Goal: Task Accomplishment & Management: Manage account settings

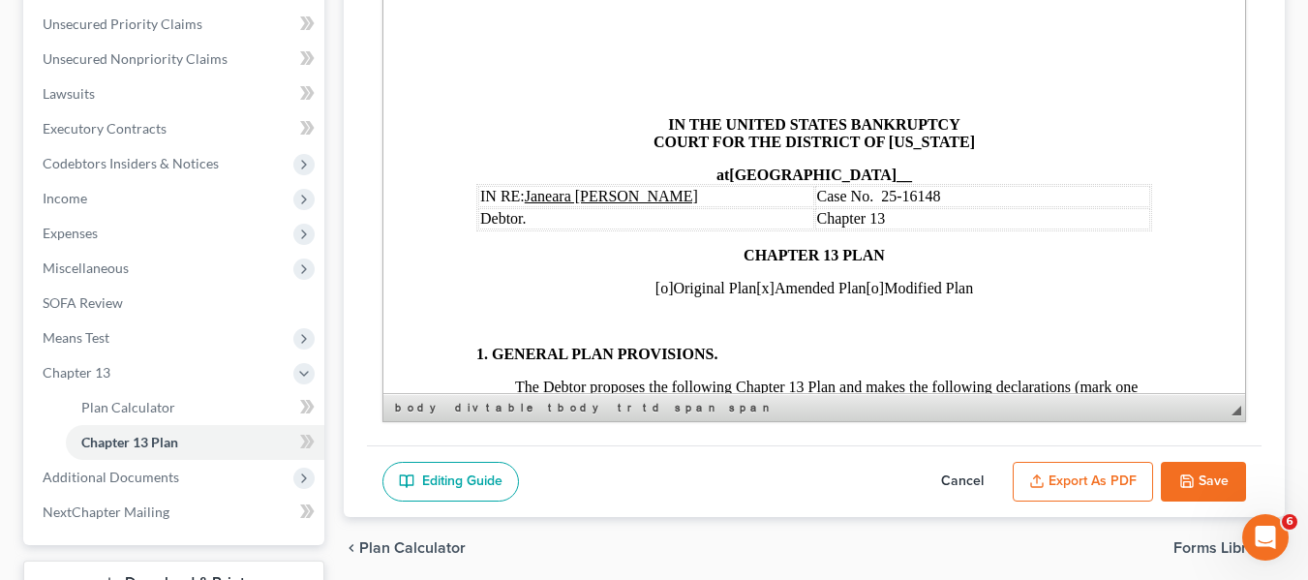
scroll to position [1409, 4]
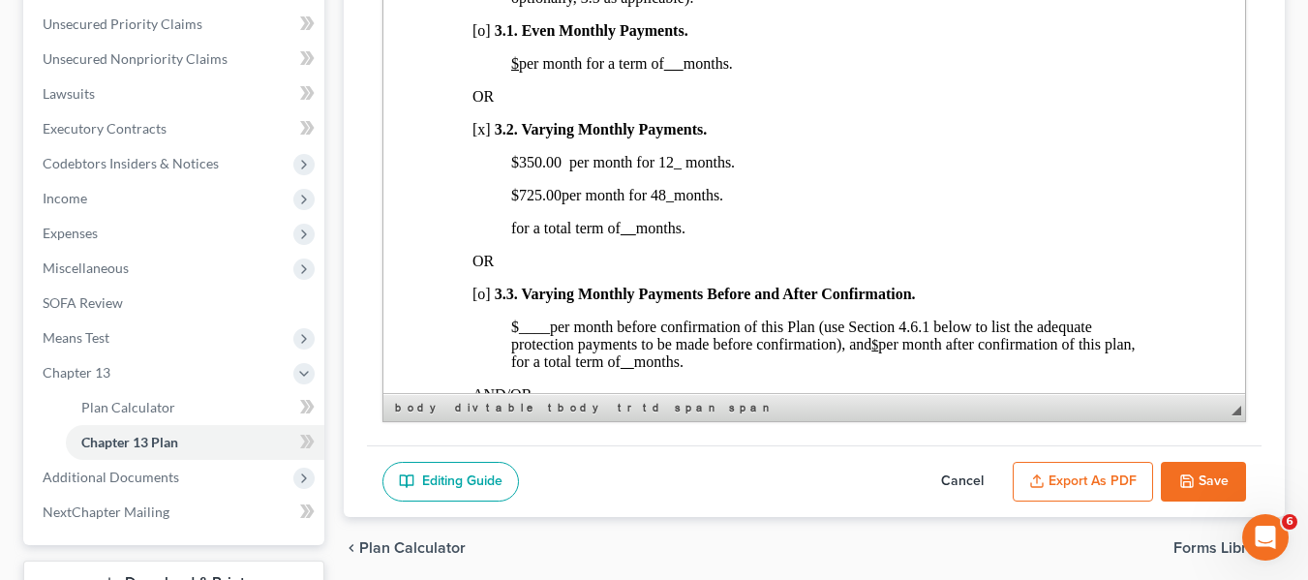
click at [1189, 467] on button "Save" at bounding box center [1203, 482] width 85 height 41
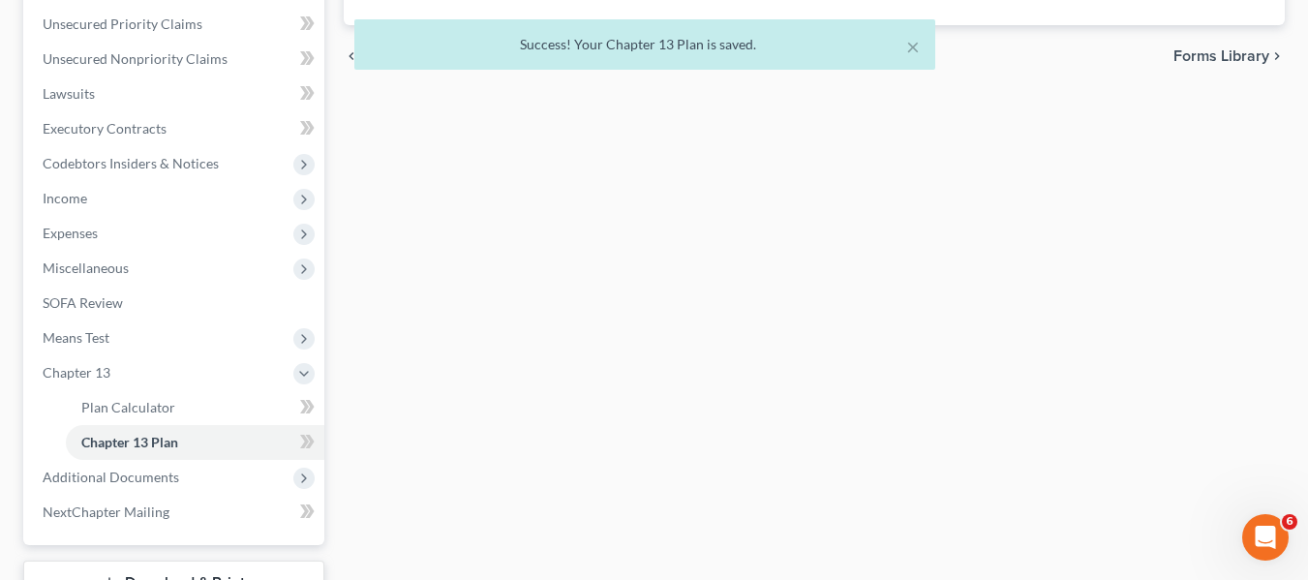
scroll to position [0, 0]
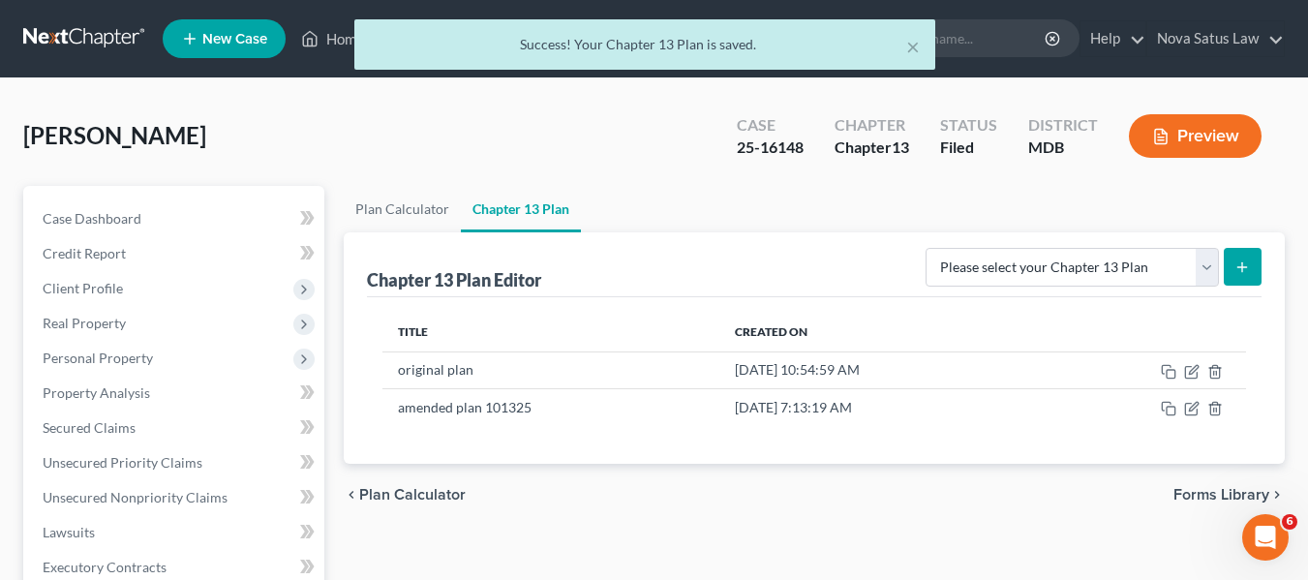
click at [338, 42] on div "× Success! Your Chapter 13 Plan is saved." at bounding box center [644, 49] width 1308 height 60
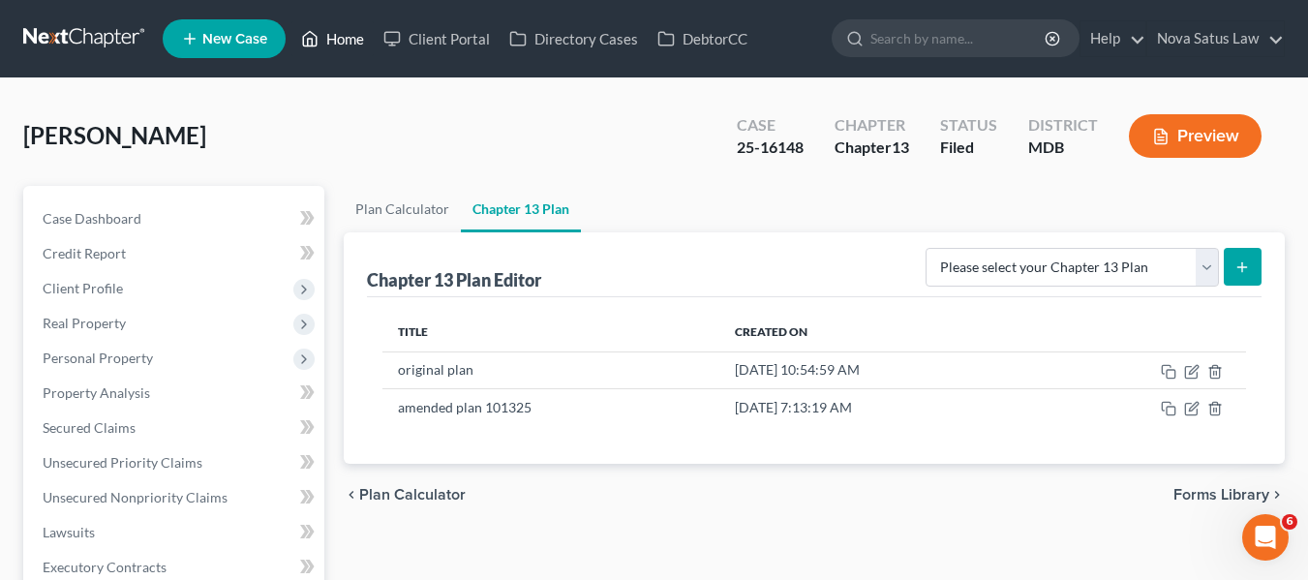
click at [338, 41] on link "Home" at bounding box center [332, 38] width 82 height 35
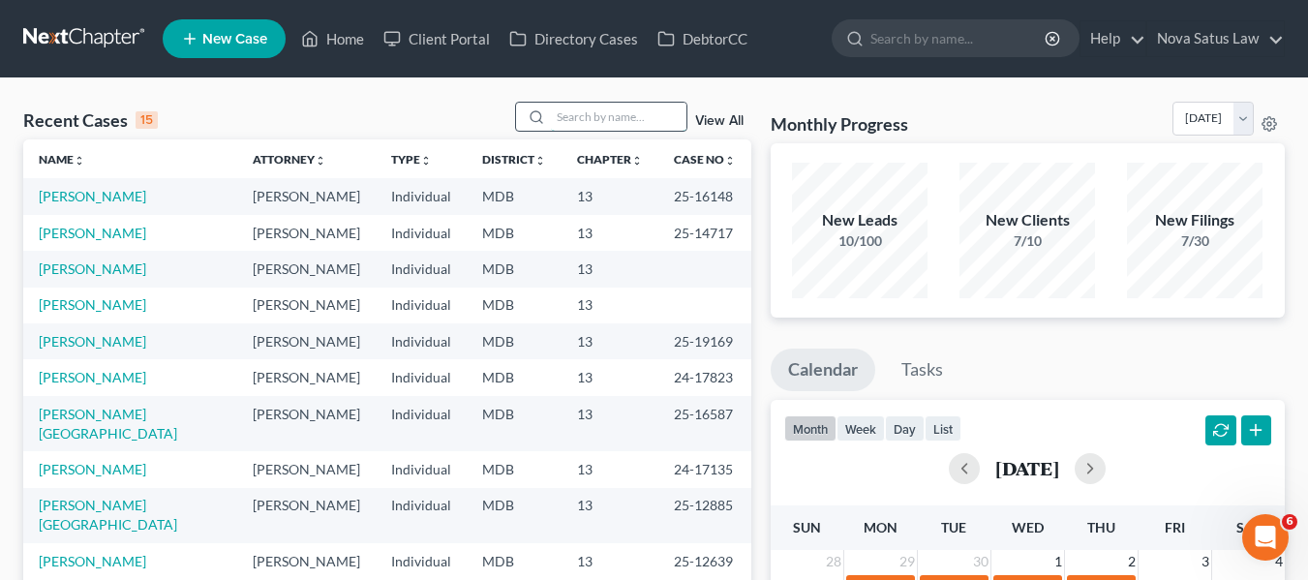
click at [574, 116] on input "search" at bounding box center [619, 117] width 136 height 28
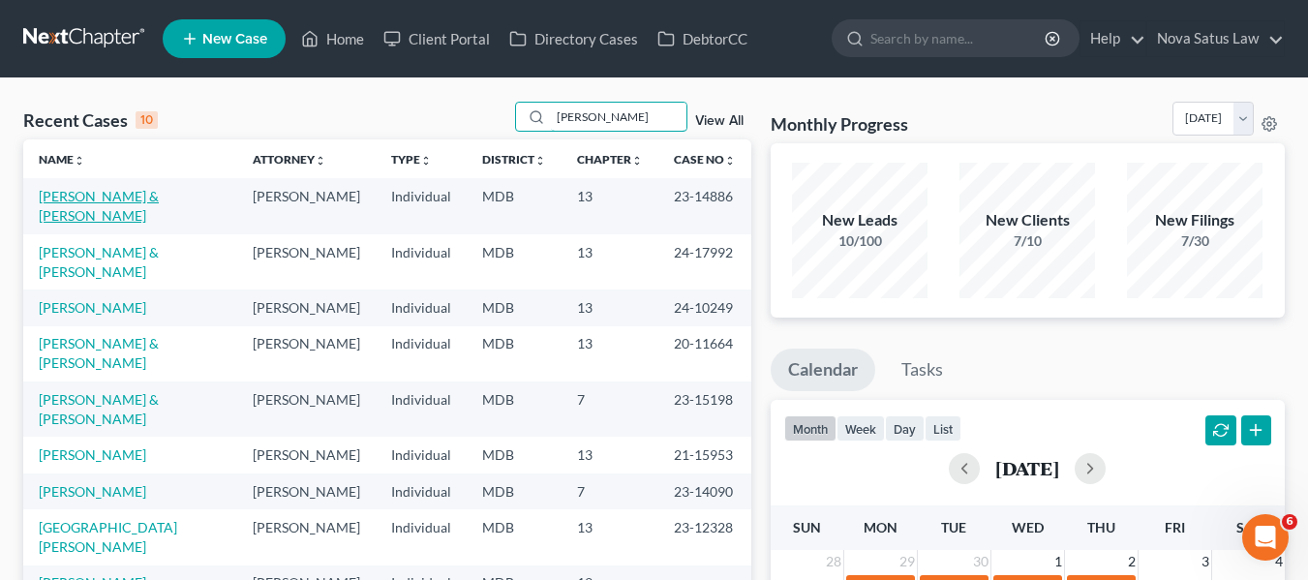
type input "[PERSON_NAME]"
click at [66, 197] on link "[PERSON_NAME] & [PERSON_NAME]" at bounding box center [99, 206] width 120 height 36
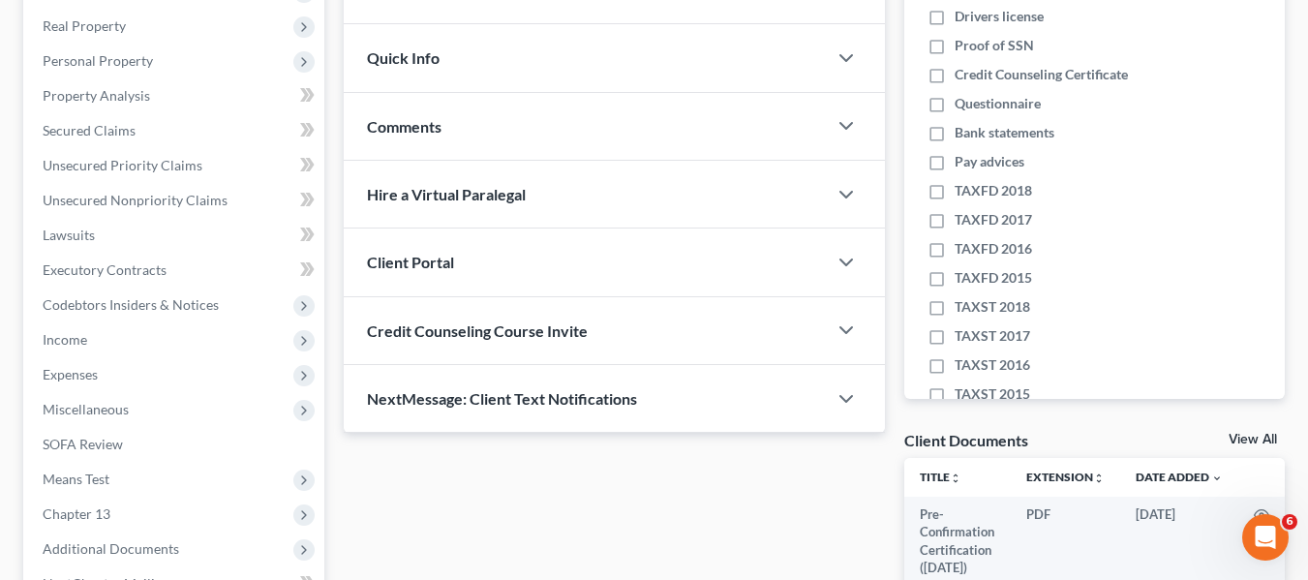
scroll to position [564, 0]
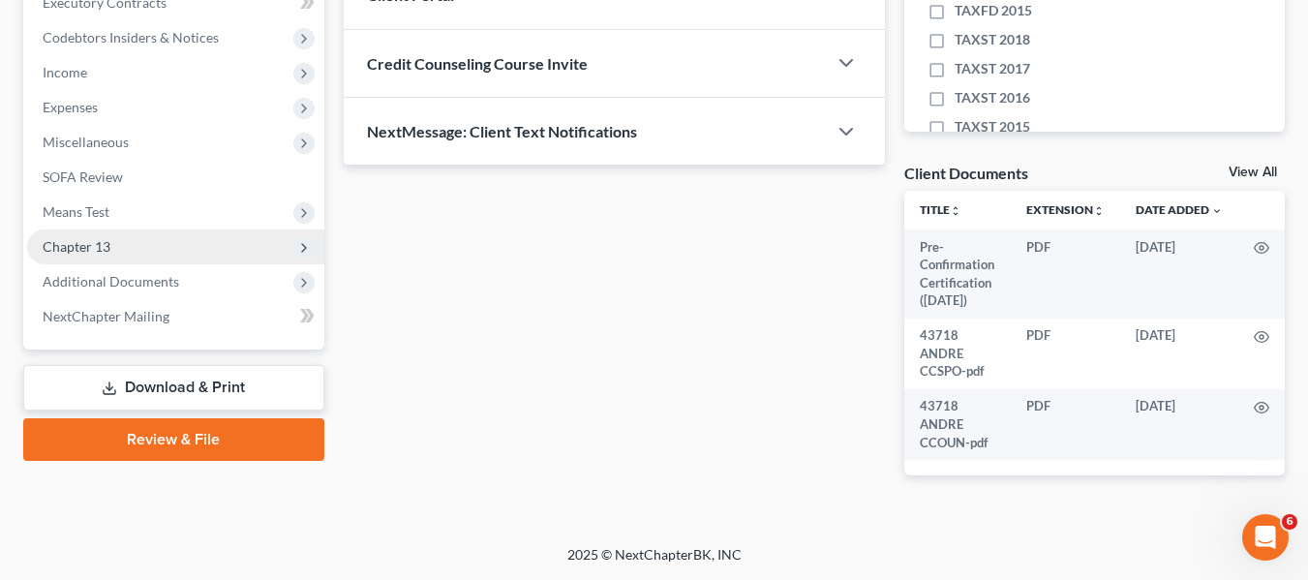
click at [69, 251] on span "Chapter 13" at bounding box center [77, 246] width 68 height 16
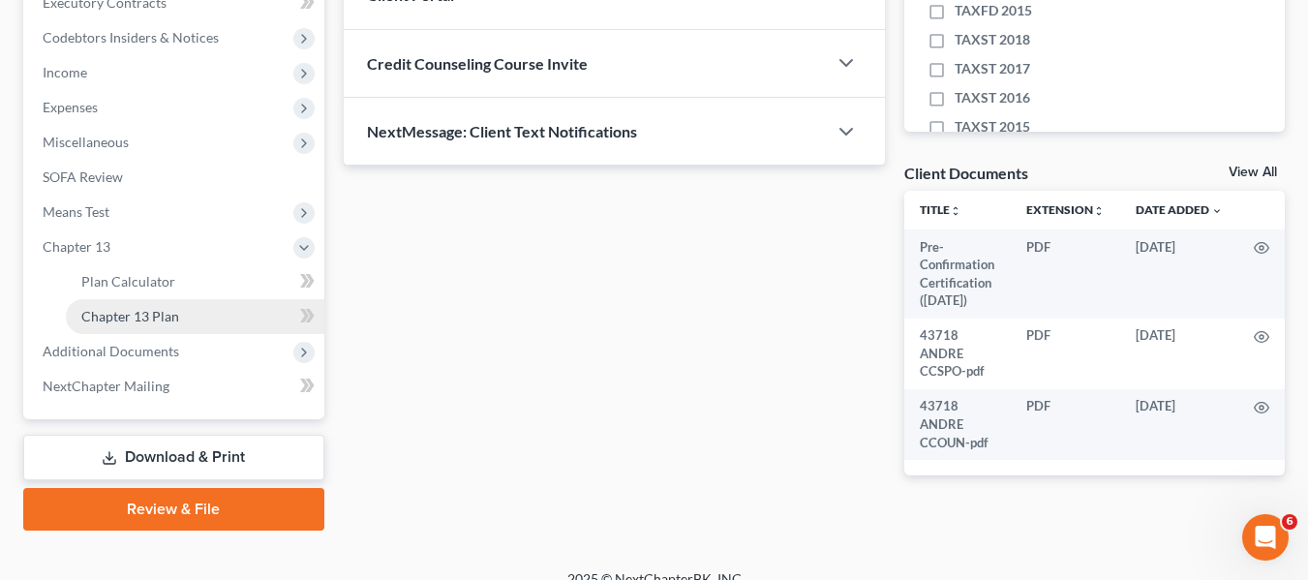
click at [101, 313] on span "Chapter 13 Plan" at bounding box center [130, 316] width 98 height 16
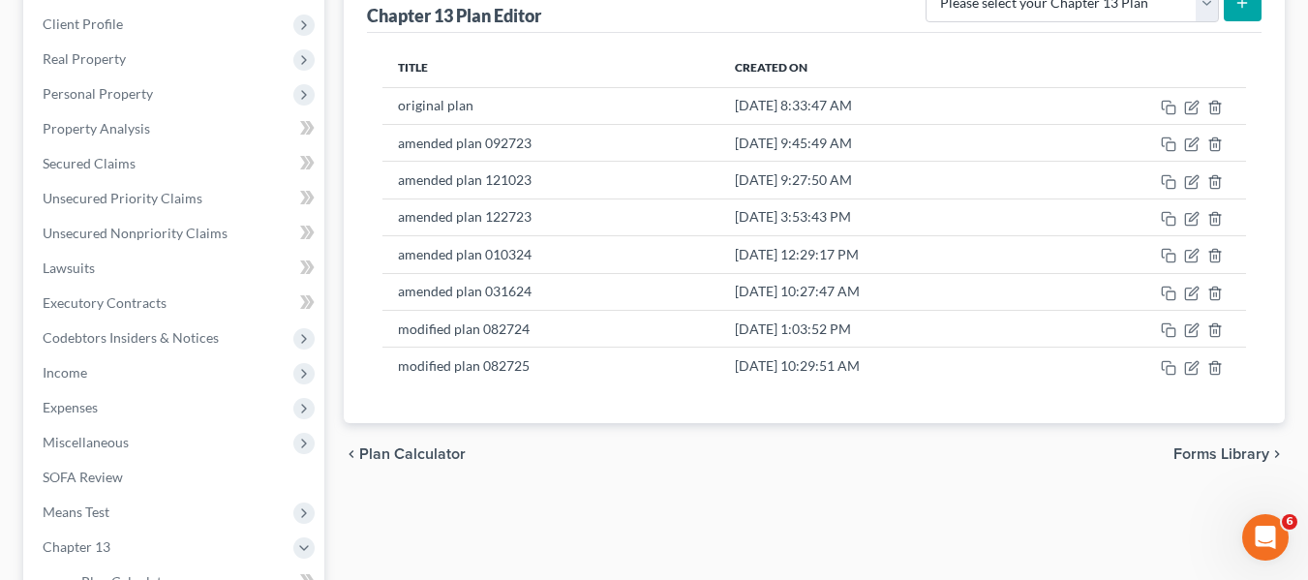
scroll to position [395, 0]
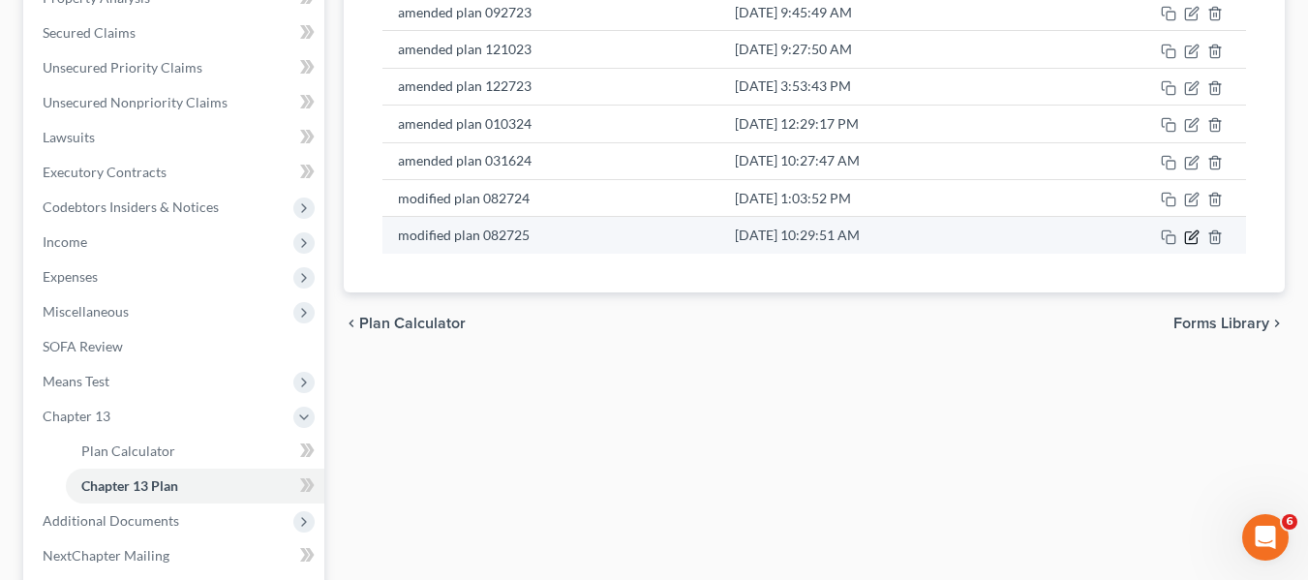
click at [1191, 229] on icon "button" at bounding box center [1191, 236] width 15 height 15
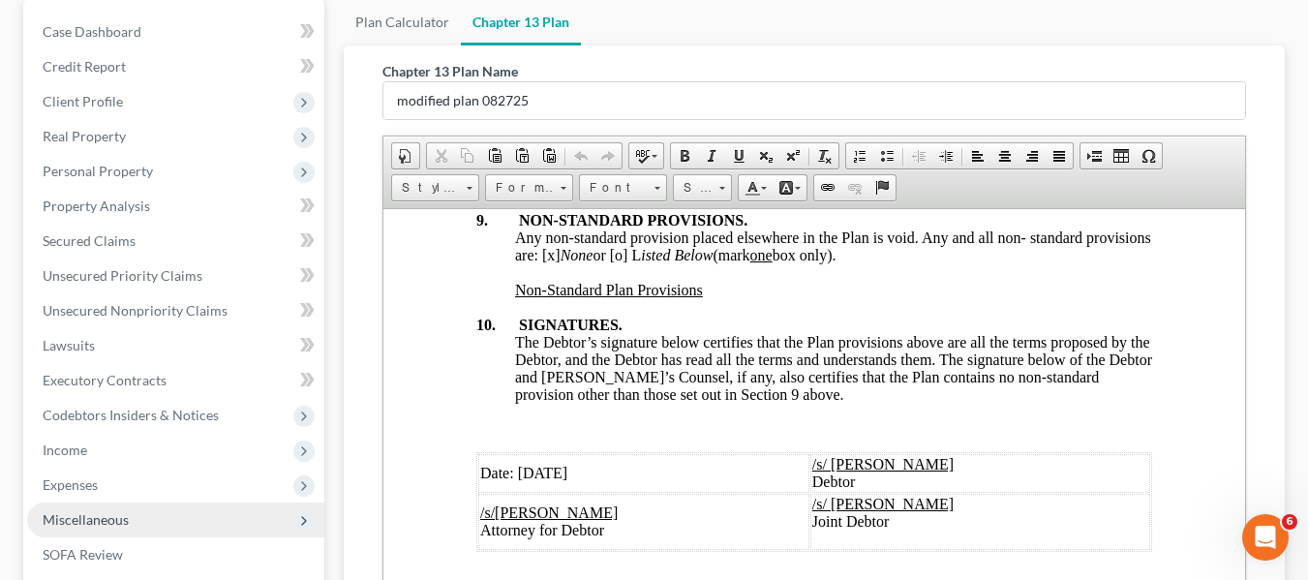
scroll to position [174, 0]
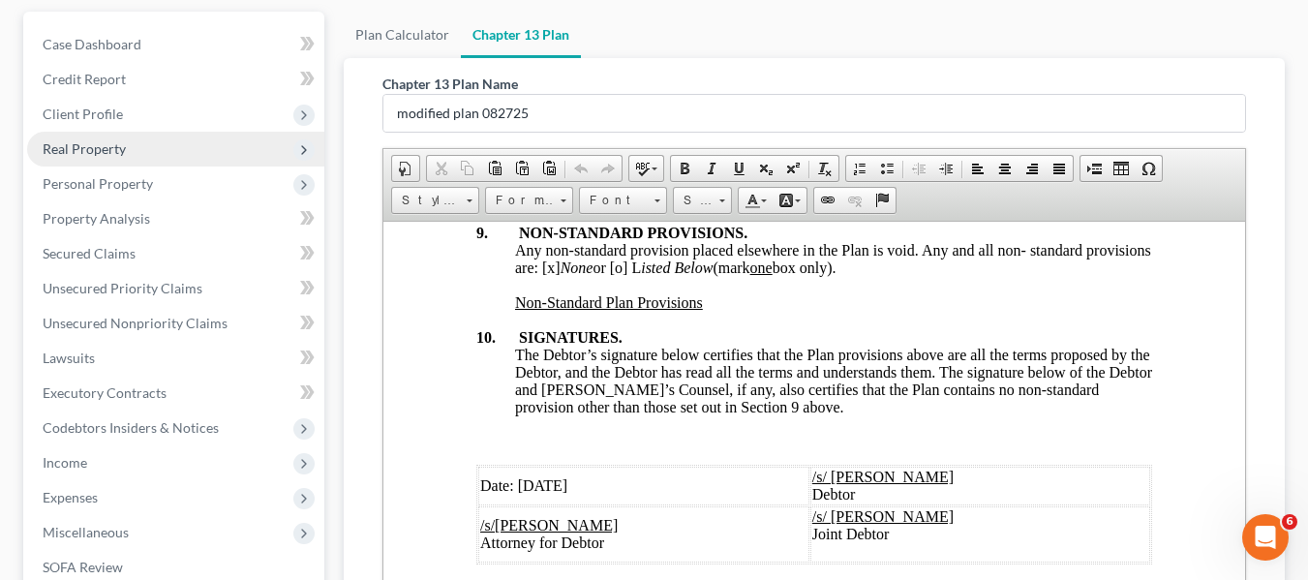
click at [79, 143] on span "Real Property" at bounding box center [84, 148] width 83 height 16
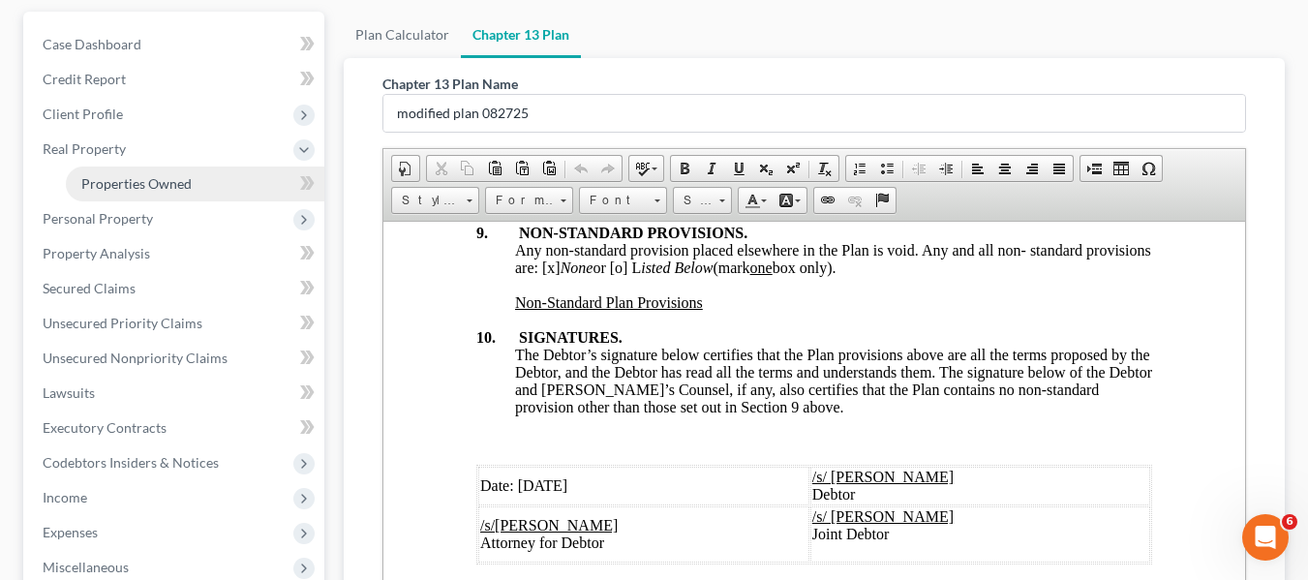
click at [114, 182] on span "Properties Owned" at bounding box center [136, 183] width 110 height 16
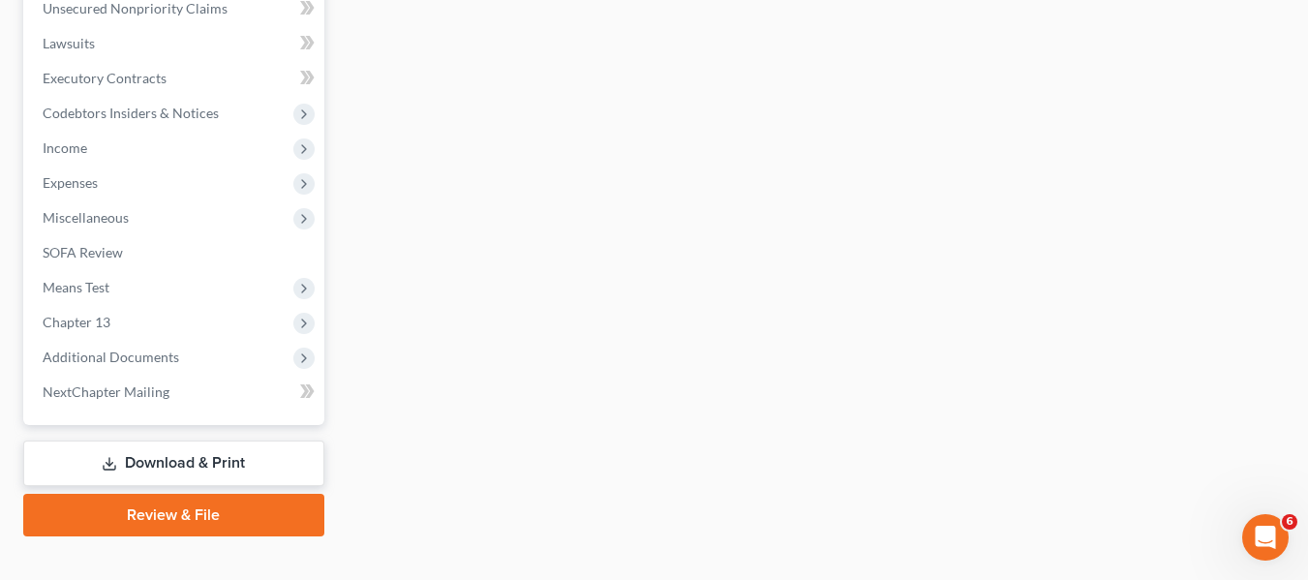
scroll to position [525, 0]
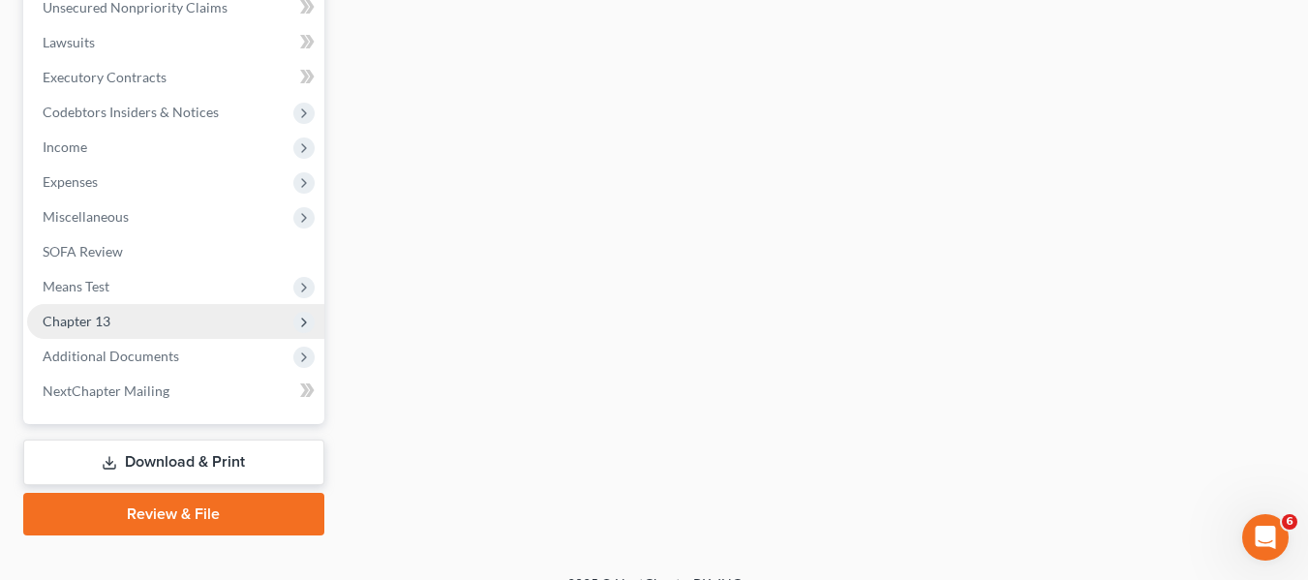
click at [138, 317] on span "Chapter 13" at bounding box center [175, 321] width 297 height 35
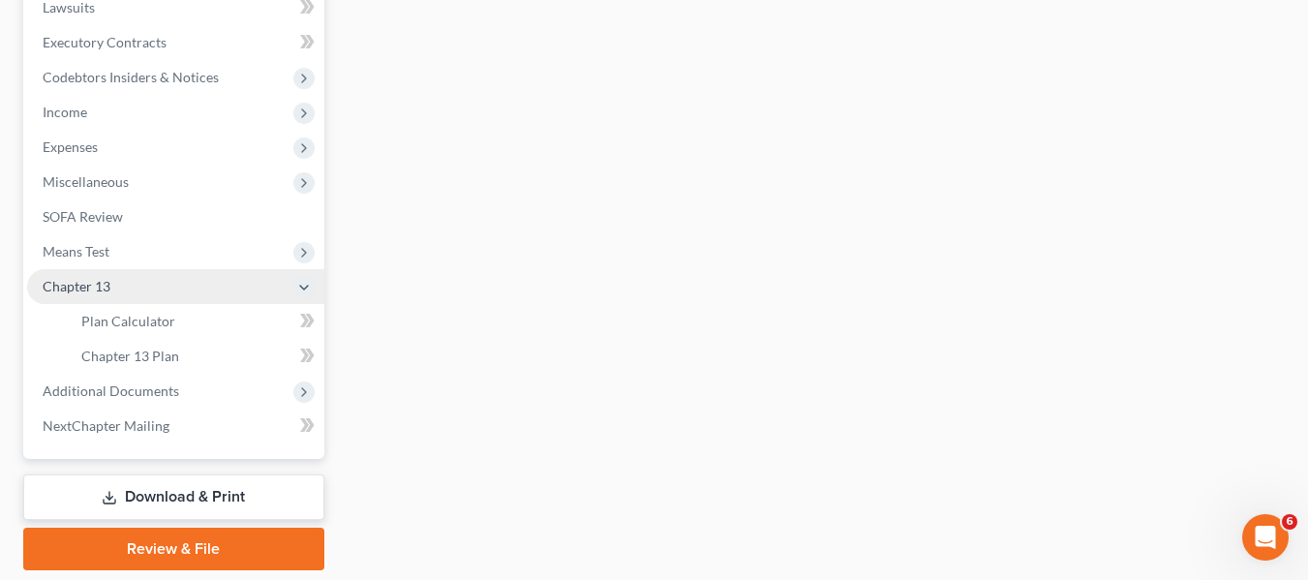
scroll to position [490, 0]
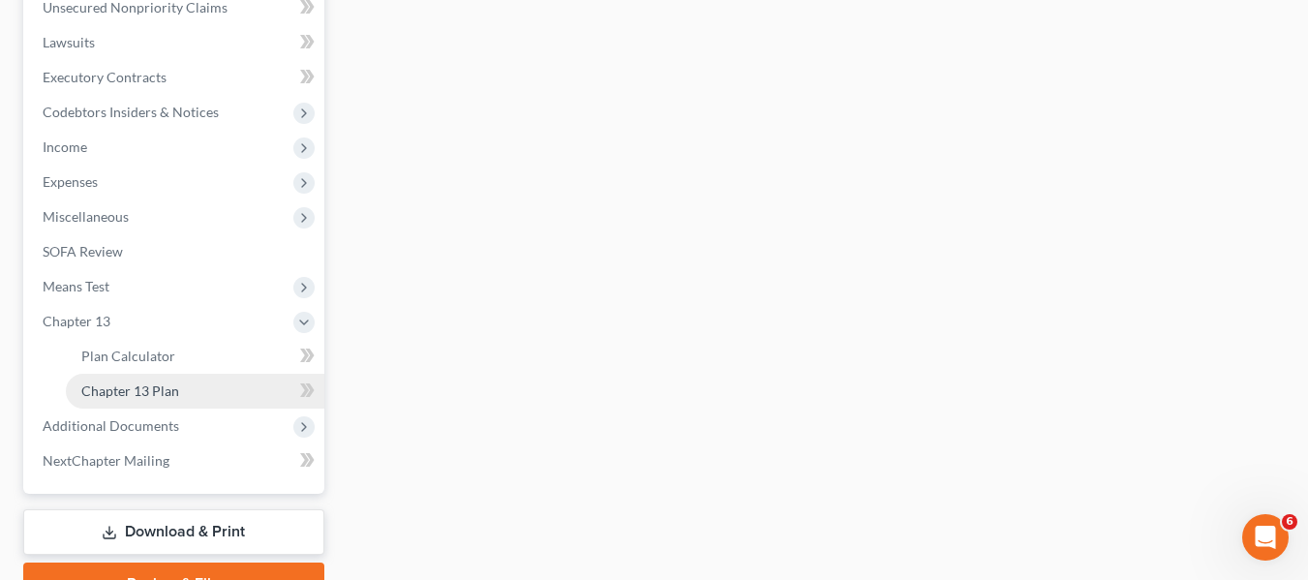
click at [148, 386] on span "Chapter 13 Plan" at bounding box center [130, 390] width 98 height 16
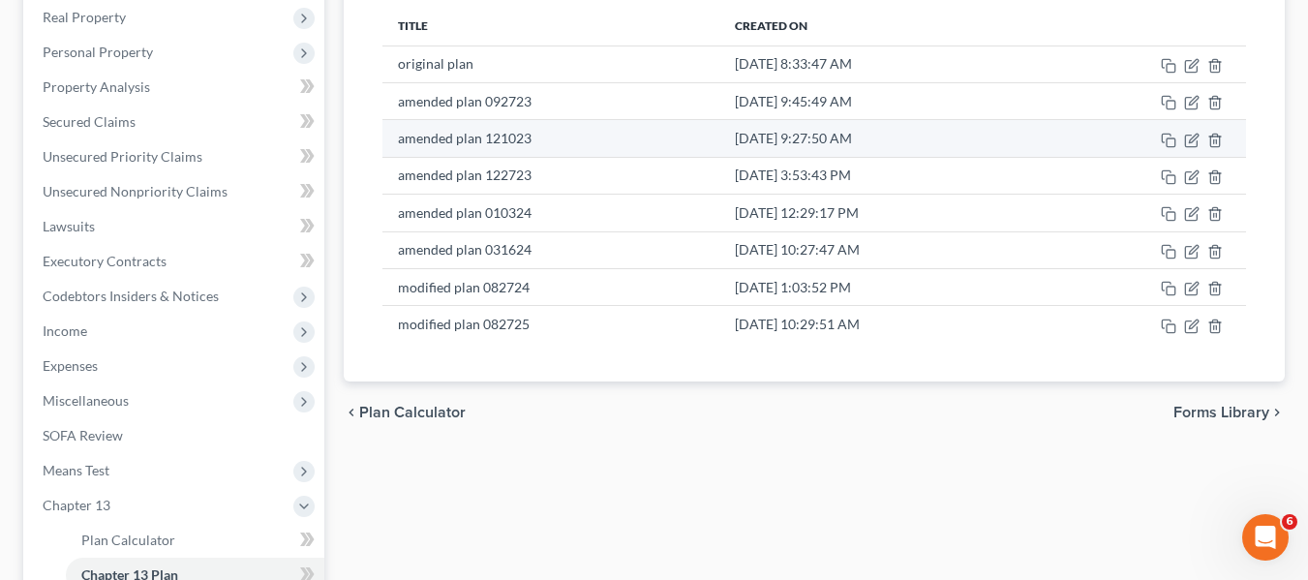
scroll to position [309, 0]
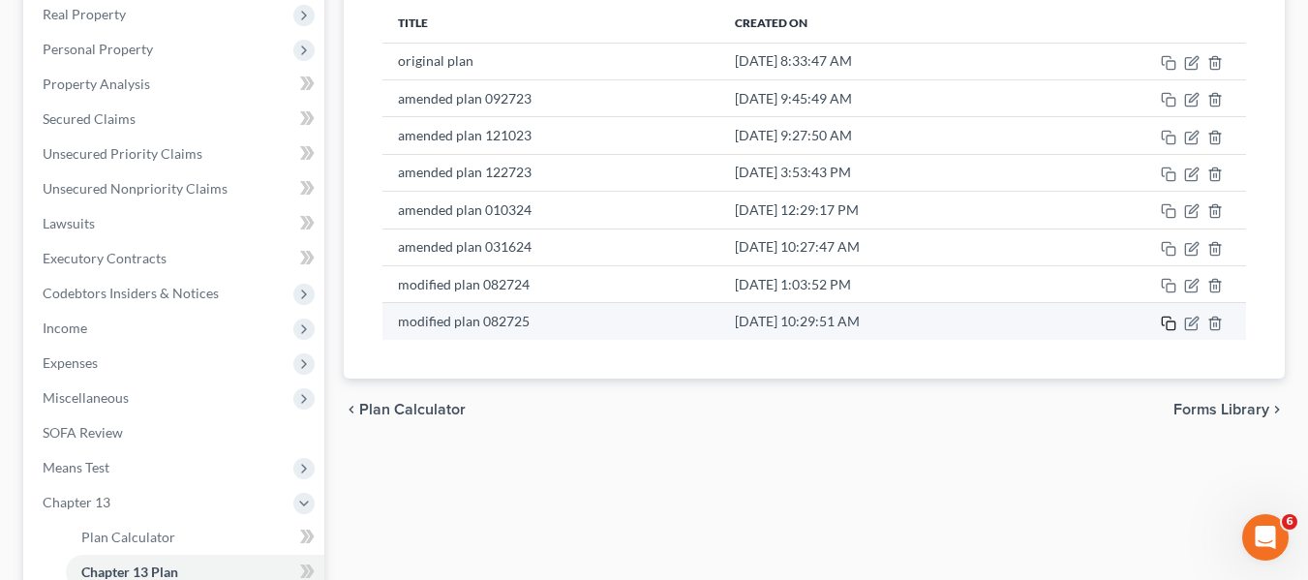
click at [1174, 330] on icon "button" at bounding box center [1168, 323] width 15 height 15
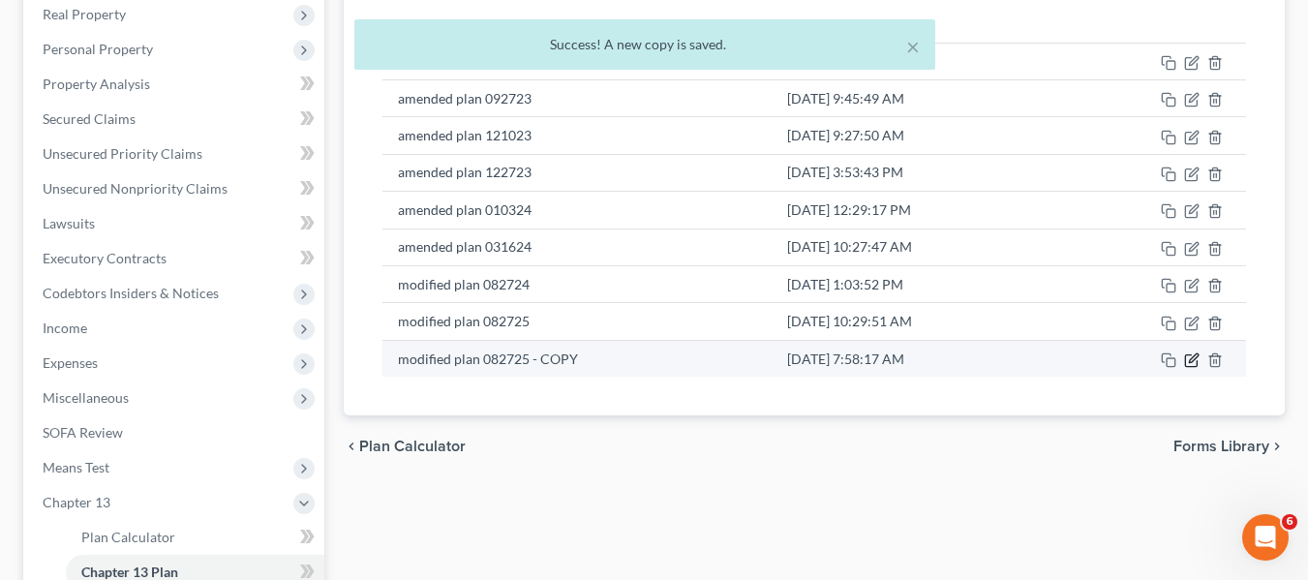
click at [1196, 358] on icon "button" at bounding box center [1191, 359] width 15 height 15
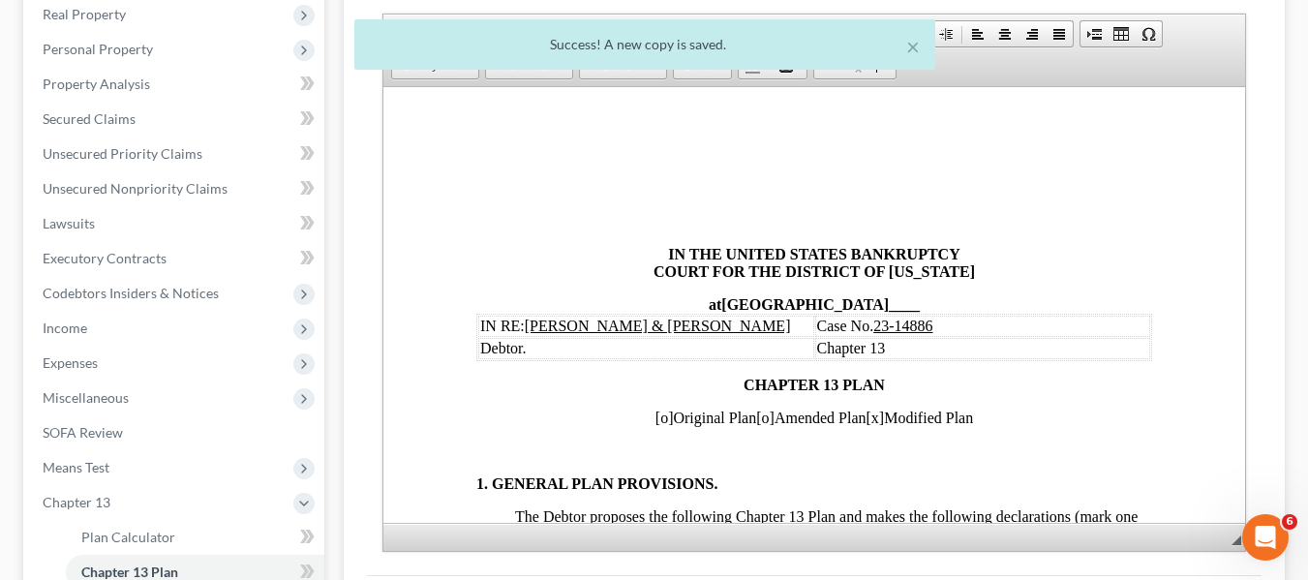
scroll to position [0, 0]
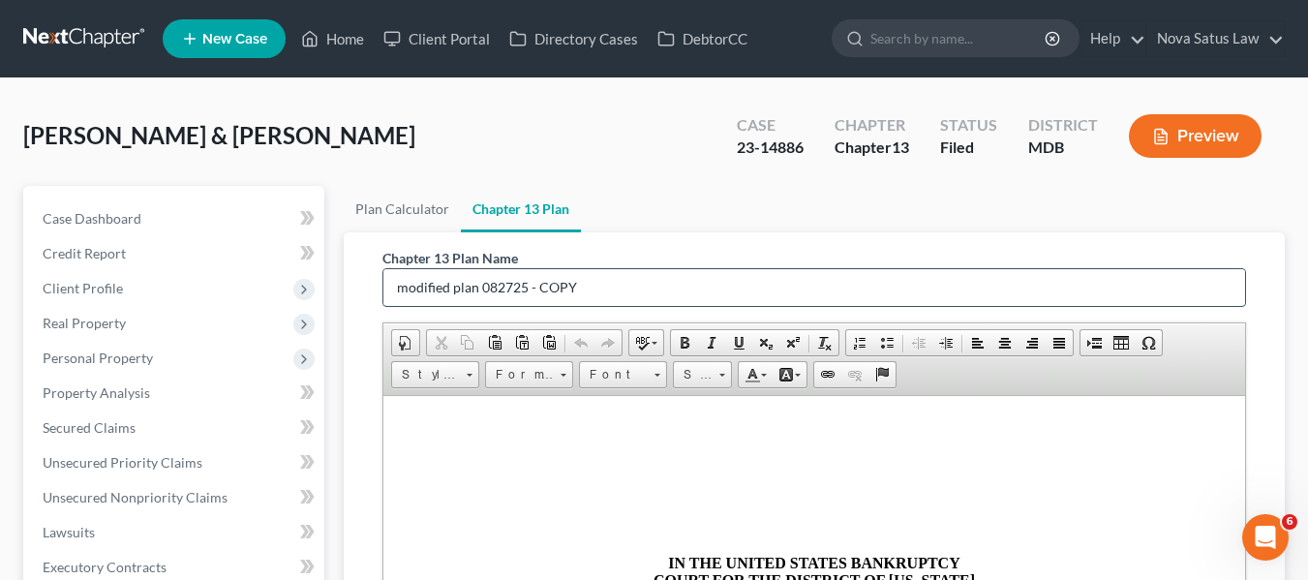
click at [398, 282] on input "modified plan 082725 - COPY" at bounding box center [813, 287] width 861 height 37
click at [669, 286] on input "amended modified plan 082725 - COPY" at bounding box center [813, 287] width 861 height 37
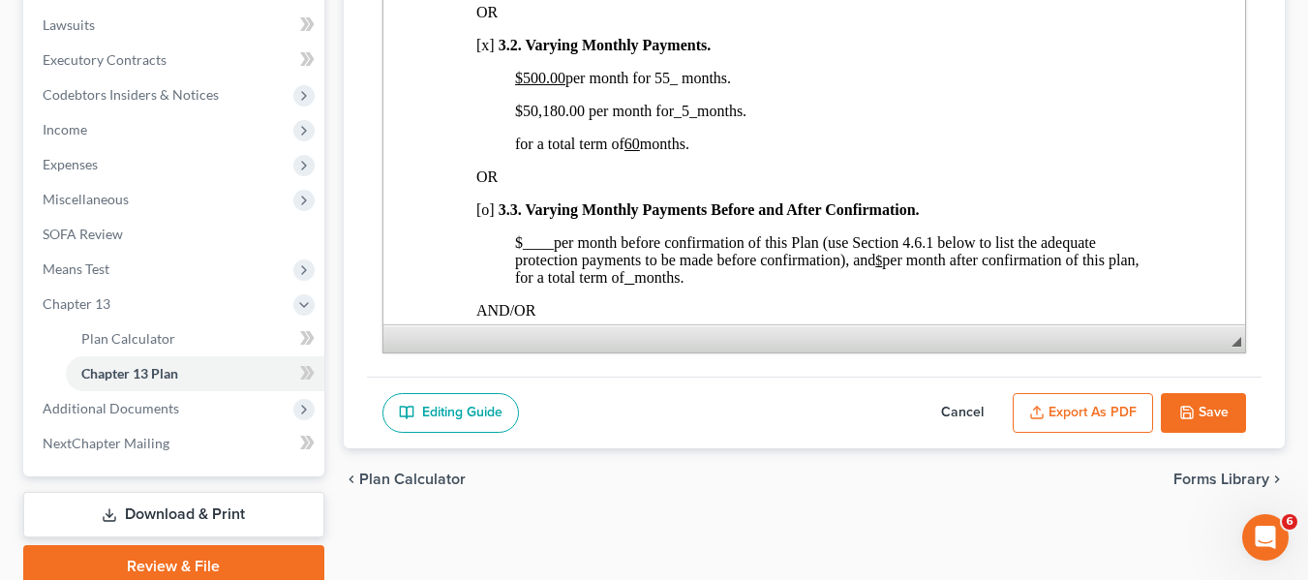
scroll to position [1426, 0]
type input "amended modified plan 101325"
click at [530, 118] on span "$50,180.00 per month for _5_ months." at bounding box center [629, 110] width 231 height 16
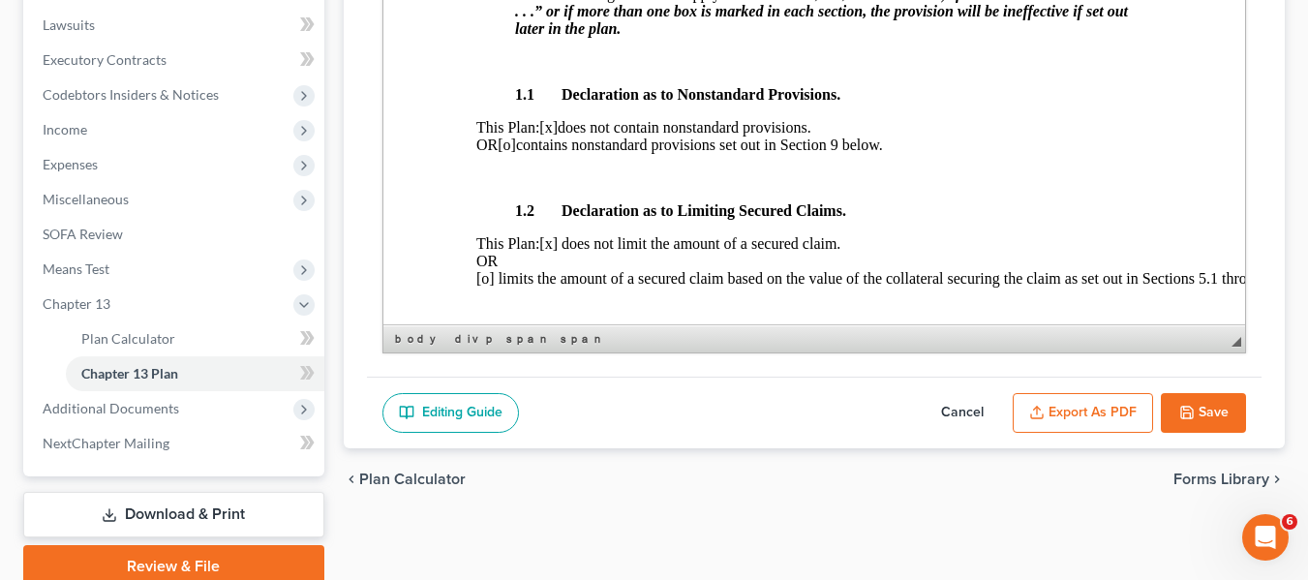
scroll to position [343, 0]
click at [515, 152] on span "[o]" at bounding box center [506, 144] width 18 height 16
click at [557, 135] on span "[x]" at bounding box center [547, 126] width 18 height 16
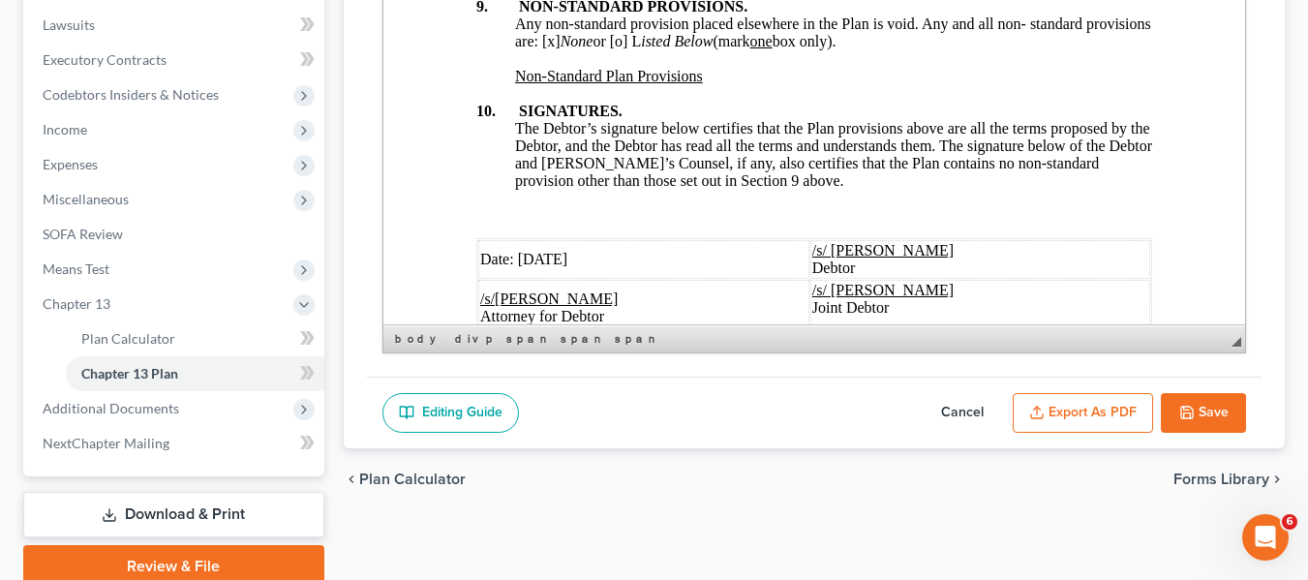
scroll to position [7534, 0]
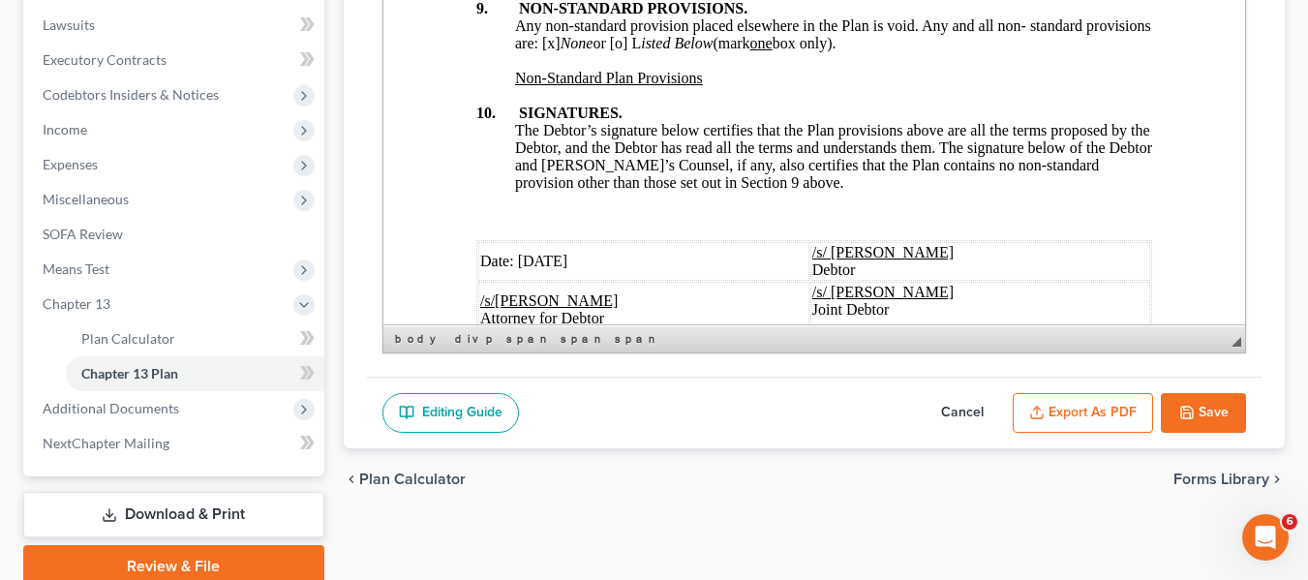
click at [693, 51] on span "Any non-standard provision placed elsewhere in the Plan is void. Any and all no…" at bounding box center [832, 34] width 636 height 34
click at [617, 51] on span "Any non-standard provision placed elsewhere in the Plan is void. Any and all no…" at bounding box center [832, 34] width 636 height 34
click at [479, 105] on div at bounding box center [813, 95] width 676 height 17
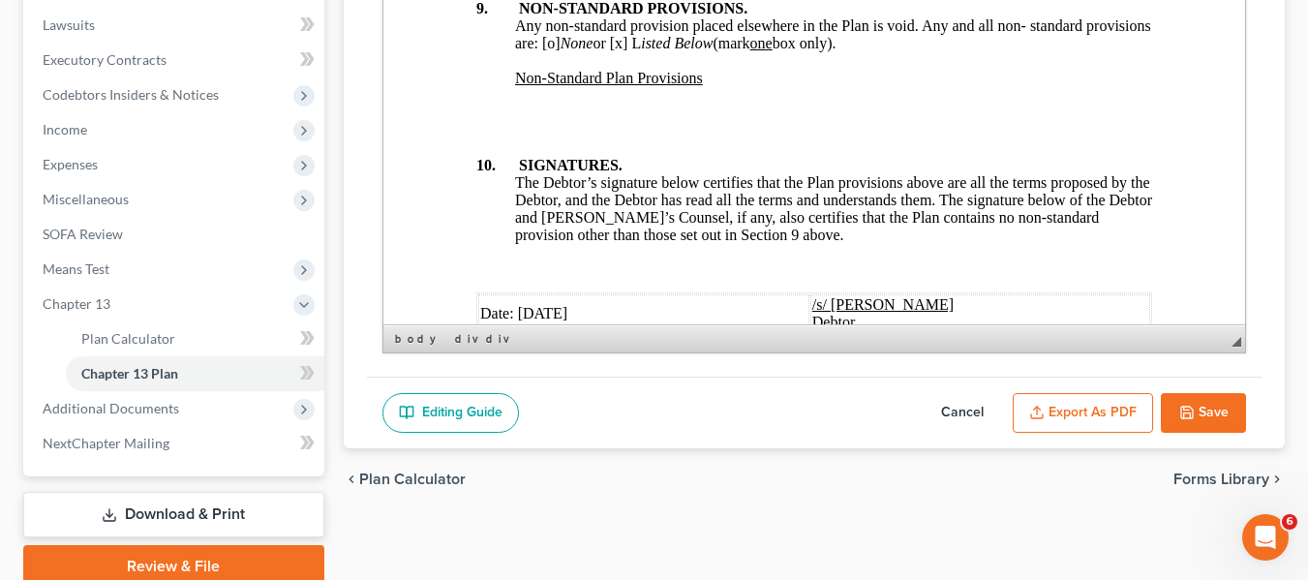
scroll to position [406, 0]
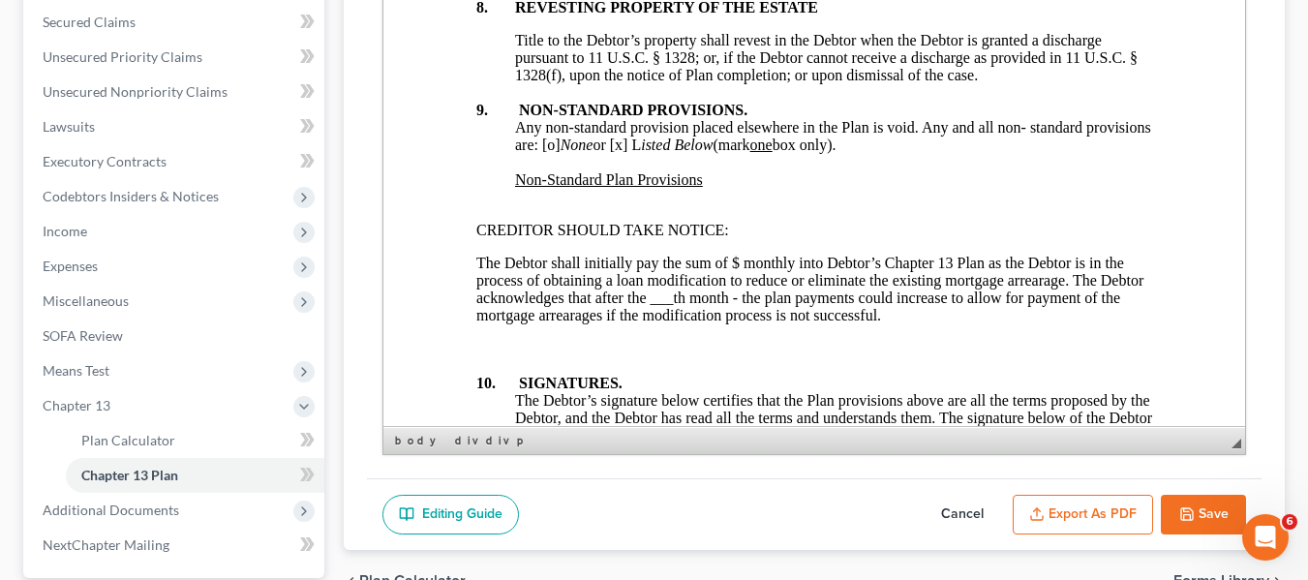
click at [717, 189] on div "Non-Standard Plan Provisions" at bounding box center [832, 179] width 637 height 17
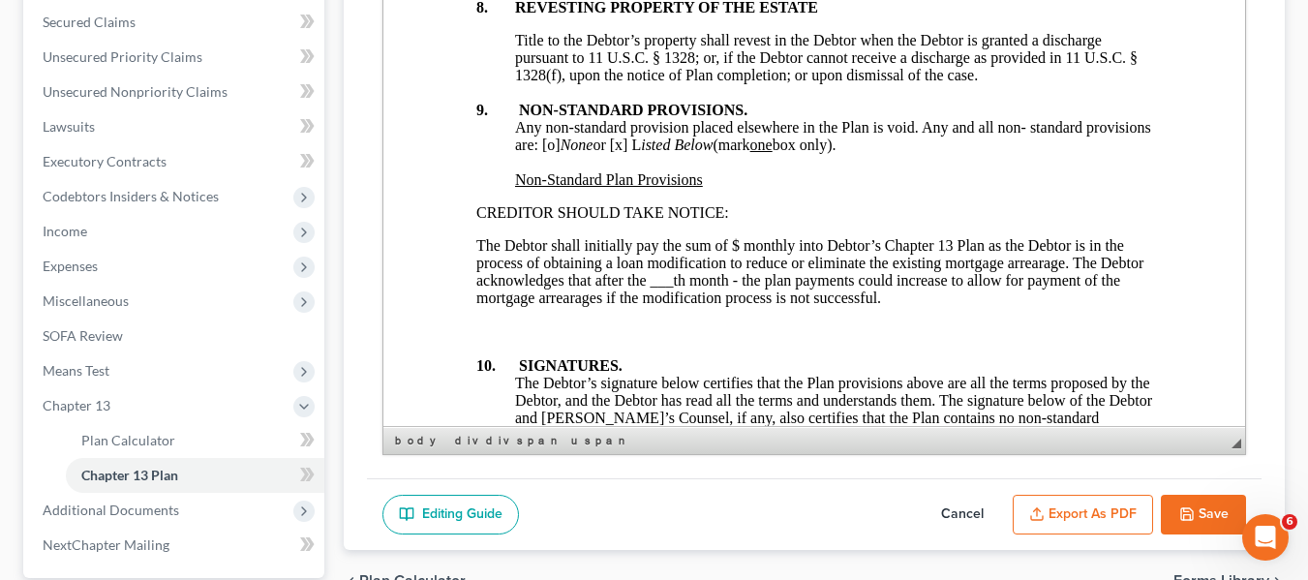
click at [739, 307] on p "The Debtor shall initially pay the sum of $ monthly into Debtor’s Chapter 13 Pl…" at bounding box center [813, 272] width 676 height 70
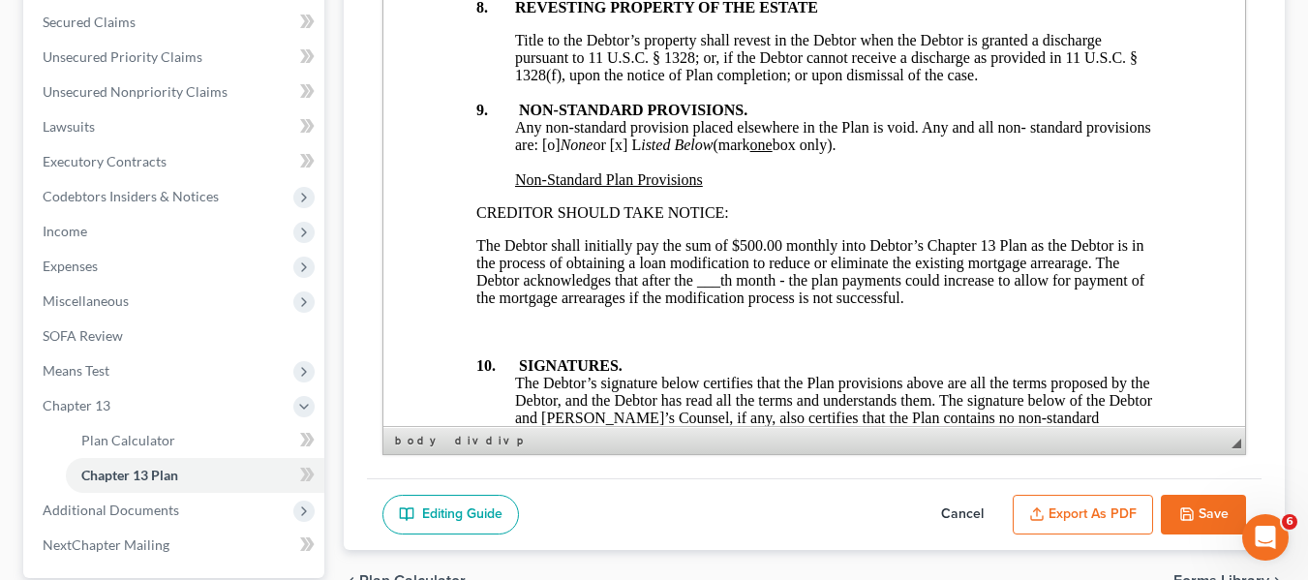
click at [1027, 307] on p "The Debtor shall initially pay the sum of $500.00 monthly into Debtor’s Chapter…" at bounding box center [813, 272] width 676 height 70
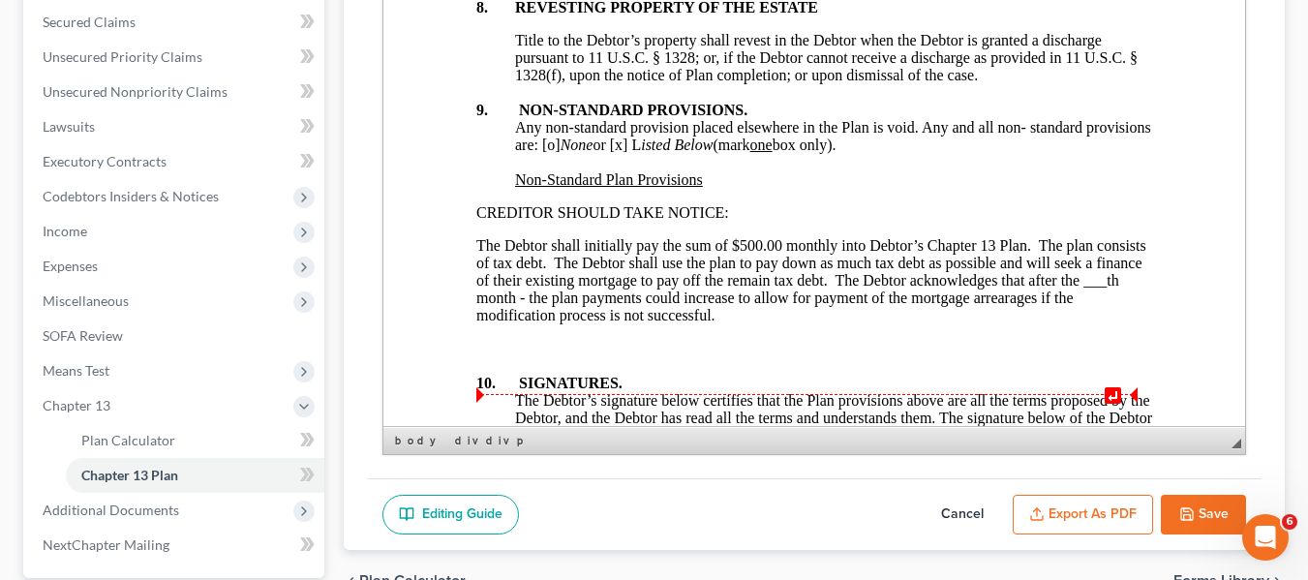
click at [498, 324] on p "The Debtor shall initially pay the sum of $500.00 monthly into Debtor’s Chapter…" at bounding box center [813, 280] width 676 height 87
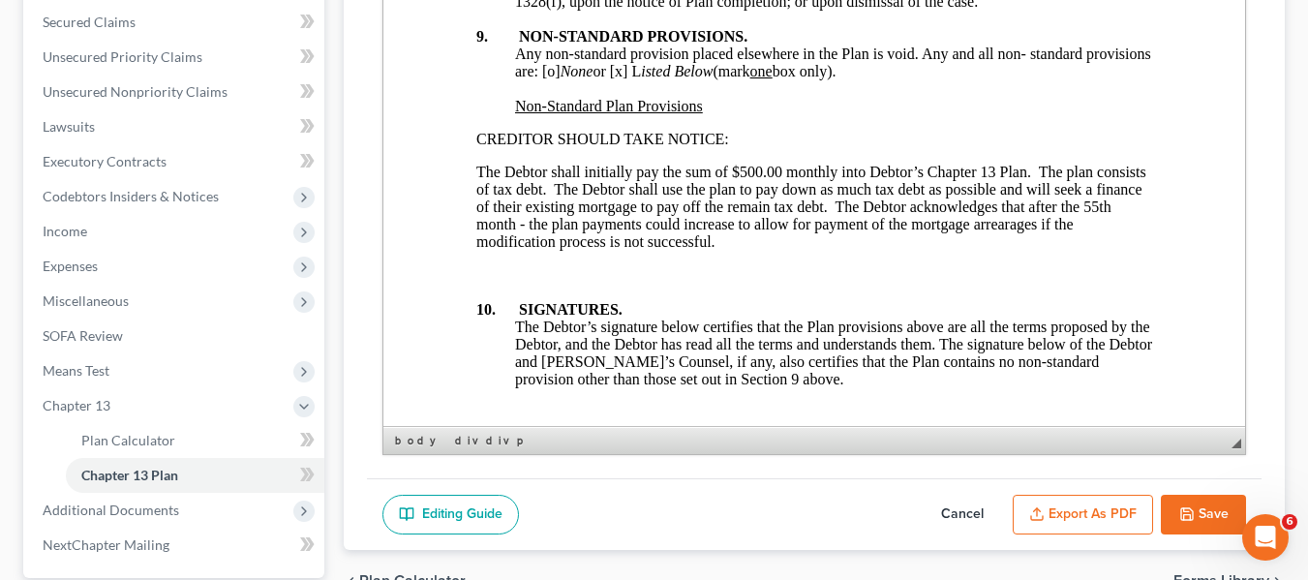
scroll to position [7608, 0]
click at [963, 250] on p "The Debtor shall initially pay the sum of $500.00 monthly into Debtor’s Chapter…" at bounding box center [813, 206] width 676 height 87
click at [1052, 250] on p "The Debtor shall initially pay the sum of $500.00 monthly into Debtor’s Chapter…" at bounding box center [813, 206] width 676 height 87
click at [486, 250] on p "The Debtor shall initially pay the sum of $500.00 monthly into Debtor’s Chapter…" at bounding box center [813, 206] width 676 height 87
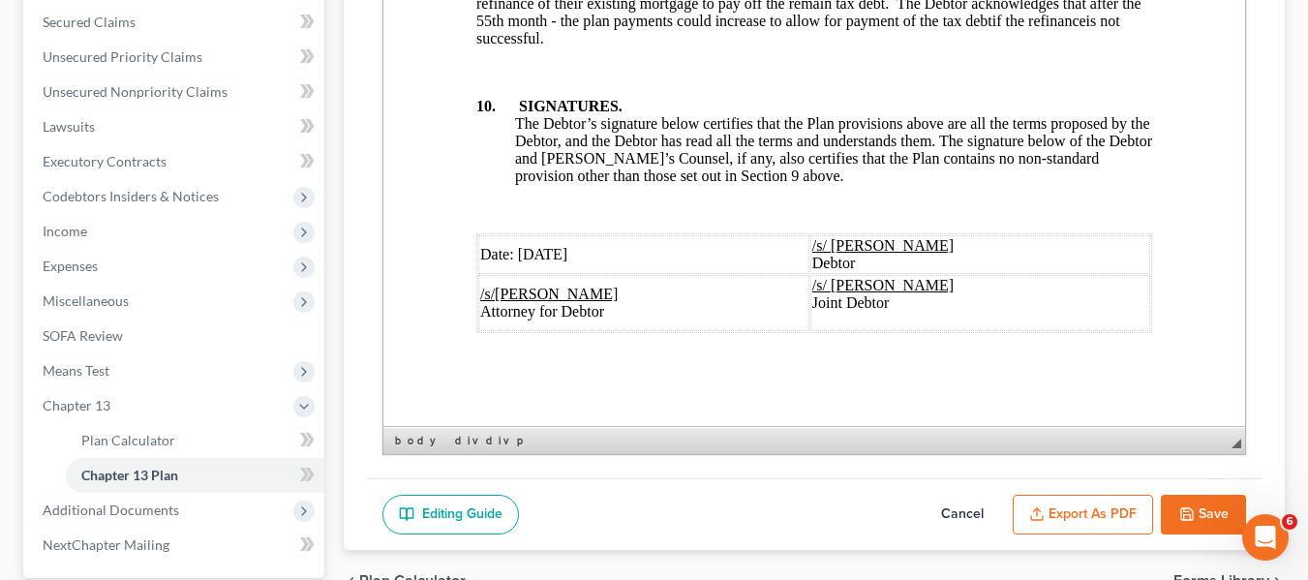
scroll to position [7895, 0]
click at [518, 246] on span "Date: [DATE]" at bounding box center [522, 254] width 87 height 16
click at [1042, 506] on icon "button" at bounding box center [1036, 513] width 15 height 15
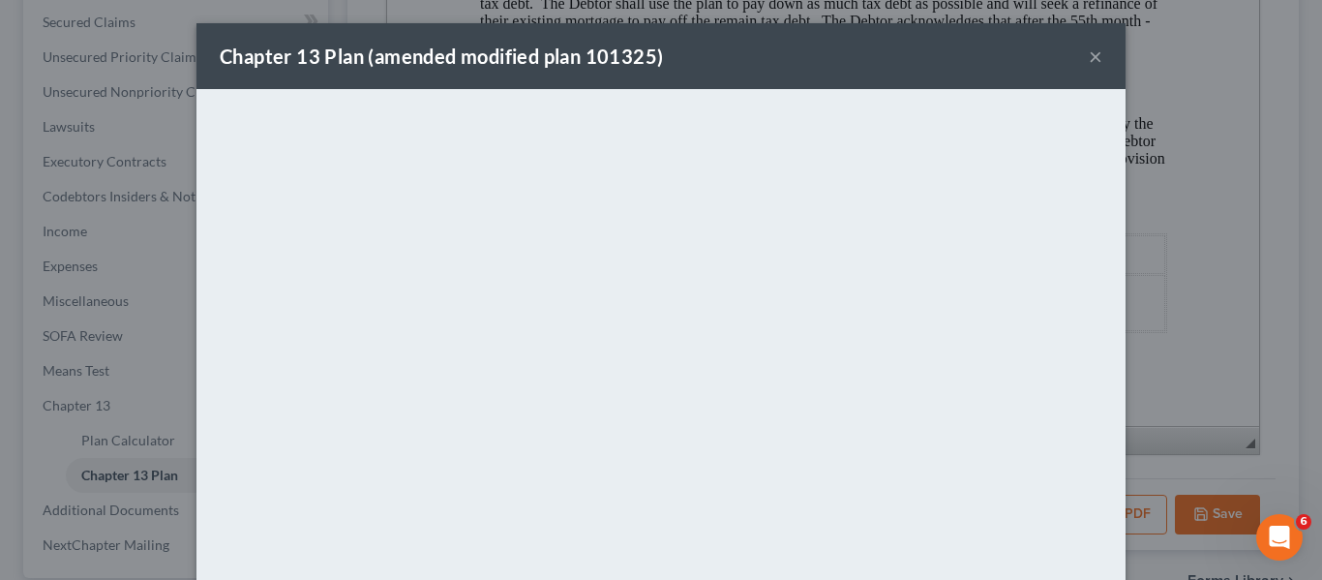
drag, startPoint x: 715, startPoint y: 81, endPoint x: 786, endPoint y: 75, distance: 71.0
click at [715, 81] on div "Chapter 13 Plan (amended modified plan 101325) ×" at bounding box center [660, 56] width 929 height 66
click at [1089, 63] on button "×" at bounding box center [1096, 56] width 14 height 23
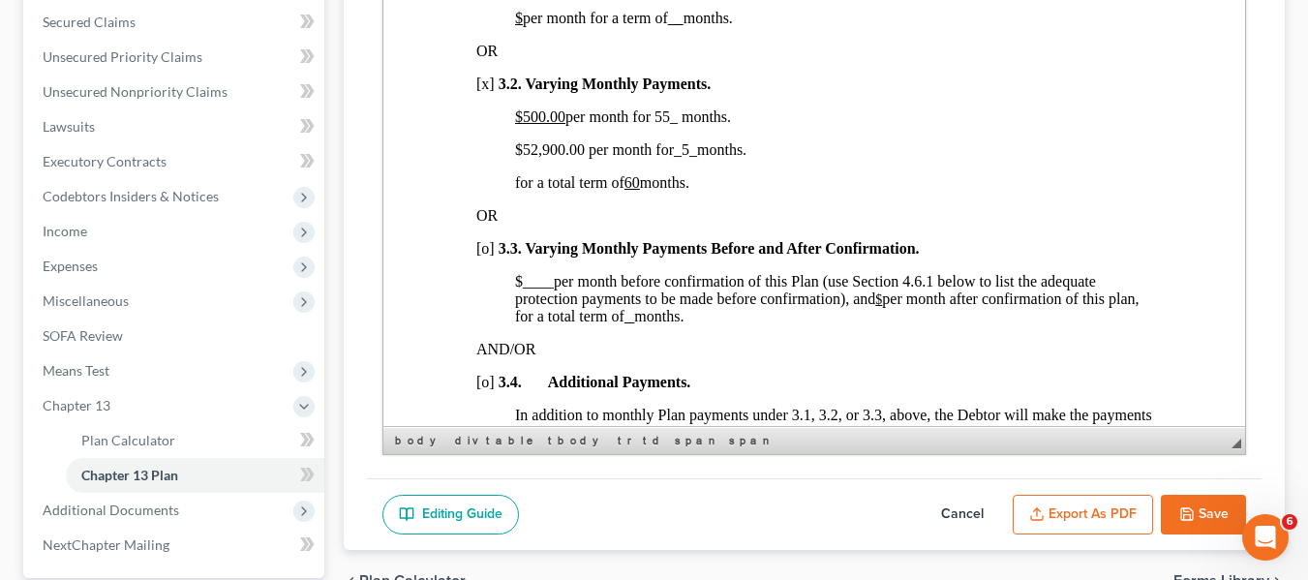
scroll to position [1481, 0]
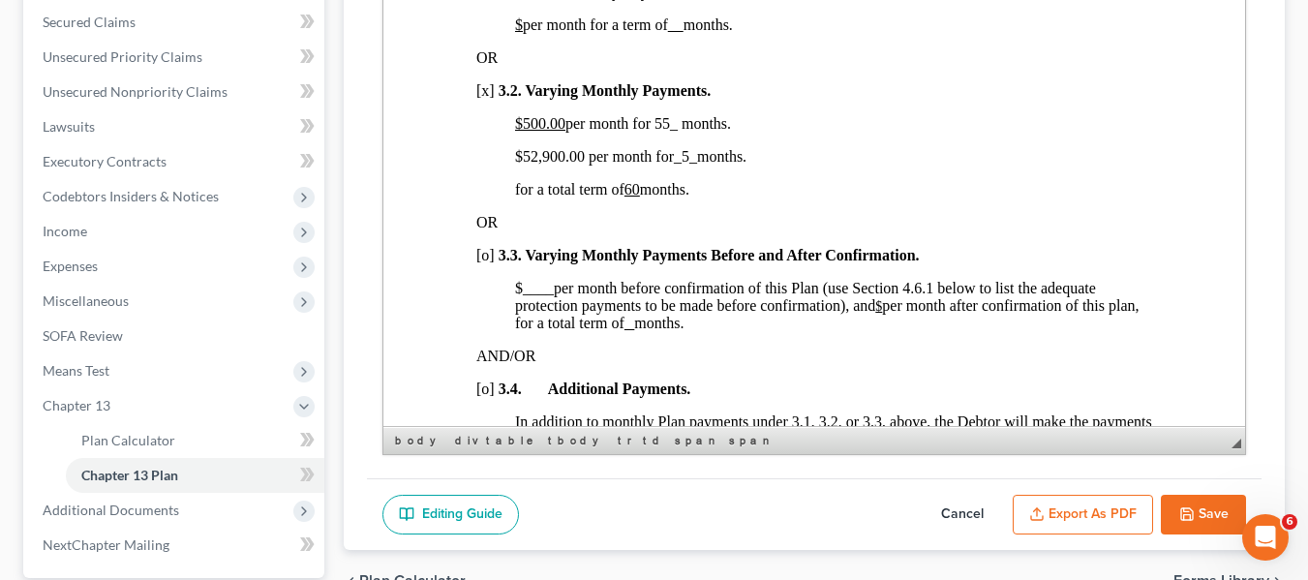
drag, startPoint x: 513, startPoint y: 152, endPoint x: 743, endPoint y: 219, distance: 239.9
copy div "$500.00 per month for 55_ months. $52,900 .00 per month for _5_ months. for a t…"
click at [1200, 506] on button "Save" at bounding box center [1203, 515] width 85 height 41
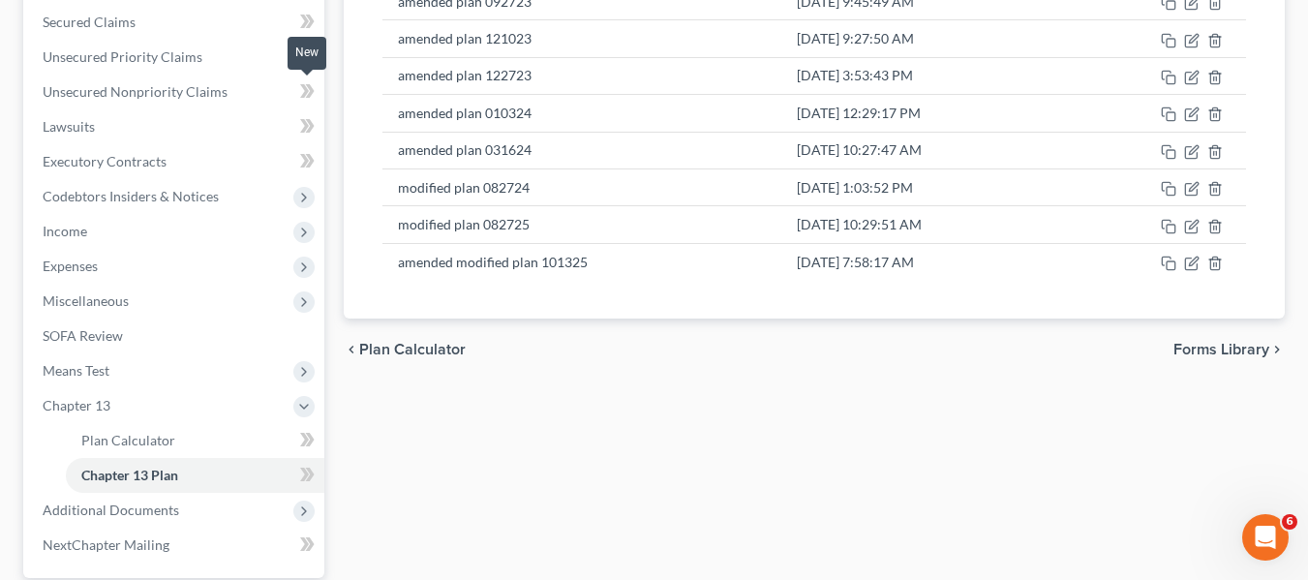
scroll to position [0, 0]
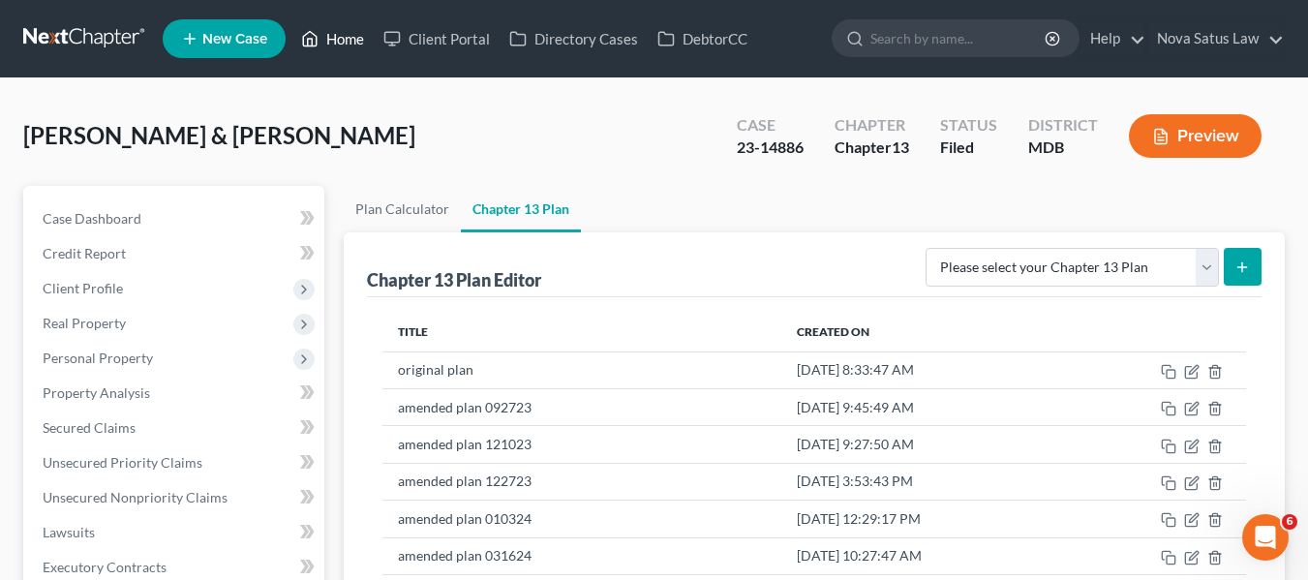
click at [329, 35] on link "Home" at bounding box center [332, 38] width 82 height 35
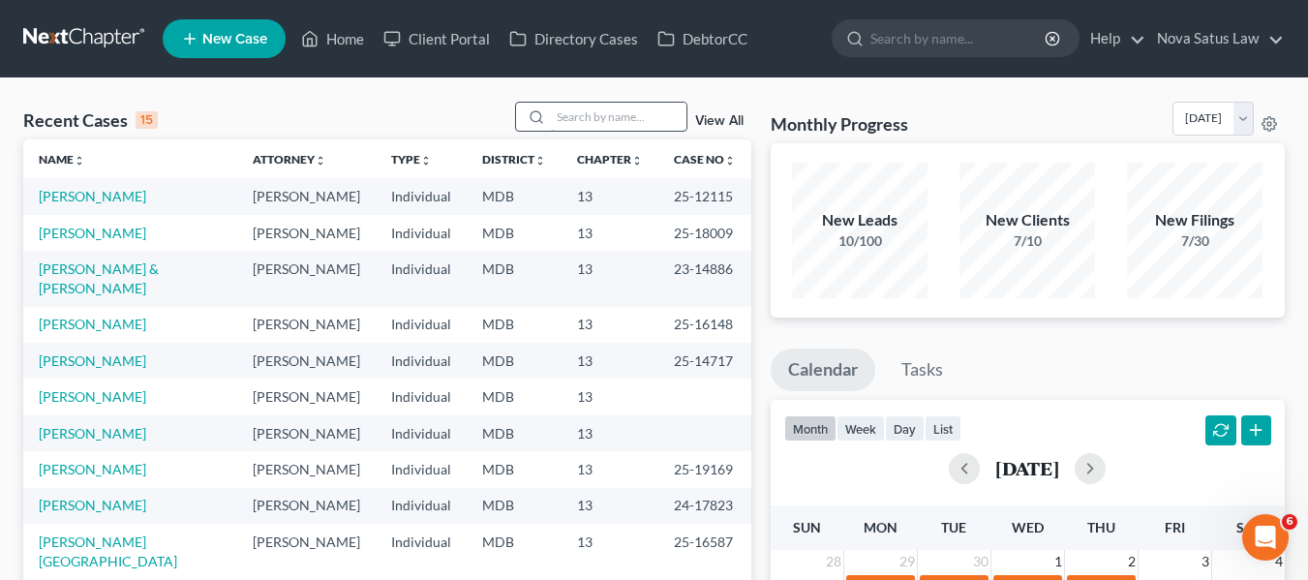
click at [618, 114] on input "search" at bounding box center [619, 117] width 136 height 28
click at [101, 388] on link "[PERSON_NAME]" at bounding box center [92, 396] width 107 height 16
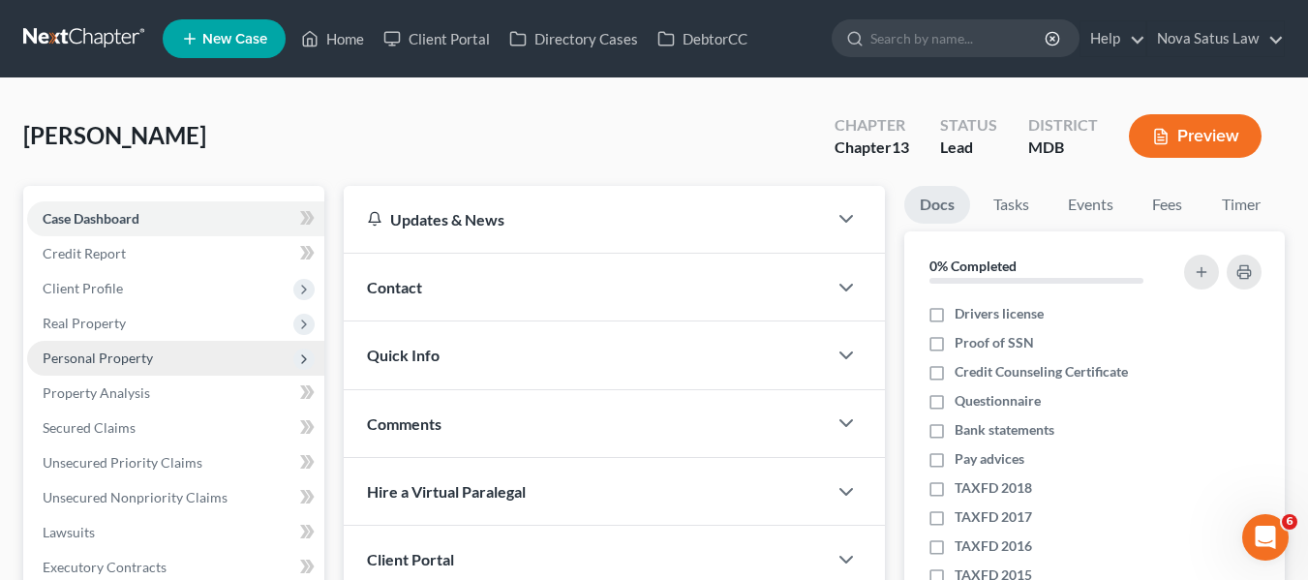
scroll to position [48, 0]
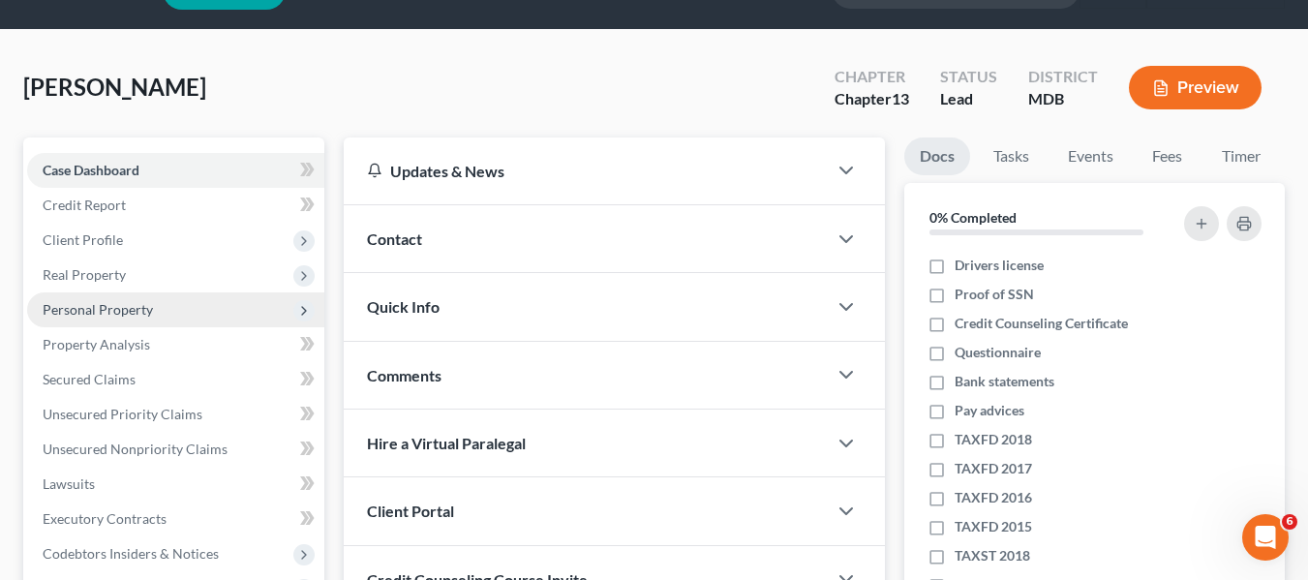
click at [82, 301] on span "Personal Property" at bounding box center [98, 309] width 110 height 16
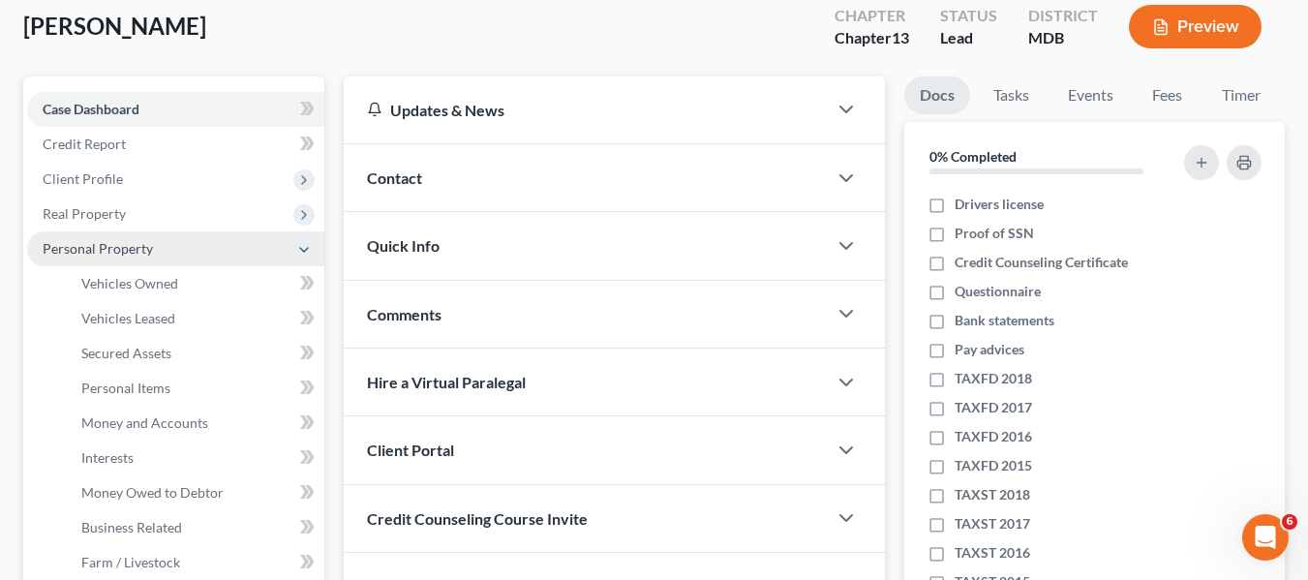
scroll to position [110, 0]
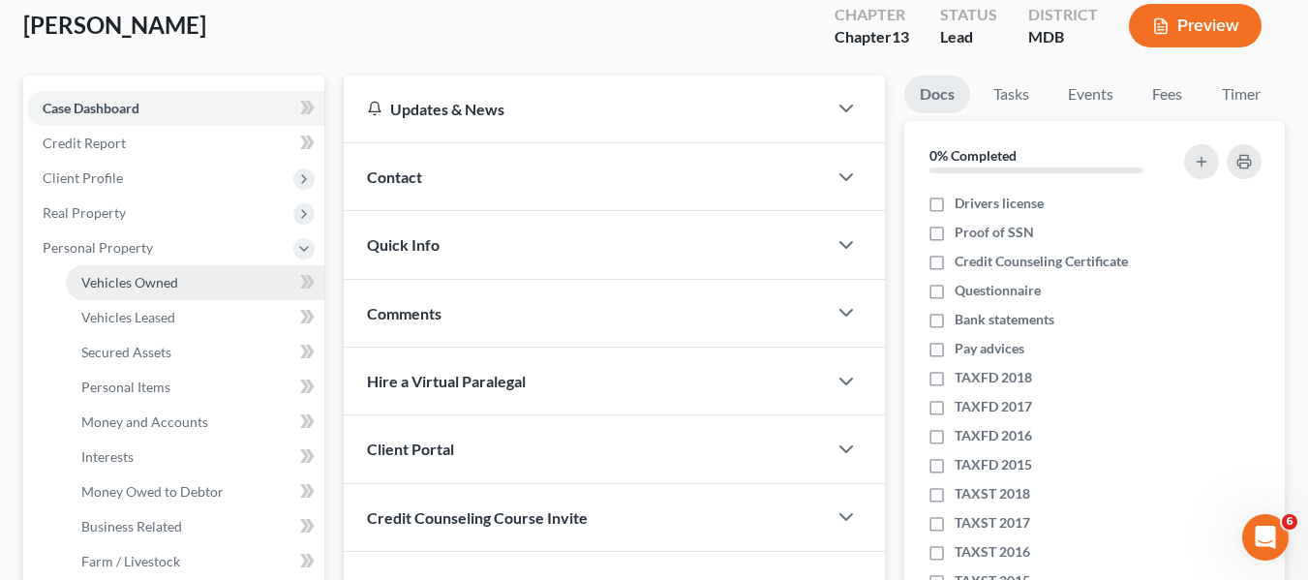
click at [100, 291] on link "Vehicles Owned" at bounding box center [195, 282] width 258 height 35
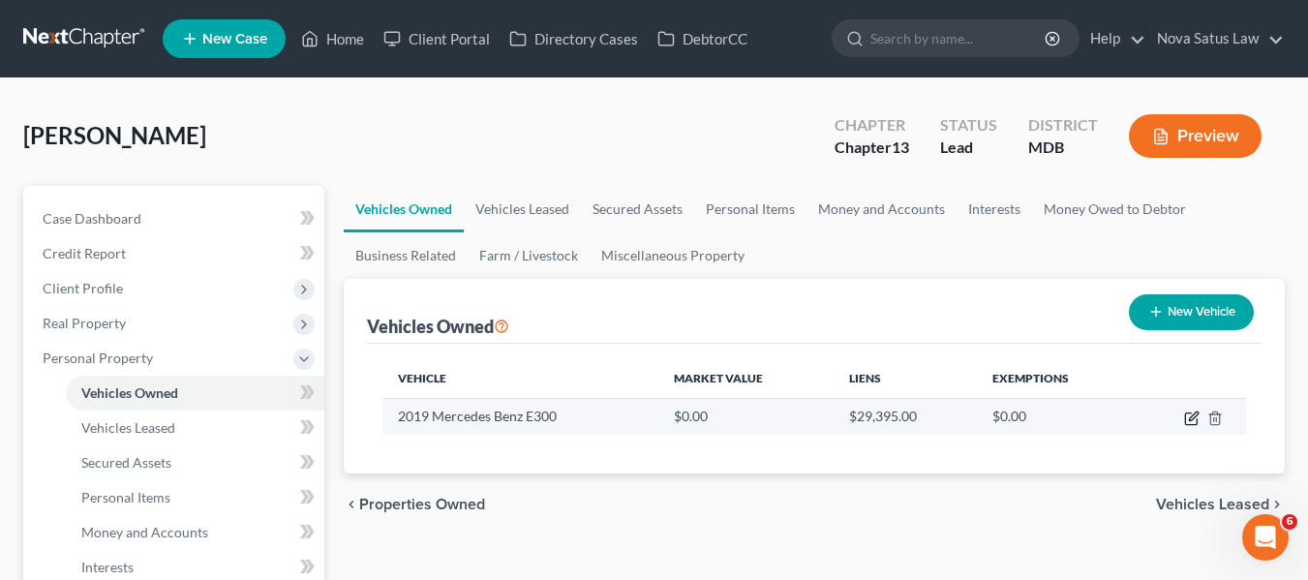
click at [1192, 413] on icon "button" at bounding box center [1191, 417] width 15 height 15
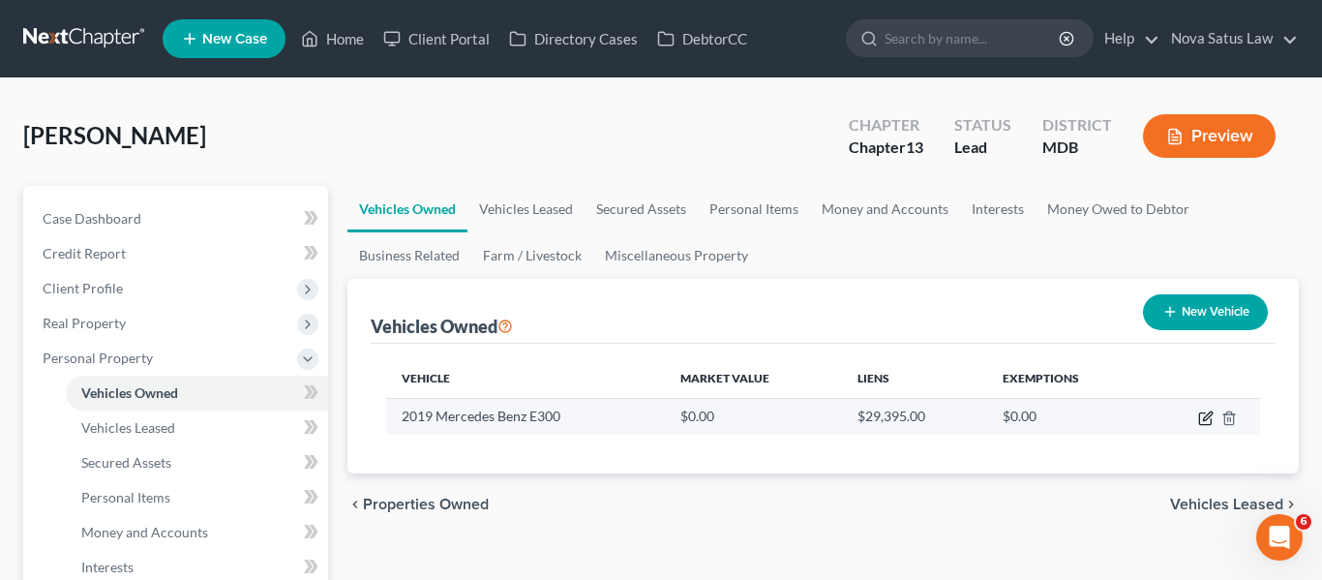
select select "0"
select select "7"
select select "2"
select select "0"
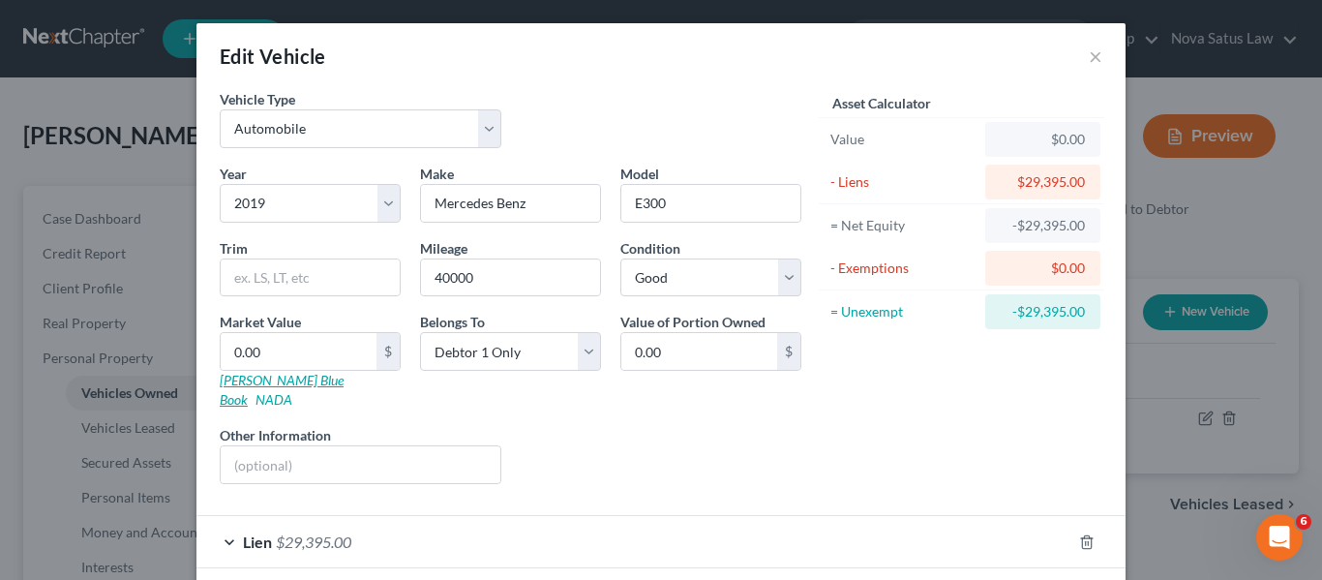
click at [226, 383] on link "[PERSON_NAME] Blue Book" at bounding box center [282, 390] width 124 height 36
click at [311, 348] on input "0.00" at bounding box center [299, 351] width 156 height 37
type input "1"
type input "1.00"
type input "189"
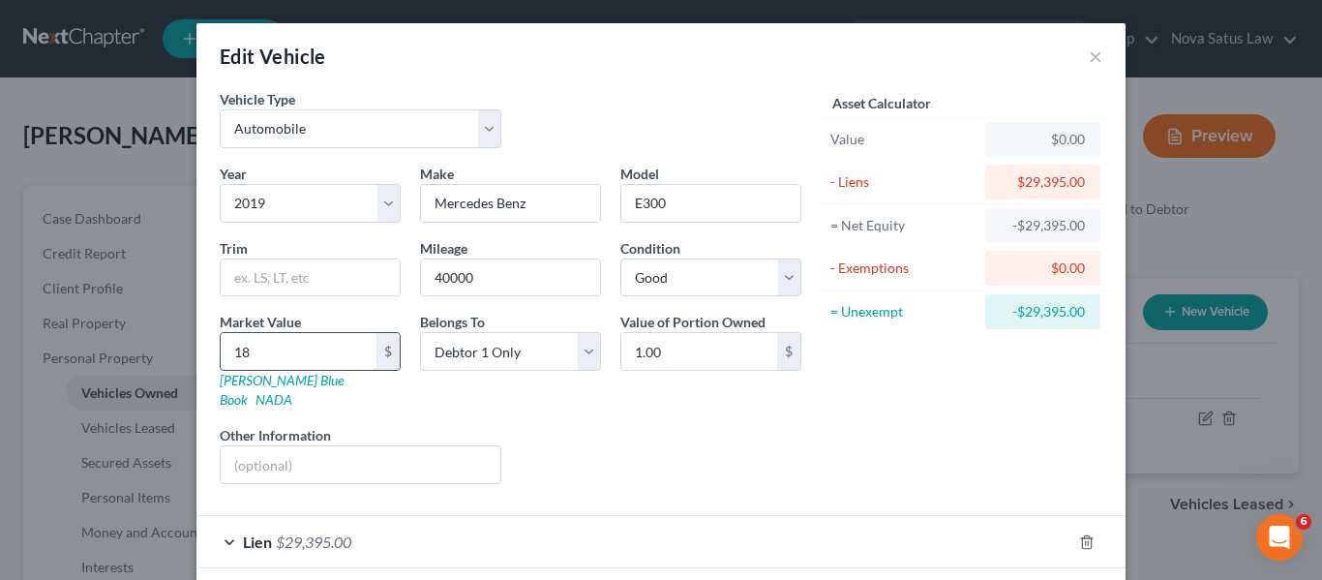
type input "189.00"
type input "1890"
type input "1,890.00"
type input "1,8900"
type input "18,900.00"
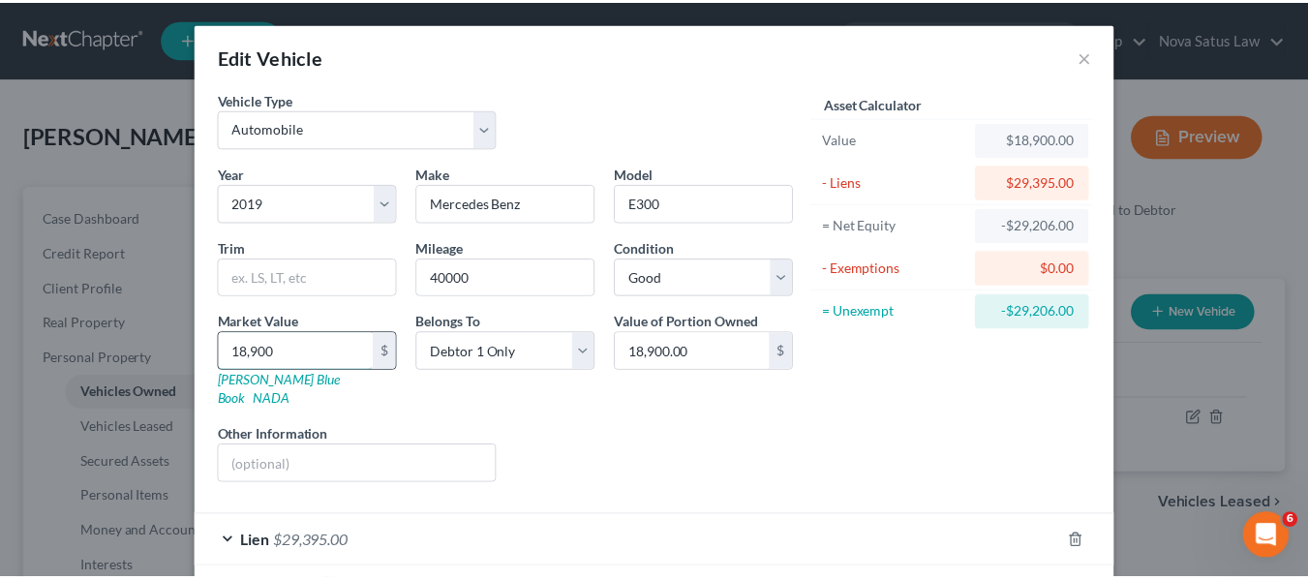
scroll to position [75, 0]
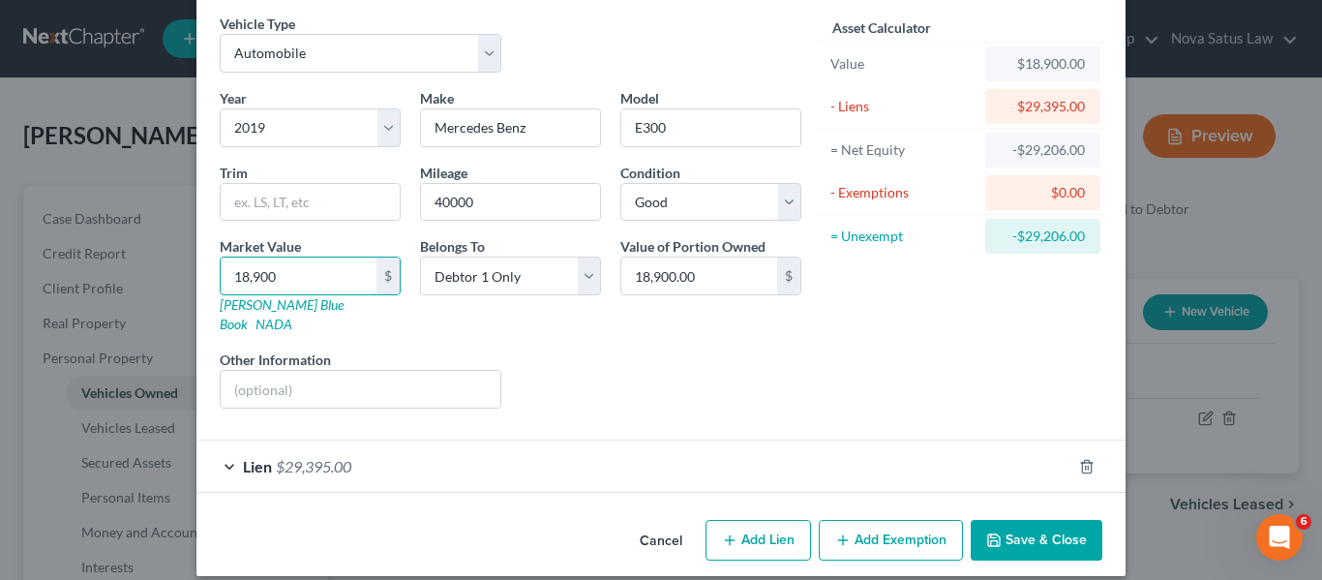
type input "18,900"
click at [989, 534] on icon "button" at bounding box center [994, 540] width 12 height 12
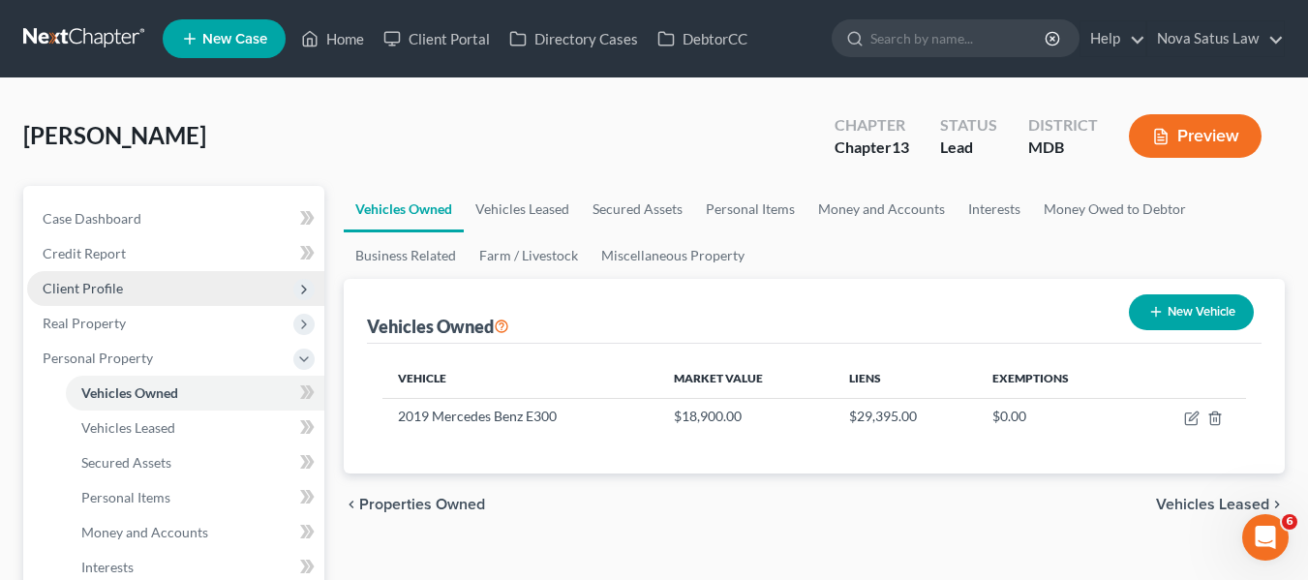
click at [69, 286] on span "Client Profile" at bounding box center [83, 288] width 80 height 16
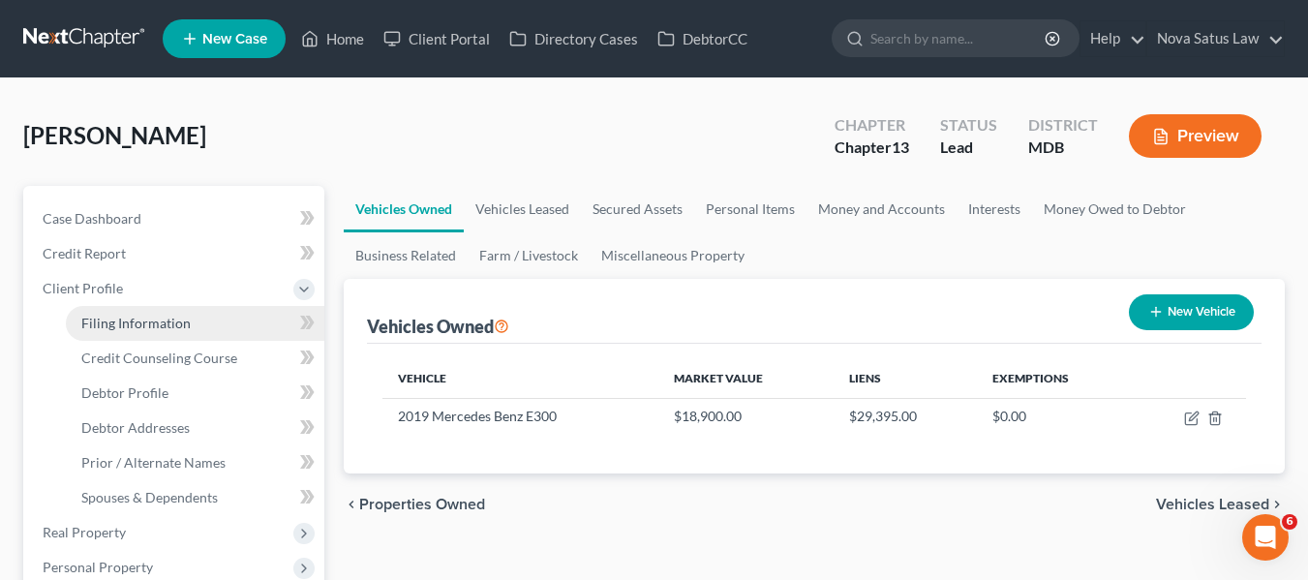
click at [97, 322] on span "Filing Information" at bounding box center [135, 323] width 109 height 16
select select "1"
select select "0"
select select "3"
select select "21"
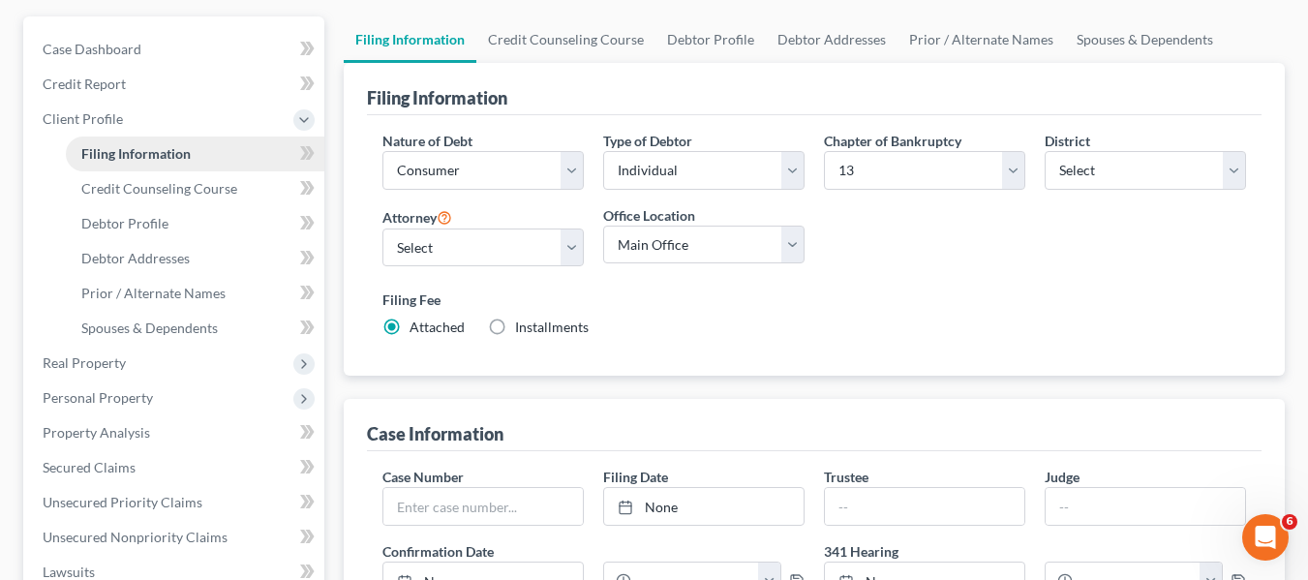
scroll to position [170, 0]
click at [136, 190] on span "Credit Counseling Course" at bounding box center [159, 187] width 156 height 16
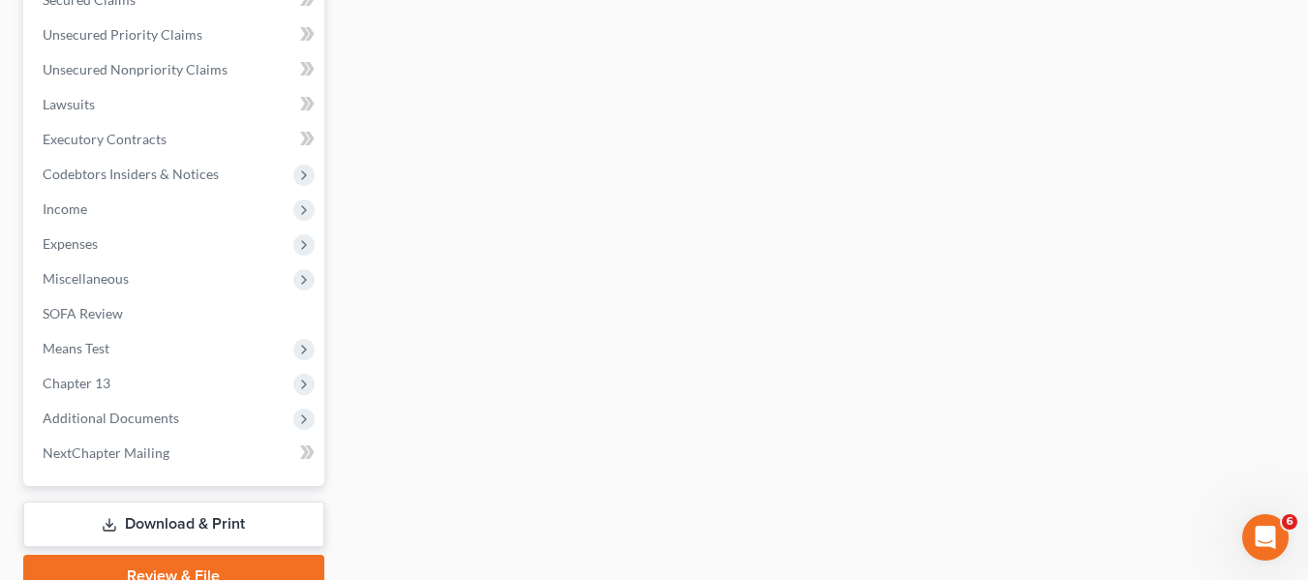
scroll to position [728, 0]
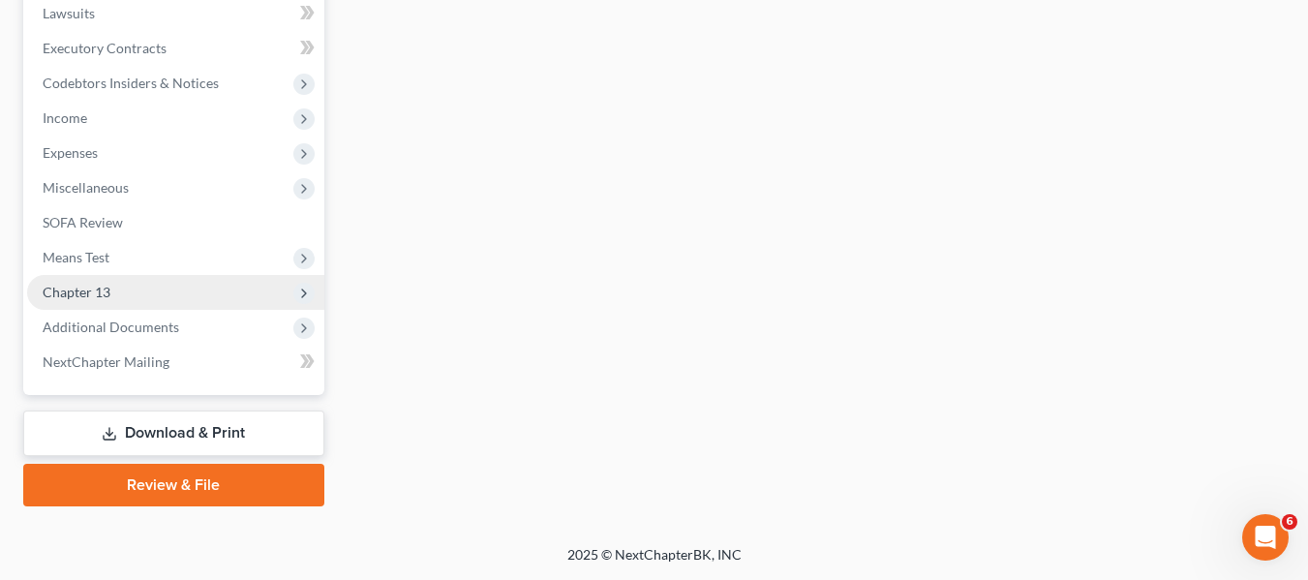
click at [115, 294] on span "Chapter 13" at bounding box center [175, 292] width 297 height 35
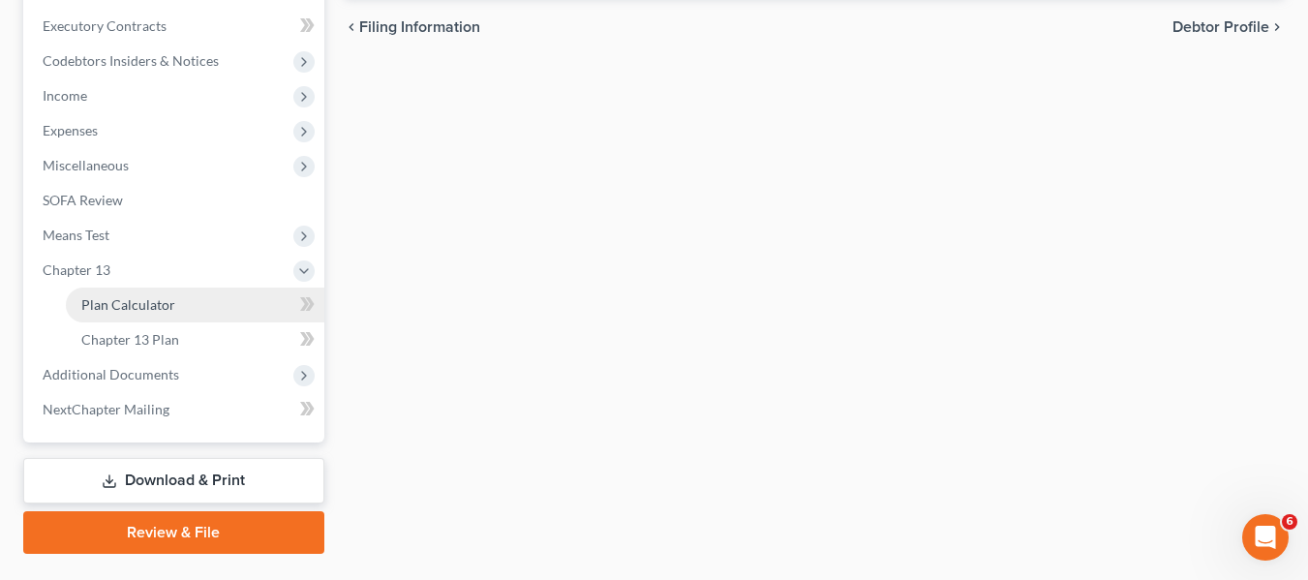
scroll to position [519, 0]
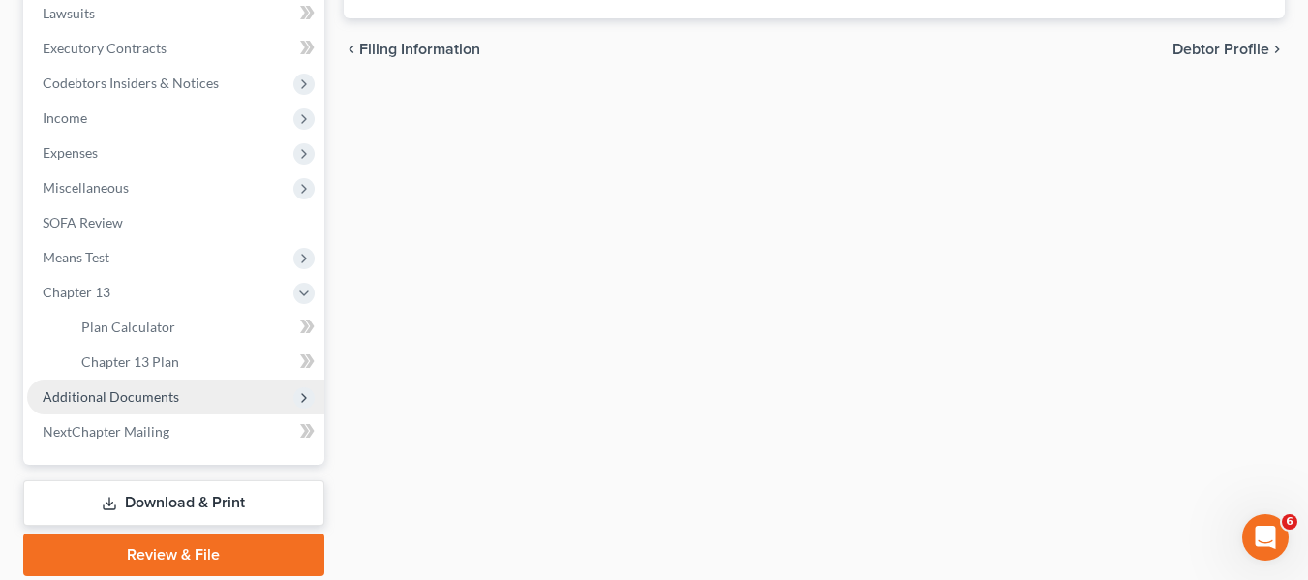
click at [130, 394] on span "Additional Documents" at bounding box center [111, 396] width 136 height 16
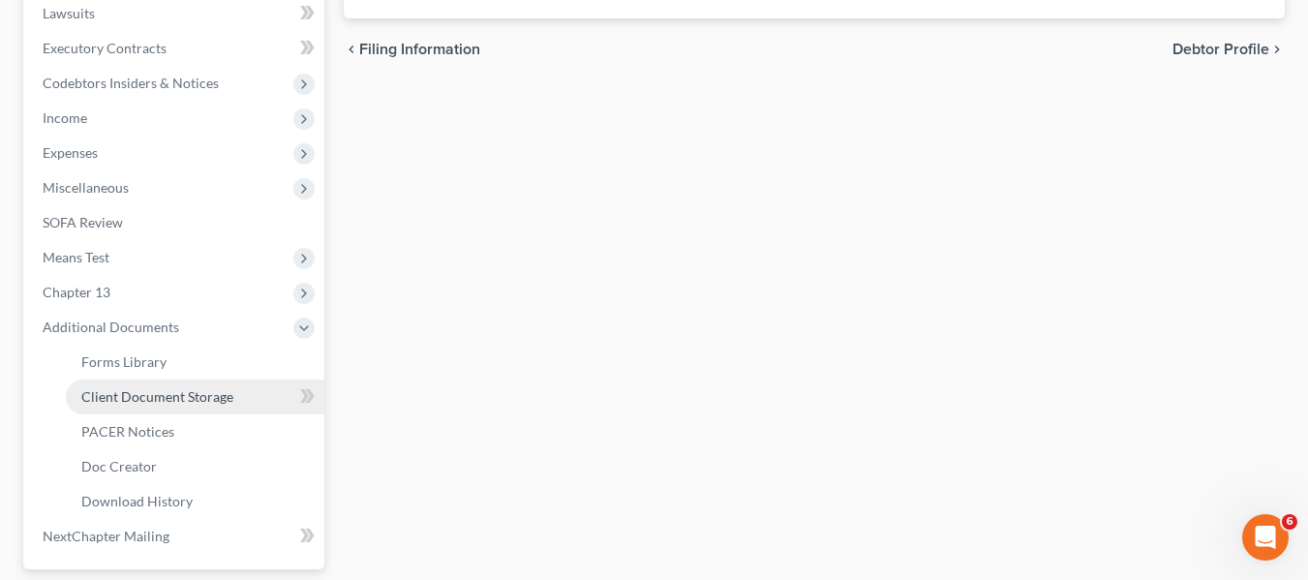
click at [134, 397] on span "Client Document Storage" at bounding box center [157, 396] width 152 height 16
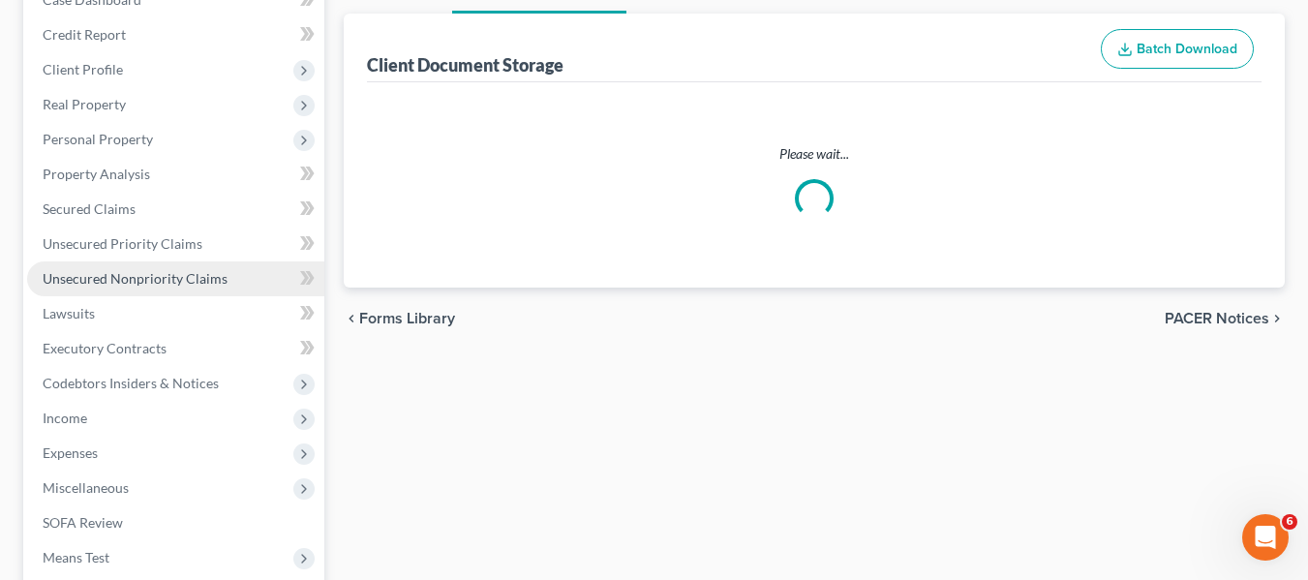
select select "14"
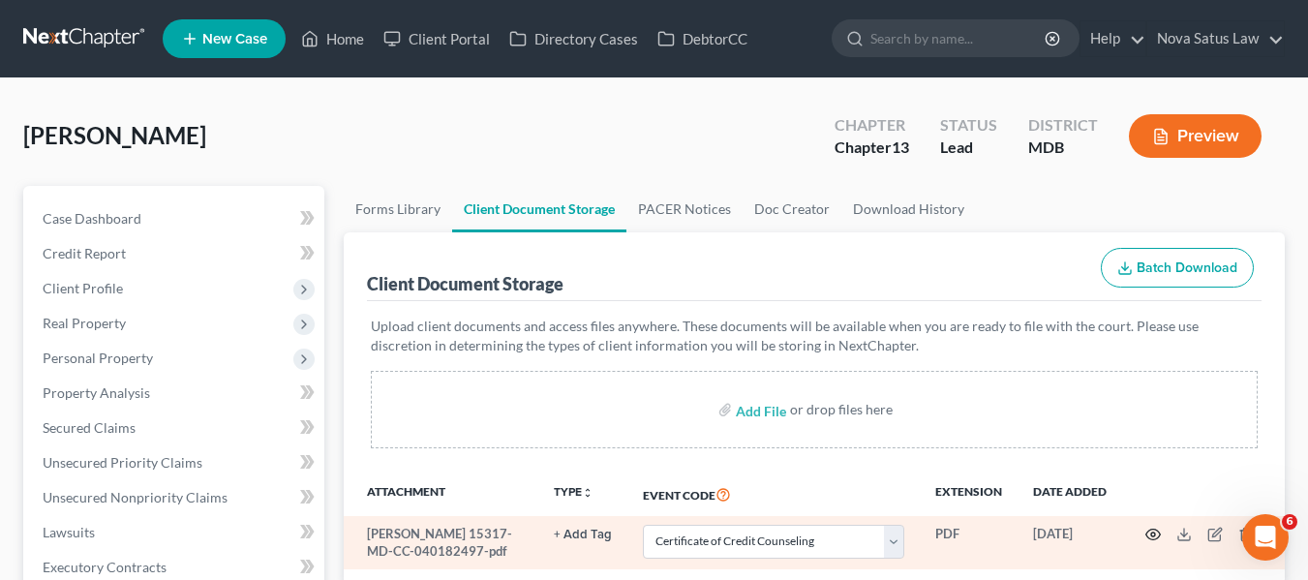
click at [1151, 536] on circle "button" at bounding box center [1153, 534] width 4 height 4
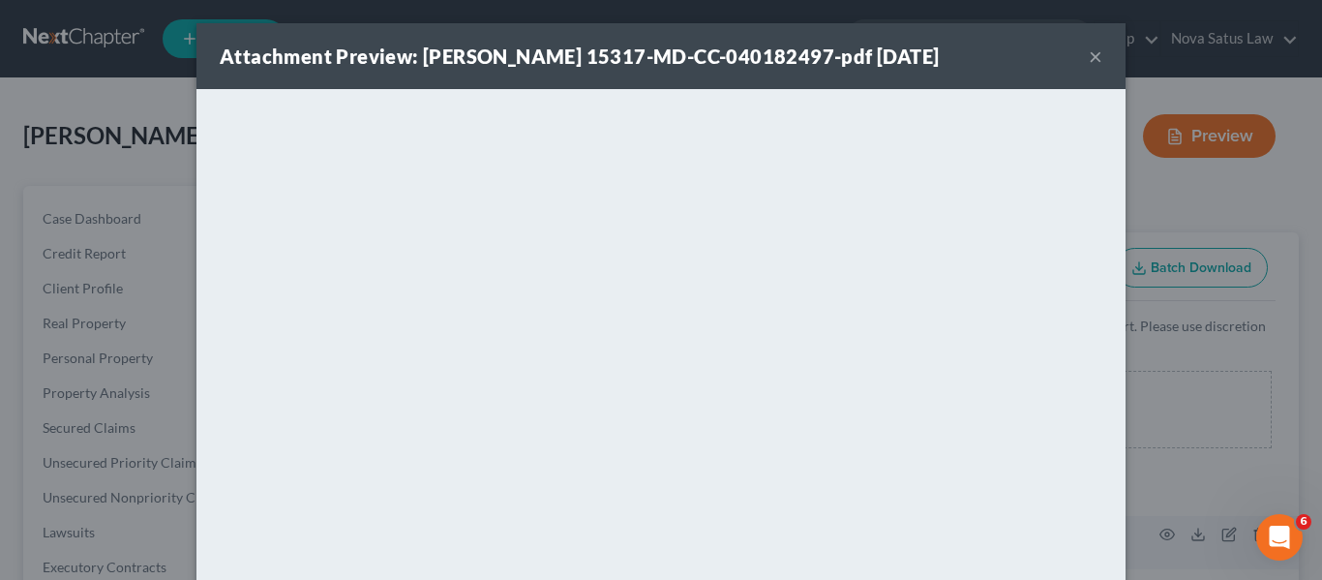
click at [1093, 55] on button "×" at bounding box center [1096, 56] width 14 height 23
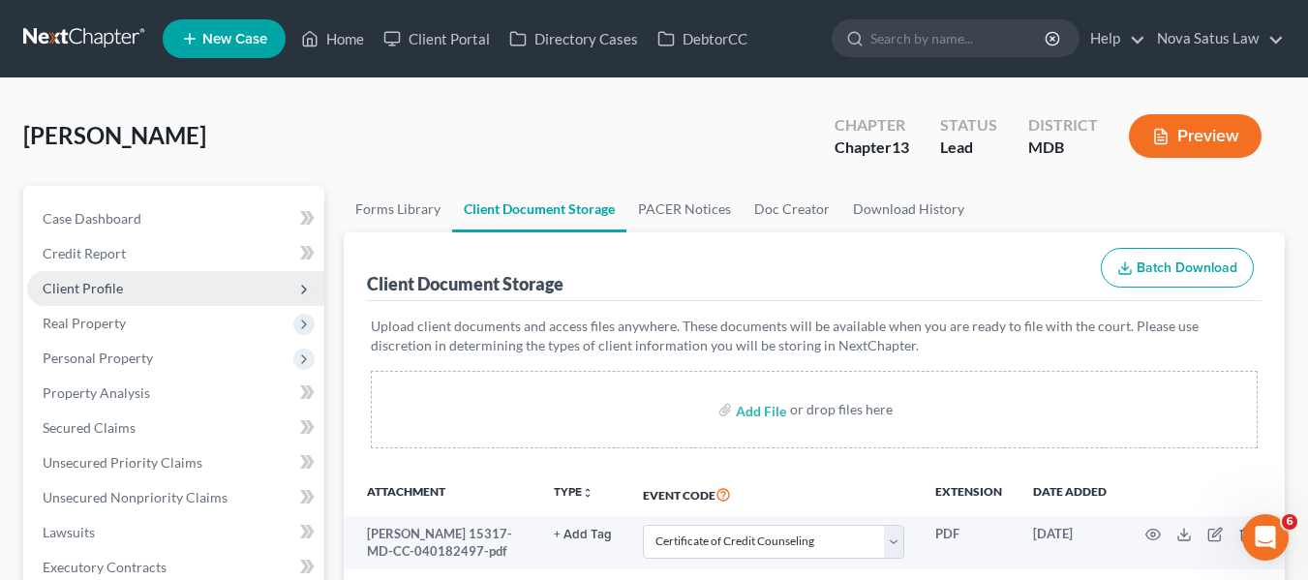
click at [72, 285] on span "Client Profile" at bounding box center [83, 288] width 80 height 16
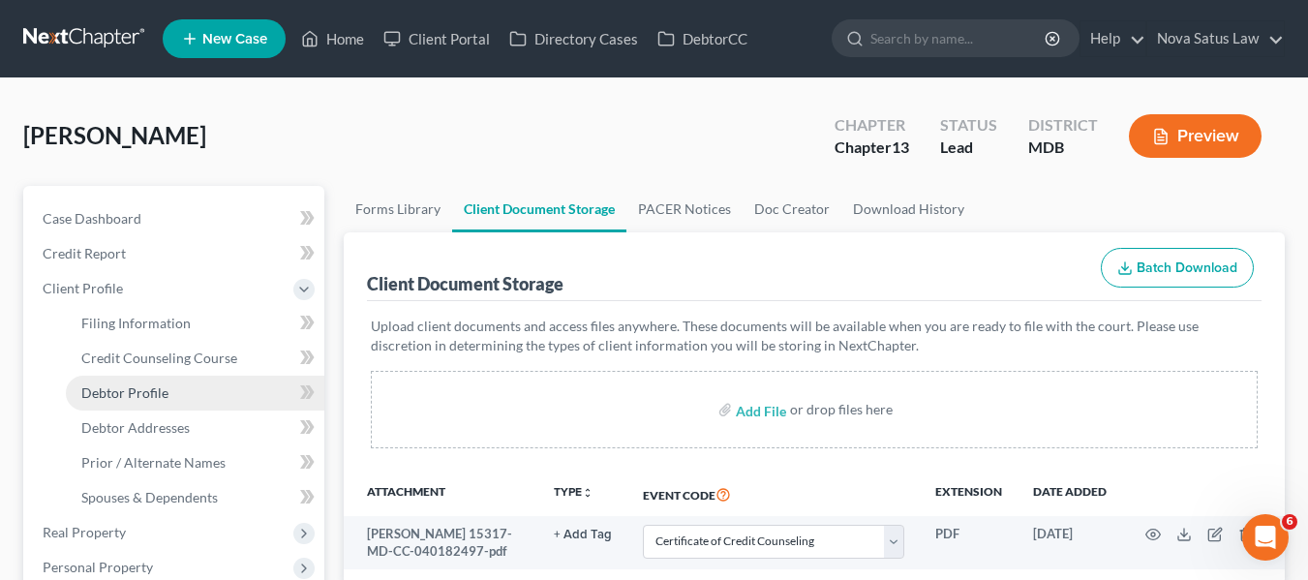
click at [97, 384] on span "Debtor Profile" at bounding box center [124, 392] width 87 height 16
select select "3"
select select "0"
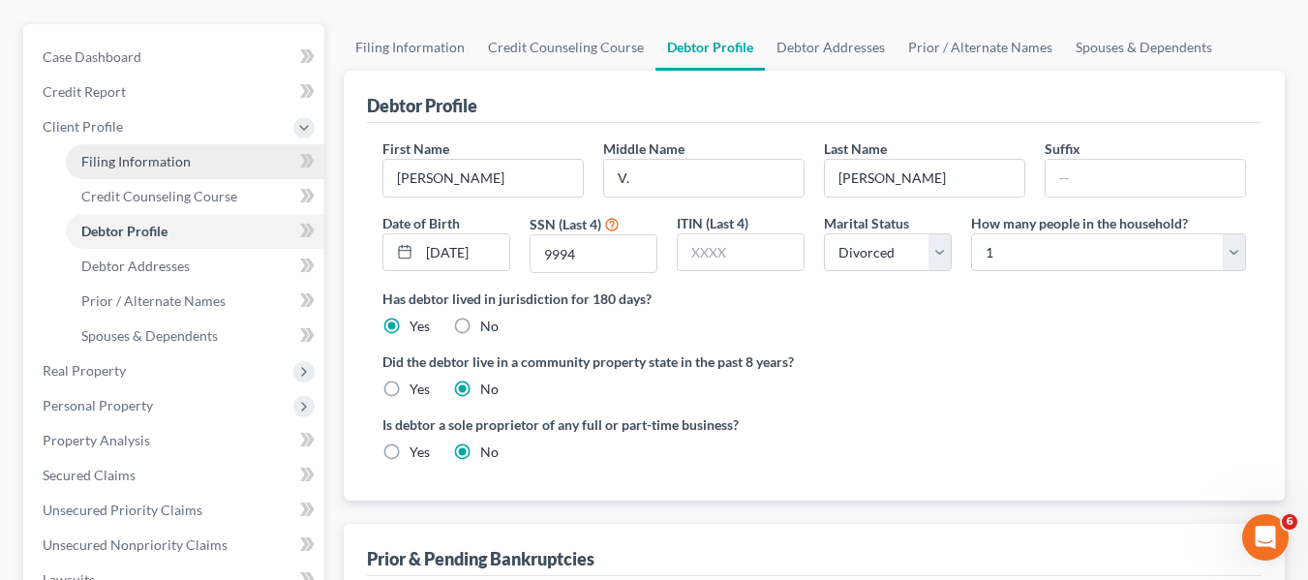
scroll to position [165, 0]
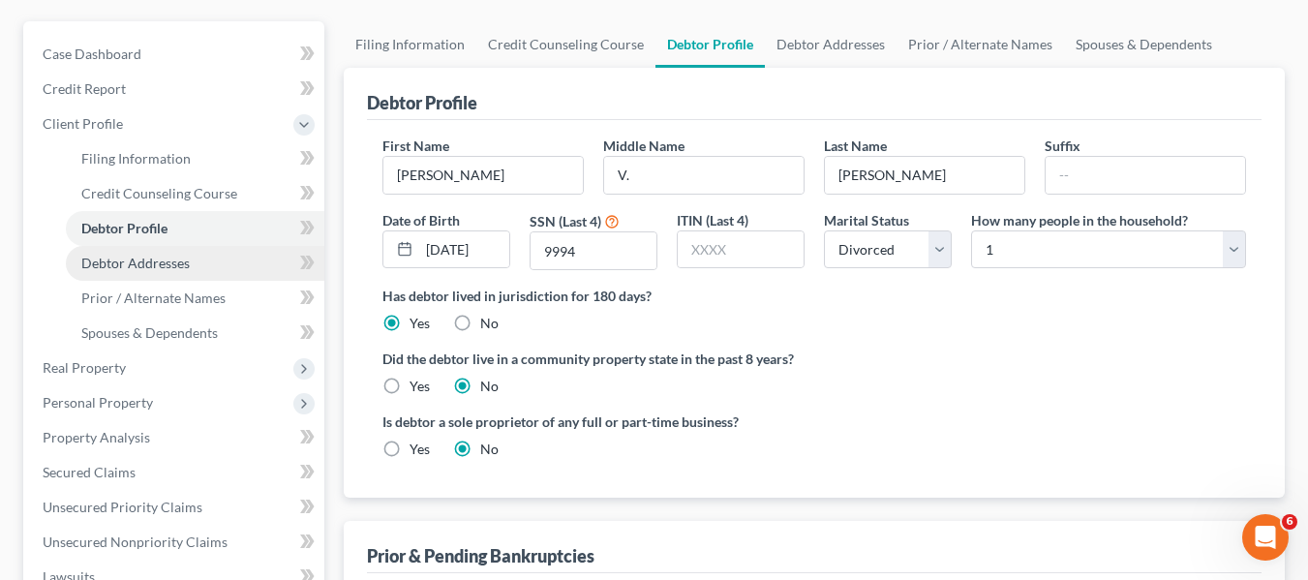
click at [102, 264] on span "Debtor Addresses" at bounding box center [135, 263] width 108 height 16
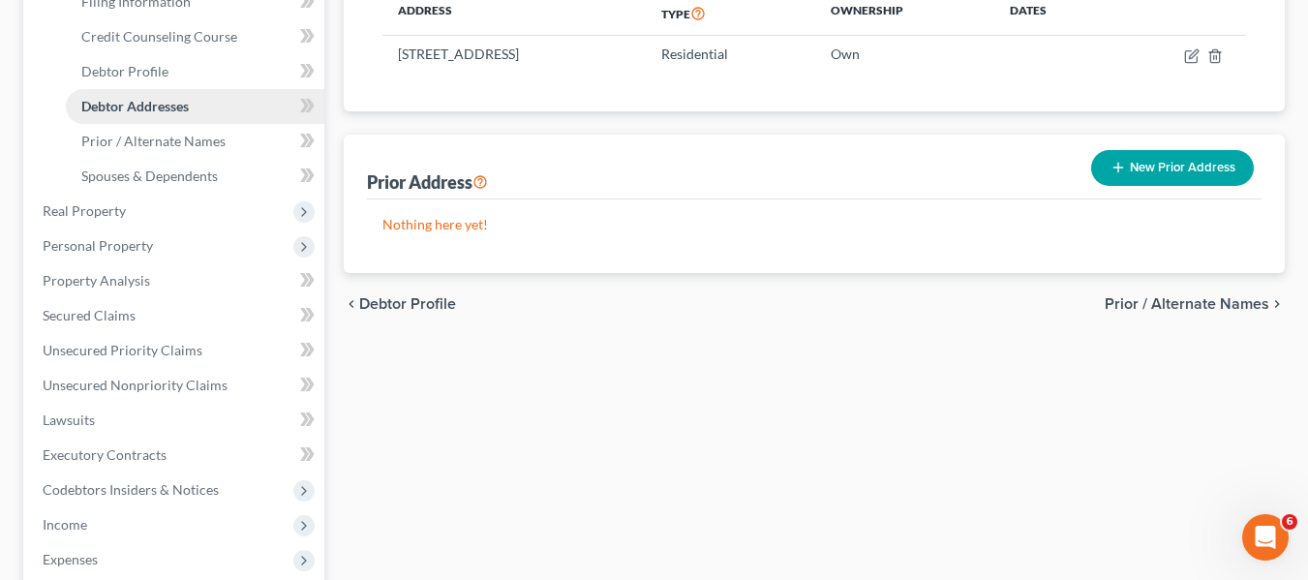
scroll to position [322, 0]
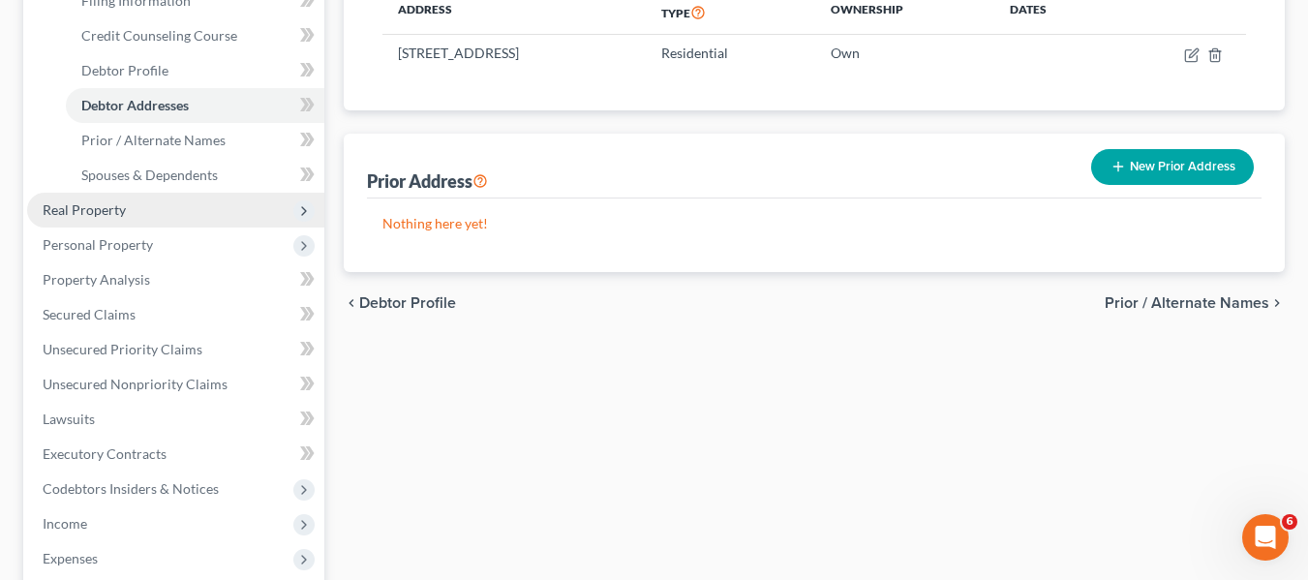
click at [84, 209] on span "Real Property" at bounding box center [84, 209] width 83 height 16
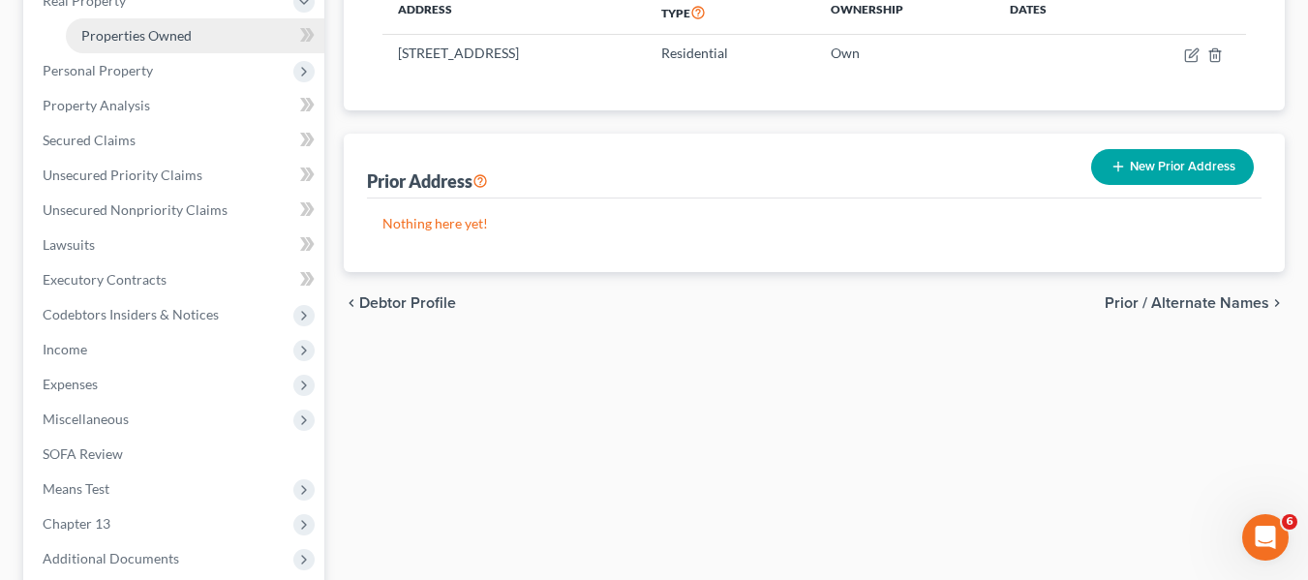
click at [131, 42] on span "Properties Owned" at bounding box center [136, 35] width 110 height 16
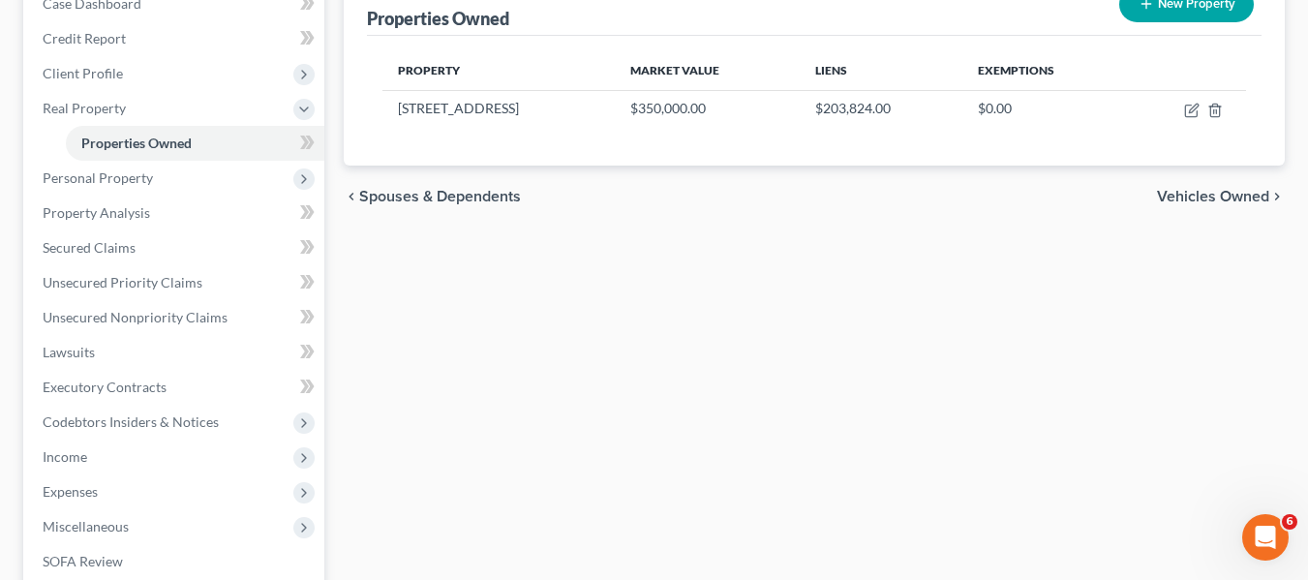
scroll to position [216, 0]
click at [129, 187] on span "Personal Property" at bounding box center [175, 177] width 297 height 35
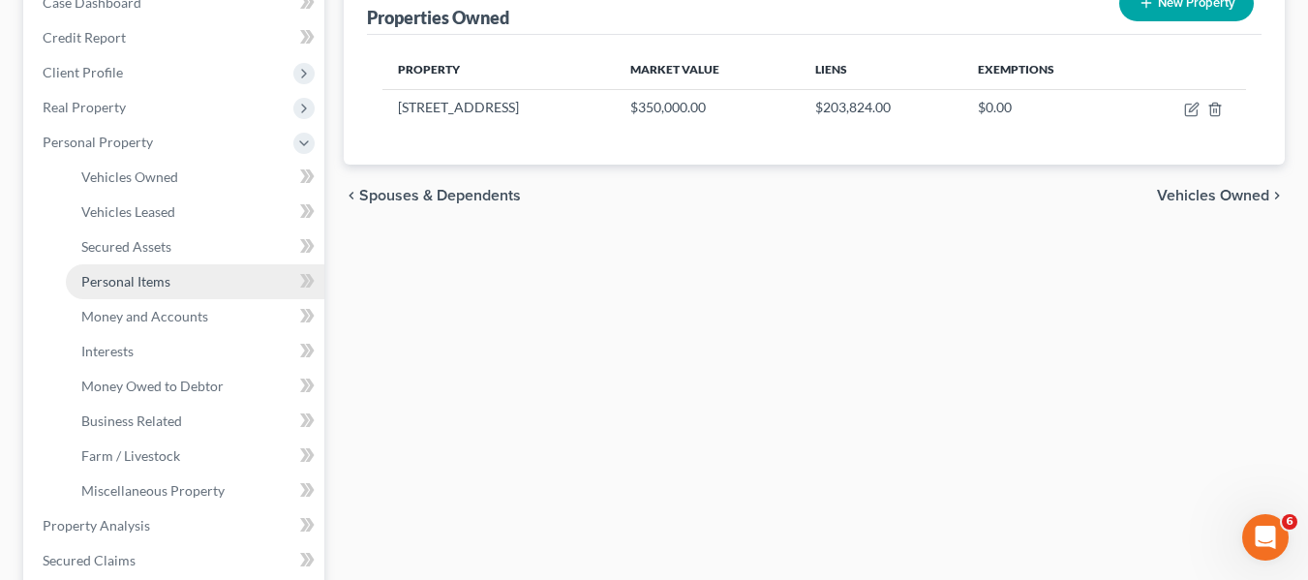
click at [148, 286] on span "Personal Items" at bounding box center [125, 281] width 89 height 16
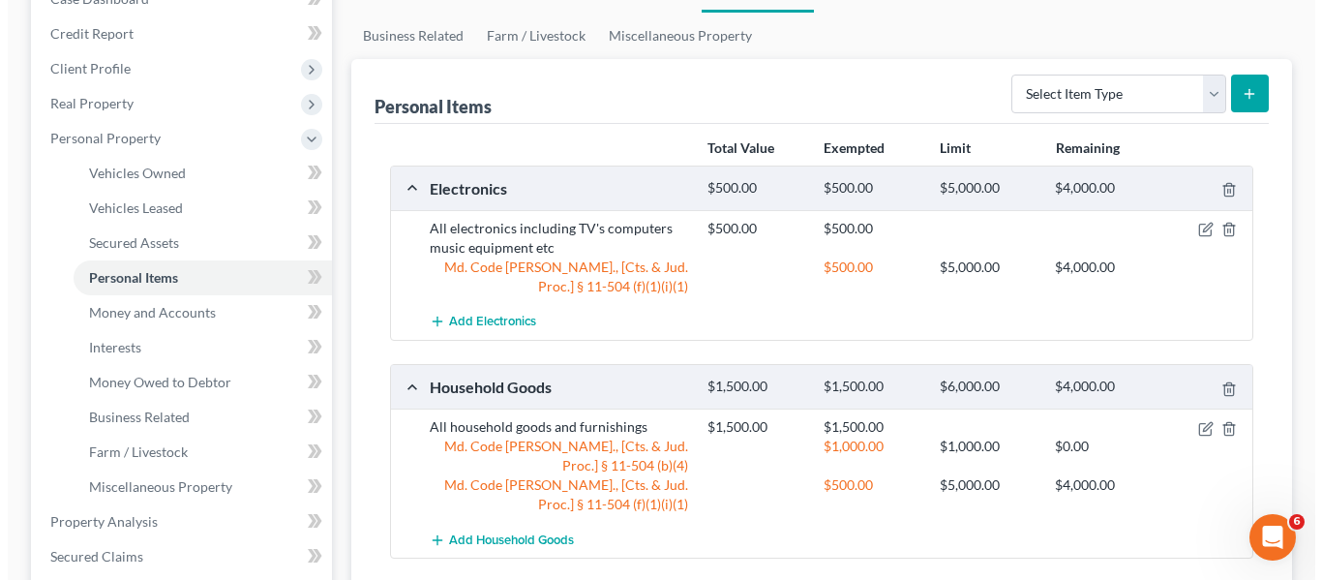
scroll to position [219, 0]
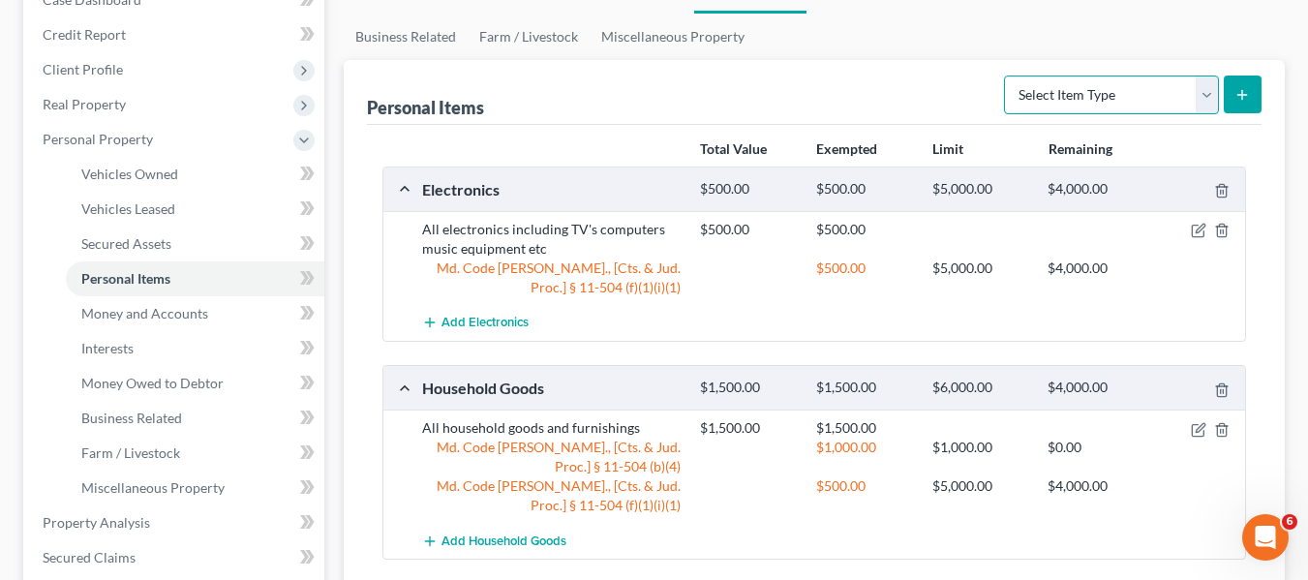
click at [1110, 96] on select "Select Item Type Clothing Collectibles Of Value Electronics Firearms Household …" at bounding box center [1111, 94] width 215 height 39
select select "clothing"
click at [1006, 75] on select "Select Item Type Clothing Collectibles Of Value Electronics Firearms Household …" at bounding box center [1111, 94] width 215 height 39
click at [1248, 89] on icon "submit" at bounding box center [1241, 94] width 15 height 15
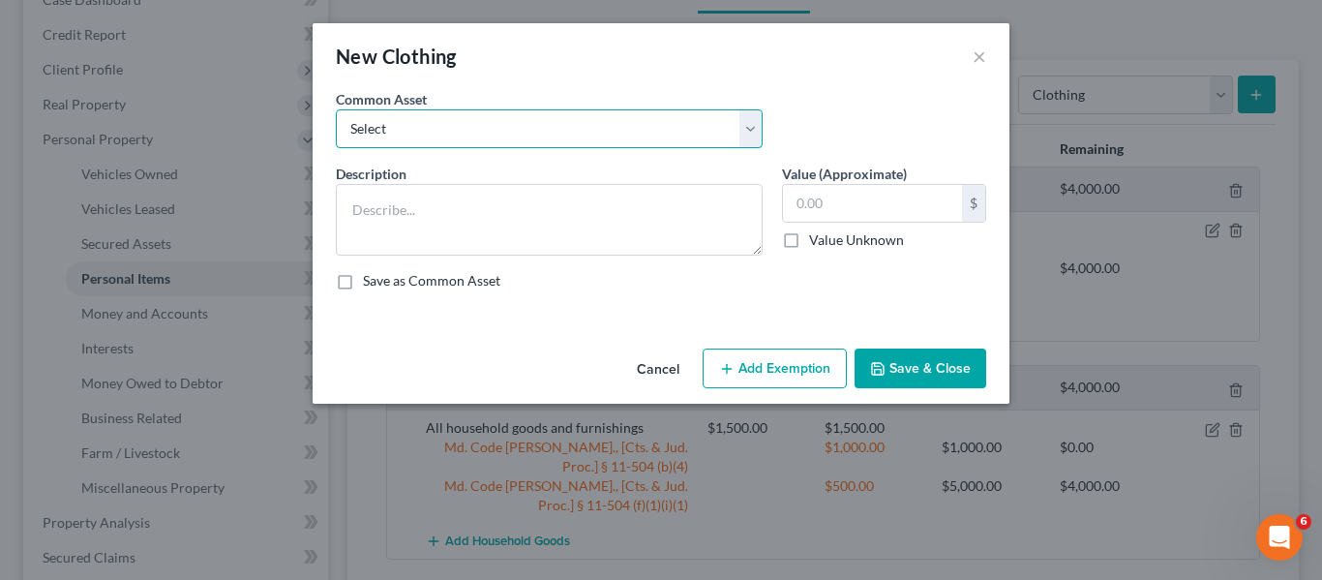
click at [566, 135] on select "Select All articles of clothing including shoes and outerwear" at bounding box center [549, 128] width 427 height 39
select select "0"
click at [336, 109] on select "Select All articles of clothing including shoes and outerwear" at bounding box center [549, 128] width 427 height 39
type textarea "All articles of clothing including shoes and outerwear"
type input "300.00"
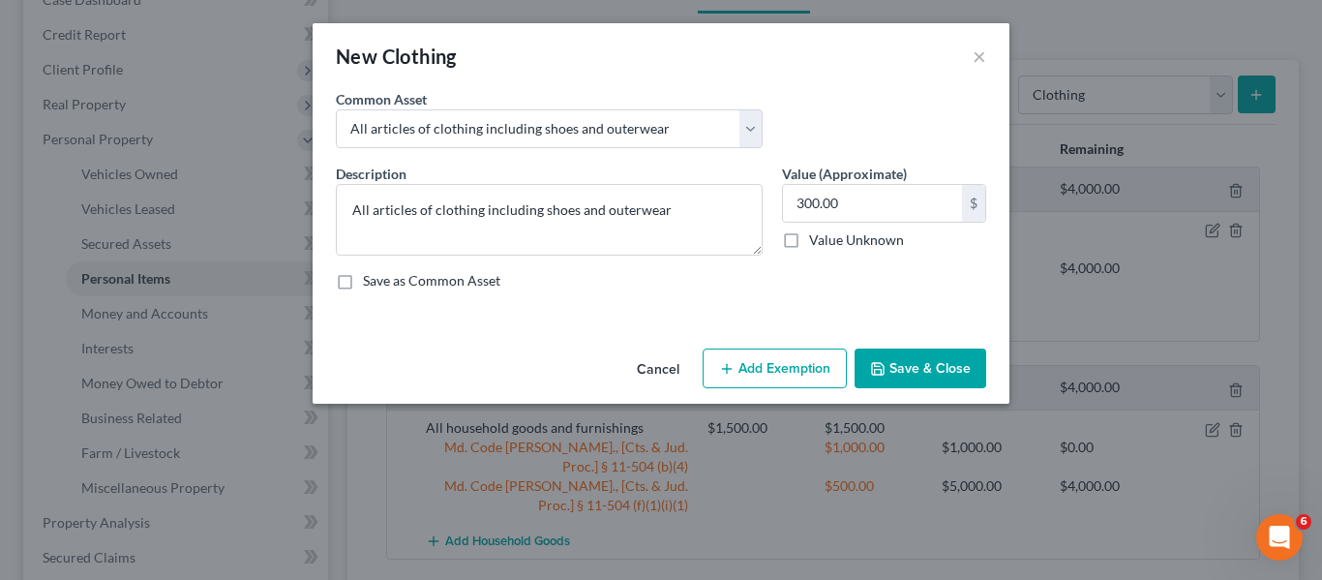
click at [760, 362] on button "Add Exemption" at bounding box center [775, 368] width 144 height 41
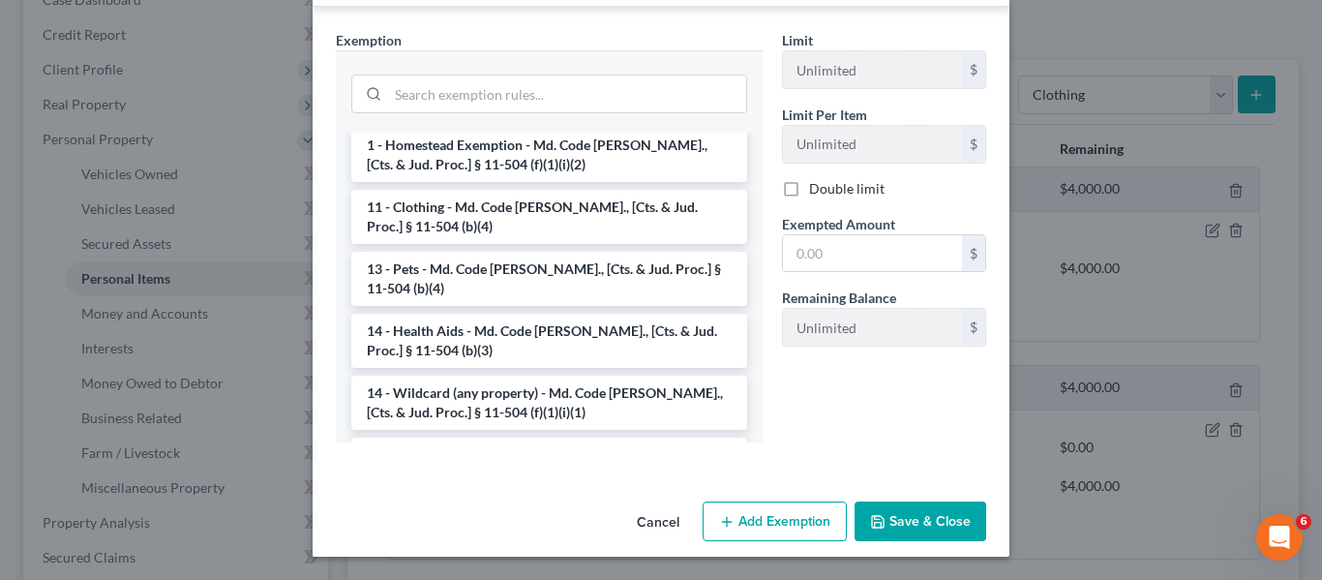
scroll to position [230, 0]
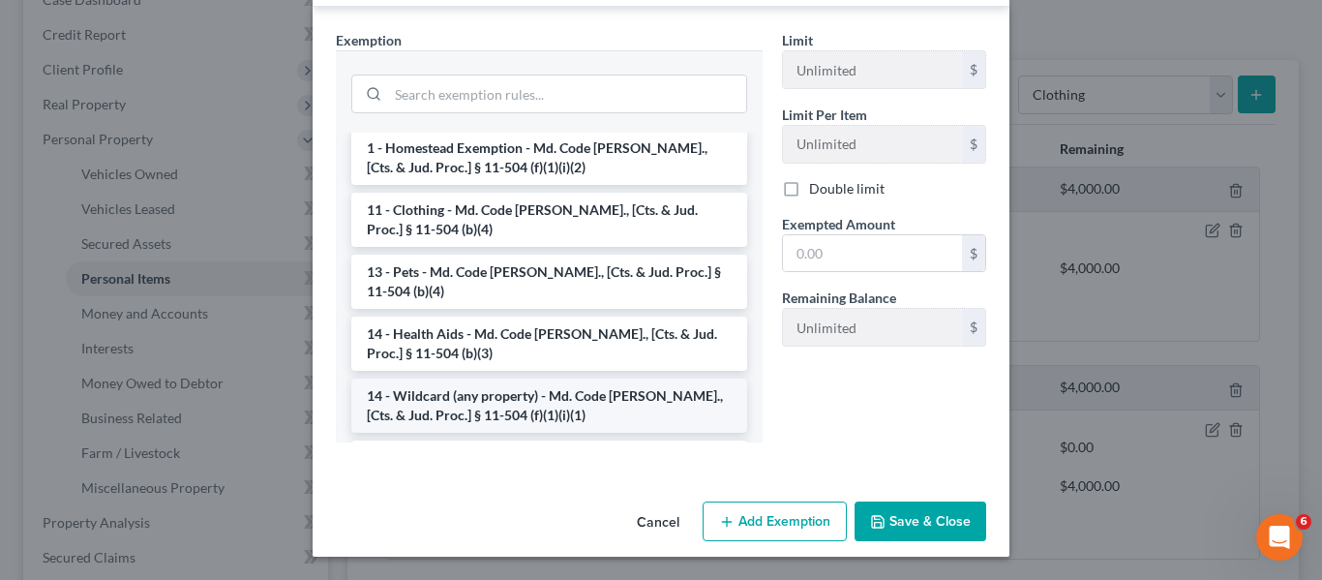
click at [533, 380] on li "14 - Wildcard (any property) - Md. Code [PERSON_NAME]., [Cts. & Jud. Proc.] § 1…" at bounding box center [549, 405] width 396 height 54
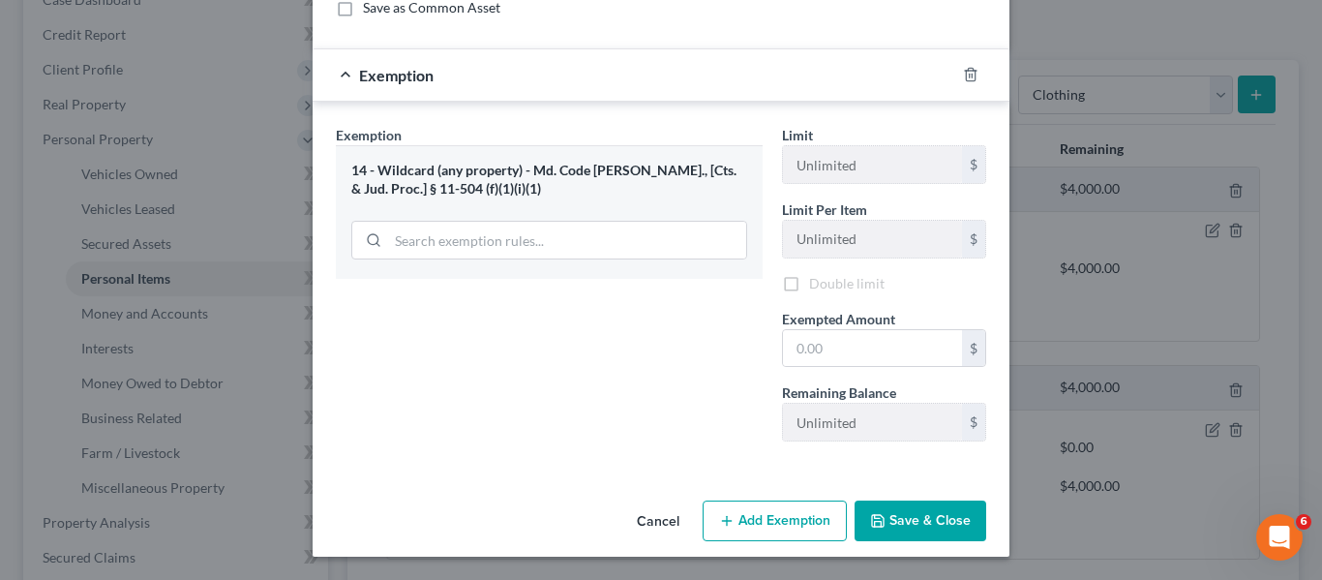
scroll to position [276, 0]
click at [921, 341] on input "text" at bounding box center [872, 348] width 179 height 37
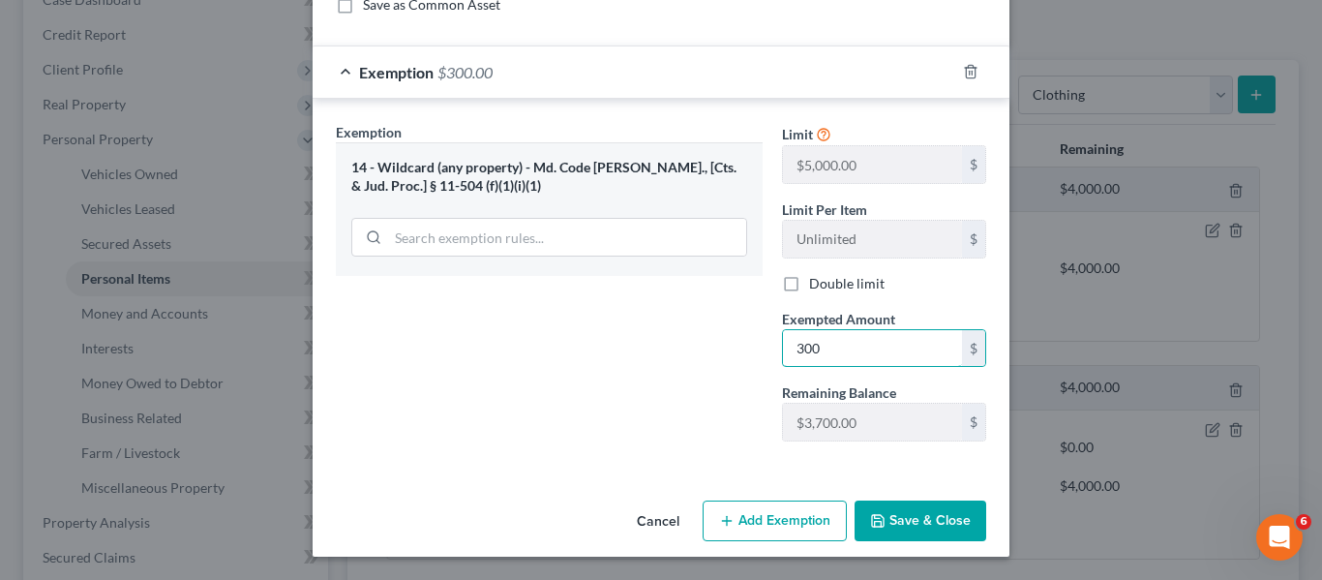
type input "300"
click at [900, 514] on button "Save & Close" at bounding box center [921, 520] width 132 height 41
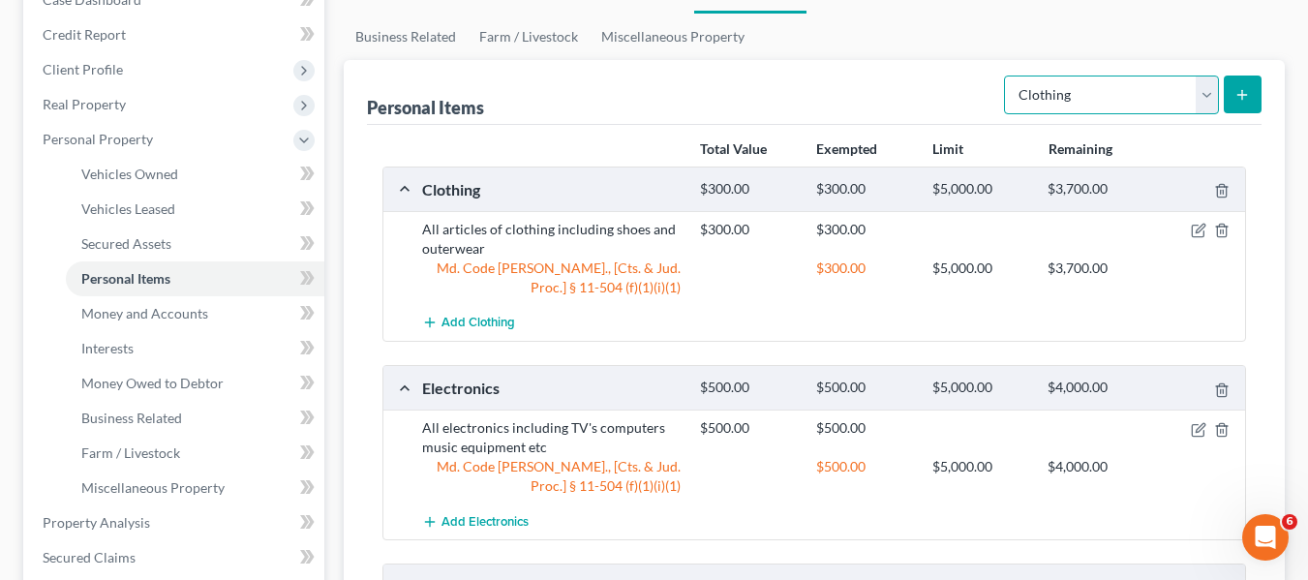
click at [1069, 92] on select "Select Item Type Clothing Collectibles Of Value Electronics Firearms Household …" at bounding box center [1111, 94] width 215 height 39
select select "jewelry"
click at [1006, 75] on select "Select Item Type Clothing Collectibles Of Value Electronics Firearms Household …" at bounding box center [1111, 94] width 215 height 39
click at [1235, 92] on icon "submit" at bounding box center [1241, 94] width 15 height 15
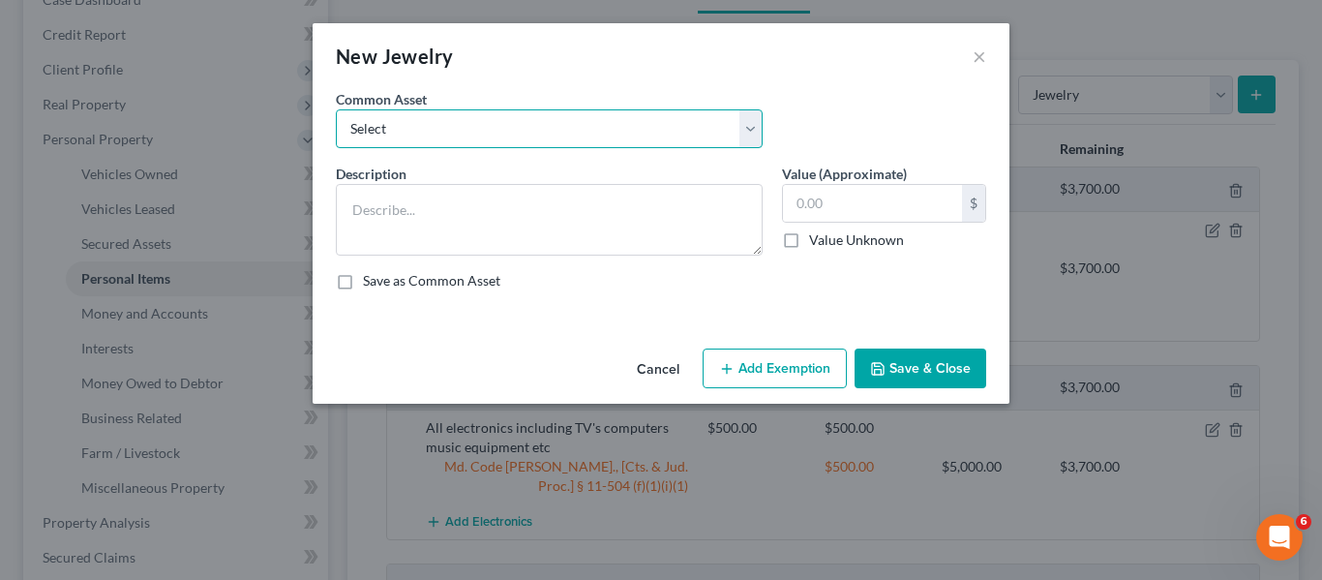
click at [675, 124] on select "Select All jewelry including rings watches bracelets earrings etc" at bounding box center [549, 128] width 427 height 39
select select "0"
click at [336, 109] on select "Select All jewelry including rings watches bracelets earrings etc" at bounding box center [549, 128] width 427 height 39
type textarea "All jewelry including rings watches bracelets earrings etc"
type input "150.00"
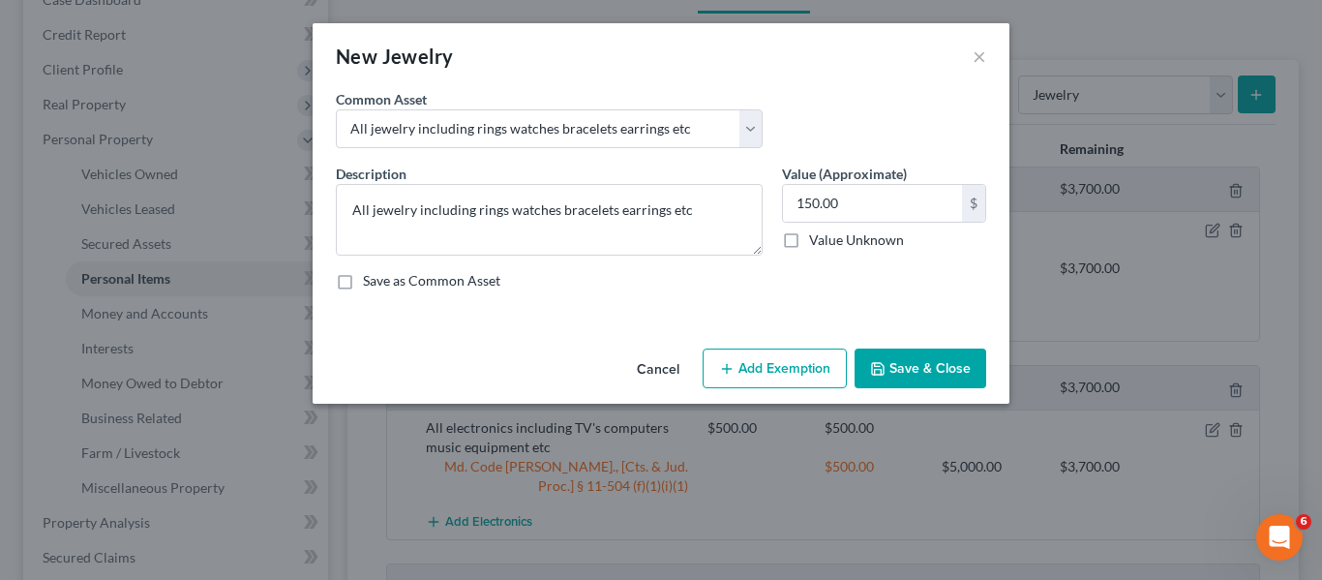
click at [786, 362] on button "Add Exemption" at bounding box center [775, 368] width 144 height 41
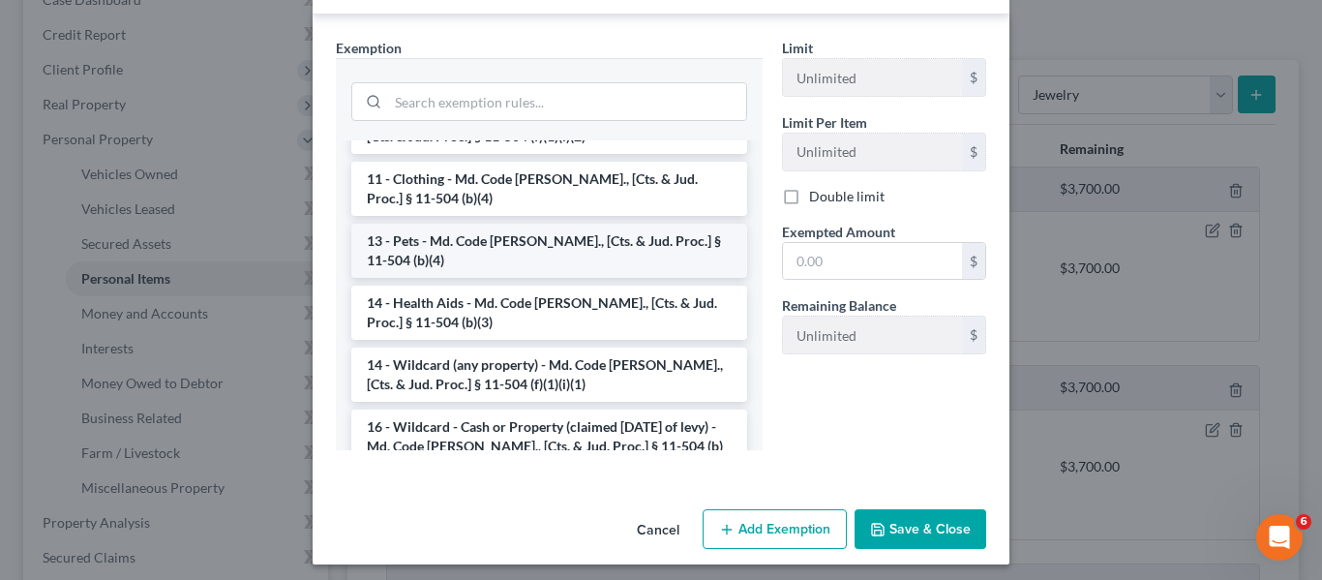
scroll to position [208, 0]
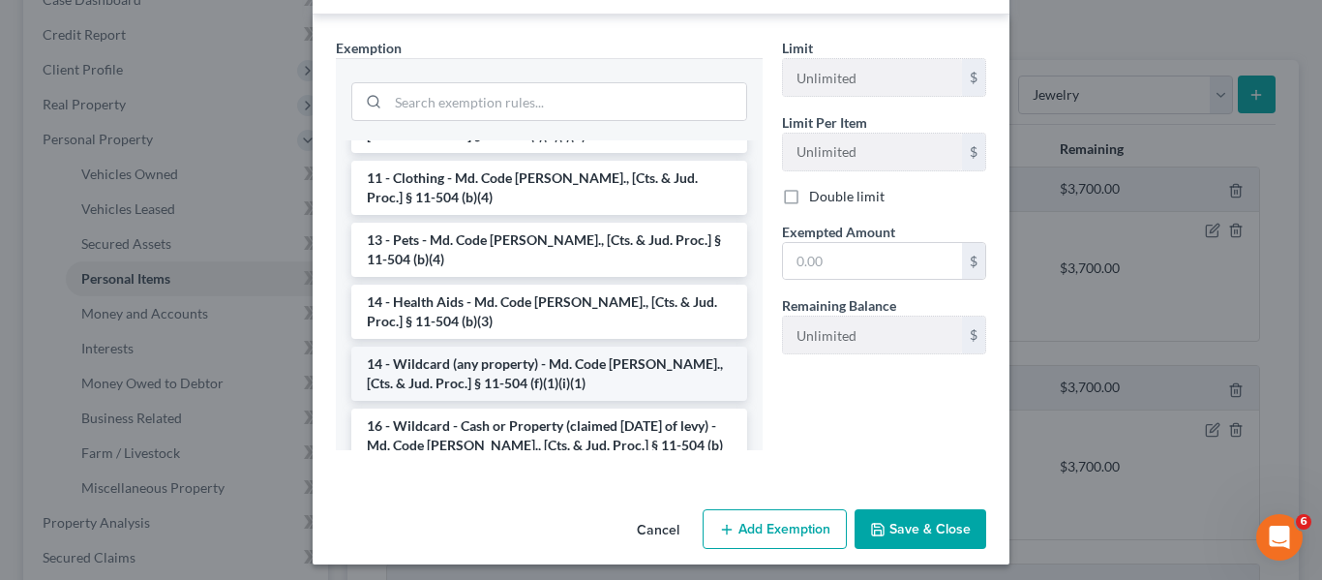
click at [511, 349] on li "14 - Wildcard (any property) - Md. Code [PERSON_NAME]., [Cts. & Jud. Proc.] § 1…" at bounding box center [549, 374] width 396 height 54
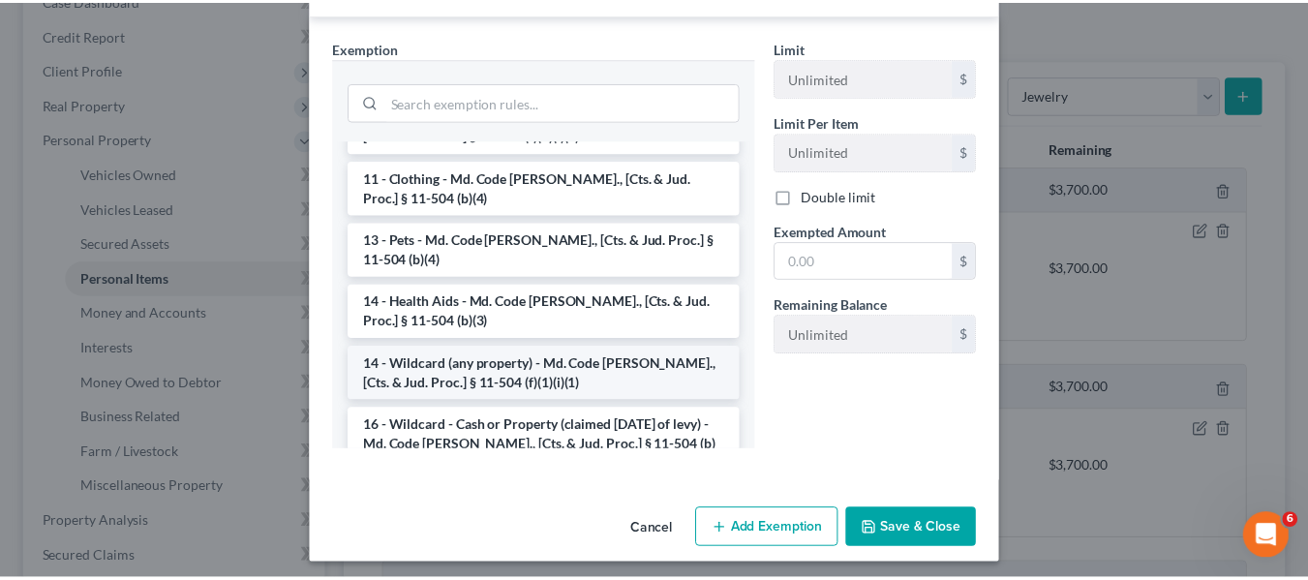
scroll to position [276, 0]
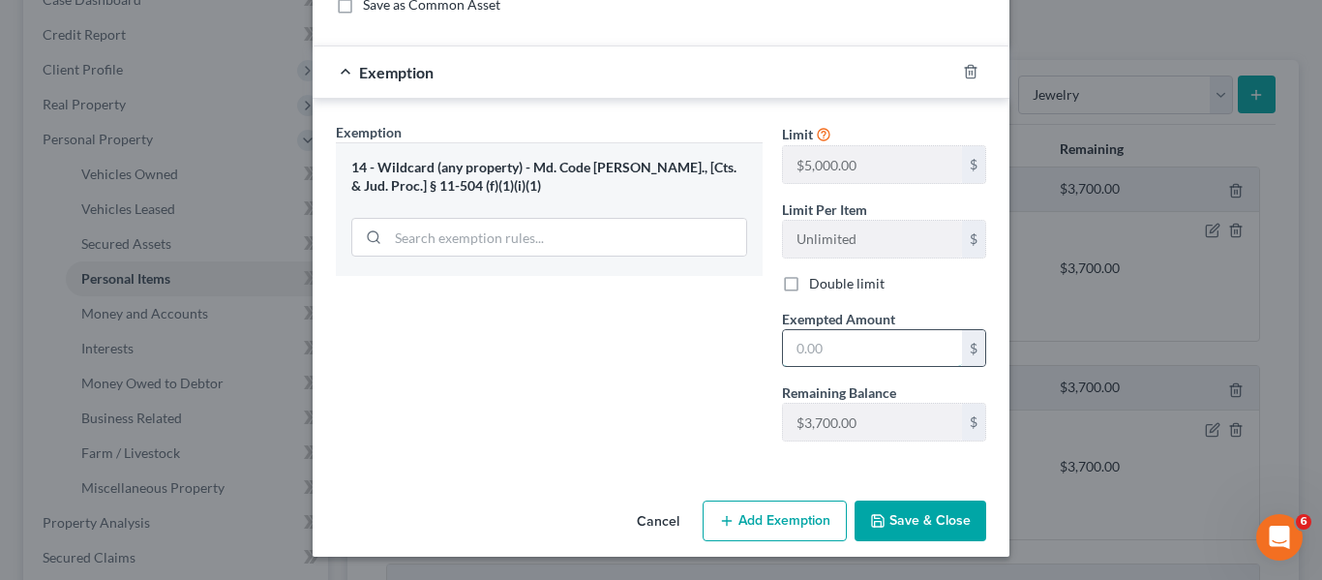
click at [915, 361] on input "text" at bounding box center [872, 348] width 179 height 37
type input "150"
click at [917, 500] on button "Save & Close" at bounding box center [921, 520] width 132 height 41
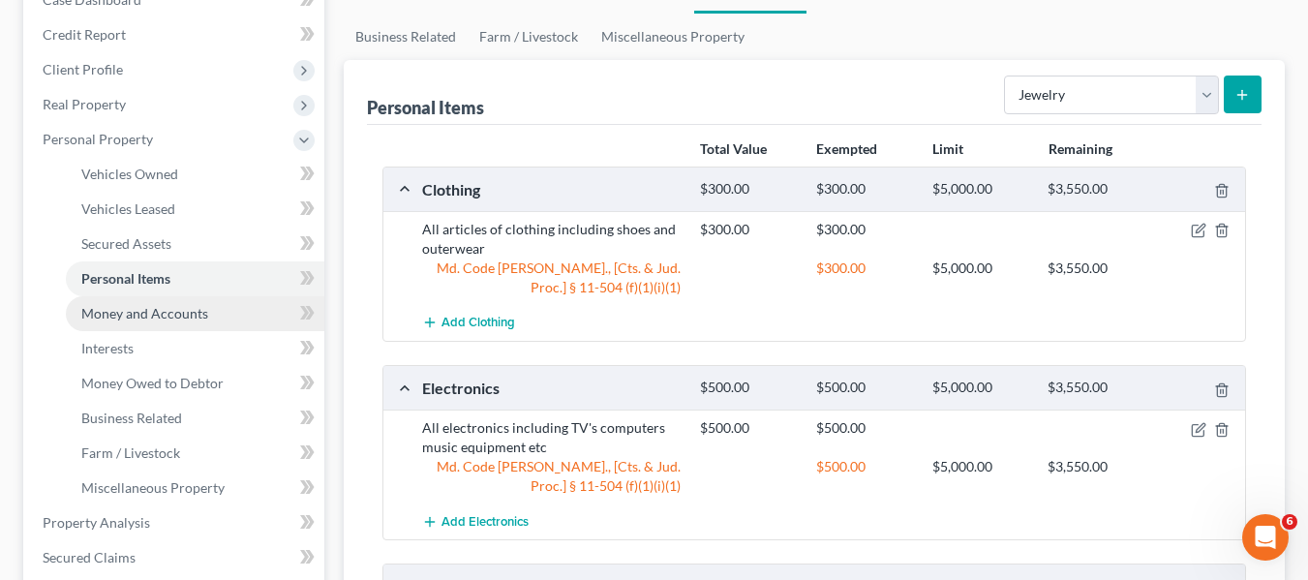
click at [128, 307] on span "Money and Accounts" at bounding box center [144, 313] width 127 height 16
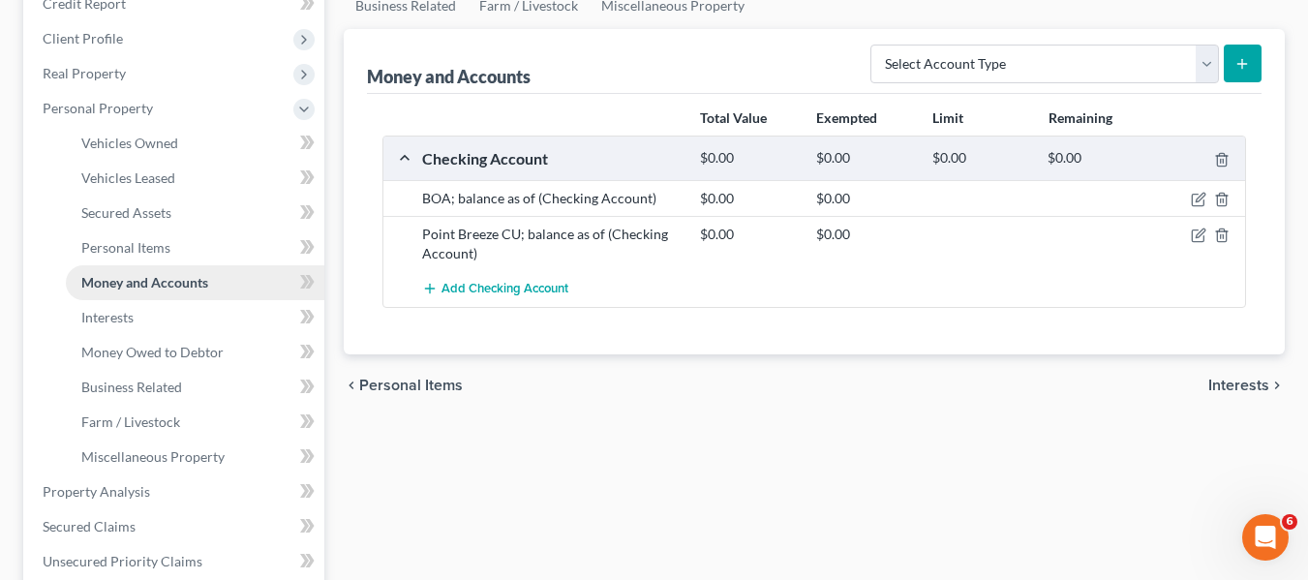
scroll to position [251, 0]
click at [128, 308] on span "Interests" at bounding box center [107, 316] width 52 height 16
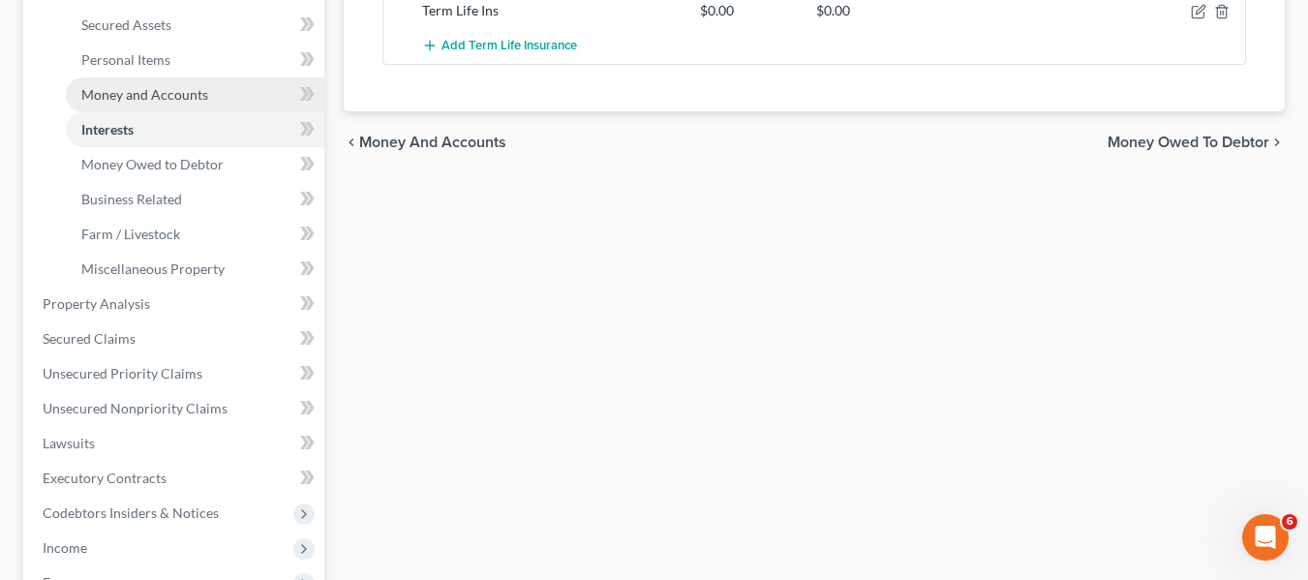
scroll to position [438, 0]
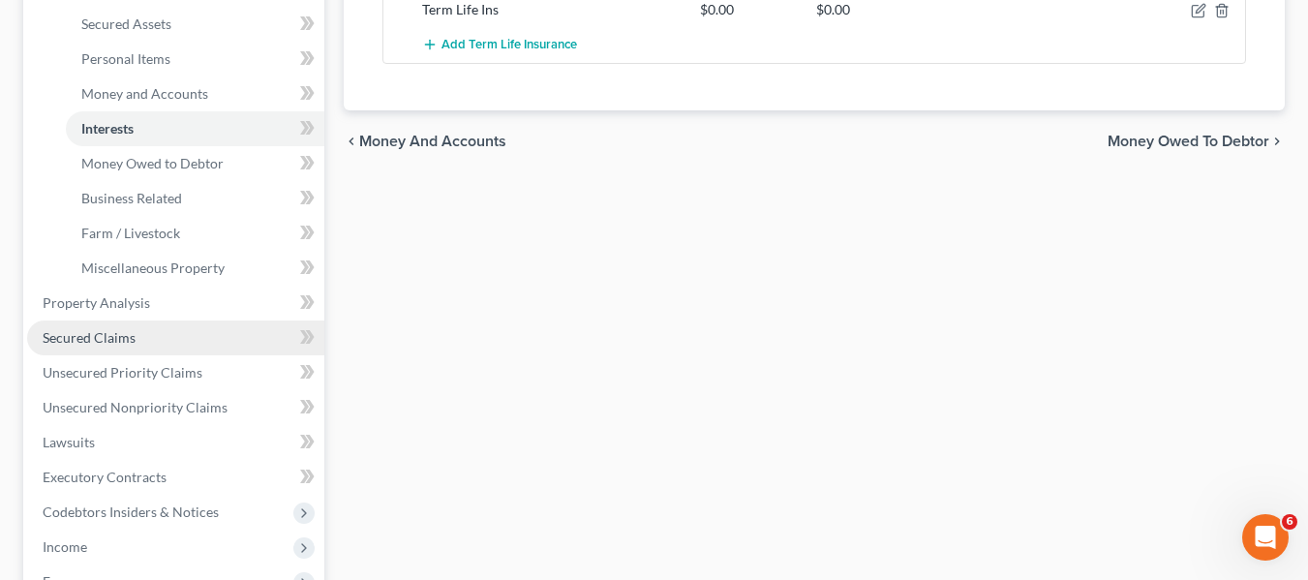
click at [132, 326] on link "Secured Claims" at bounding box center [175, 337] width 297 height 35
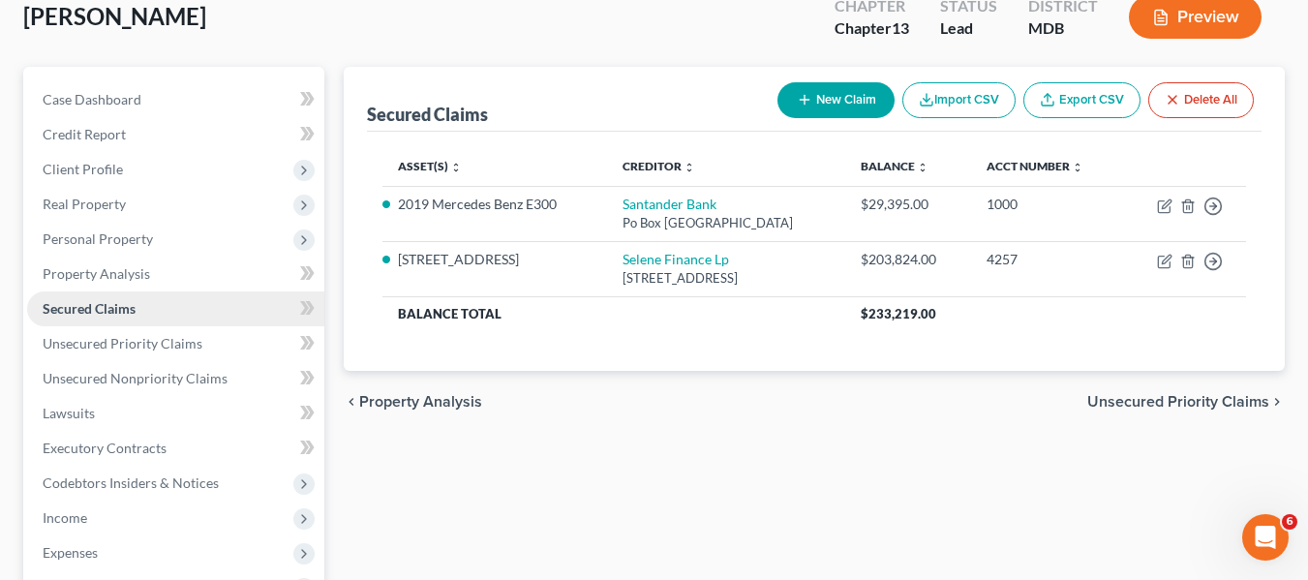
scroll to position [120, 0]
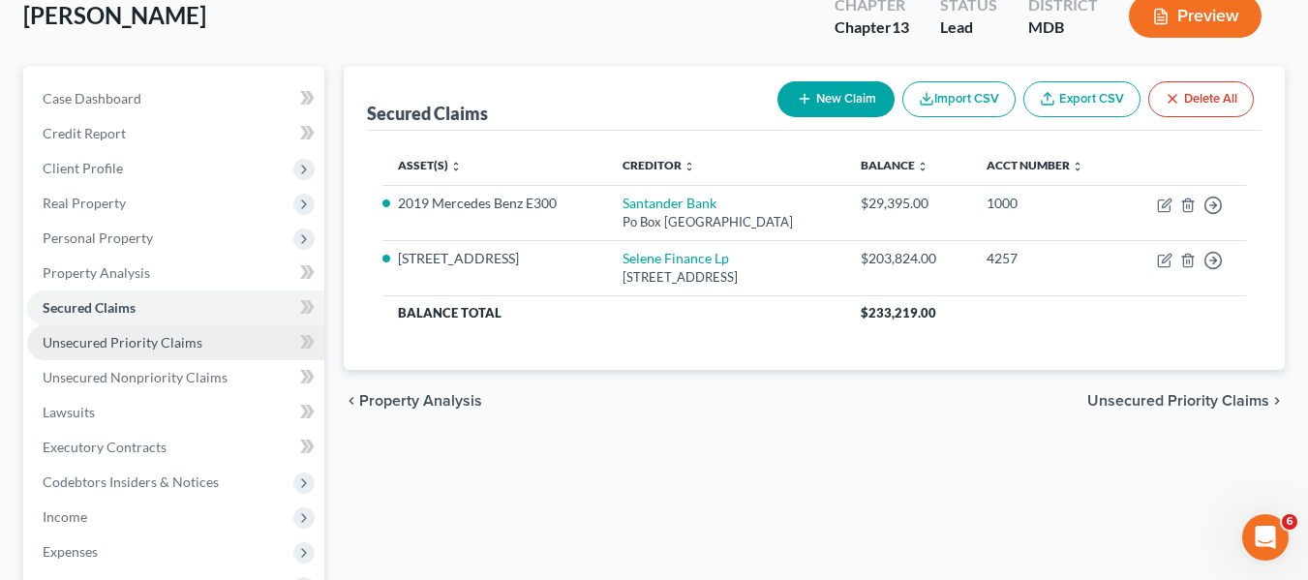
click at [138, 349] on span "Unsecured Priority Claims" at bounding box center [123, 342] width 160 height 16
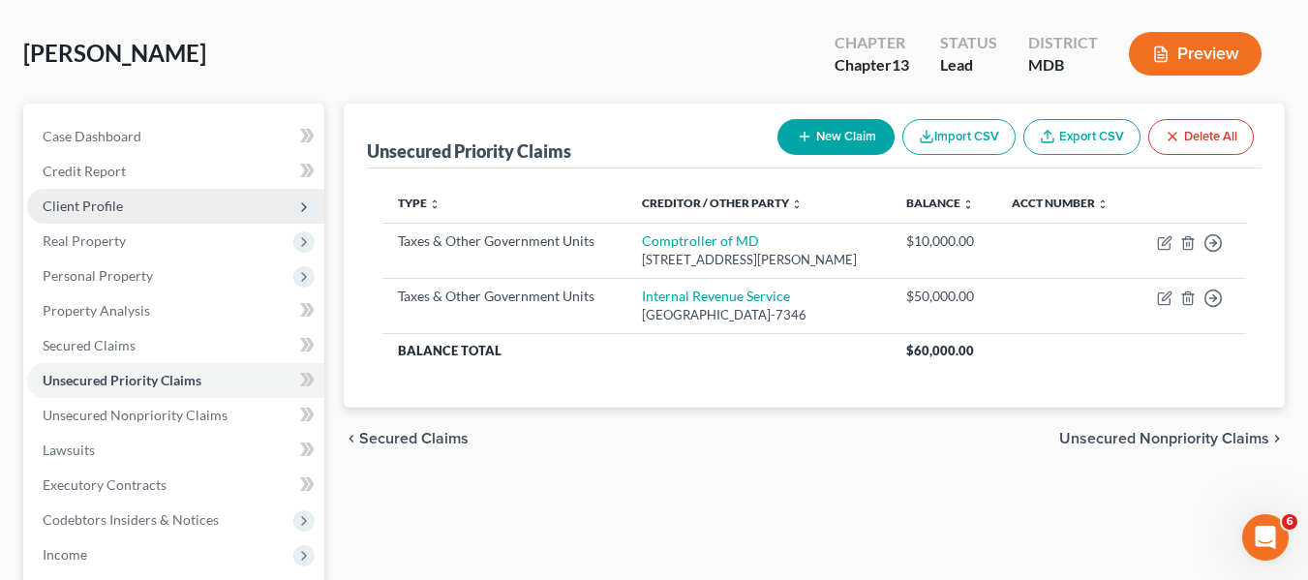
scroll to position [83, 0]
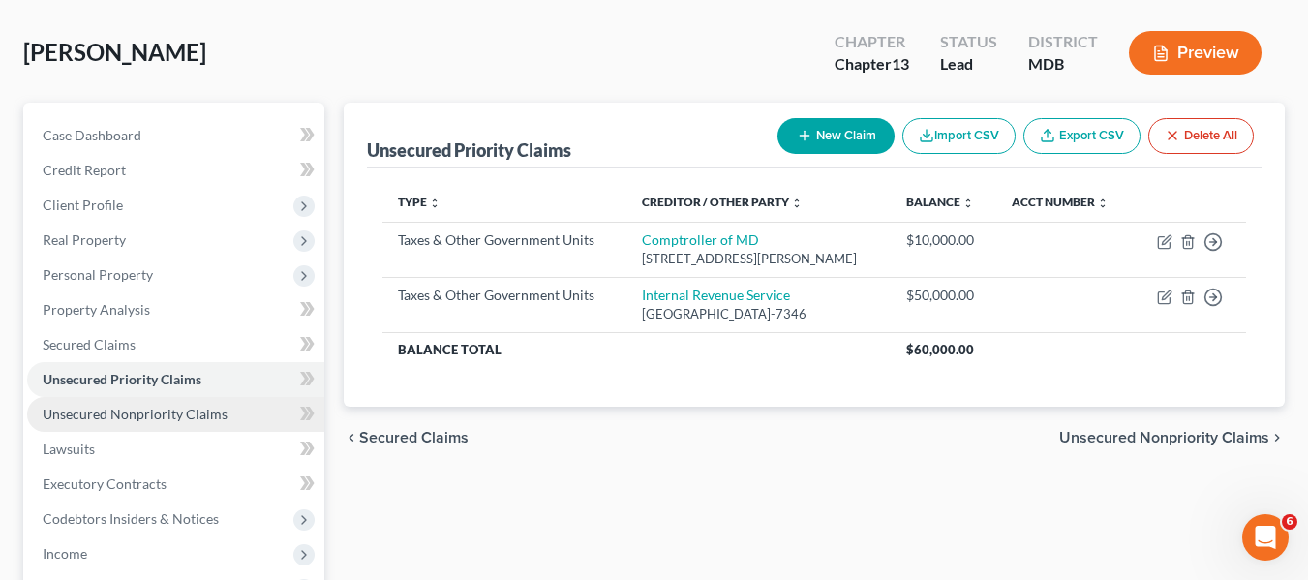
click at [160, 411] on span "Unsecured Nonpriority Claims" at bounding box center [135, 414] width 185 height 16
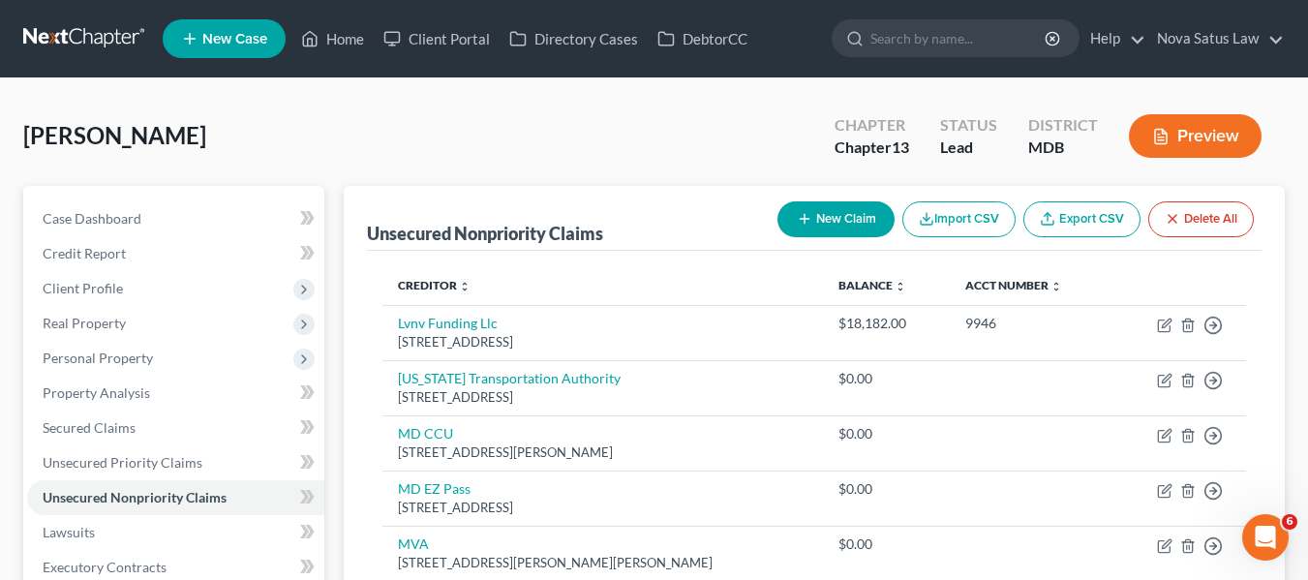
click at [806, 226] on icon "button" at bounding box center [804, 218] width 15 height 15
select select "0"
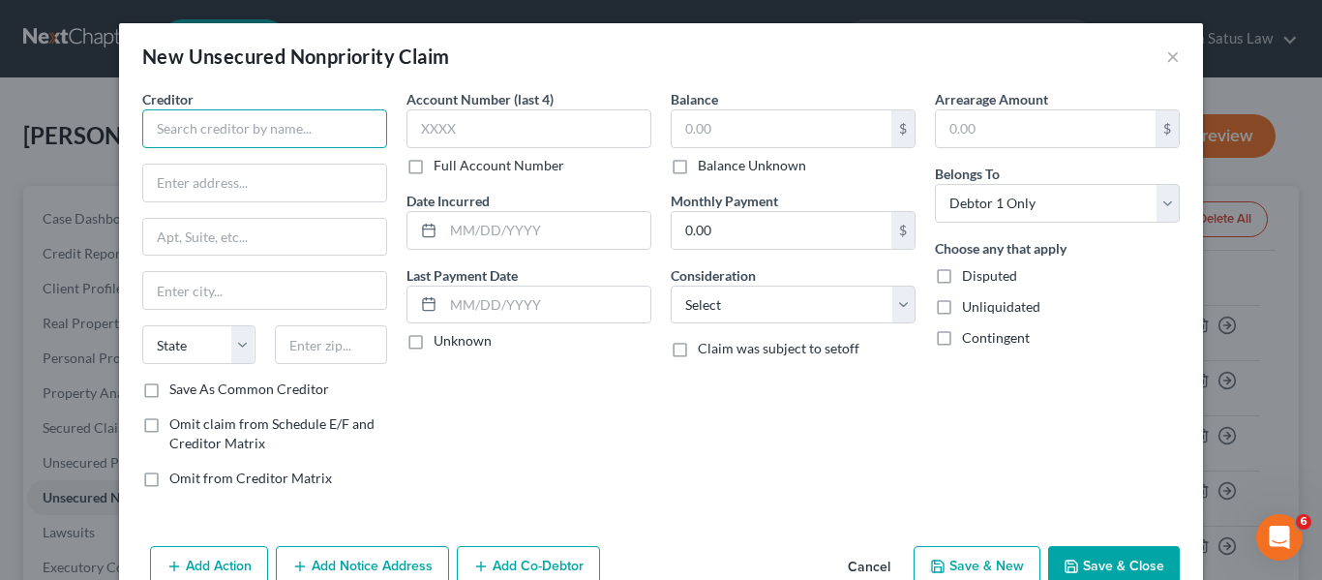
click at [229, 145] on input "text" at bounding box center [264, 128] width 245 height 39
paste input "Miramar Landing Homeowners Association, Inc."
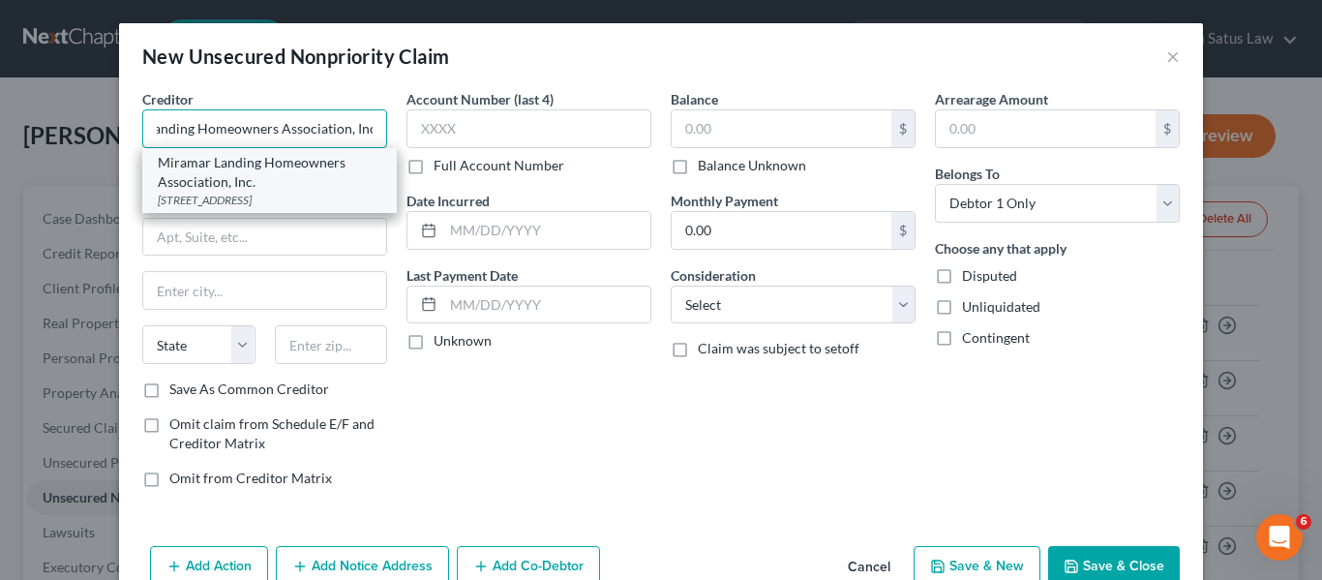
type input "Miramar Landing Homeowners Association, Inc."
click at [234, 182] on div "Miramar Landing Homeowners Association, Inc." at bounding box center [270, 172] width 224 height 39
type input "[STREET_ADDRESS]"
type input "[PERSON_NAME] [PERSON_NAME]"
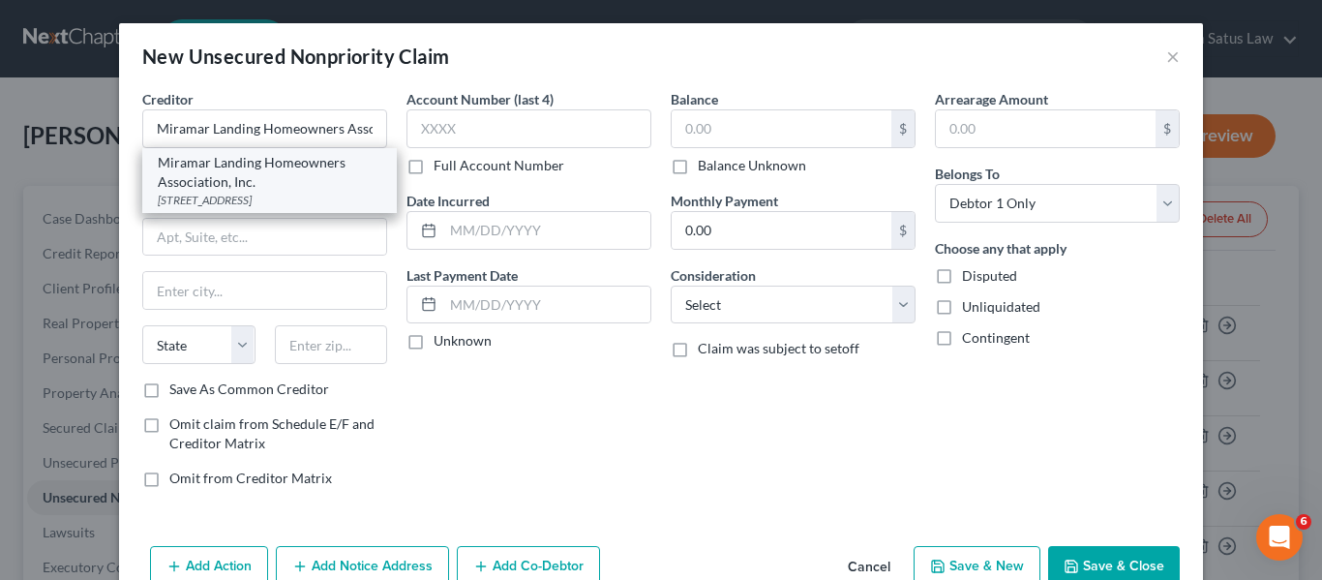
select select "21"
type input "21117"
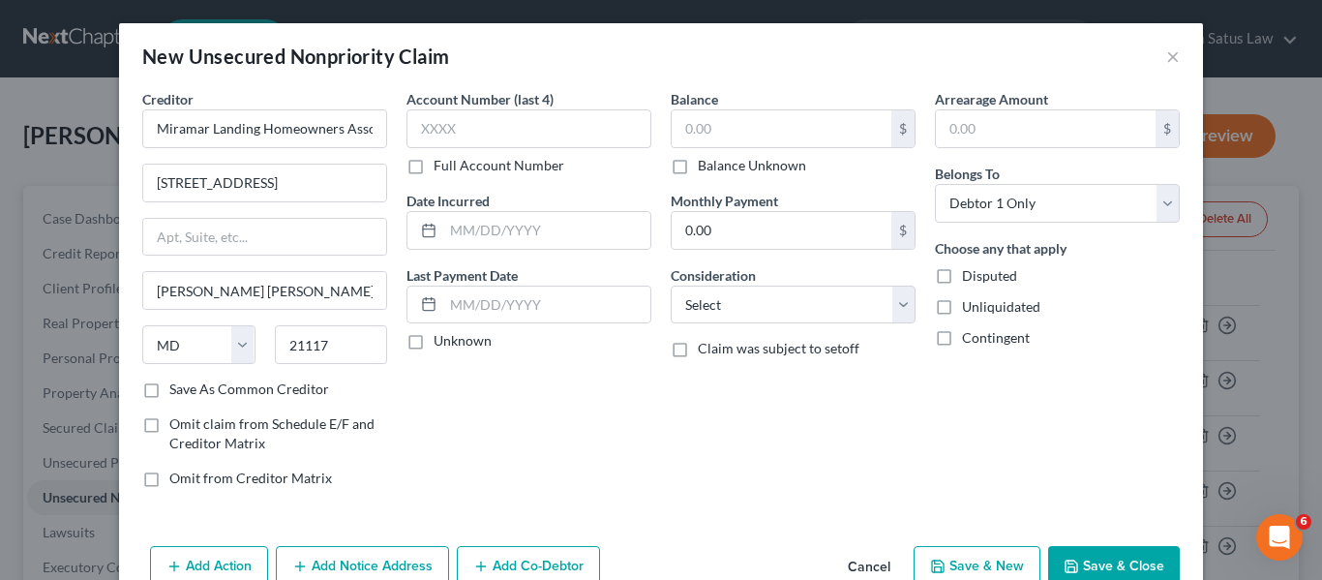
scroll to position [45, 0]
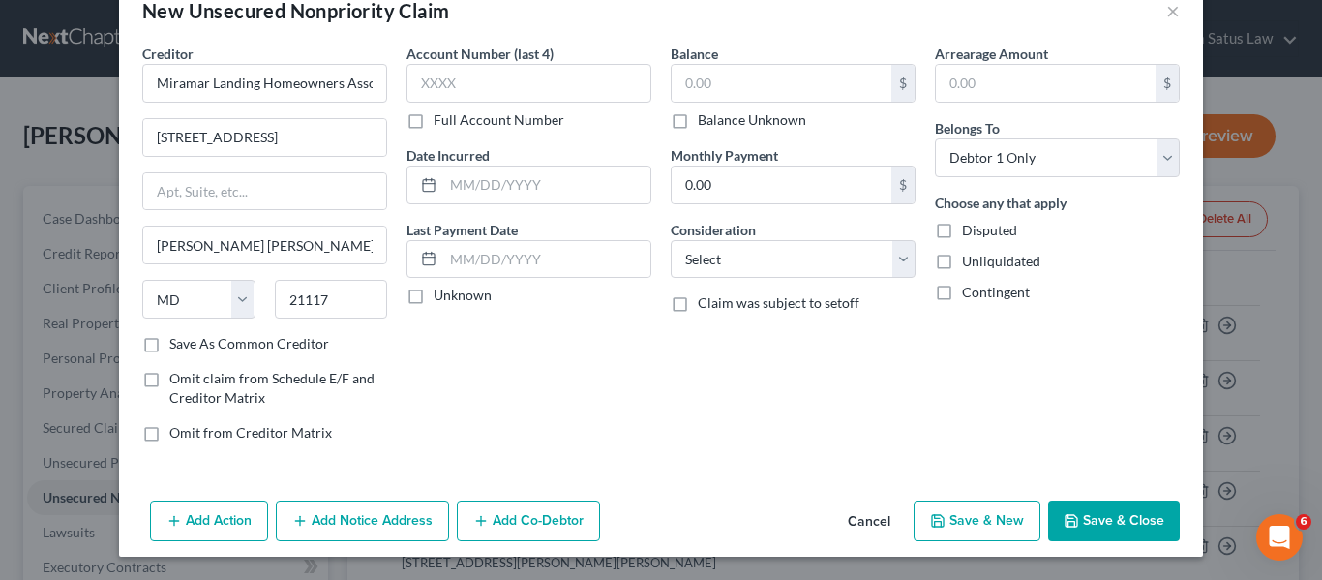
click at [374, 520] on button "Add Notice Address" at bounding box center [362, 520] width 173 height 41
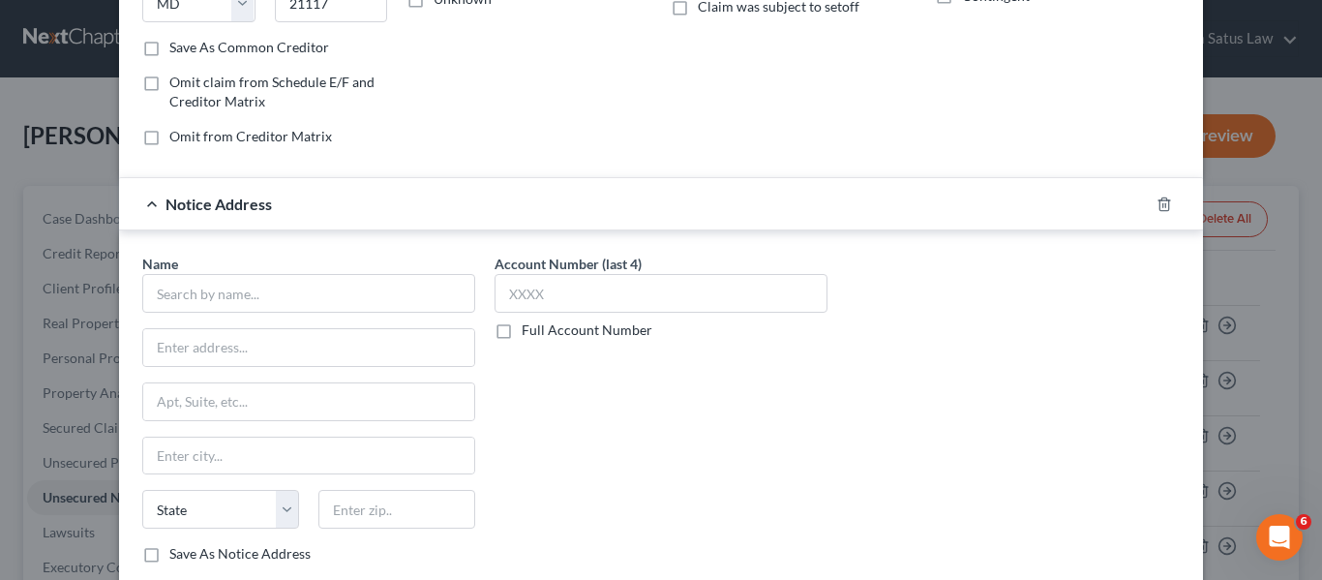
scroll to position [345, 0]
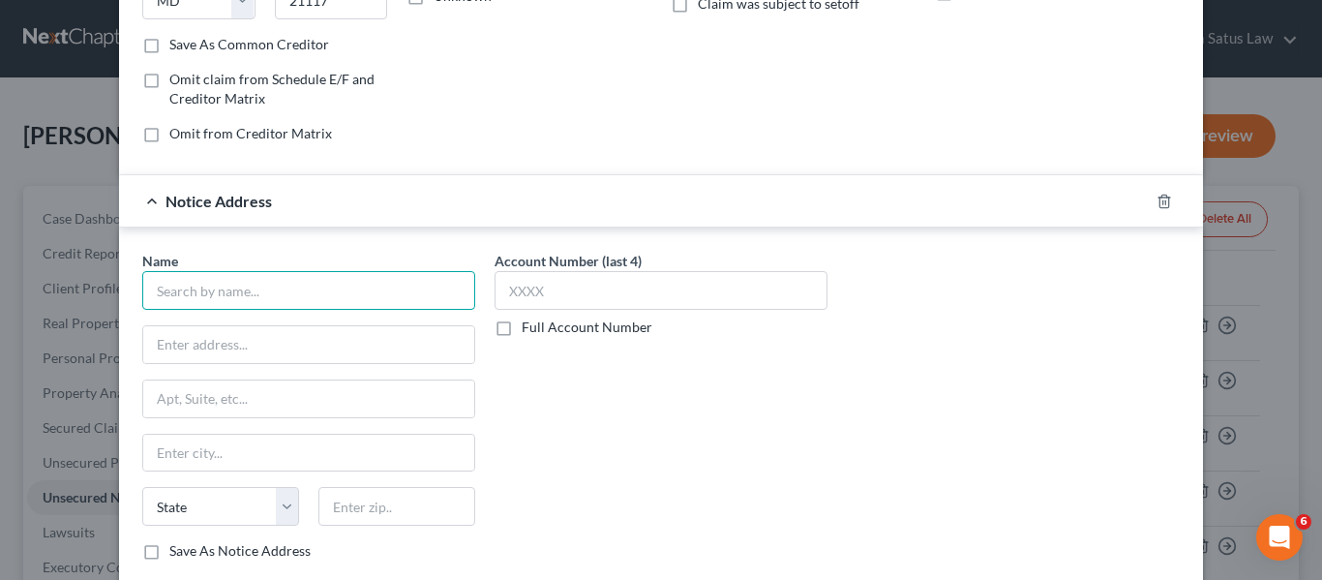
click at [227, 287] on input "text" at bounding box center [308, 290] width 333 height 39
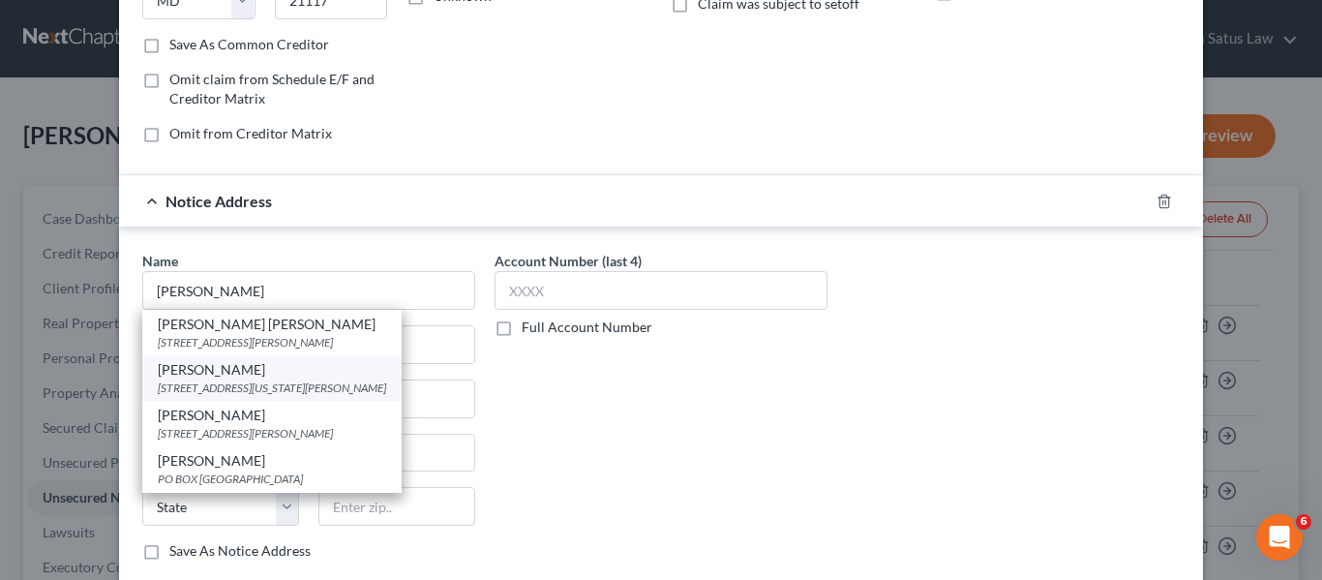
click at [266, 396] on div "[STREET_ADDRESS][US_STATE][PERSON_NAME]" at bounding box center [272, 387] width 228 height 16
type input "[PERSON_NAME]"
type input "[STREET_ADDRESS][US_STATE]"
type input "Towson"
select select "21"
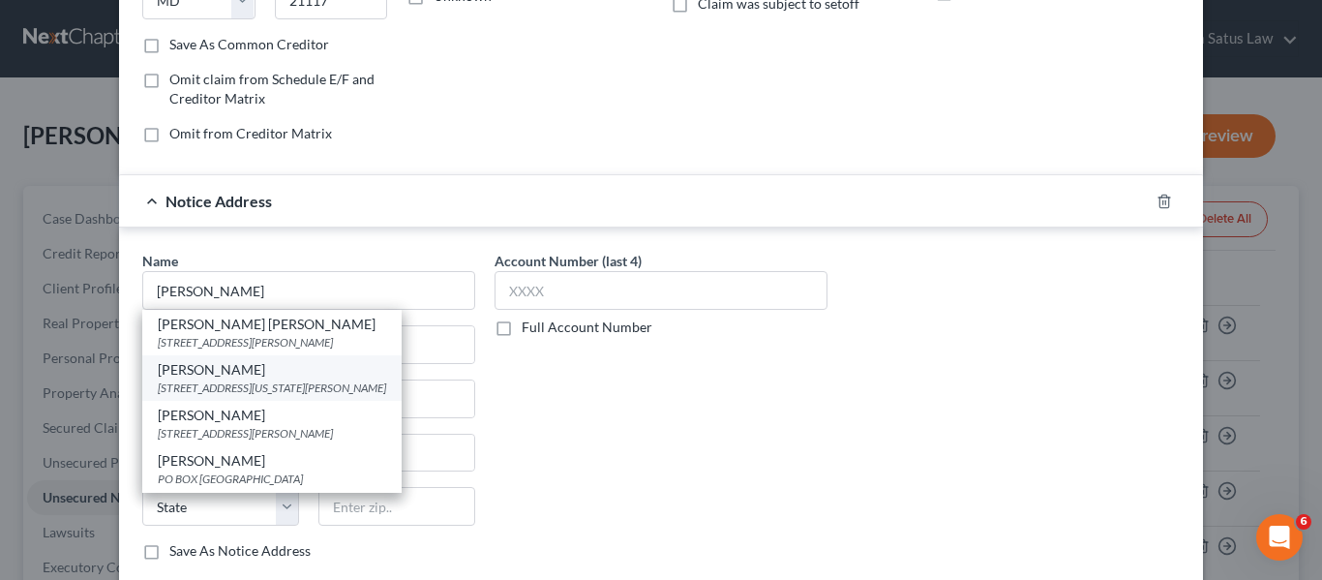
type input "21204"
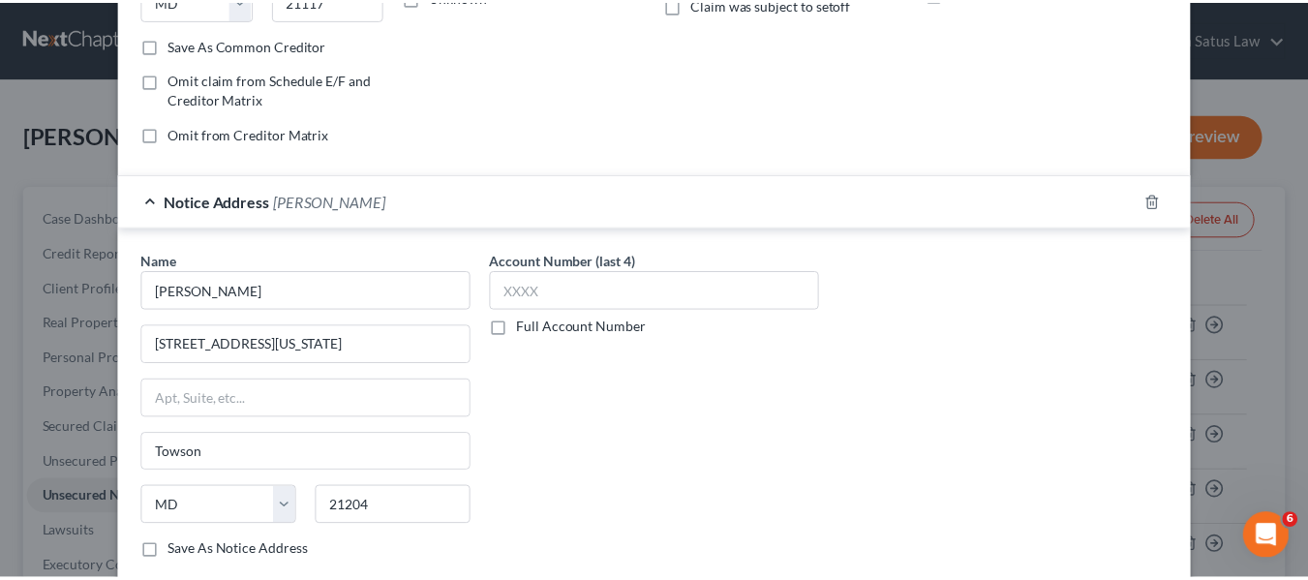
scroll to position [463, 0]
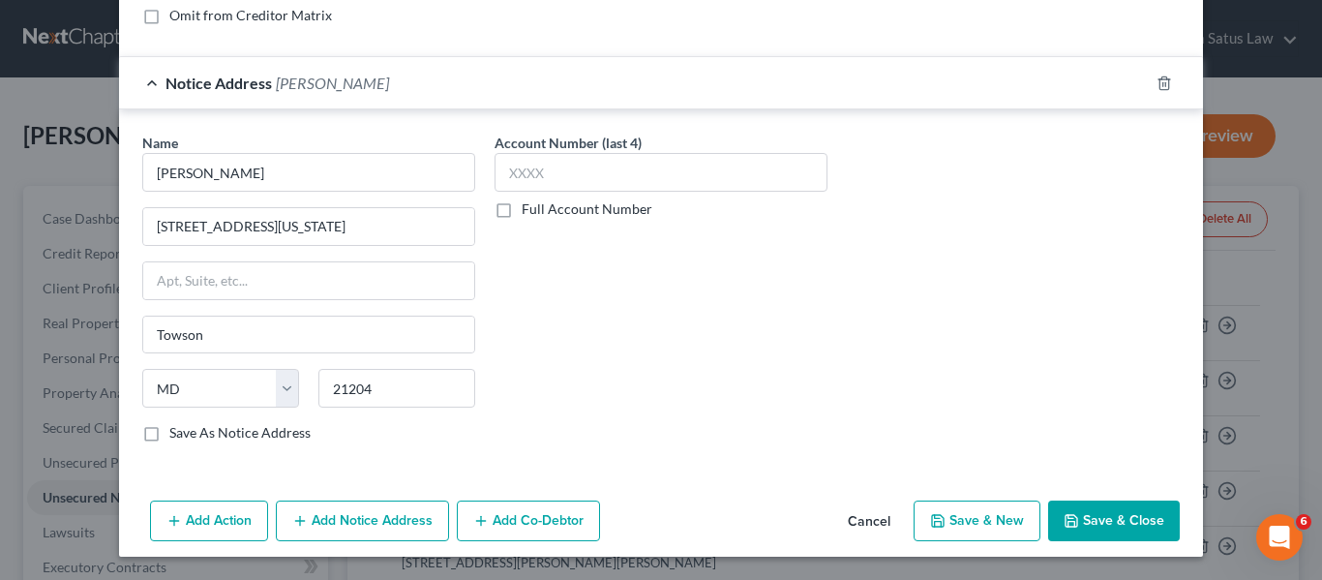
click at [1091, 526] on button "Save & Close" at bounding box center [1114, 520] width 132 height 41
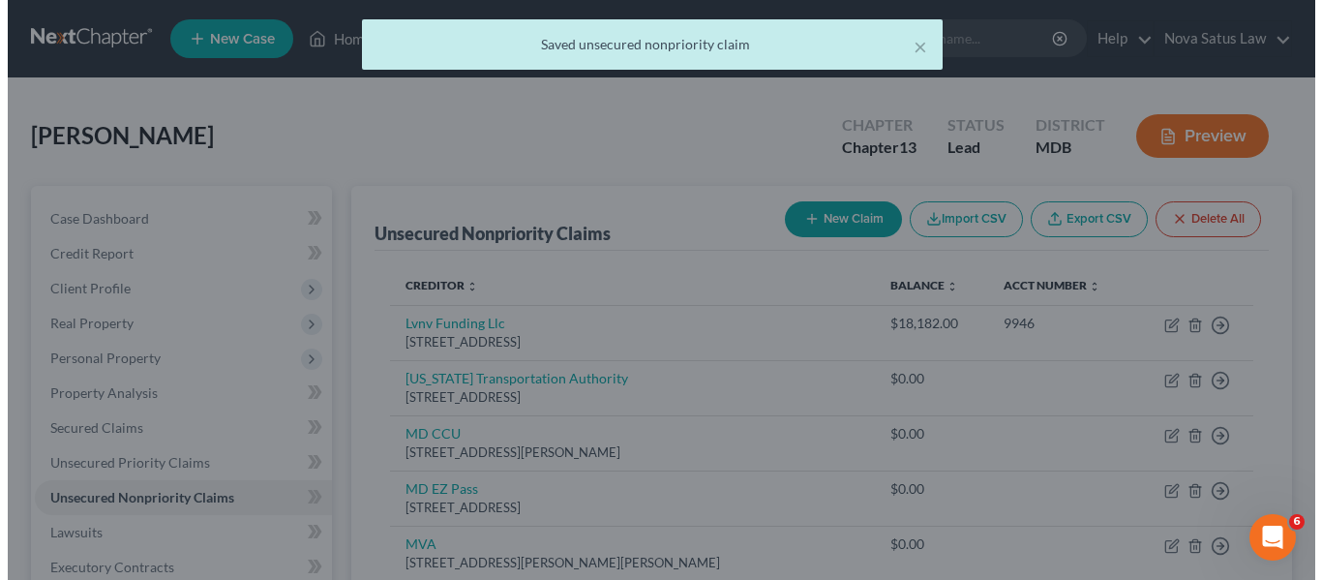
scroll to position [0, 0]
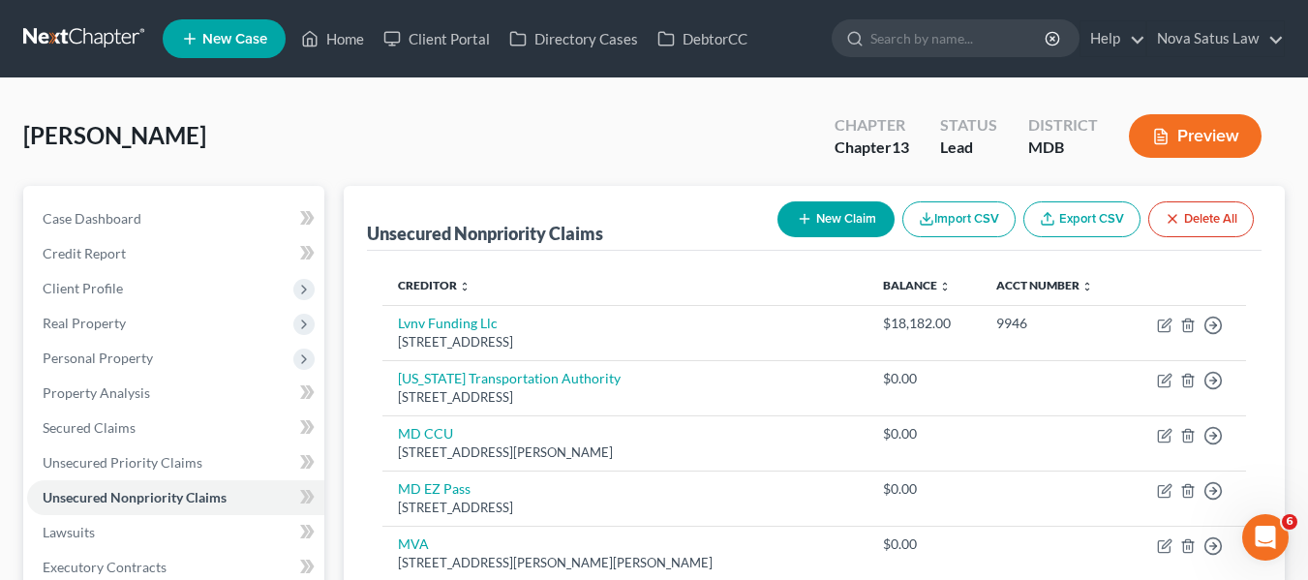
click at [802, 225] on icon "button" at bounding box center [804, 218] width 15 height 15
select select "0"
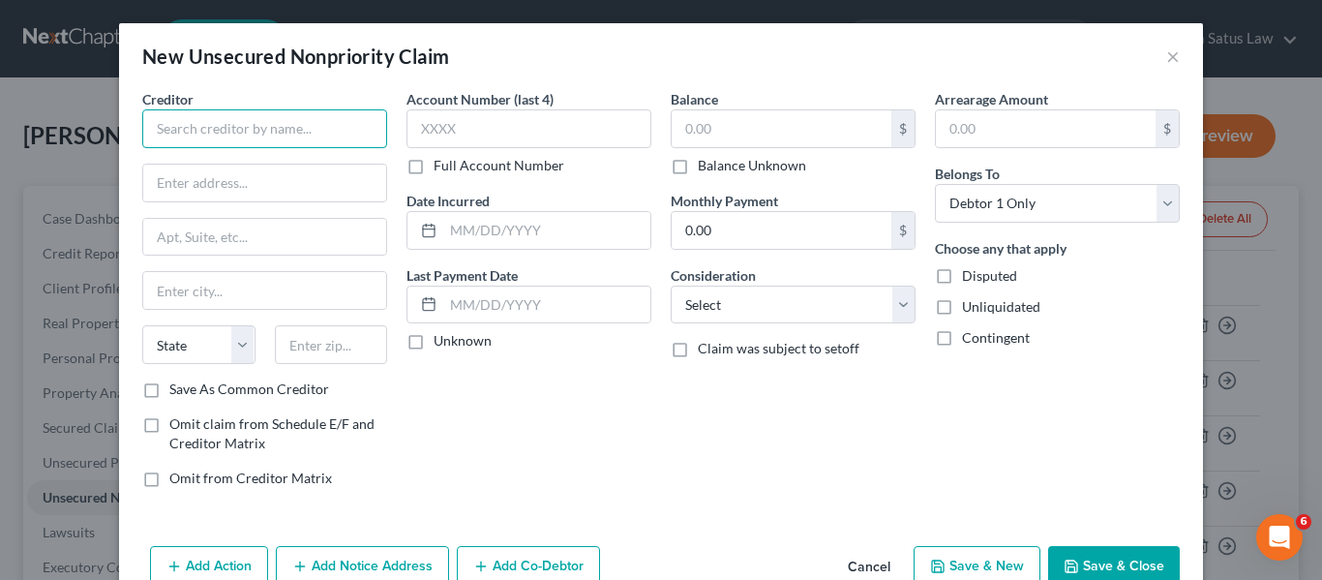
click at [267, 131] on input "text" at bounding box center [264, 128] width 245 height 39
paste input "MIRAMAR LANDING UTILITY CO L L C"
type input "MIRAMAR LANDING UTILITY CO L L C"
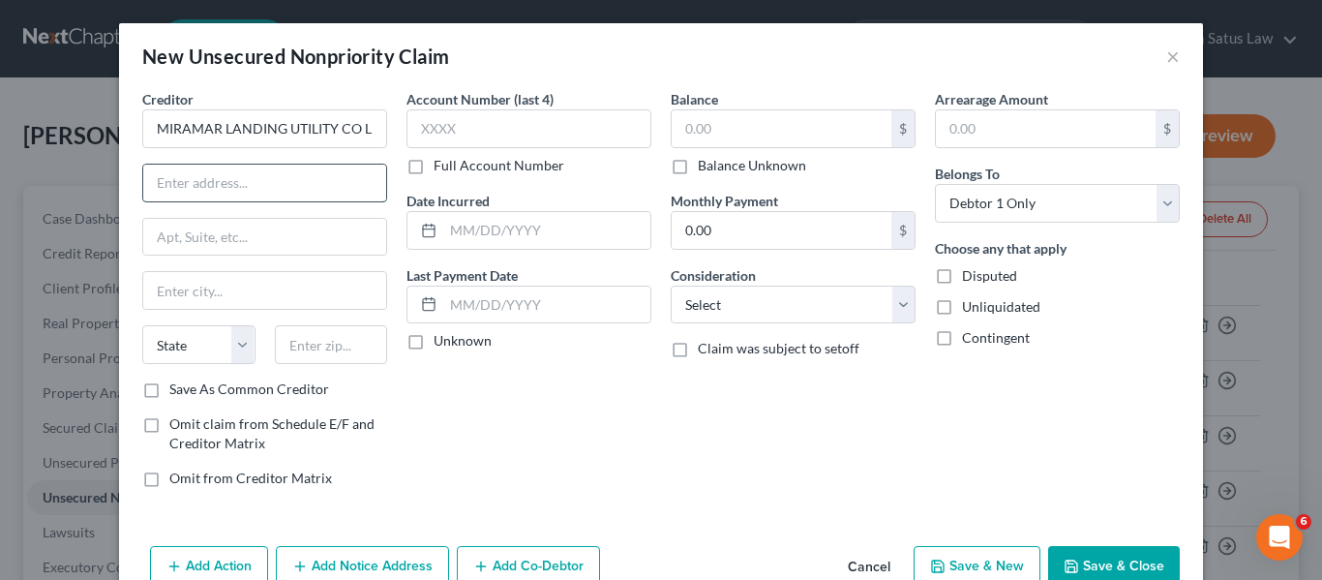
click at [234, 187] on input "text" at bounding box center [264, 183] width 243 height 37
click at [327, 127] on input "MIRAMAR LANDING UTILITY CO L L C" at bounding box center [264, 128] width 245 height 39
click at [273, 173] on input "text" at bounding box center [264, 183] width 243 height 37
click at [289, 348] on input "text" at bounding box center [331, 344] width 113 height 39
type input "21117"
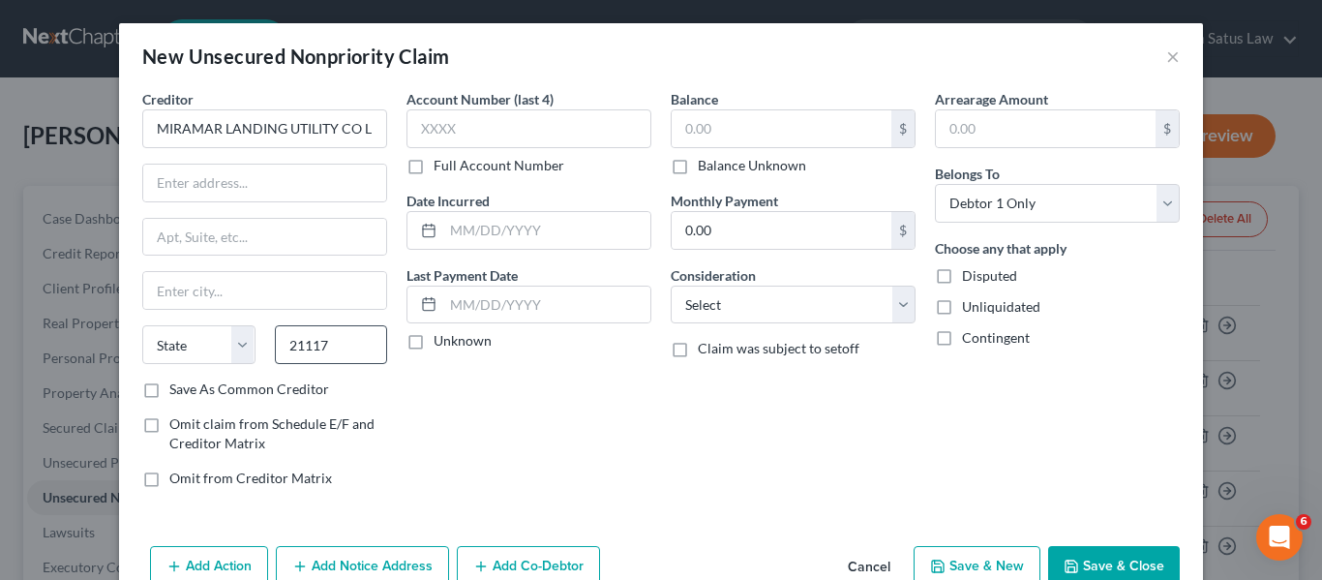
type input "[PERSON_NAME] [PERSON_NAME]"
select select "21"
click at [170, 191] on input "text" at bounding box center [264, 183] width 243 height 37
paste input "[STREET_ADDRESS]"
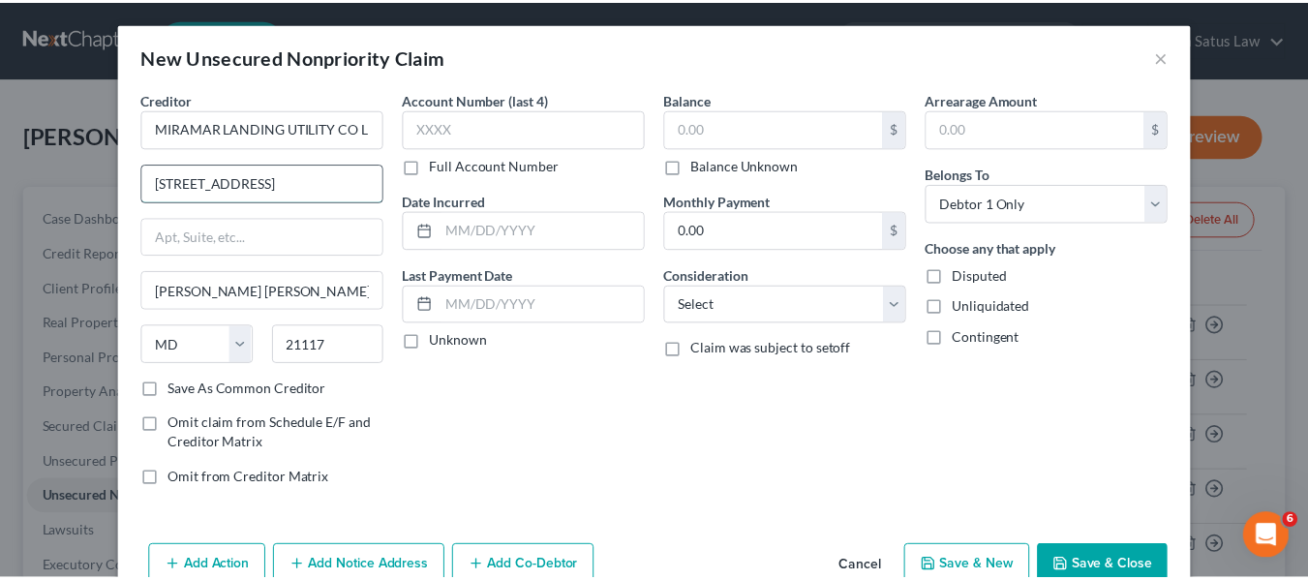
scroll to position [45, 0]
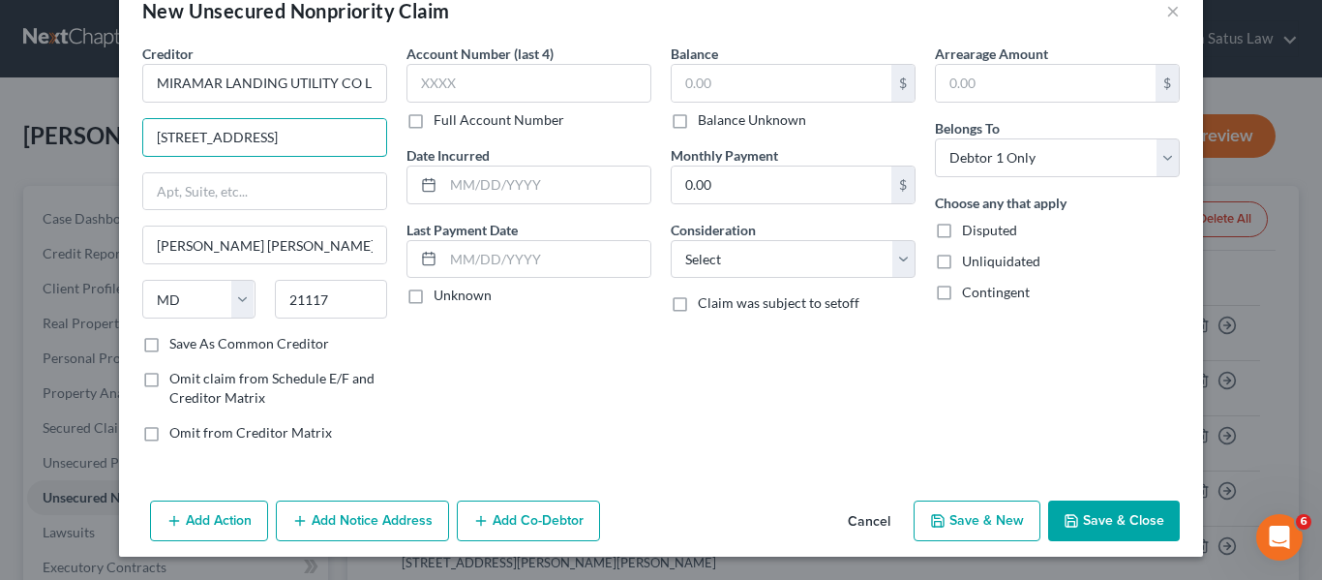
type input "[STREET_ADDRESS]"
click at [169, 344] on label "Save As Common Creditor" at bounding box center [249, 343] width 160 height 19
click at [177, 344] on input "Save As Common Creditor" at bounding box center [183, 340] width 13 height 13
click at [1082, 518] on button "Save & Close" at bounding box center [1114, 520] width 132 height 41
checkbox input "false"
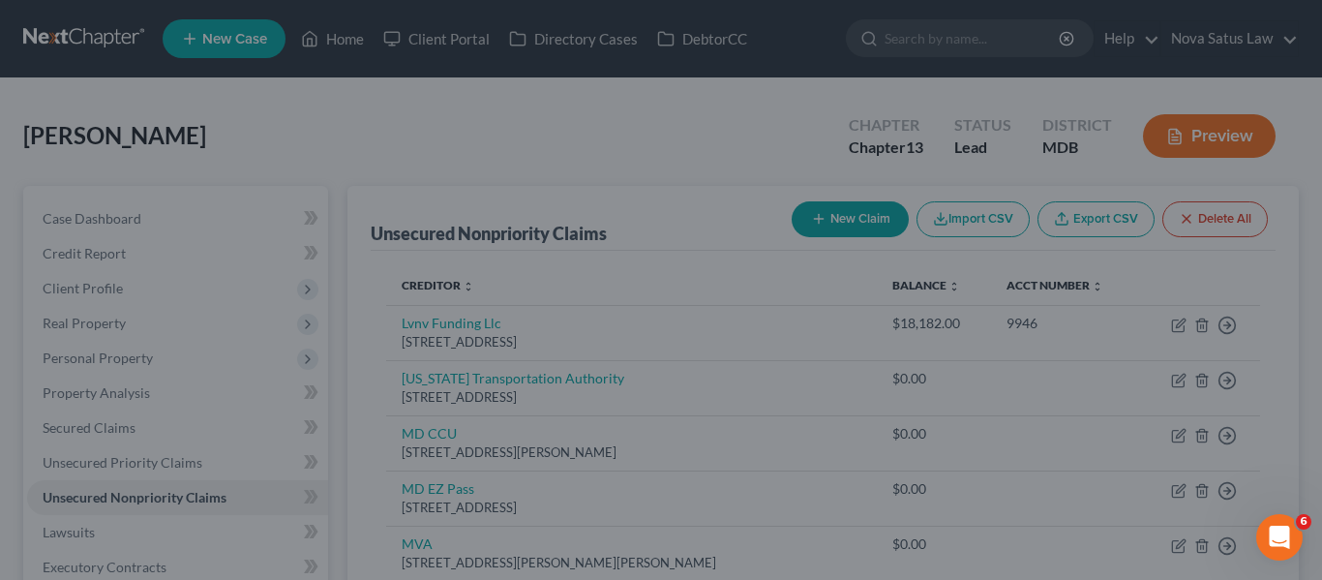
type input "0.00"
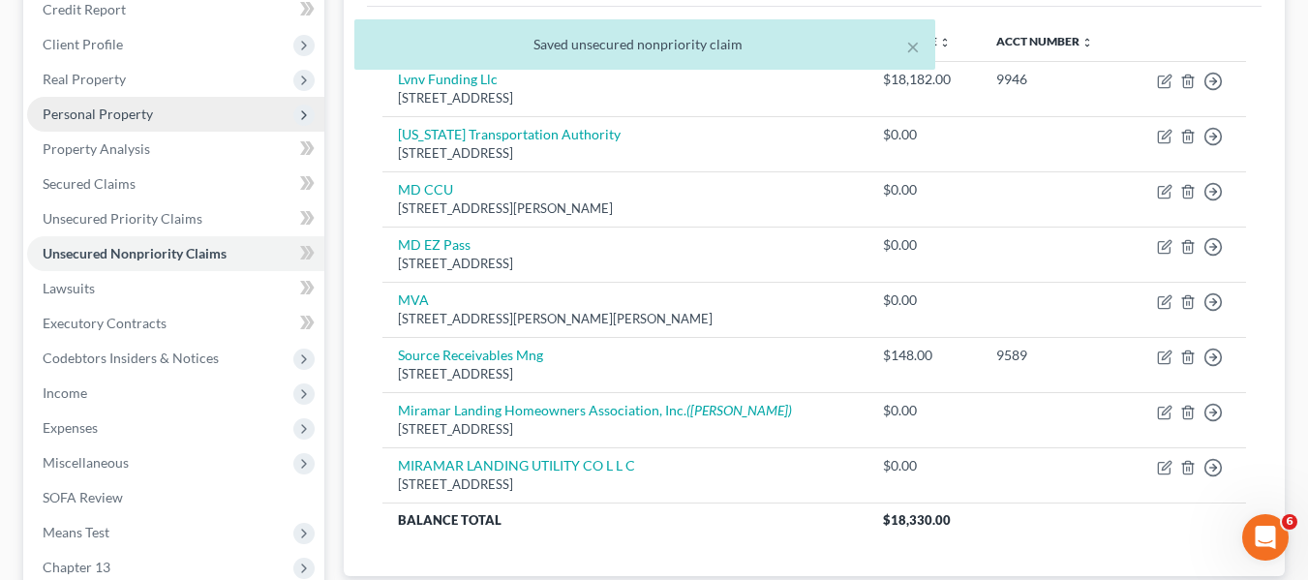
scroll to position [246, 0]
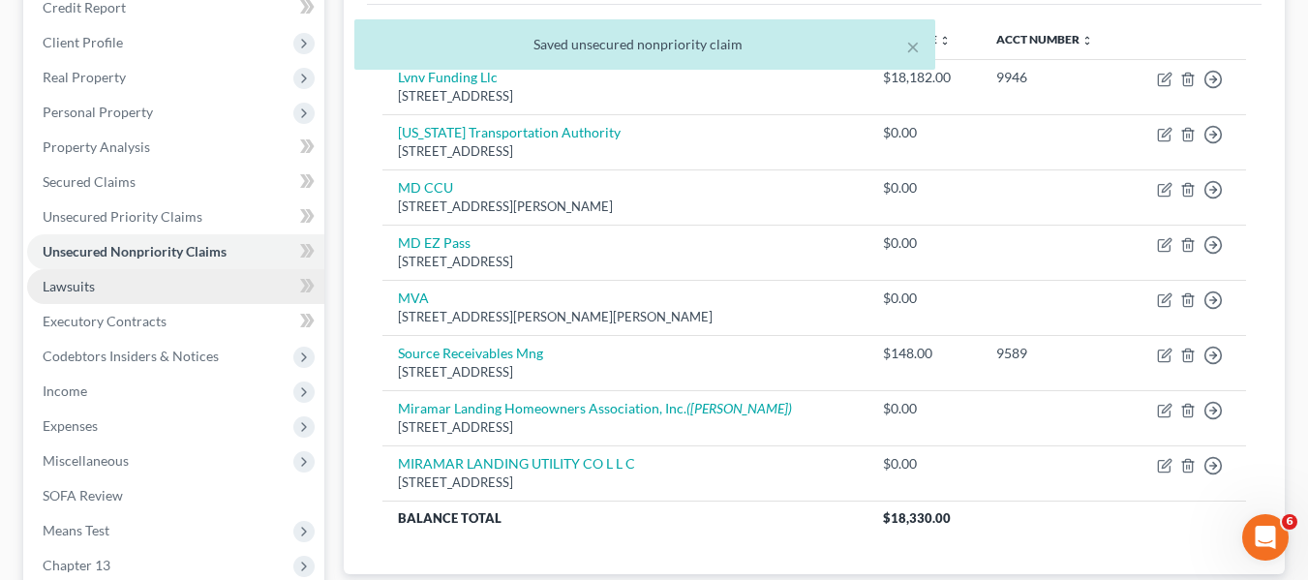
click at [132, 289] on link "Lawsuits" at bounding box center [175, 286] width 297 height 35
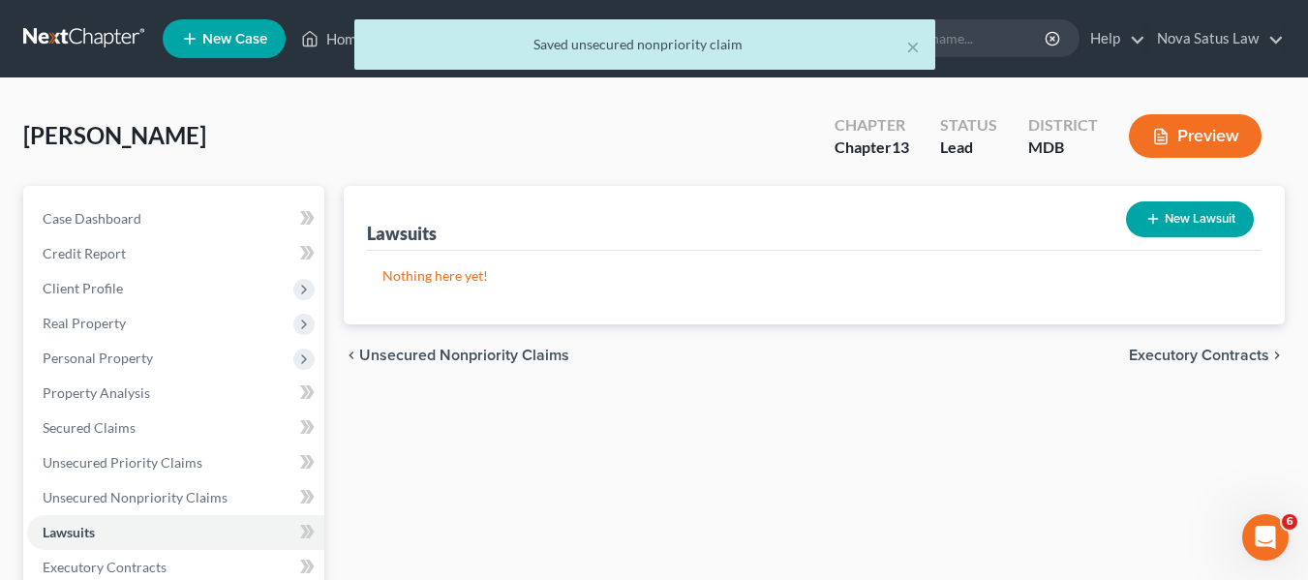
click at [1148, 223] on icon "button" at bounding box center [1152, 218] width 15 height 15
select select "0"
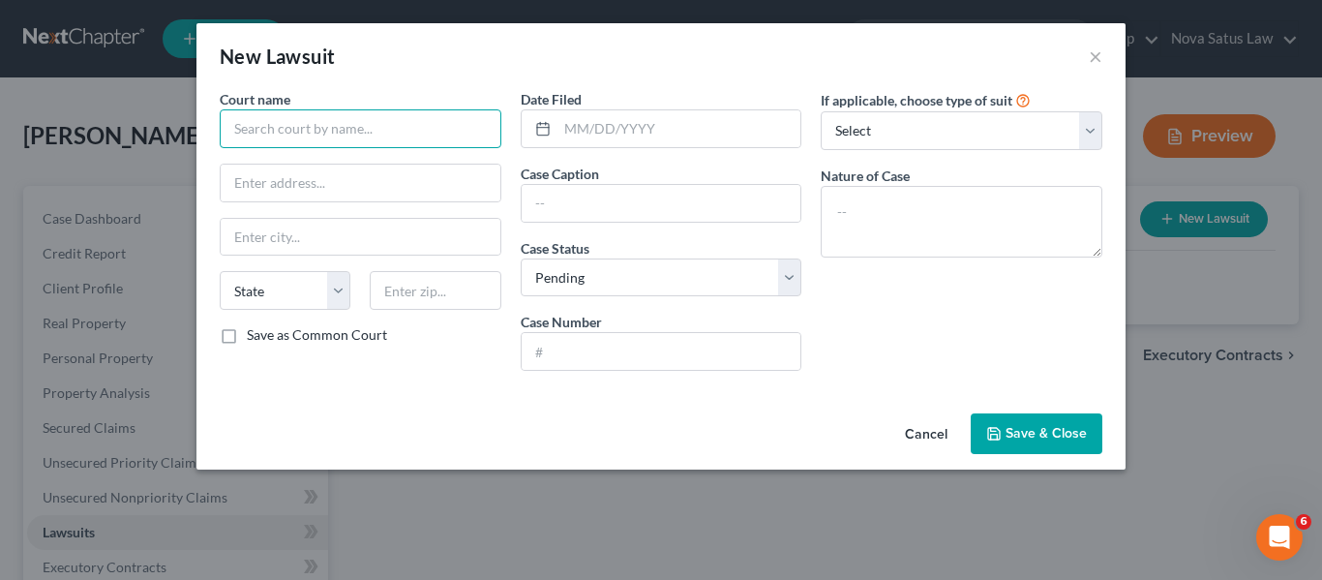
click at [337, 129] on input "text" at bounding box center [361, 128] width 282 height 39
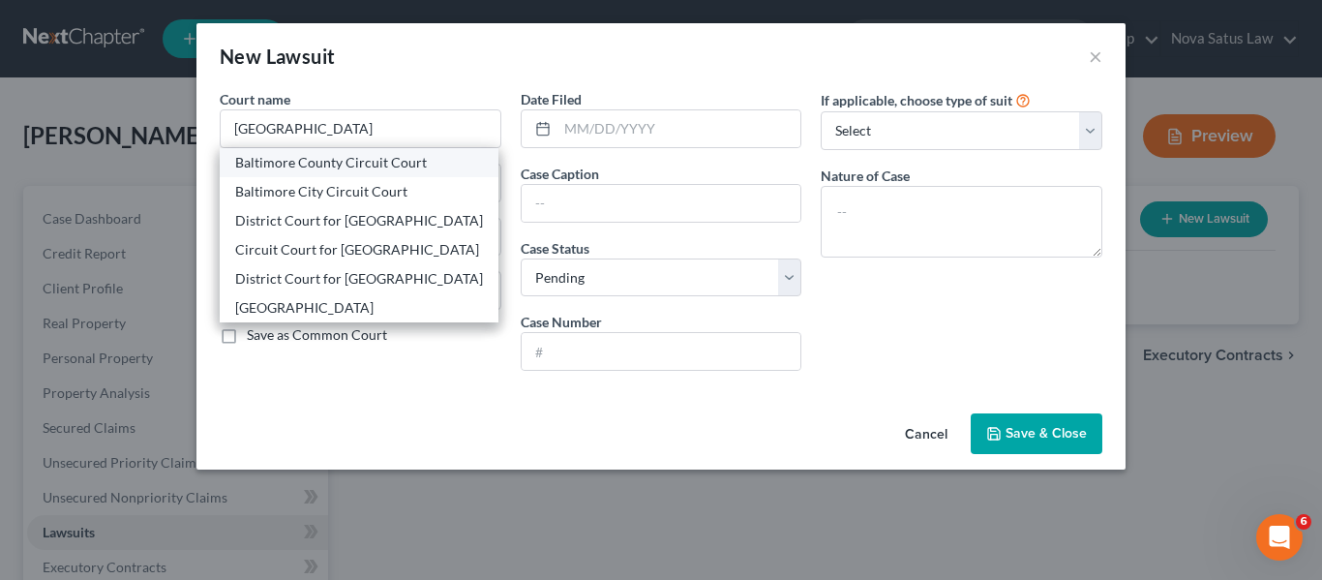
click at [334, 168] on div "Baltimore County Circuit Court" at bounding box center [359, 162] width 248 height 19
type input "Baltimore County Circuit Court"
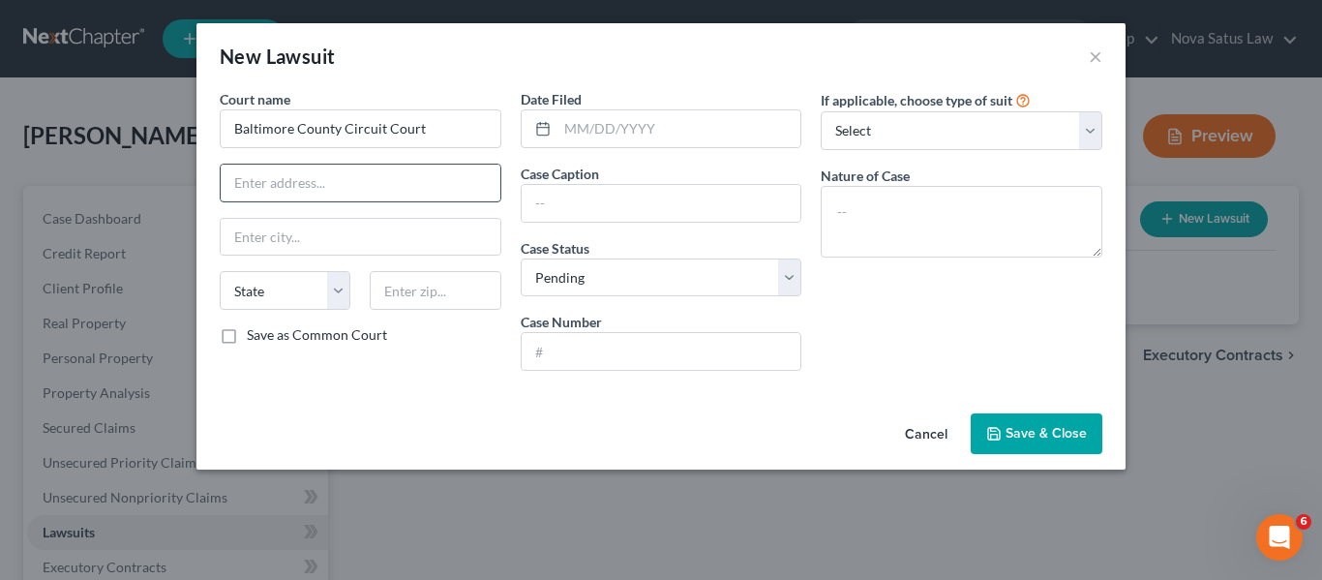
click at [334, 168] on input "text" at bounding box center [361, 183] width 280 height 37
click at [538, 353] on input "text" at bounding box center [662, 351] width 280 height 37
paste input "C-03-JG-25-000429"
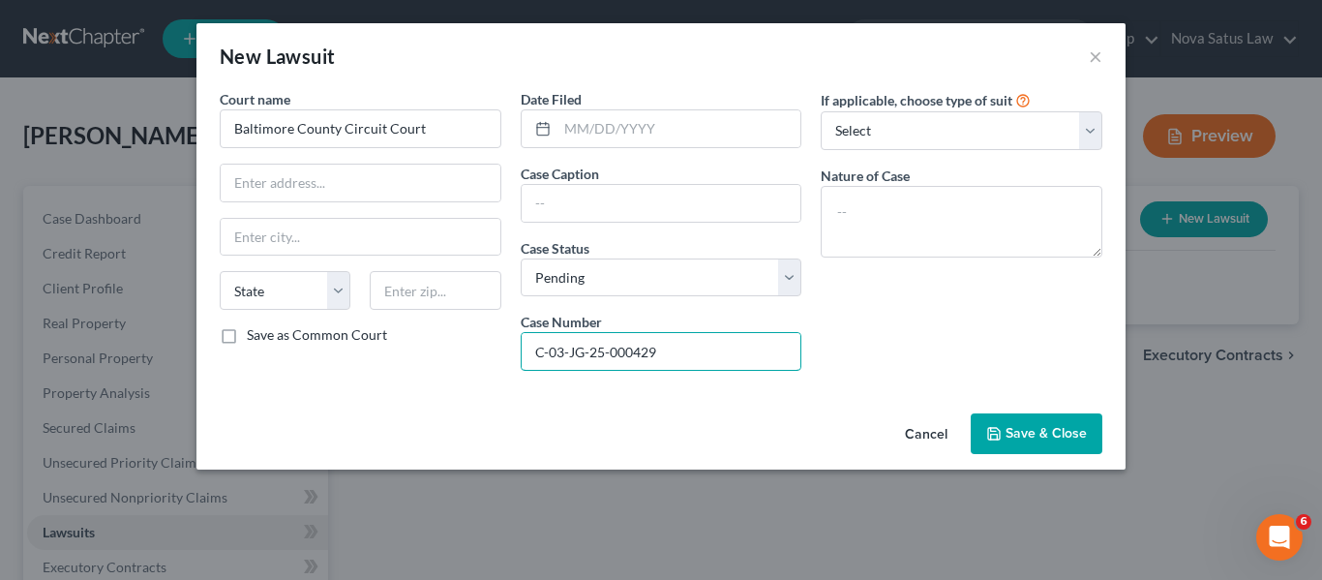
type input "C-03-JG-25-000429"
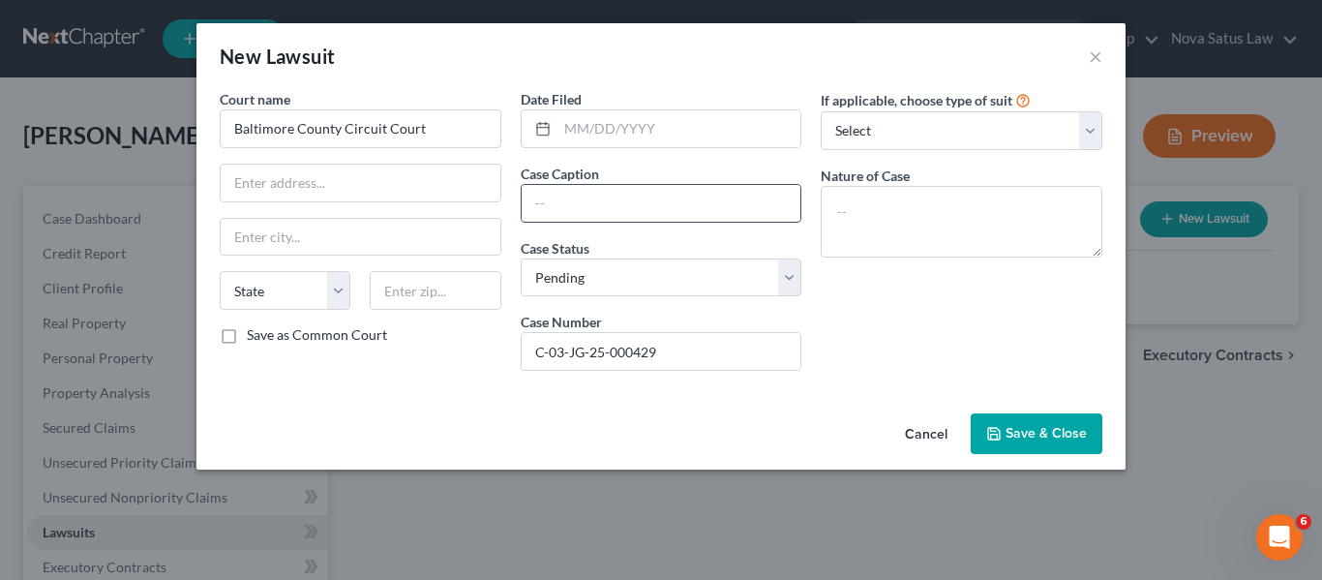
click at [547, 203] on input "text" at bounding box center [662, 203] width 280 height 37
paste input "MIRAMAR LANDING UTILITY CO L L C vs. [PERSON_NAME]"
type input "MIRAMAR LANDING UTILITY CO L L C vs. [PERSON_NAME]"
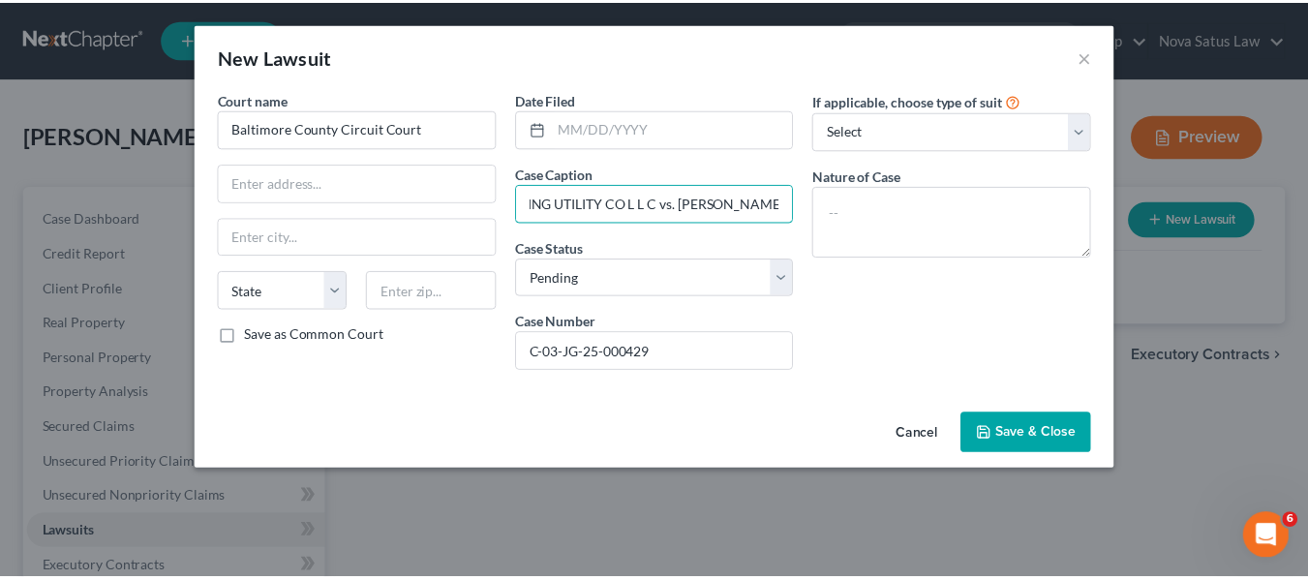
scroll to position [0, 0]
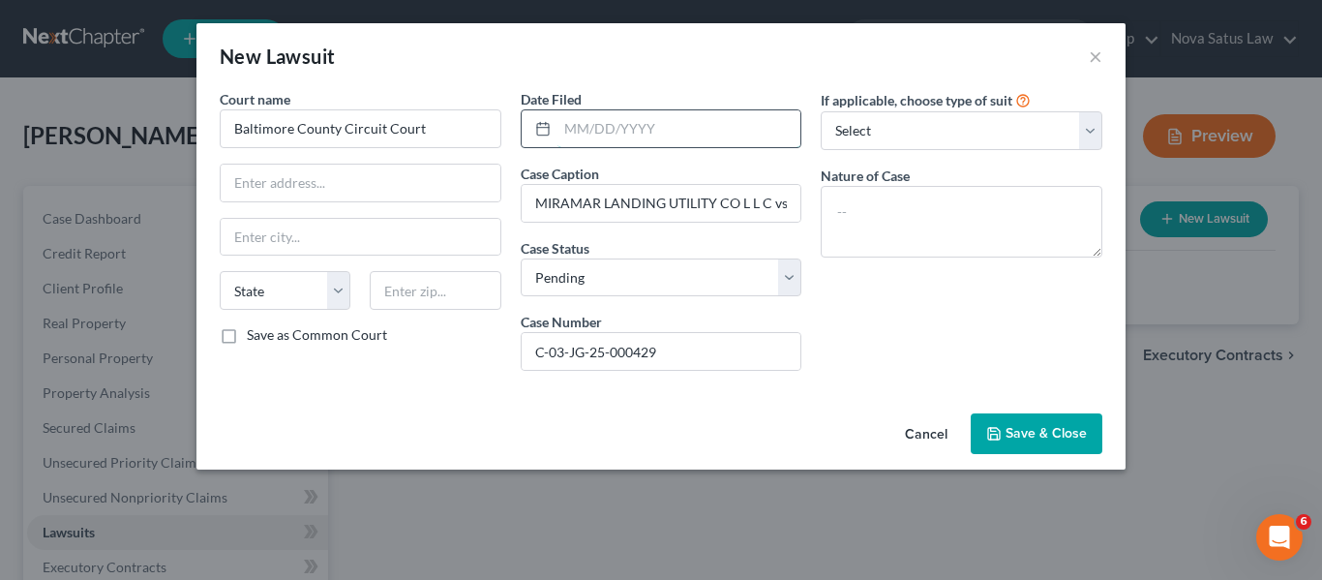
click at [566, 117] on input "text" at bounding box center [680, 128] width 244 height 37
type input "[DATE]"
click at [994, 443] on button "Save & Close" at bounding box center [1037, 433] width 132 height 41
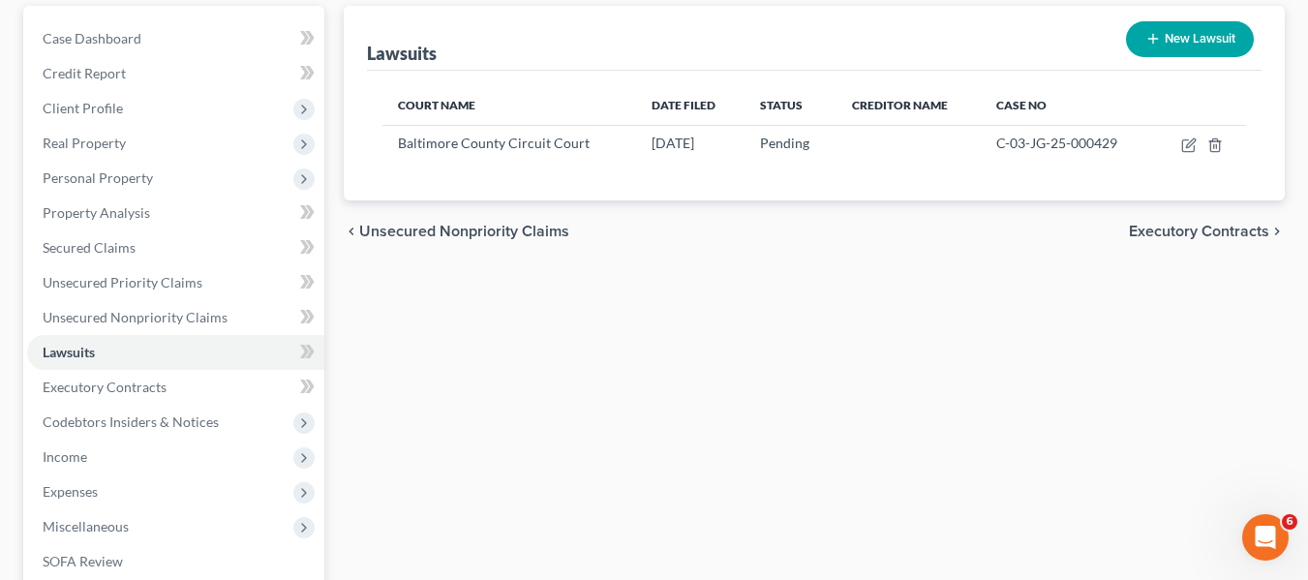
scroll to position [179, 0]
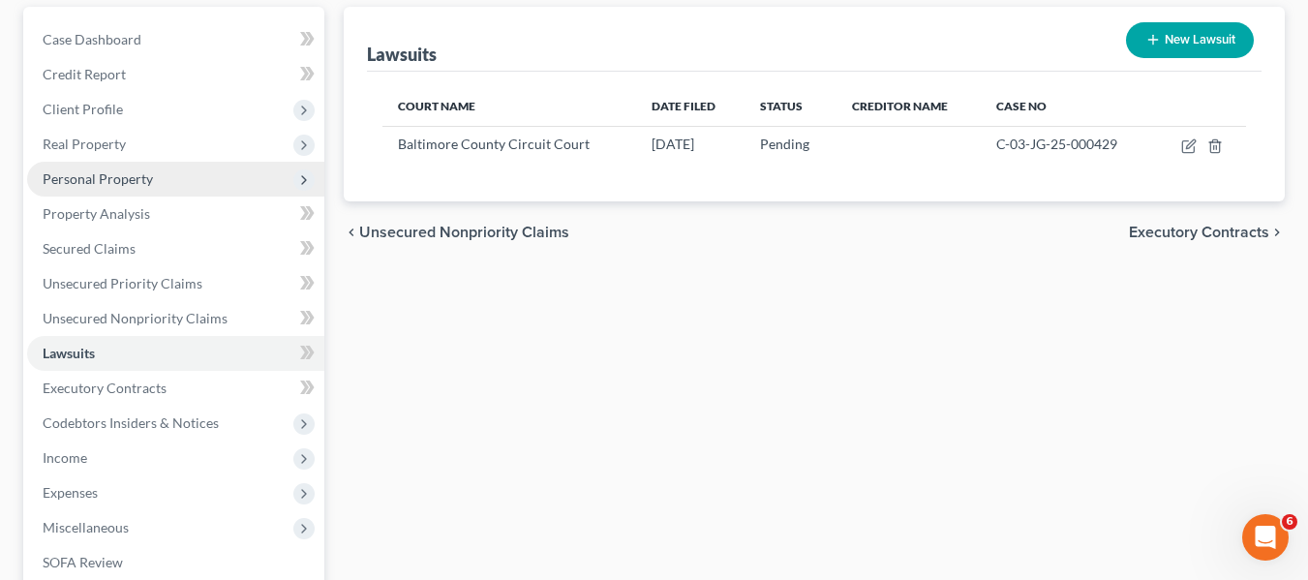
click at [86, 171] on span "Personal Property" at bounding box center [98, 178] width 110 height 16
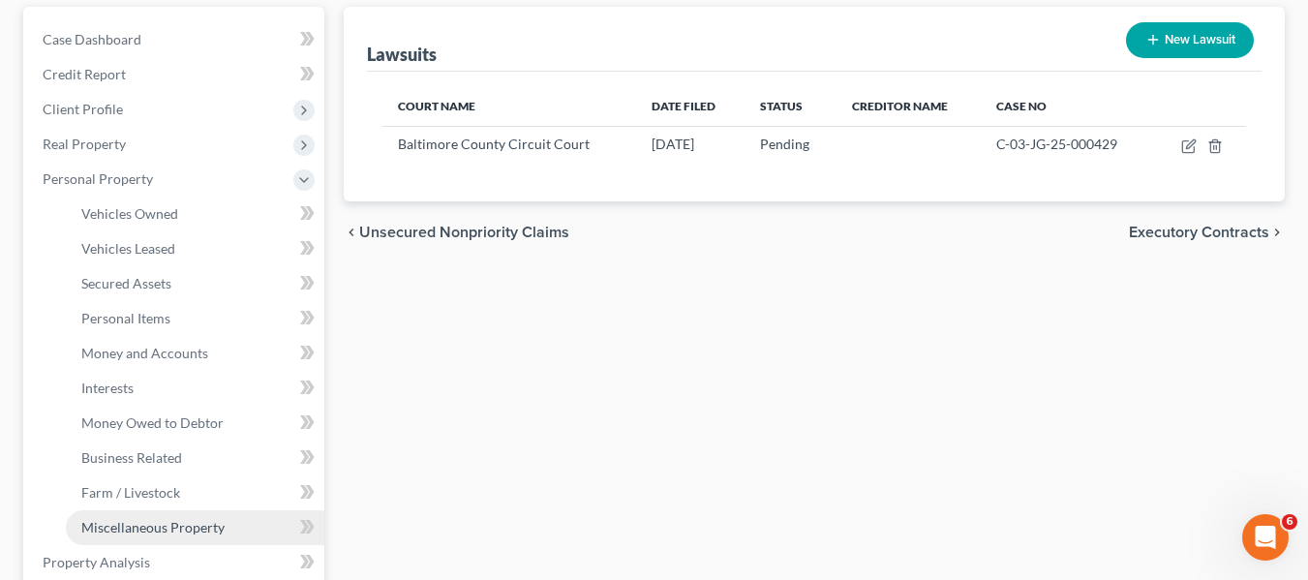
click at [121, 523] on span "Miscellaneous Property" at bounding box center [152, 527] width 143 height 16
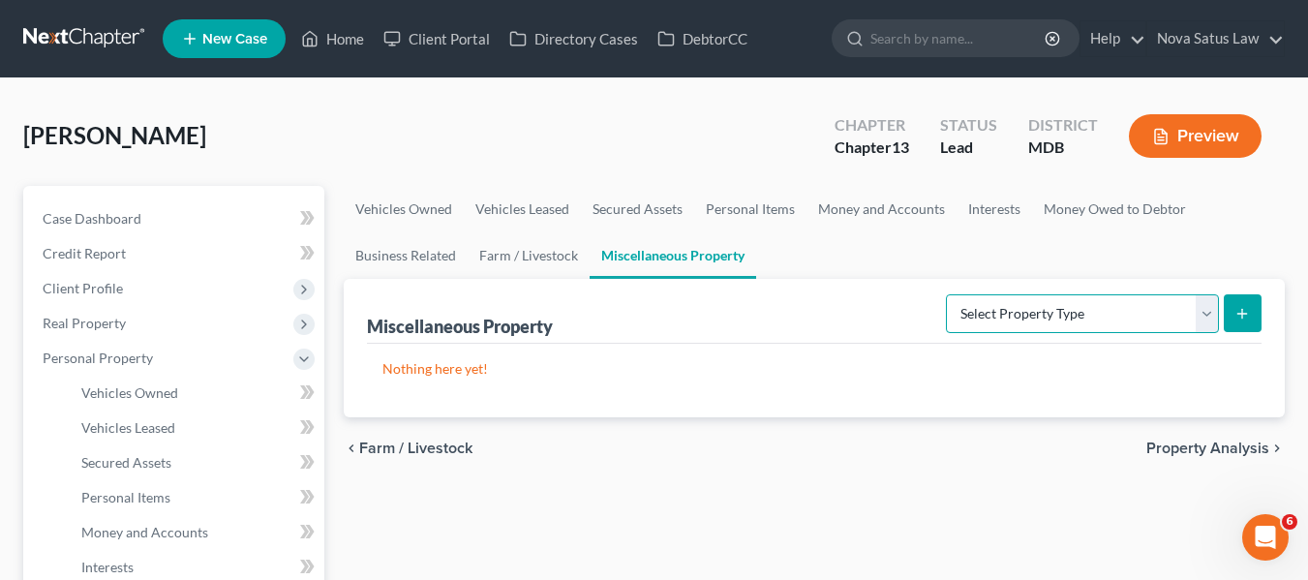
click at [1060, 307] on select "Select Property Type Assigned for Creditor Benefit [DATE] Holding for Another N…" at bounding box center [1082, 313] width 273 height 39
select select "not_yet_listed"
click at [946, 294] on select "Select Property Type Assigned for Creditor Benefit [DATE] Holding for Another N…" at bounding box center [1082, 313] width 273 height 39
click at [1231, 324] on button "submit" at bounding box center [1242, 313] width 38 height 38
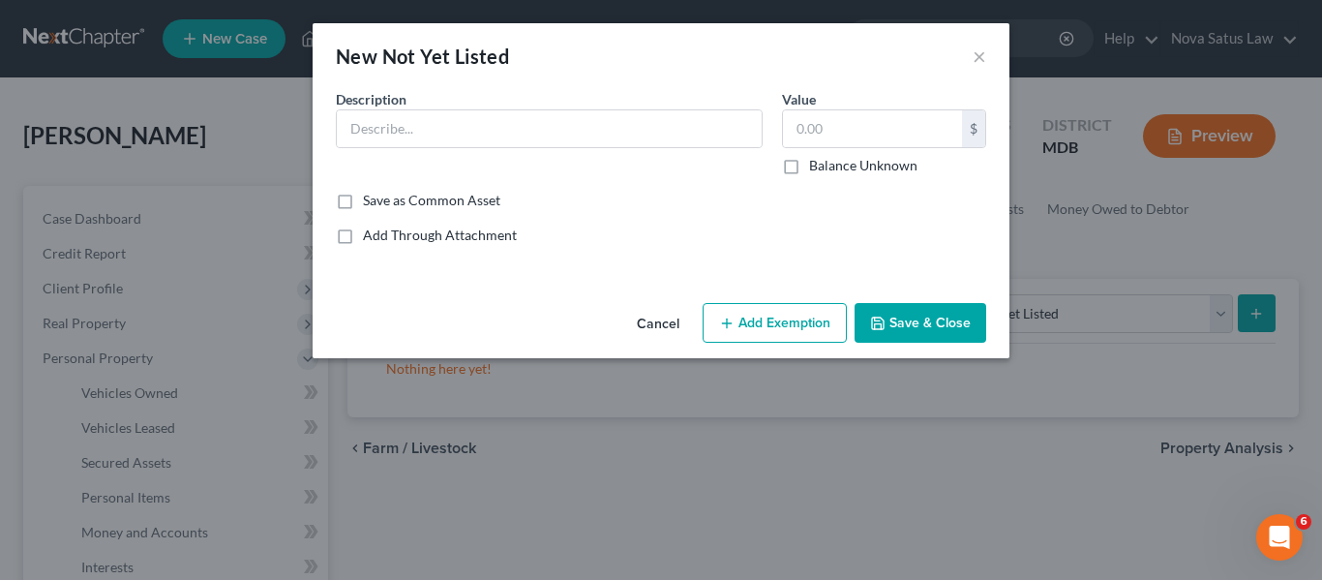
click at [522, 149] on div "Description *" at bounding box center [549, 132] width 446 height 86
click at [476, 129] on input "text" at bounding box center [549, 128] width 425 height 37
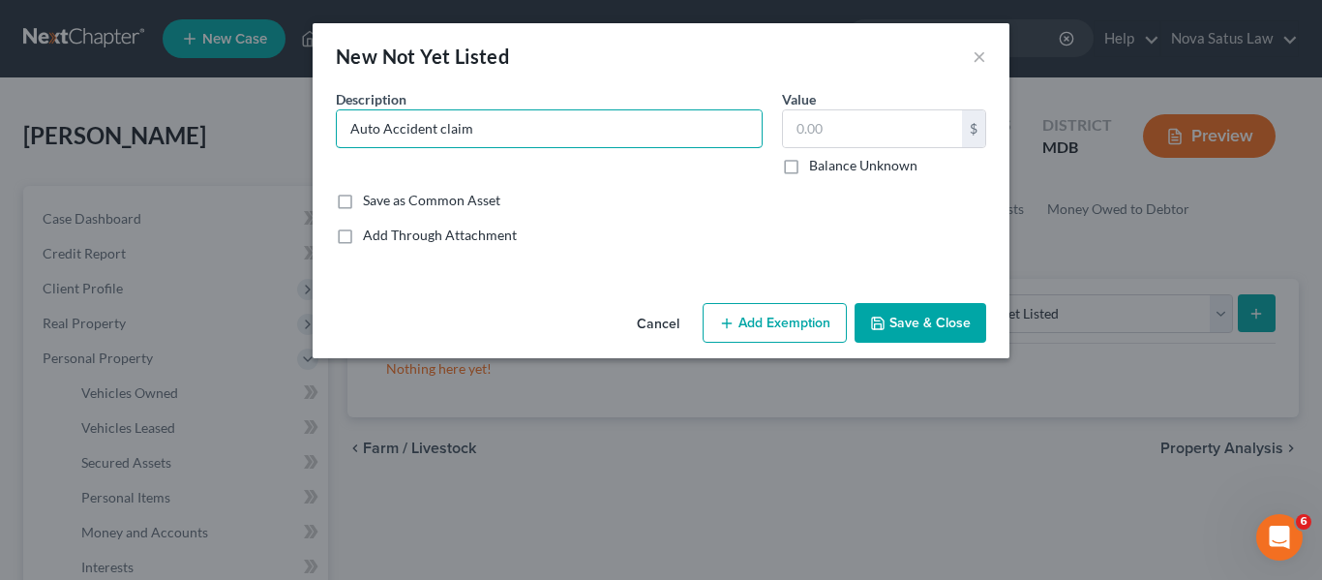
type input "Auto Accident claim"
click at [809, 168] on label "Balance Unknown" at bounding box center [863, 165] width 108 height 19
click at [817, 168] on input "Balance Unknown" at bounding box center [823, 162] width 13 height 13
checkbox input "true"
type input "0.00"
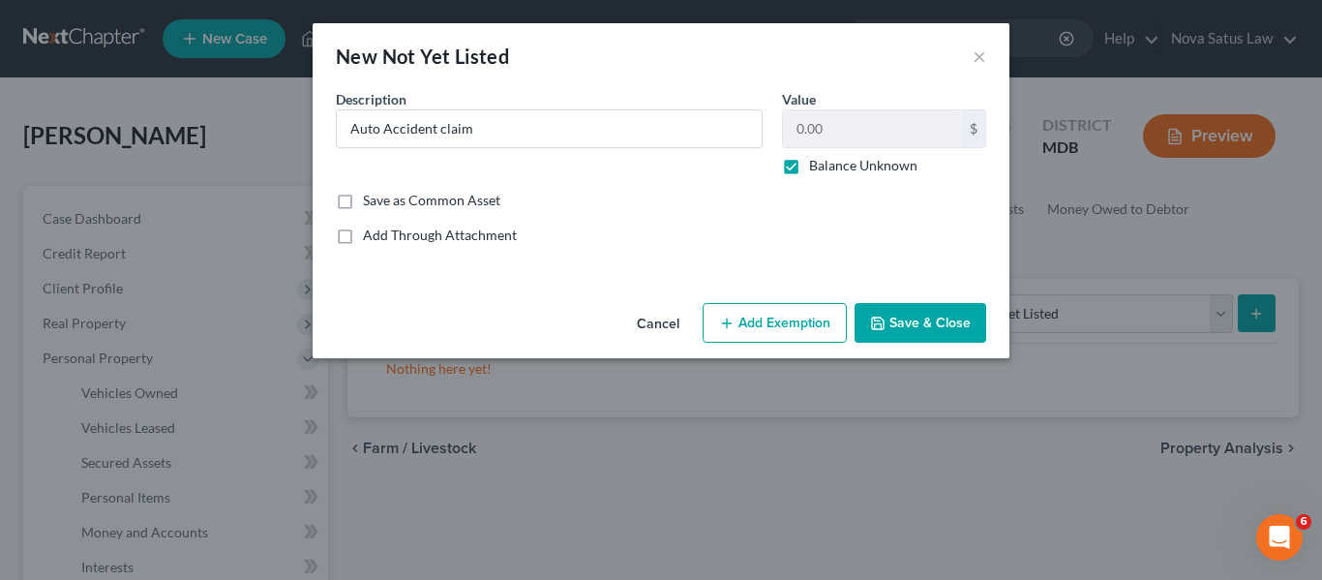
click at [925, 323] on button "Save & Close" at bounding box center [921, 323] width 132 height 41
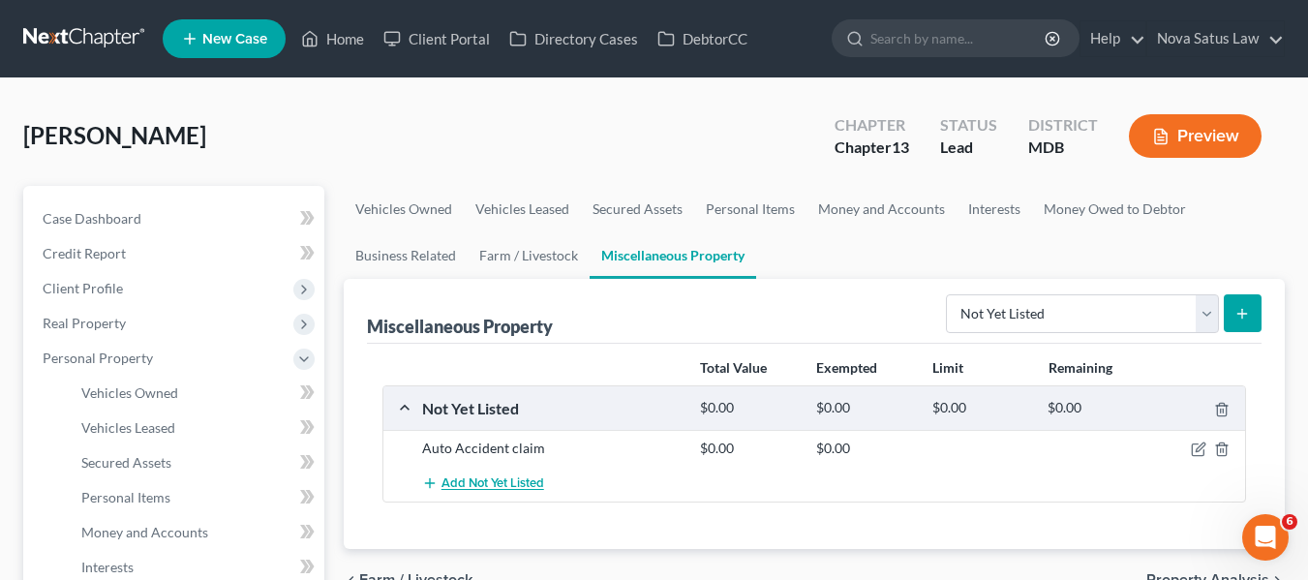
click at [467, 483] on span "Add Not Yet Listed" at bounding box center [492, 483] width 103 height 15
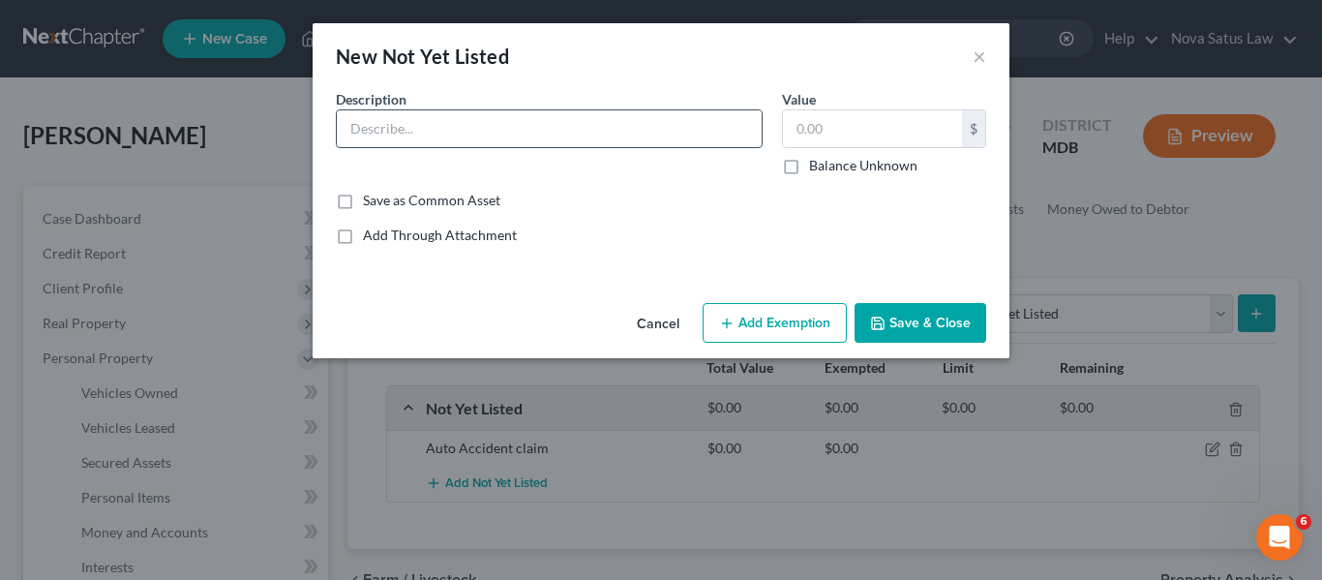
click at [370, 146] on input "text" at bounding box center [549, 128] width 425 height 37
type input "Workers Comp claim"
click at [809, 168] on label "Balance Unknown" at bounding box center [863, 165] width 108 height 19
click at [817, 168] on input "Balance Unknown" at bounding box center [823, 162] width 13 height 13
checkbox input "true"
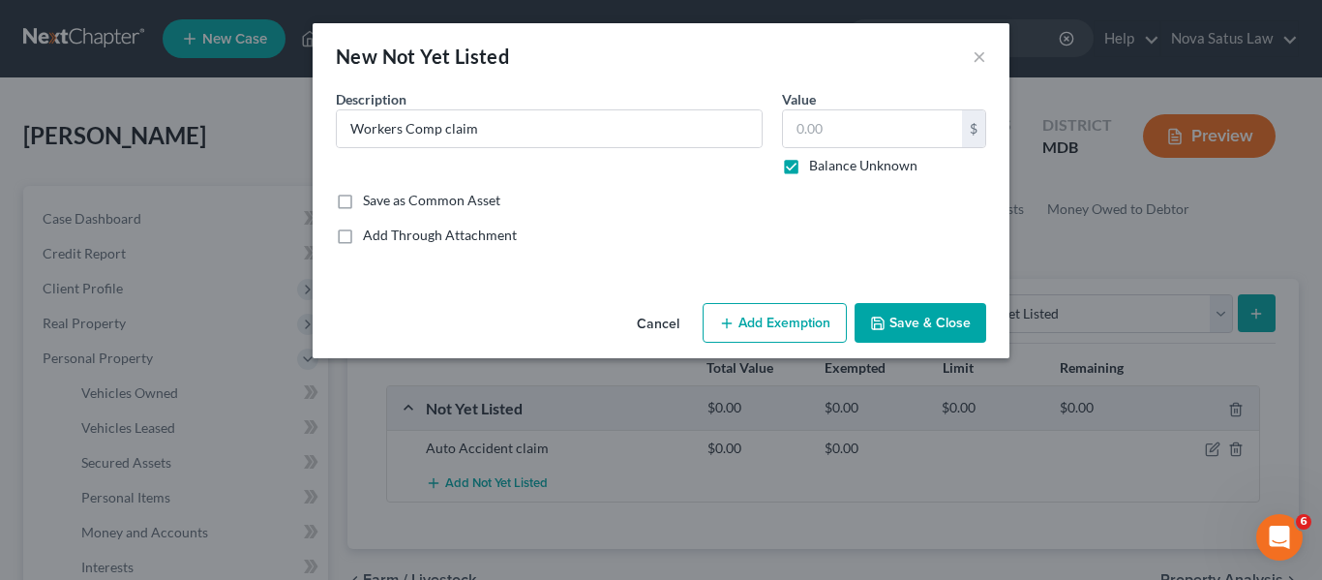
type input "0.00"
click at [921, 322] on button "Save & Close" at bounding box center [921, 323] width 132 height 41
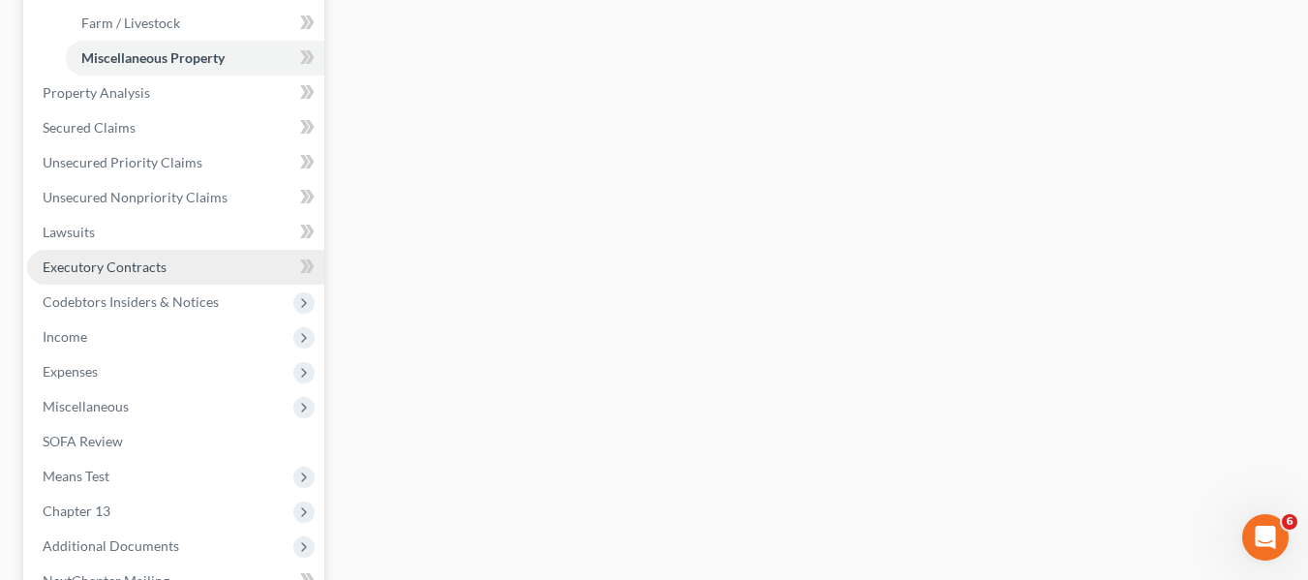
scroll to position [653, 0]
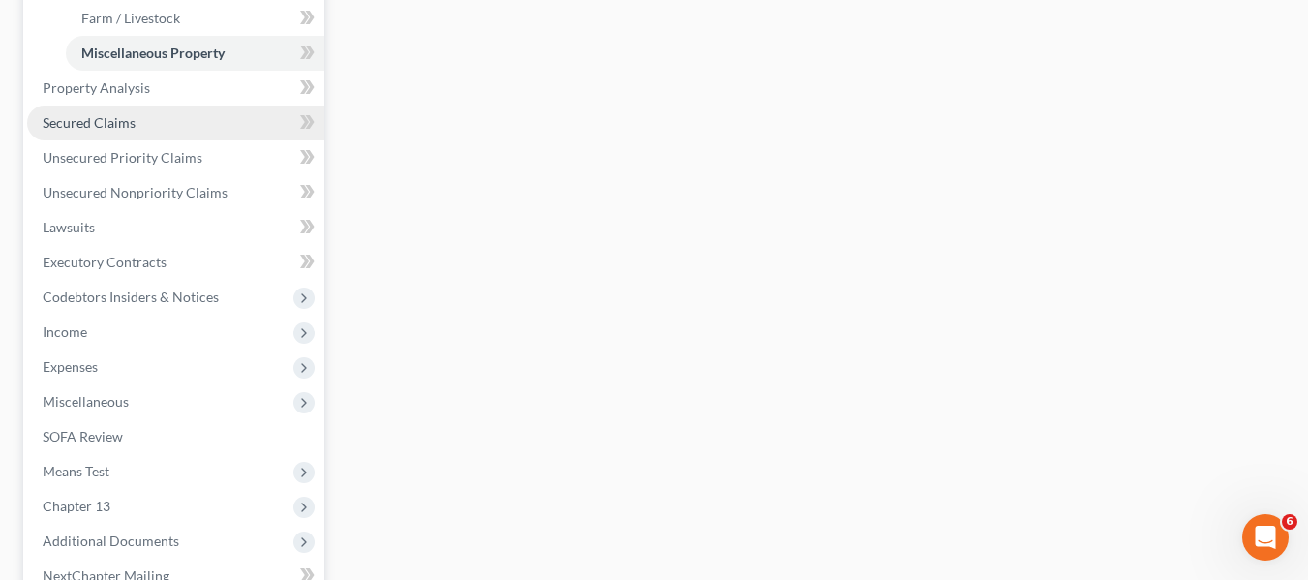
click at [118, 130] on span "Secured Claims" at bounding box center [89, 122] width 93 height 16
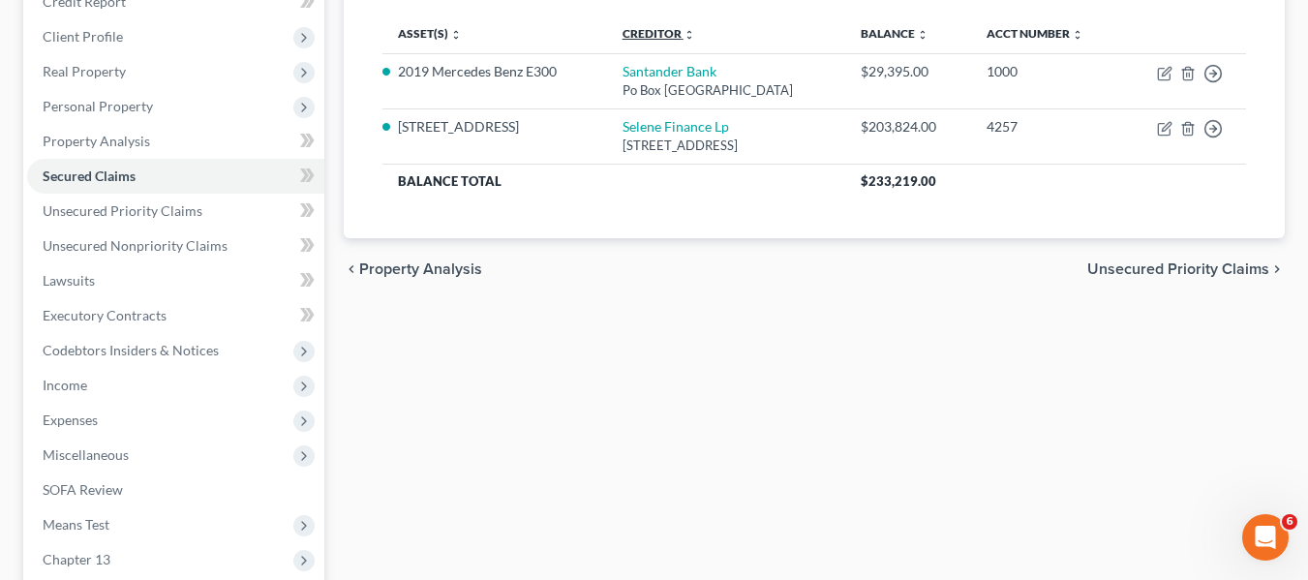
scroll to position [274, 0]
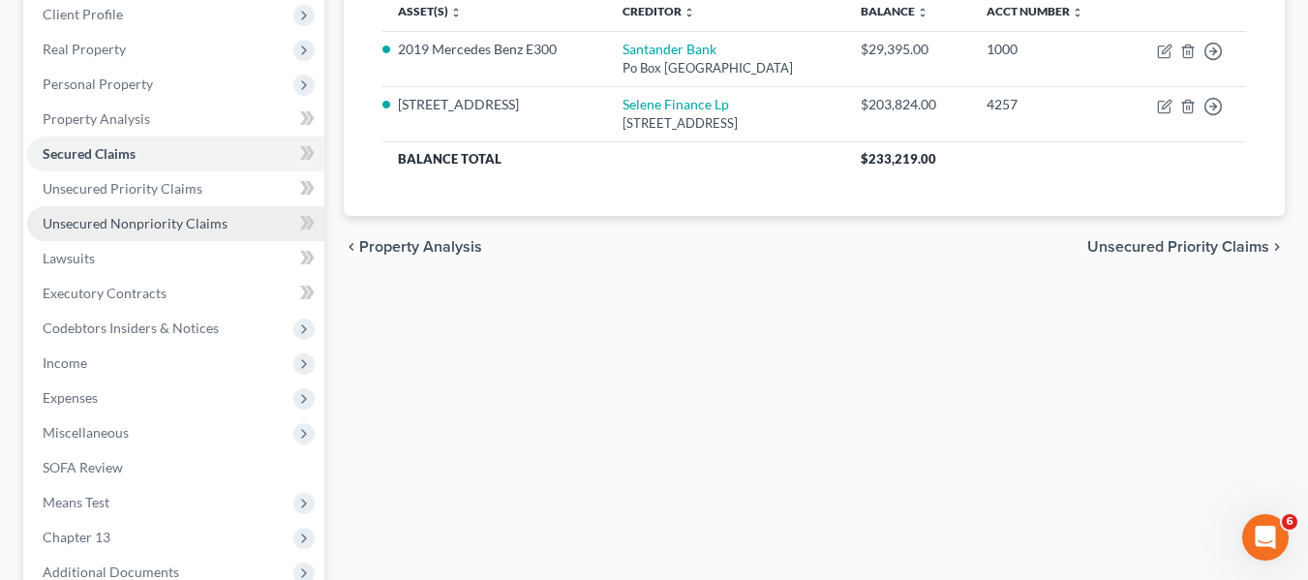
click at [116, 220] on span "Unsecured Nonpriority Claims" at bounding box center [135, 223] width 185 height 16
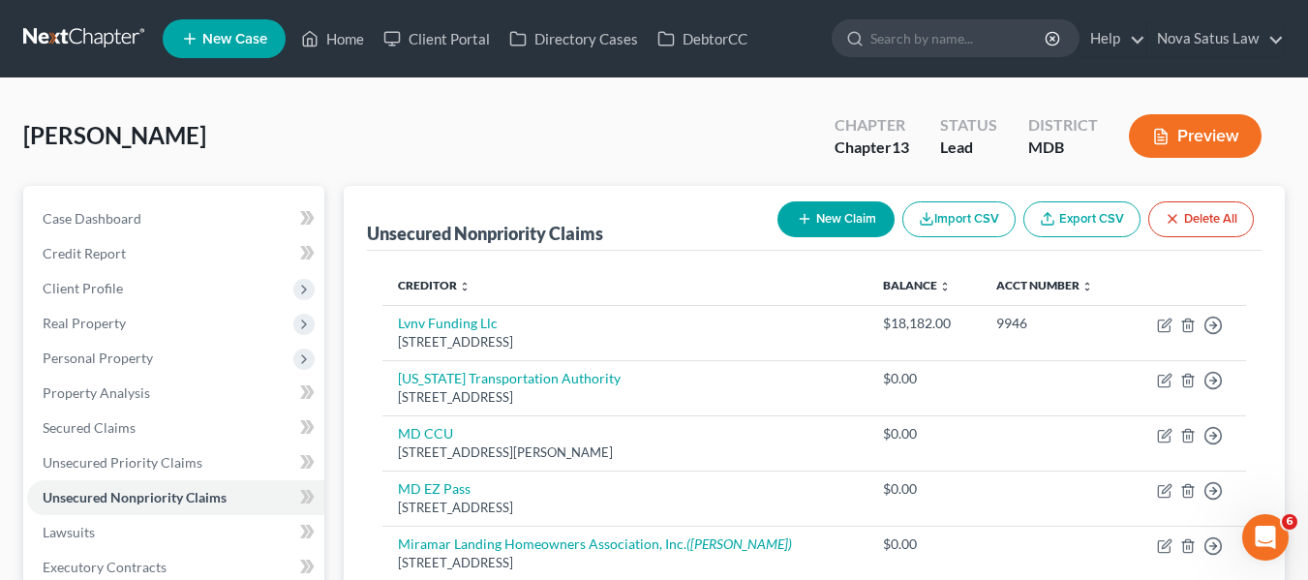
click at [820, 229] on button "New Claim" at bounding box center [835, 219] width 117 height 36
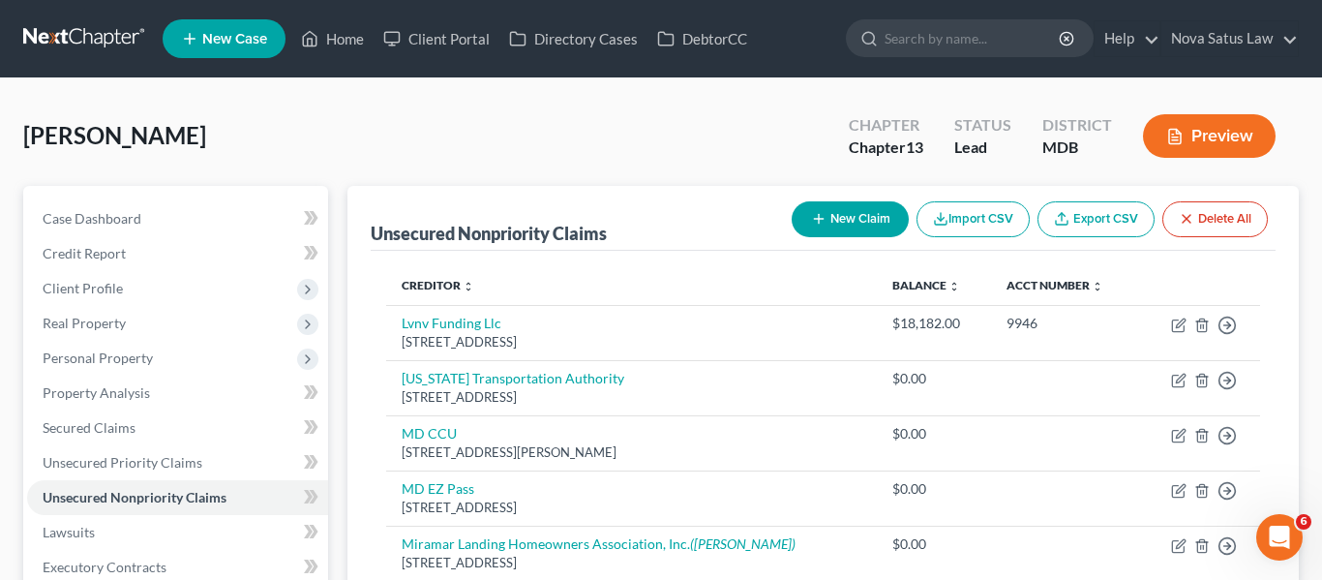
select select "0"
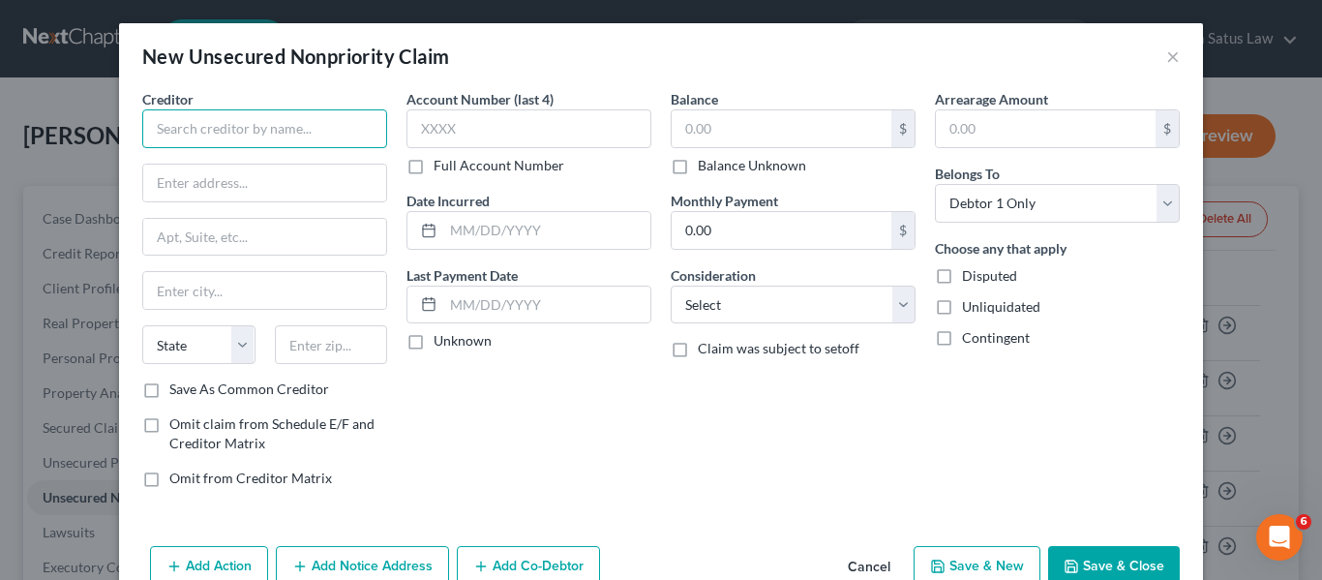
click at [192, 135] on input "text" at bounding box center [264, 128] width 245 height 39
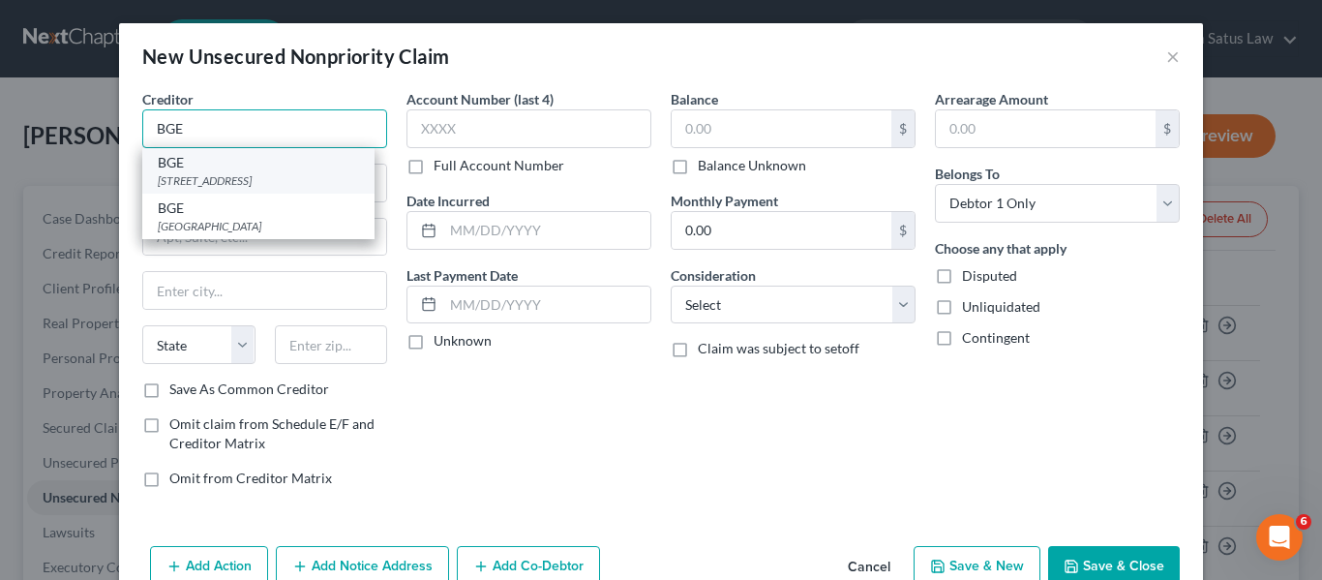
type input "BGE"
click at [205, 169] on div "BGE" at bounding box center [258, 162] width 201 height 19
type input "PO Box 1475"
type input "[GEOGRAPHIC_DATA]"
select select "21"
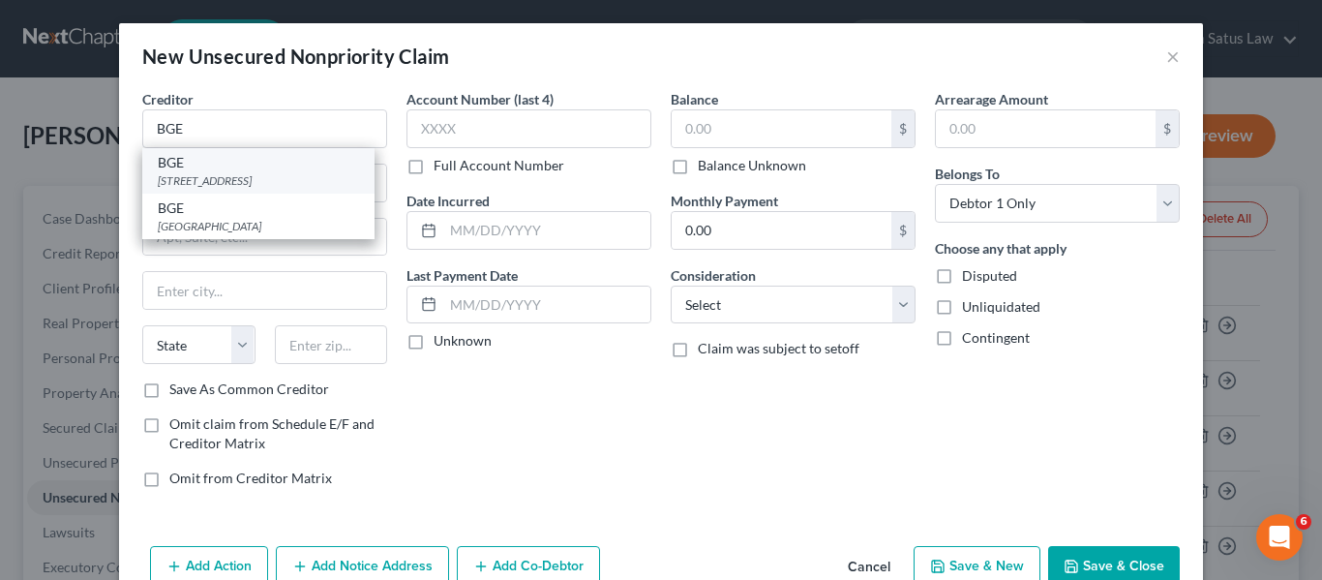
type input "21203"
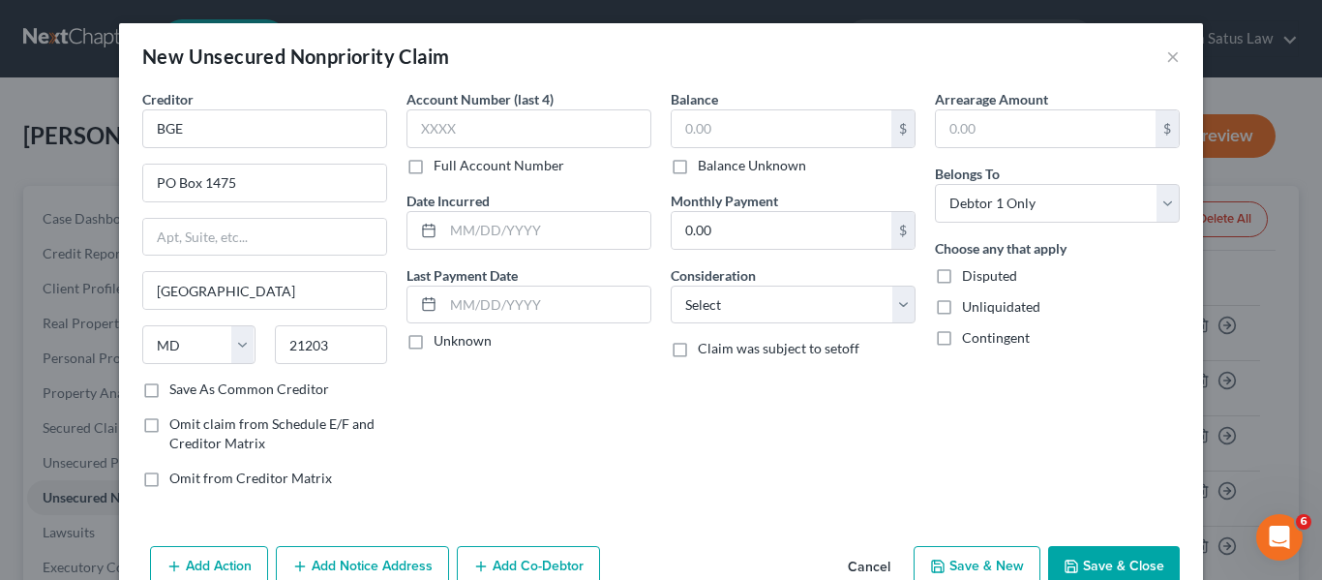
click at [1054, 556] on button "Save & Close" at bounding box center [1114, 566] width 132 height 41
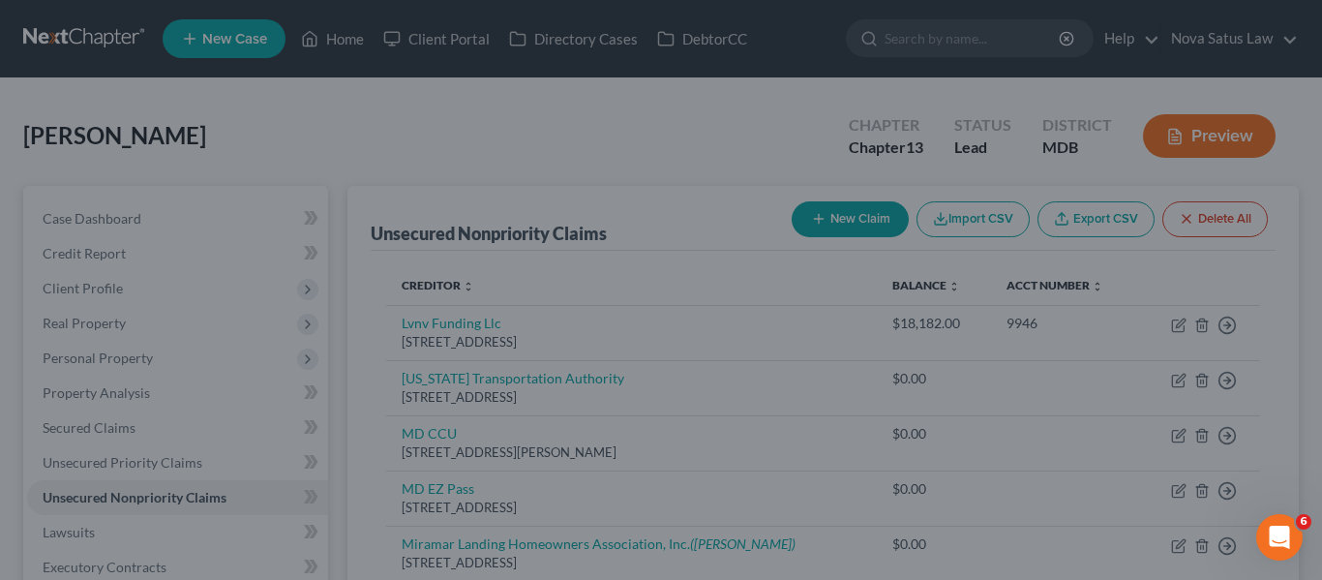
type input "0.00"
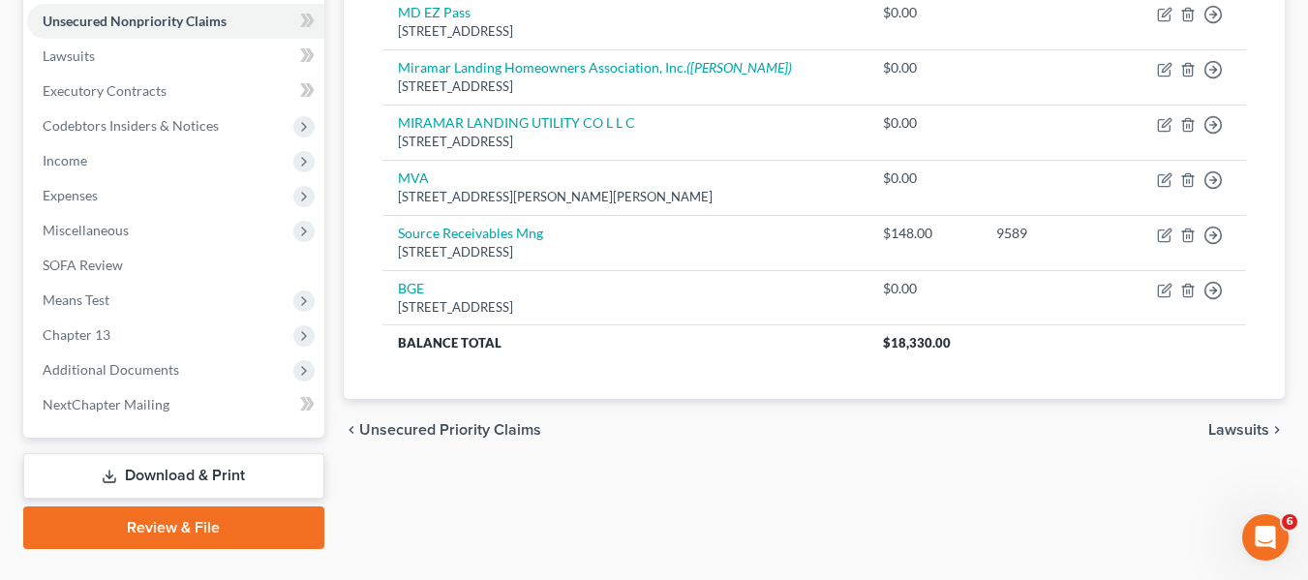
scroll to position [519, 0]
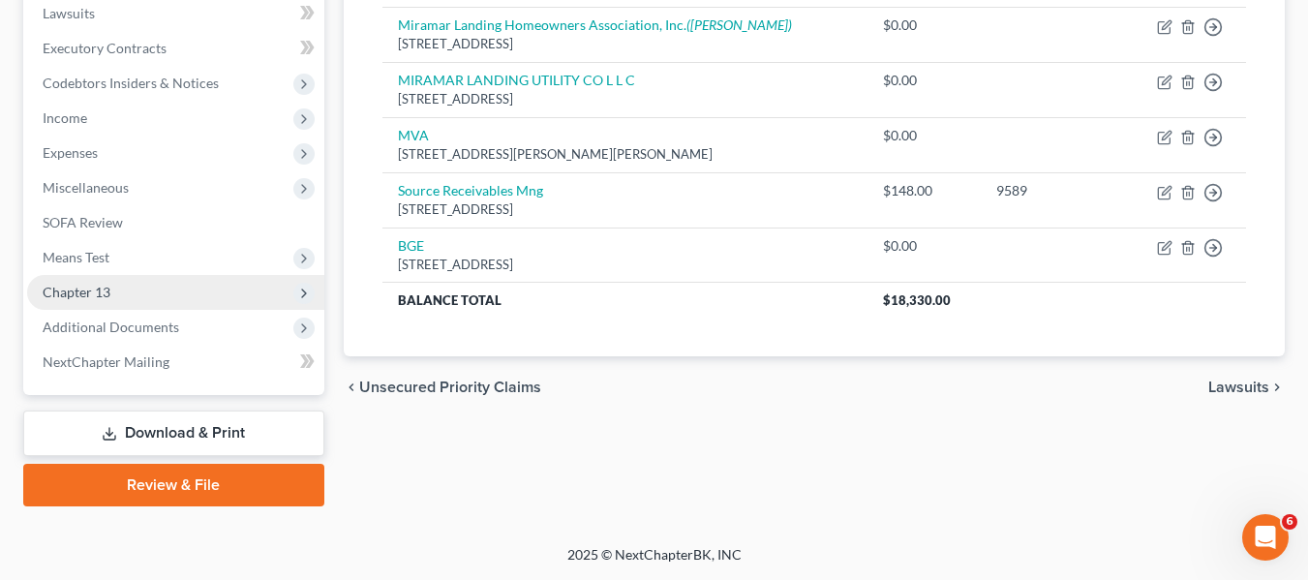
click at [75, 299] on span "Chapter 13" at bounding box center [77, 292] width 68 height 16
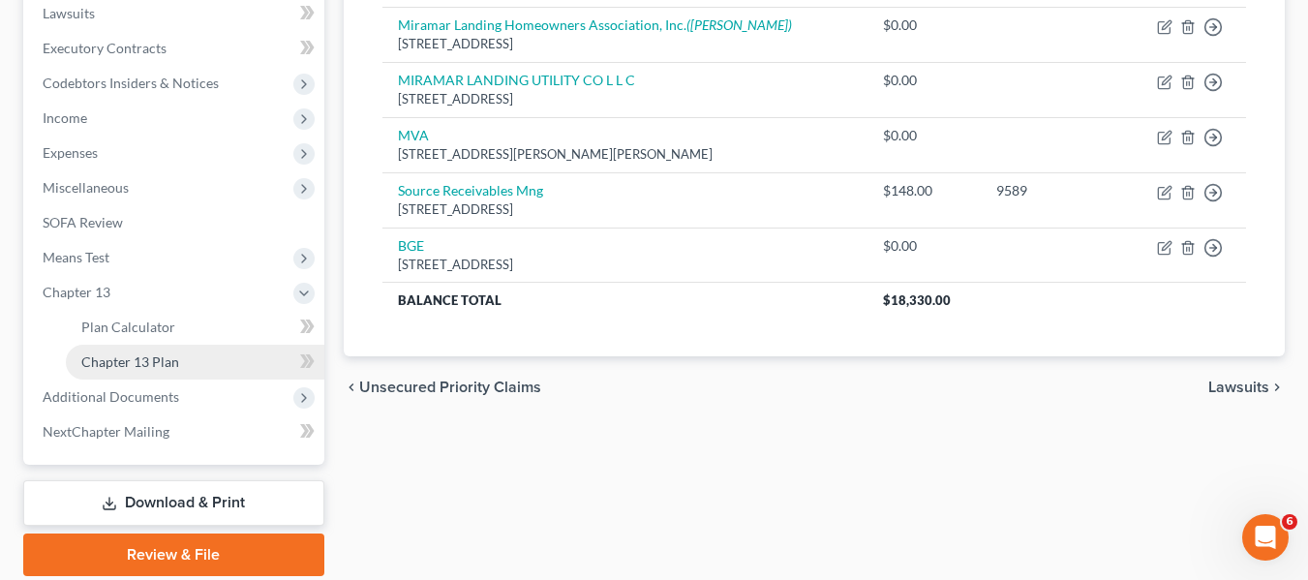
click at [108, 350] on link "Chapter 13 Plan" at bounding box center [195, 362] width 258 height 35
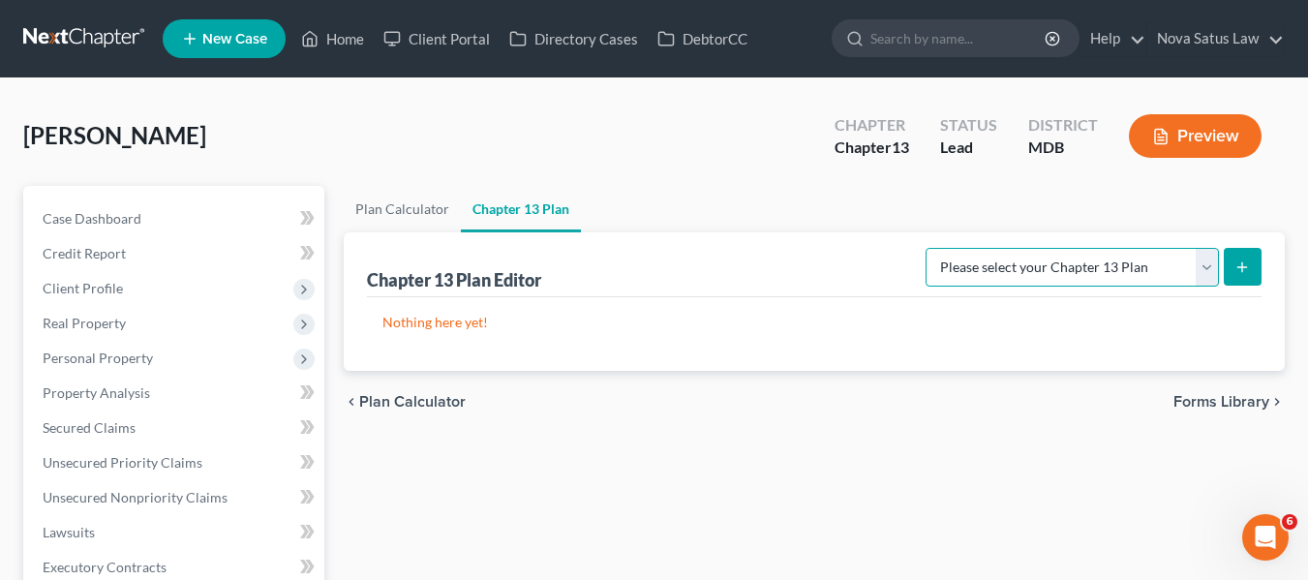
click at [1143, 265] on select "Please select your Chapter 13 Plan District of [US_STATE][GEOGRAPHIC_DATA] of […" at bounding box center [1071, 267] width 293 height 39
click at [392, 209] on link "Plan Calculator" at bounding box center [402, 209] width 117 height 46
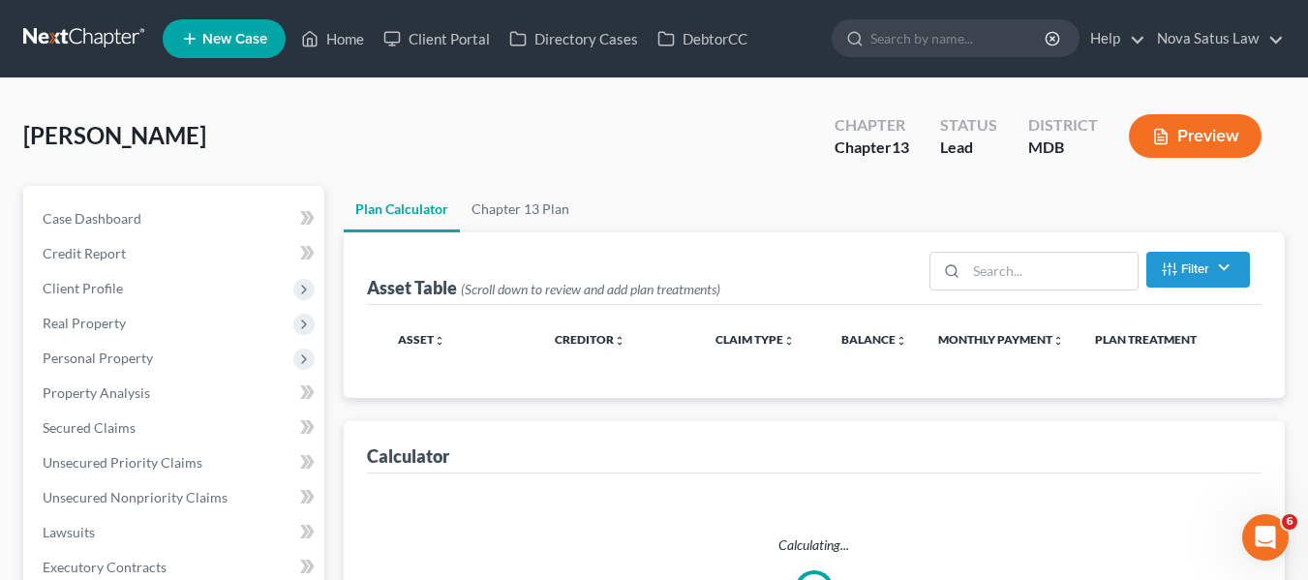
select select "59"
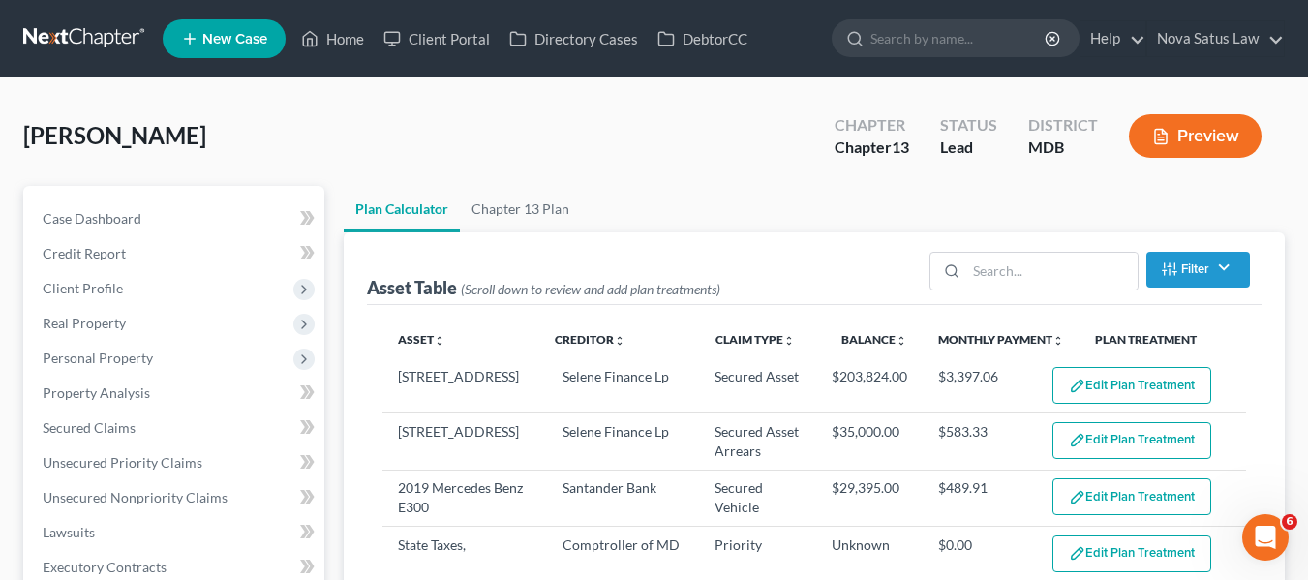
select select "59"
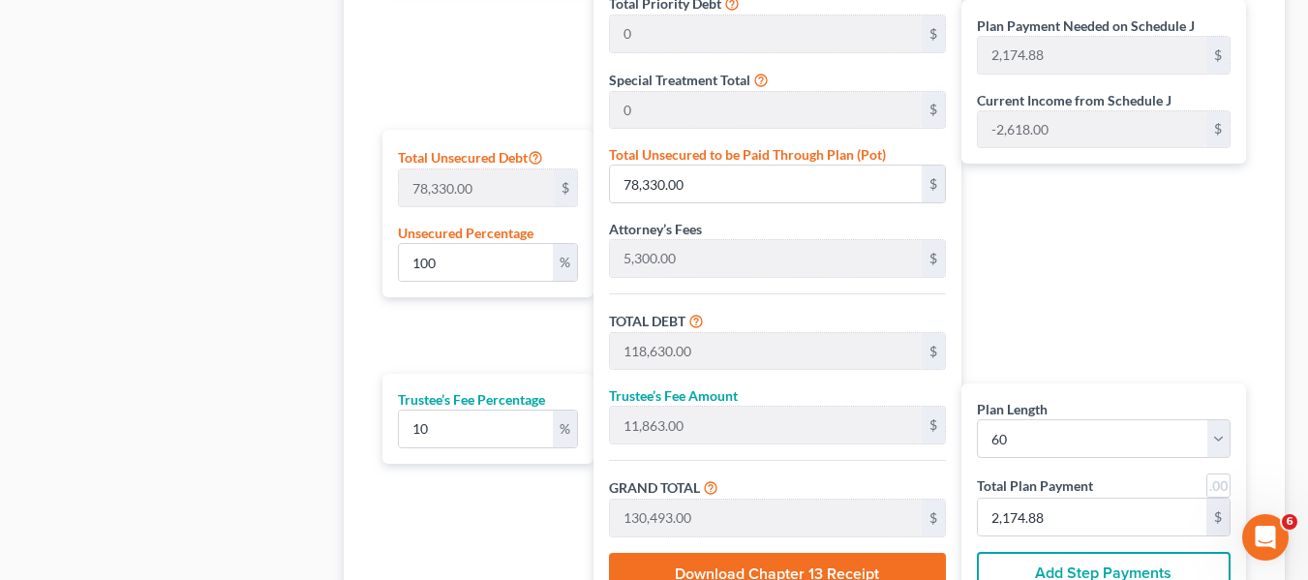
scroll to position [1116, 0]
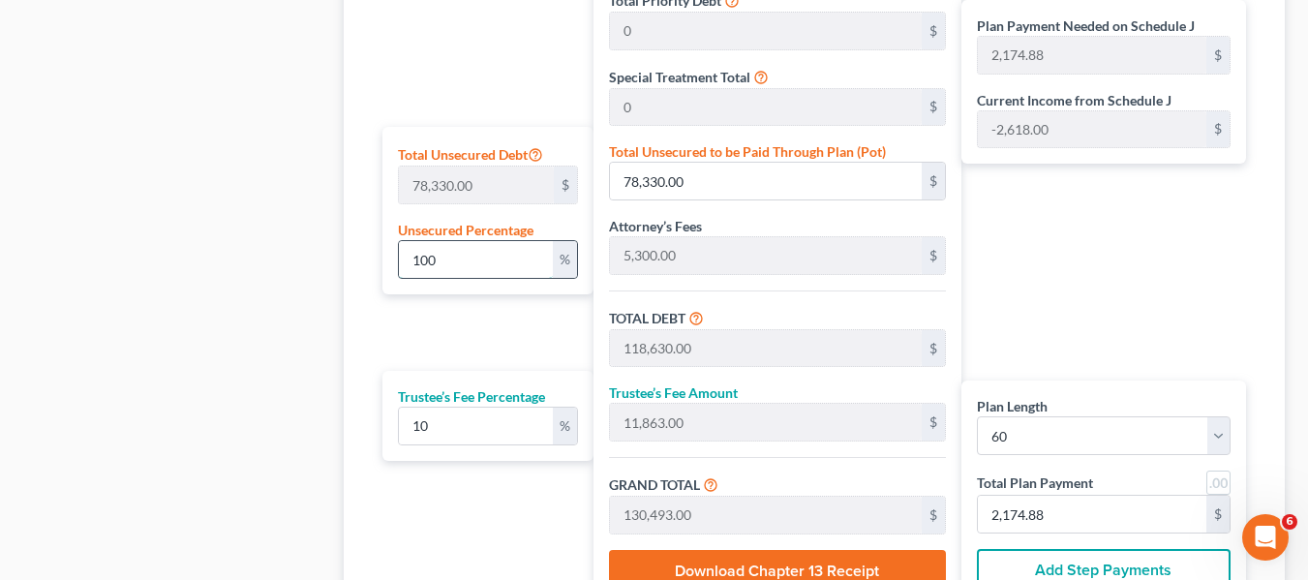
click at [457, 263] on input "100" at bounding box center [476, 259] width 154 height 37
type input "2"
type input "1,566.60"
type input "41,866.60"
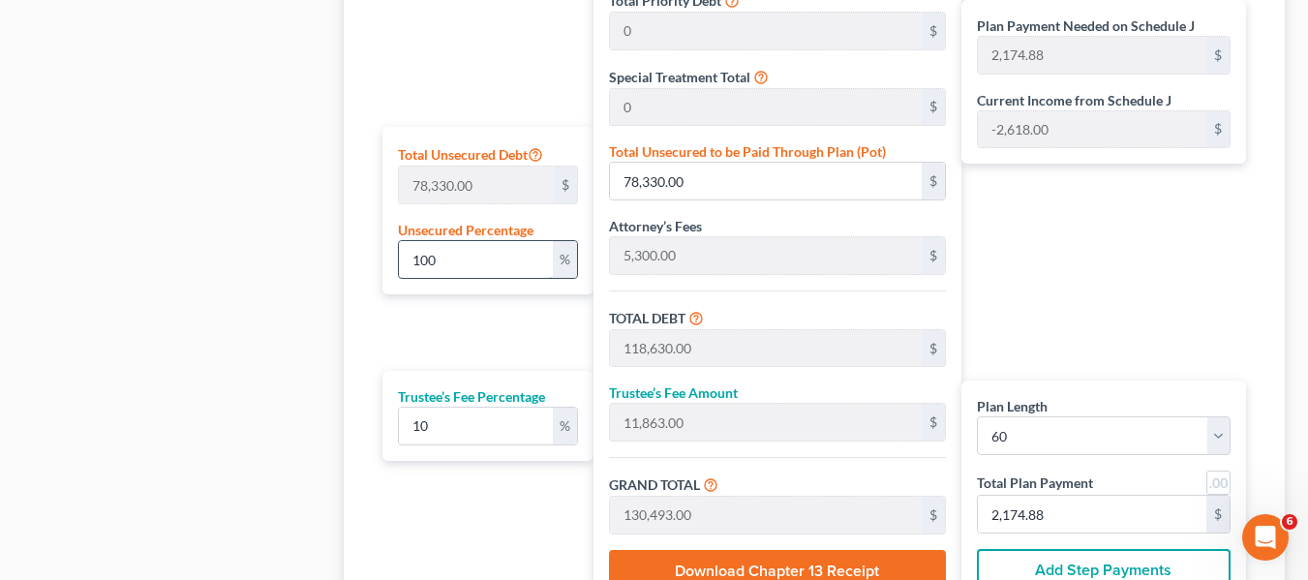
type input "4,186.66"
type input "46,053.25"
type input "767.55"
type input "25"
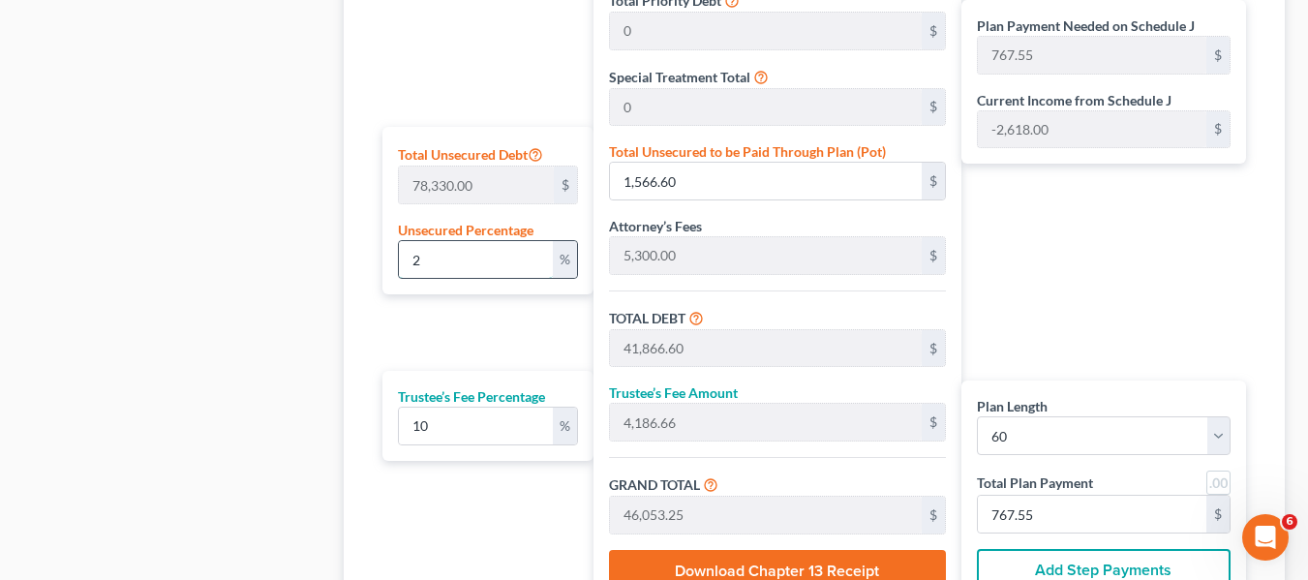
type input "19,582.50"
type input "59,882.50"
type input "5,988.25"
type input "65,870.75"
type input "1,097.84"
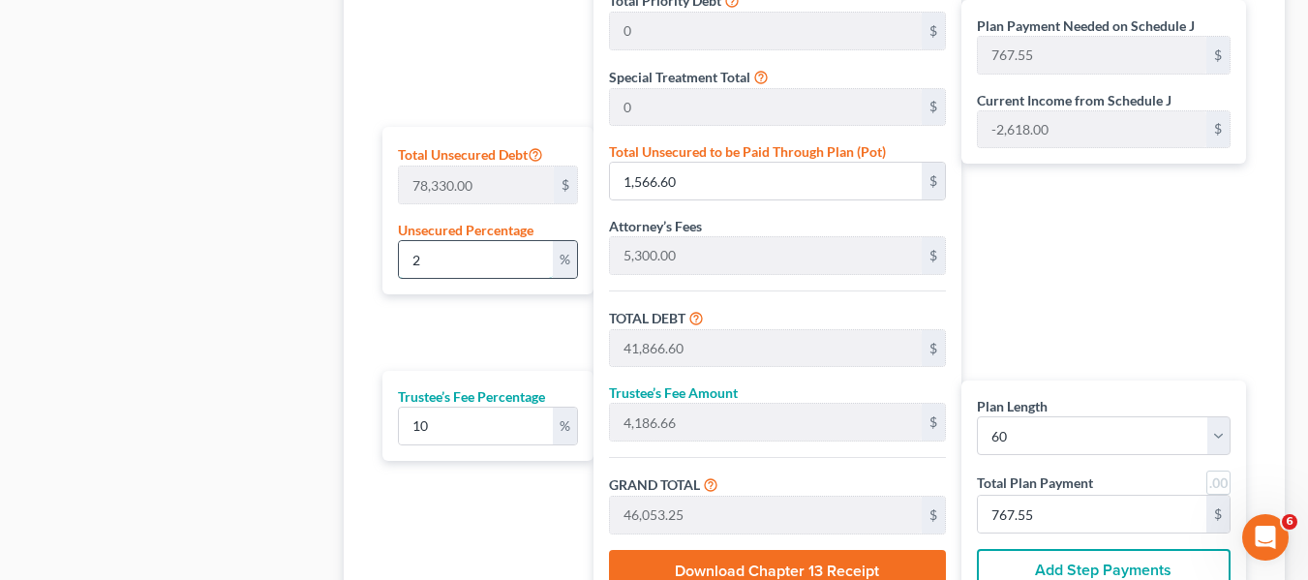
type input "1,097.84"
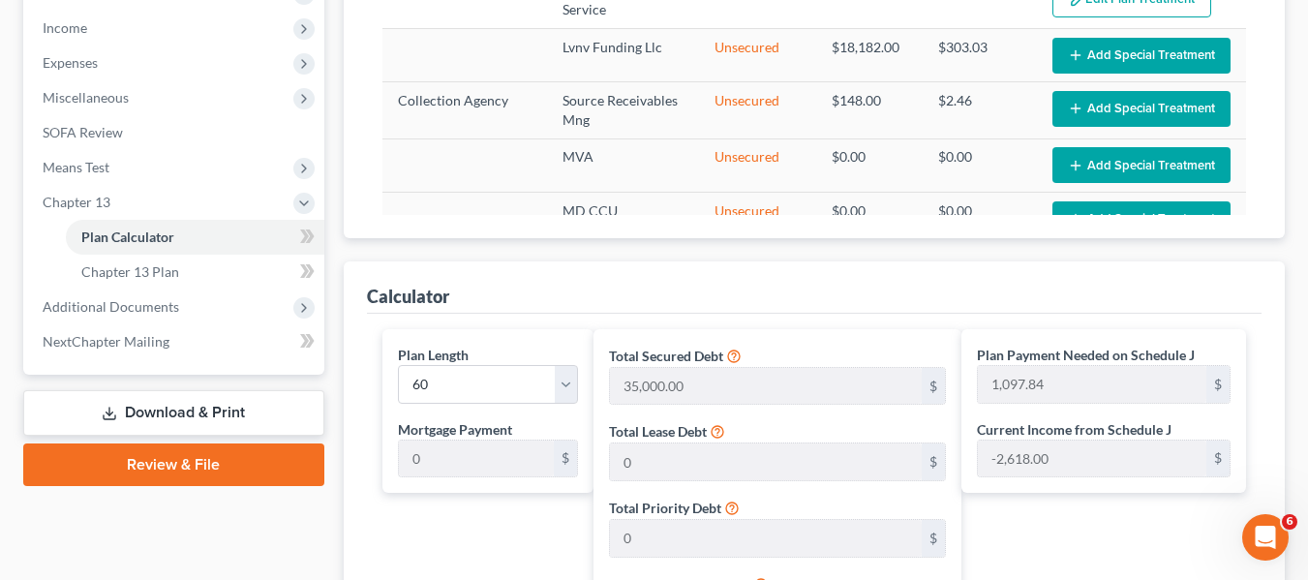
scroll to position [104, 0]
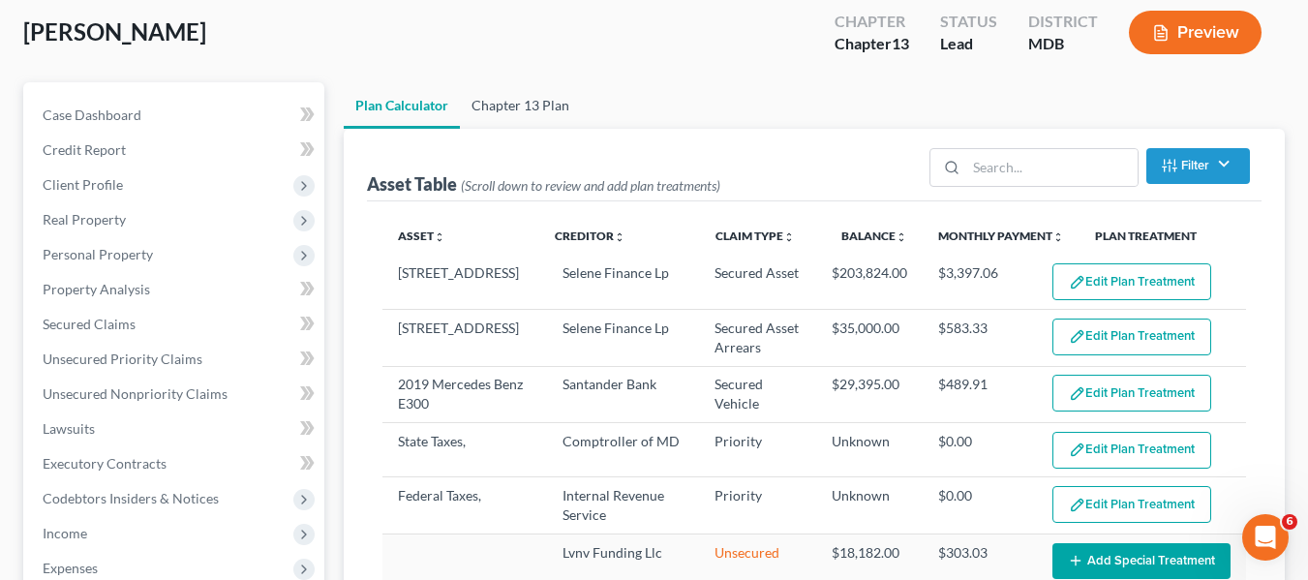
type input "25"
click at [528, 102] on link "Chapter 13 Plan" at bounding box center [520, 105] width 121 height 46
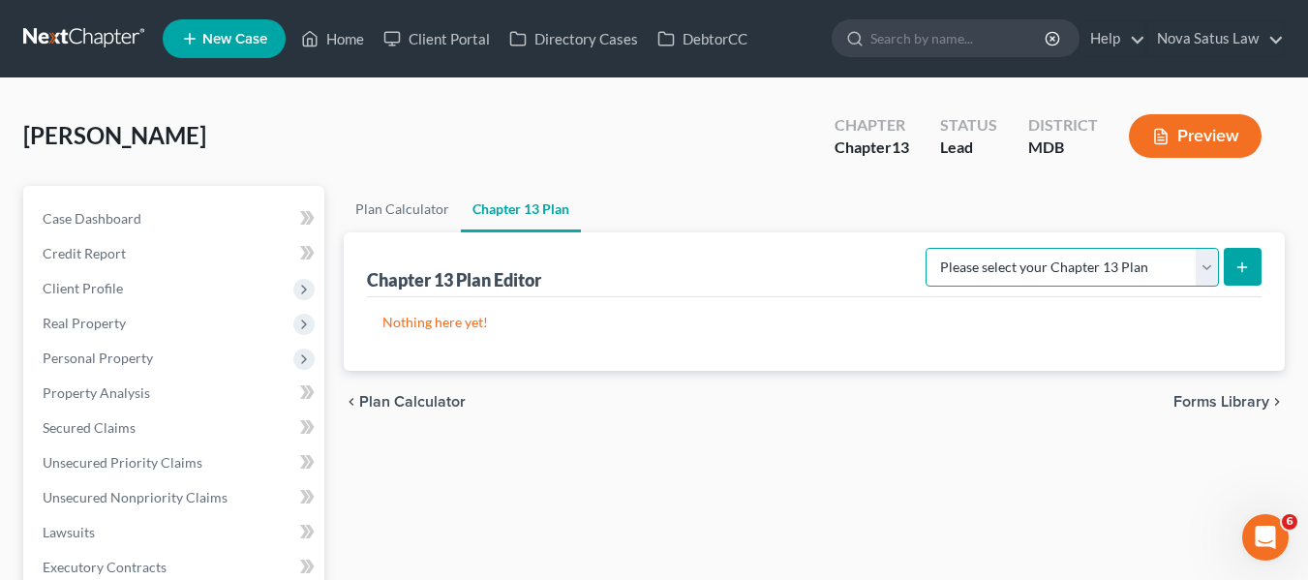
click at [1123, 267] on select "Please select your Chapter 13 Plan District of [US_STATE][GEOGRAPHIC_DATA] of […" at bounding box center [1071, 267] width 293 height 39
select select "1"
click at [932, 248] on select "Please select your Chapter 13 Plan District of [US_STATE][GEOGRAPHIC_DATA] of […" at bounding box center [1071, 267] width 293 height 39
click at [1251, 257] on button "submit" at bounding box center [1242, 267] width 38 height 38
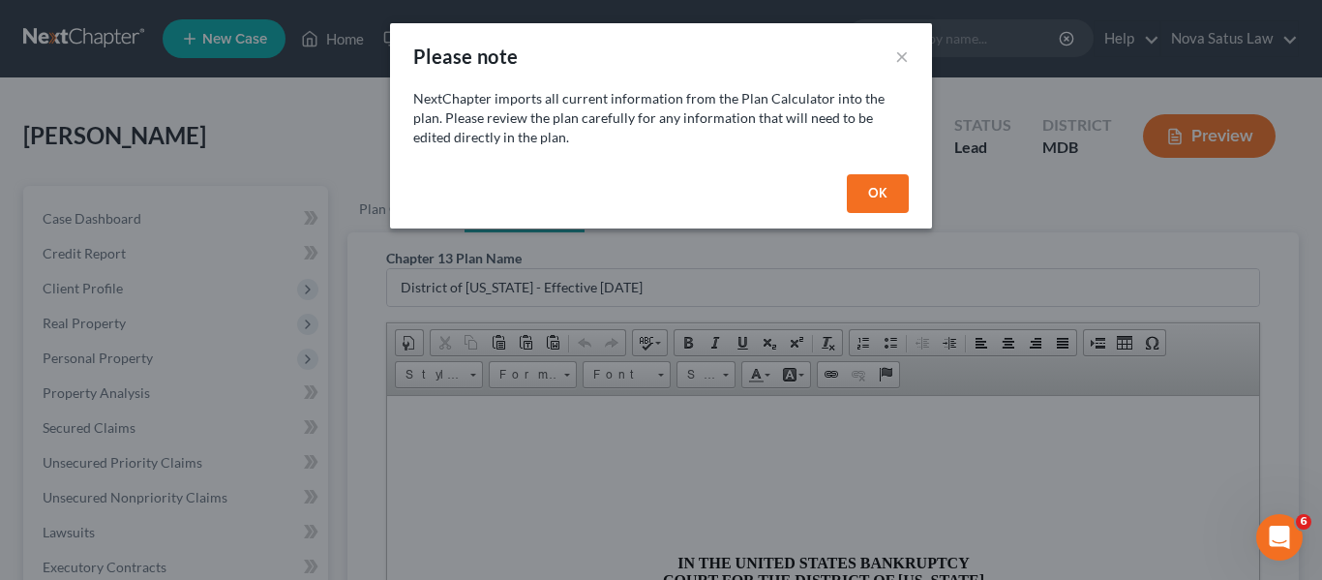
click at [877, 203] on button "OK" at bounding box center [878, 193] width 62 height 39
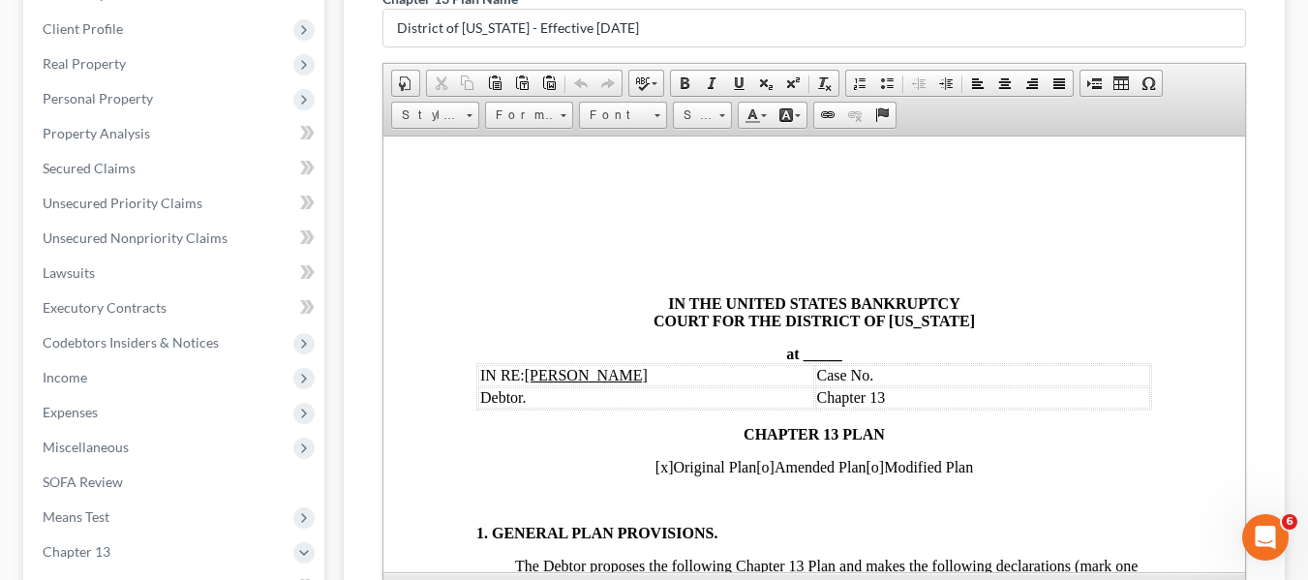
scroll to position [260, 0]
click at [802, 345] on span "_____" at bounding box center [821, 352] width 39 height 16
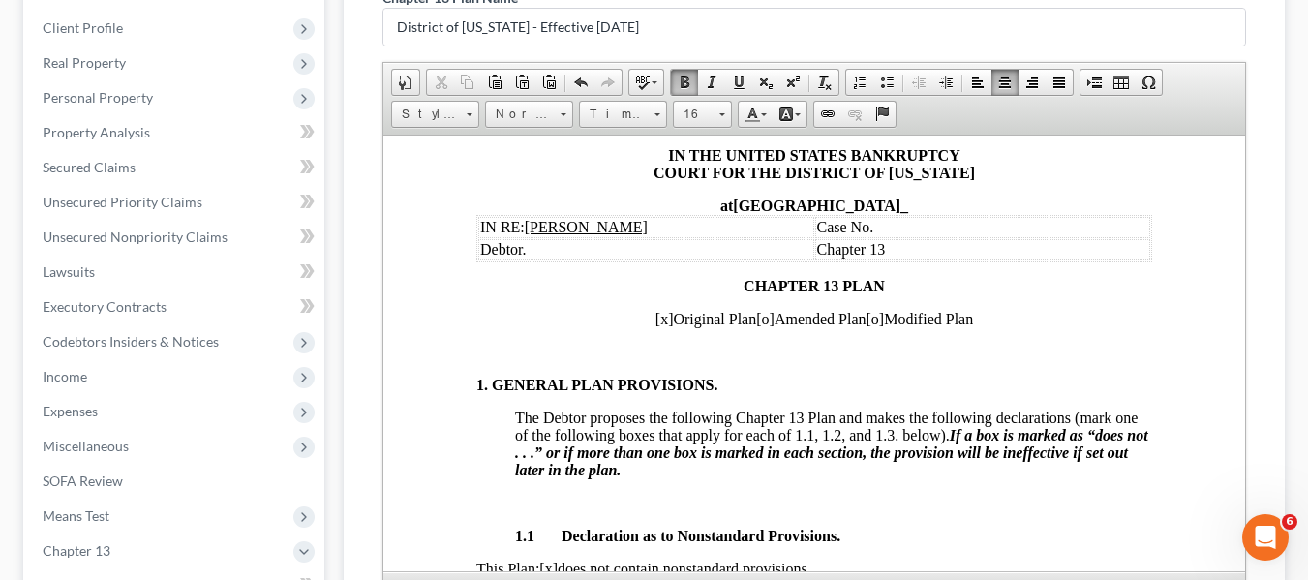
click at [799, 345] on p at bounding box center [813, 351] width 676 height 17
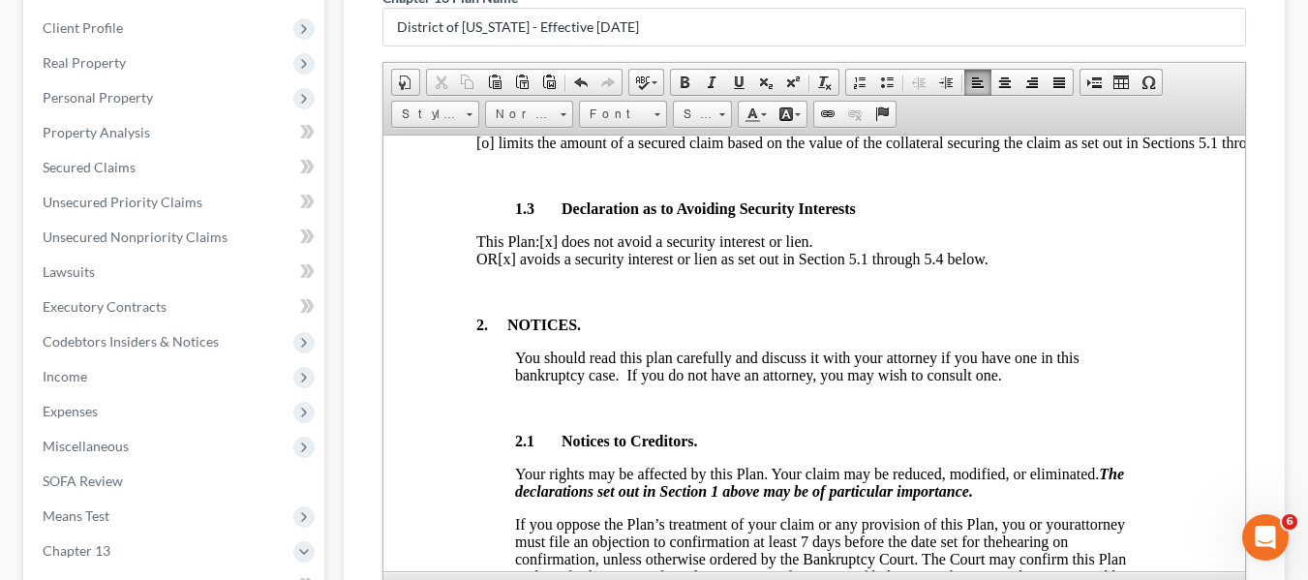
scroll to position [725, 0]
click at [564, 265] on span "[x] avoids a security interest or lien as set out in Section 5.1 through 5.4 be…" at bounding box center [742, 257] width 490 height 16
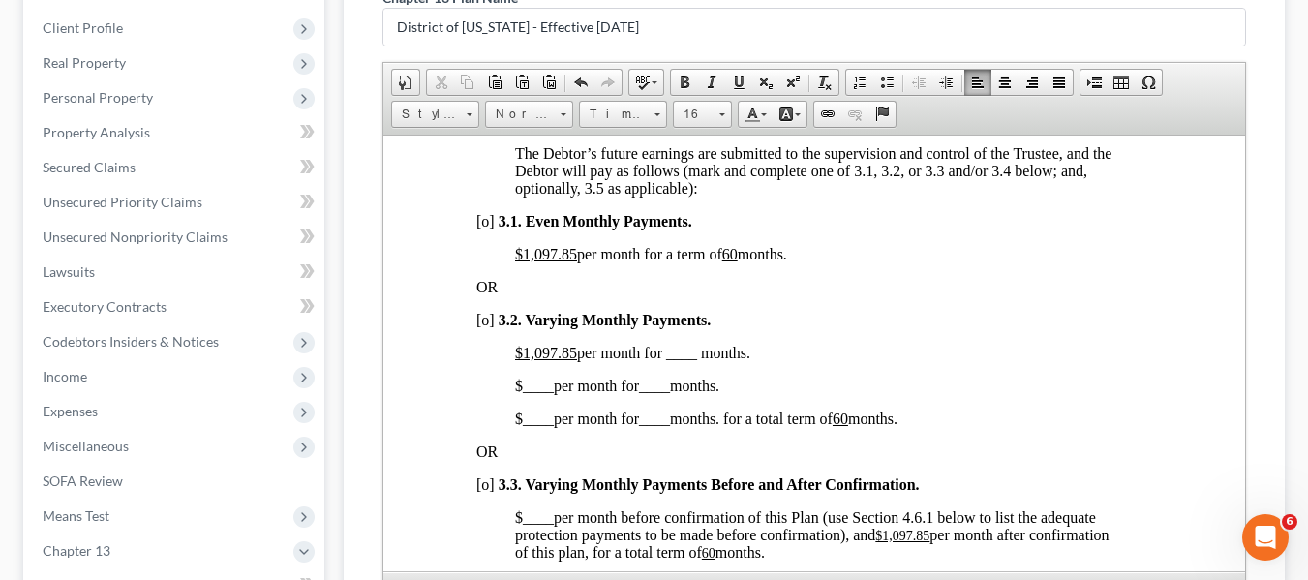
scroll to position [1396, 0]
click at [524, 262] on u "$1,097.85" at bounding box center [545, 254] width 62 height 16
click at [682, 262] on u "60" at bounding box center [674, 254] width 15 height 16
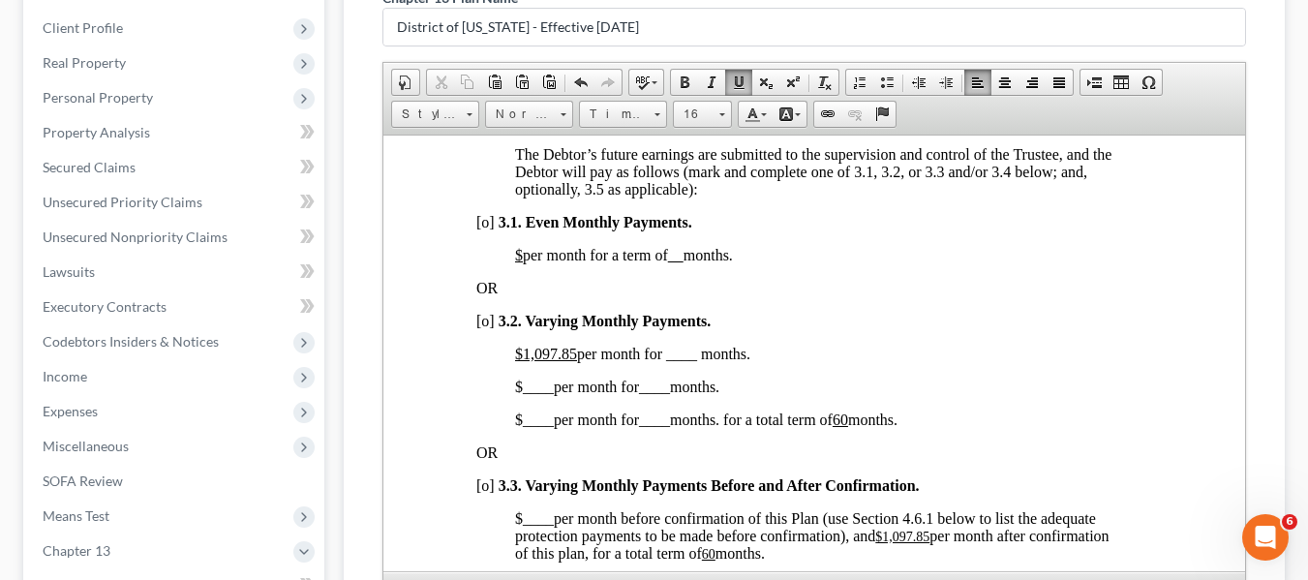
click at [481, 328] on span "[o]" at bounding box center [484, 320] width 18 height 16
click at [518, 361] on u "$1,097.85" at bounding box center [545, 353] width 62 height 16
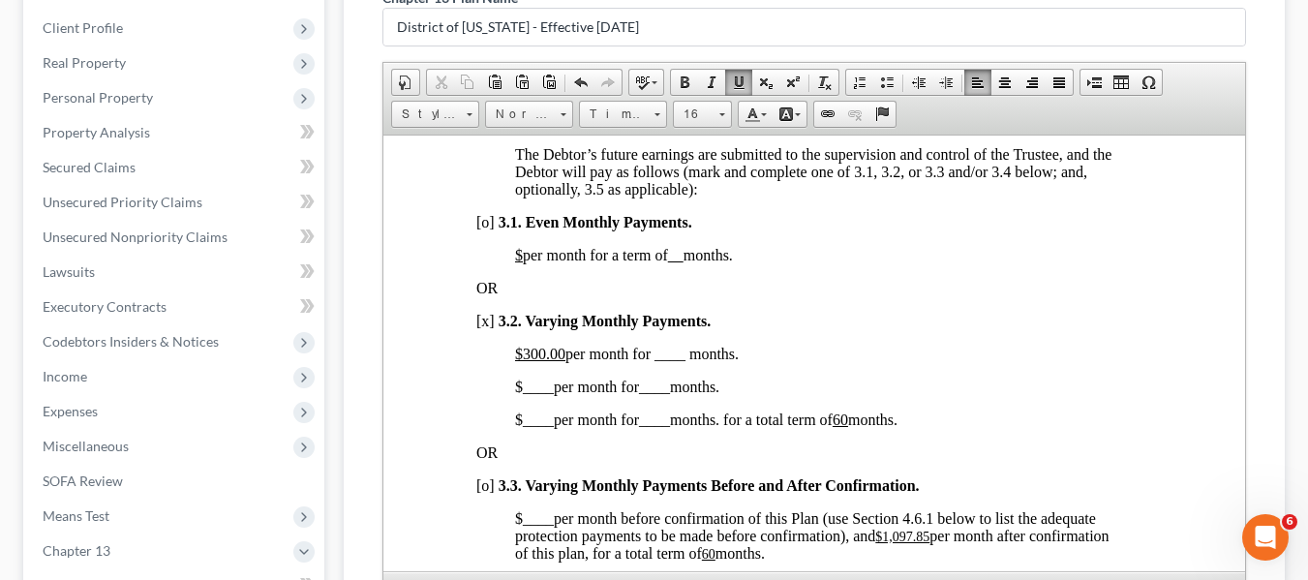
click at [652, 361] on span "$300.00 per month for ____ months." at bounding box center [626, 353] width 224 height 16
click at [522, 394] on span "____" at bounding box center [537, 385] width 31 height 16
click at [670, 394] on span "____" at bounding box center [676, 385] width 31 height 16
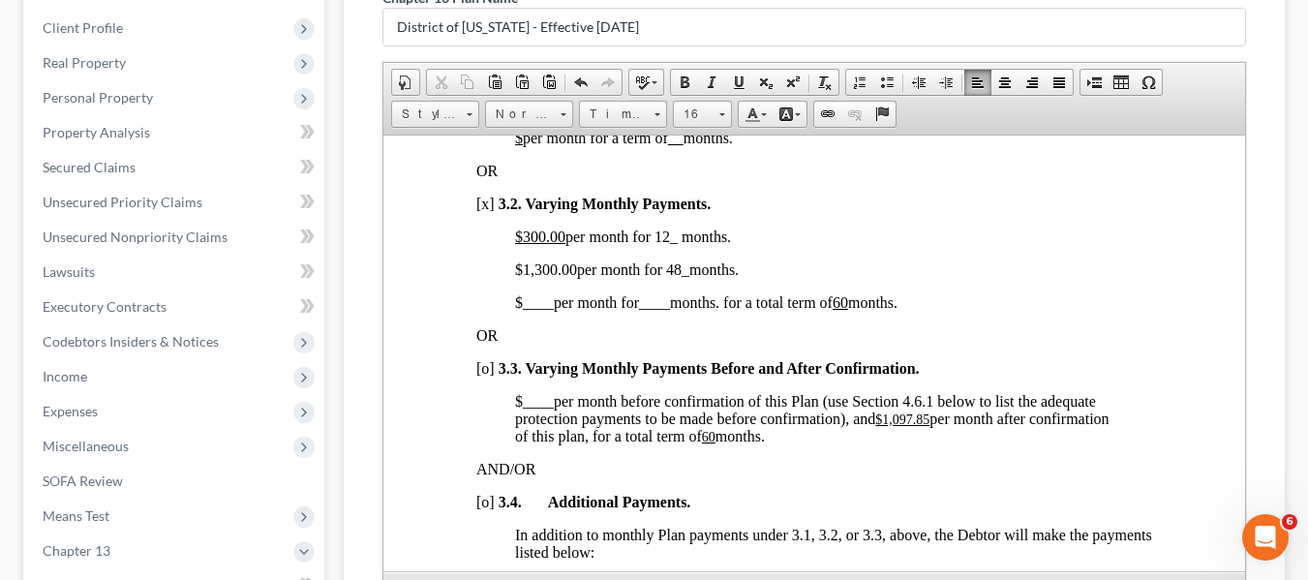
scroll to position [1514, 0]
click at [517, 309] on span "$ ____ per month for ____ months. for a total term of 60 months." at bounding box center [705, 300] width 382 height 16
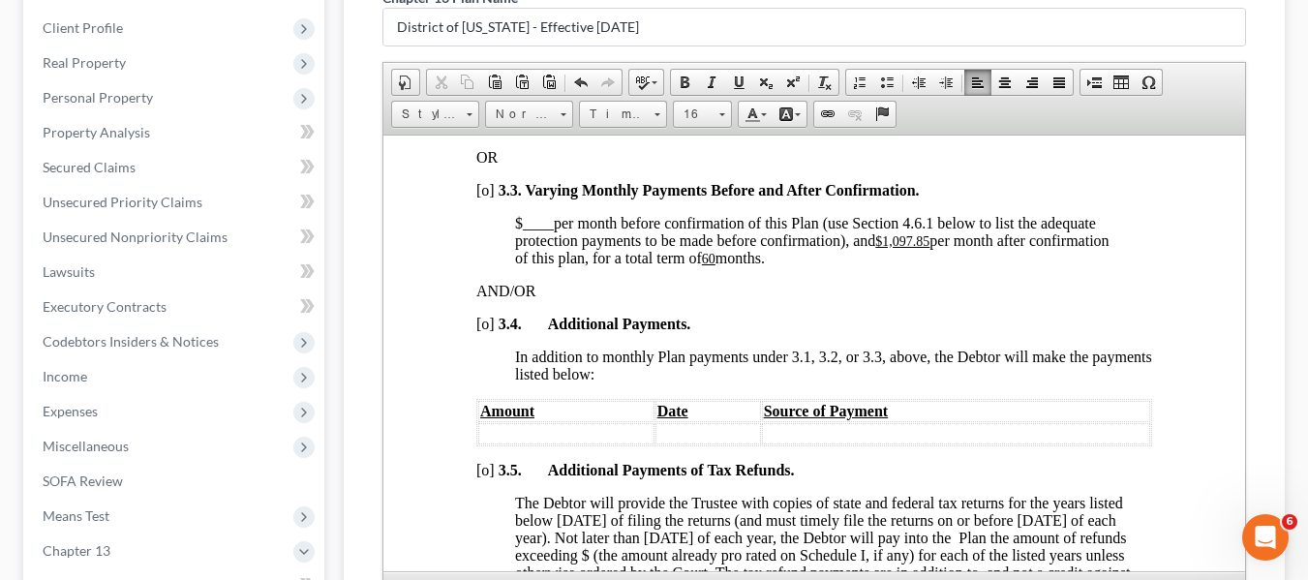
scroll to position [1730, 0]
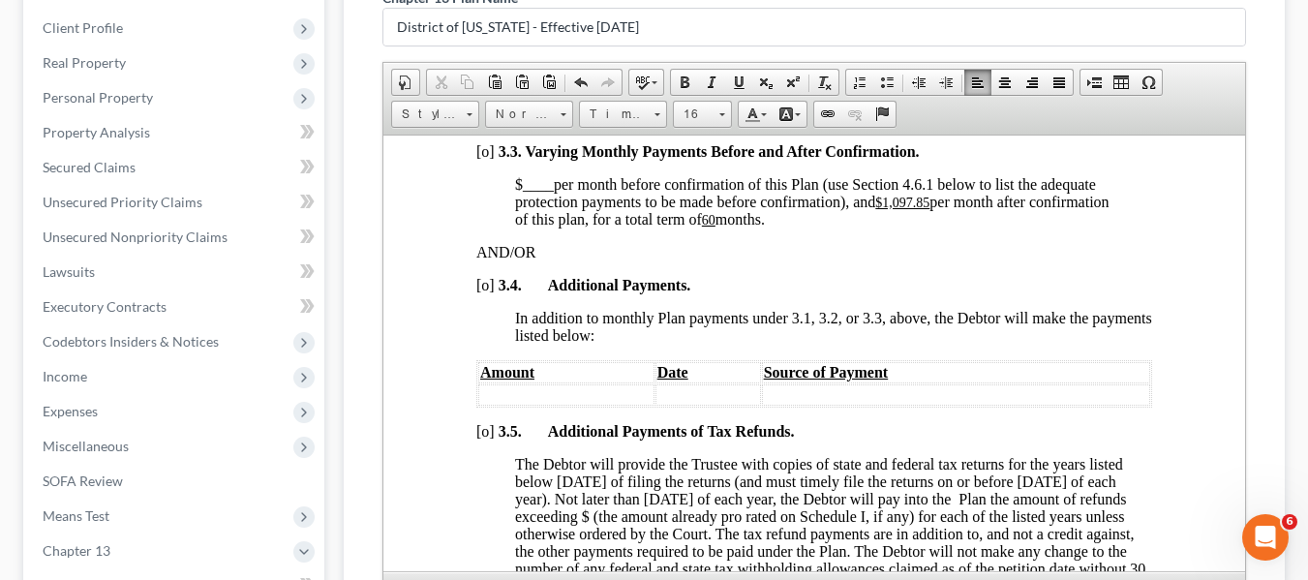
click at [883, 209] on u "$1,097.85" at bounding box center [901, 202] width 54 height 15
click at [637, 226] on u "60" at bounding box center [630, 219] width 14 height 15
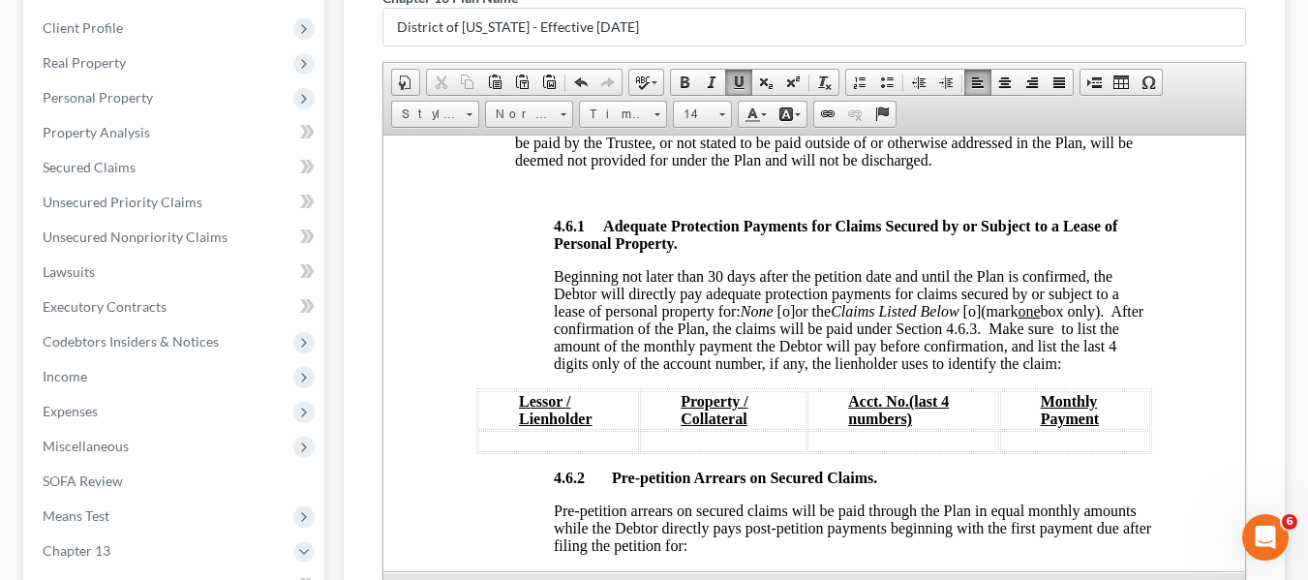
scroll to position [3165, 0]
click at [788, 317] on span "[o]" at bounding box center [785, 309] width 18 height 16
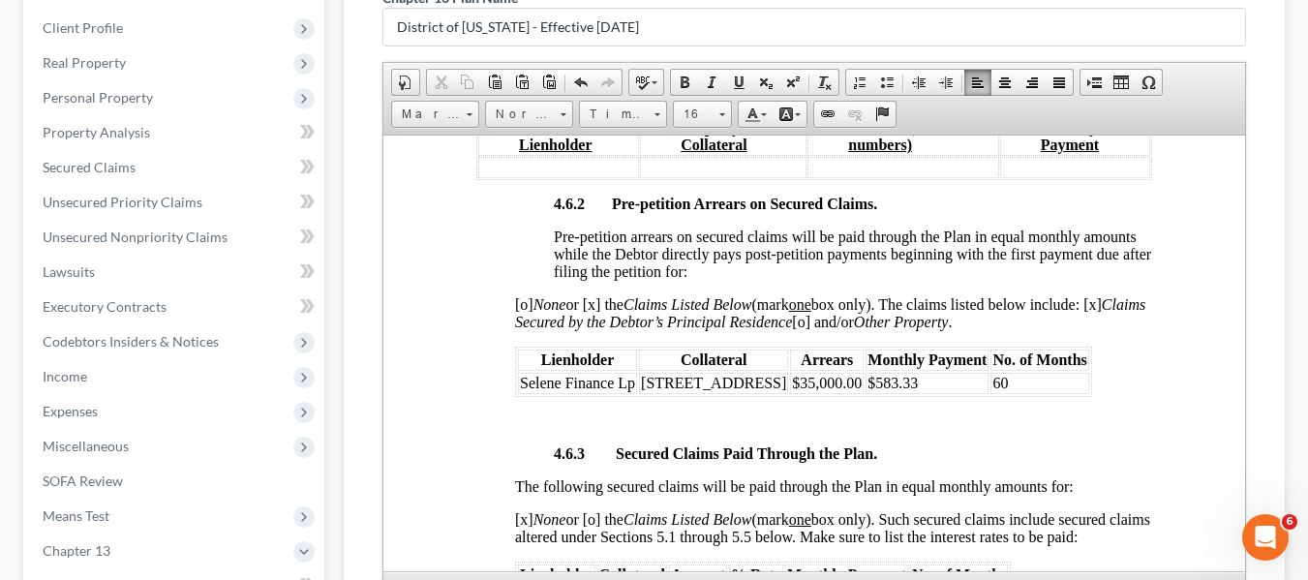
scroll to position [3439, 0]
click at [886, 392] on td "$583.33" at bounding box center [925, 381] width 123 height 21
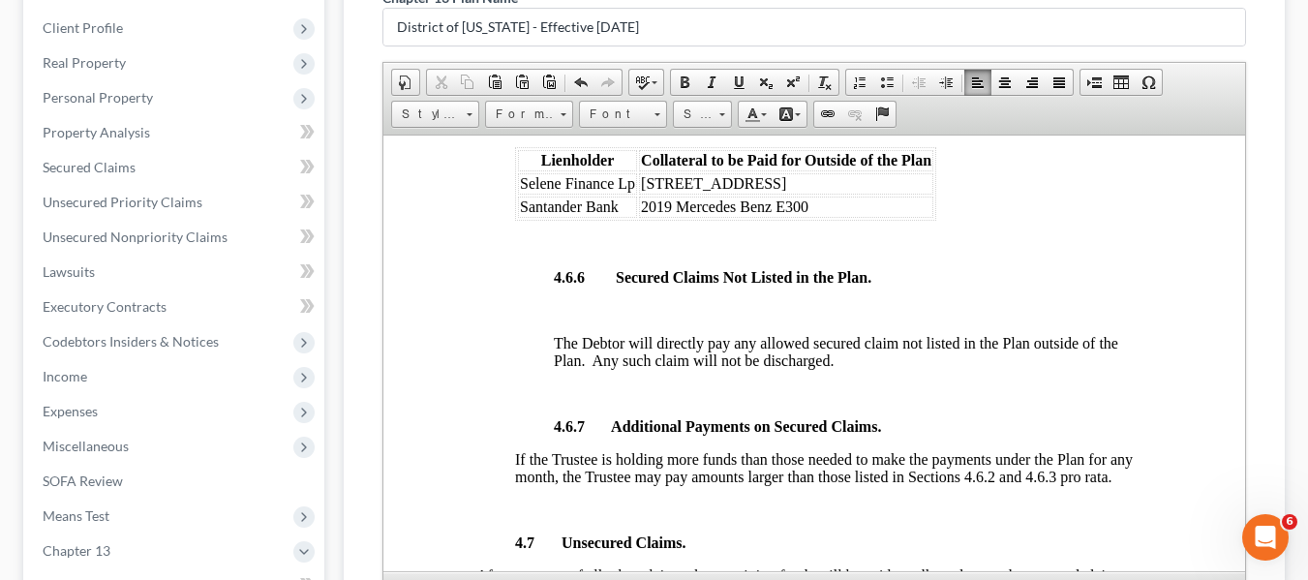
scroll to position [4332, 0]
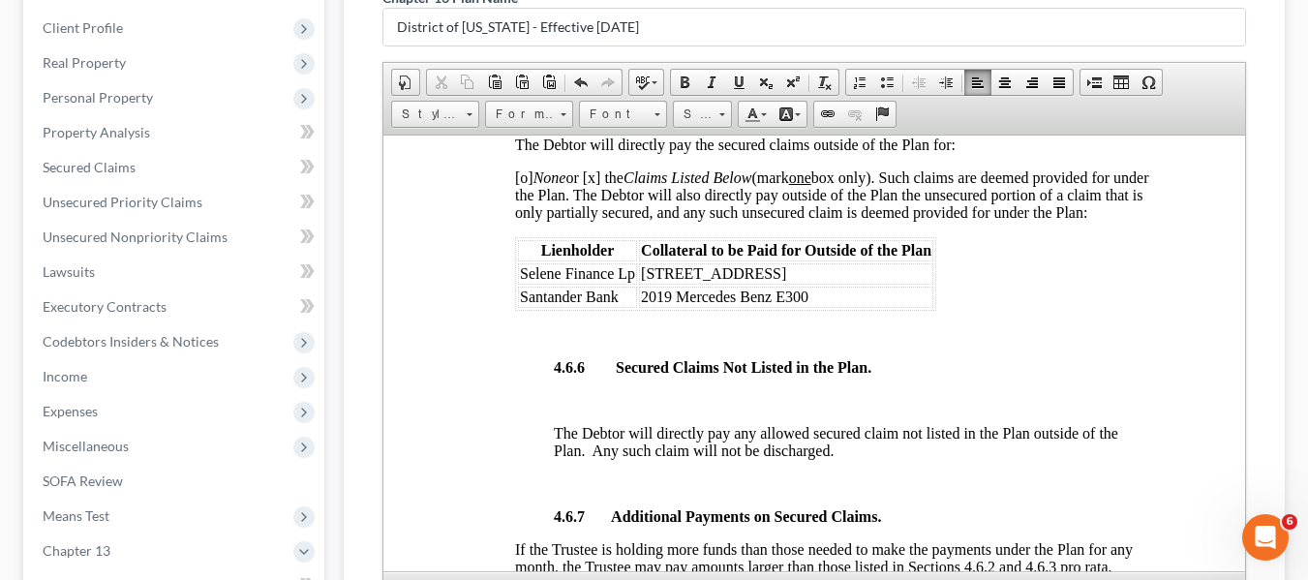
click at [519, 304] on span "Santander Bank" at bounding box center [568, 295] width 99 height 16
click at [519, 281] on span "Selene Finance Lp" at bounding box center [576, 272] width 115 height 16
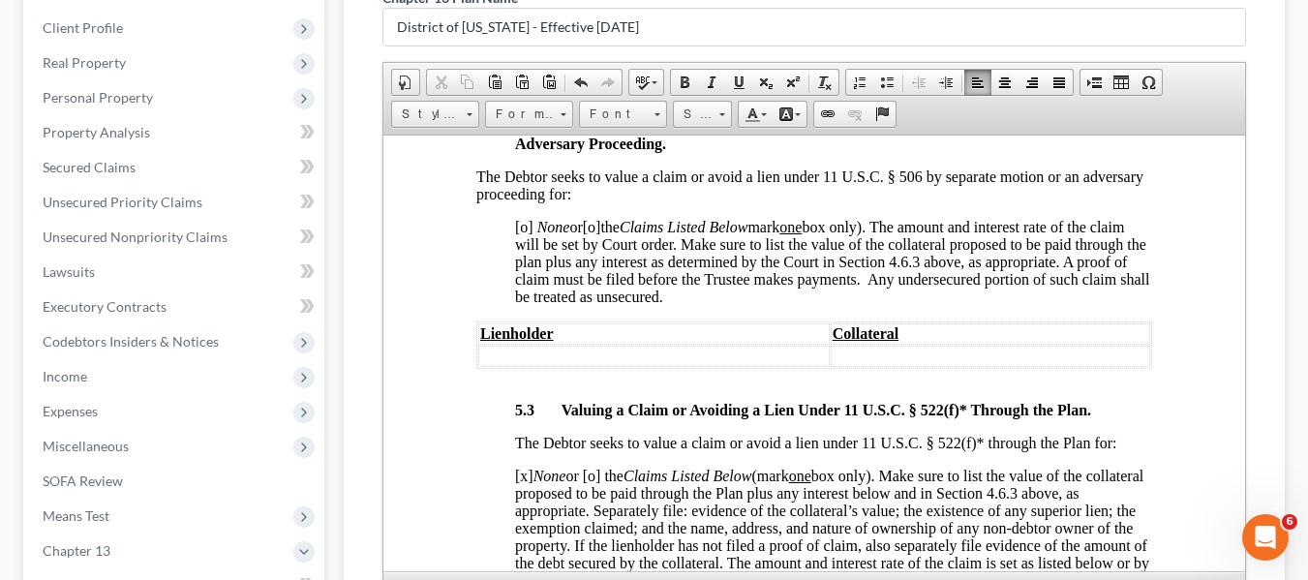
scroll to position [5675, 0]
click at [521, 233] on span "[o]" at bounding box center [523, 225] width 18 height 16
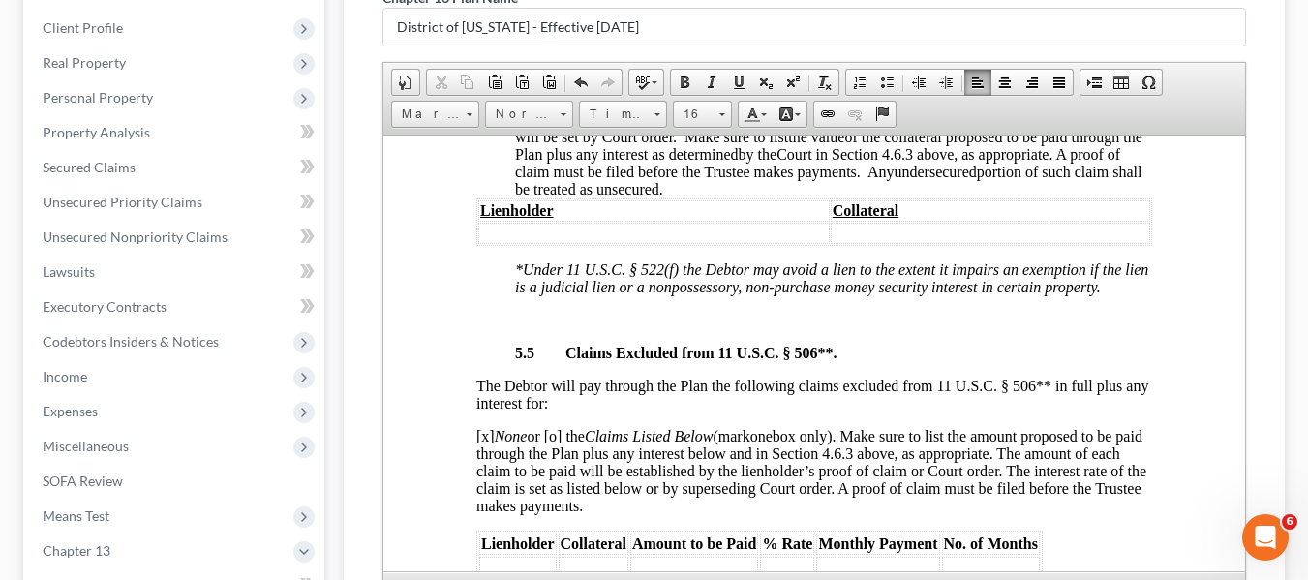
scroll to position [6379, 0]
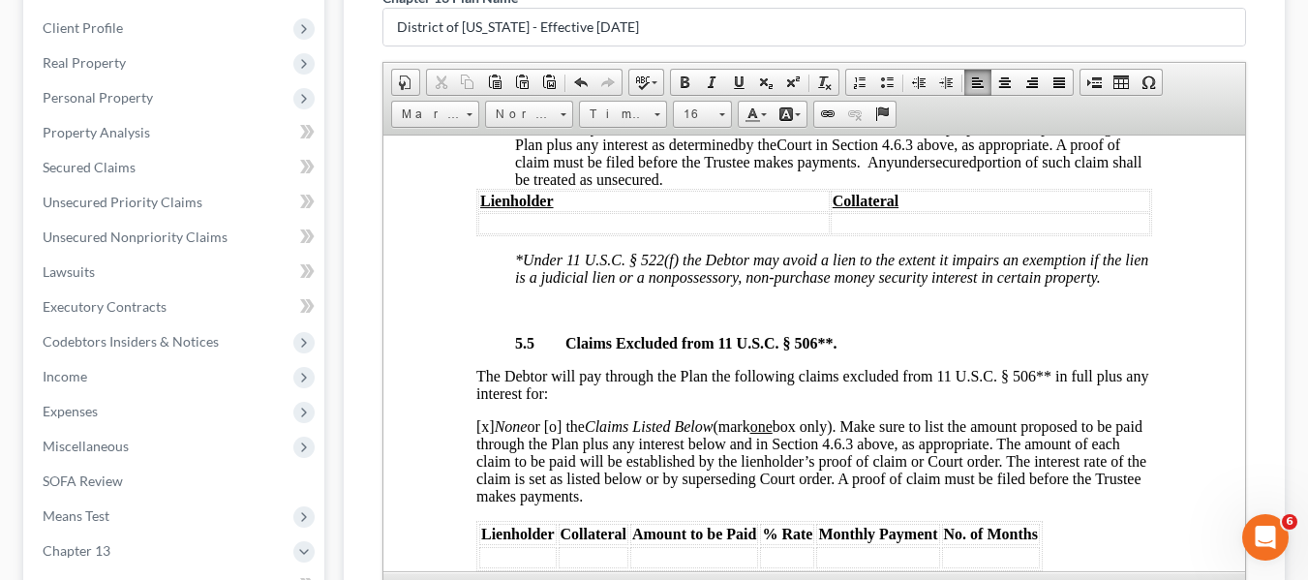
click at [522, 117] on span "[o]" at bounding box center [523, 109] width 18 height 16
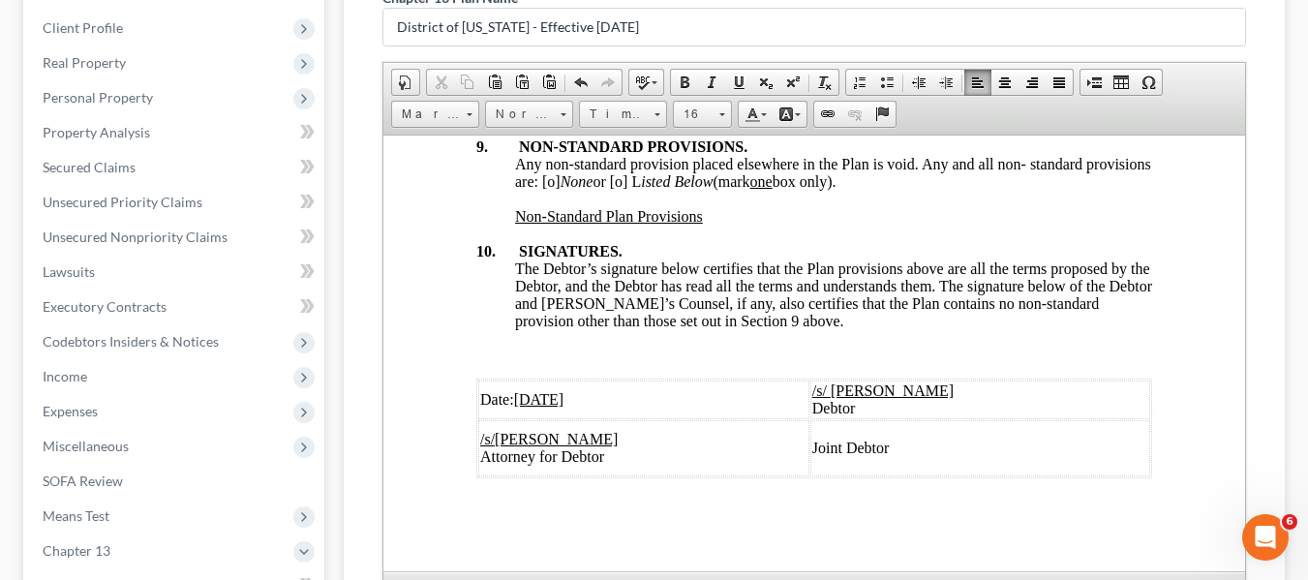
scroll to position [7455, 0]
click at [618, 189] on span "Any non-standard provision placed elsewhere in the Plan is void. Any and all no…" at bounding box center [832, 172] width 636 height 34
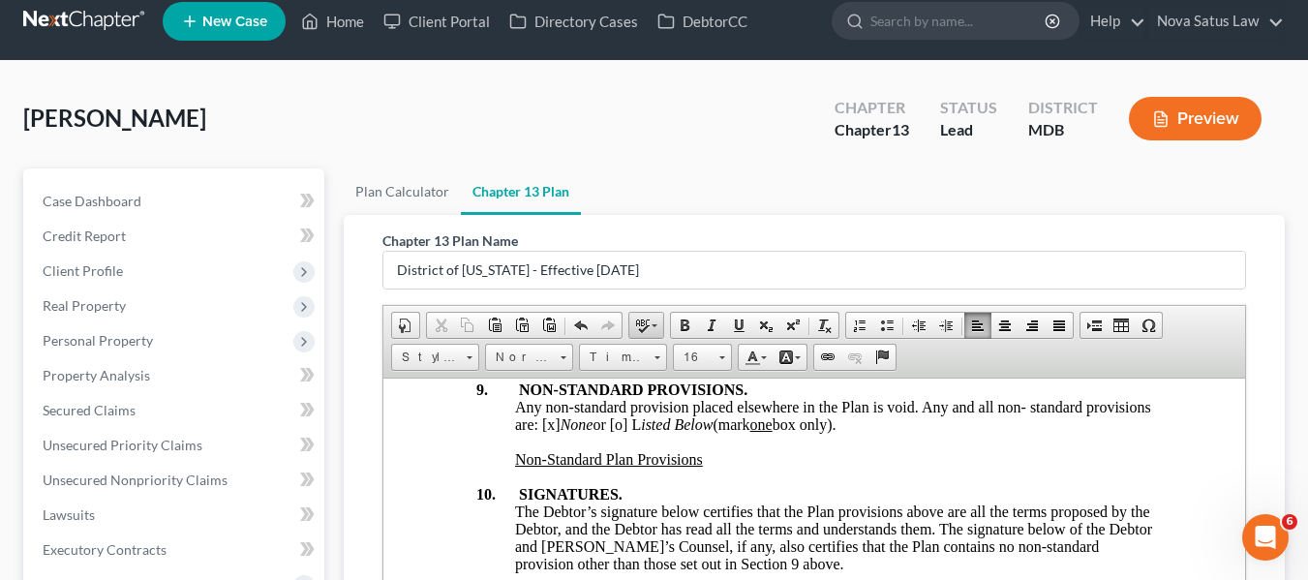
scroll to position [145, 0]
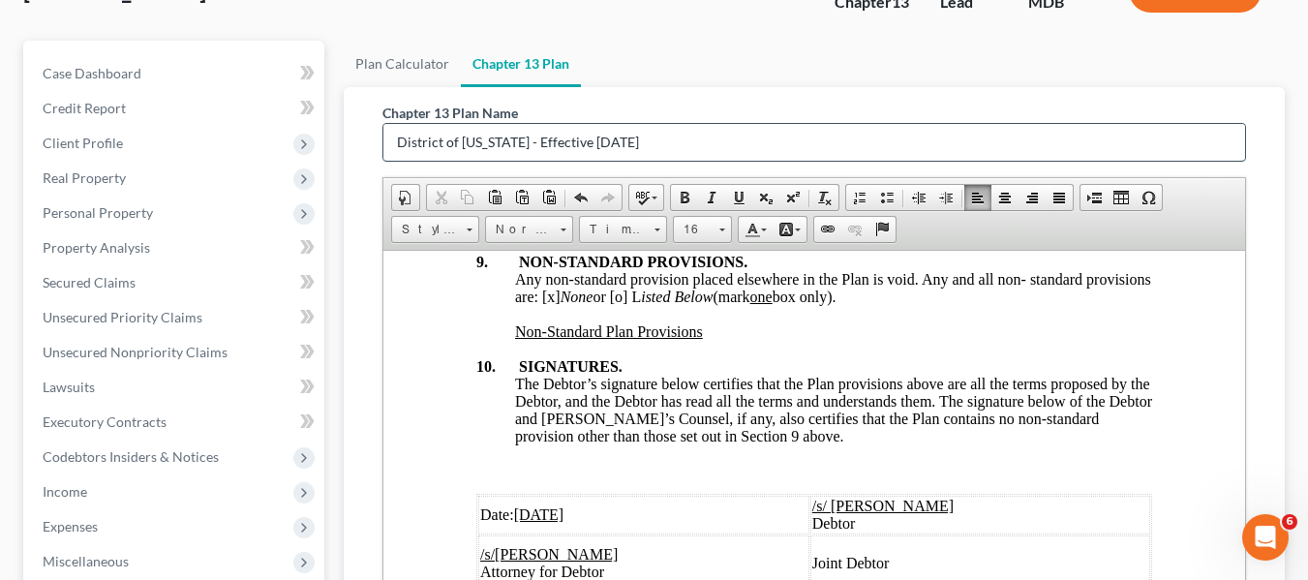
click at [661, 129] on input "District of [US_STATE] - Effective [DATE]" at bounding box center [813, 142] width 861 height 37
type input "D"
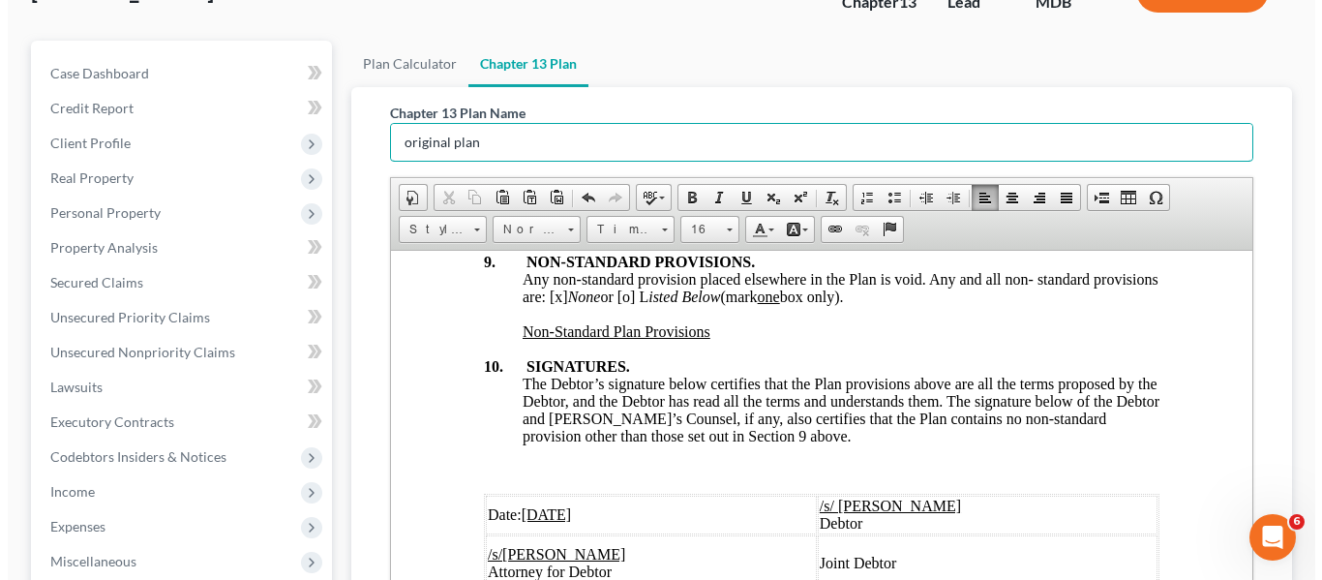
scroll to position [589, 0]
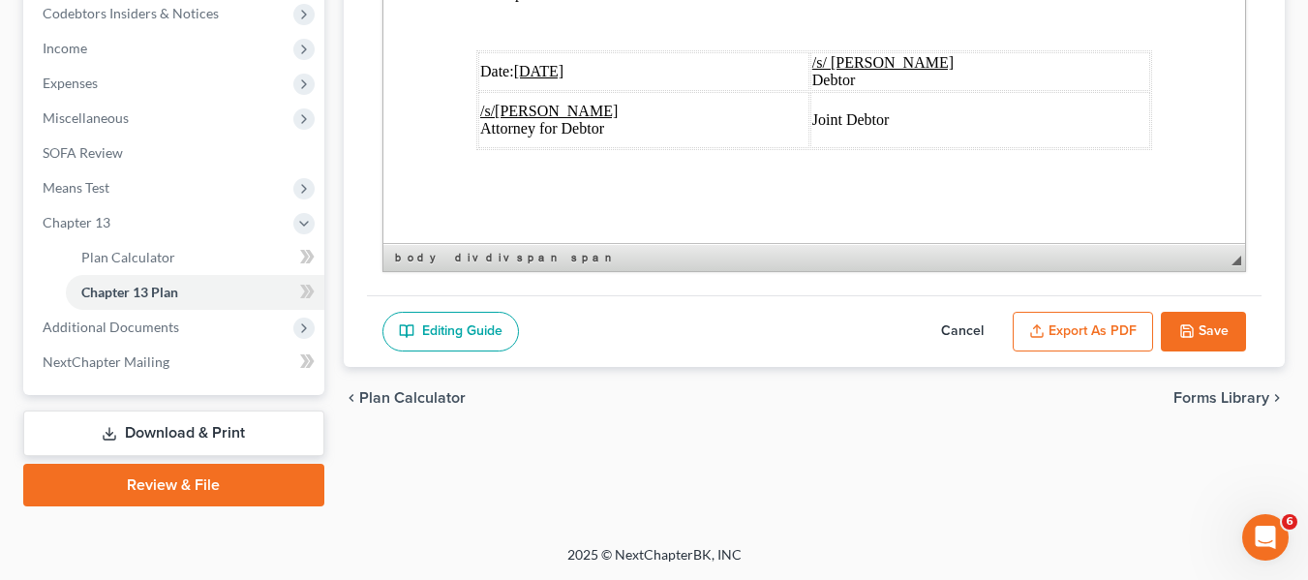
type input "original plan"
click at [1076, 336] on button "Export as PDF" at bounding box center [1082, 332] width 140 height 41
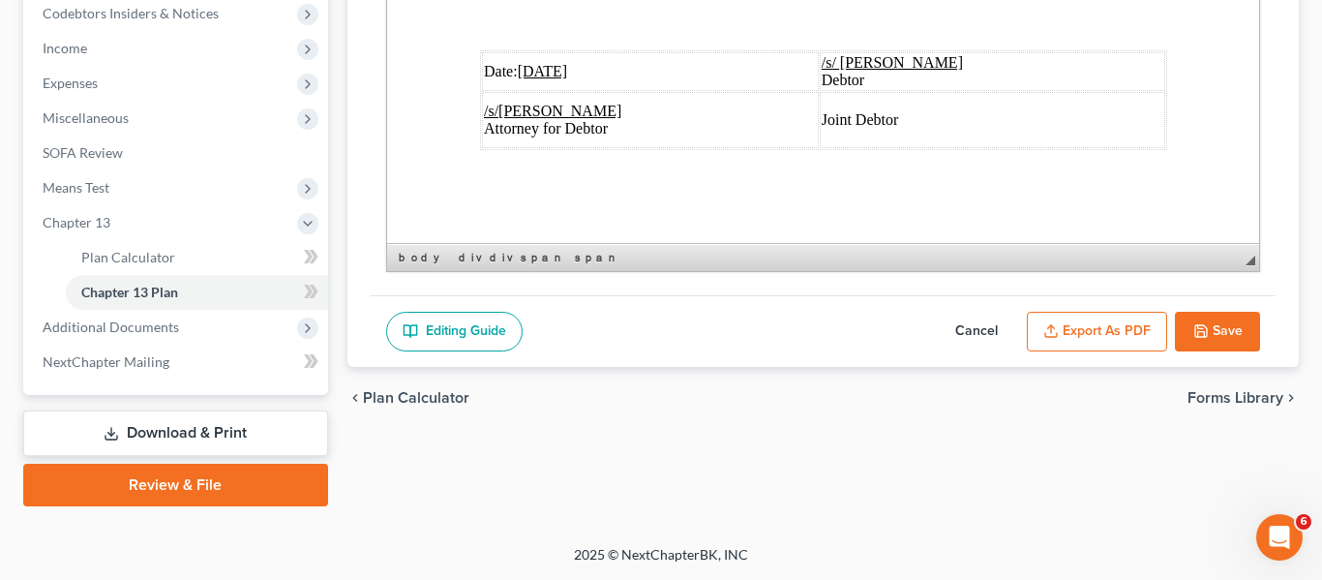
scroll to position [7385, 0]
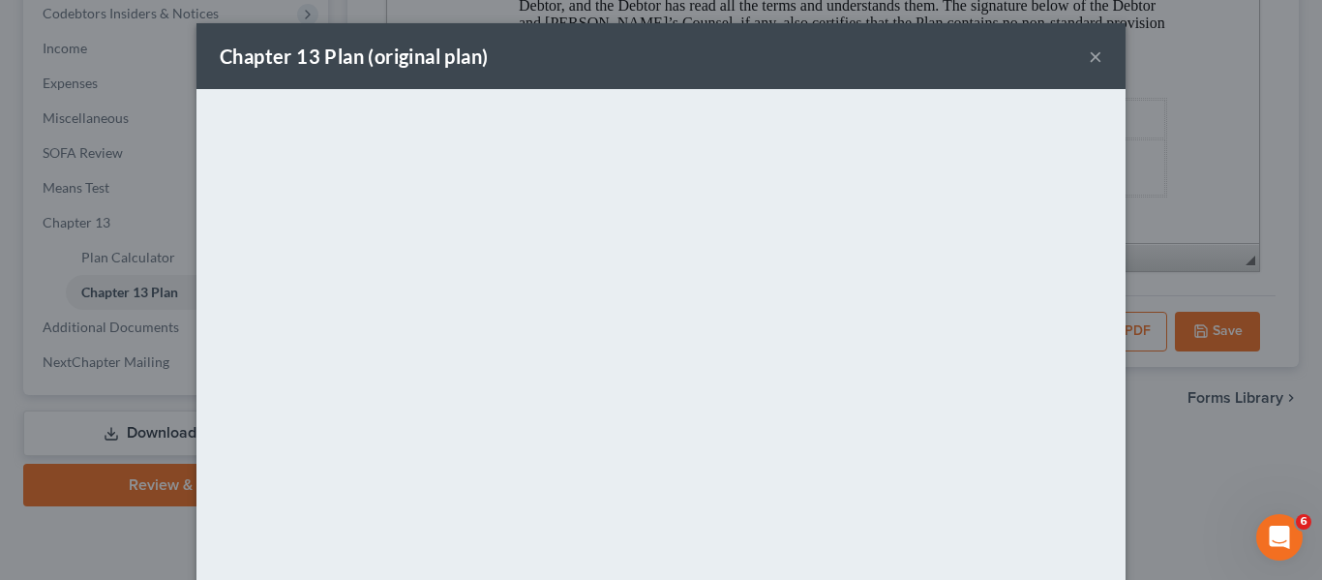
click at [608, 78] on div "Chapter 13 Plan (original plan) ×" at bounding box center [660, 56] width 929 height 66
click at [1089, 61] on button "×" at bounding box center [1096, 56] width 14 height 23
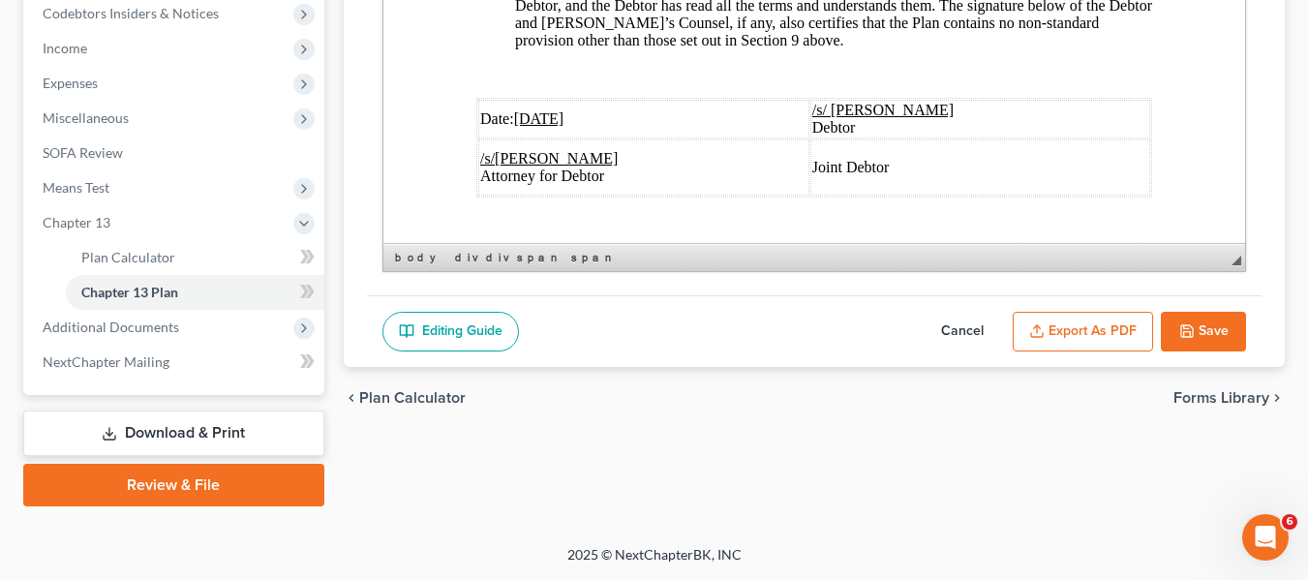
scroll to position [7455, 0]
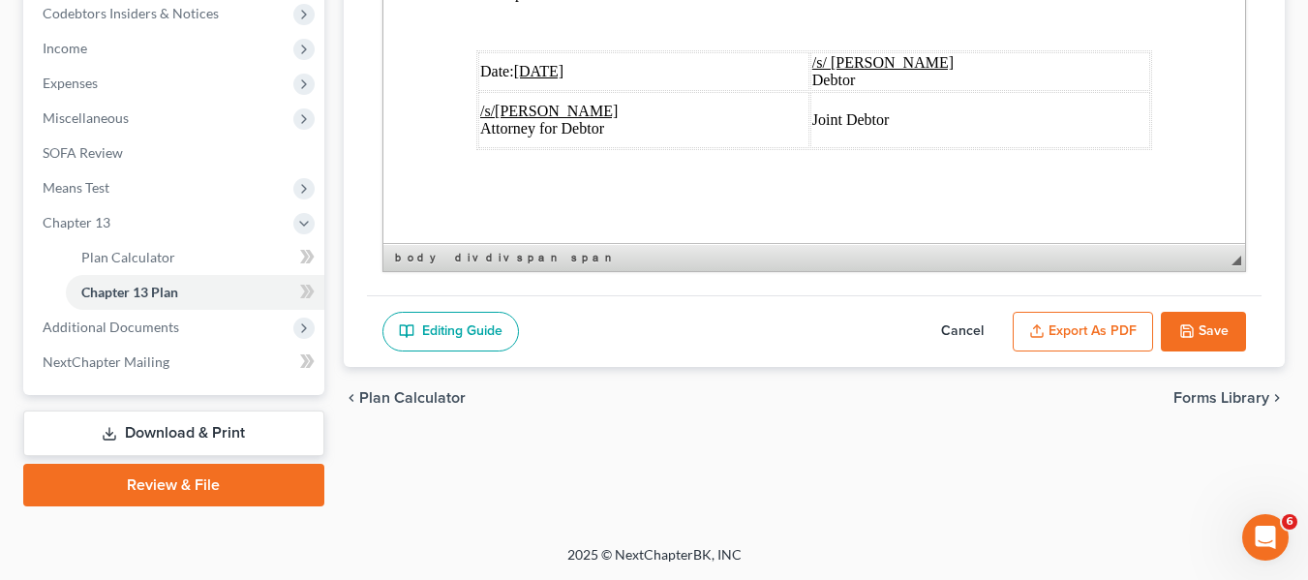
click at [1206, 326] on button "Save" at bounding box center [1203, 332] width 85 height 41
select select "1"
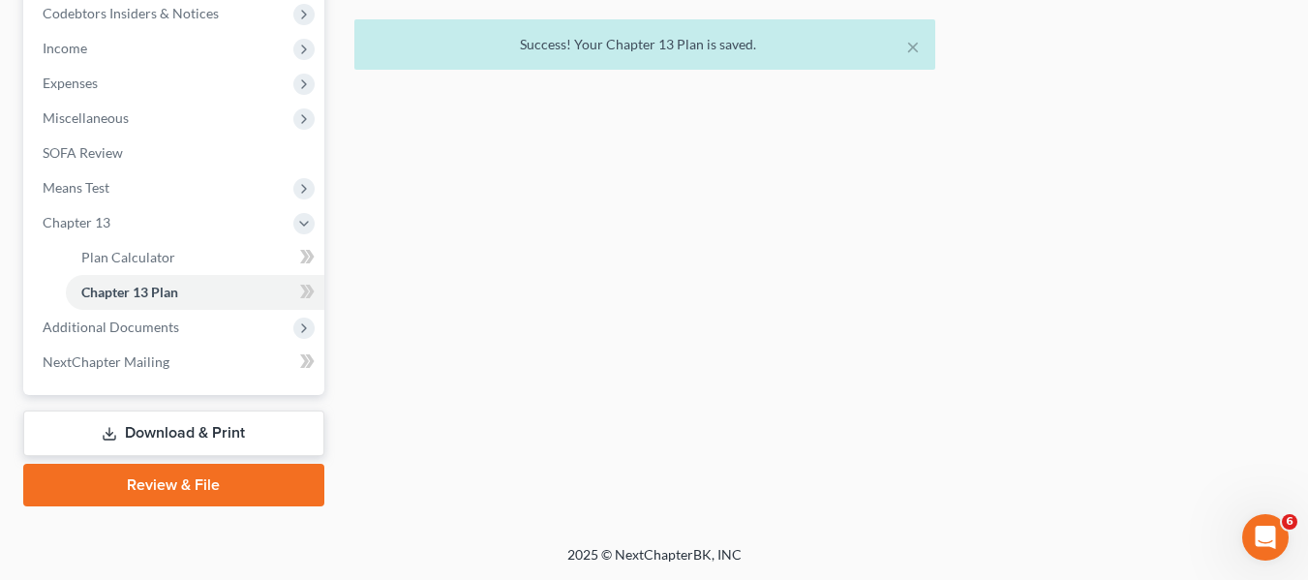
click at [105, 443] on link "Download & Print" at bounding box center [173, 432] width 301 height 45
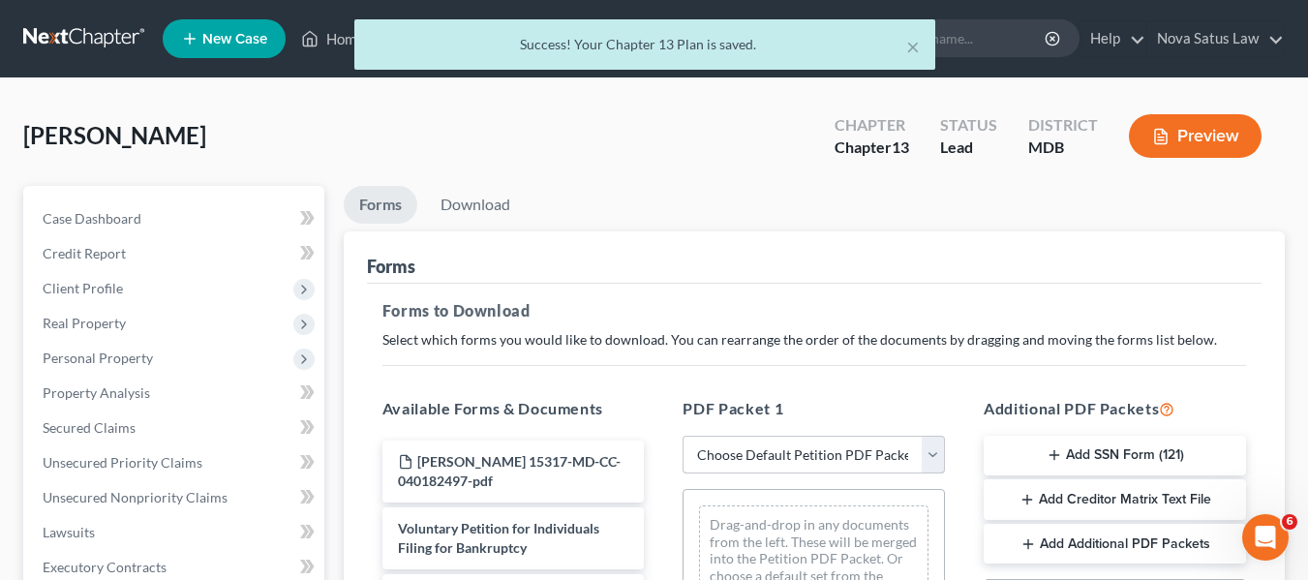
click at [794, 452] on select "Choose Default Petition PDF Packet Complete Bankruptcy Petition (all forms and …" at bounding box center [813, 455] width 262 height 39
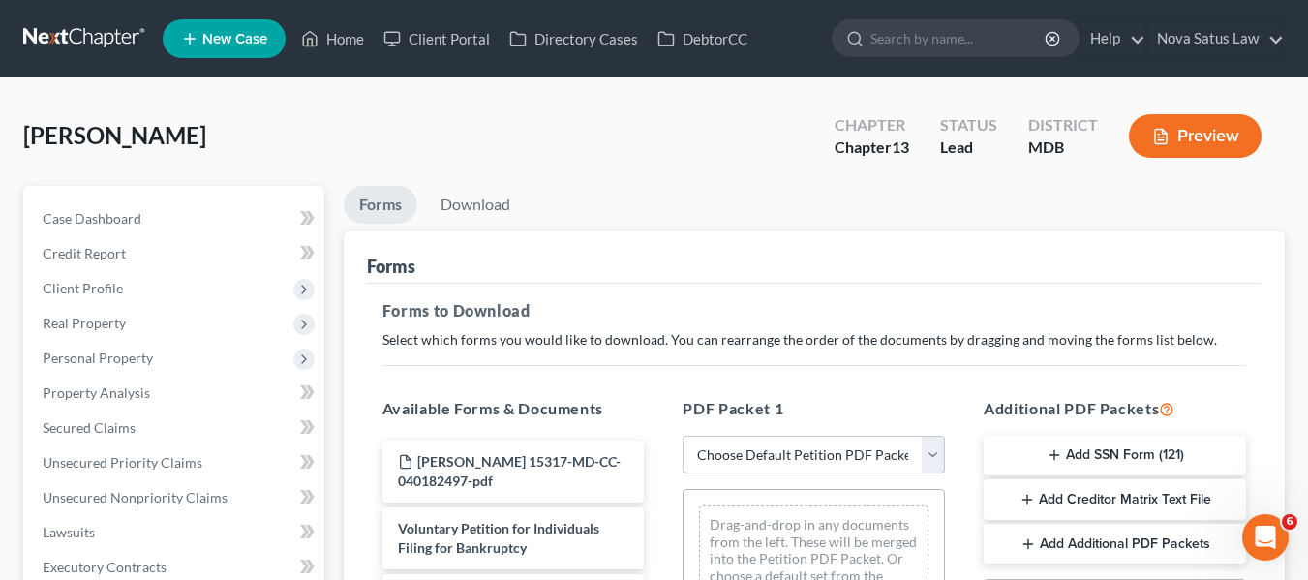
select select "0"
click at [682, 436] on select "Choose Default Petition PDF Packet Complete Bankruptcy Petition (all forms and …" at bounding box center [813, 455] width 262 height 39
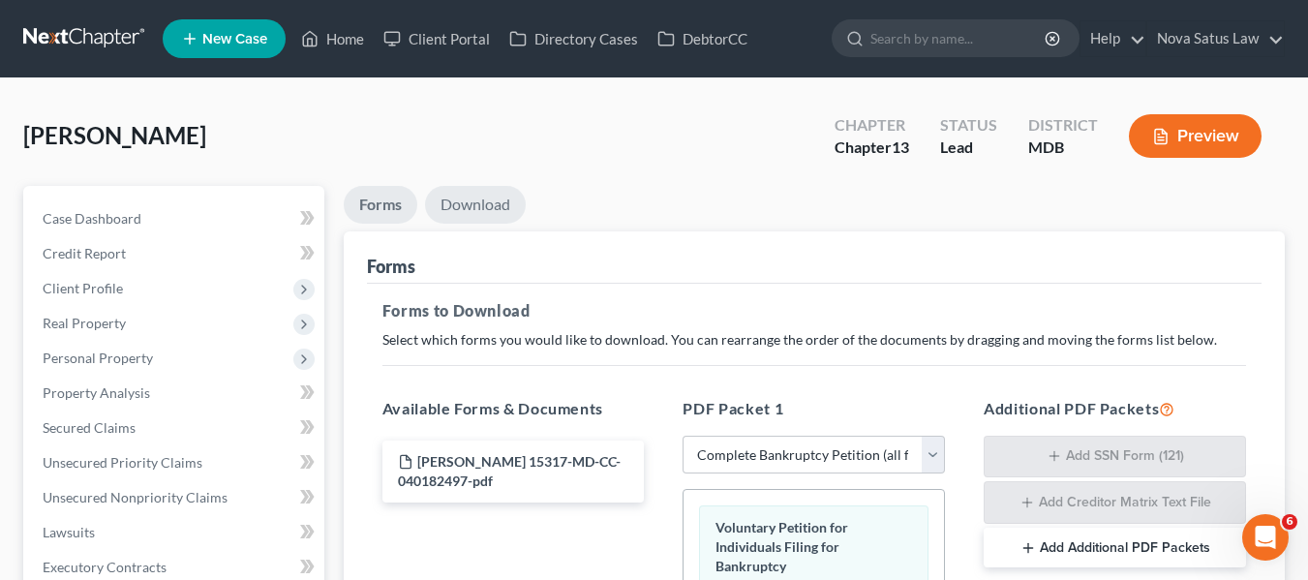
click at [487, 197] on link "Download" at bounding box center [475, 205] width 101 height 38
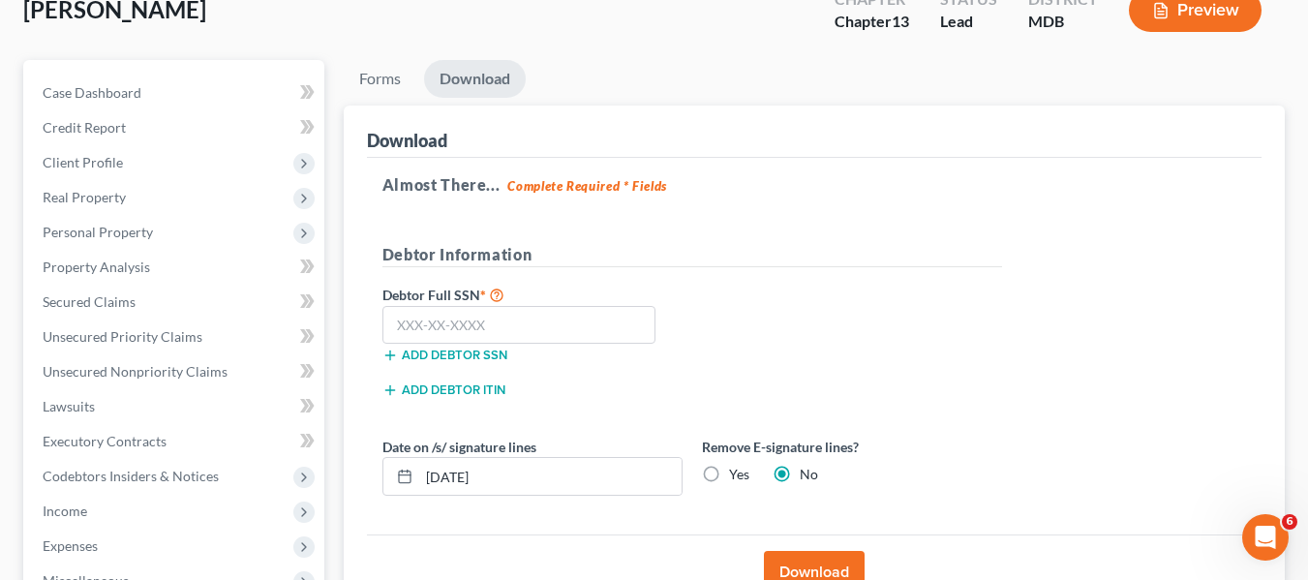
scroll to position [127, 0]
click at [402, 331] on input "text" at bounding box center [519, 324] width 274 height 39
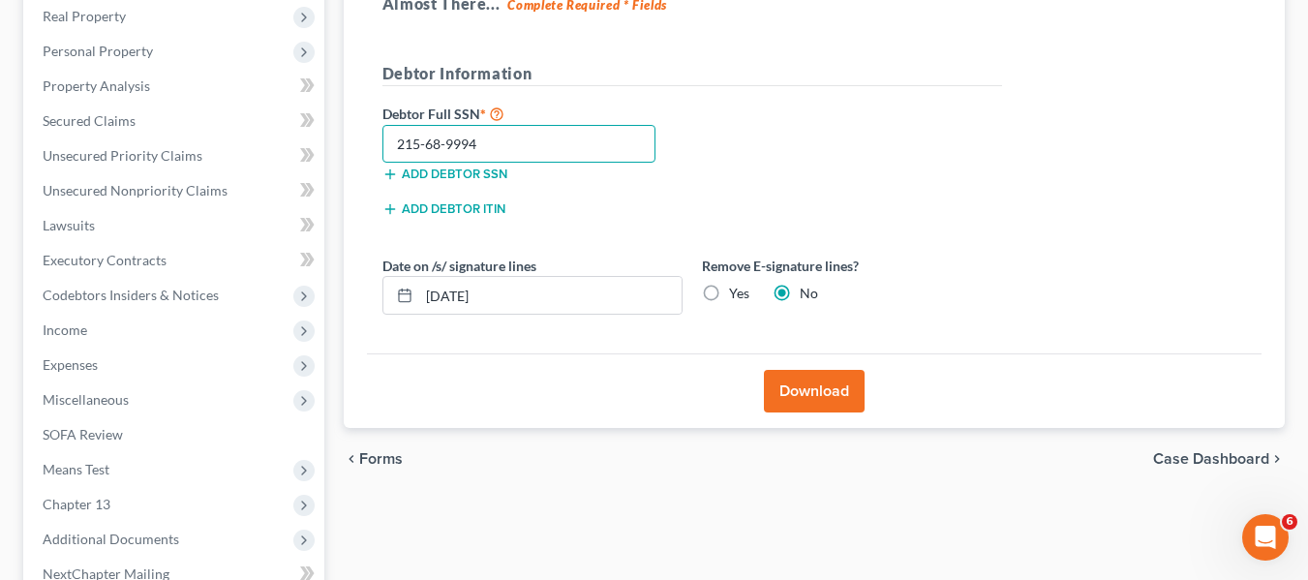
scroll to position [308, 0]
type input "215-68-9994"
click at [783, 398] on button "Download" at bounding box center [814, 390] width 101 height 43
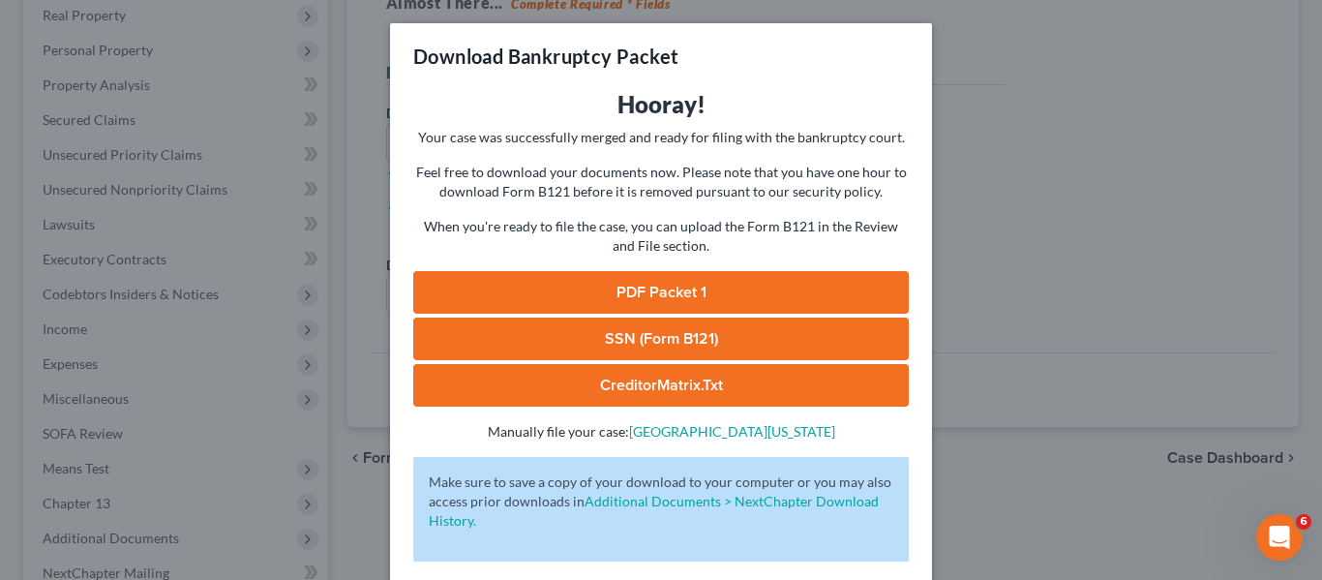
click at [719, 289] on link "PDF Packet 1" at bounding box center [661, 292] width 496 height 43
click at [1102, 354] on div "Download Bankruptcy Packet Hooray! Your case was successfully merged and ready …" at bounding box center [661, 290] width 1322 height 580
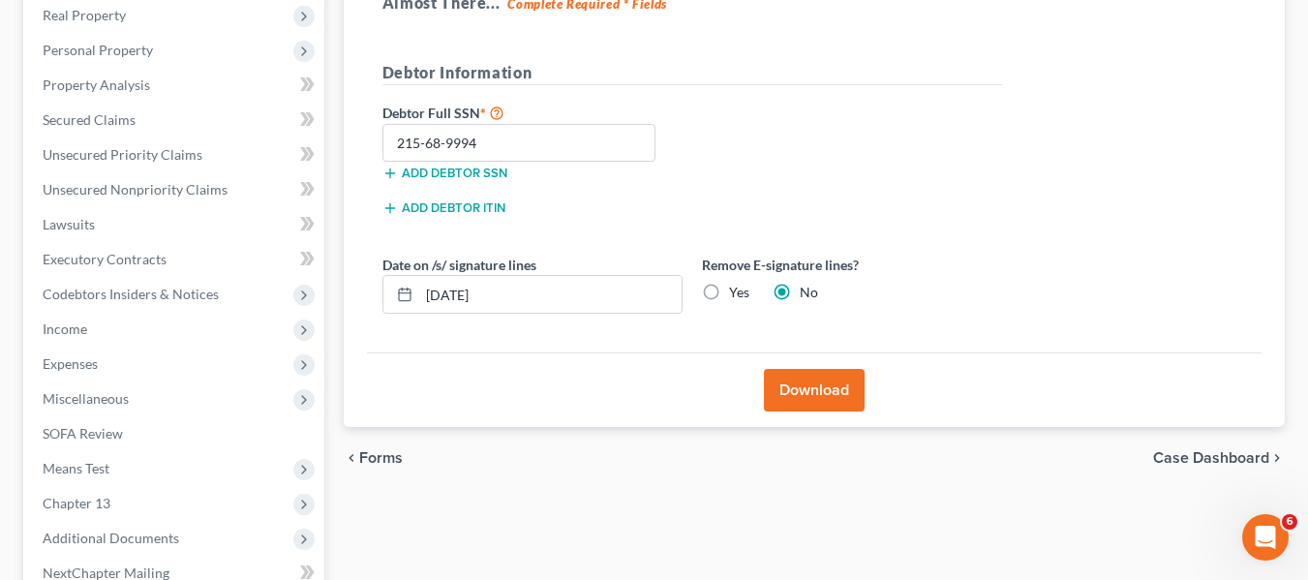
scroll to position [519, 0]
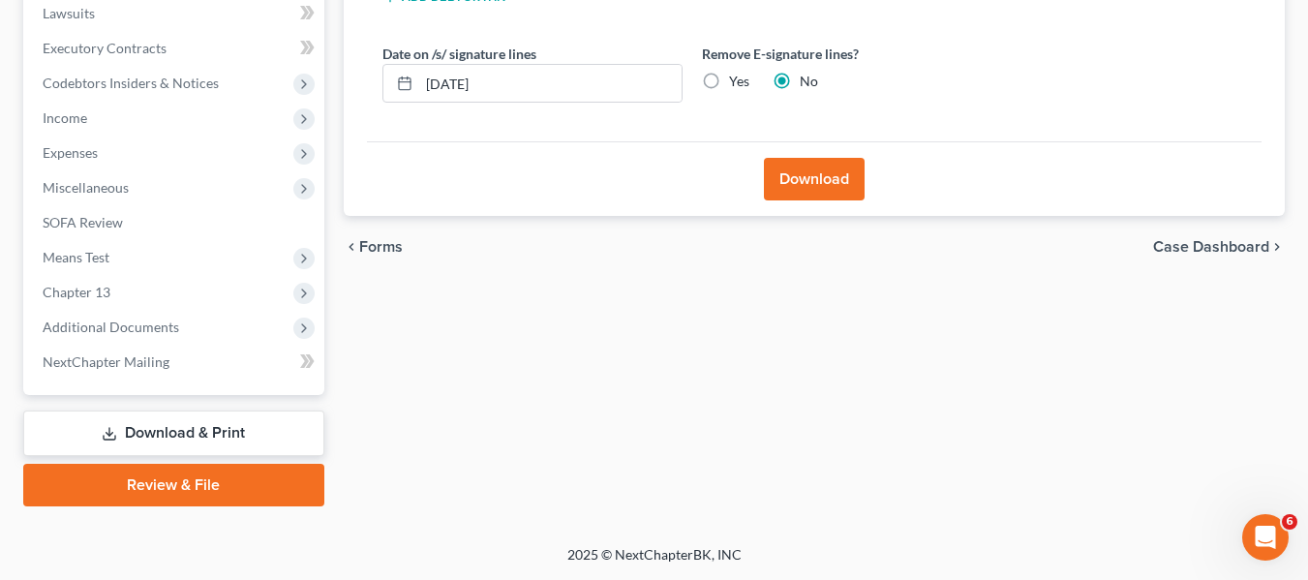
click at [173, 480] on link "Review & File" at bounding box center [173, 485] width 301 height 43
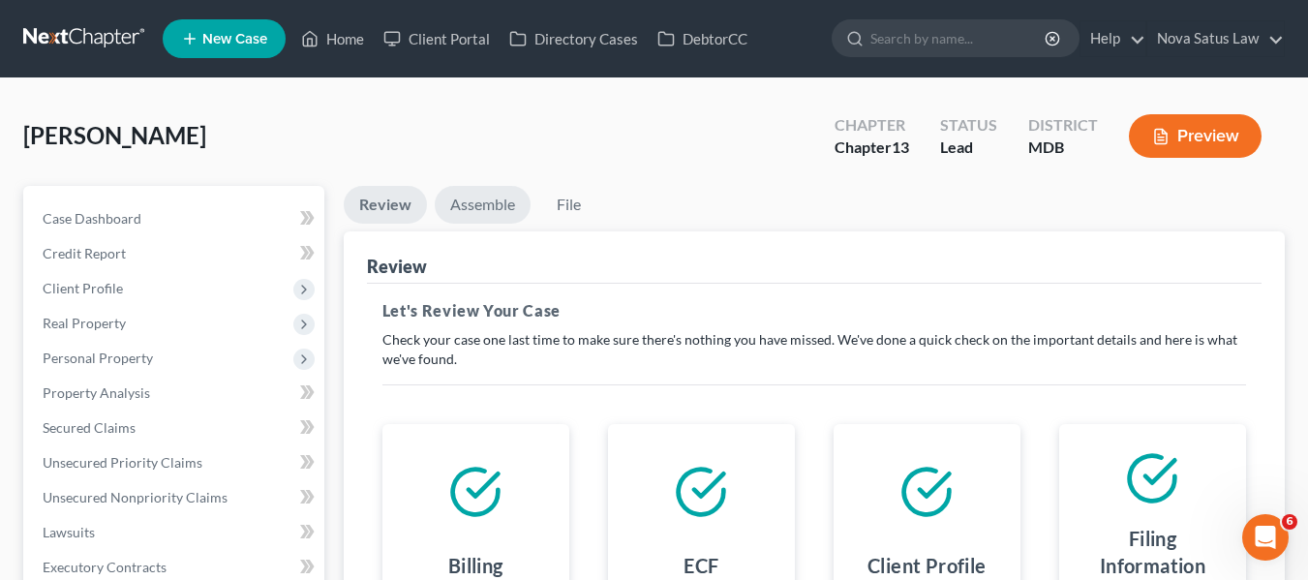
click at [478, 207] on link "Assemble" at bounding box center [483, 205] width 96 height 38
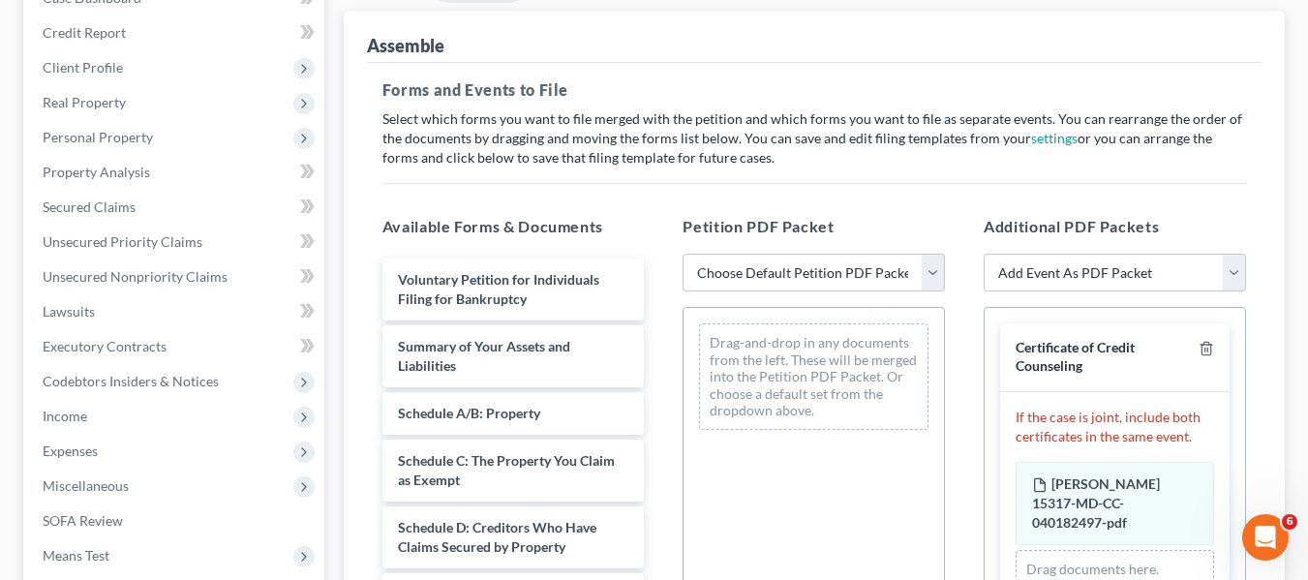
scroll to position [222, 0]
click at [742, 274] on select "Choose Default Petition PDF Packet Emergency Filing (Voluntary Petition and Cre…" at bounding box center [813, 272] width 262 height 39
select select "1"
click at [682, 253] on select "Choose Default Petition PDF Packet Emergency Filing (Voluntary Petition and Cre…" at bounding box center [813, 272] width 262 height 39
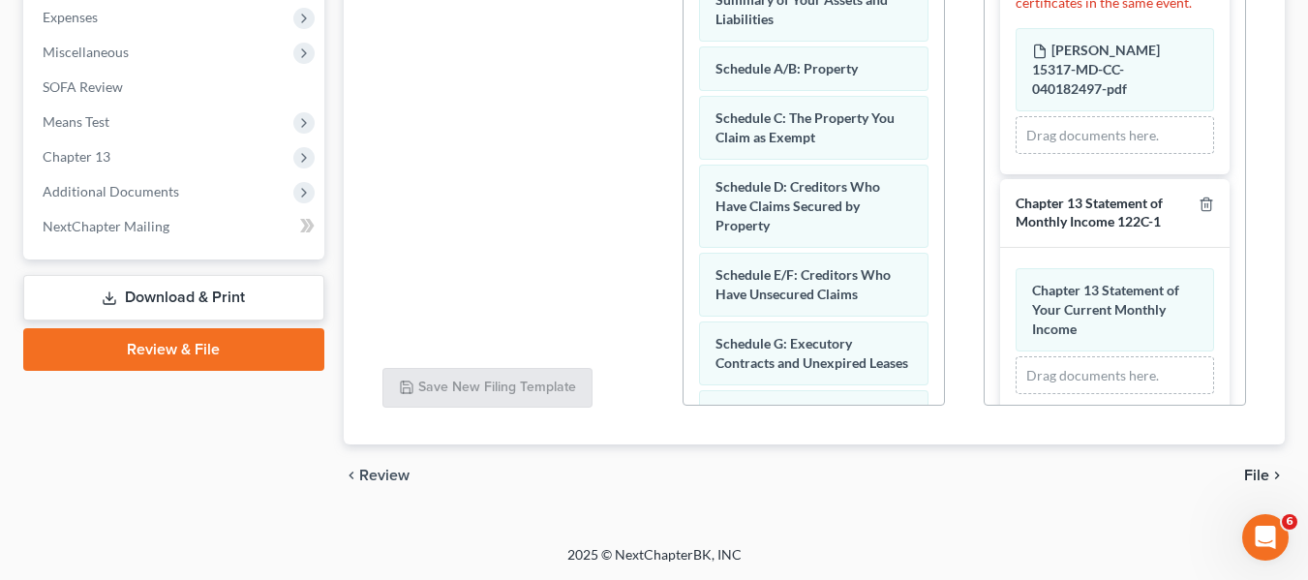
scroll to position [416, 0]
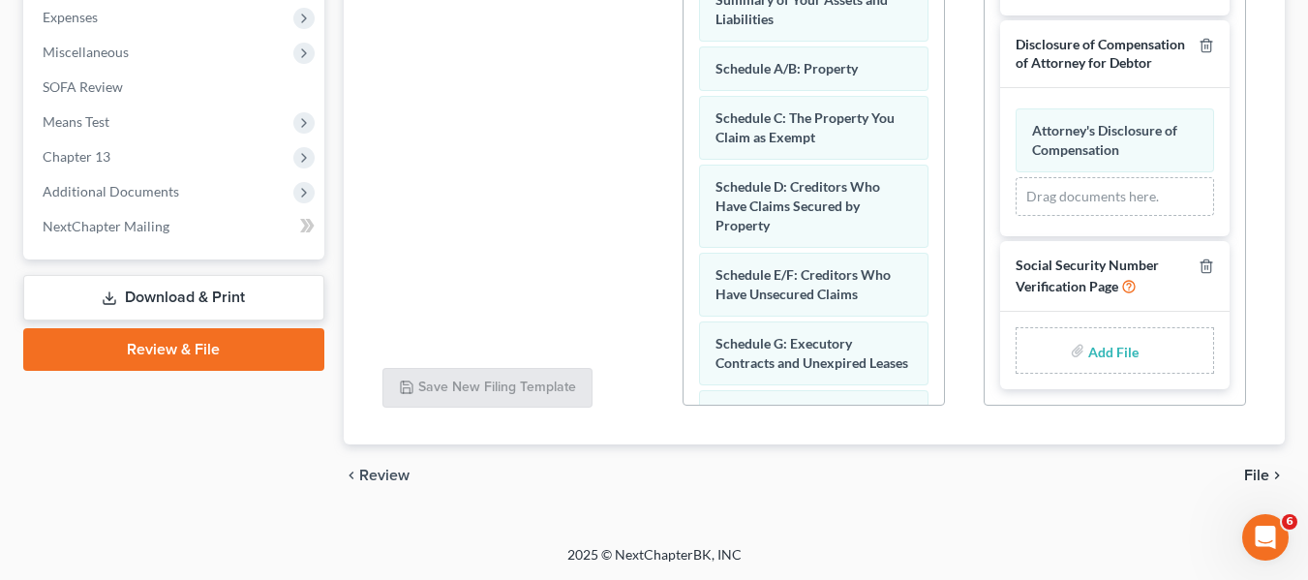
click at [1089, 352] on input "file" at bounding box center [1111, 350] width 46 height 35
type input "C:\fakepath\SSN.pdf"
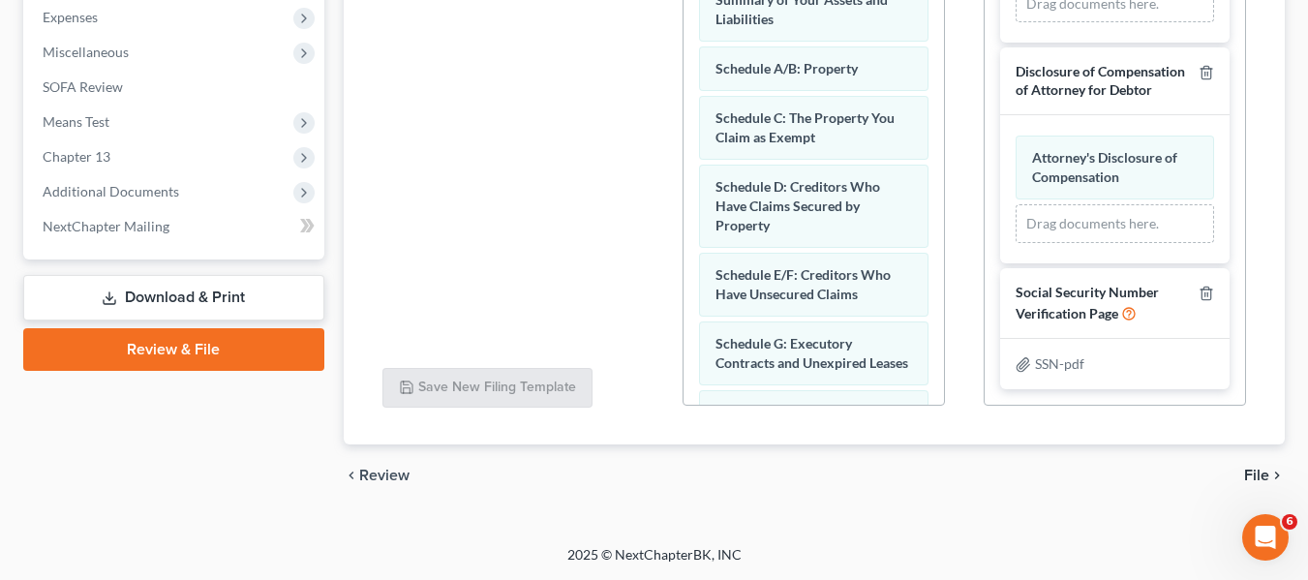
scroll to position [147, 0]
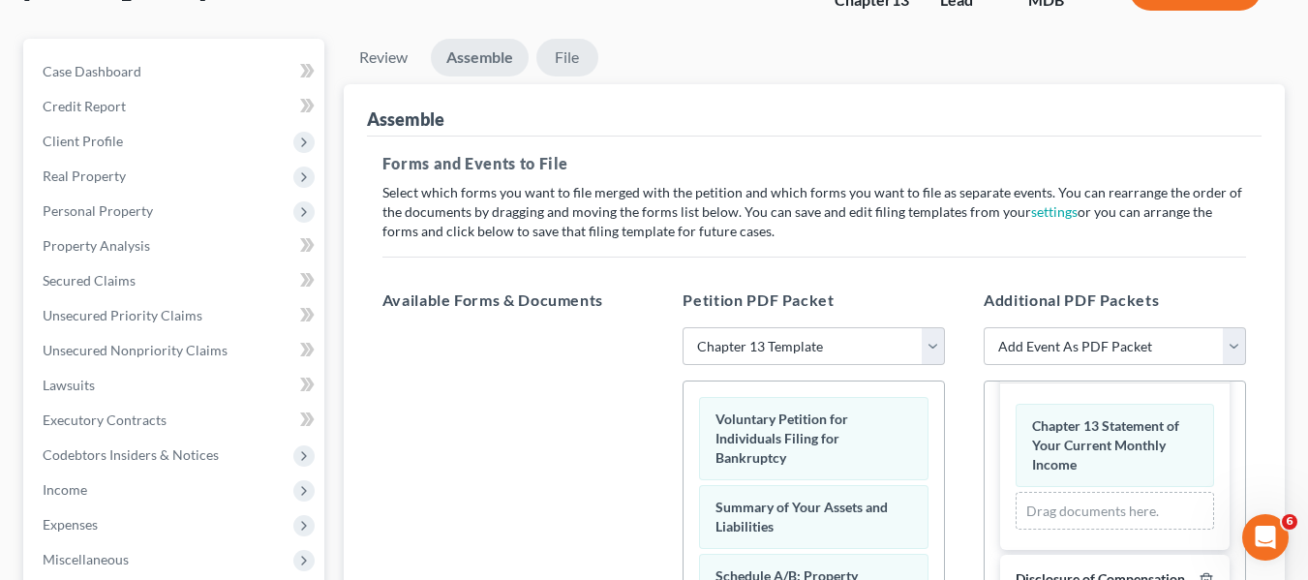
click at [577, 60] on link "File" at bounding box center [567, 58] width 62 height 38
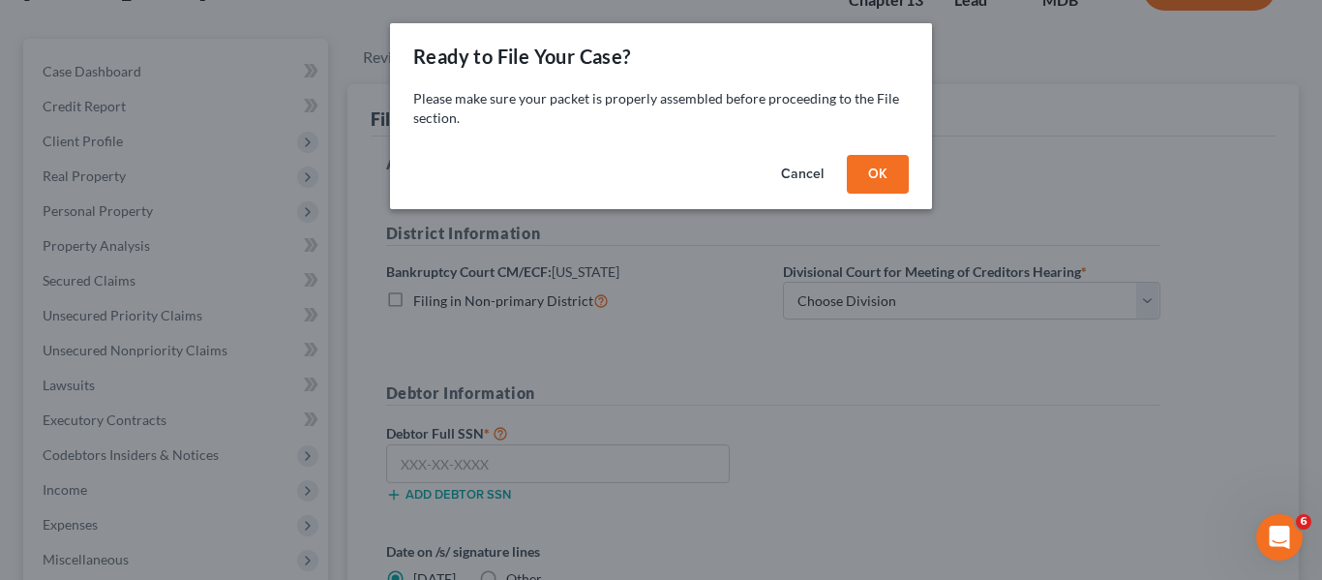
click at [857, 168] on button "OK" at bounding box center [878, 174] width 62 height 39
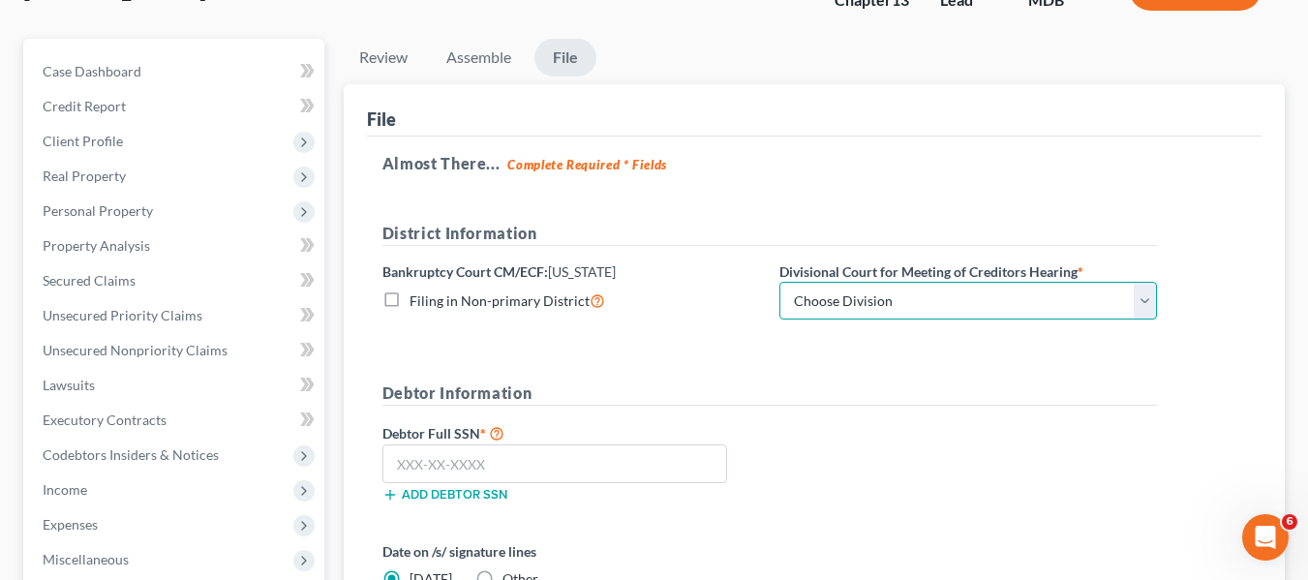
click at [880, 299] on select "Choose Division Baltimore Greenbelt" at bounding box center [967, 301] width 377 height 39
select select "0"
click at [779, 282] on select "Choose Division Baltimore Greenbelt" at bounding box center [967, 301] width 377 height 39
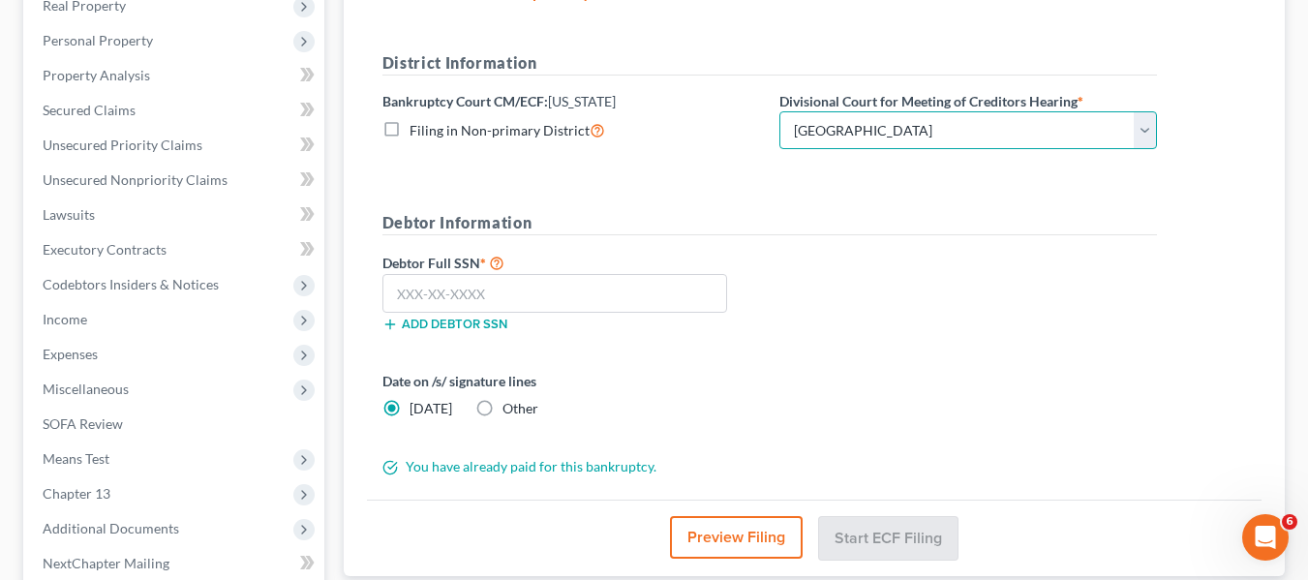
scroll to position [320, 0]
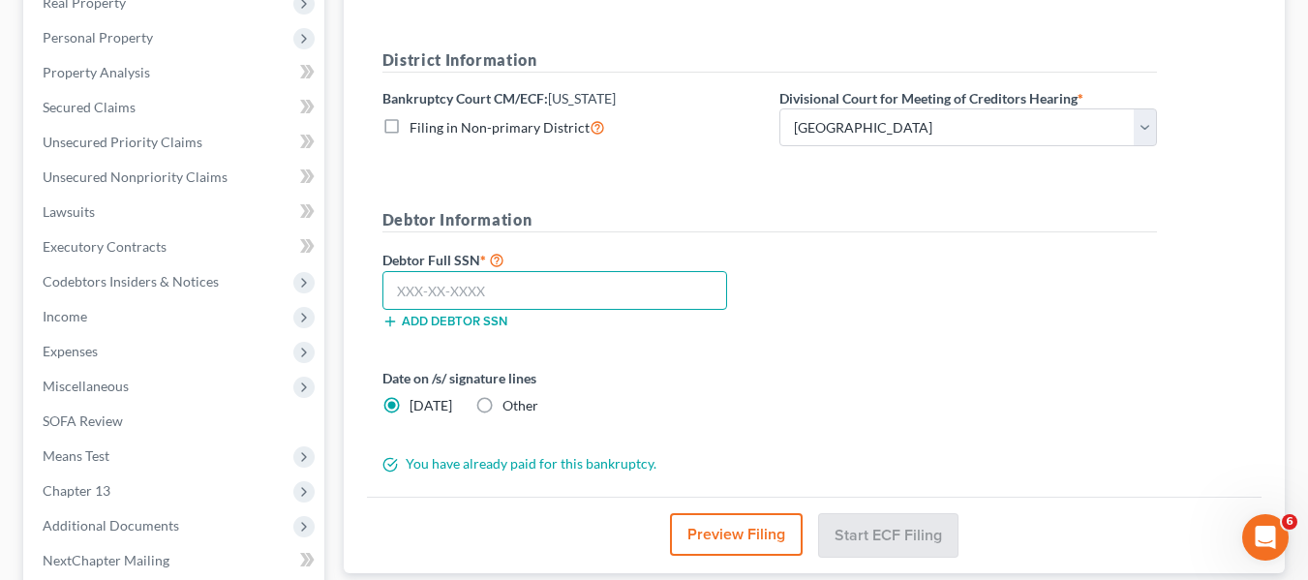
click at [403, 291] on input "text" at bounding box center [554, 290] width 345 height 39
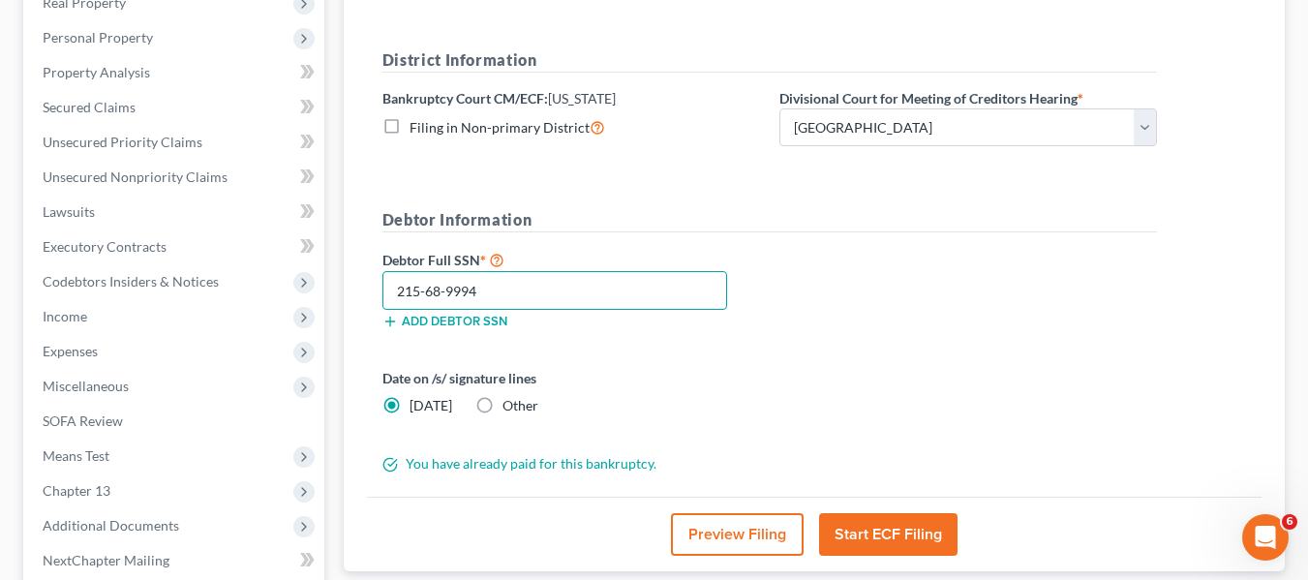
type input "215-68-9994"
click at [832, 522] on button "Start ECF Filing" at bounding box center [888, 534] width 138 height 43
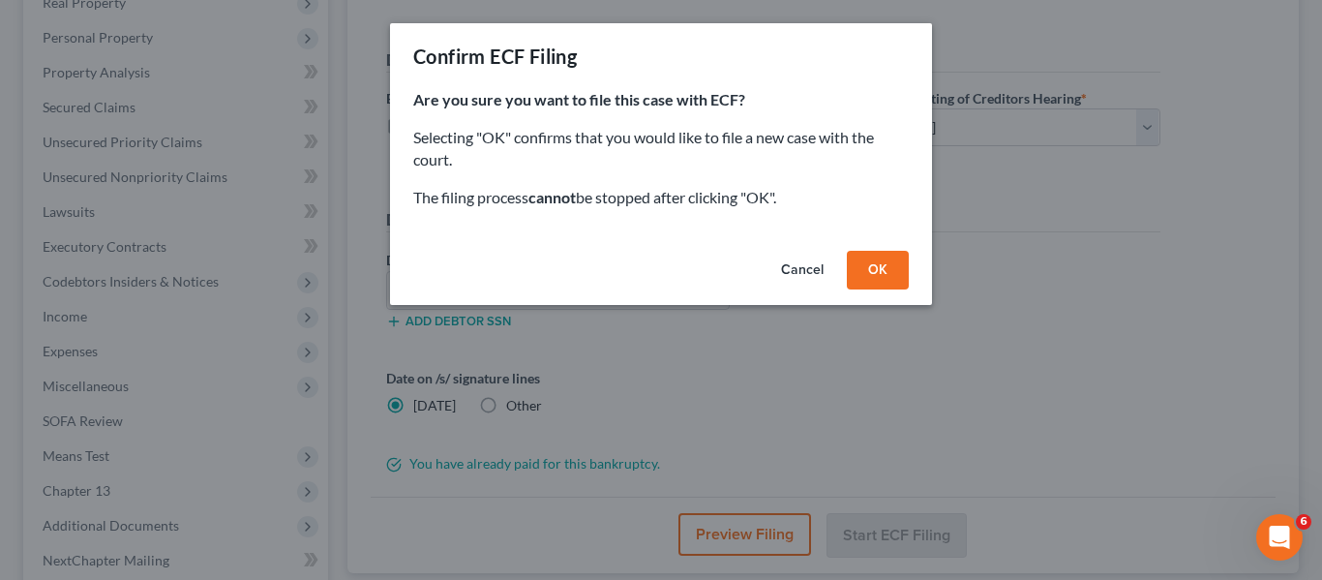
click at [861, 266] on button "OK" at bounding box center [878, 270] width 62 height 39
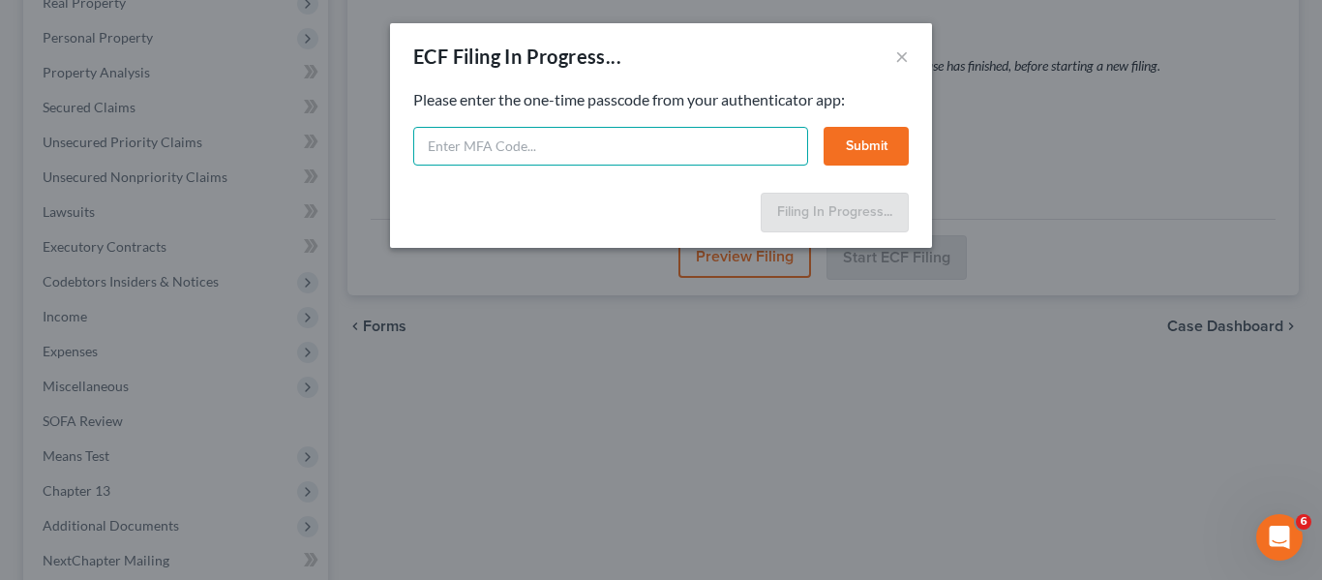
click at [563, 148] on input "text" at bounding box center [610, 146] width 395 height 39
type input "713576"
click at [865, 141] on button "Submit" at bounding box center [866, 146] width 85 height 39
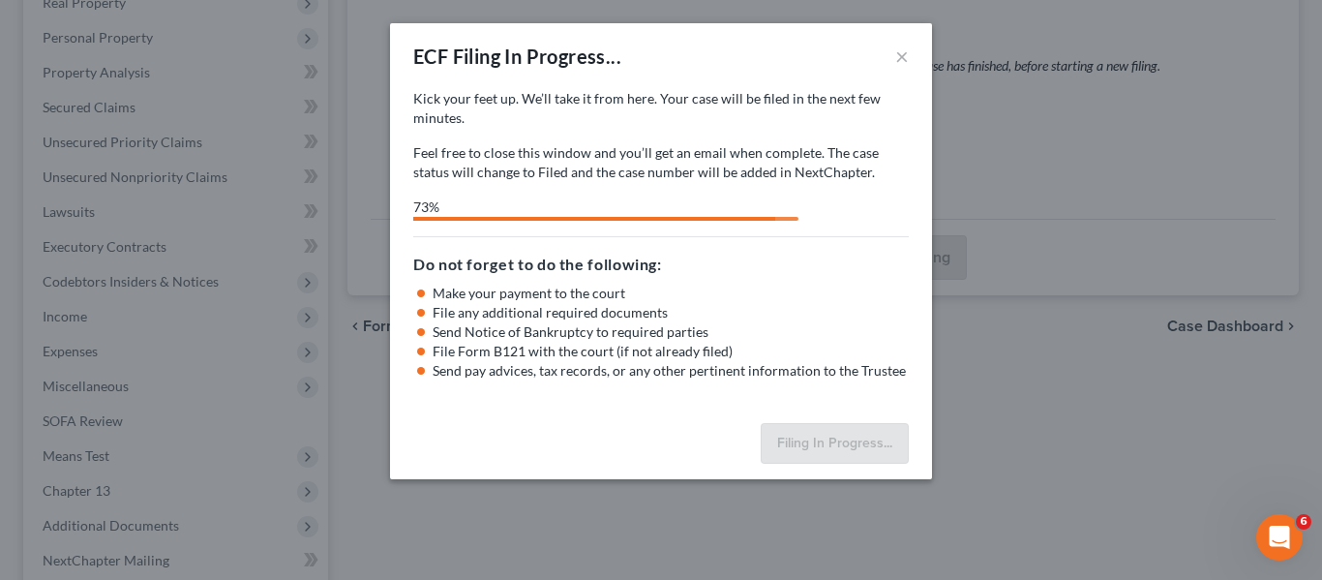
select select "0"
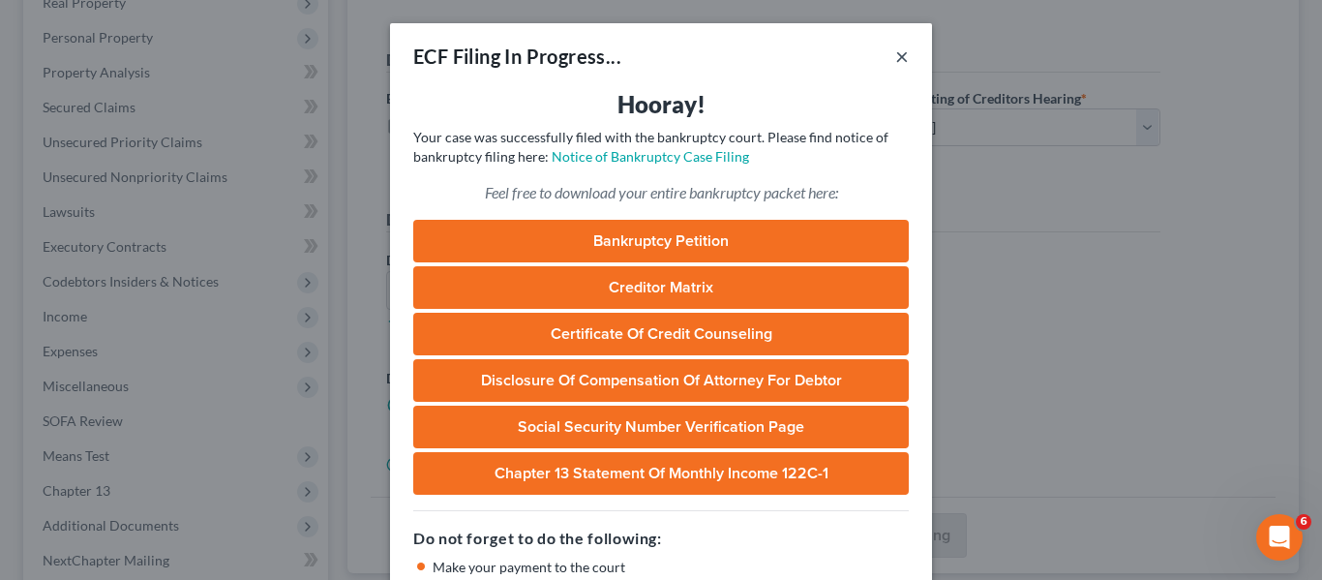
click at [898, 61] on button "×" at bounding box center [902, 56] width 14 height 23
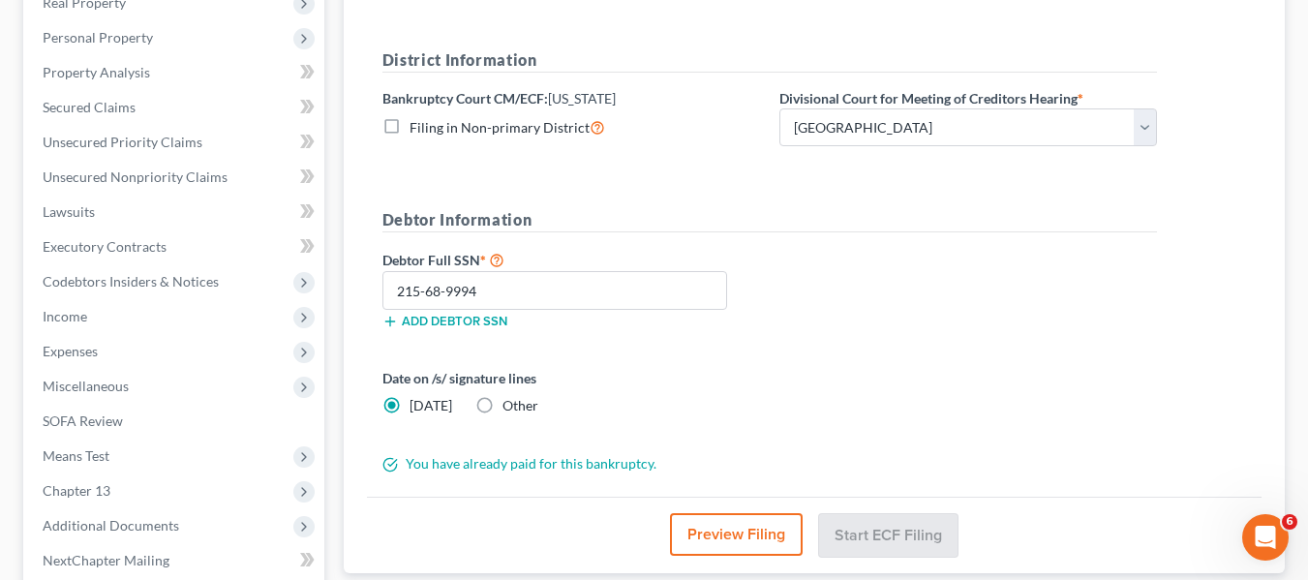
scroll to position [0, 0]
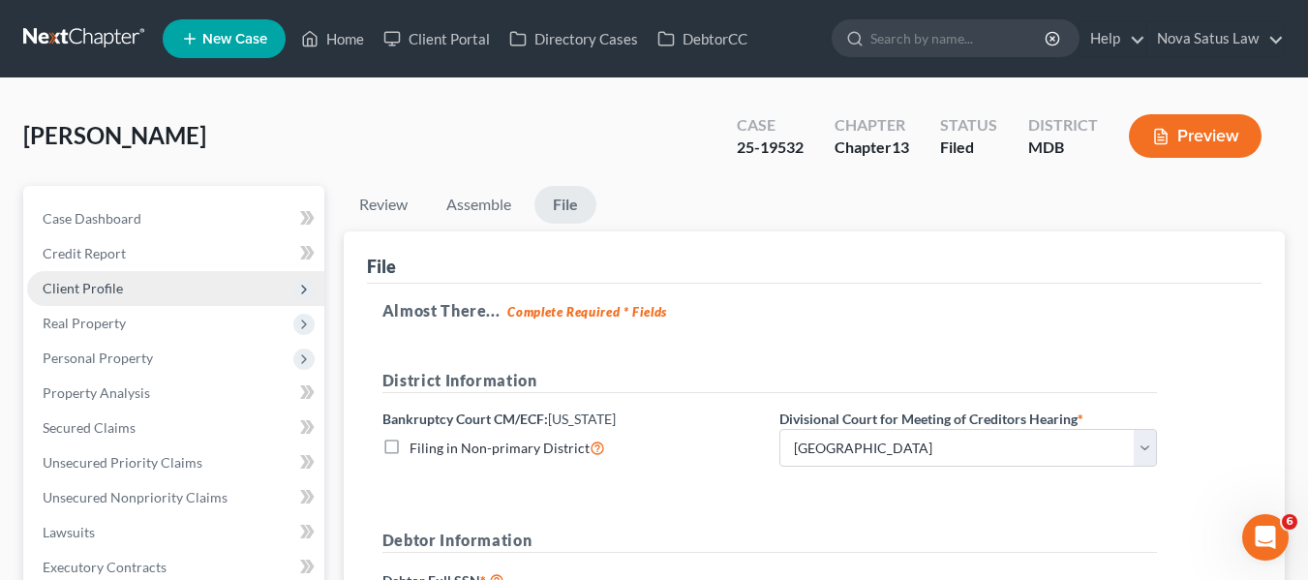
click at [100, 281] on span "Client Profile" at bounding box center [83, 288] width 80 height 16
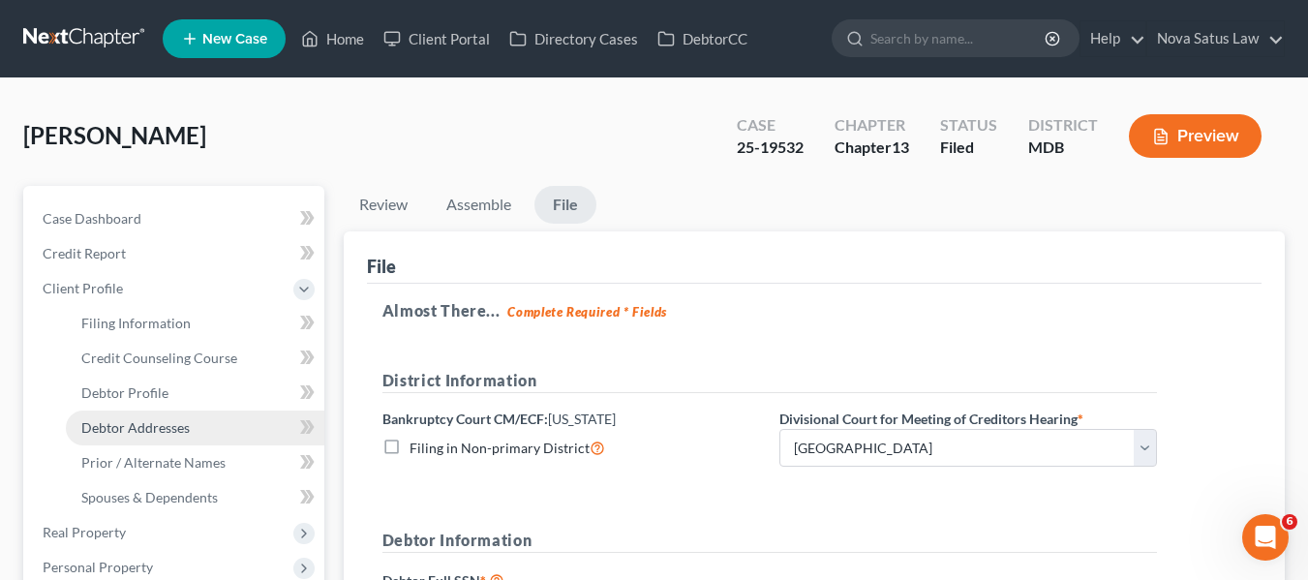
click at [111, 417] on link "Debtor Addresses" at bounding box center [195, 427] width 258 height 35
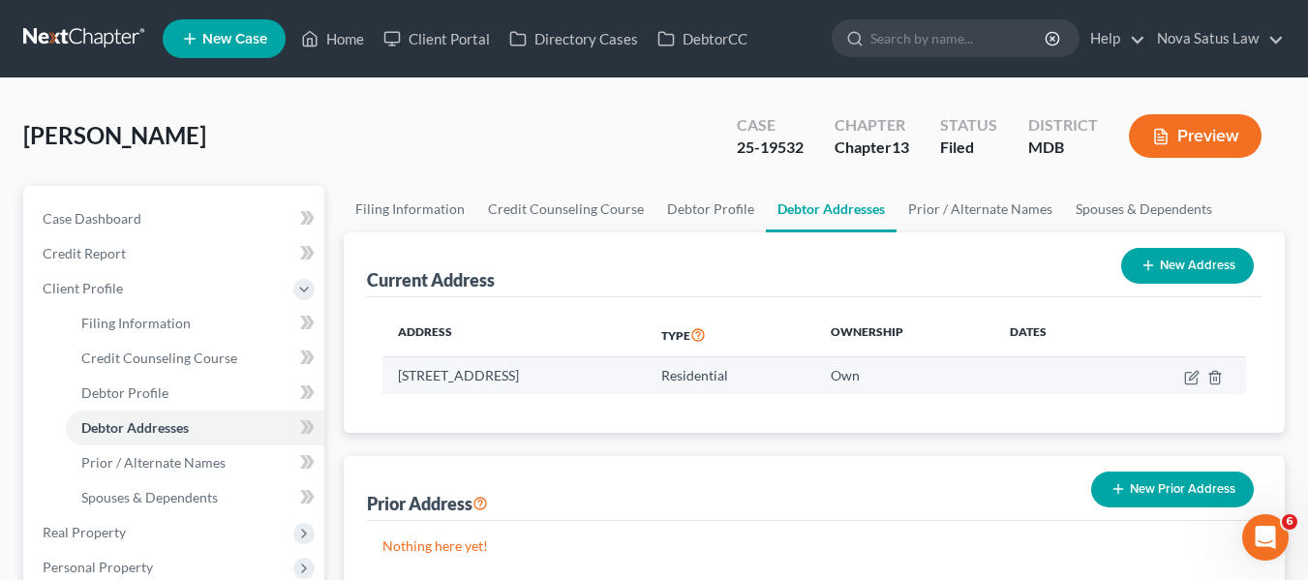
click at [399, 376] on td "[STREET_ADDRESS]" at bounding box center [513, 375] width 263 height 37
copy td "[STREET_ADDRESS]"
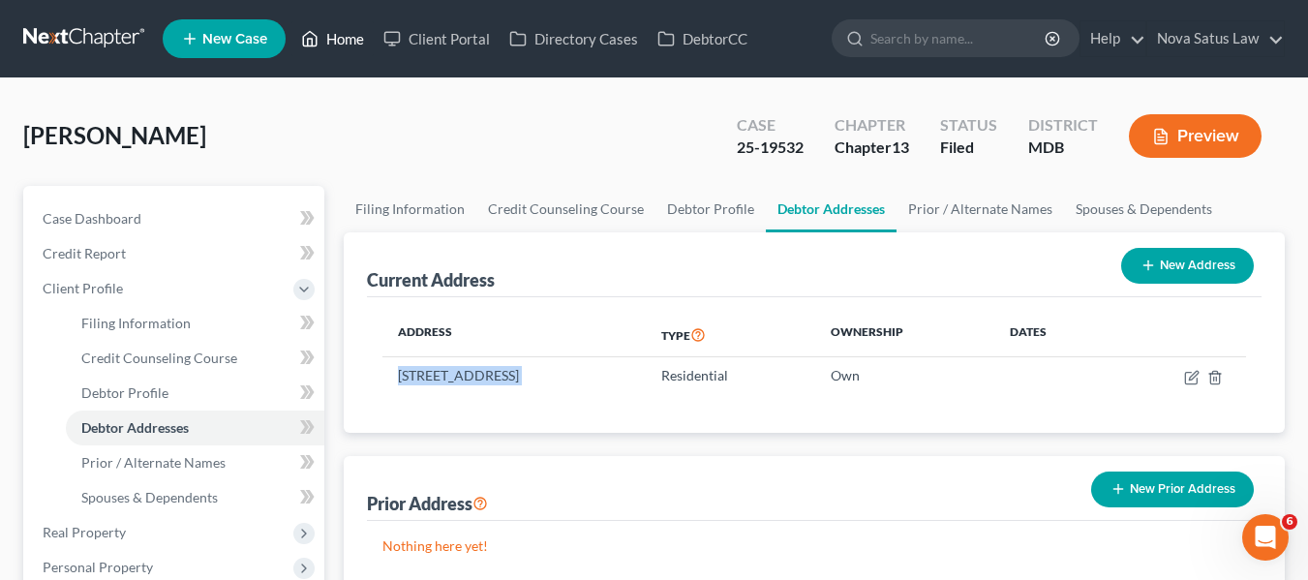
click at [346, 34] on link "Home" at bounding box center [332, 38] width 82 height 35
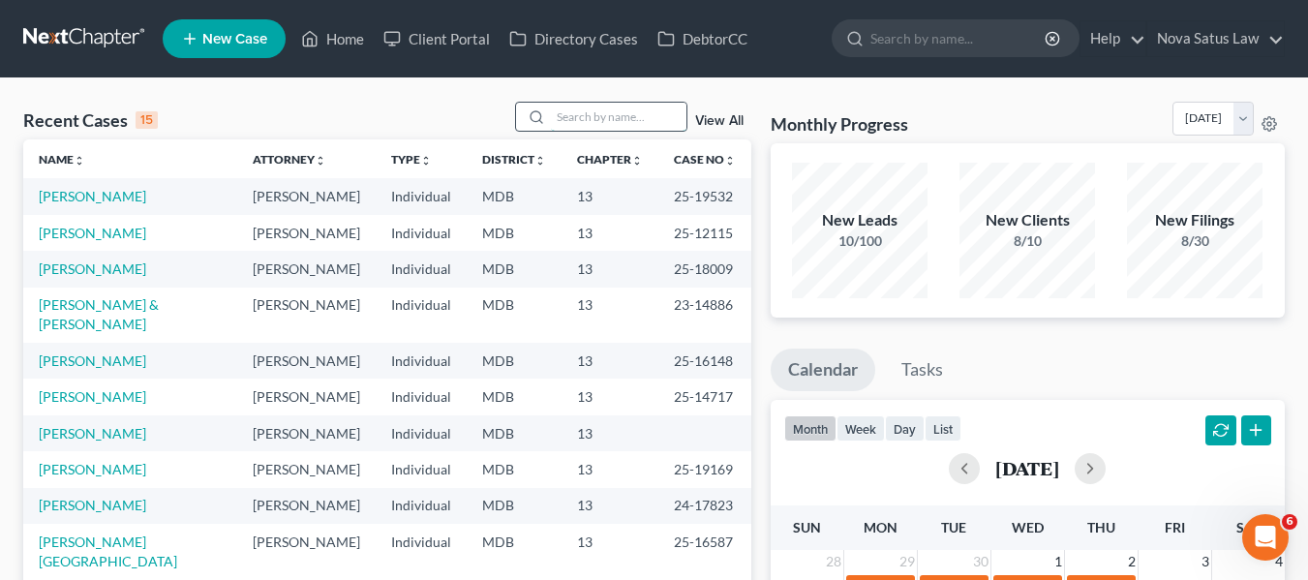
click at [562, 114] on input "search" at bounding box center [619, 117] width 136 height 28
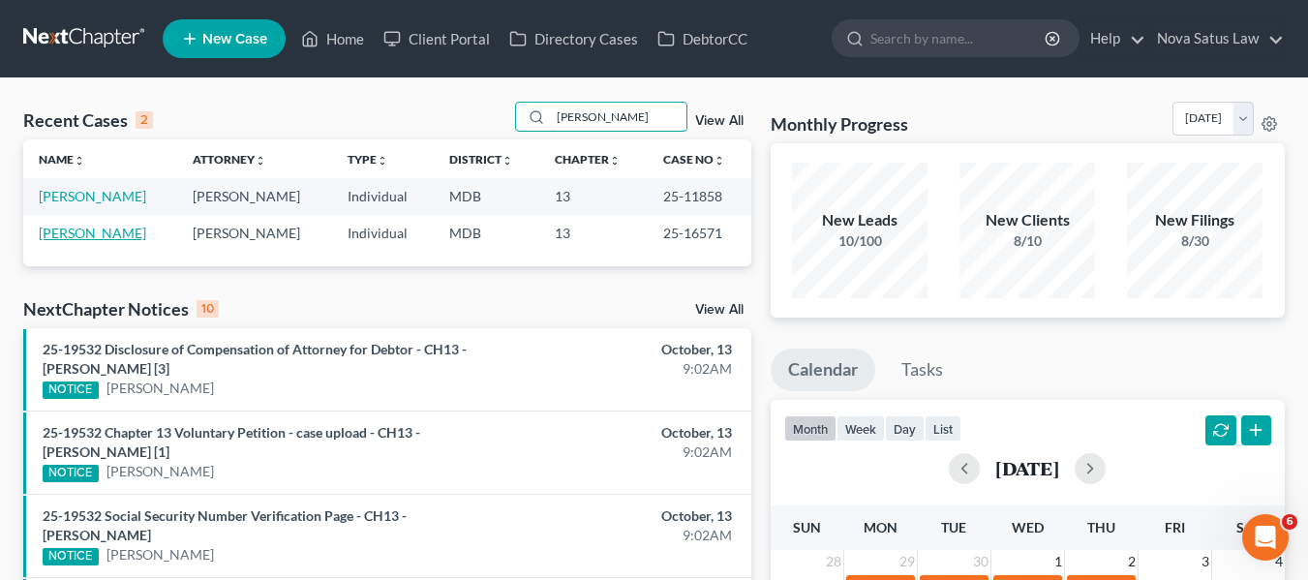
type input "[PERSON_NAME]"
click at [85, 231] on link "[PERSON_NAME]" at bounding box center [92, 233] width 107 height 16
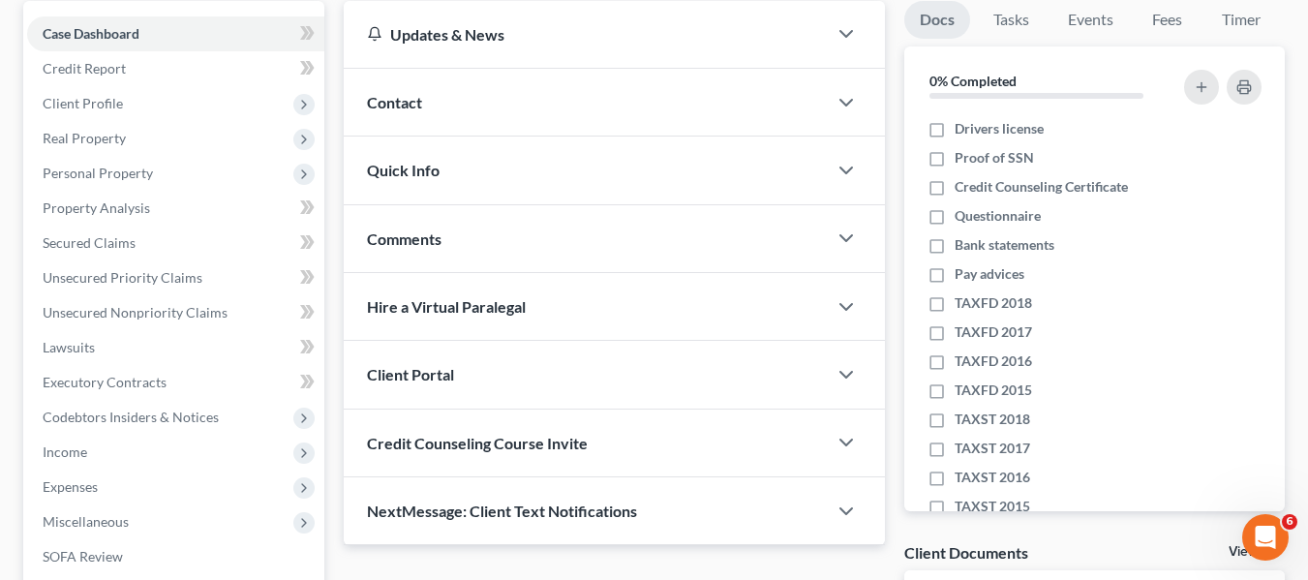
scroll to position [186, 0]
click at [85, 231] on link "Secured Claims" at bounding box center [175, 242] width 297 height 35
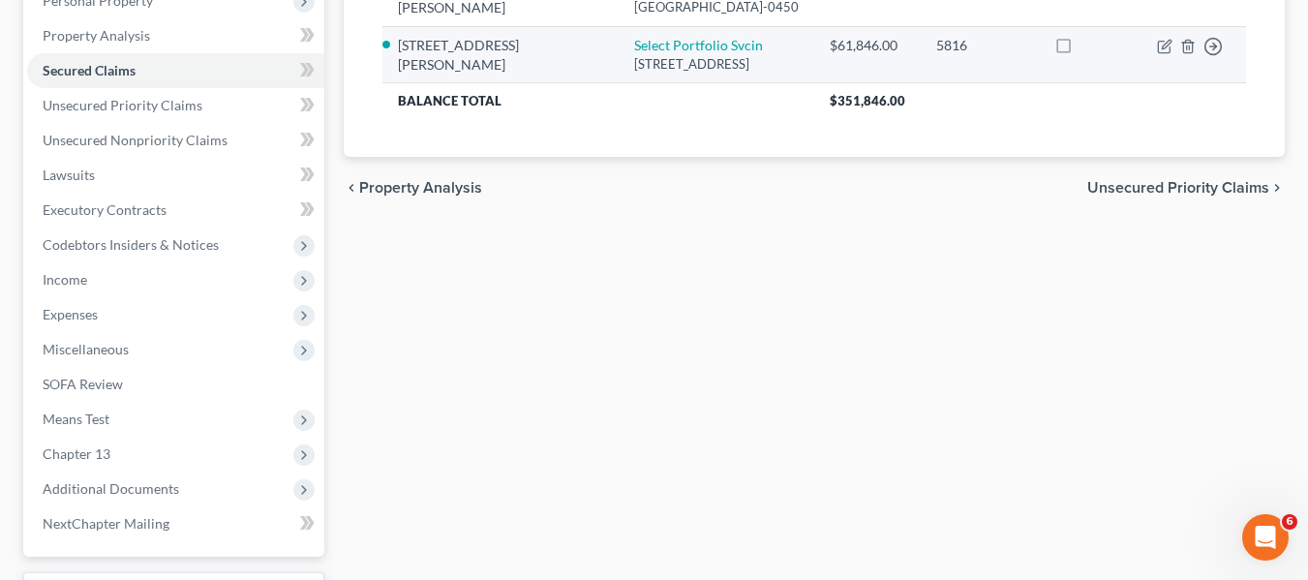
scroll to position [360, 0]
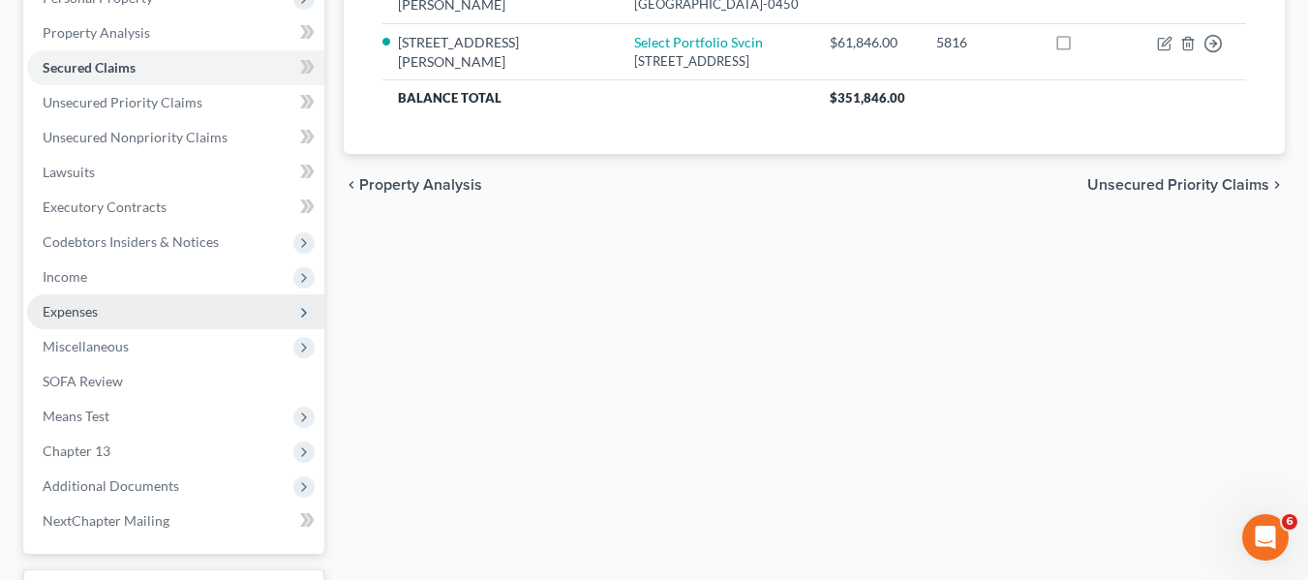
click at [73, 321] on span "Expenses" at bounding box center [175, 311] width 297 height 35
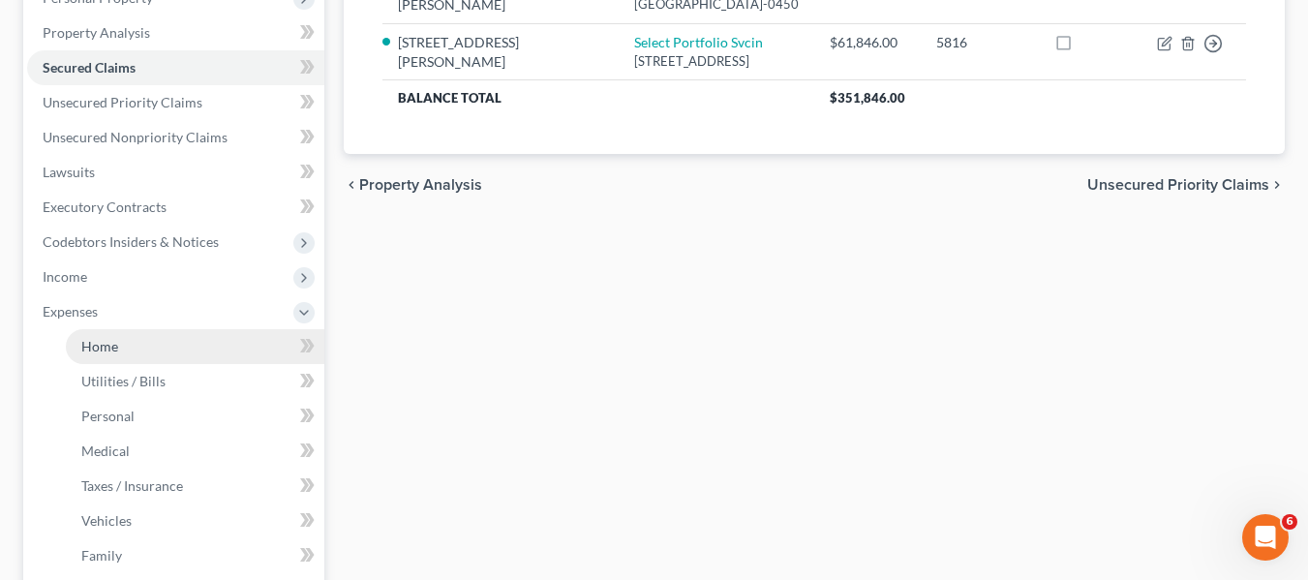
click at [79, 336] on link "Home" at bounding box center [195, 346] width 258 height 35
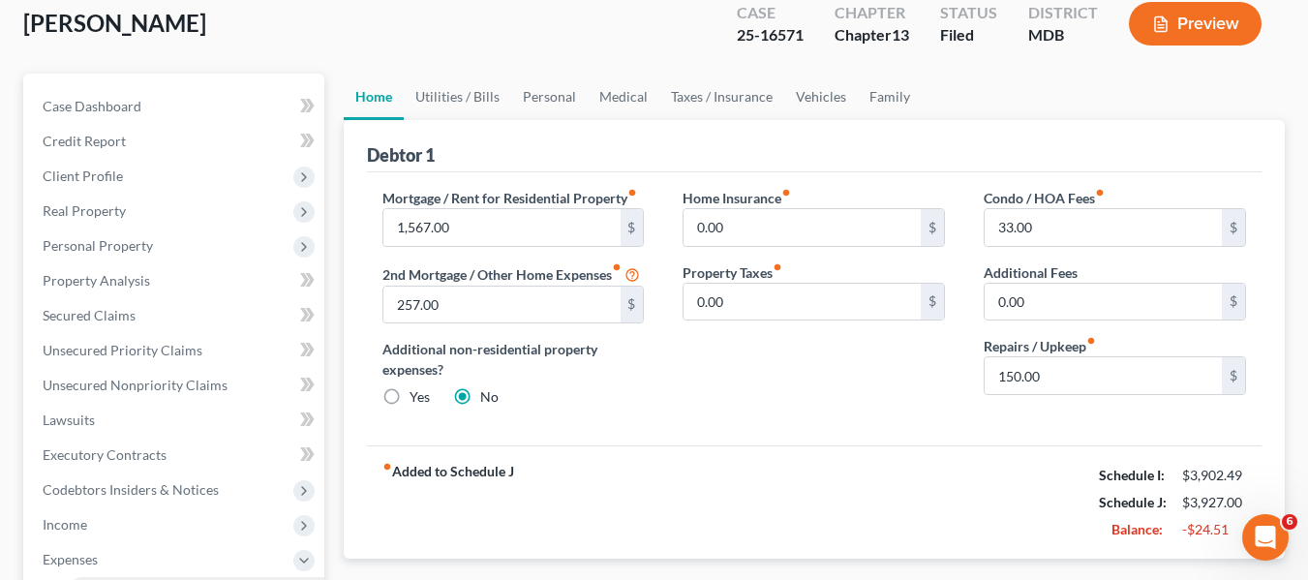
scroll to position [113, 0]
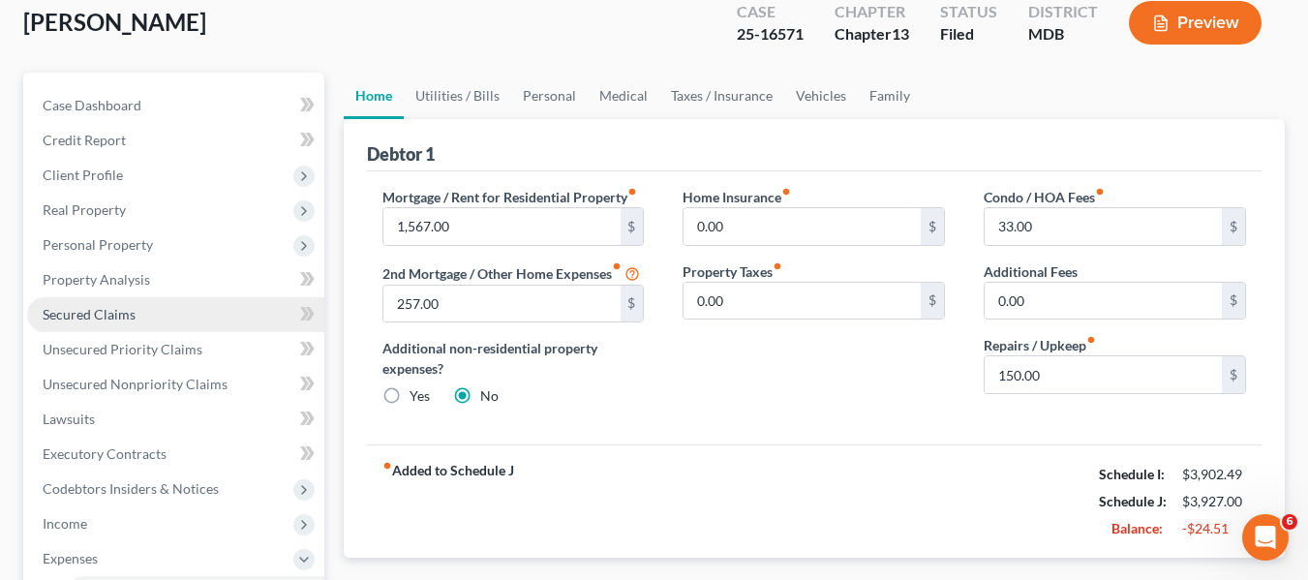
click at [112, 307] on span "Secured Claims" at bounding box center [89, 314] width 93 height 16
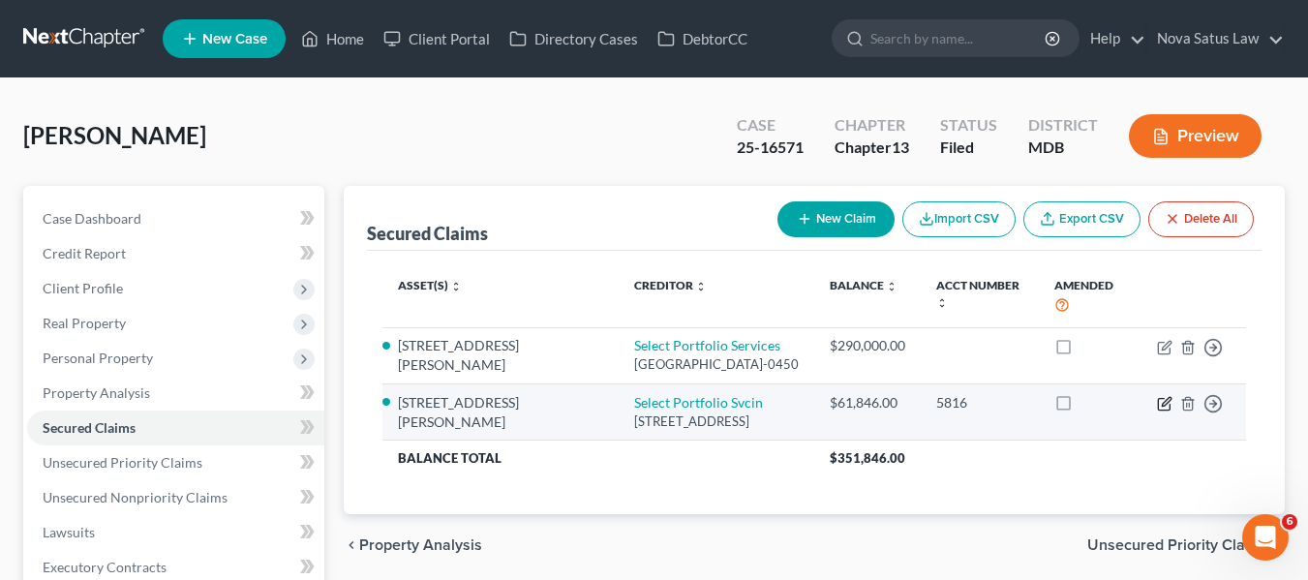
click at [1161, 411] on icon "button" at bounding box center [1164, 403] width 15 height 15
select select "46"
select select "0"
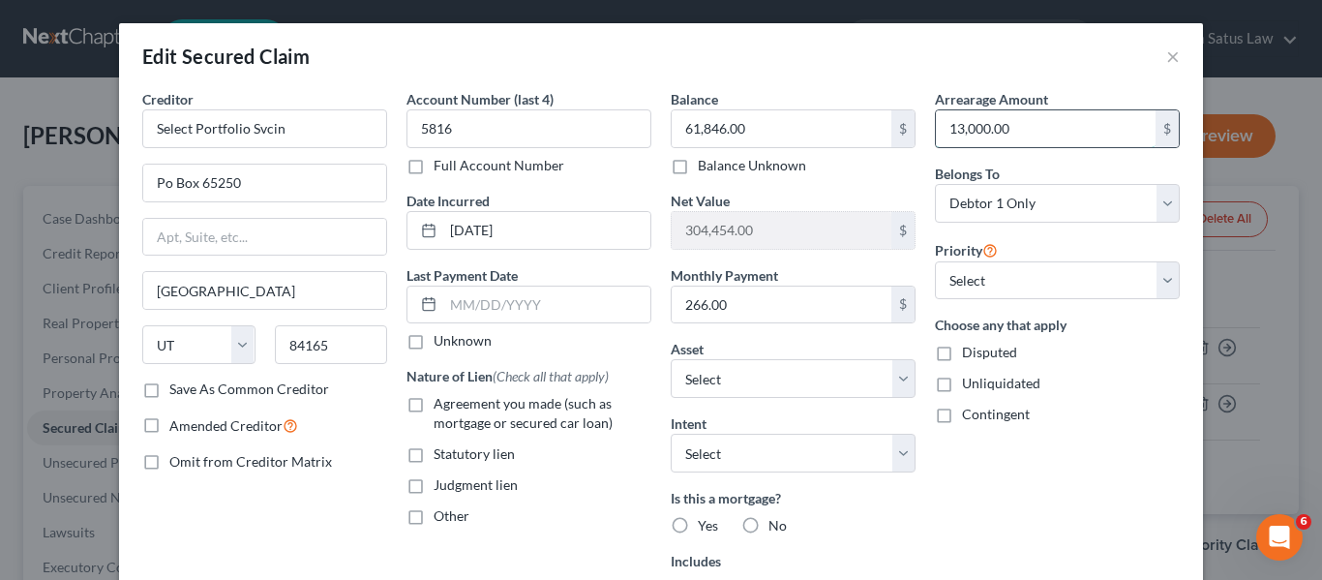
click at [1028, 142] on input "13,000.00" at bounding box center [1046, 128] width 220 height 37
type input "12,478.22"
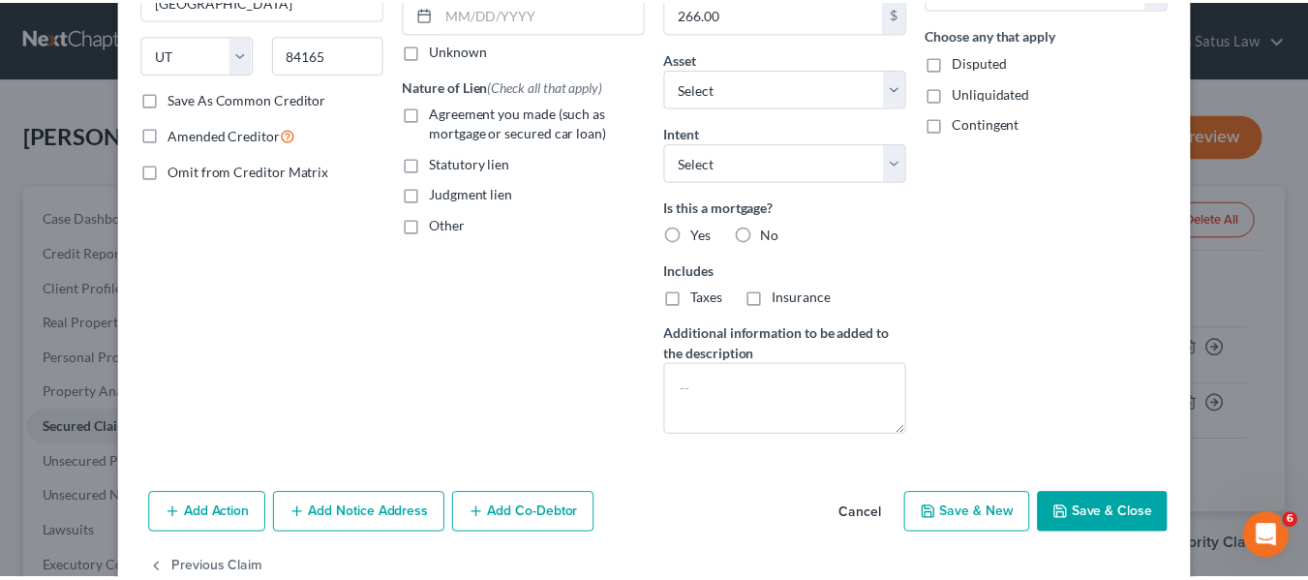
scroll to position [339, 0]
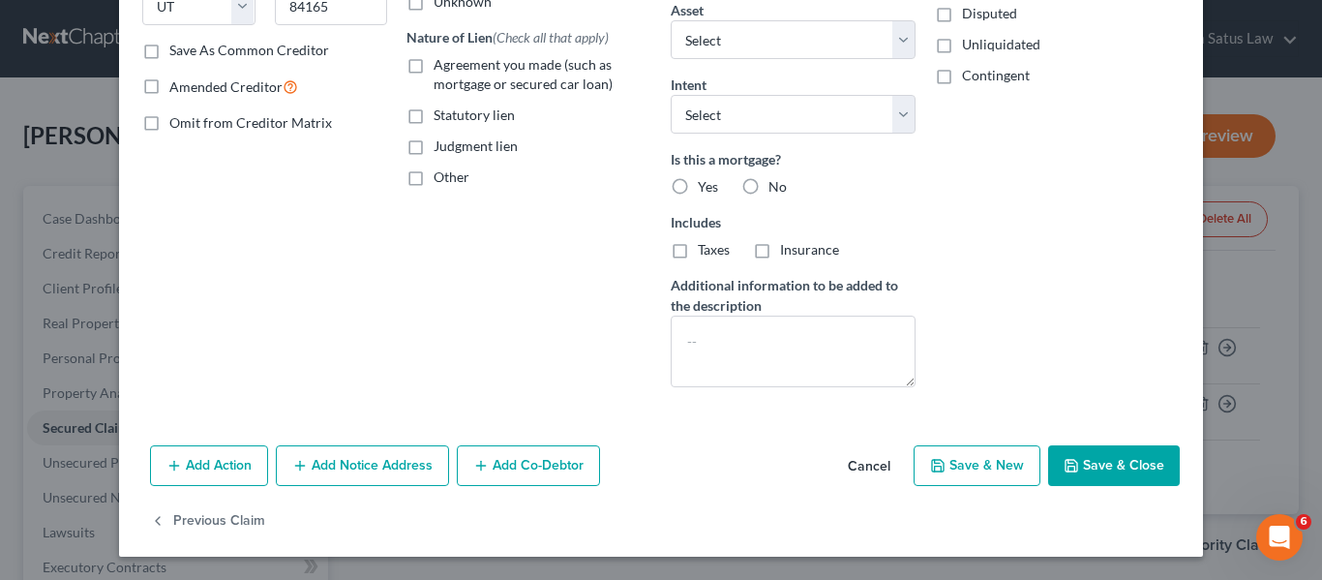
click at [1075, 461] on button "Save & Close" at bounding box center [1114, 465] width 132 height 41
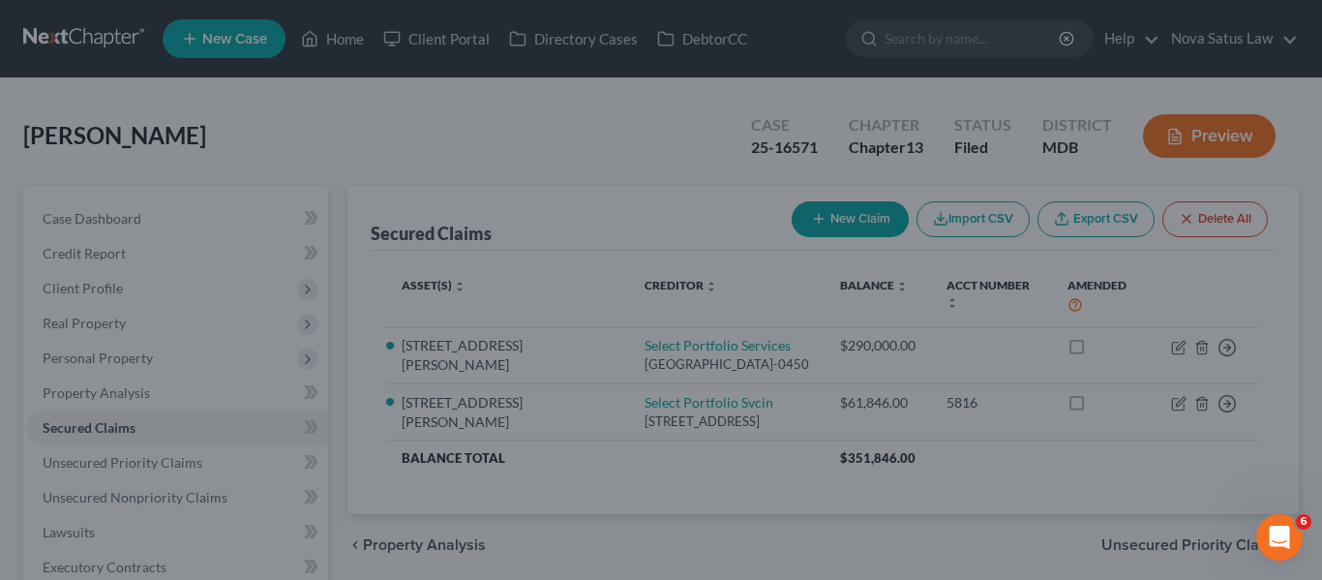
select select "2"
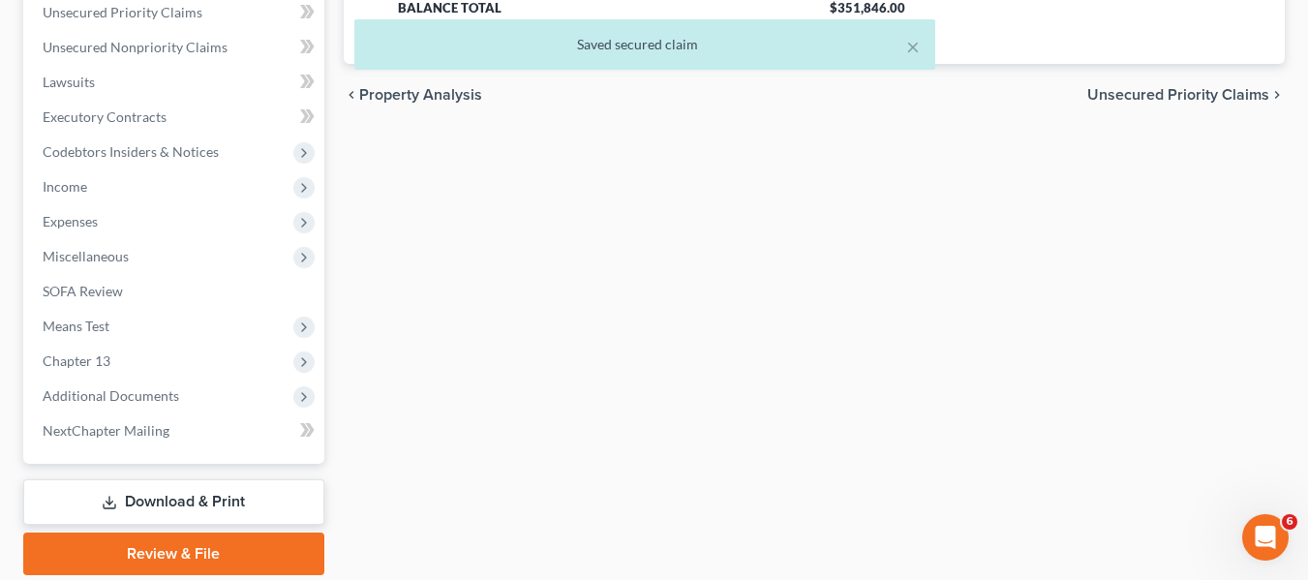
scroll to position [451, 0]
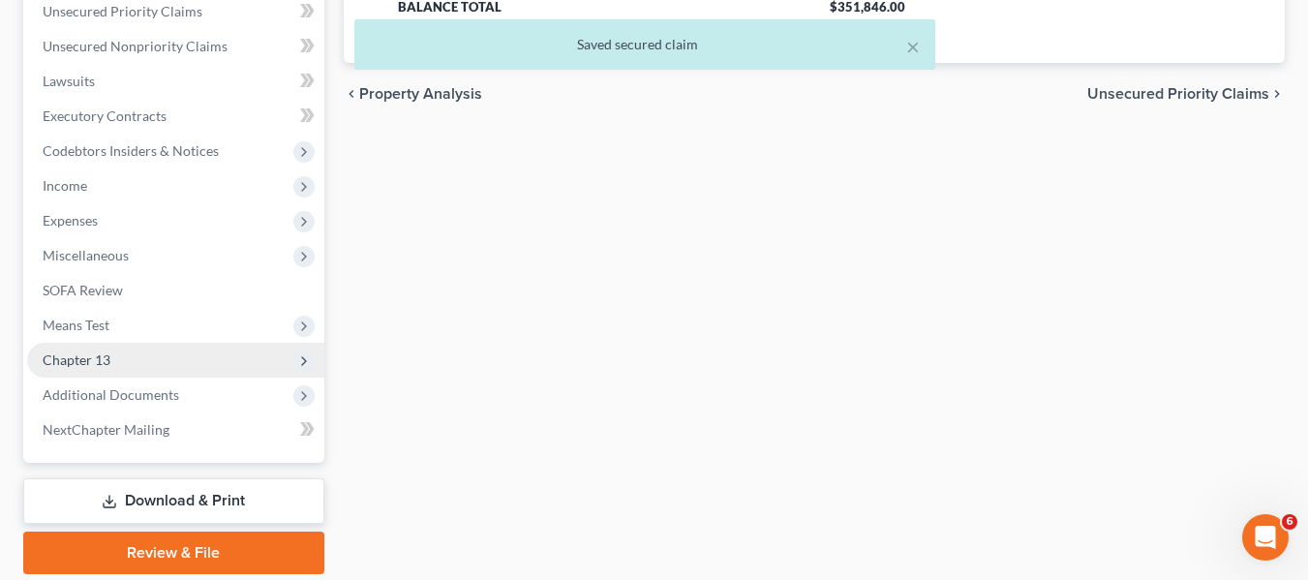
click at [75, 357] on span "Chapter 13" at bounding box center [77, 359] width 68 height 16
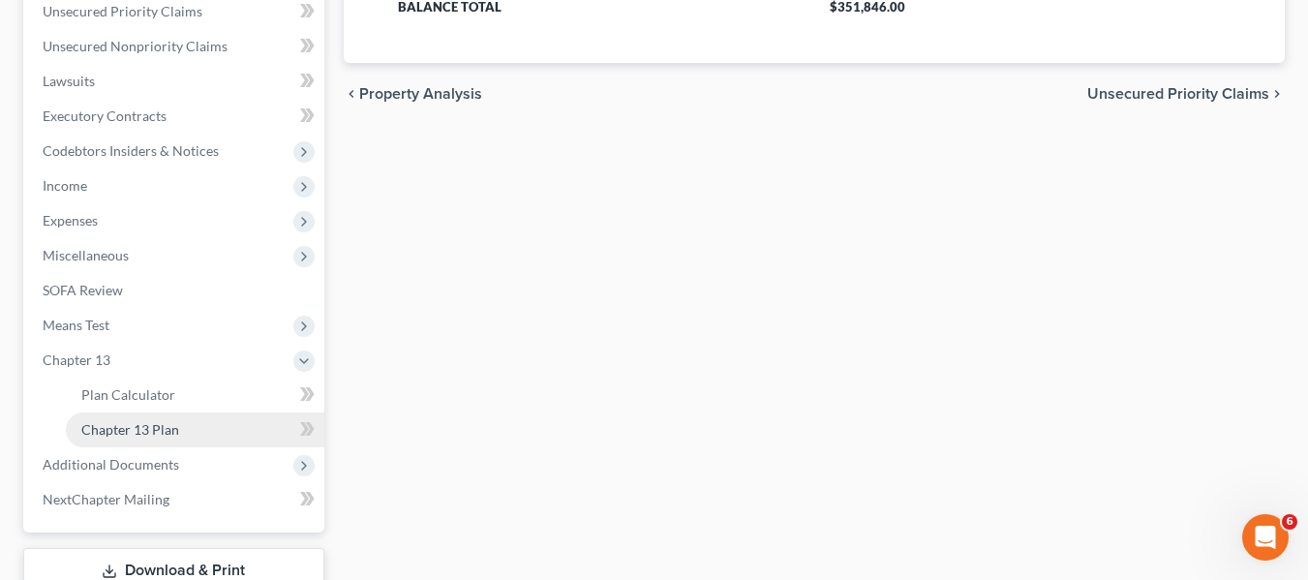
click at [144, 424] on span "Chapter 13 Plan" at bounding box center [130, 429] width 98 height 16
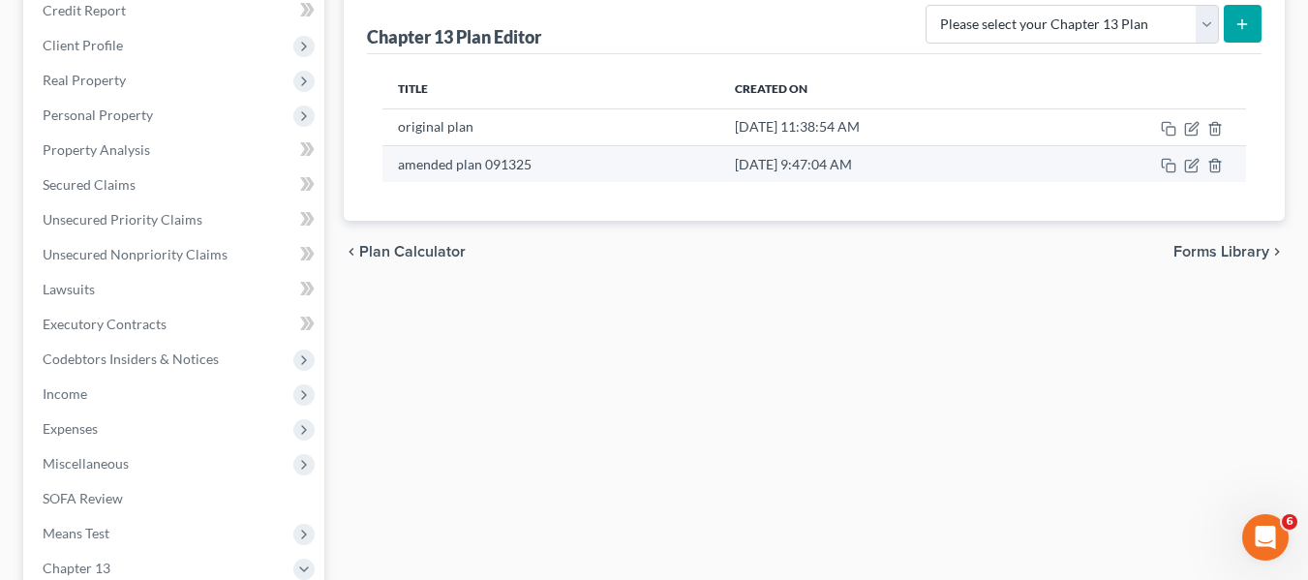
scroll to position [250, 0]
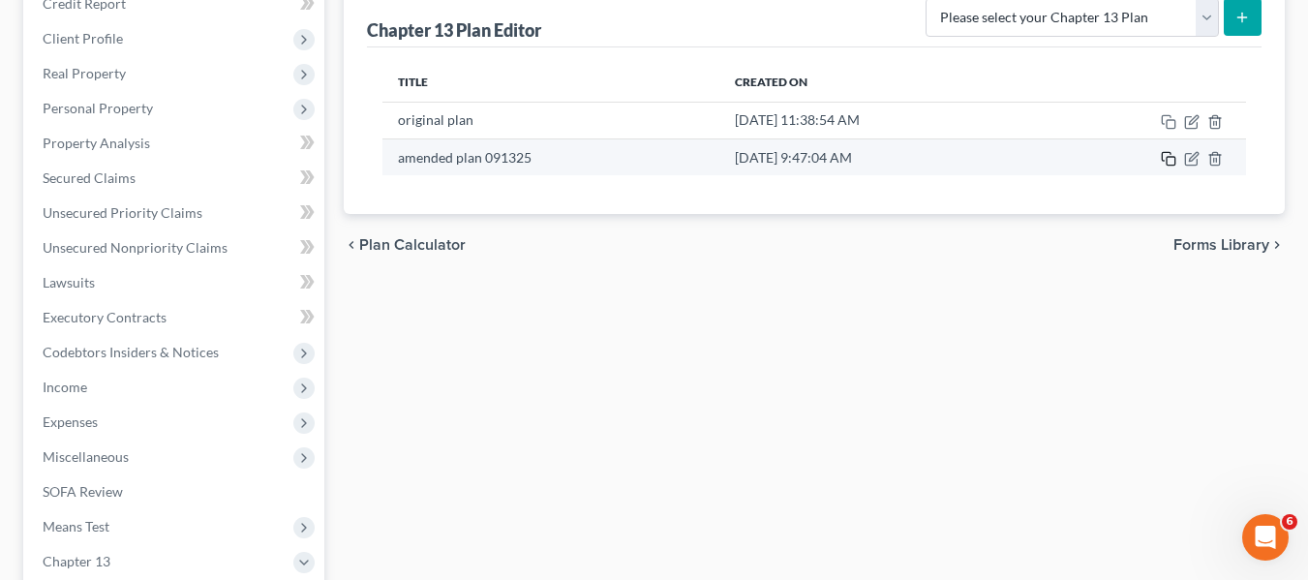
click at [1170, 163] on icon "button" at bounding box center [1168, 158] width 15 height 15
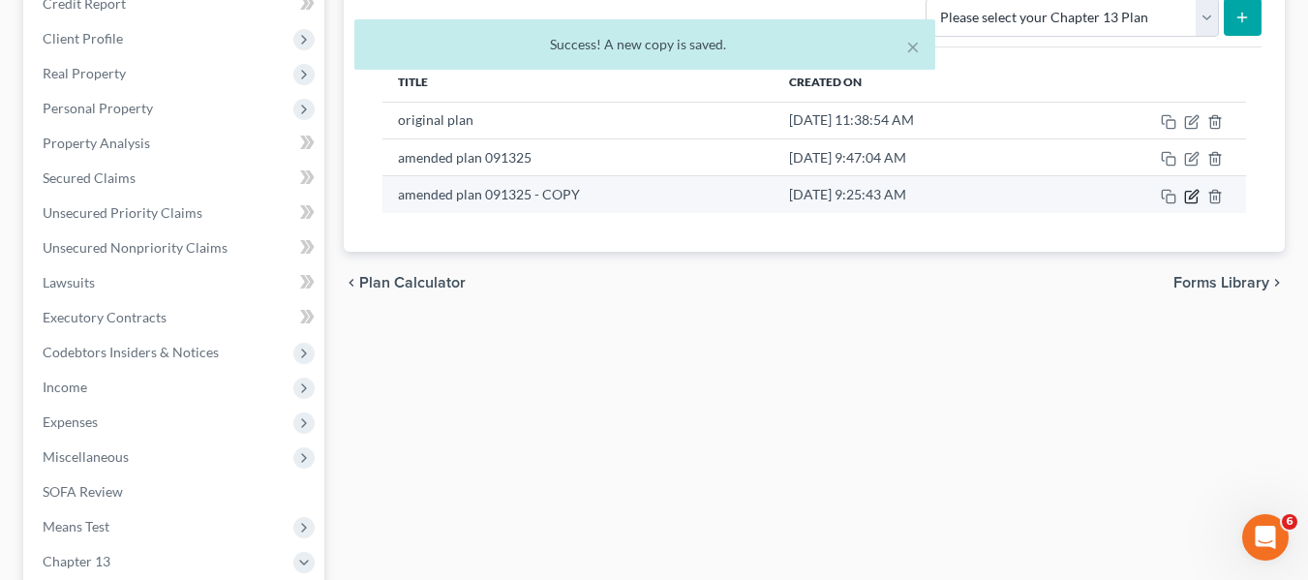
click at [1193, 199] on icon "button" at bounding box center [1191, 196] width 15 height 15
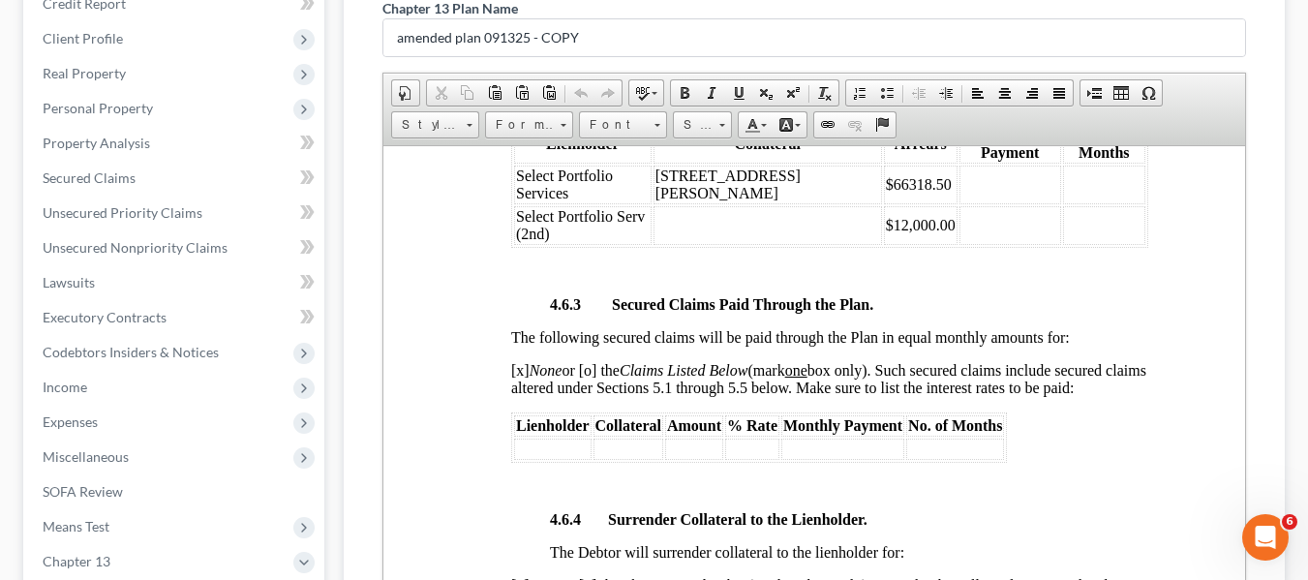
scroll to position [3707, 4]
click at [890, 209] on td "$12,000.00" at bounding box center [920, 223] width 74 height 39
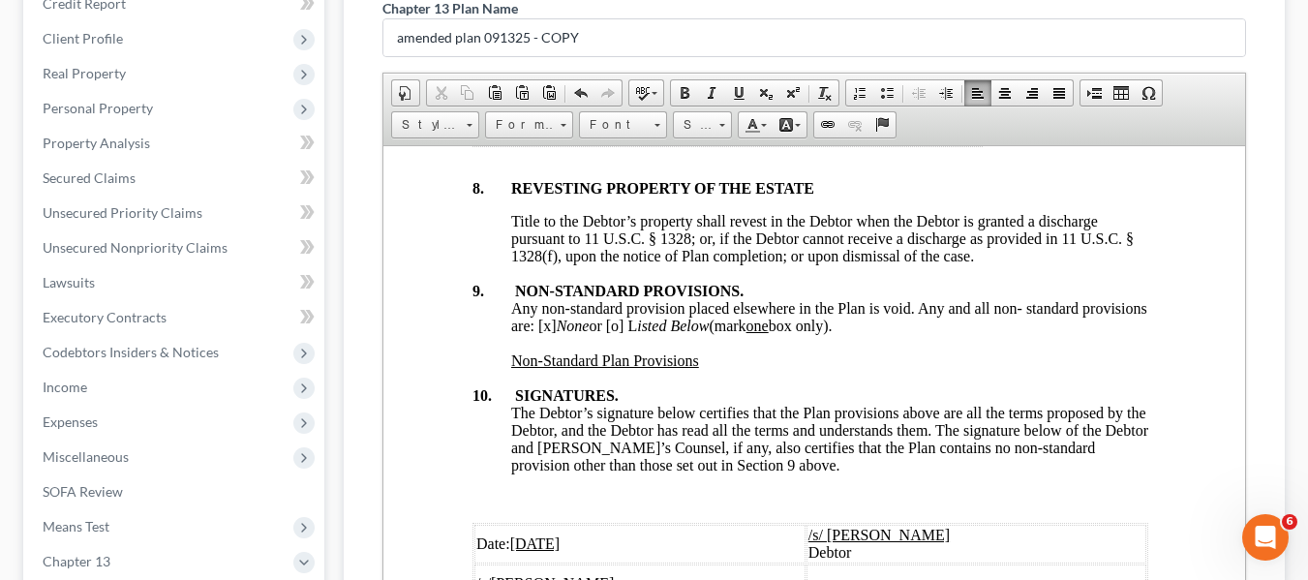
scroll to position [7614, 4]
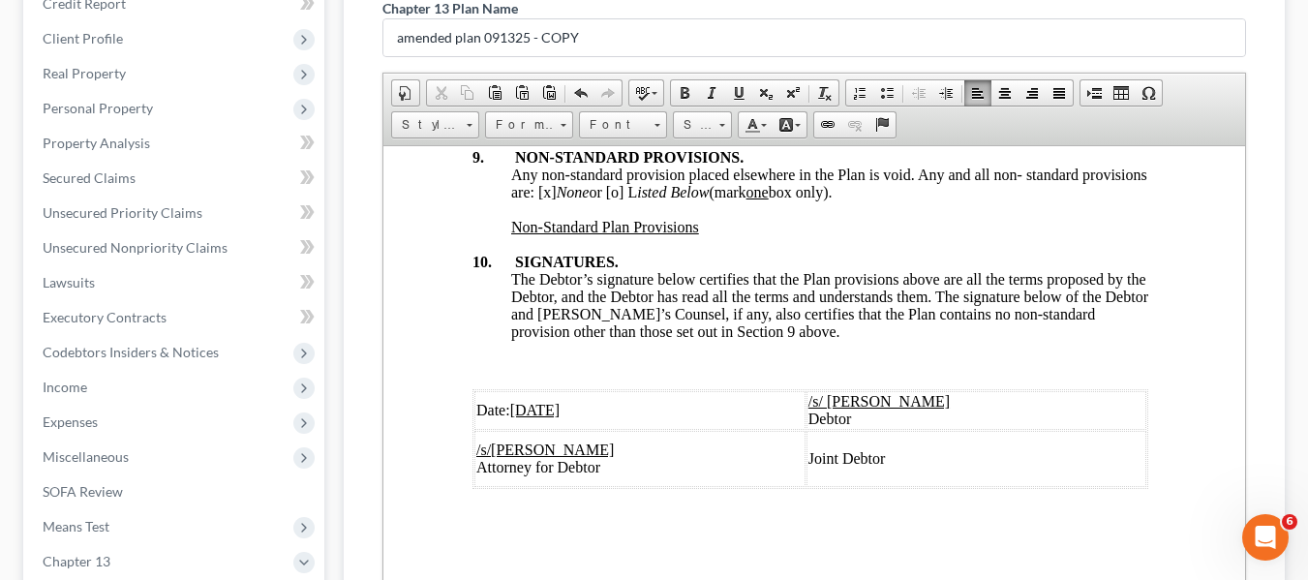
click at [513, 401] on u "[DATE]" at bounding box center [534, 409] width 50 height 16
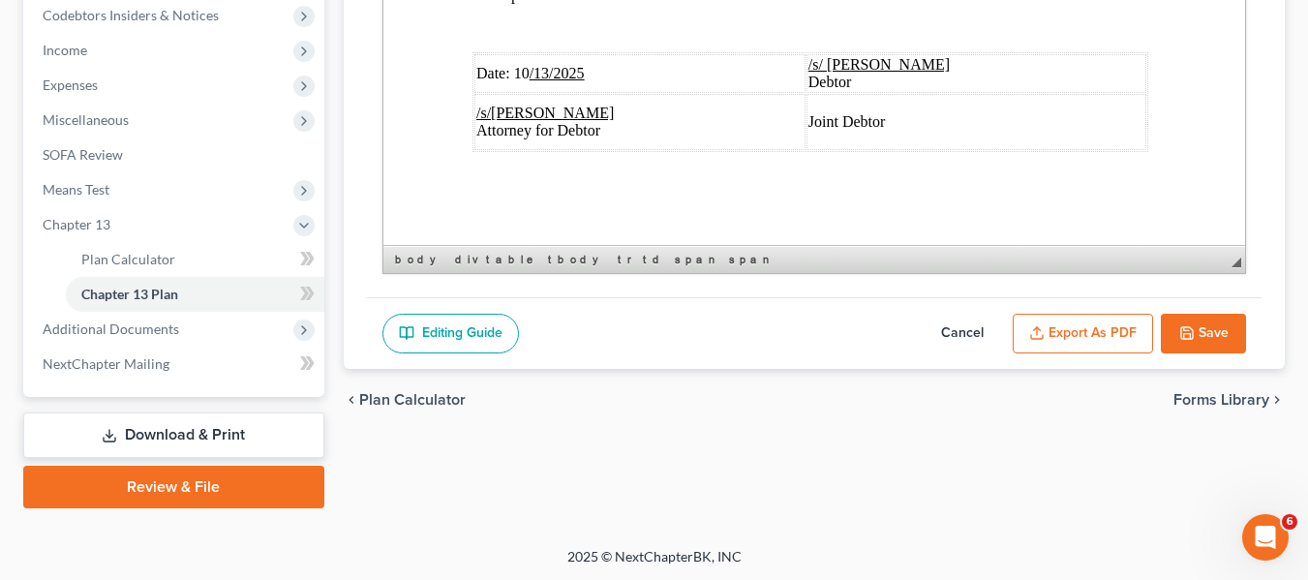
scroll to position [589, 0]
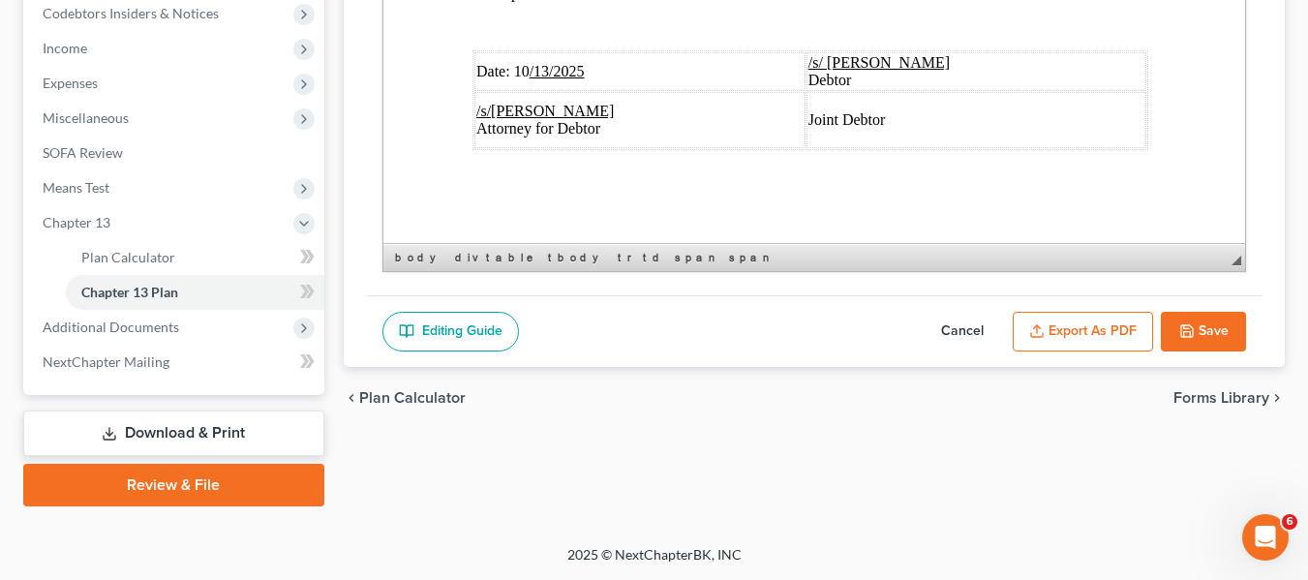
click at [1084, 347] on button "Export as PDF" at bounding box center [1082, 332] width 140 height 41
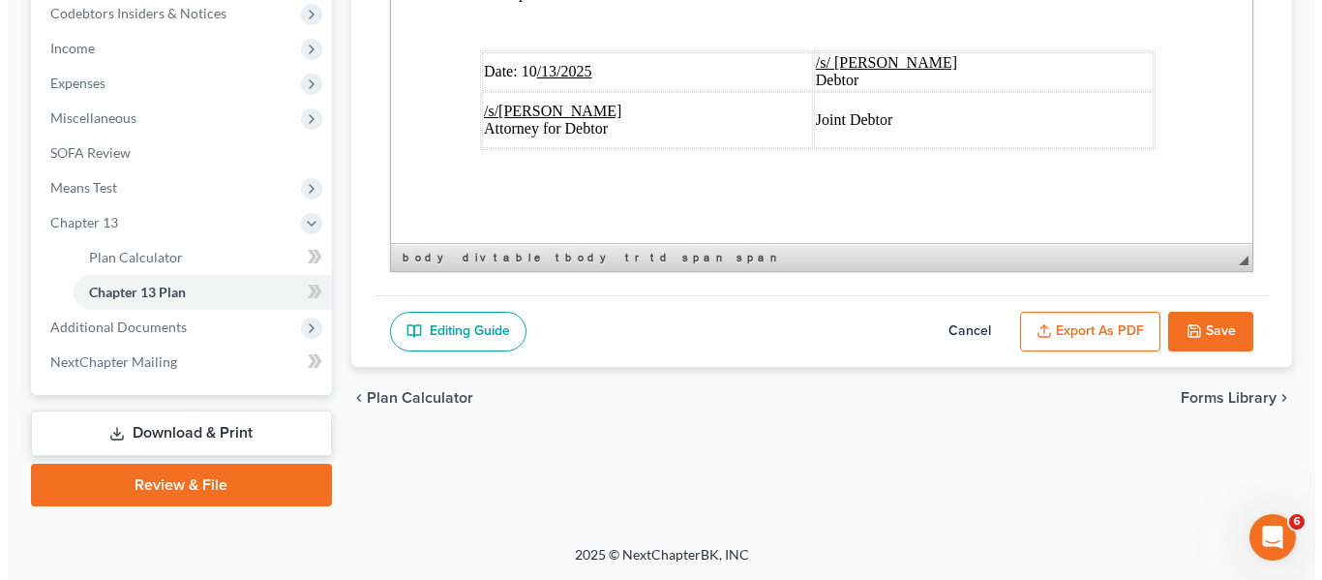
scroll to position [7544, 4]
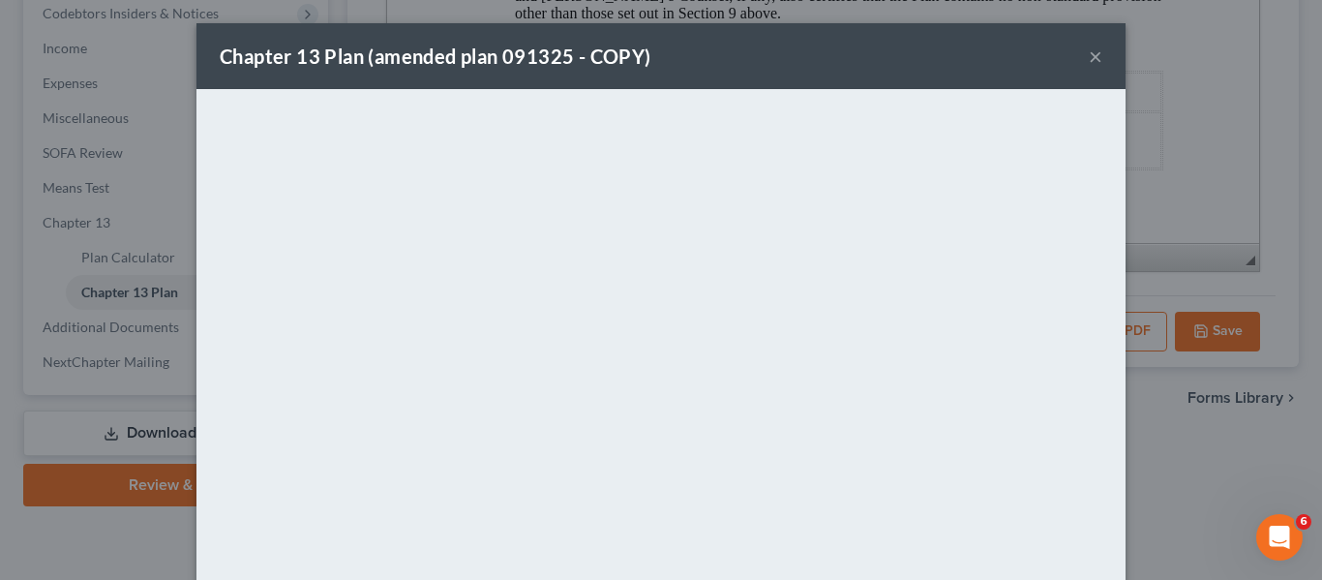
click at [695, 53] on div "Chapter 13 Plan (amended plan 091325 - COPY) ×" at bounding box center [660, 56] width 929 height 66
click at [1089, 58] on button "×" at bounding box center [1096, 56] width 14 height 23
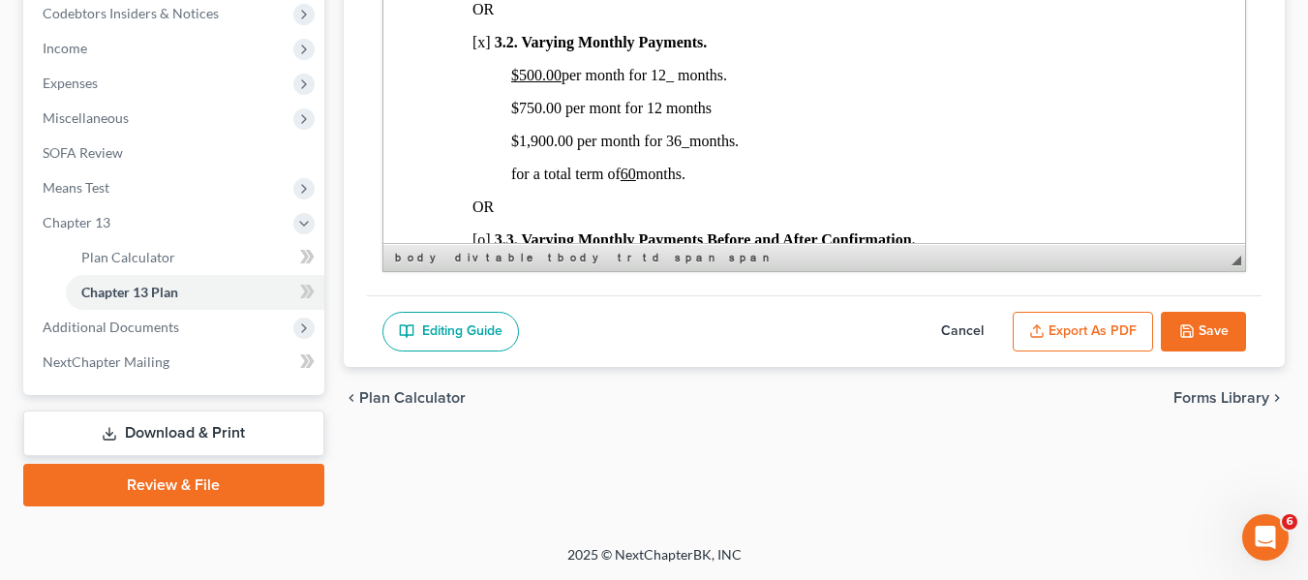
scroll to position [1347, 4]
click at [1190, 333] on polyline "button" at bounding box center [1186, 334] width 7 height 5
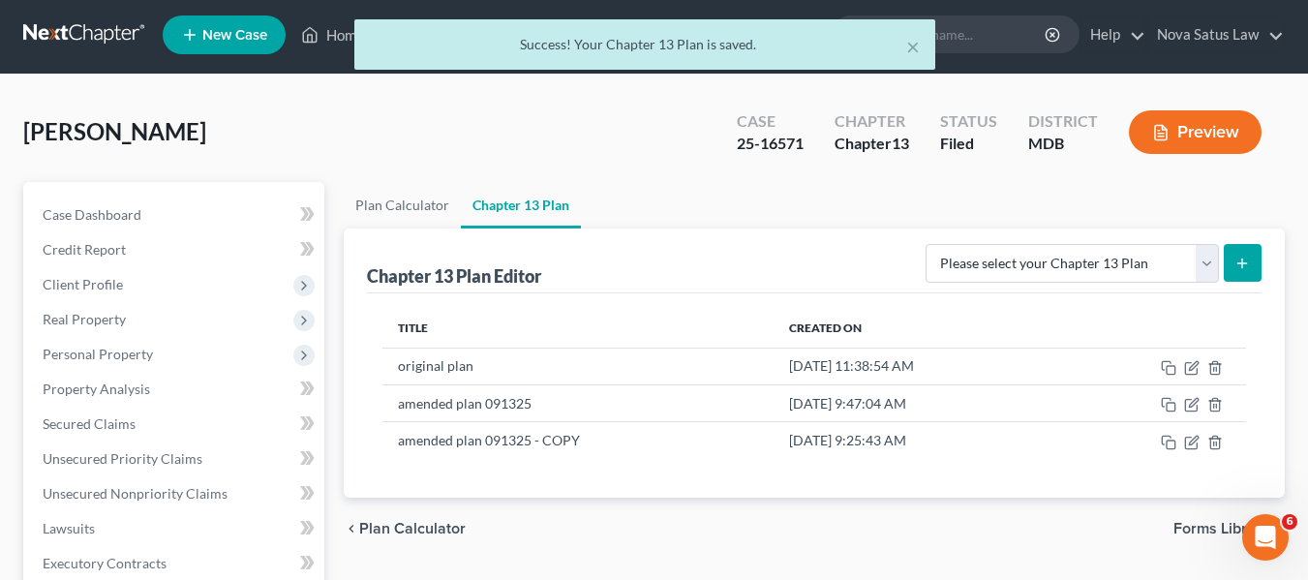
scroll to position [0, 0]
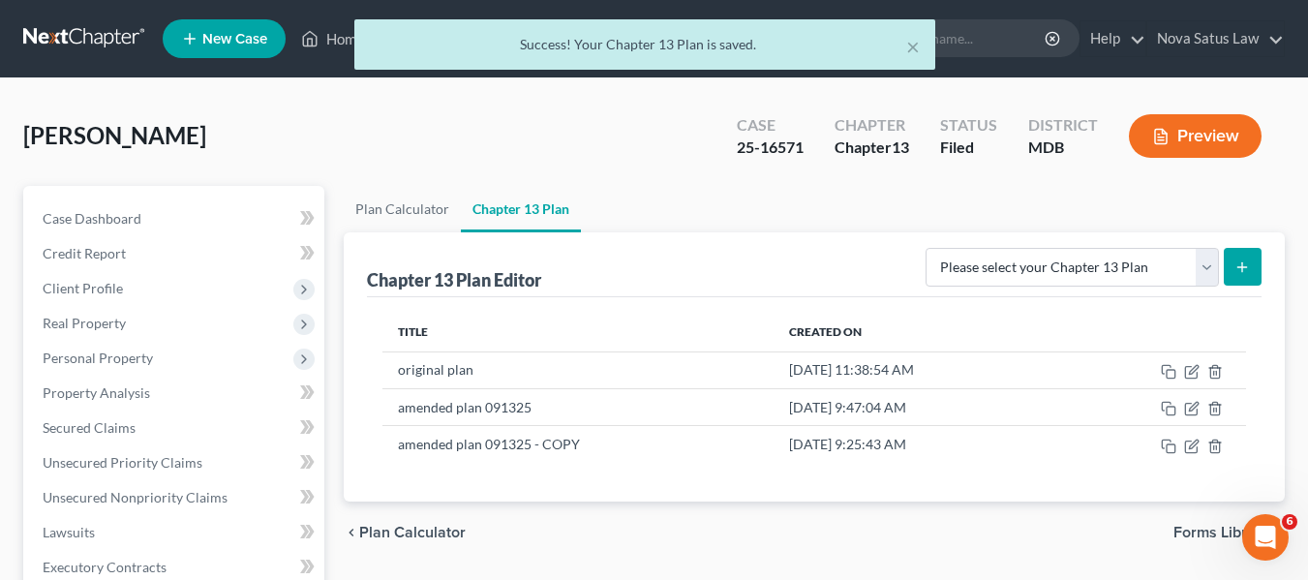
click at [329, 39] on div "× Success! Your Chapter 13 Plan is saved." at bounding box center [644, 49] width 1308 height 60
click at [332, 40] on div "× Success! Your Chapter 13 Plan is saved." at bounding box center [644, 49] width 1308 height 60
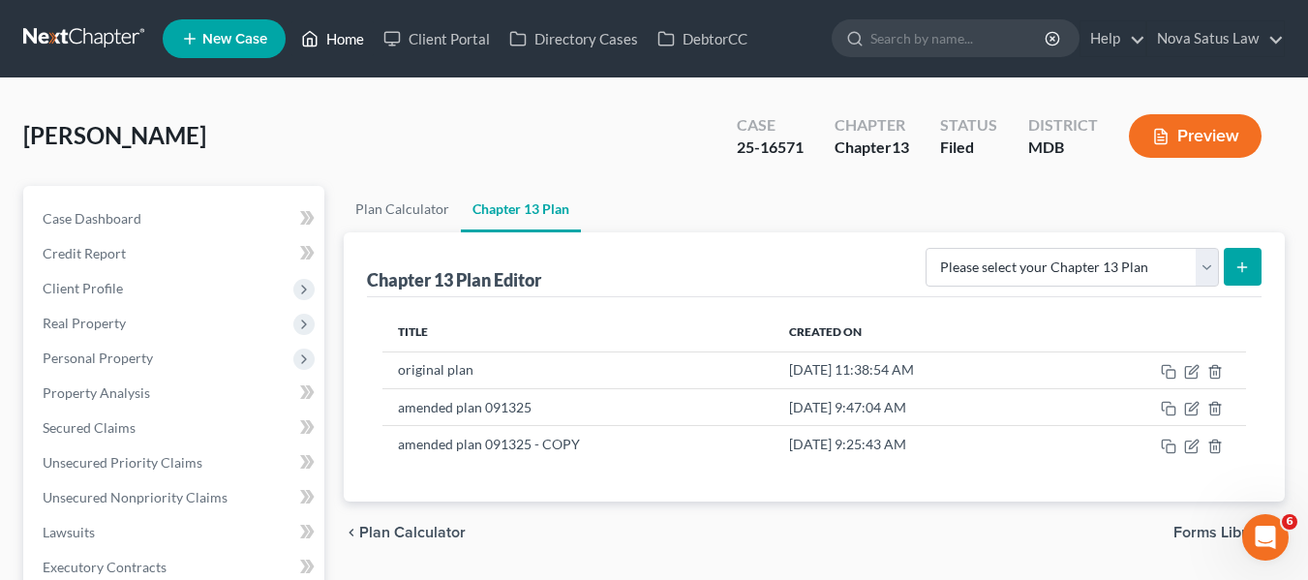
click at [332, 40] on link "Home" at bounding box center [332, 38] width 82 height 35
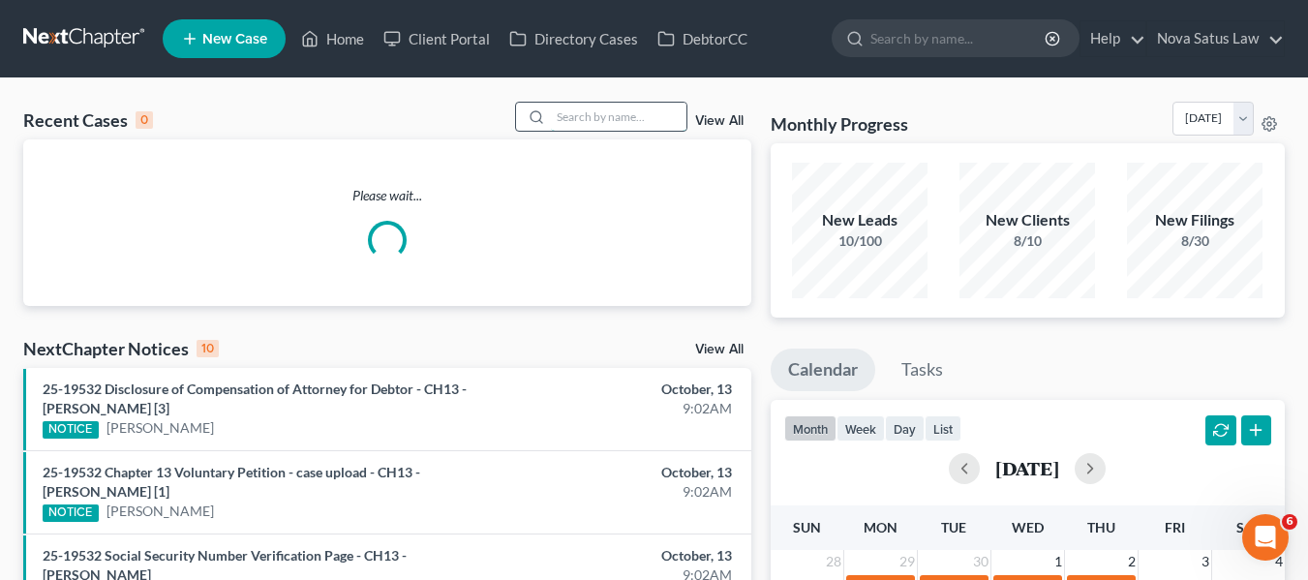
click at [576, 106] on input "search" at bounding box center [619, 117] width 136 height 28
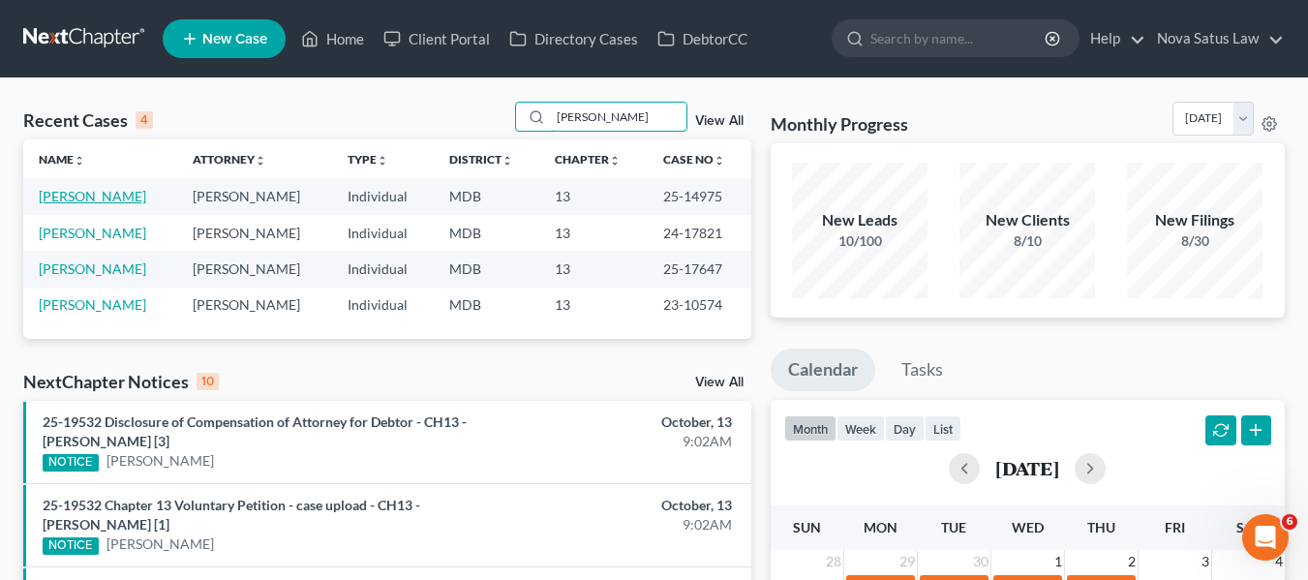
type input "[PERSON_NAME]"
click at [74, 200] on link "[PERSON_NAME]" at bounding box center [92, 196] width 107 height 16
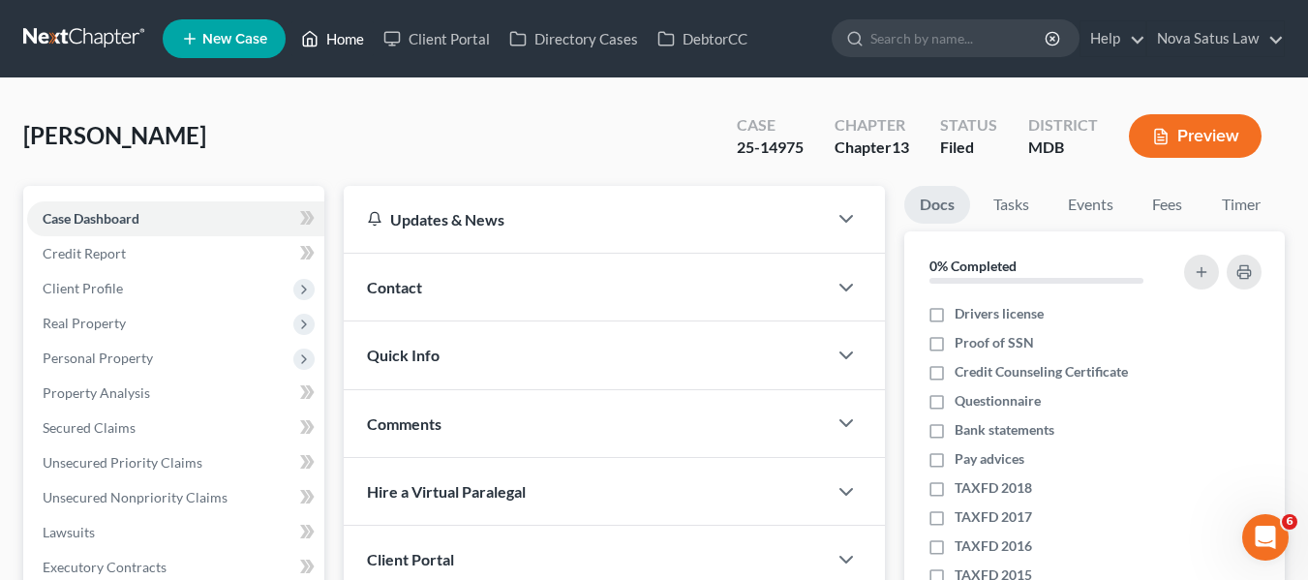
click at [331, 31] on link "Home" at bounding box center [332, 38] width 82 height 35
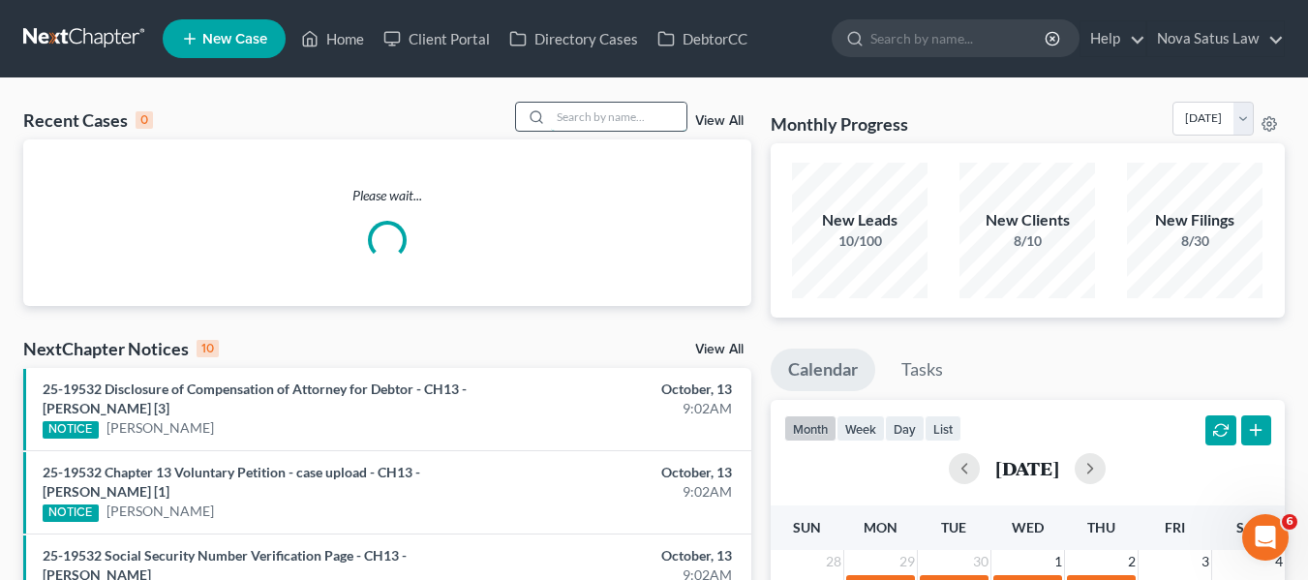
click at [586, 114] on input "search" at bounding box center [619, 117] width 136 height 28
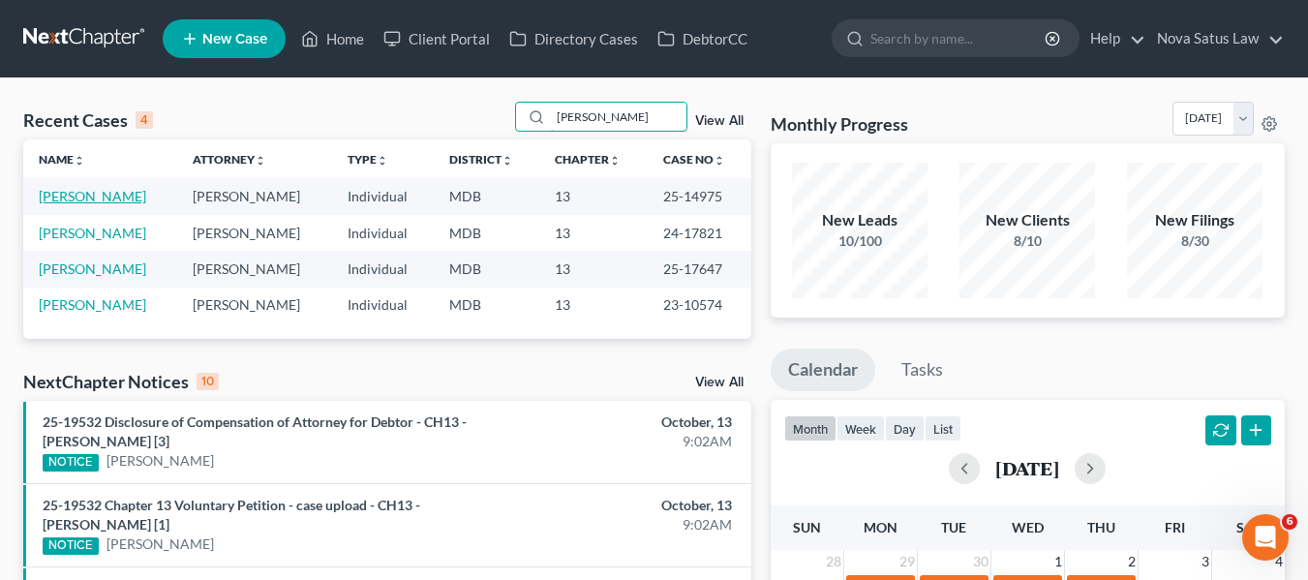
type input "[PERSON_NAME]"
click at [87, 193] on link "[PERSON_NAME]" at bounding box center [92, 196] width 107 height 16
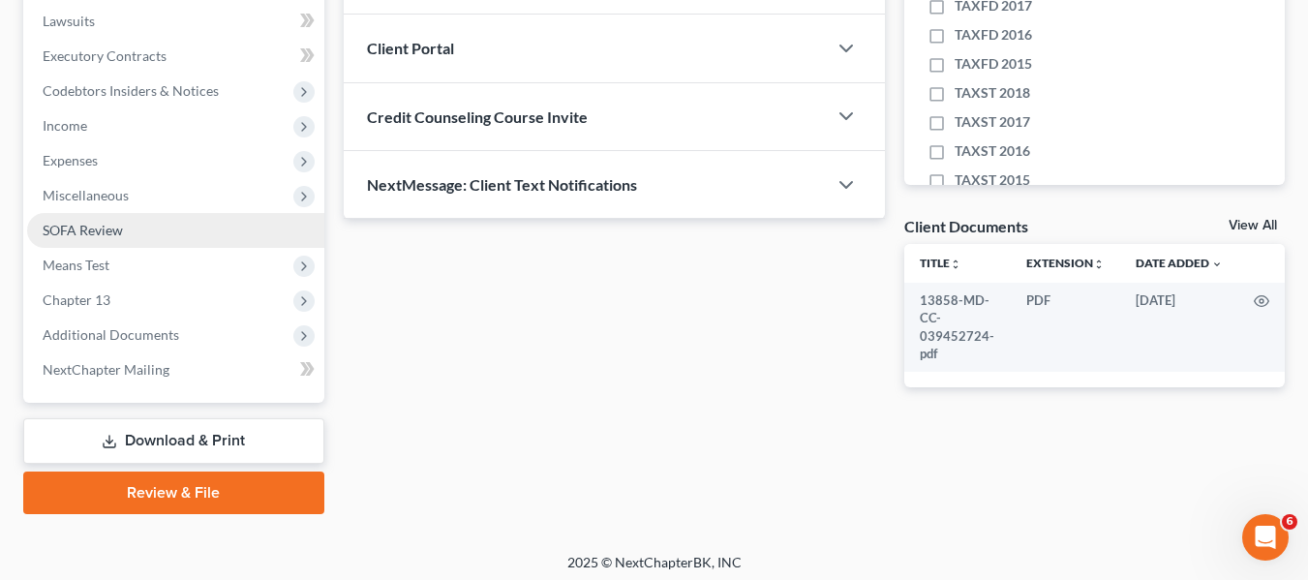
scroll to position [512, 0]
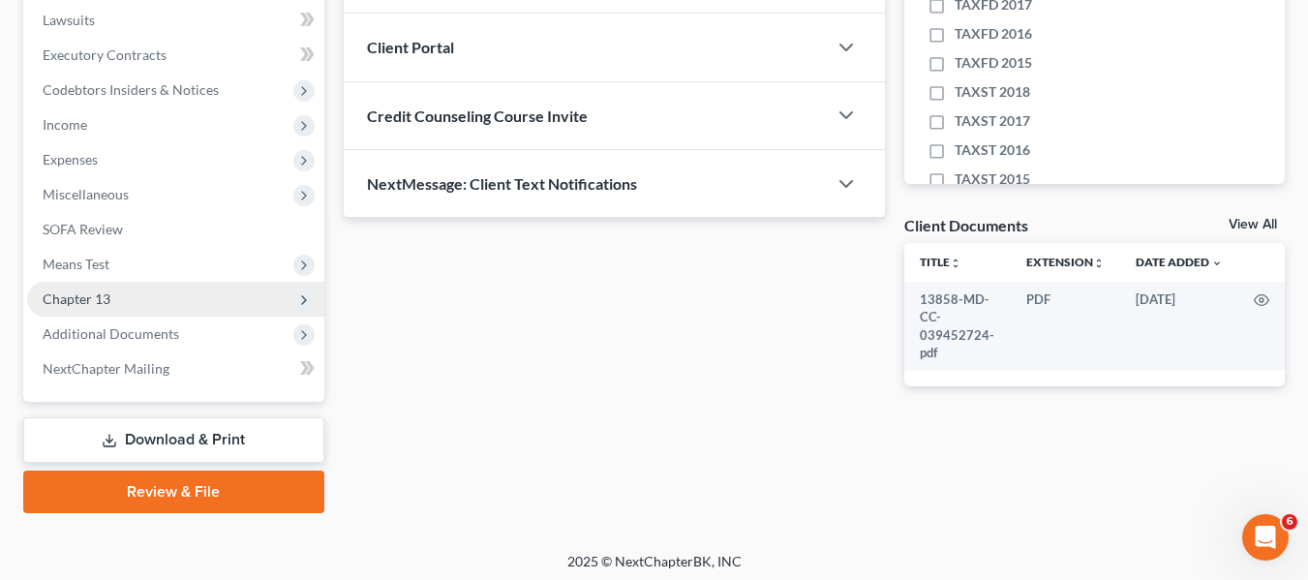
click at [66, 307] on span "Chapter 13" at bounding box center [175, 299] width 297 height 35
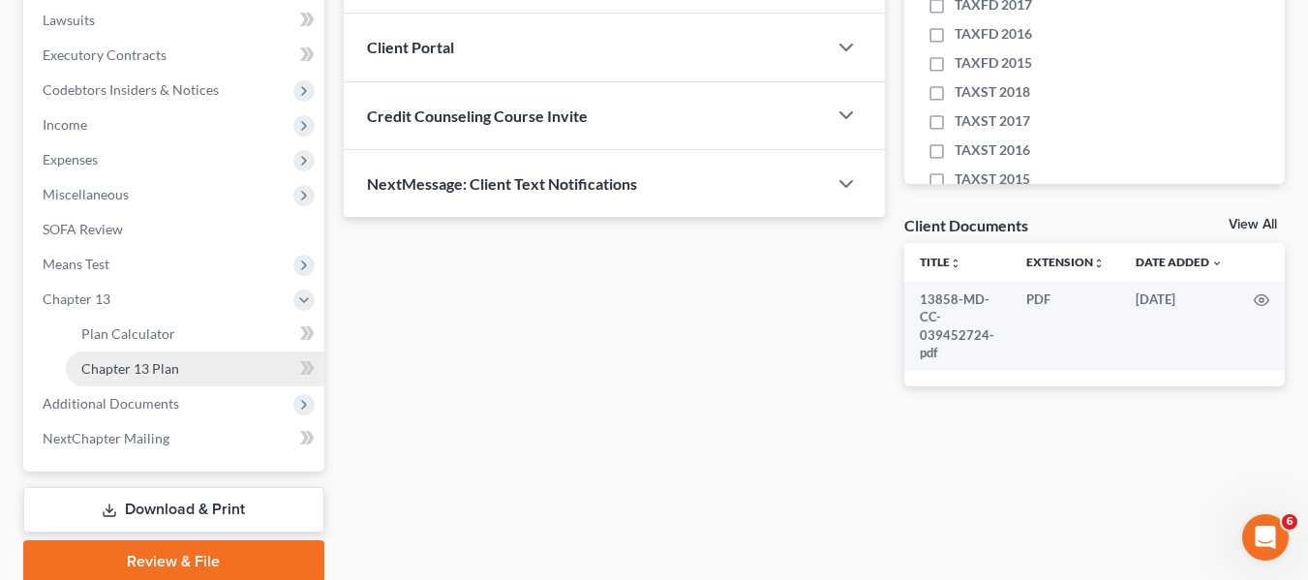
click at [141, 358] on link "Chapter 13 Plan" at bounding box center [195, 368] width 258 height 35
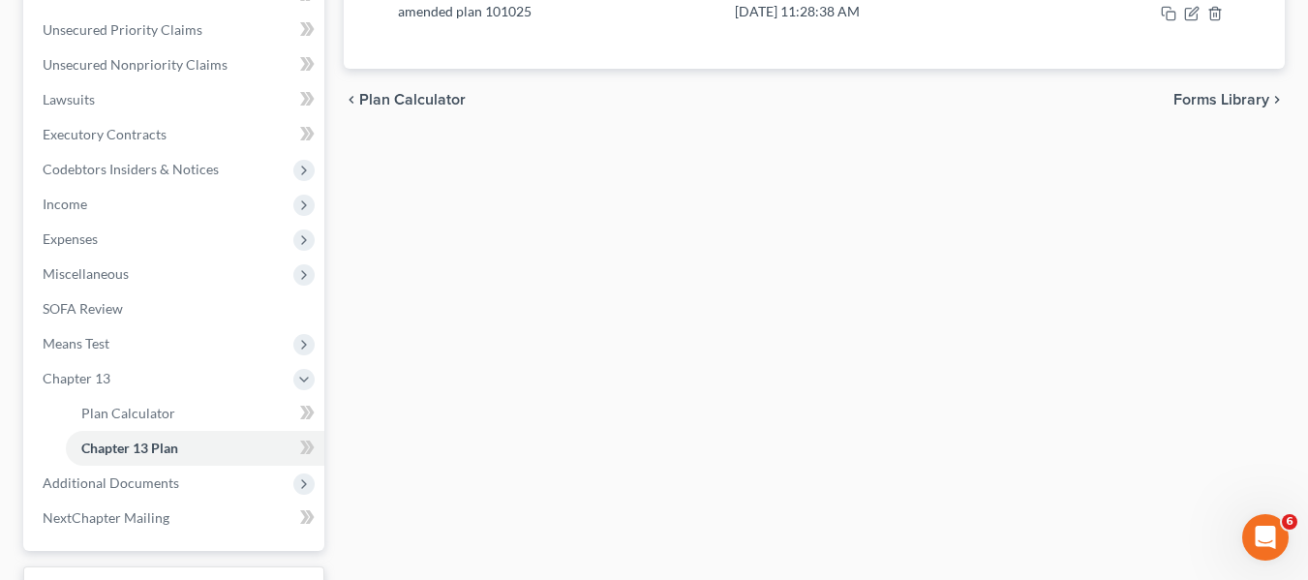
scroll to position [589, 0]
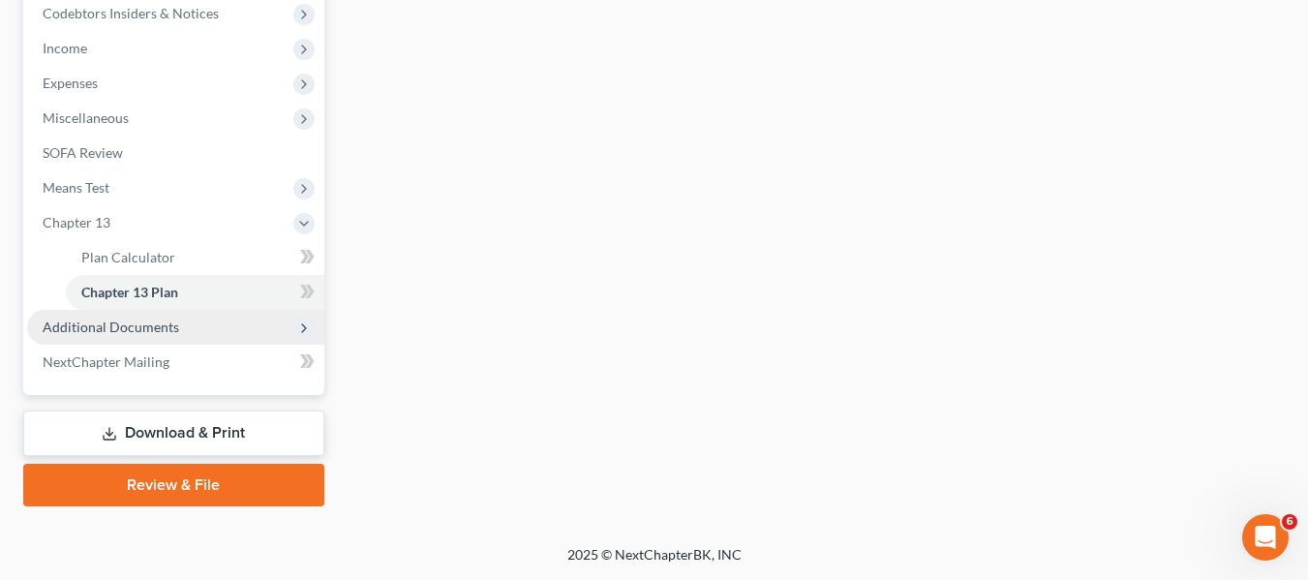
click at [82, 336] on span "Additional Documents" at bounding box center [175, 327] width 297 height 35
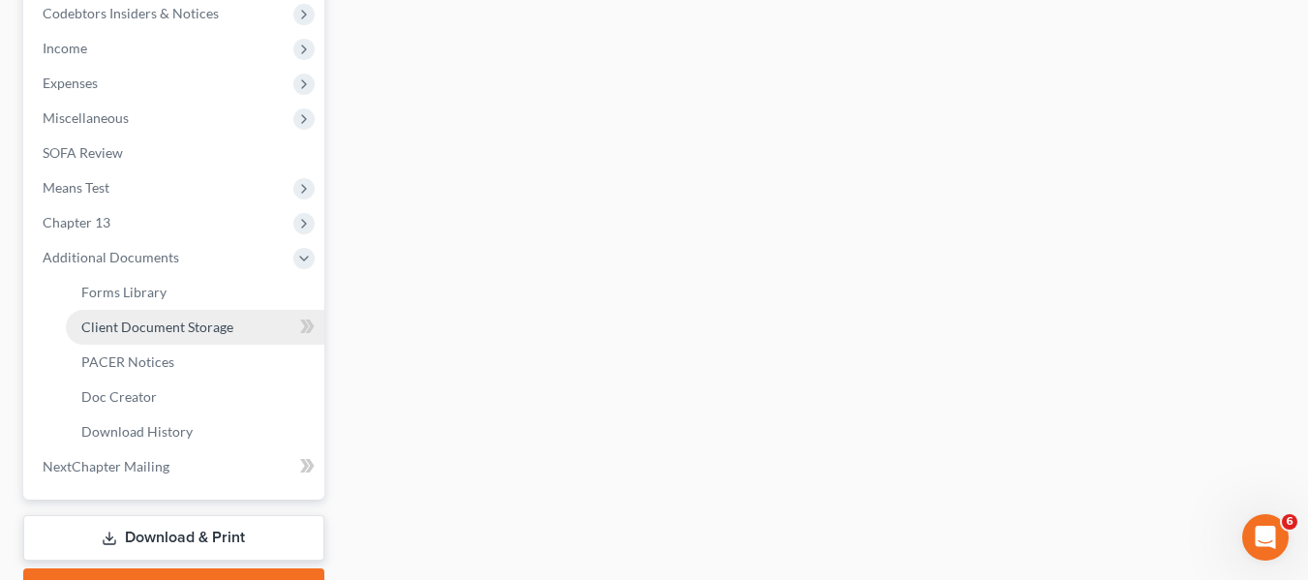
click at [109, 333] on span "Client Document Storage" at bounding box center [157, 326] width 152 height 16
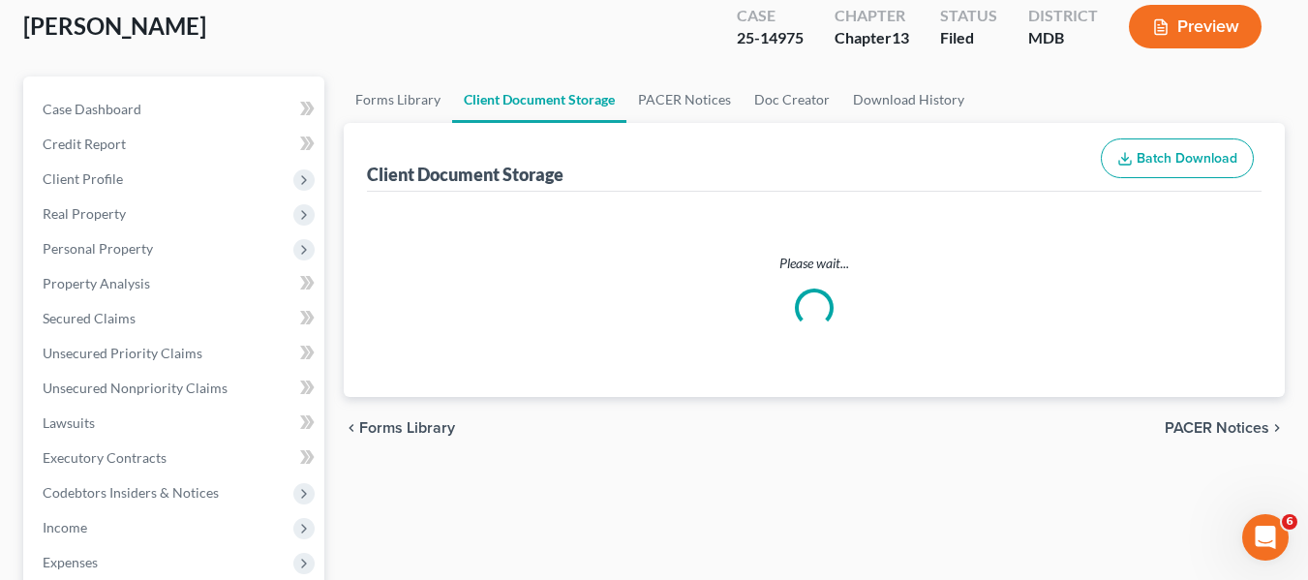
select select "14"
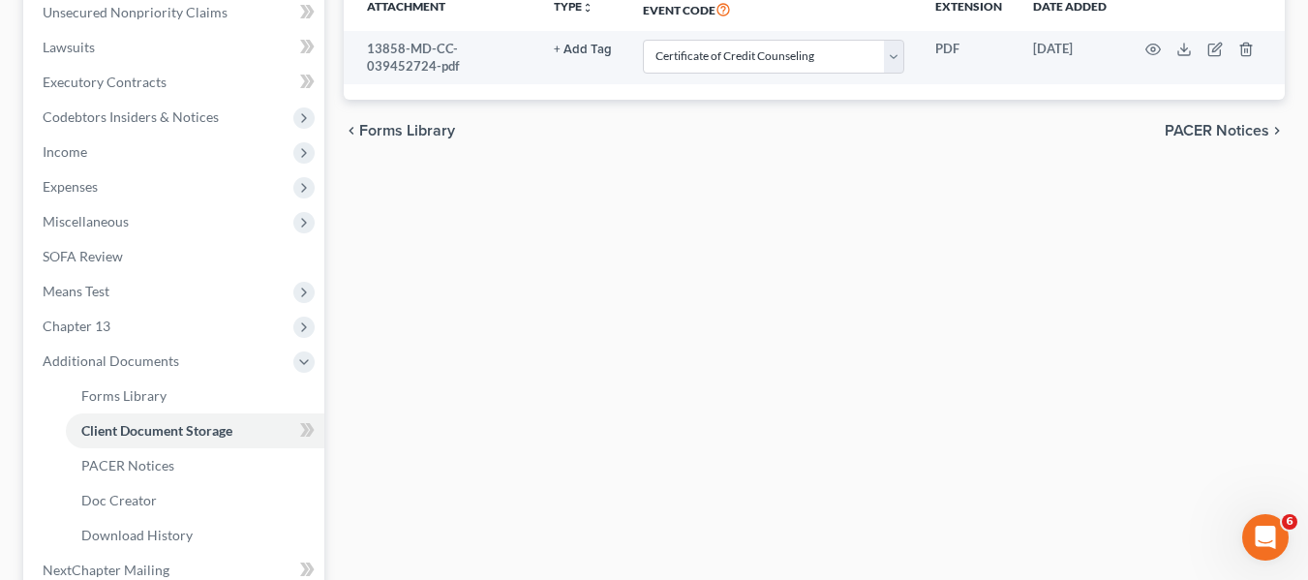
scroll to position [486, 0]
click at [121, 477] on link "PACER Notices" at bounding box center [195, 464] width 258 height 35
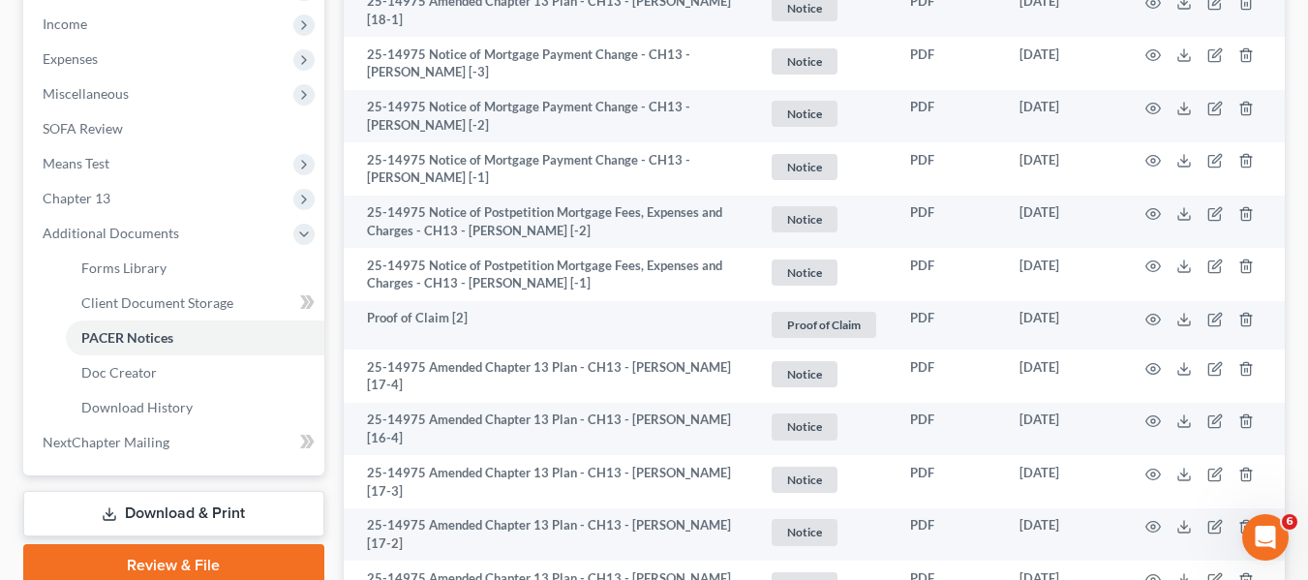
scroll to position [615, 0]
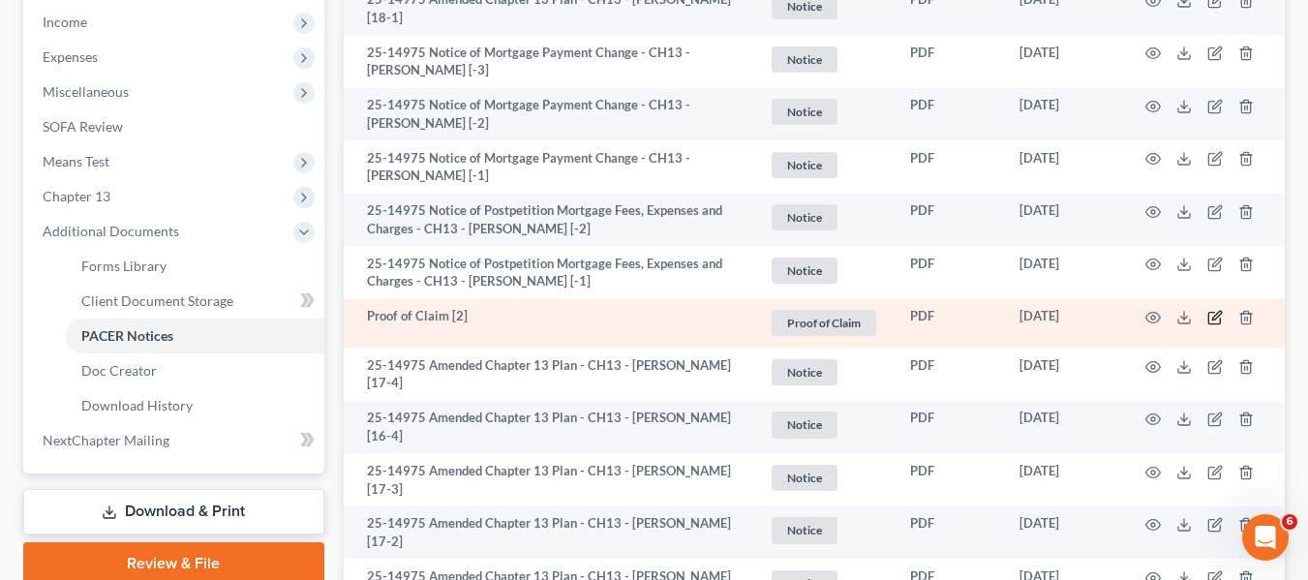
click at [1215, 310] on icon "button" at bounding box center [1214, 317] width 15 height 15
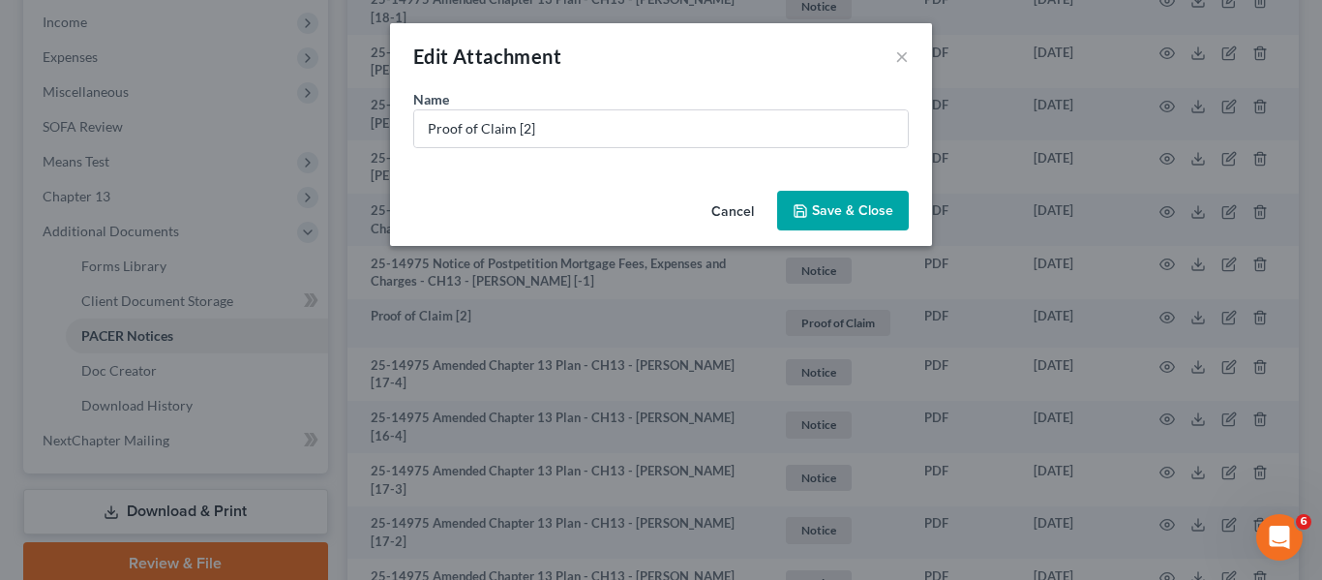
click at [726, 212] on button "Cancel" at bounding box center [733, 212] width 74 height 39
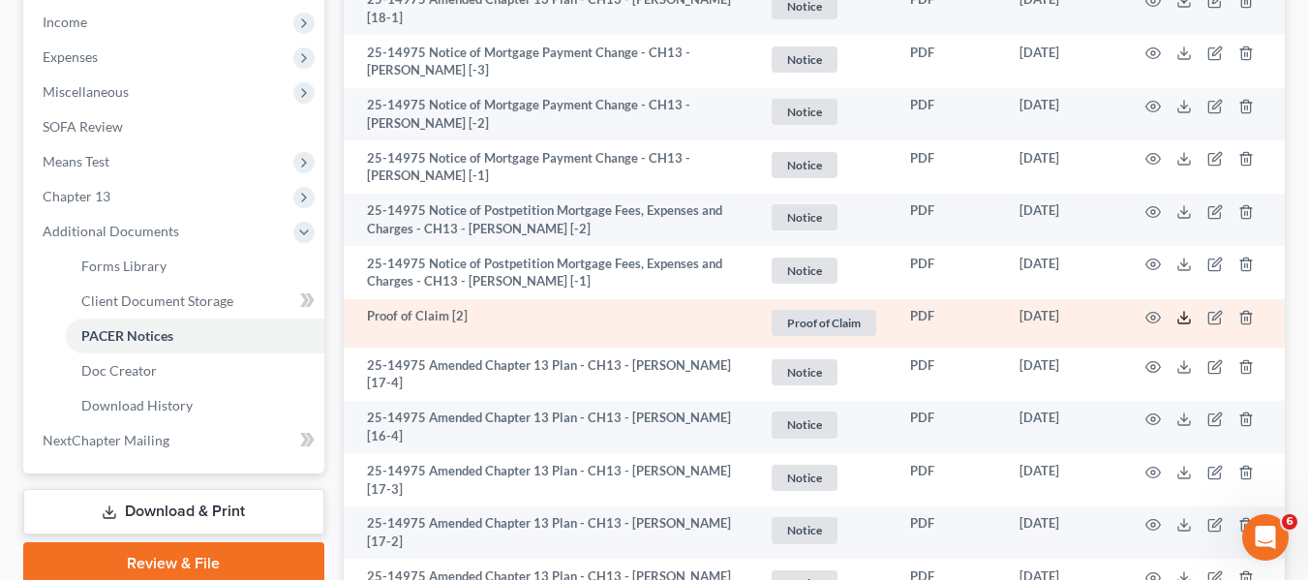
click at [1181, 318] on icon at bounding box center [1183, 317] width 15 height 15
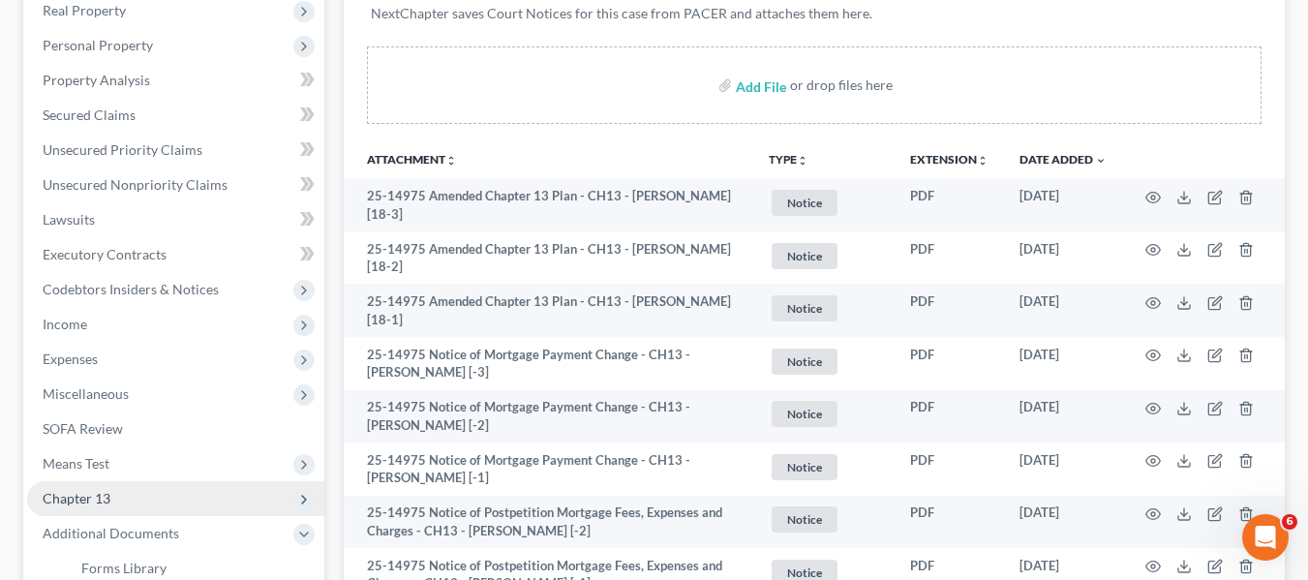
scroll to position [312, 0]
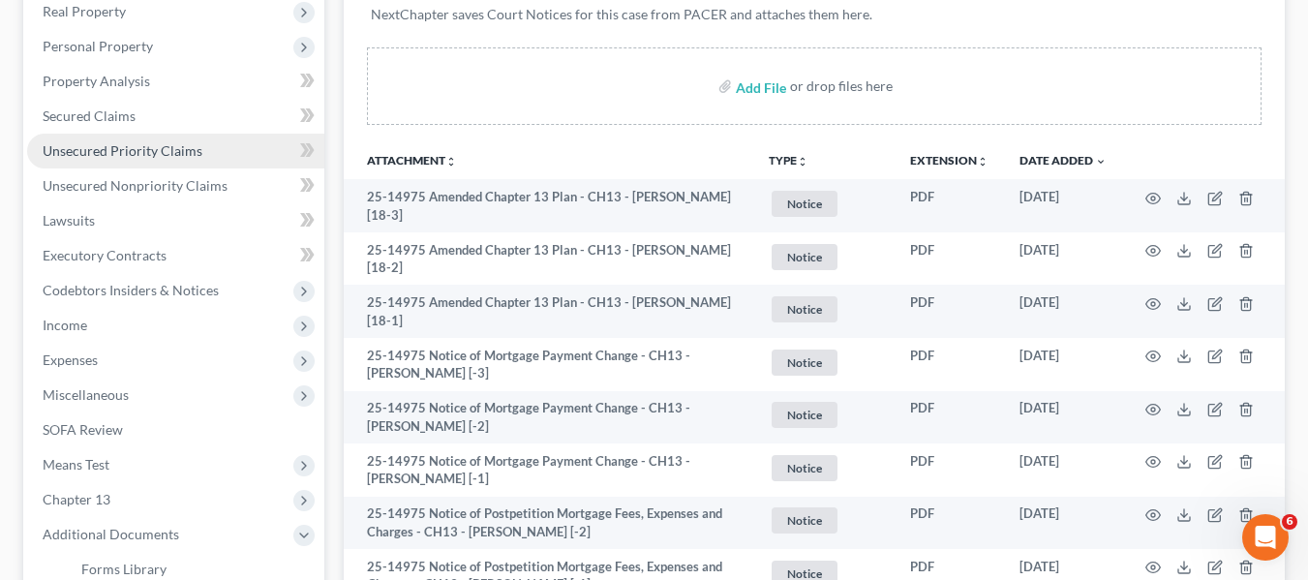
click at [161, 160] on link "Unsecured Priority Claims" at bounding box center [175, 151] width 297 height 35
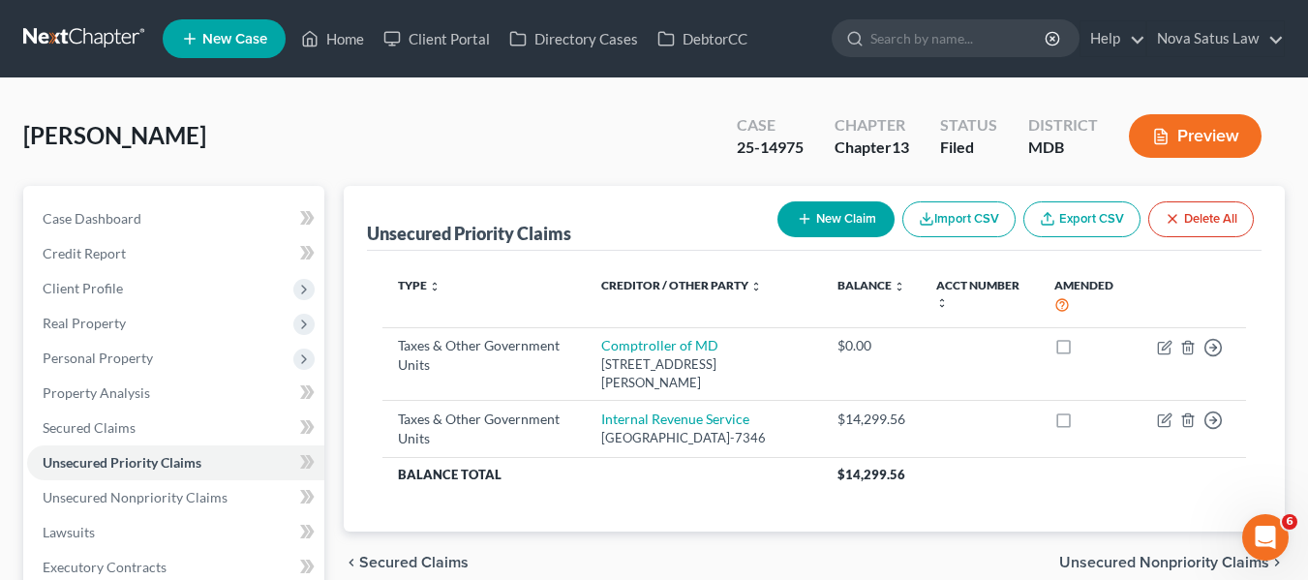
scroll to position [129, 0]
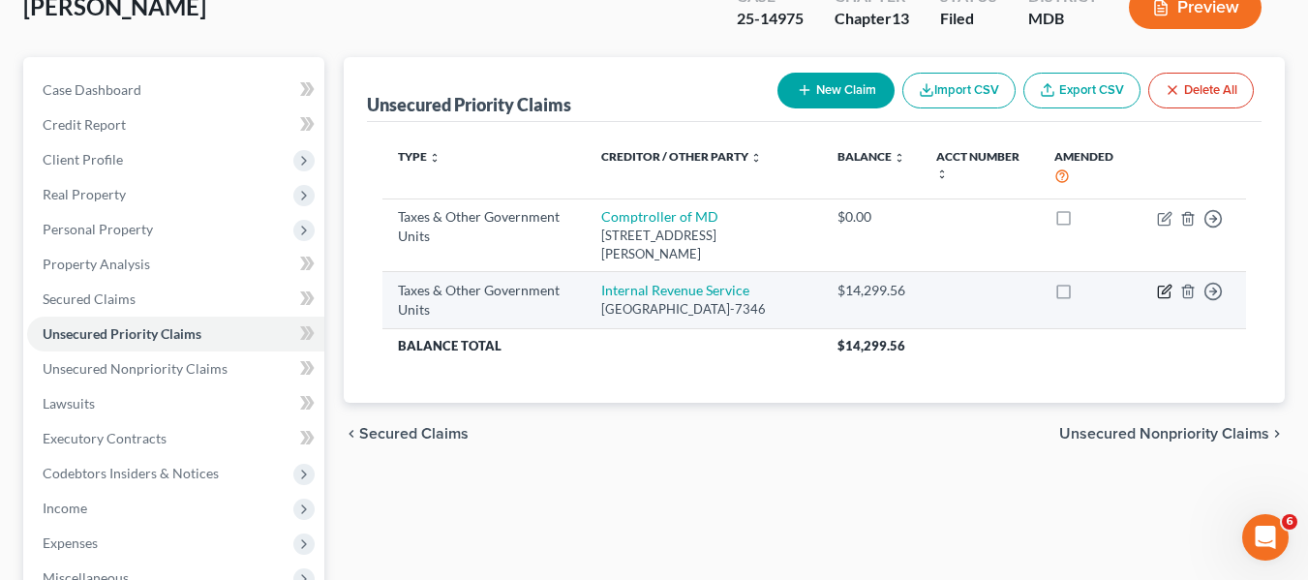
click at [1163, 294] on icon "button" at bounding box center [1166, 290] width 9 height 9
select select "0"
select select "39"
select select "0"
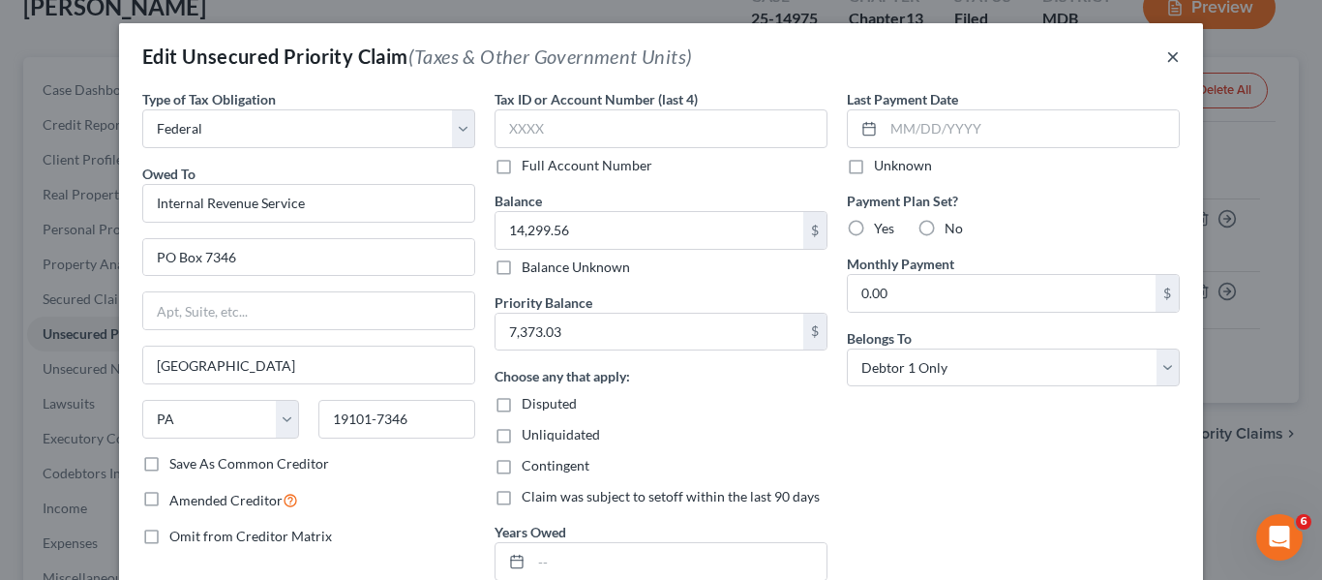
click at [1166, 51] on button "×" at bounding box center [1173, 56] width 14 height 23
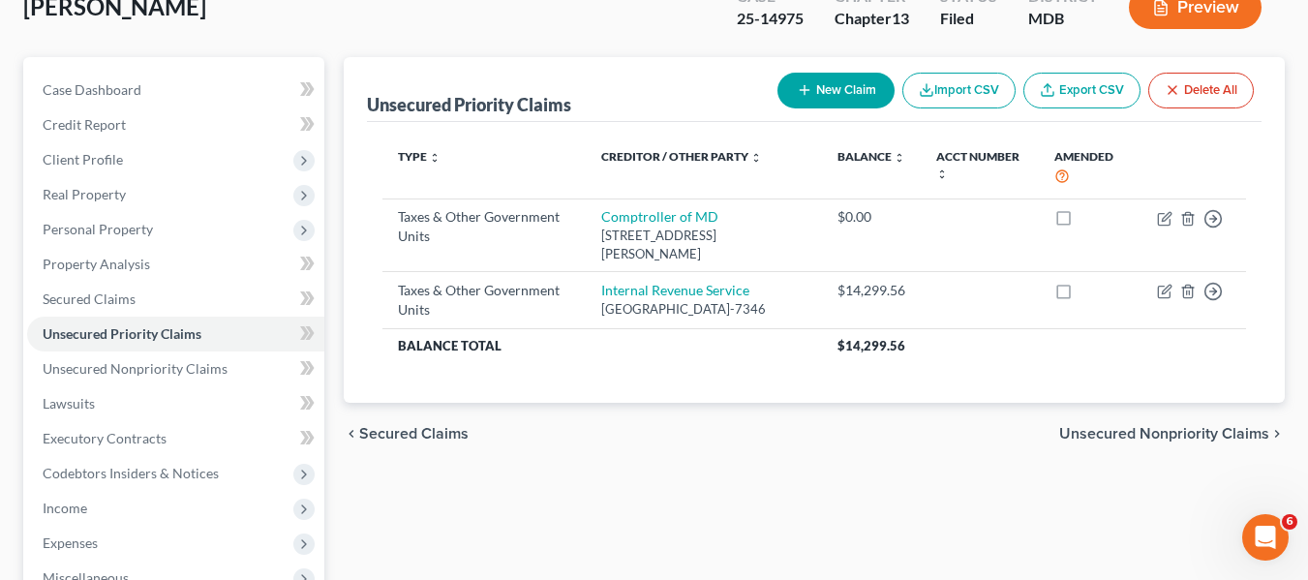
scroll to position [0, 0]
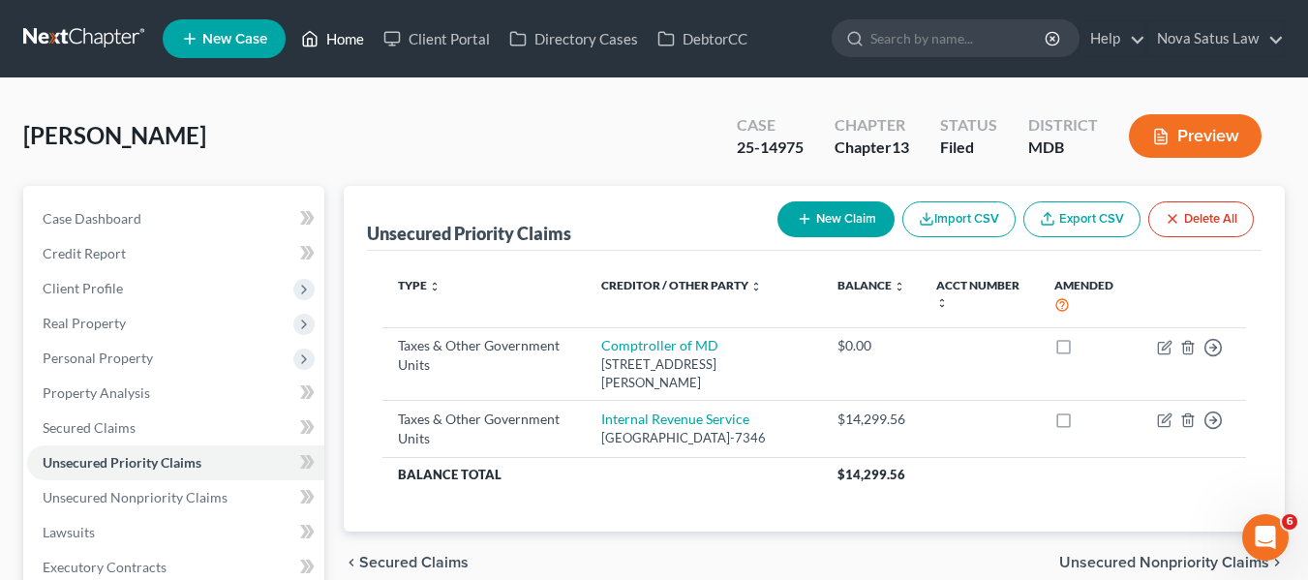
click at [335, 40] on link "Home" at bounding box center [332, 38] width 82 height 35
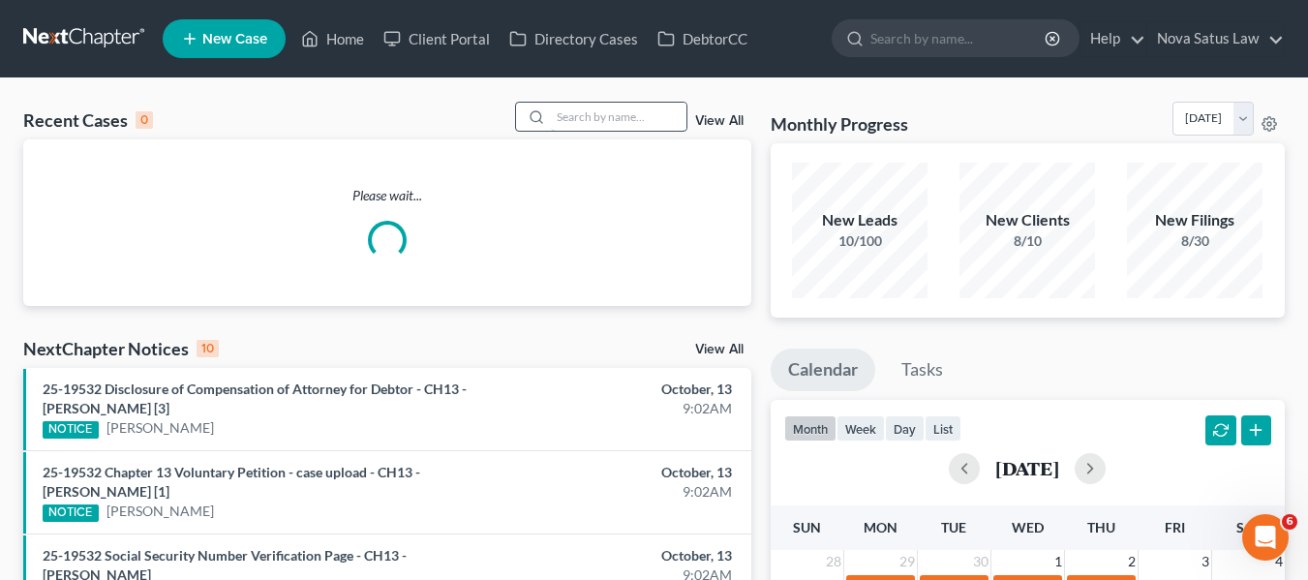
click at [586, 116] on input "search" at bounding box center [619, 117] width 136 height 28
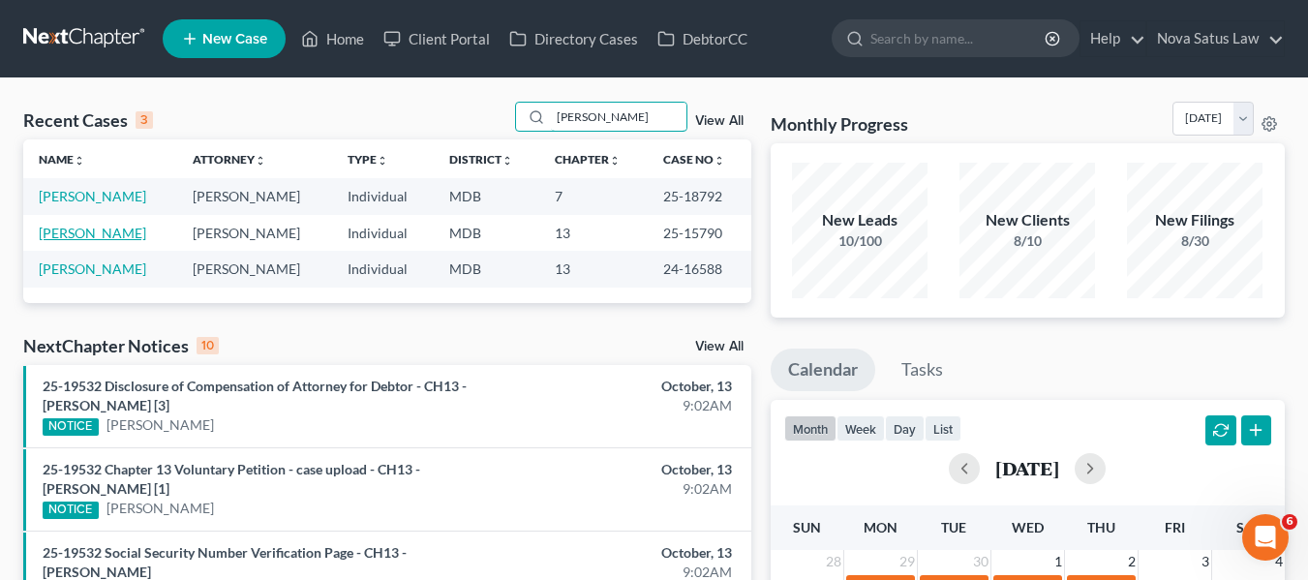
type input "[PERSON_NAME]"
click at [67, 240] on link "[PERSON_NAME]" at bounding box center [92, 233] width 107 height 16
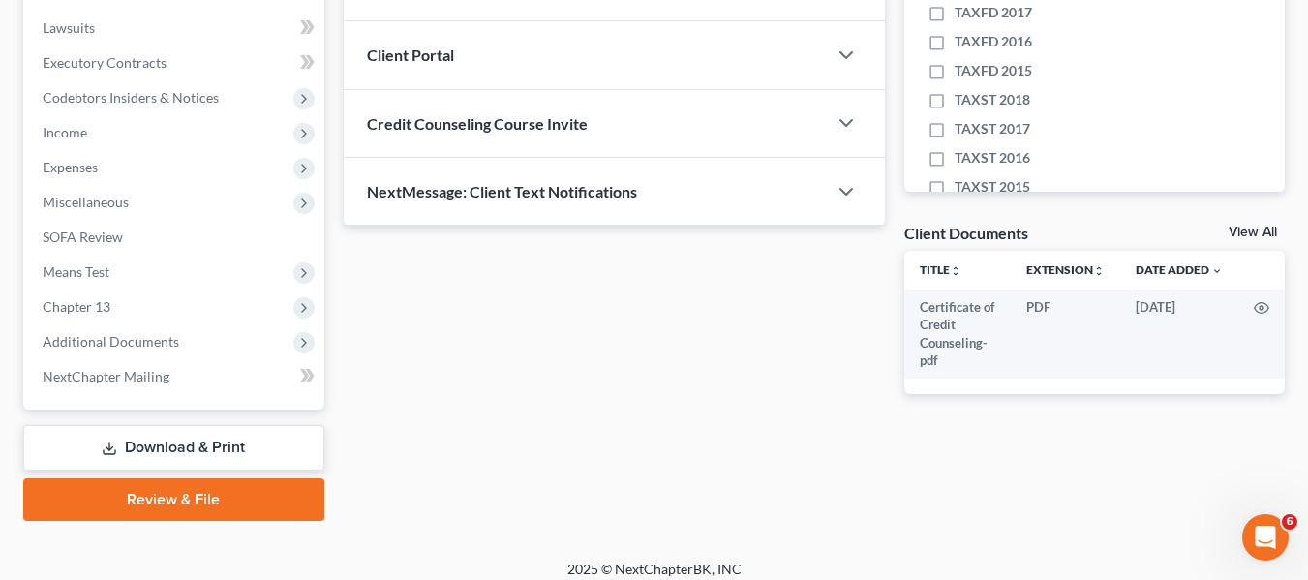
scroll to position [519, 0]
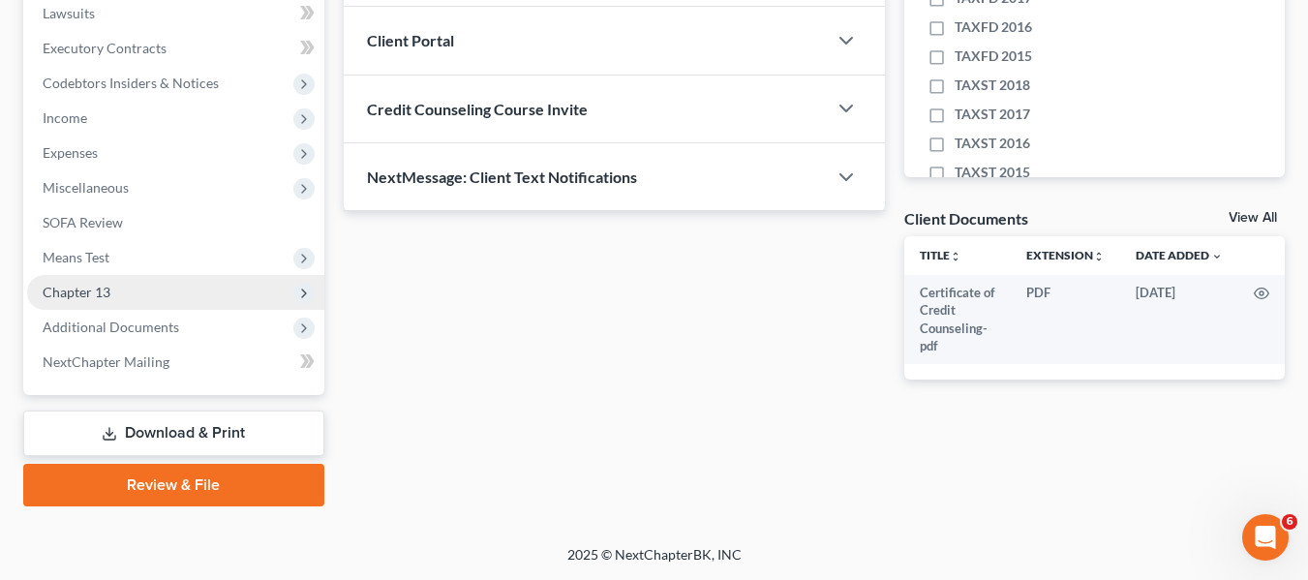
click at [102, 288] on span "Chapter 13" at bounding box center [77, 292] width 68 height 16
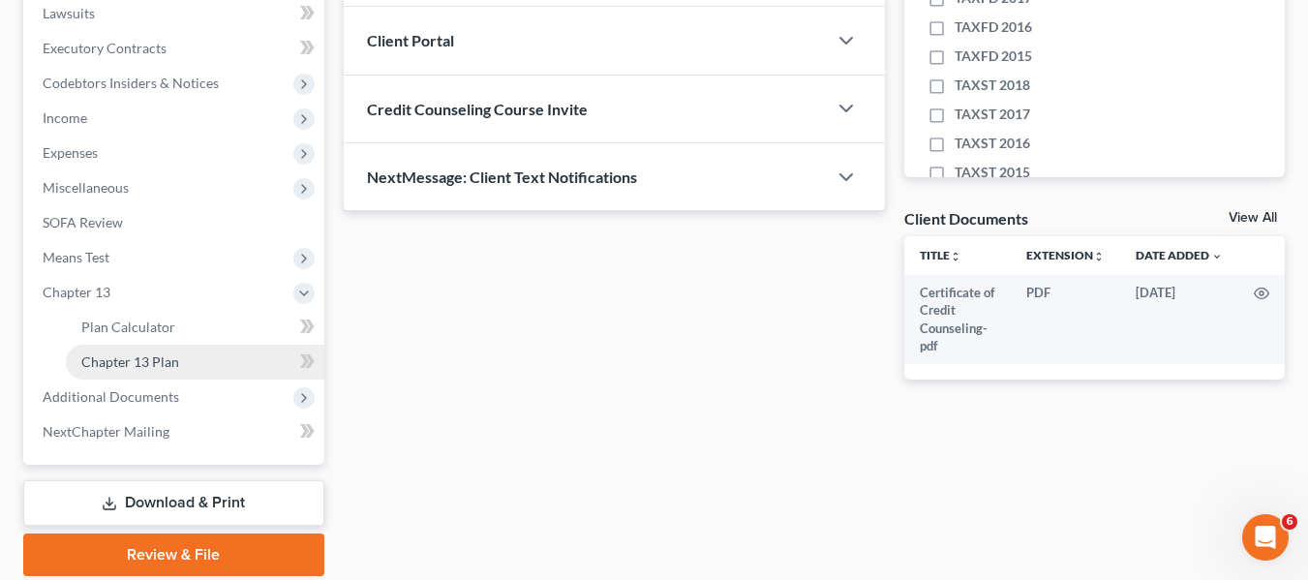
click at [124, 355] on span "Chapter 13 Plan" at bounding box center [130, 361] width 98 height 16
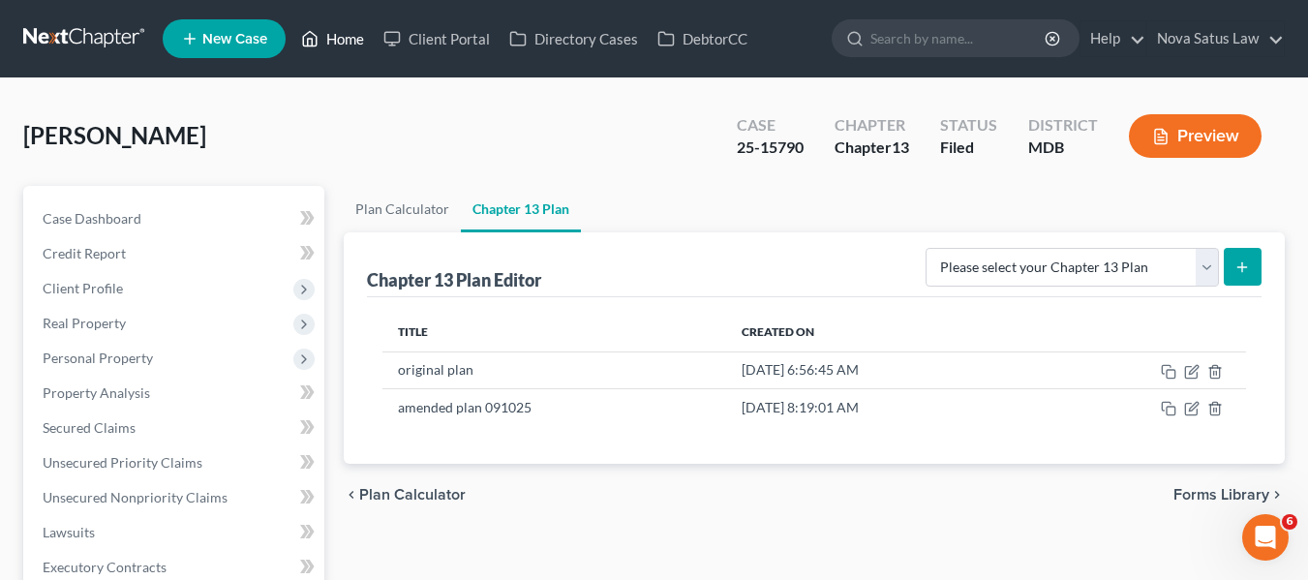
click at [337, 34] on link "Home" at bounding box center [332, 38] width 82 height 35
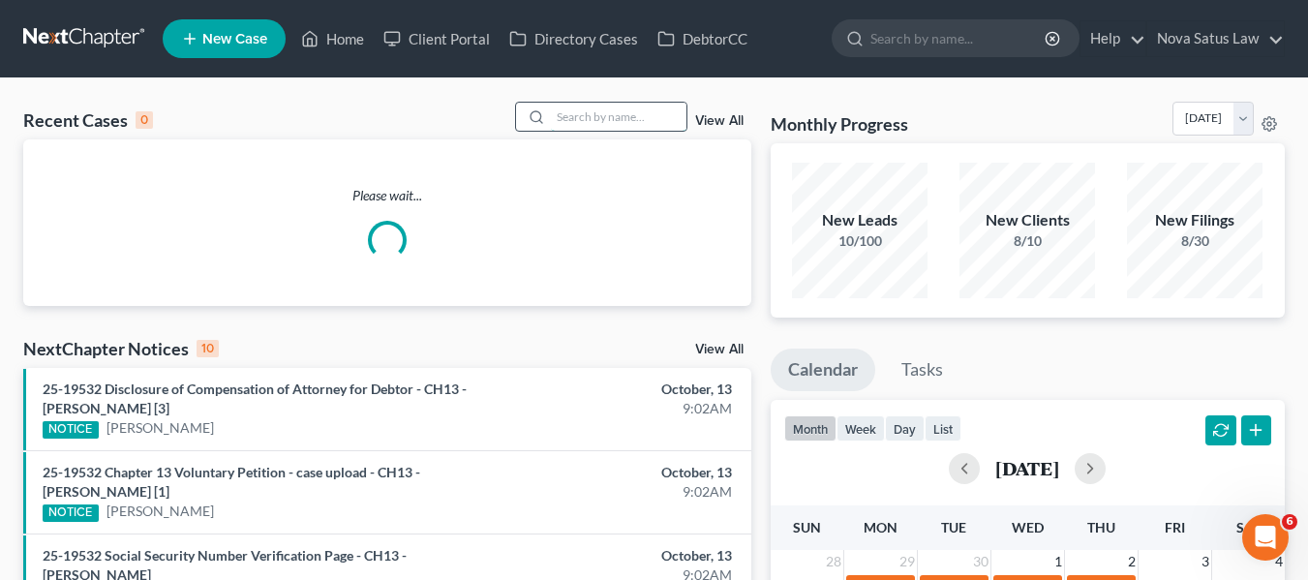
click at [570, 117] on input "search" at bounding box center [619, 117] width 136 height 28
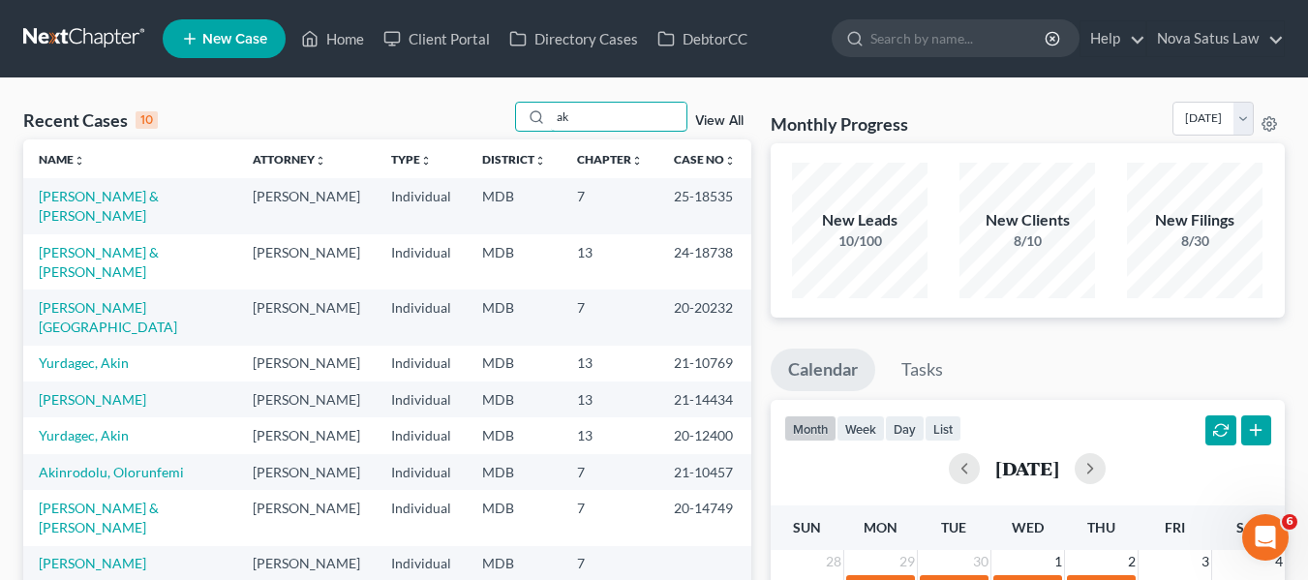
type input "a"
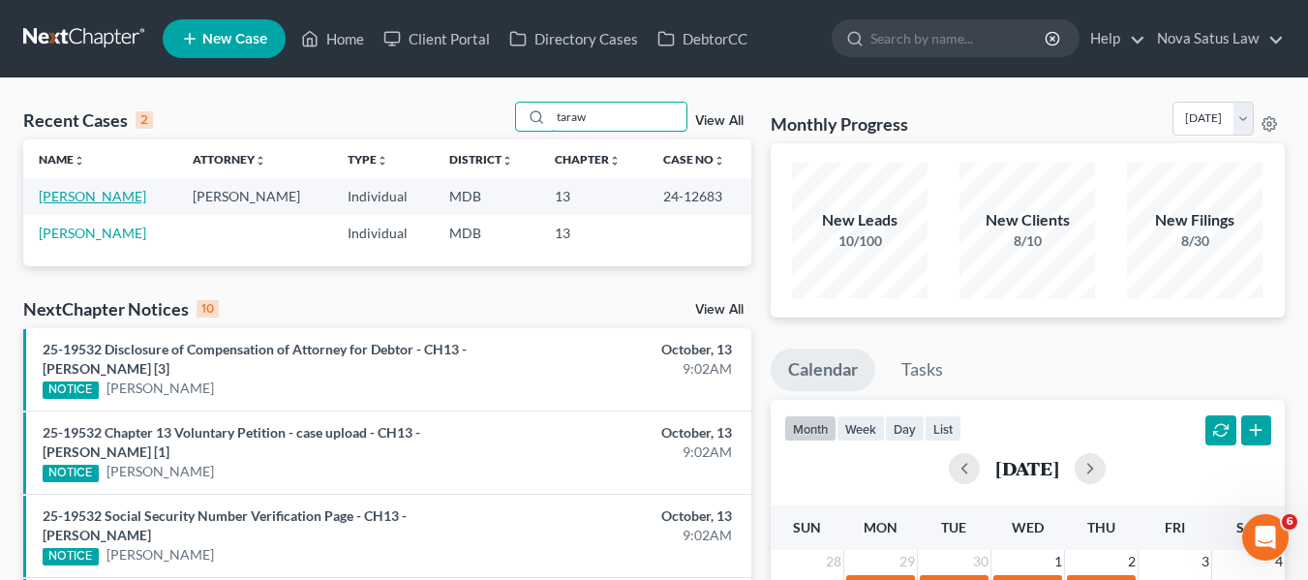
type input "taraw"
click at [108, 200] on link "[PERSON_NAME]" at bounding box center [92, 196] width 107 height 16
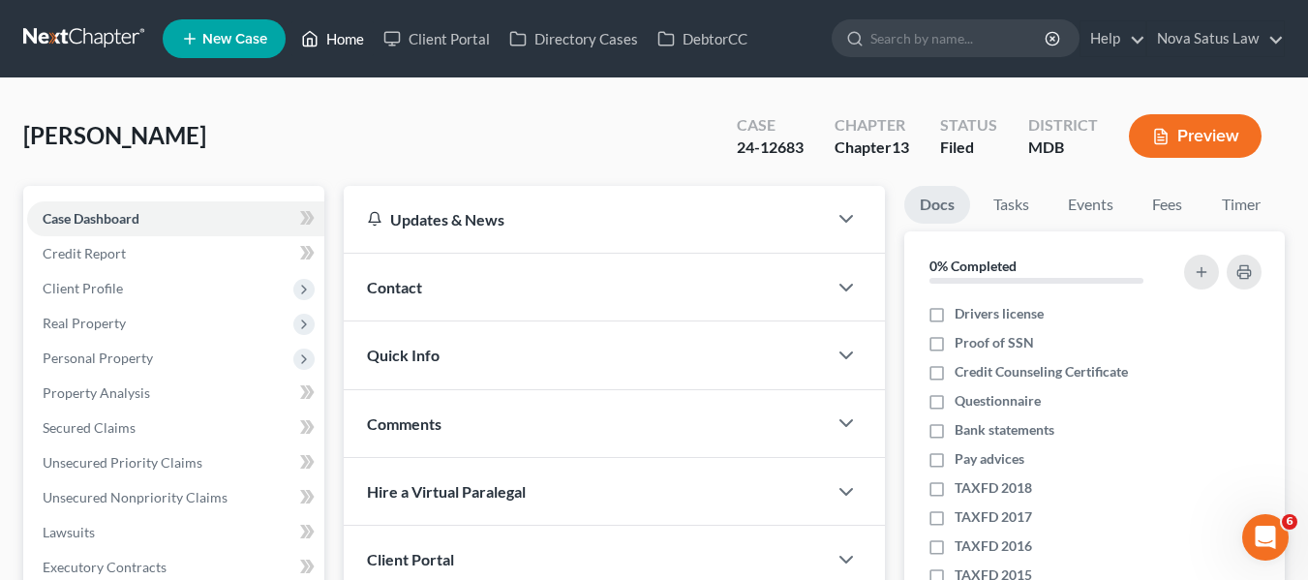
click at [340, 36] on link "Home" at bounding box center [332, 38] width 82 height 35
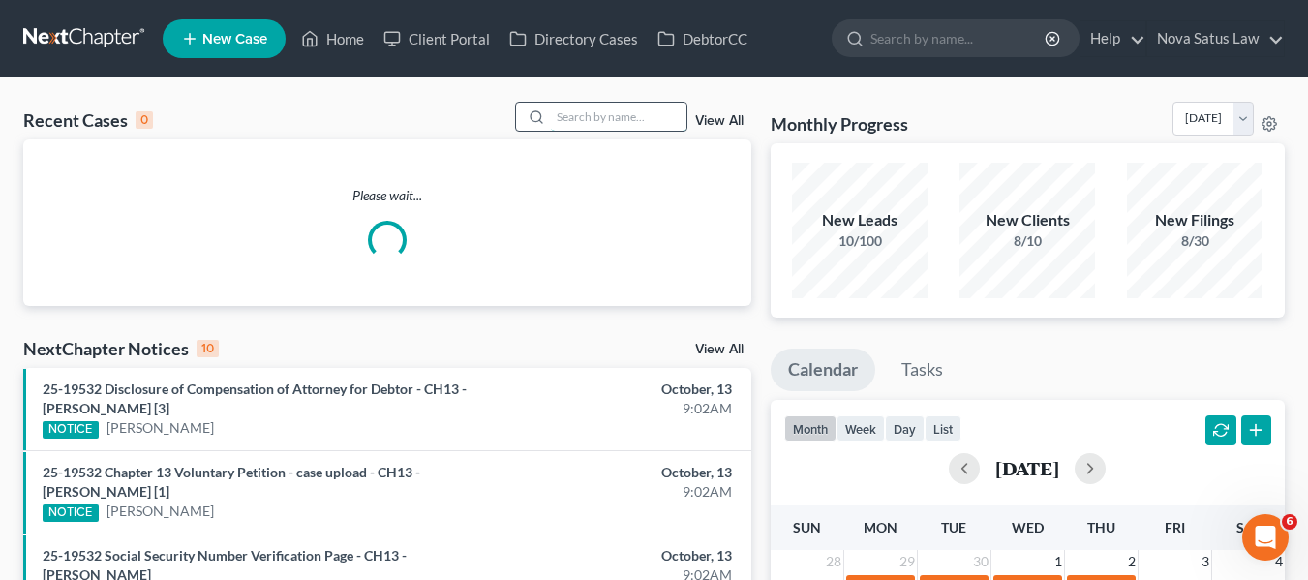
click at [568, 124] on input "search" at bounding box center [619, 117] width 136 height 28
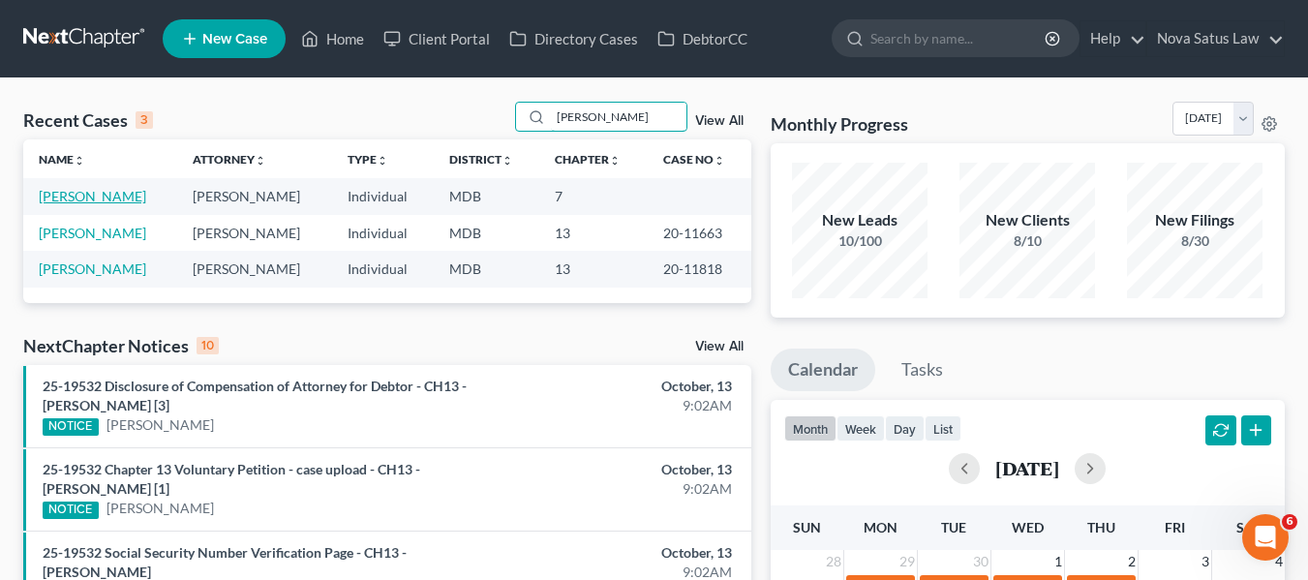
type input "[PERSON_NAME]"
click at [64, 199] on link "[PERSON_NAME]" at bounding box center [92, 196] width 107 height 16
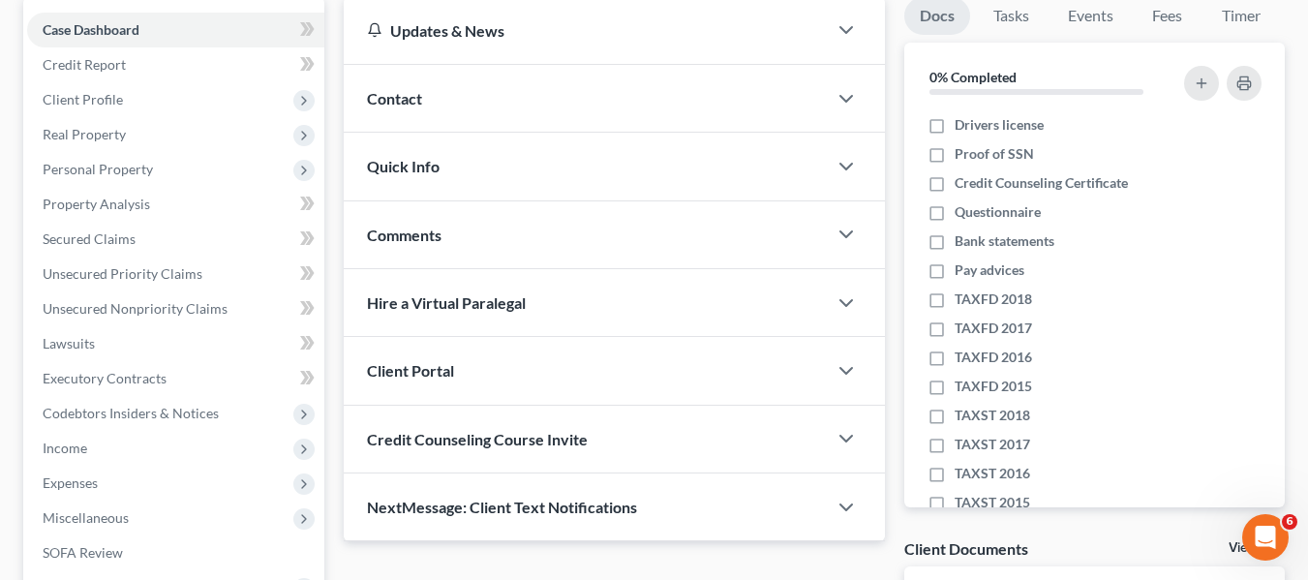
scroll to position [190, 0]
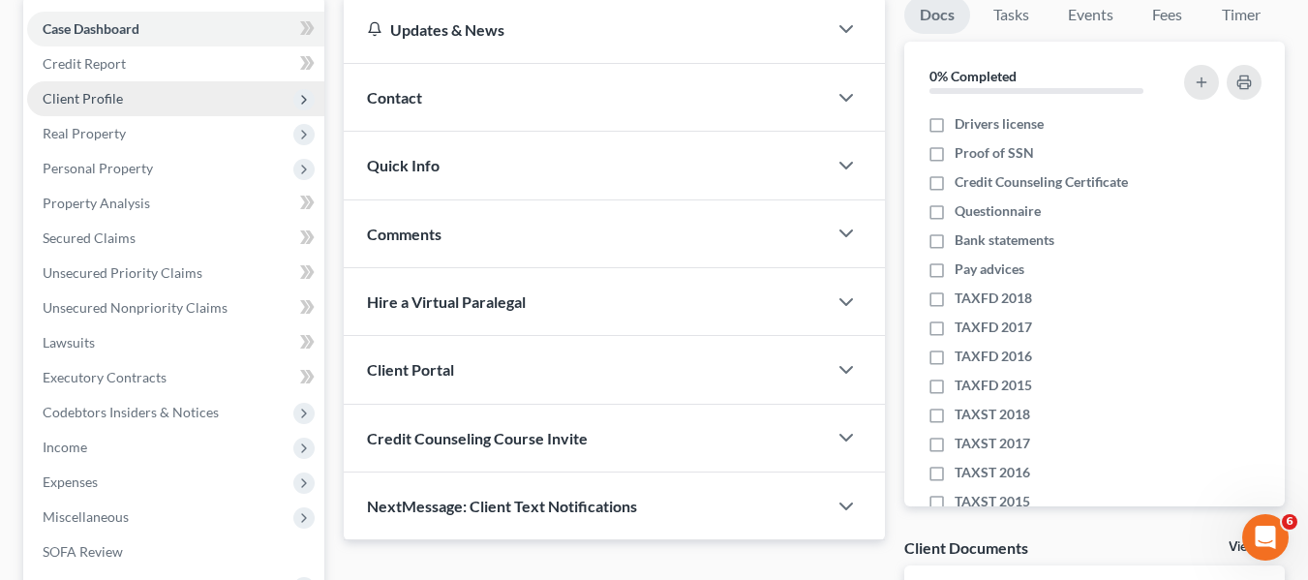
click at [56, 100] on span "Client Profile" at bounding box center [83, 98] width 80 height 16
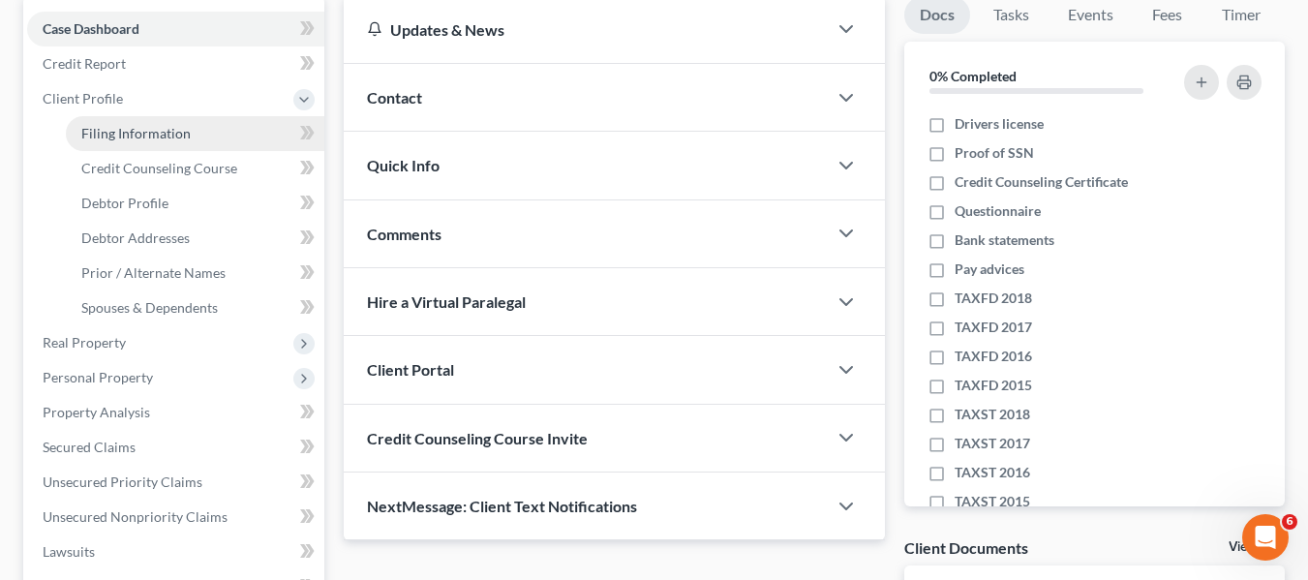
click at [113, 138] on span "Filing Information" at bounding box center [135, 133] width 109 height 16
select select "1"
select select "0"
select select "38"
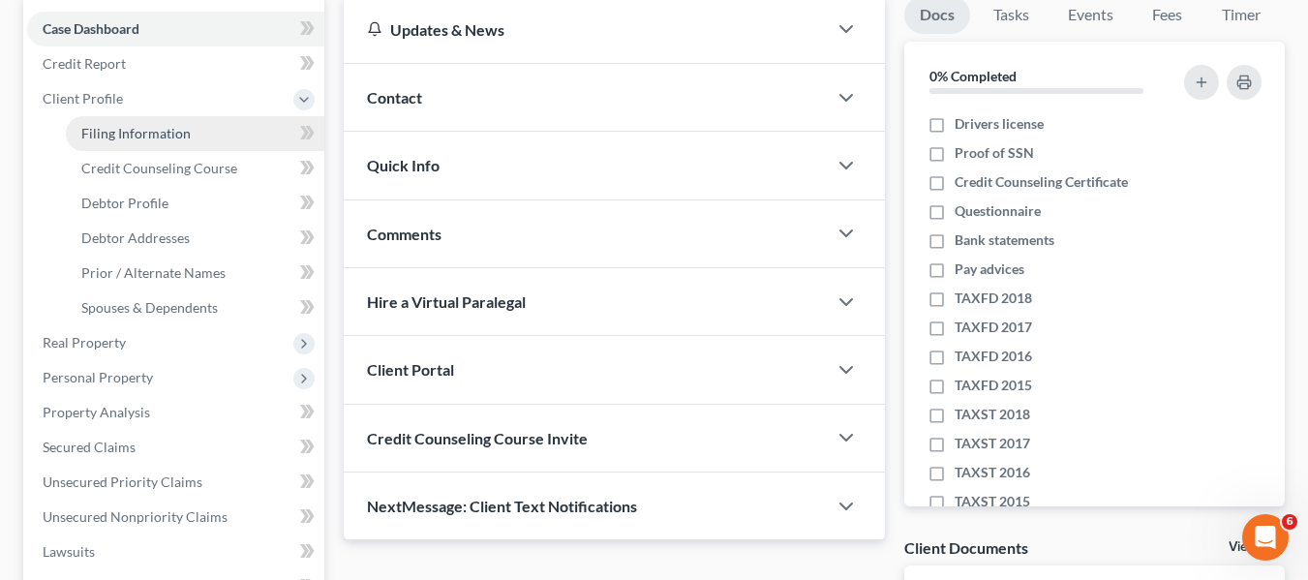
select select "0"
select select "21"
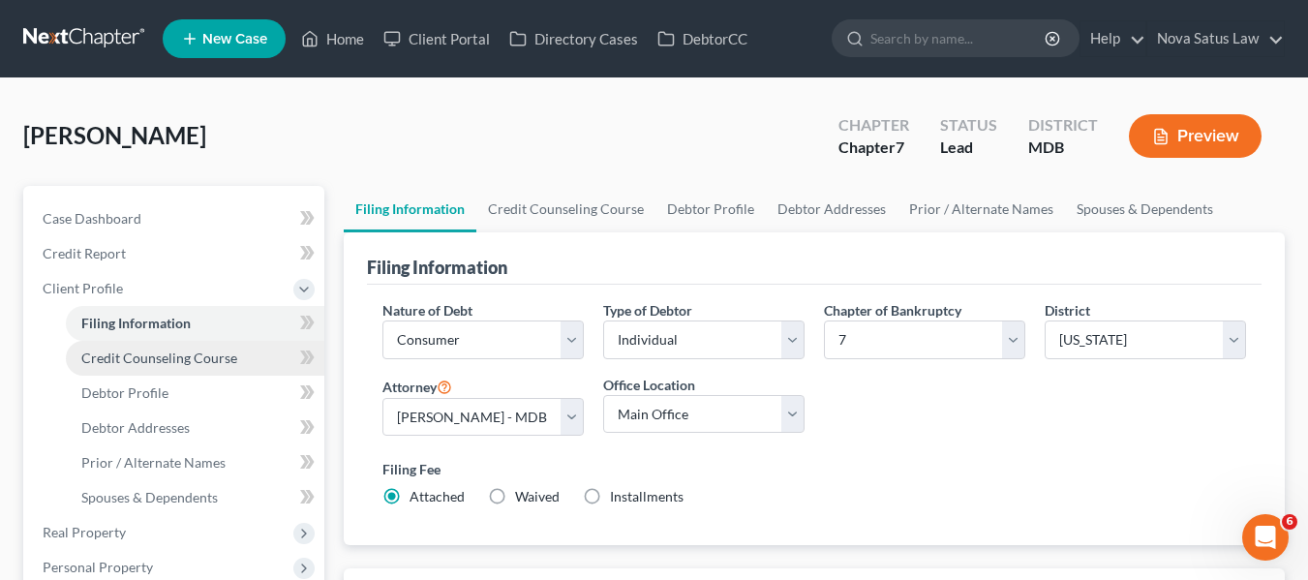
click at [141, 366] on link "Credit Counseling Course" at bounding box center [195, 358] width 258 height 35
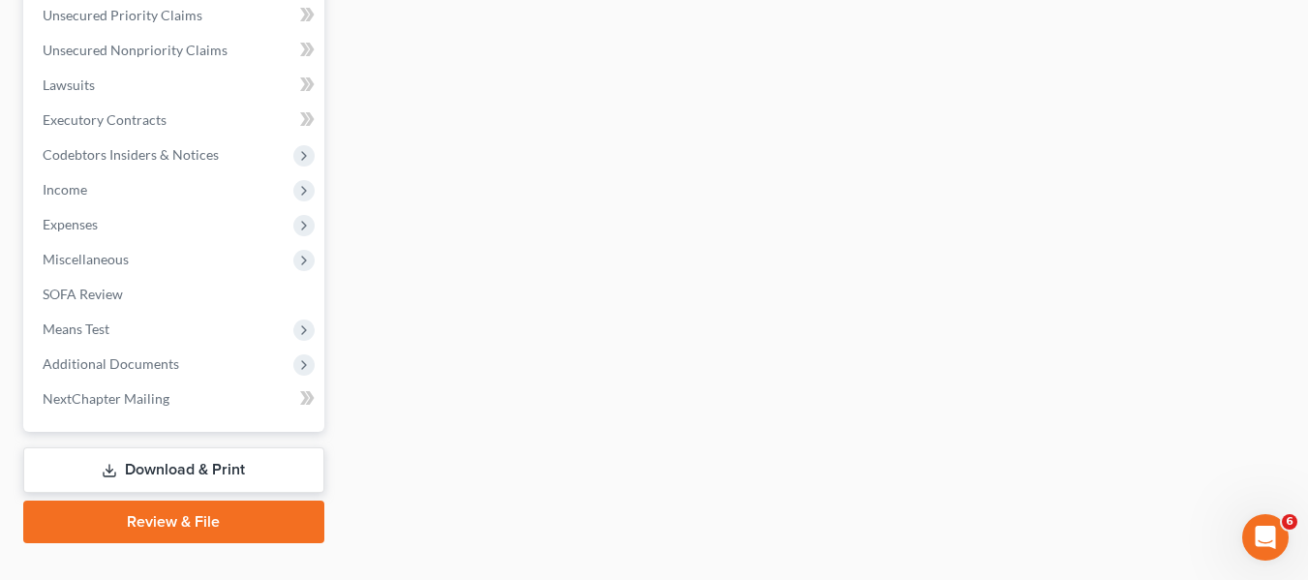
scroll to position [693, 0]
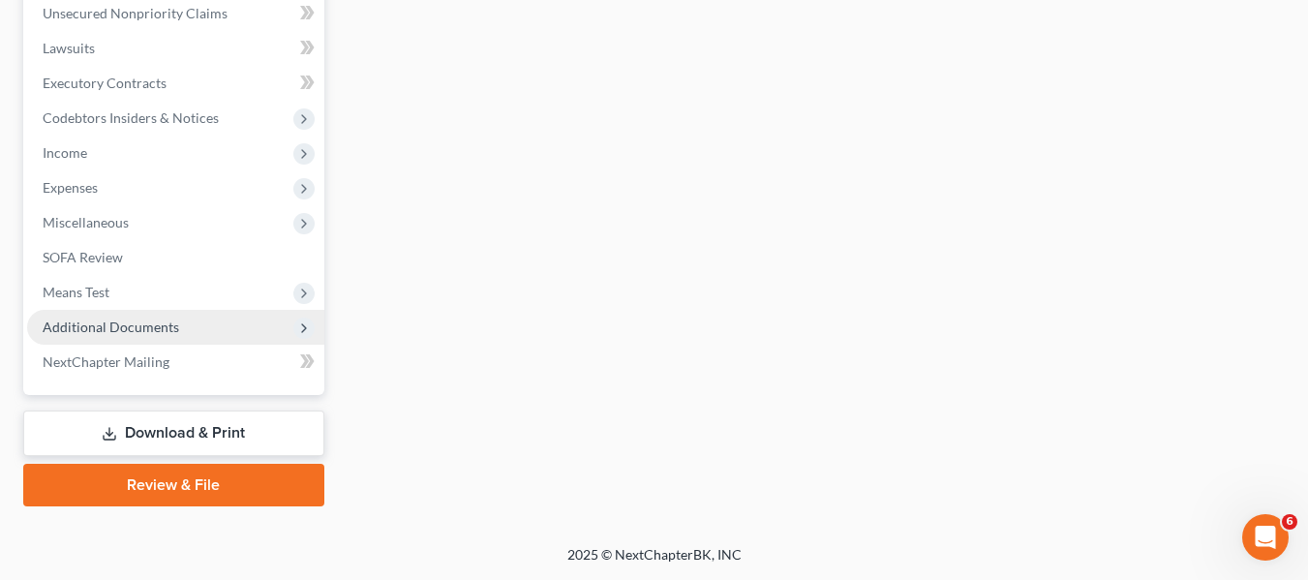
click at [97, 326] on span "Additional Documents" at bounding box center [111, 326] width 136 height 16
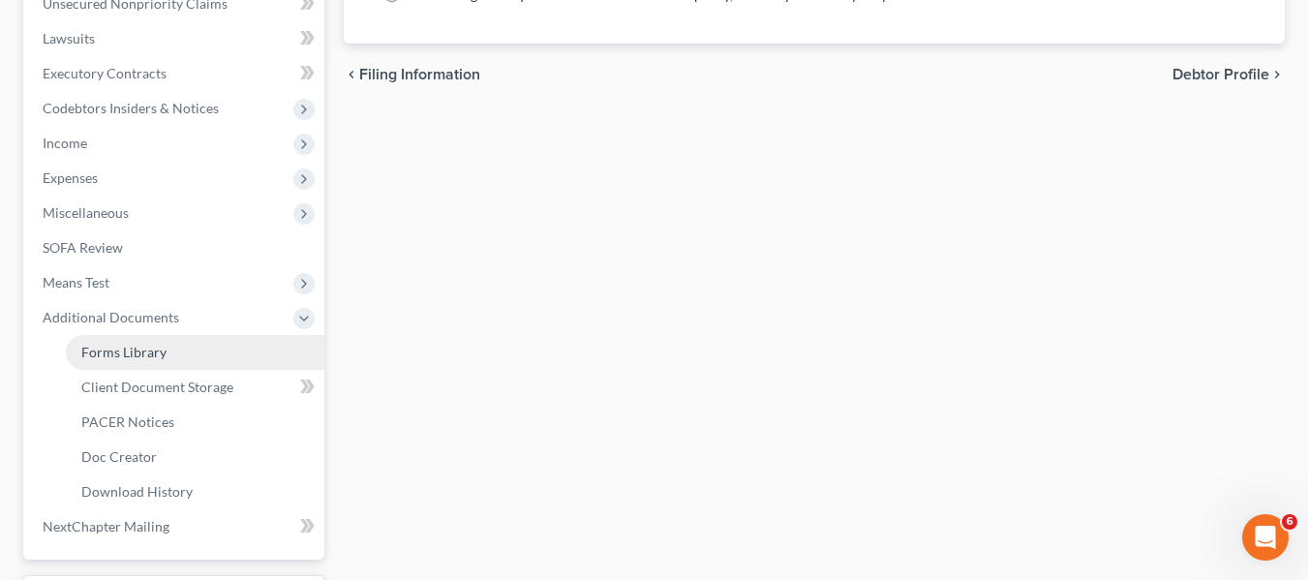
scroll to position [484, 0]
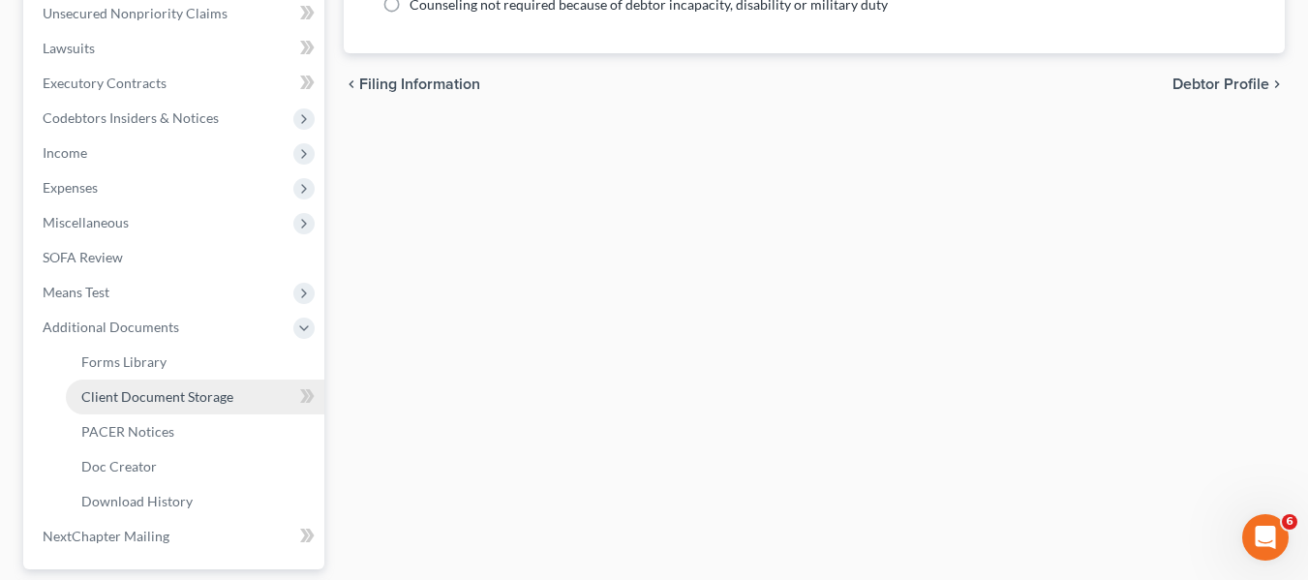
click at [139, 403] on span "Client Document Storage" at bounding box center [157, 396] width 152 height 16
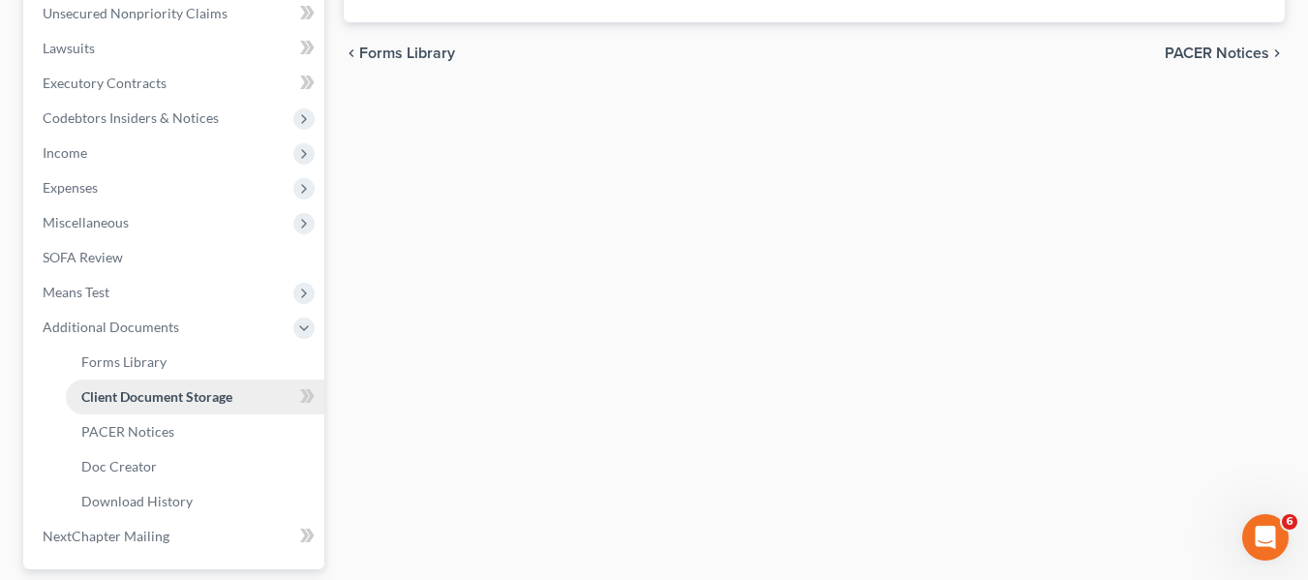
select select "14"
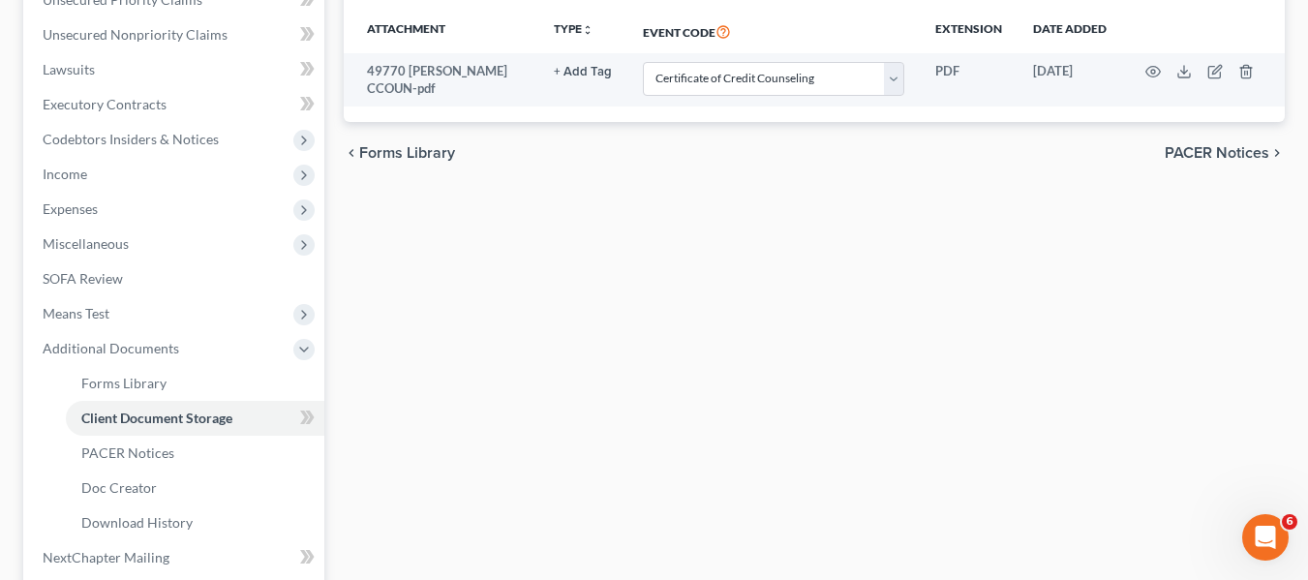
scroll to position [479, 0]
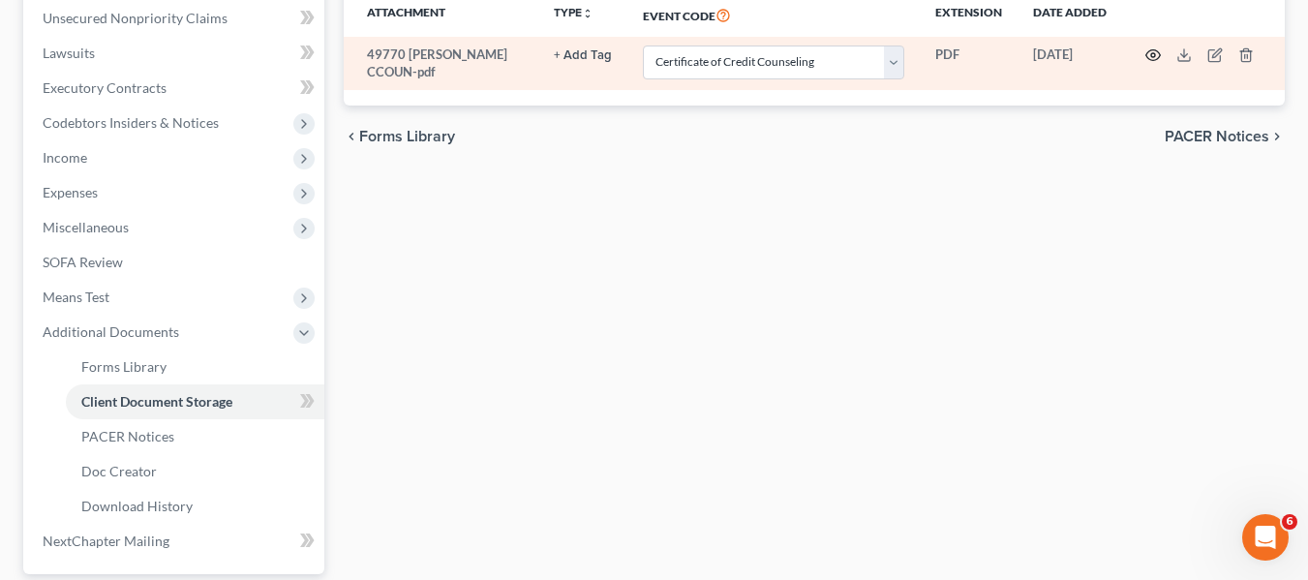
click at [1155, 54] on circle "button" at bounding box center [1153, 55] width 4 height 4
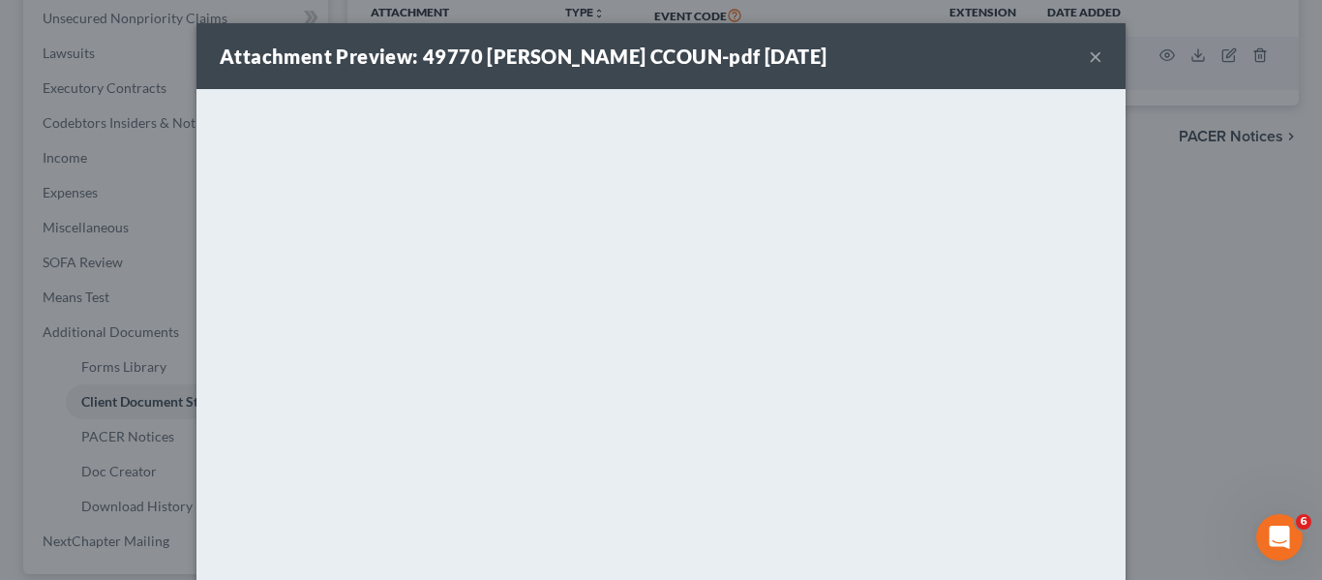
click at [1089, 58] on button "×" at bounding box center [1096, 56] width 14 height 23
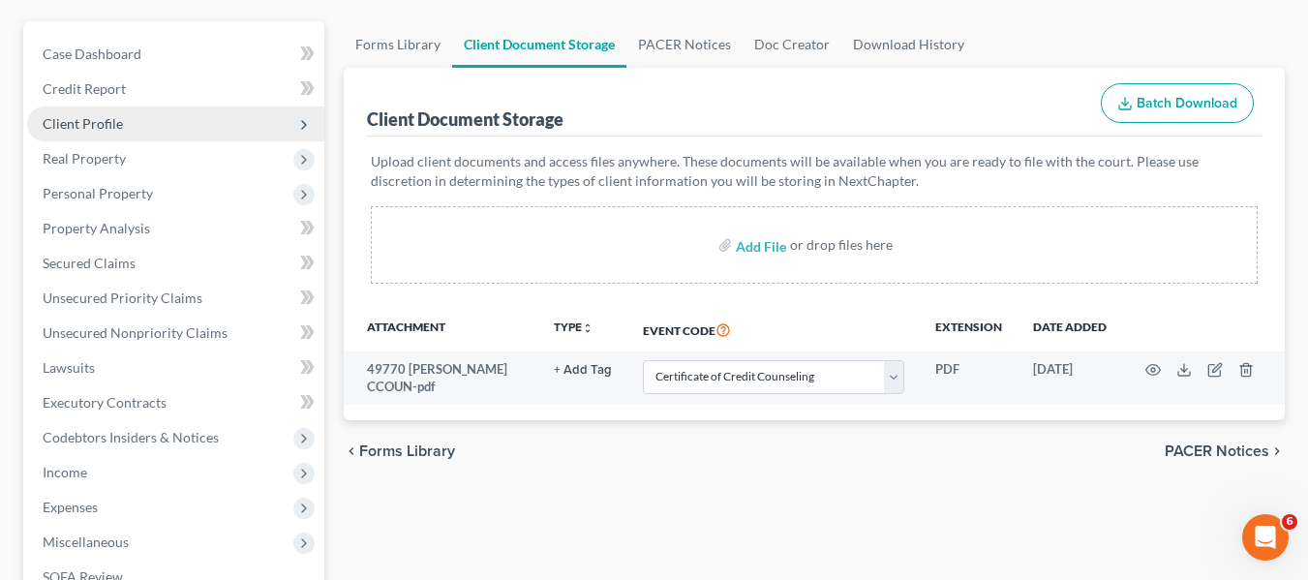
scroll to position [164, 0]
click at [108, 138] on span "Client Profile" at bounding box center [175, 124] width 297 height 35
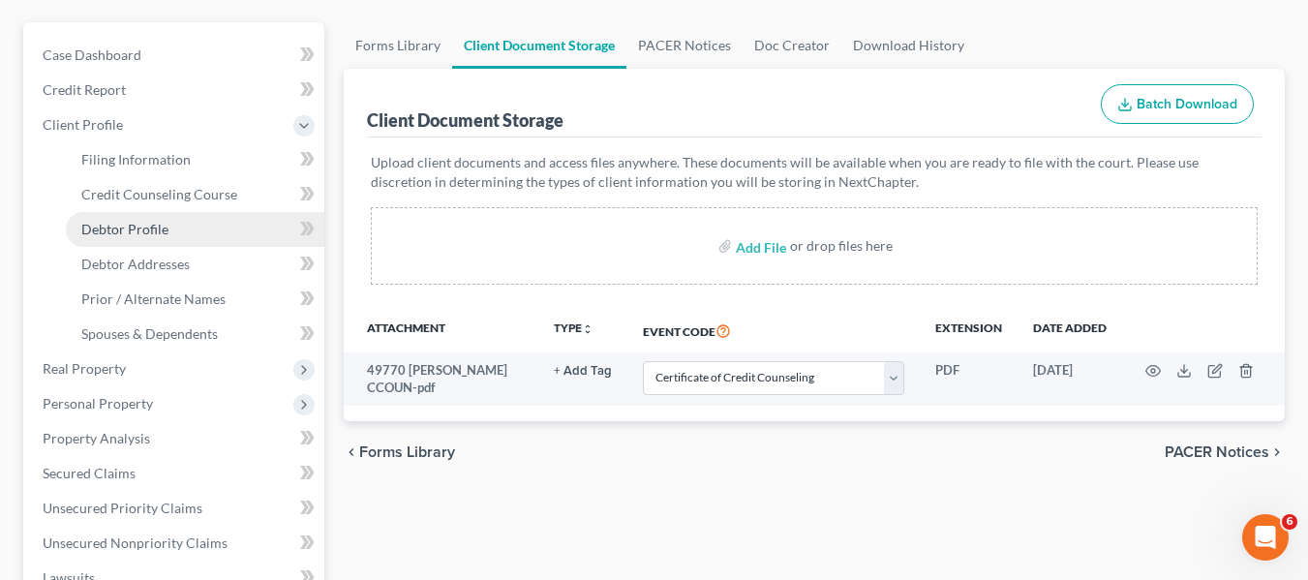
click at [135, 227] on span "Debtor Profile" at bounding box center [124, 229] width 87 height 16
select select "0"
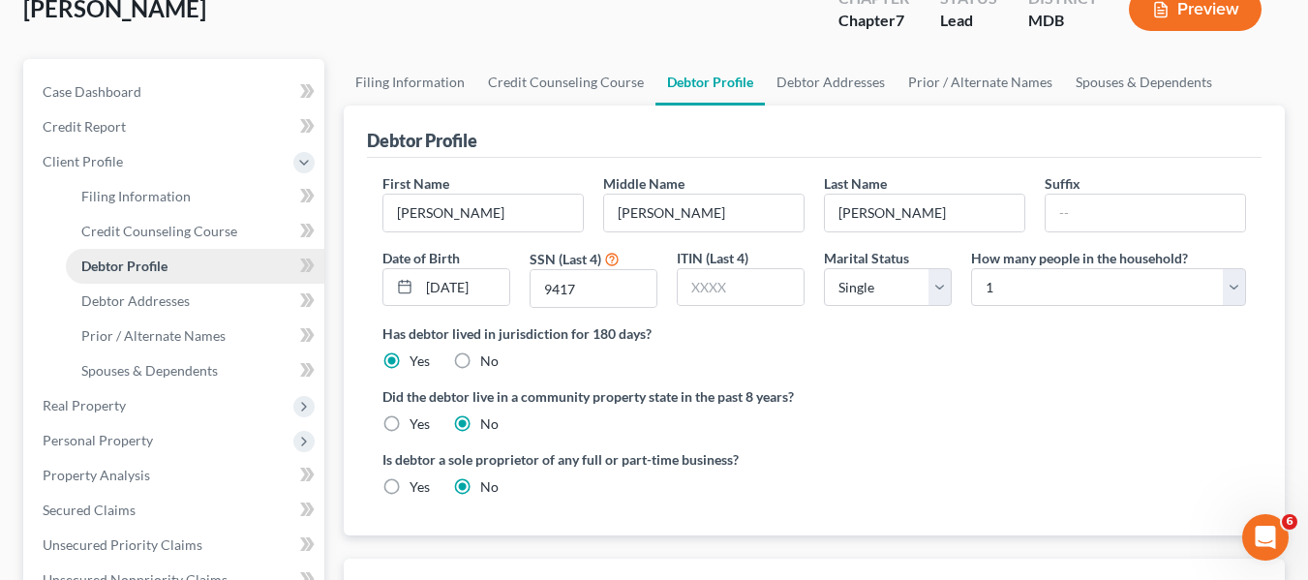
scroll to position [128, 0]
click at [104, 261] on span "Debtor Profile" at bounding box center [124, 265] width 86 height 16
click at [109, 269] on span "Debtor Profile" at bounding box center [124, 265] width 86 height 16
click at [186, 269] on link "Debtor Profile" at bounding box center [195, 265] width 258 height 35
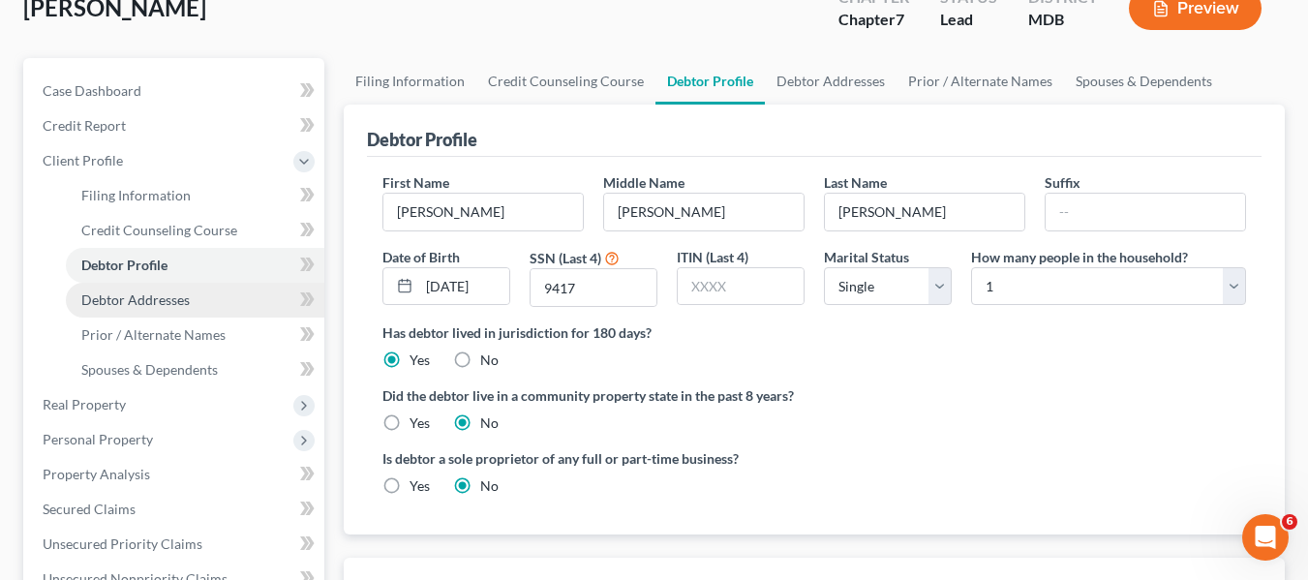
click at [196, 292] on link "Debtor Addresses" at bounding box center [195, 300] width 258 height 35
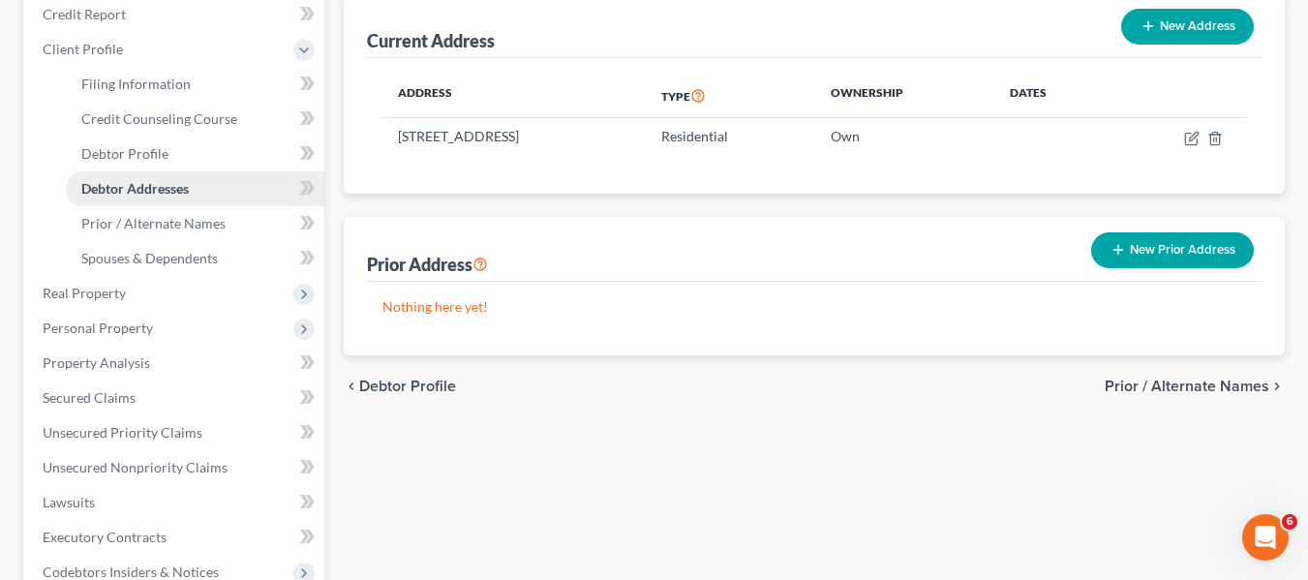
scroll to position [240, 0]
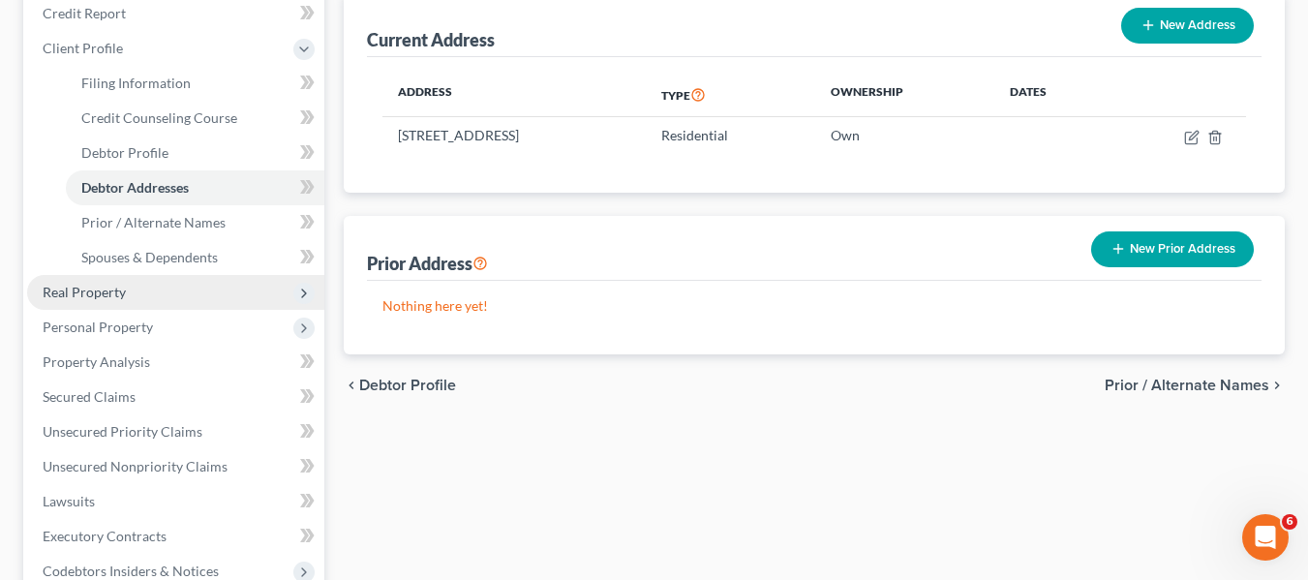
click at [152, 299] on span "Real Property" at bounding box center [175, 292] width 297 height 35
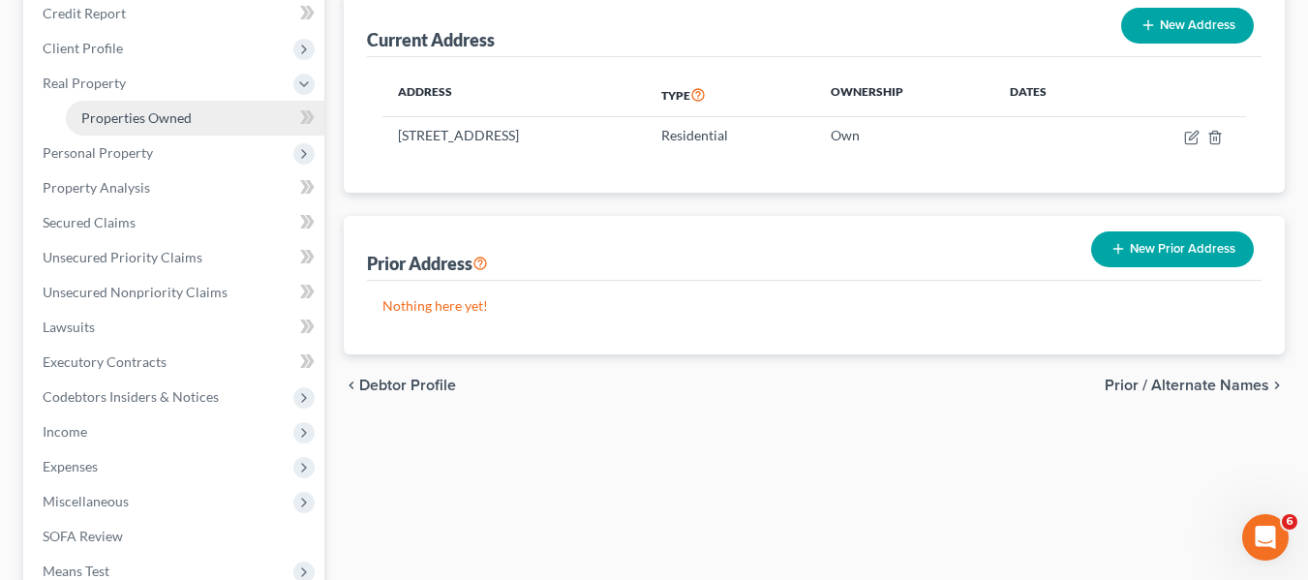
click at [125, 126] on link "Properties Owned" at bounding box center [195, 118] width 258 height 35
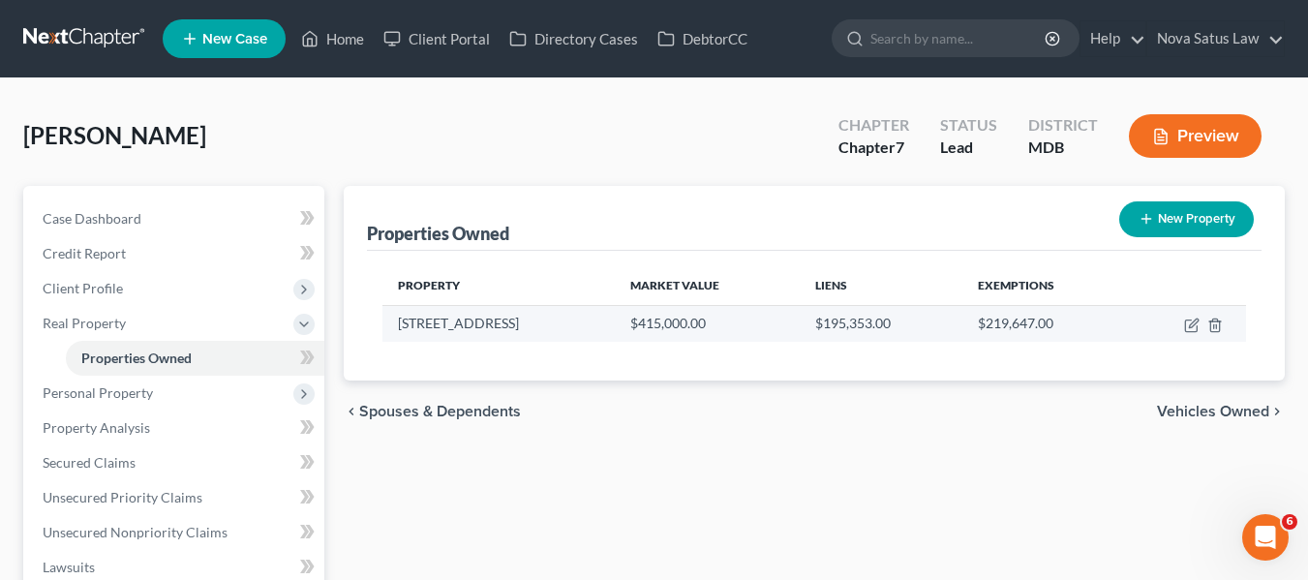
scroll to position [148, 0]
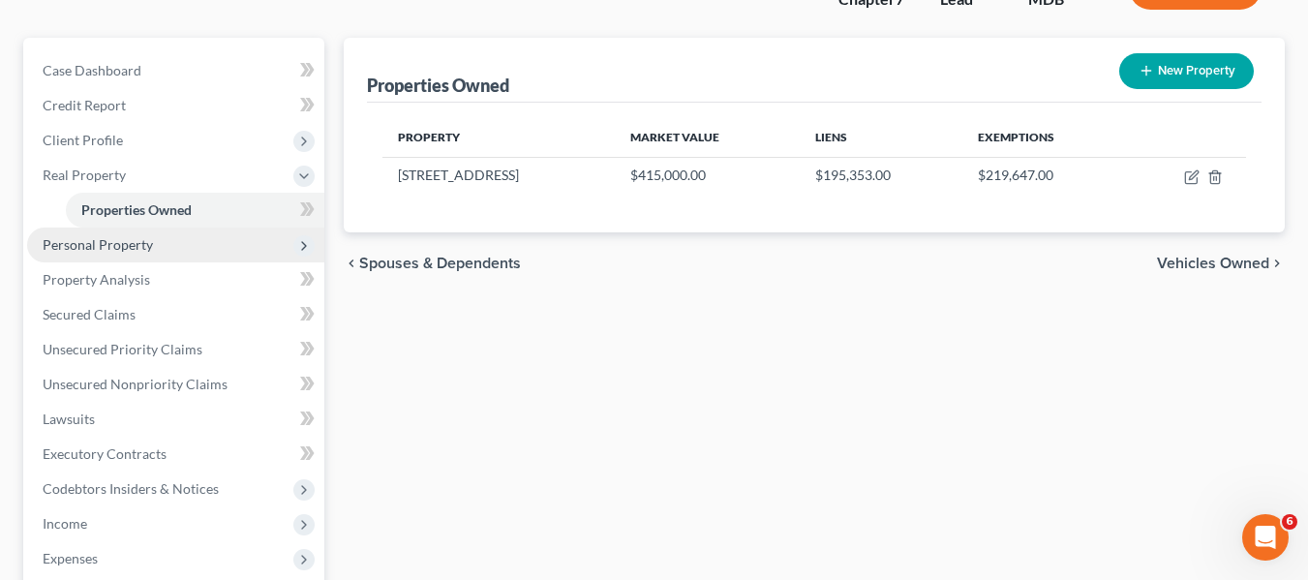
click at [110, 255] on span "Personal Property" at bounding box center [175, 244] width 297 height 35
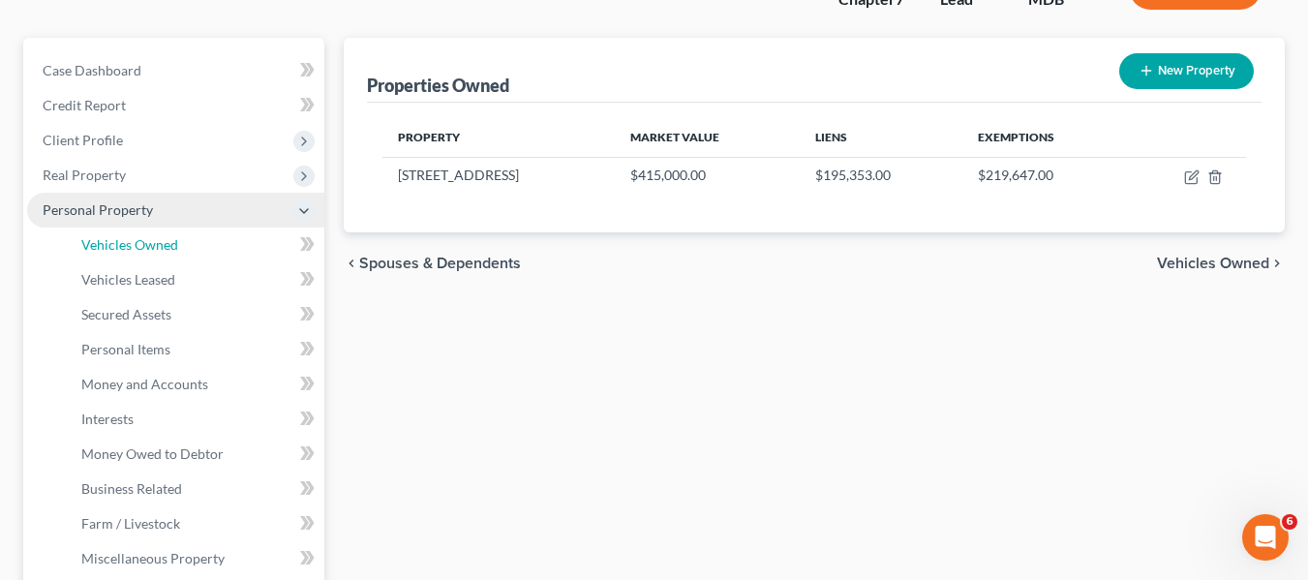
click at [110, 255] on link "Vehicles Owned" at bounding box center [195, 244] width 258 height 35
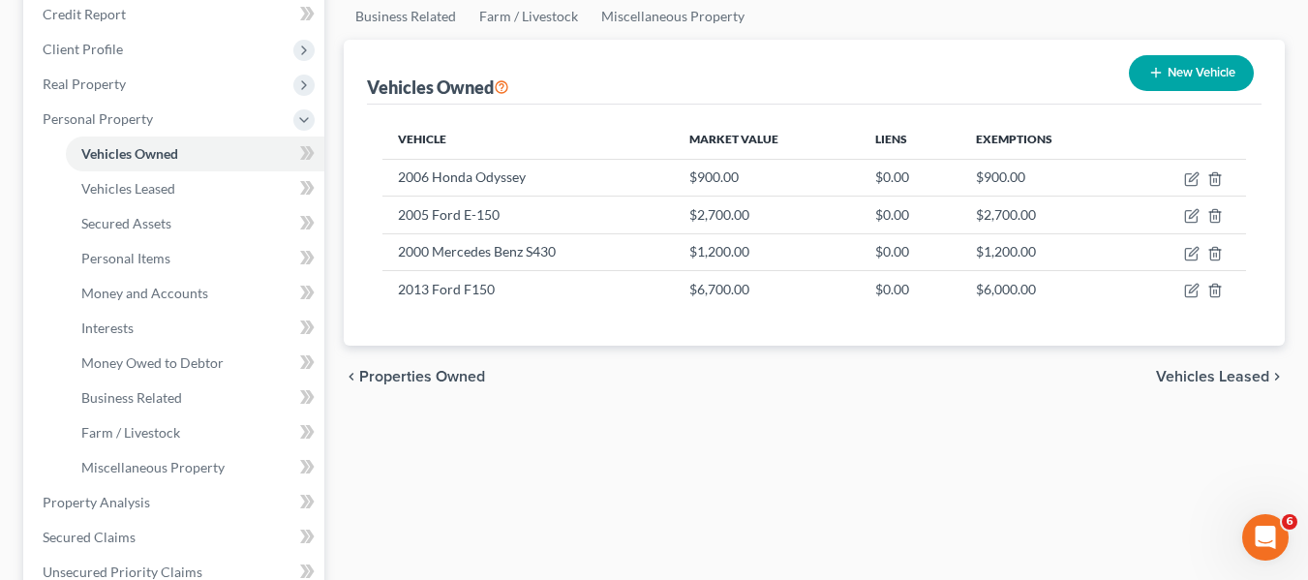
scroll to position [240, 0]
click at [140, 502] on span "Property Analysis" at bounding box center [96, 501] width 107 height 16
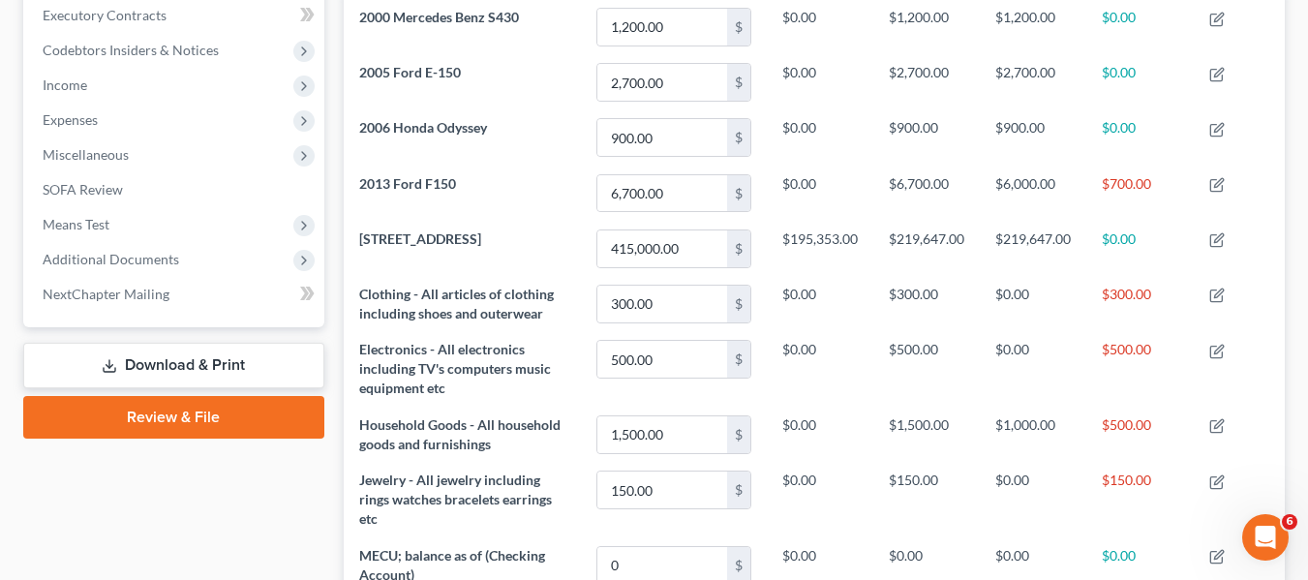
scroll to position [553, 0]
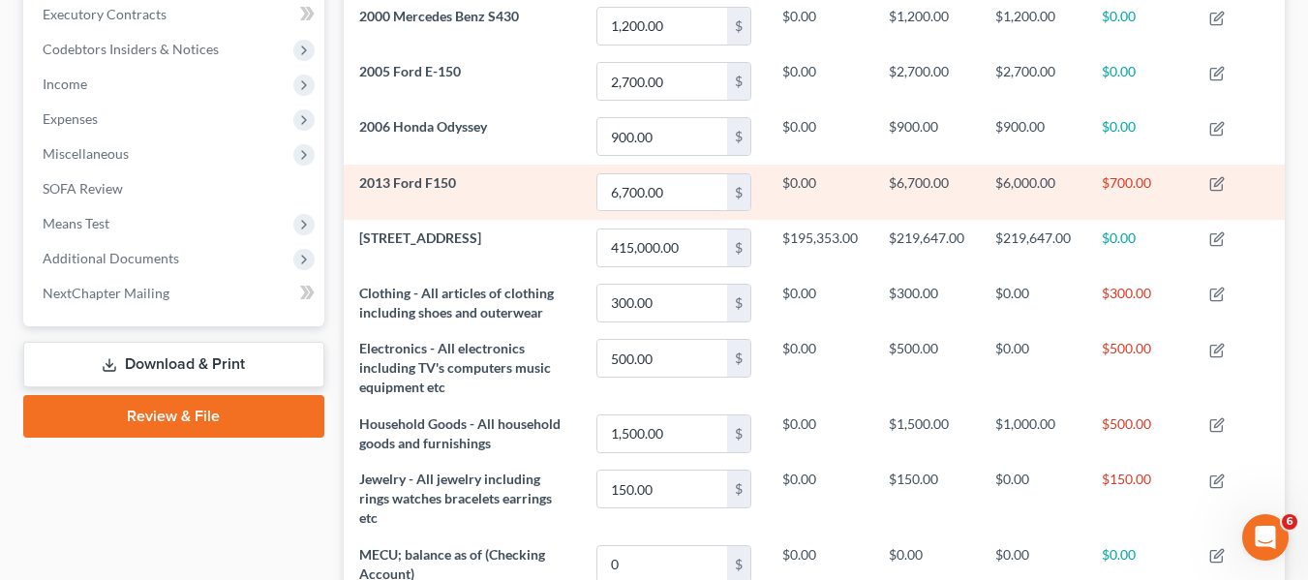
click at [381, 192] on td "2013 Ford F150" at bounding box center [462, 192] width 237 height 55
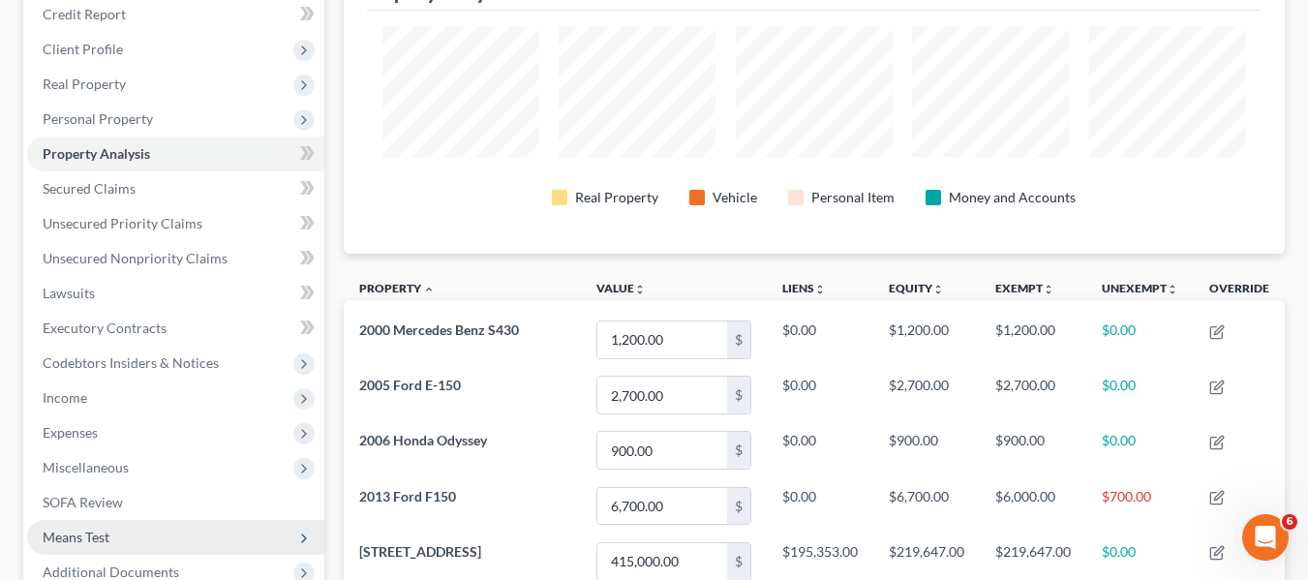
scroll to position [238, 0]
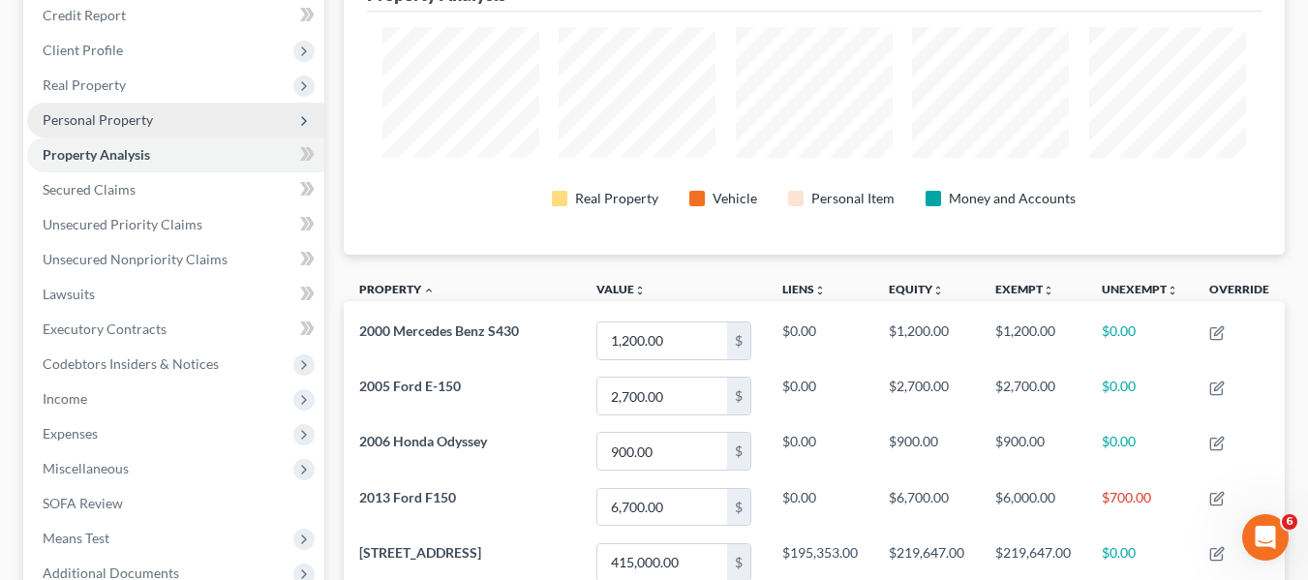
click at [98, 114] on span "Personal Property" at bounding box center [98, 119] width 110 height 16
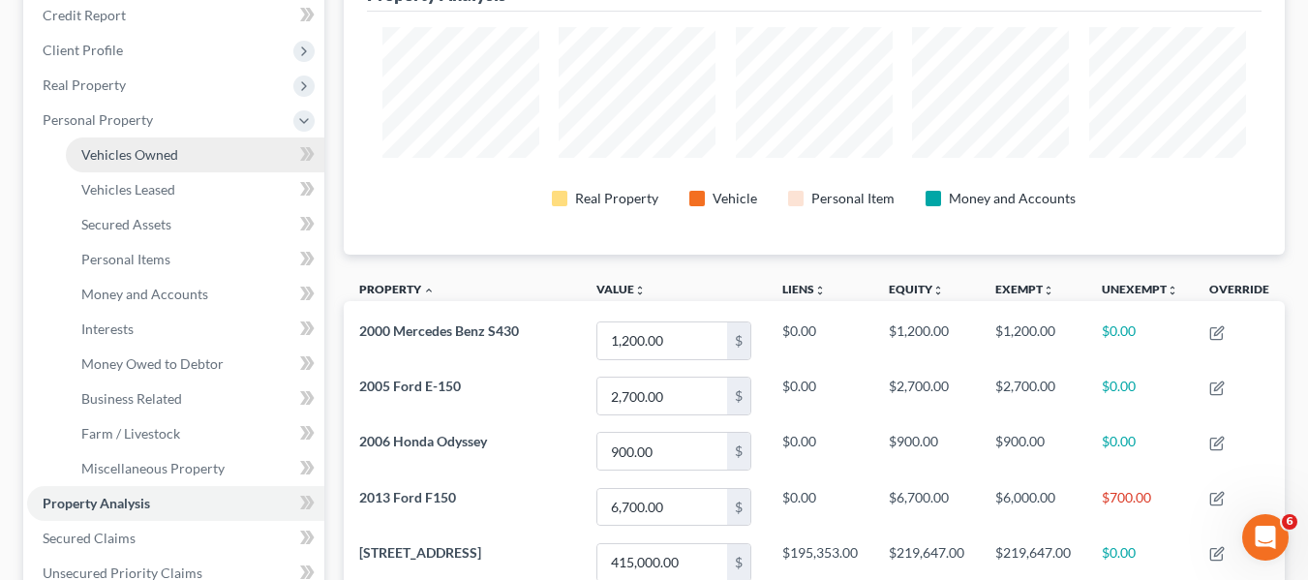
click at [128, 165] on link "Vehicles Owned" at bounding box center [195, 154] width 258 height 35
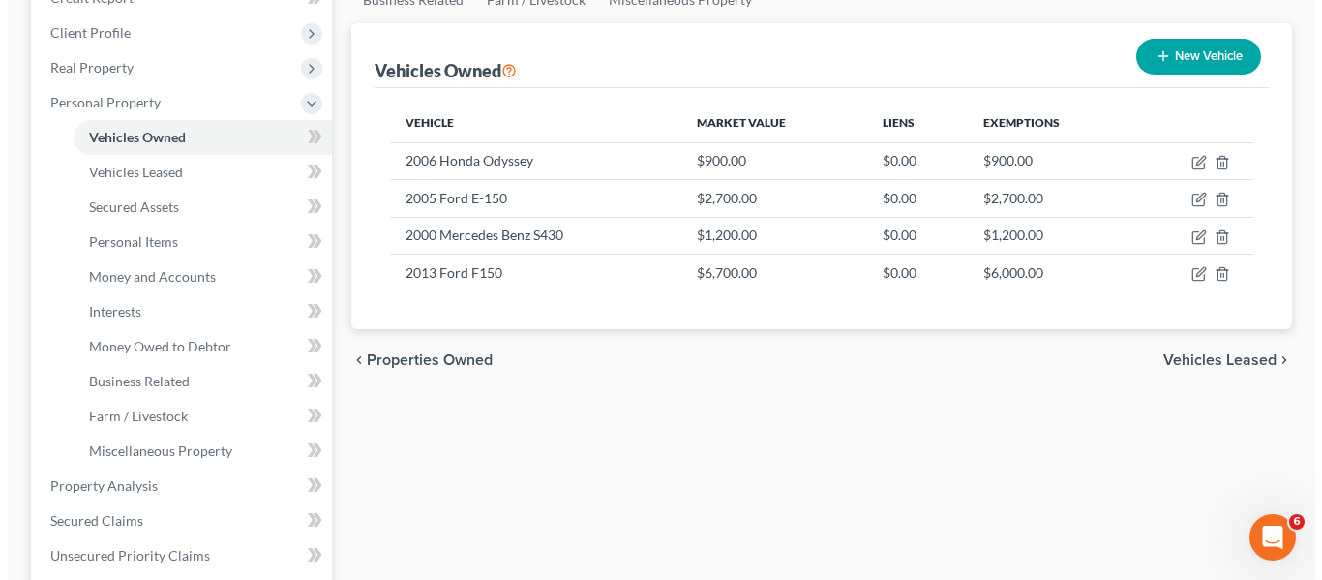
scroll to position [258, 0]
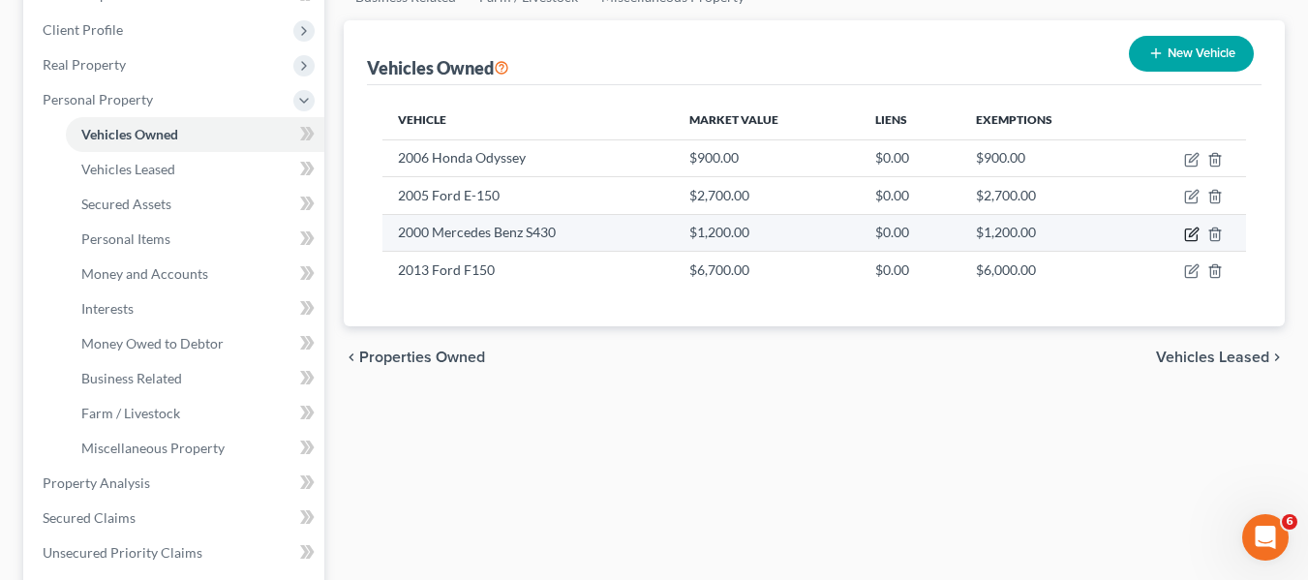
click at [1196, 232] on icon "button" at bounding box center [1191, 233] width 15 height 15
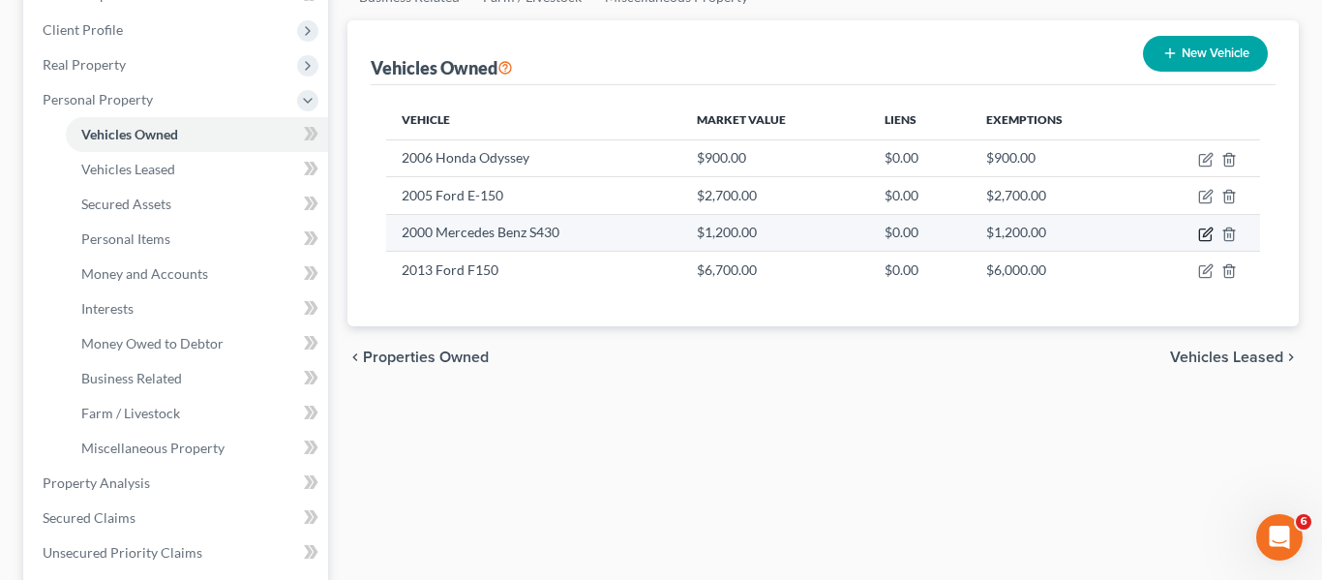
select select "0"
select select "26"
select select "2"
select select "0"
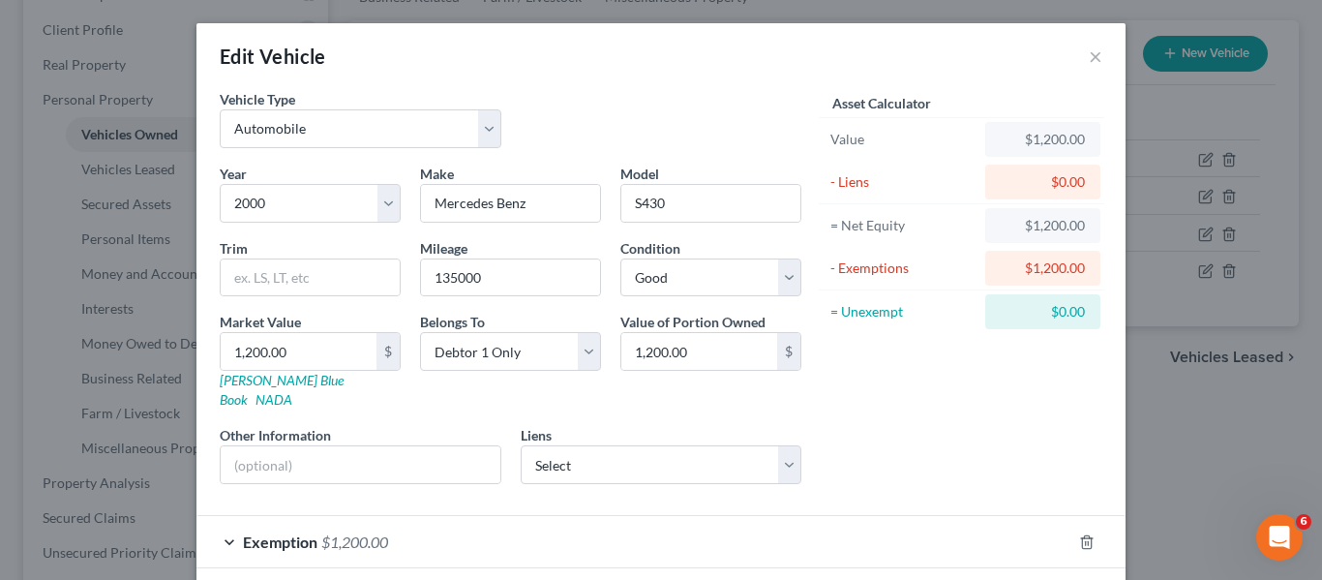
scroll to position [75, 0]
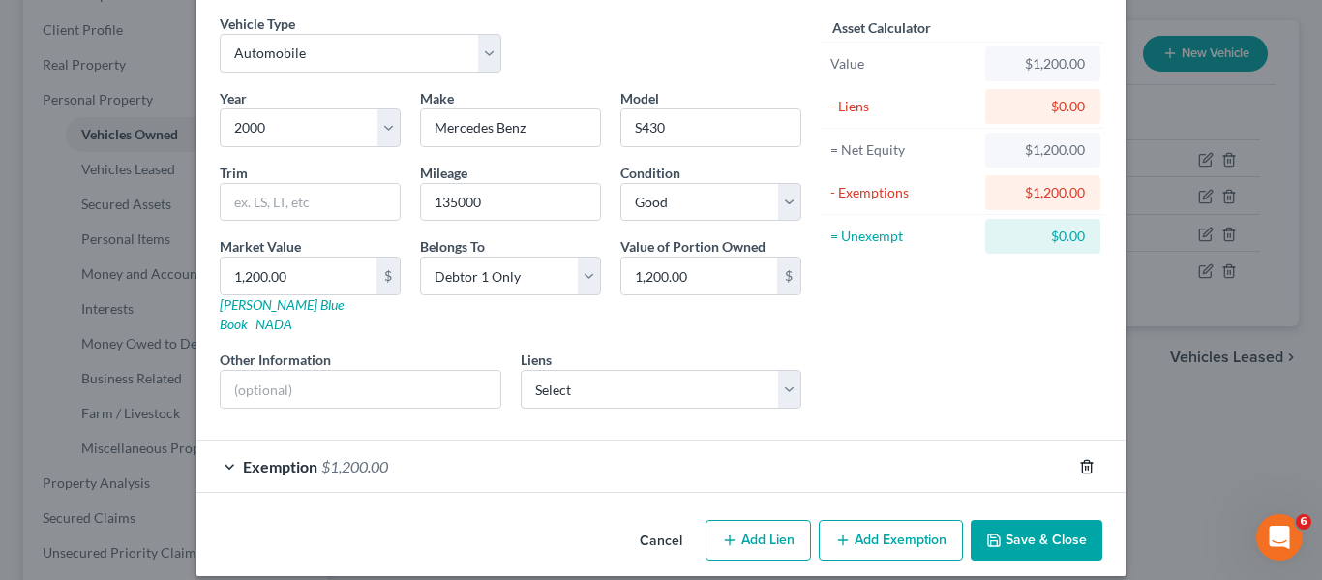
click at [1079, 459] on icon "button" at bounding box center [1086, 466] width 15 height 15
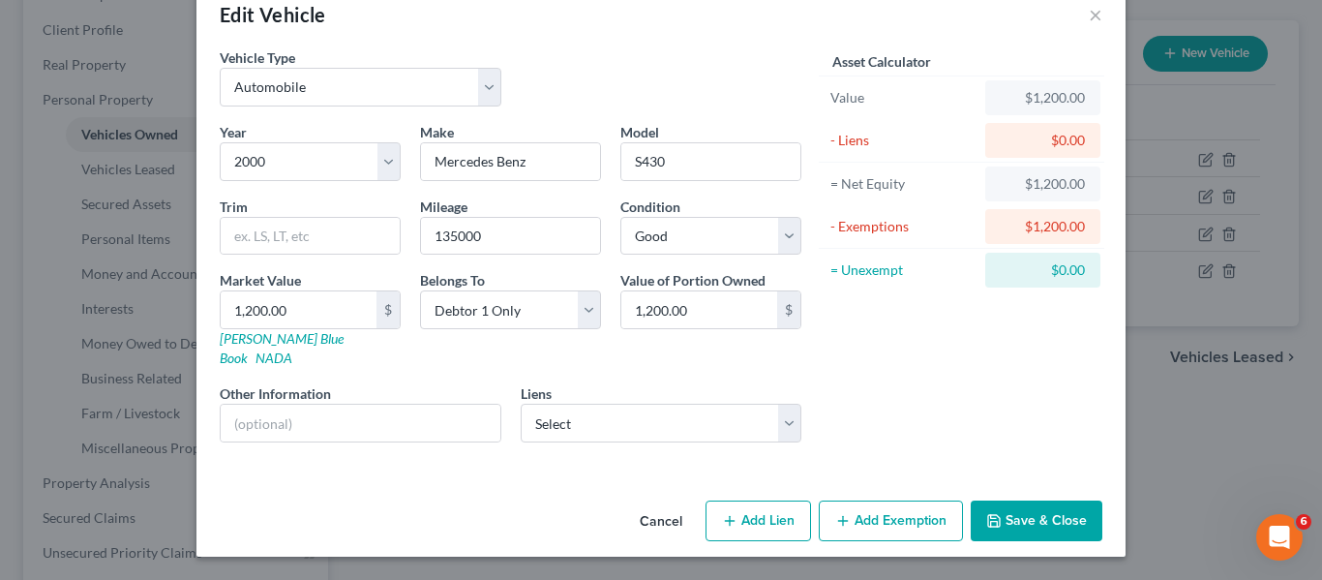
scroll to position [22, 0]
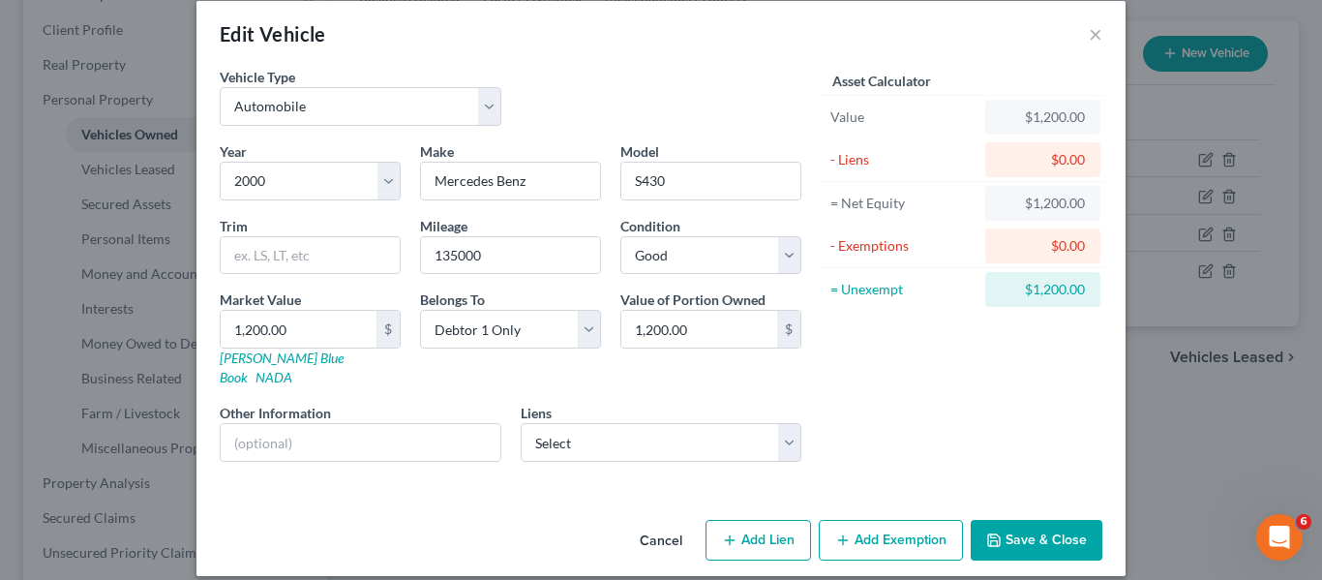
click at [1009, 523] on button "Save & Close" at bounding box center [1037, 540] width 132 height 41
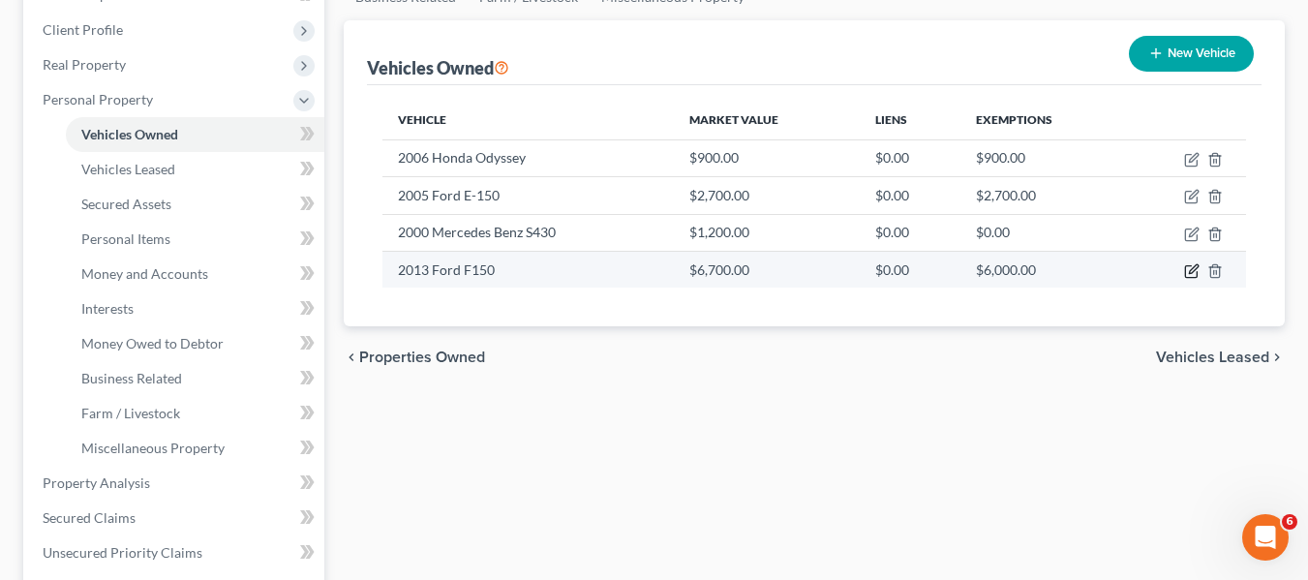
click at [1193, 271] on icon "button" at bounding box center [1191, 270] width 15 height 15
select select "0"
select select "13"
select select "2"
select select "0"
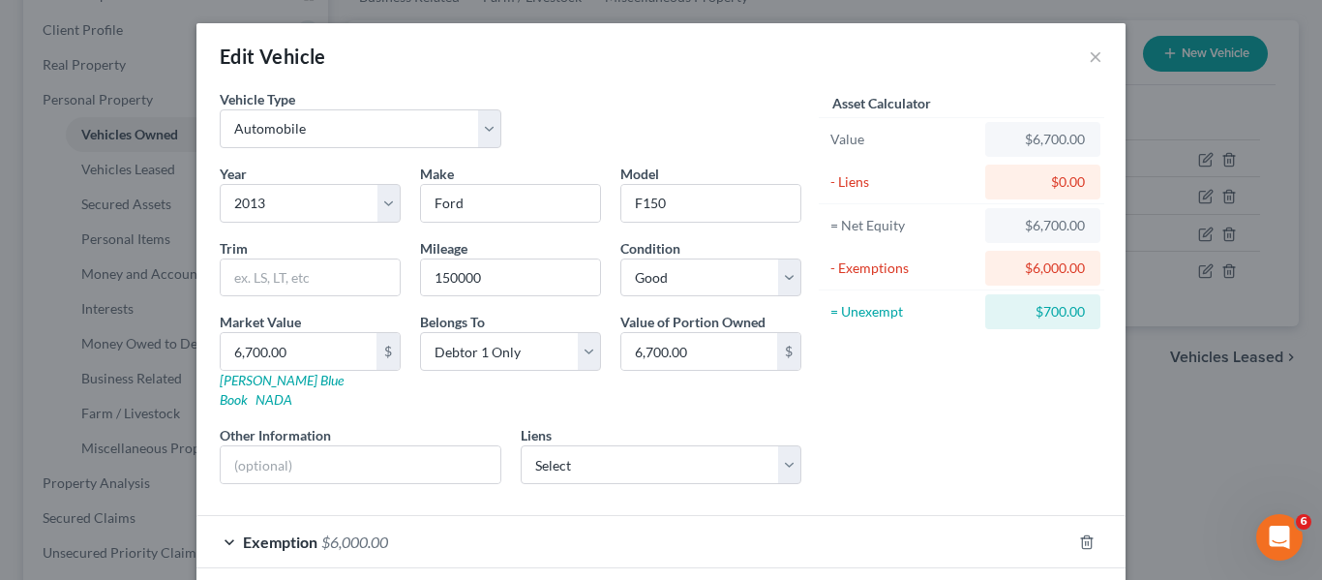
scroll to position [75, 0]
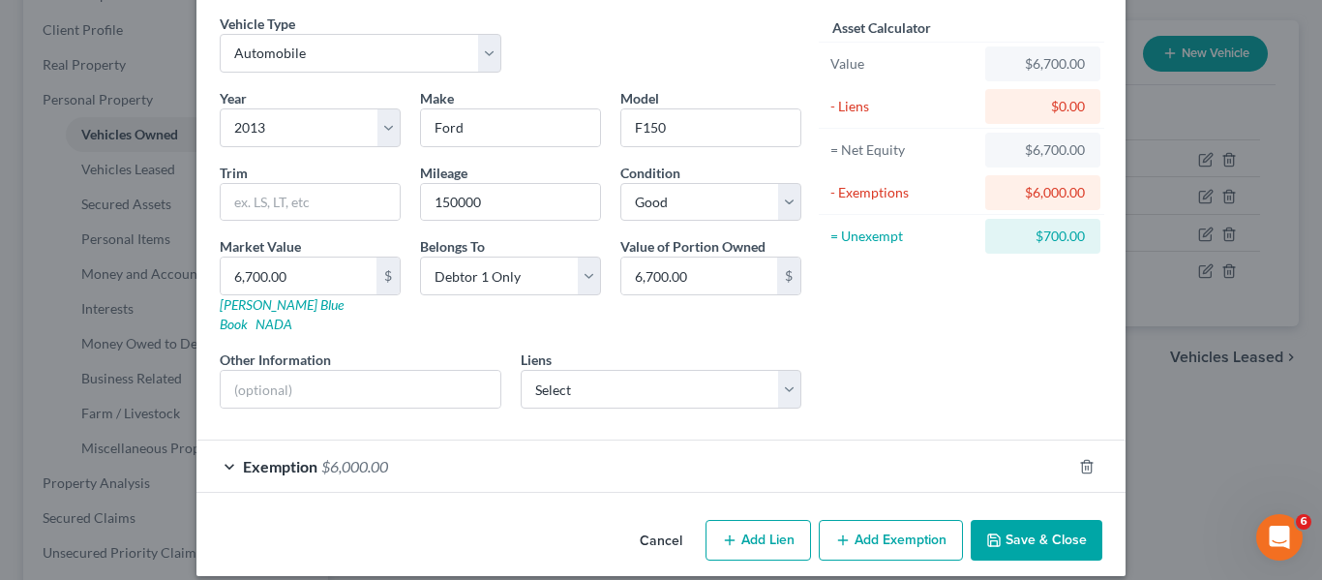
click at [865, 520] on button "Add Exemption" at bounding box center [891, 540] width 144 height 41
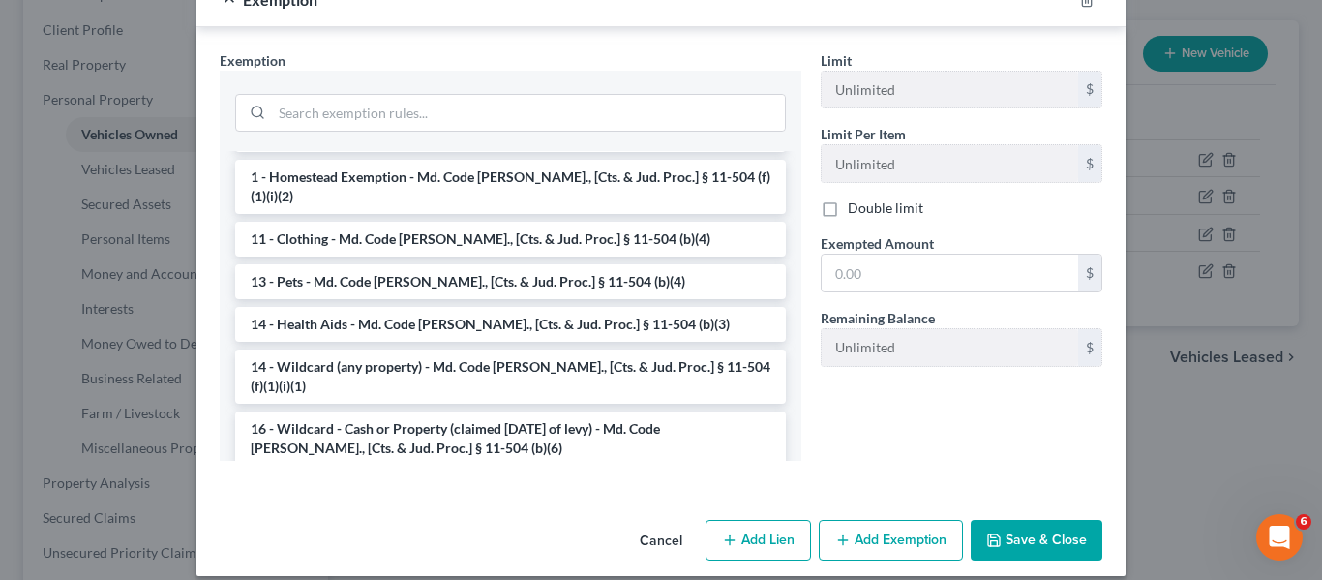
scroll to position [139, 0]
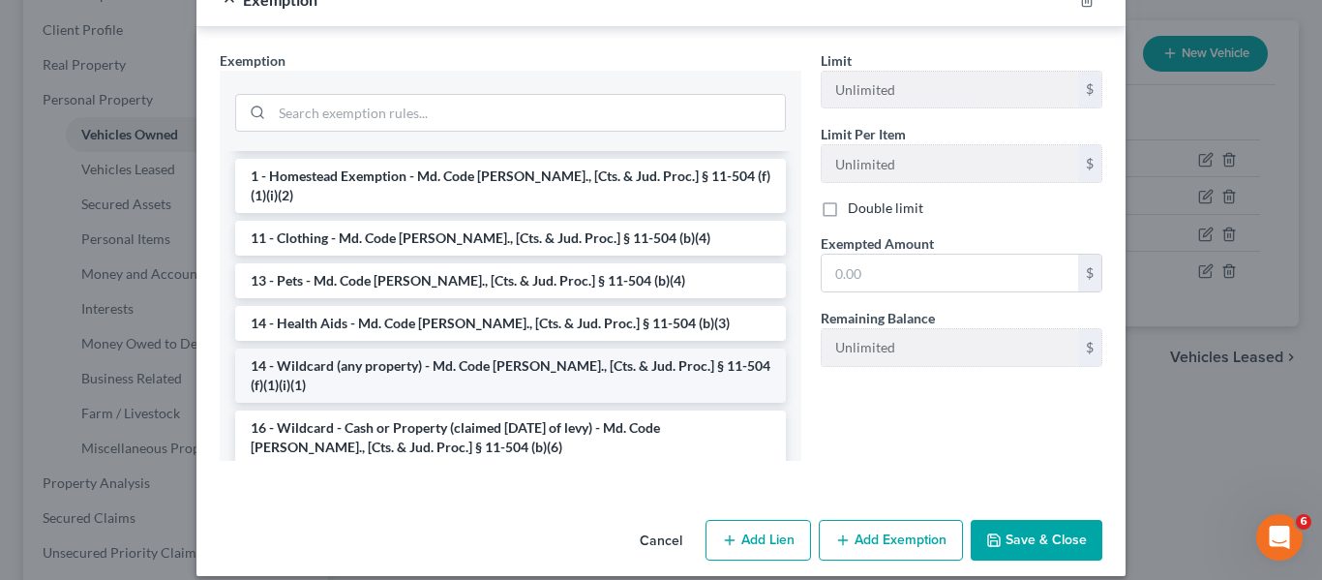
click at [478, 348] on li "14 - Wildcard (any property) - Md. Code [PERSON_NAME]., [Cts. & Jud. Proc.] § 1…" at bounding box center [510, 375] width 551 height 54
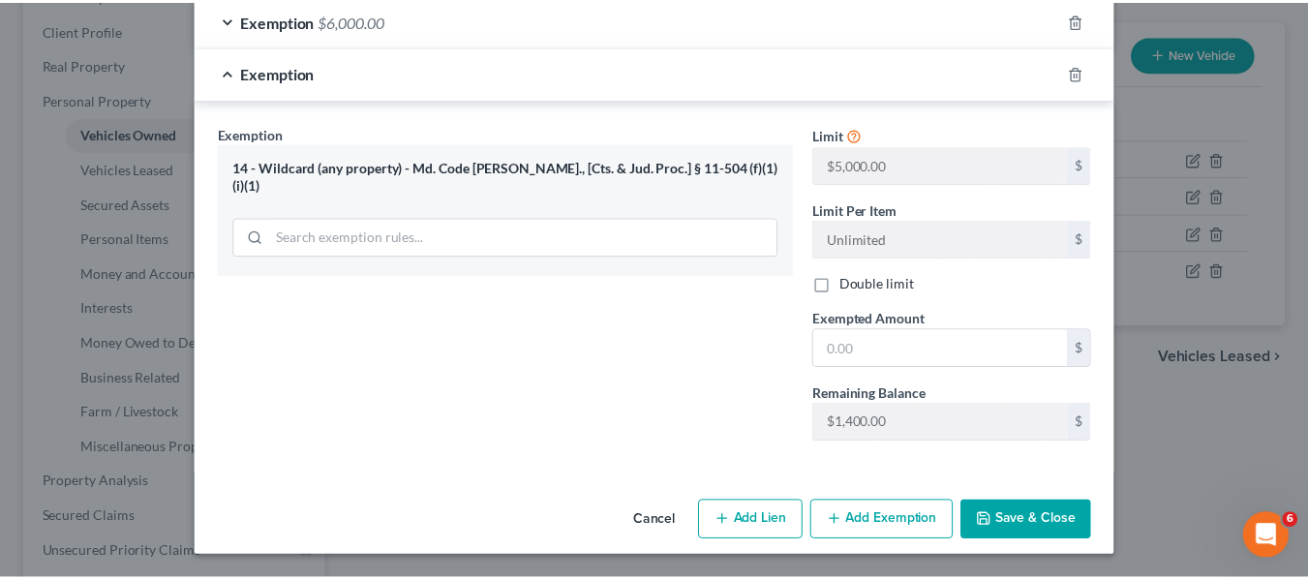
scroll to position [502, 0]
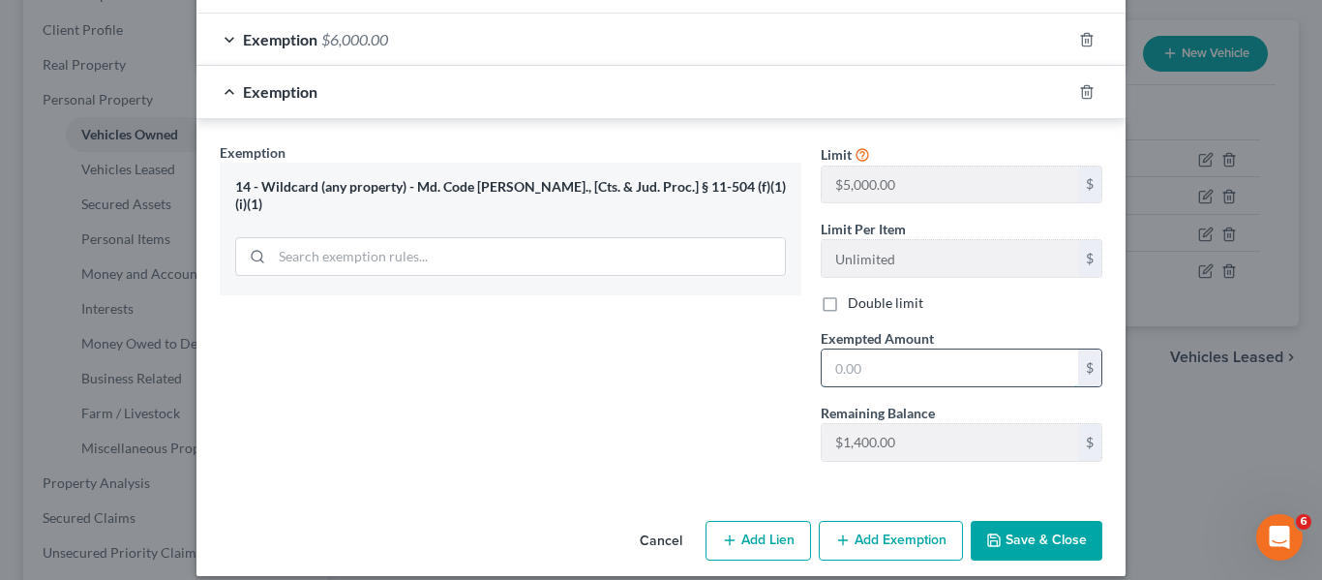
click at [1005, 358] on input "text" at bounding box center [950, 367] width 257 height 37
type input "700"
click at [1052, 521] on button "Save & Close" at bounding box center [1037, 541] width 132 height 41
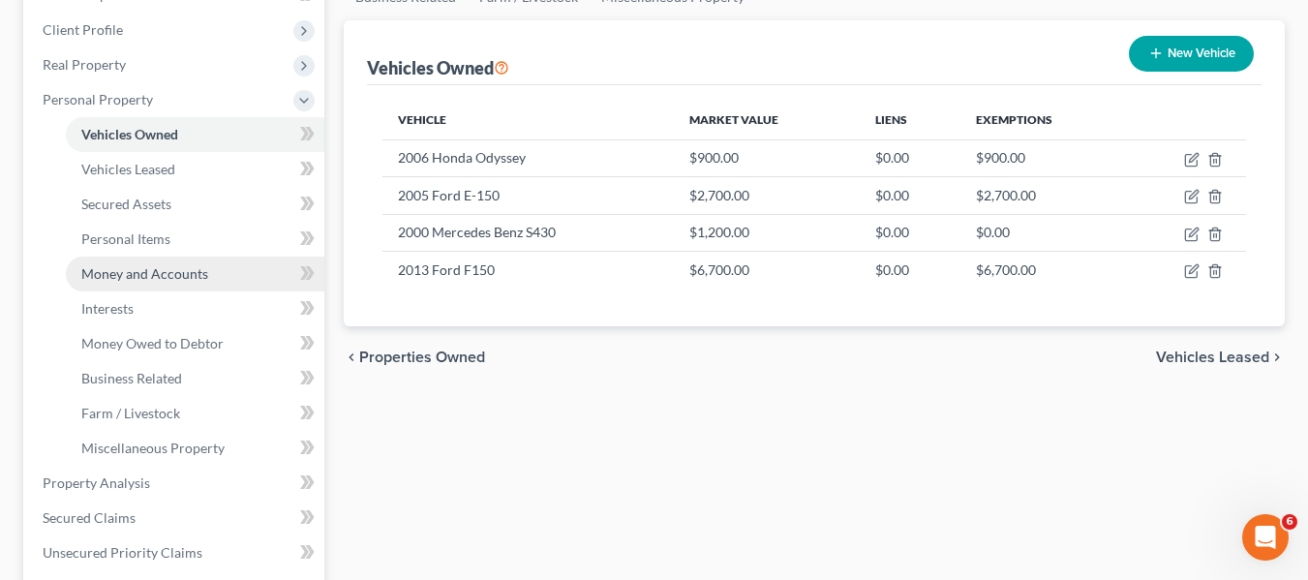
click at [161, 271] on span "Money and Accounts" at bounding box center [144, 273] width 127 height 16
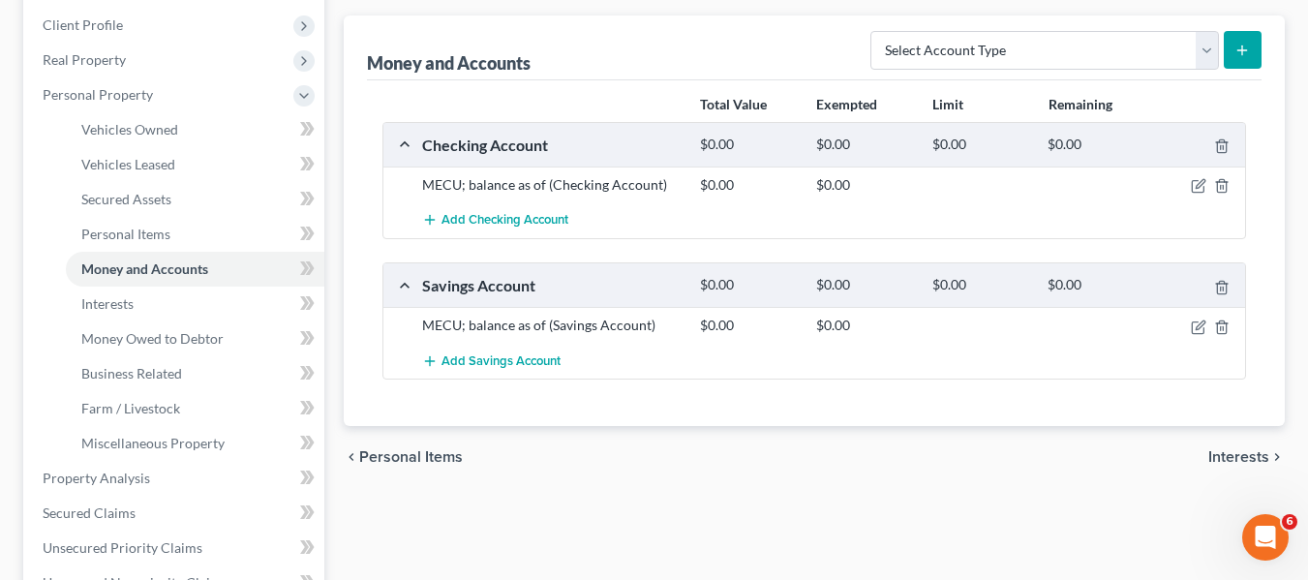
scroll to position [267, 0]
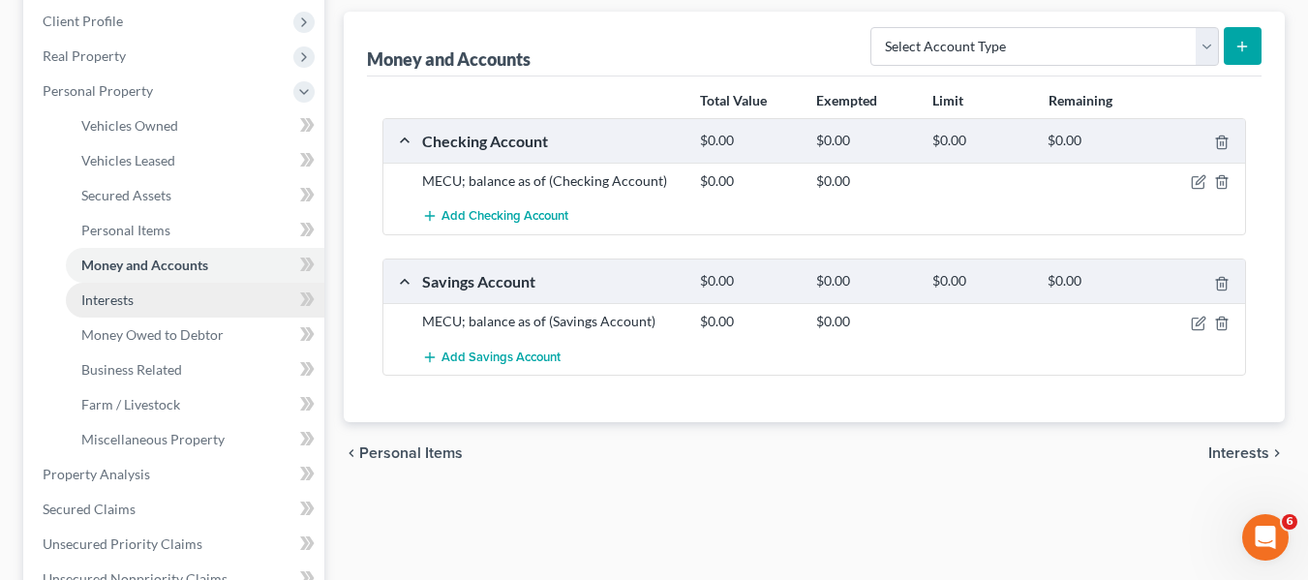
click at [103, 306] on span "Interests" at bounding box center [107, 299] width 52 height 16
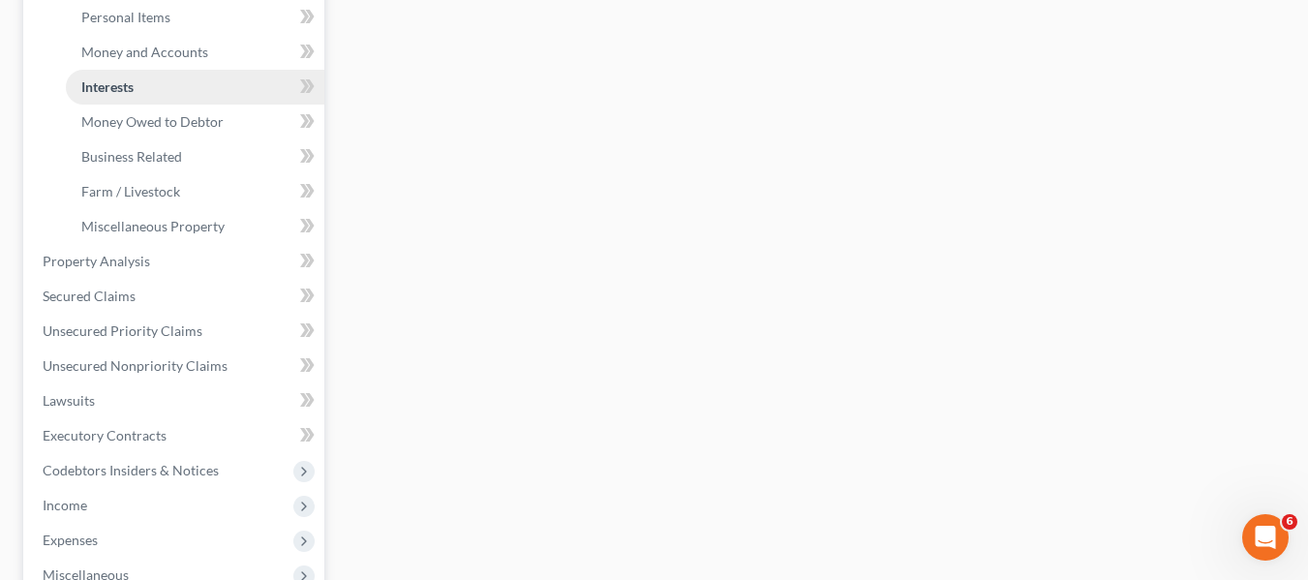
scroll to position [481, 0]
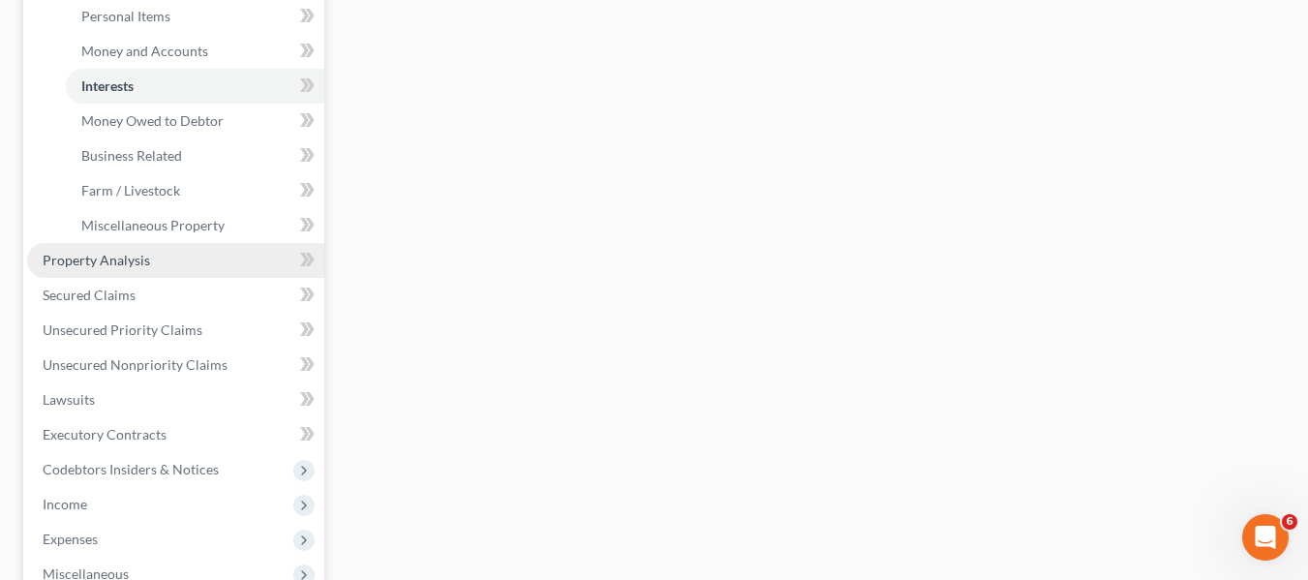
click at [80, 258] on span "Property Analysis" at bounding box center [96, 260] width 107 height 16
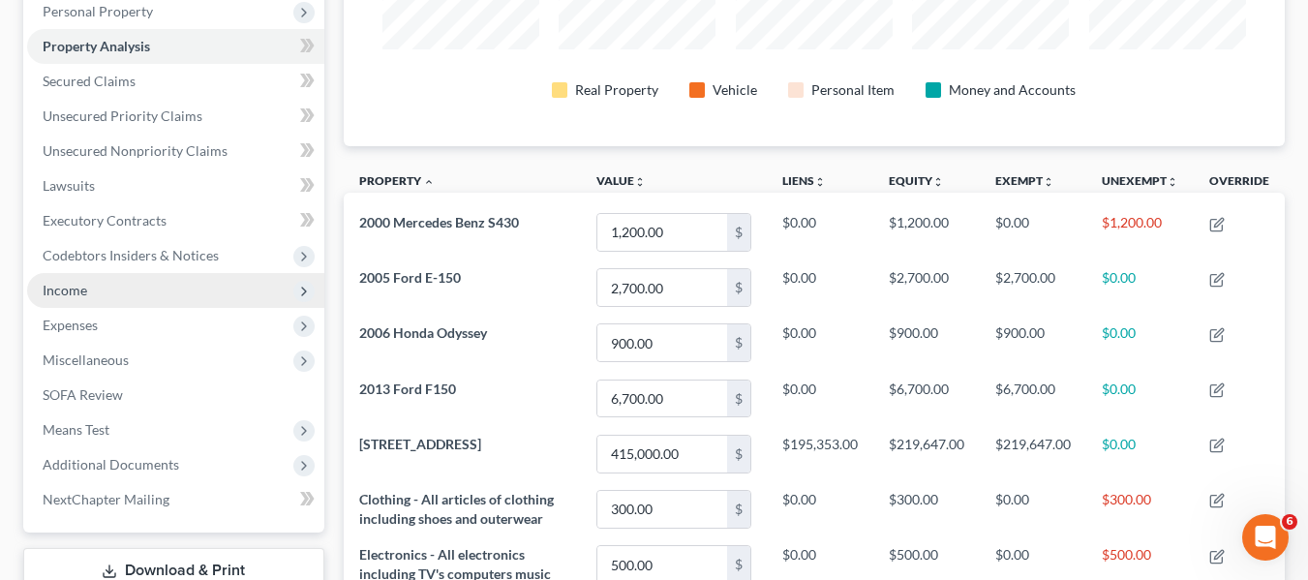
scroll to position [350, 0]
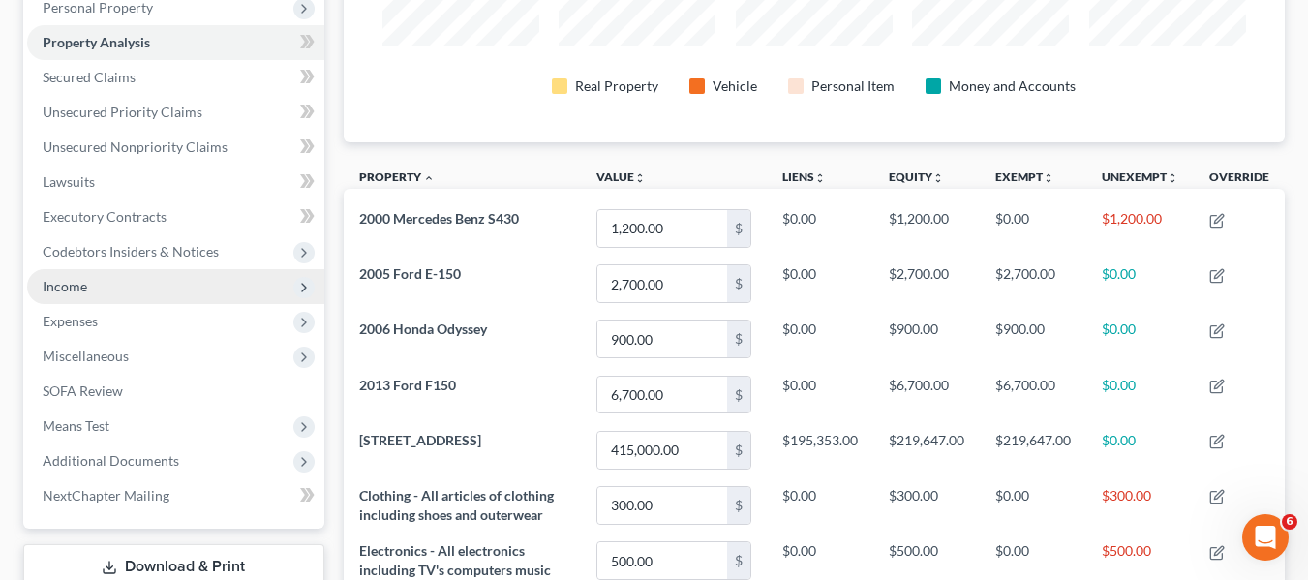
click at [93, 281] on span "Income" at bounding box center [175, 286] width 297 height 35
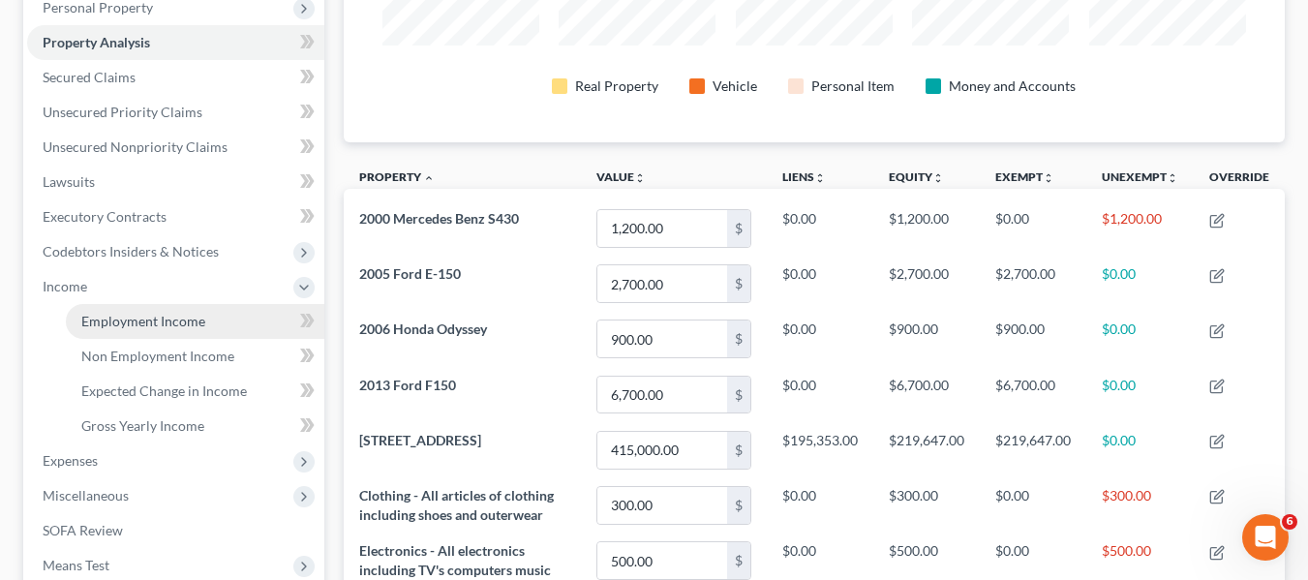
click at [105, 317] on span "Employment Income" at bounding box center [143, 321] width 124 height 16
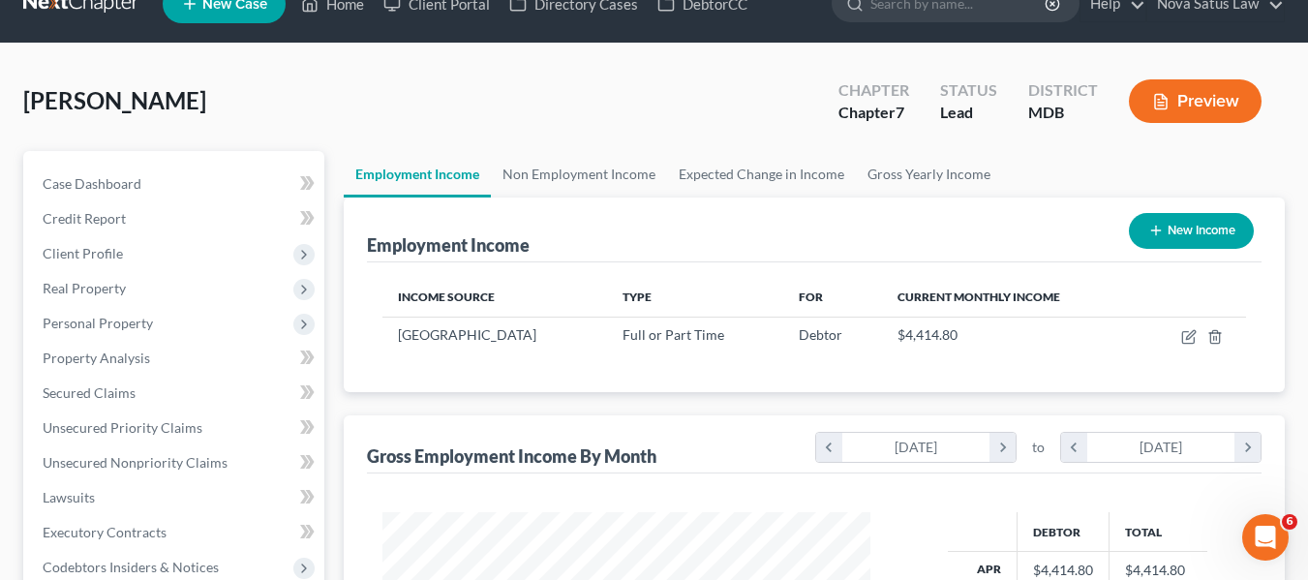
scroll to position [34, 0]
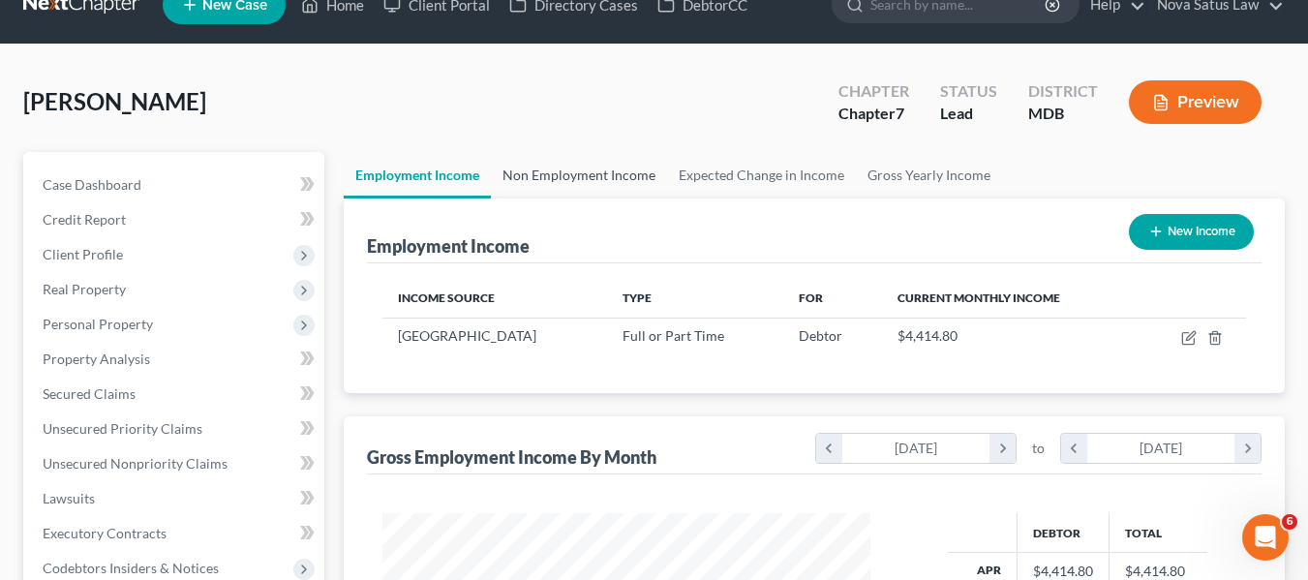
click at [572, 169] on link "Non Employment Income" at bounding box center [579, 175] width 176 height 46
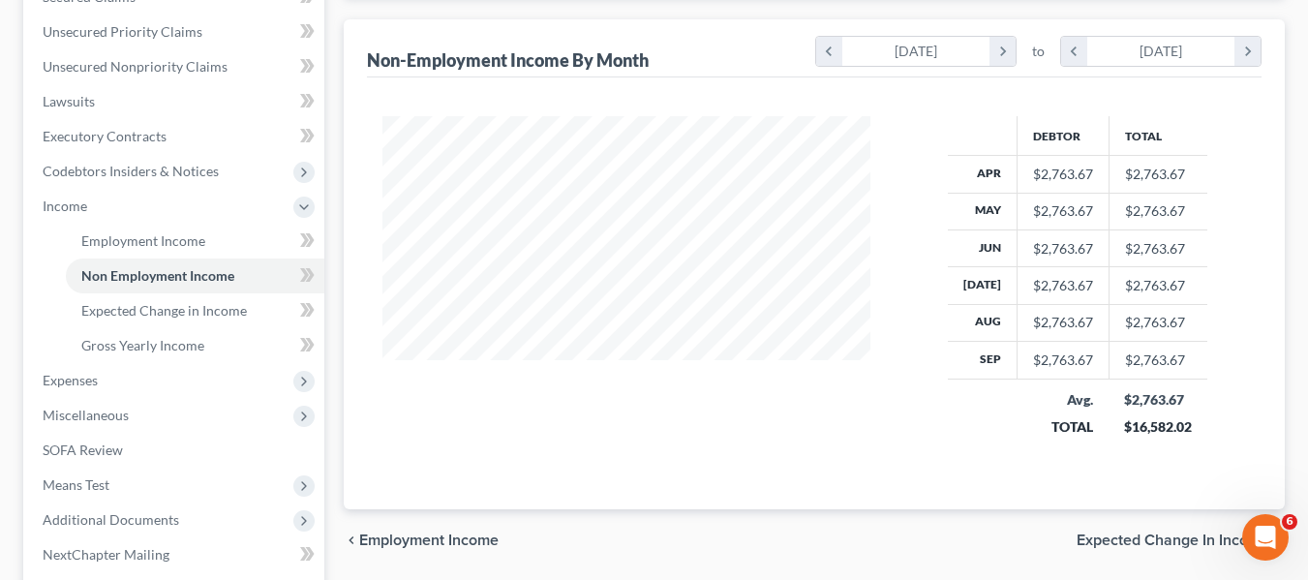
scroll to position [452, 0]
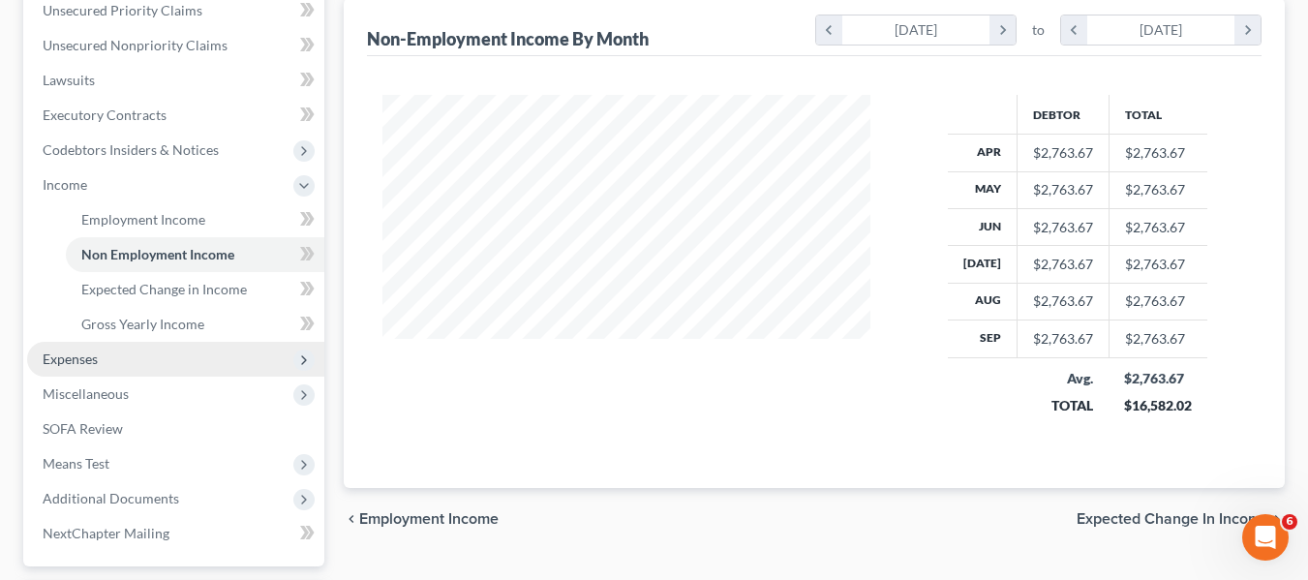
click at [106, 350] on span "Expenses" at bounding box center [175, 359] width 297 height 35
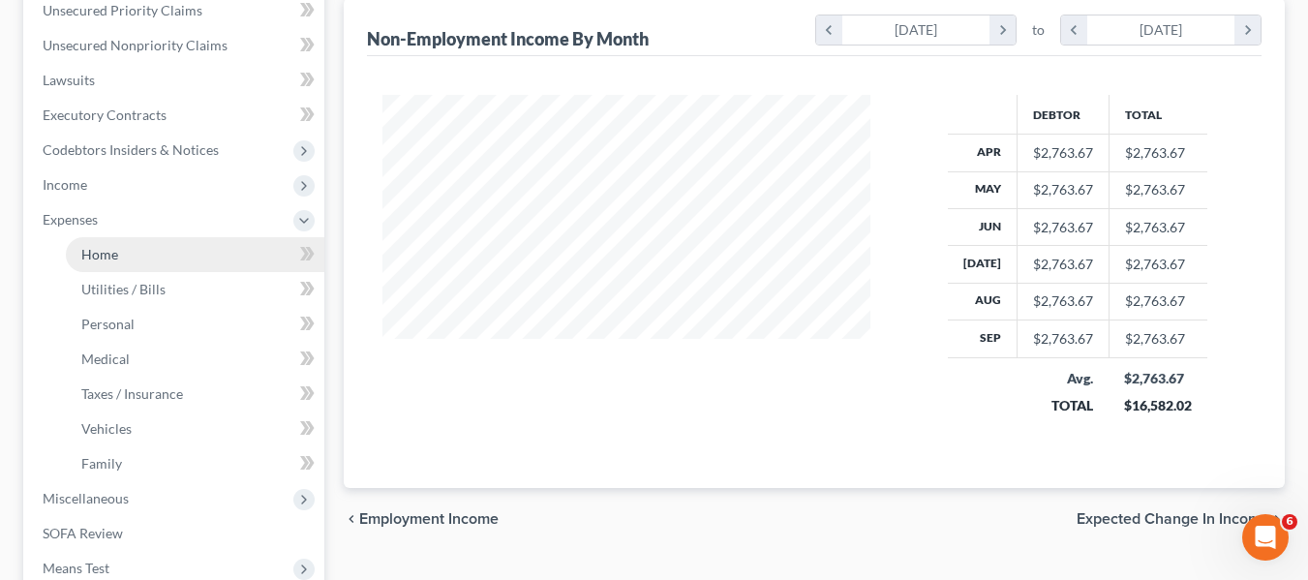
click at [104, 266] on link "Home" at bounding box center [195, 254] width 258 height 35
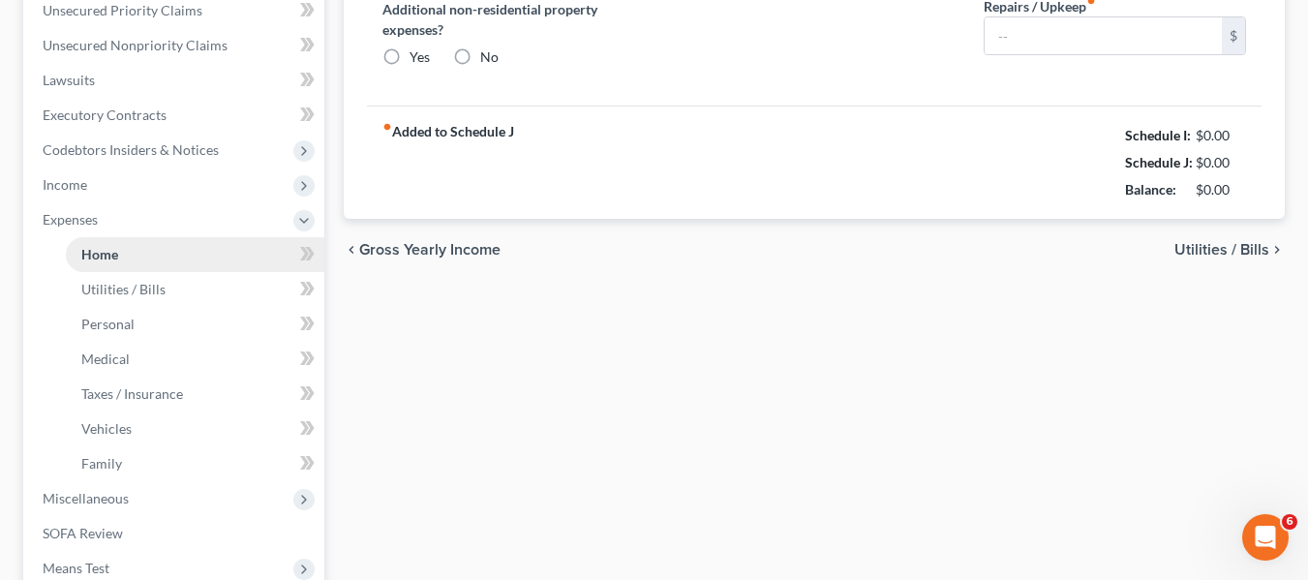
scroll to position [59, 0]
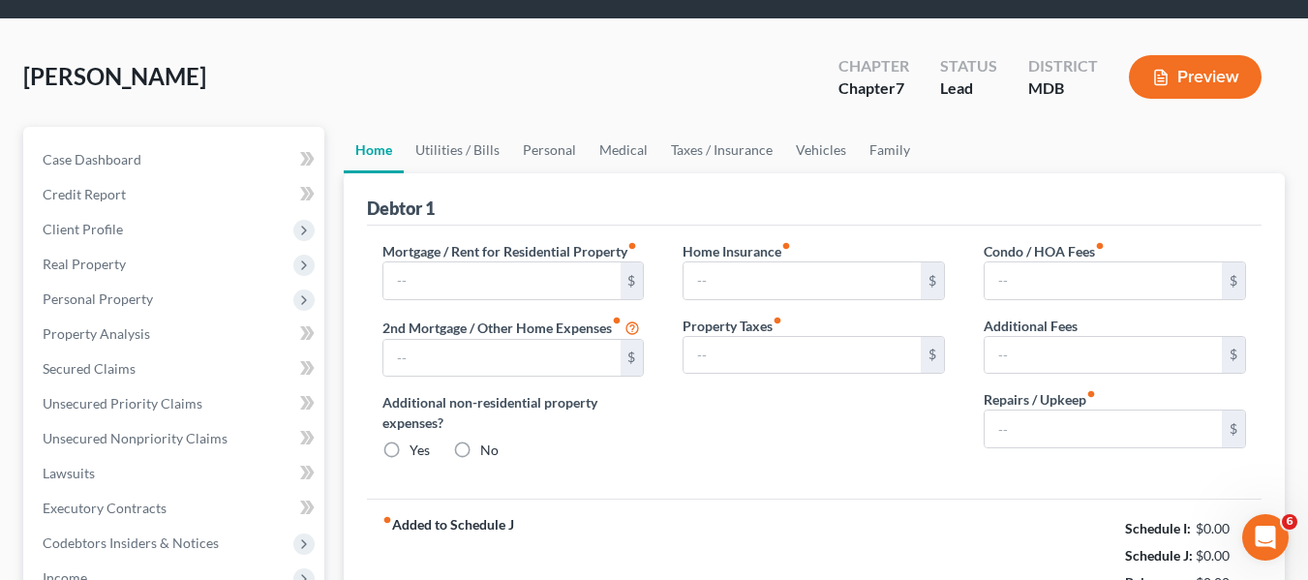
type input "0.00"
radio input "true"
type input "0.00"
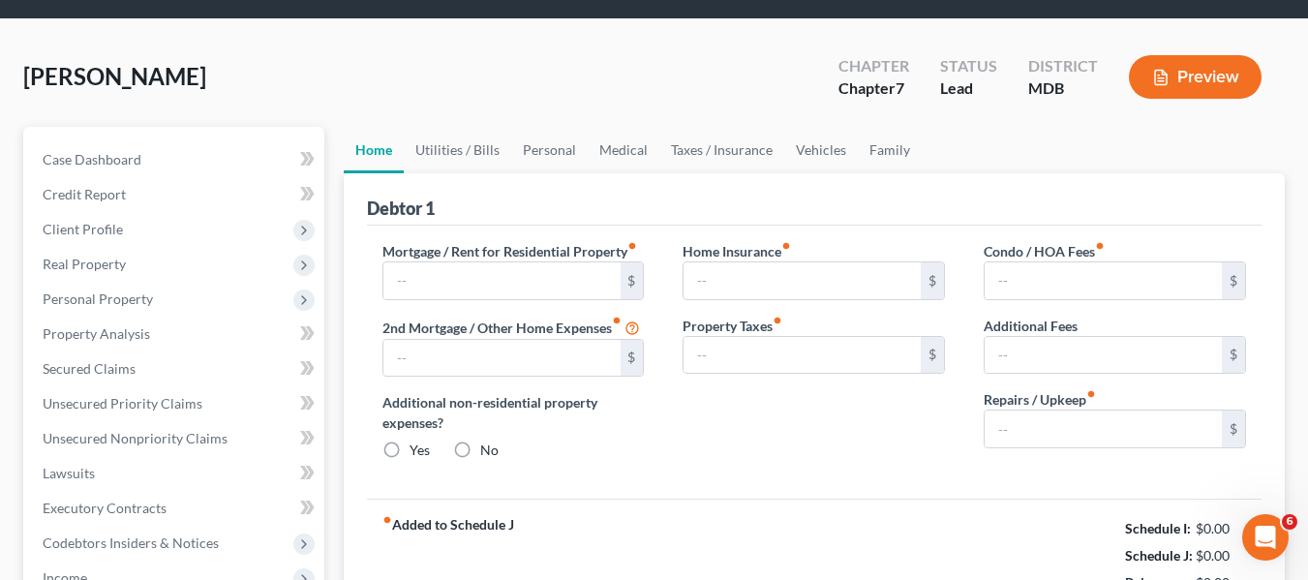
type input "0.00"
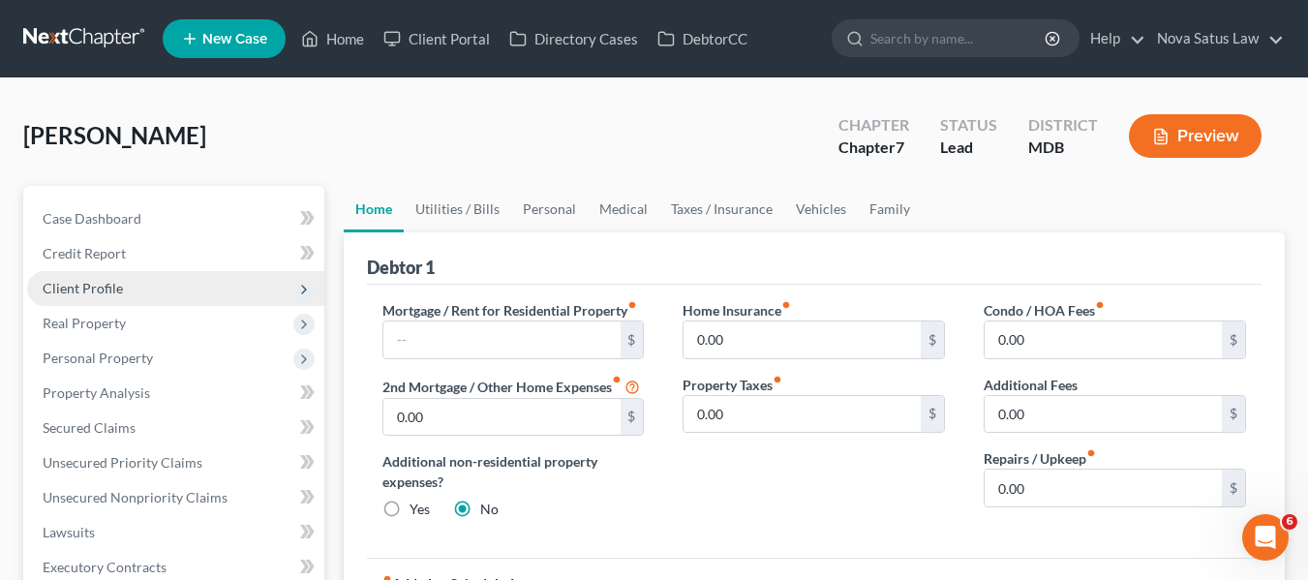
click at [68, 280] on span "Client Profile" at bounding box center [83, 288] width 80 height 16
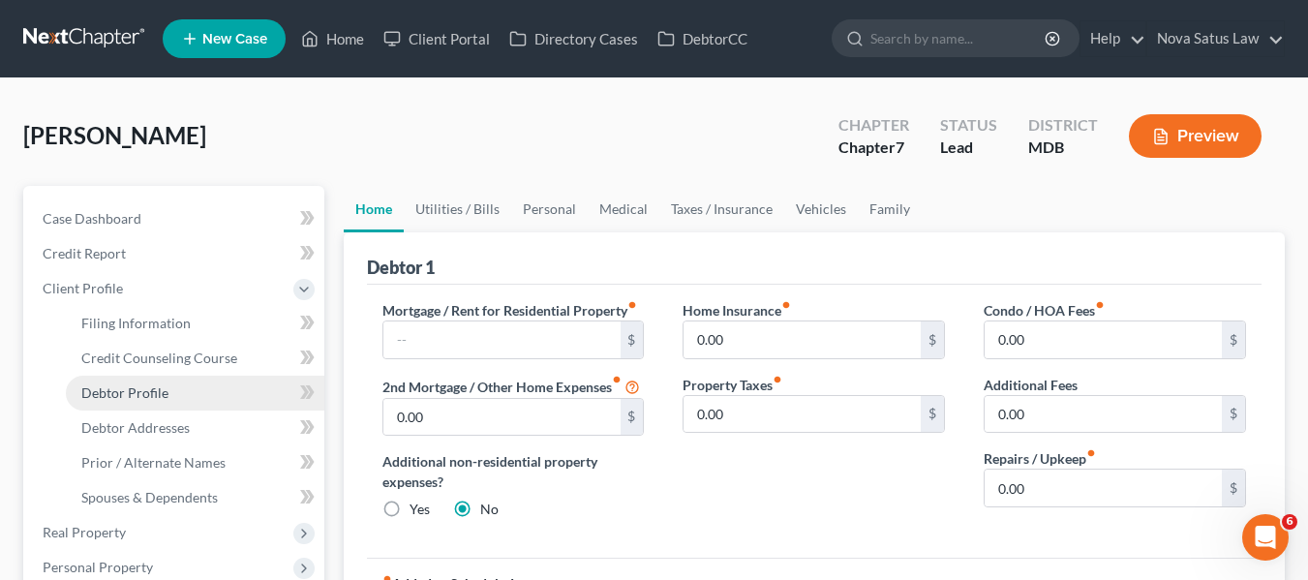
click at [140, 389] on span "Debtor Profile" at bounding box center [124, 392] width 87 height 16
select select "0"
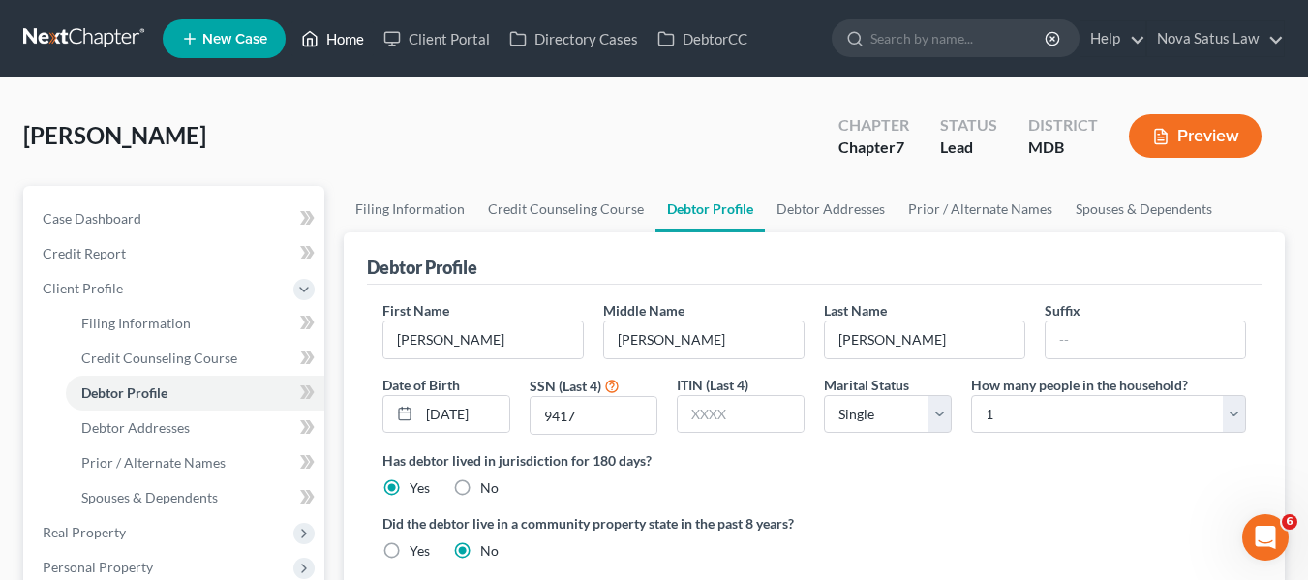
click at [349, 45] on link "Home" at bounding box center [332, 38] width 82 height 35
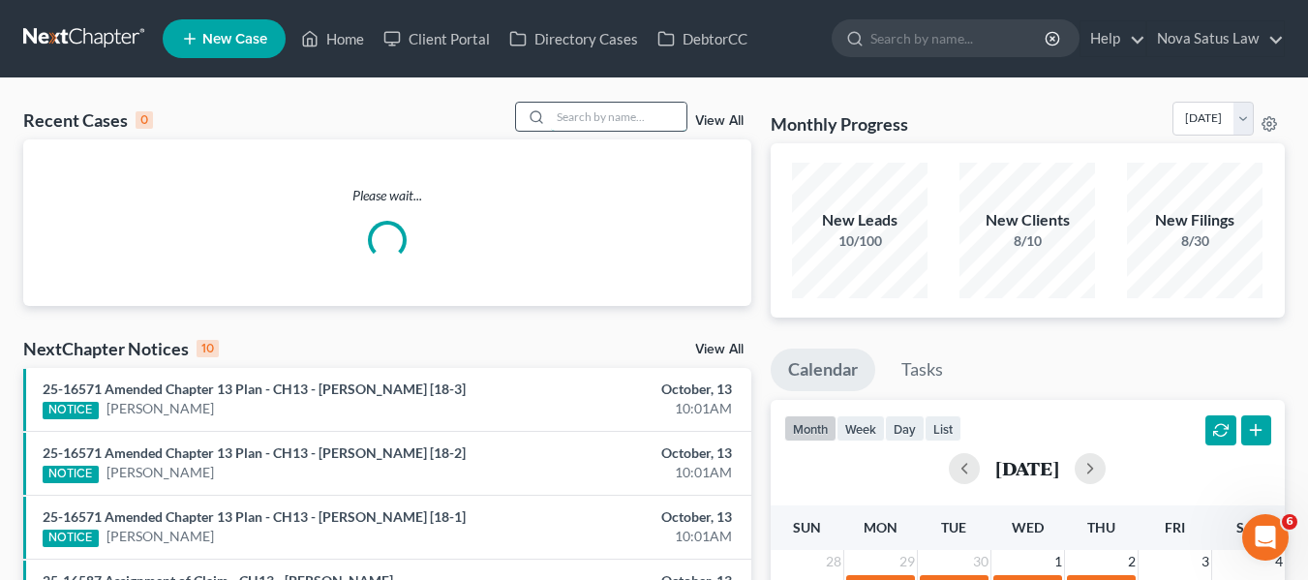
click at [603, 125] on input "search" at bounding box center [619, 117] width 136 height 28
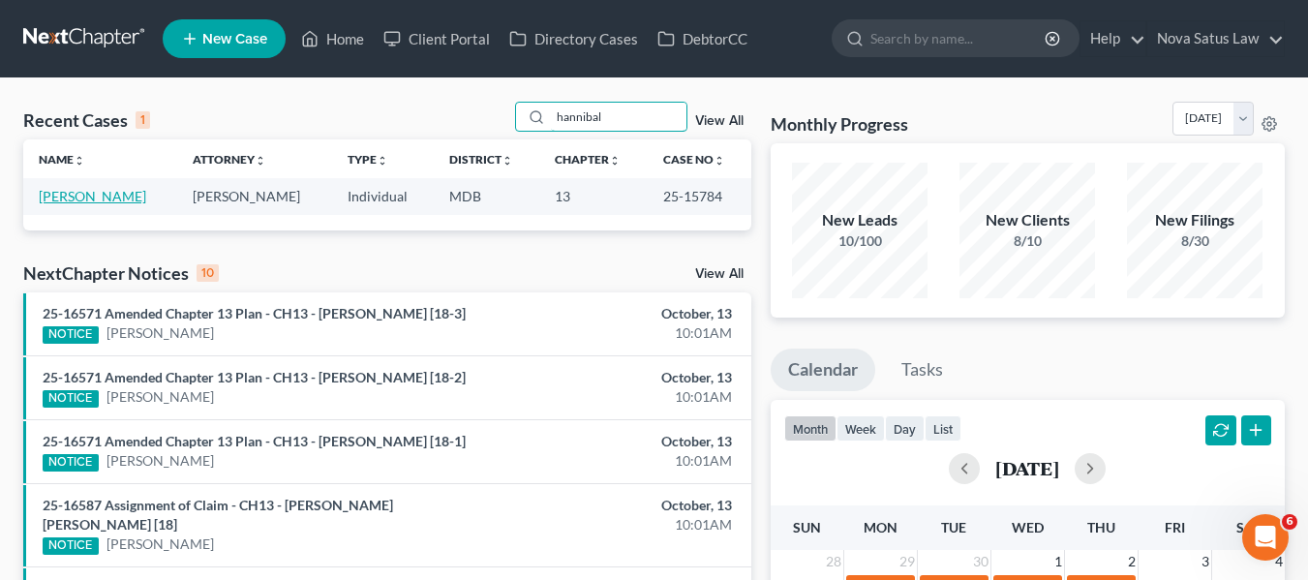
type input "hannibal"
click at [90, 198] on link "[PERSON_NAME]" at bounding box center [92, 196] width 107 height 16
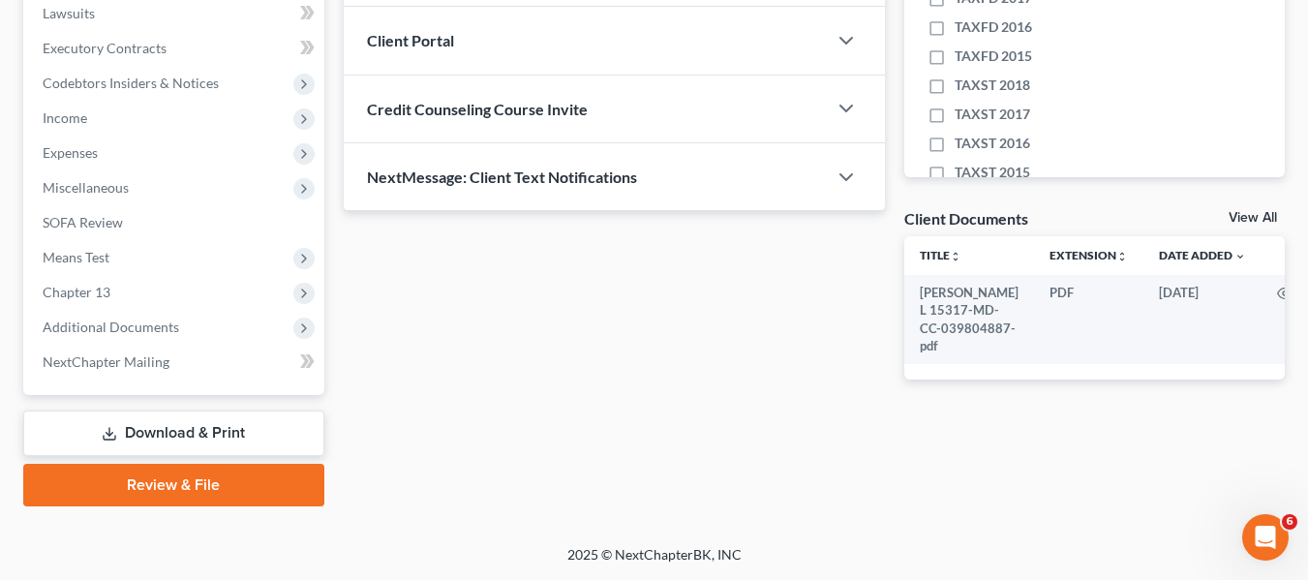
scroll to position [517, 0]
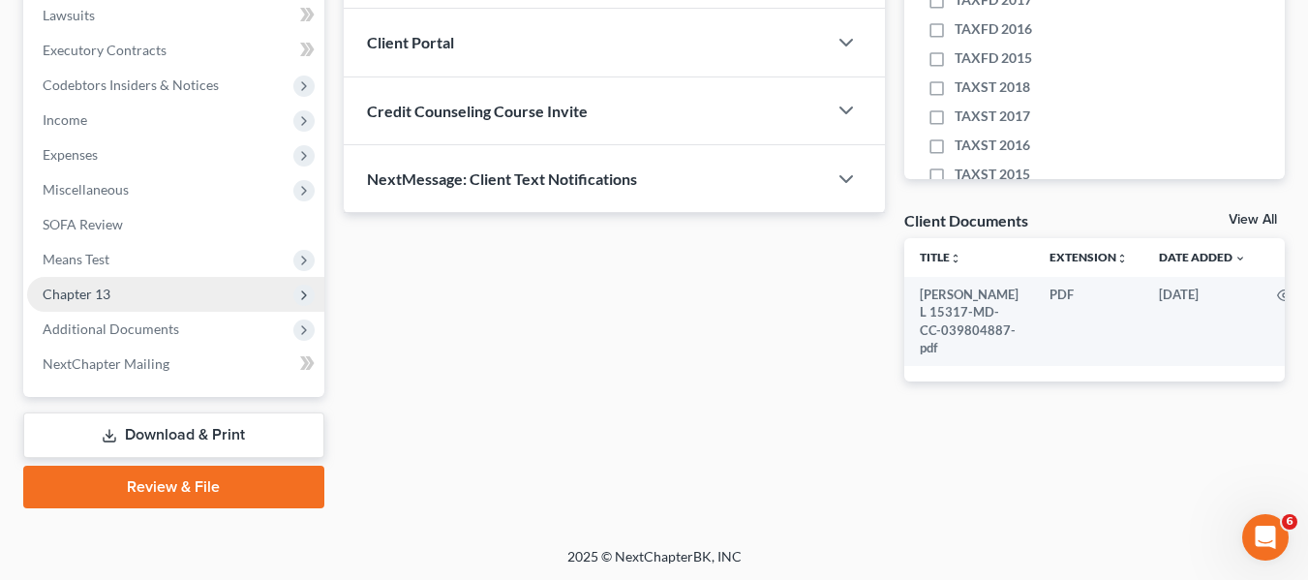
click at [76, 299] on span "Chapter 13" at bounding box center [77, 294] width 68 height 16
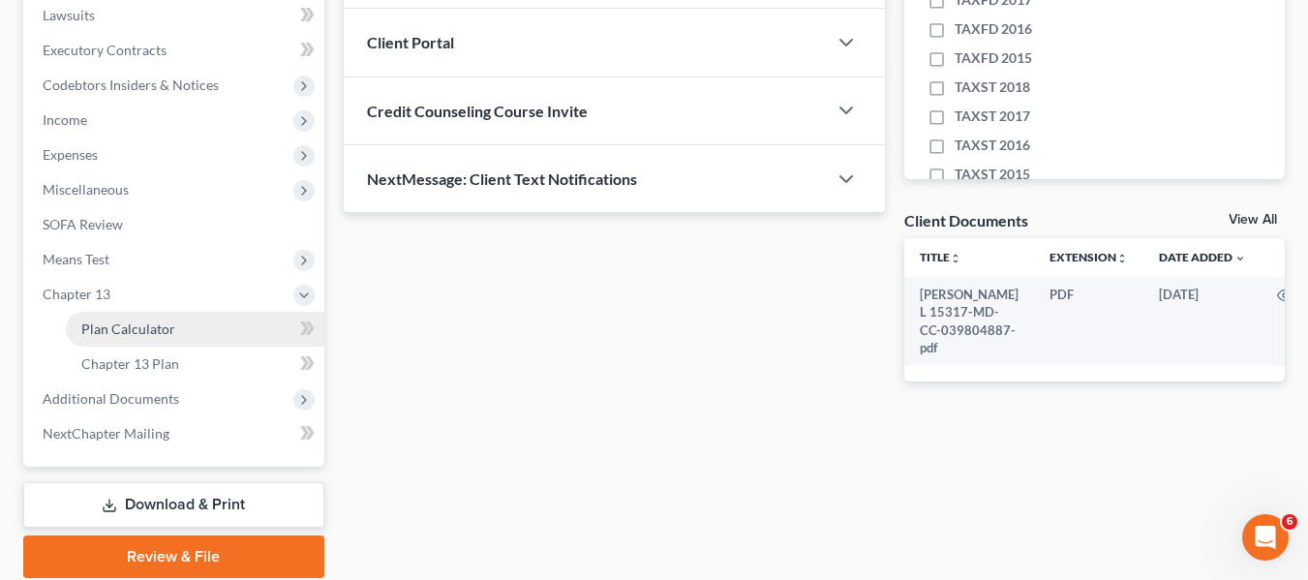
click at [94, 332] on span "Plan Calculator" at bounding box center [128, 328] width 94 height 16
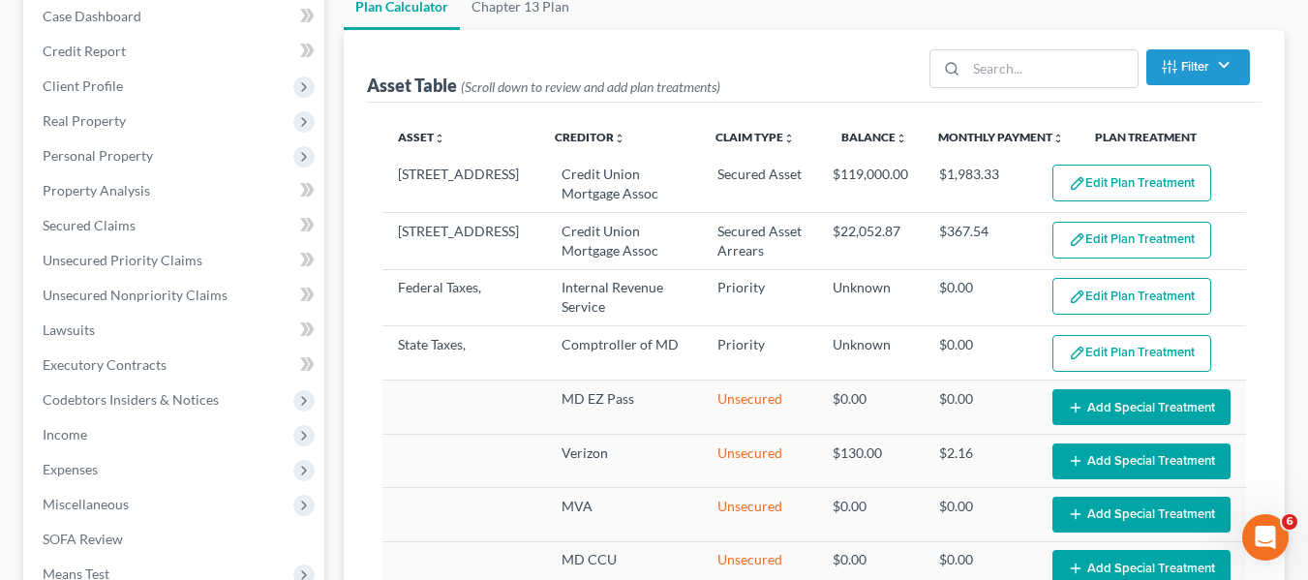
scroll to position [203, 0]
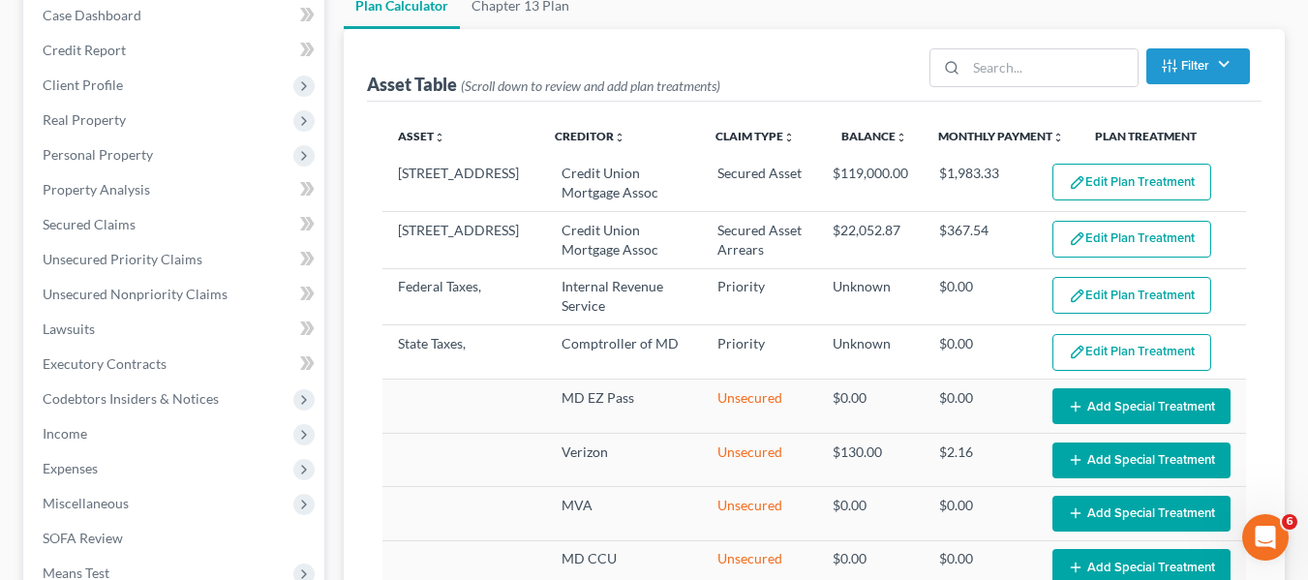
select select "59"
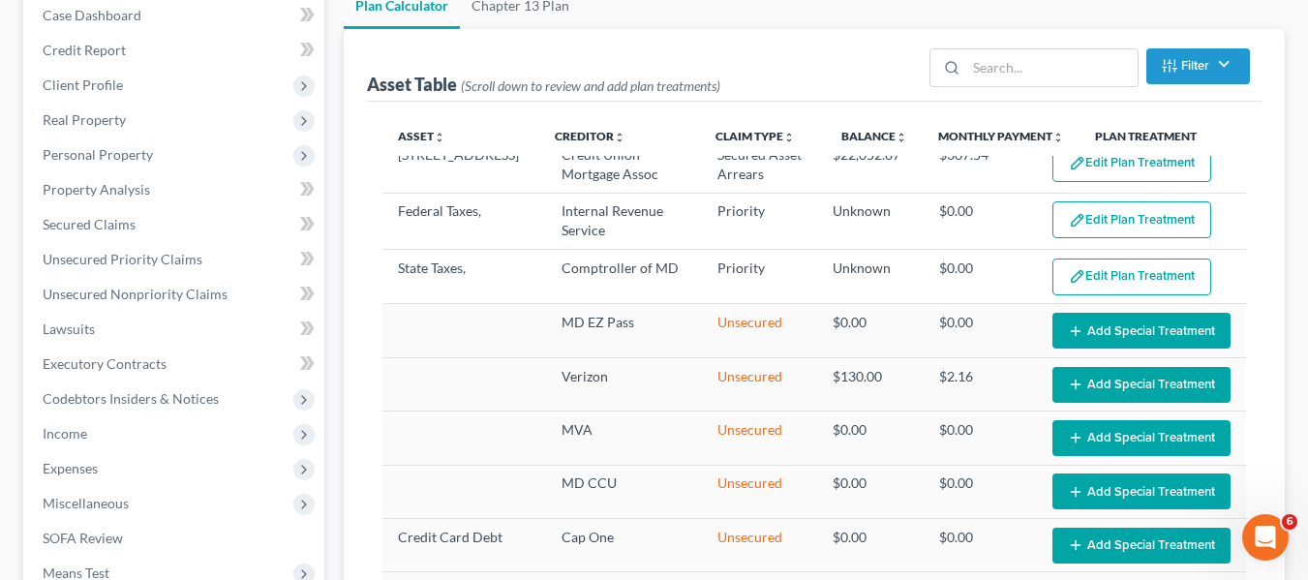
scroll to position [380, 0]
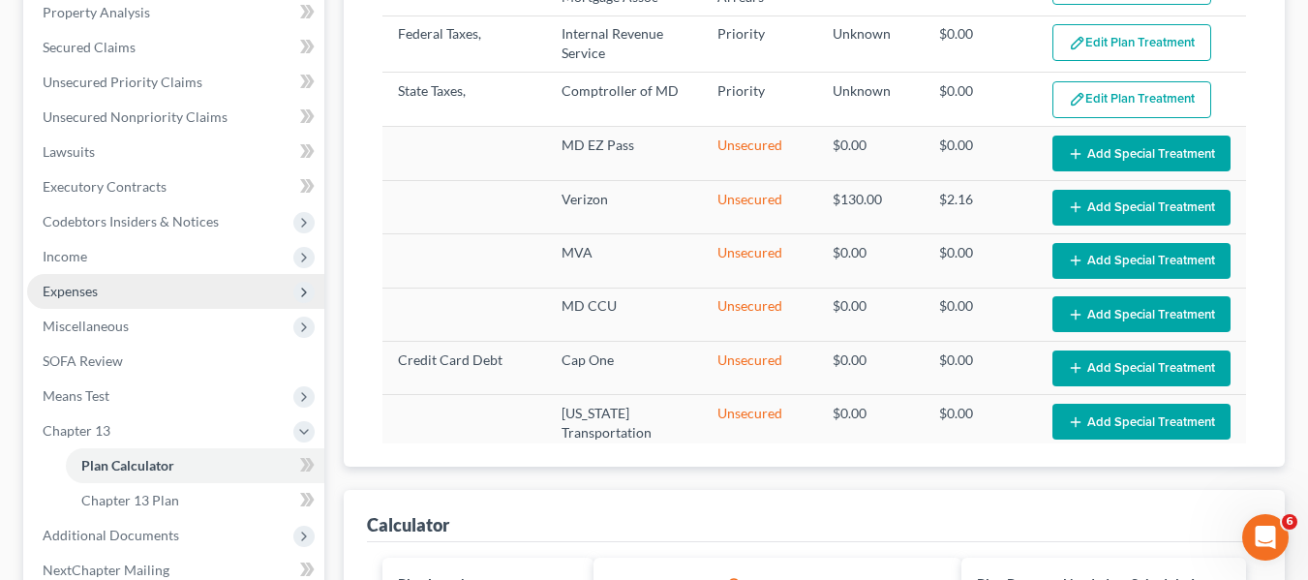
click at [75, 287] on span "Expenses" at bounding box center [70, 291] width 55 height 16
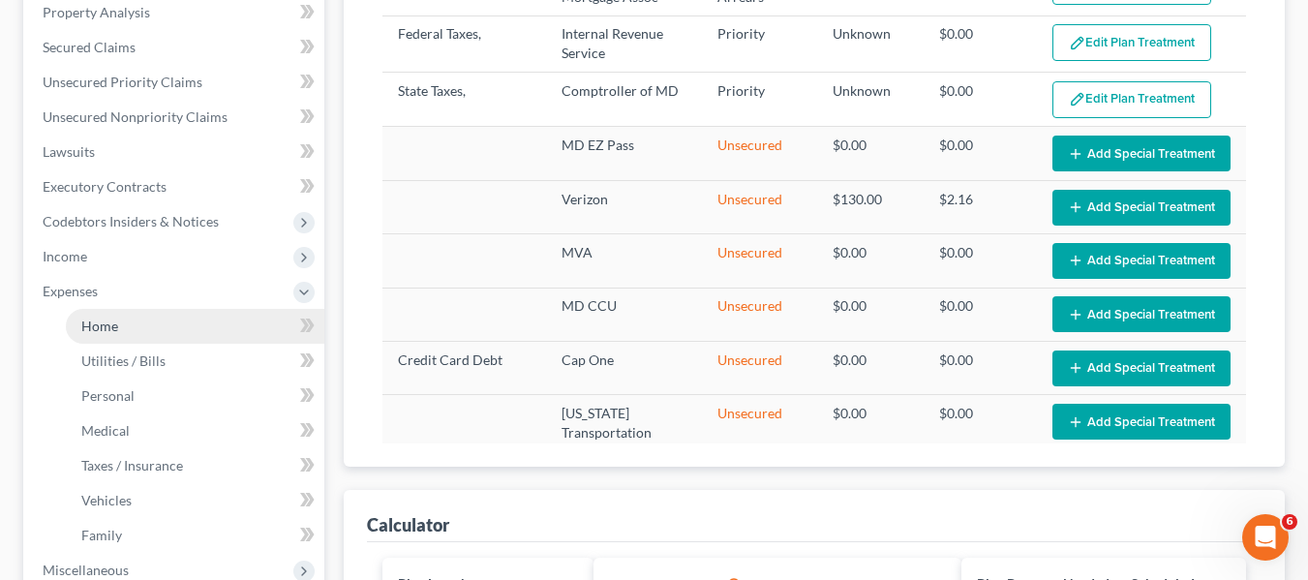
click at [95, 319] on span "Home" at bounding box center [99, 325] width 37 height 16
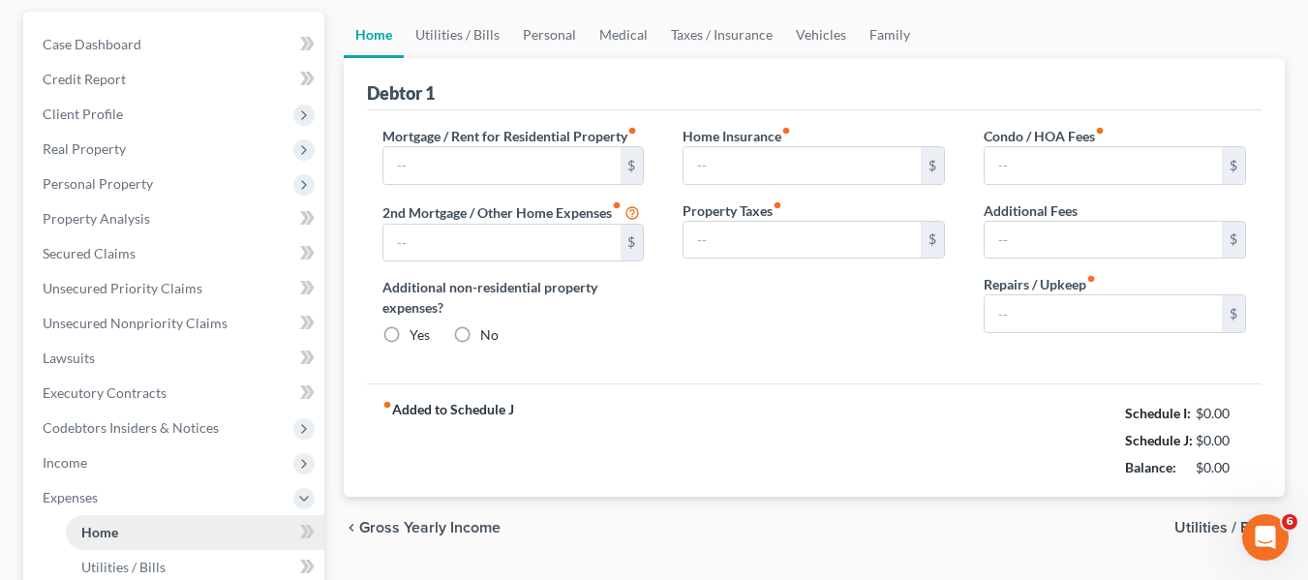
type input "1,200.00"
type input "0.00"
radio input "true"
type input "0.00"
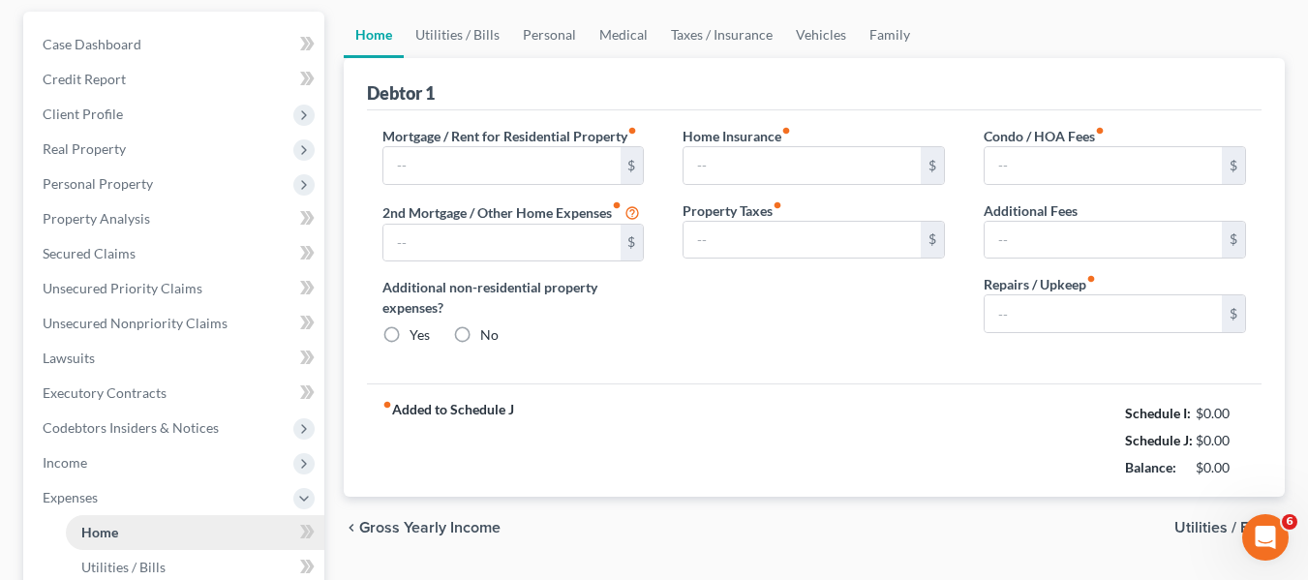
type input "0.00"
type input "150.00"
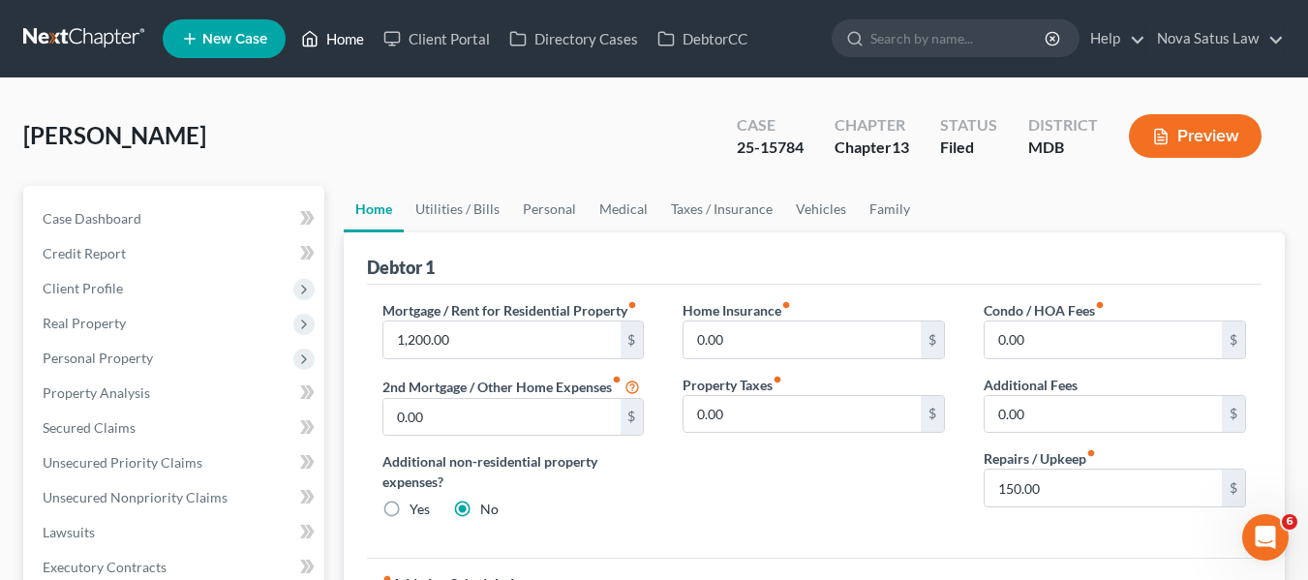
click at [354, 34] on link "Home" at bounding box center [332, 38] width 82 height 35
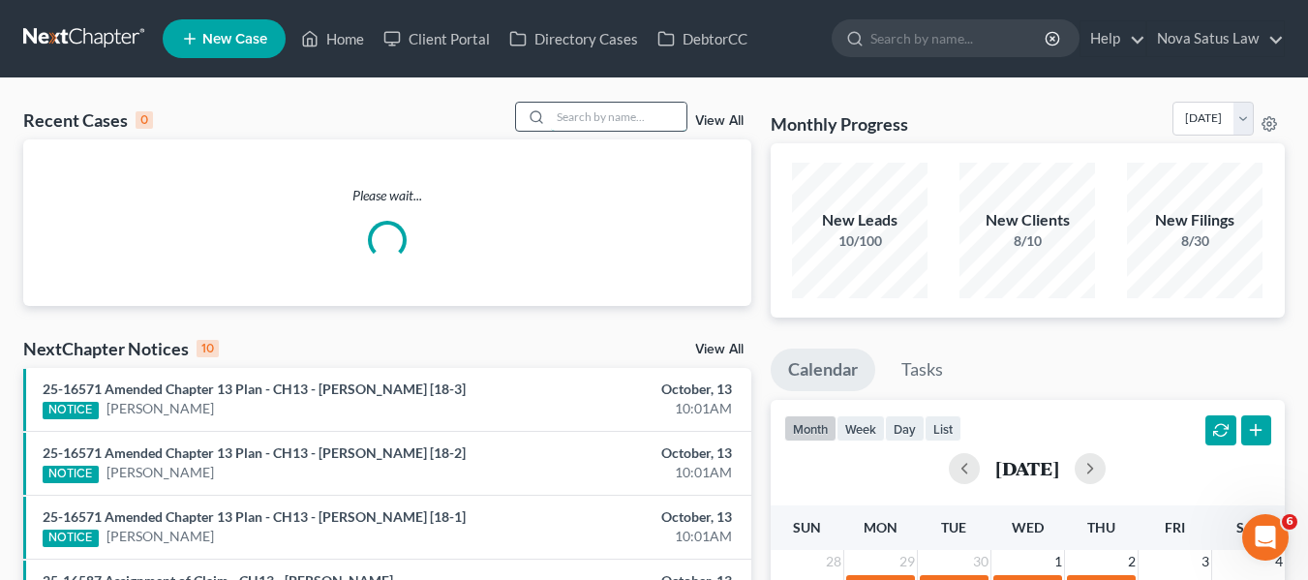
click at [613, 118] on input "search" at bounding box center [619, 117] width 136 height 28
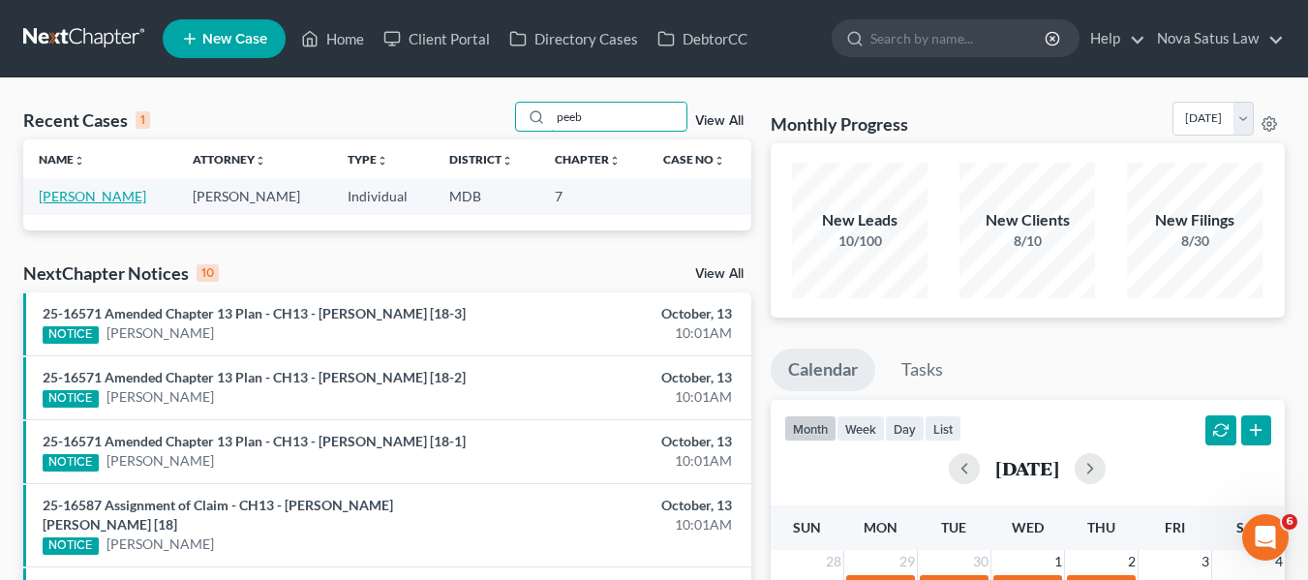
type input "peeb"
click at [107, 198] on link "[PERSON_NAME]" at bounding box center [92, 196] width 107 height 16
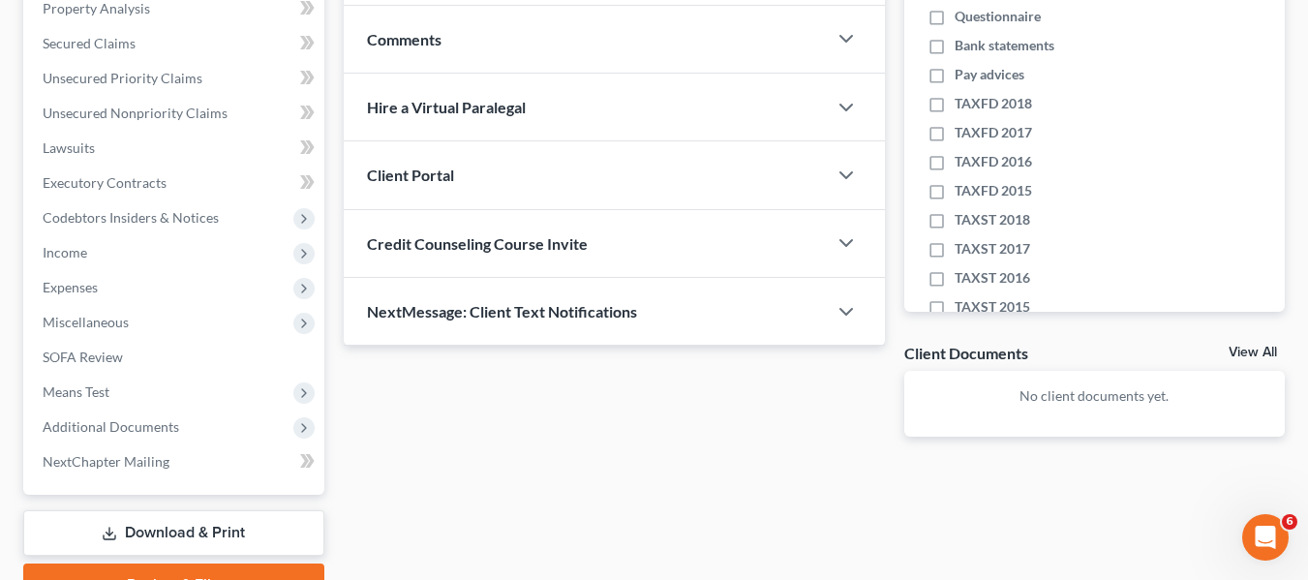
scroll to position [484, 0]
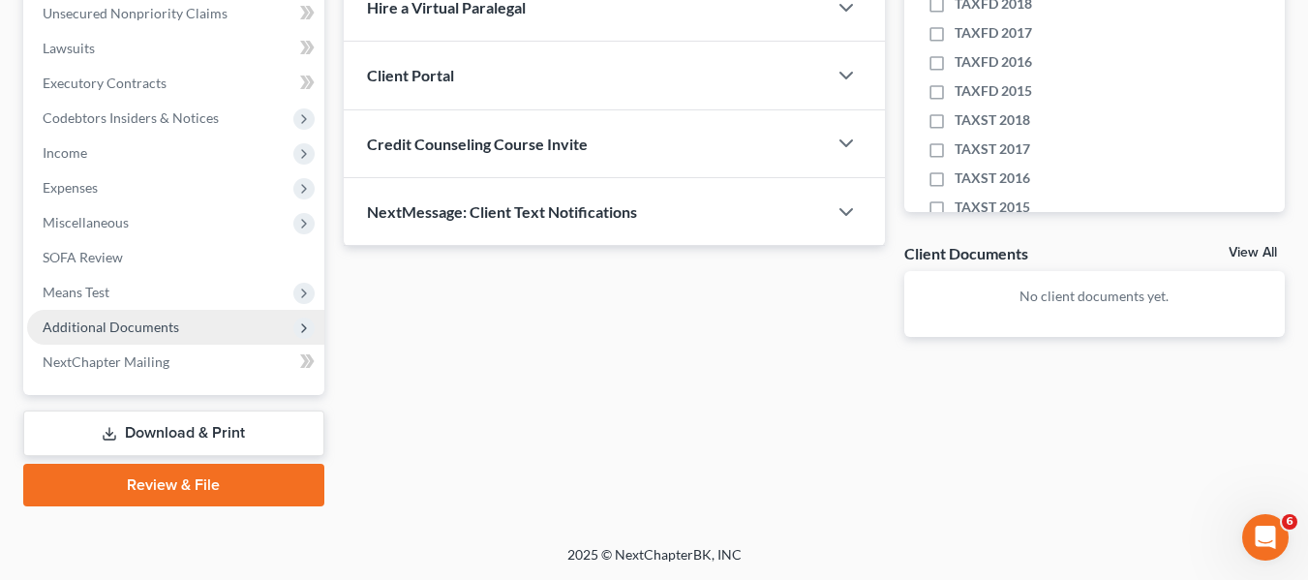
click at [88, 314] on span "Additional Documents" at bounding box center [175, 327] width 297 height 35
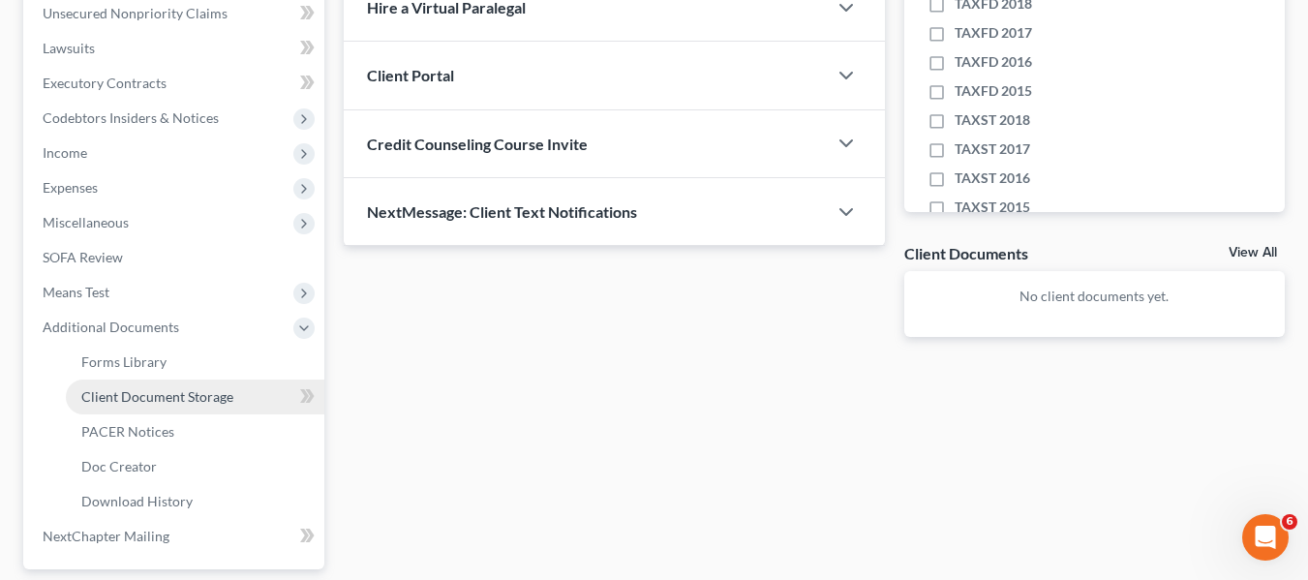
click at [129, 402] on span "Client Document Storage" at bounding box center [157, 396] width 152 height 16
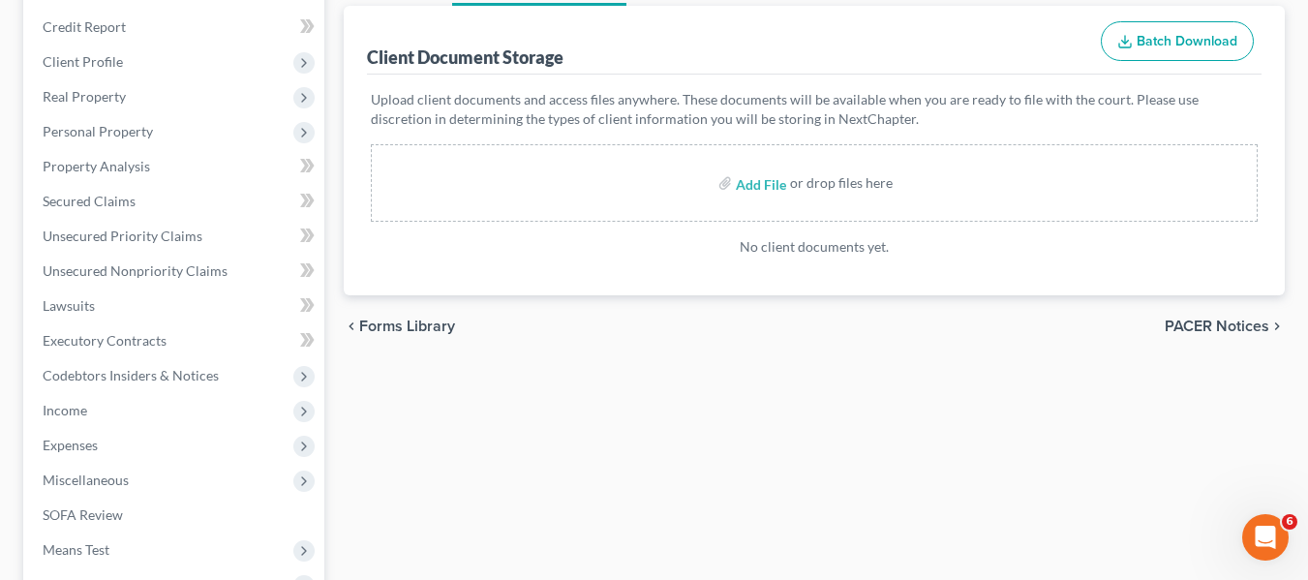
scroll to position [227, 0]
click at [758, 181] on input "file" at bounding box center [759, 182] width 46 height 35
type input "C:\fakepath\Counseling Certificate [PERSON_NAME].pdf"
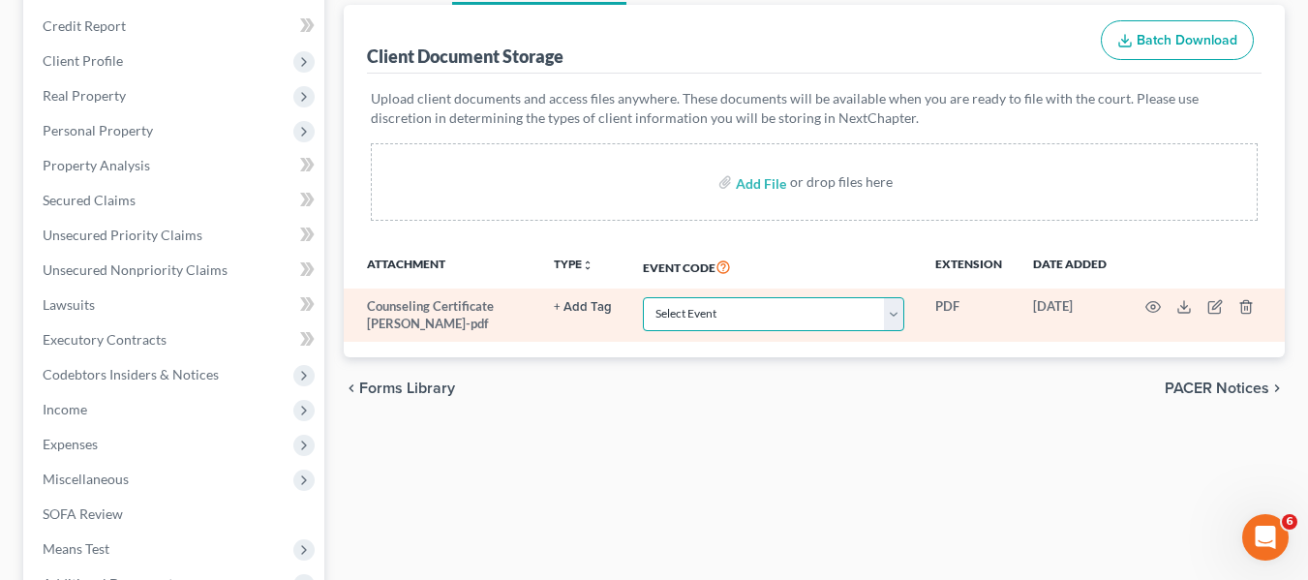
click at [861, 320] on select "Select Event Affidavit Affidavit of Adequate Protection and Lease Payments Affi…" at bounding box center [773, 314] width 261 height 34
select select "14"
click at [643, 297] on select "Select Event Affidavit Affidavit of Adequate Protection and Lease Payments Affi…" at bounding box center [773, 314] width 261 height 34
click at [1154, 307] on icon "button" at bounding box center [1152, 306] width 15 height 15
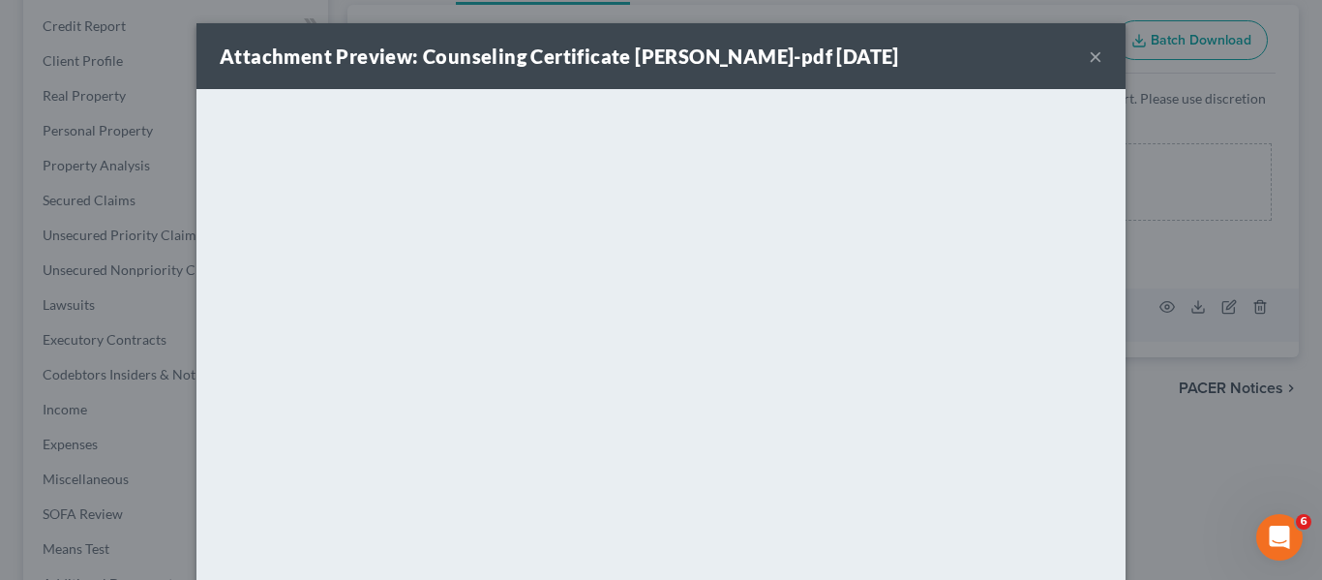
click at [1089, 56] on button "×" at bounding box center [1096, 56] width 14 height 23
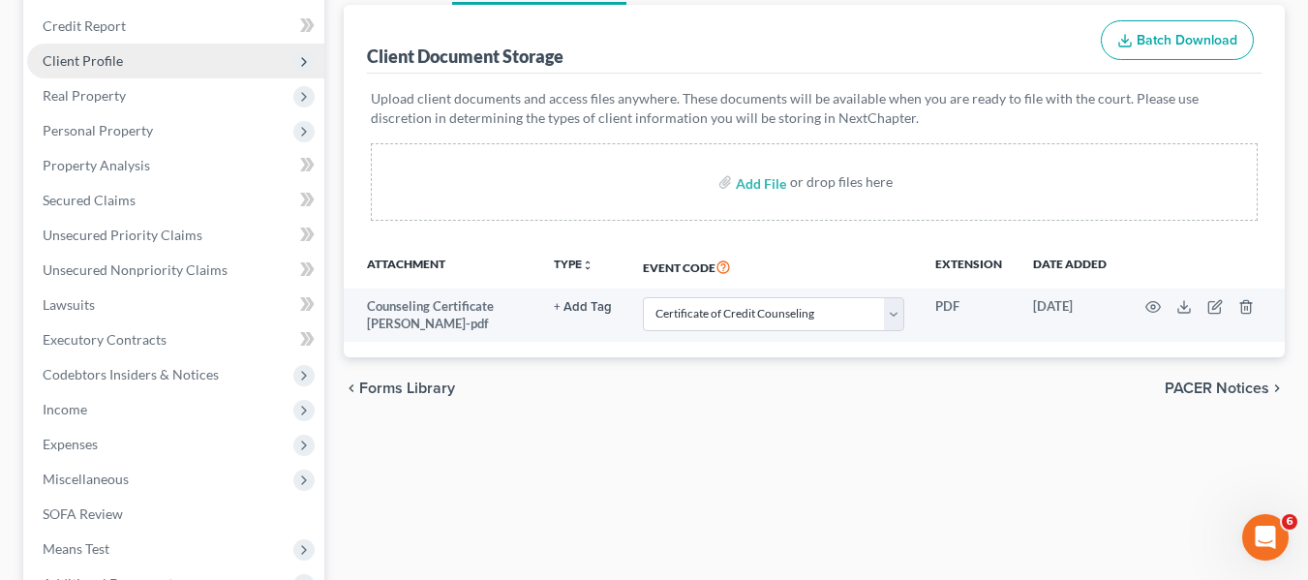
click at [78, 63] on span "Client Profile" at bounding box center [83, 60] width 80 height 16
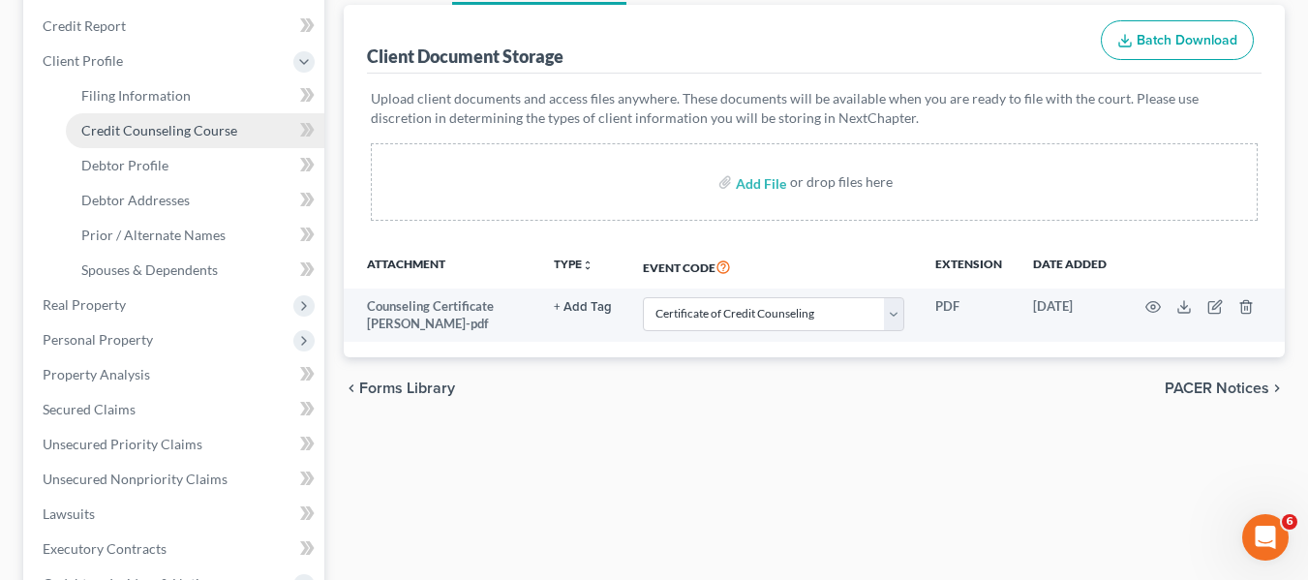
click at [112, 125] on span "Credit Counseling Course" at bounding box center [159, 130] width 156 height 16
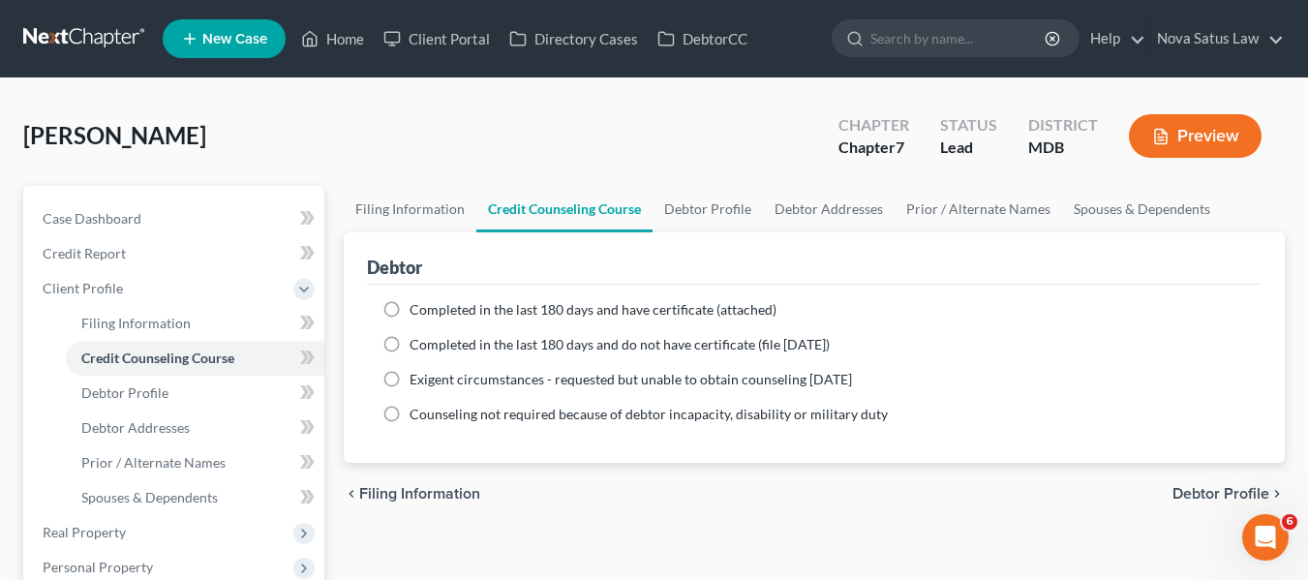
click at [409, 311] on label "Completed in the last 180 days and have certificate (attached)" at bounding box center [592, 309] width 367 height 19
click at [417, 311] on input "Completed in the last 180 days and have certificate (attached)" at bounding box center [423, 306] width 13 height 13
radio input "true"
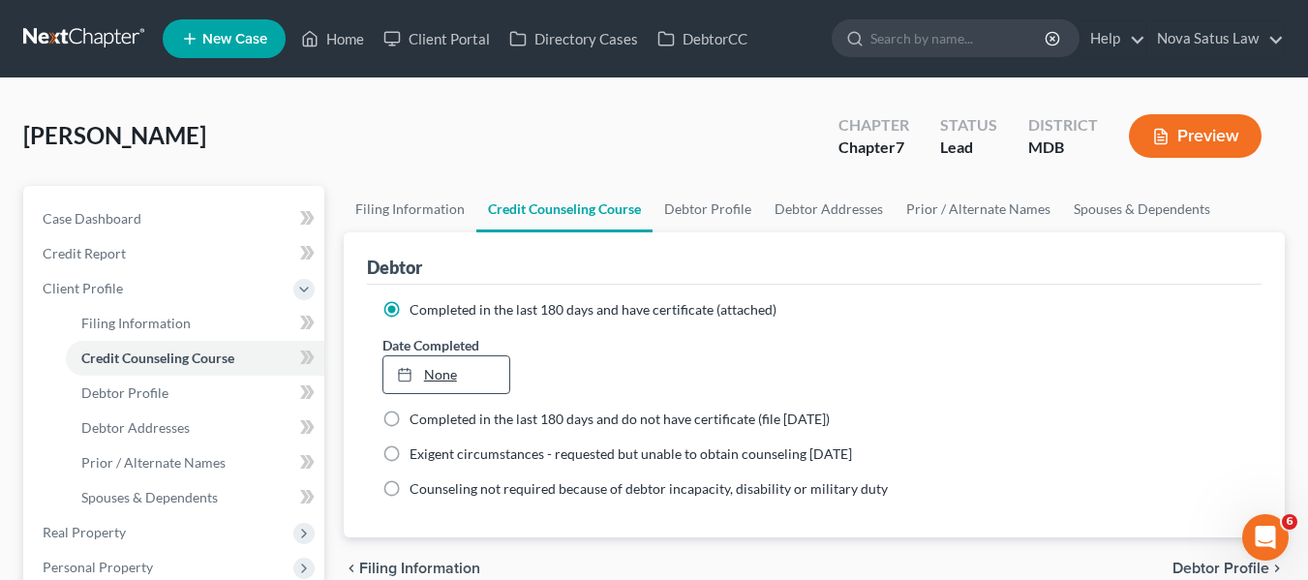
type input "[DATE]"
click at [438, 367] on link "[DATE]" at bounding box center [446, 374] width 126 height 37
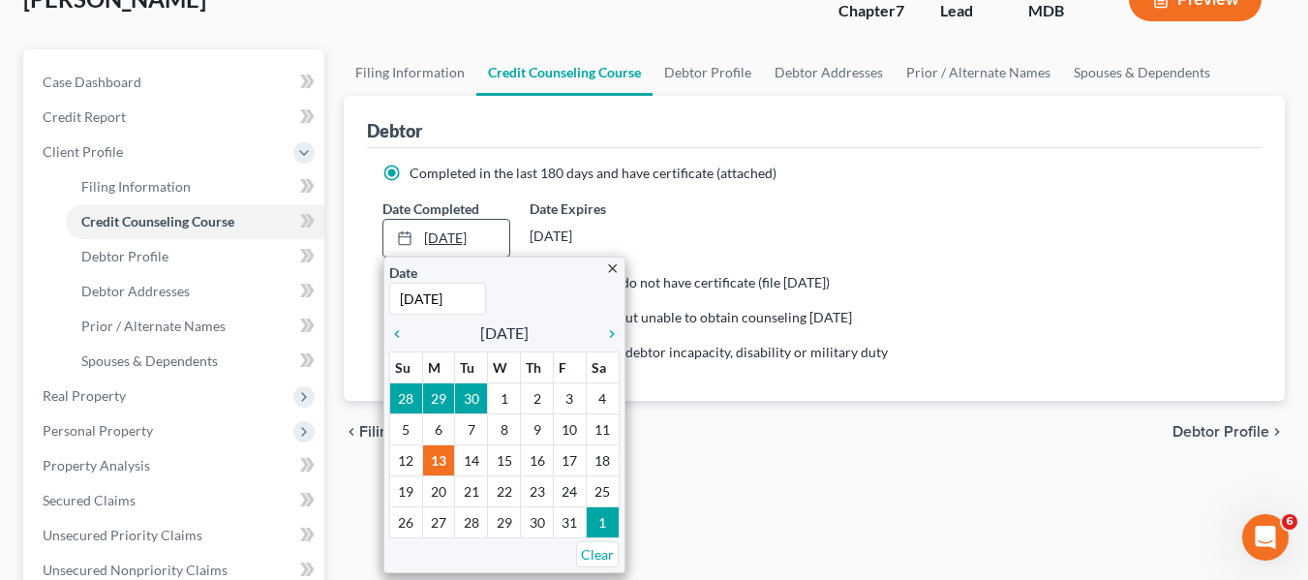
scroll to position [141, 0]
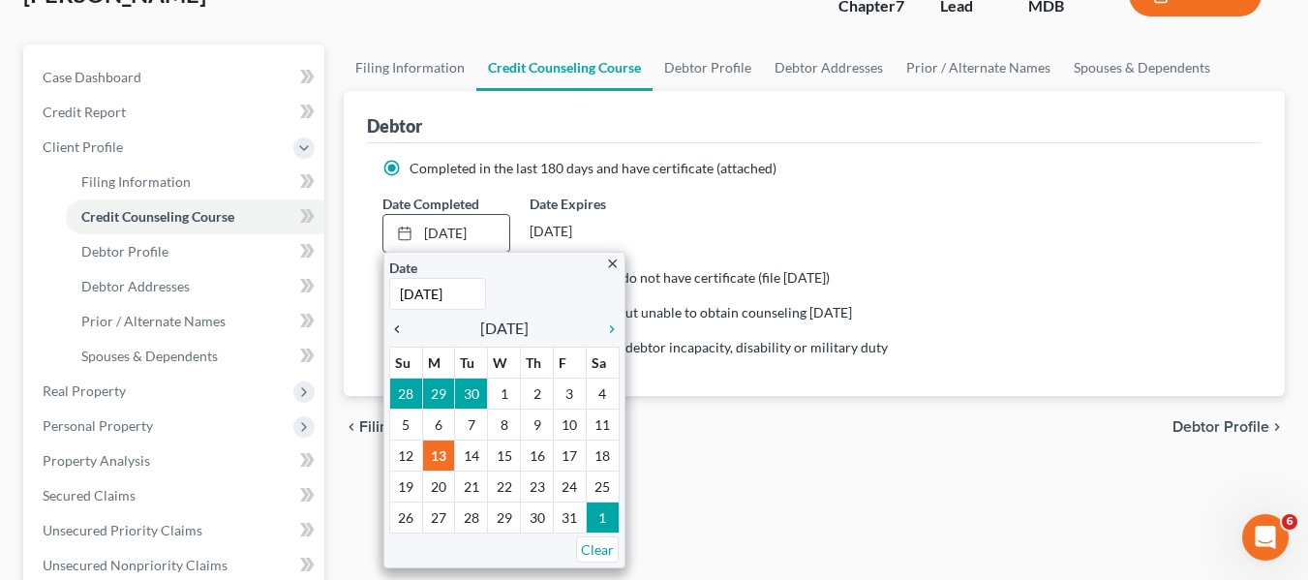
click at [395, 328] on icon "chevron_left" at bounding box center [401, 328] width 25 height 15
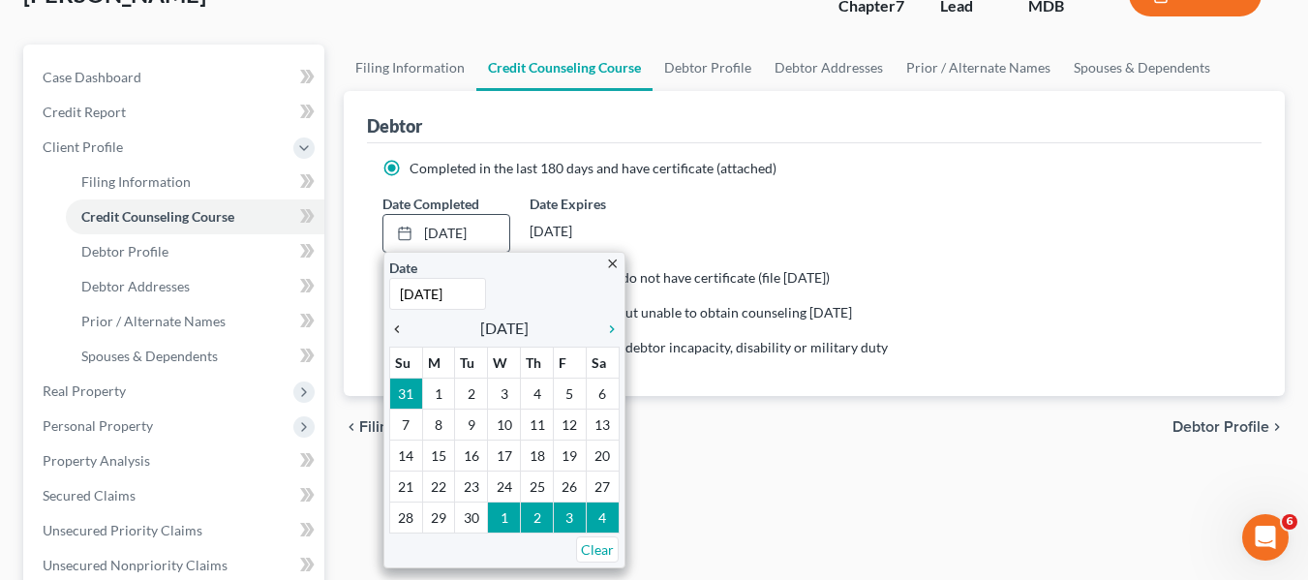
click at [395, 328] on icon "chevron_left" at bounding box center [401, 328] width 25 height 15
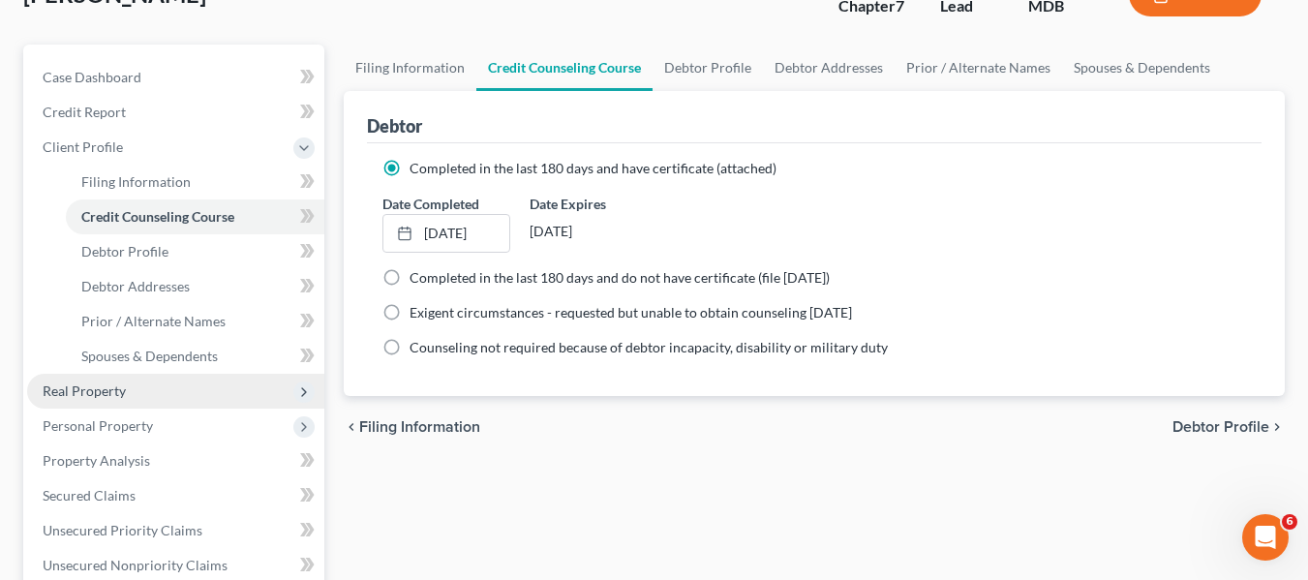
scroll to position [285, 0]
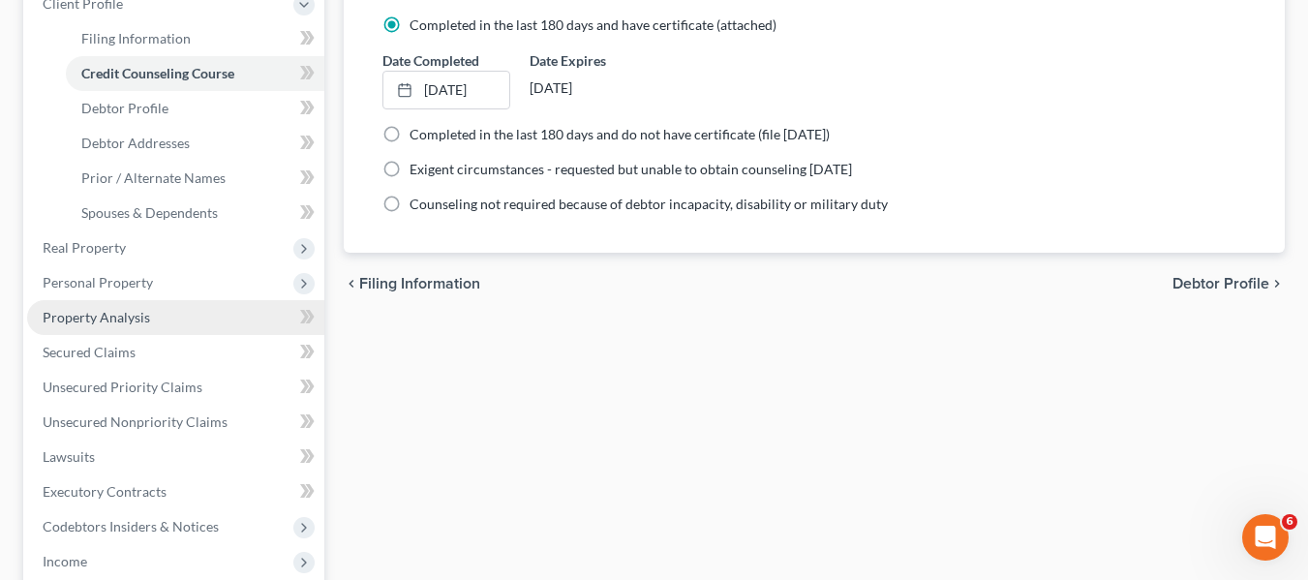
click at [144, 318] on span "Property Analysis" at bounding box center [96, 317] width 107 height 16
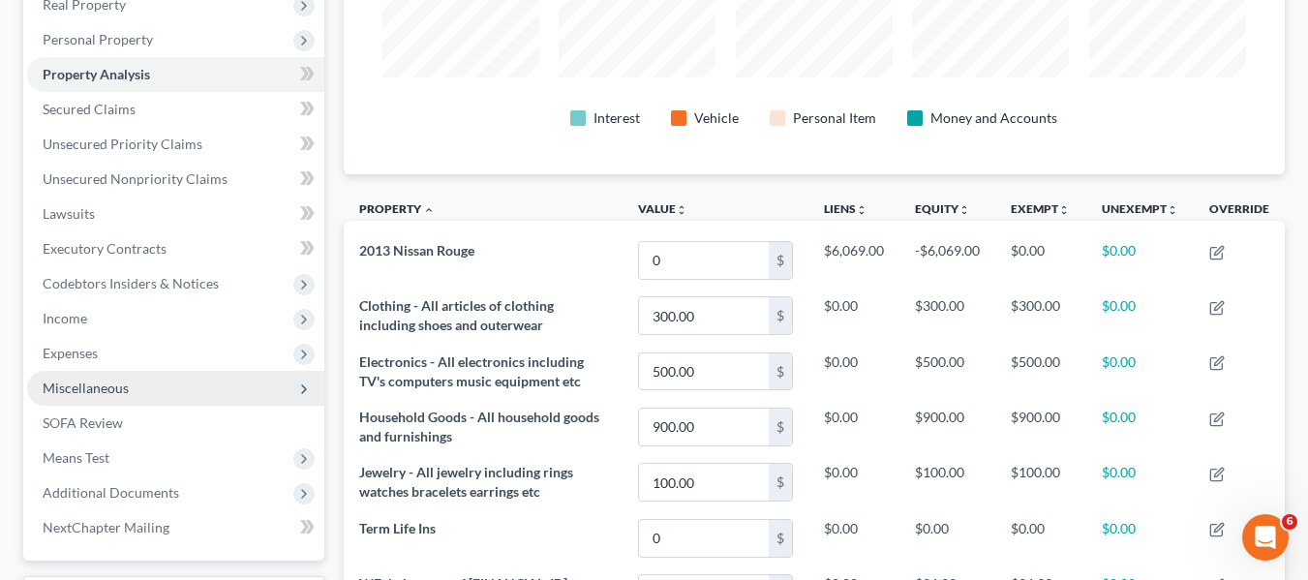
scroll to position [355, 0]
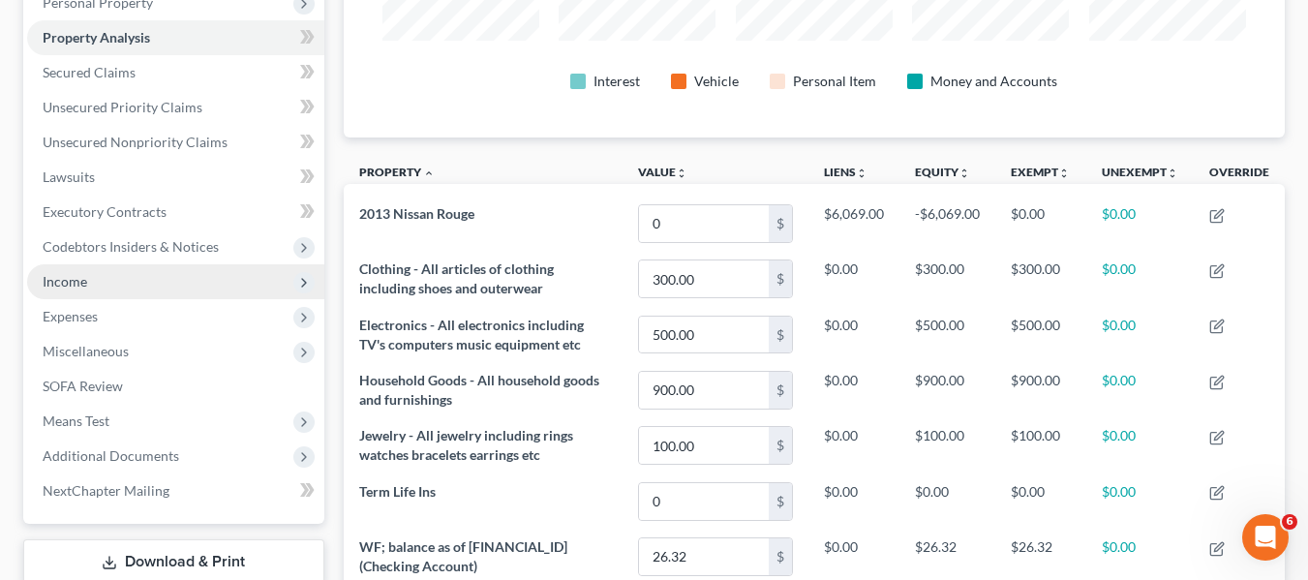
click at [115, 274] on span "Income" at bounding box center [175, 281] width 297 height 35
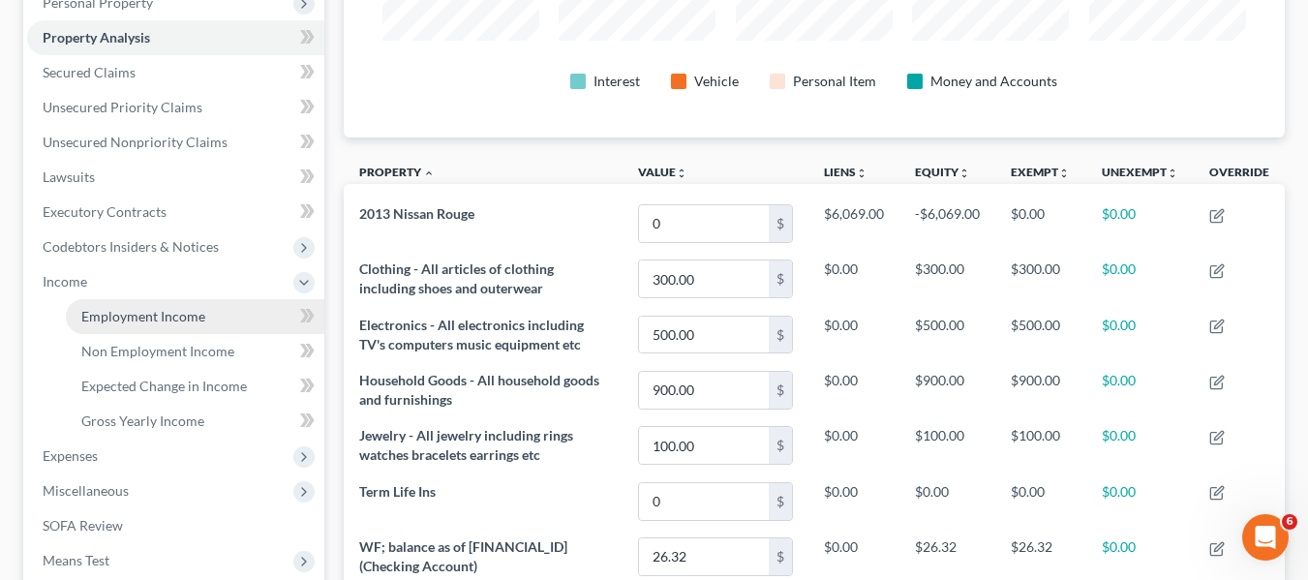
click at [135, 313] on span "Employment Income" at bounding box center [143, 316] width 124 height 16
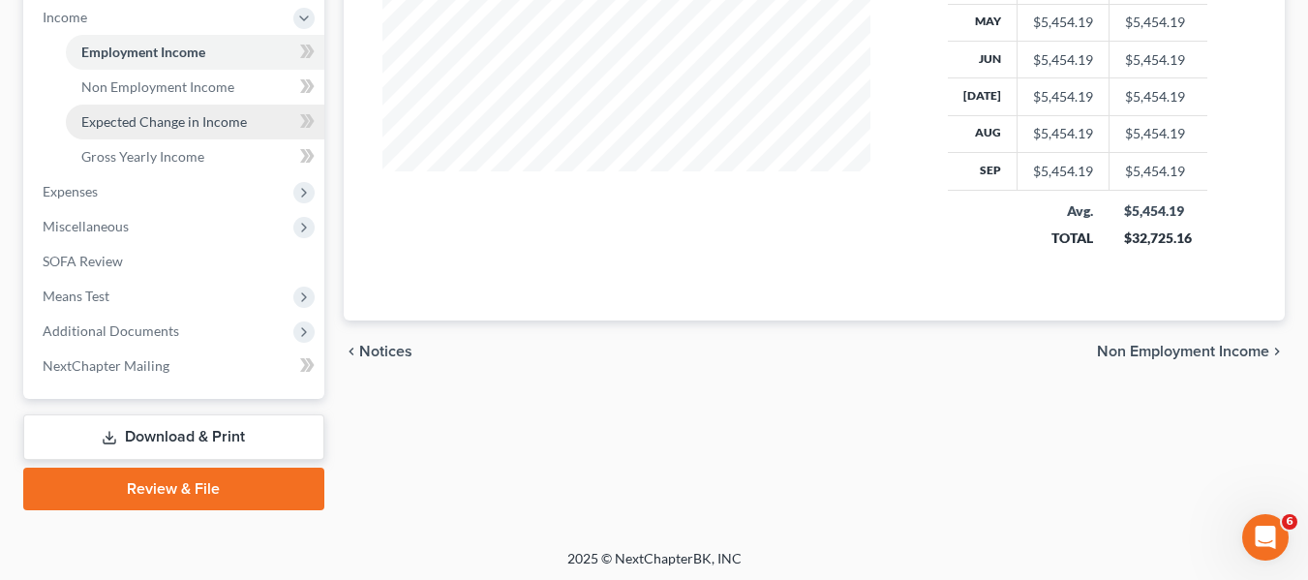
scroll to position [623, 0]
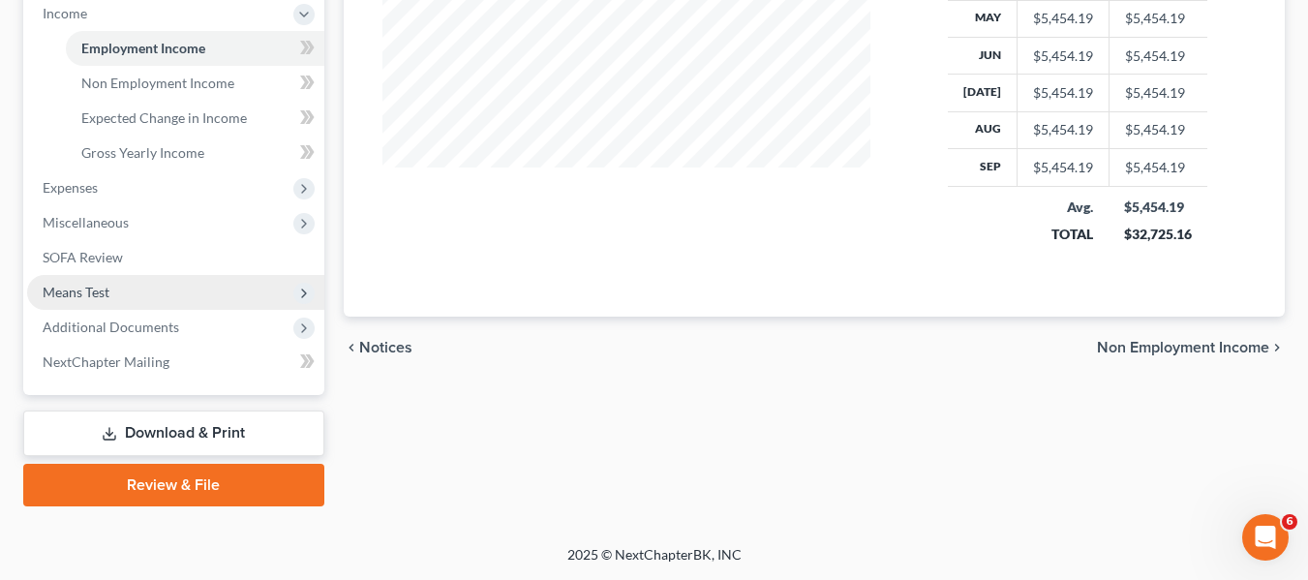
click at [70, 300] on span "Means Test" at bounding box center [175, 292] width 297 height 35
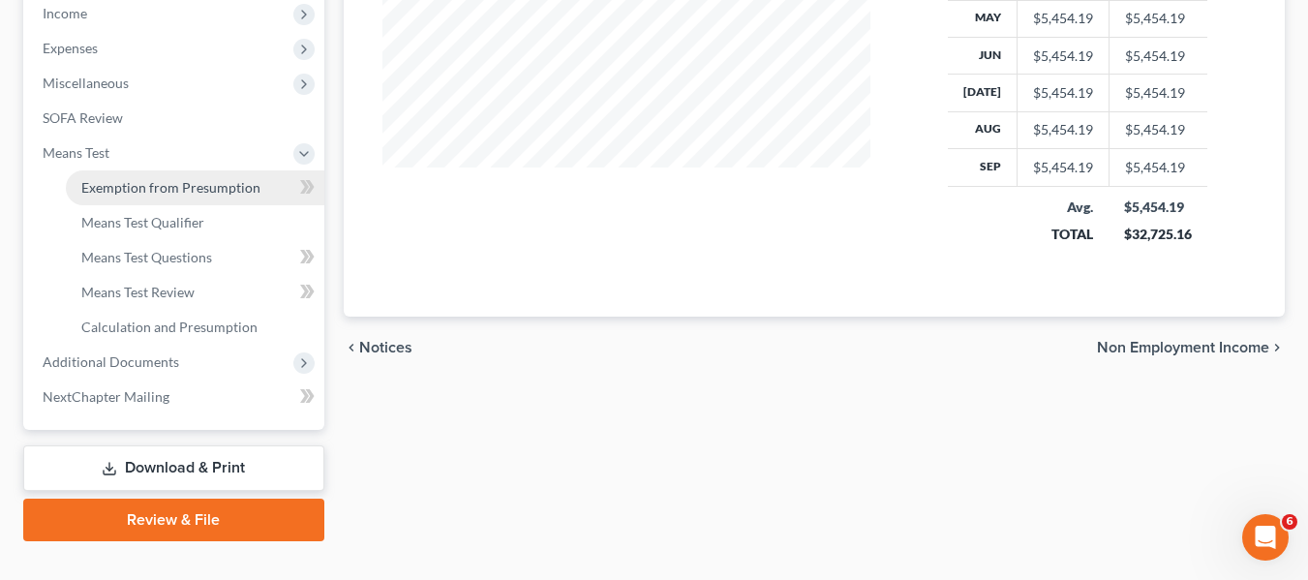
click at [103, 200] on link "Exemption from Presumption" at bounding box center [195, 187] width 258 height 35
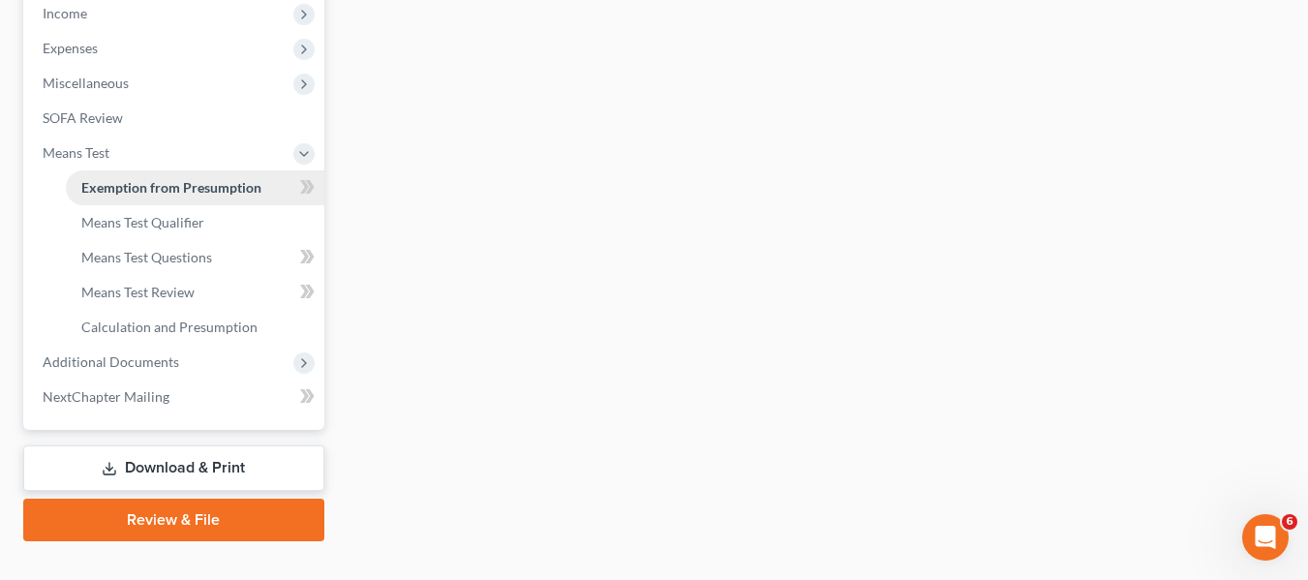
radio input "true"
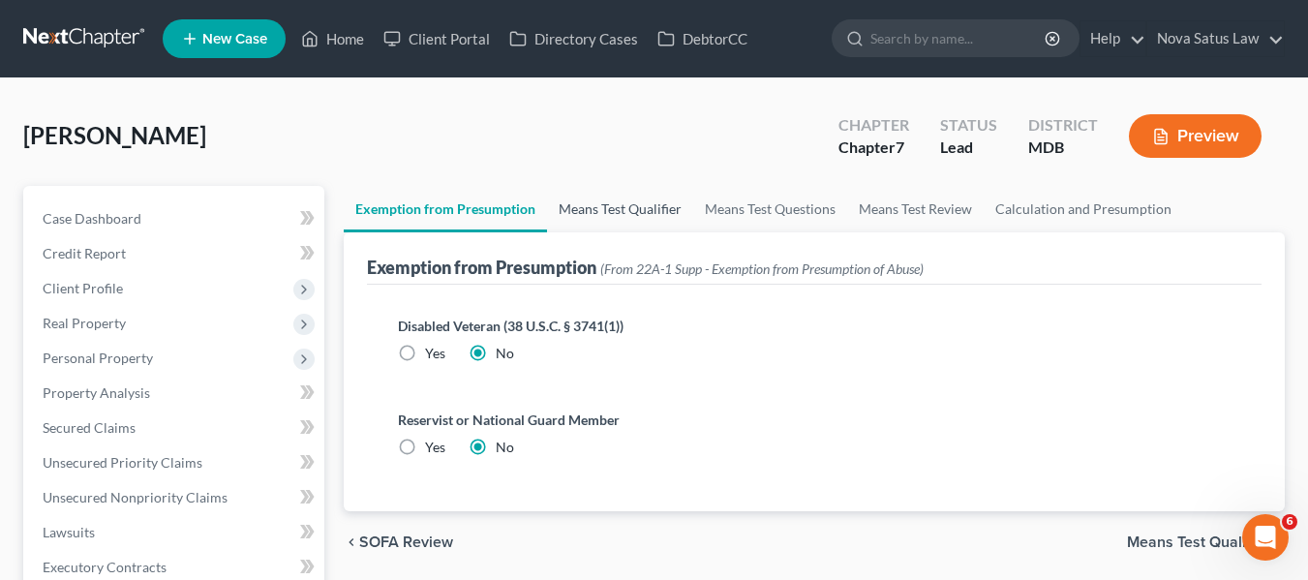
click at [589, 205] on link "Means Test Qualifier" at bounding box center [620, 209] width 146 height 46
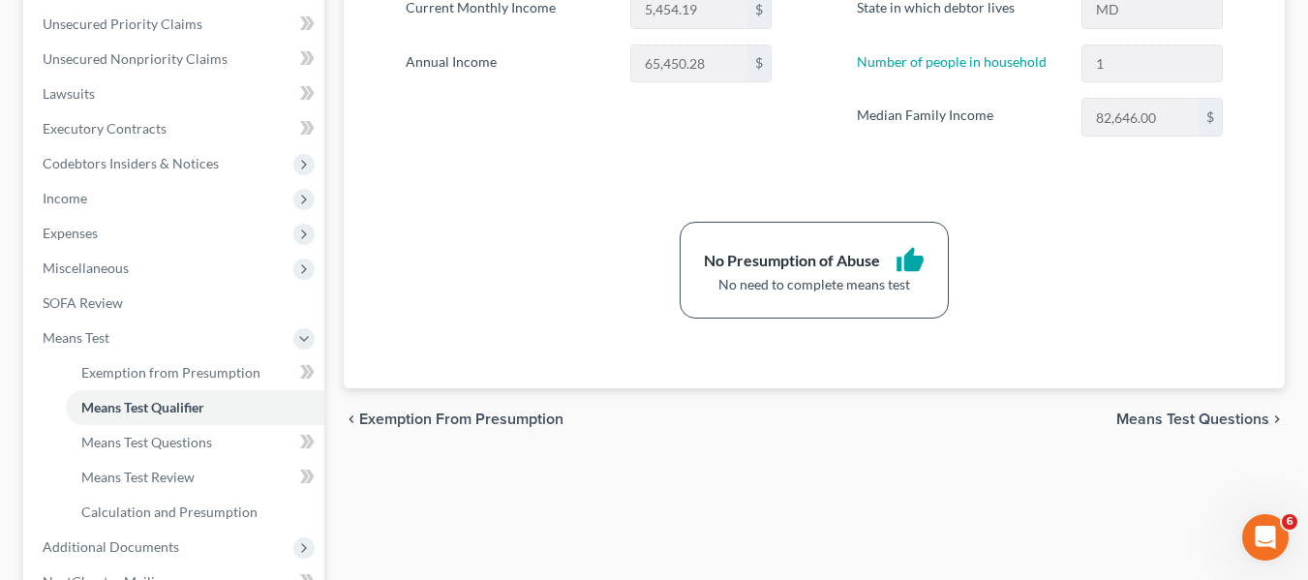
scroll to position [437, 0]
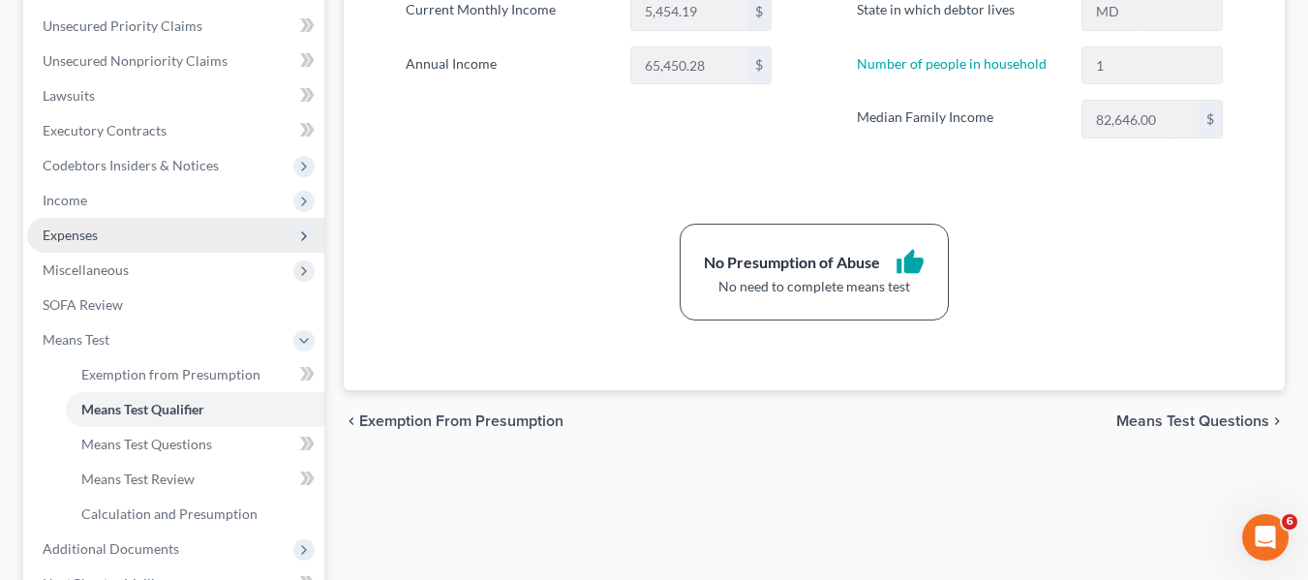
click at [71, 242] on span "Expenses" at bounding box center [70, 234] width 55 height 16
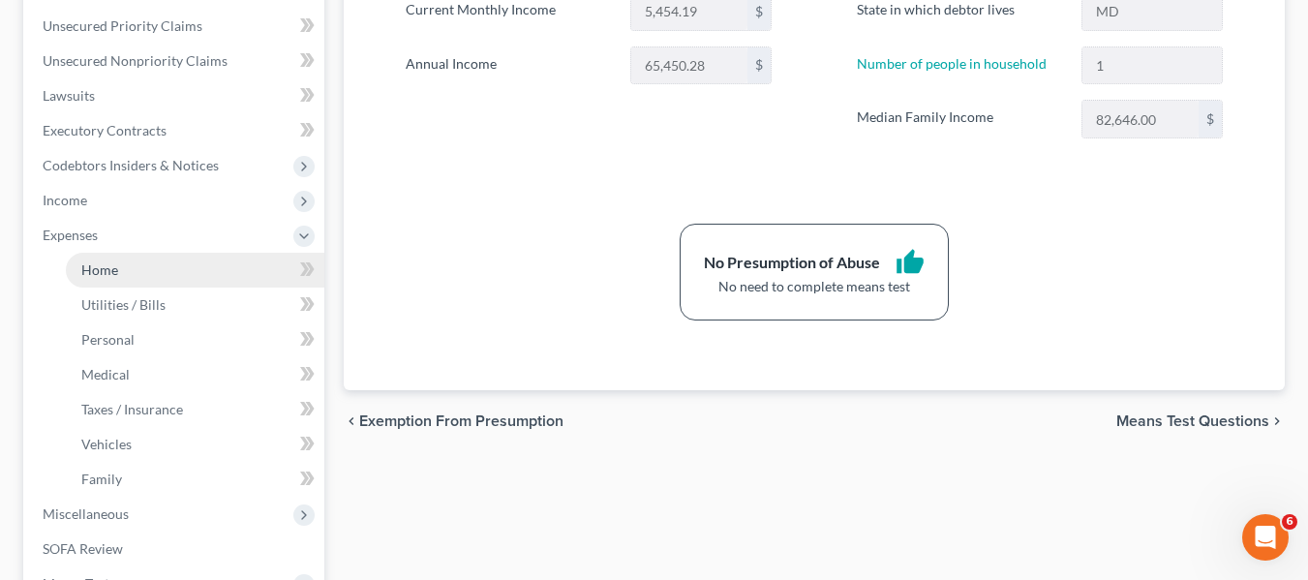
click at [102, 280] on link "Home" at bounding box center [195, 270] width 258 height 35
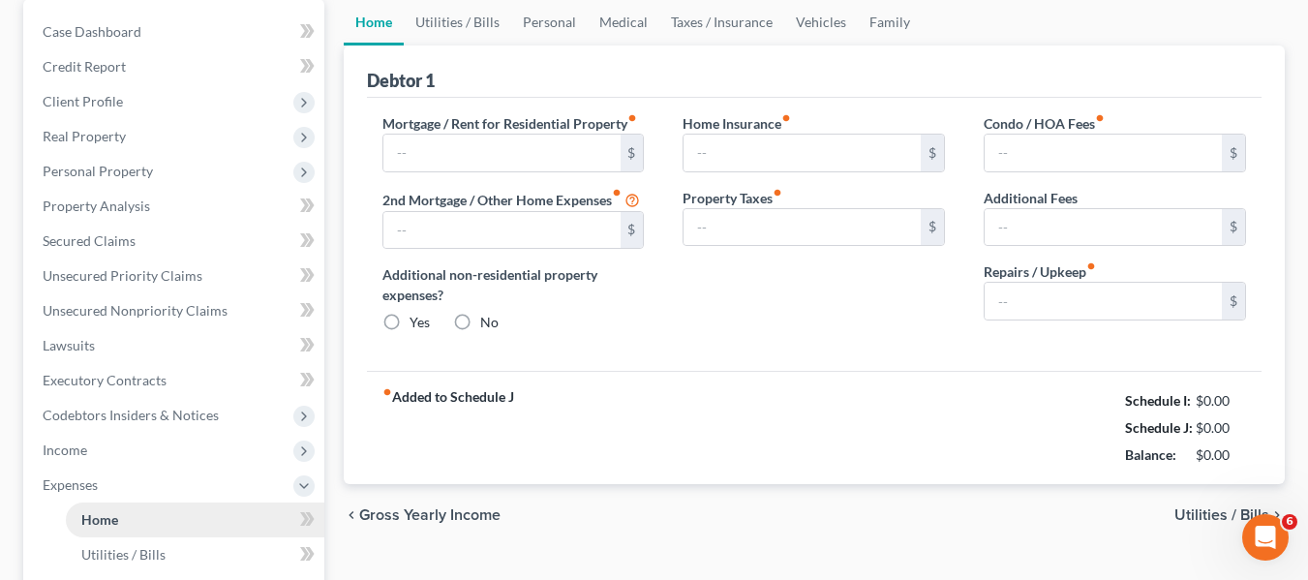
type input "1,000.00"
type input "0.00"
radio input "true"
type input "0.00"
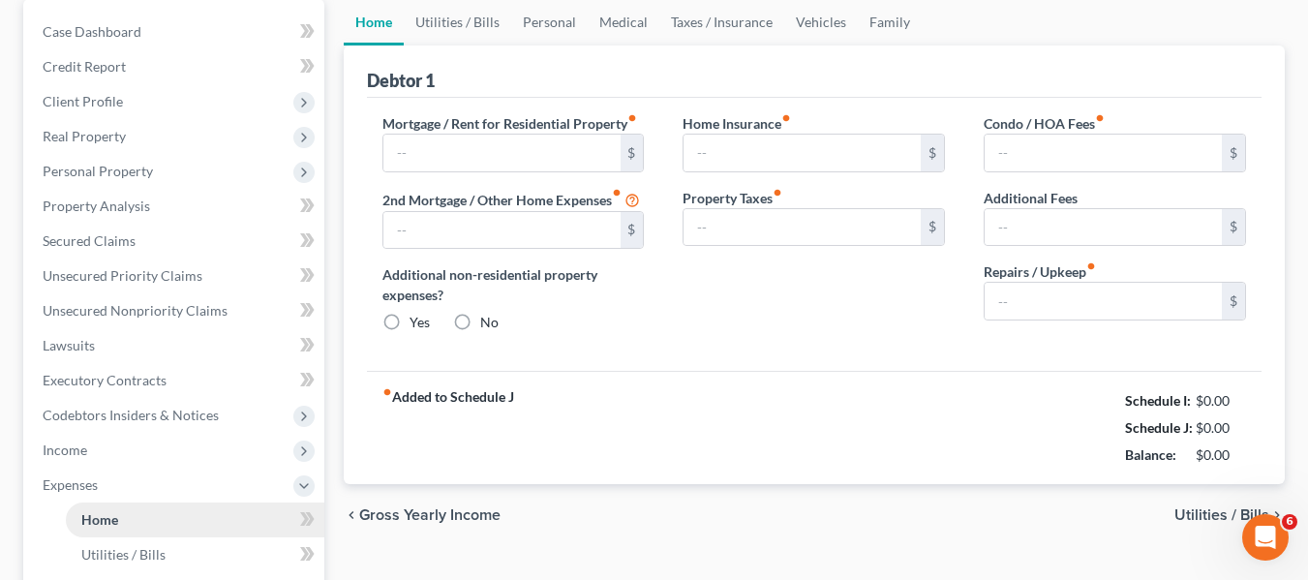
type input "0.00"
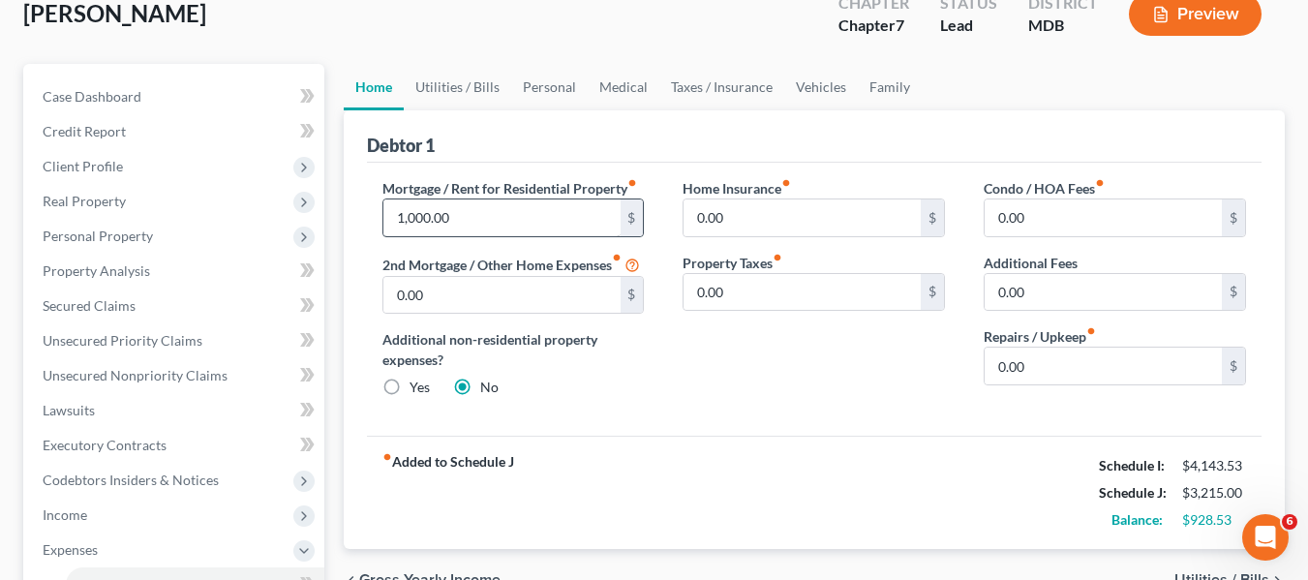
scroll to position [120, 0]
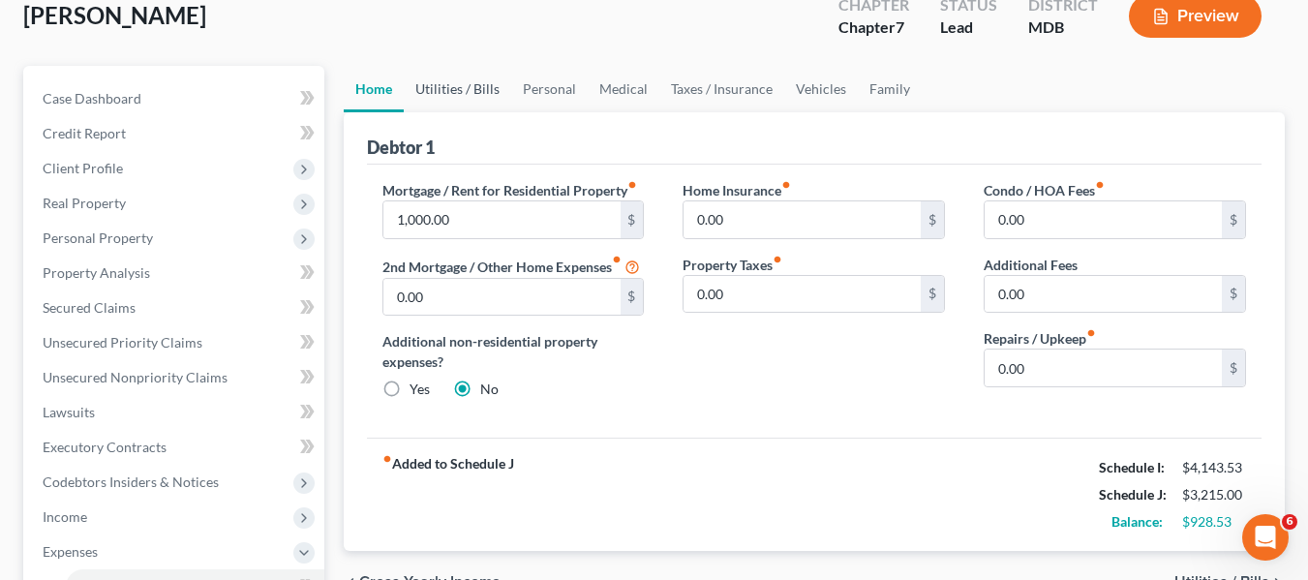
click at [454, 87] on link "Utilities / Bills" at bounding box center [457, 89] width 107 height 46
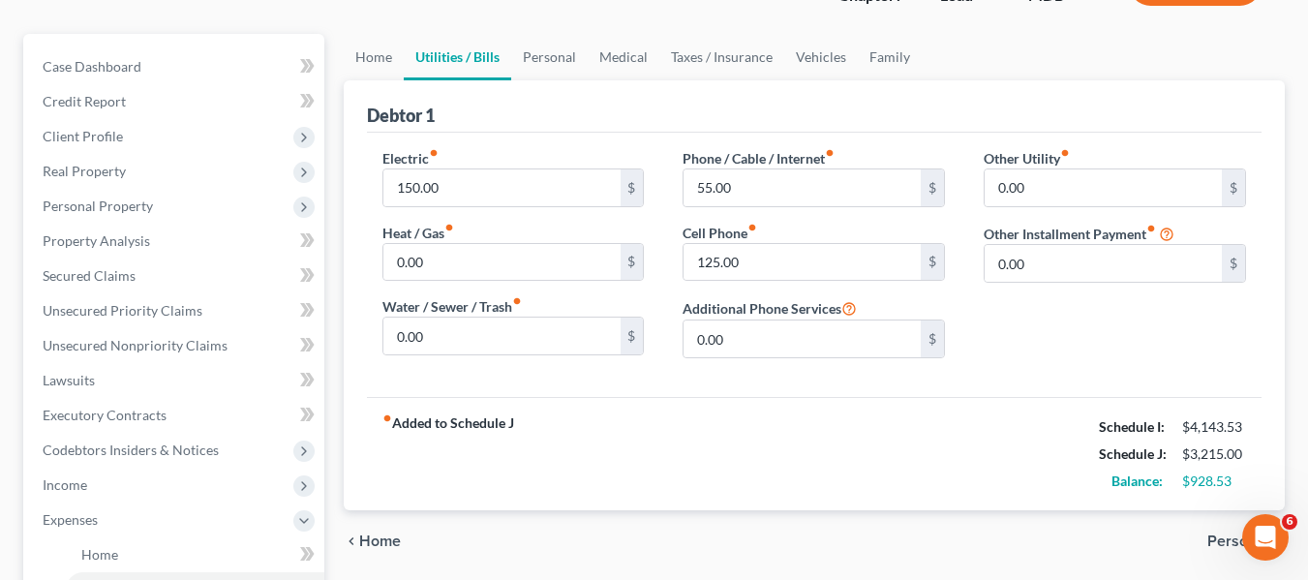
scroll to position [166, 0]
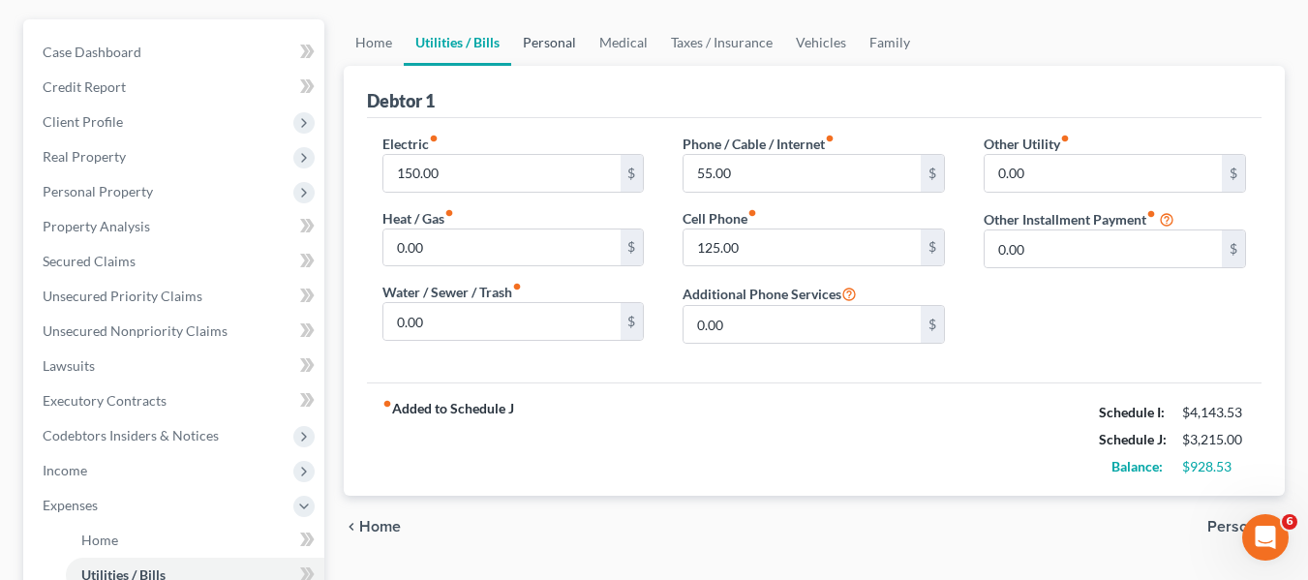
click at [556, 43] on link "Personal" at bounding box center [549, 42] width 76 height 46
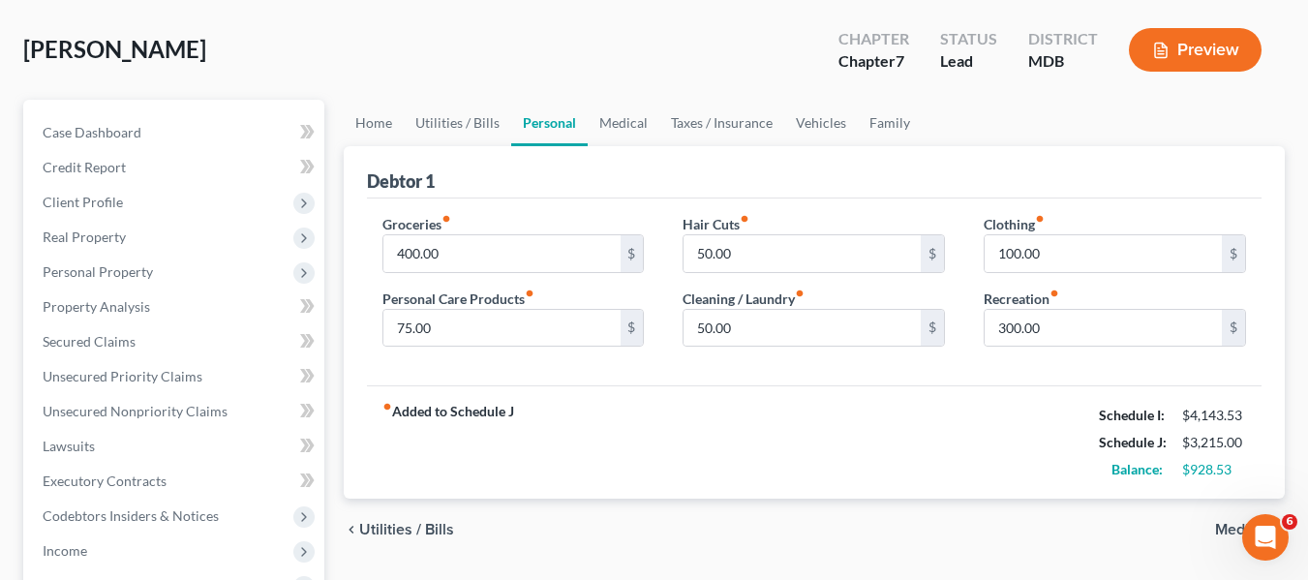
scroll to position [87, 0]
click at [753, 258] on input "50.00" at bounding box center [801, 252] width 237 height 37
type input "75"
click at [607, 129] on link "Medical" at bounding box center [624, 122] width 72 height 46
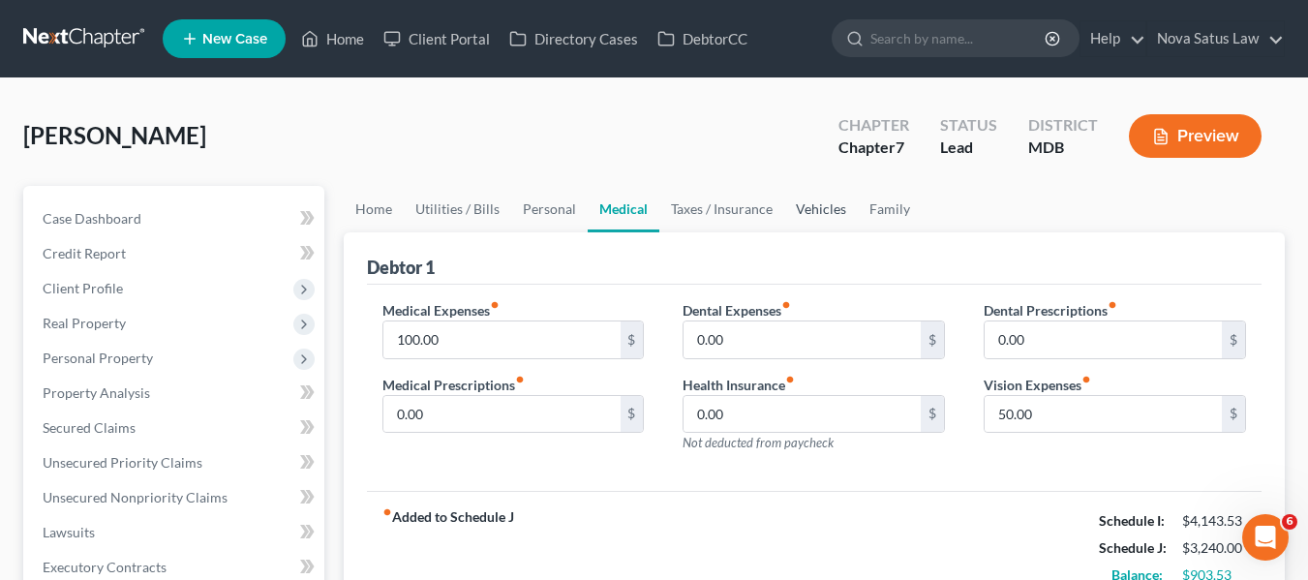
click at [825, 211] on link "Vehicles" at bounding box center [821, 209] width 74 height 46
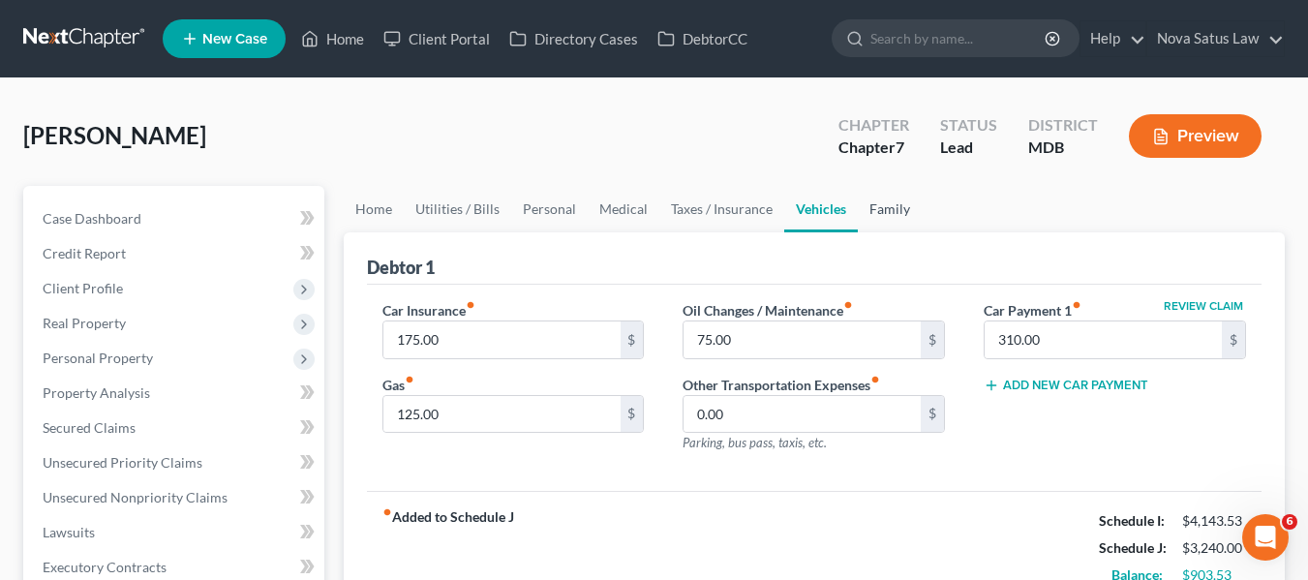
click at [874, 205] on link "Family" at bounding box center [890, 209] width 64 height 46
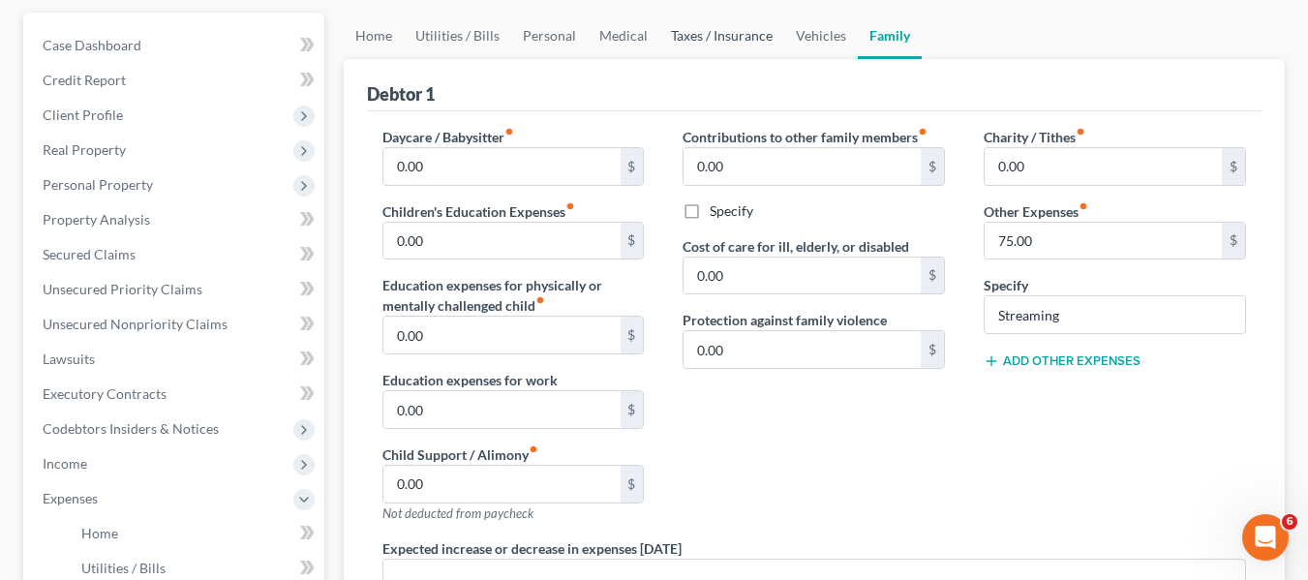
scroll to position [174, 0]
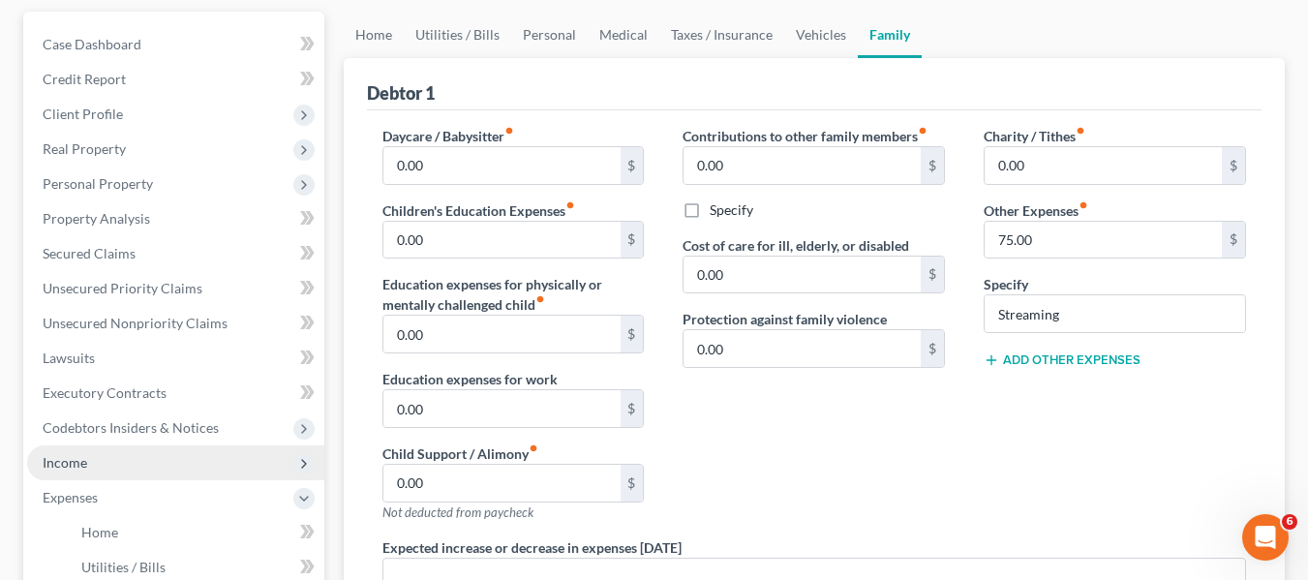
click at [76, 451] on span "Income" at bounding box center [175, 462] width 297 height 35
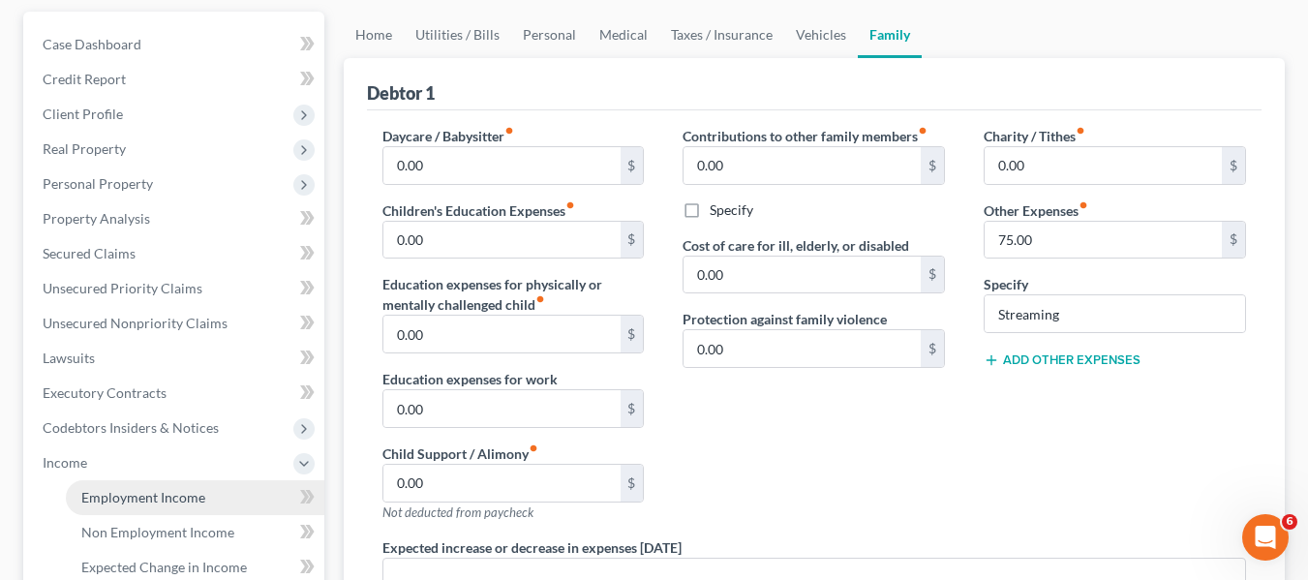
click at [134, 496] on span "Employment Income" at bounding box center [143, 497] width 124 height 16
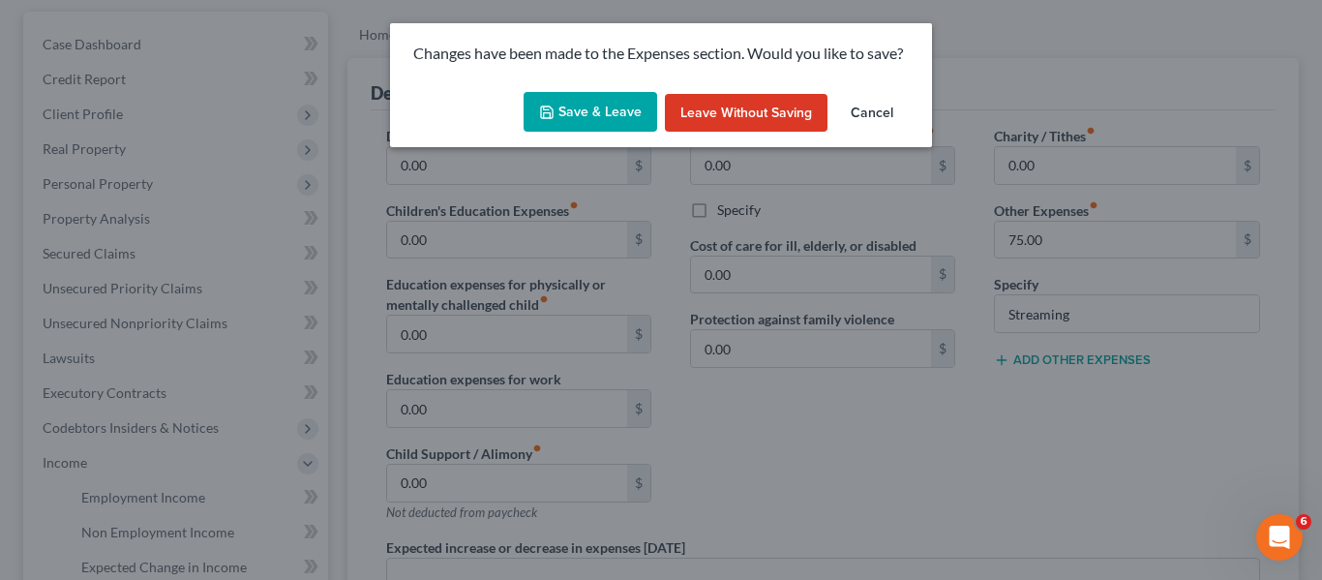
click at [567, 123] on button "Save & Leave" at bounding box center [591, 112] width 134 height 41
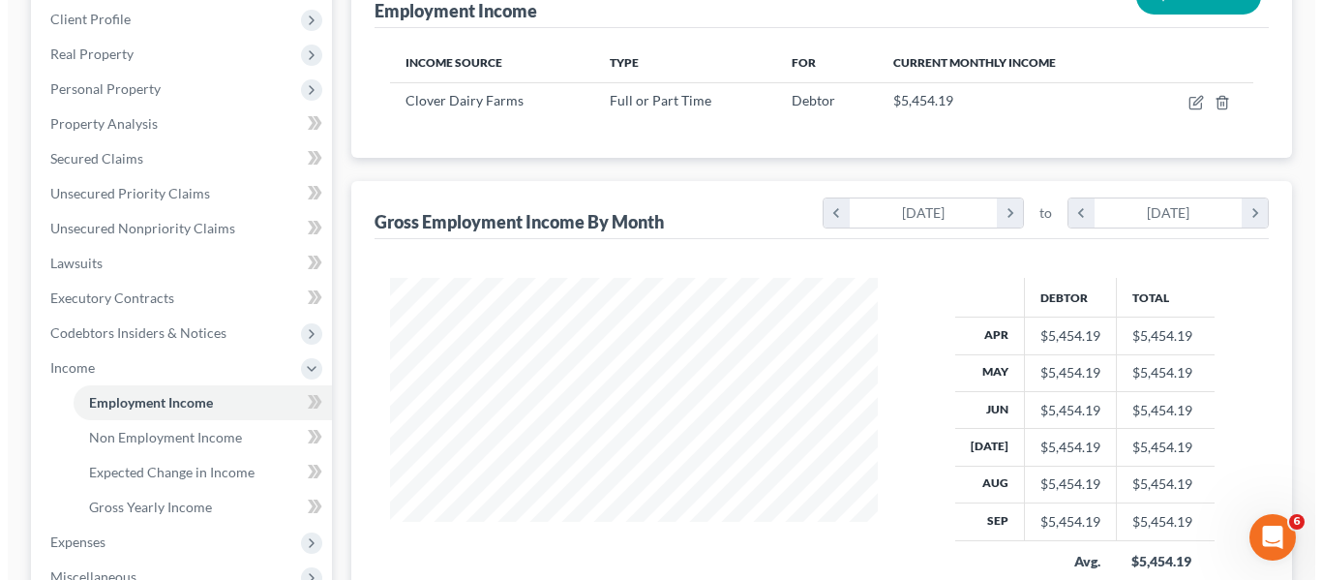
scroll to position [270, 0]
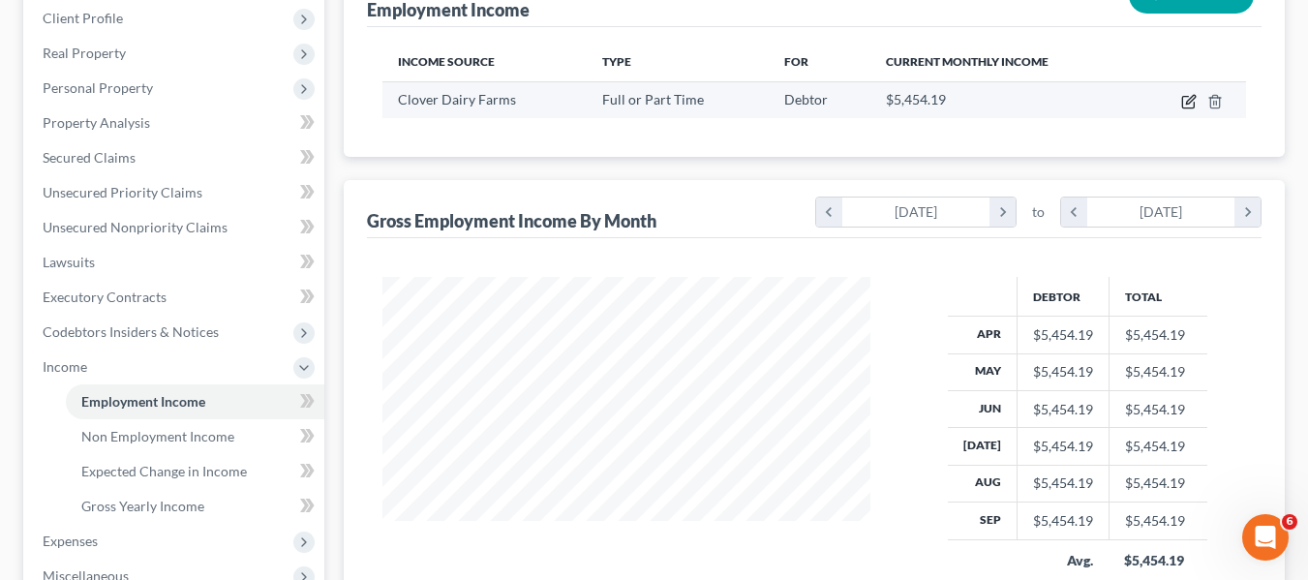
click at [1181, 108] on icon "button" at bounding box center [1188, 101] width 15 height 15
select select "0"
select select "21"
select select "3"
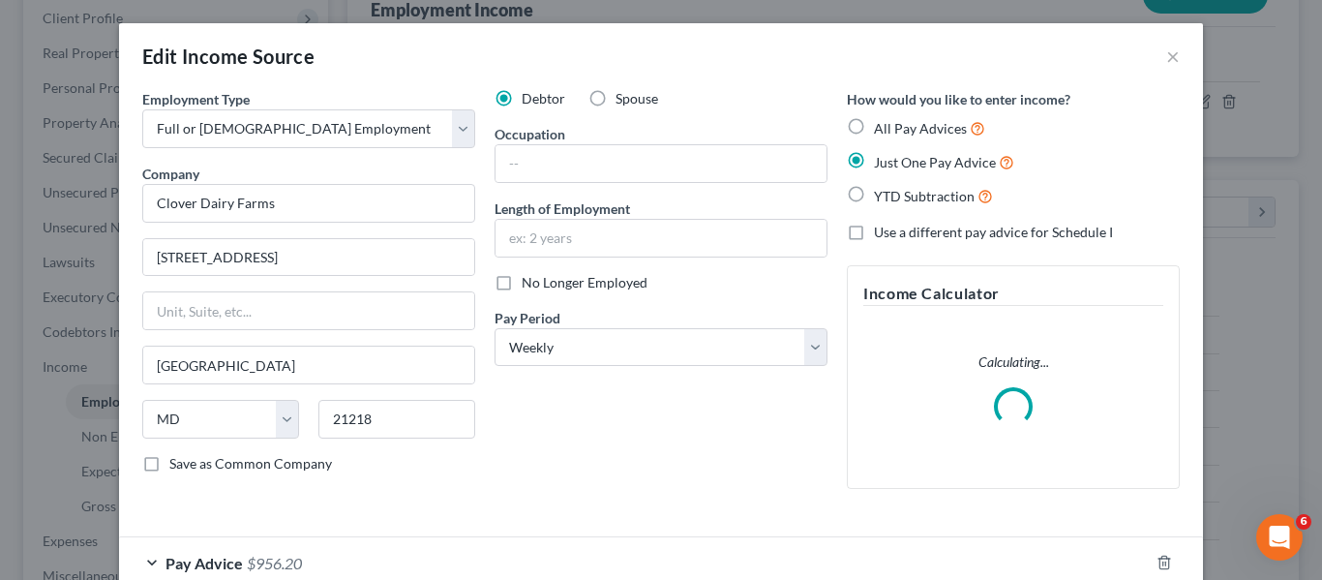
scroll to position [115, 0]
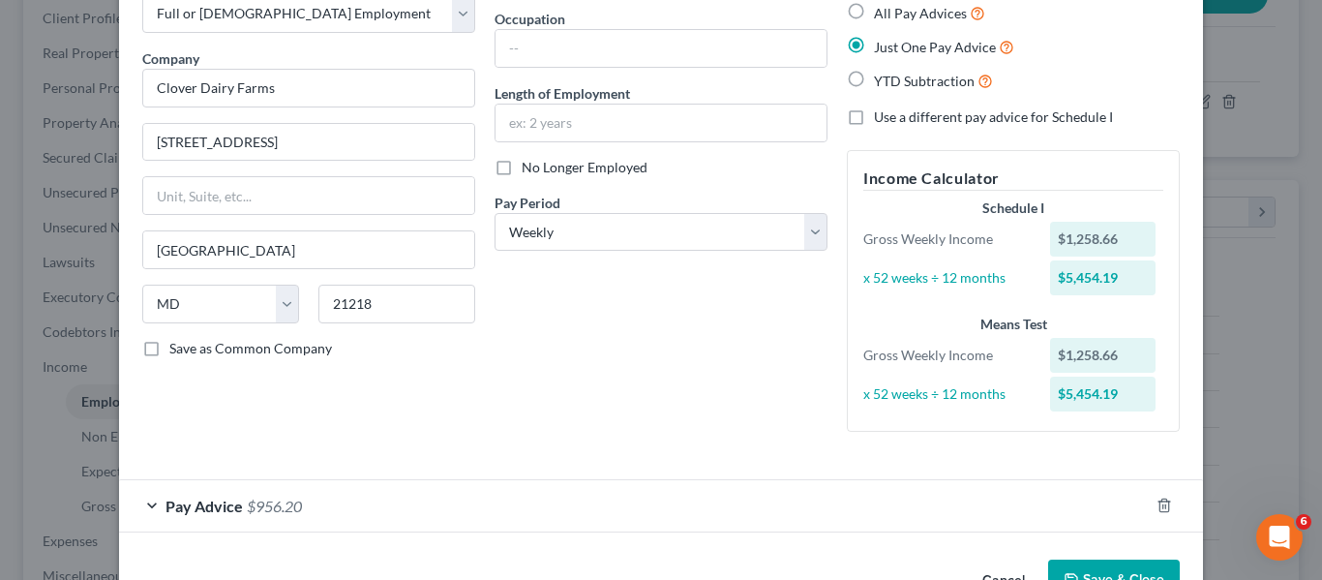
click at [186, 446] on div "Employment Type * Select Full or [DEMOGRAPHIC_DATA] Employment Self Employment …" at bounding box center [309, 210] width 352 height 473
click at [191, 510] on span "Pay Advice" at bounding box center [204, 506] width 77 height 18
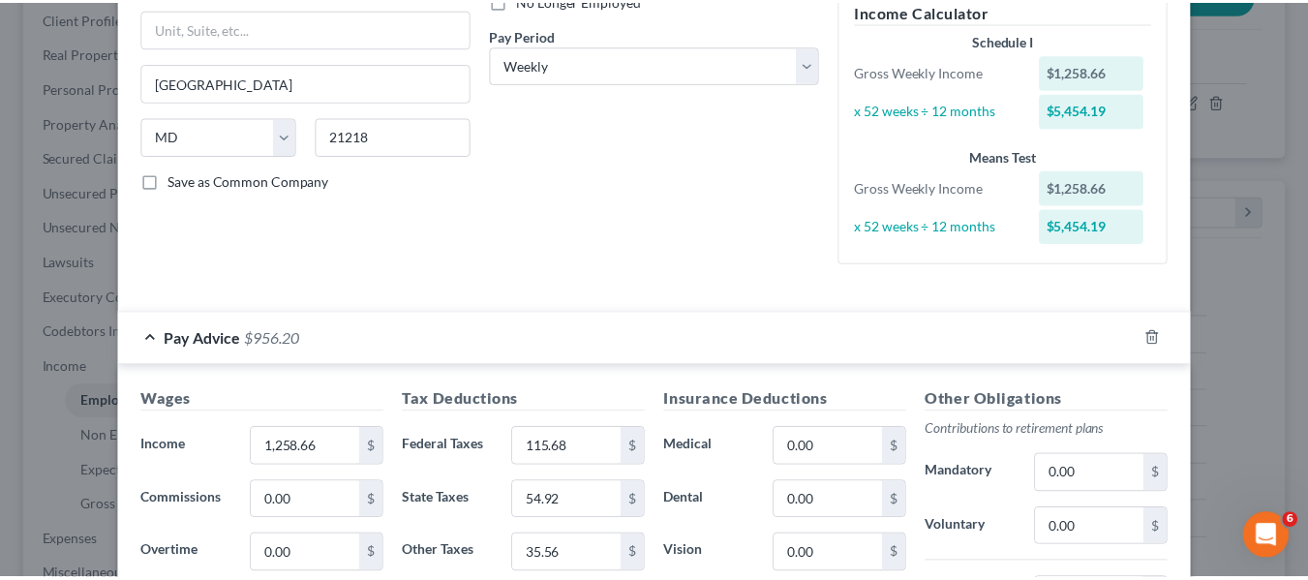
scroll to position [0, 0]
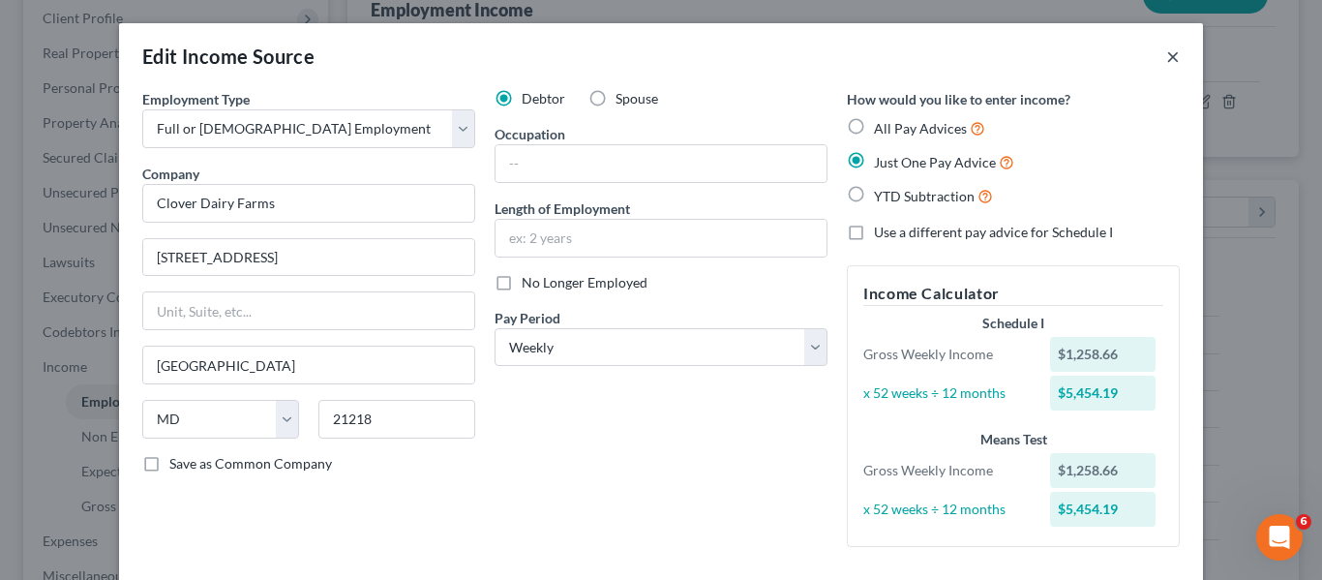
click at [1169, 50] on button "×" at bounding box center [1173, 56] width 14 height 23
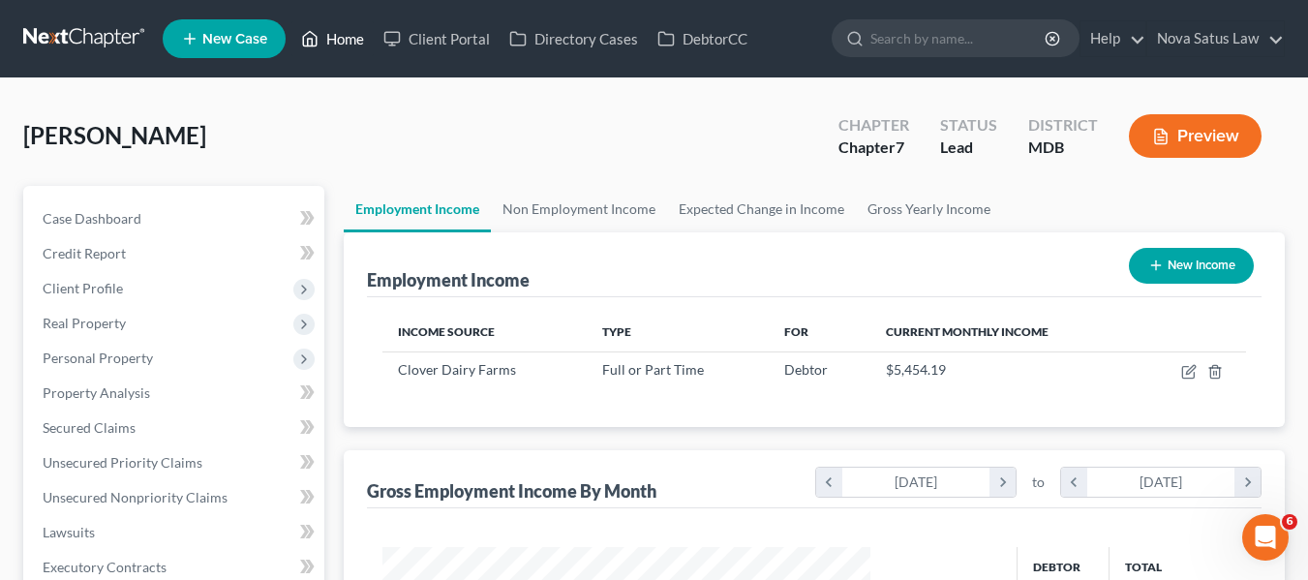
click at [346, 45] on link "Home" at bounding box center [332, 38] width 82 height 35
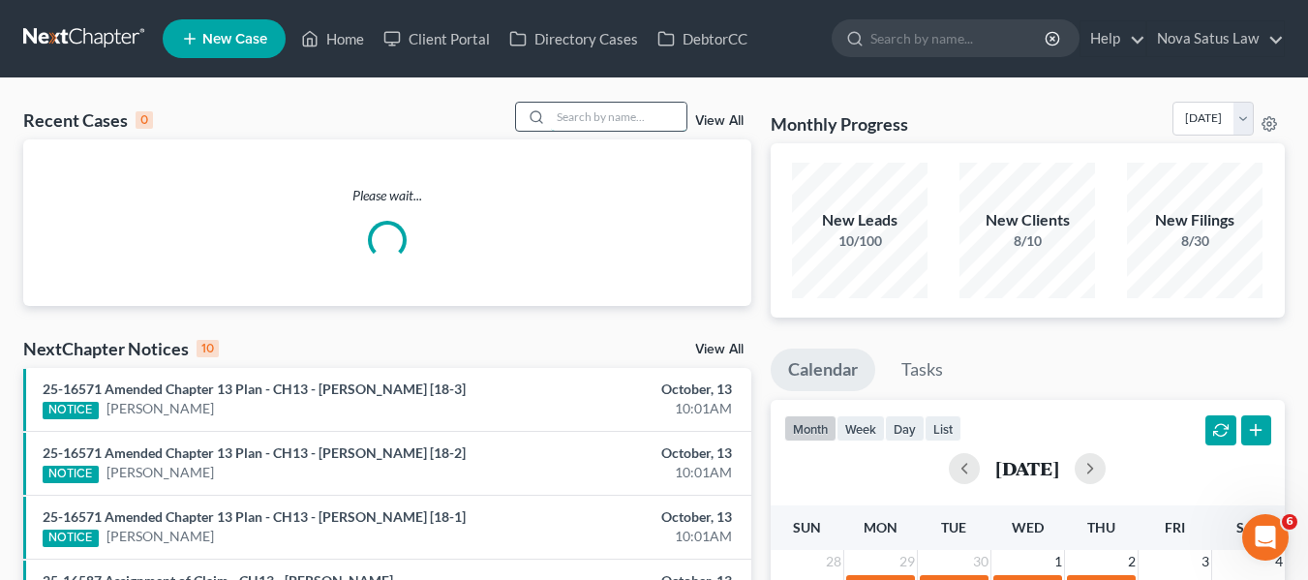
click at [607, 114] on input "search" at bounding box center [619, 117] width 136 height 28
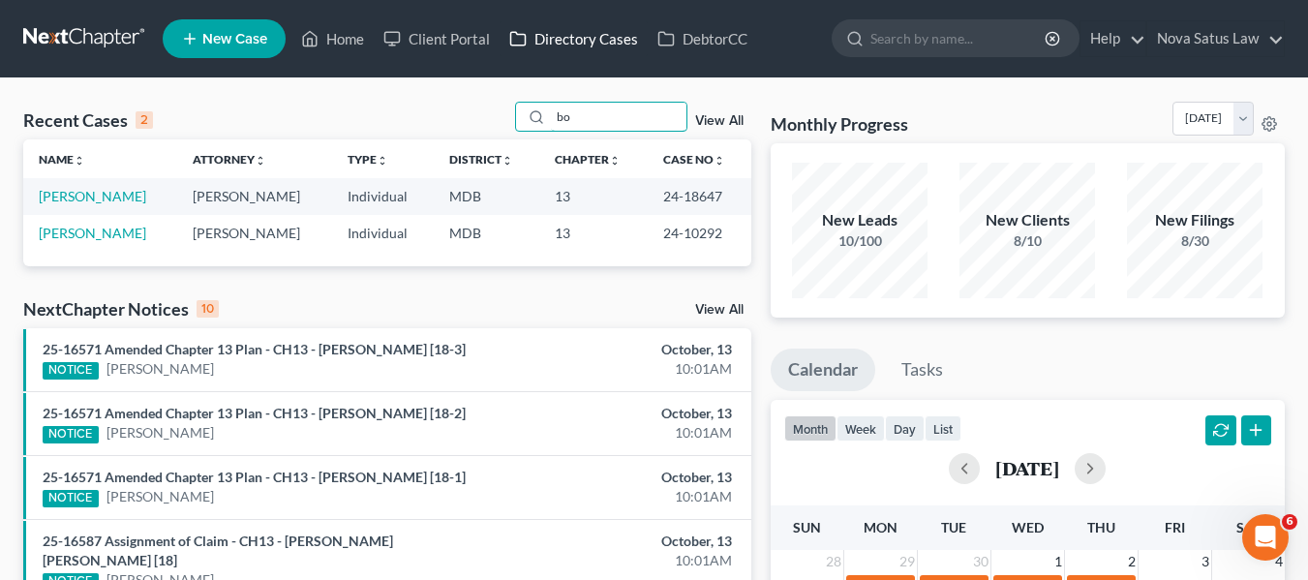
type input "b"
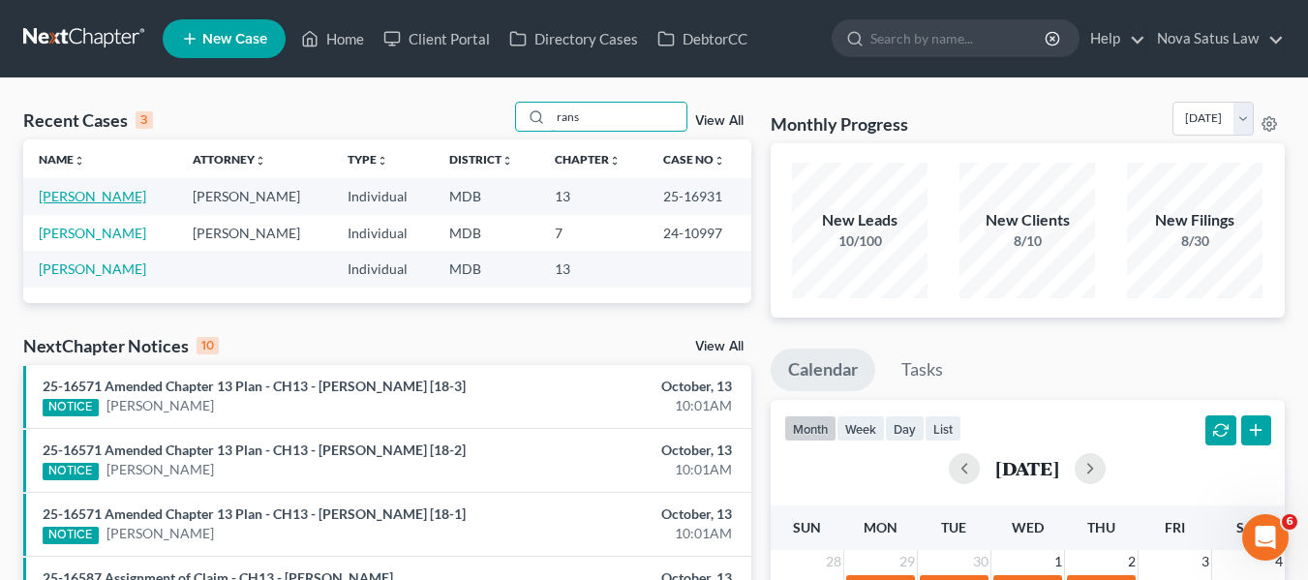
type input "rans"
click at [75, 197] on link "[PERSON_NAME]" at bounding box center [92, 196] width 107 height 16
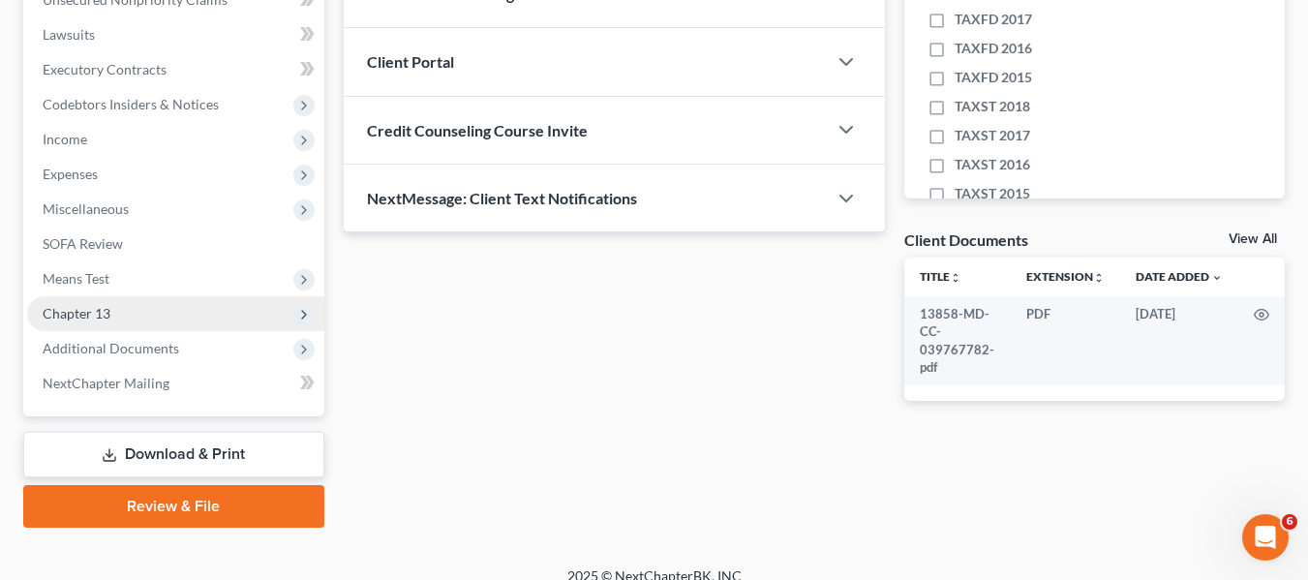
scroll to position [498, 0]
click at [117, 319] on span "Chapter 13" at bounding box center [175, 312] width 297 height 35
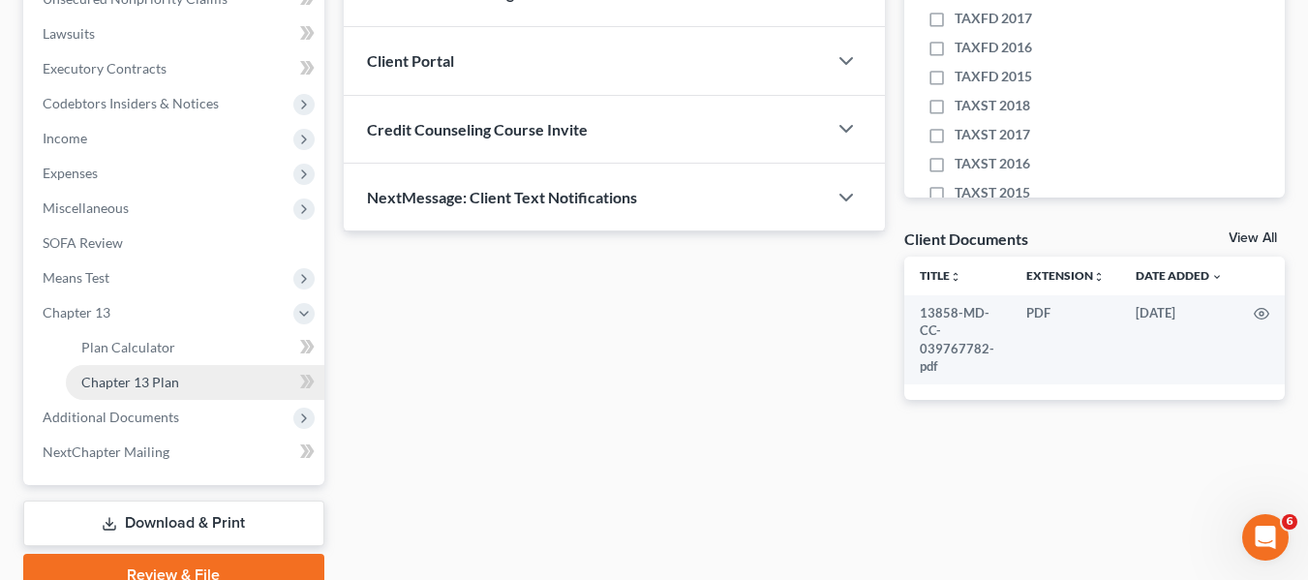
click at [139, 365] on link "Chapter 13 Plan" at bounding box center [195, 382] width 258 height 35
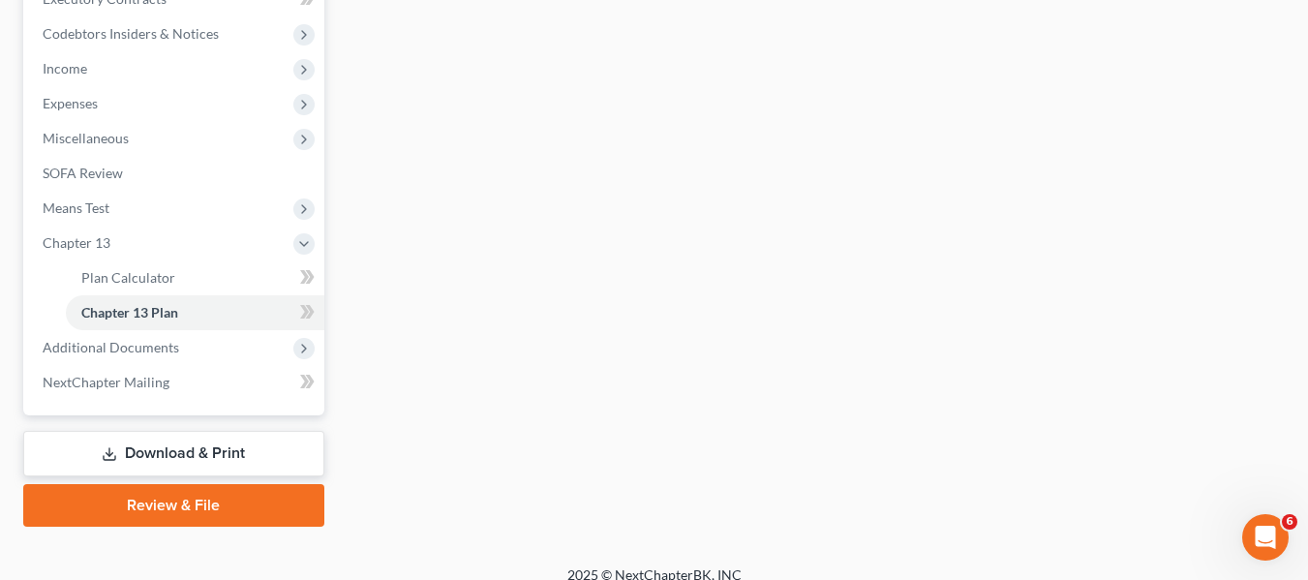
scroll to position [589, 0]
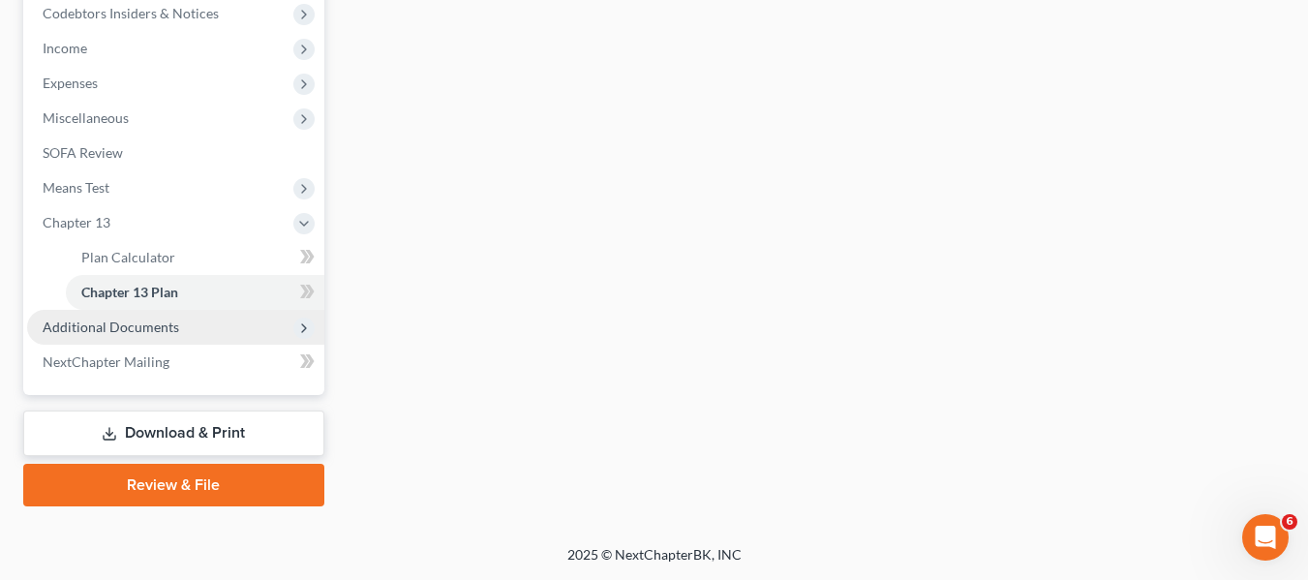
click at [128, 323] on span "Additional Documents" at bounding box center [111, 326] width 136 height 16
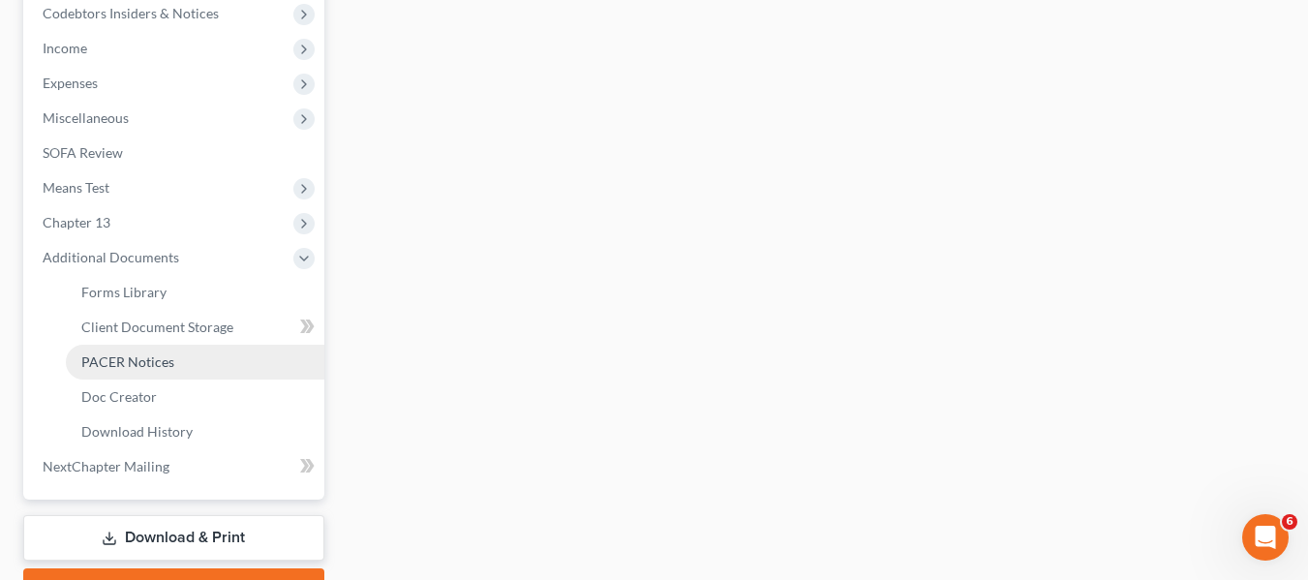
click at [132, 362] on span "PACER Notices" at bounding box center [127, 361] width 93 height 16
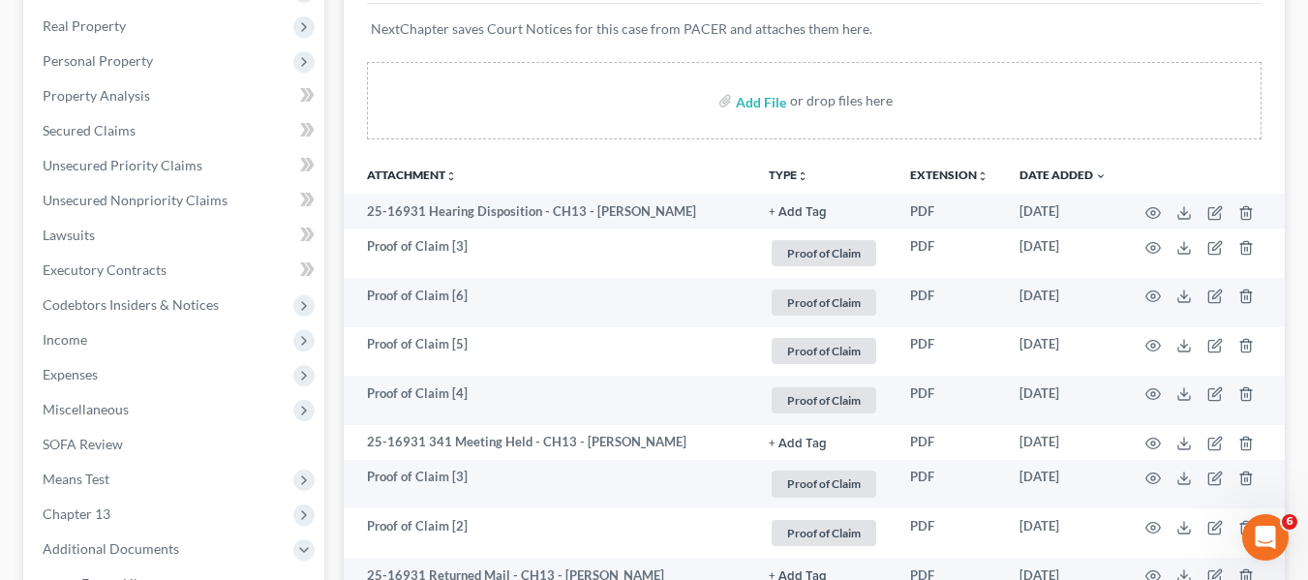
scroll to position [298, 0]
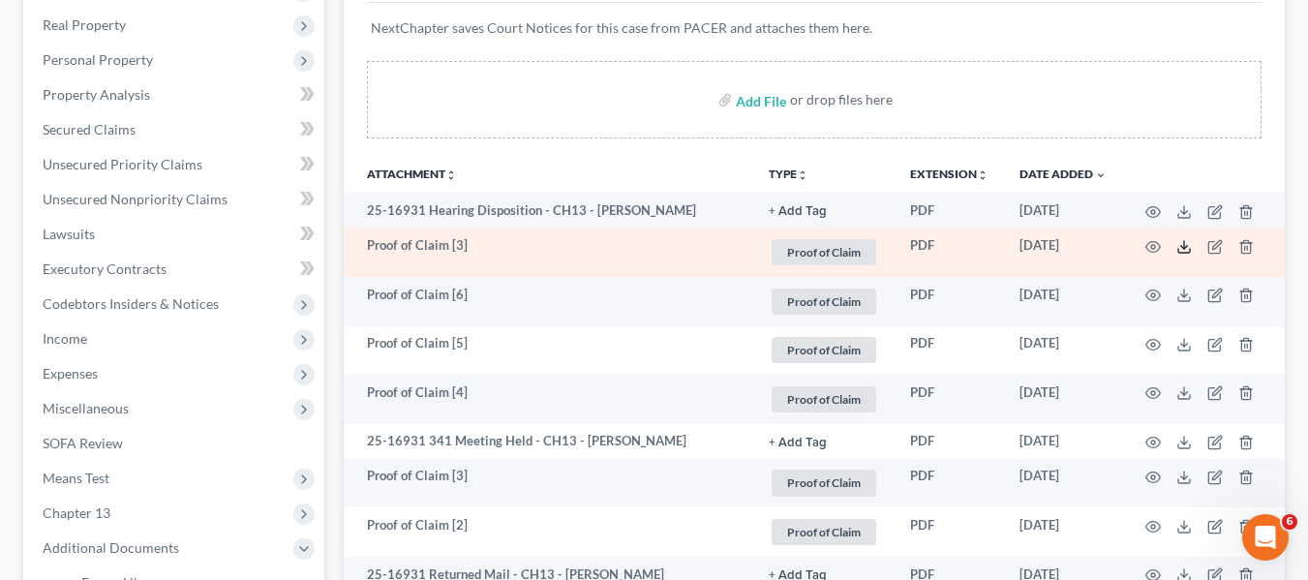
click at [1183, 248] on polyline at bounding box center [1184, 246] width 7 height 3
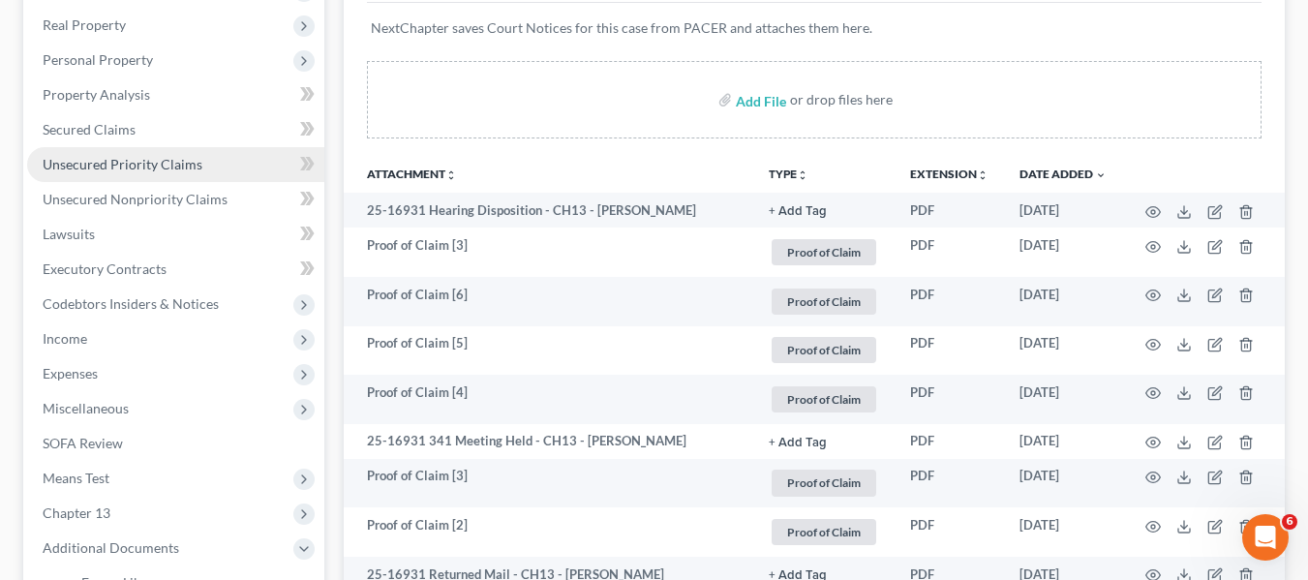
click at [142, 160] on span "Unsecured Priority Claims" at bounding box center [123, 164] width 160 height 16
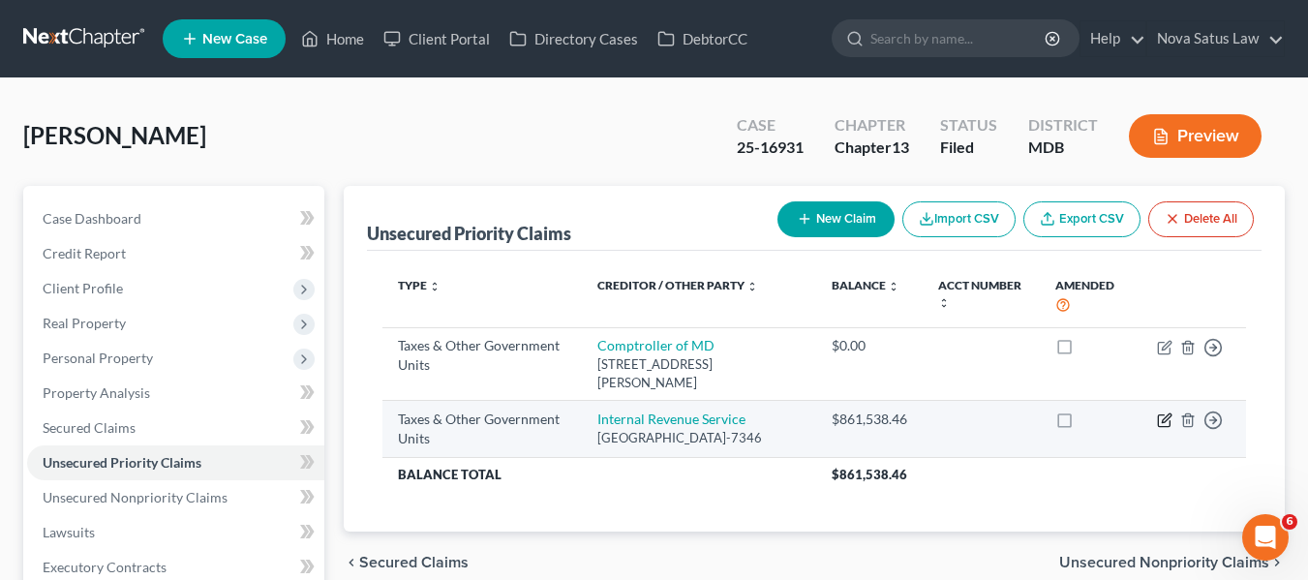
click at [1162, 422] on icon "button" at bounding box center [1166, 418] width 9 height 9
select select "0"
select select "39"
select select "0"
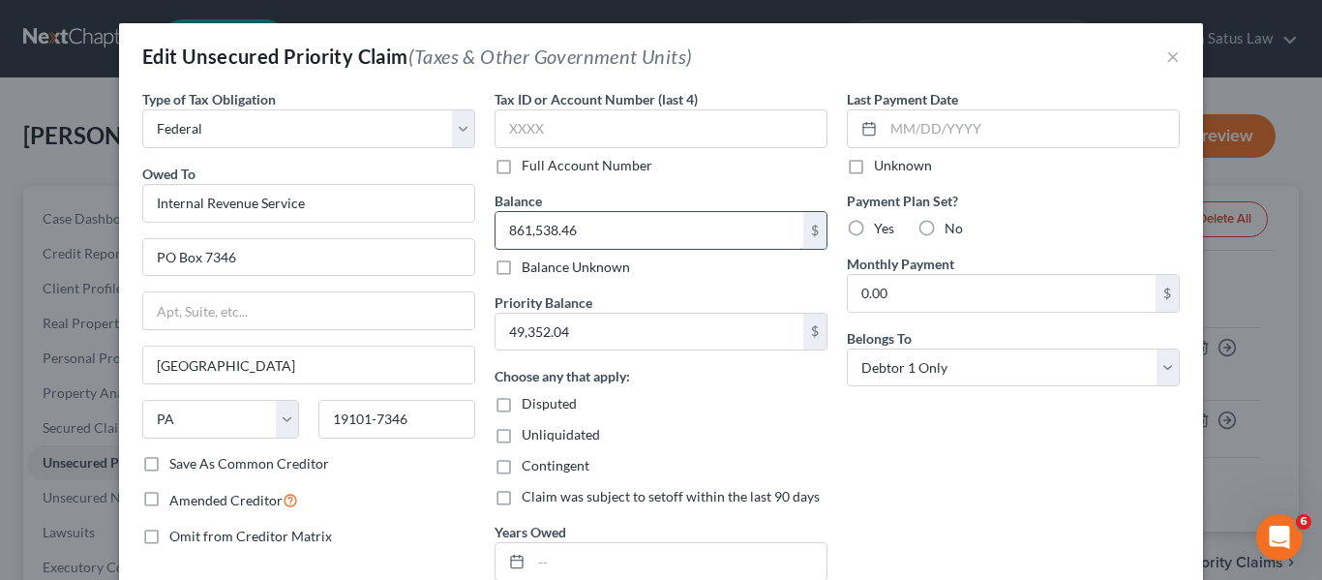
click at [619, 224] on input "861,538.46" at bounding box center [650, 230] width 308 height 37
type input "812,861.78"
click at [571, 337] on input "49,352.04" at bounding box center [650, 332] width 308 height 37
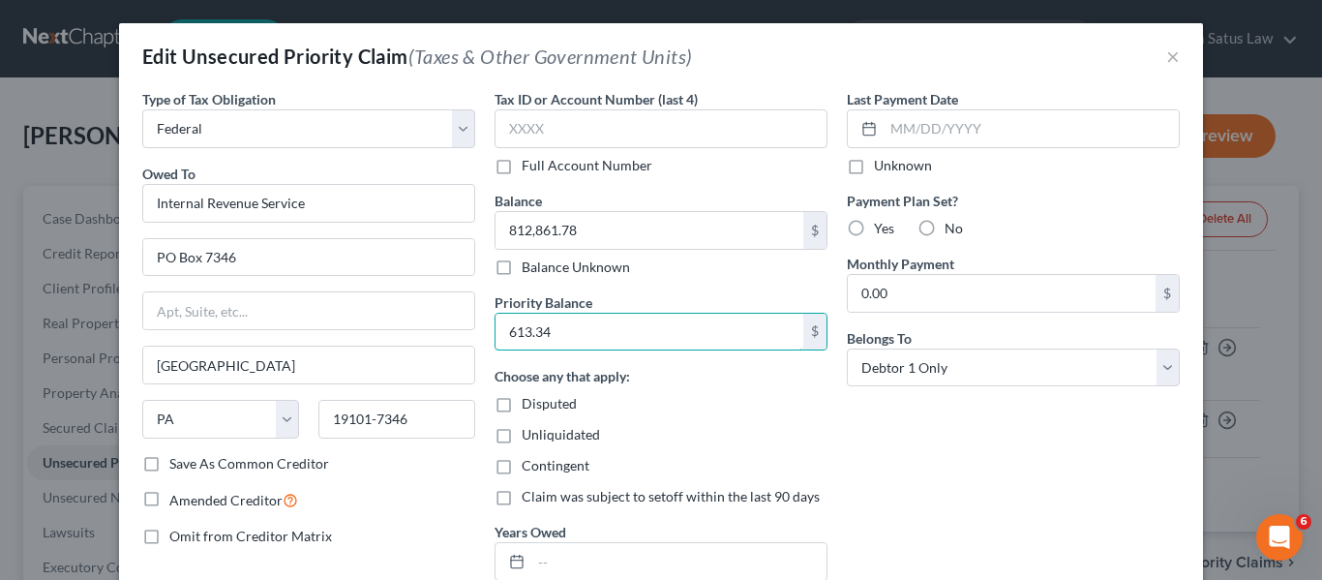
type input "613.34"
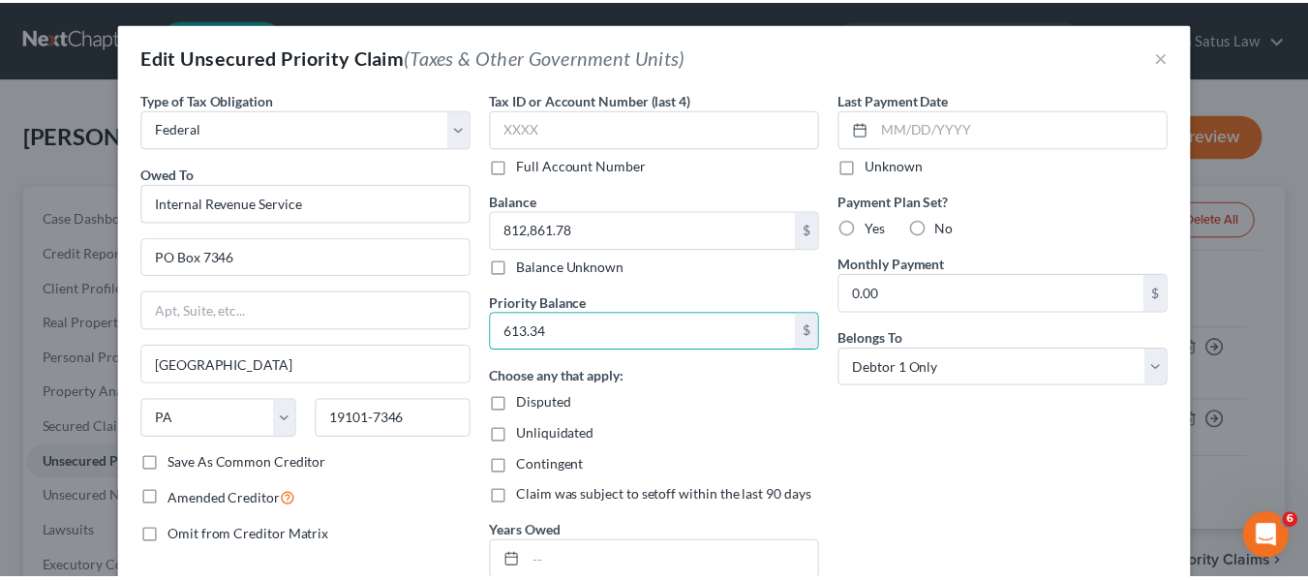
scroll to position [194, 0]
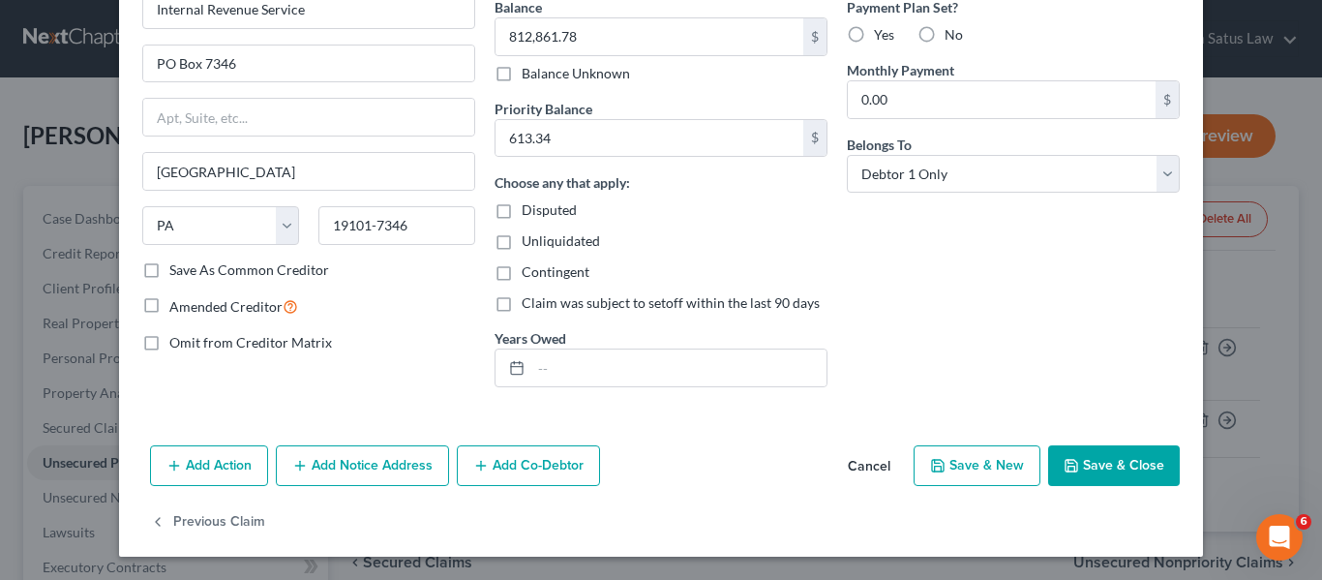
click at [1076, 447] on button "Save & Close" at bounding box center [1114, 465] width 132 height 41
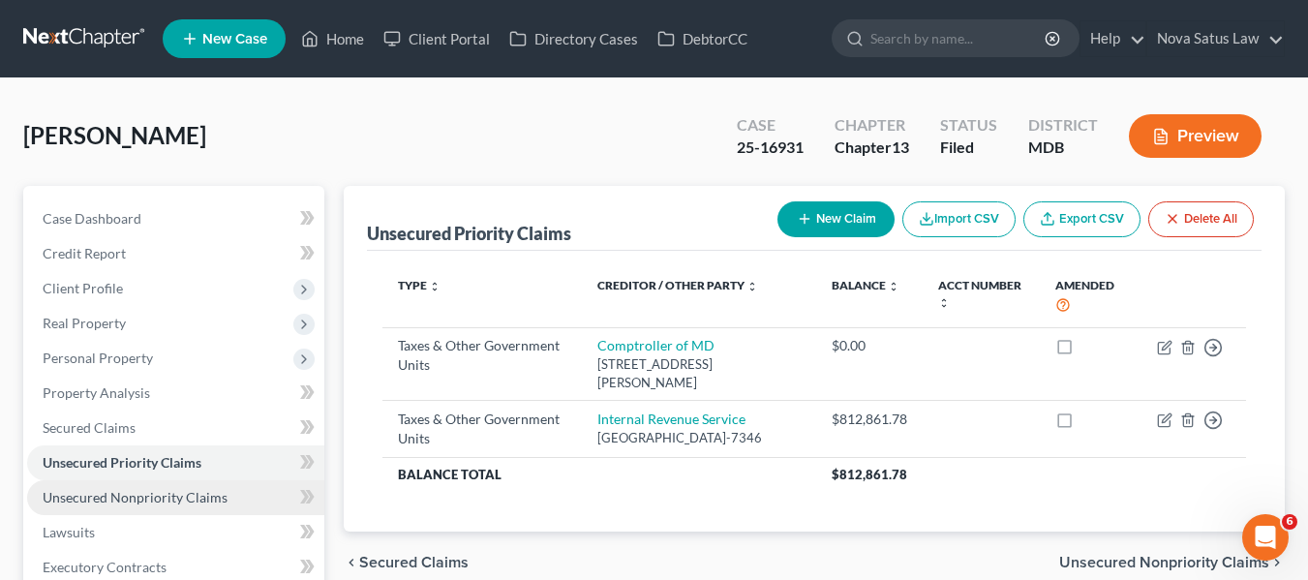
click at [87, 501] on span "Unsecured Nonpriority Claims" at bounding box center [135, 497] width 185 height 16
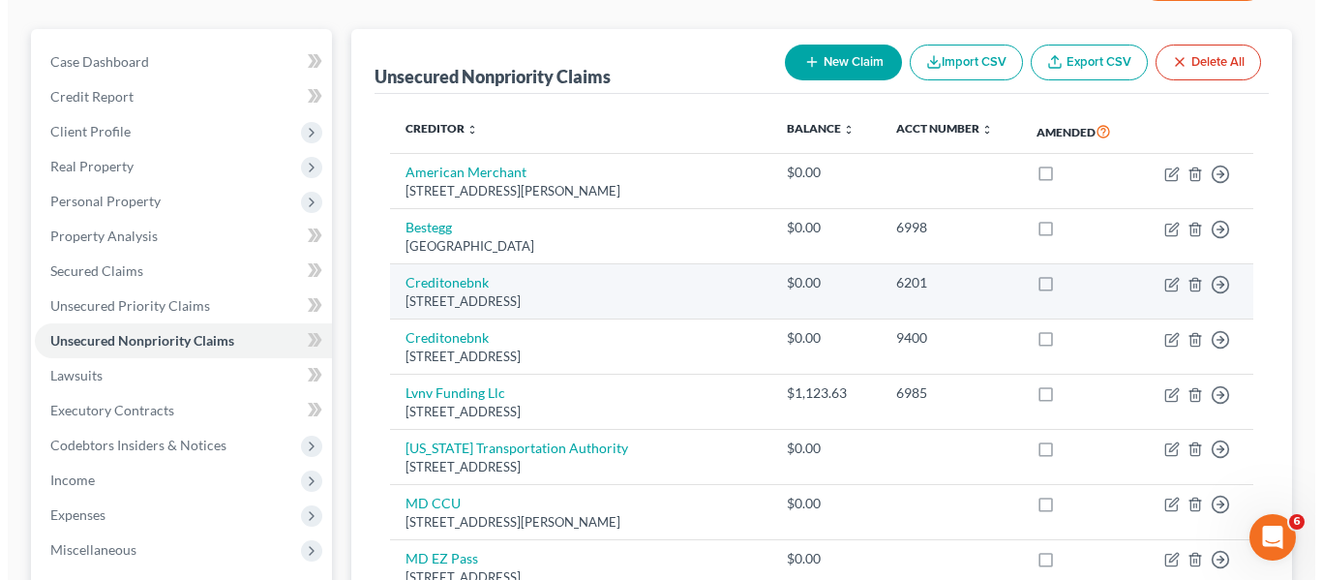
scroll to position [161, 0]
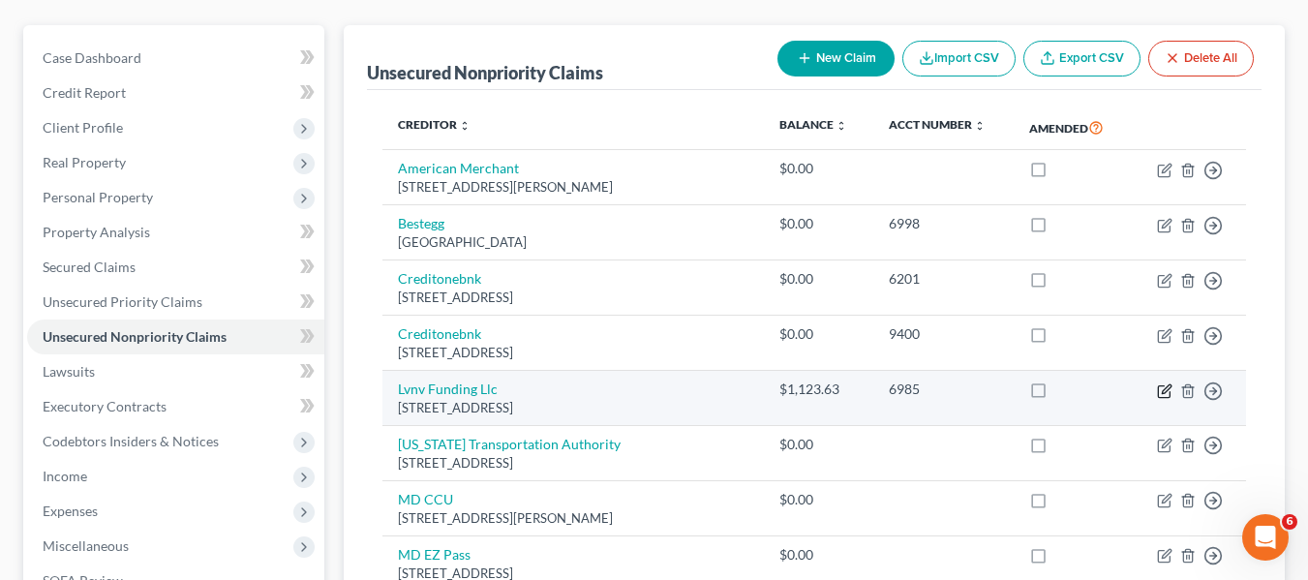
click at [1159, 392] on icon "button" at bounding box center [1164, 391] width 12 height 12
select select "42"
select select "0"
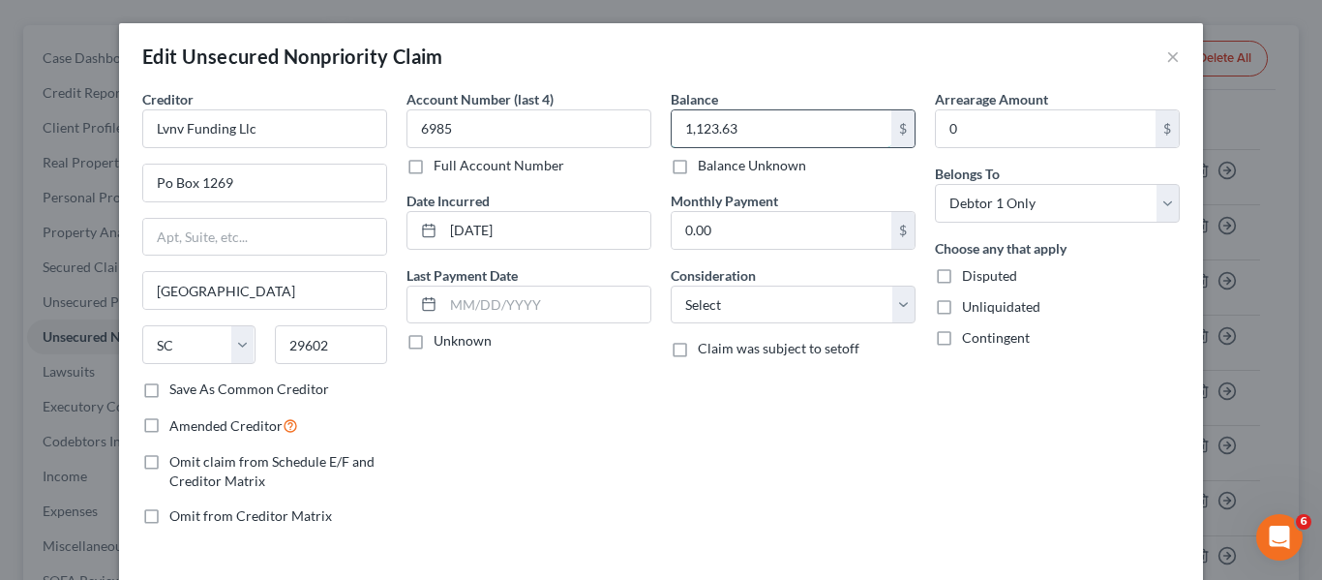
click at [818, 143] on input "1,123.63" at bounding box center [782, 128] width 220 height 37
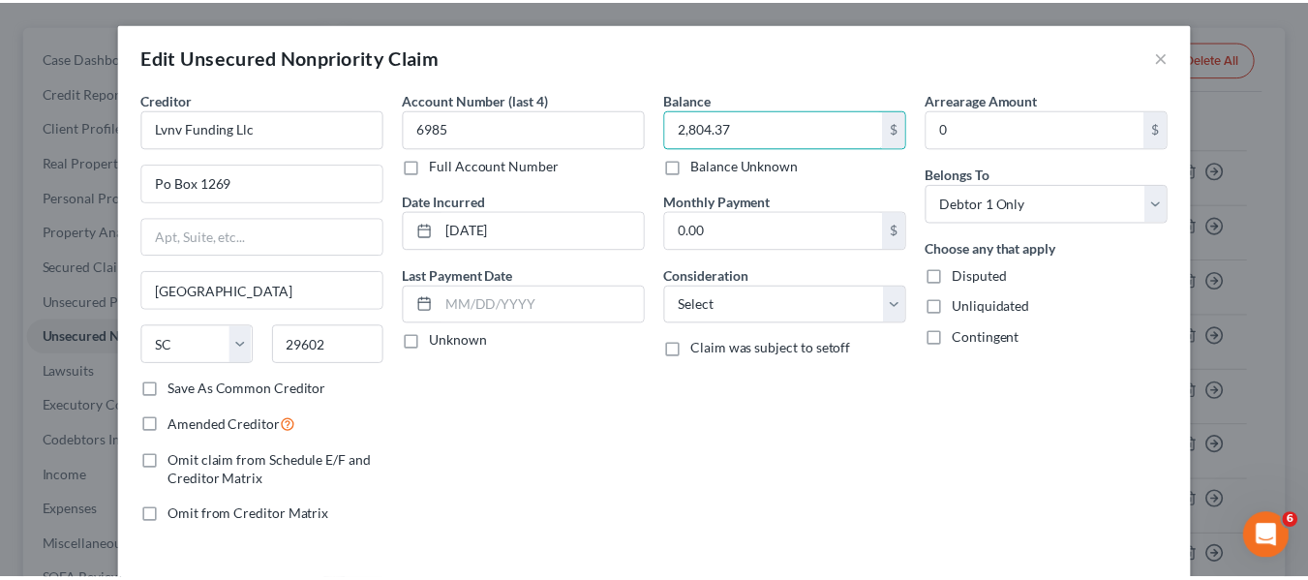
scroll to position [138, 0]
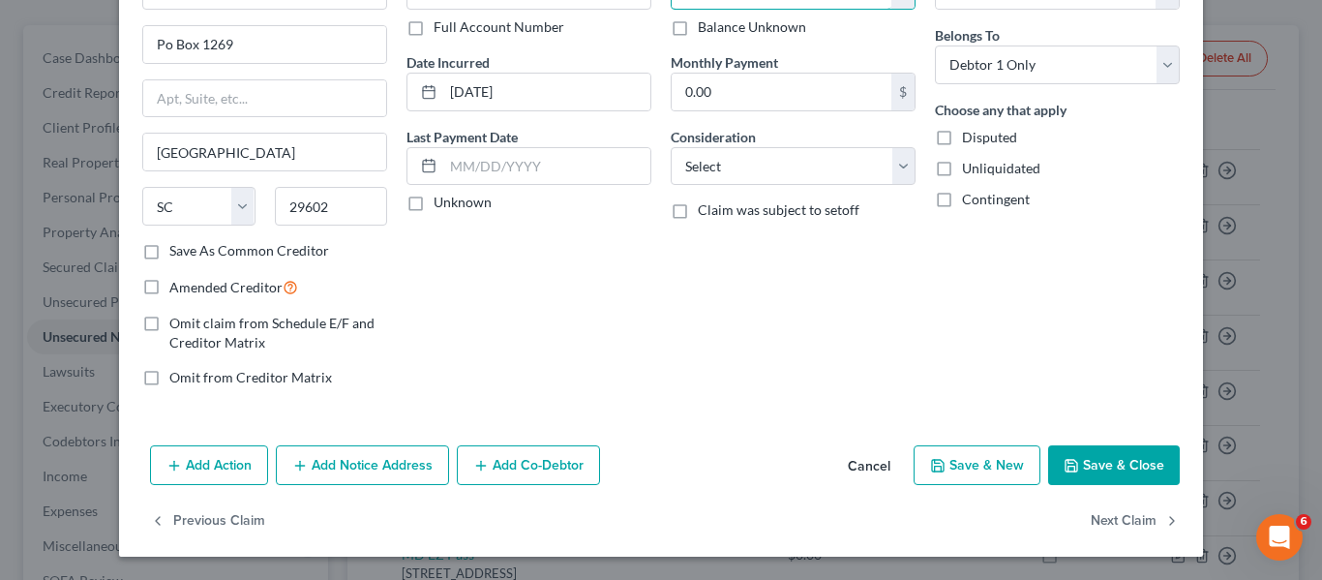
type input "2,804.37"
click at [1063, 474] on button "Save & Close" at bounding box center [1114, 465] width 132 height 41
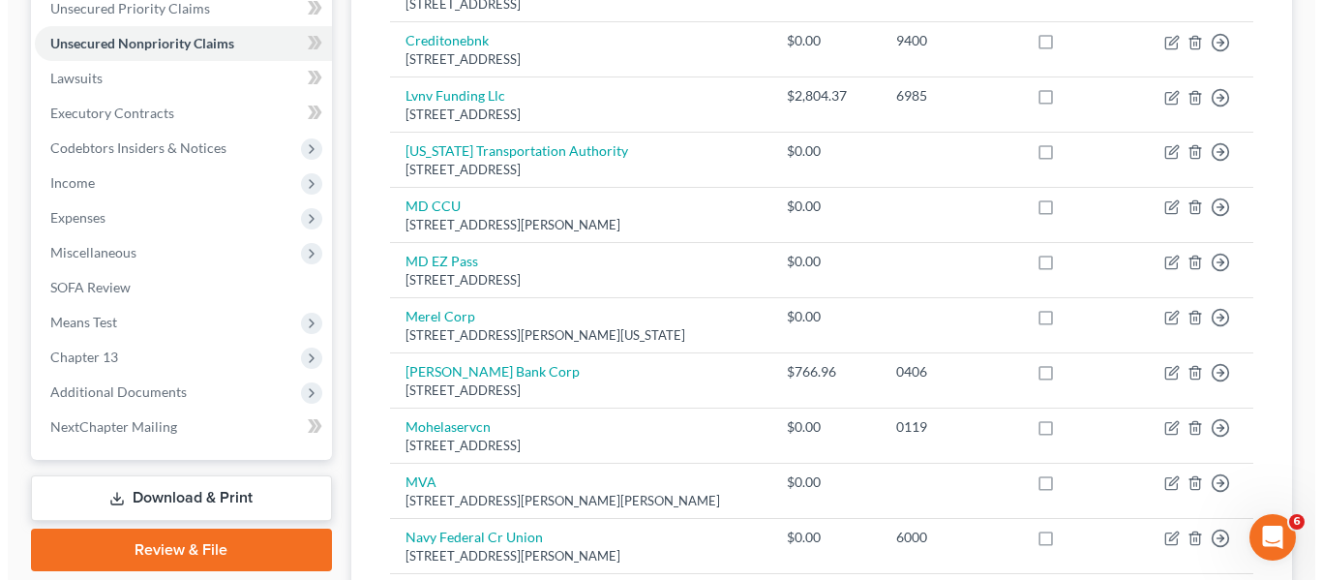
scroll to position [0, 0]
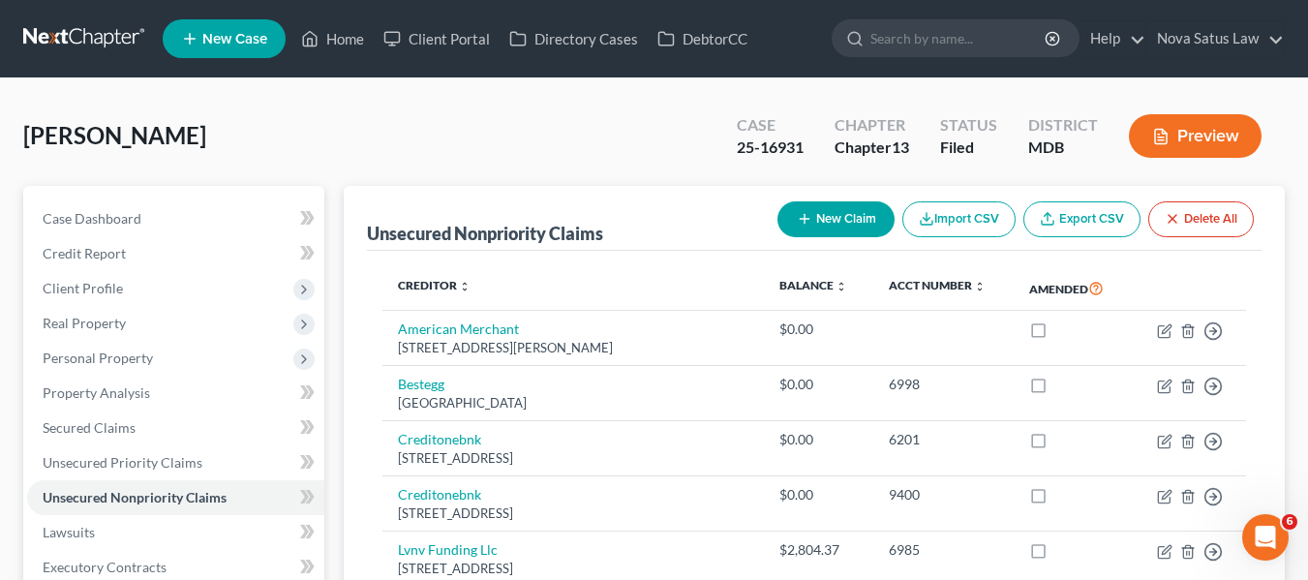
click at [797, 221] on icon "button" at bounding box center [804, 218] width 15 height 15
select select "0"
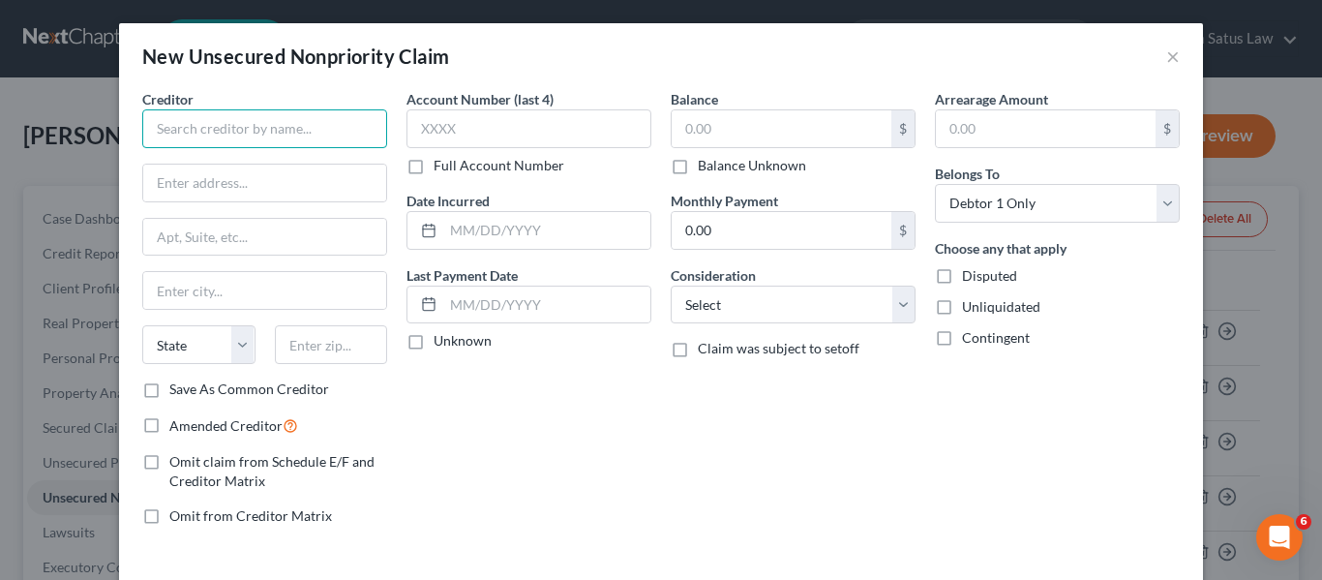
click at [254, 136] on input "text" at bounding box center [264, 128] width 245 height 39
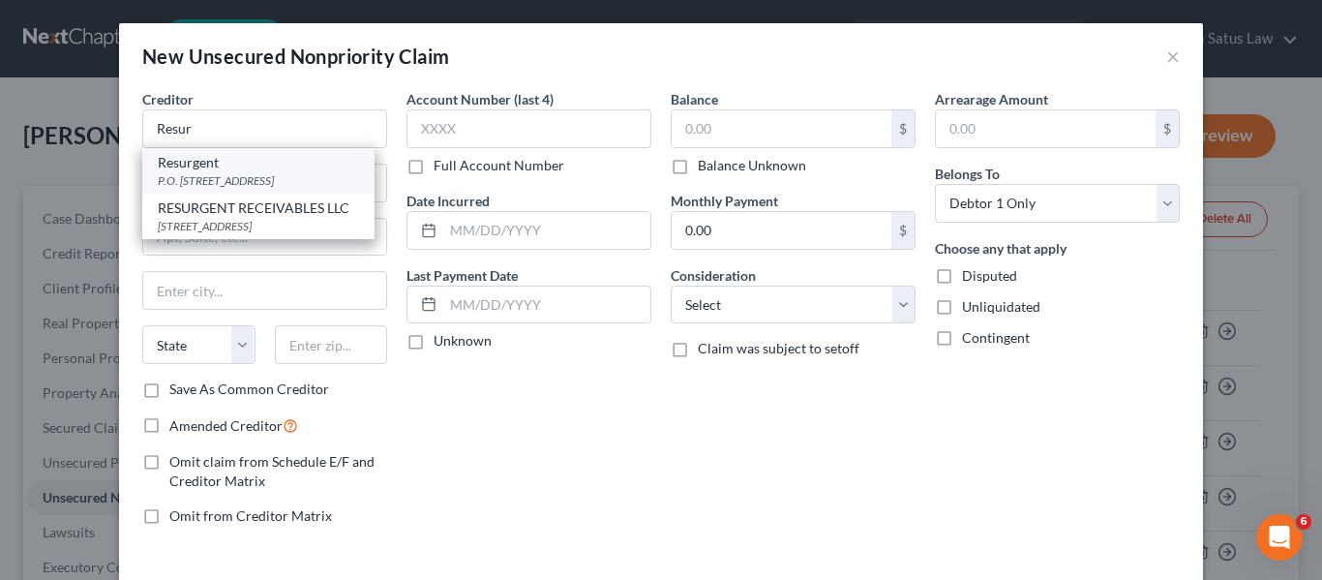
click at [231, 170] on div "Resurgent" at bounding box center [258, 162] width 201 height 19
type input "Resurgent"
type input "P.O. Box 10497"
type input "[GEOGRAPHIC_DATA]"
select select "42"
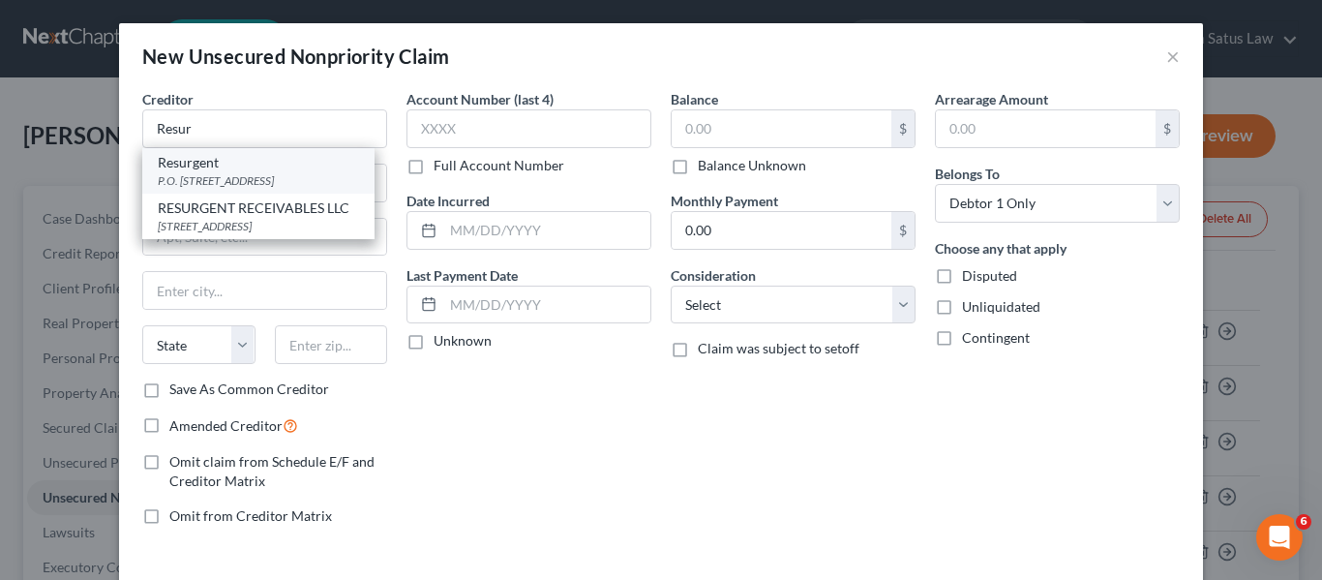
type input "29603"
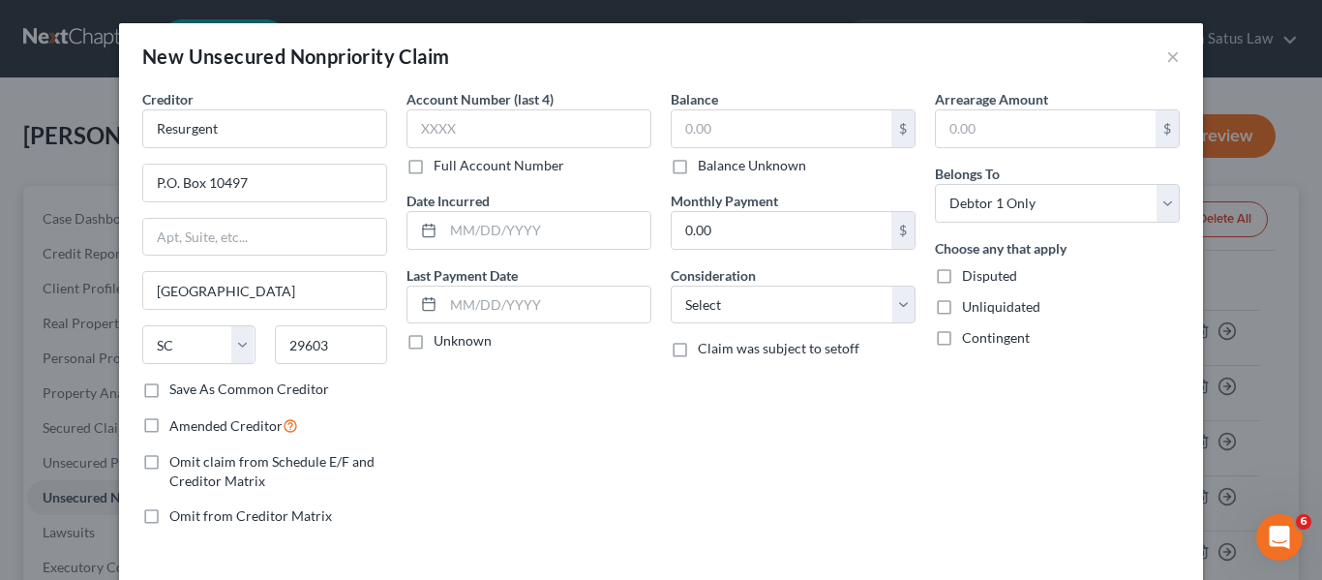
click at [769, 151] on div "$ Balance Unknown" at bounding box center [793, 142] width 245 height 66
click at [761, 141] on input "text" at bounding box center [782, 128] width 220 height 37
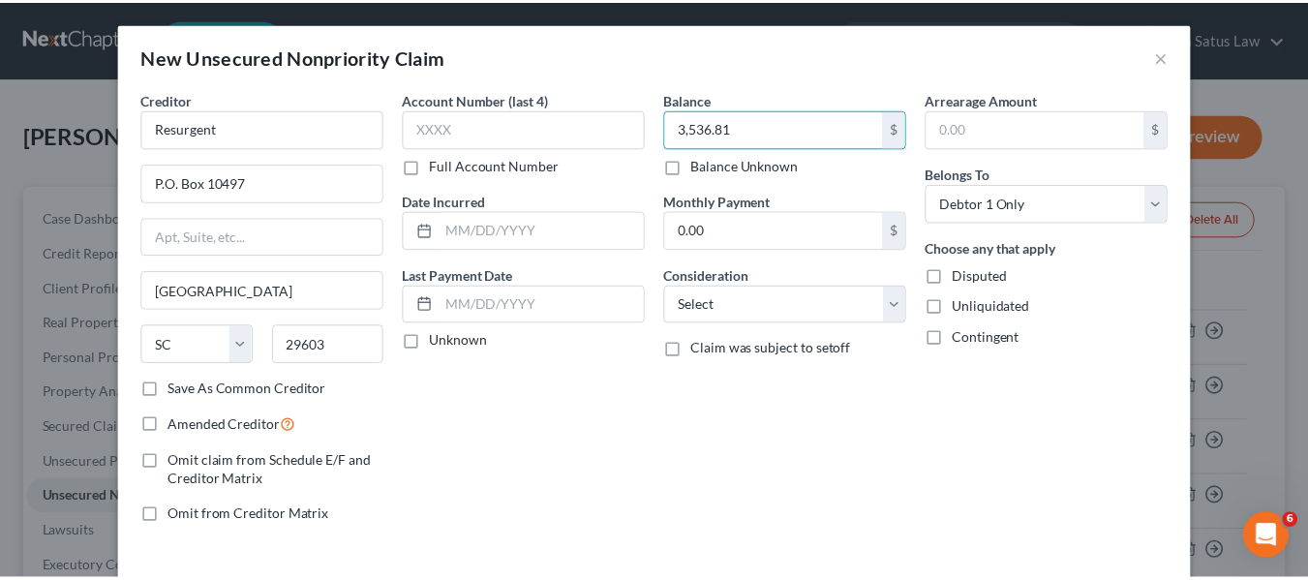
scroll to position [82, 0]
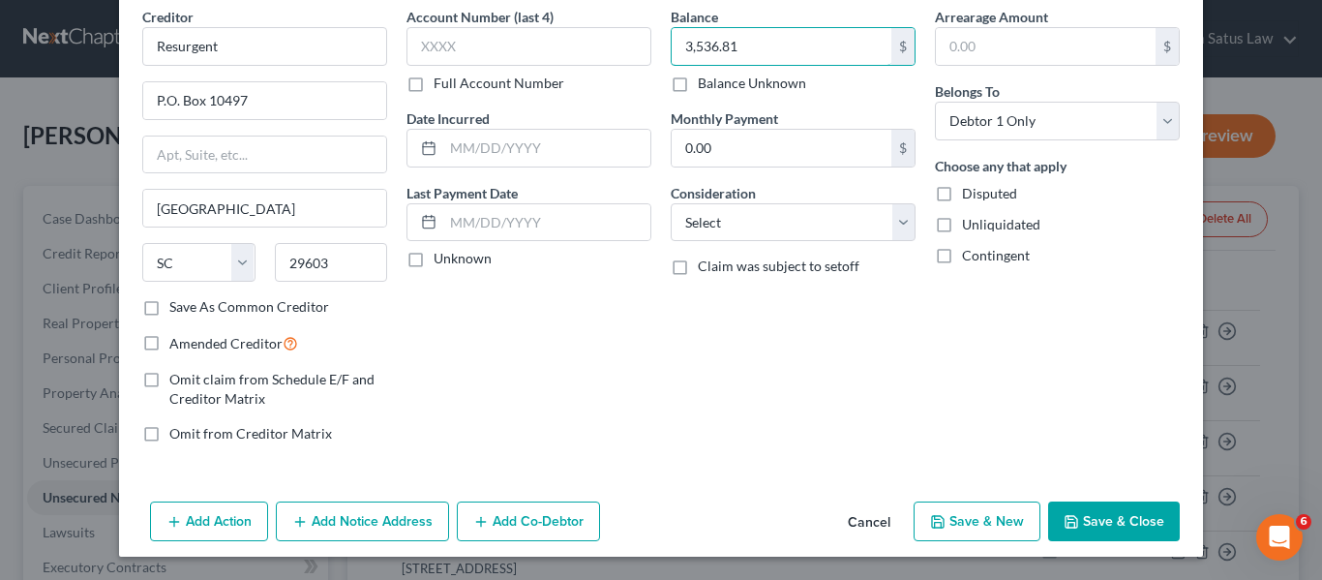
type input "3,536.81"
click at [1062, 507] on button "Save & Close" at bounding box center [1114, 521] width 132 height 41
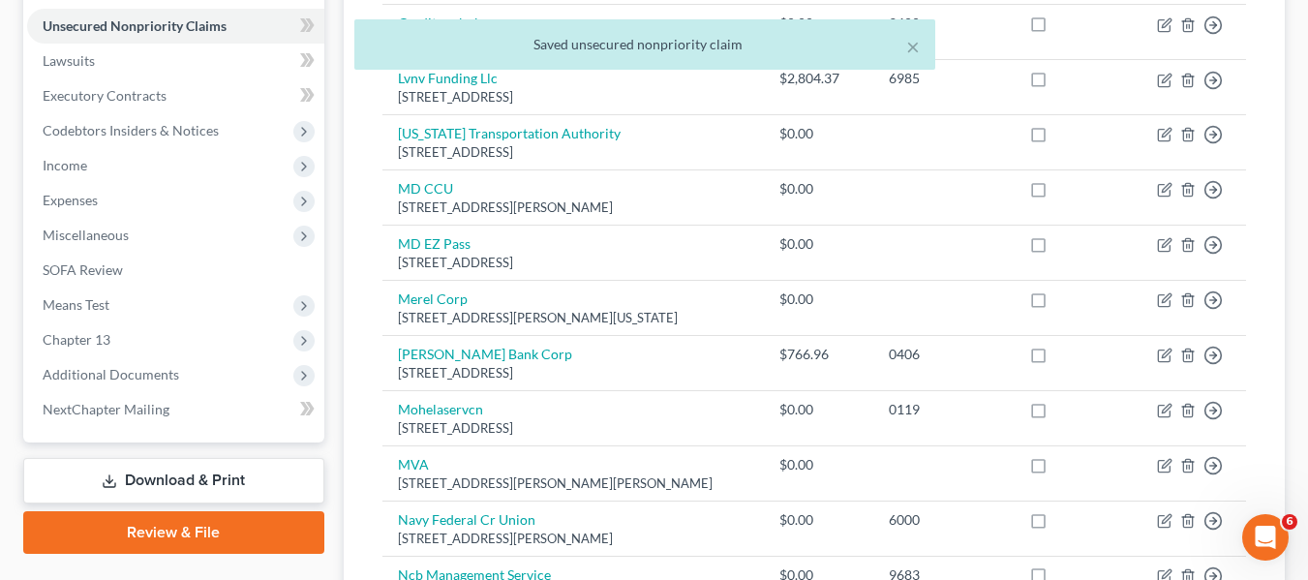
scroll to position [492, 0]
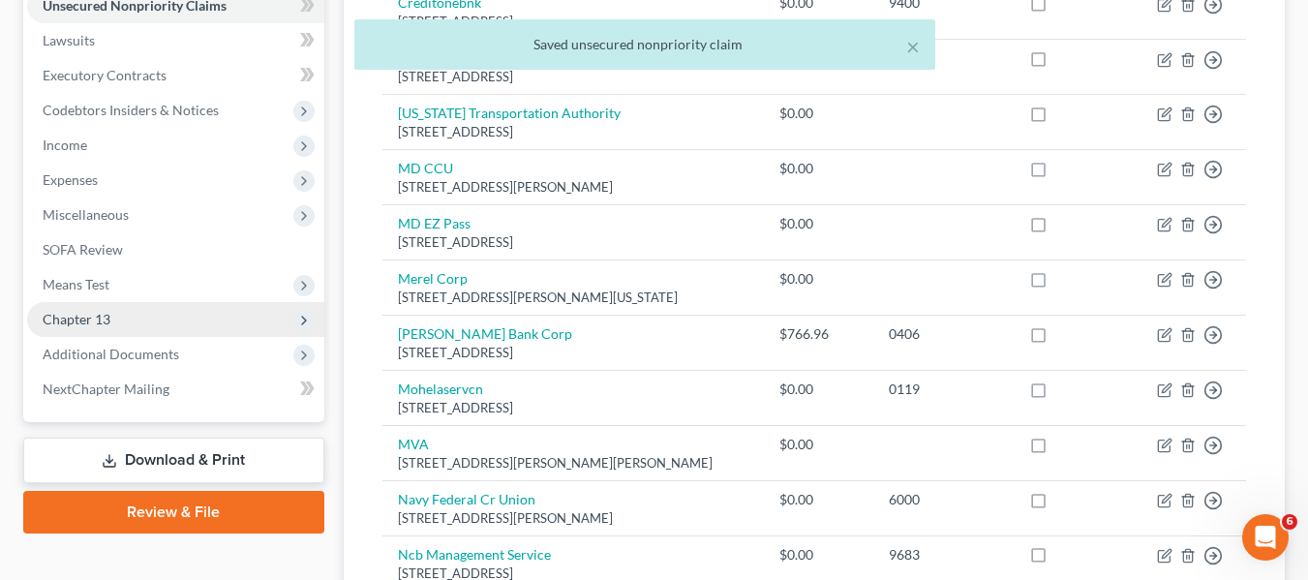
click at [60, 327] on span "Chapter 13" at bounding box center [175, 319] width 297 height 35
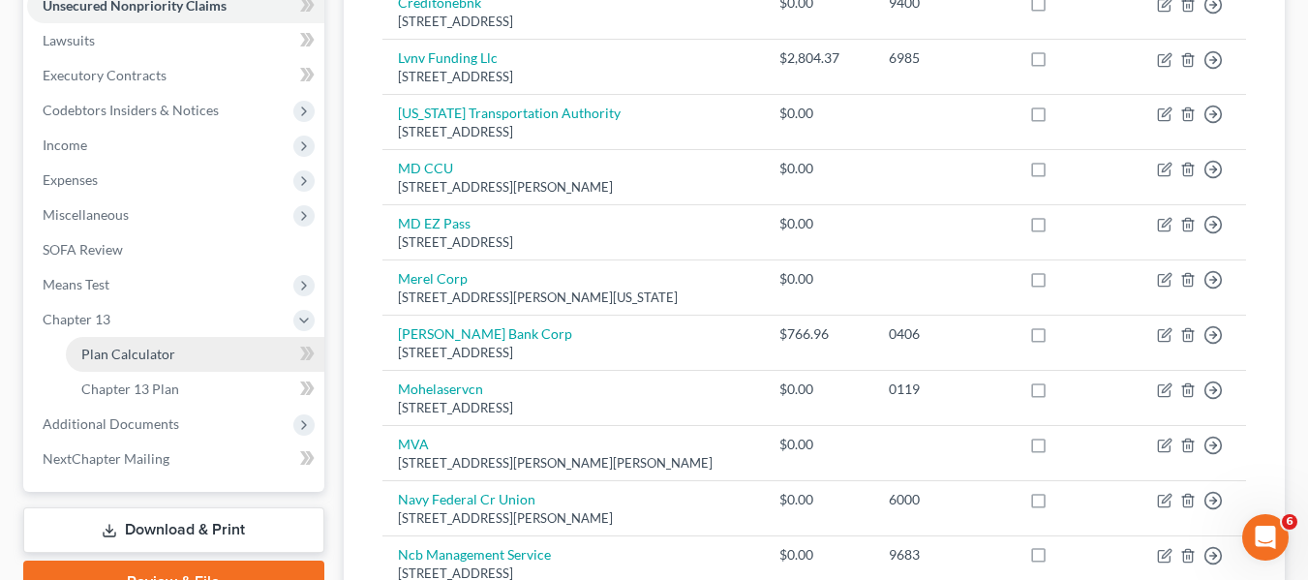
click at [97, 357] on span "Plan Calculator" at bounding box center [128, 354] width 94 height 16
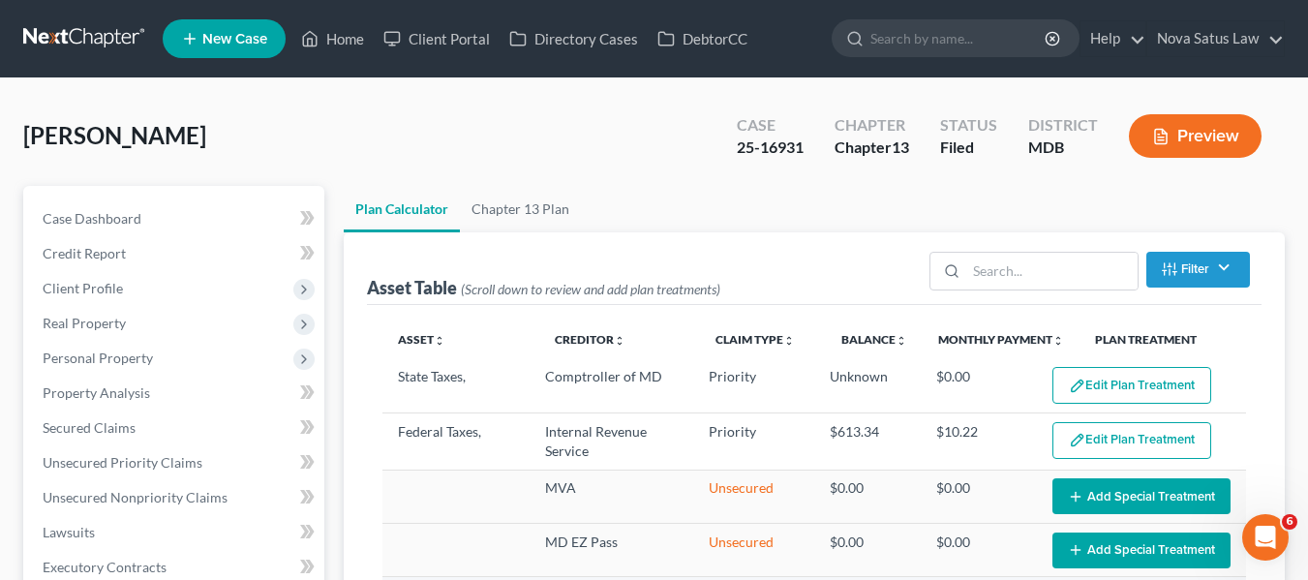
select select "59"
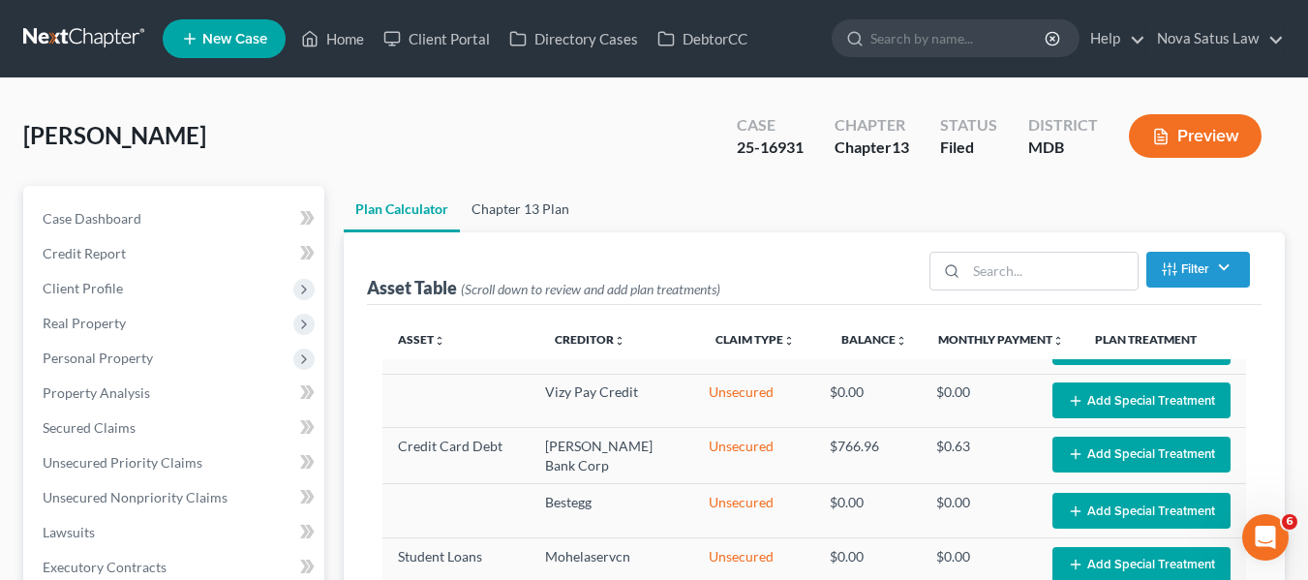
click at [531, 200] on link "Chapter 13 Plan" at bounding box center [520, 209] width 121 height 46
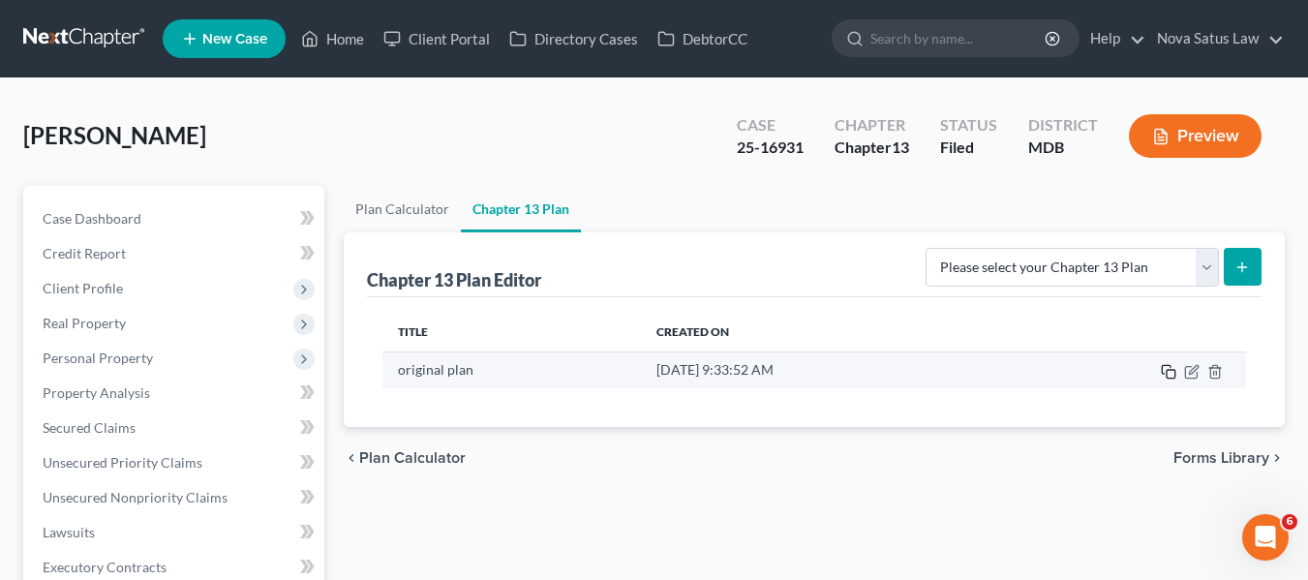
click at [1166, 367] on icon "button" at bounding box center [1168, 371] width 15 height 15
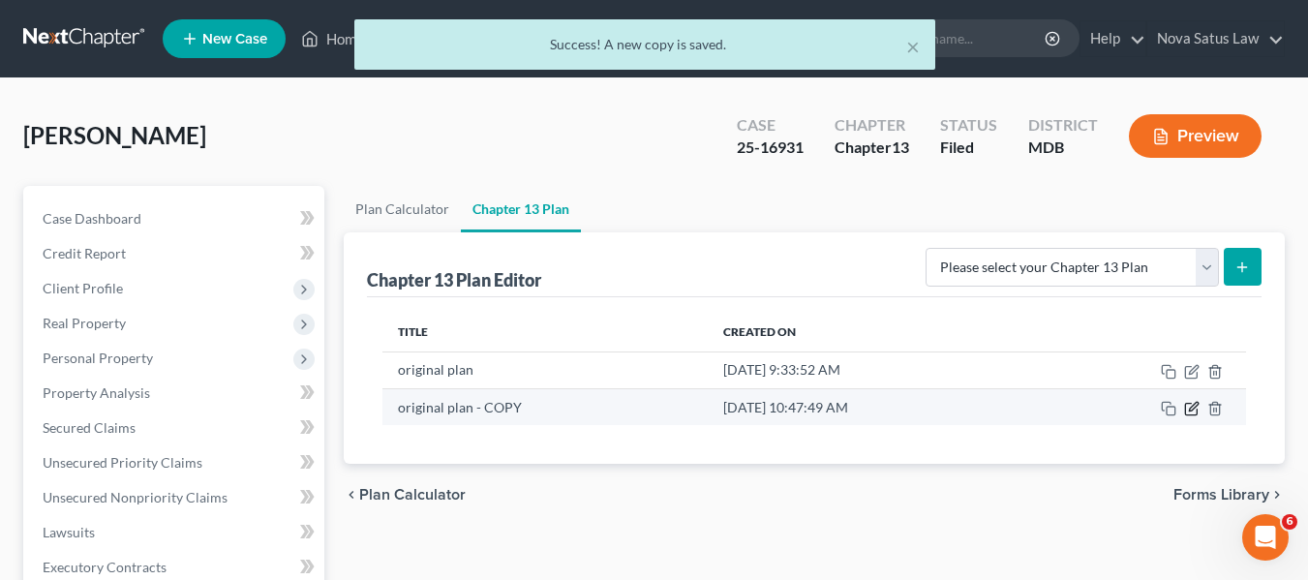
click at [1188, 402] on icon "button" at bounding box center [1191, 408] width 15 height 15
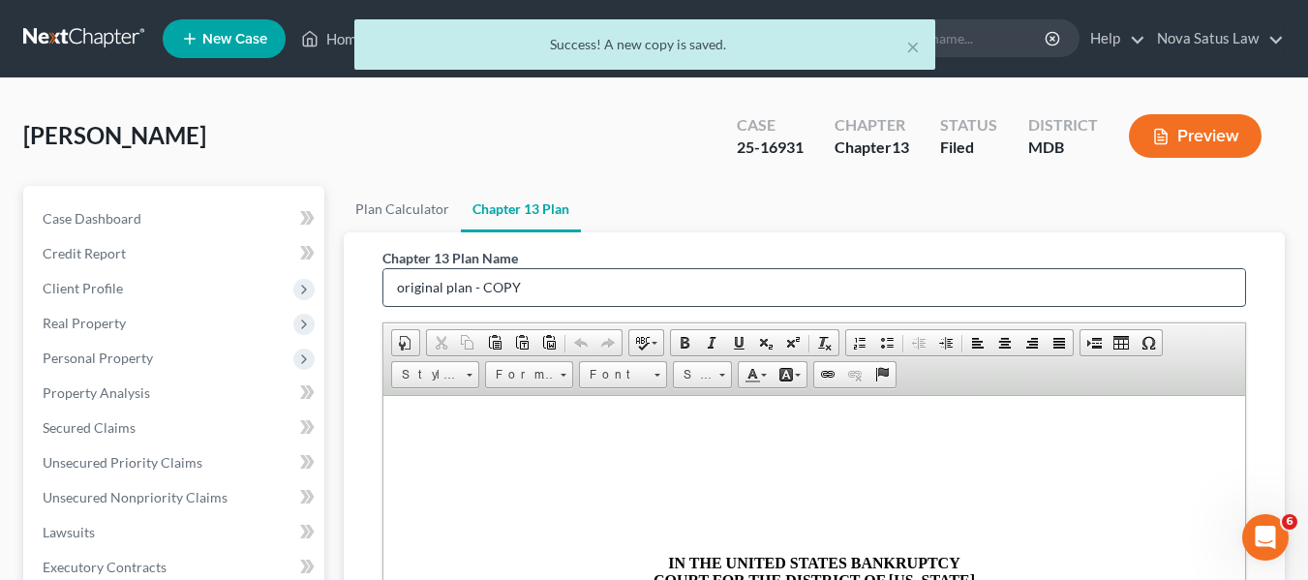
click at [666, 283] on input "original plan - COPY" at bounding box center [813, 287] width 861 height 37
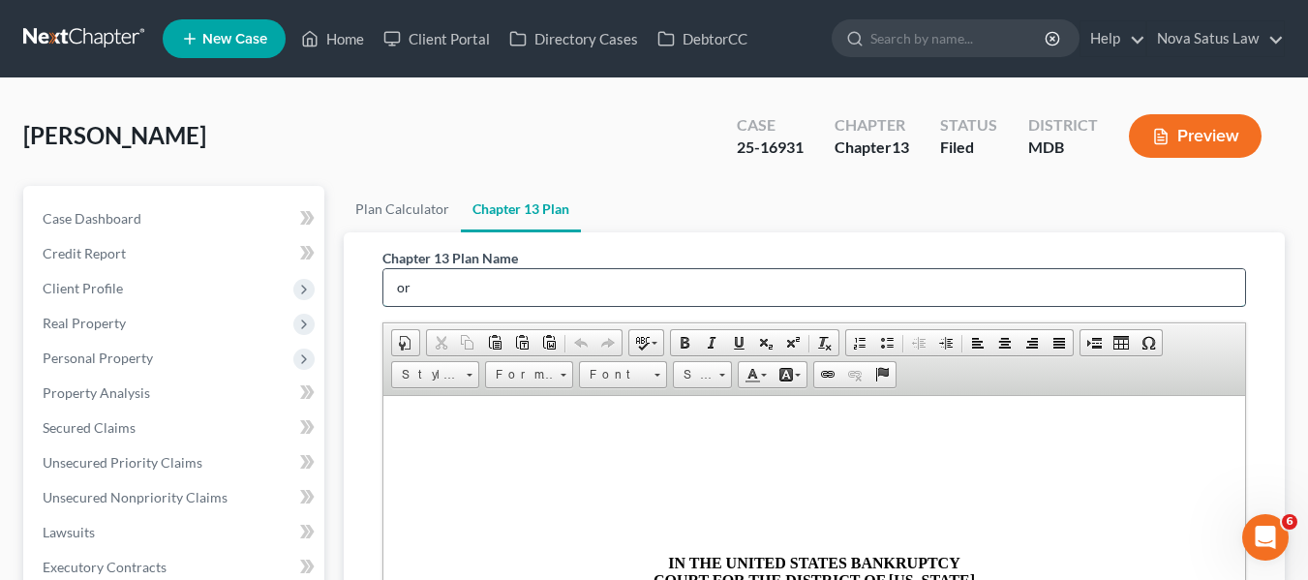
type input "o"
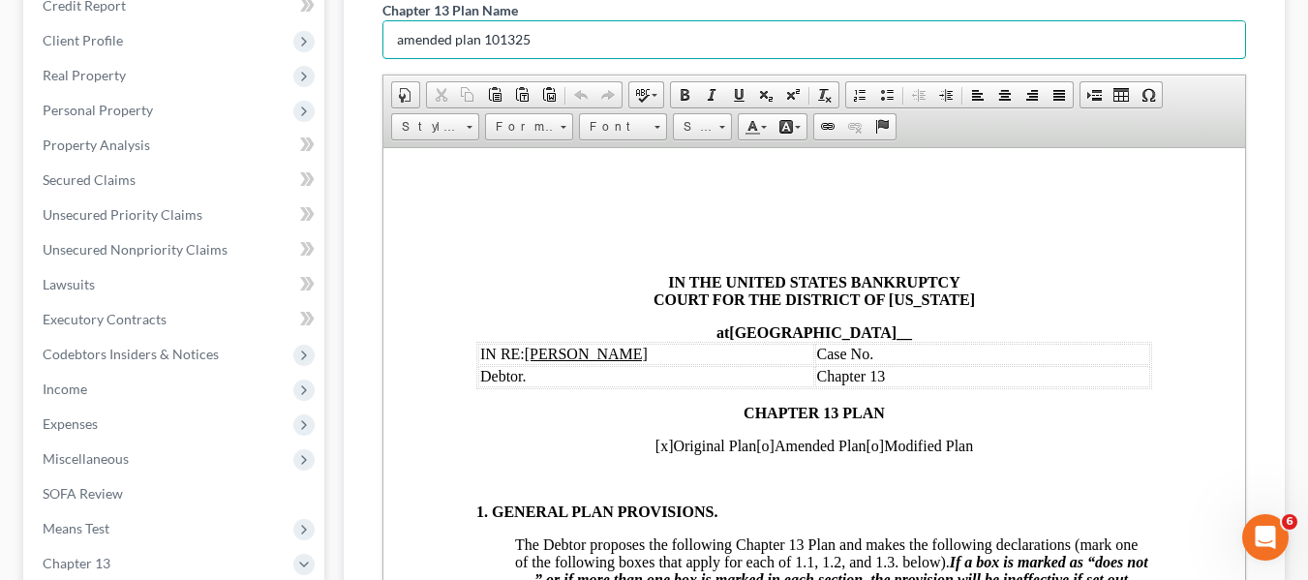
scroll to position [35, 0]
type input "amended plan 101325"
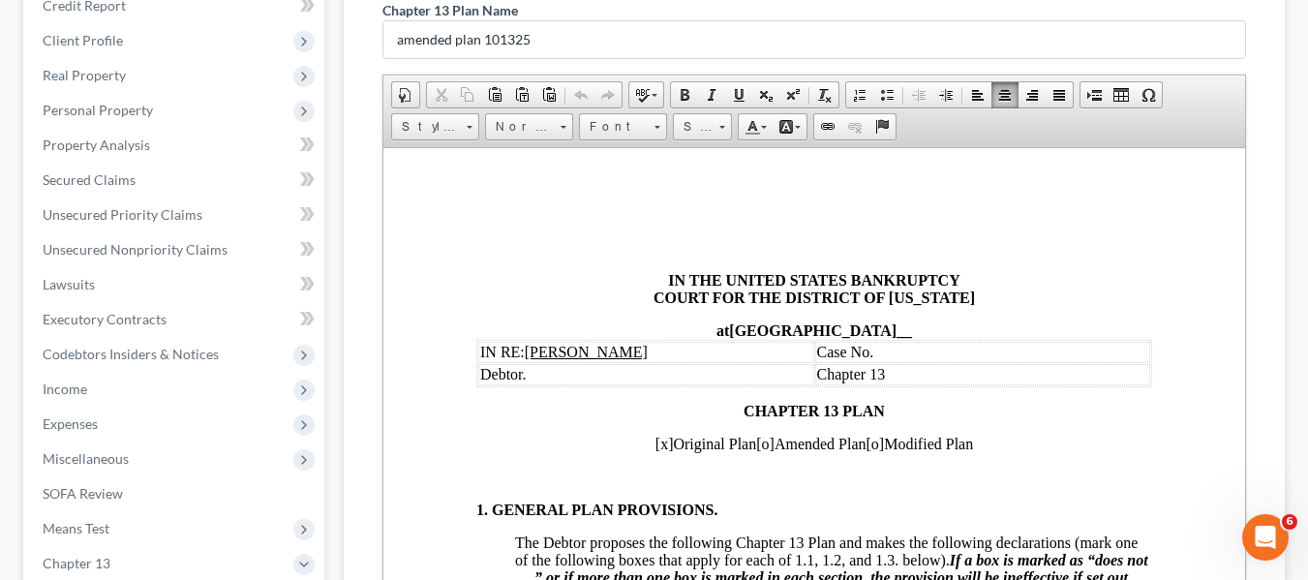
click at [884, 352] on td "Case No." at bounding box center [982, 351] width 336 height 21
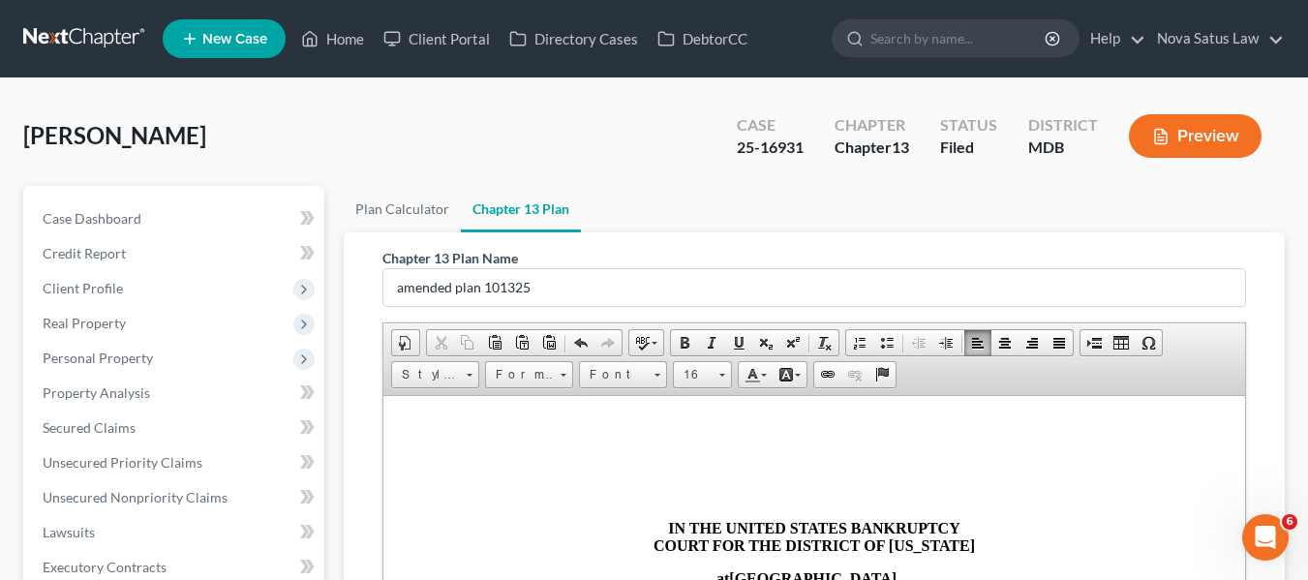
scroll to position [507, 0]
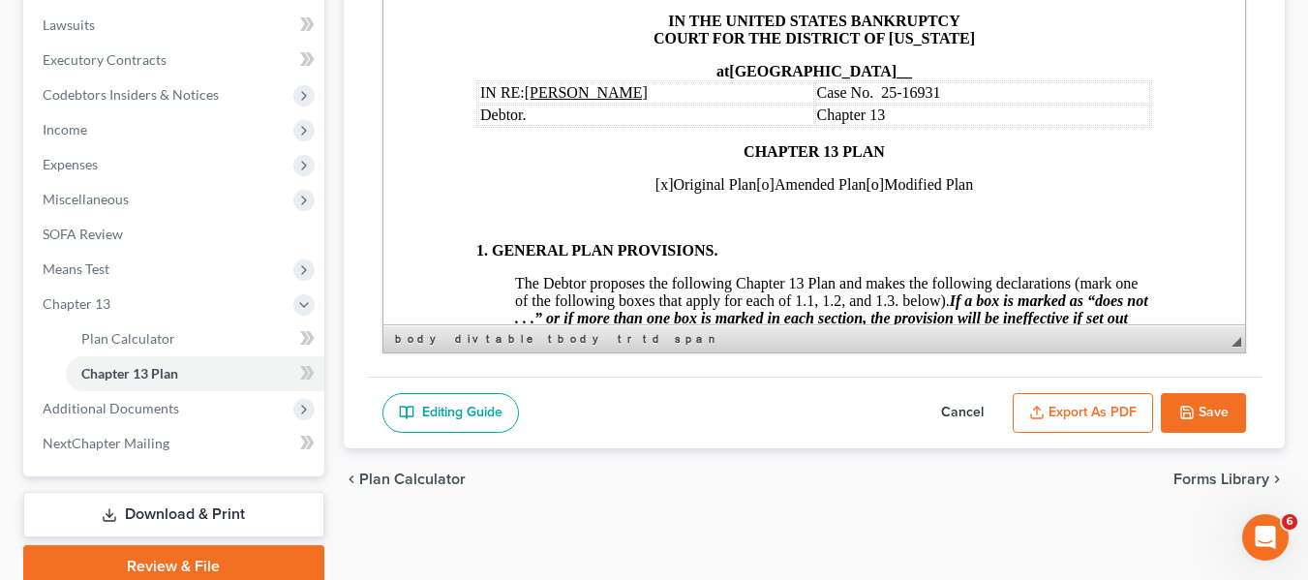
click at [654, 182] on span "[x]" at bounding box center [663, 184] width 18 height 16
click at [755, 183] on span "[o]" at bounding box center [764, 184] width 18 height 16
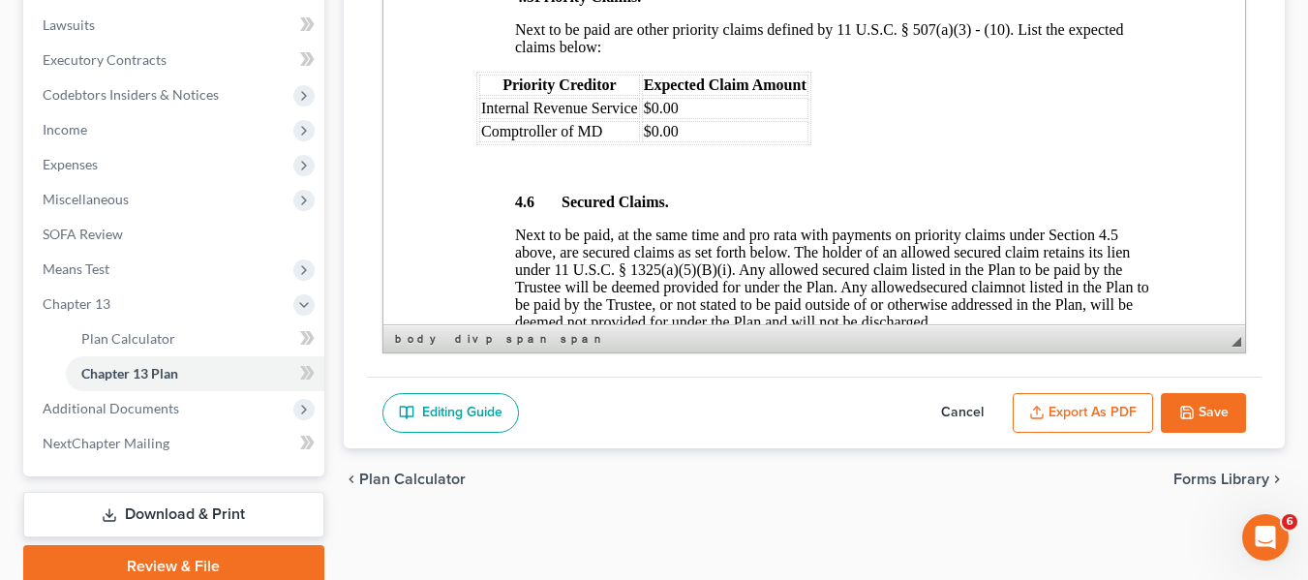
scroll to position [2759, 0]
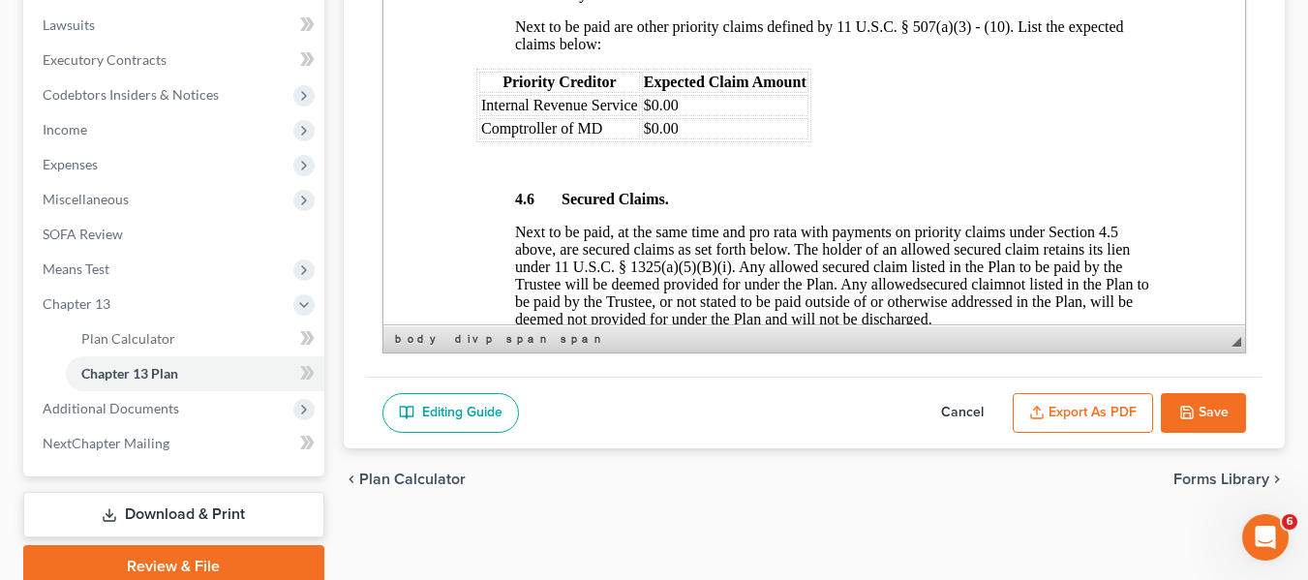
click at [707, 116] on td "$0.00" at bounding box center [724, 105] width 166 height 21
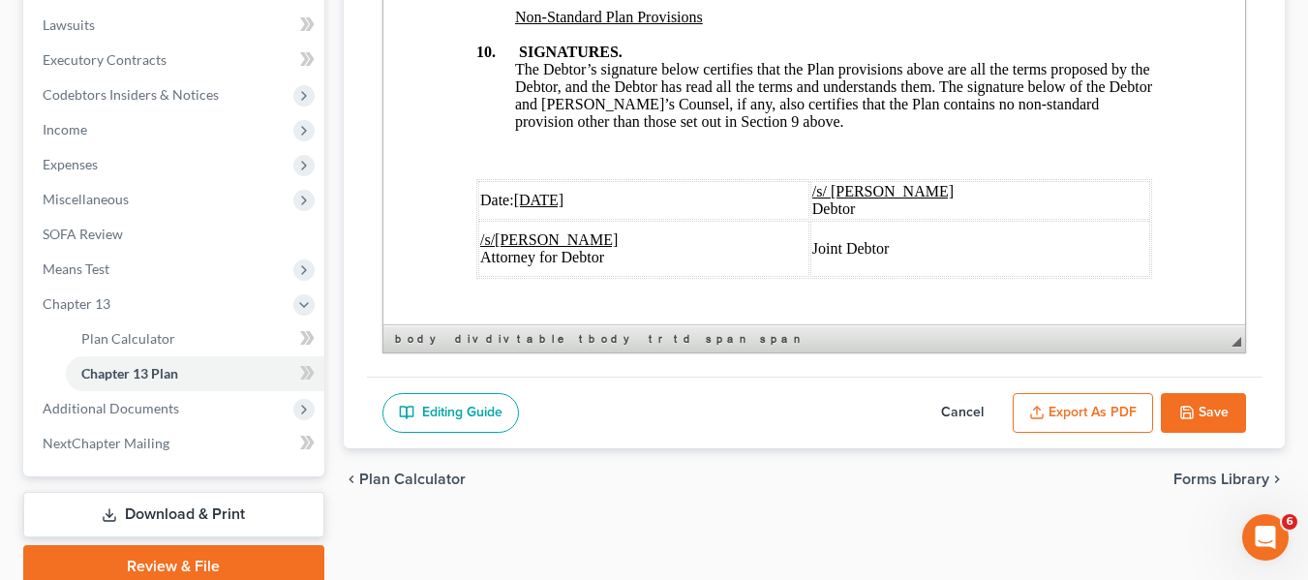
scroll to position [7511, 0]
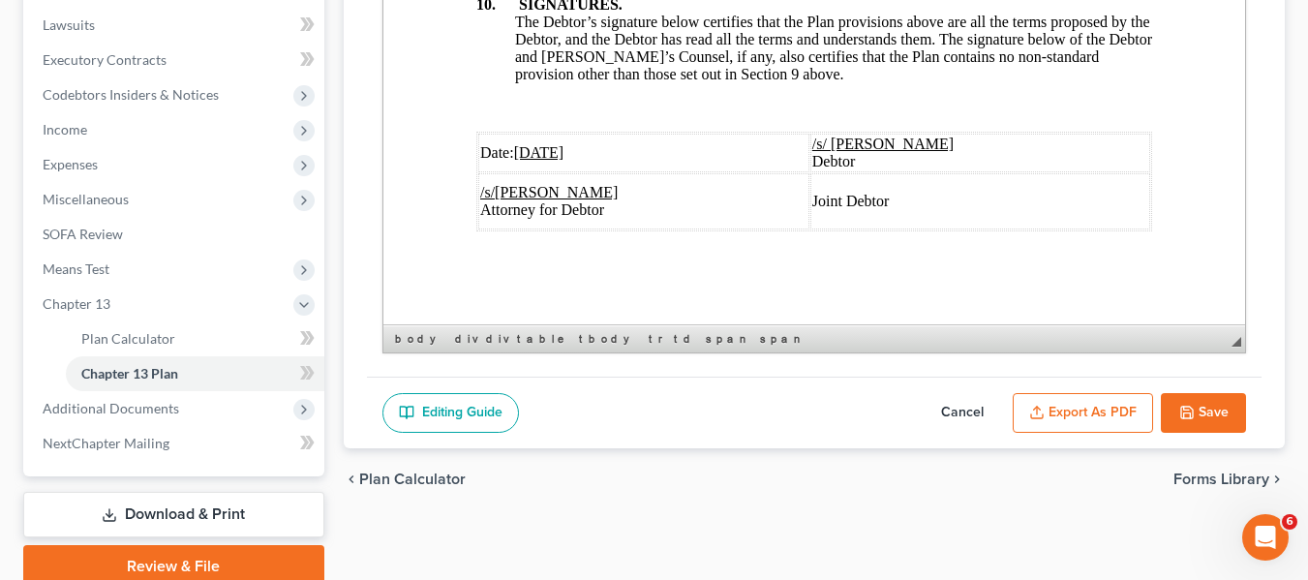
click at [521, 144] on u "[DATE]" at bounding box center [538, 152] width 50 height 16
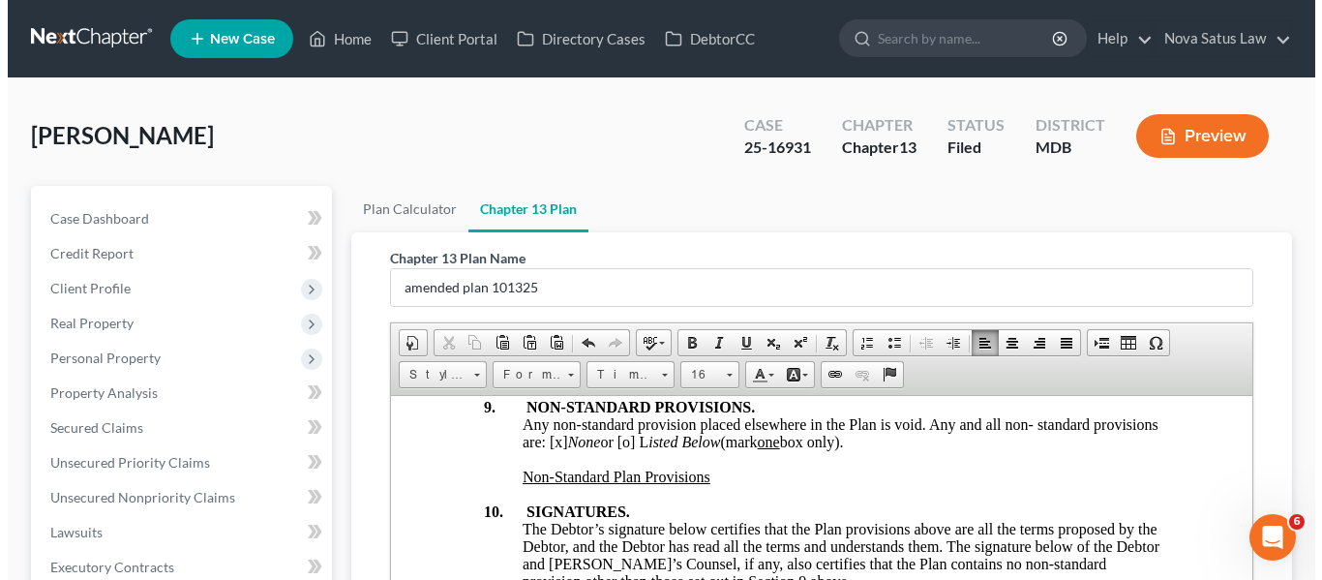
scroll to position [507, 0]
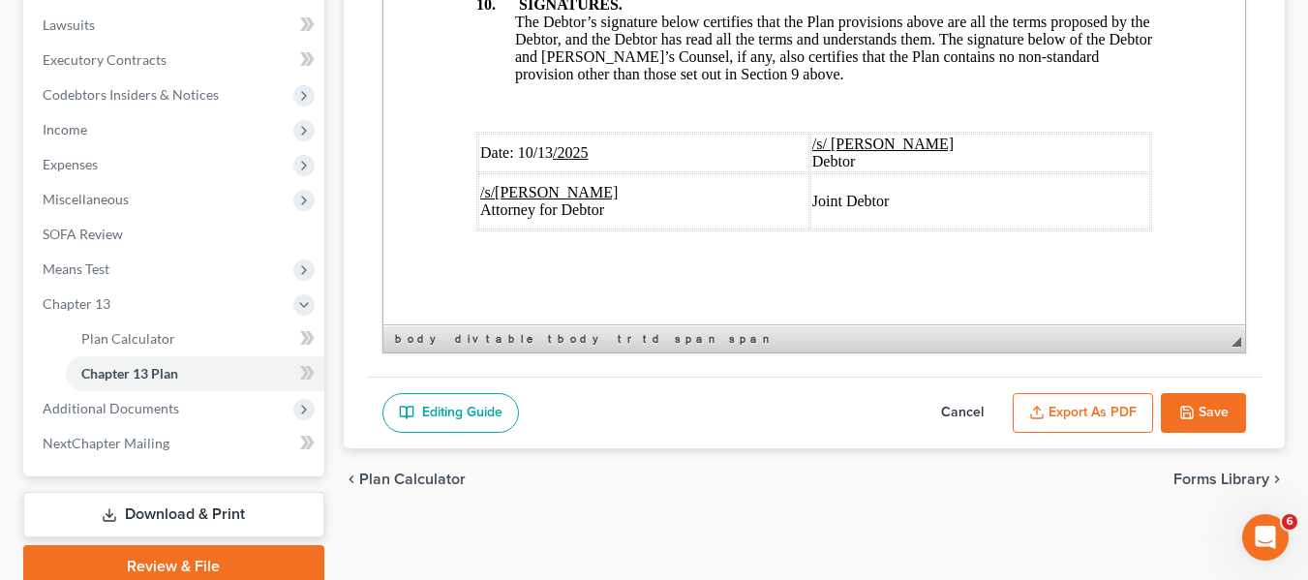
click at [1065, 417] on button "Export as PDF" at bounding box center [1082, 413] width 140 height 41
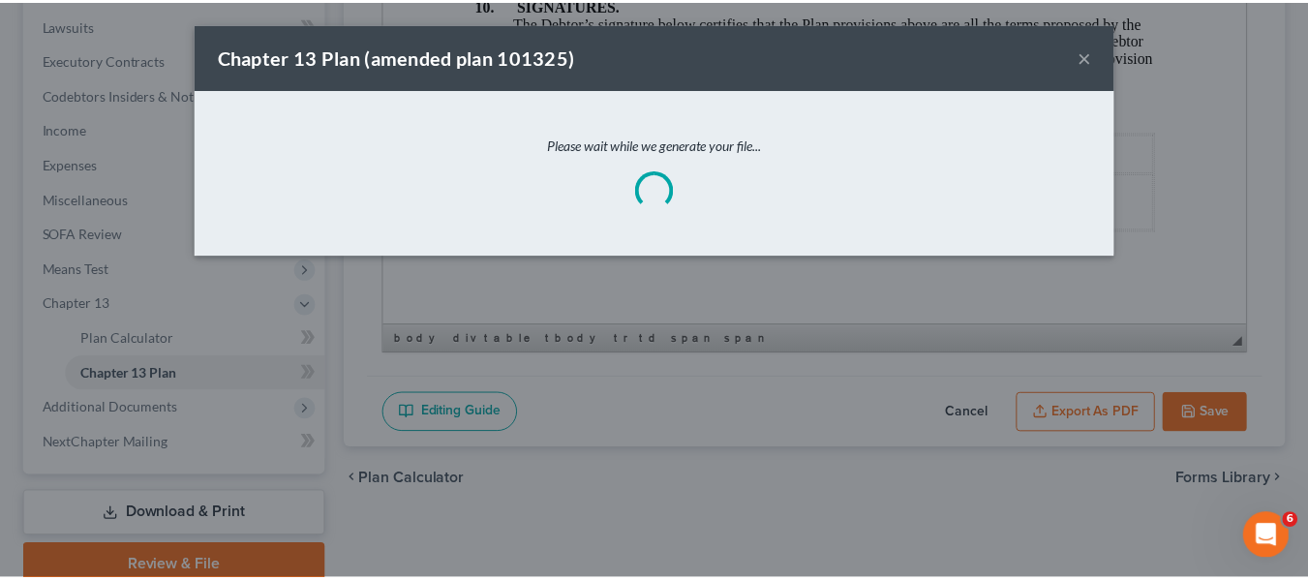
scroll to position [7442, 0]
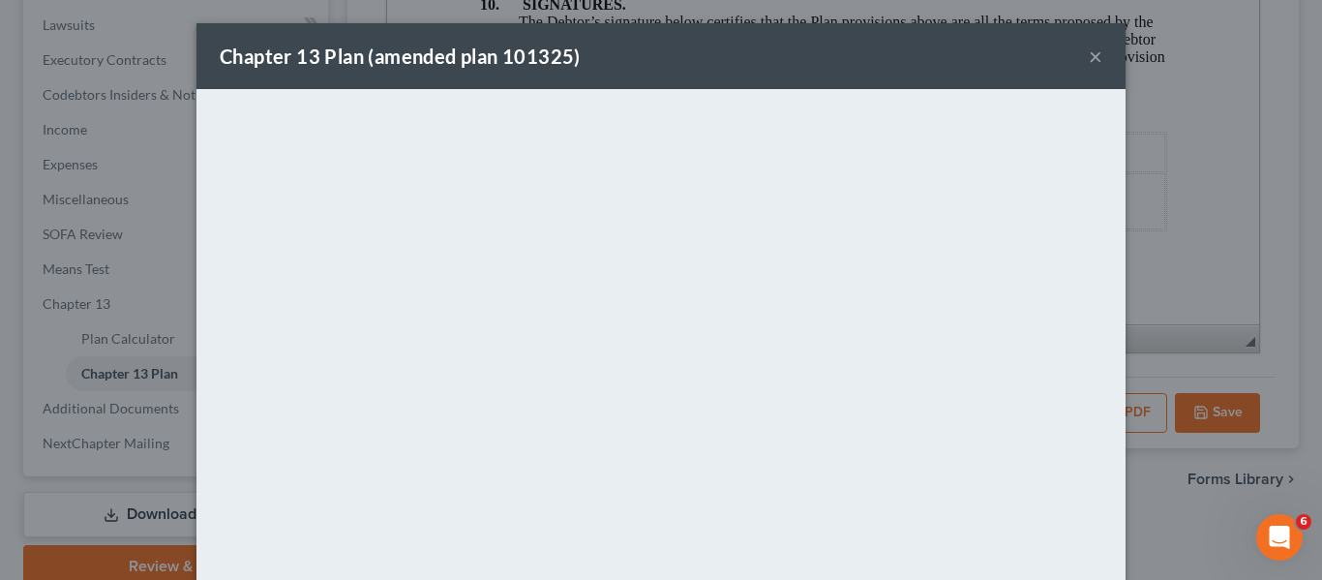
click at [710, 30] on div "Chapter 13 Plan (amended plan 101325) ×" at bounding box center [660, 56] width 929 height 66
click at [1091, 65] on button "×" at bounding box center [1096, 56] width 14 height 23
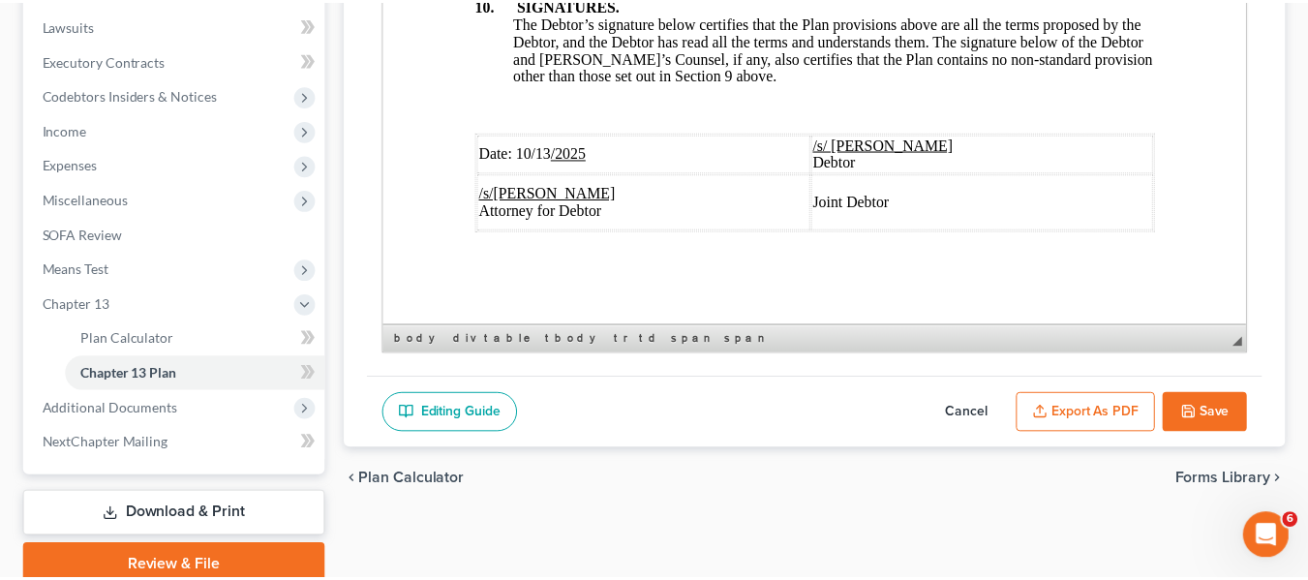
scroll to position [7511, 0]
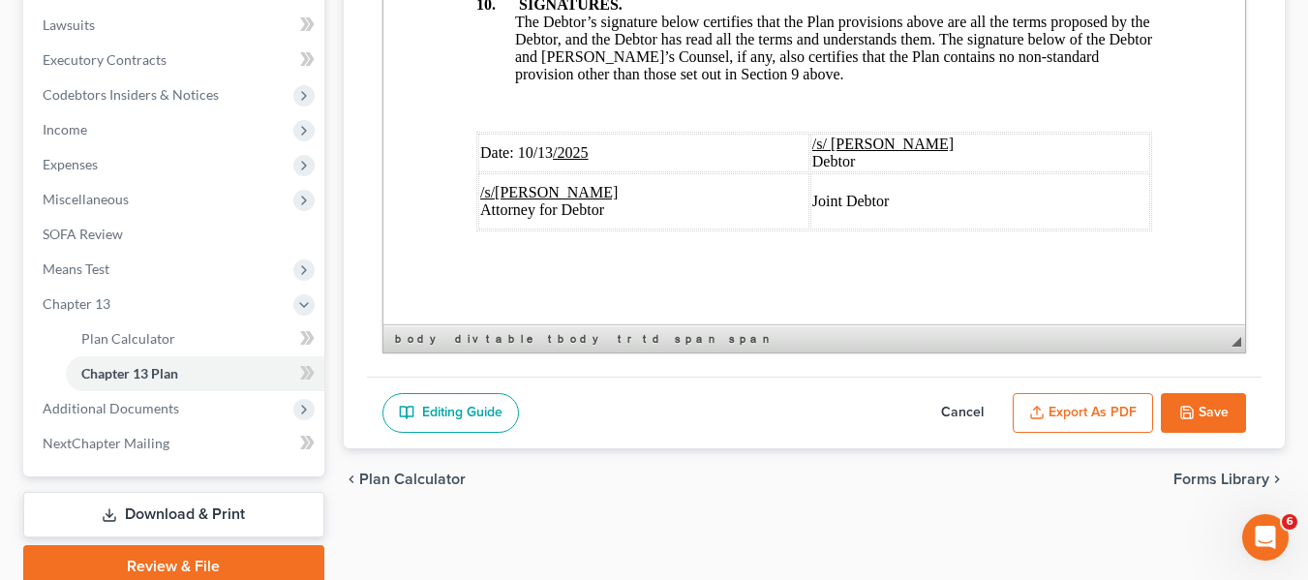
click at [1193, 401] on button "Save" at bounding box center [1203, 413] width 85 height 41
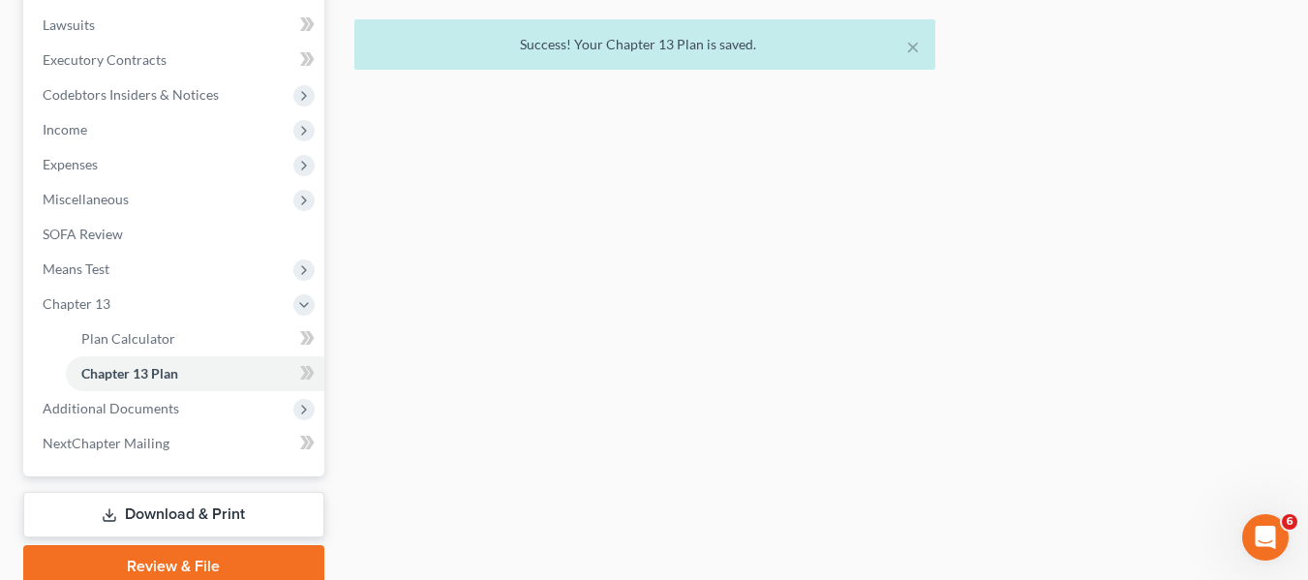
scroll to position [0, 0]
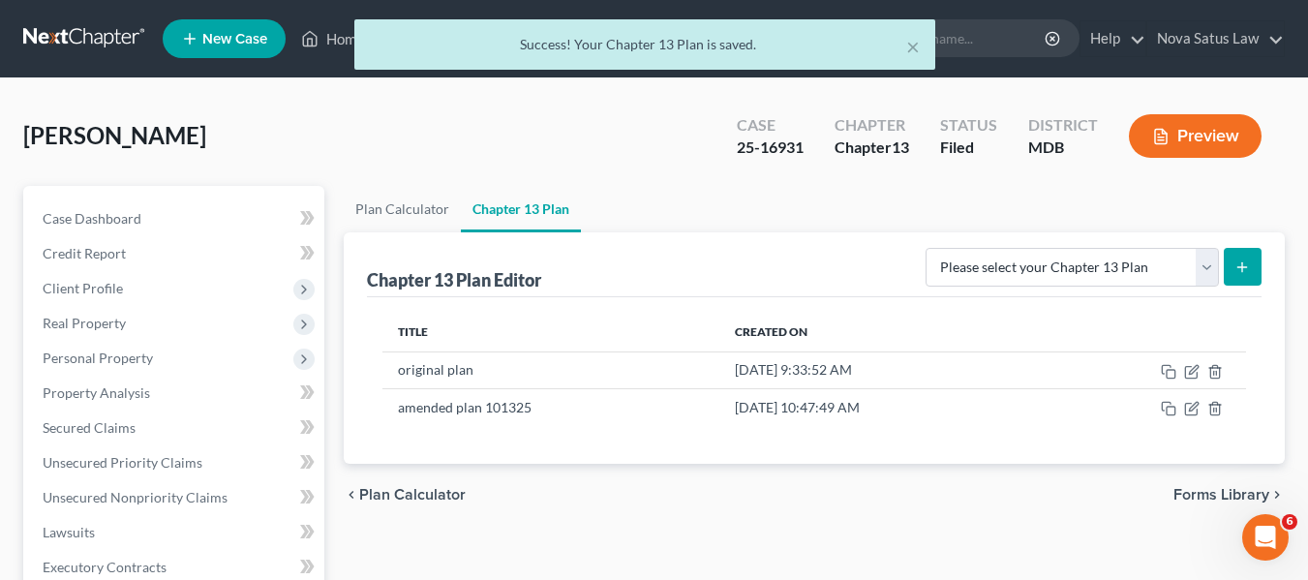
click at [339, 42] on div "× Success! Your Chapter 13 Plan is saved." at bounding box center [644, 49] width 1308 height 60
click at [334, 41] on div "× Success! Your Chapter 13 Plan is saved." at bounding box center [644, 49] width 1308 height 60
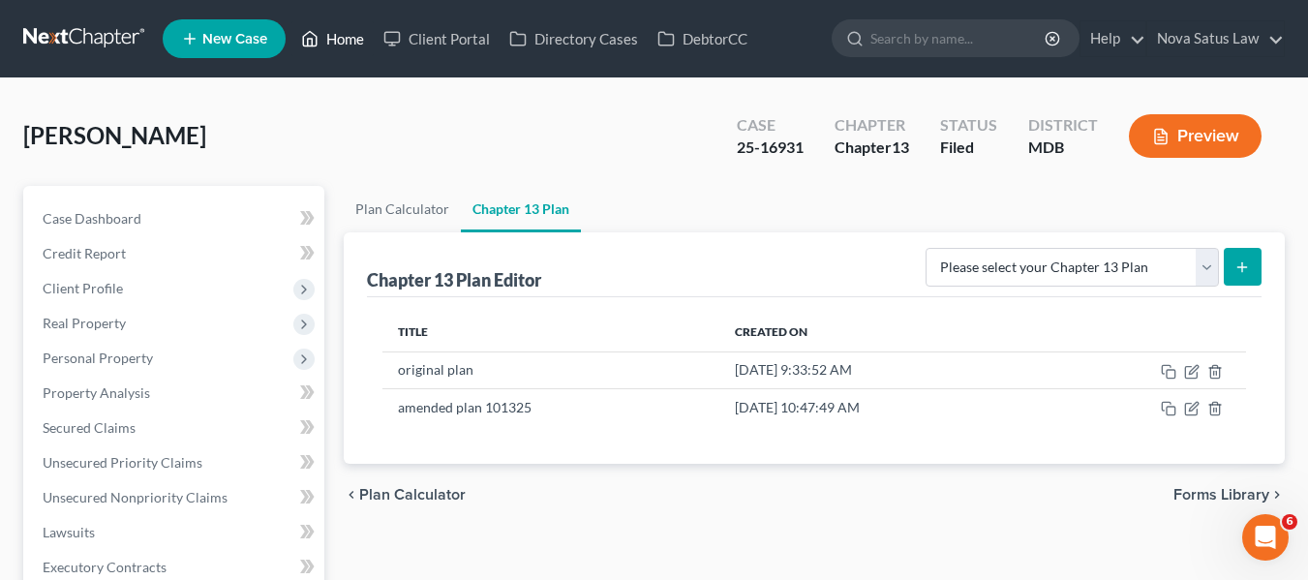
click at [334, 41] on link "Home" at bounding box center [332, 38] width 82 height 35
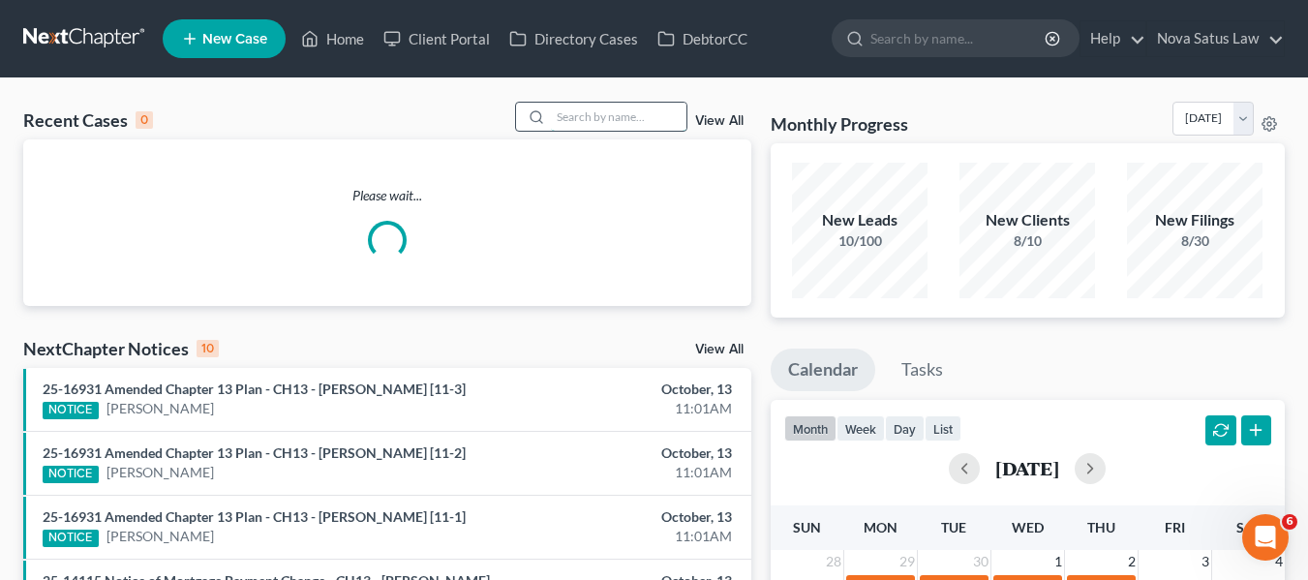
click at [604, 103] on input "search" at bounding box center [619, 117] width 136 height 28
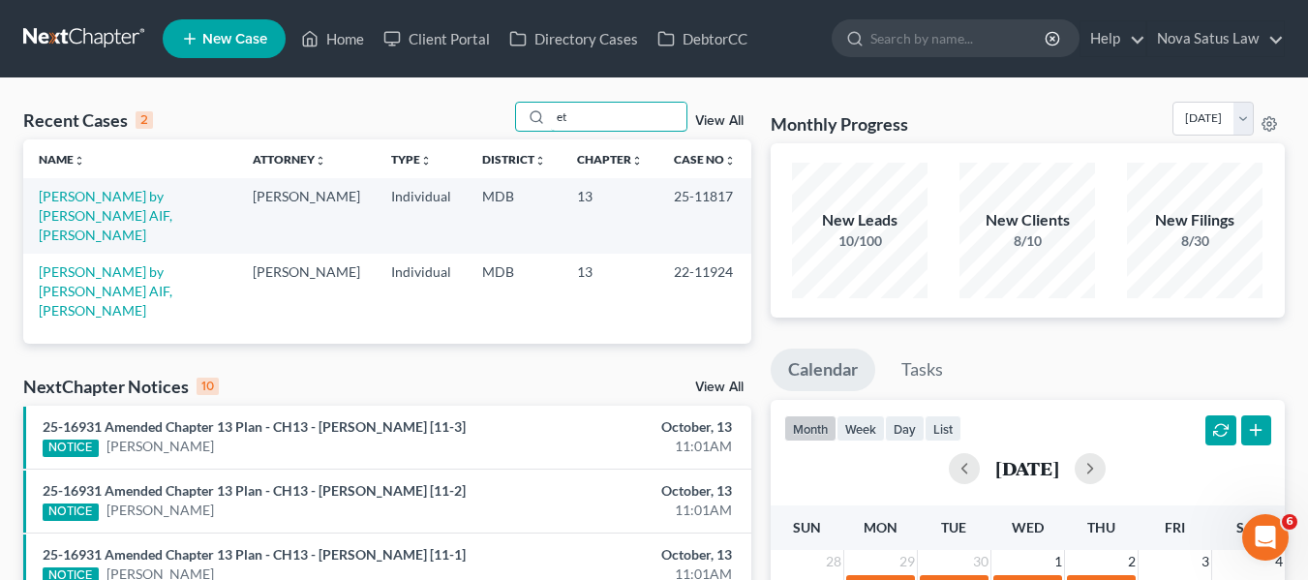
type input "e"
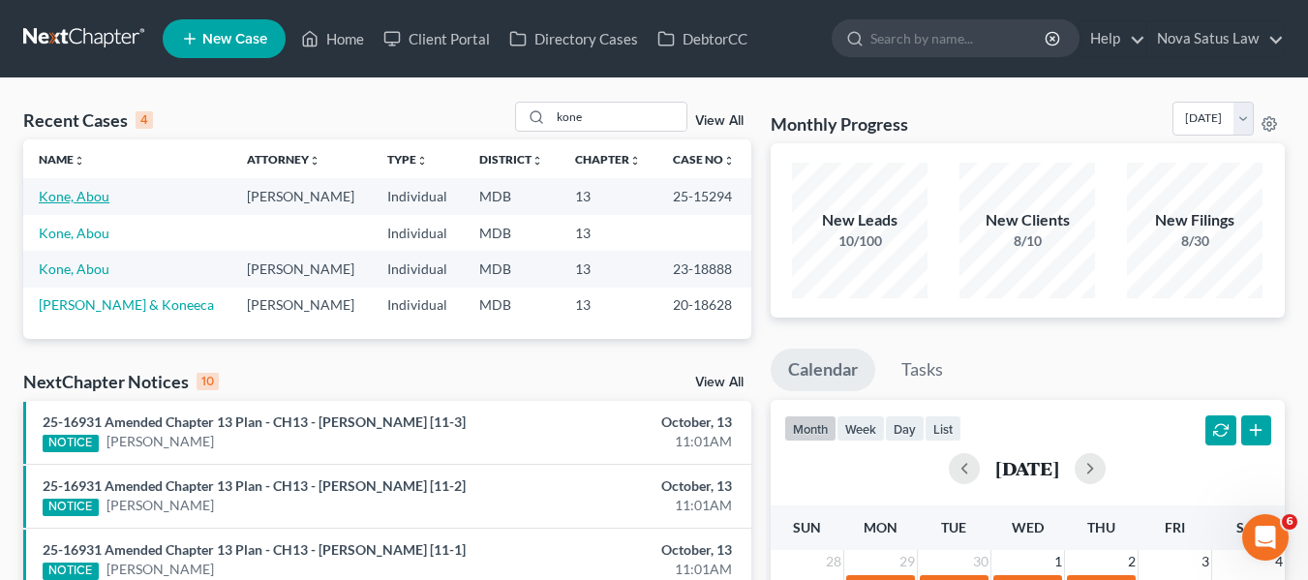
click at [81, 204] on link "Kone, Abou" at bounding box center [74, 196] width 71 height 16
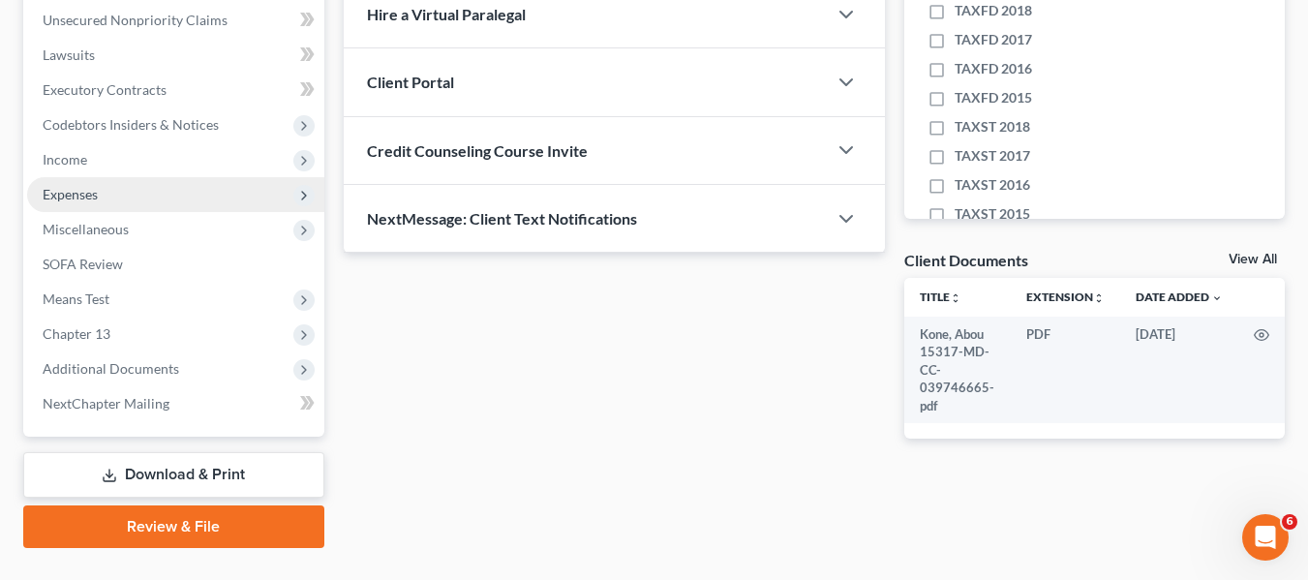
scroll to position [519, 0]
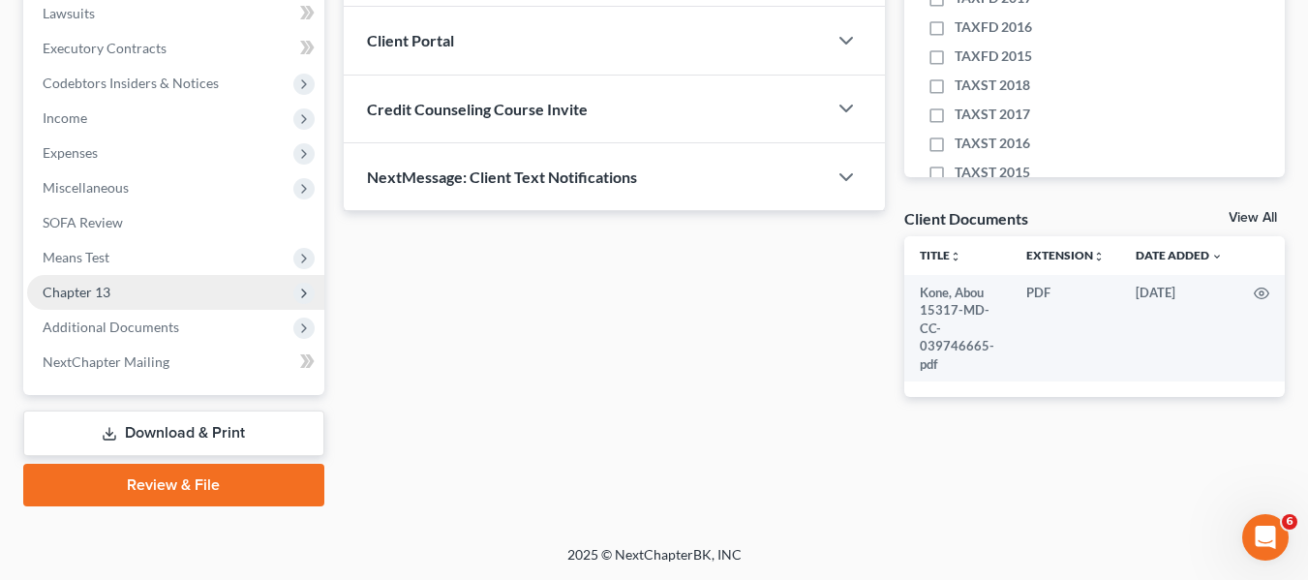
click at [64, 299] on span "Chapter 13" at bounding box center [77, 292] width 68 height 16
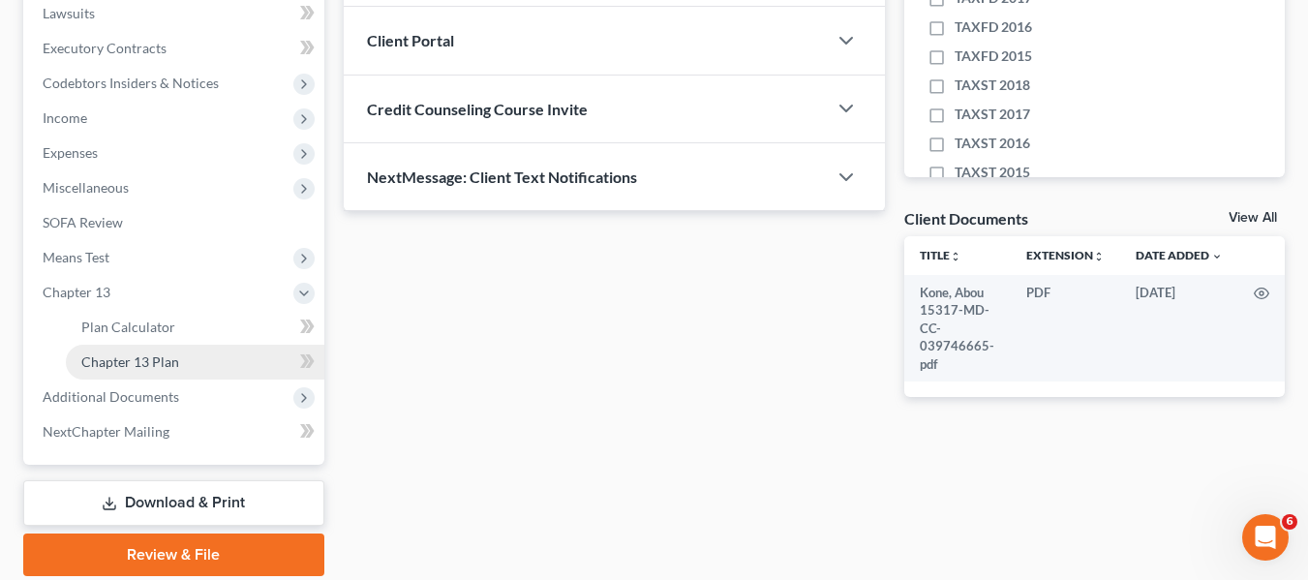
click at [82, 356] on span "Chapter 13 Plan" at bounding box center [130, 361] width 98 height 16
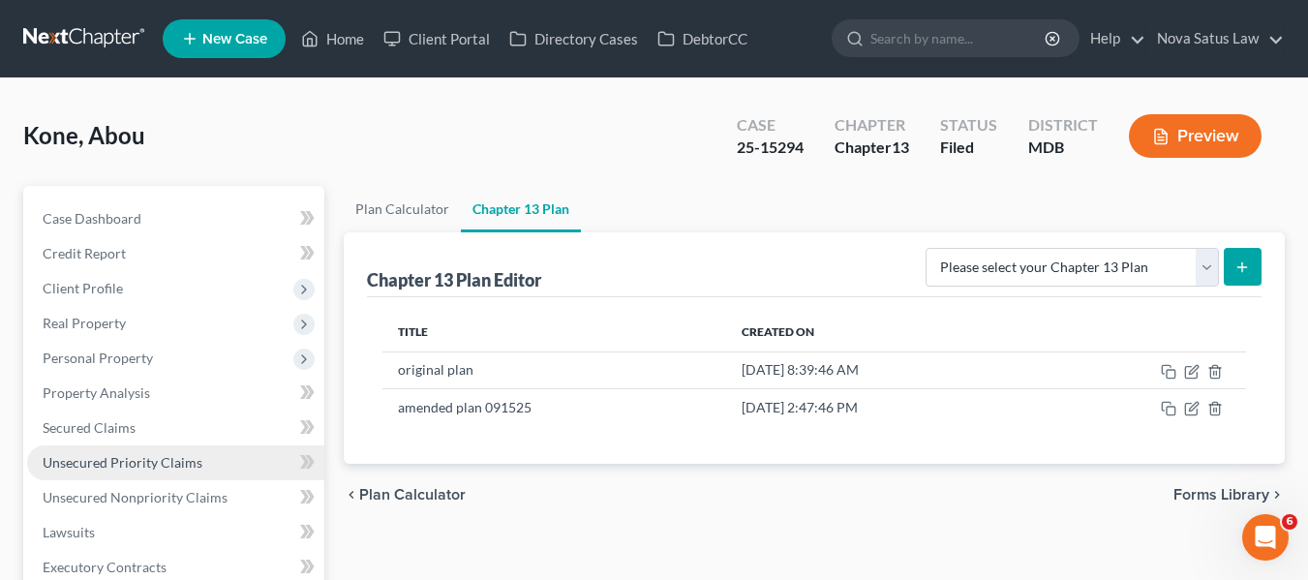
click at [122, 464] on span "Unsecured Priority Claims" at bounding box center [123, 462] width 160 height 16
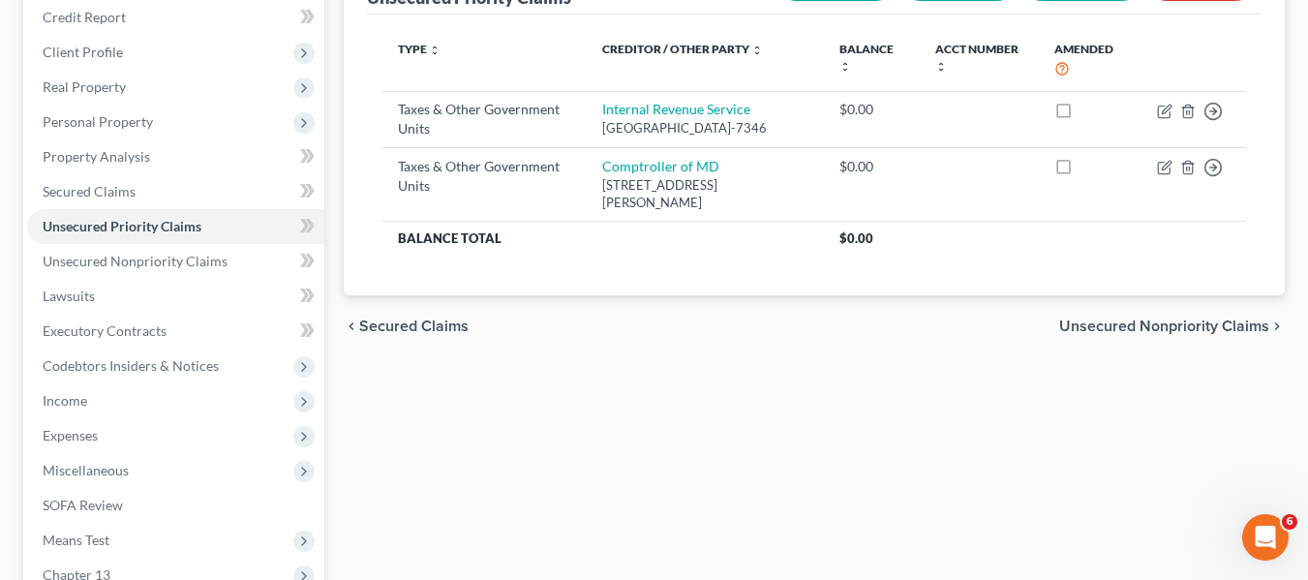
scroll to position [519, 0]
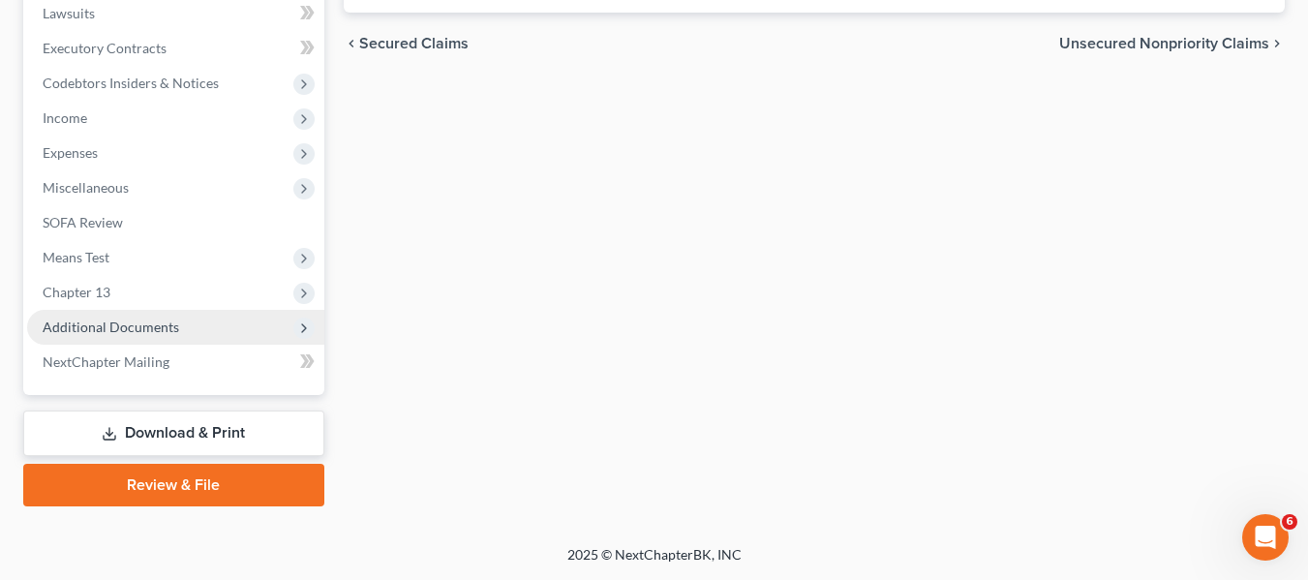
click at [80, 318] on span "Additional Documents" at bounding box center [111, 326] width 136 height 16
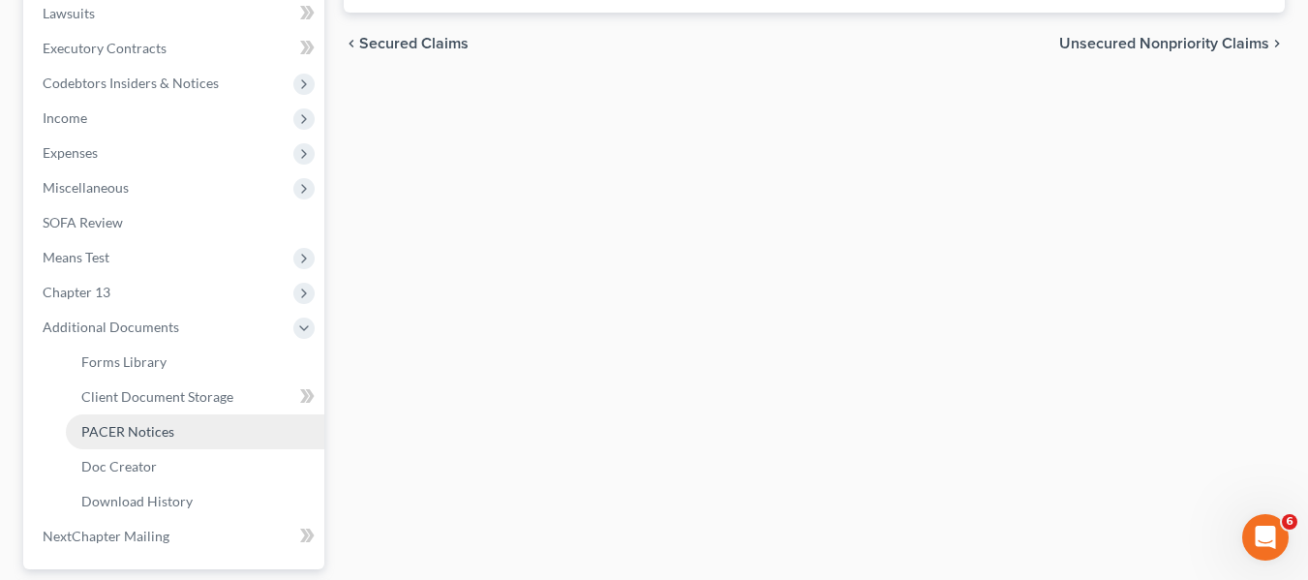
click at [101, 430] on span "PACER Notices" at bounding box center [127, 431] width 93 height 16
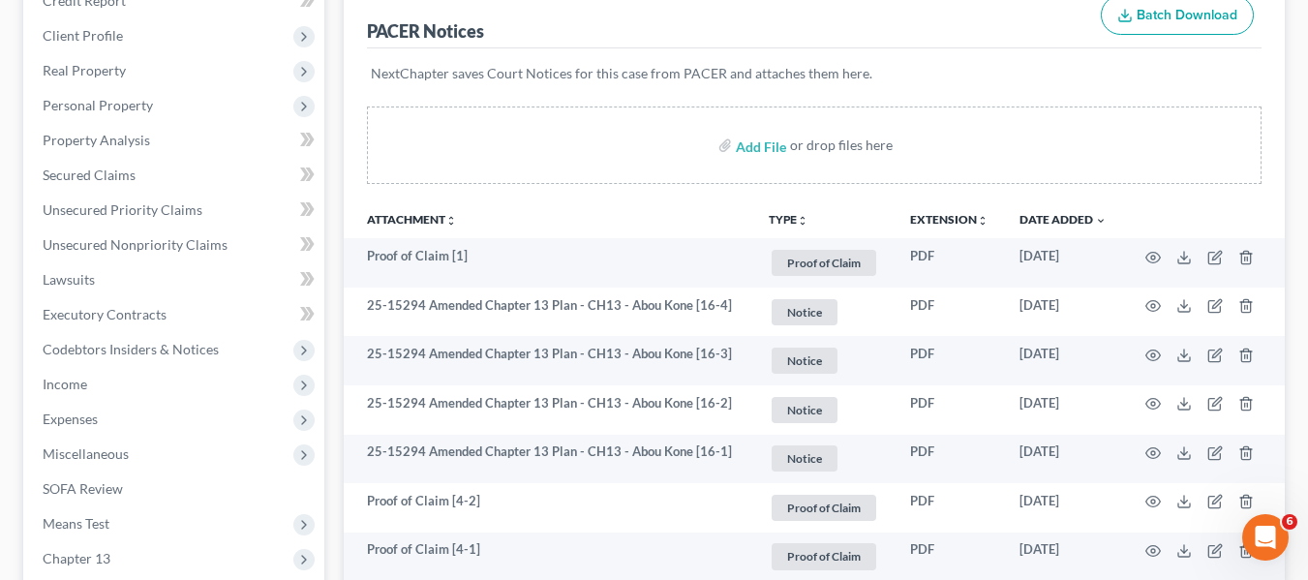
scroll to position [254, 0]
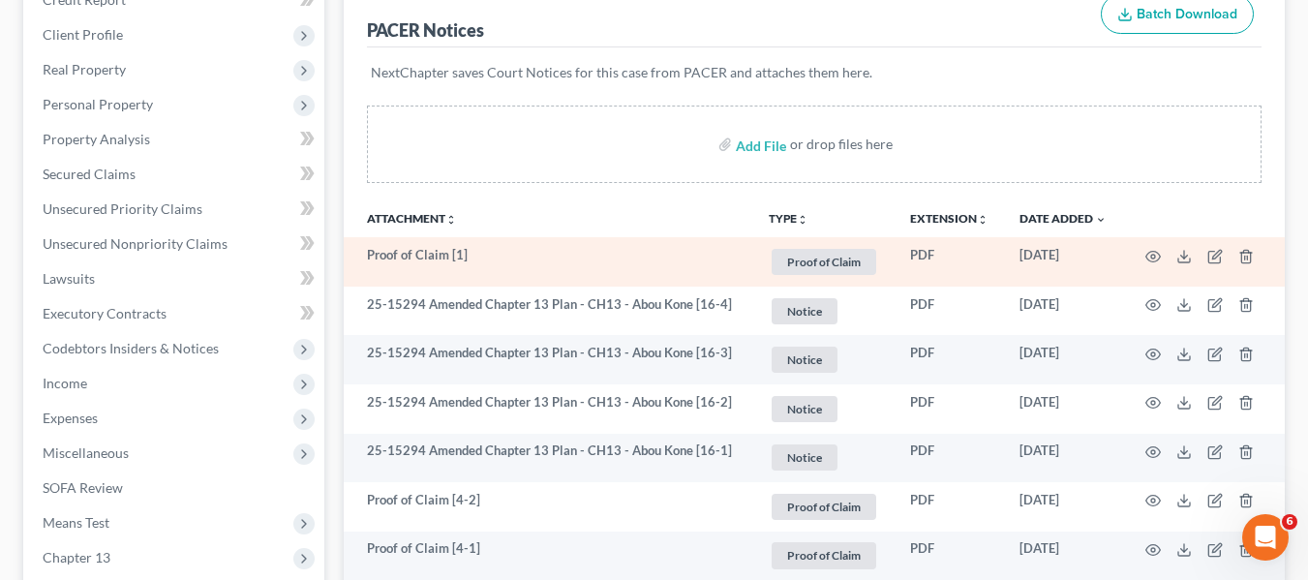
click at [1195, 262] on td at bounding box center [1203, 261] width 163 height 49
click at [1185, 257] on polyline at bounding box center [1184, 256] width 7 height 3
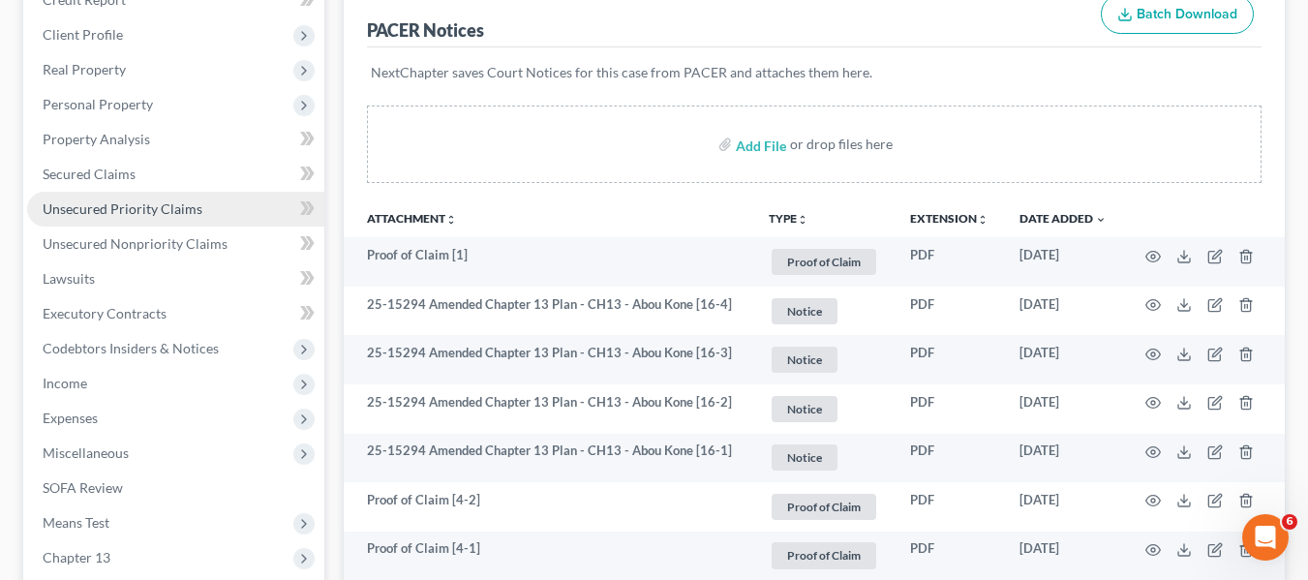
click at [126, 201] on span "Unsecured Priority Claims" at bounding box center [123, 208] width 160 height 16
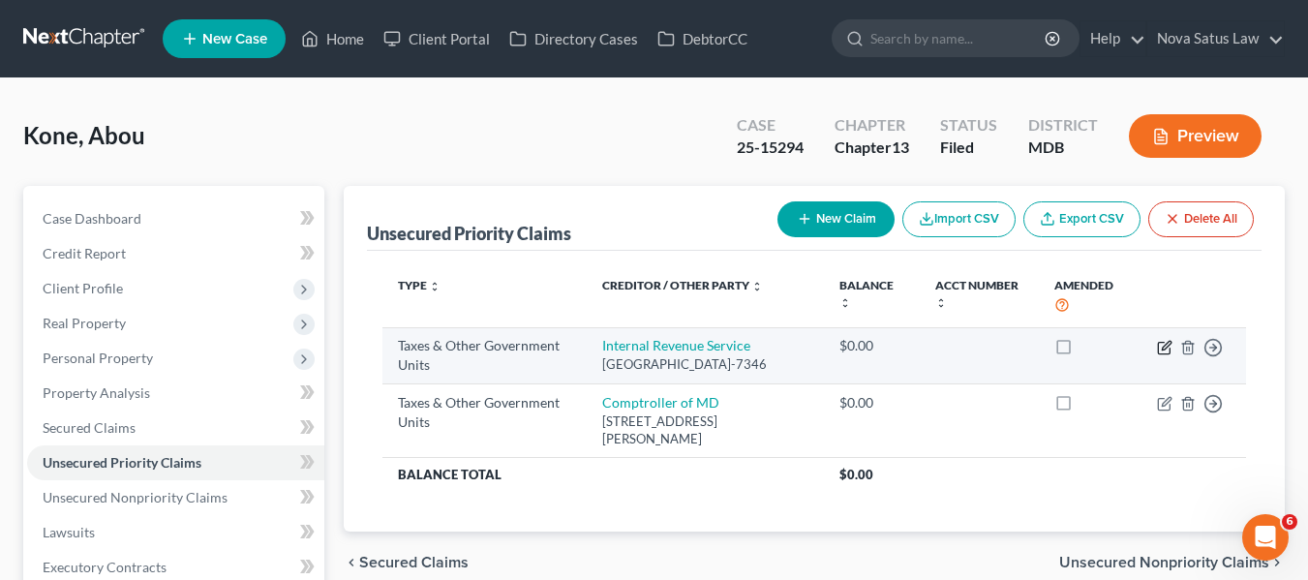
click at [1163, 348] on icon "button" at bounding box center [1166, 345] width 9 height 9
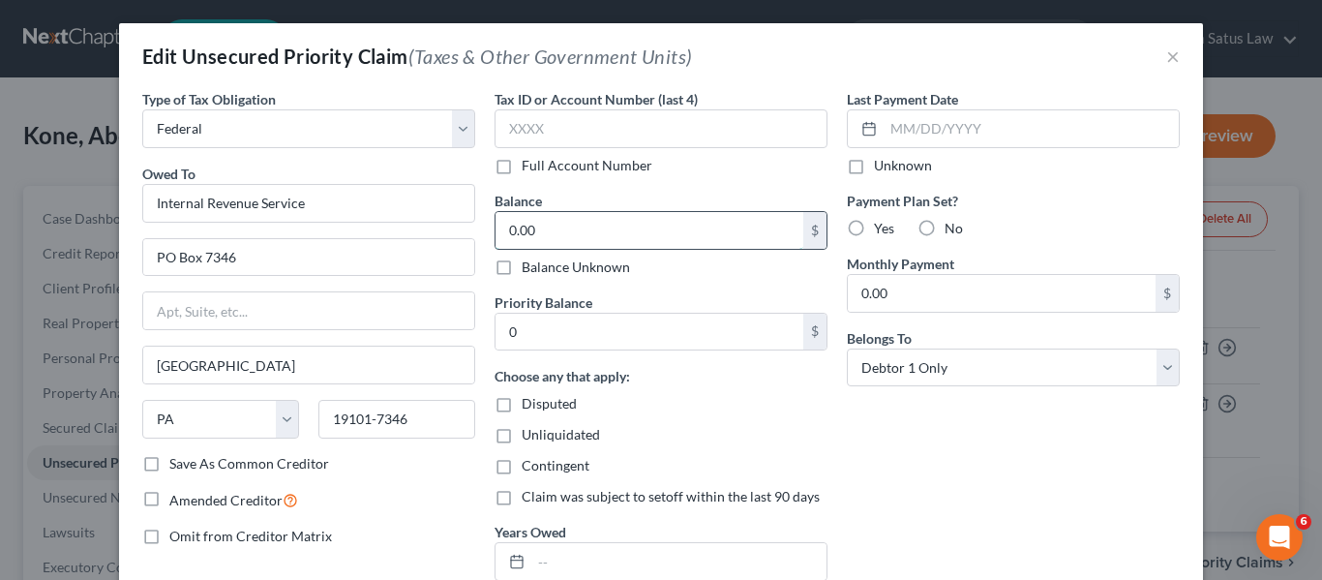
click at [592, 228] on input "0.00" at bounding box center [650, 230] width 308 height 37
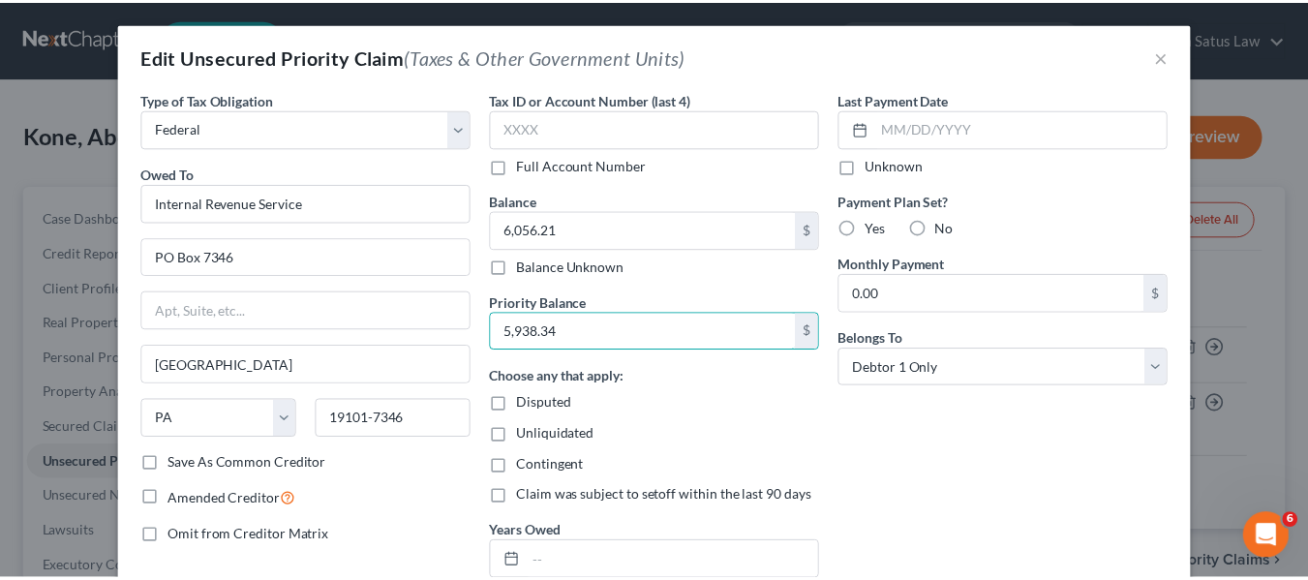
scroll to position [194, 0]
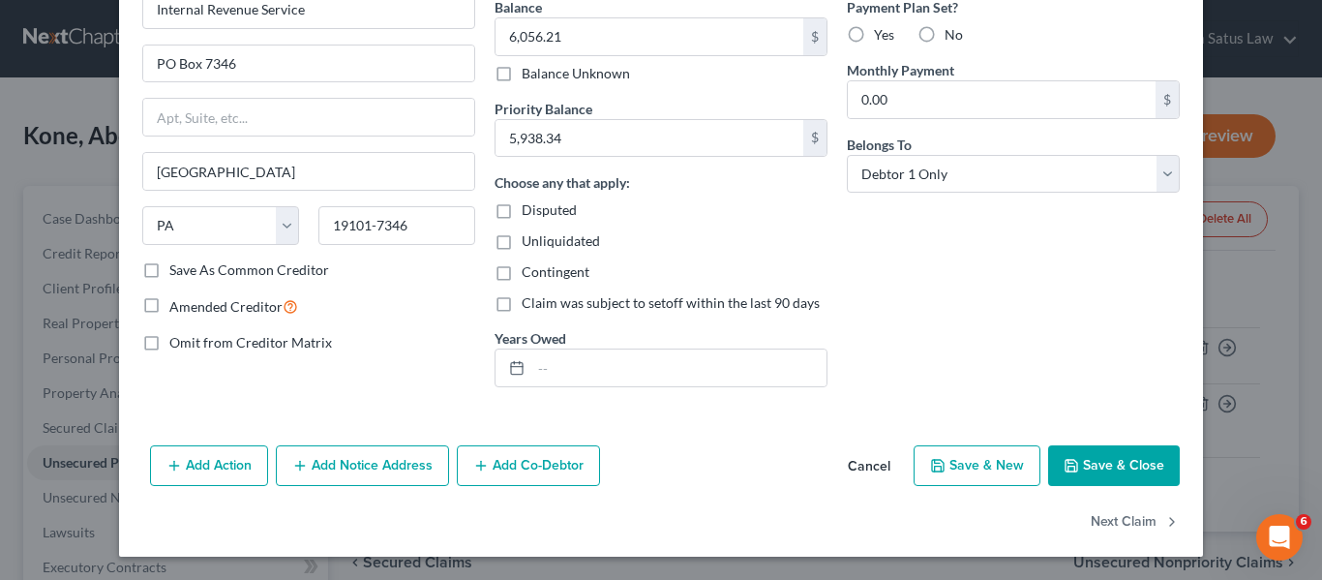
click at [1064, 464] on icon "button" at bounding box center [1071, 465] width 15 height 15
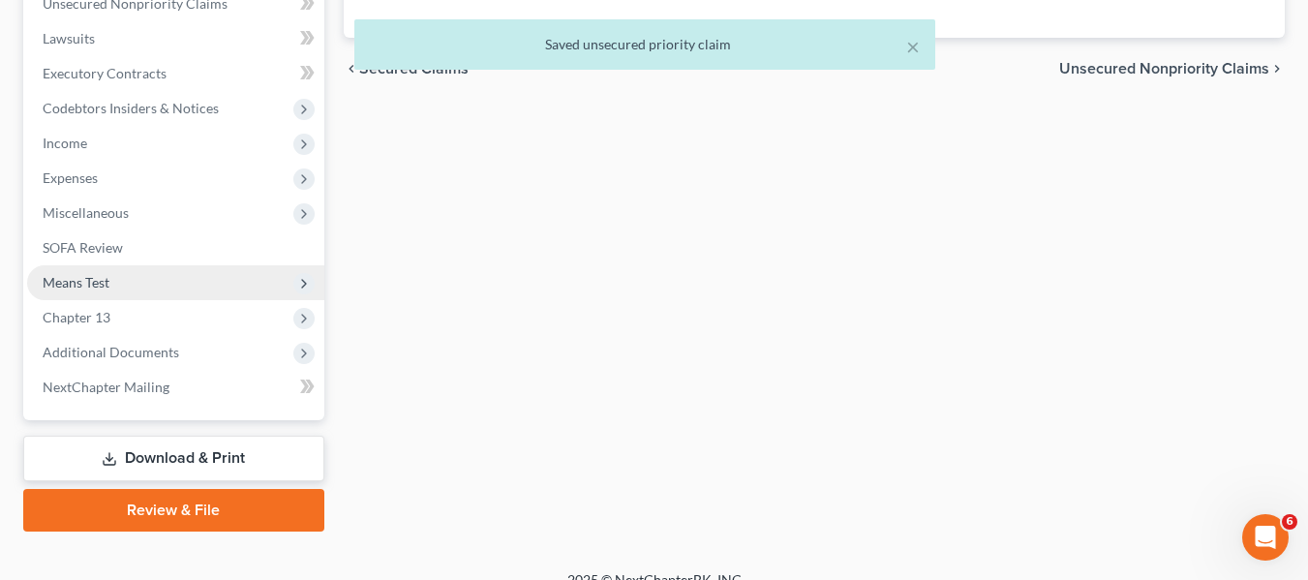
scroll to position [495, 0]
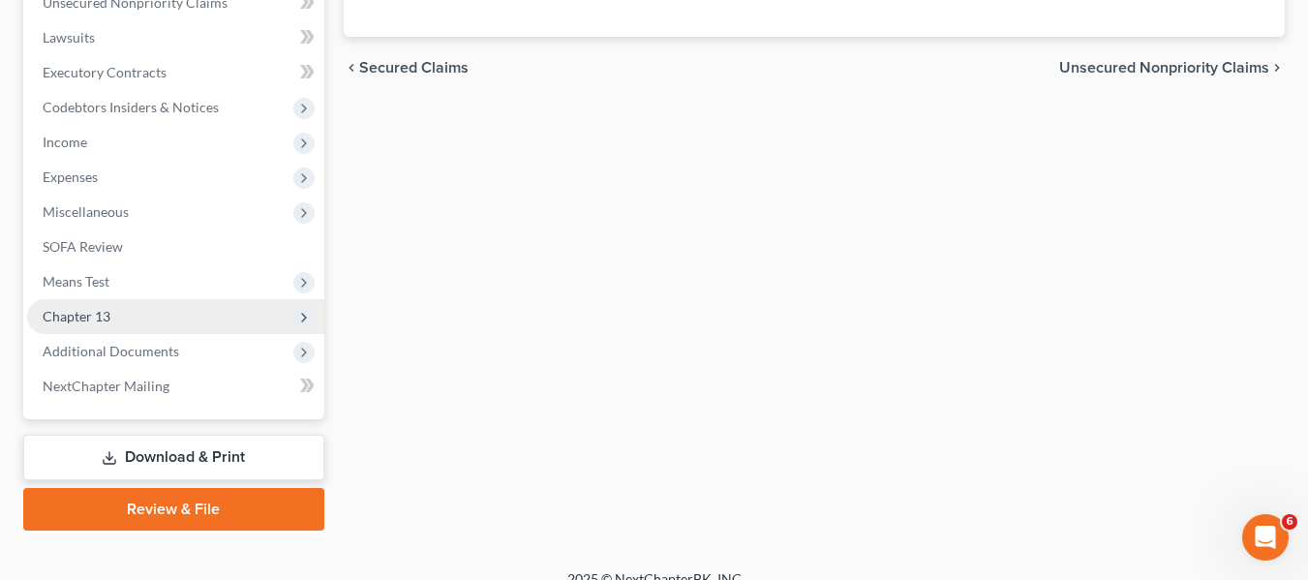
click at [90, 317] on span "Chapter 13" at bounding box center [77, 316] width 68 height 16
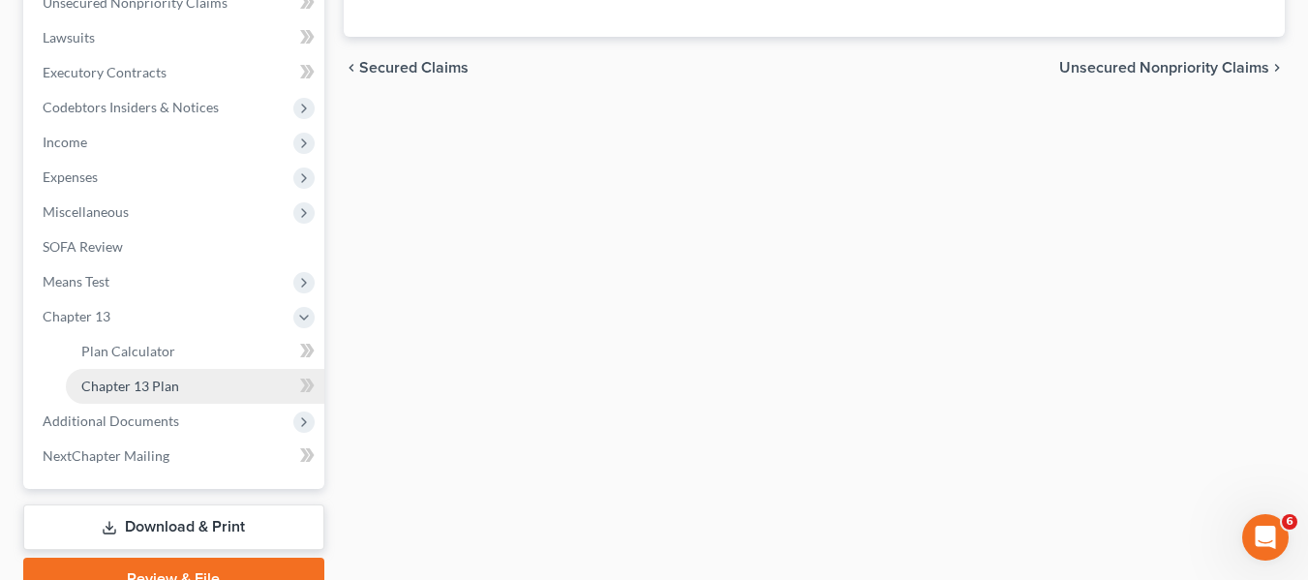
click at [119, 388] on span "Chapter 13 Plan" at bounding box center [130, 385] width 98 height 16
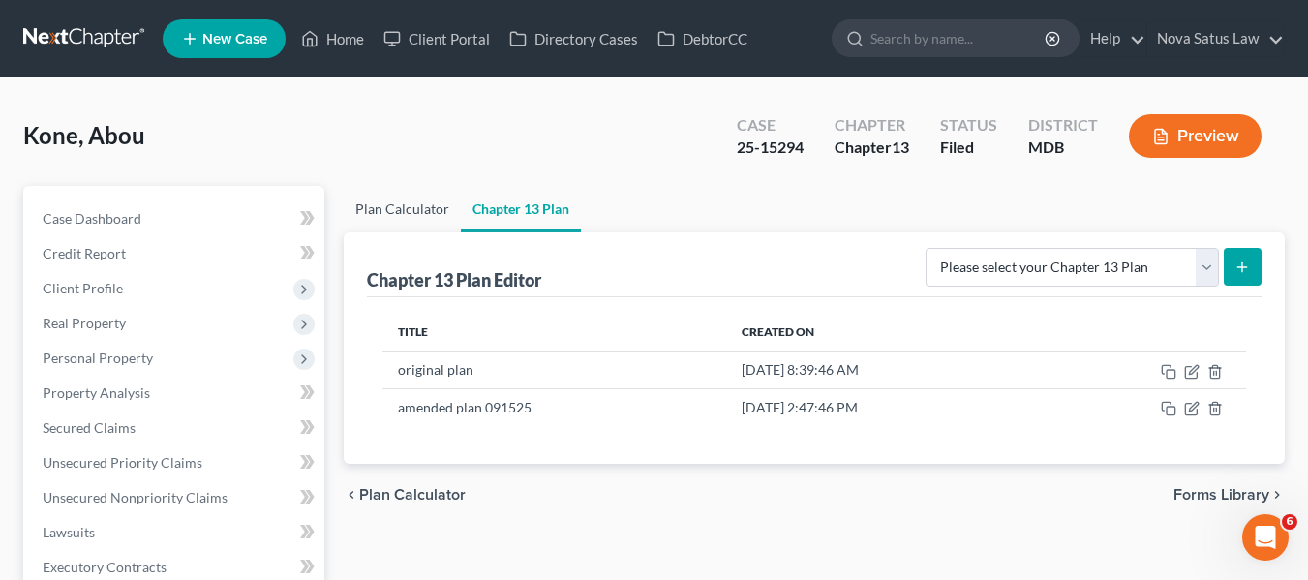
click at [377, 214] on link "Plan Calculator" at bounding box center [402, 209] width 117 height 46
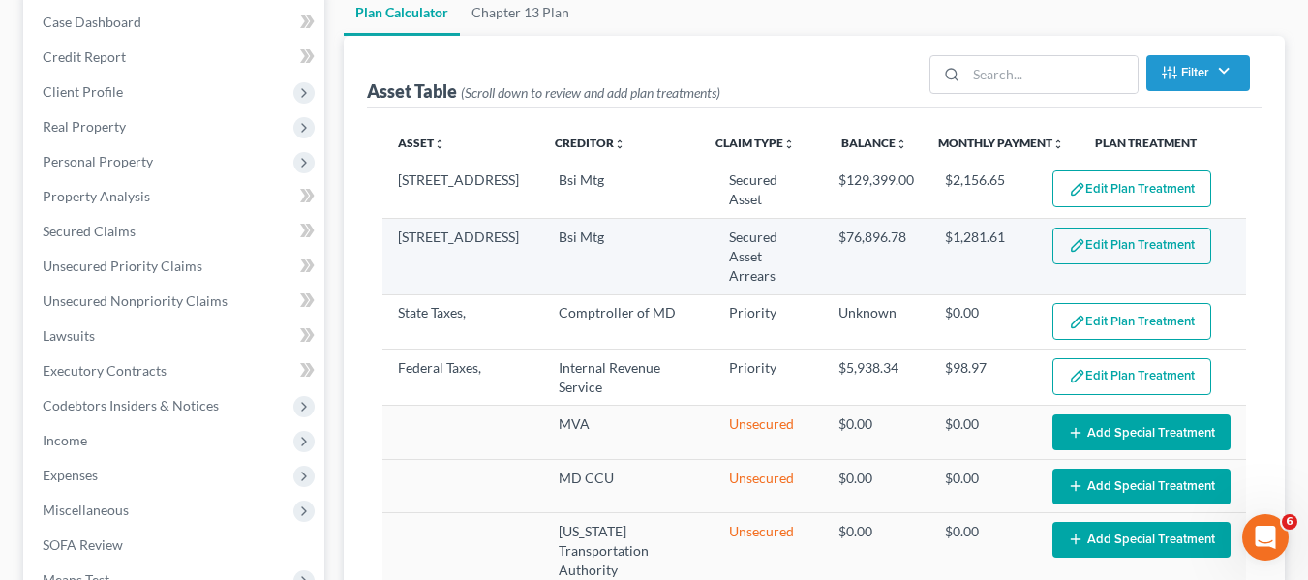
scroll to position [196, 0]
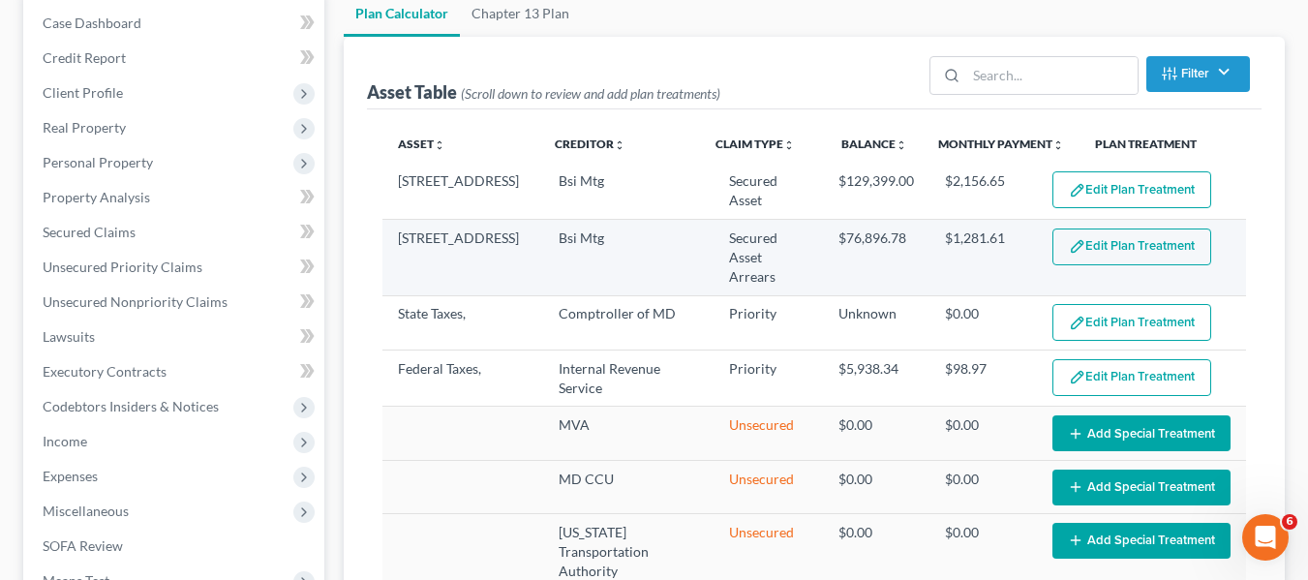
click at [636, 232] on td "Bsi Mtg" at bounding box center [628, 257] width 170 height 75
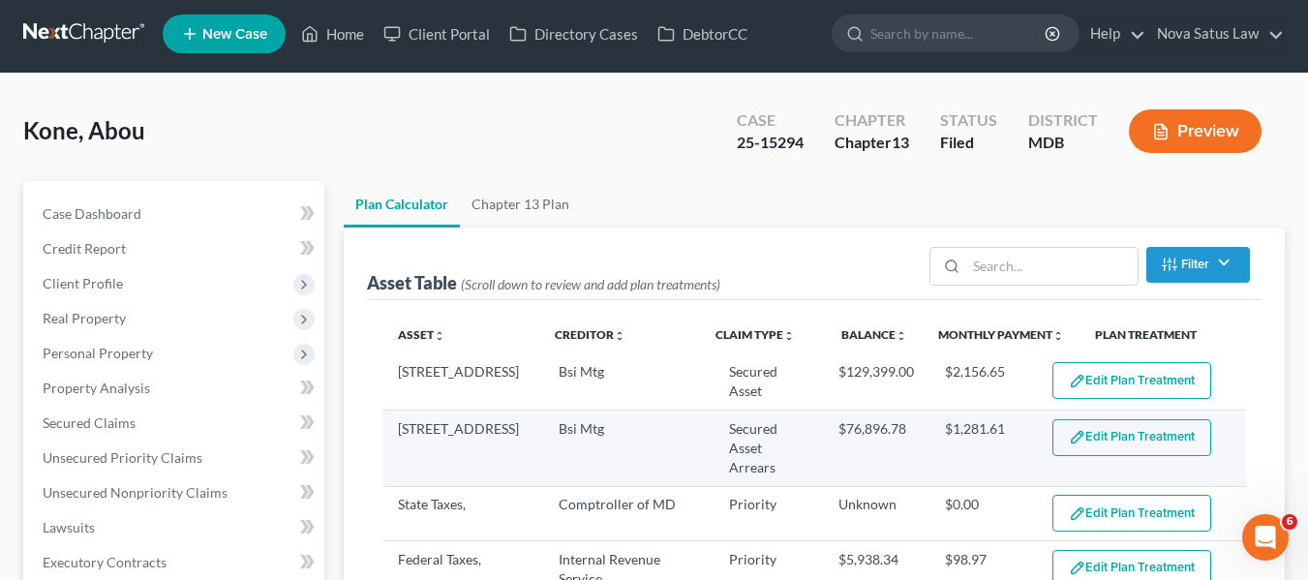
scroll to position [0, 0]
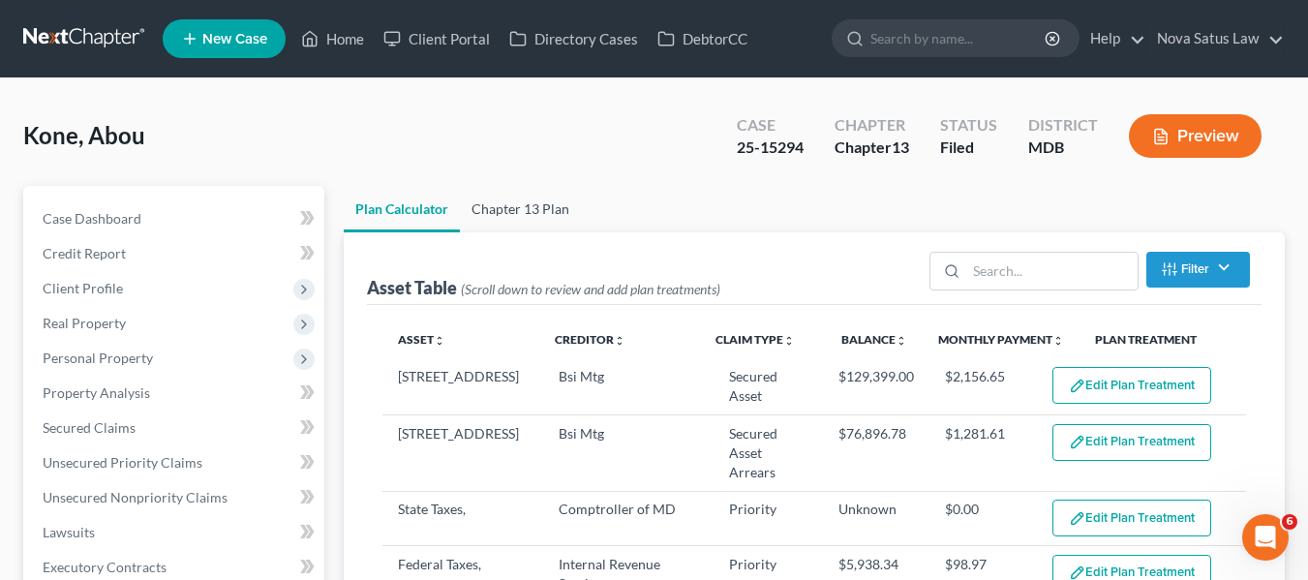
click at [517, 222] on link "Chapter 13 Plan" at bounding box center [520, 209] width 121 height 46
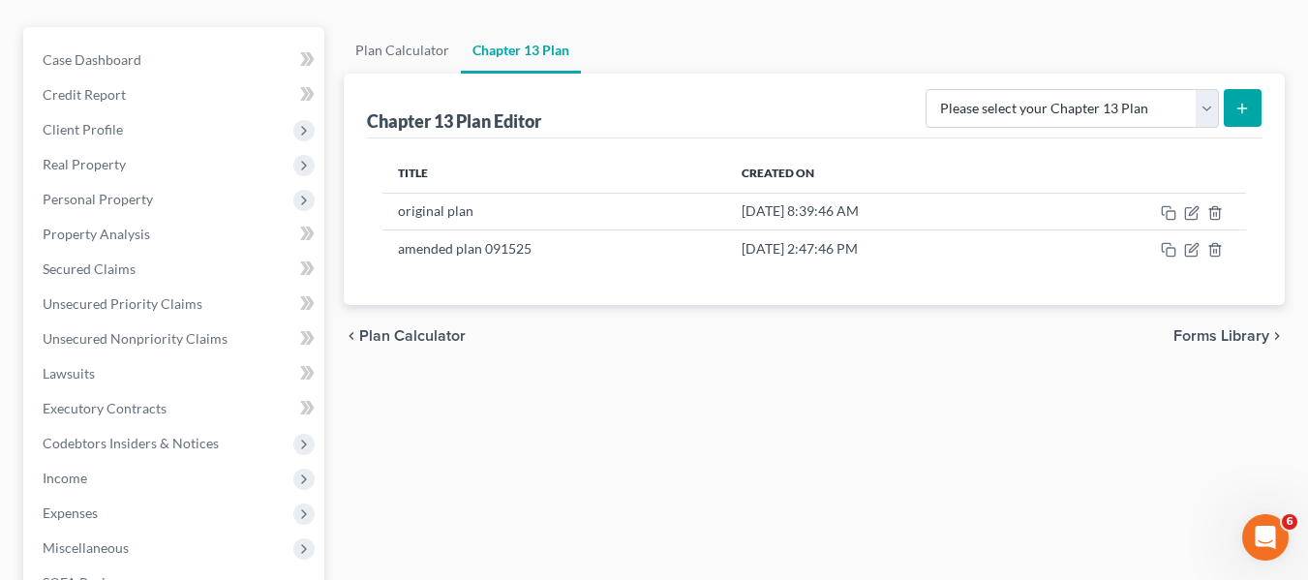
scroll to position [160, 0]
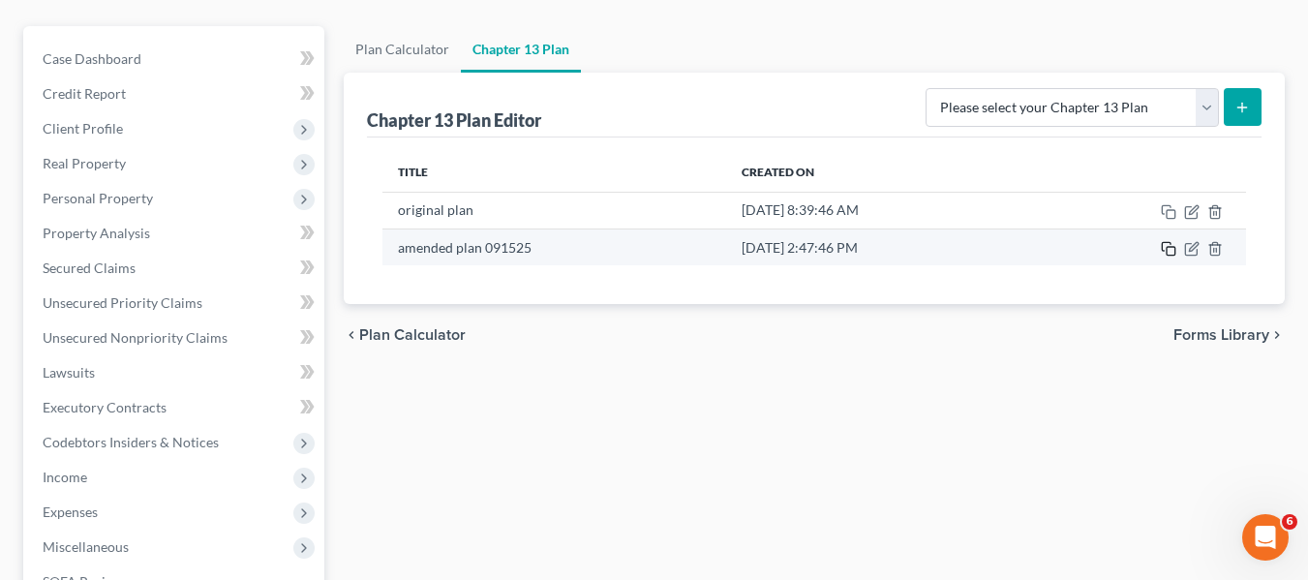
click at [1166, 244] on icon "button" at bounding box center [1168, 248] width 15 height 15
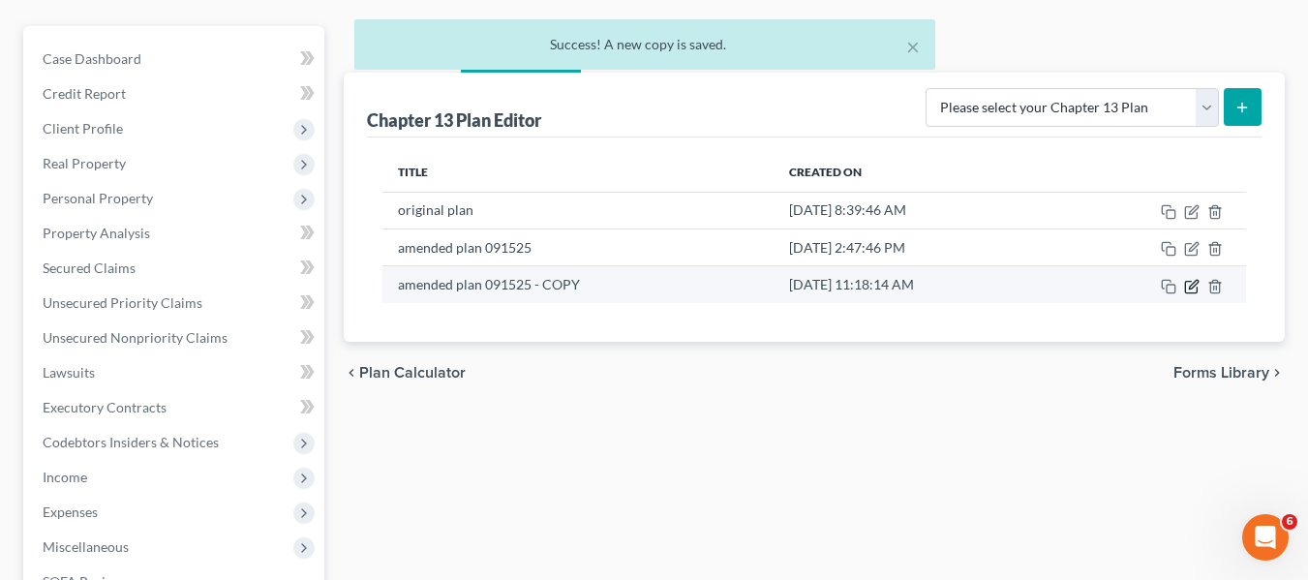
click at [1190, 281] on icon "button" at bounding box center [1191, 287] width 12 height 12
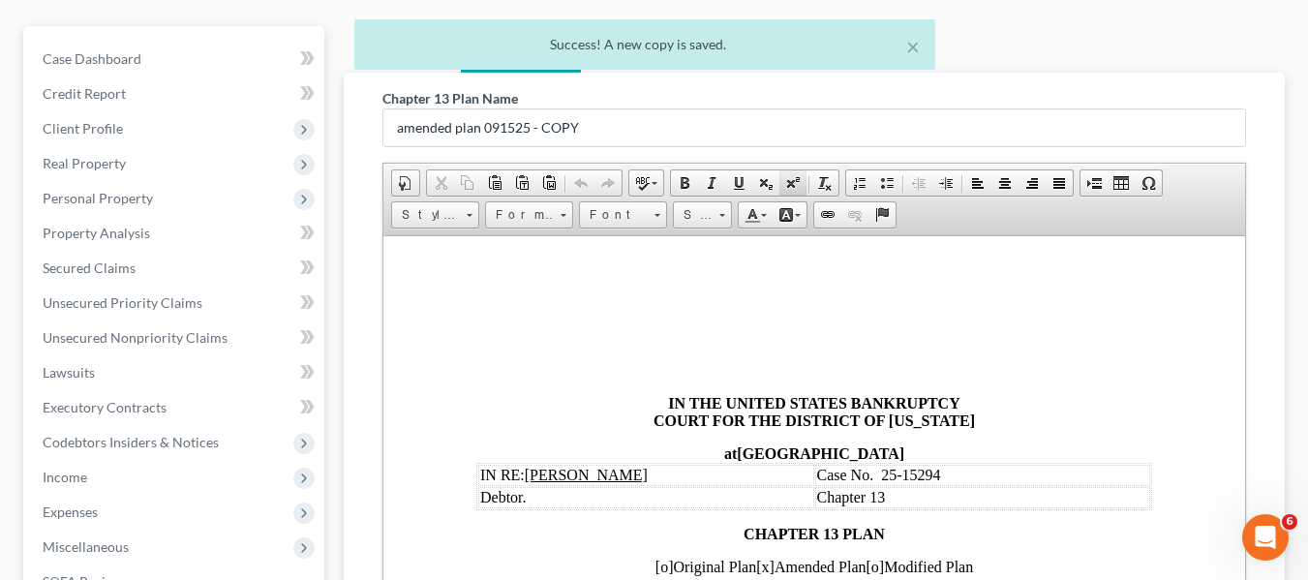
scroll to position [0, 0]
click at [618, 125] on input "amended plan 091525 - COPY" at bounding box center [813, 127] width 861 height 37
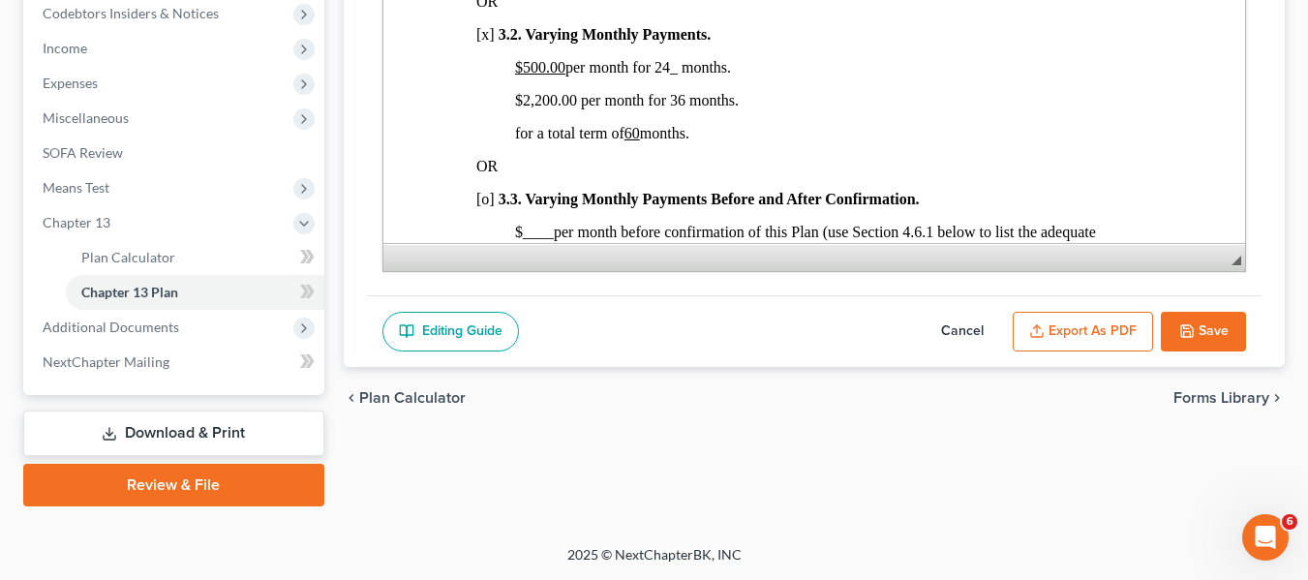
scroll to position [1351, 0]
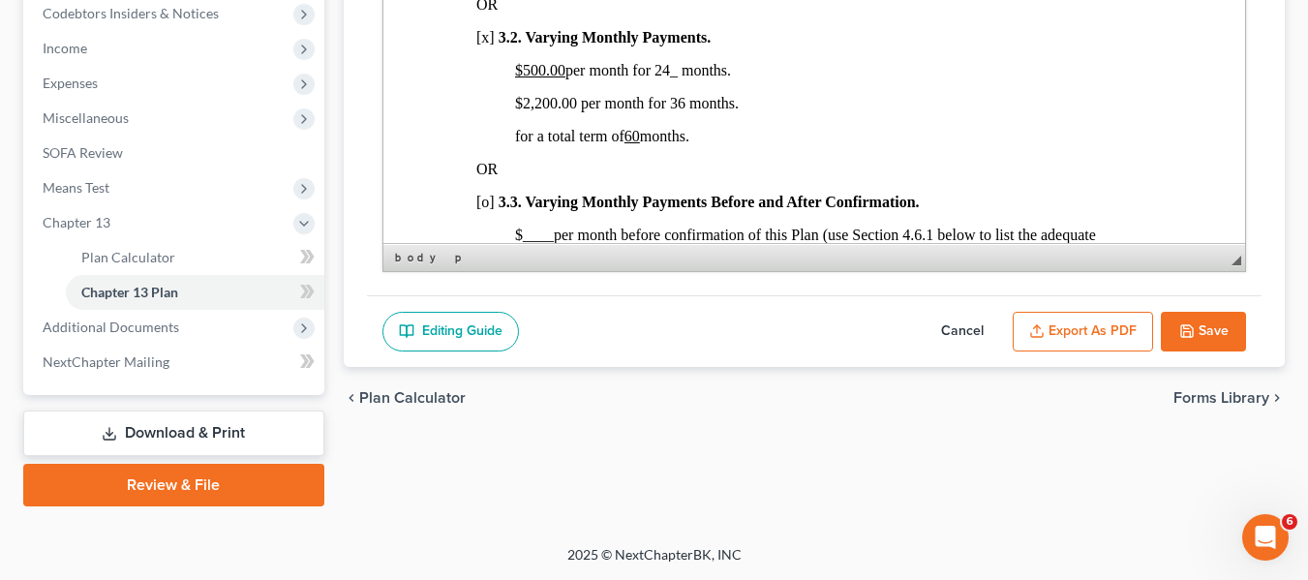
click at [535, 111] on span "$2,200.00 per month for 36 months." at bounding box center [626, 103] width 224 height 16
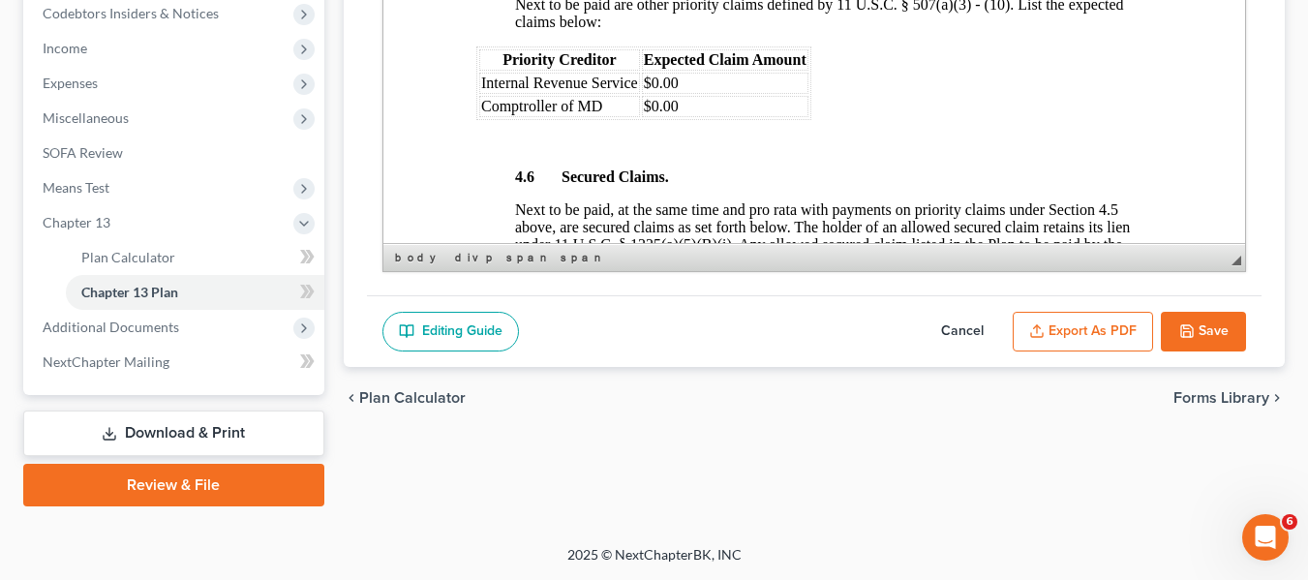
scroll to position [2695, 0]
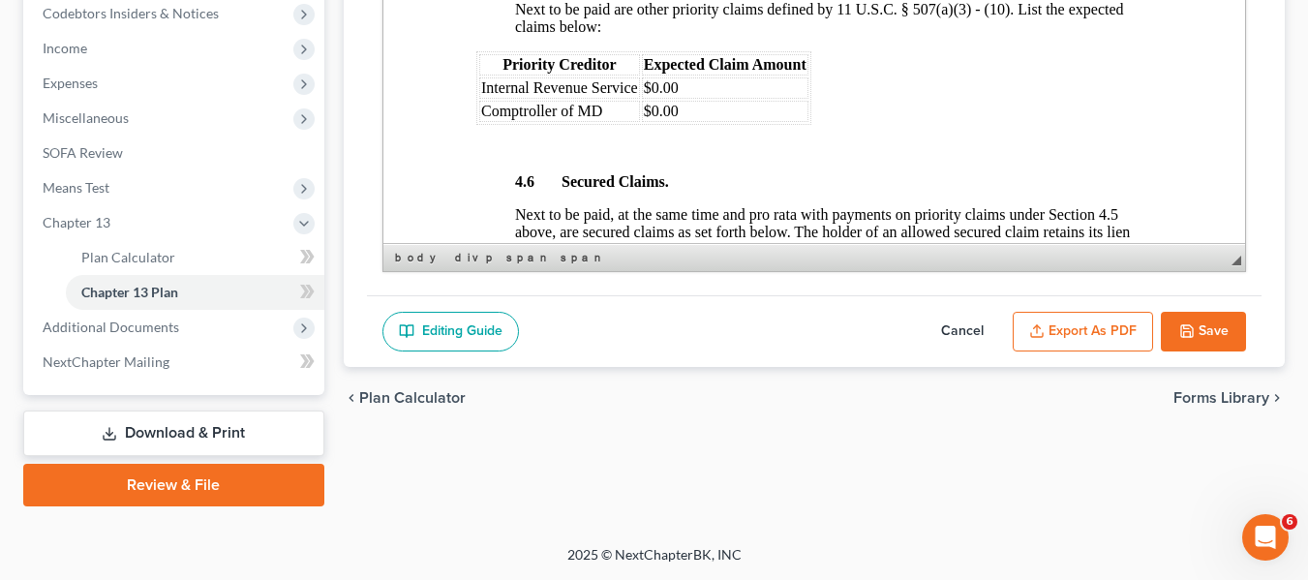
click at [685, 99] on td "$0.00" at bounding box center [724, 87] width 166 height 21
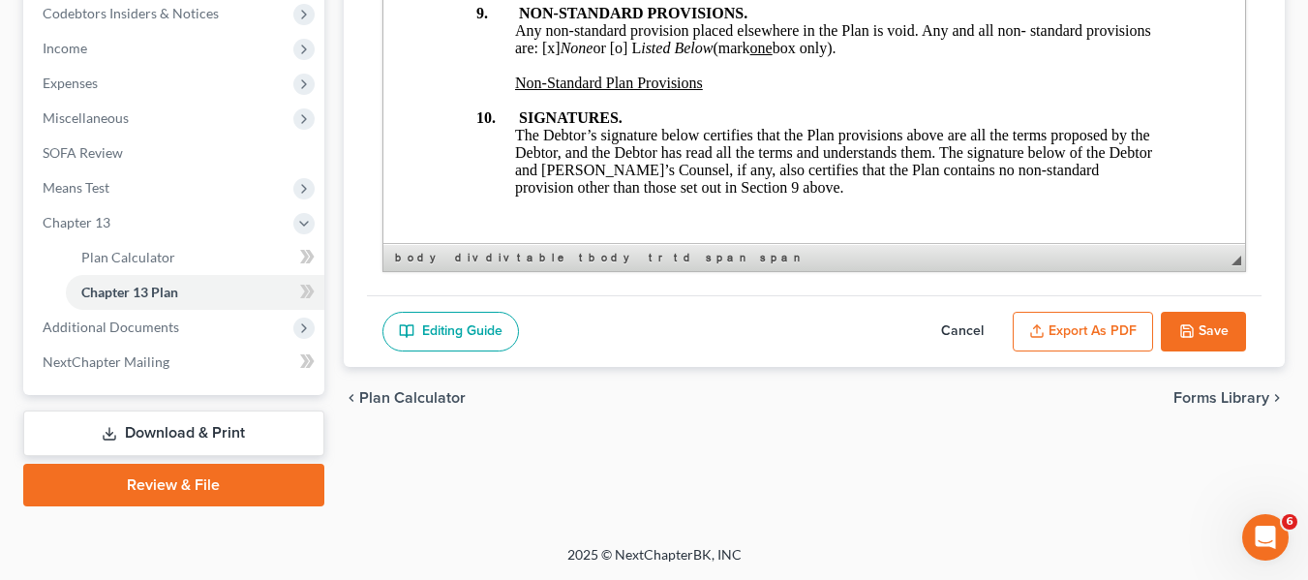
scroll to position [7511, 0]
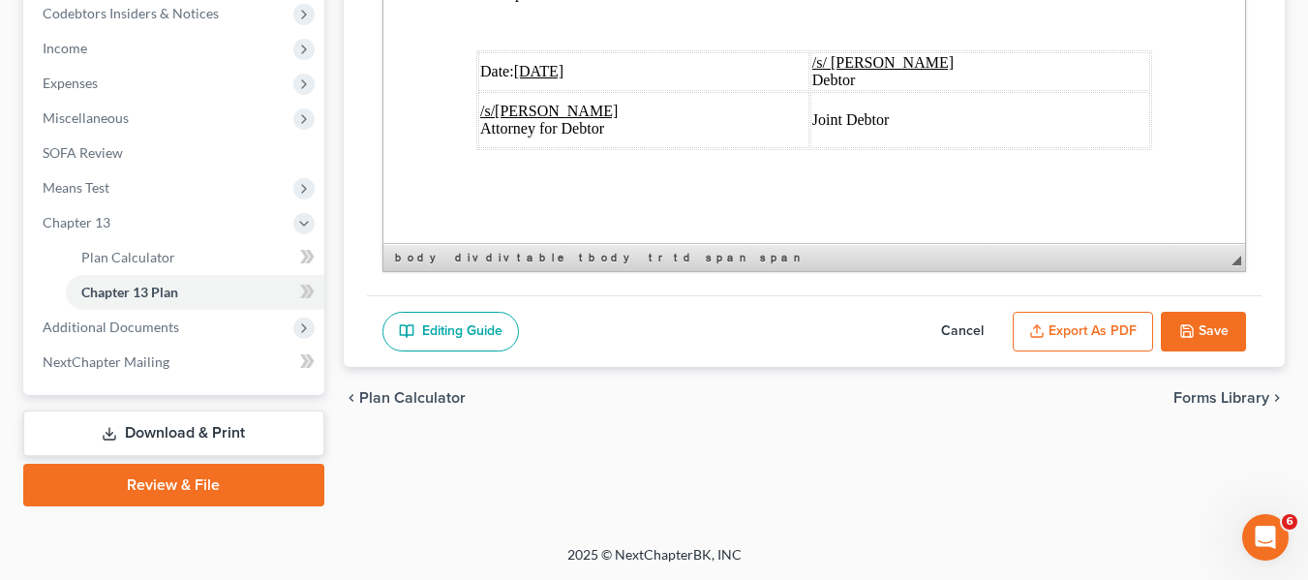
click at [520, 63] on u "[DATE]" at bounding box center [538, 71] width 50 height 16
click at [1078, 335] on button "Export as PDF" at bounding box center [1082, 332] width 140 height 41
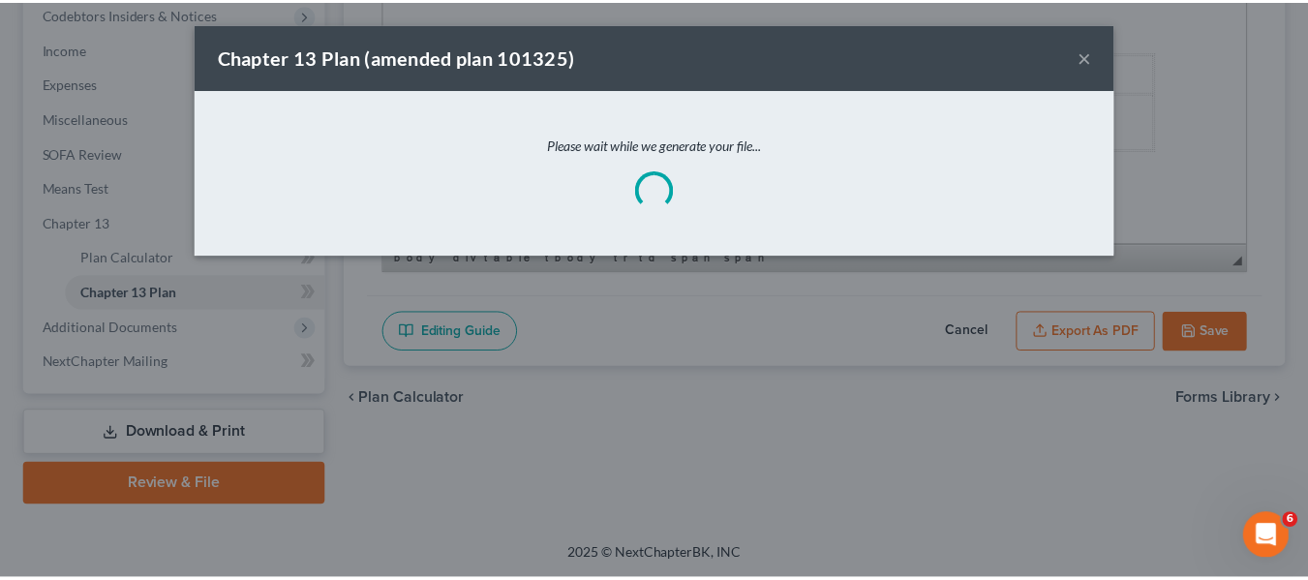
scroll to position [7442, 0]
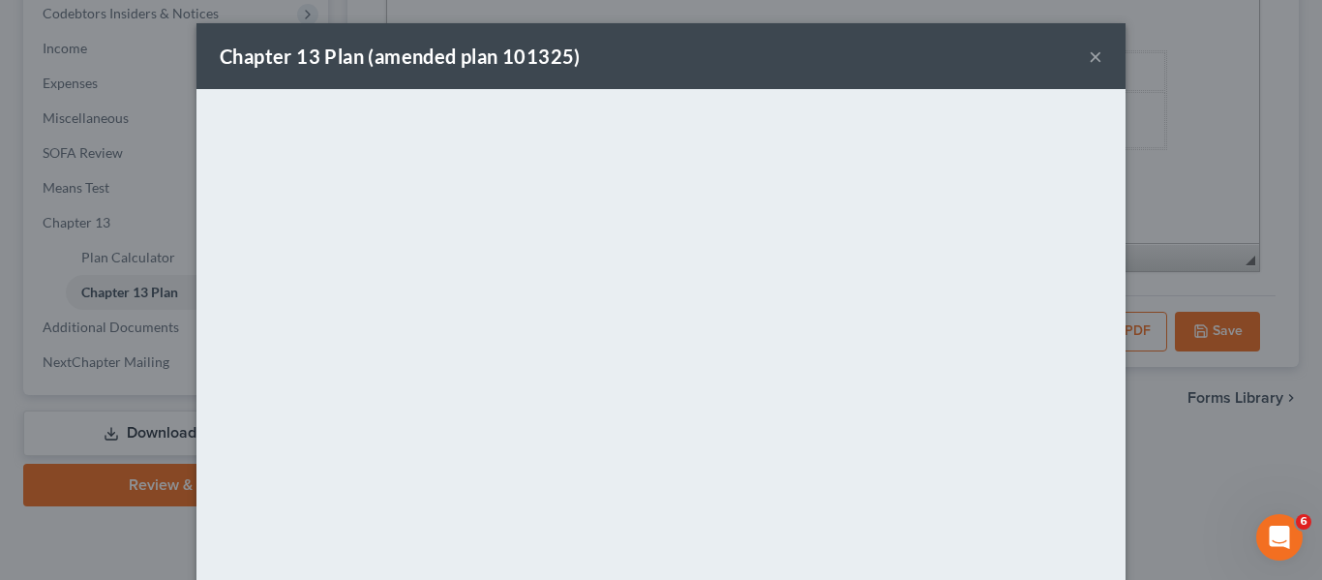
click at [654, 79] on div "Chapter 13 Plan (amended plan 101325) ×" at bounding box center [660, 56] width 929 height 66
click at [1089, 59] on button "×" at bounding box center [1096, 56] width 14 height 23
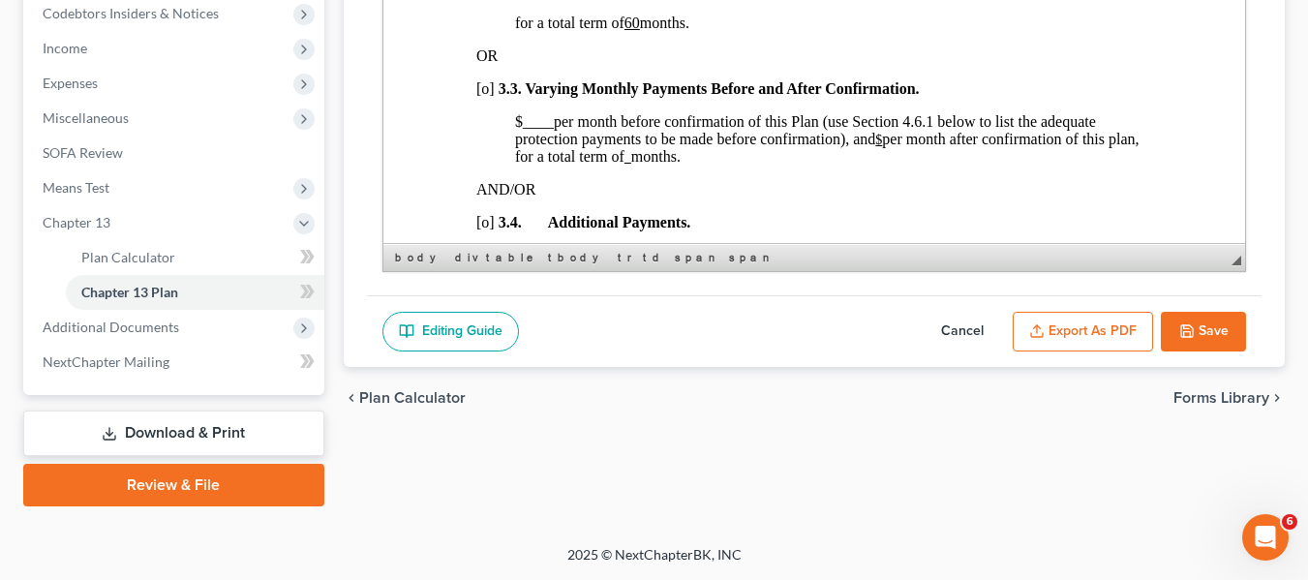
scroll to position [1427, 0]
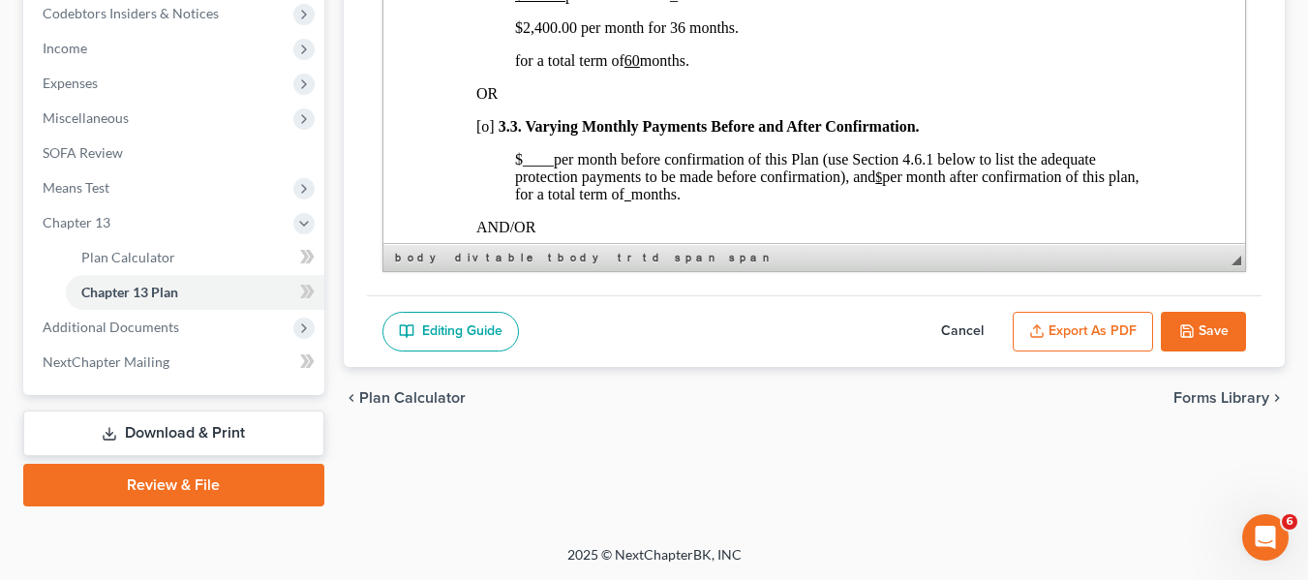
click at [1182, 325] on icon "button" at bounding box center [1187, 331] width 12 height 12
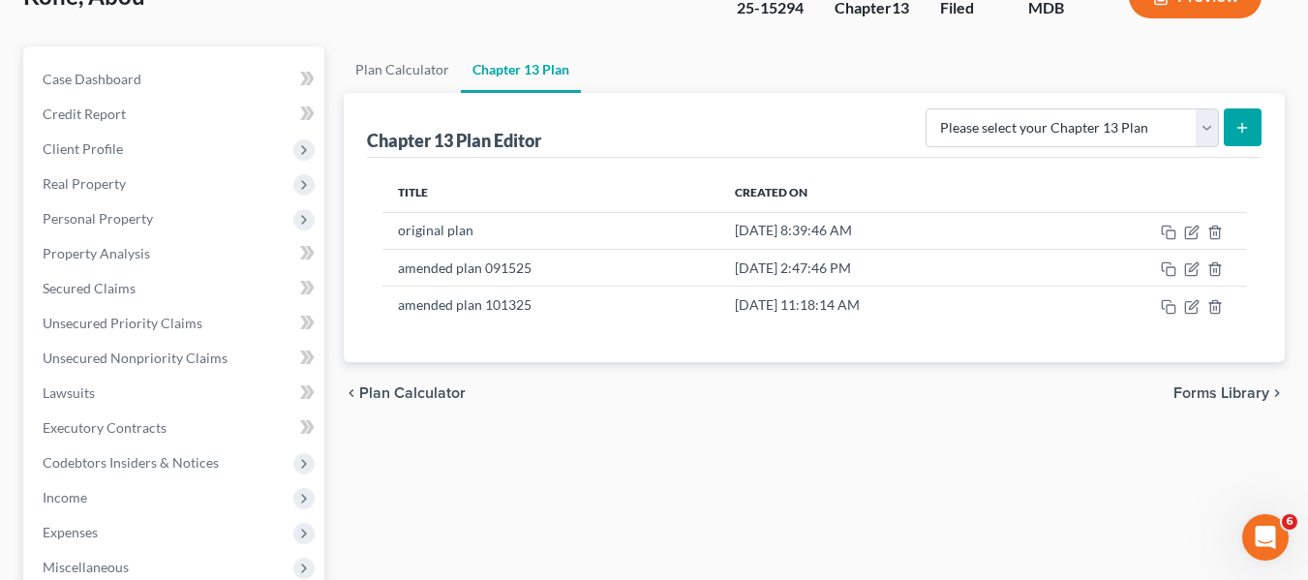
scroll to position [0, 0]
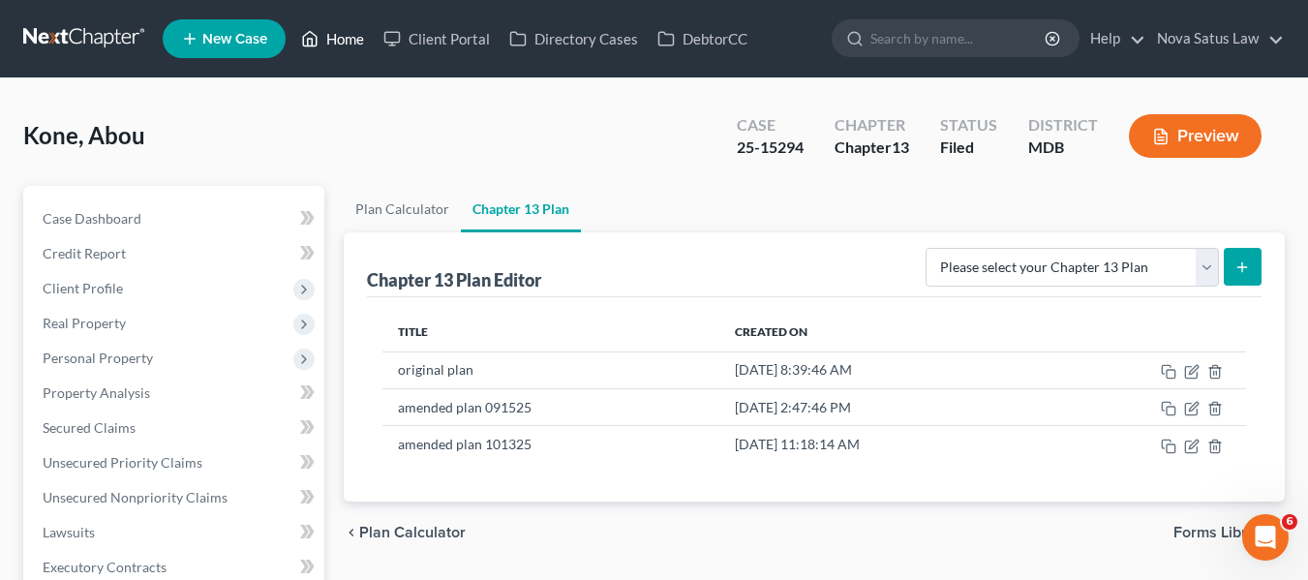
click at [335, 38] on link "Home" at bounding box center [332, 38] width 82 height 35
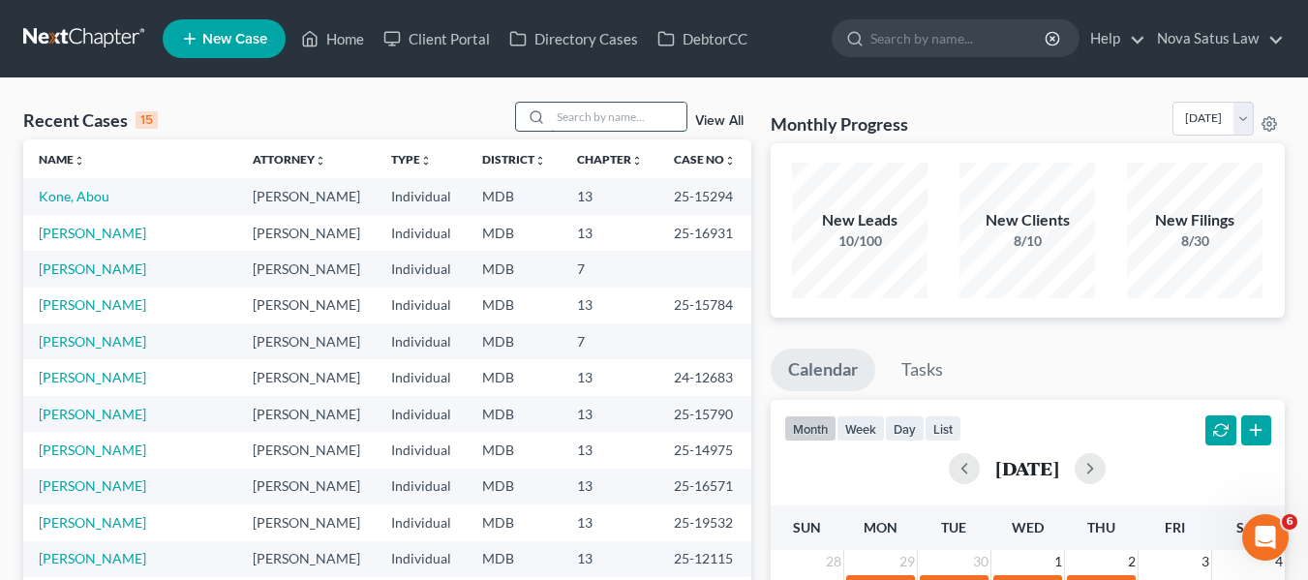
click at [577, 122] on input "search" at bounding box center [619, 117] width 136 height 28
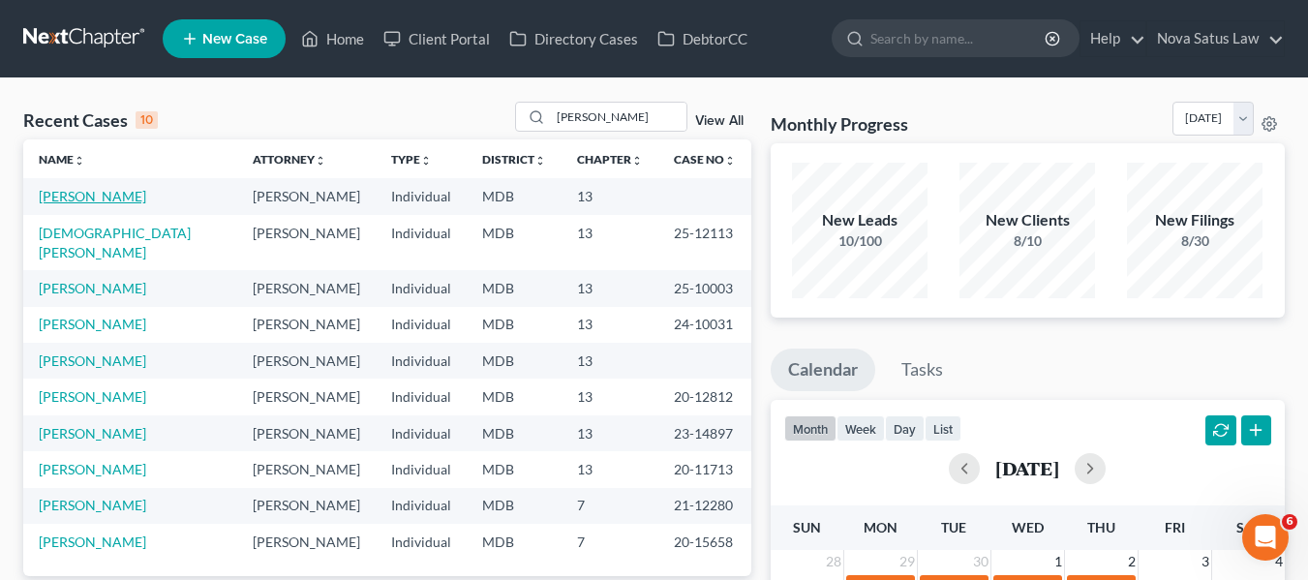
click at [48, 197] on link "[PERSON_NAME]" at bounding box center [92, 196] width 107 height 16
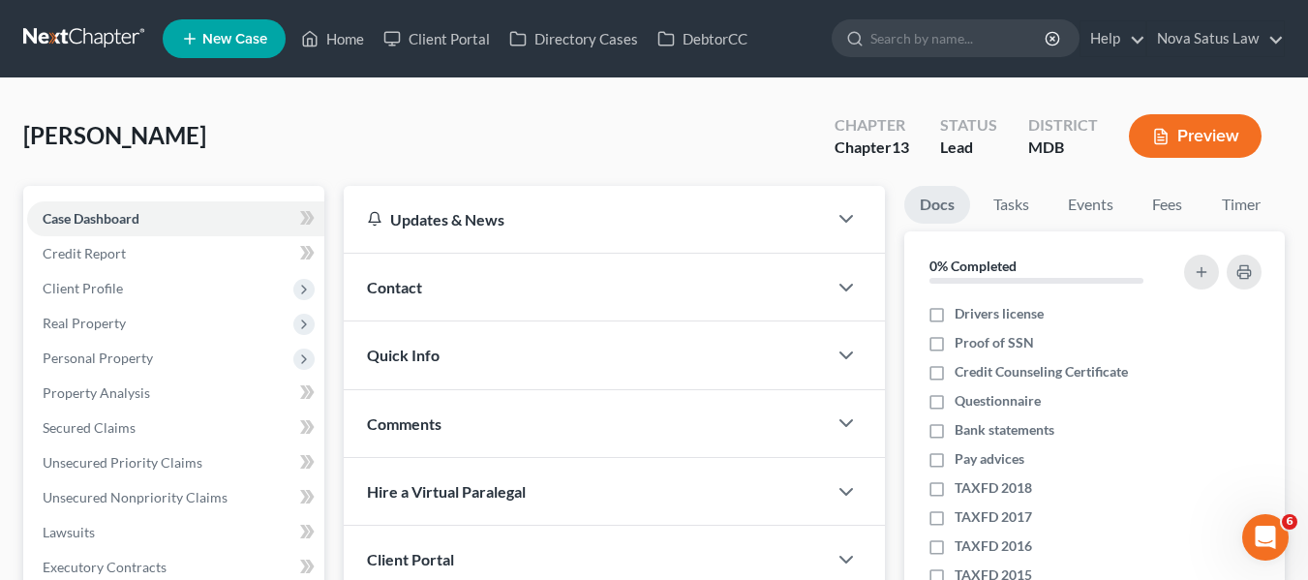
scroll to position [281, 0]
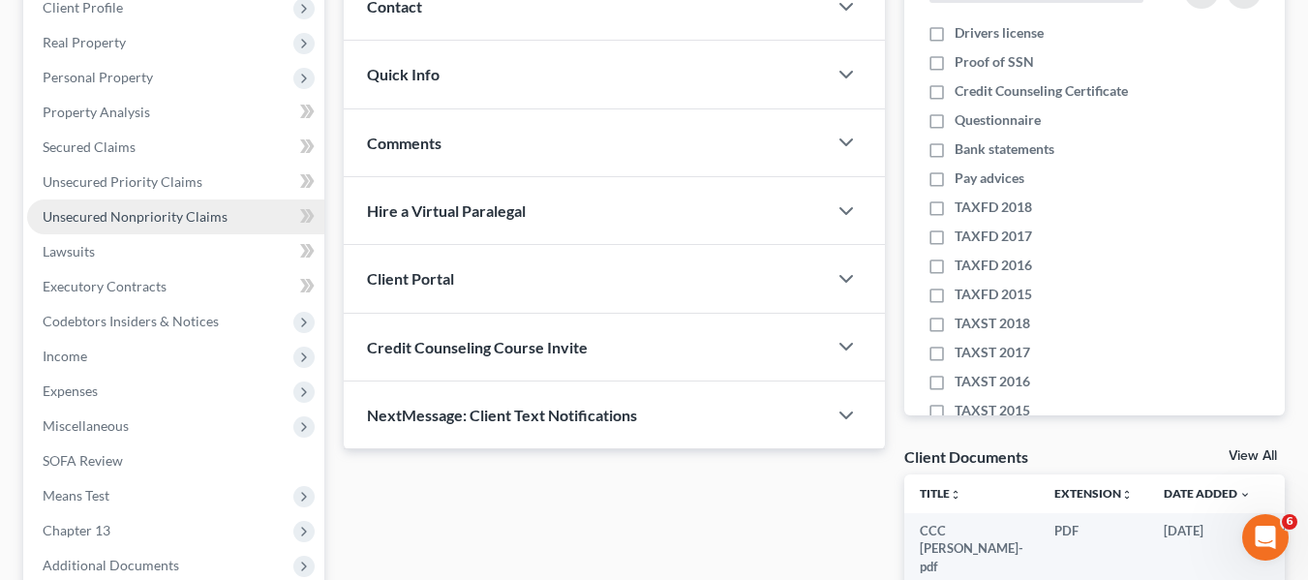
click at [78, 211] on span "Unsecured Nonpriority Claims" at bounding box center [135, 216] width 185 height 16
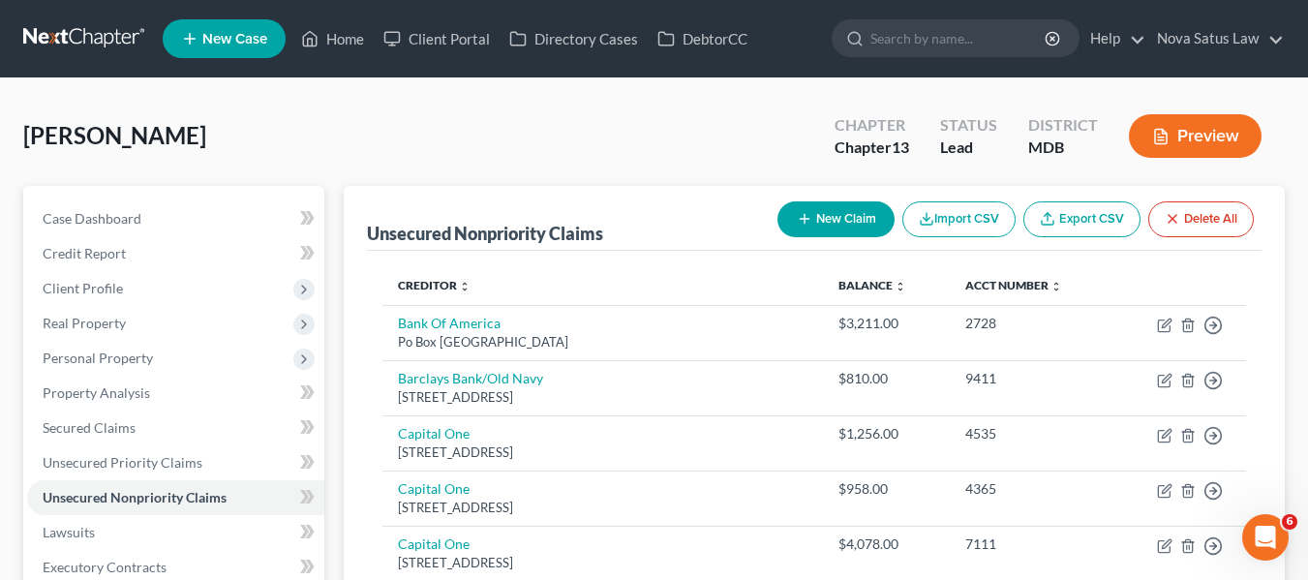
scroll to position [90, 0]
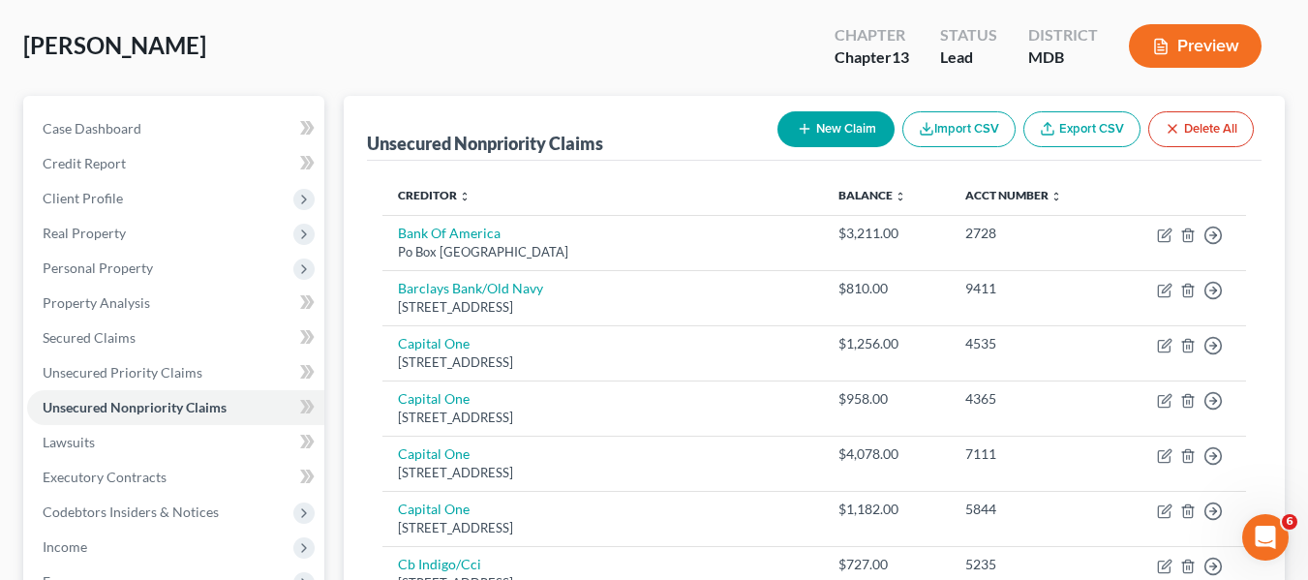
click at [820, 124] on button "New Claim" at bounding box center [835, 129] width 117 height 36
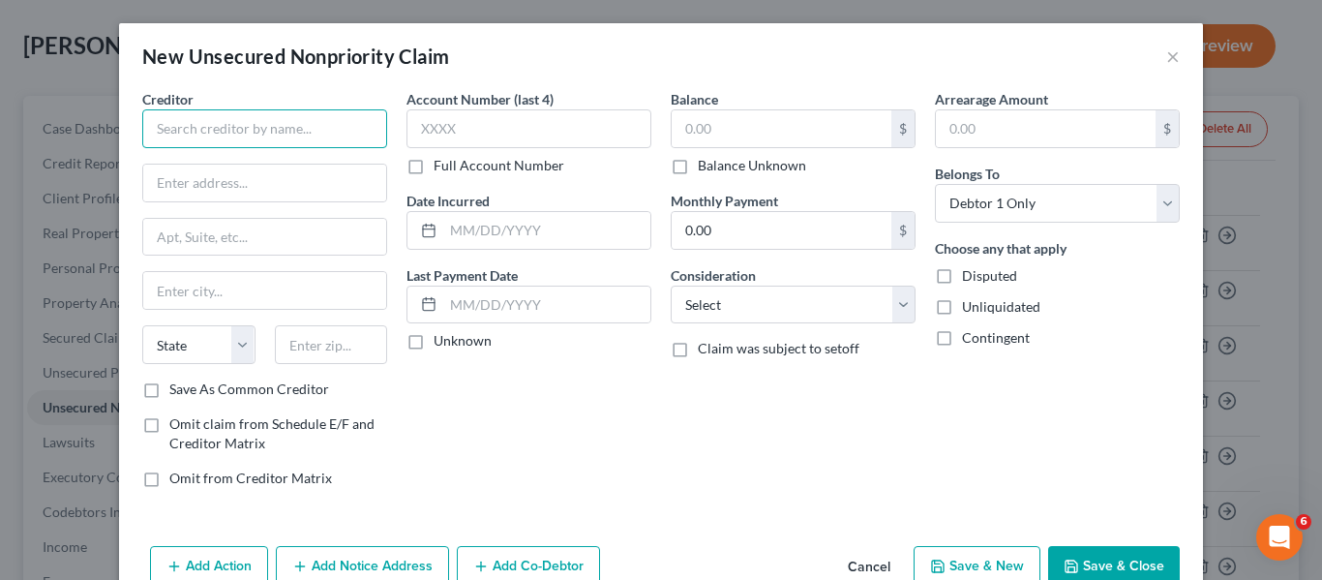
click at [322, 112] on input "text" at bounding box center [264, 128] width 245 height 39
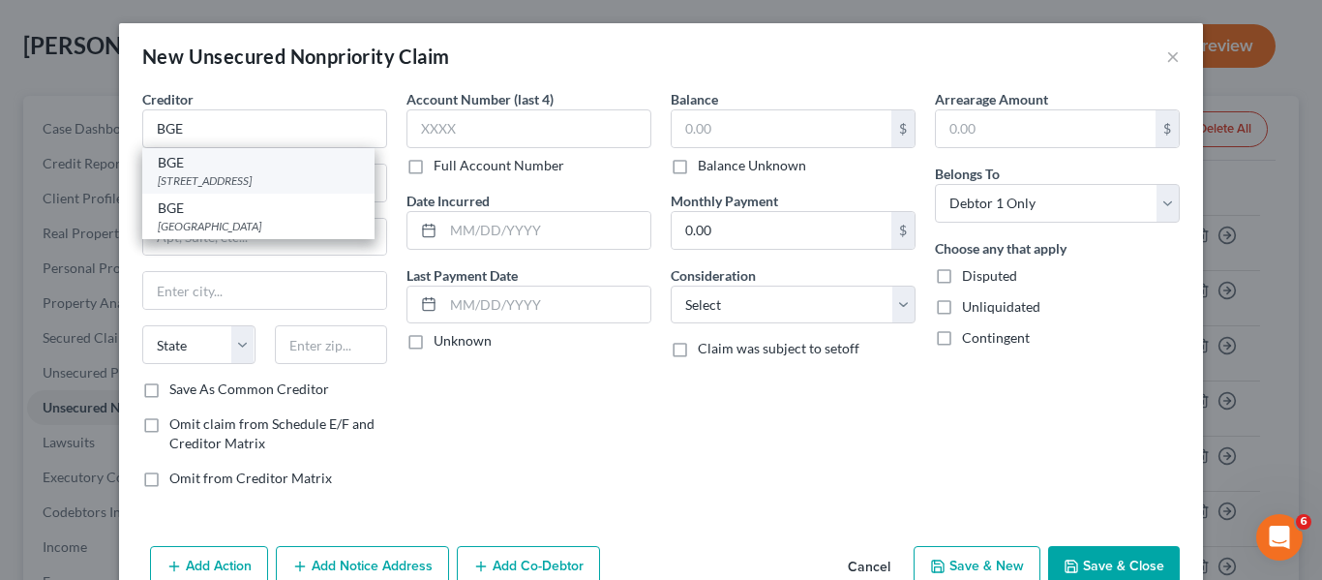
click at [291, 188] on div "[STREET_ADDRESS]" at bounding box center [258, 180] width 201 height 16
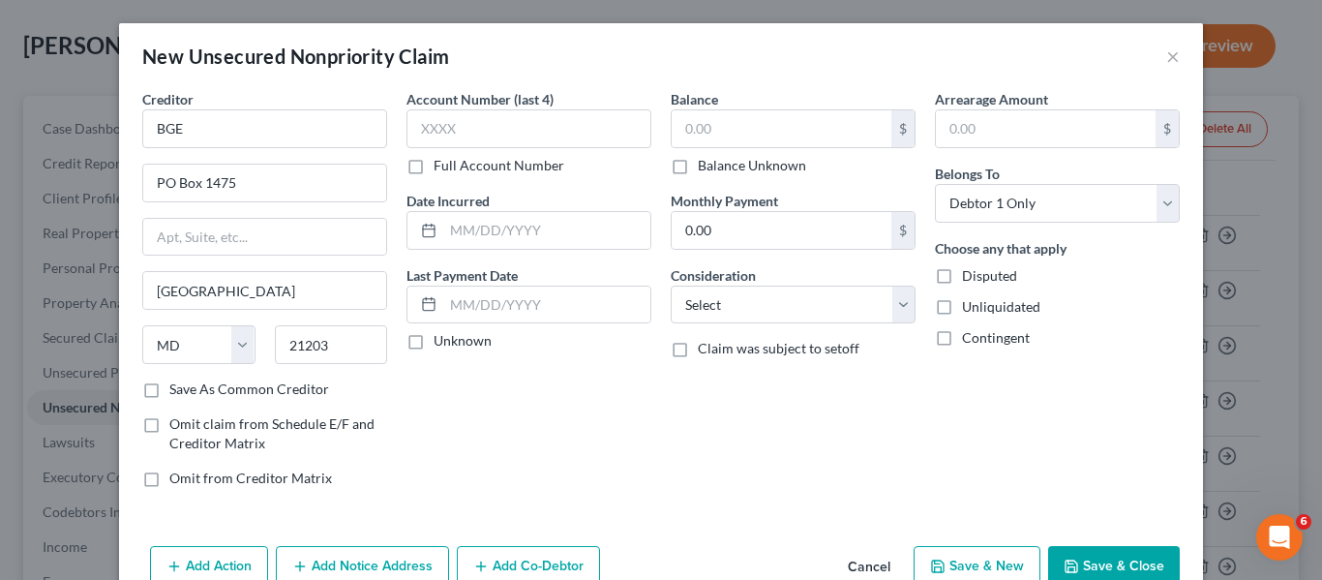
click at [1079, 557] on button "Save & Close" at bounding box center [1114, 566] width 132 height 41
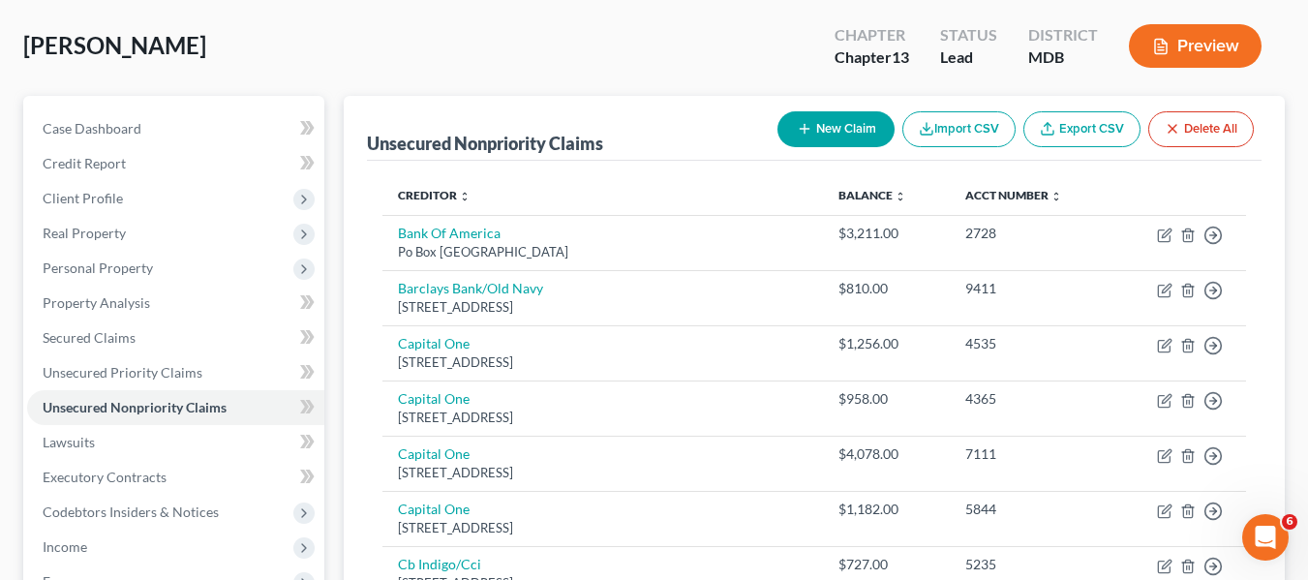
click at [814, 133] on button "New Claim" at bounding box center [835, 129] width 117 height 36
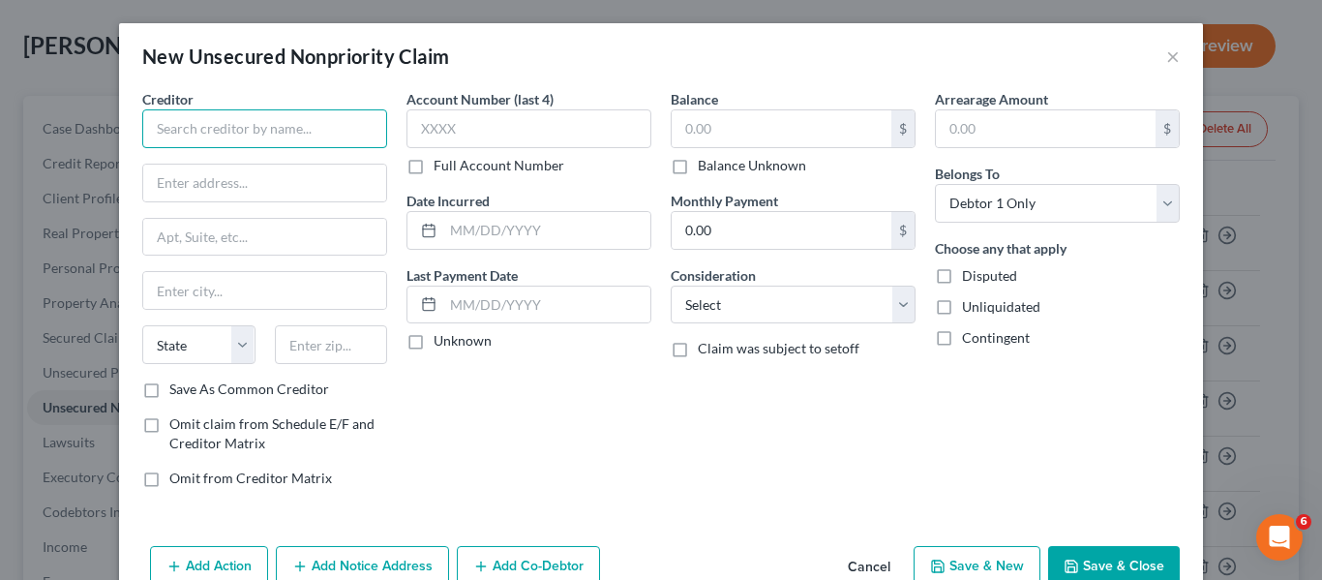
click at [260, 147] on input "text" at bounding box center [264, 128] width 245 height 39
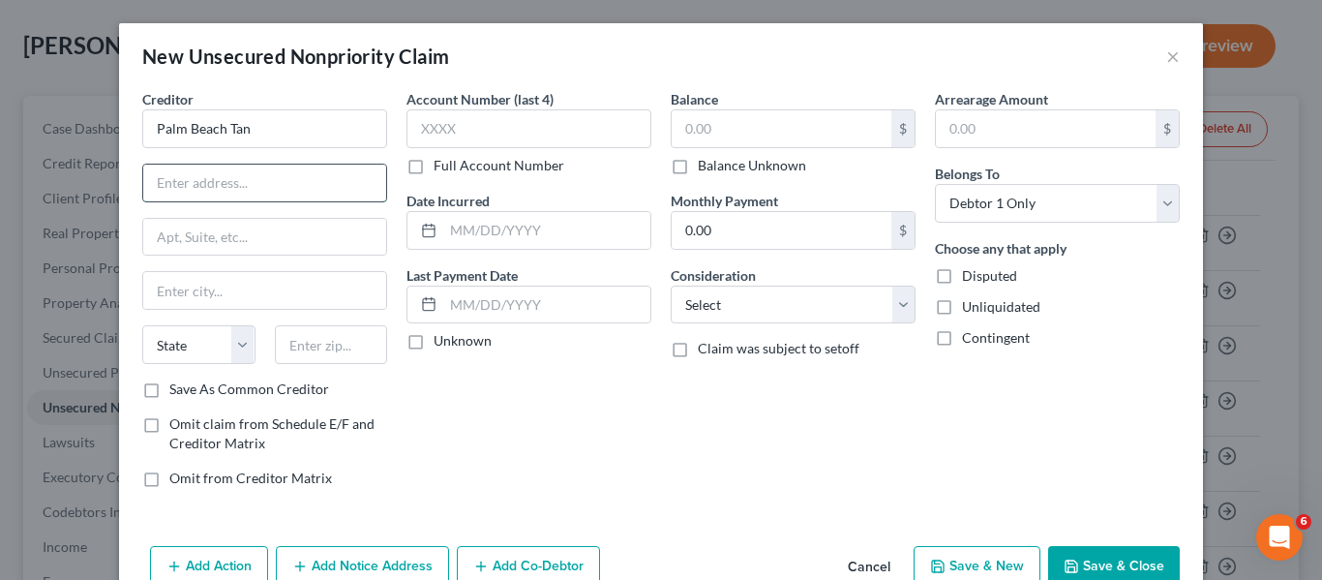
click at [234, 183] on input "text" at bounding box center [264, 183] width 243 height 37
click at [291, 360] on input "text" at bounding box center [331, 344] width 113 height 39
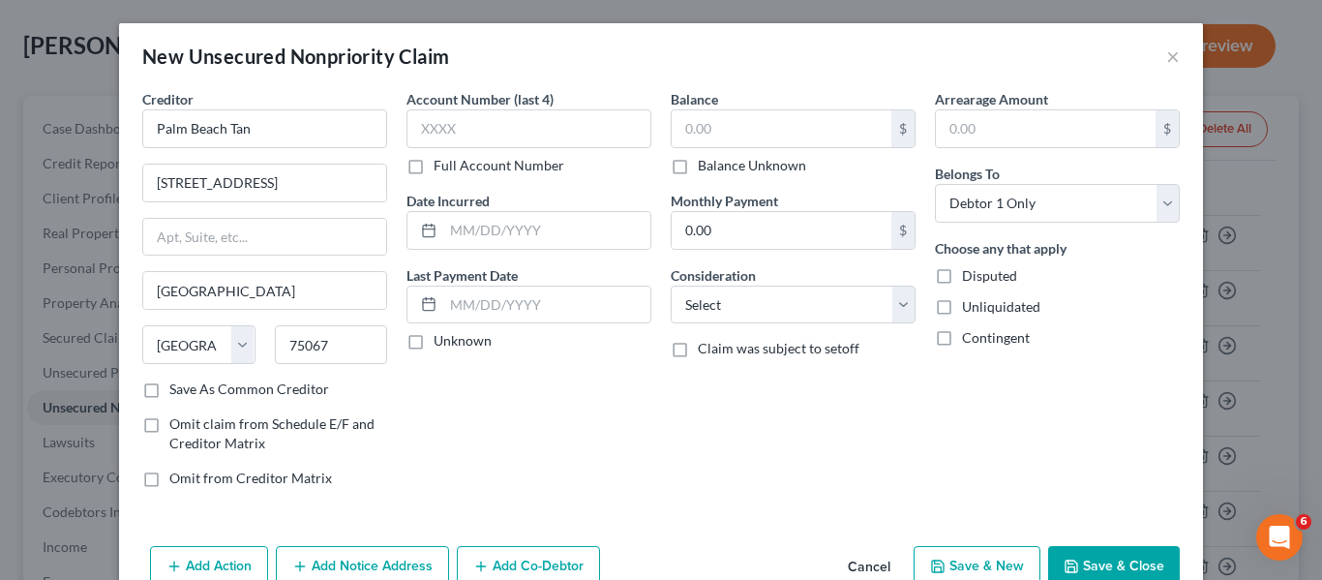
click at [1071, 560] on icon "button" at bounding box center [1071, 566] width 15 height 15
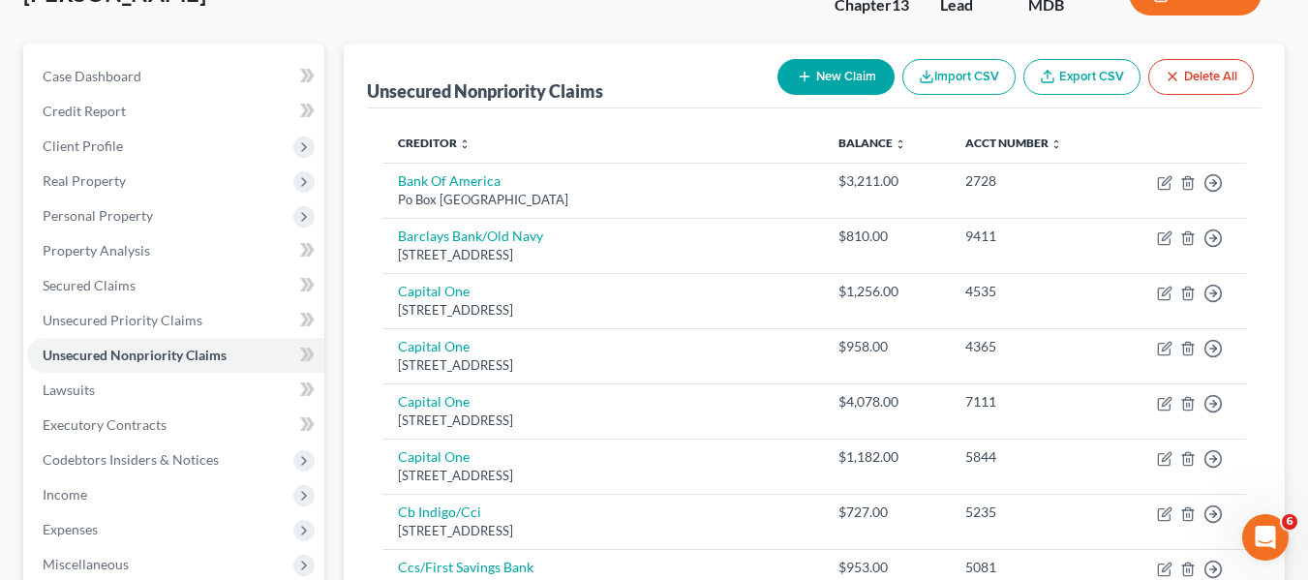
scroll to position [132, 0]
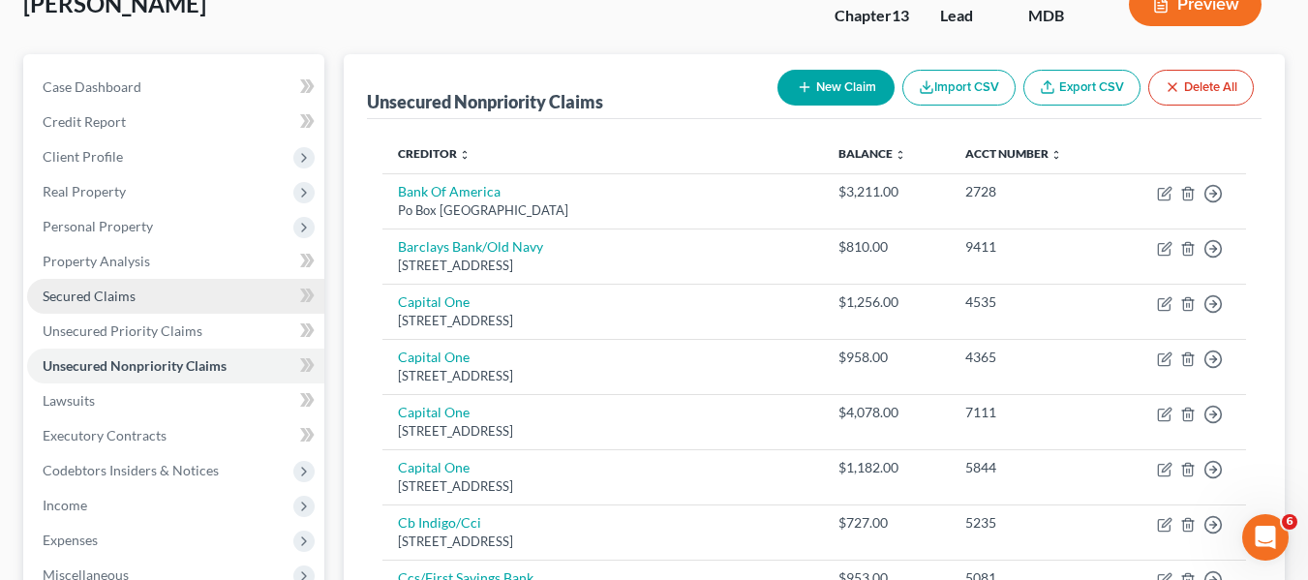
click at [93, 302] on span "Secured Claims" at bounding box center [89, 295] width 93 height 16
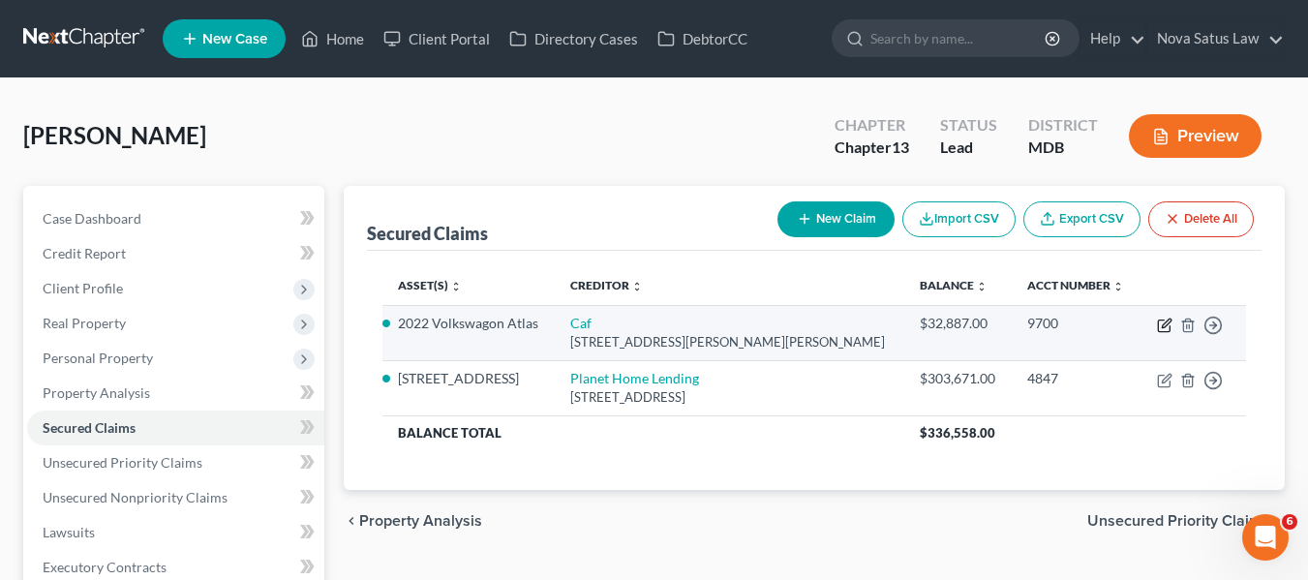
click at [1161, 322] on icon "button" at bounding box center [1164, 324] width 15 height 15
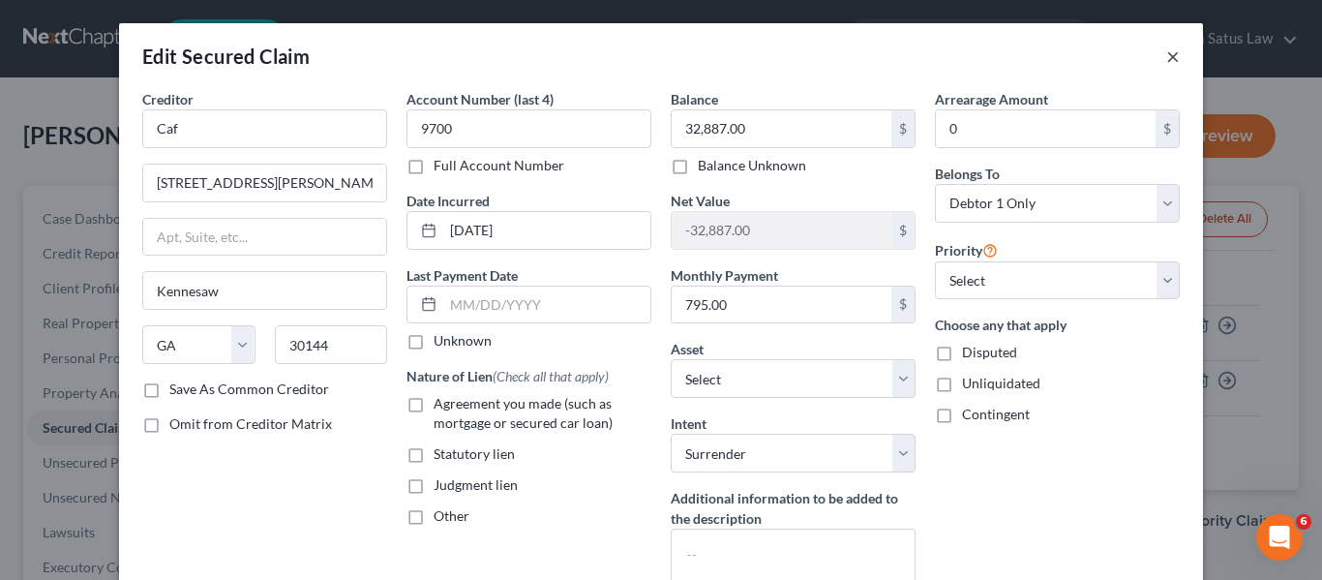
click at [1166, 61] on button "×" at bounding box center [1173, 56] width 14 height 23
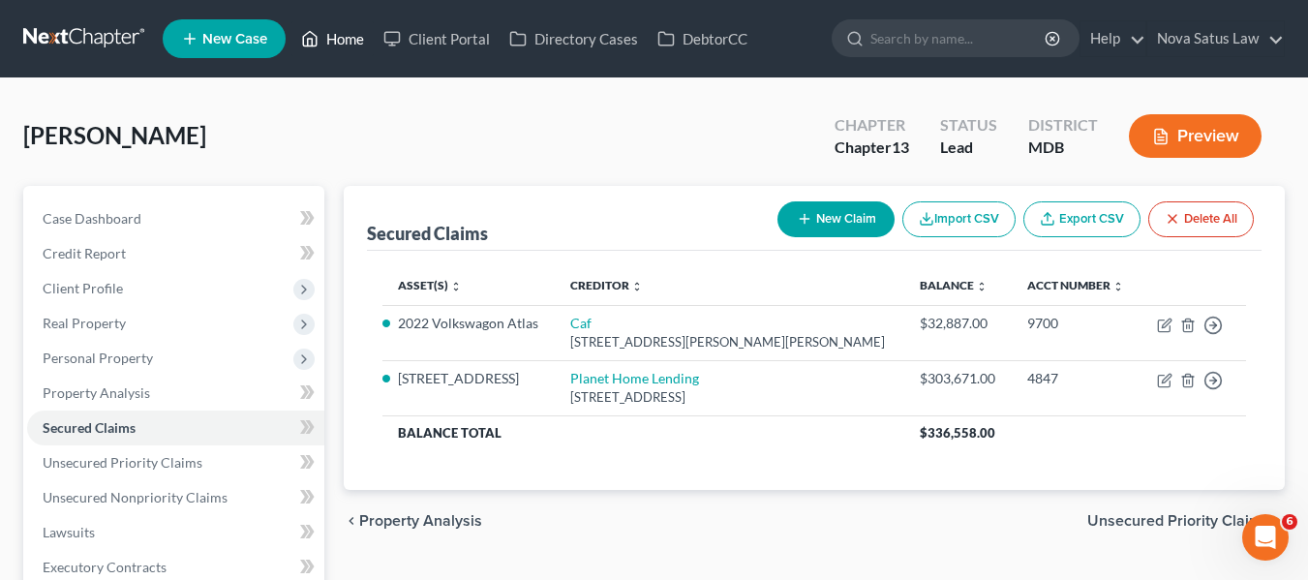
click at [348, 34] on link "Home" at bounding box center [332, 38] width 82 height 35
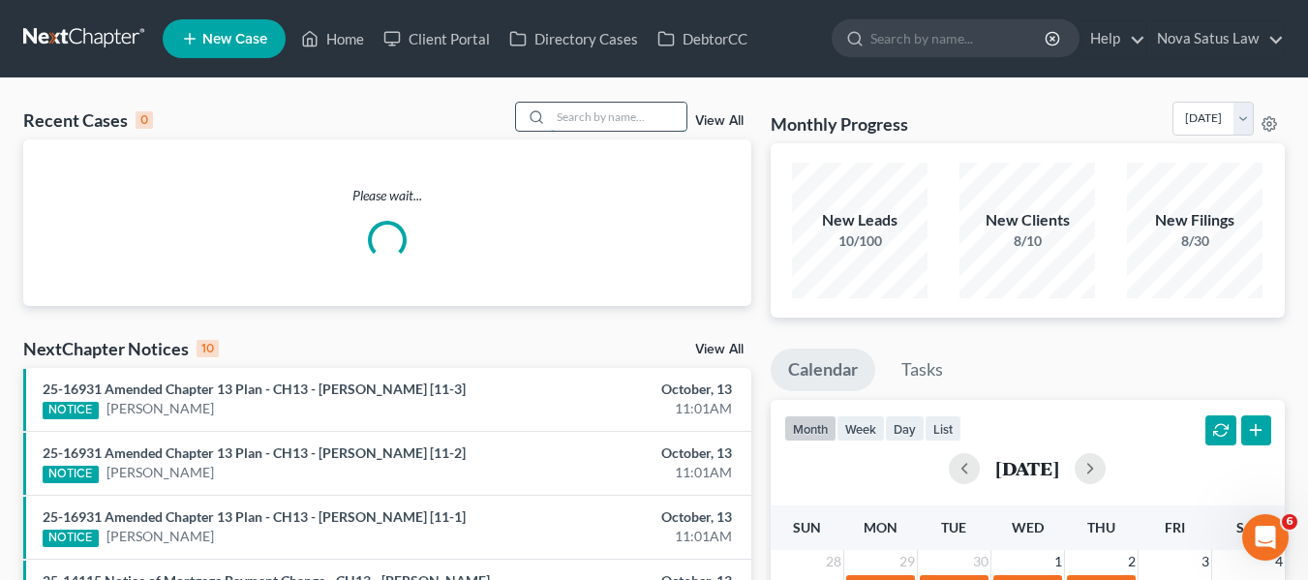
click at [570, 111] on input "search" at bounding box center [619, 117] width 136 height 28
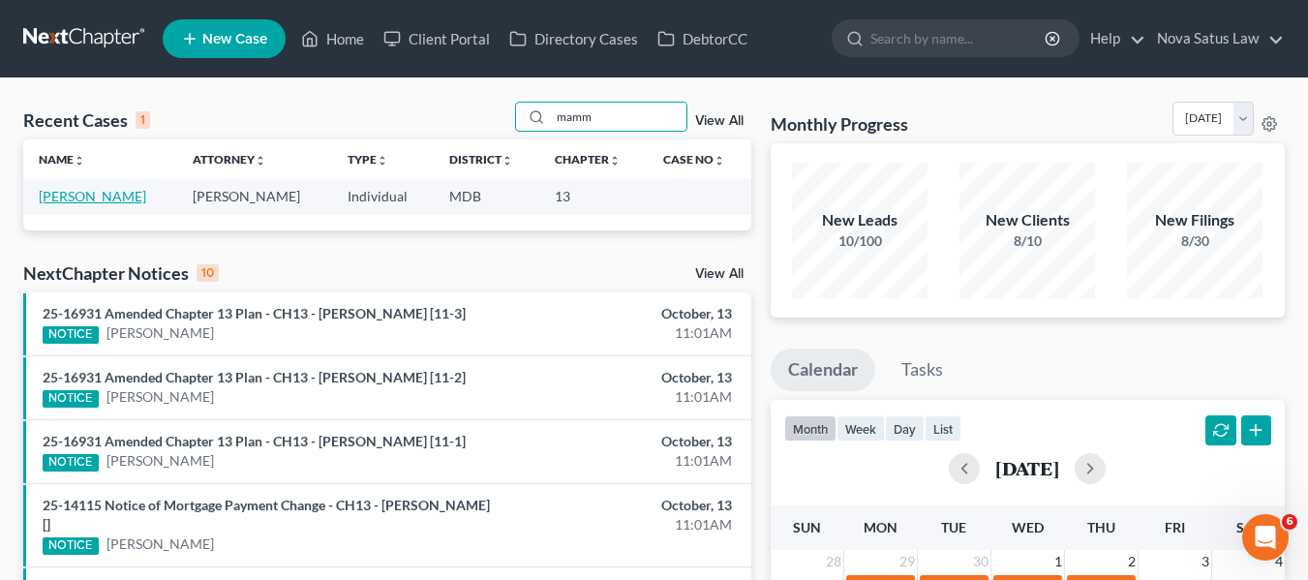
click at [76, 194] on link "[PERSON_NAME]" at bounding box center [92, 196] width 107 height 16
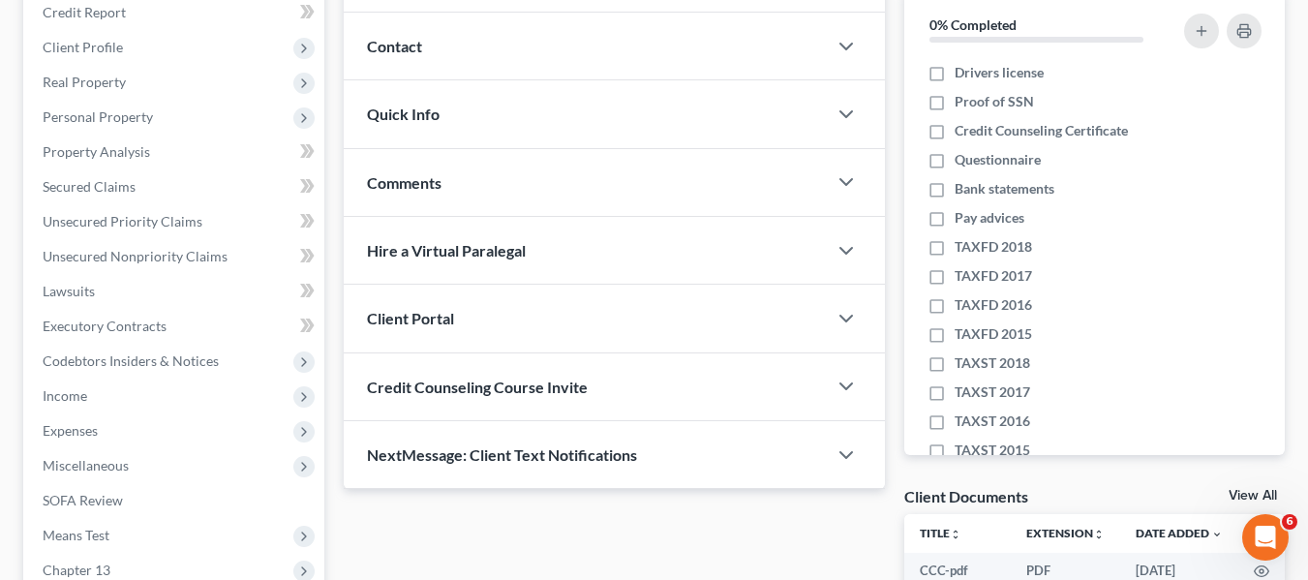
scroll to position [242, 0]
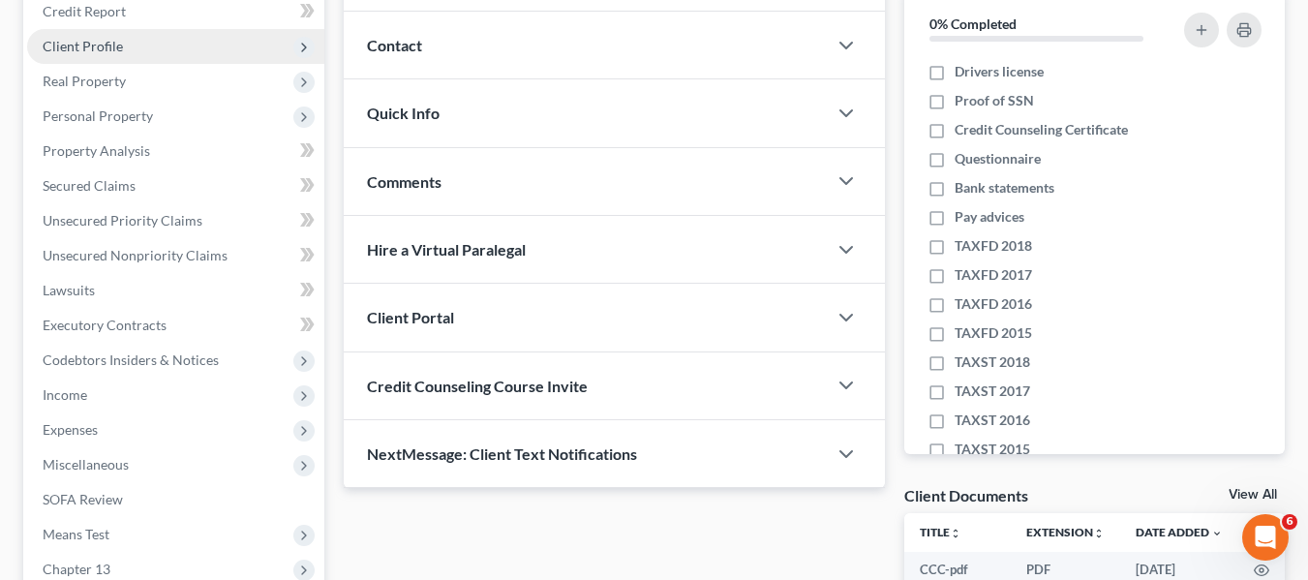
click at [70, 49] on span "Client Profile" at bounding box center [83, 46] width 80 height 16
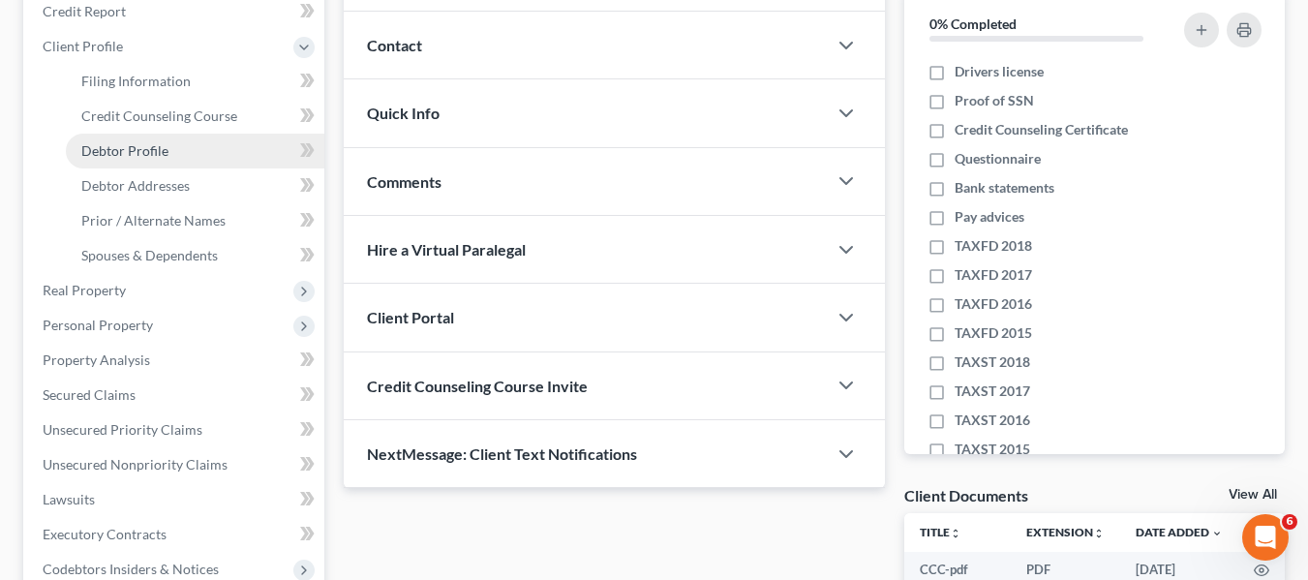
click at [121, 148] on span "Debtor Profile" at bounding box center [124, 150] width 87 height 16
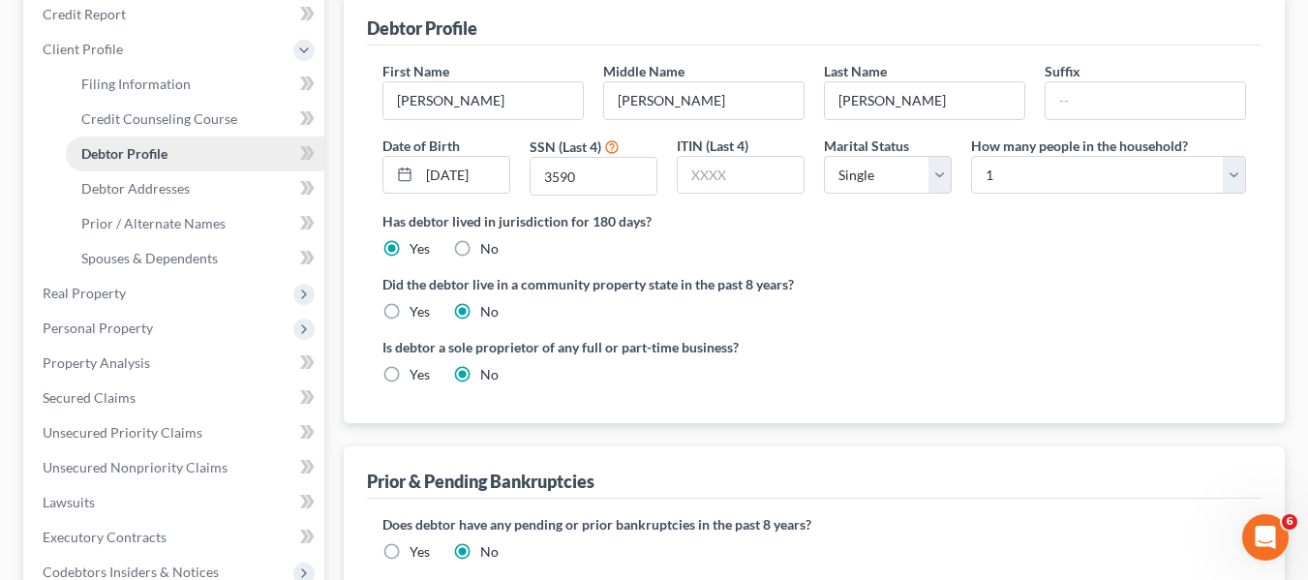
scroll to position [240, 0]
click at [135, 180] on span "Debtor Addresses" at bounding box center [135, 187] width 108 height 16
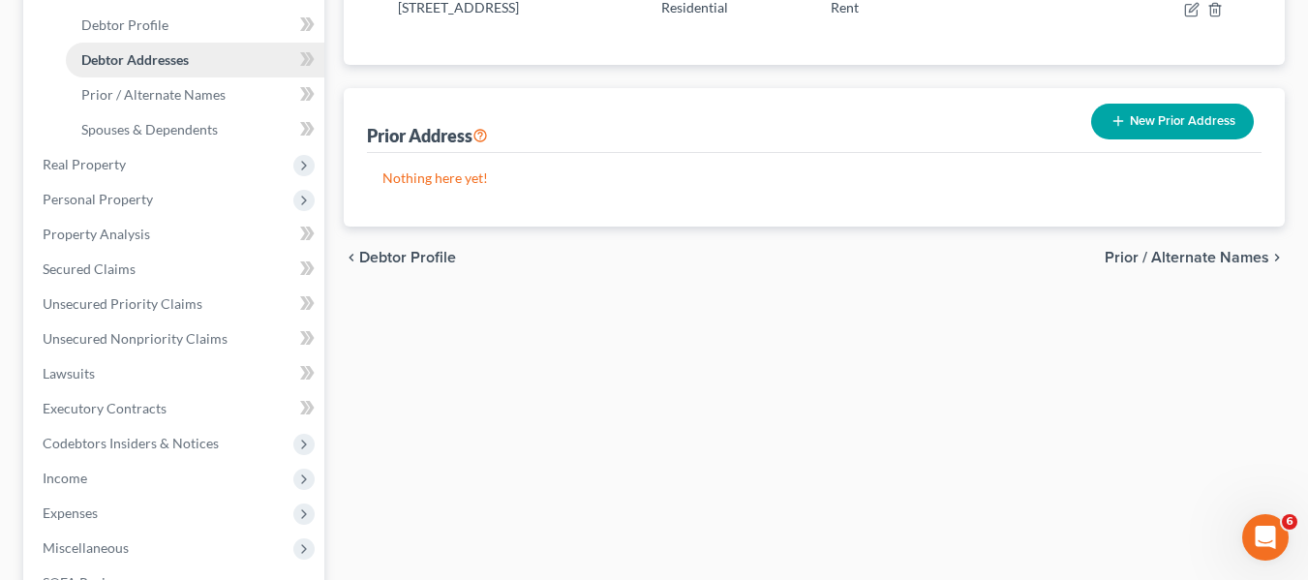
scroll to position [369, 0]
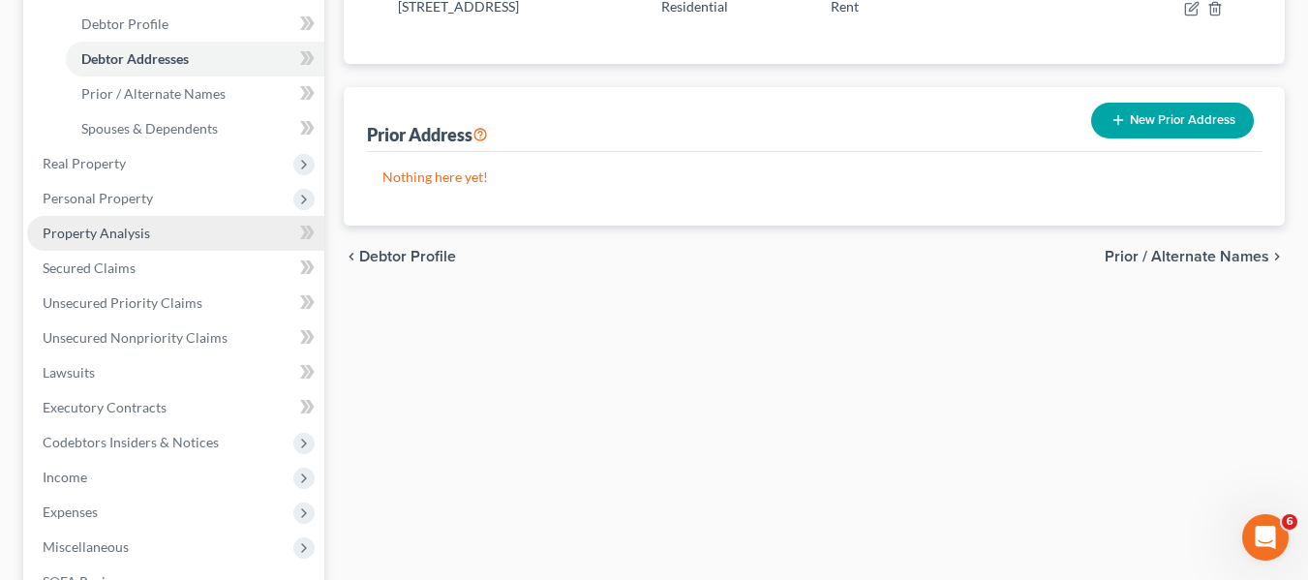
click at [148, 236] on link "Property Analysis" at bounding box center [175, 233] width 297 height 35
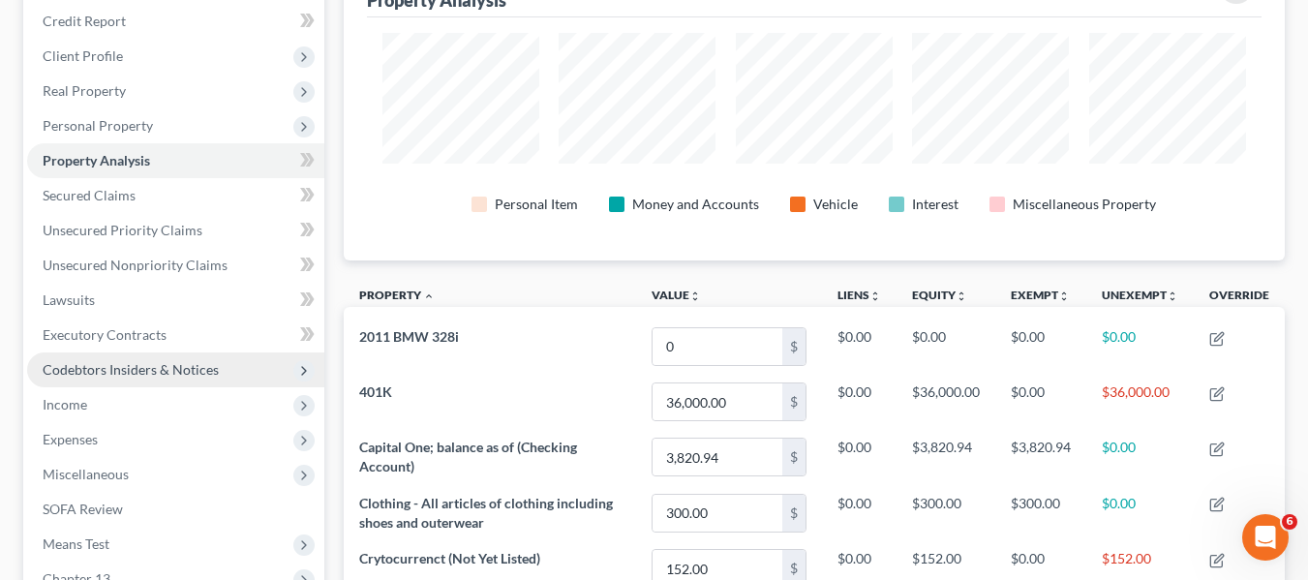
scroll to position [230, 0]
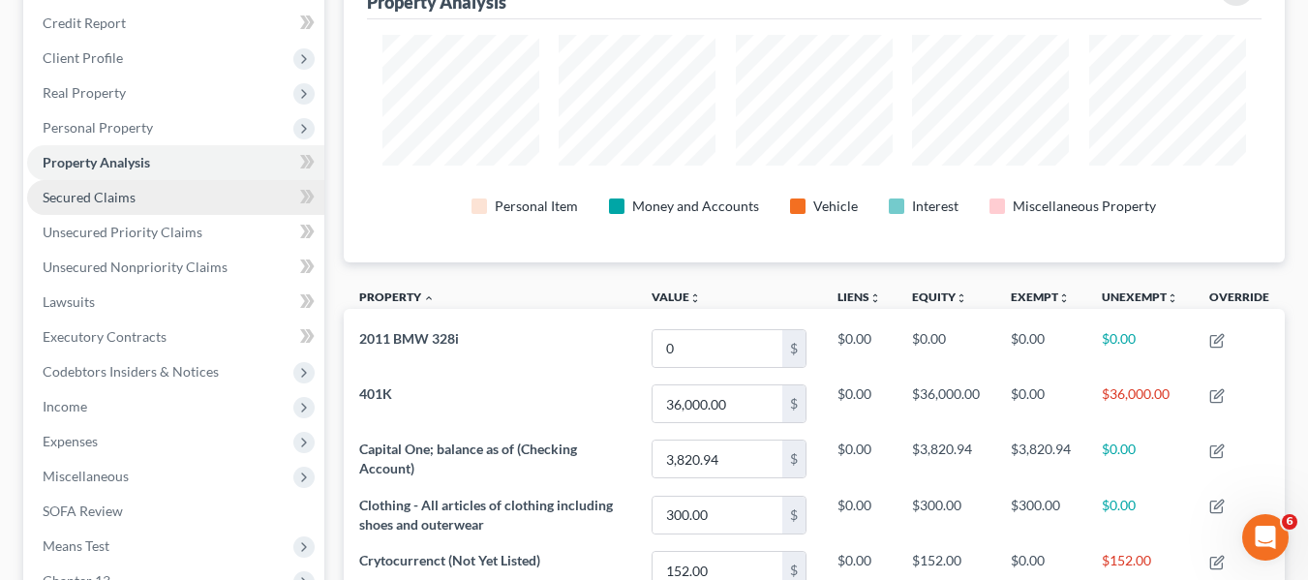
click at [121, 203] on span "Secured Claims" at bounding box center [89, 197] width 93 height 16
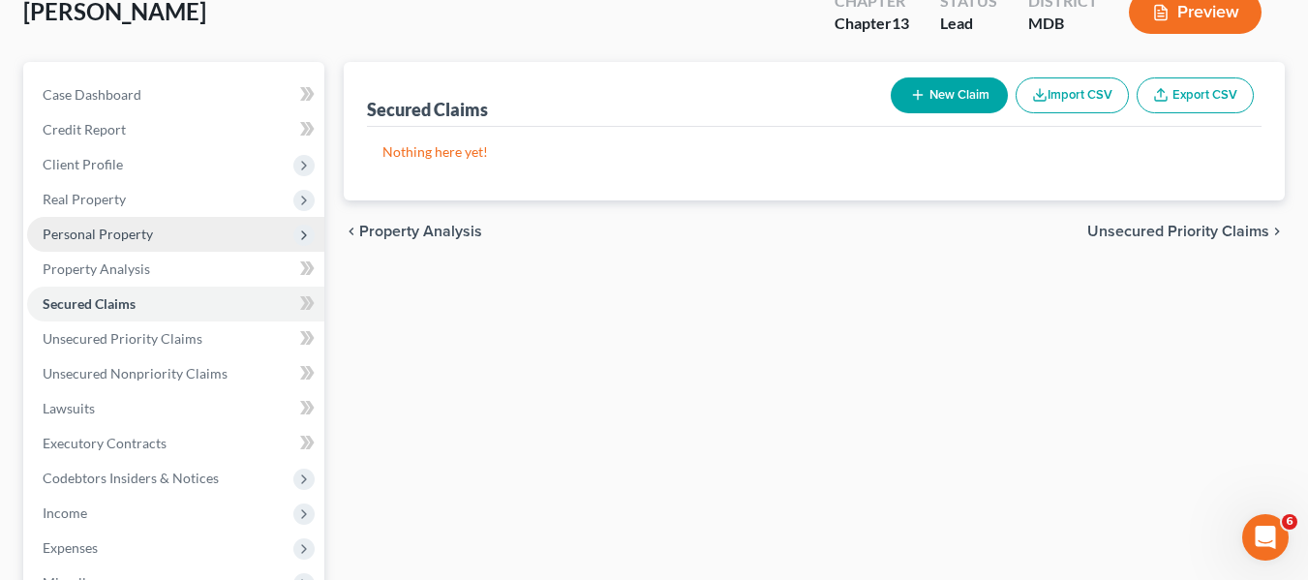
scroll to position [125, 0]
click at [107, 234] on span "Personal Property" at bounding box center [98, 233] width 110 height 16
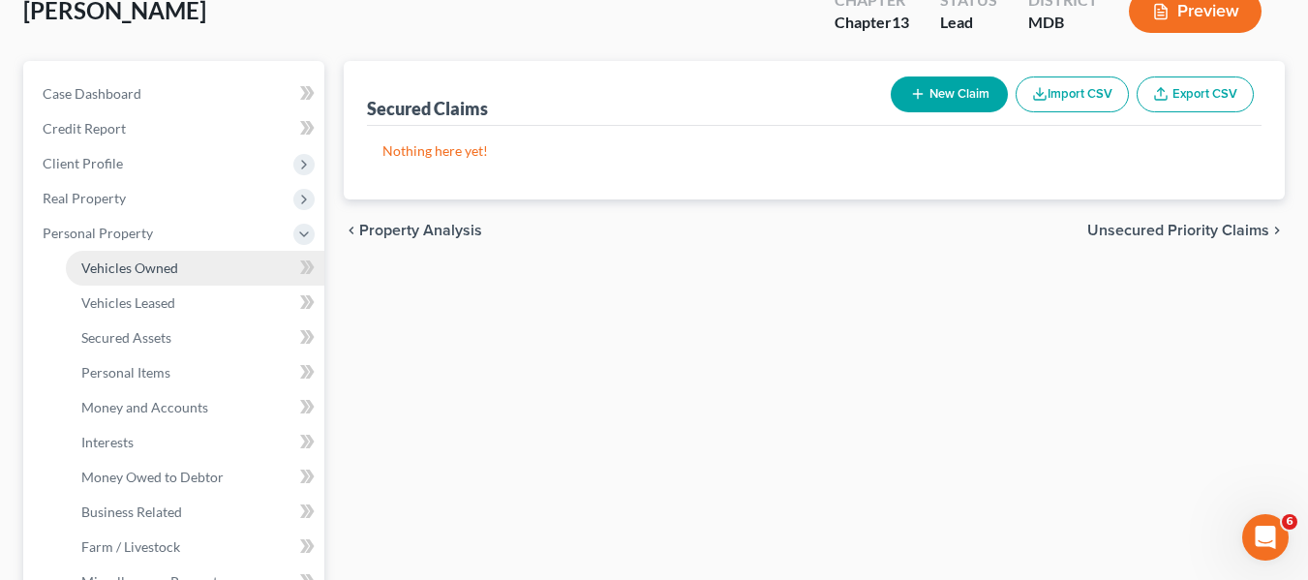
click at [120, 257] on link "Vehicles Owned" at bounding box center [195, 268] width 258 height 35
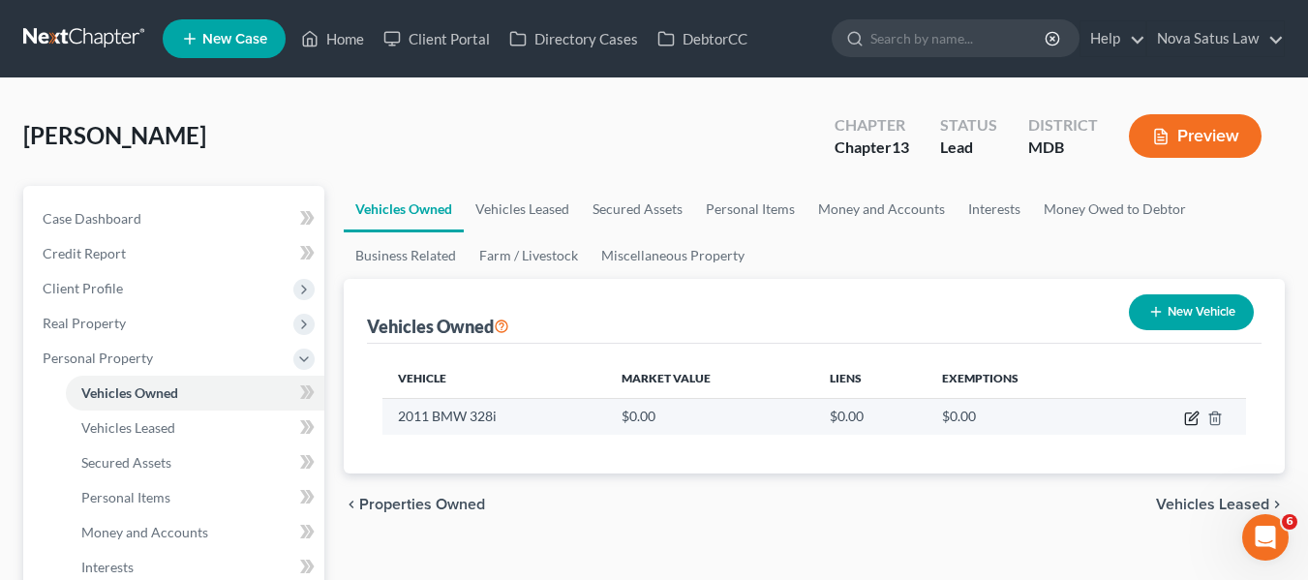
click at [1189, 418] on icon "button" at bounding box center [1191, 417] width 15 height 15
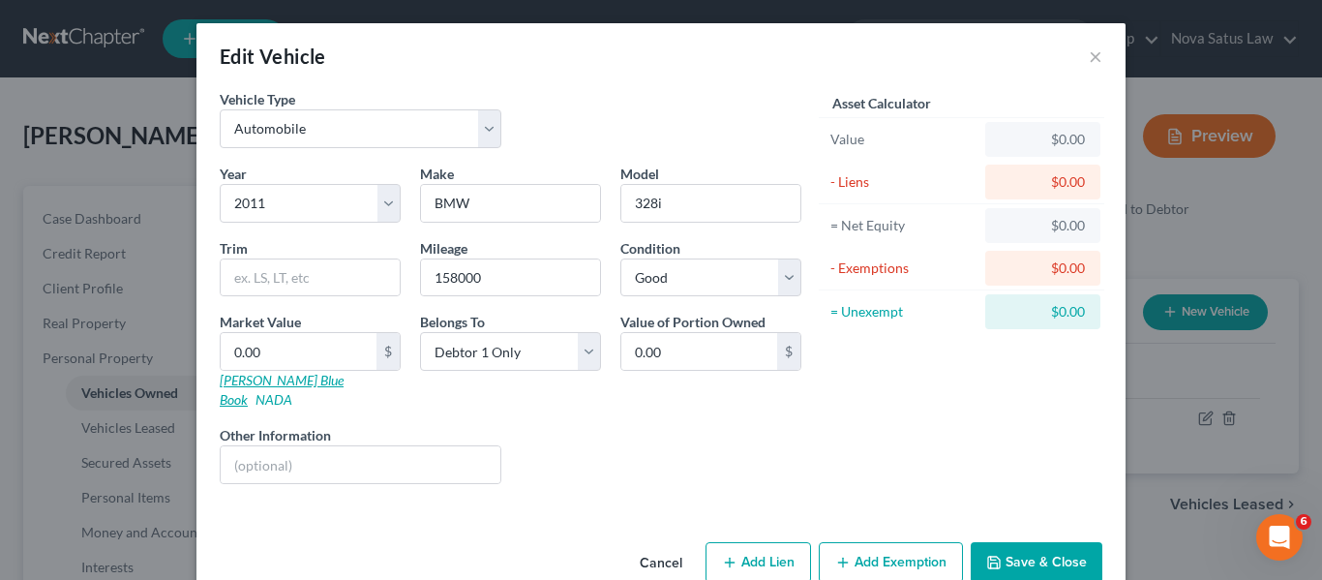
click at [242, 380] on link "[PERSON_NAME] Blue Book" at bounding box center [282, 390] width 124 height 36
click at [296, 353] on input "0.00" at bounding box center [299, 351] width 156 height 37
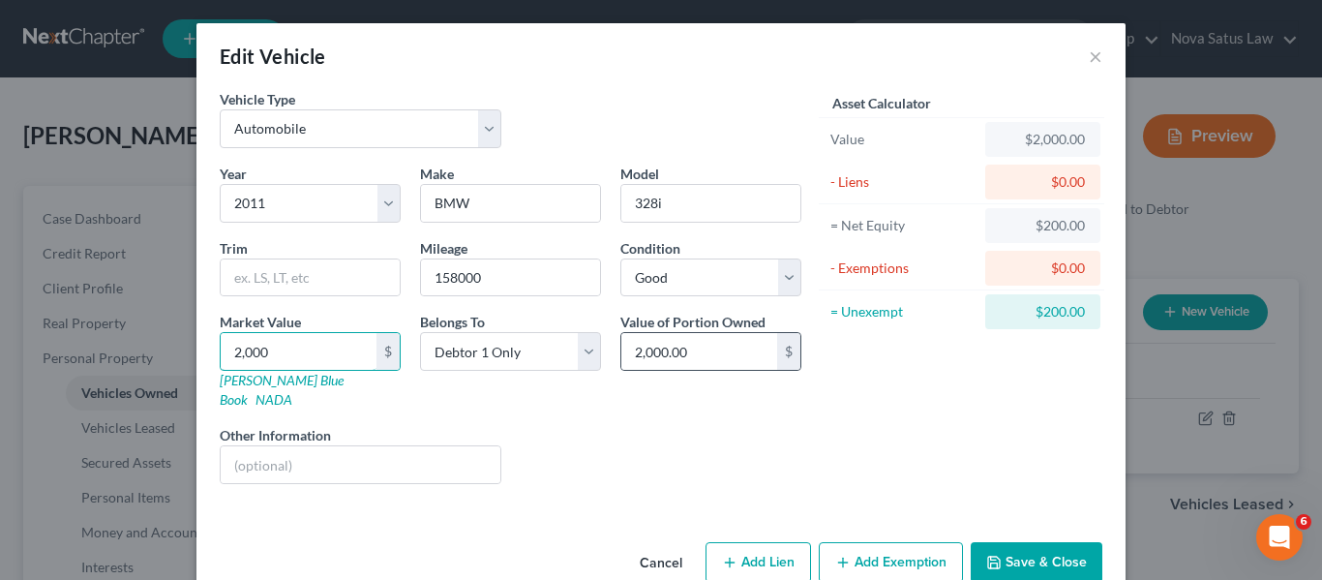
scroll to position [22, 0]
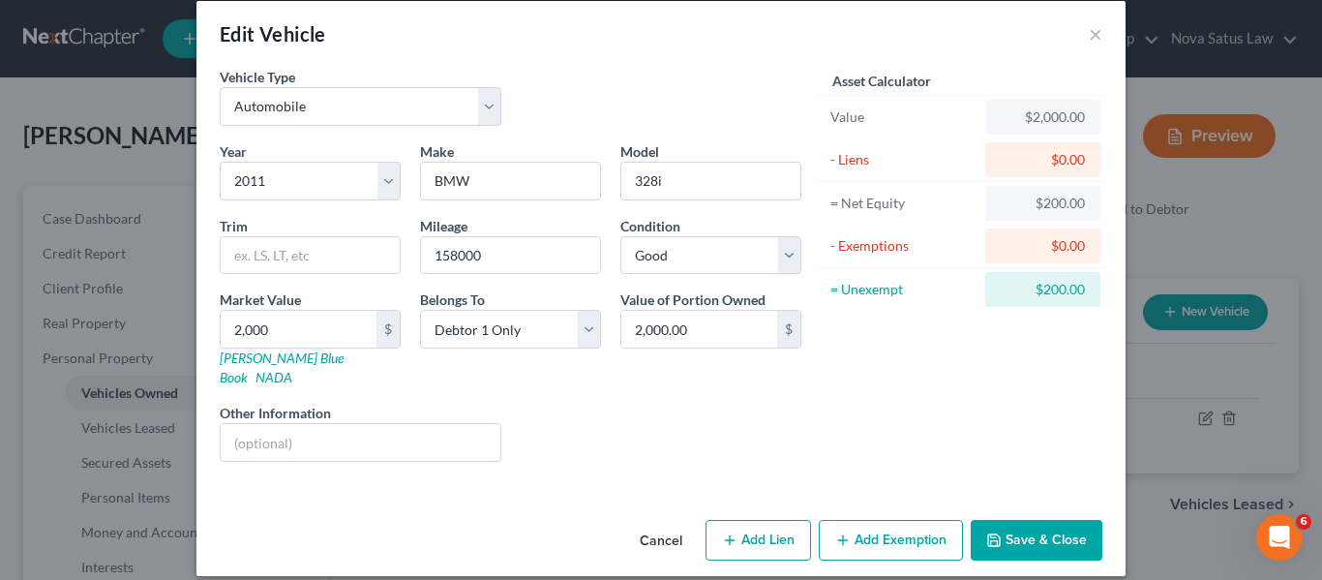
click at [869, 520] on button "Add Exemption" at bounding box center [891, 540] width 144 height 41
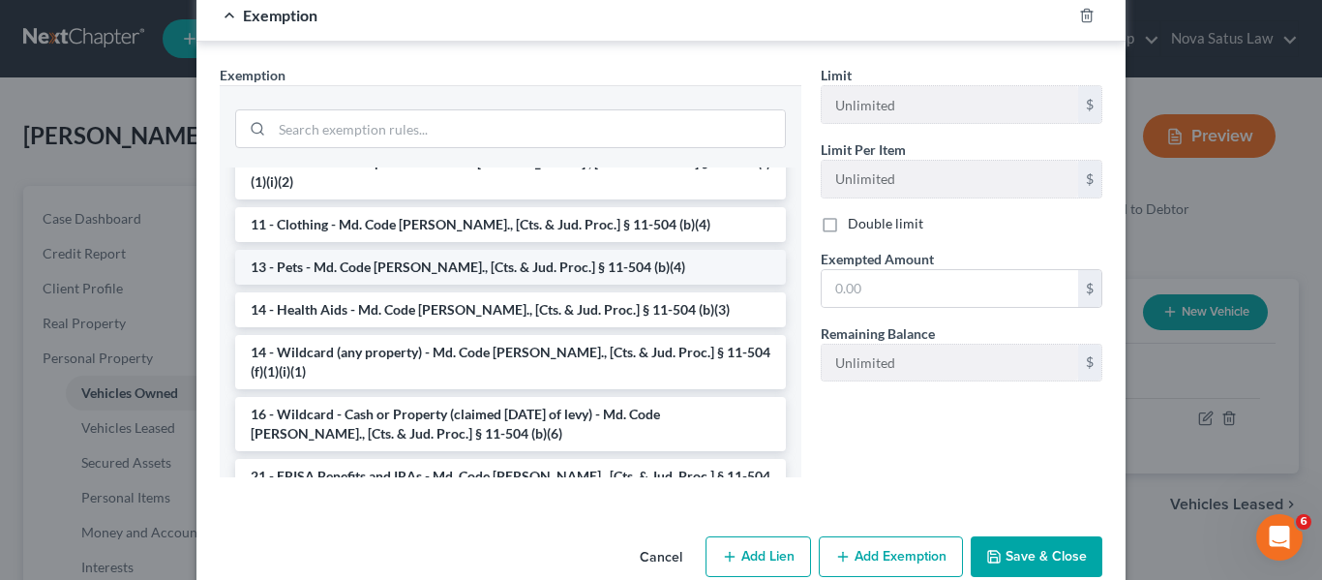
scroll to position [170, 0]
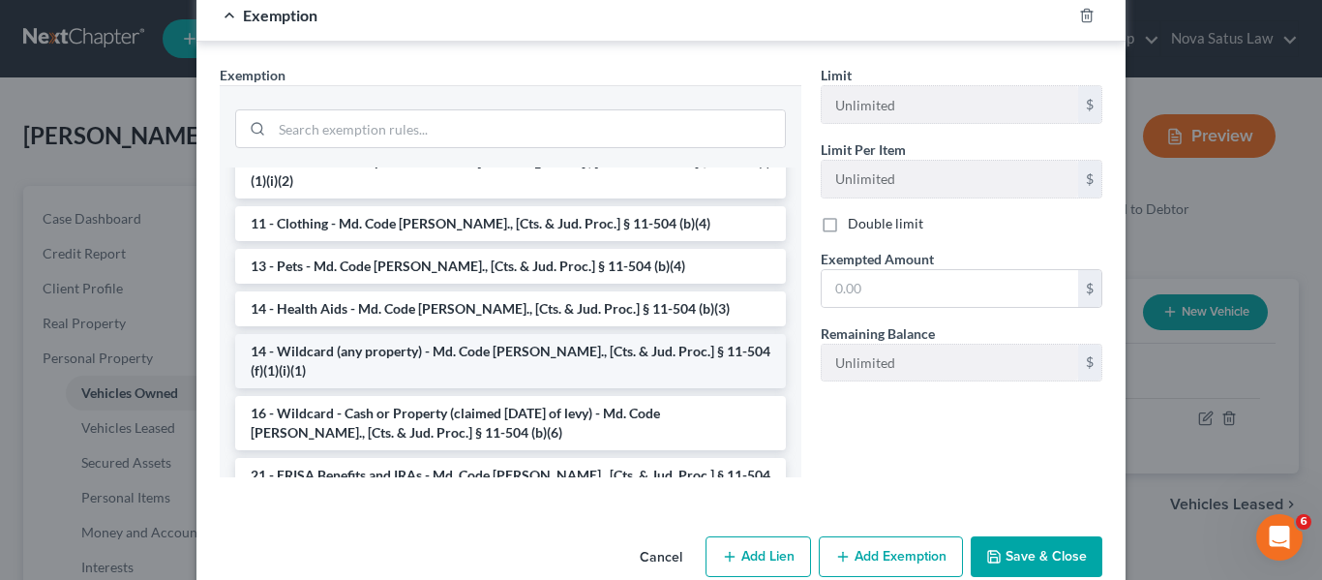
click at [498, 334] on li "14 - Wildcard (any property) - Md. Code [PERSON_NAME]., [Cts. & Jud. Proc.] § 1…" at bounding box center [510, 361] width 551 height 54
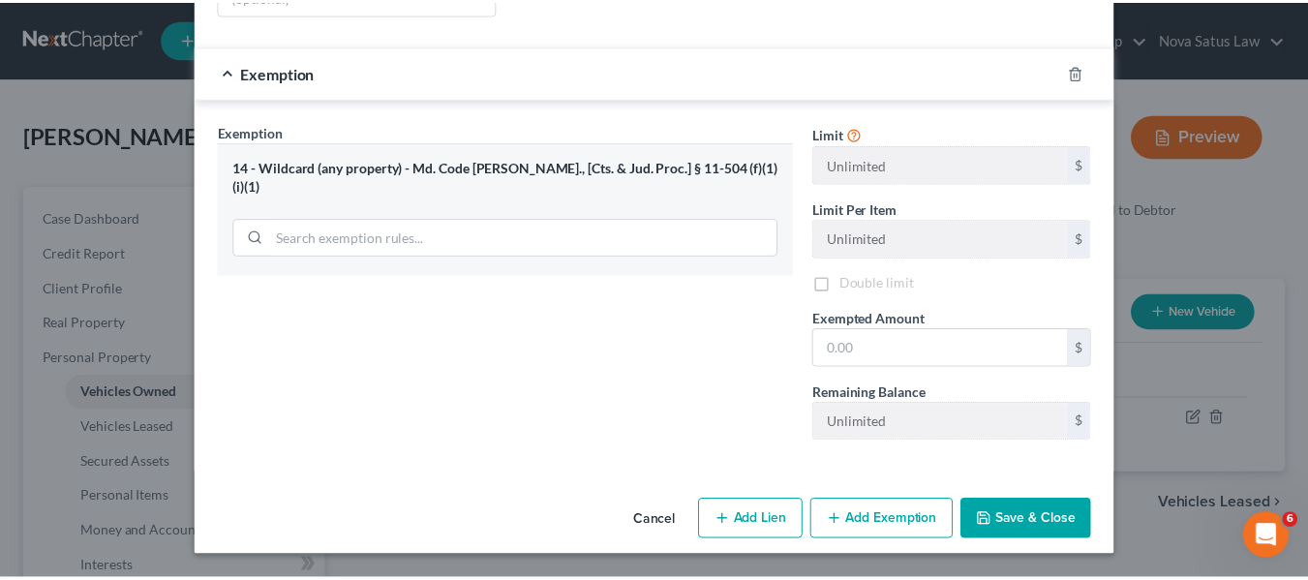
scroll to position [450, 0]
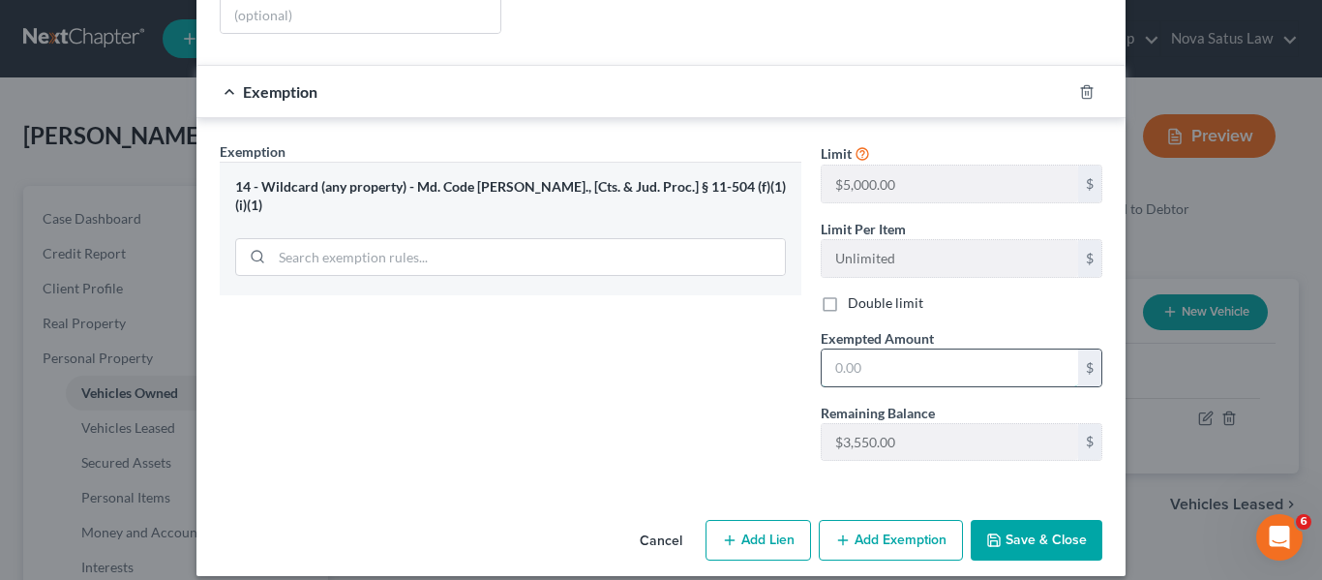
click at [930, 349] on input "text" at bounding box center [950, 367] width 257 height 37
click at [1036, 520] on button "Save & Close" at bounding box center [1037, 540] width 132 height 41
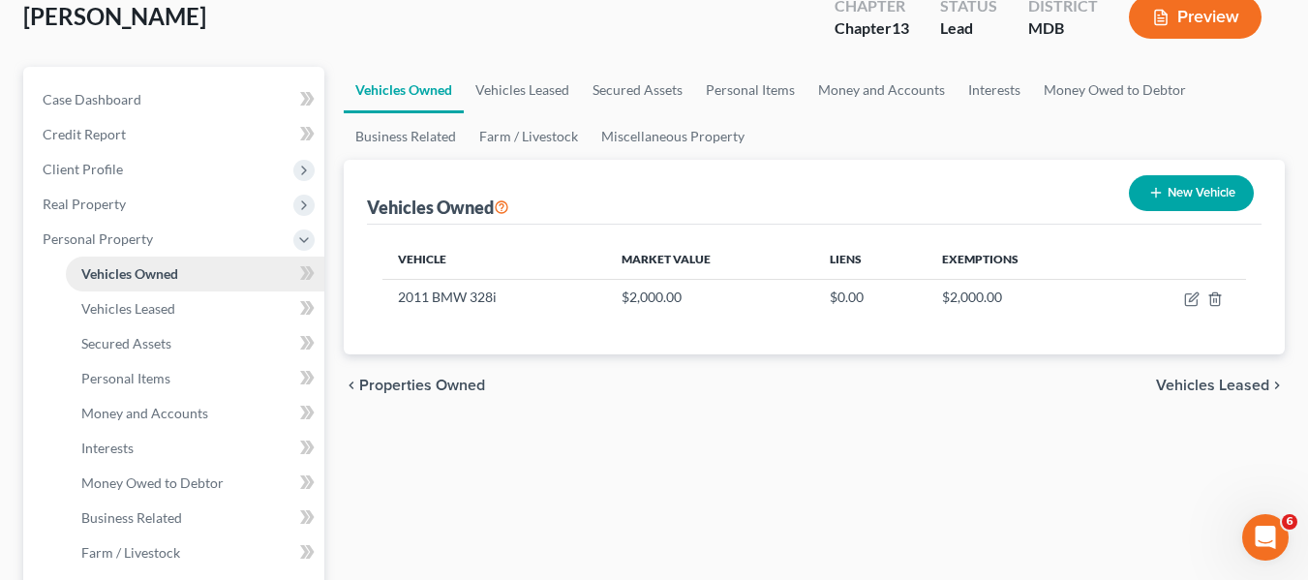
scroll to position [120, 0]
click at [156, 365] on link "Personal Items" at bounding box center [195, 377] width 258 height 35
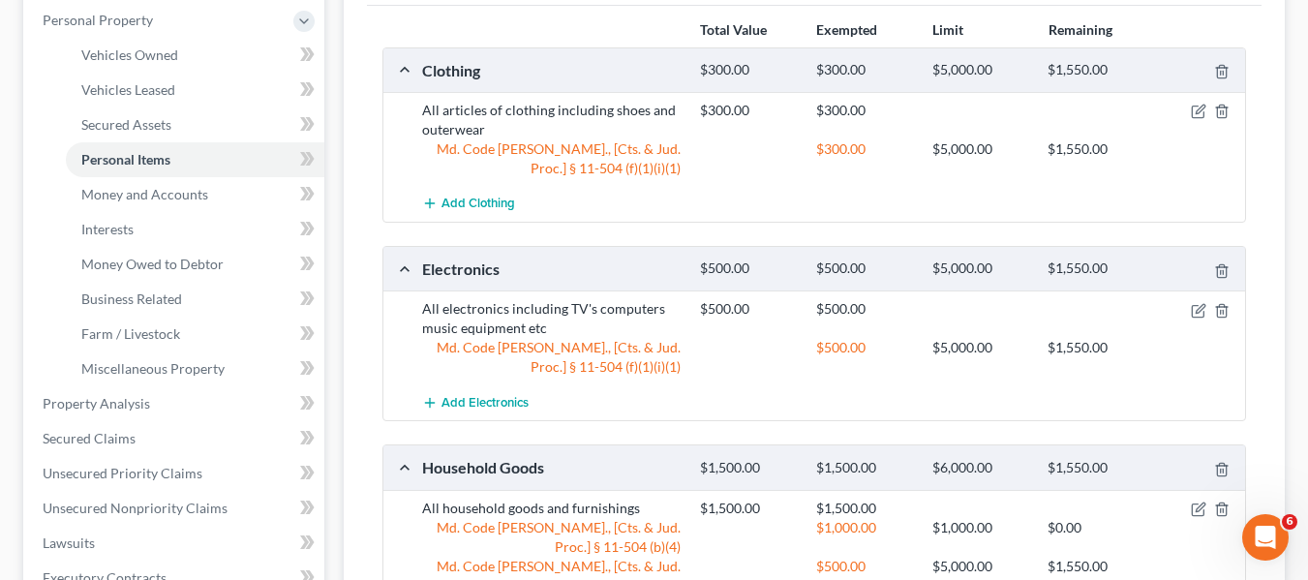
scroll to position [337, 0]
click at [107, 197] on span "Money and Accounts" at bounding box center [144, 195] width 127 height 16
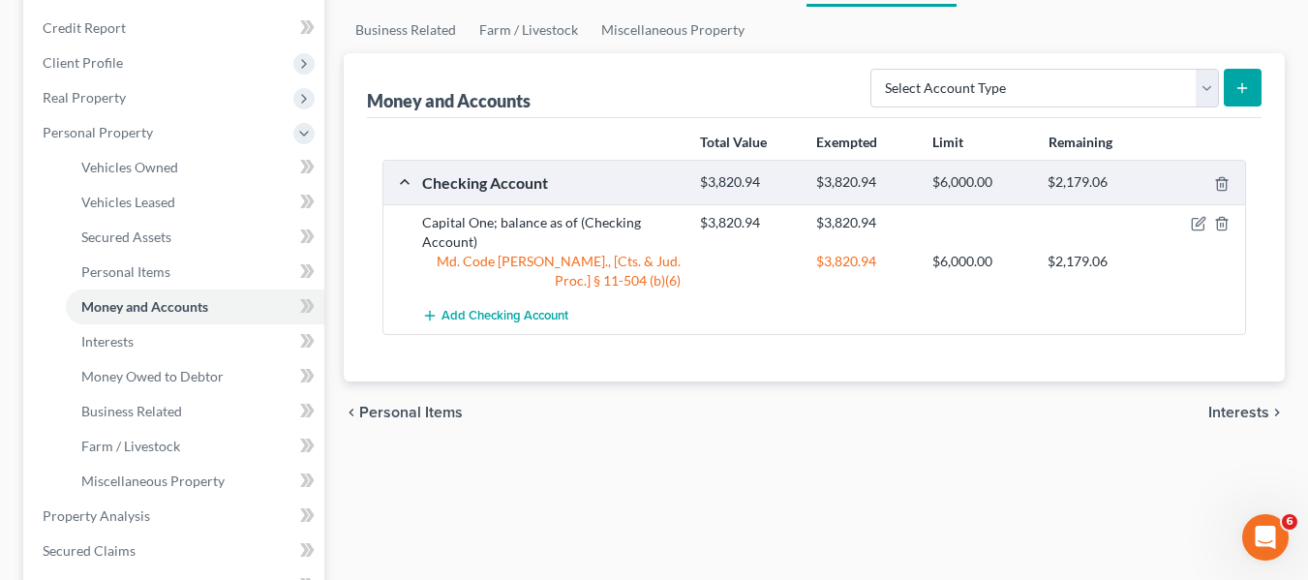
scroll to position [335, 0]
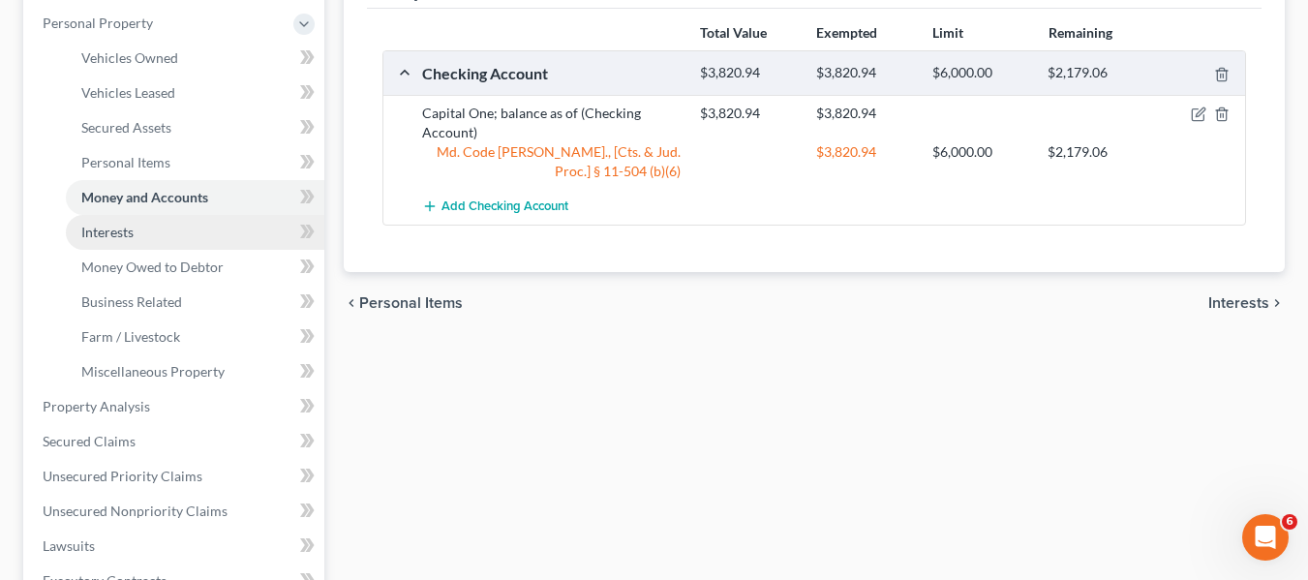
click at [183, 244] on link "Interests" at bounding box center [195, 232] width 258 height 35
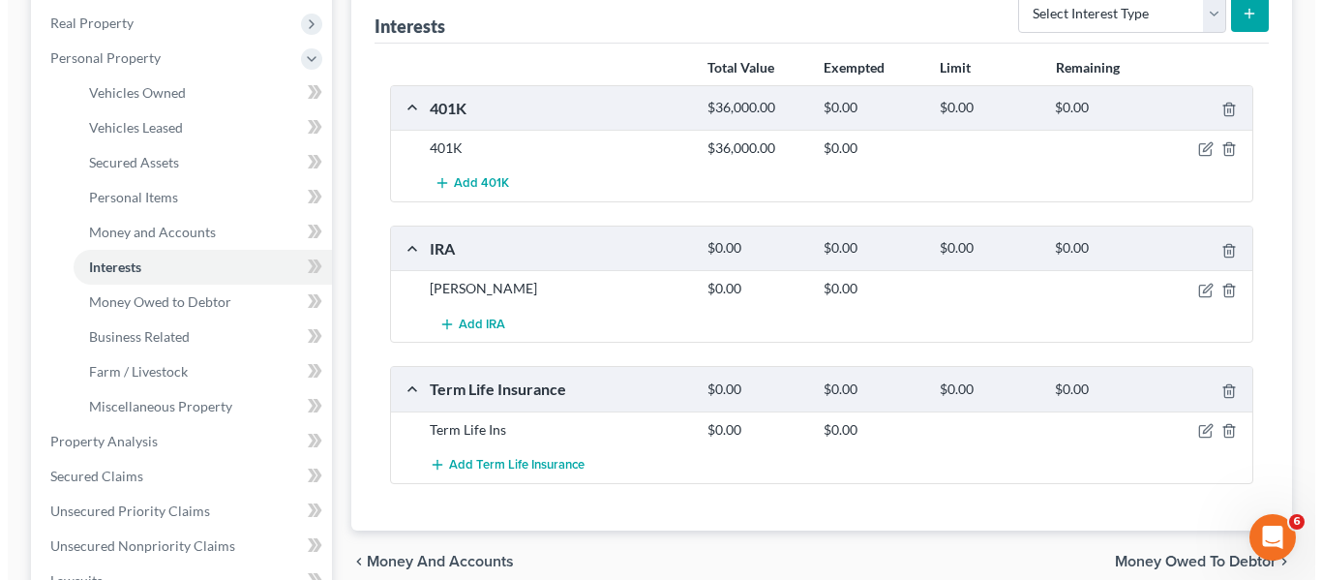
scroll to position [301, 0]
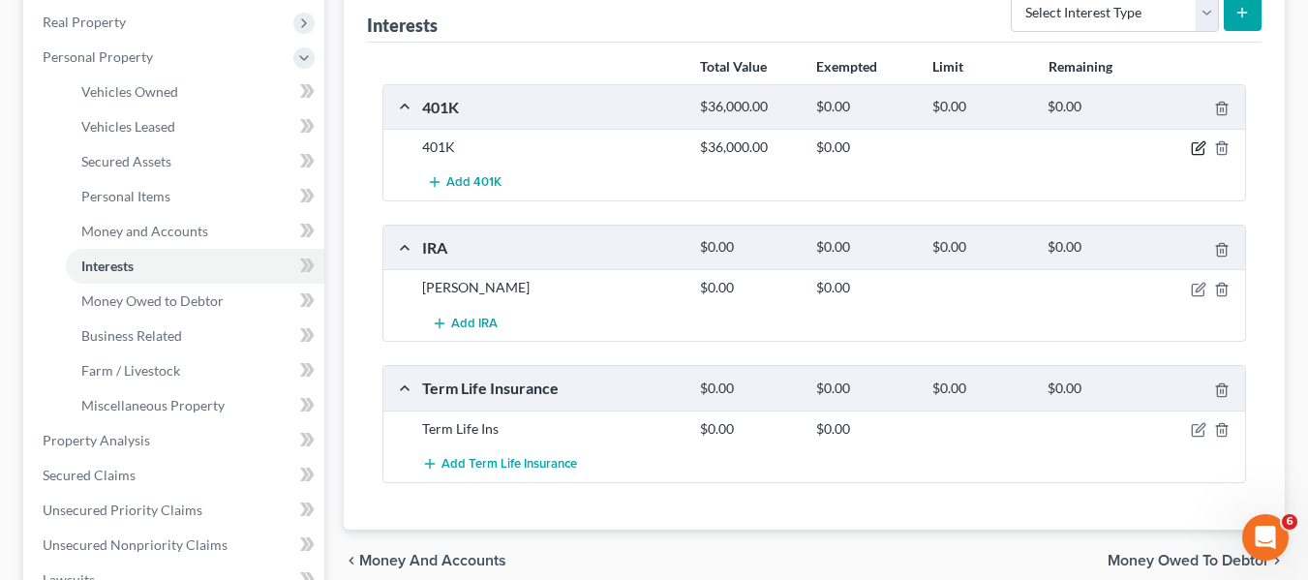
click at [1202, 150] on icon "button" at bounding box center [1198, 147] width 15 height 15
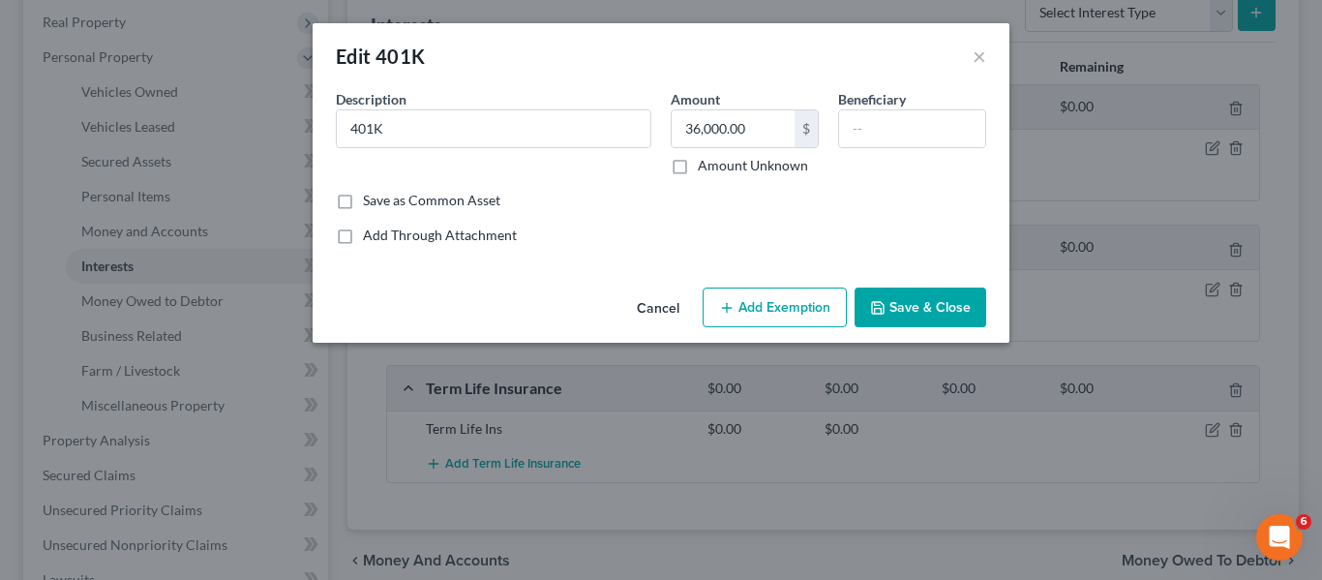
click at [789, 296] on button "Add Exemption" at bounding box center [775, 307] width 144 height 41
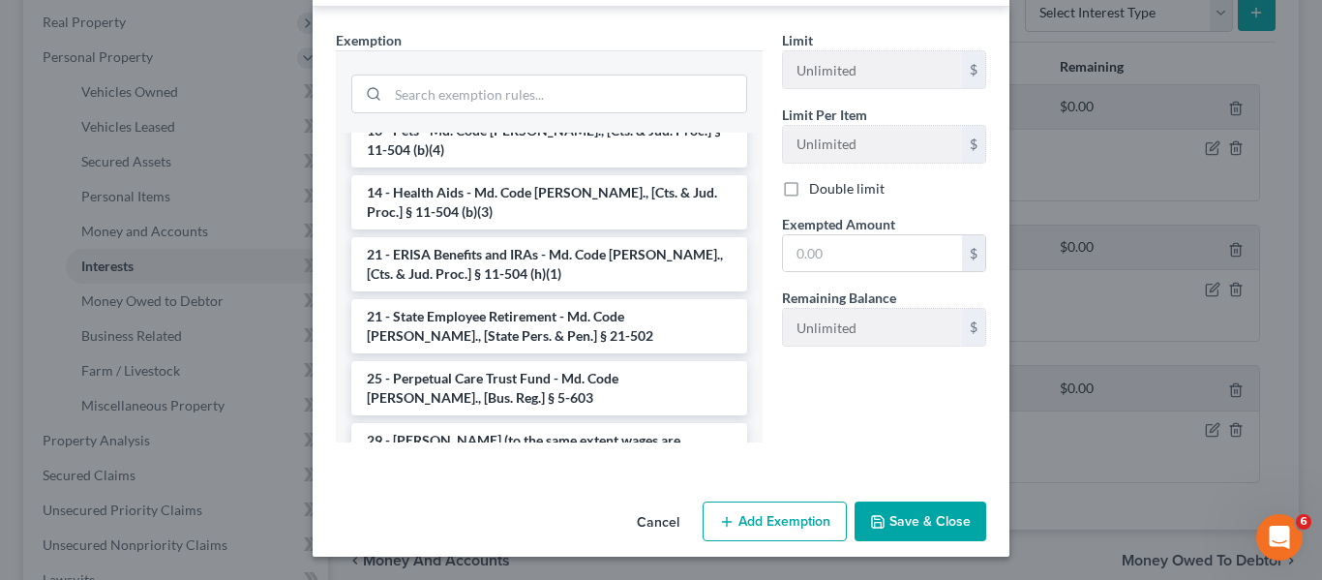
scroll to position [1424, 0]
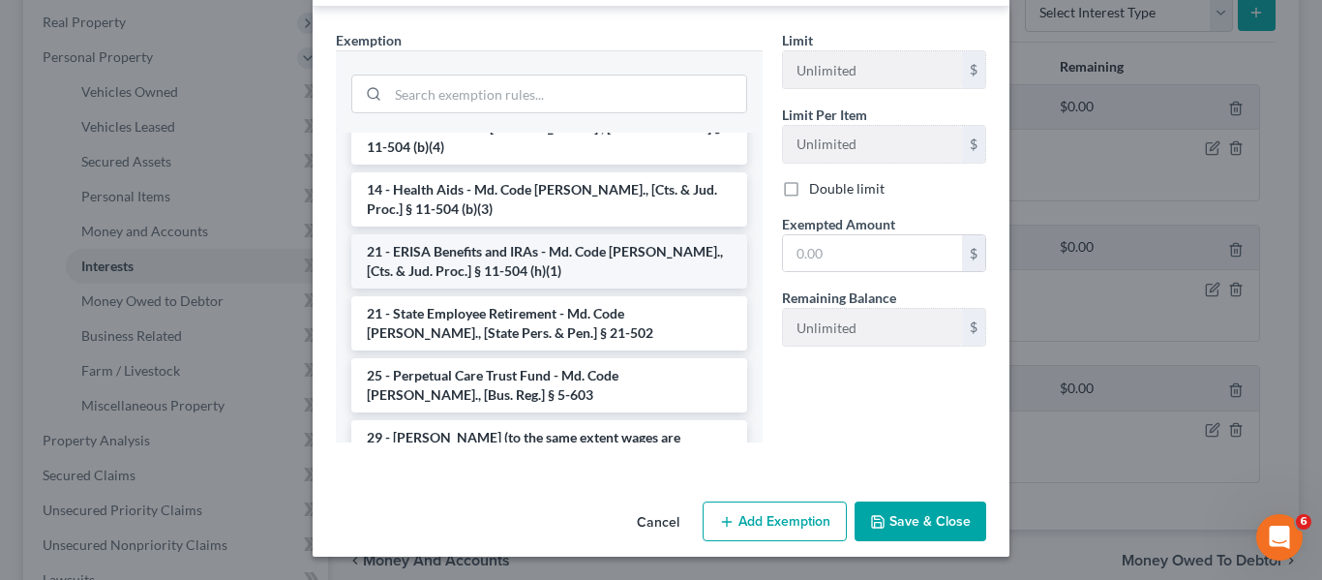
click at [592, 234] on li "21 - ERISA Benefits and IRAs - Md. Code [PERSON_NAME]., [Cts. & Jud. Proc.] § 1…" at bounding box center [549, 261] width 396 height 54
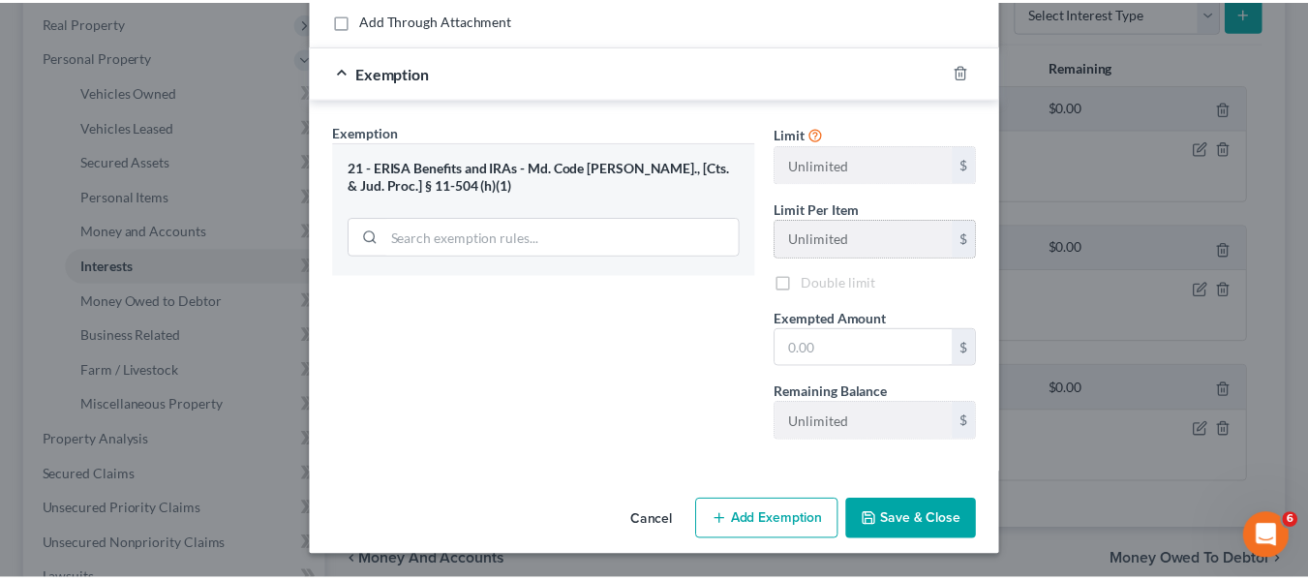
scroll to position [215, 0]
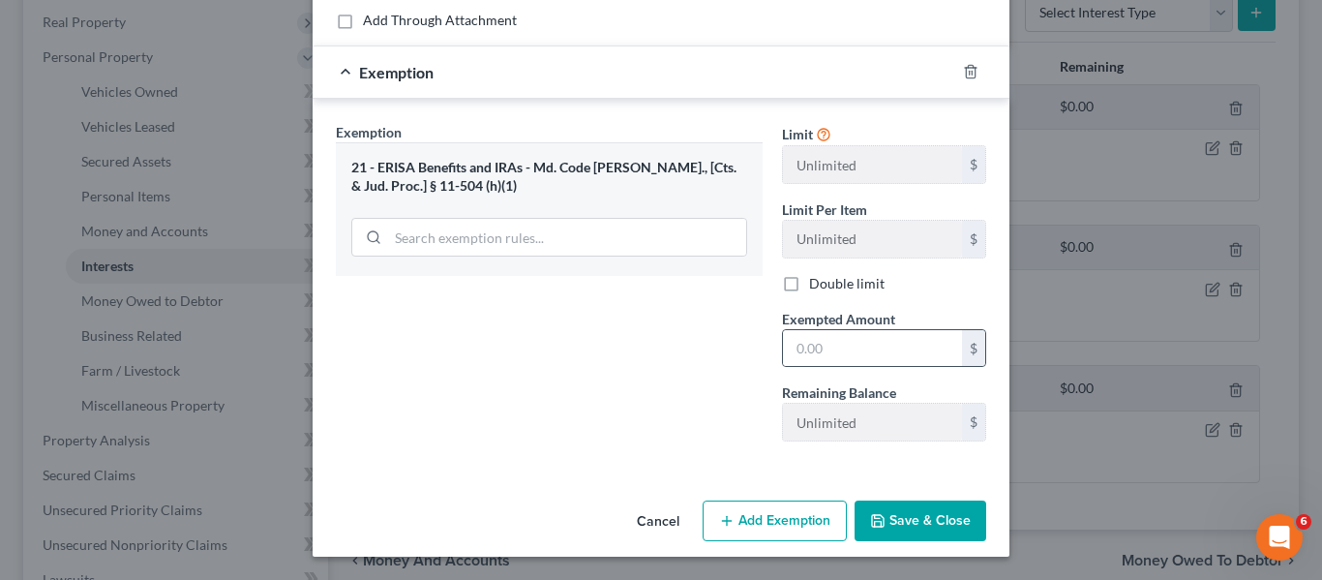
click at [858, 367] on div "$" at bounding box center [884, 348] width 204 height 39
click at [856, 361] on input "text" at bounding box center [872, 348] width 179 height 37
click at [886, 528] on button "Save & Close" at bounding box center [921, 520] width 132 height 41
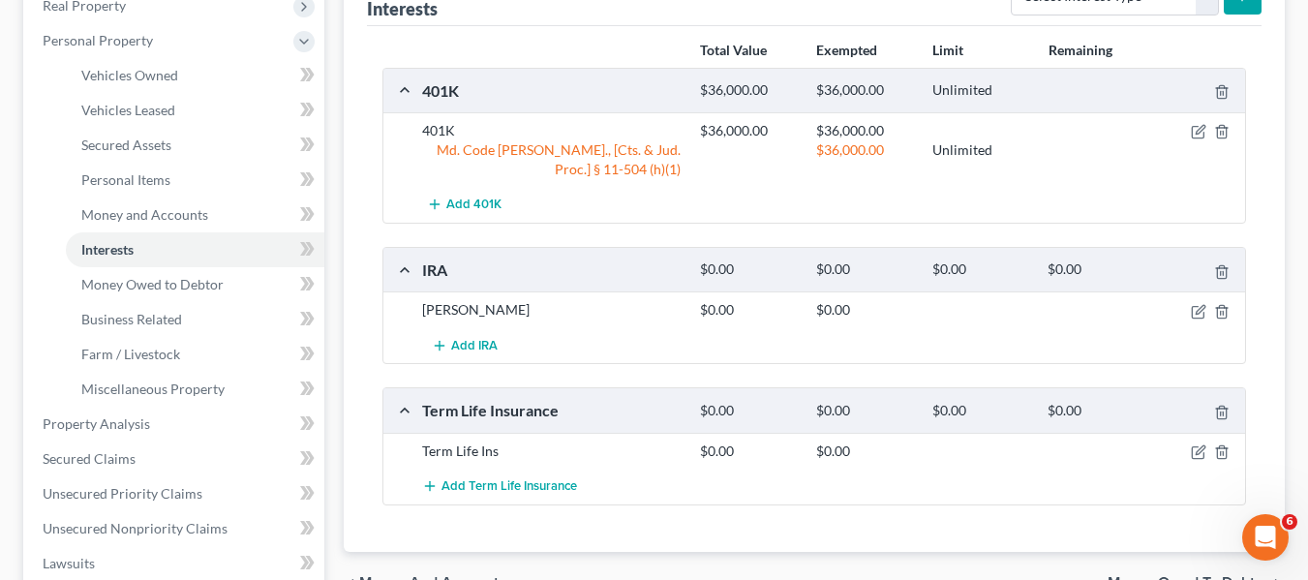
scroll to position [317, 0]
click at [179, 388] on span "Miscellaneous Property" at bounding box center [152, 389] width 143 height 16
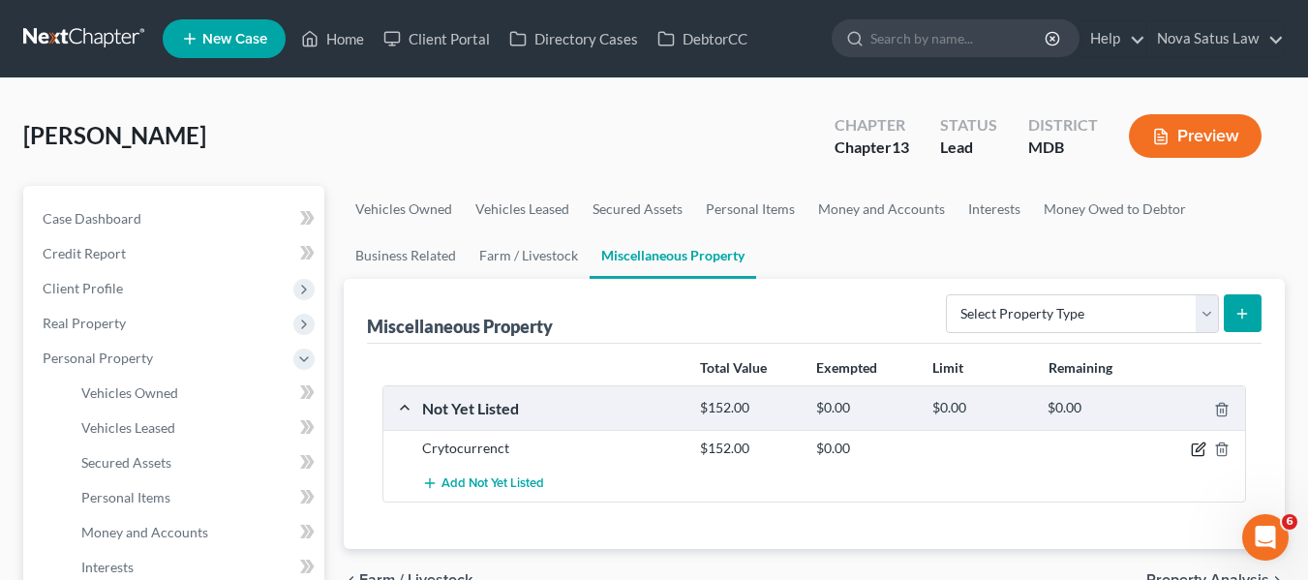
click at [1194, 452] on icon "button" at bounding box center [1198, 448] width 15 height 15
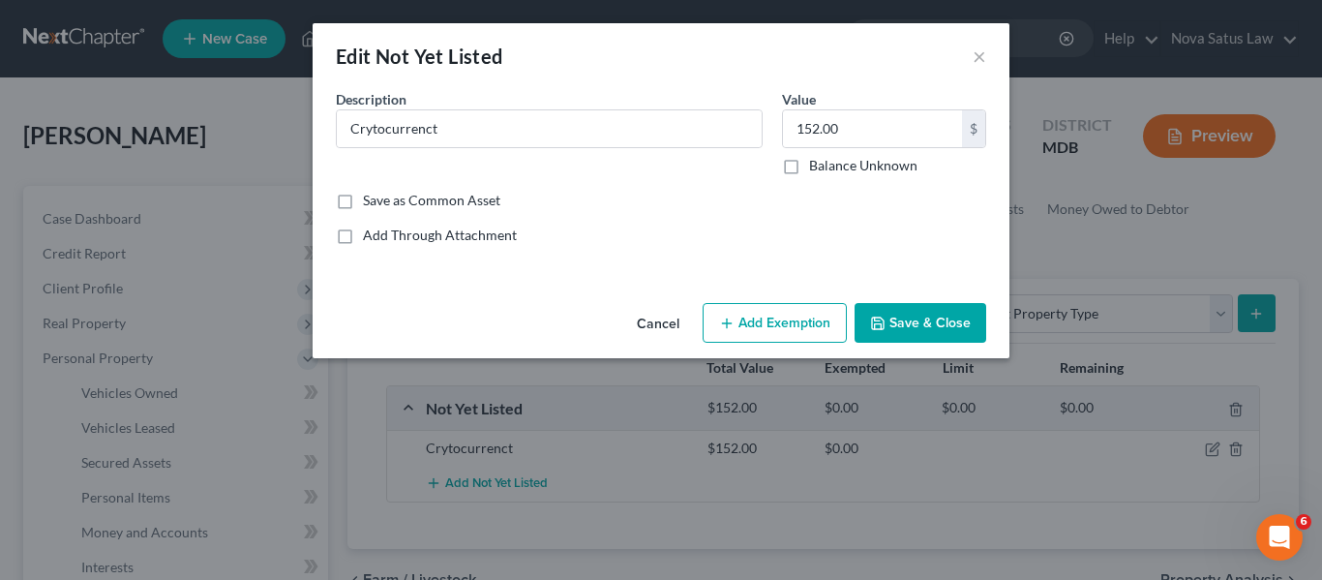
click at [748, 322] on button "Add Exemption" at bounding box center [775, 323] width 144 height 41
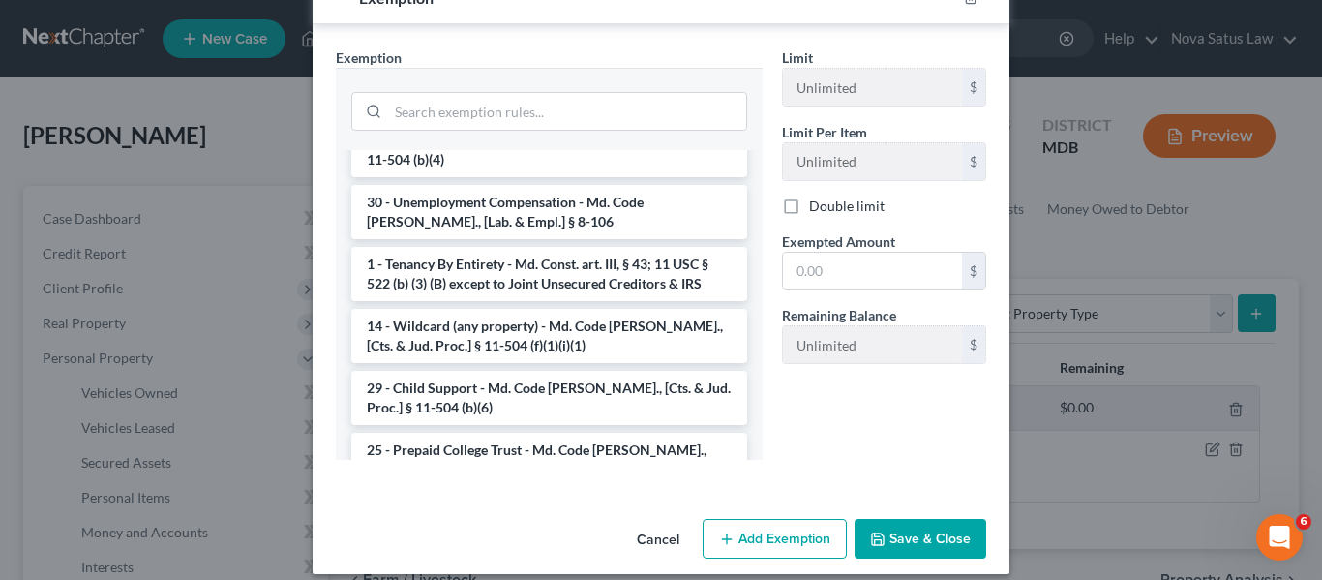
scroll to position [917, 0]
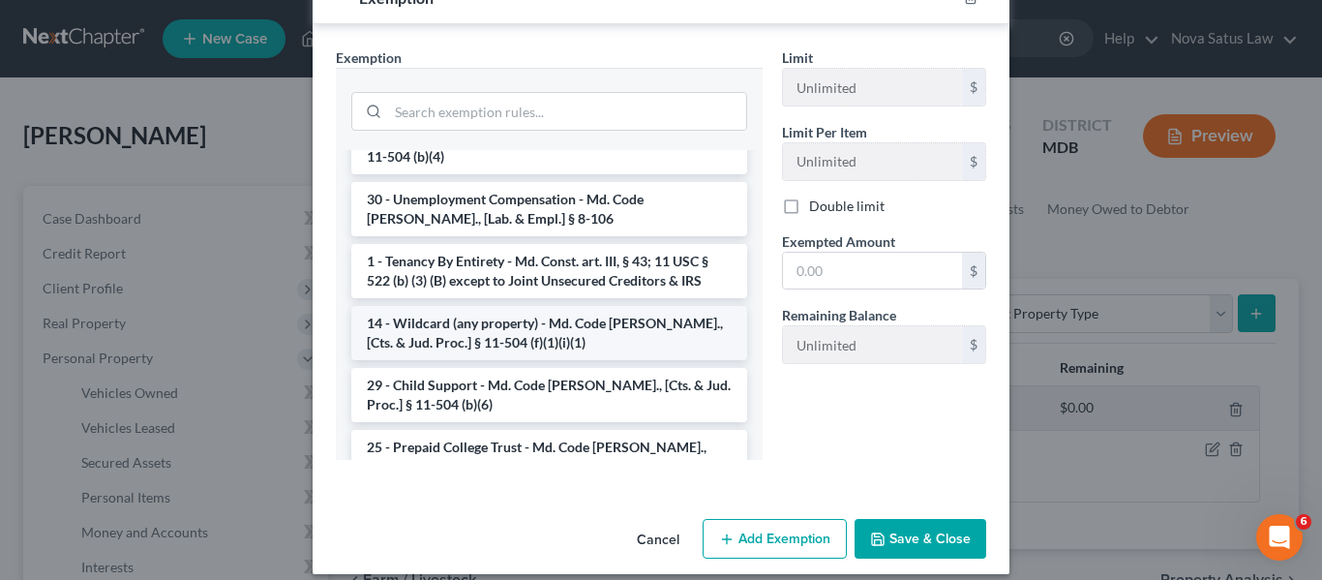
click at [532, 306] on li "14 - Wildcard (any property) - Md. Code [PERSON_NAME]., [Cts. & Jud. Proc.] § 1…" at bounding box center [549, 333] width 396 height 54
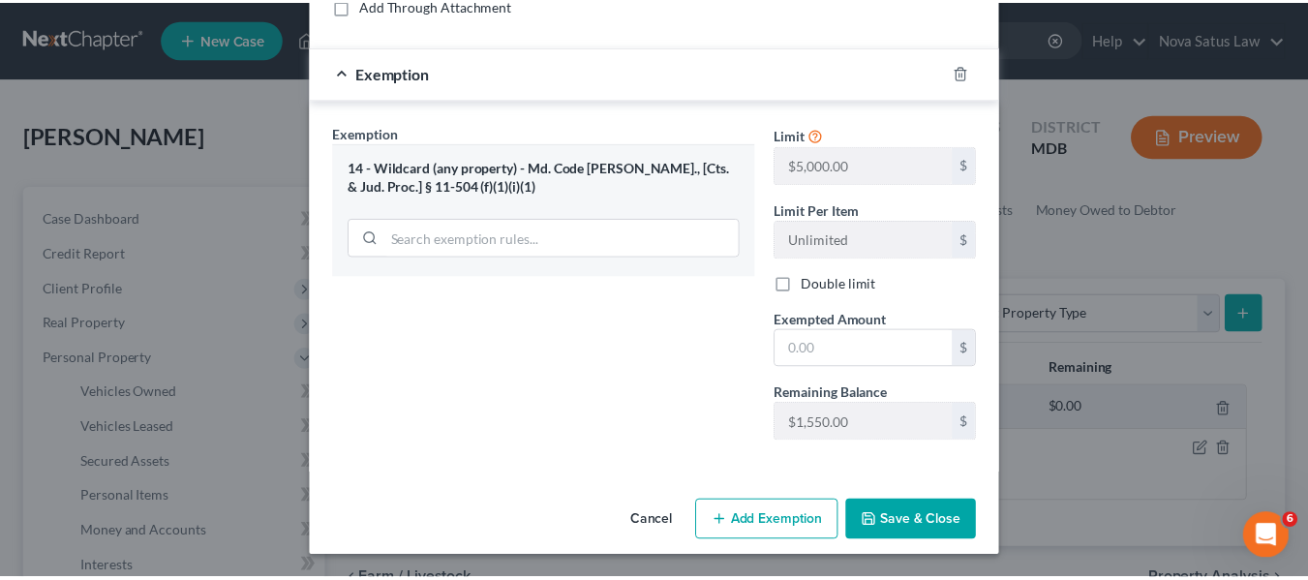
scroll to position [227, 0]
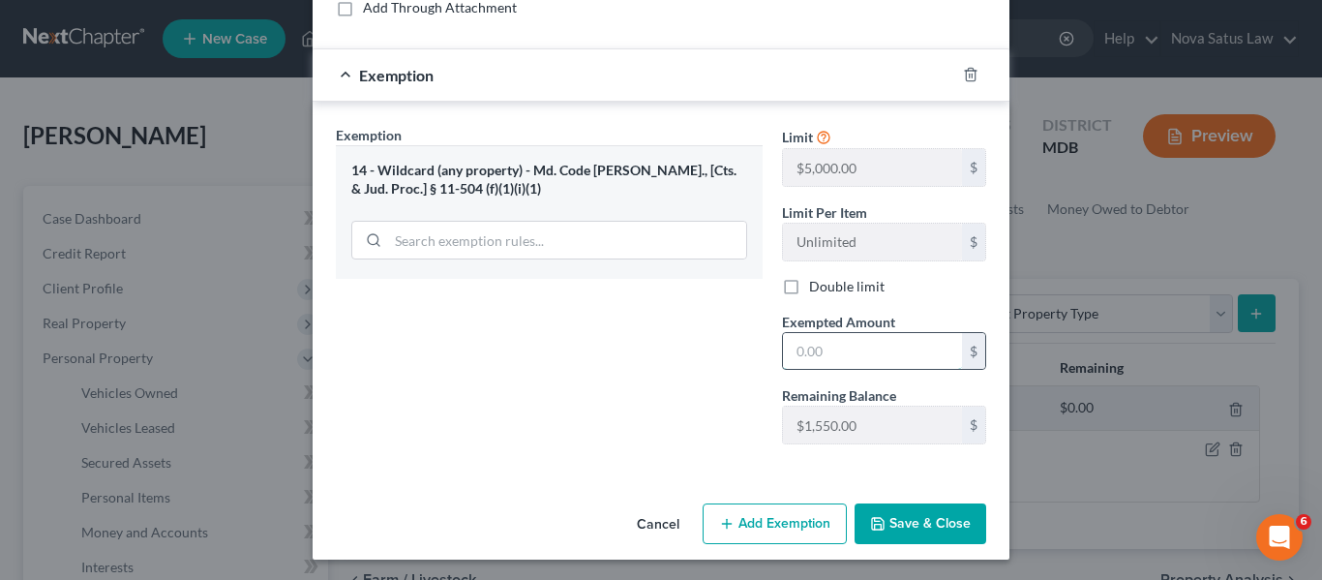
click at [844, 342] on input "text" at bounding box center [872, 351] width 179 height 37
click at [906, 520] on button "Save & Close" at bounding box center [921, 523] width 132 height 41
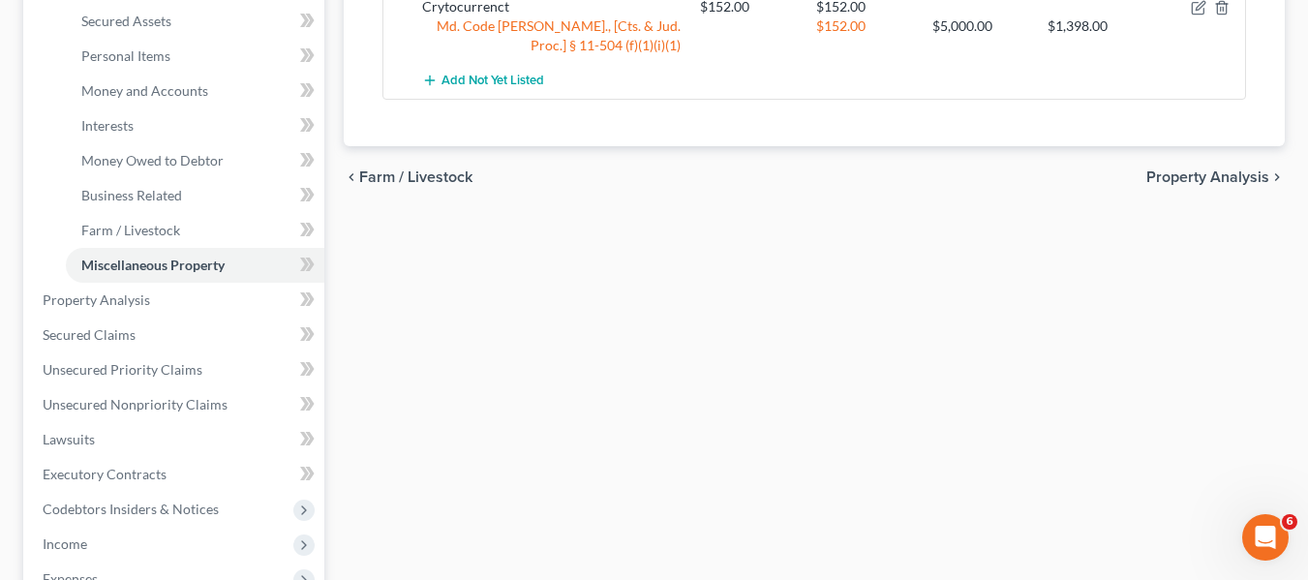
scroll to position [454, 0]
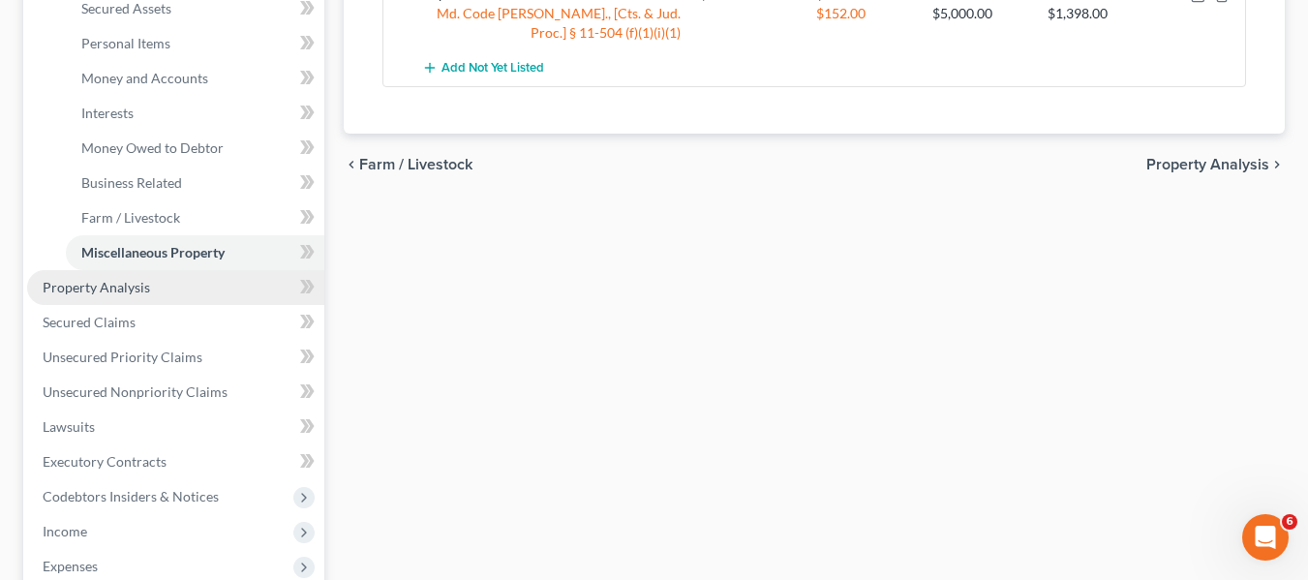
click at [55, 298] on link "Property Analysis" at bounding box center [175, 287] width 297 height 35
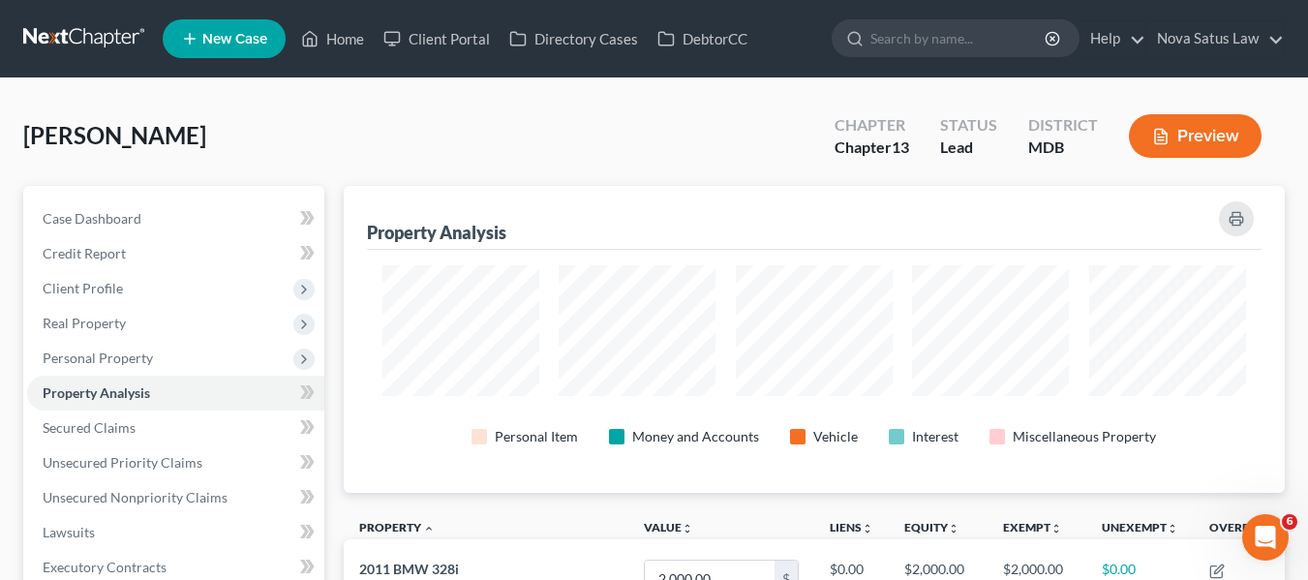
scroll to position [307, 942]
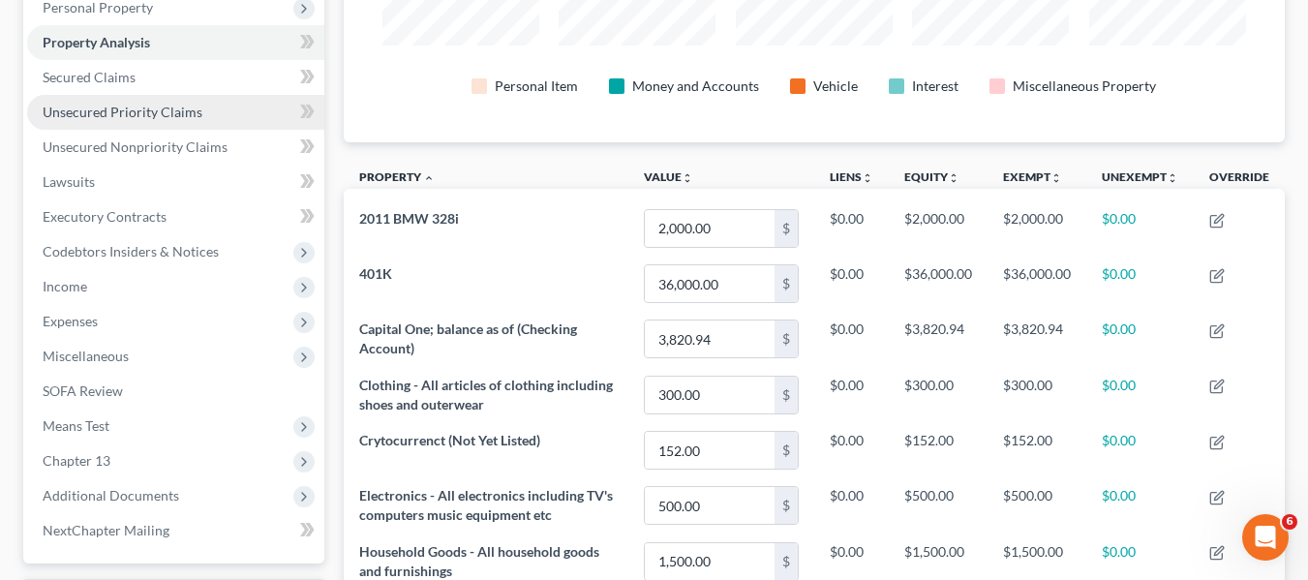
click at [182, 104] on span "Unsecured Priority Claims" at bounding box center [123, 112] width 160 height 16
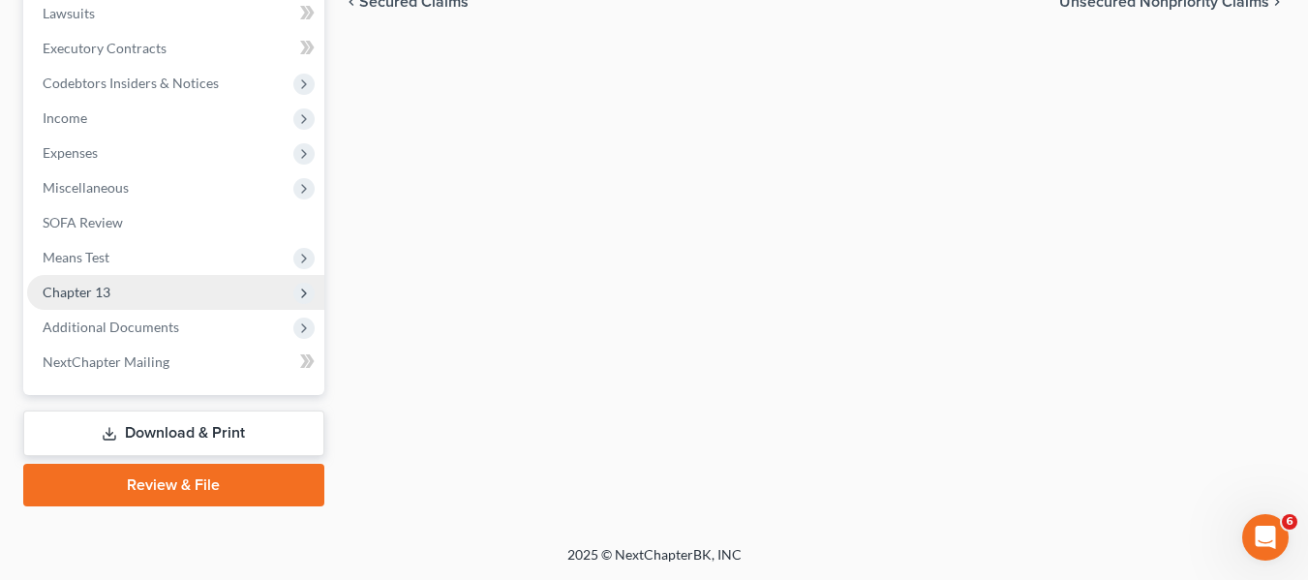
click at [110, 288] on span "Chapter 13" at bounding box center [175, 292] width 297 height 35
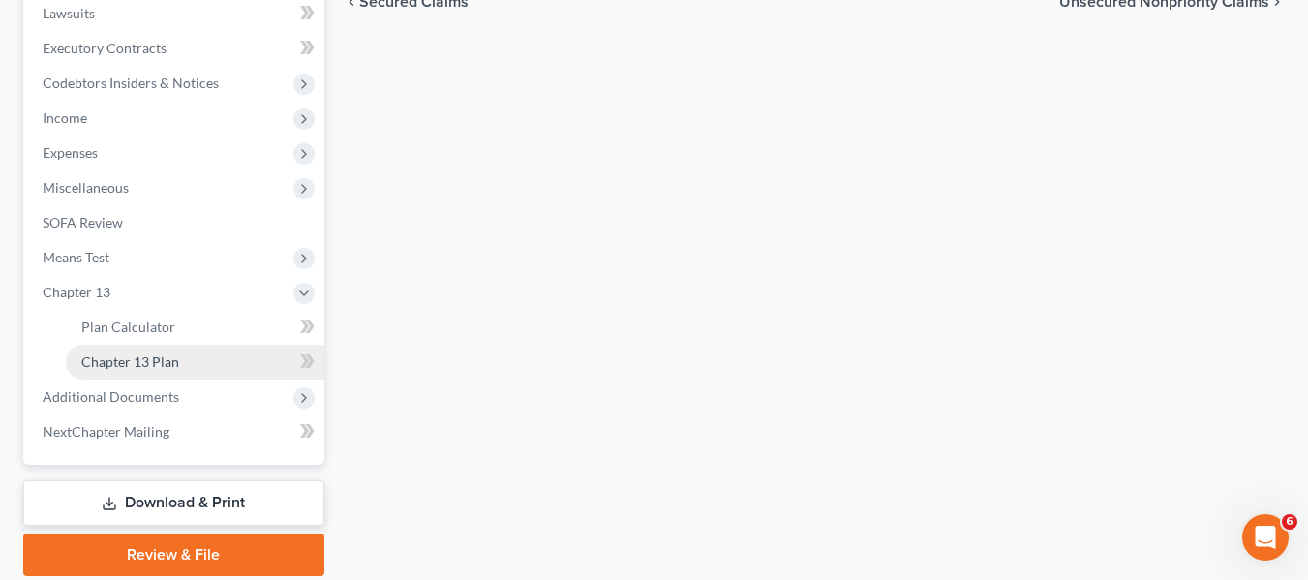
click at [151, 354] on span "Chapter 13 Plan" at bounding box center [130, 361] width 98 height 16
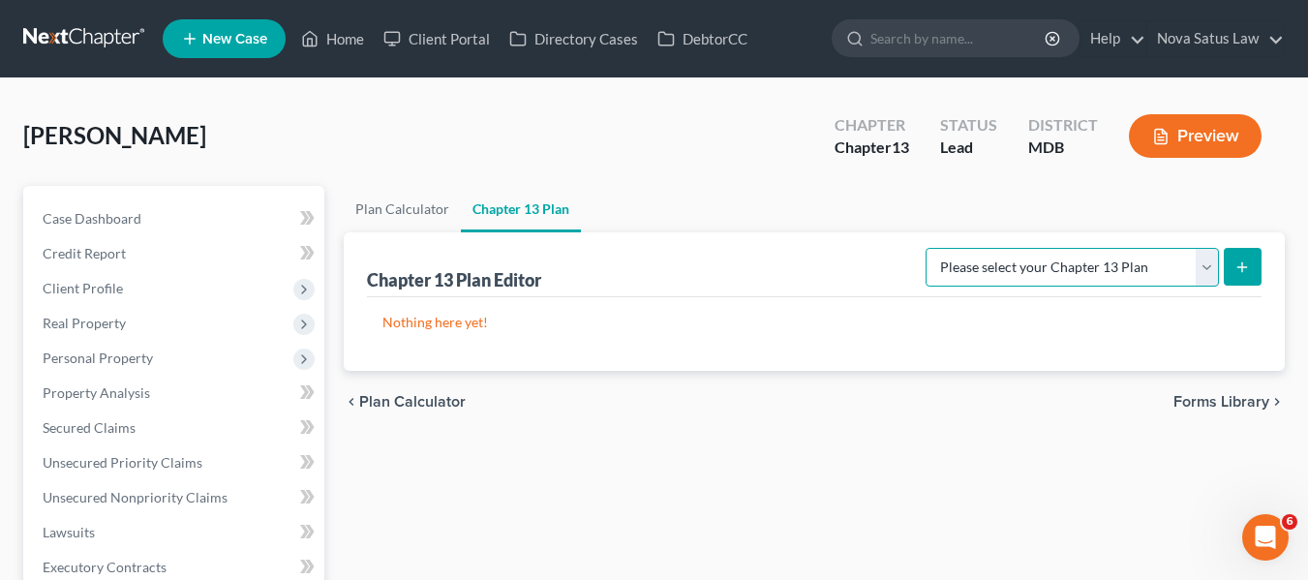
click at [1080, 278] on select "Please select your Chapter 13 Plan District of [US_STATE][GEOGRAPHIC_DATA] of […" at bounding box center [1071, 267] width 293 height 39
click at [932, 248] on select "Please select your Chapter 13 Plan District of [US_STATE][GEOGRAPHIC_DATA] of […" at bounding box center [1071, 267] width 293 height 39
click at [1238, 266] on icon "submit" at bounding box center [1241, 266] width 15 height 15
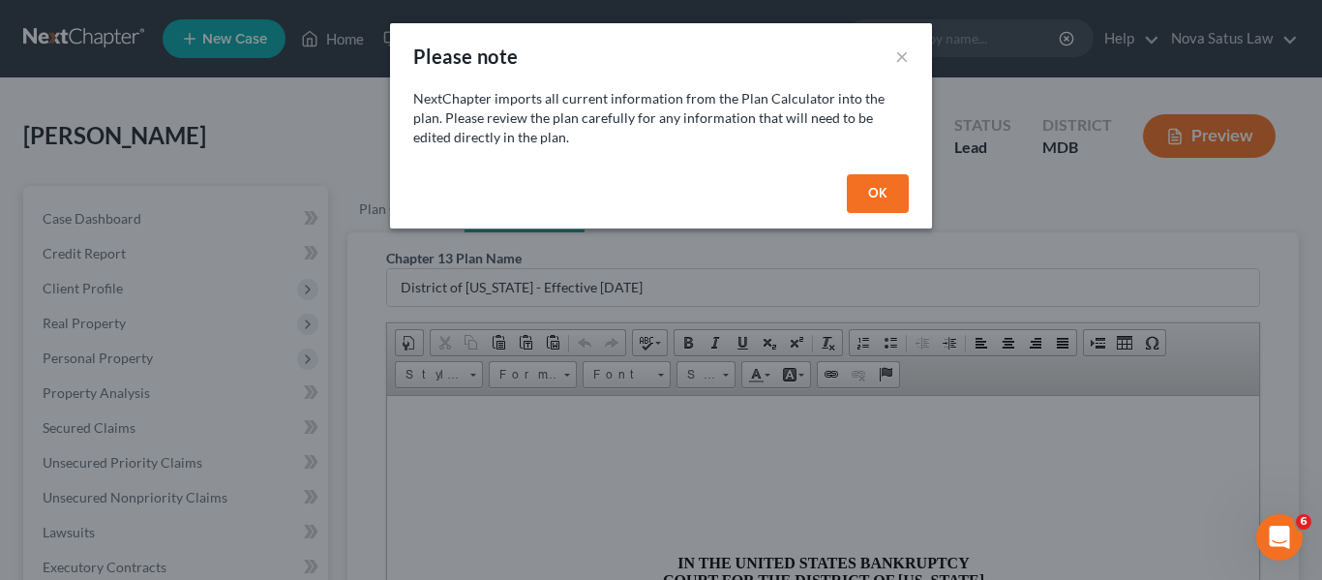
click at [862, 191] on button "OK" at bounding box center [878, 193] width 62 height 39
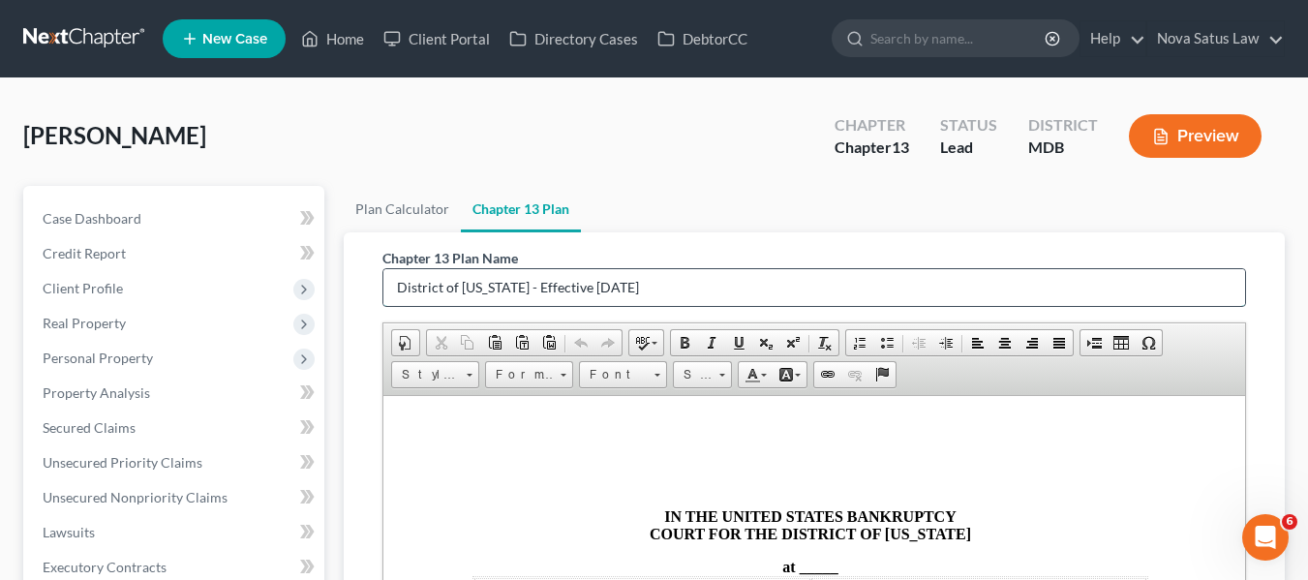
click at [659, 269] on input "District of [US_STATE] - Effective [DATE]" at bounding box center [813, 287] width 861 height 37
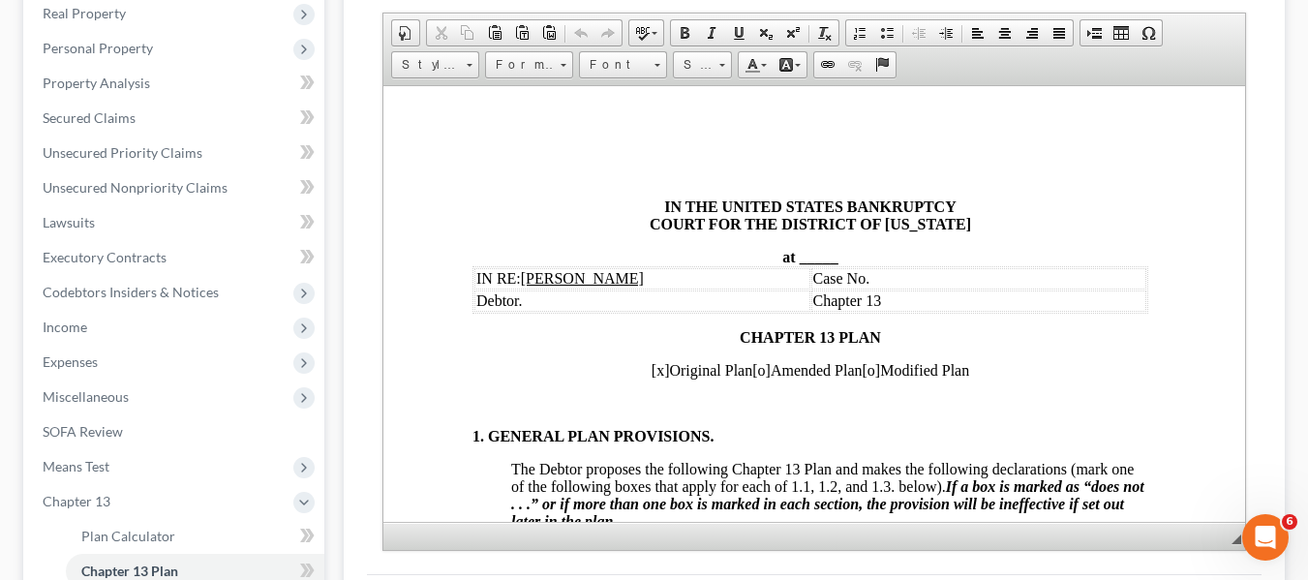
scroll to position [386, 0]
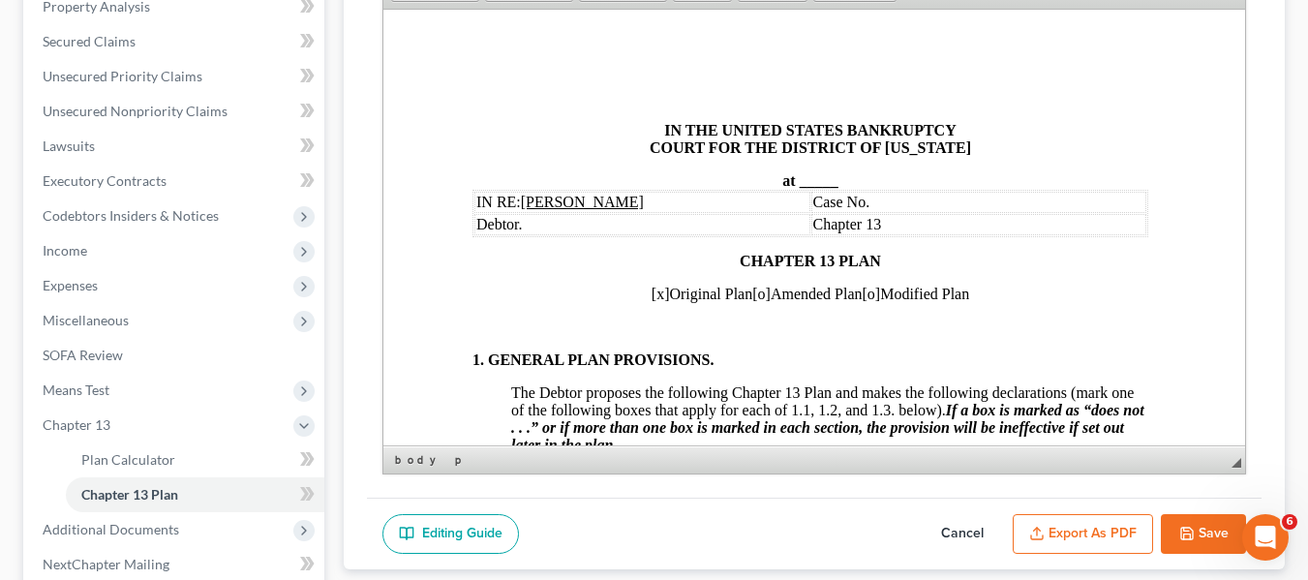
click at [799, 177] on span "_____" at bounding box center [818, 179] width 39 height 16
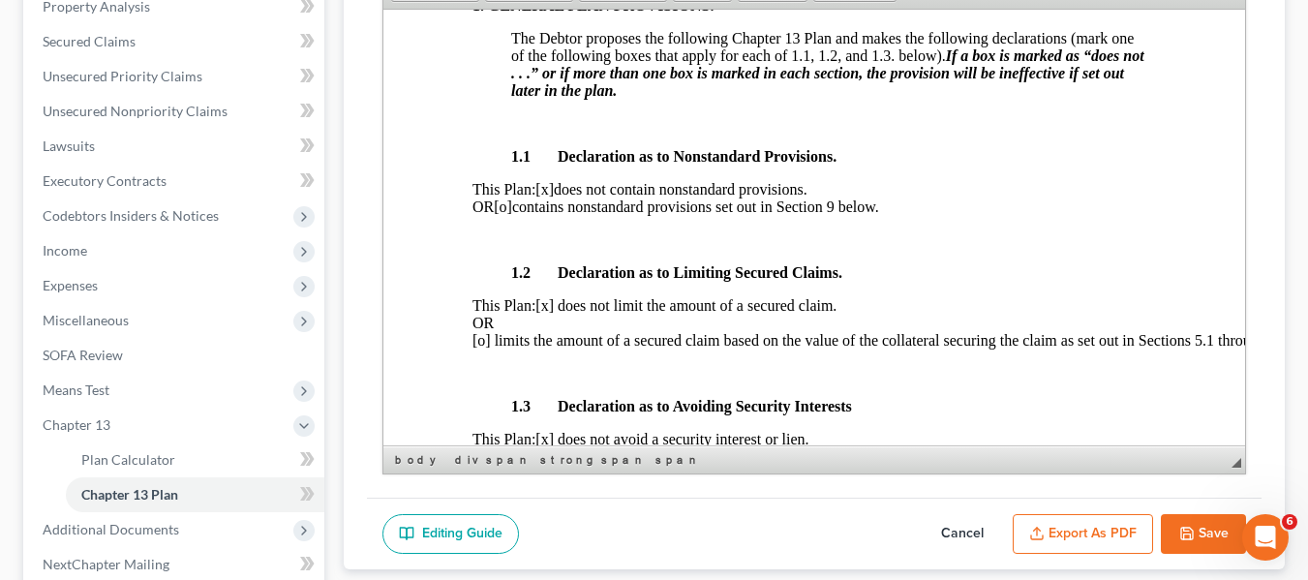
scroll to position [501, 4]
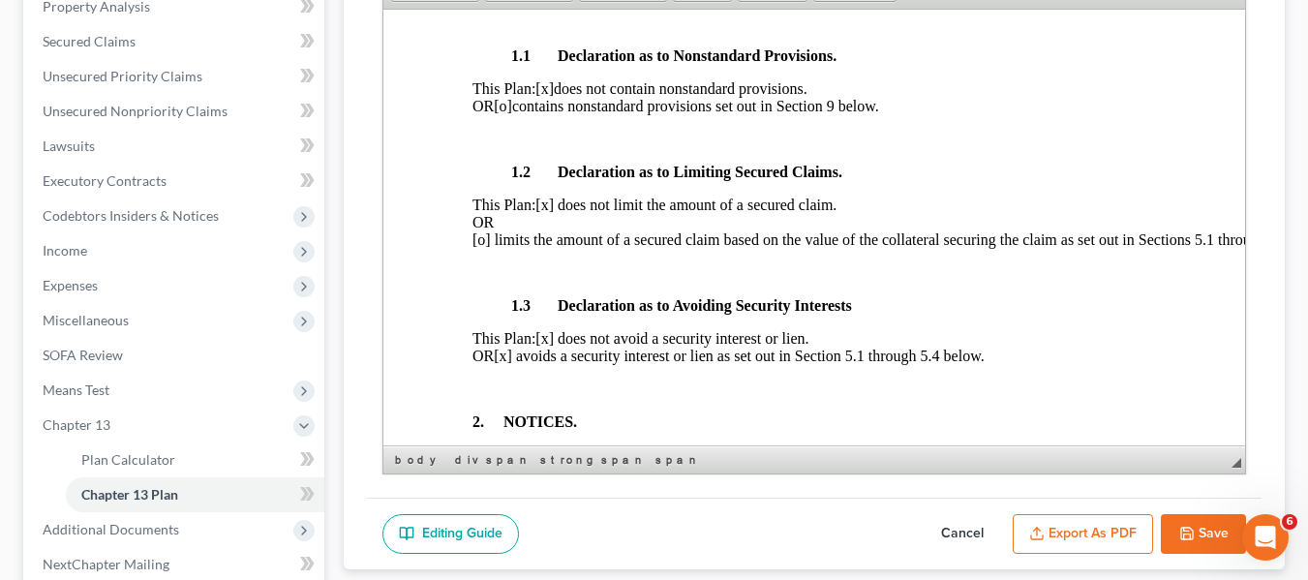
click at [562, 363] on span "[x] avoids a security interest or lien as set out in Section 5.1 through 5.4 be…" at bounding box center [738, 355] width 490 height 16
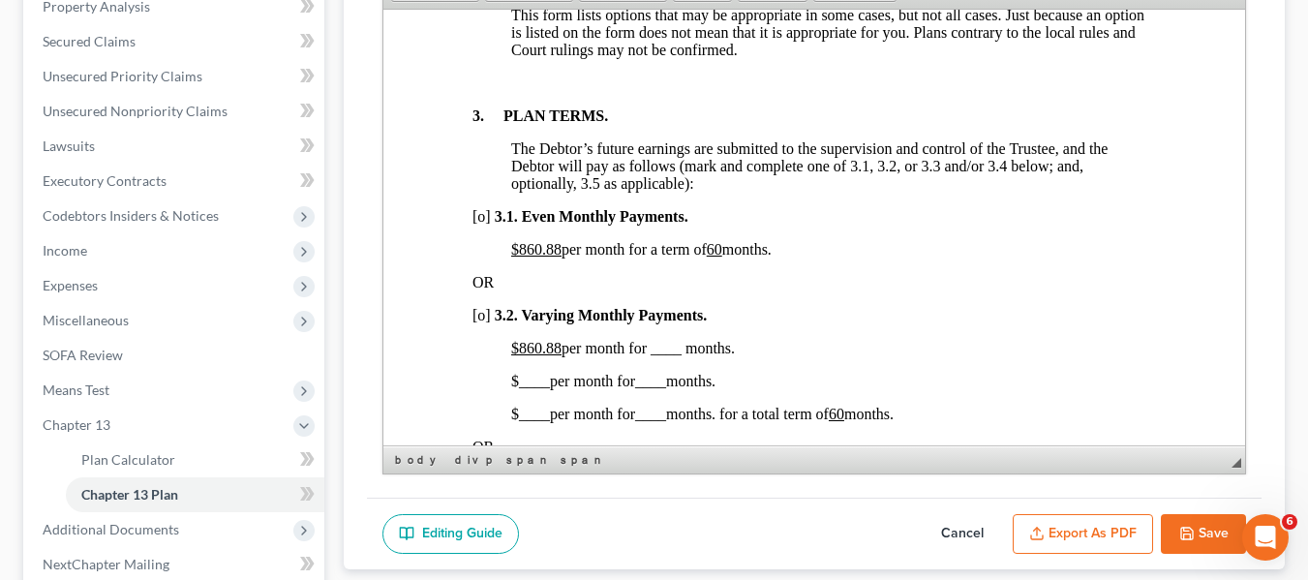
scroll to position [1277, 4]
click at [519, 256] on u "$860.88" at bounding box center [535, 247] width 50 height 16
click at [523, 256] on u "$860.88" at bounding box center [535, 247] width 50 height 16
click at [479, 223] on span "[o]" at bounding box center [480, 214] width 18 height 16
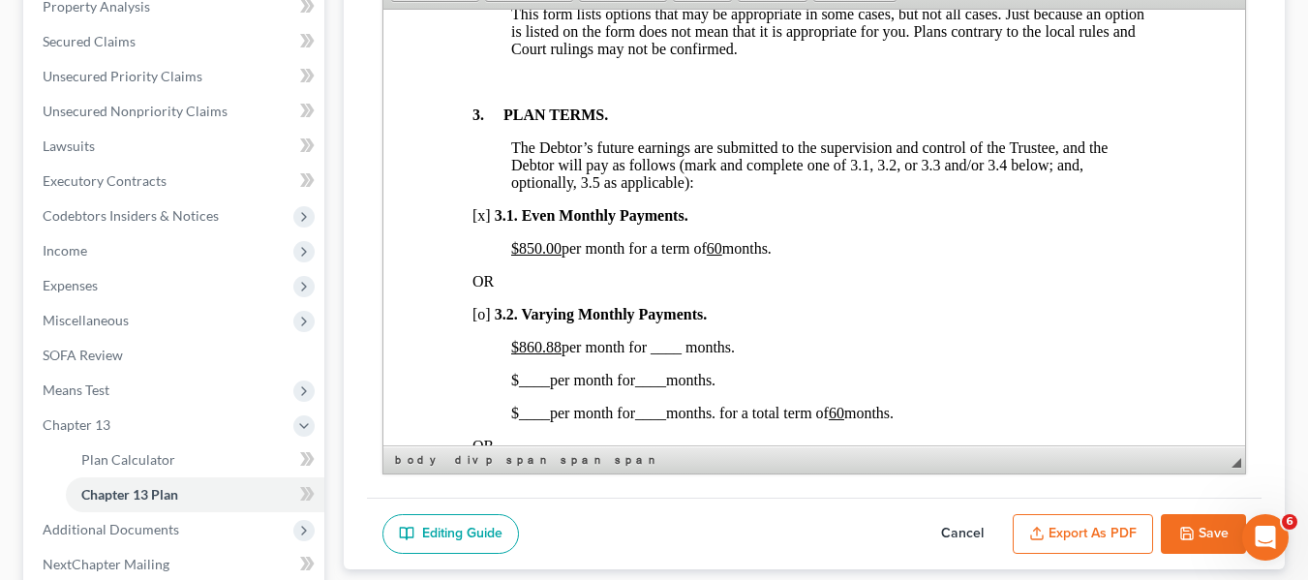
click at [519, 354] on u "$860.88" at bounding box center [535, 346] width 50 height 16
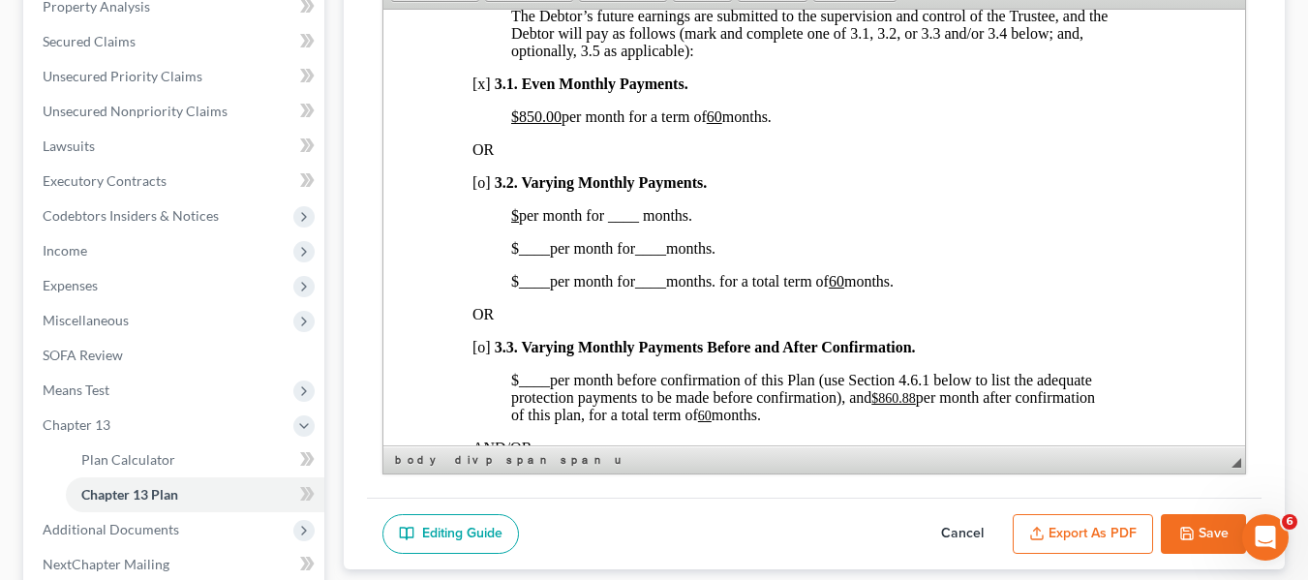
scroll to position [1409, 4]
click at [843, 287] on u "60" at bounding box center [835, 279] width 15 height 16
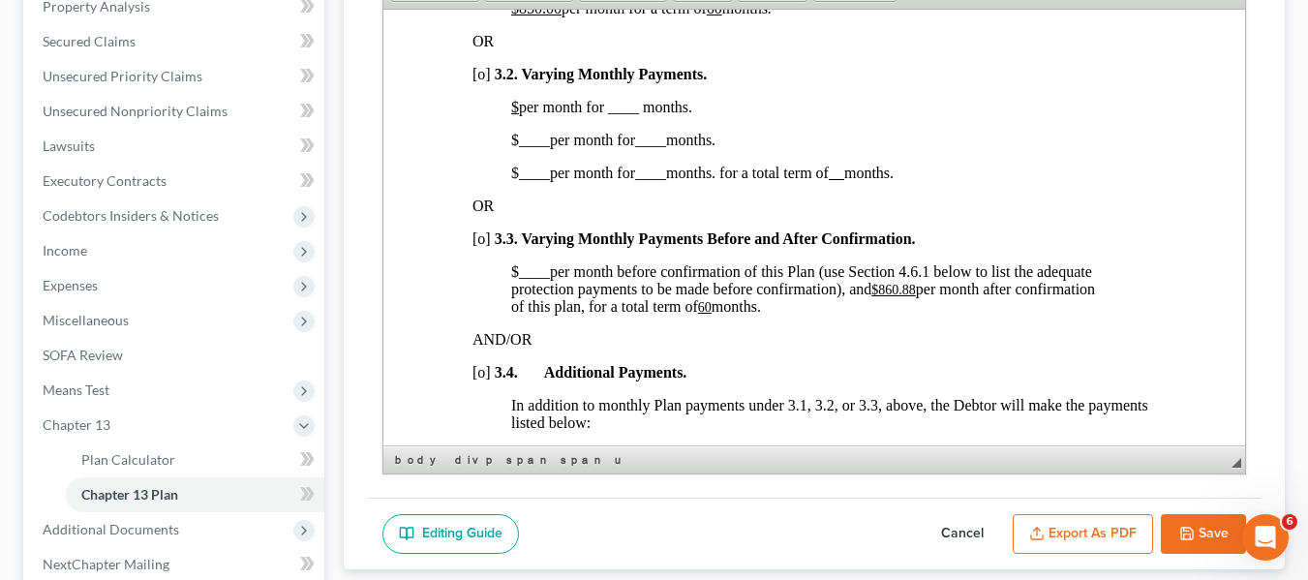
click at [880, 296] on u "$860.88" at bounding box center [892, 289] width 45 height 15
click at [633, 314] on u "60" at bounding box center [626, 306] width 14 height 15
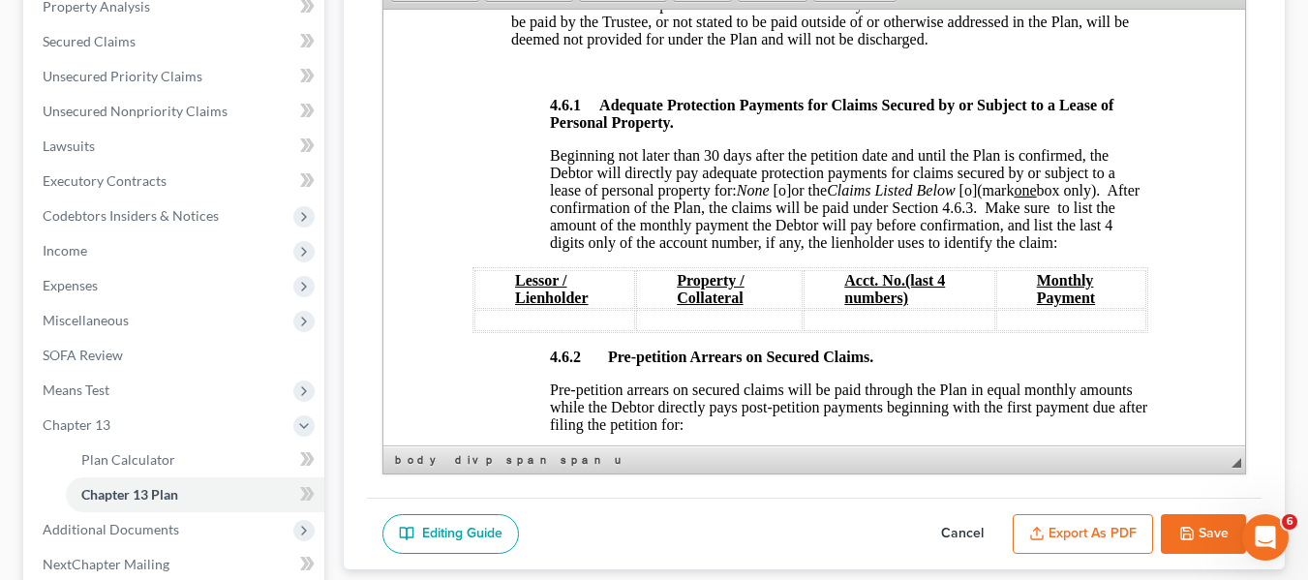
scroll to position [3160, 4]
click at [784, 196] on span "[o]" at bounding box center [781, 188] width 18 height 16
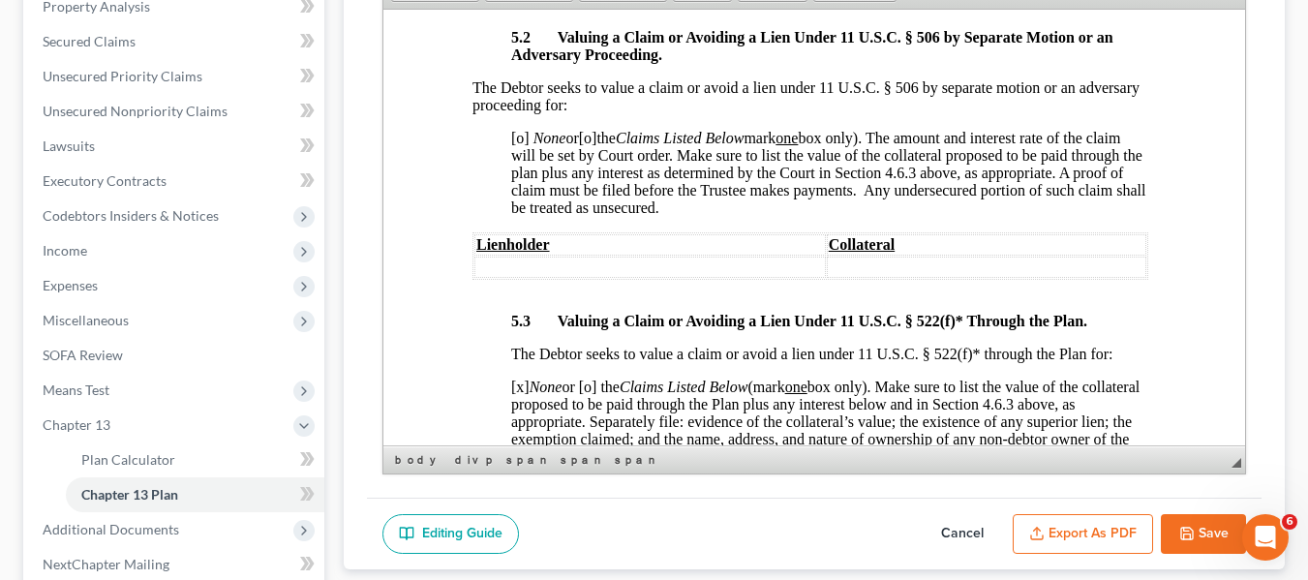
scroll to position [5615, 4]
click at [519, 144] on span "[o]" at bounding box center [519, 136] width 18 height 16
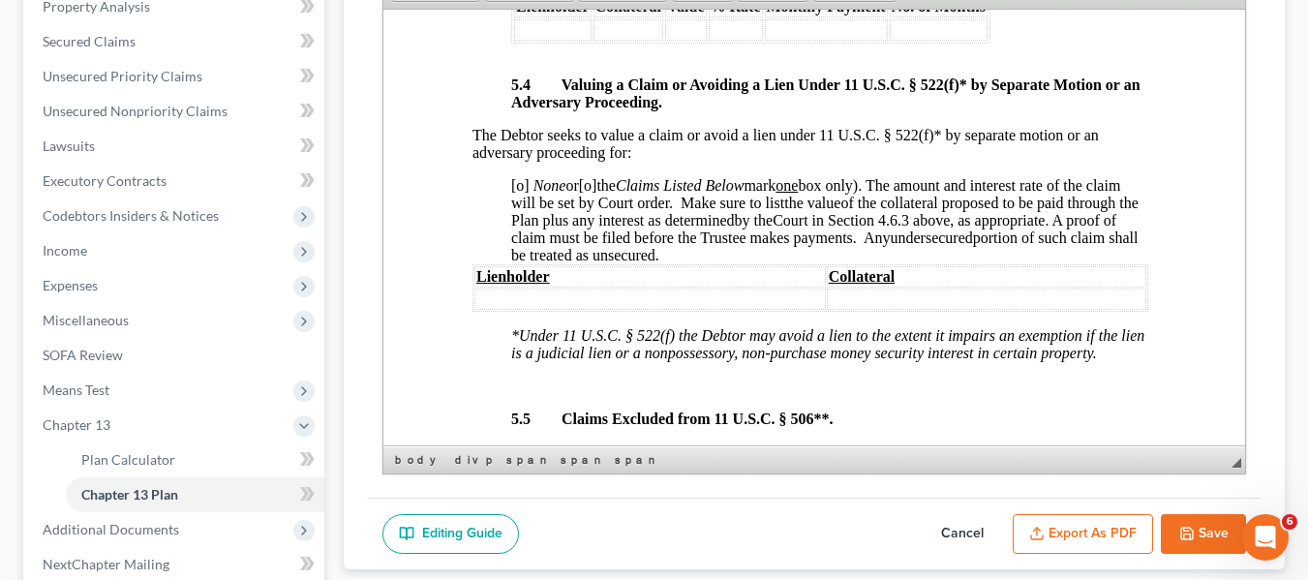
scroll to position [6160, 4]
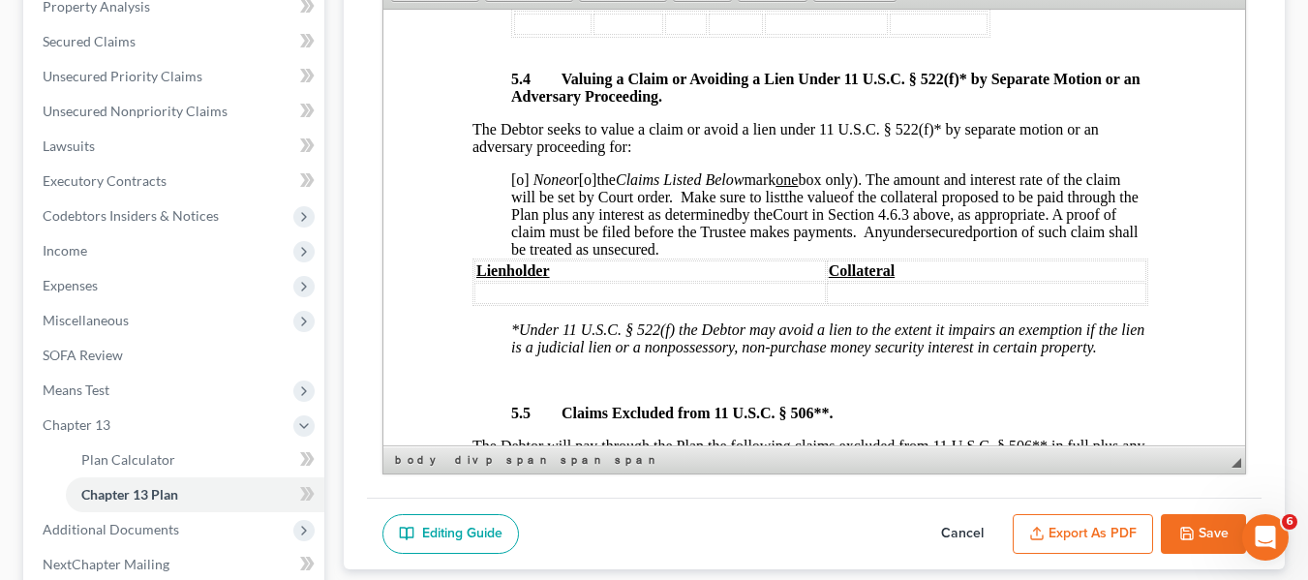
click at [515, 187] on span "[o]" at bounding box center [519, 178] width 18 height 16
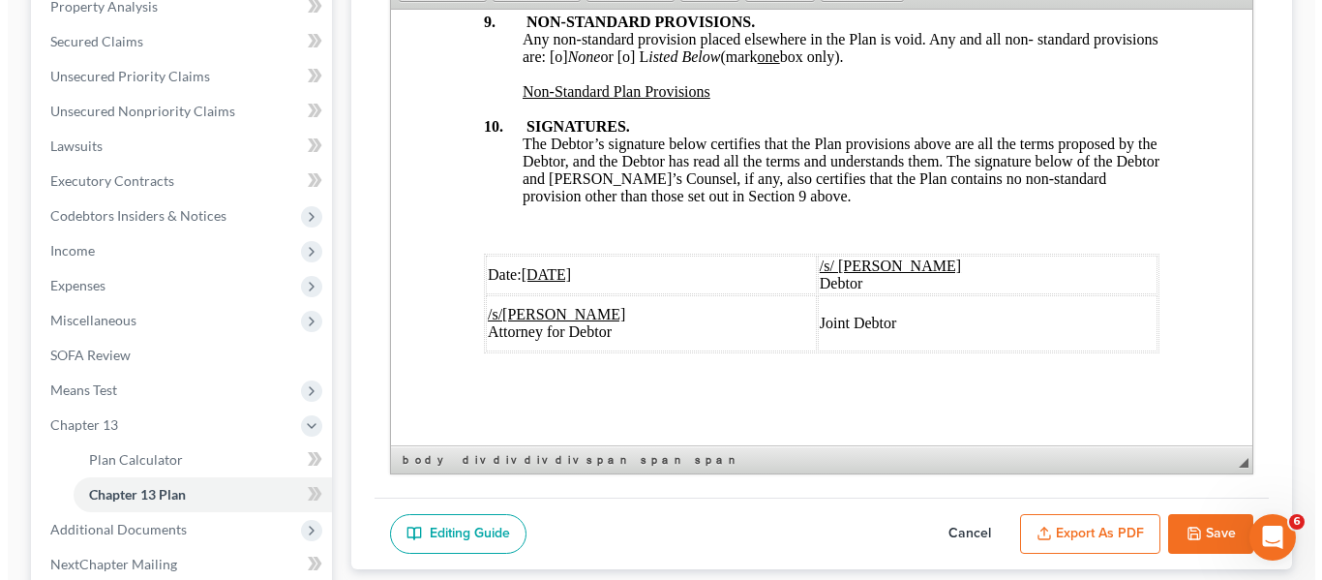
scroll to position [7410, 0]
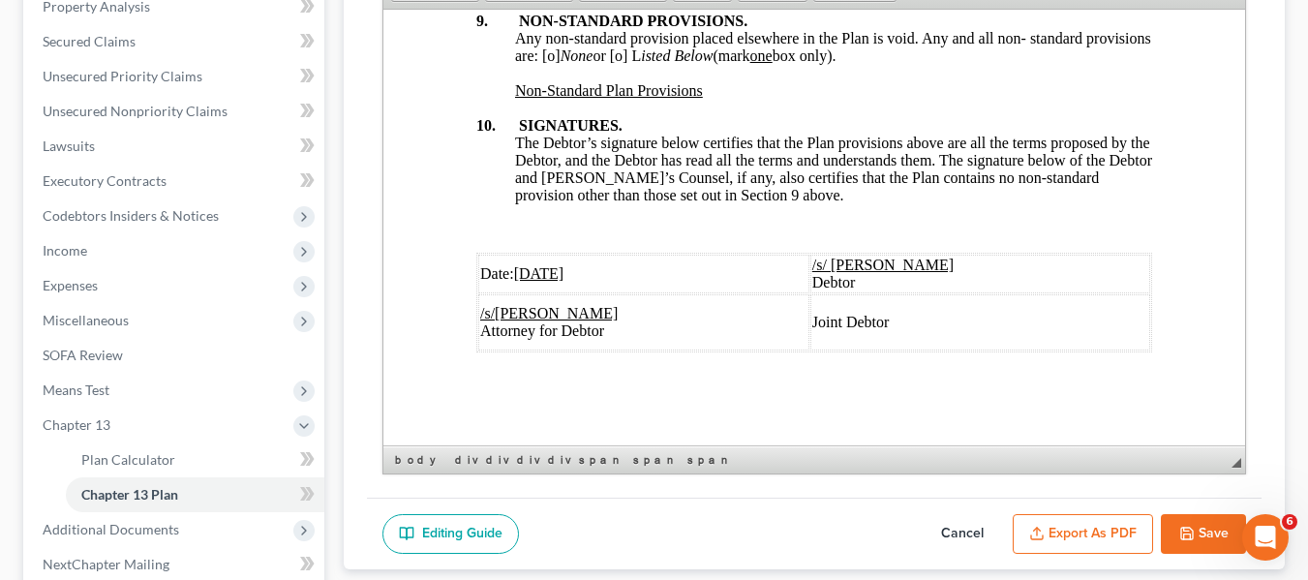
click at [618, 63] on span "Any non-standard provision placed elsewhere in the Plan is void. Any and all no…" at bounding box center [832, 46] width 636 height 34
click at [1098, 530] on button "Export as PDF" at bounding box center [1082, 534] width 140 height 41
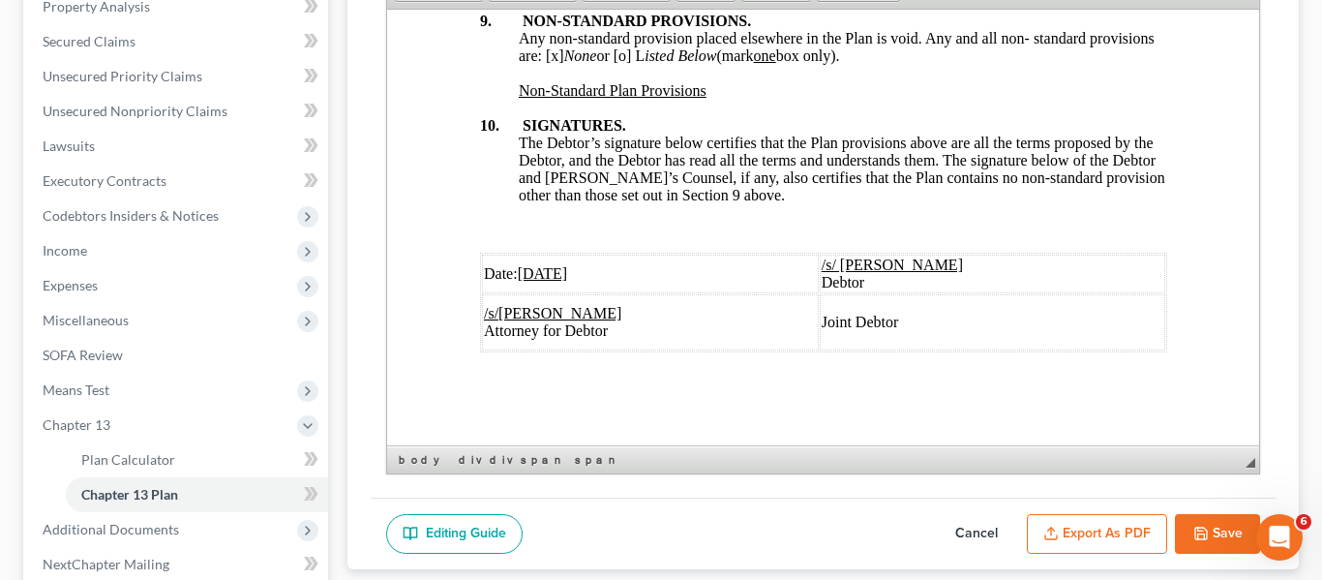
scroll to position [7340, 0]
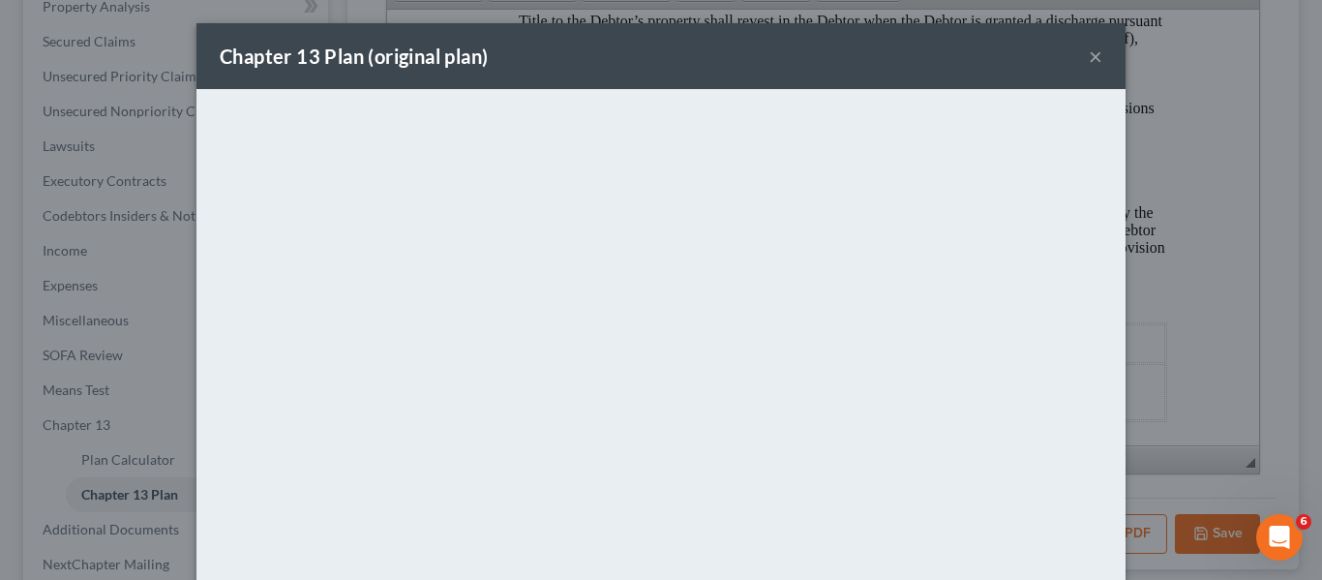
click at [684, 42] on div "Chapter 13 Plan (original plan) ×" at bounding box center [660, 56] width 929 height 66
click at [1089, 58] on button "×" at bounding box center [1096, 56] width 14 height 23
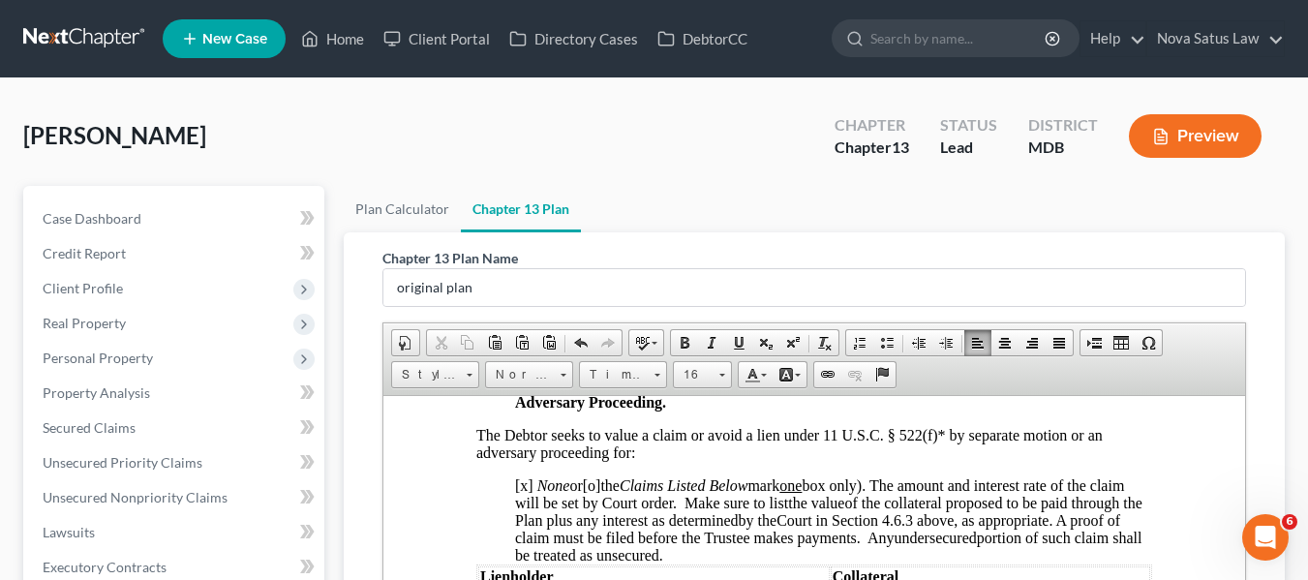
scroll to position [507, 0]
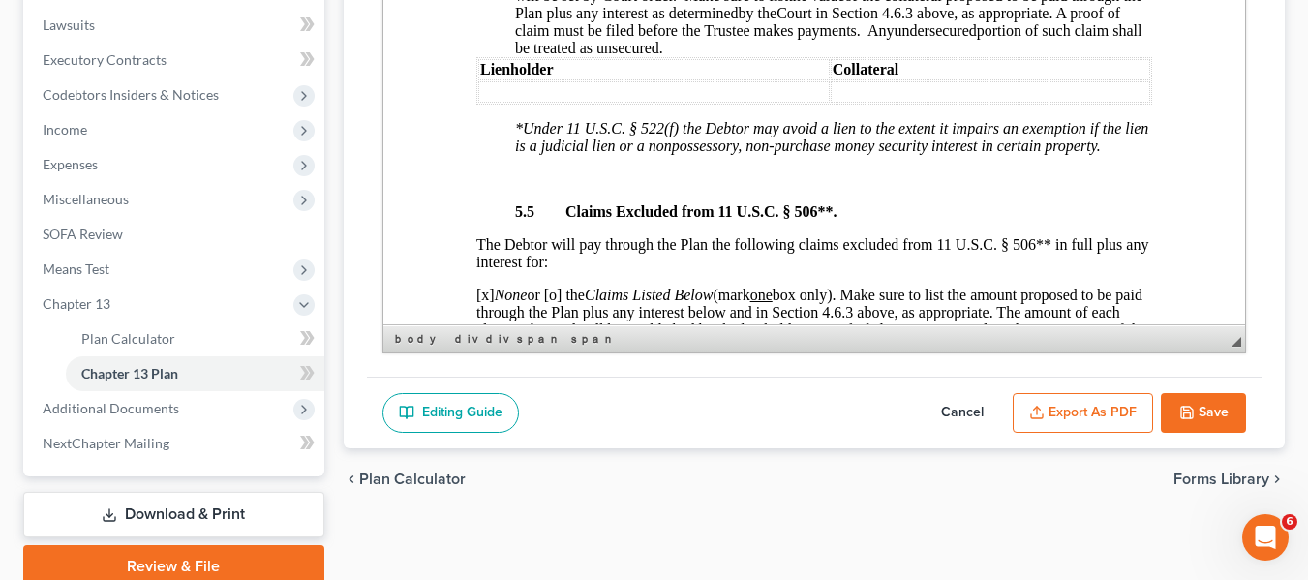
click at [1198, 406] on button "Save" at bounding box center [1203, 413] width 85 height 41
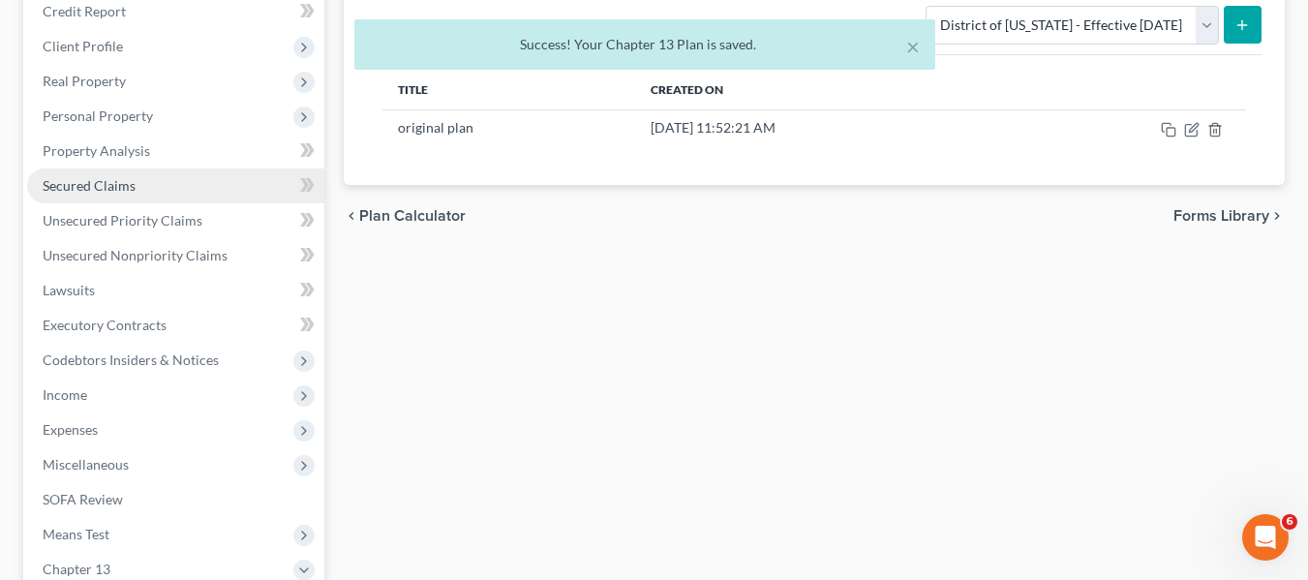
scroll to position [241, 0]
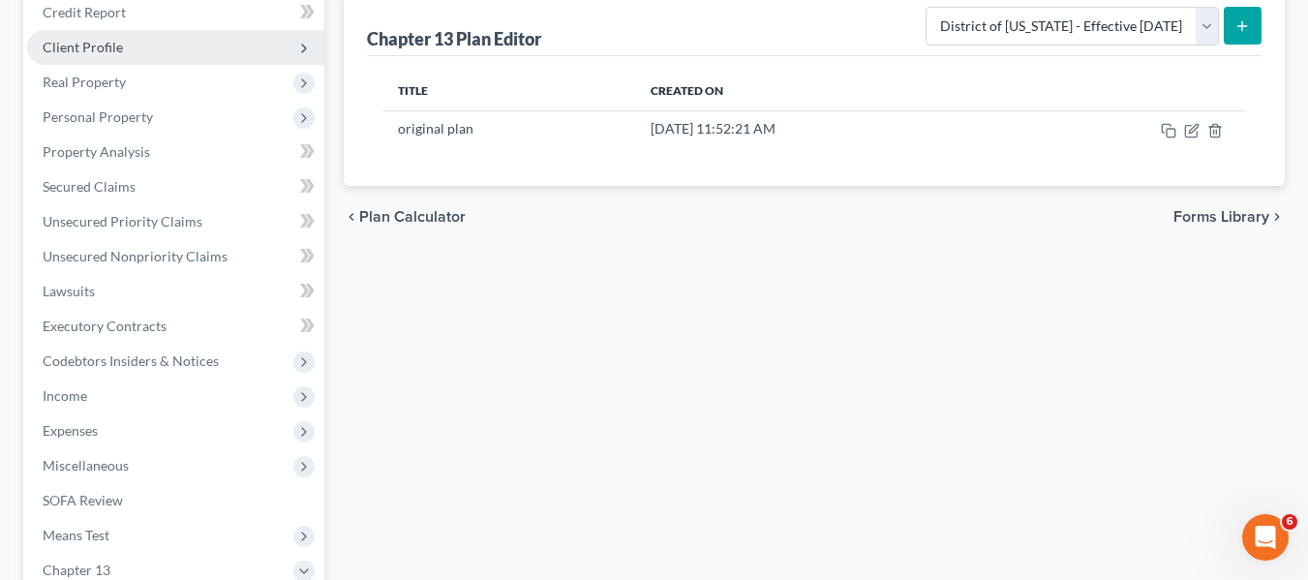
click at [99, 52] on span "Client Profile" at bounding box center [83, 47] width 80 height 16
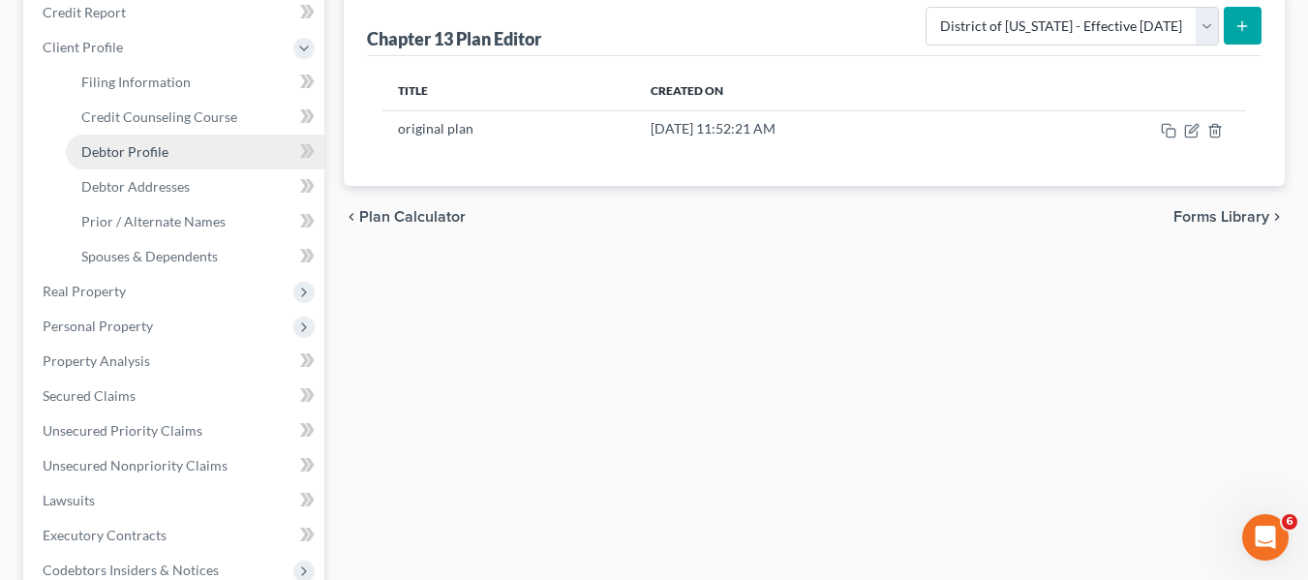
click at [133, 159] on span "Debtor Profile" at bounding box center [124, 151] width 87 height 16
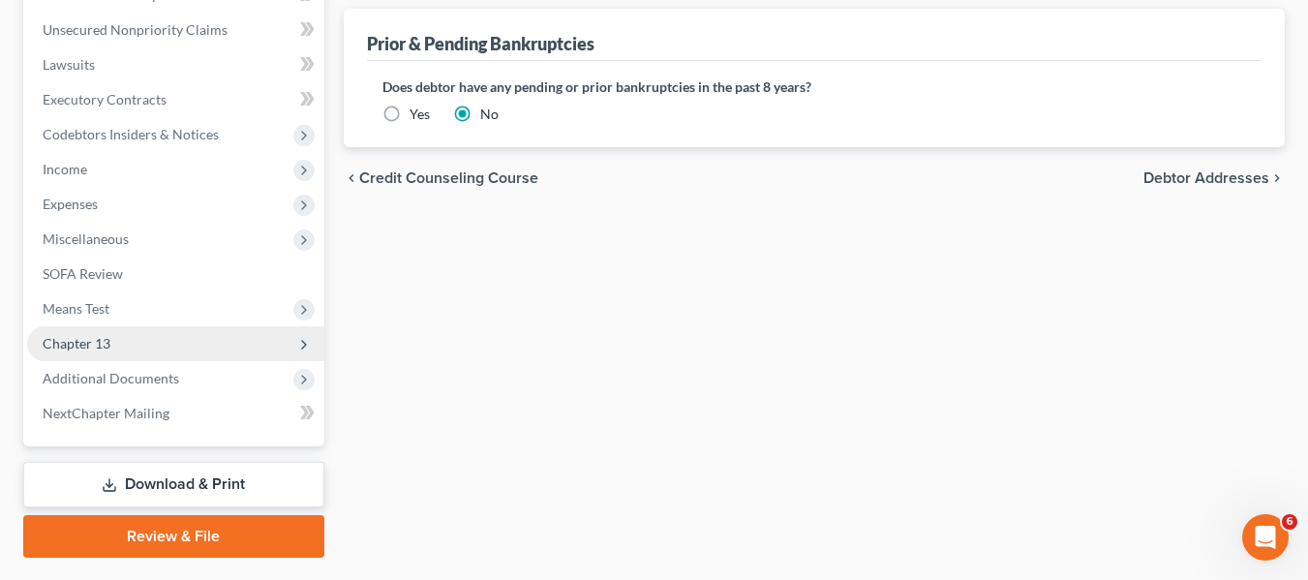
scroll to position [685, 0]
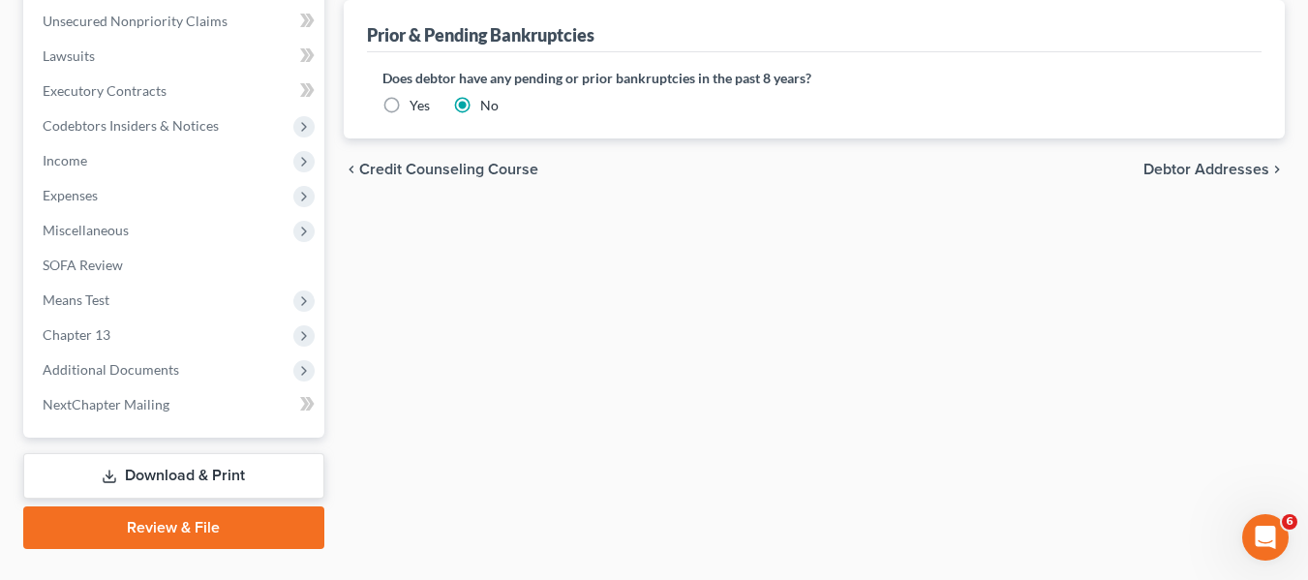
click at [104, 474] on icon at bounding box center [109, 475] width 15 height 15
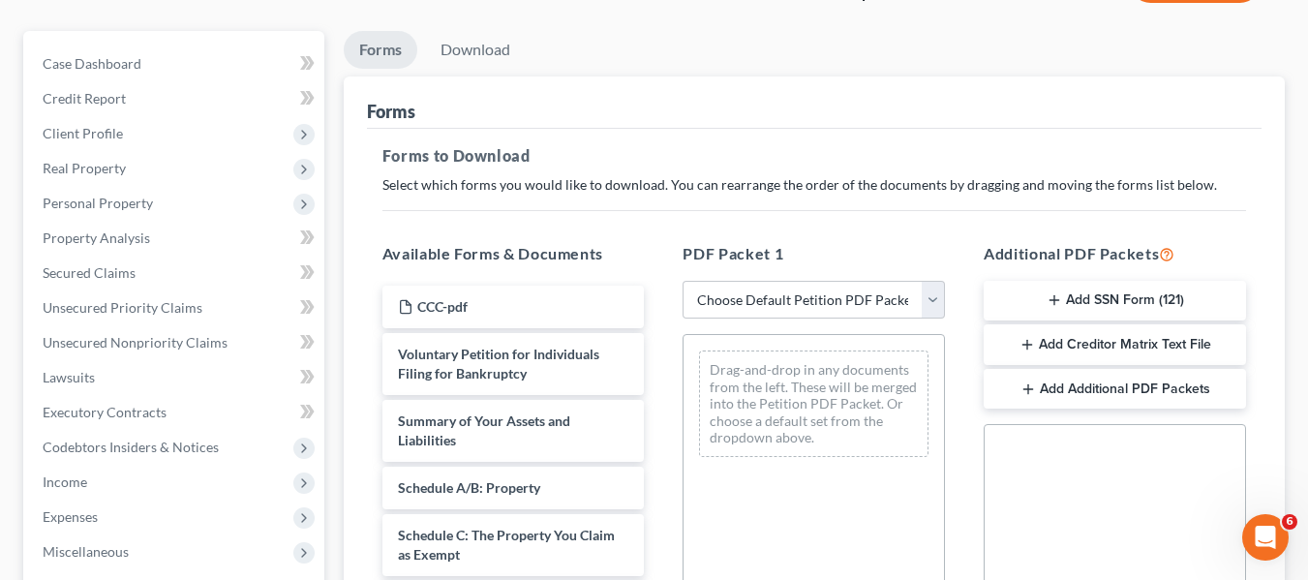
scroll to position [160, 0]
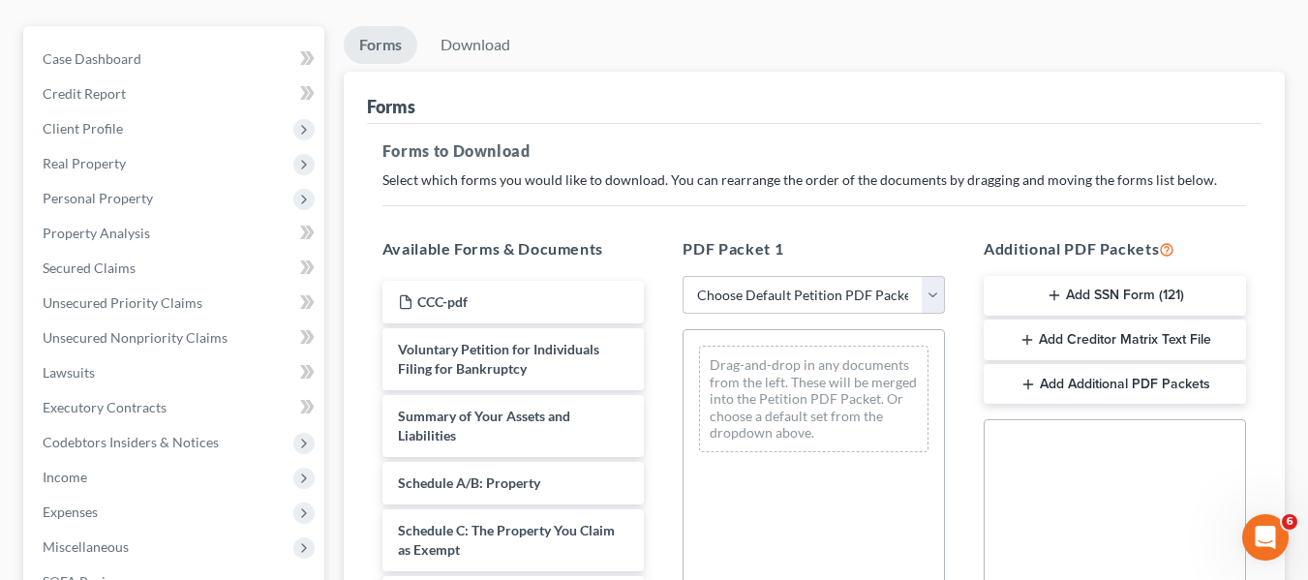
click at [768, 300] on select "Choose Default Petition PDF Packet Complete Bankruptcy Petition (all forms and …" at bounding box center [813, 295] width 262 height 39
click at [682, 276] on select "Choose Default Petition PDF Packet Complete Bankruptcy Petition (all forms and …" at bounding box center [813, 295] width 262 height 39
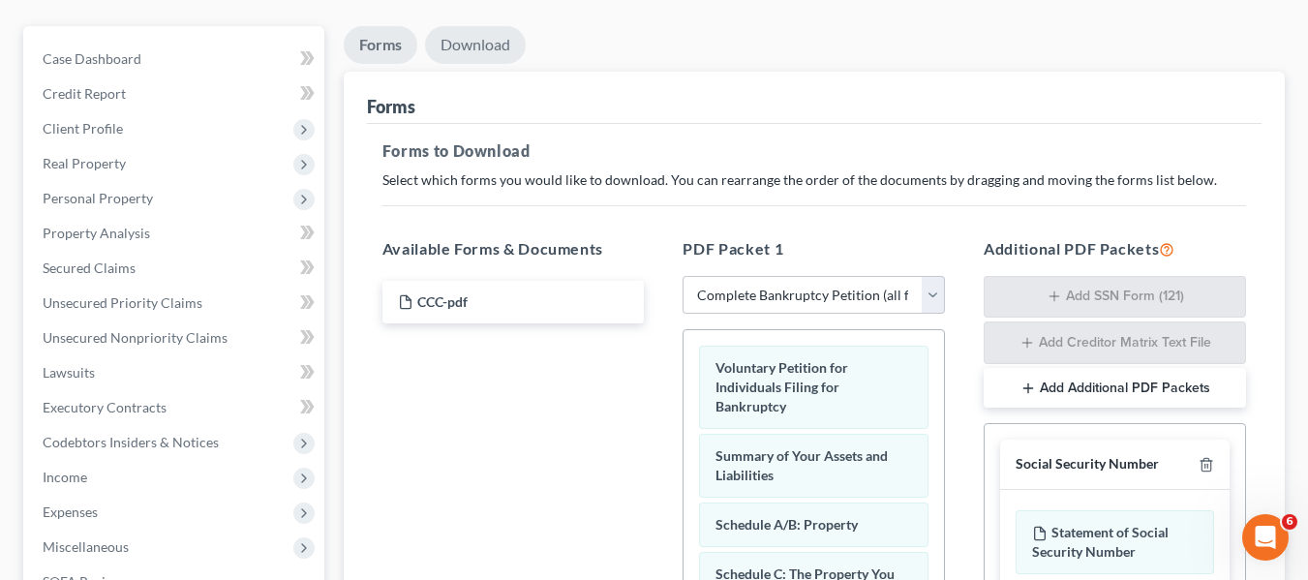
click at [454, 37] on link "Download" at bounding box center [475, 45] width 101 height 38
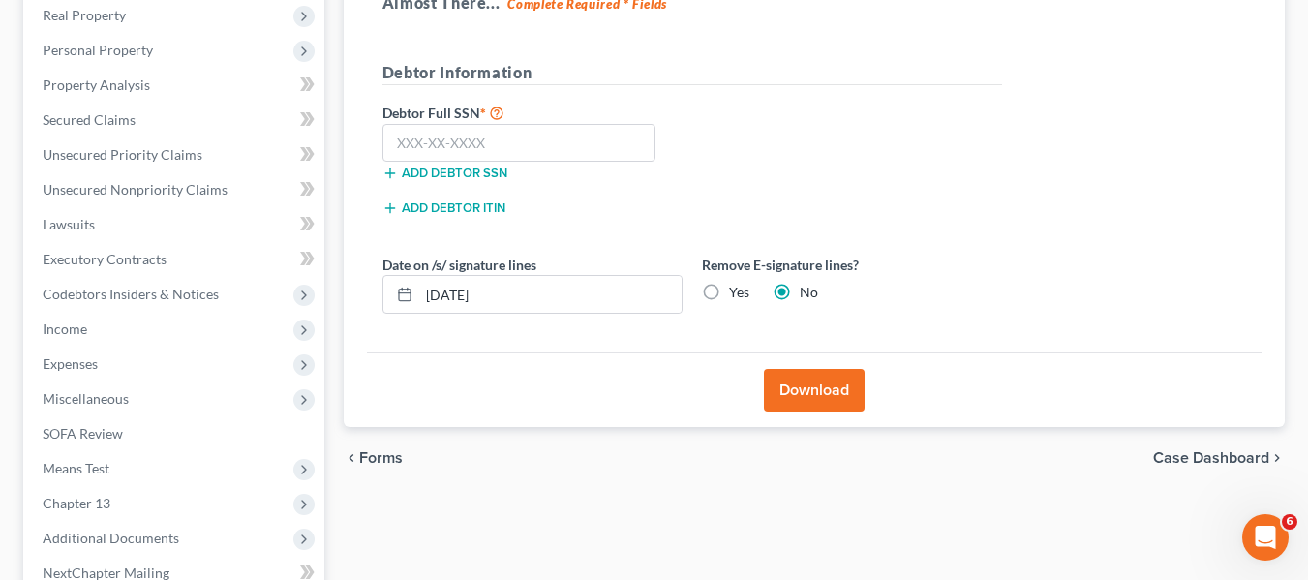
scroll to position [309, 0]
click at [402, 132] on input "text" at bounding box center [519, 142] width 274 height 39
click at [807, 382] on button "Download" at bounding box center [814, 389] width 101 height 43
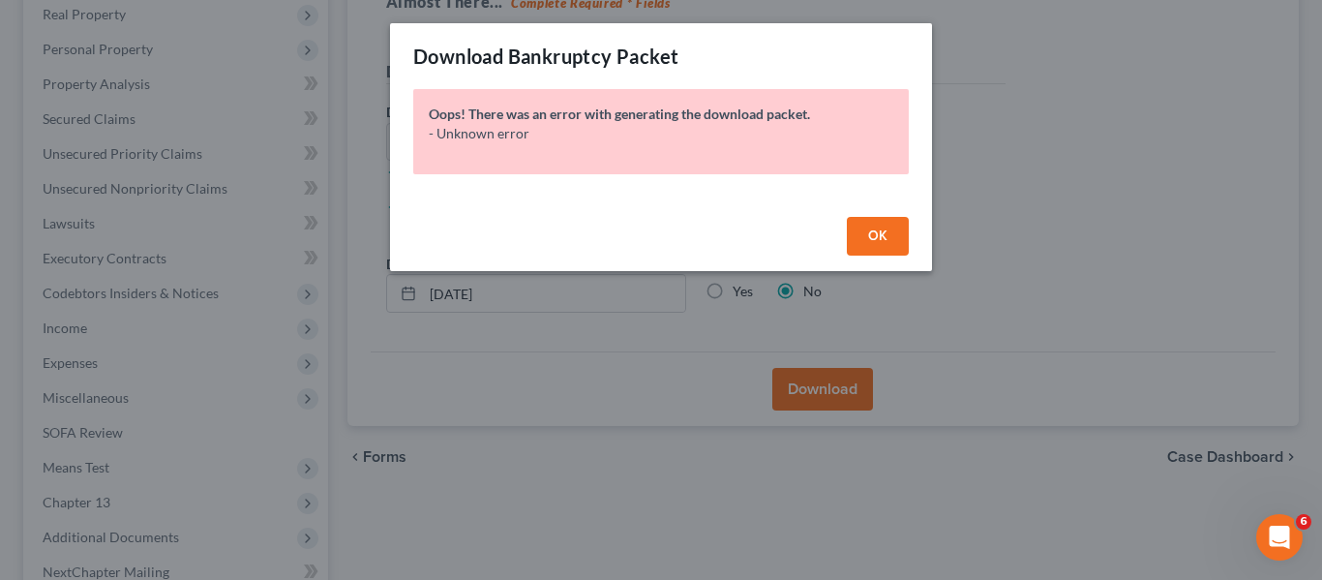
click at [857, 240] on button "OK" at bounding box center [878, 236] width 62 height 39
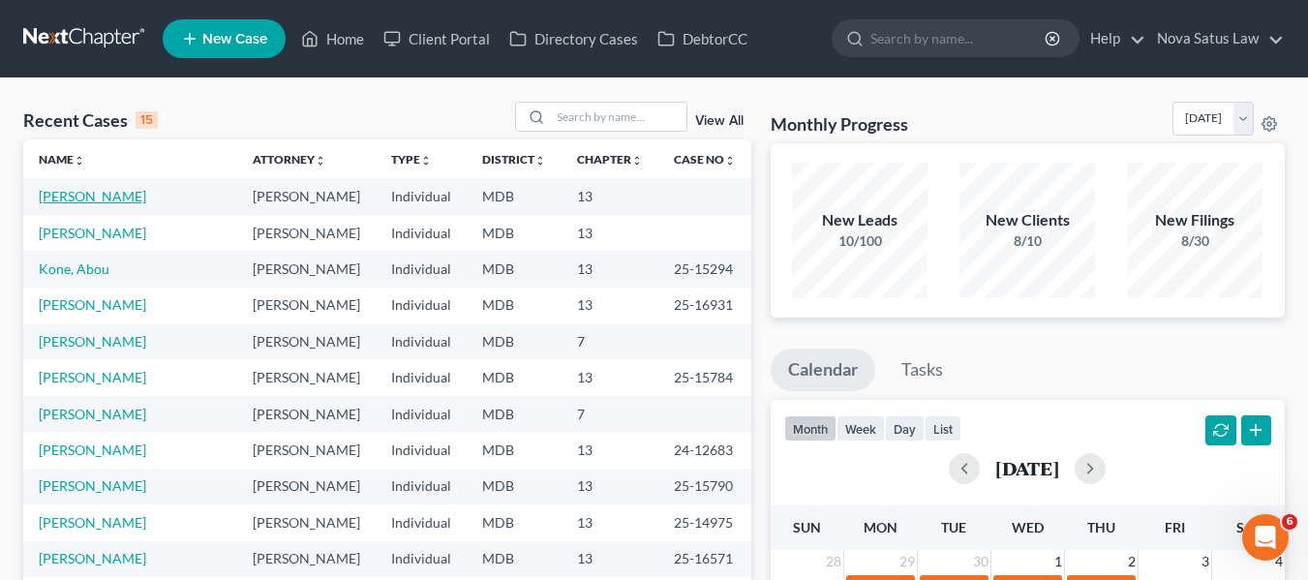
click at [89, 197] on link "[PERSON_NAME]" at bounding box center [92, 196] width 107 height 16
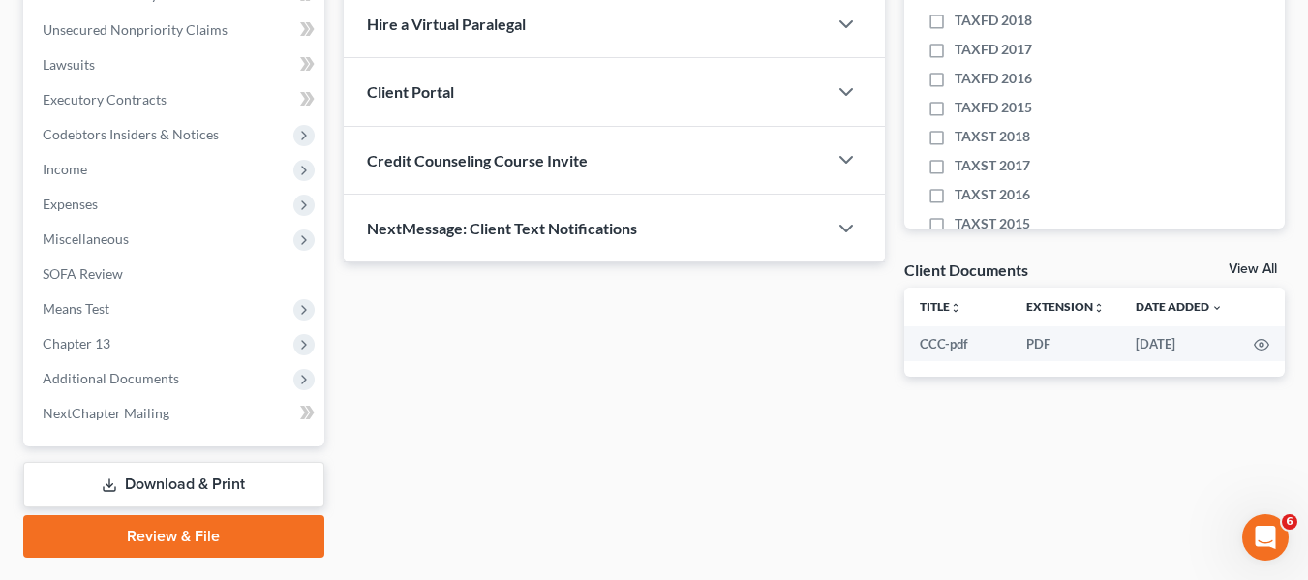
scroll to position [519, 0]
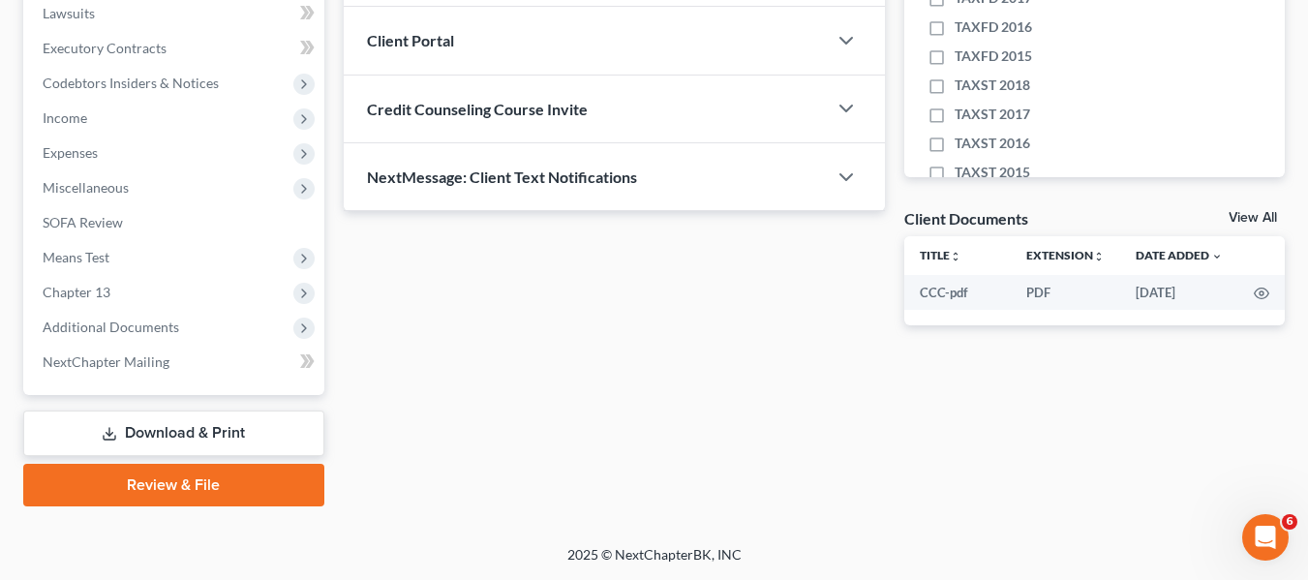
click at [197, 432] on link "Download & Print" at bounding box center [173, 432] width 301 height 45
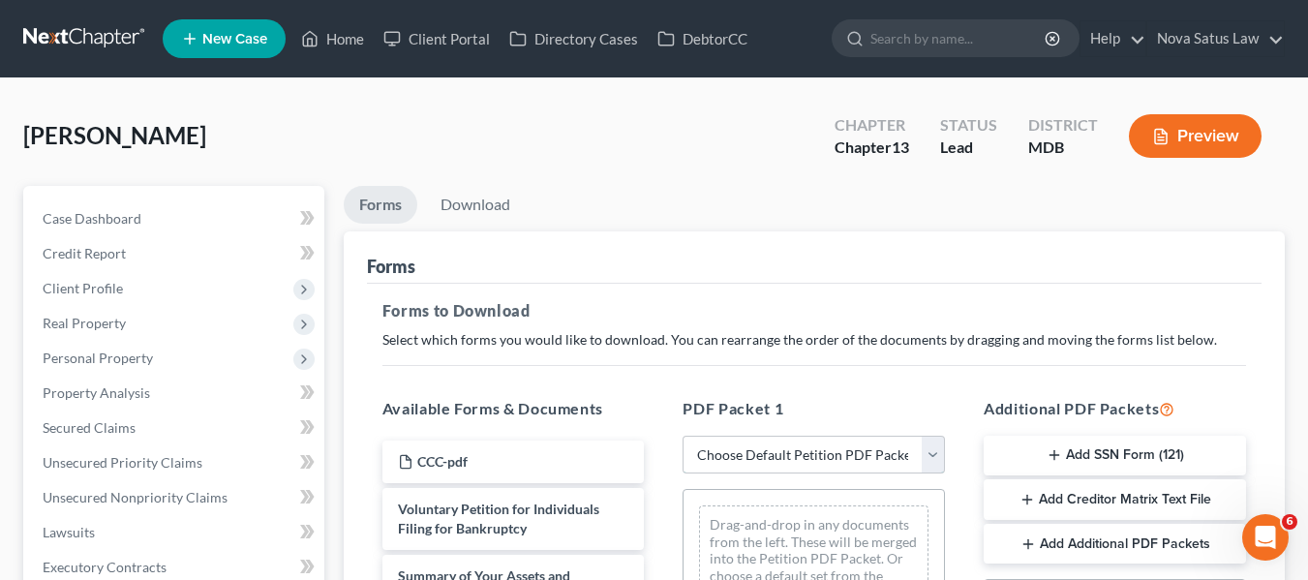
click at [723, 456] on select "Choose Default Petition PDF Packet Complete Bankruptcy Petition (all forms and …" at bounding box center [813, 455] width 262 height 39
select select "0"
click at [682, 436] on select "Choose Default Petition PDF Packet Complete Bankruptcy Petition (all forms and …" at bounding box center [813, 455] width 262 height 39
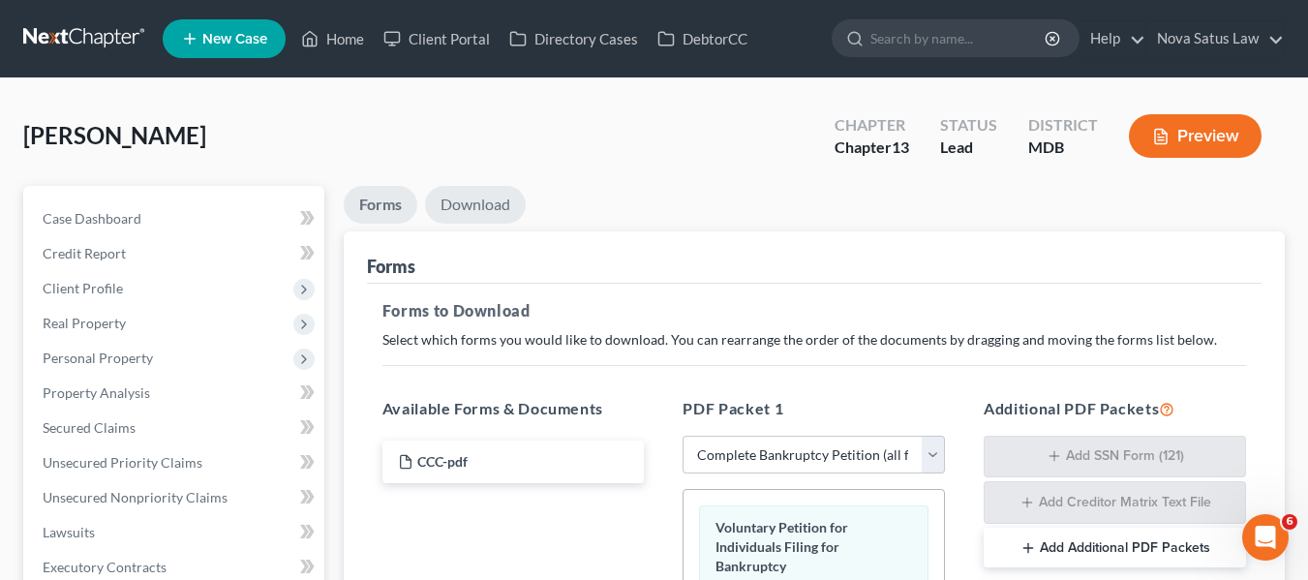
click at [469, 202] on link "Download" at bounding box center [475, 205] width 101 height 38
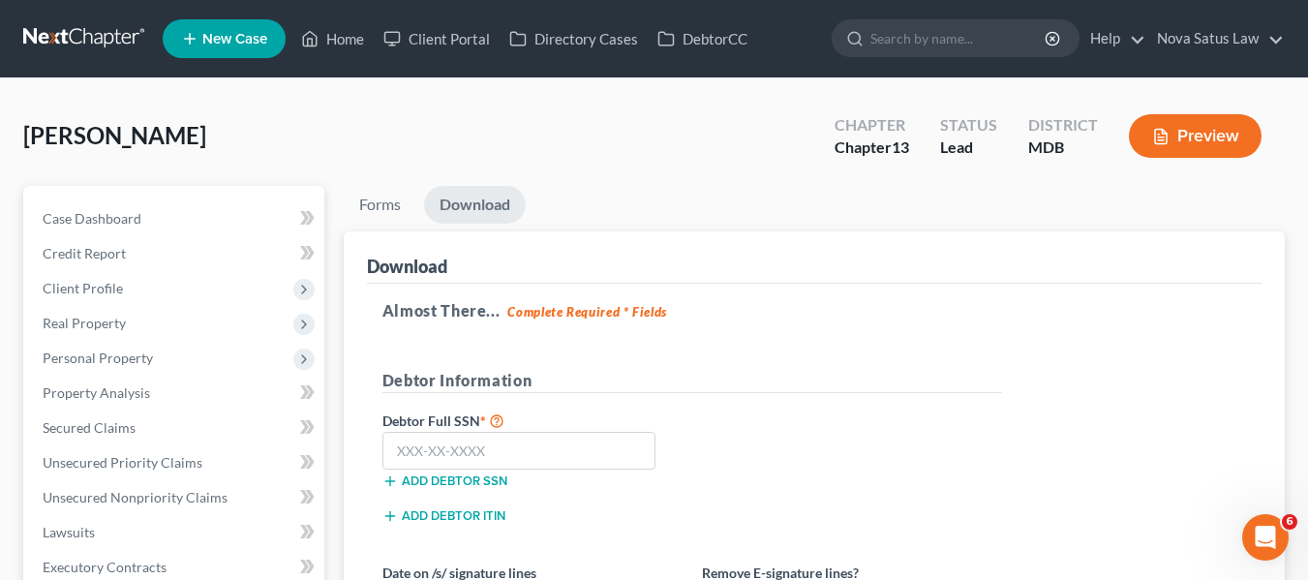
scroll to position [196, 0]
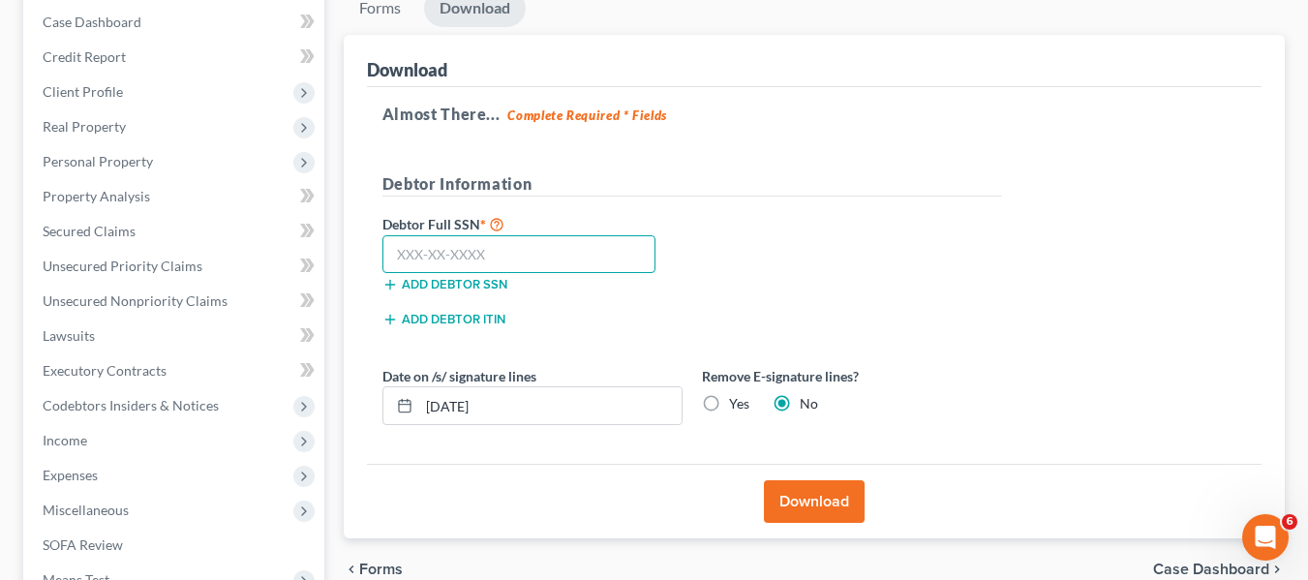
click at [403, 248] on input "text" at bounding box center [519, 254] width 274 height 39
type input "220-17-3590"
click at [825, 504] on button "Download" at bounding box center [814, 501] width 101 height 43
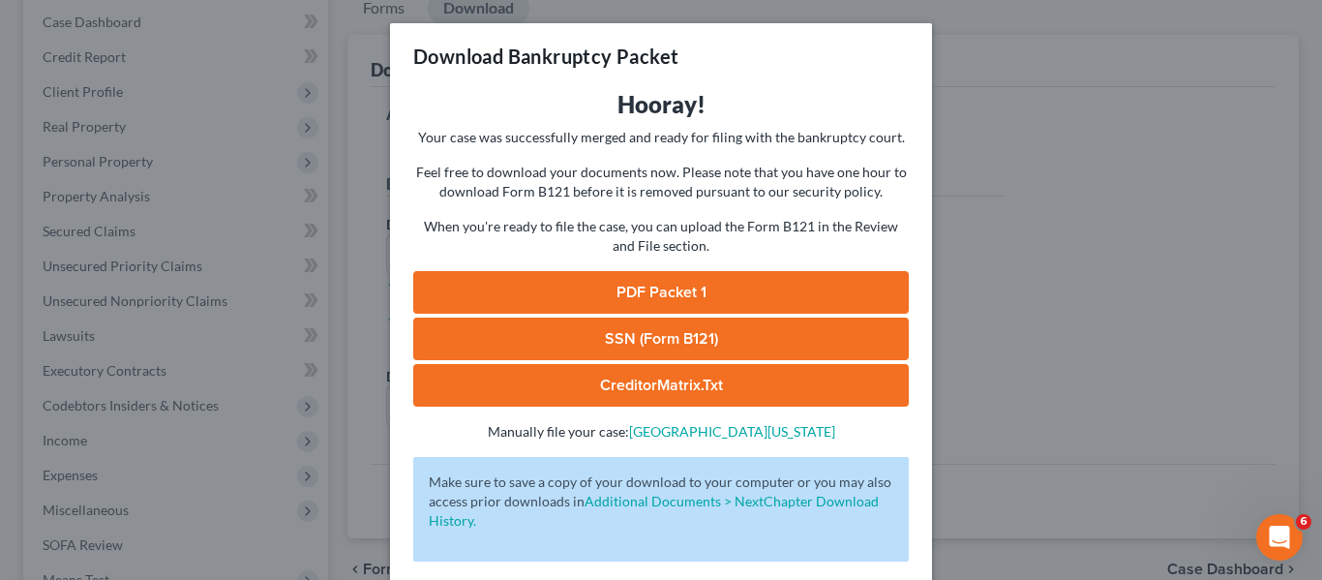
click at [681, 307] on link "PDF Packet 1" at bounding box center [661, 292] width 496 height 43
click at [953, 226] on div "Download Bankruptcy Packet Hooray! Your case was successfully merged and ready …" at bounding box center [661, 290] width 1322 height 580
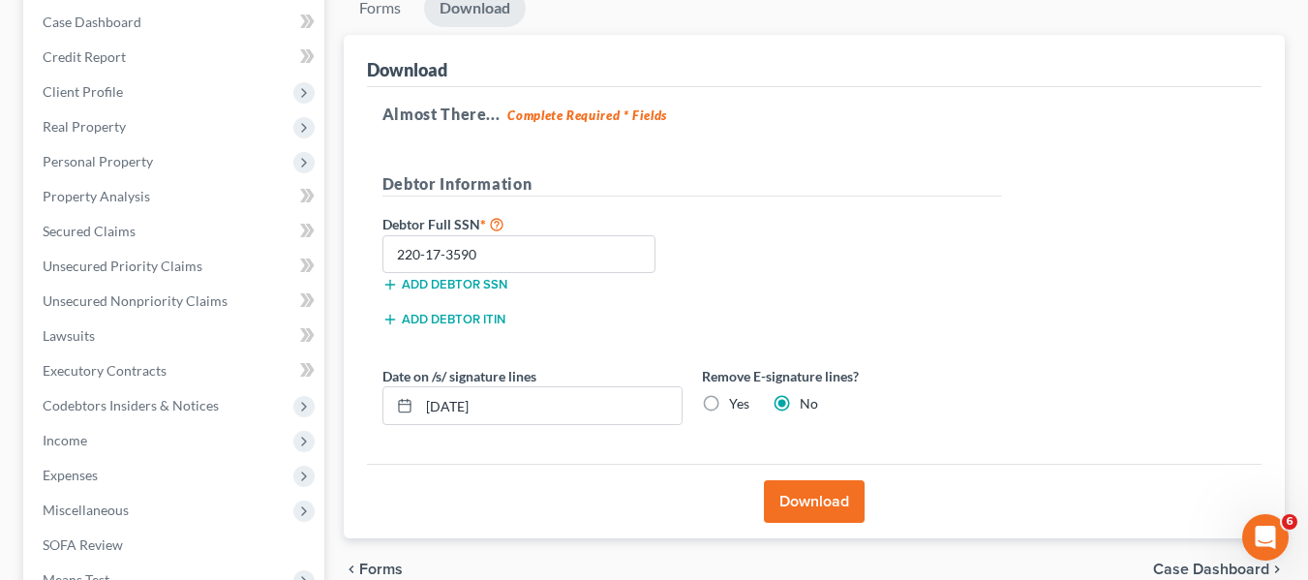
scroll to position [519, 0]
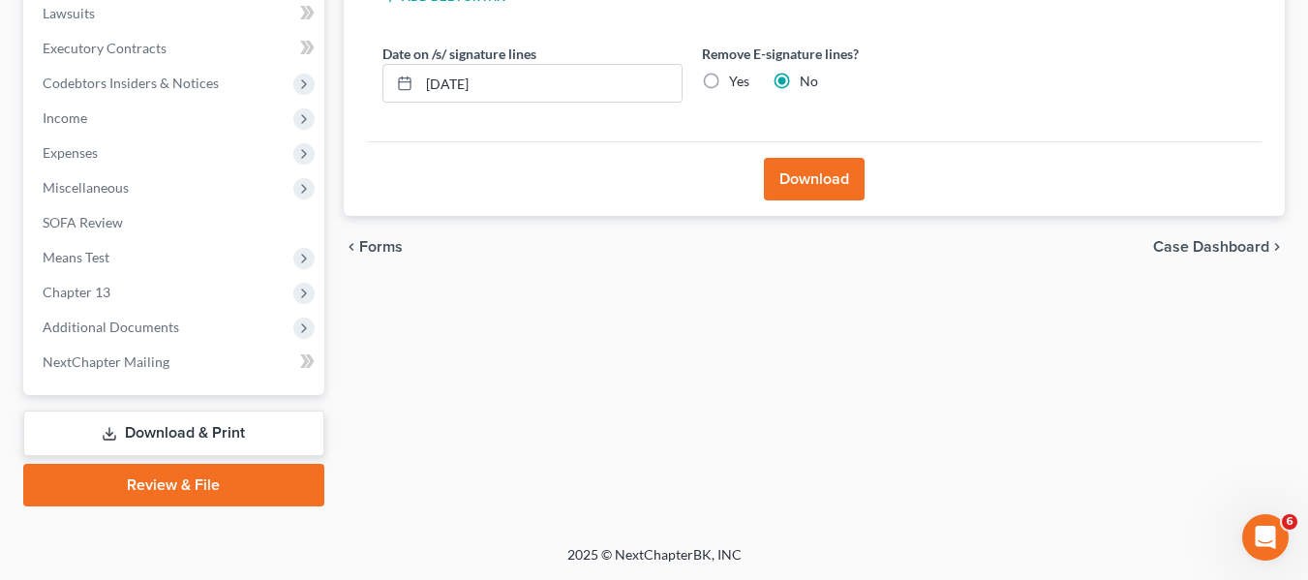
click at [181, 473] on link "Review & File" at bounding box center [173, 485] width 301 height 43
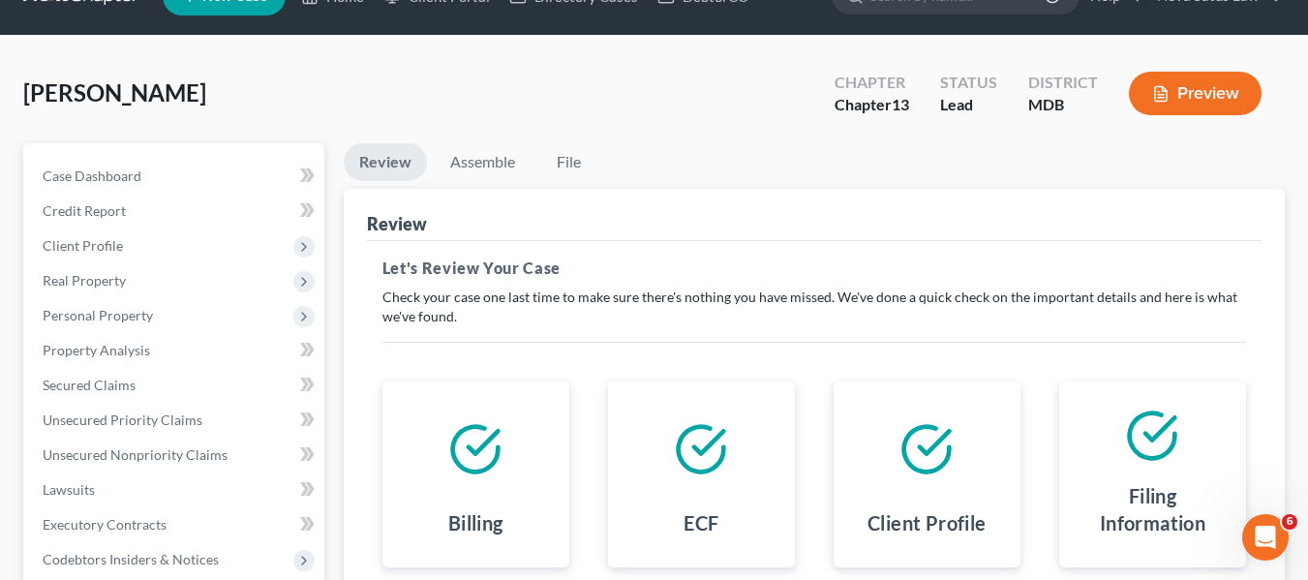
scroll to position [44, 0]
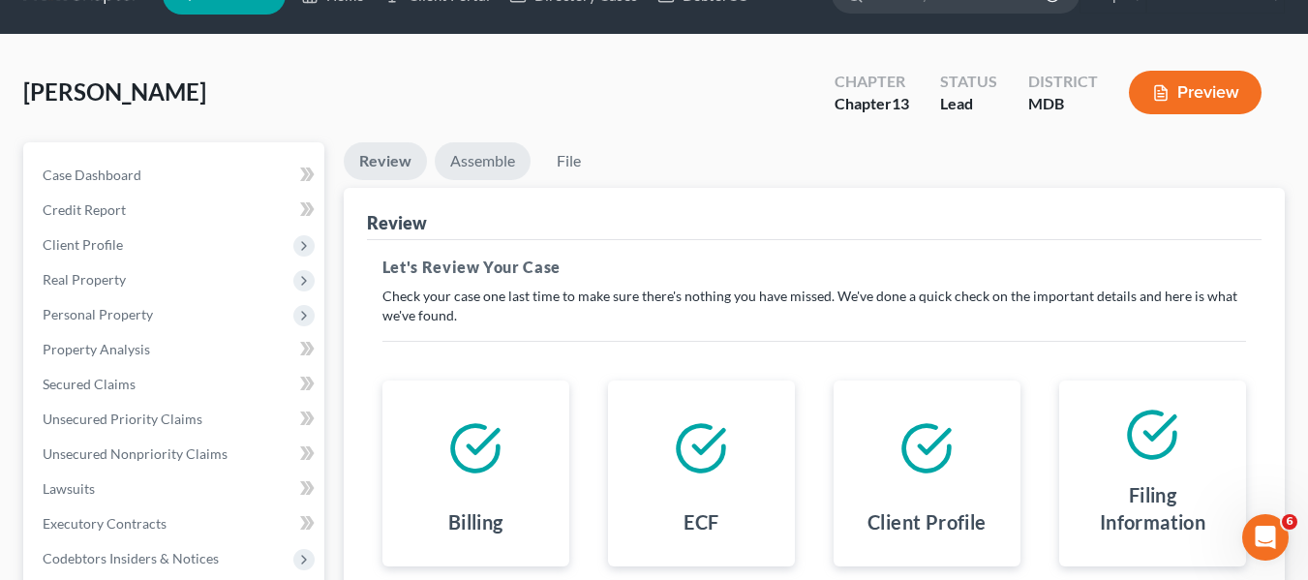
click at [477, 174] on link "Assemble" at bounding box center [483, 161] width 96 height 38
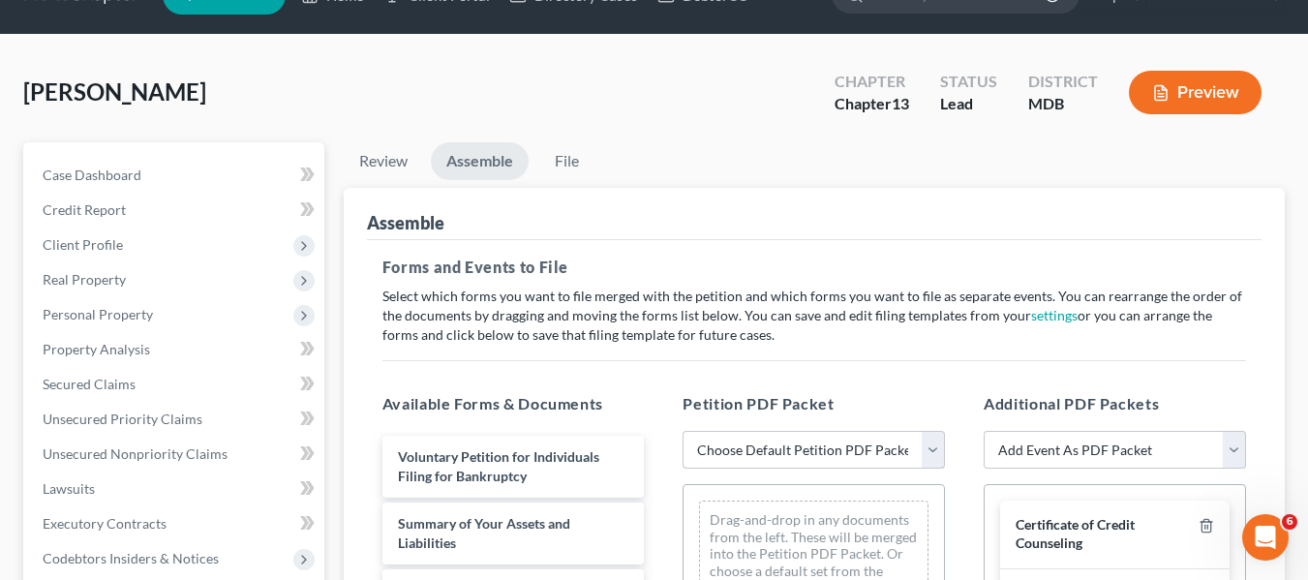
click at [840, 445] on select "Choose Default Petition PDF Packet Emergency Filing (Voluntary Petition and Cre…" at bounding box center [813, 450] width 262 height 39
select select "1"
click at [682, 431] on select "Choose Default Petition PDF Packet Emergency Filing (Voluntary Petition and Cre…" at bounding box center [813, 450] width 262 height 39
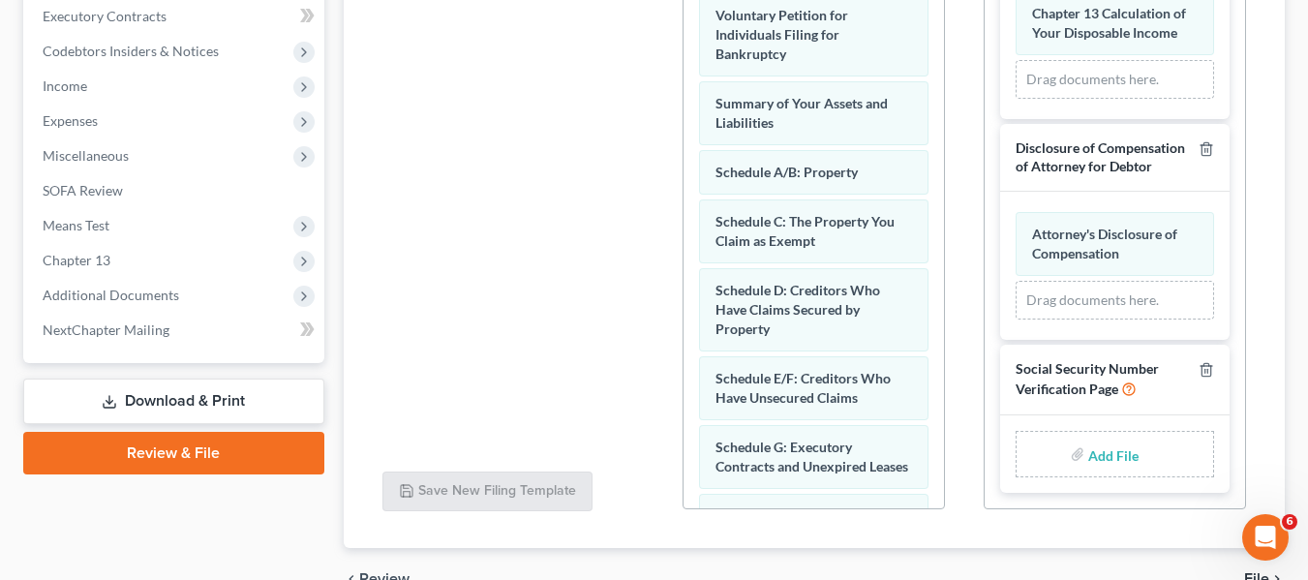
scroll to position [654, 0]
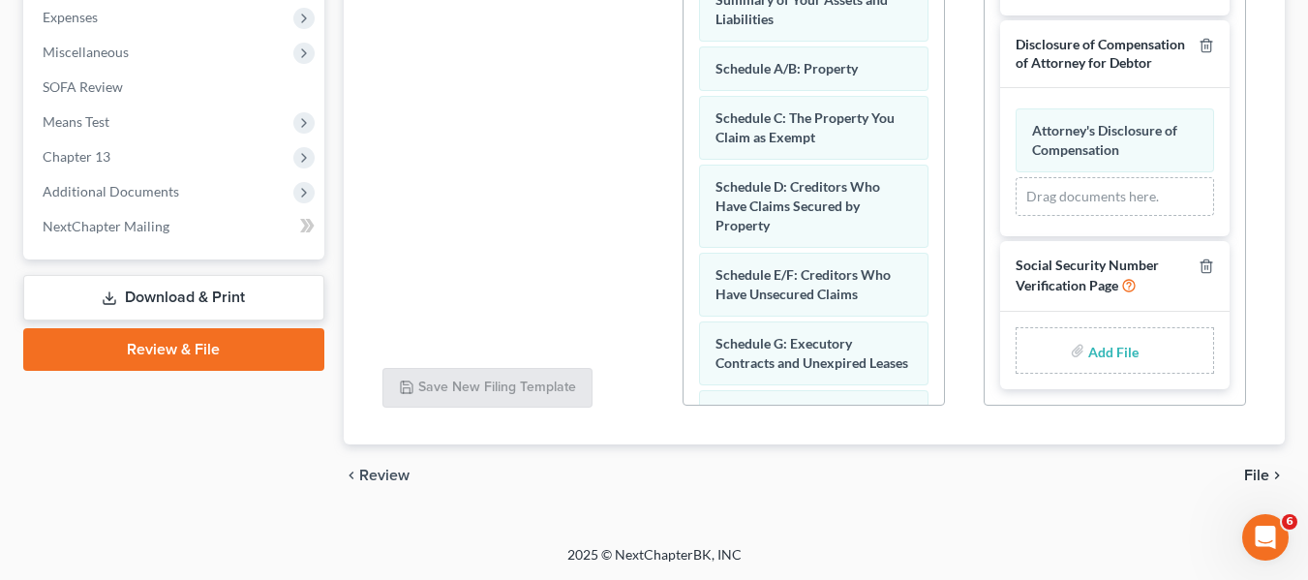
click at [1088, 352] on input "file" at bounding box center [1111, 350] width 46 height 35
type input "C:\fakepath\SSN.pdf"
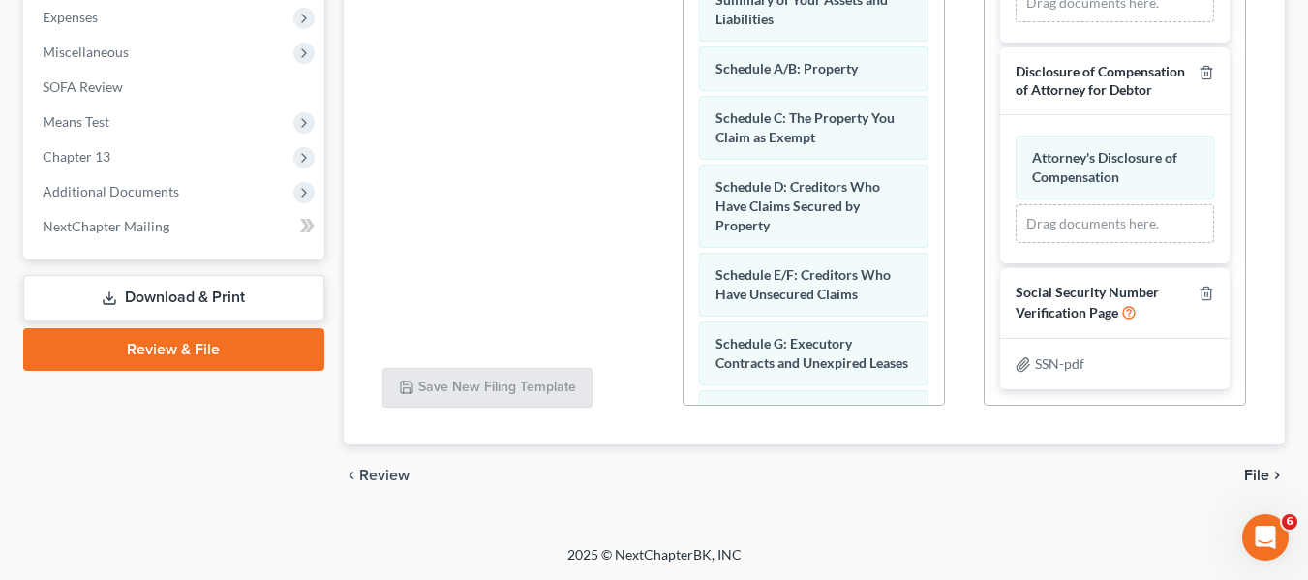
scroll to position [147, 0]
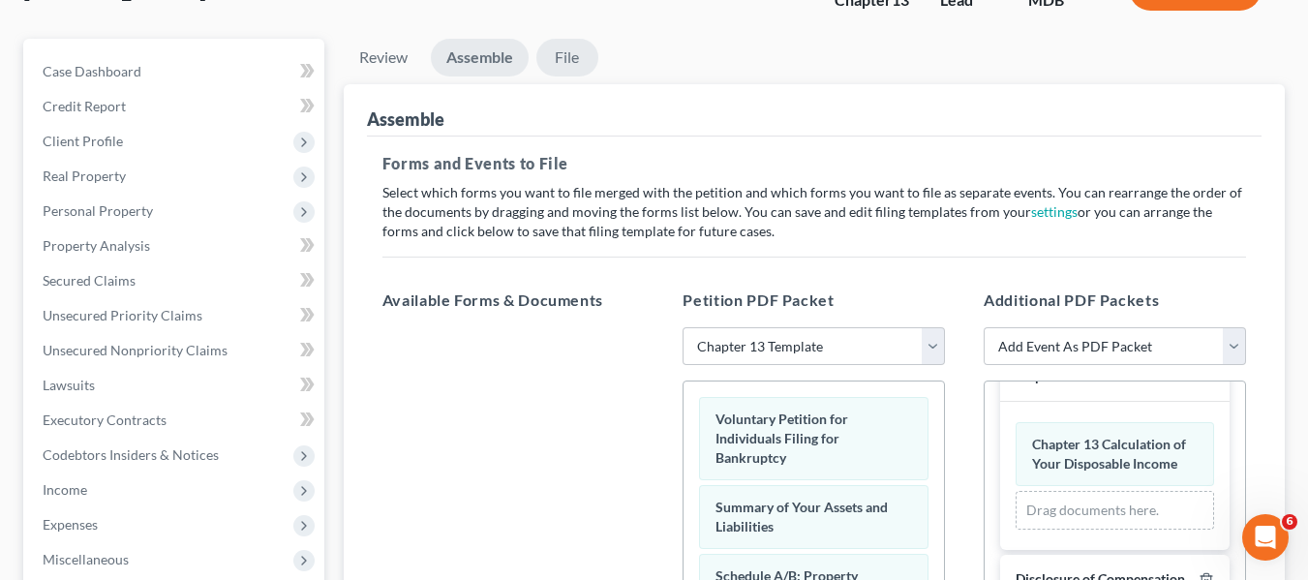
click at [566, 55] on link "File" at bounding box center [567, 58] width 62 height 38
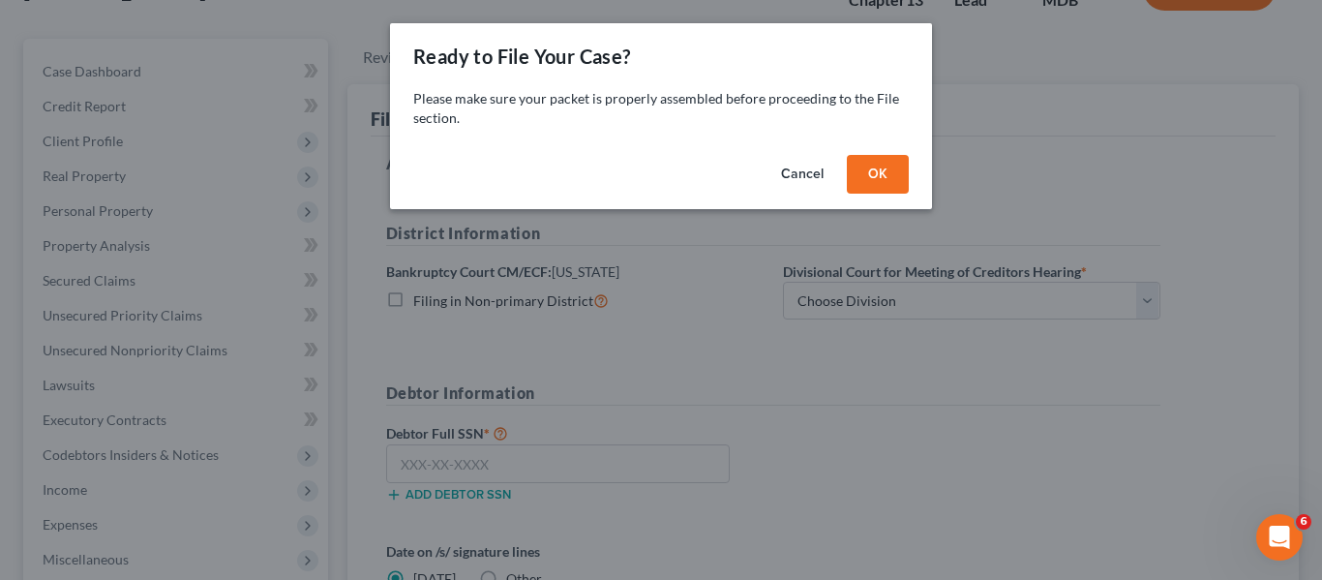
click at [873, 166] on button "OK" at bounding box center [878, 174] width 62 height 39
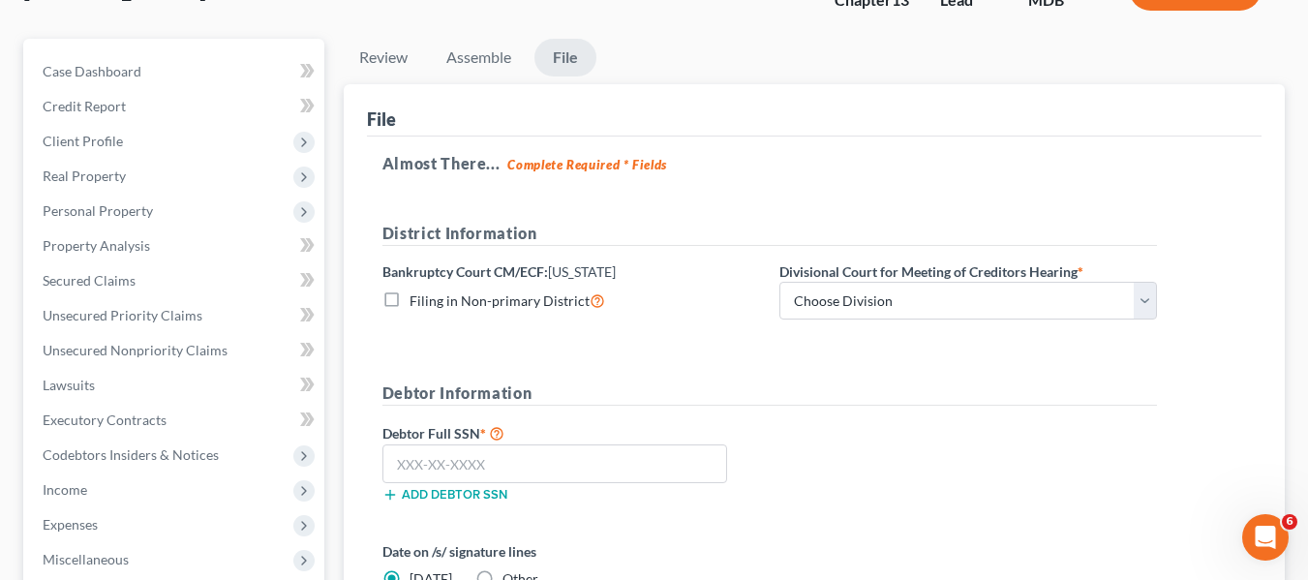
scroll to position [324, 0]
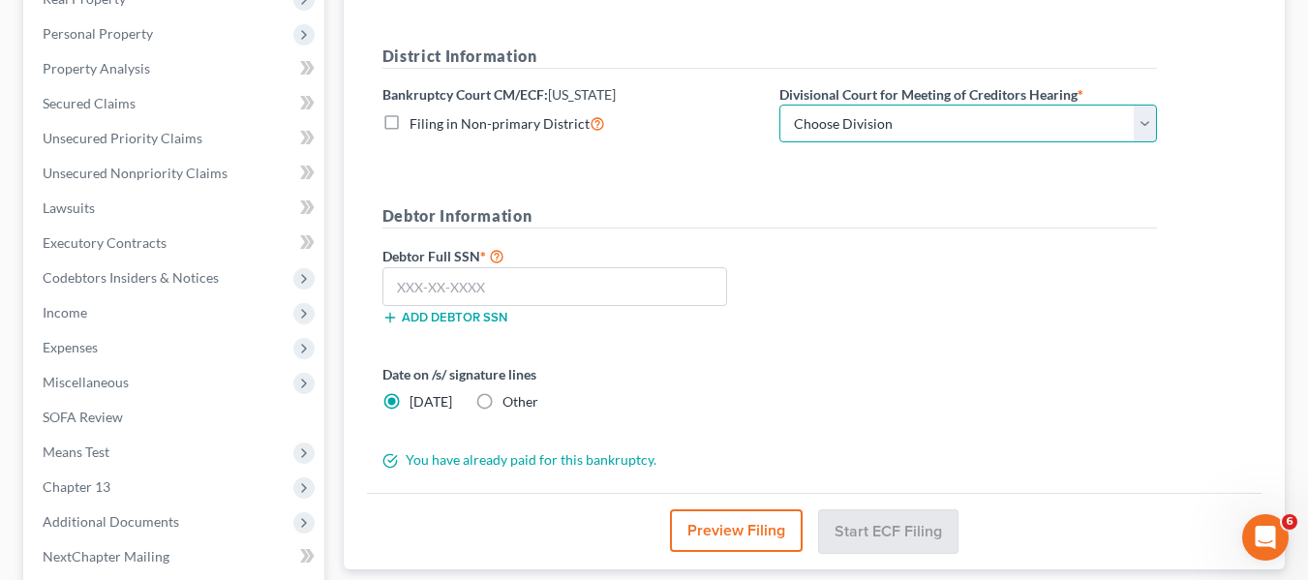
click at [854, 126] on select "Choose Division Baltimore Greenbelt" at bounding box center [967, 124] width 377 height 39
select select "0"
click at [779, 105] on select "Choose Division Baltimore Greenbelt" at bounding box center [967, 124] width 377 height 39
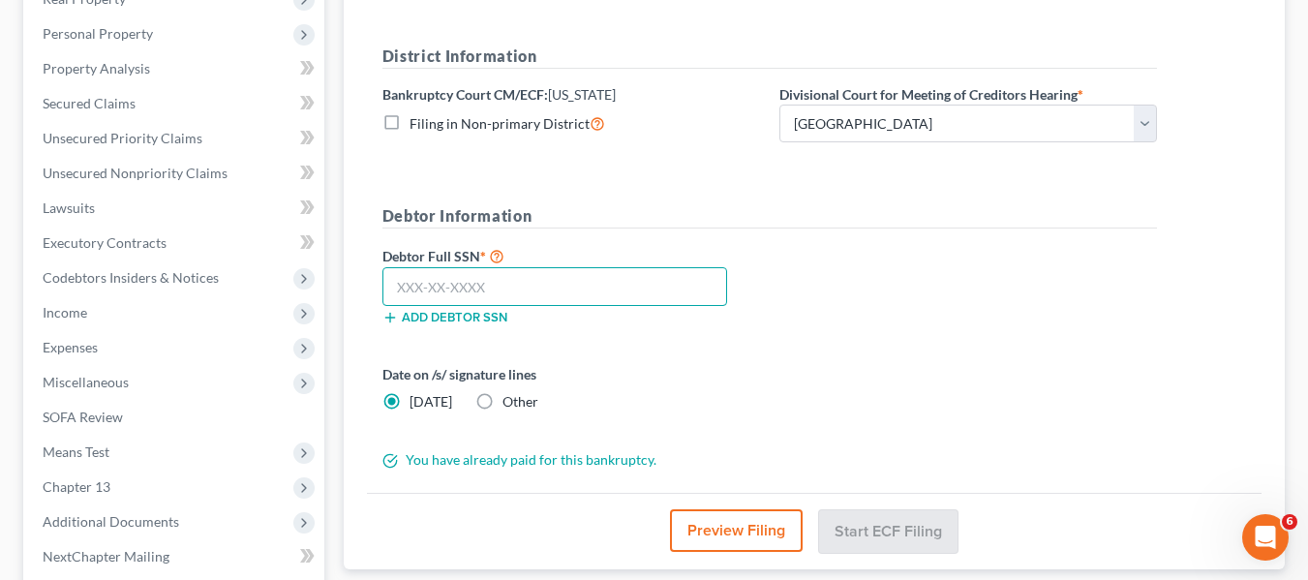
click at [406, 279] on input "text" at bounding box center [554, 286] width 345 height 39
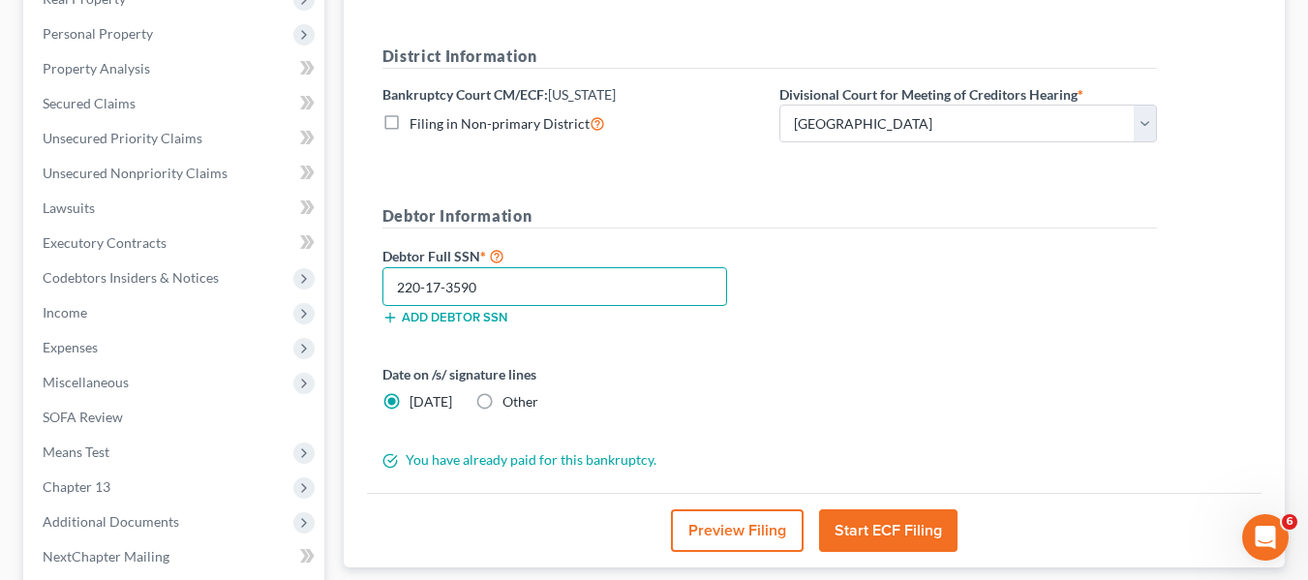
type input "220-17-3590"
click at [876, 517] on button "Start ECF Filing" at bounding box center [888, 530] width 138 height 43
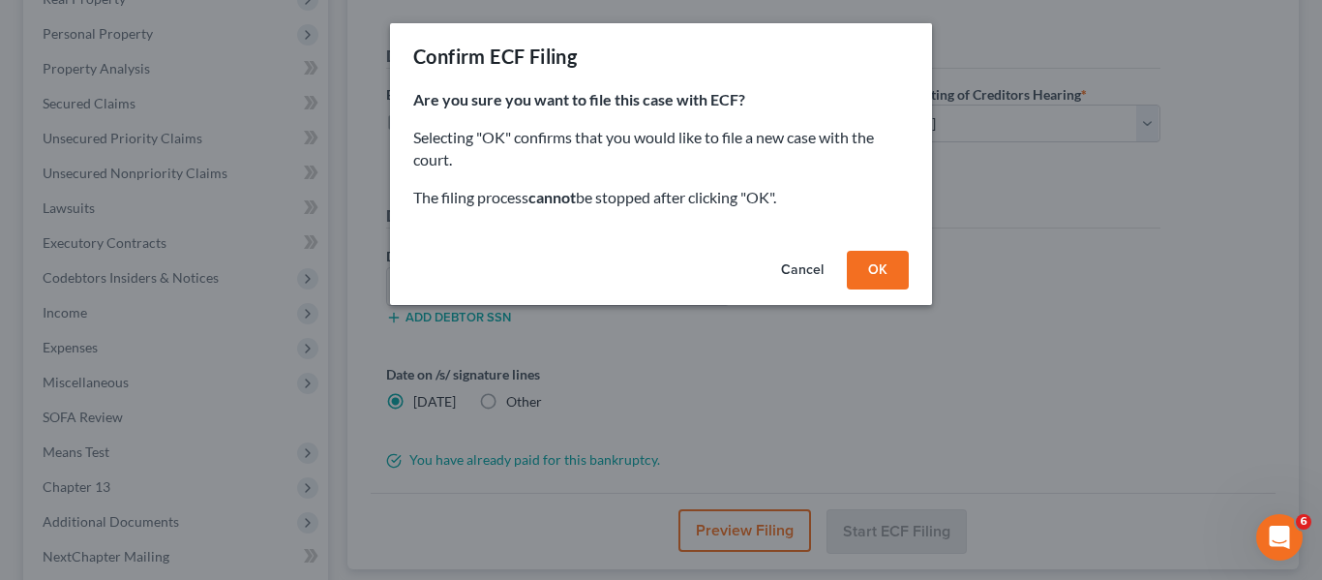
click at [863, 265] on button "OK" at bounding box center [878, 270] width 62 height 39
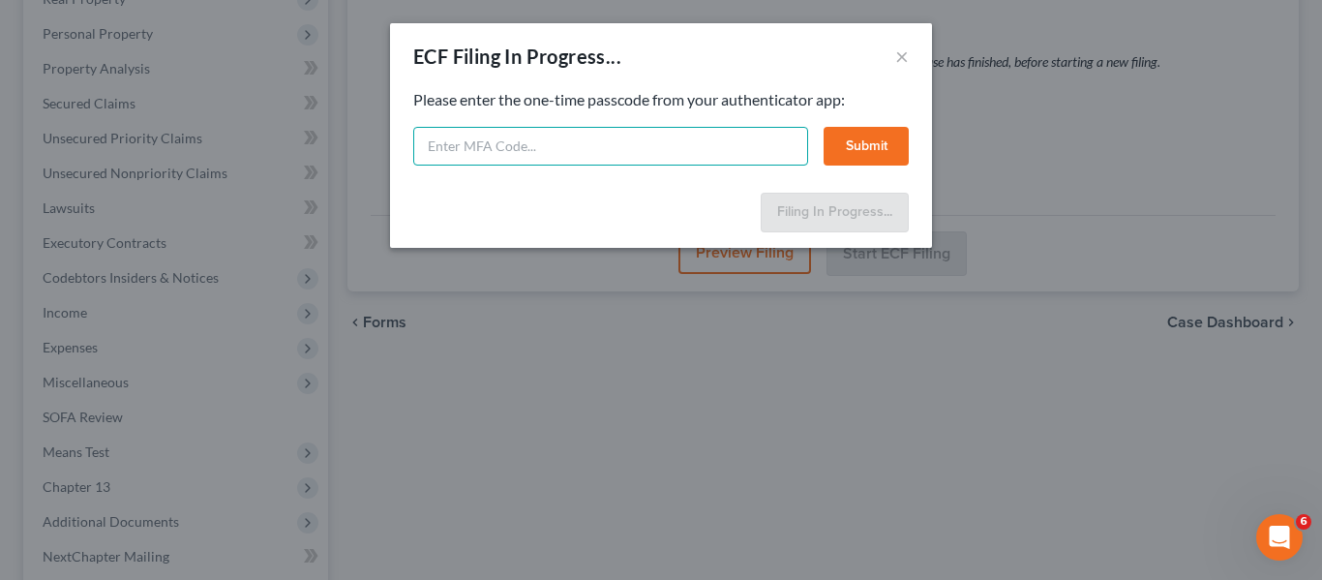
click at [504, 153] on input "text" at bounding box center [610, 146] width 395 height 39
type input "991758"
click at [844, 144] on button "Submit" at bounding box center [866, 146] width 85 height 39
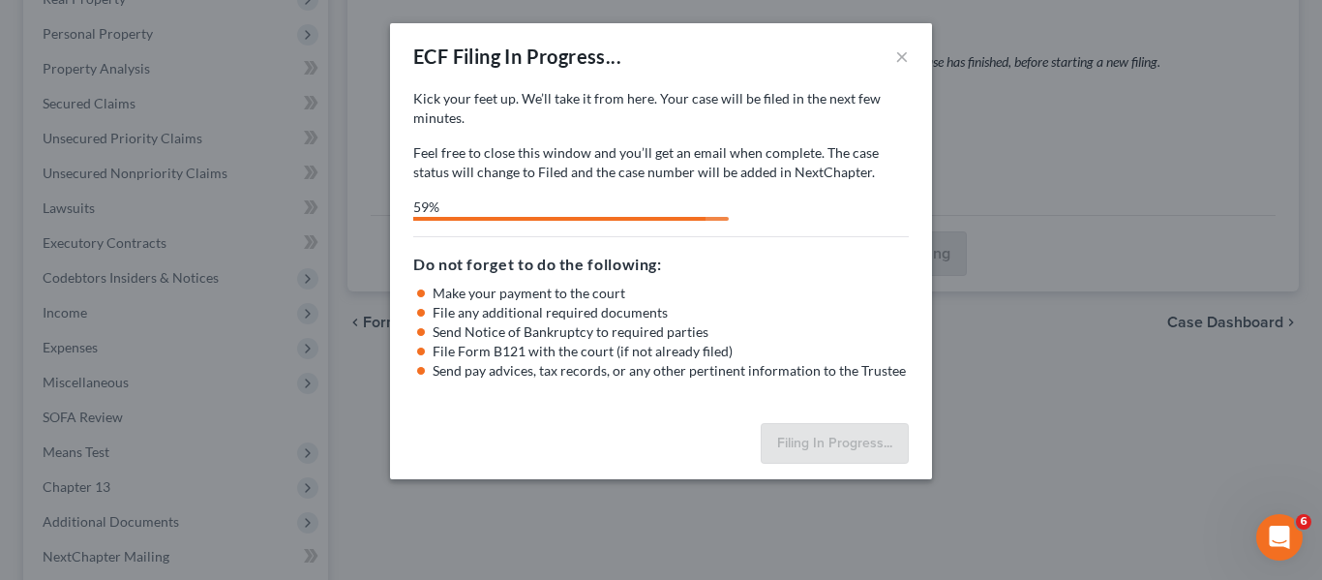
select select "0"
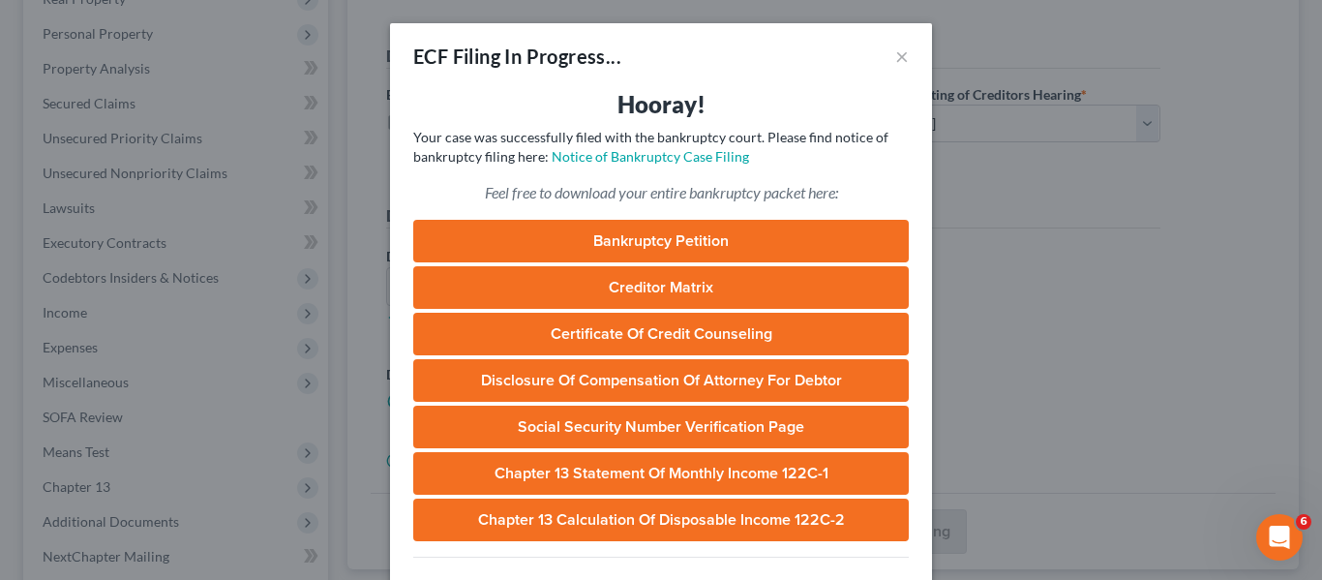
click at [902, 54] on div "ECF Filing In Progress... ×" at bounding box center [661, 56] width 542 height 66
click at [896, 64] on button "×" at bounding box center [902, 56] width 14 height 23
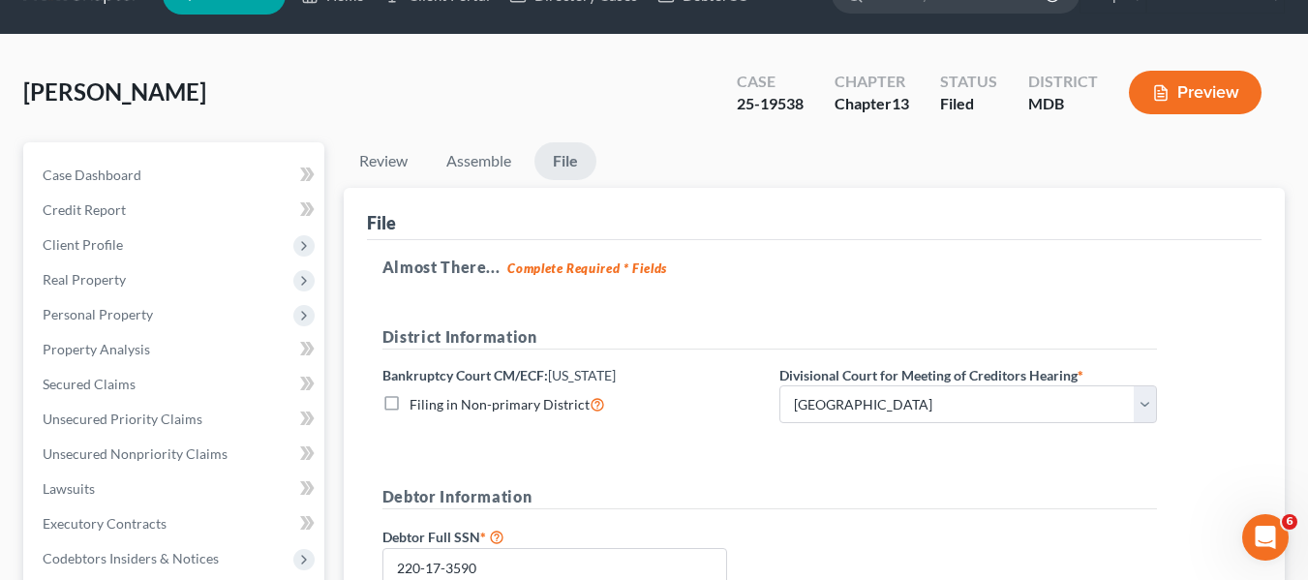
scroll to position [0, 0]
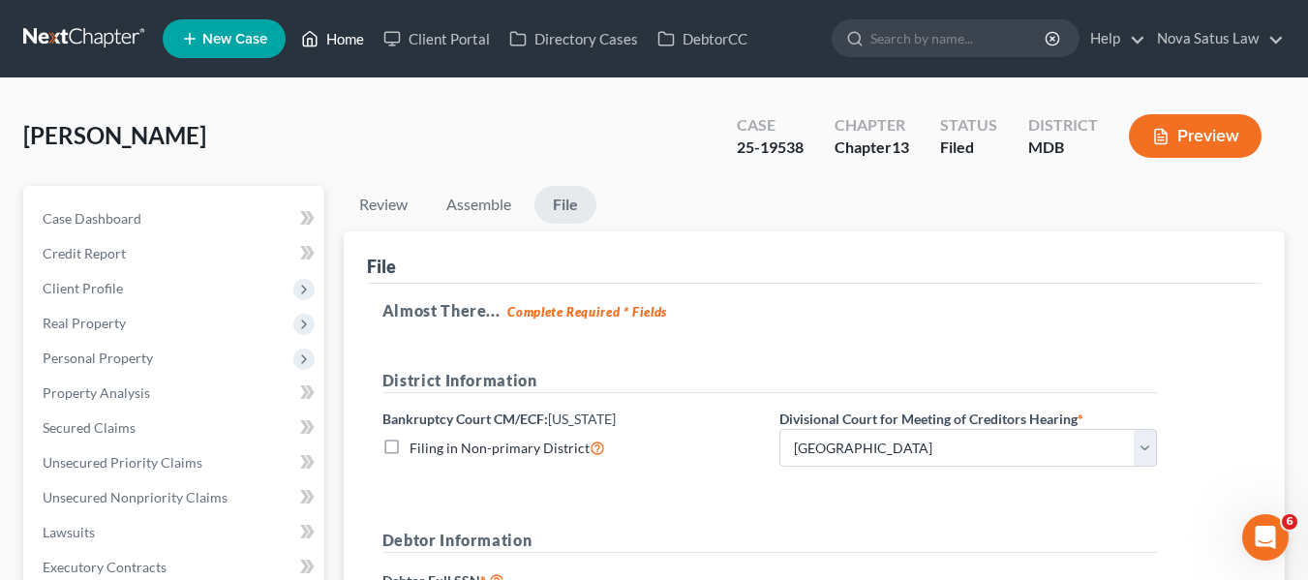
click at [343, 37] on link "Home" at bounding box center [332, 38] width 82 height 35
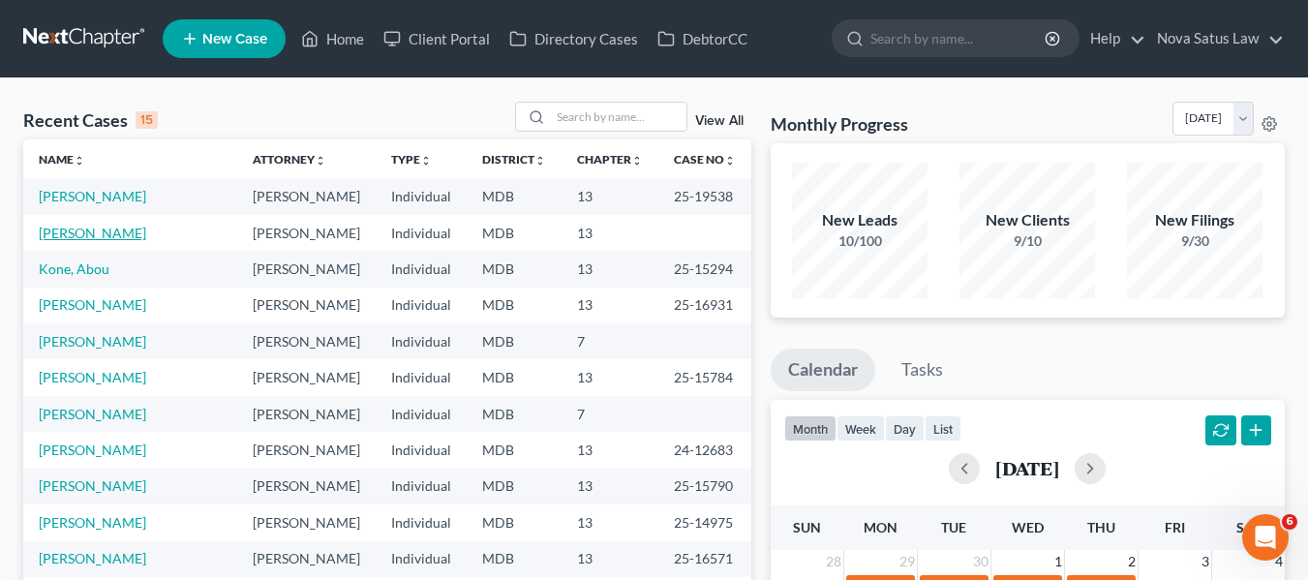
click at [89, 230] on link "[PERSON_NAME]" at bounding box center [92, 233] width 107 height 16
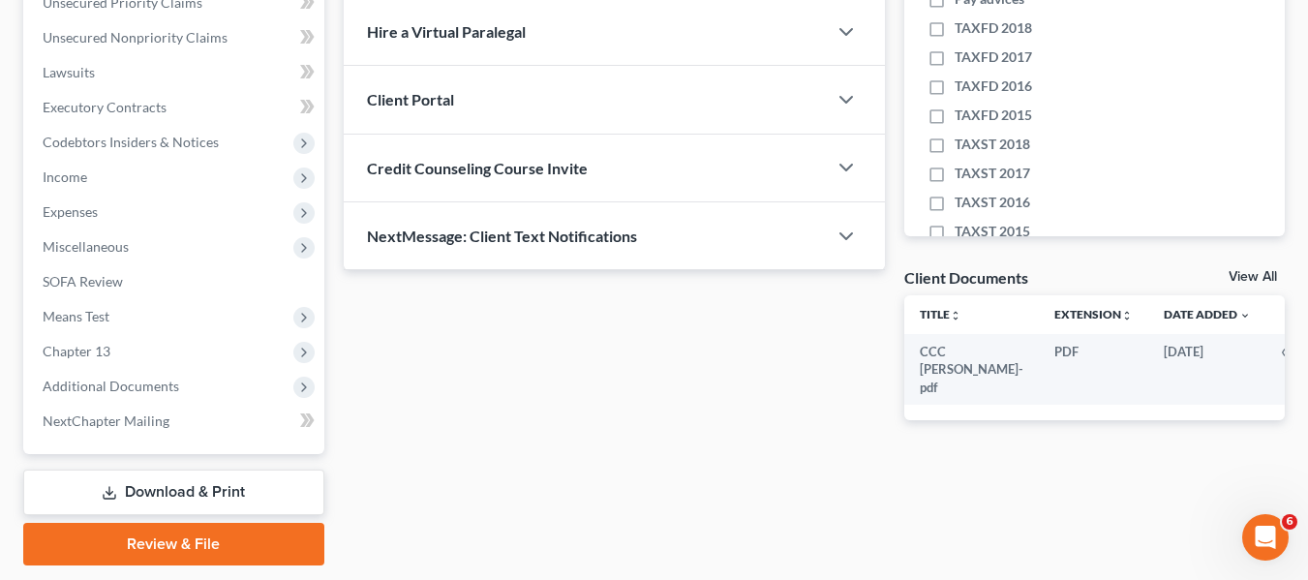
scroll to position [519, 0]
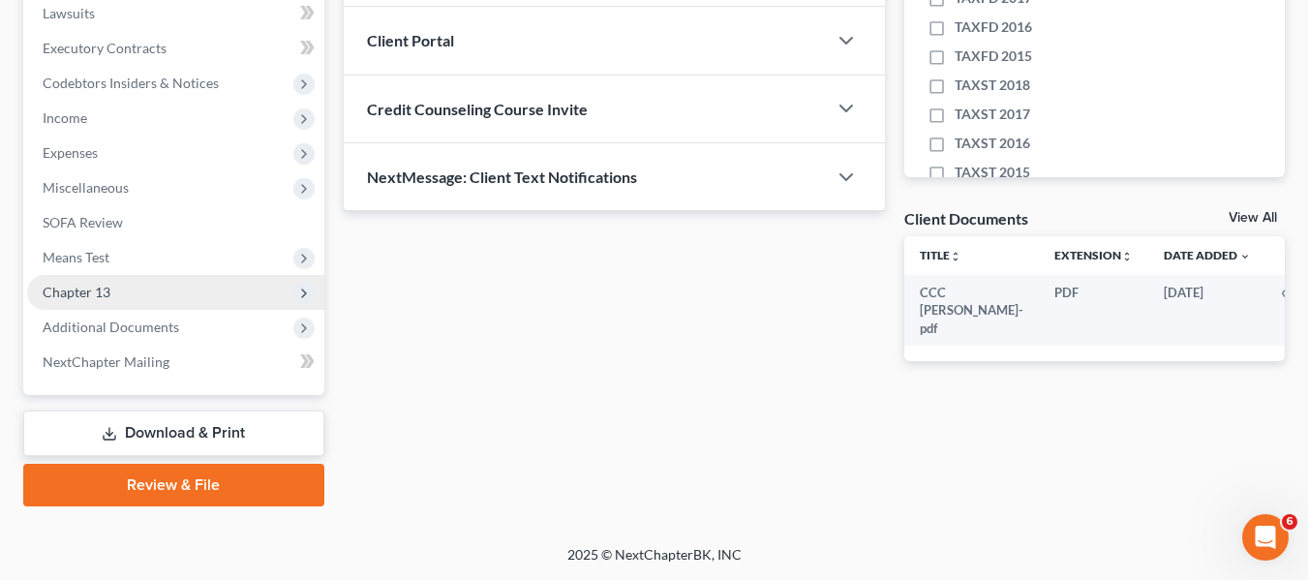
click at [80, 291] on span "Chapter 13" at bounding box center [77, 292] width 68 height 16
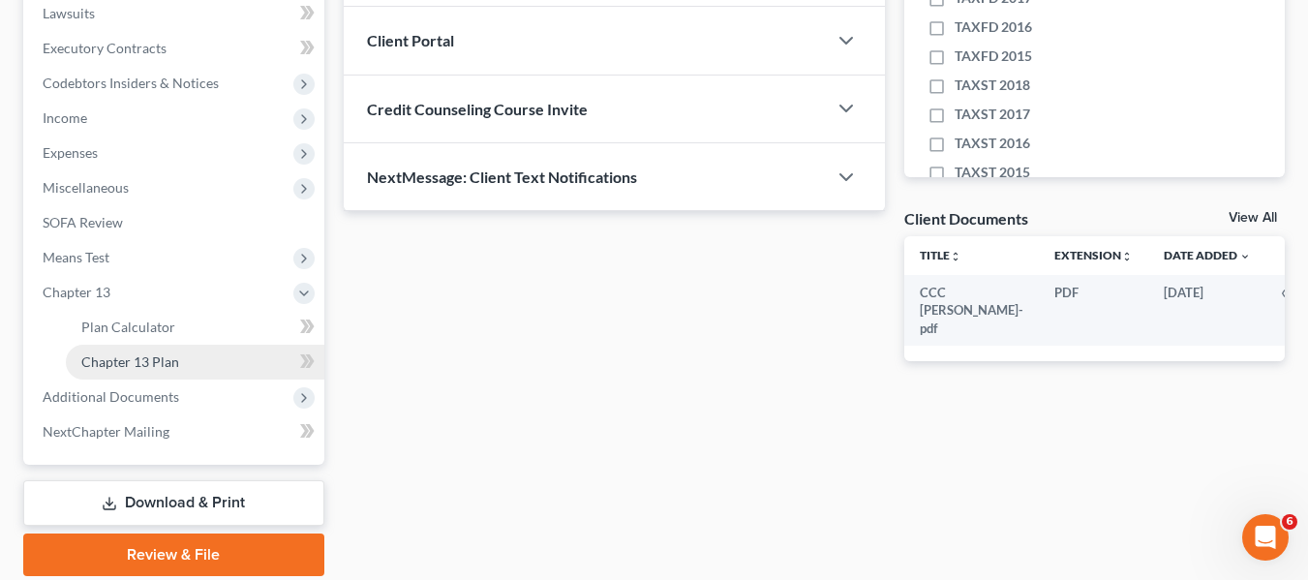
click at [113, 353] on span "Chapter 13 Plan" at bounding box center [130, 361] width 98 height 16
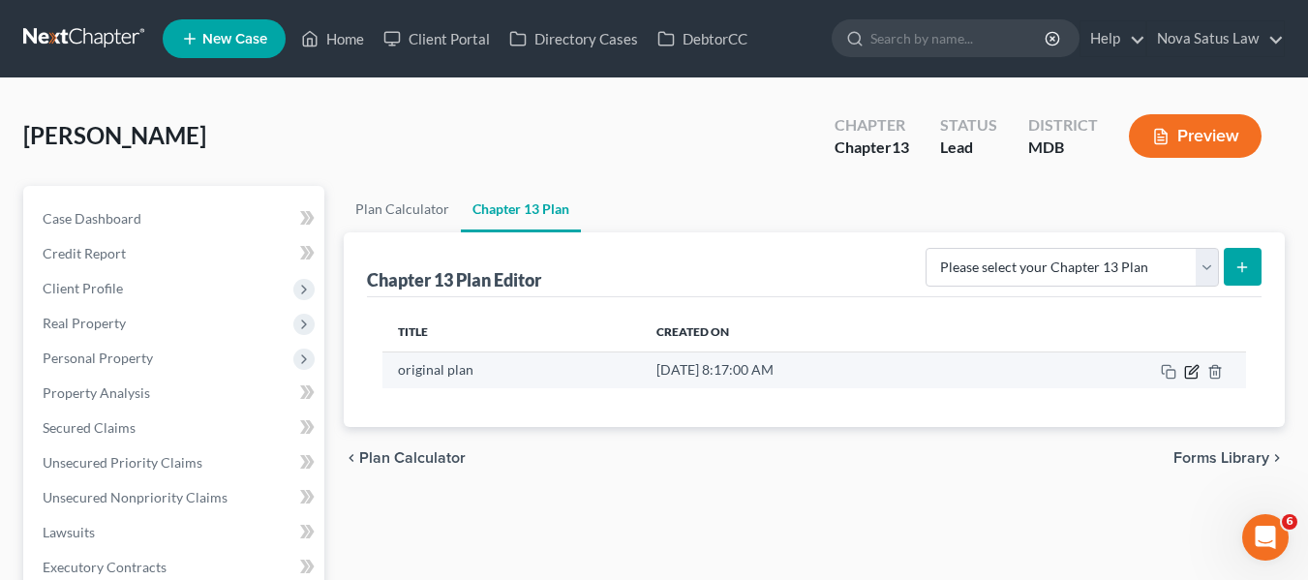
click at [1191, 365] on icon "button" at bounding box center [1191, 371] width 15 height 15
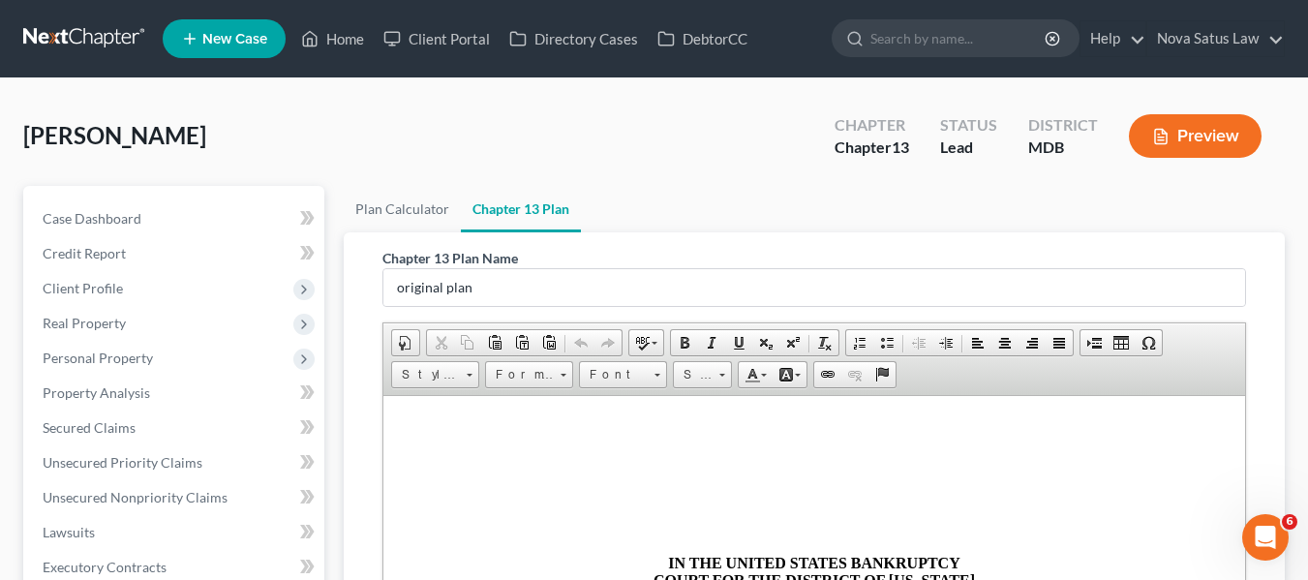
scroll to position [507, 0]
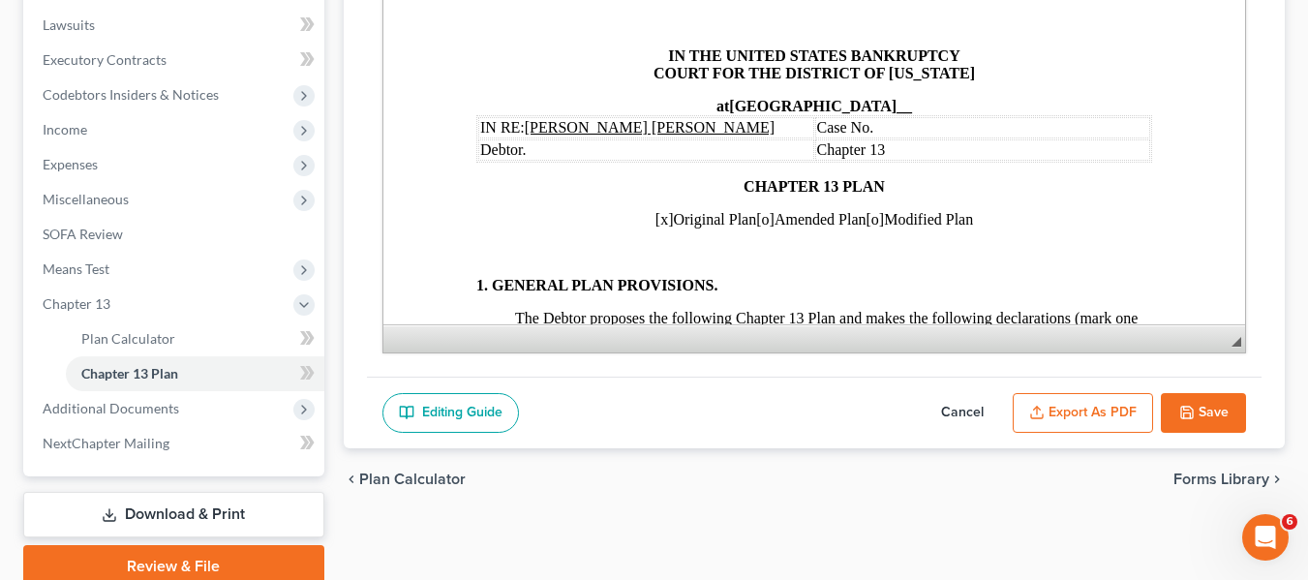
drag, startPoint x: 1311, startPoint y: 508, endPoint x: 513, endPoint y: 328, distance: 817.7
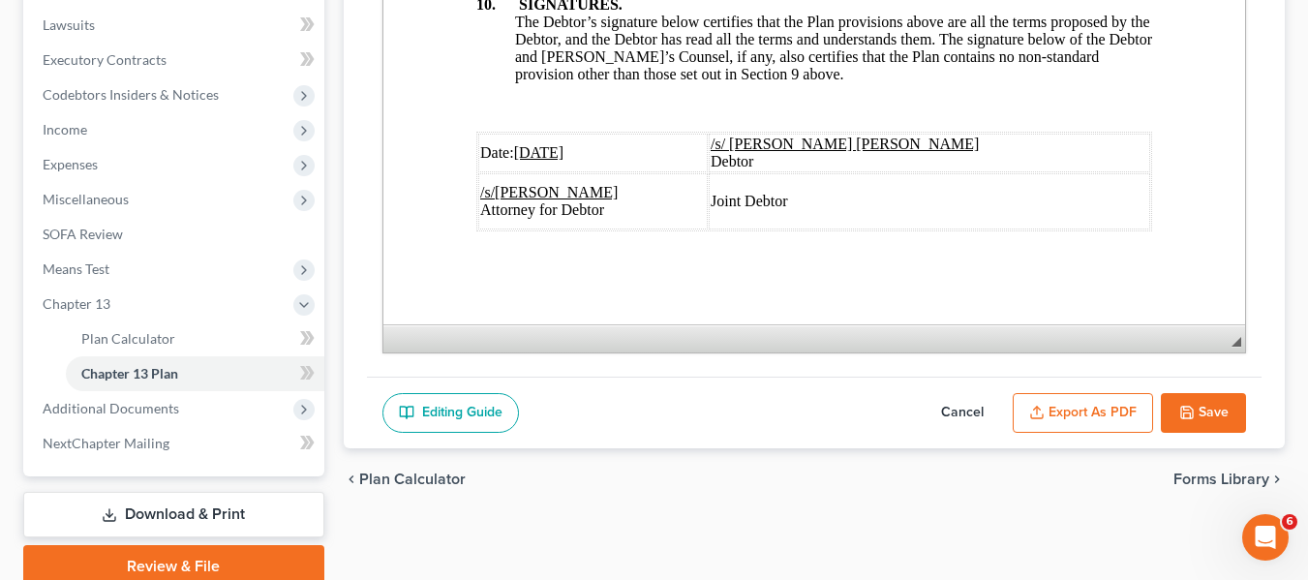
scroll to position [7534, 0]
click at [542, 144] on u "[DATE]" at bounding box center [538, 152] width 50 height 16
click at [1029, 409] on icon "button" at bounding box center [1036, 412] width 15 height 15
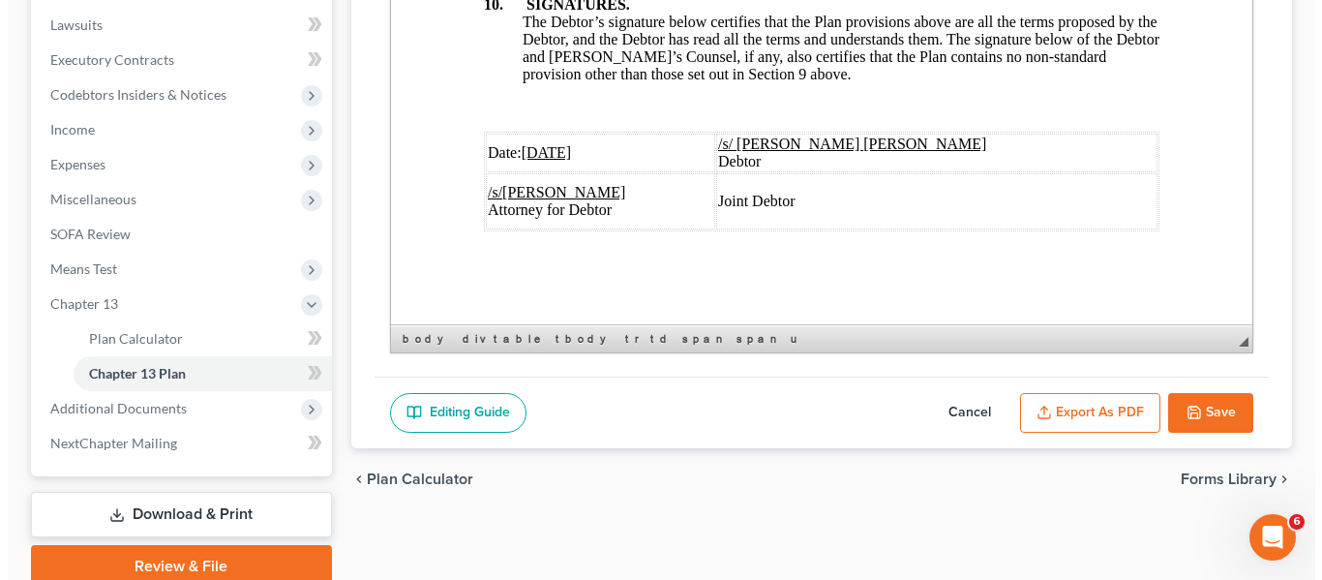
scroll to position [7465, 0]
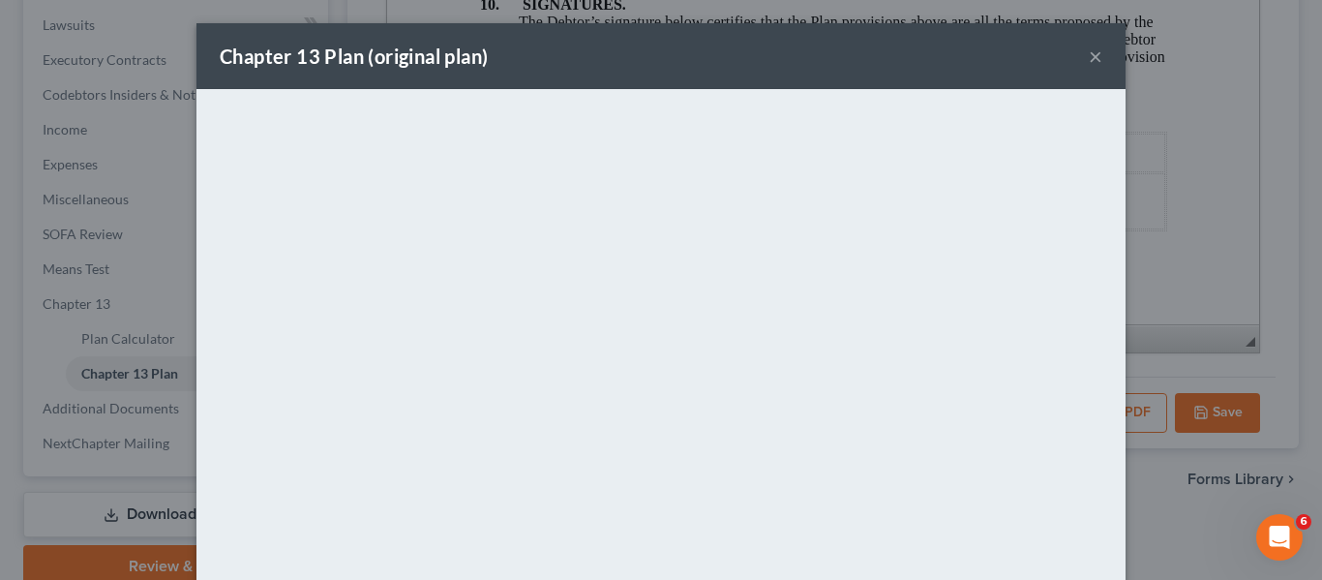
click at [642, 55] on div "Chapter 13 Plan (original plan) ×" at bounding box center [660, 56] width 929 height 66
click at [1091, 52] on button "×" at bounding box center [1096, 56] width 14 height 23
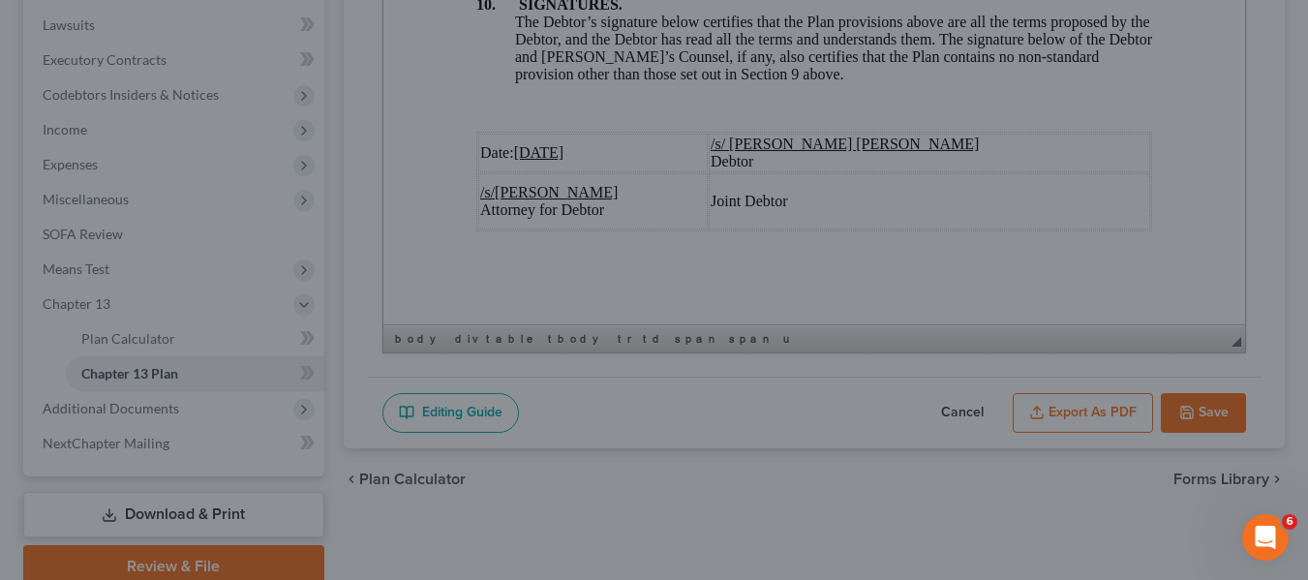
scroll to position [7534, 0]
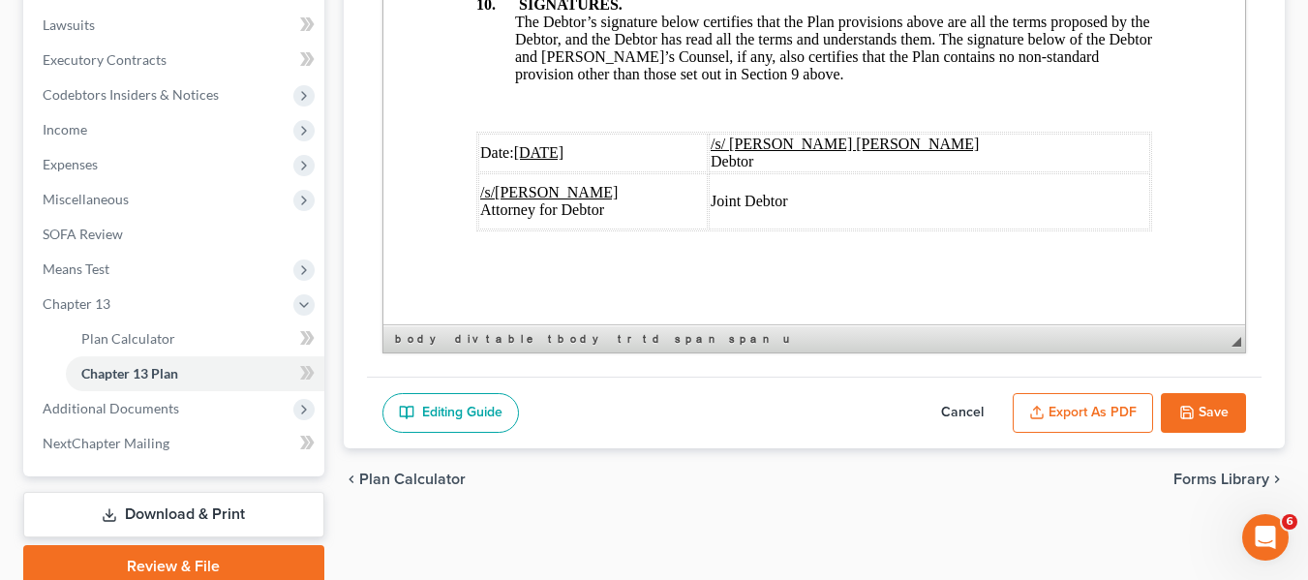
click at [1165, 400] on button "Save" at bounding box center [1203, 413] width 85 height 41
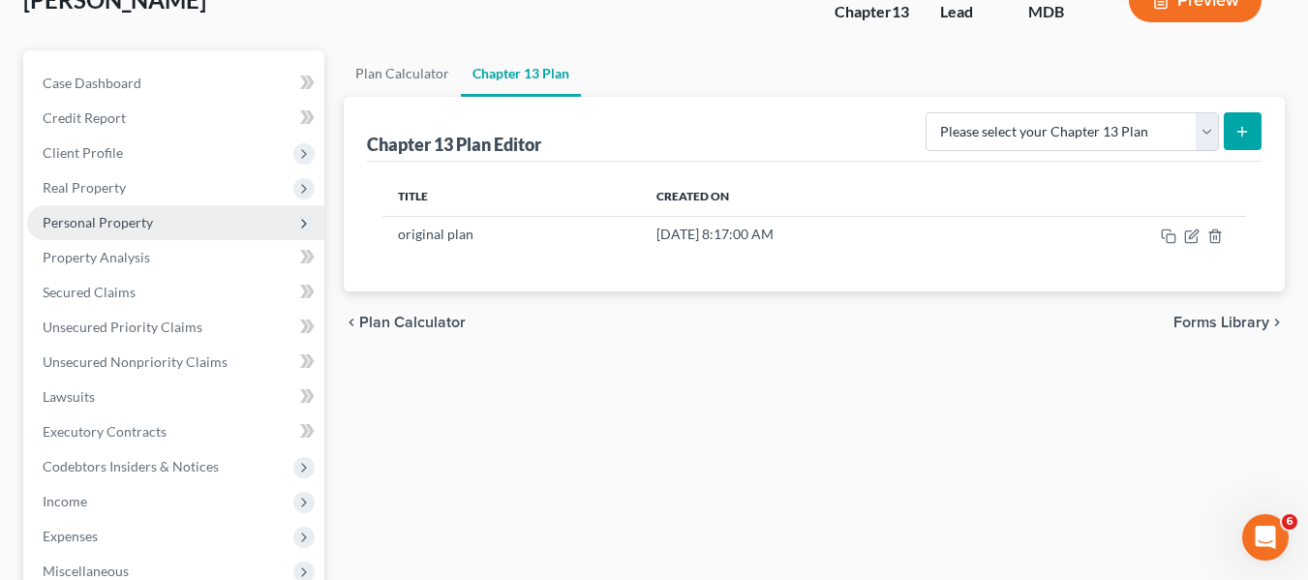
scroll to position [0, 0]
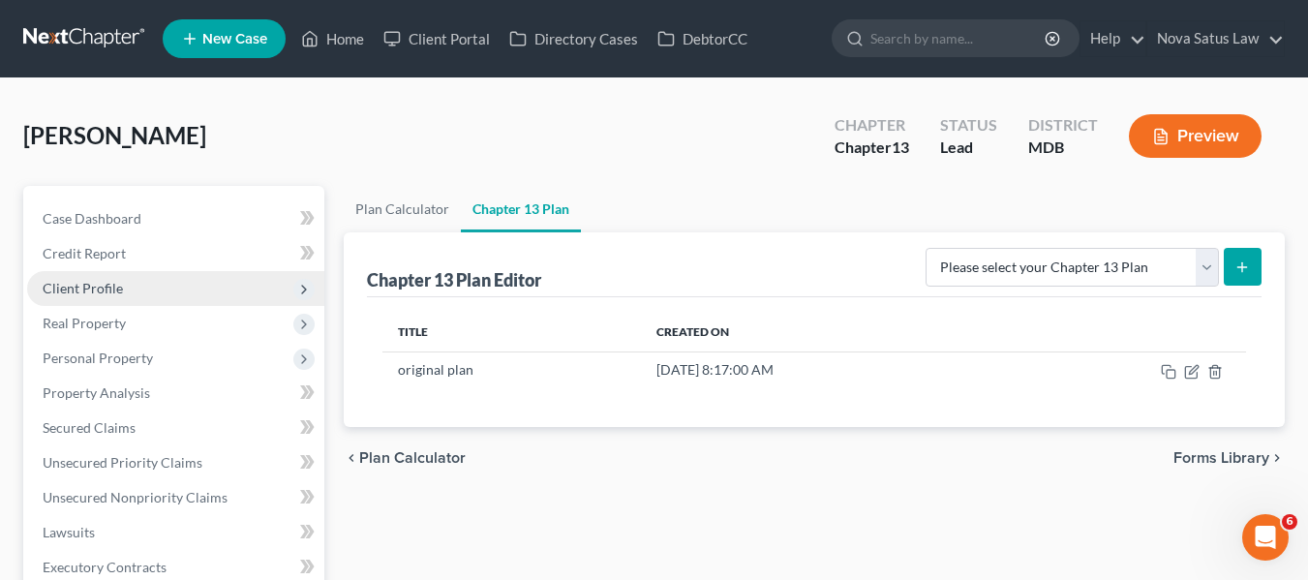
click at [82, 281] on span "Client Profile" at bounding box center [83, 288] width 80 height 16
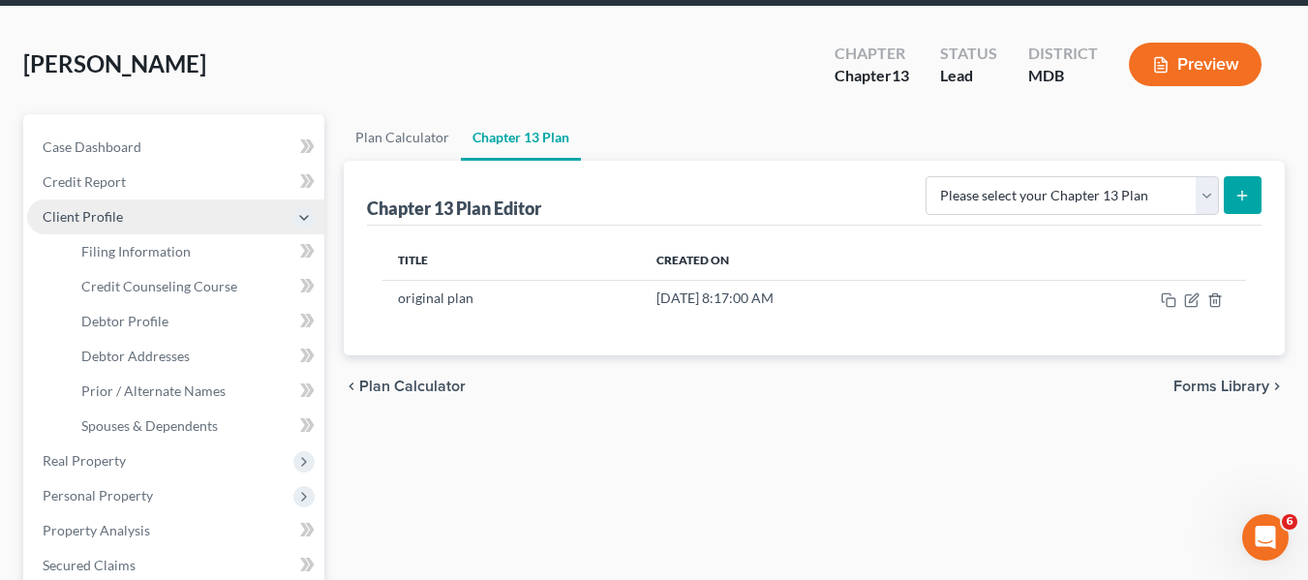
scroll to position [73, 0]
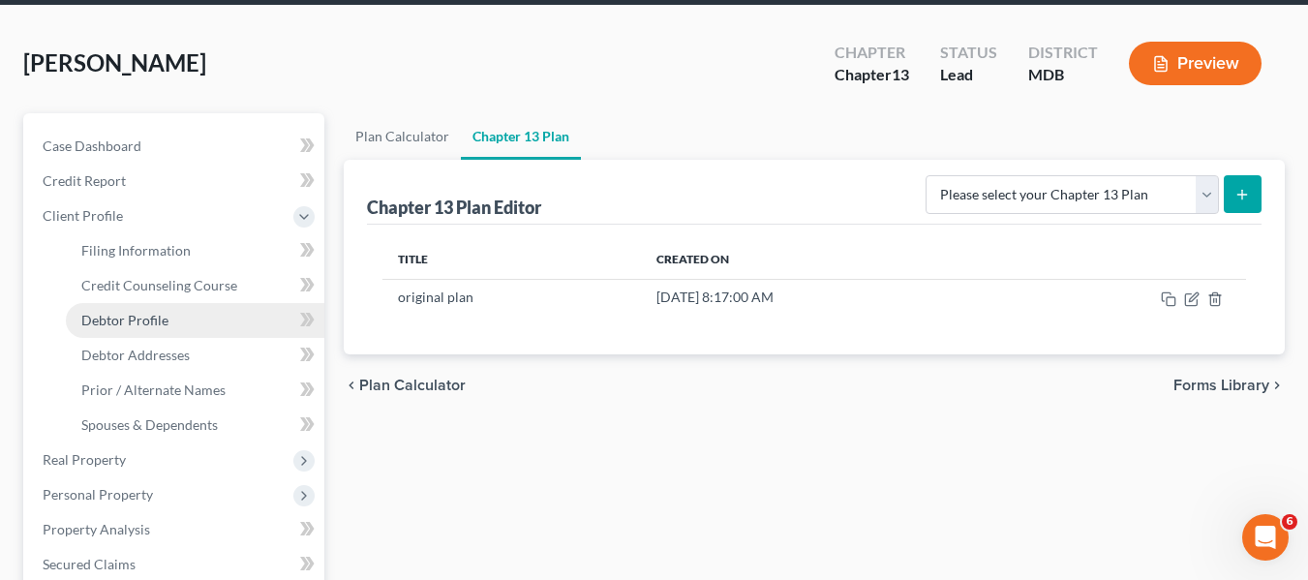
click at [106, 316] on span "Debtor Profile" at bounding box center [124, 320] width 87 height 16
select select "1"
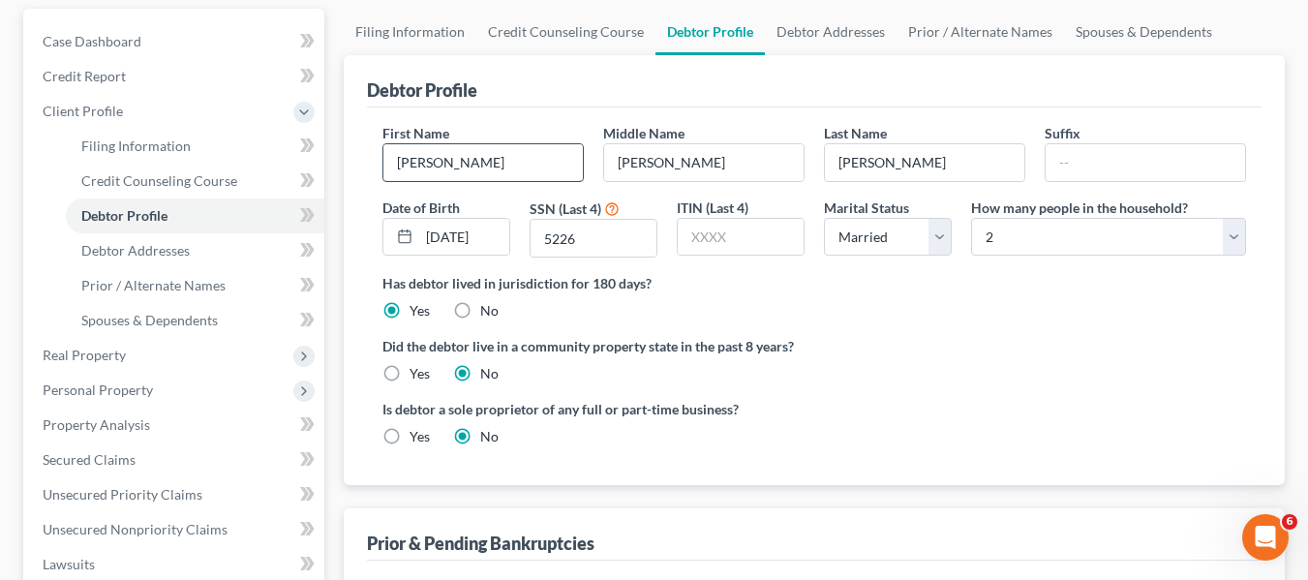
scroll to position [178, 0]
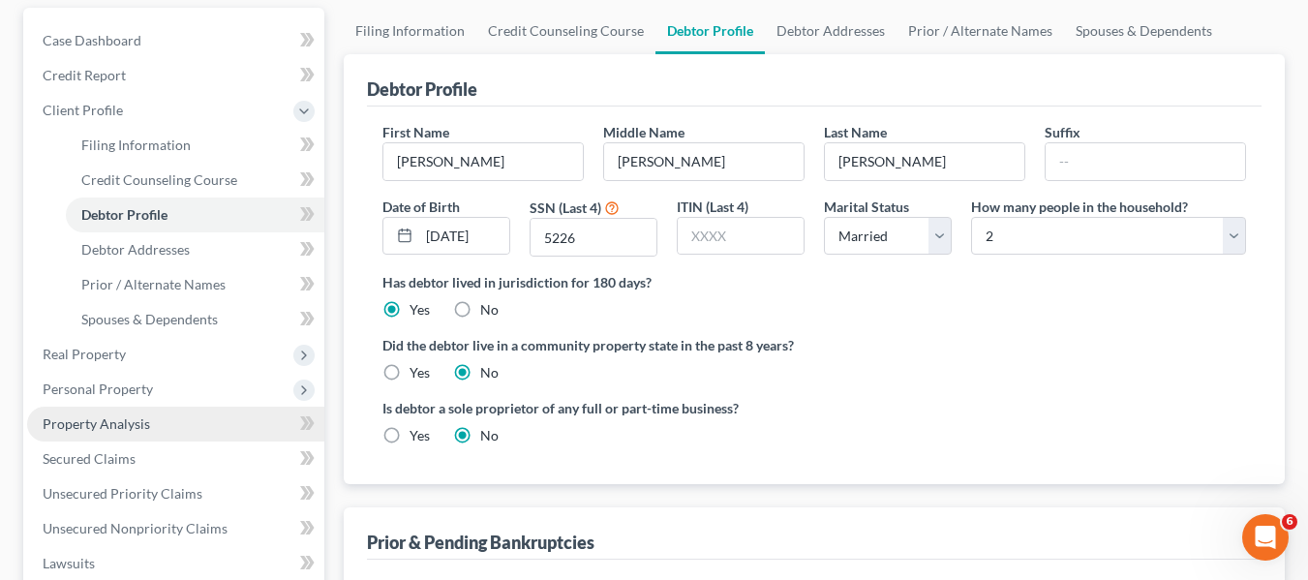
click at [150, 423] on link "Property Analysis" at bounding box center [175, 424] width 297 height 35
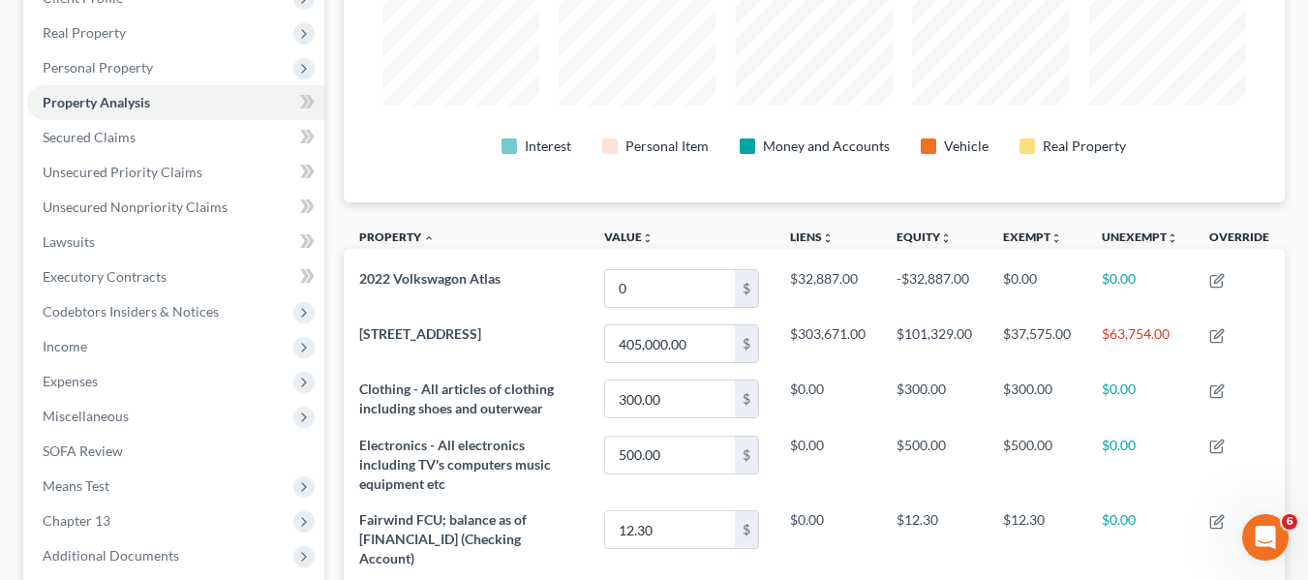
scroll to position [289, 0]
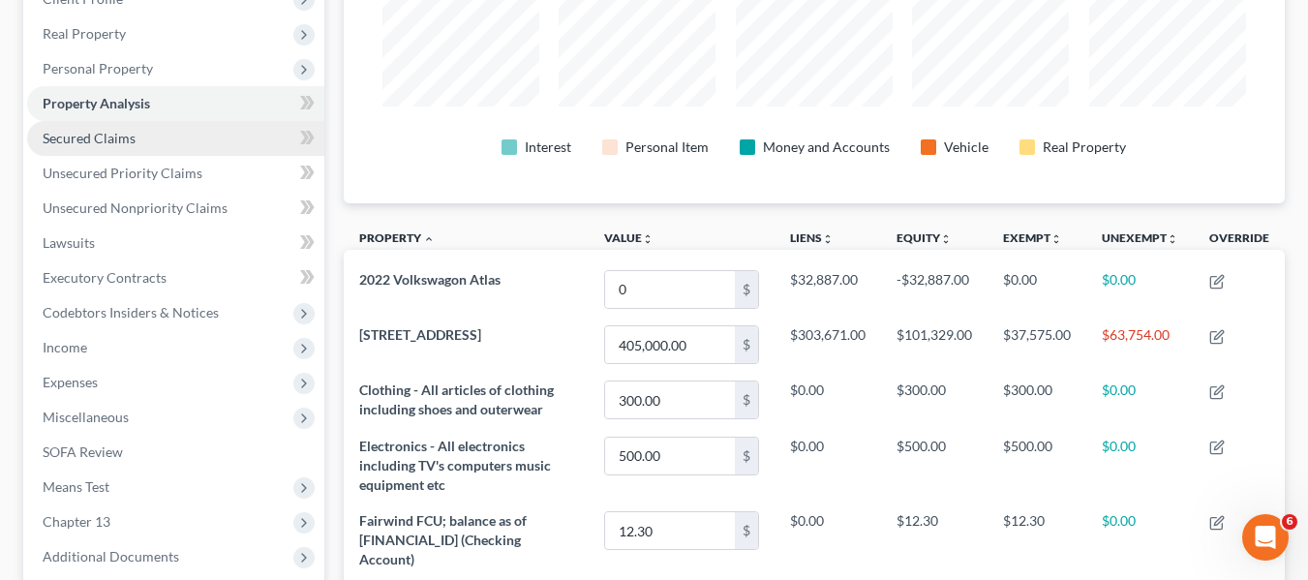
click at [62, 152] on link "Secured Claims" at bounding box center [175, 138] width 297 height 35
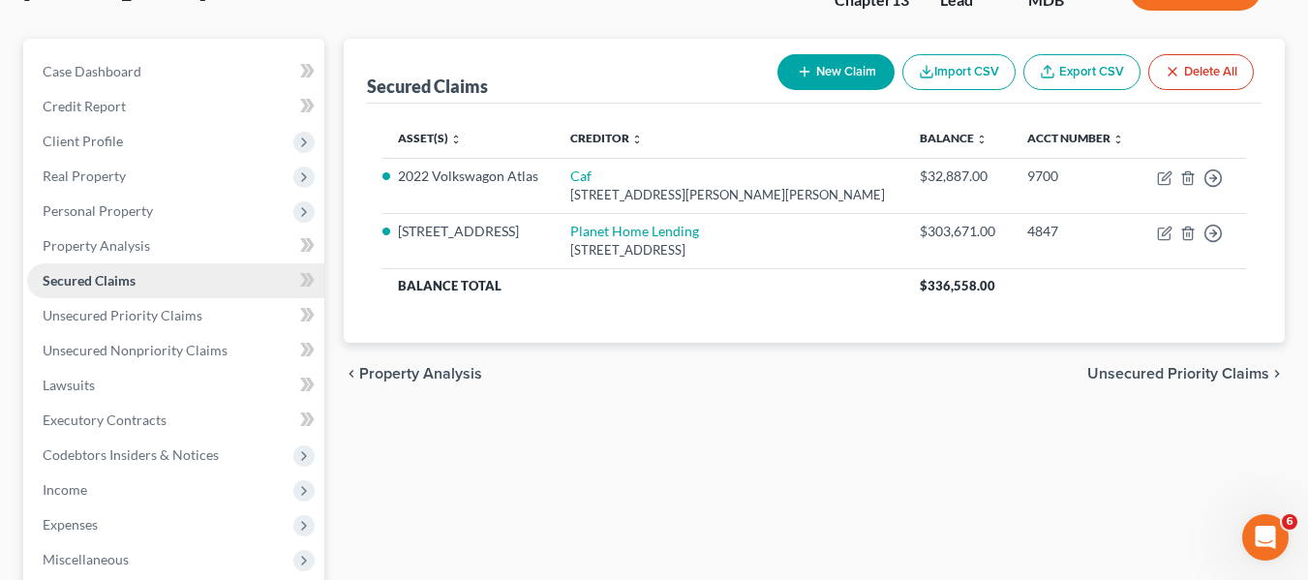
scroll to position [148, 0]
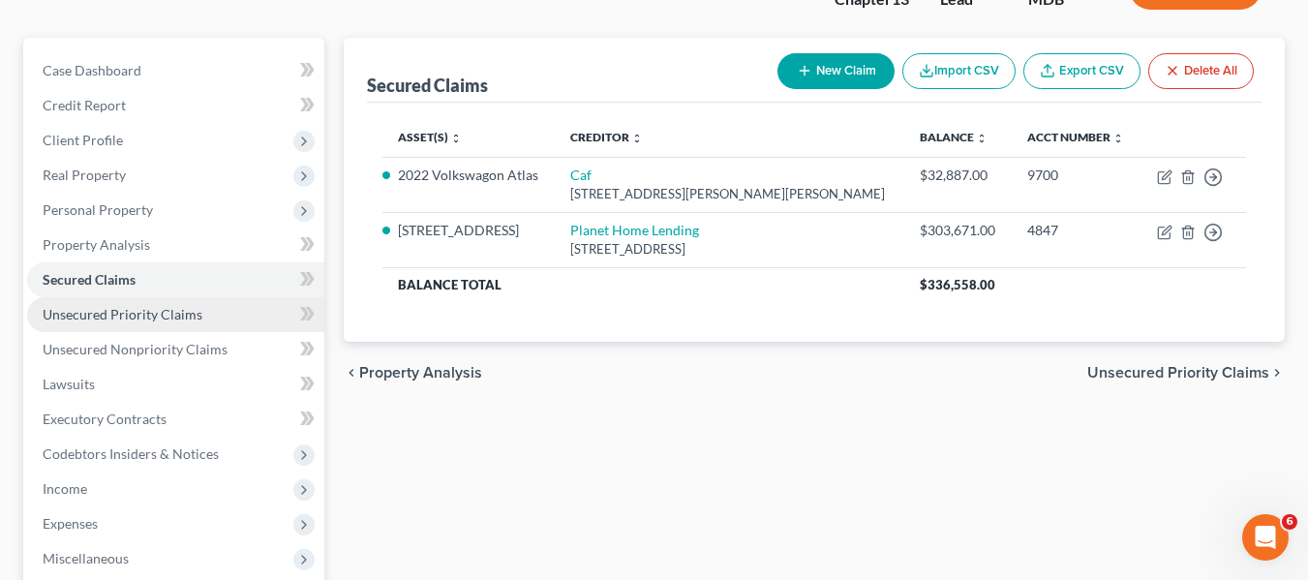
click at [134, 304] on link "Unsecured Priority Claims" at bounding box center [175, 314] width 297 height 35
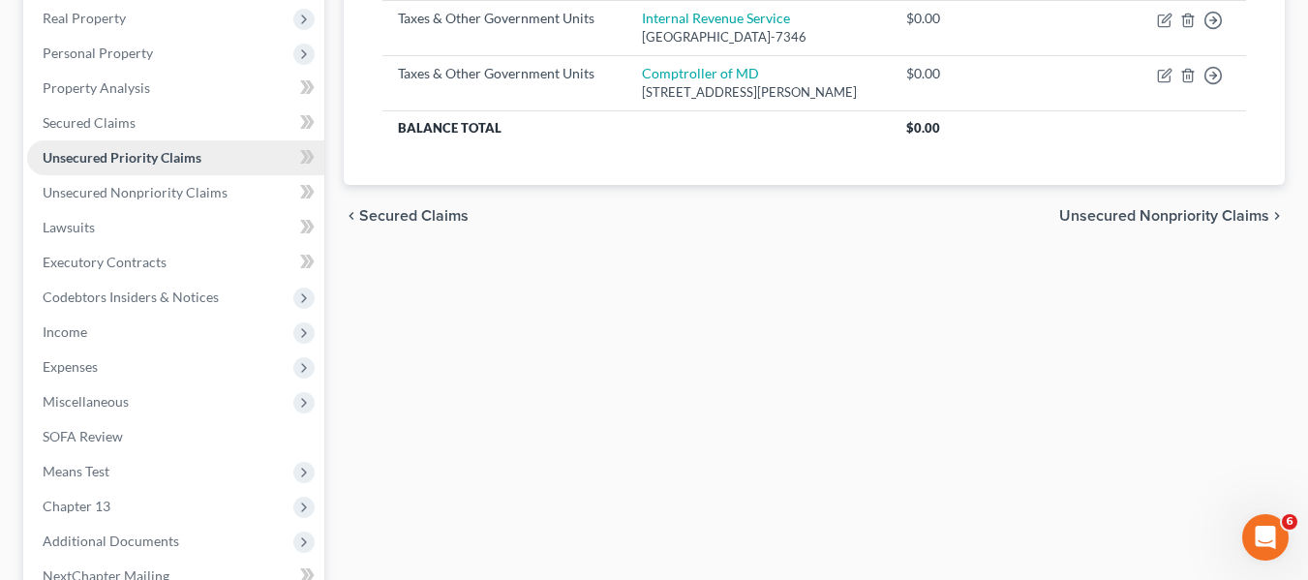
scroll to position [306, 0]
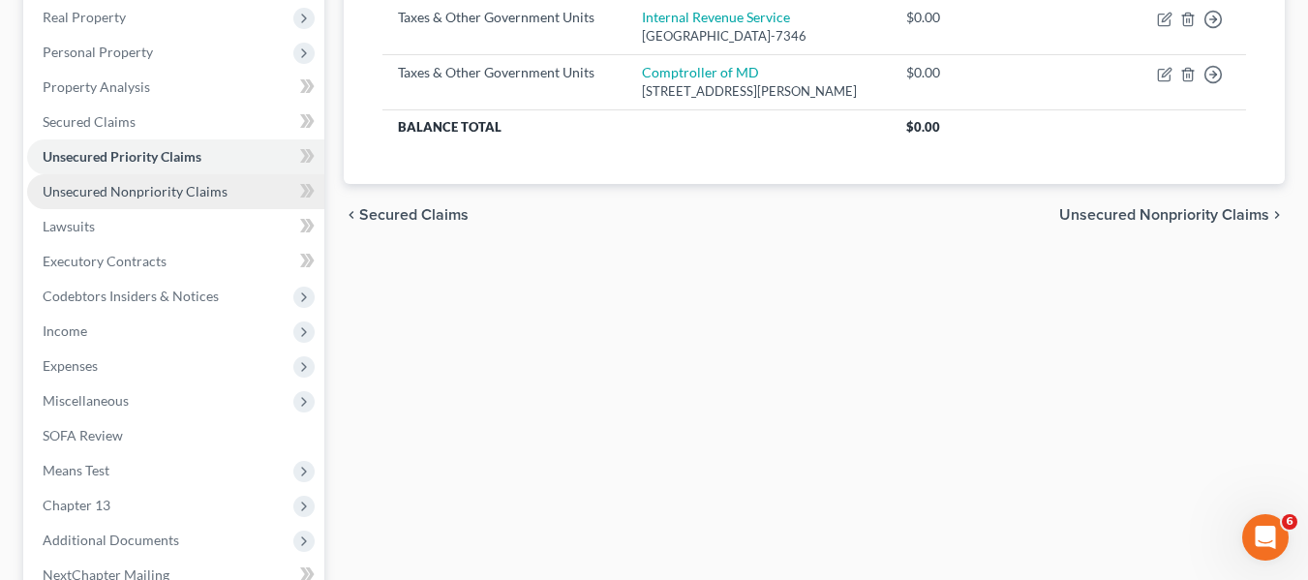
click at [117, 196] on span "Unsecured Nonpriority Claims" at bounding box center [135, 191] width 185 height 16
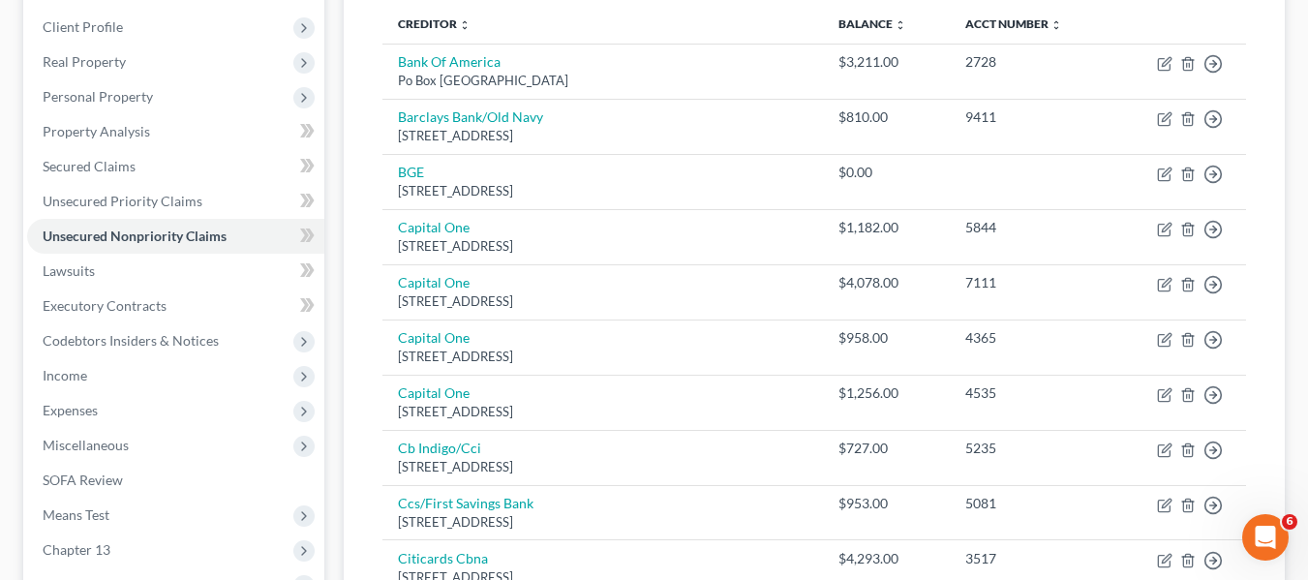
scroll to position [304, 0]
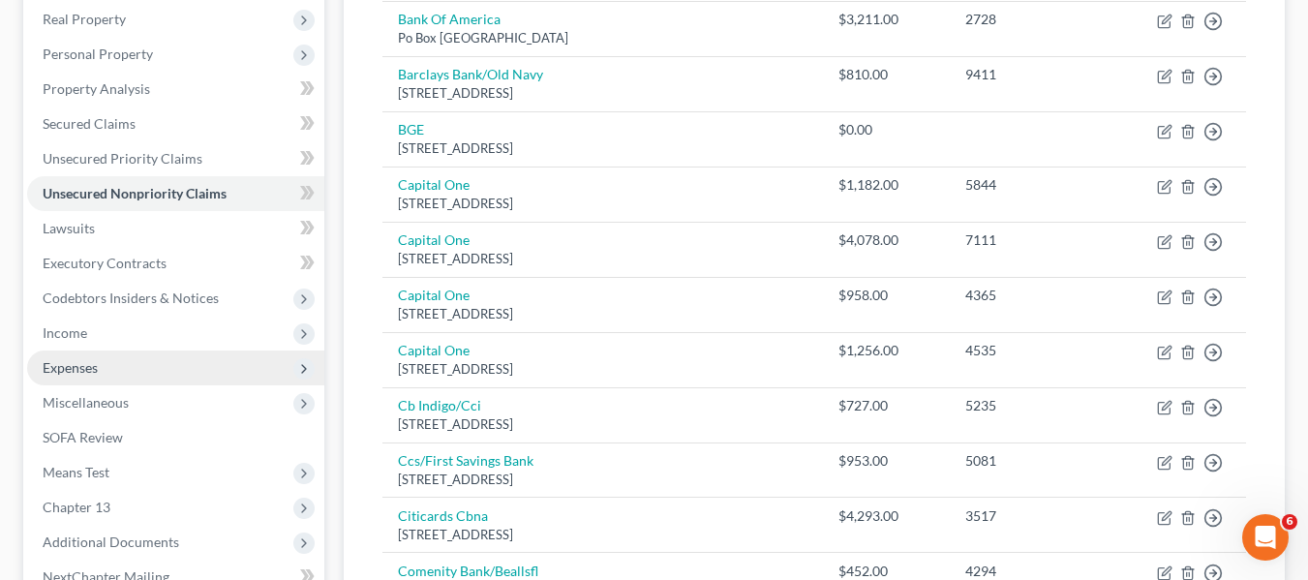
click at [88, 375] on span "Expenses" at bounding box center [70, 367] width 55 height 16
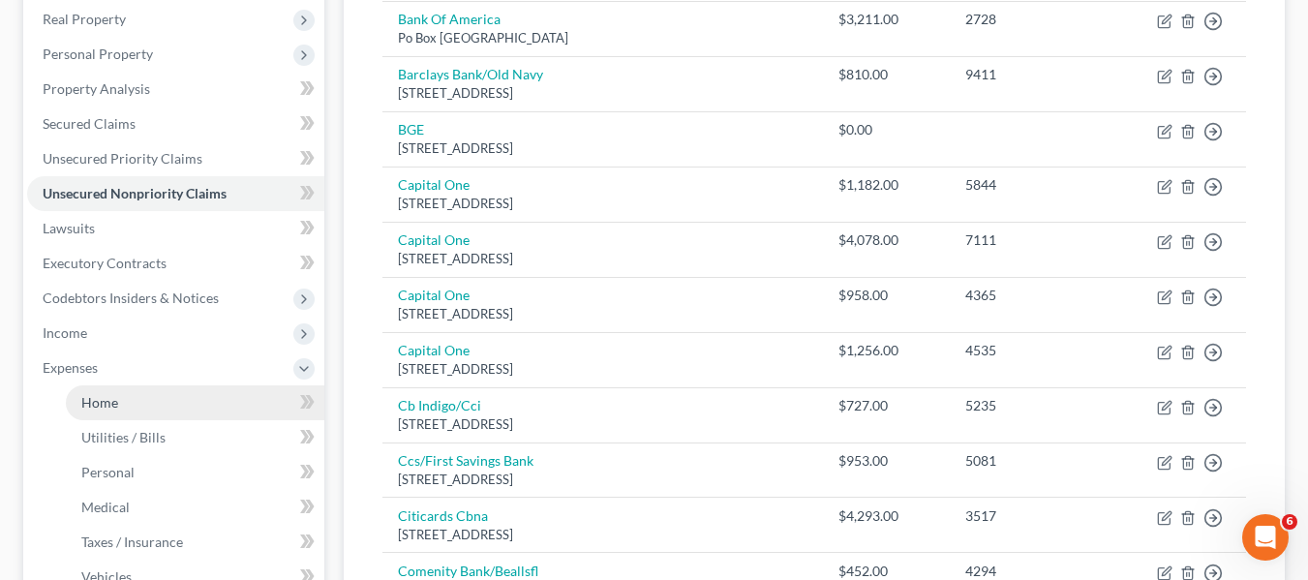
click at [101, 404] on span "Home" at bounding box center [99, 402] width 37 height 16
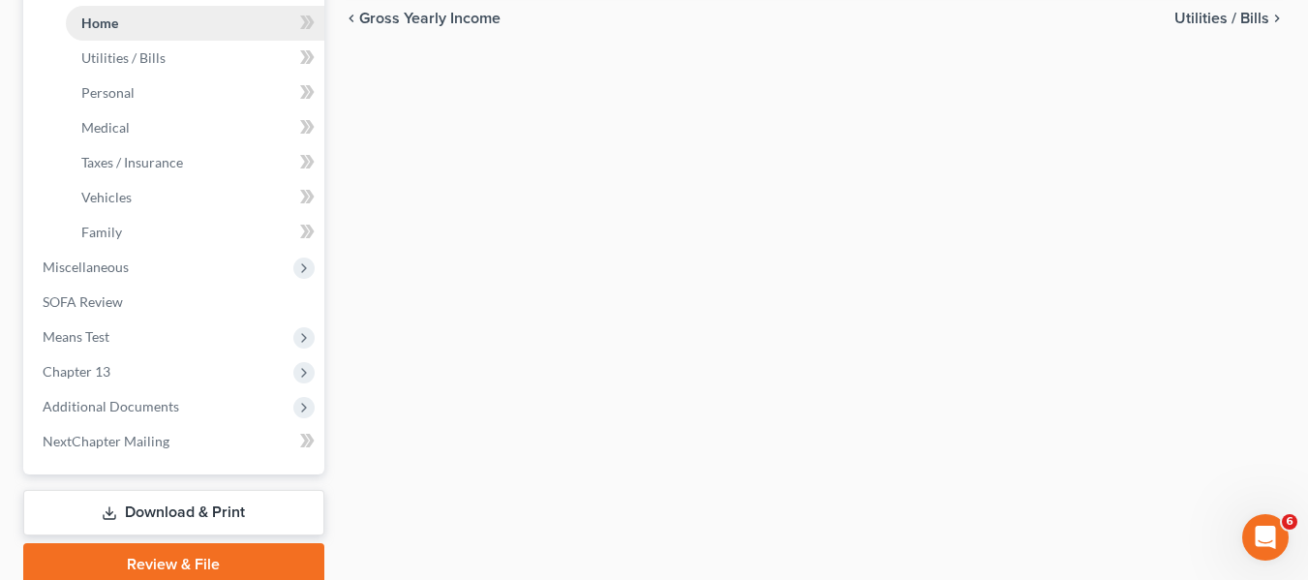
scroll to position [684, 0]
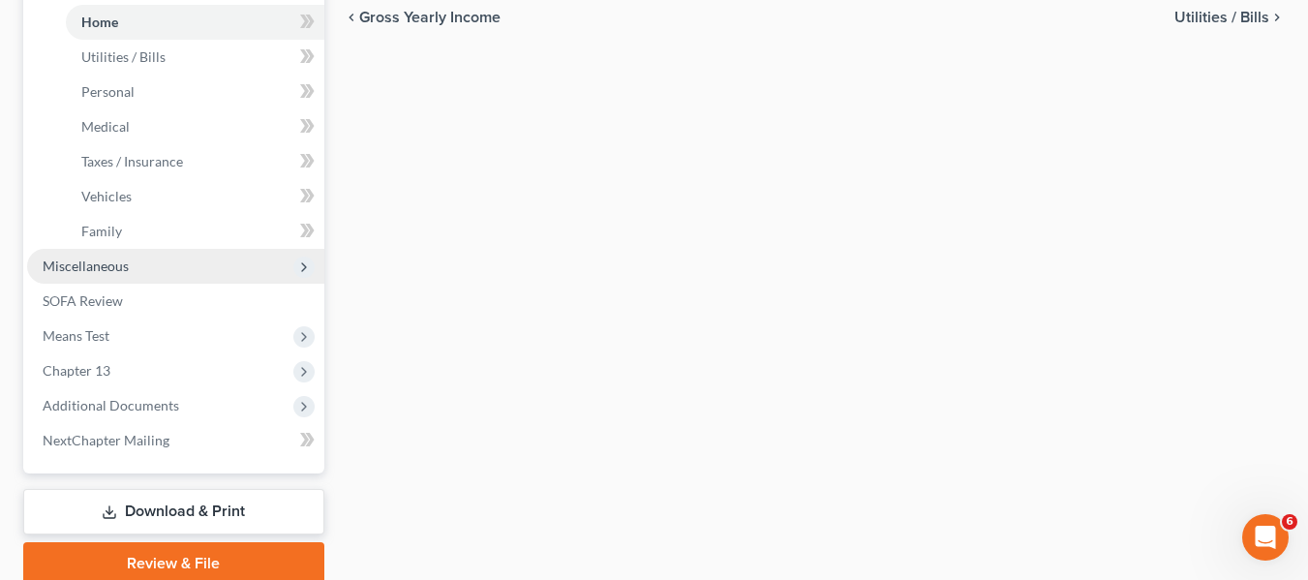
click at [52, 268] on span "Miscellaneous" at bounding box center [86, 265] width 86 height 16
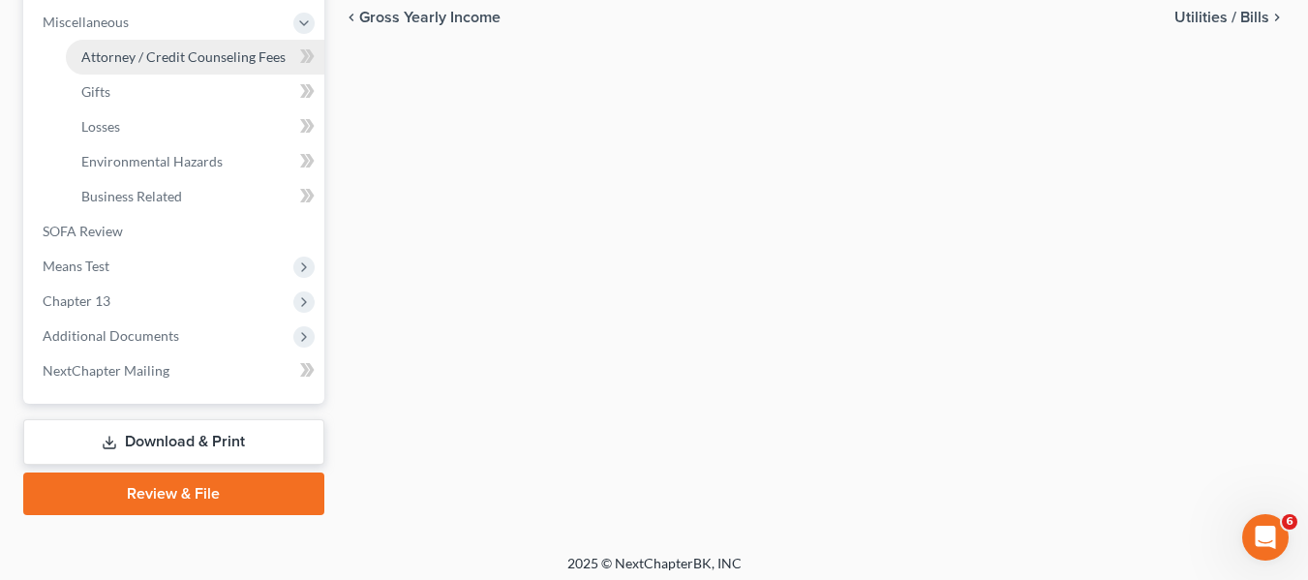
click at [104, 64] on span "Attorney / Credit Counseling Fees" at bounding box center [183, 56] width 204 height 16
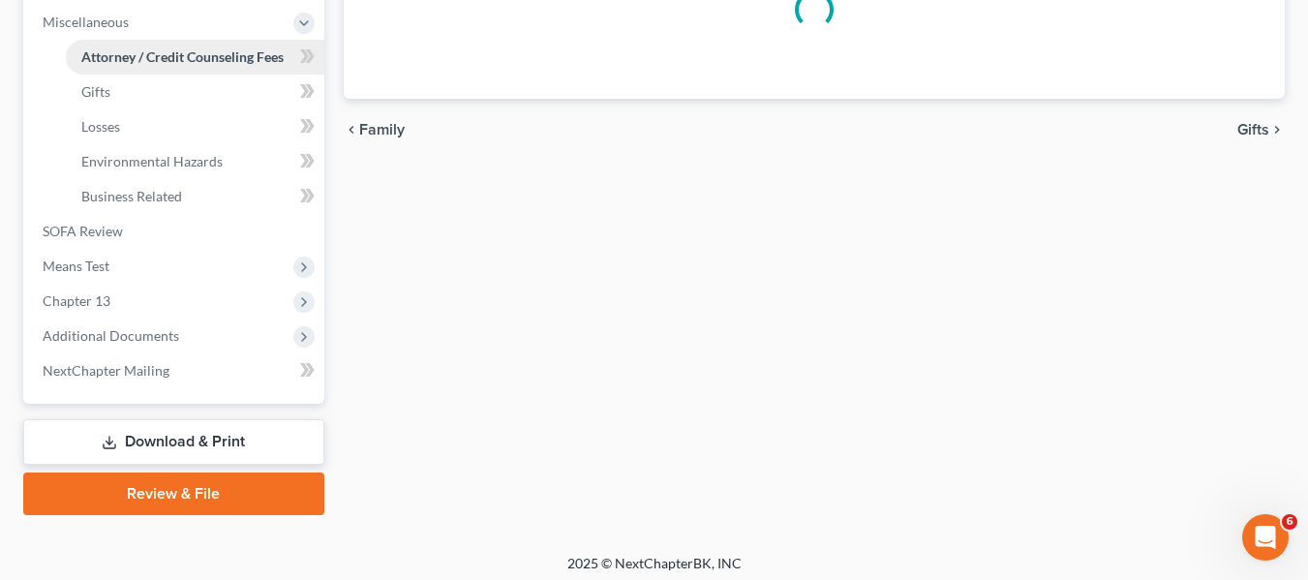
scroll to position [101, 0]
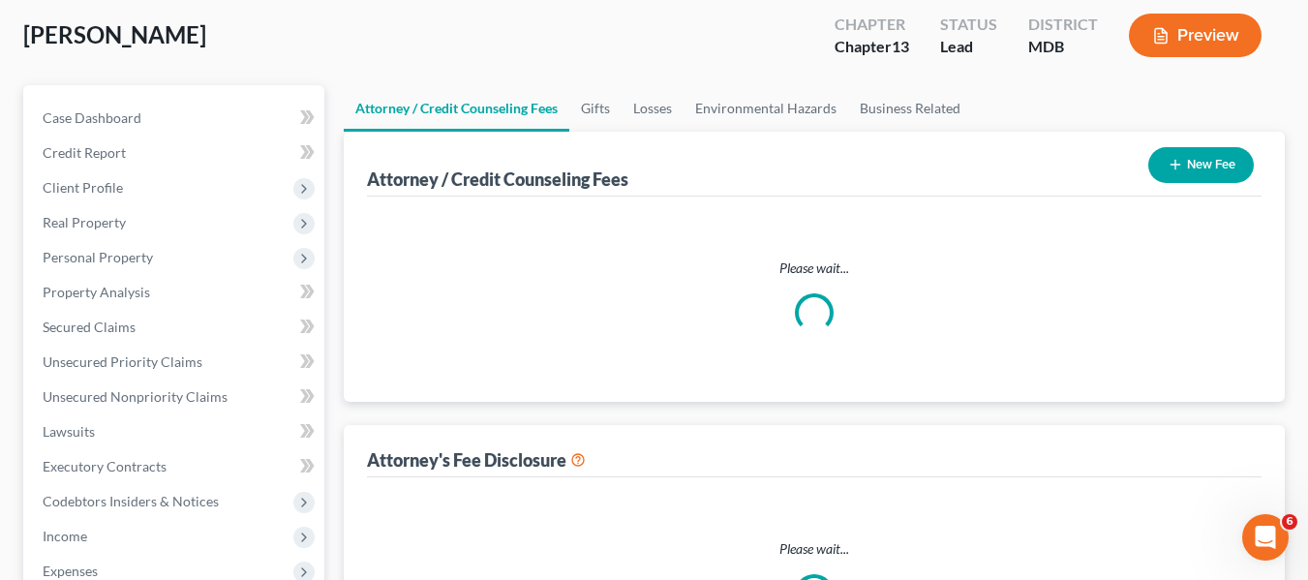
select select "2"
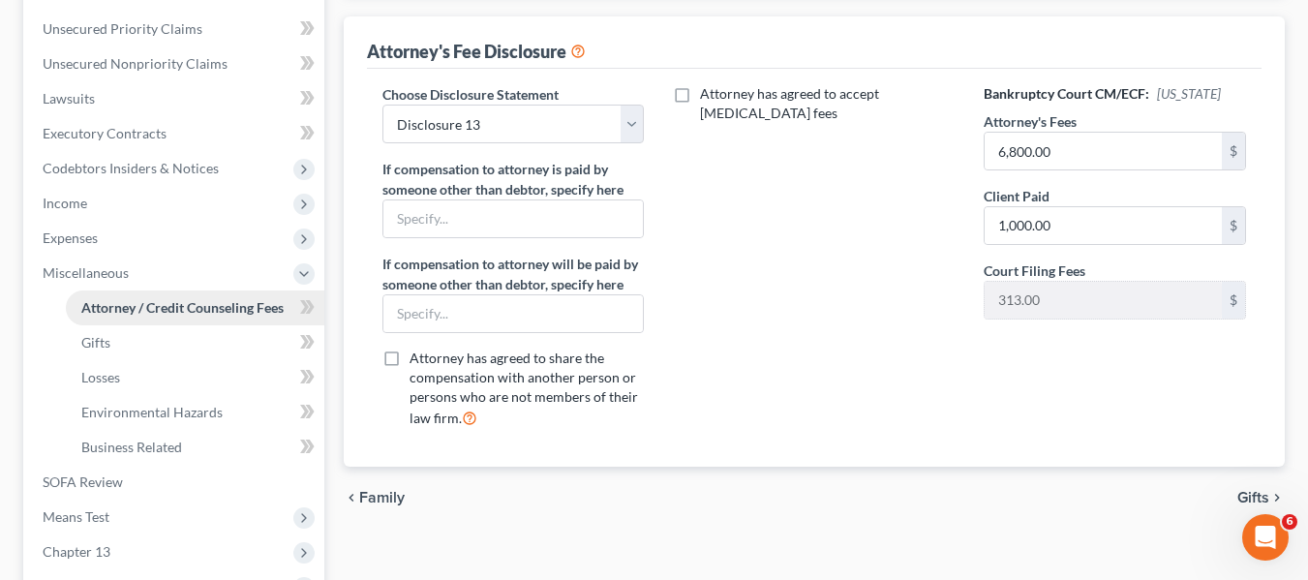
scroll to position [435, 0]
click at [419, 303] on input "text" at bounding box center [513, 312] width 260 height 37
type input "Chapter 13 Trustee through plan"
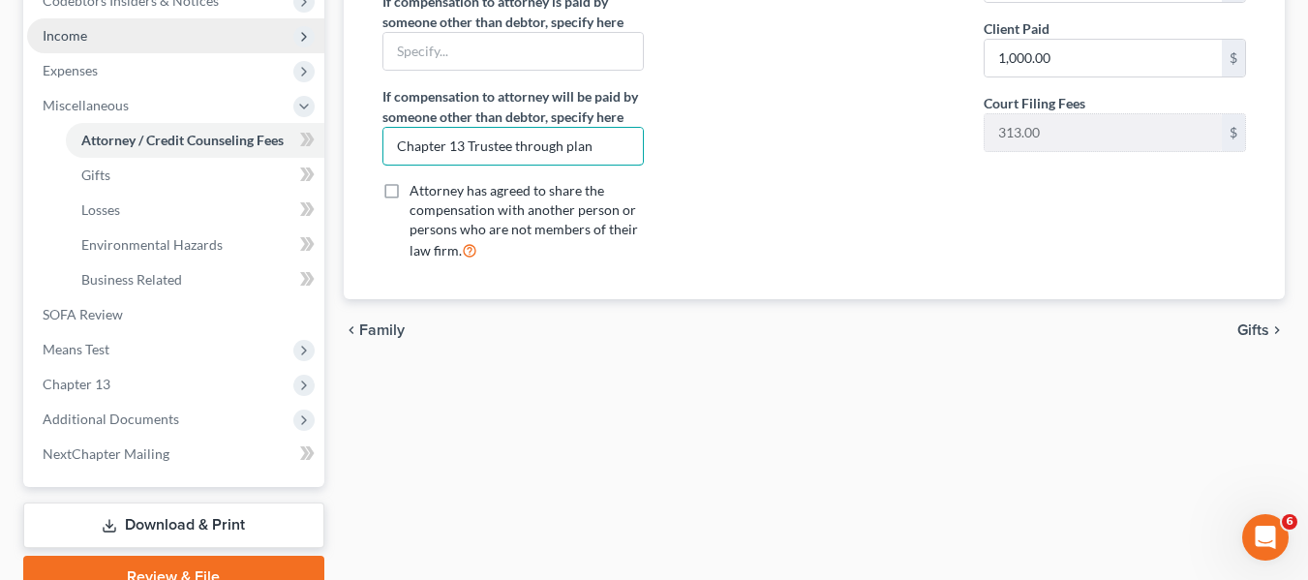
scroll to position [602, 0]
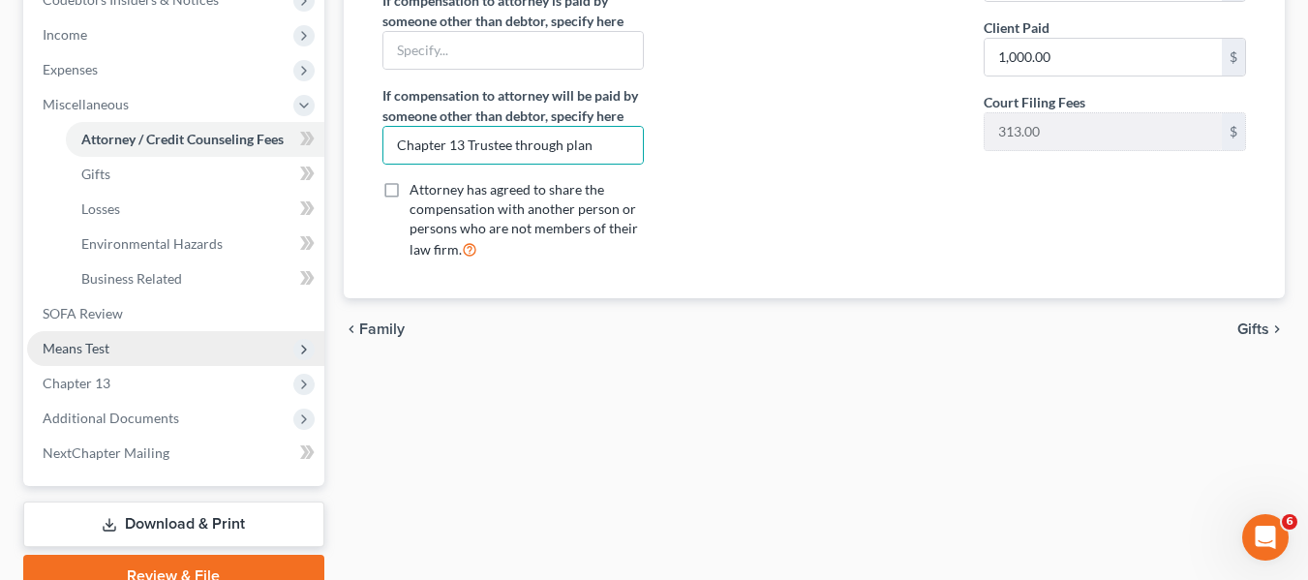
click at [69, 357] on span "Means Test" at bounding box center [175, 348] width 297 height 35
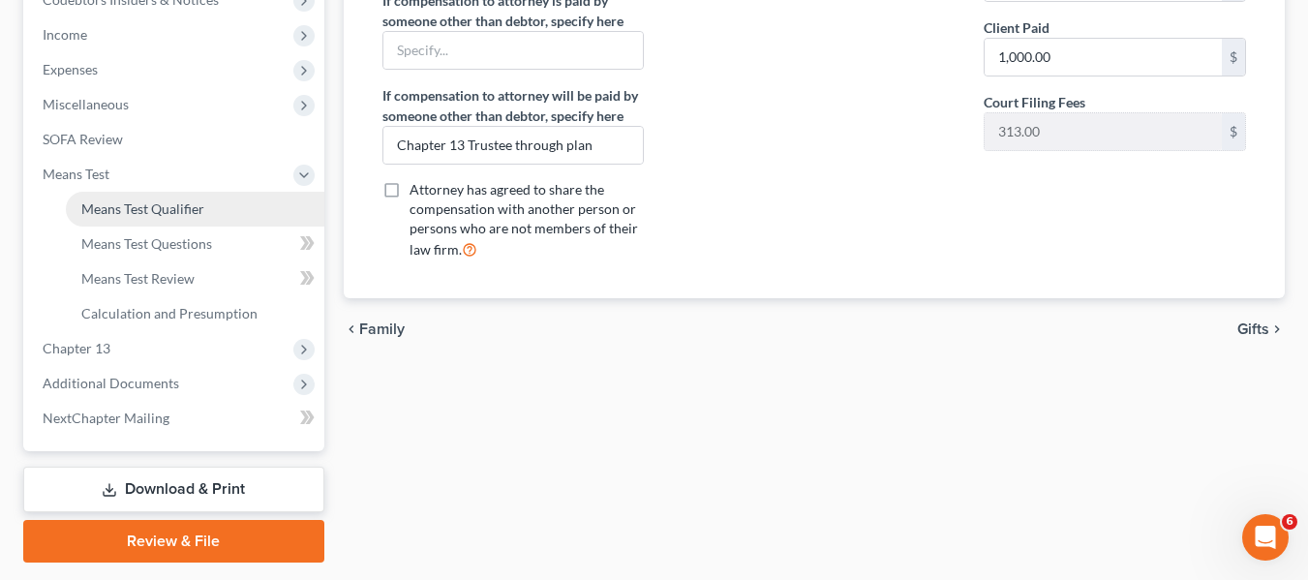
click at [168, 223] on link "Means Test Qualifier" at bounding box center [195, 209] width 258 height 35
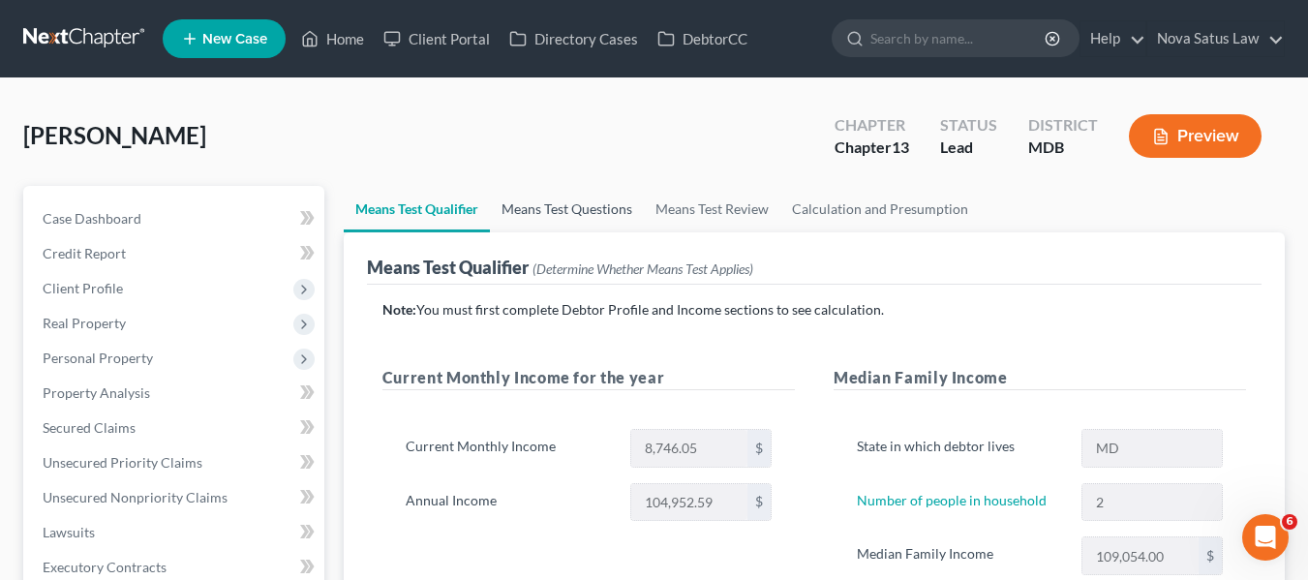
click at [567, 211] on link "Means Test Questions" at bounding box center [567, 209] width 154 height 46
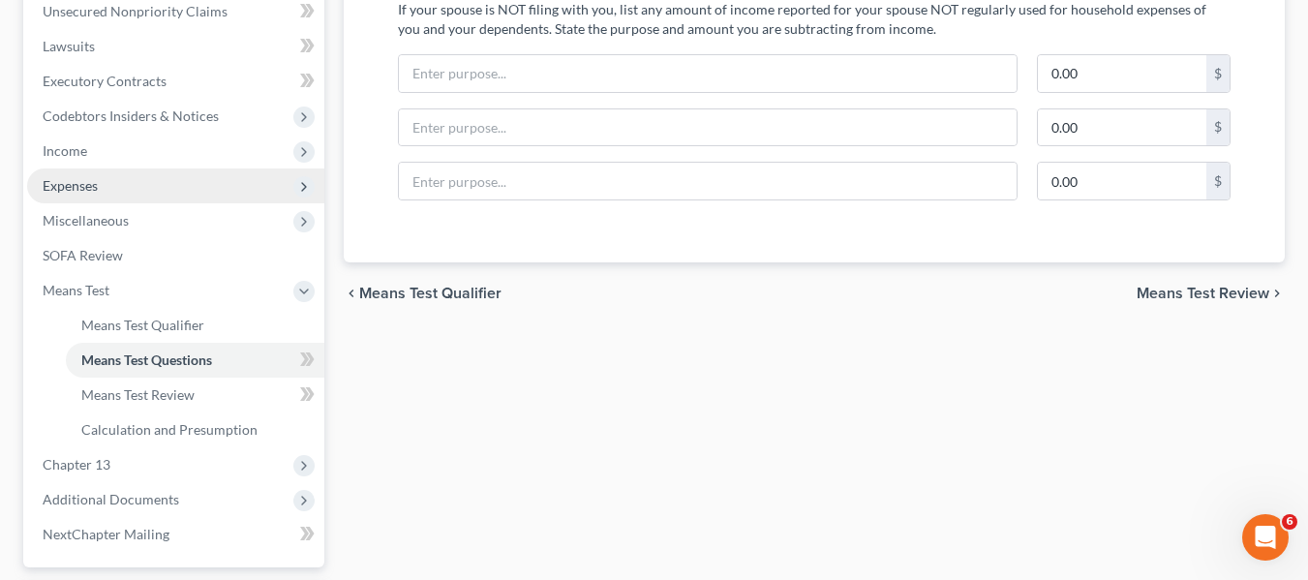
scroll to position [658, 0]
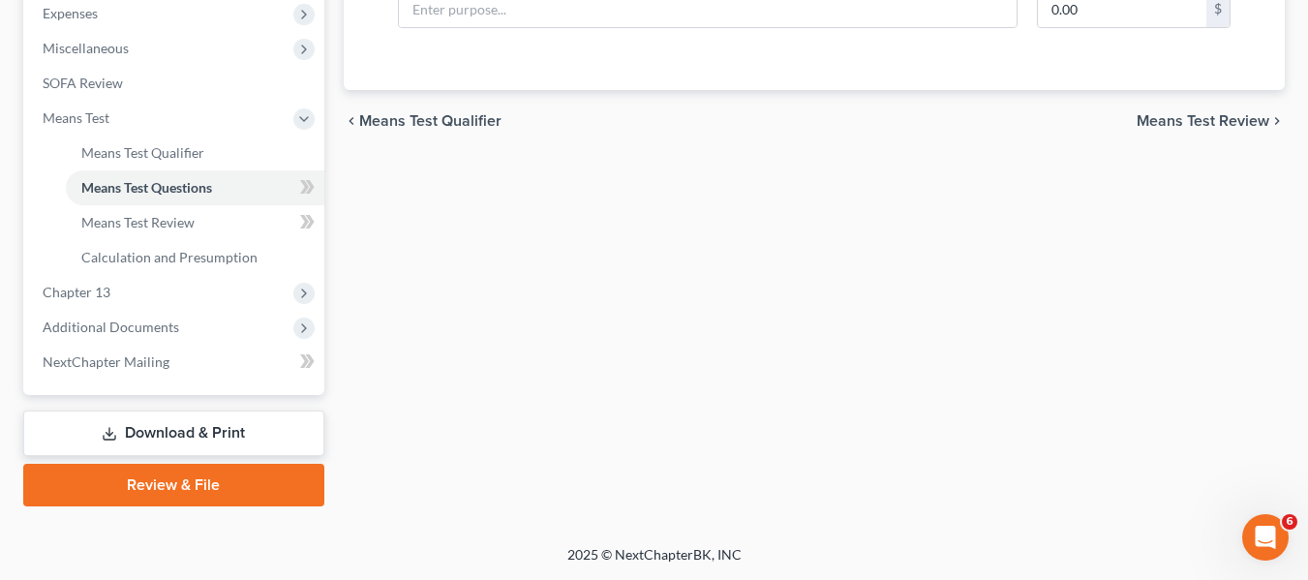
click at [149, 438] on link "Download & Print" at bounding box center [173, 432] width 301 height 45
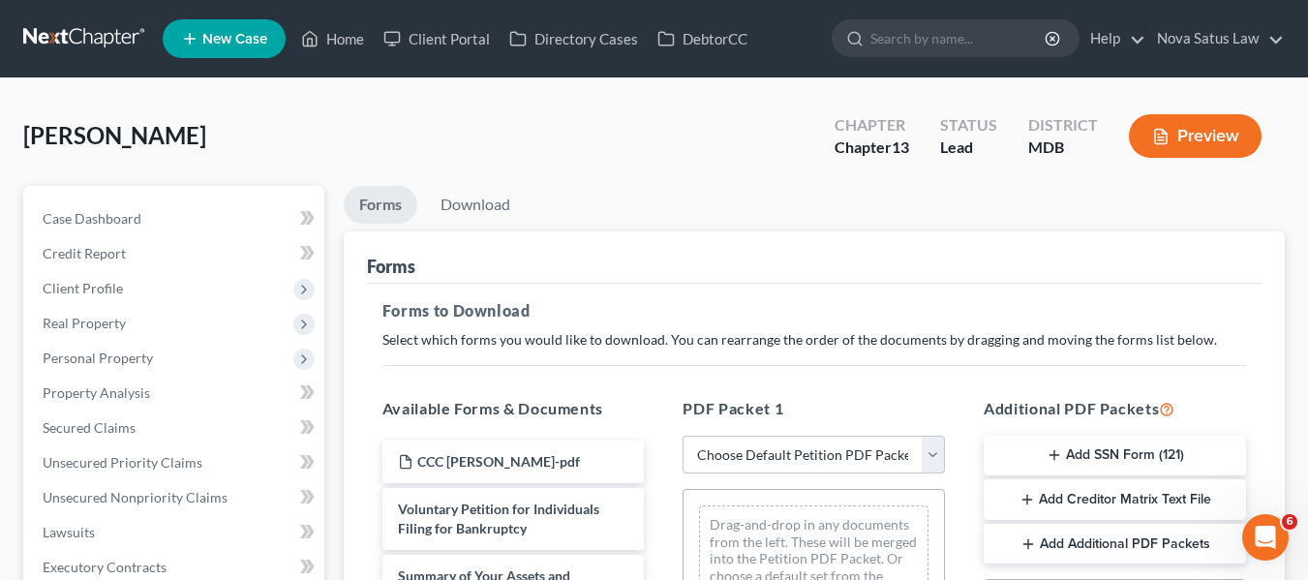
click at [800, 448] on select "Choose Default Petition PDF Packet Complete Bankruptcy Petition (all forms and …" at bounding box center [813, 455] width 262 height 39
select select "0"
click at [682, 436] on select "Choose Default Petition PDF Packet Complete Bankruptcy Petition (all forms and …" at bounding box center [813, 455] width 262 height 39
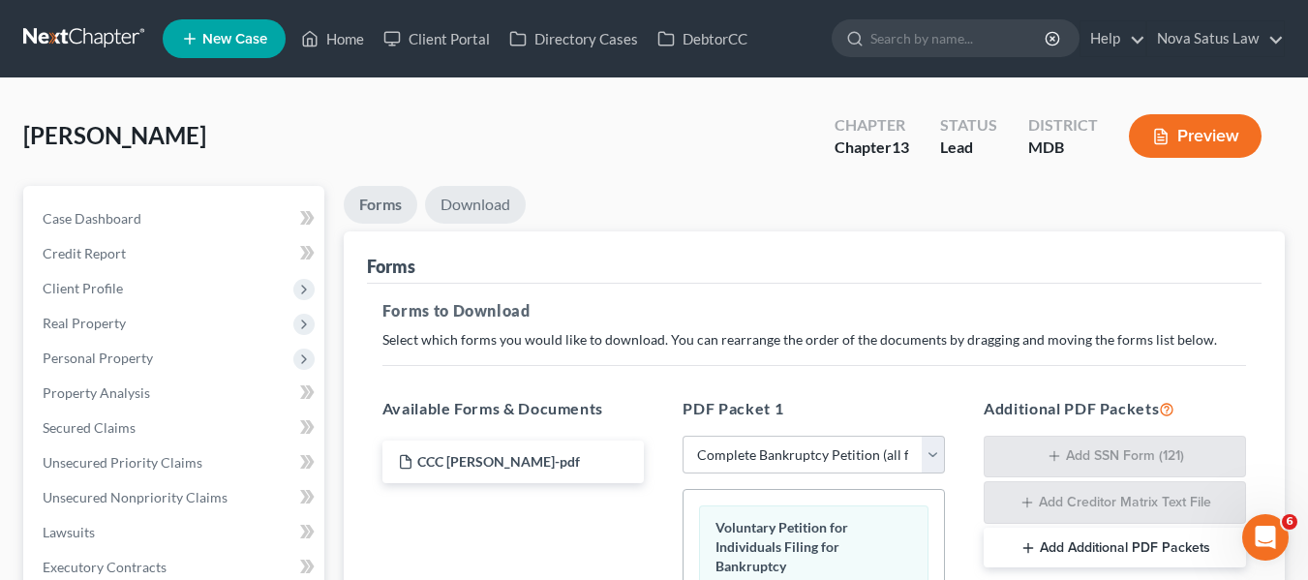
click at [487, 207] on link "Download" at bounding box center [475, 205] width 101 height 38
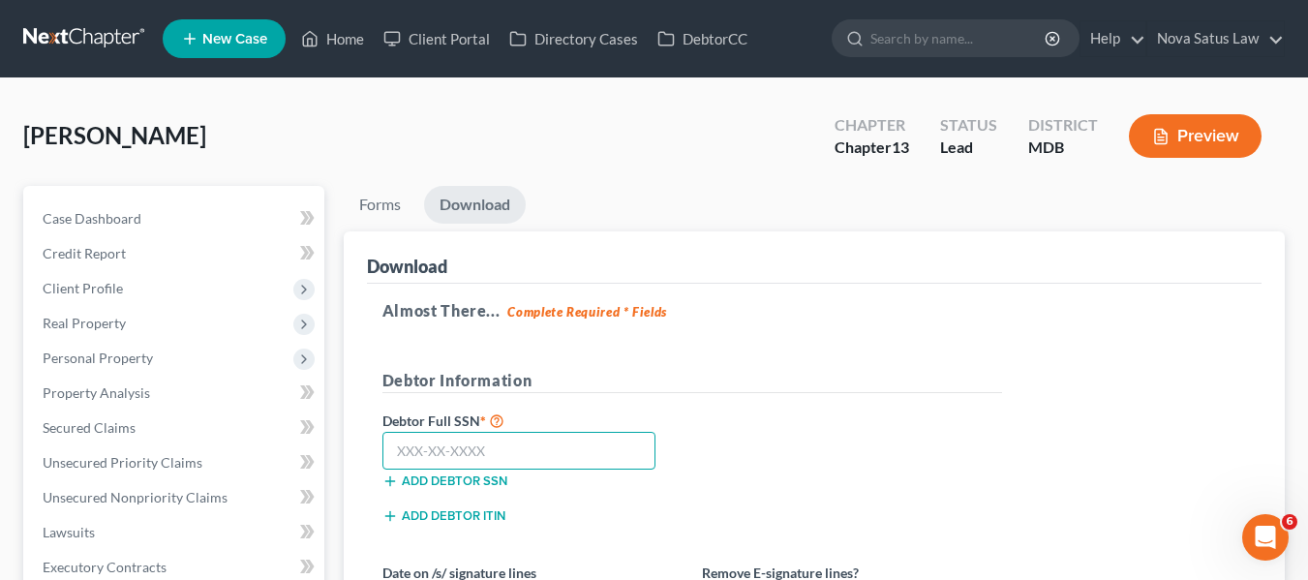
click at [408, 441] on input "text" at bounding box center [519, 451] width 274 height 39
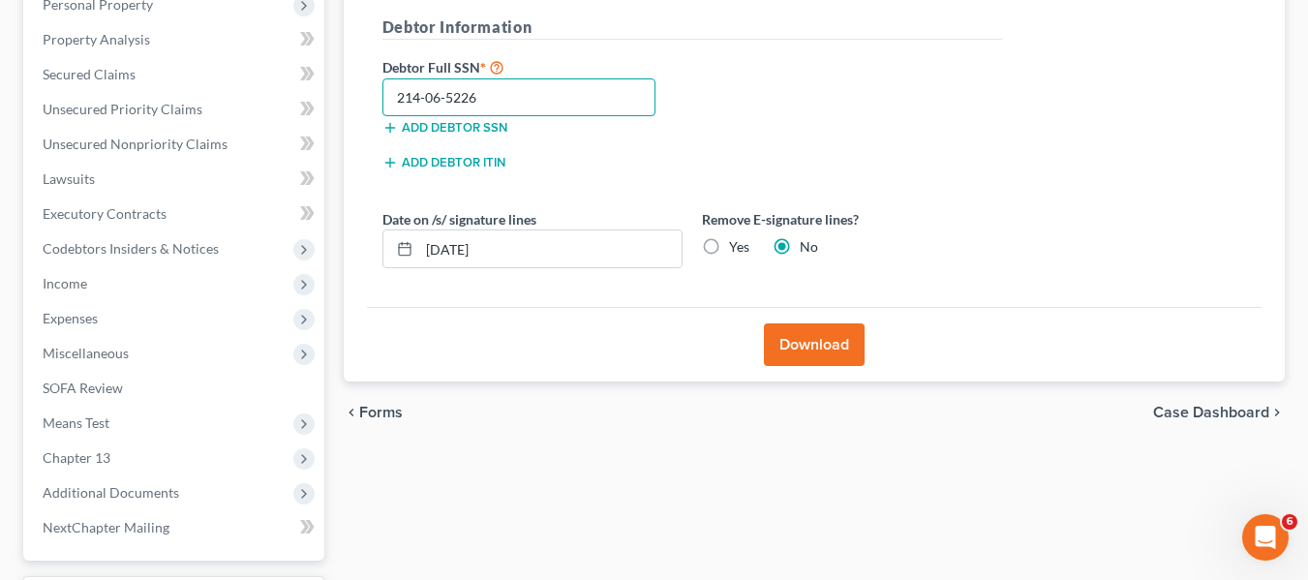
scroll to position [360, 0]
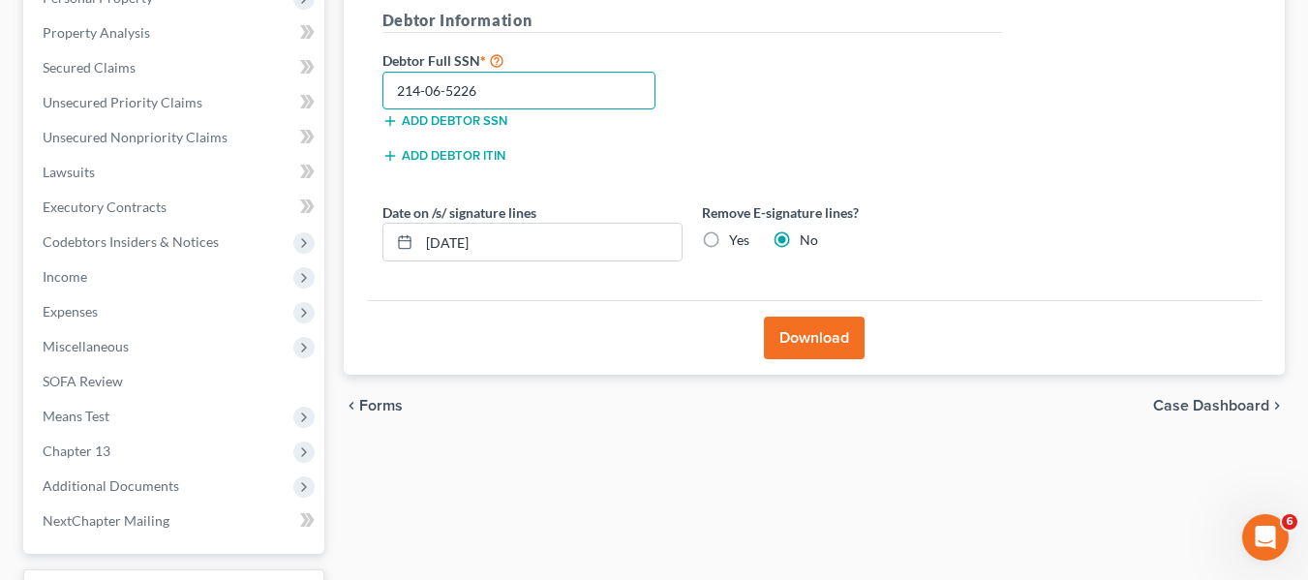
type input "214-06-5226"
click at [821, 343] on button "Download" at bounding box center [814, 338] width 101 height 43
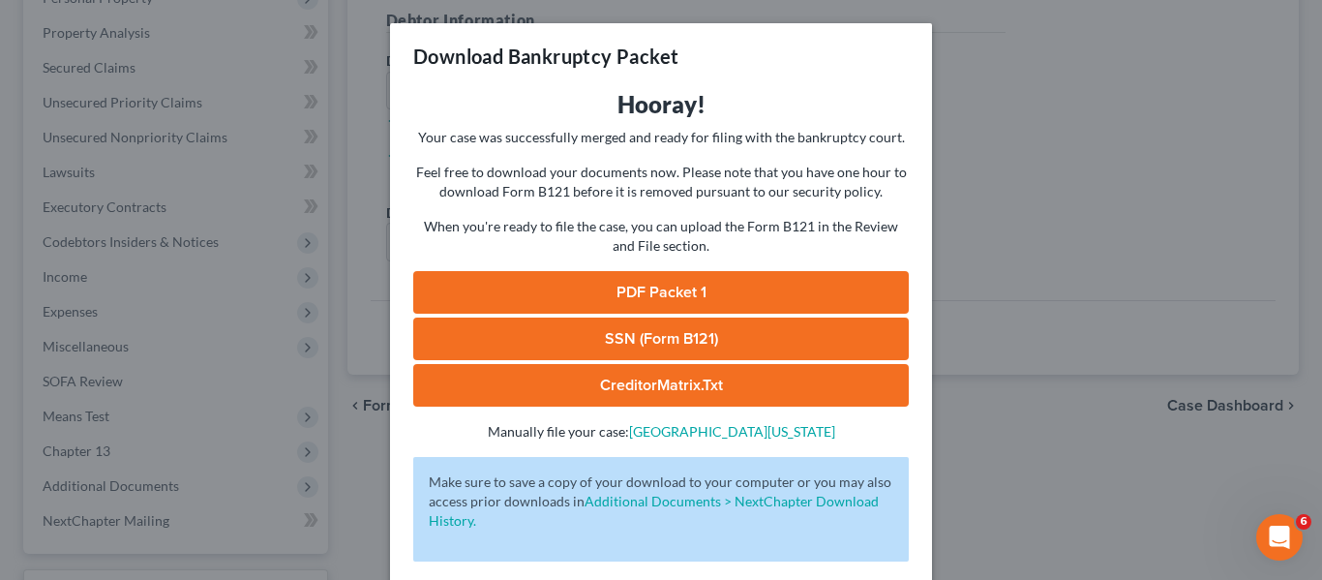
click at [666, 296] on link "PDF Packet 1" at bounding box center [661, 292] width 496 height 43
click at [1090, 117] on div "Download Bankruptcy Packet Hooray! Your case was successfully merged and ready …" at bounding box center [661, 290] width 1322 height 580
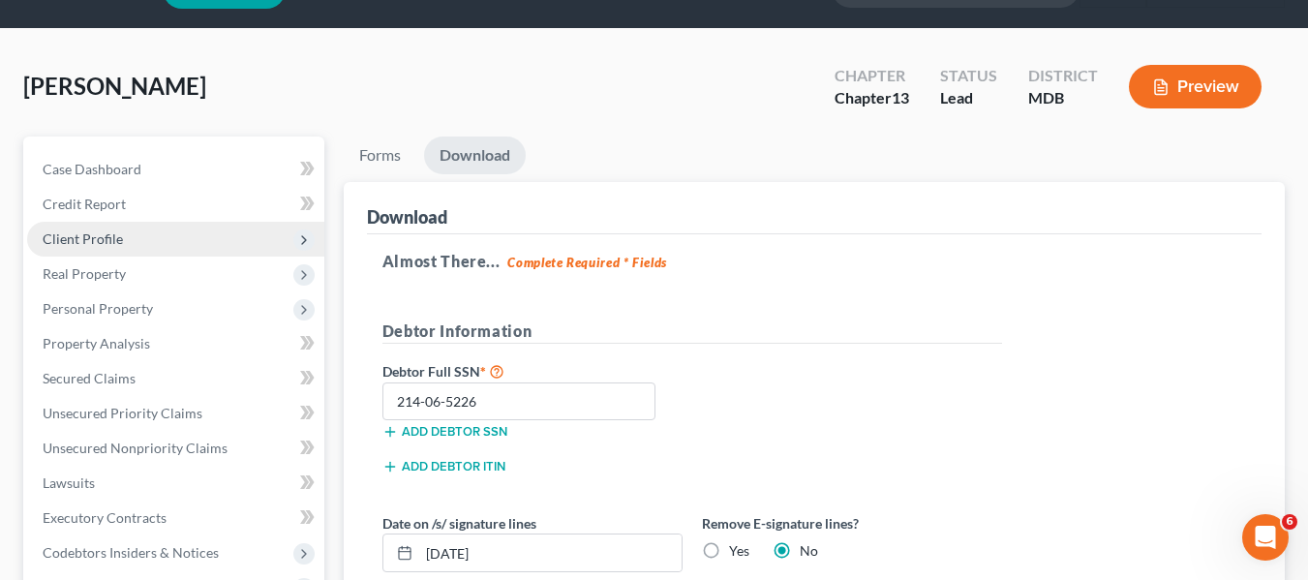
scroll to position [48, 0]
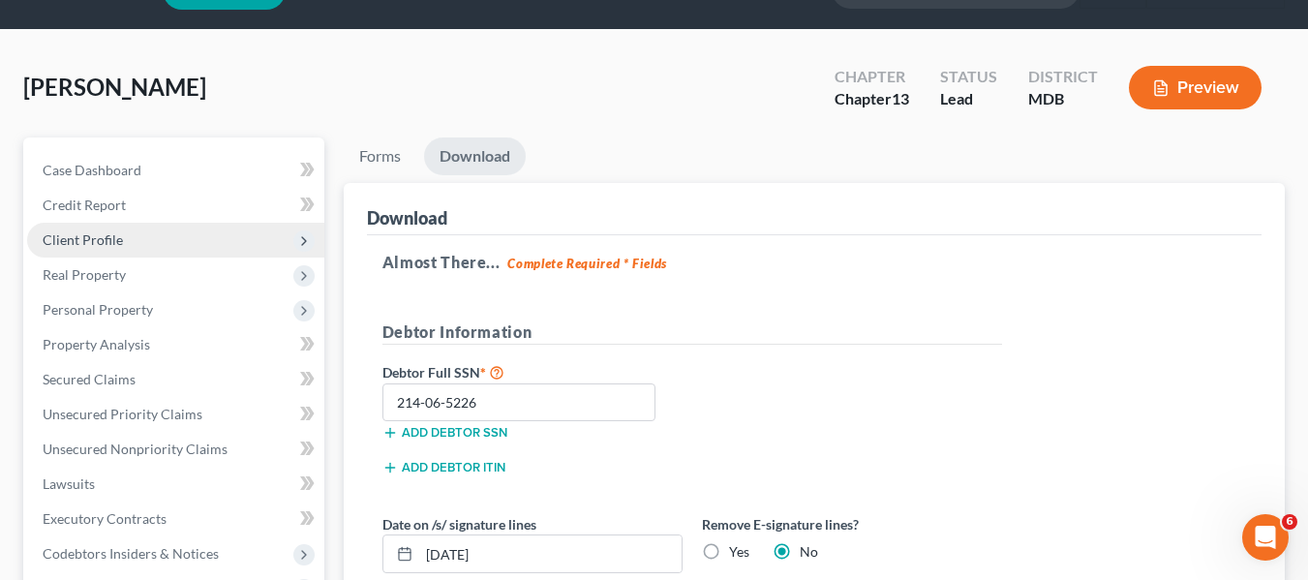
click at [44, 240] on span "Client Profile" at bounding box center [83, 239] width 80 height 16
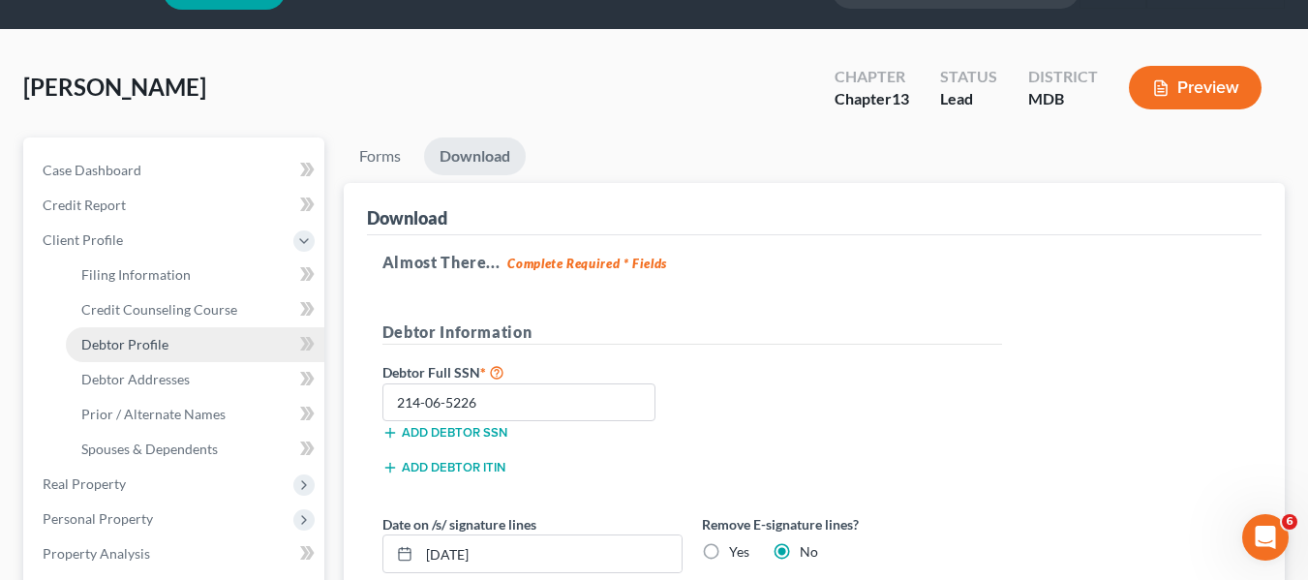
click at [136, 347] on span "Debtor Profile" at bounding box center [124, 344] width 87 height 16
select select "1"
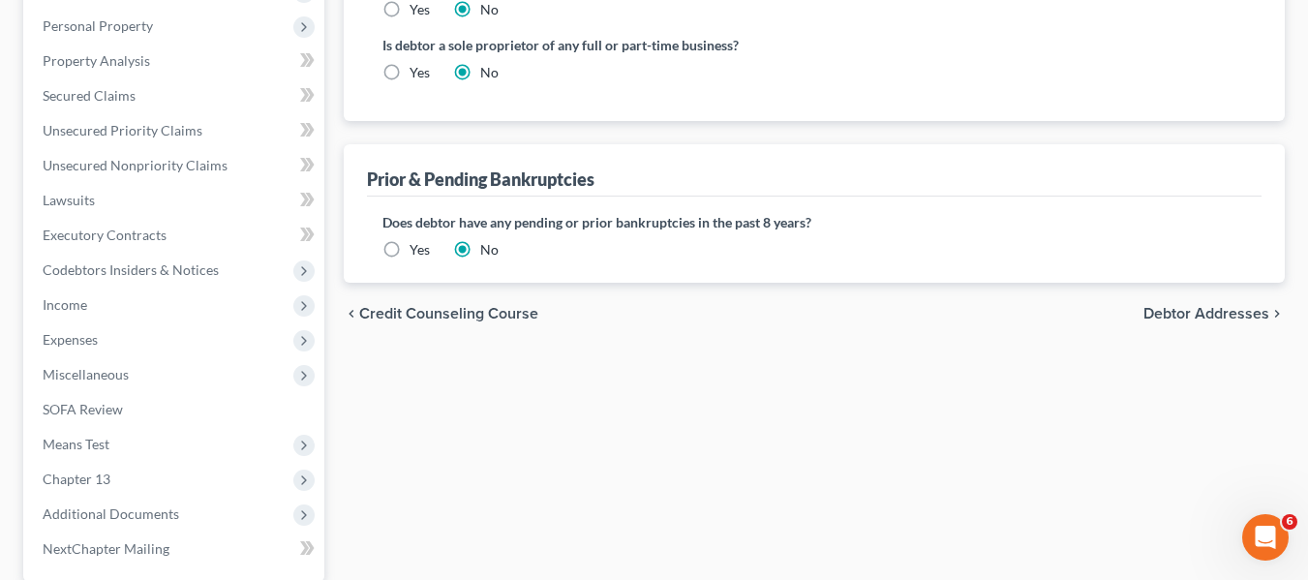
scroll to position [728, 0]
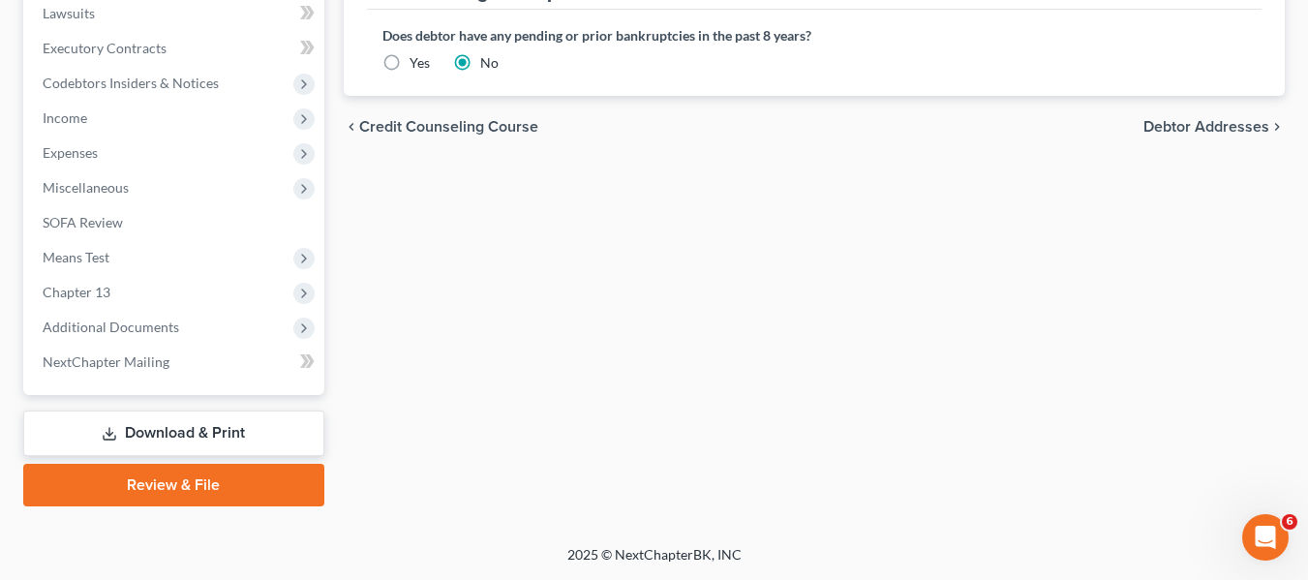
click at [148, 478] on link "Review & File" at bounding box center [173, 485] width 301 height 43
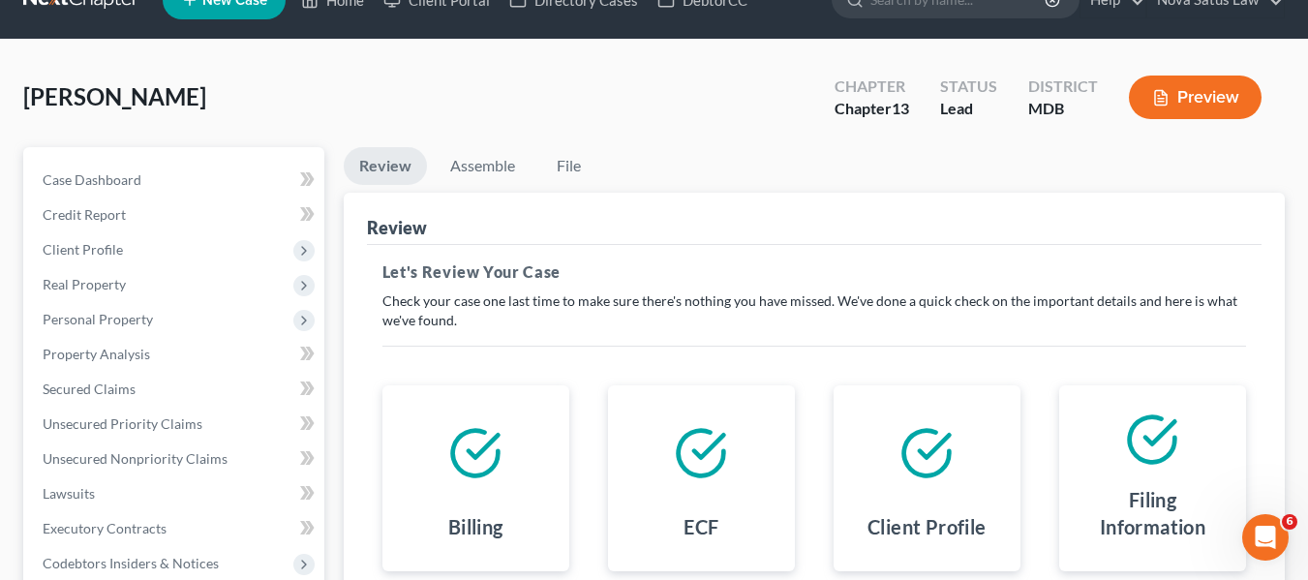
scroll to position [1, 0]
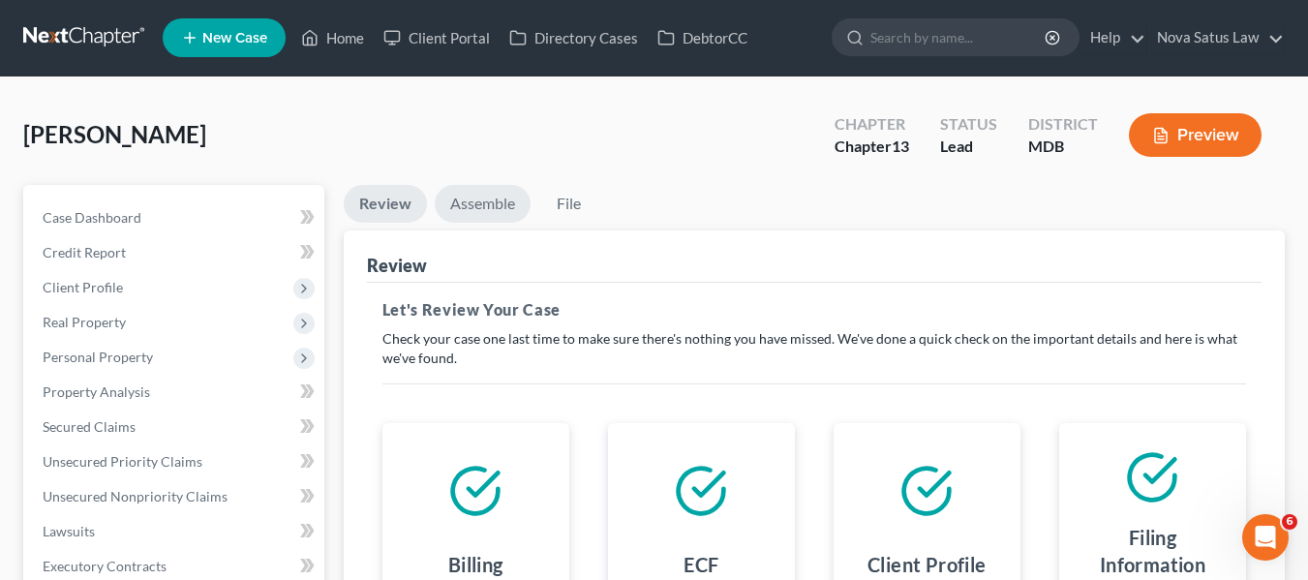
click at [490, 209] on link "Assemble" at bounding box center [483, 204] width 96 height 38
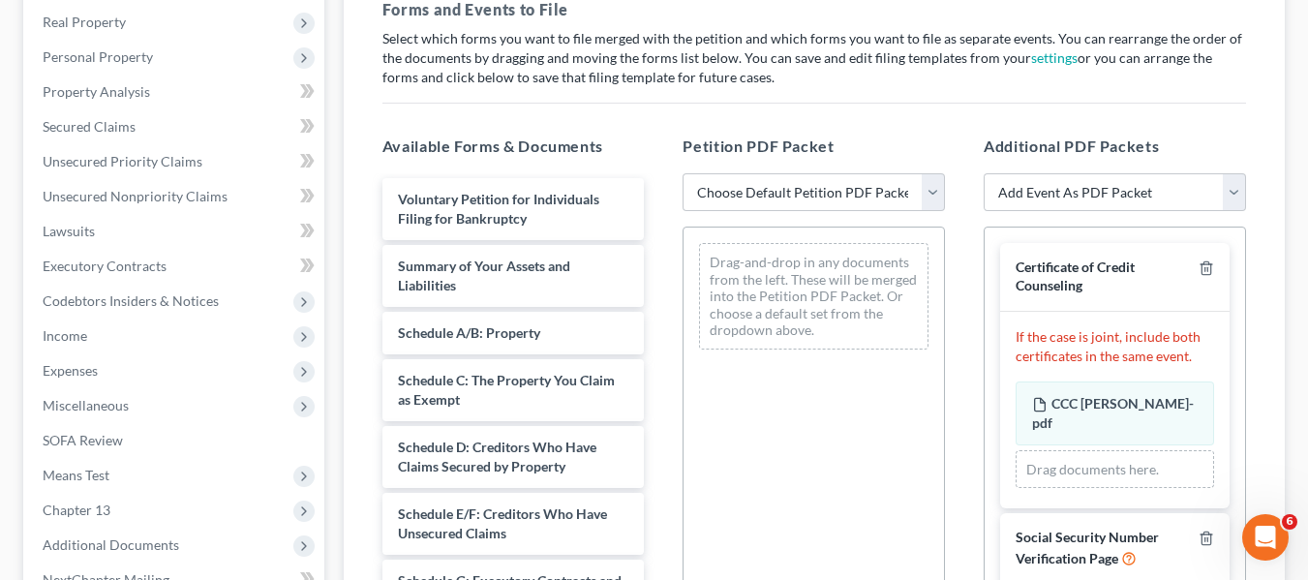
scroll to position [341, 0]
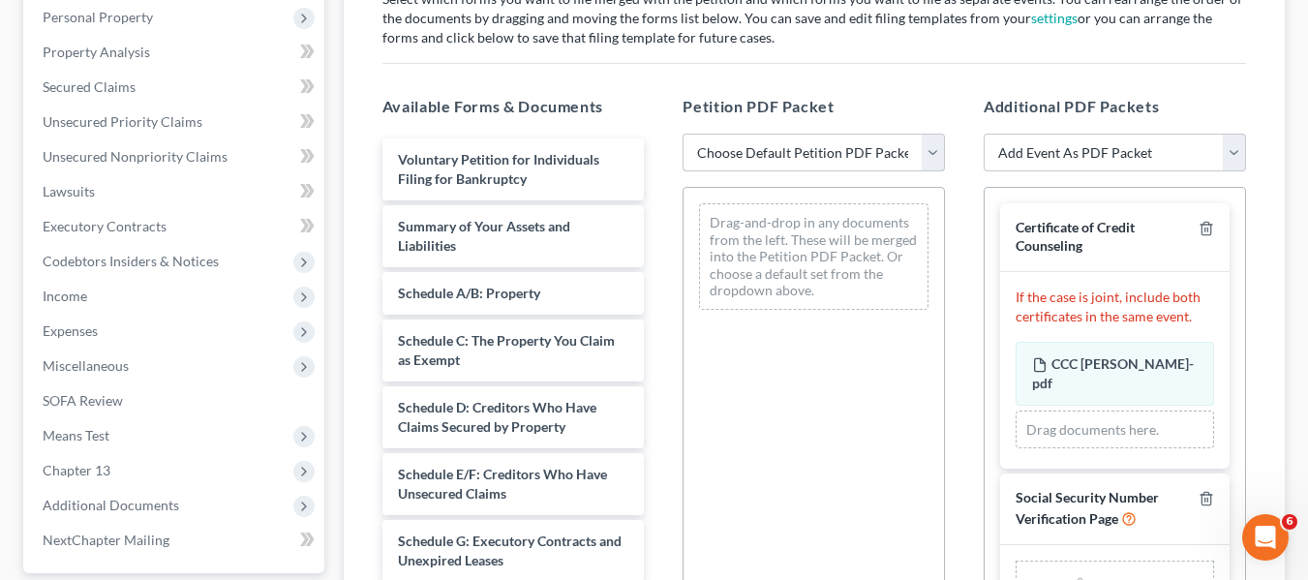
click at [739, 165] on select "Choose Default Petition PDF Packet Emergency Filing (Voluntary Petition and Cre…" at bounding box center [813, 153] width 262 height 39
select select "1"
click at [682, 134] on select "Choose Default Petition PDF Packet Emergency Filing (Voluntary Petition and Cre…" at bounding box center [813, 153] width 262 height 39
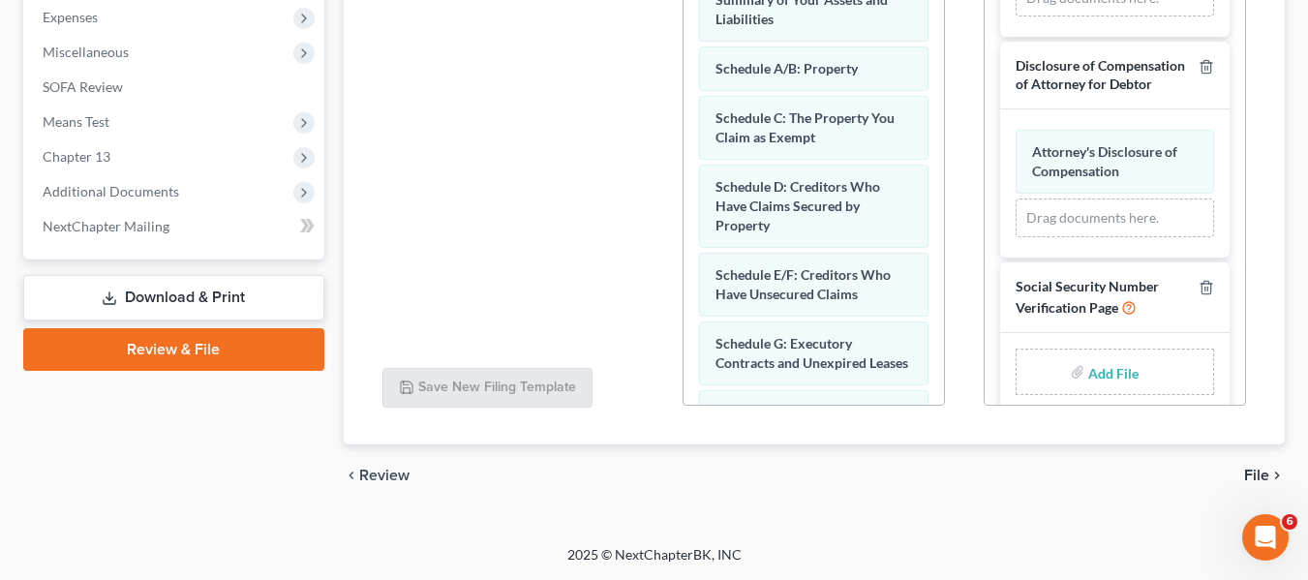
scroll to position [397, 0]
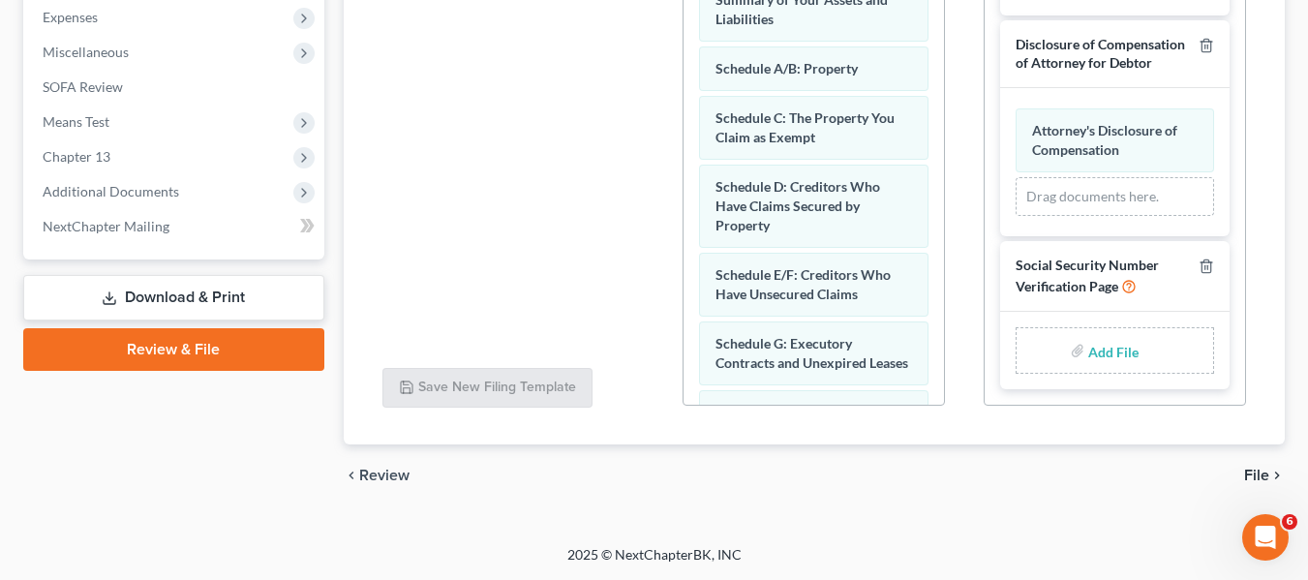
click at [1088, 345] on input "file" at bounding box center [1111, 350] width 46 height 35
type input "C:\fakepath\SSN.pdf"
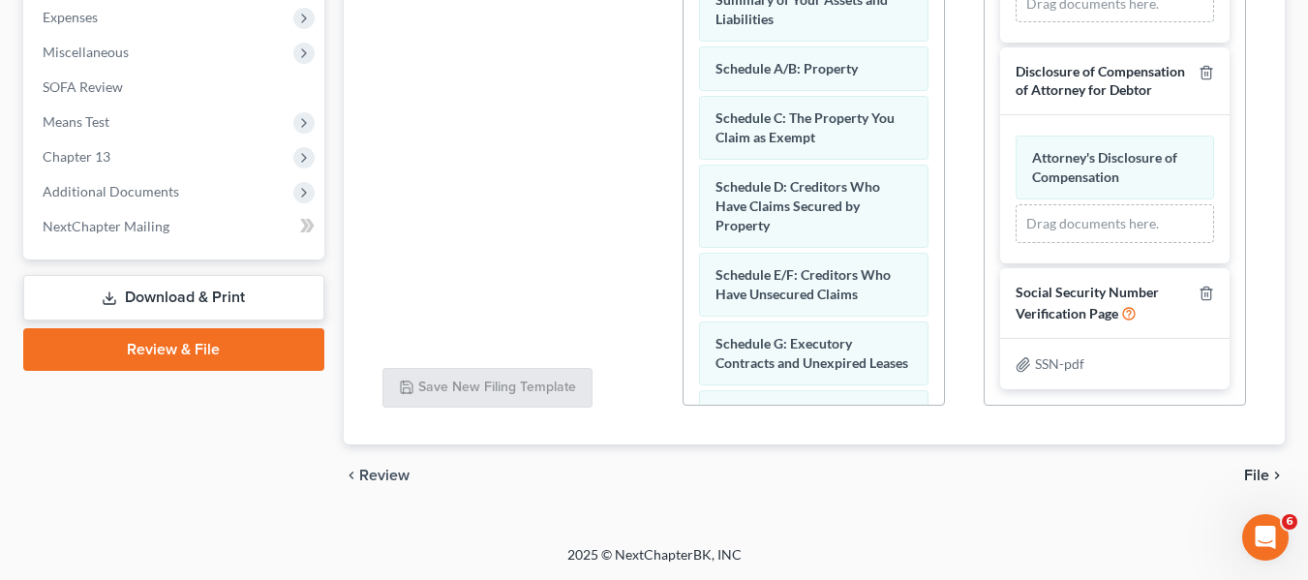
scroll to position [147, 0]
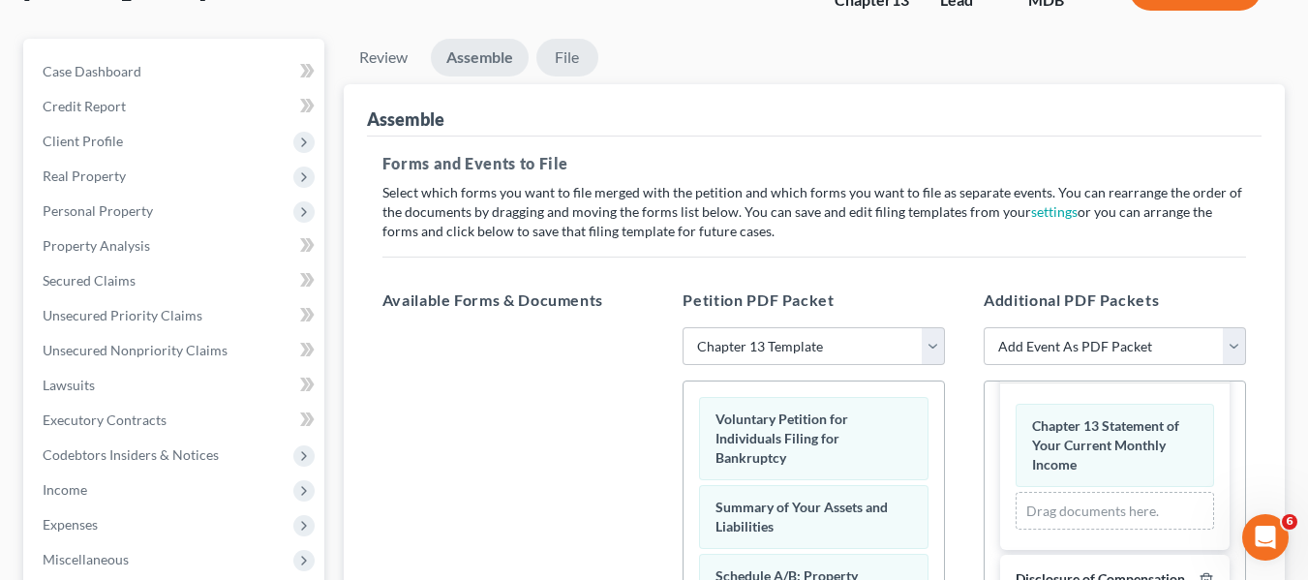
click at [560, 62] on link "File" at bounding box center [567, 58] width 62 height 38
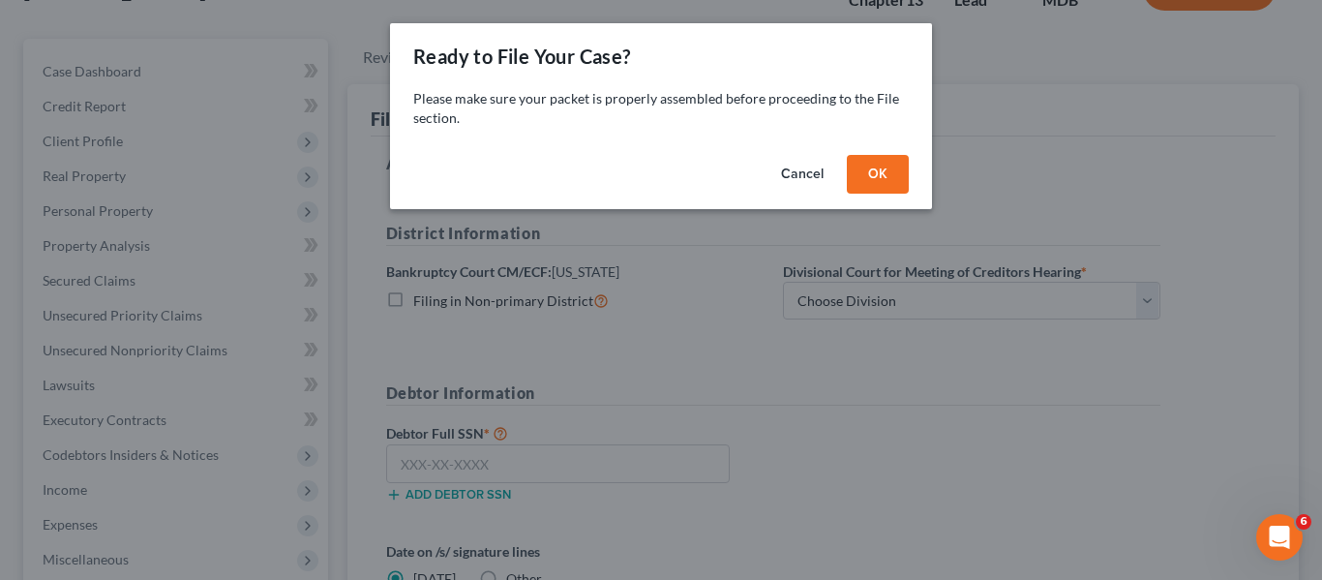
click at [869, 181] on button "OK" at bounding box center [878, 174] width 62 height 39
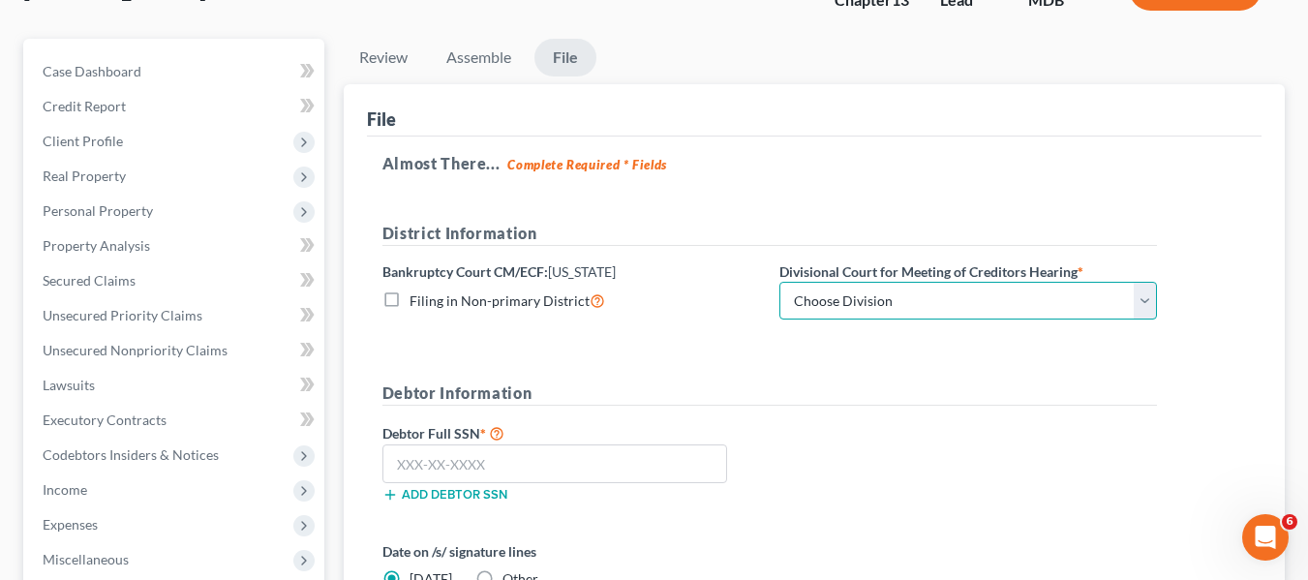
click at [877, 291] on select "Choose Division Baltimore Greenbelt" at bounding box center [967, 301] width 377 height 39
select select "0"
click at [779, 282] on select "Choose Division Baltimore Greenbelt" at bounding box center [967, 301] width 377 height 39
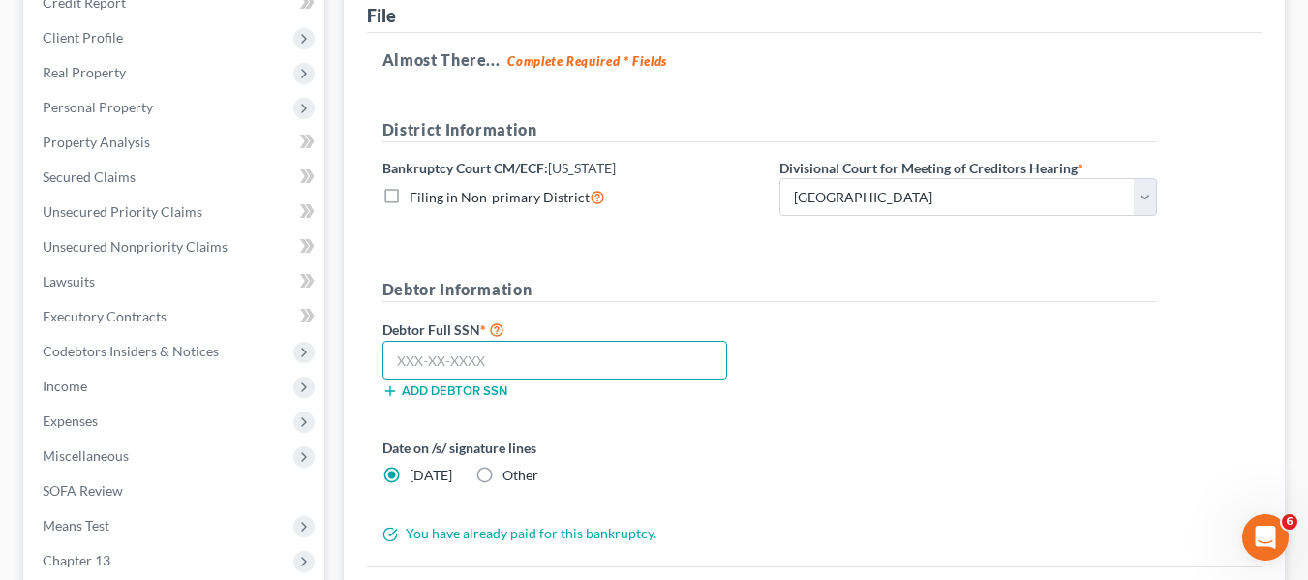
click at [408, 355] on input "text" at bounding box center [554, 360] width 345 height 39
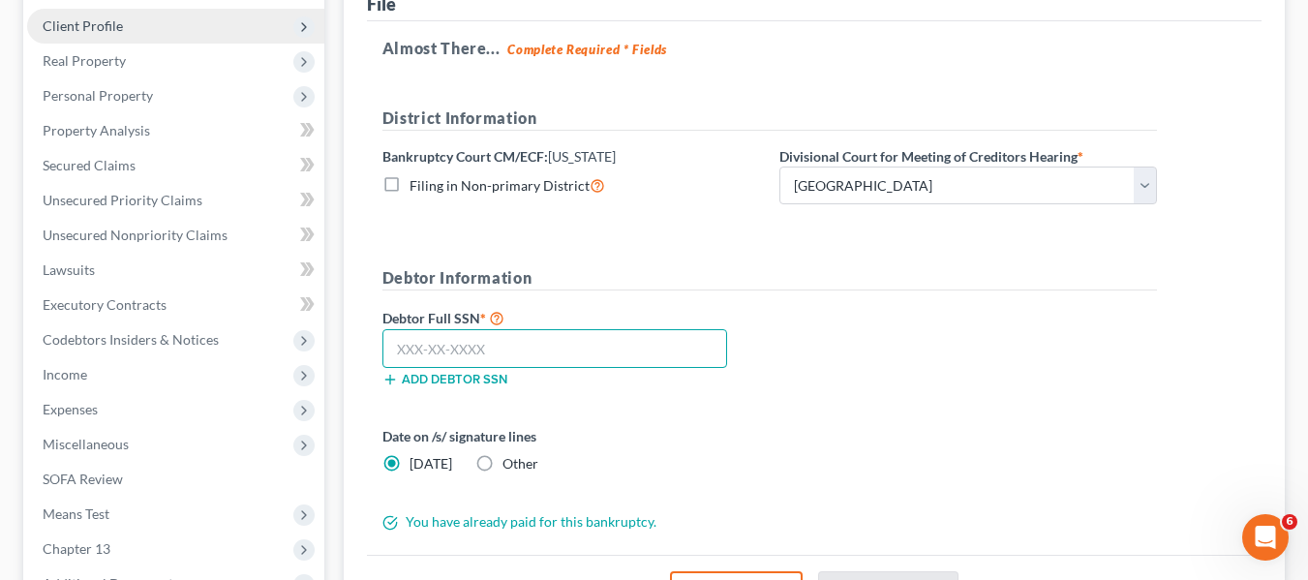
scroll to position [266, 0]
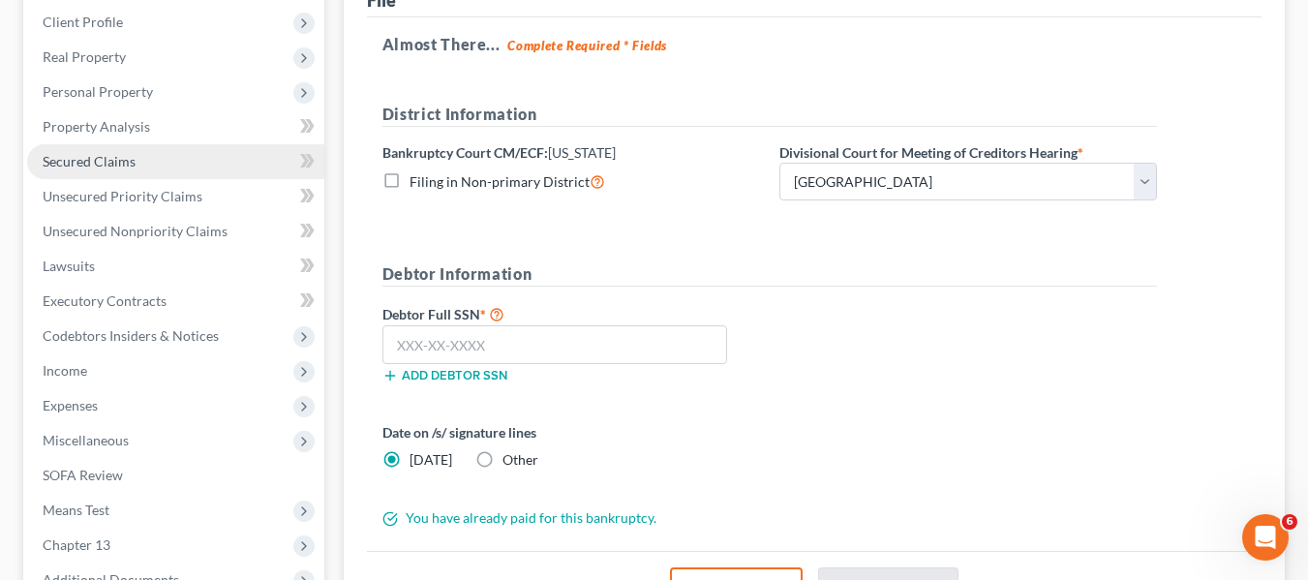
click at [95, 172] on link "Secured Claims" at bounding box center [175, 161] width 297 height 35
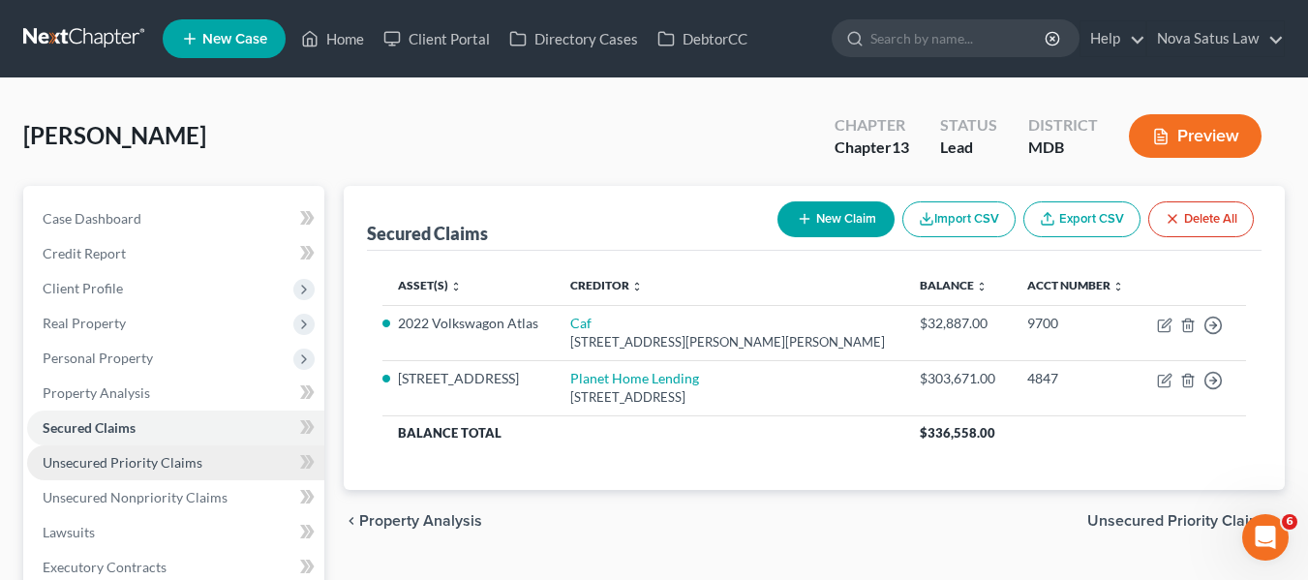
click at [204, 454] on link "Unsecured Priority Claims" at bounding box center [175, 462] width 297 height 35
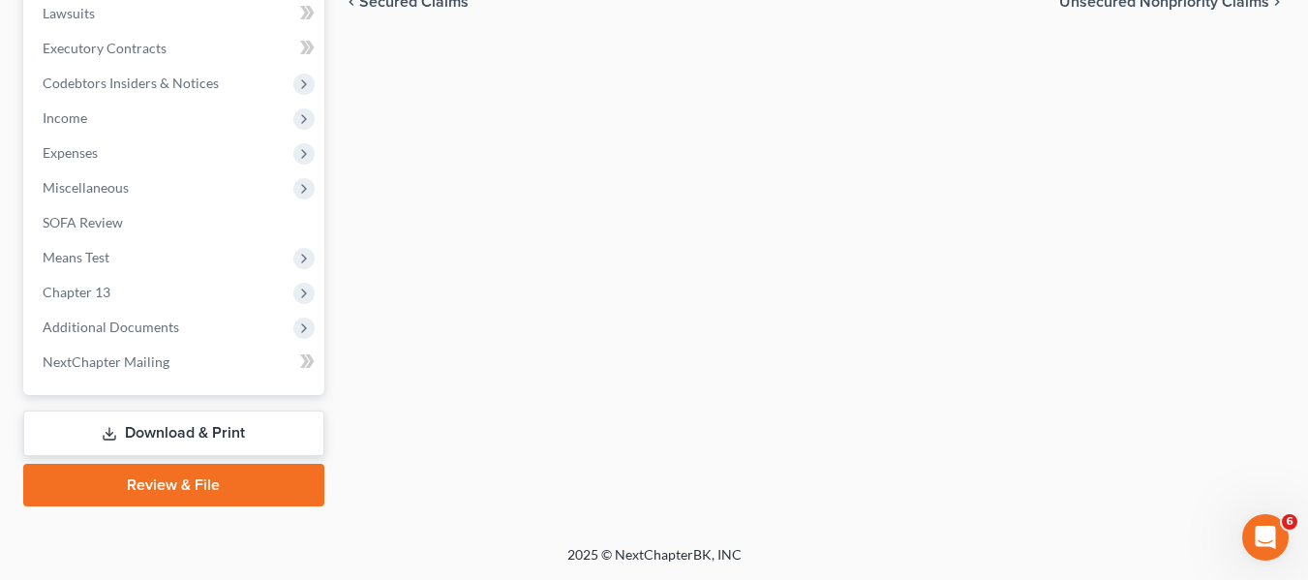
scroll to position [519, 0]
click at [196, 486] on link "Review & File" at bounding box center [173, 485] width 301 height 43
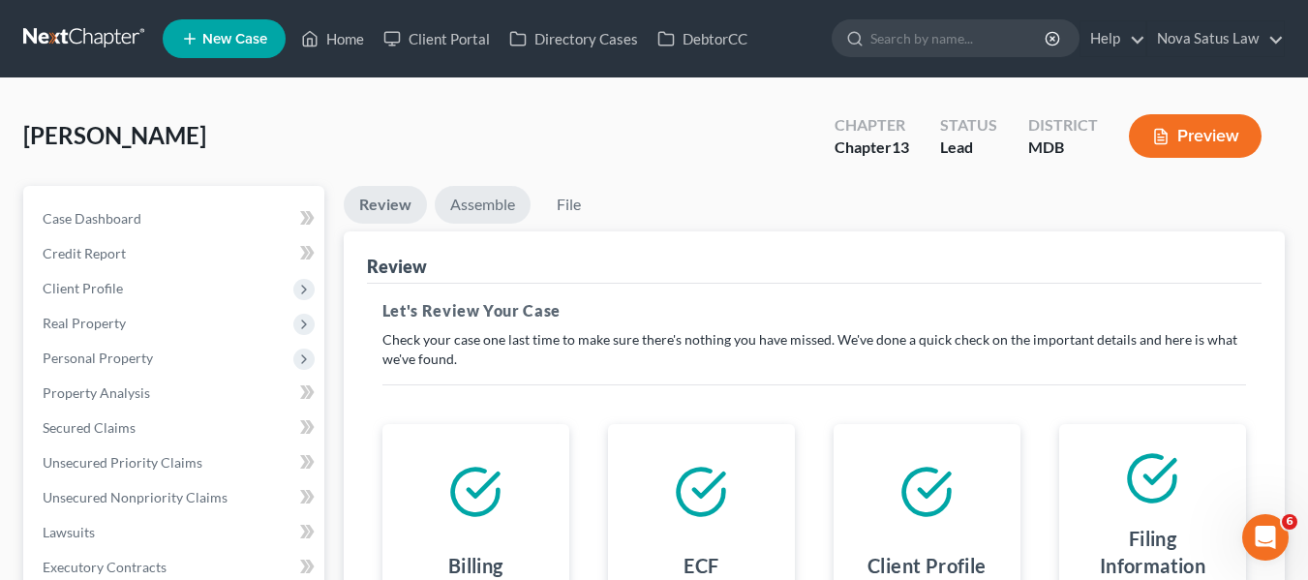
click at [485, 211] on link "Assemble" at bounding box center [483, 205] width 96 height 38
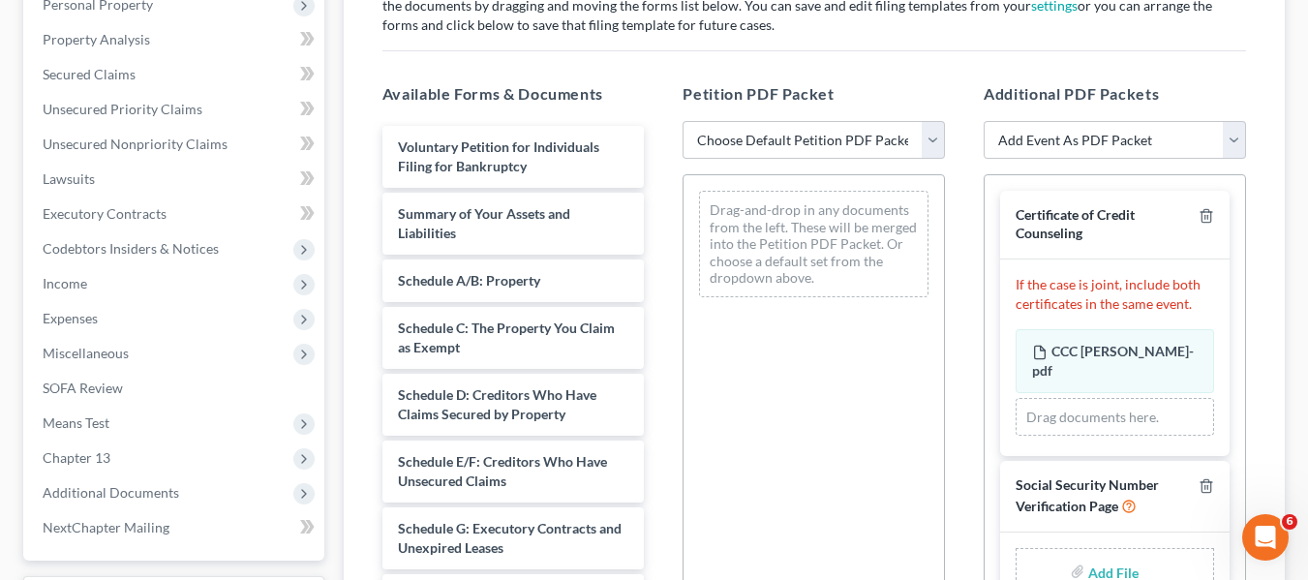
scroll to position [356, 0]
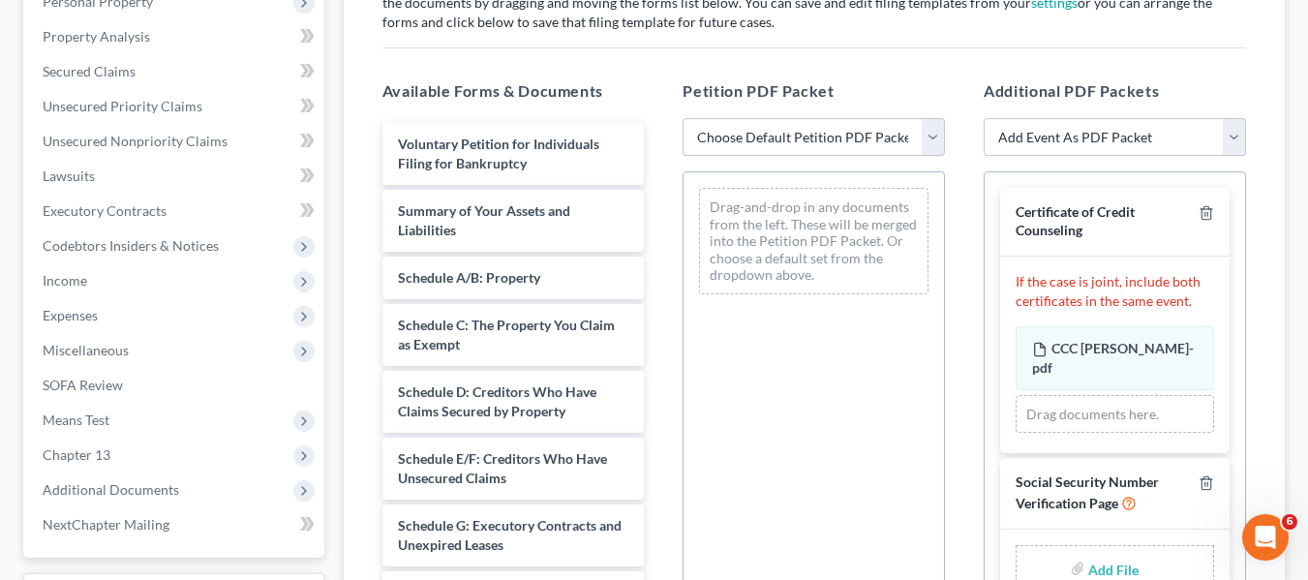
click at [844, 144] on select "Choose Default Petition PDF Packet Emergency Filing (Voluntary Petition and Cre…" at bounding box center [813, 137] width 262 height 39
select select "1"
click at [682, 118] on select "Choose Default Petition PDF Packet Emergency Filing (Voluntary Petition and Cre…" at bounding box center [813, 137] width 262 height 39
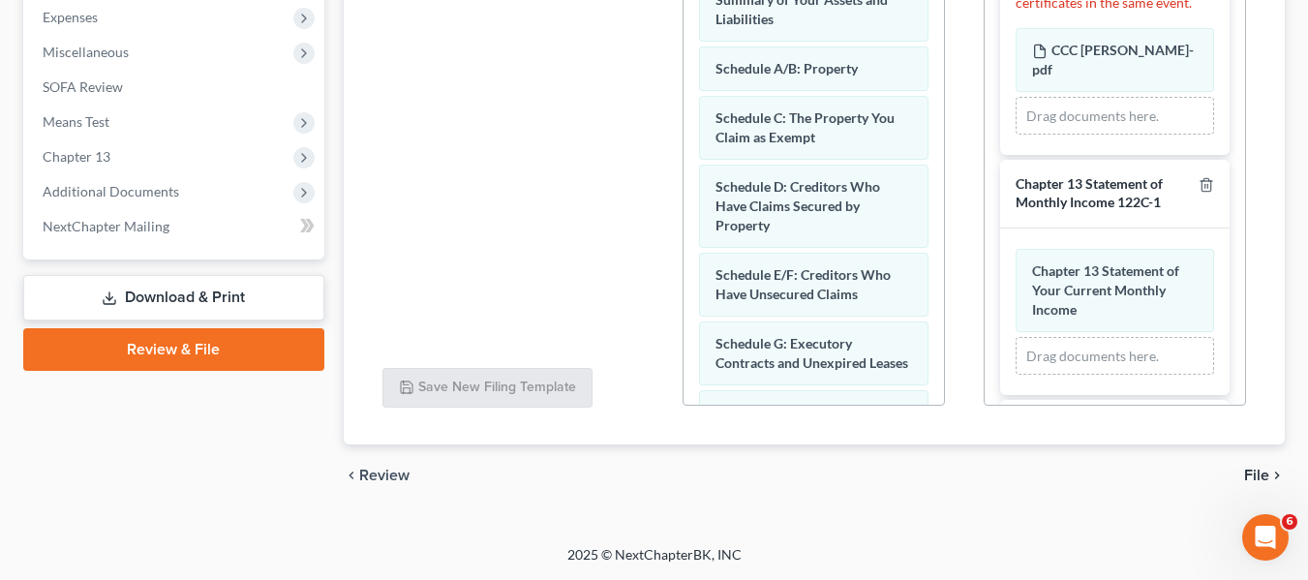
scroll to position [397, 0]
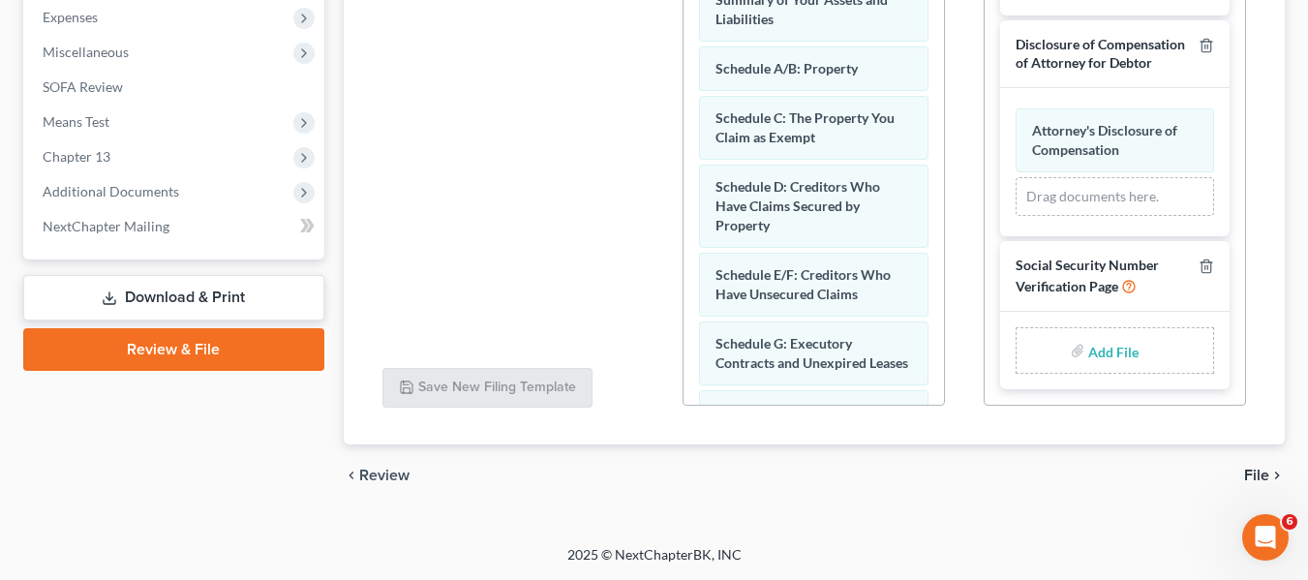
click at [1088, 352] on input "file" at bounding box center [1111, 350] width 46 height 35
type input "C:\fakepath\SSN.pdf"
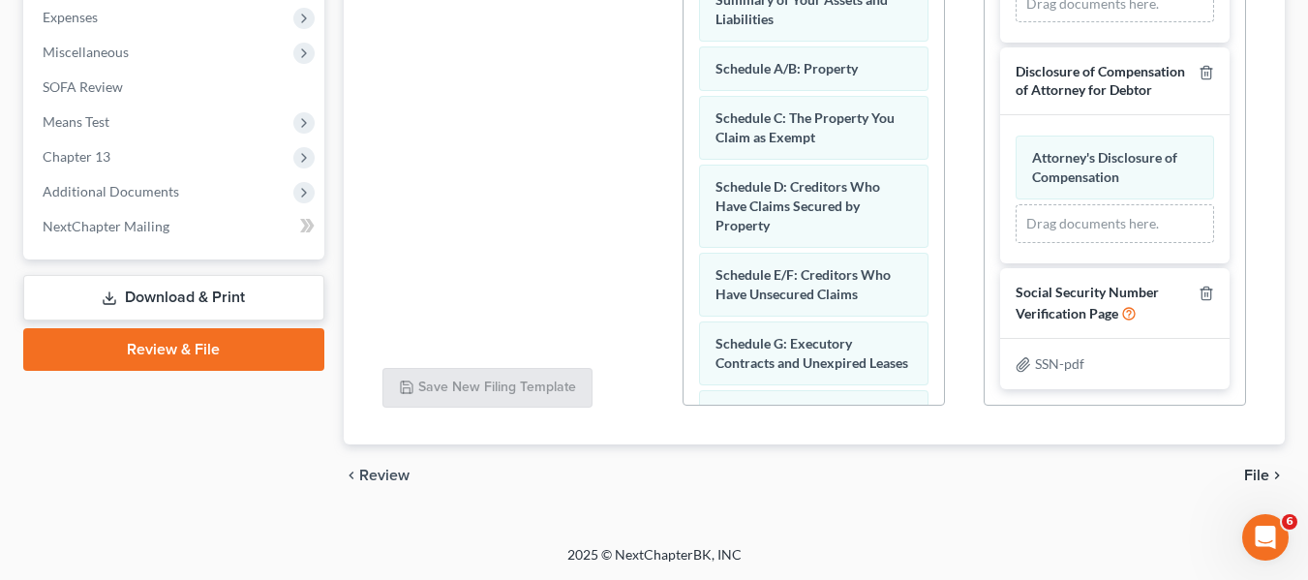
scroll to position [147, 0]
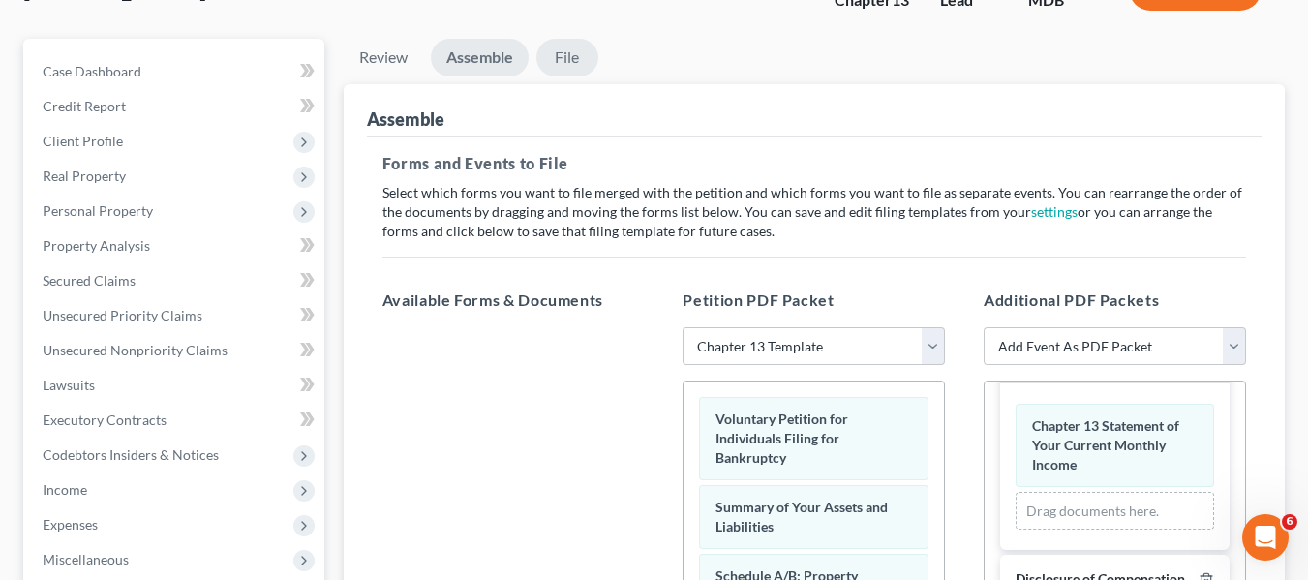
click at [561, 58] on link "File" at bounding box center [567, 58] width 62 height 38
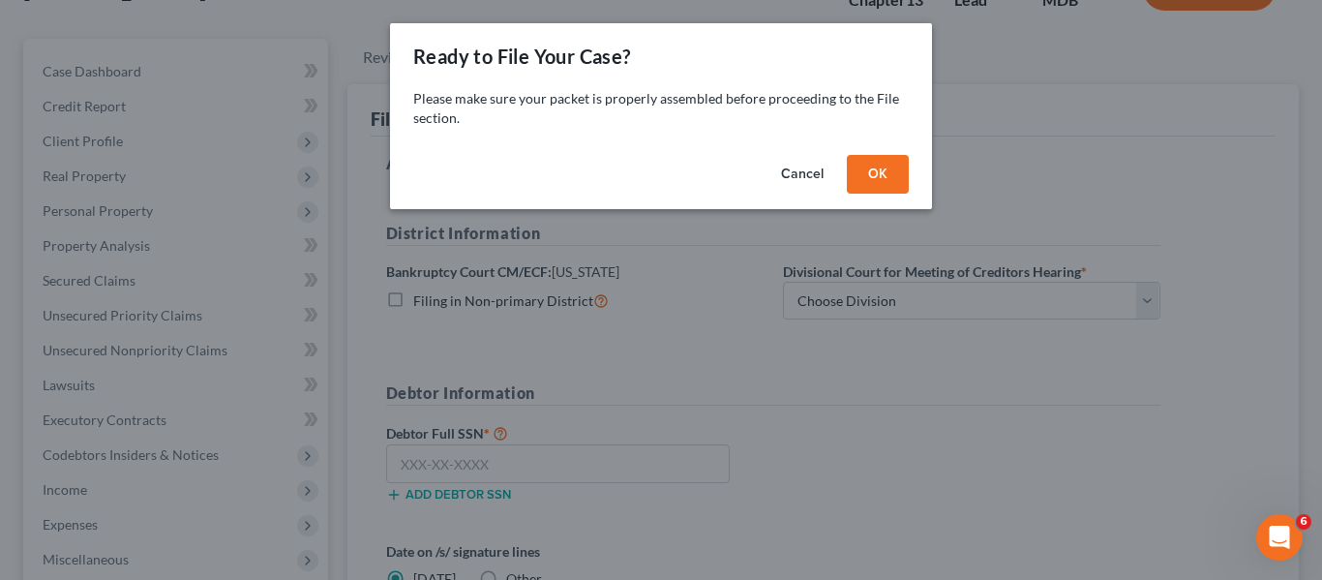
click at [878, 171] on button "OK" at bounding box center [878, 174] width 62 height 39
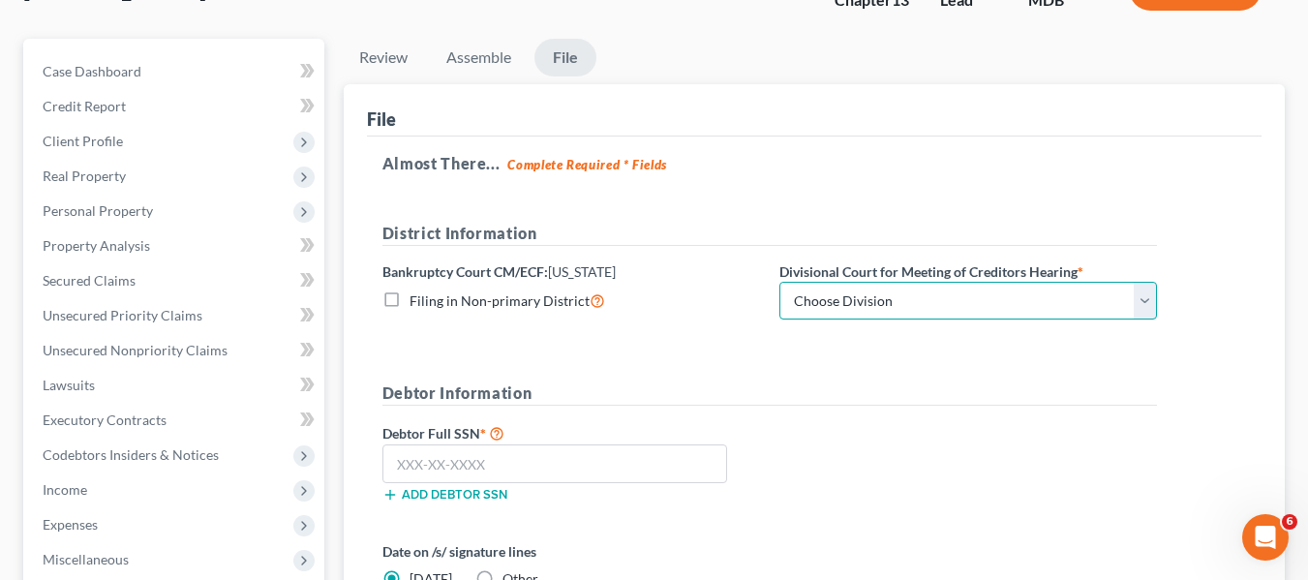
click at [868, 289] on select "Choose Division Baltimore Greenbelt" at bounding box center [967, 301] width 377 height 39
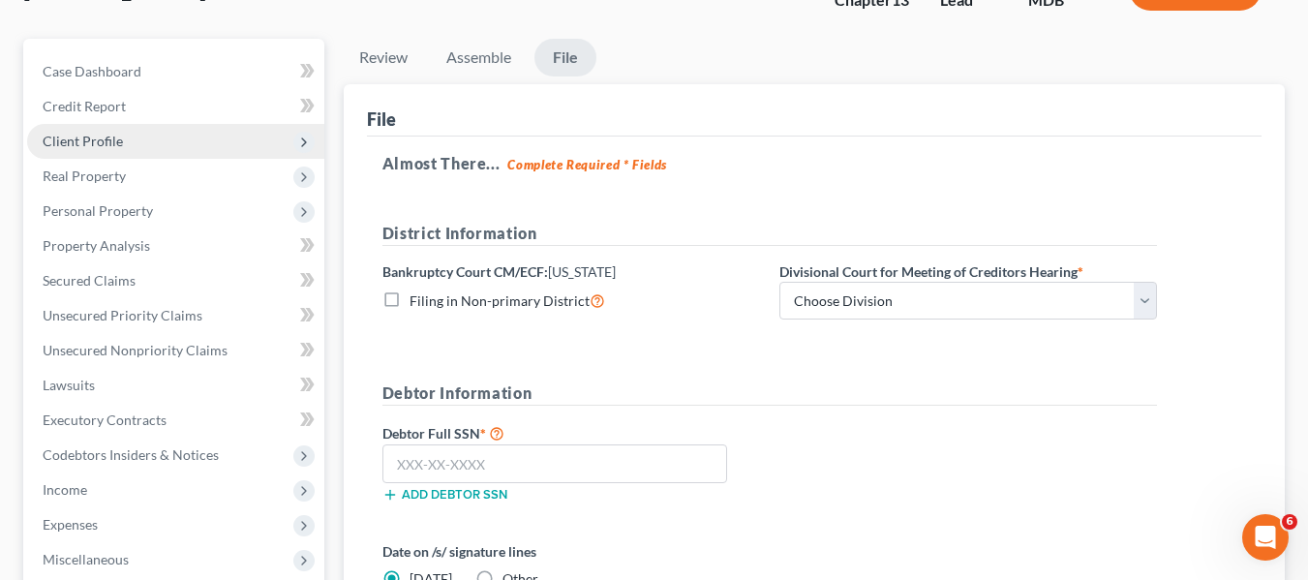
click at [136, 138] on span "Client Profile" at bounding box center [175, 141] width 297 height 35
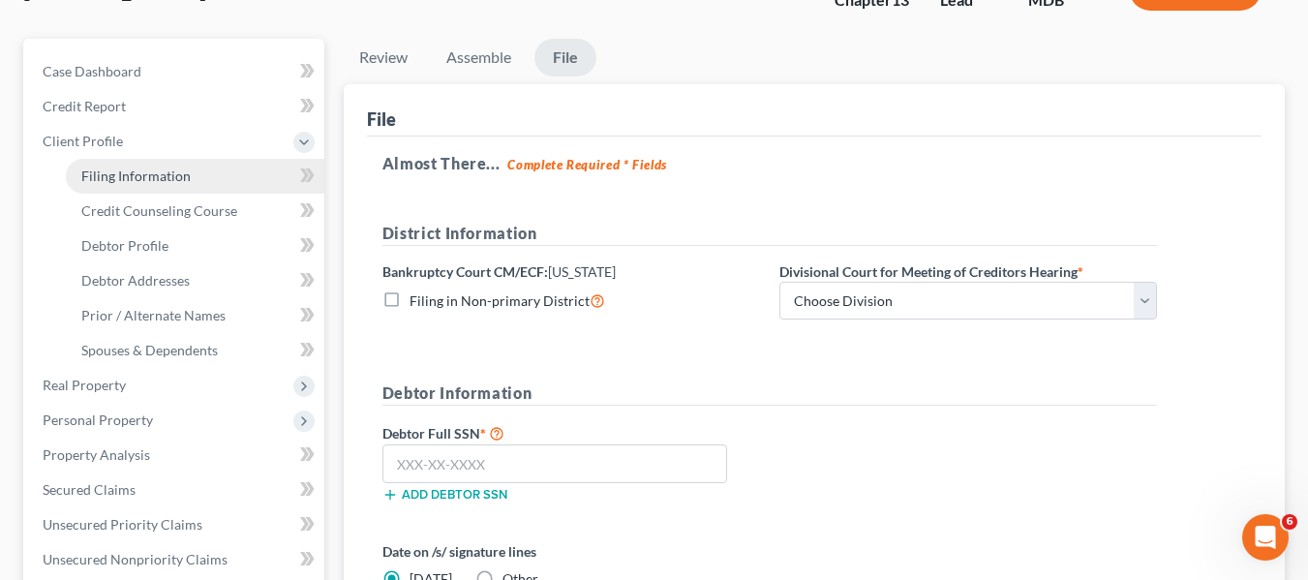
click at [142, 167] on span "Filing Information" at bounding box center [135, 175] width 109 height 16
select select "1"
select select "0"
select select "3"
select select "21"
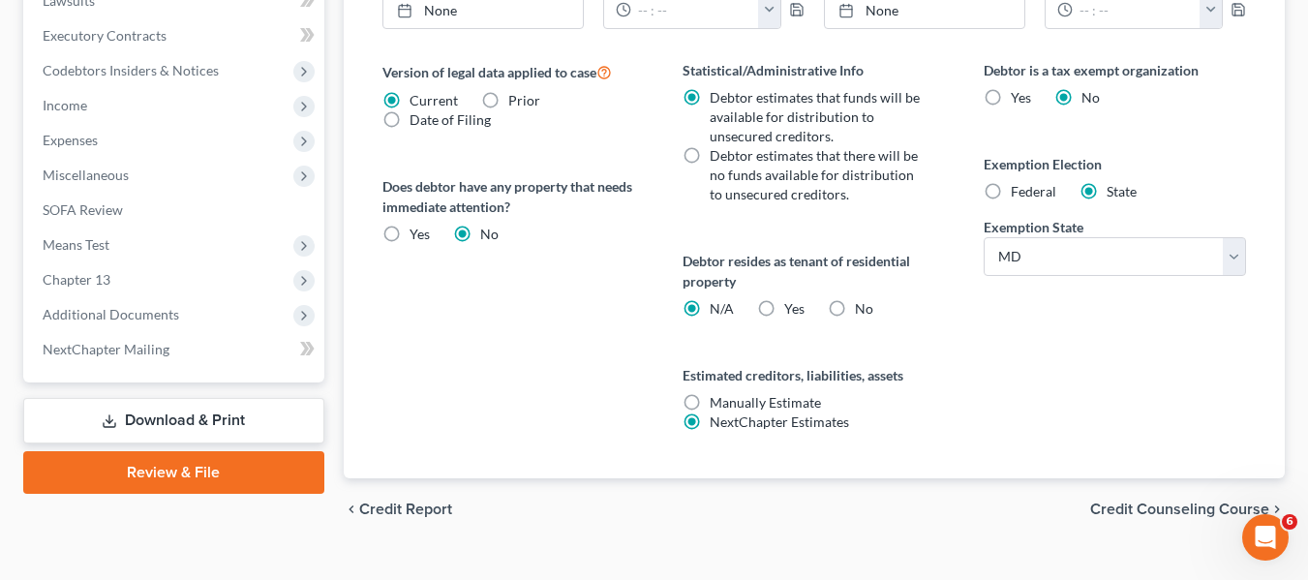
scroll to position [774, 0]
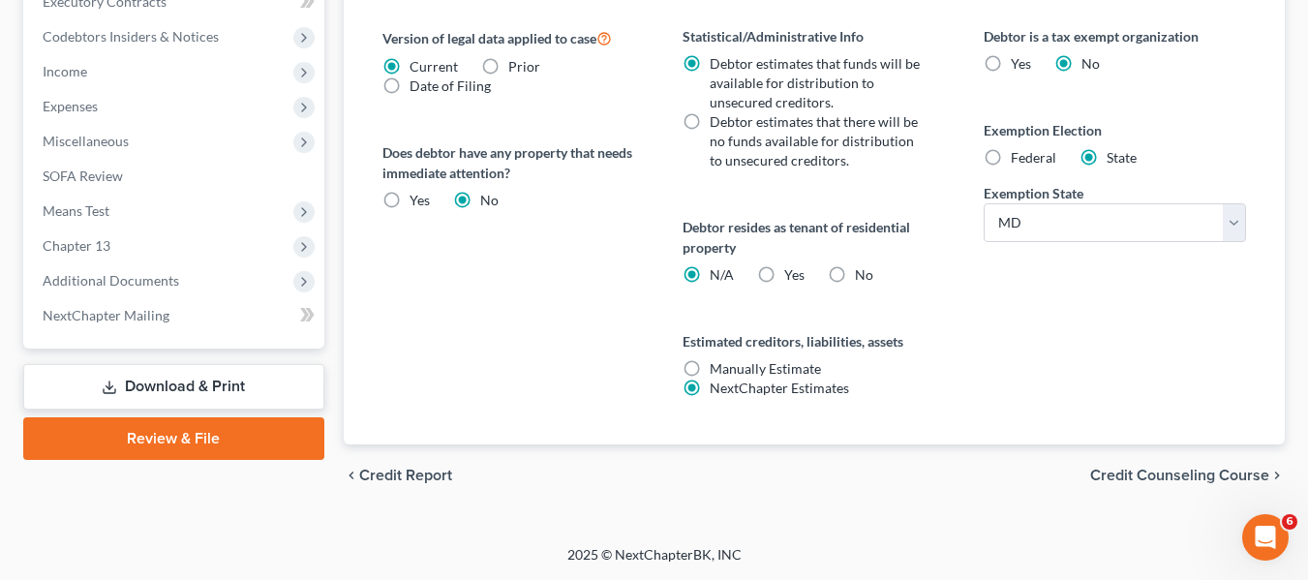
click at [156, 429] on link "Review & File" at bounding box center [173, 438] width 301 height 43
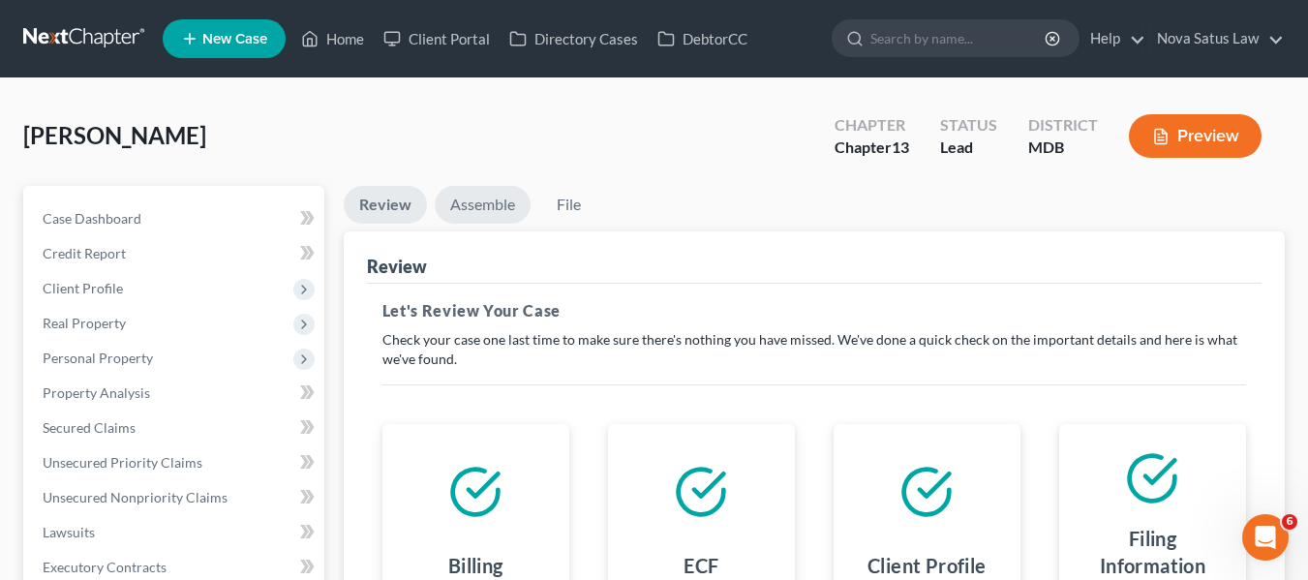
click at [483, 203] on link "Assemble" at bounding box center [483, 205] width 96 height 38
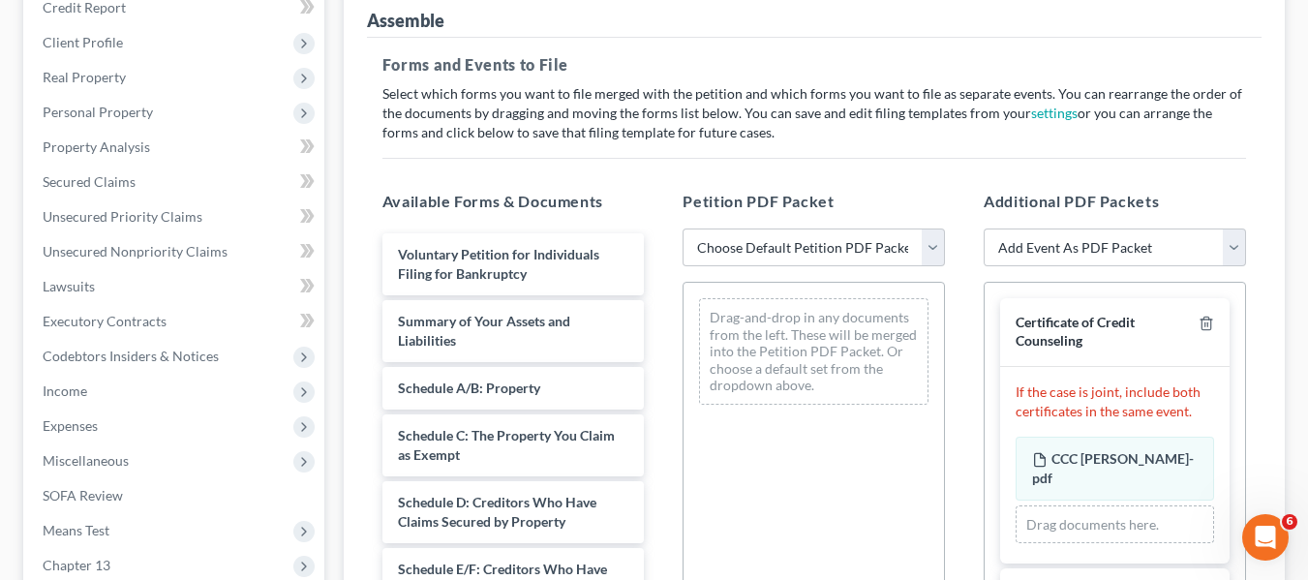
scroll to position [257, 0]
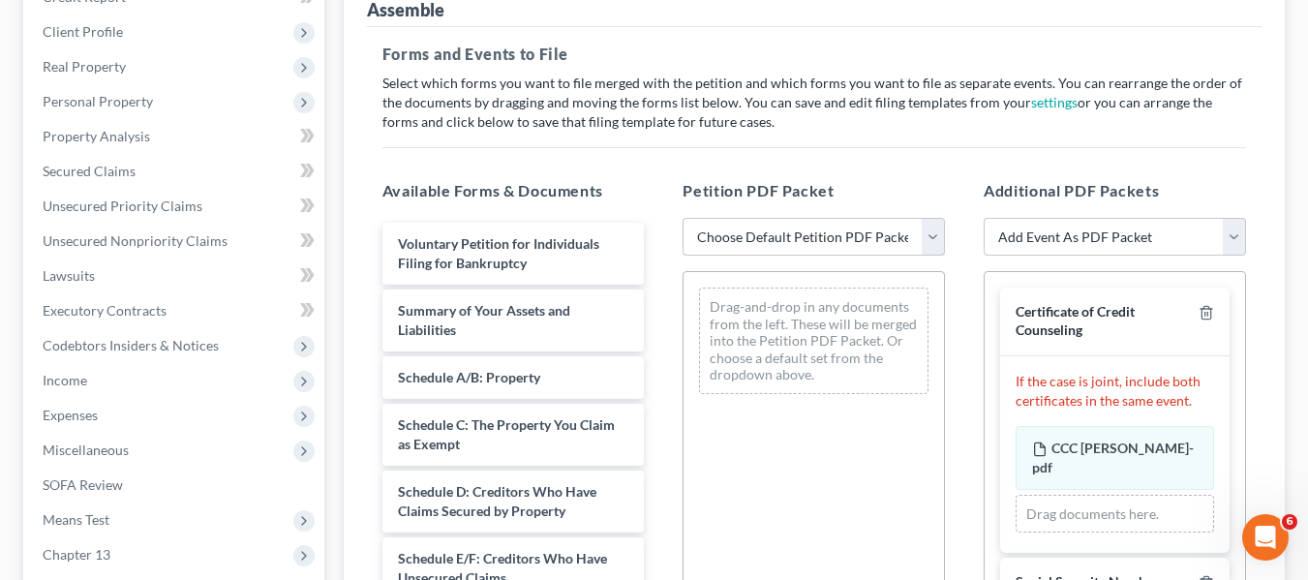
click at [773, 239] on select "Choose Default Petition PDF Packet Emergency Filing (Voluntary Petition and Cre…" at bounding box center [813, 237] width 262 height 39
select select "1"
click at [682, 218] on select "Choose Default Petition PDF Packet Emergency Filing (Voluntary Petition and Cre…" at bounding box center [813, 237] width 262 height 39
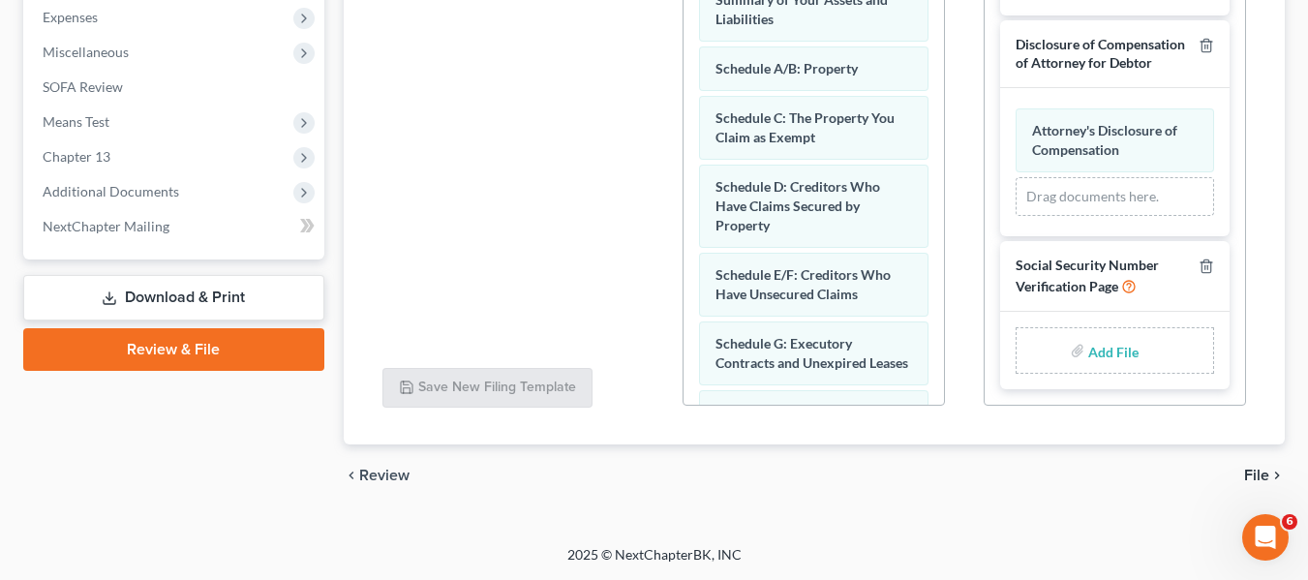
scroll to position [397, 0]
click at [1088, 353] on input "file" at bounding box center [1111, 350] width 46 height 35
type input "C:\fakepath\SSN.pdf"
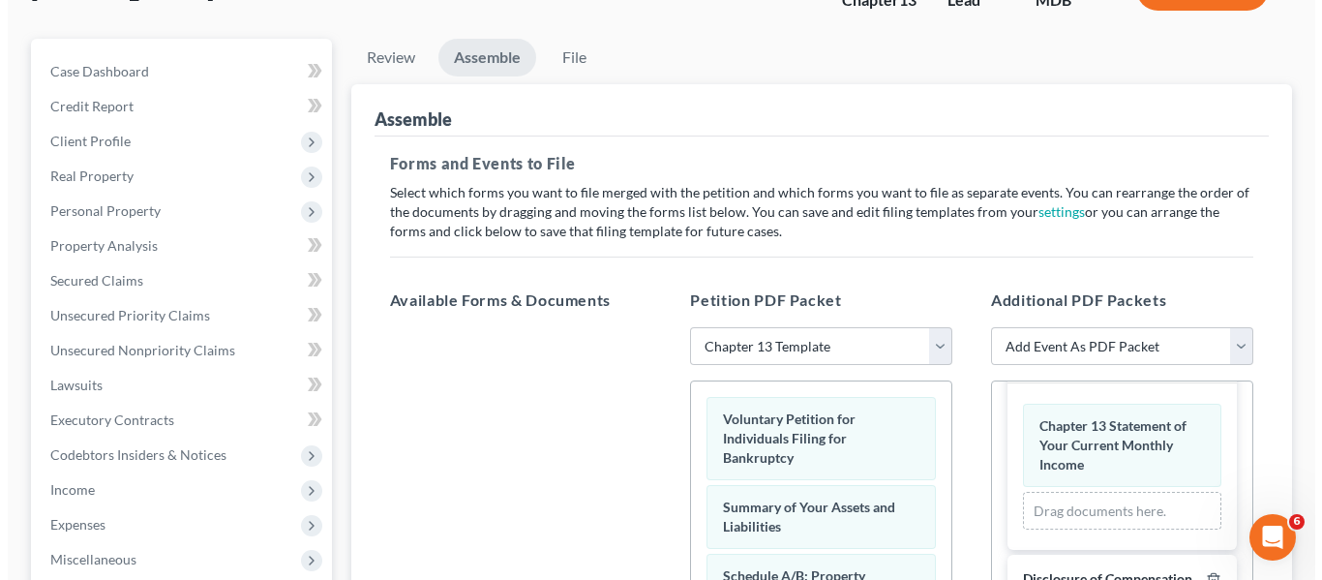
scroll to position [0, 0]
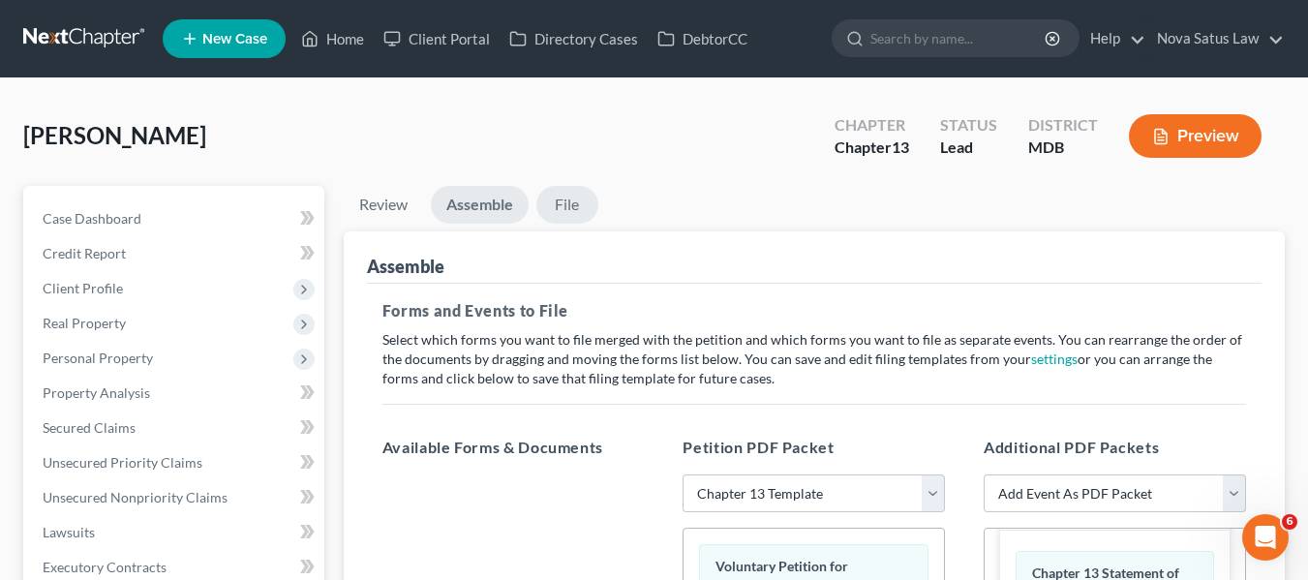
click at [565, 204] on link "File" at bounding box center [567, 205] width 62 height 38
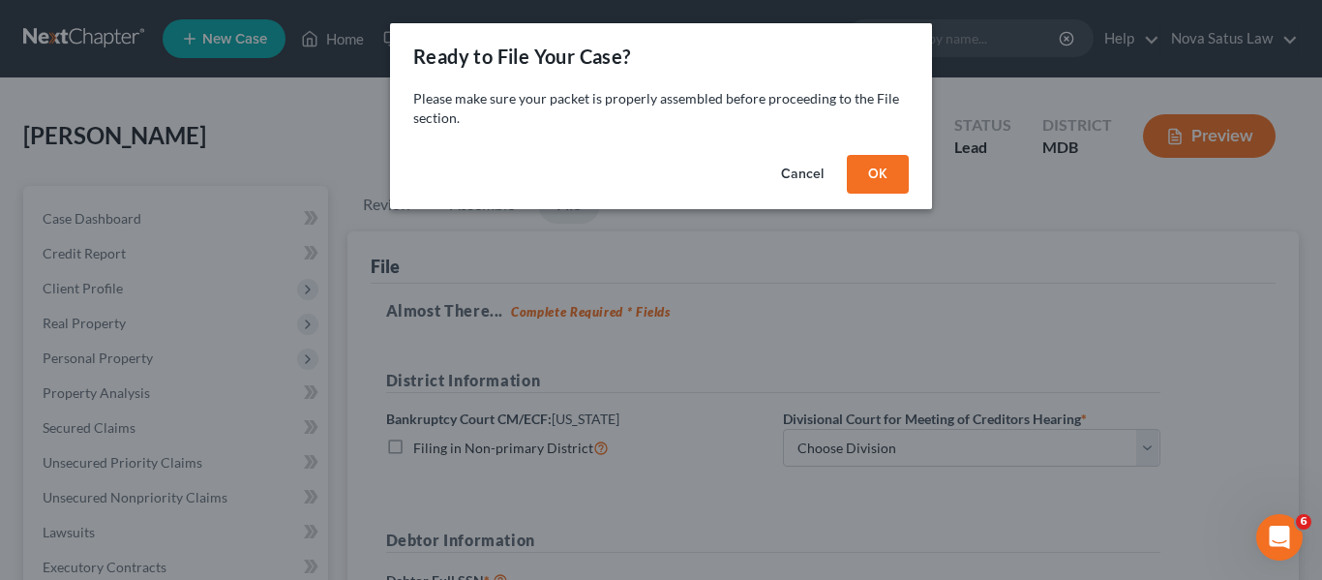
click at [868, 160] on button "OK" at bounding box center [878, 174] width 62 height 39
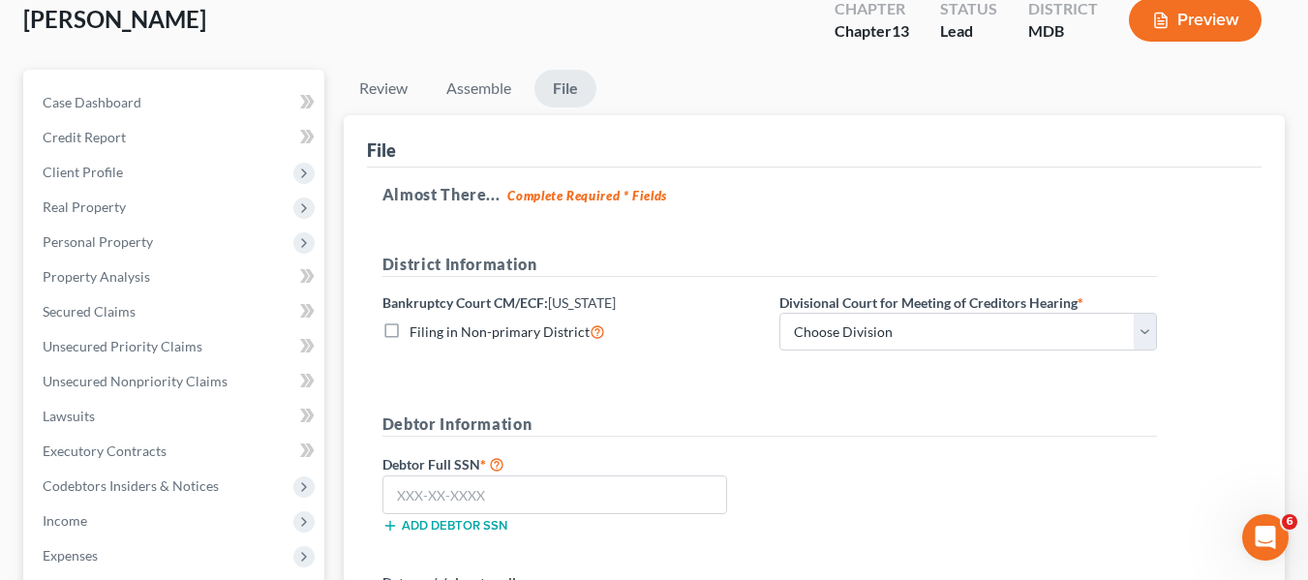
scroll to position [119, 0]
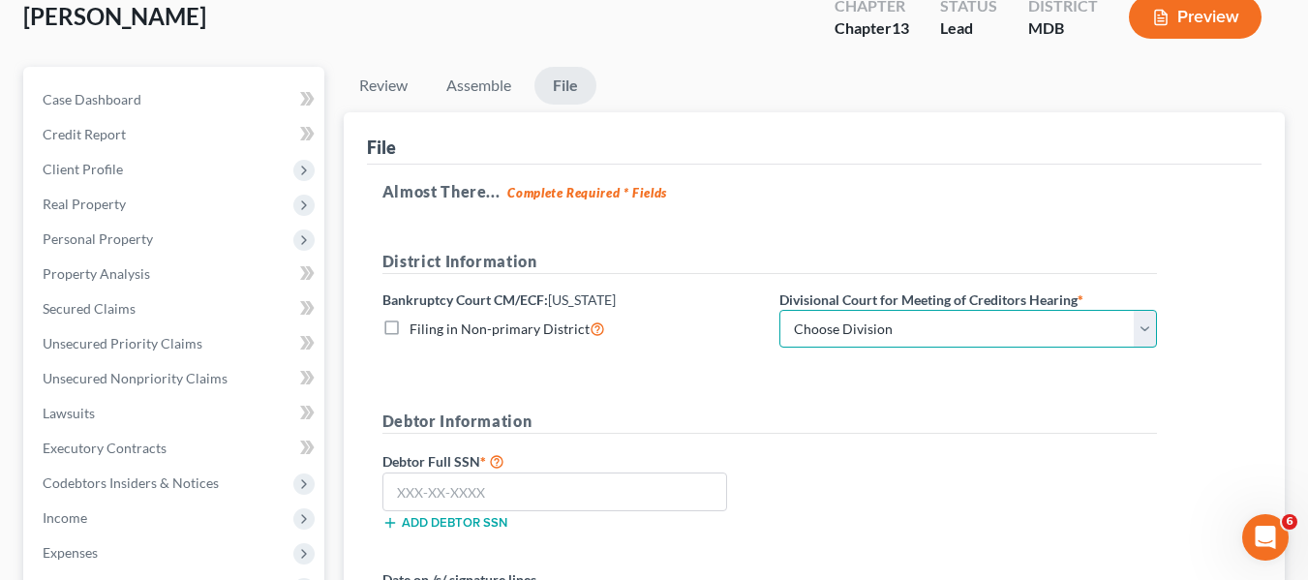
click at [869, 323] on select "Choose Division Baltimore Greenbelt" at bounding box center [967, 329] width 377 height 39
select select "0"
click at [779, 310] on select "Choose Division Baltimore Greenbelt" at bounding box center [967, 329] width 377 height 39
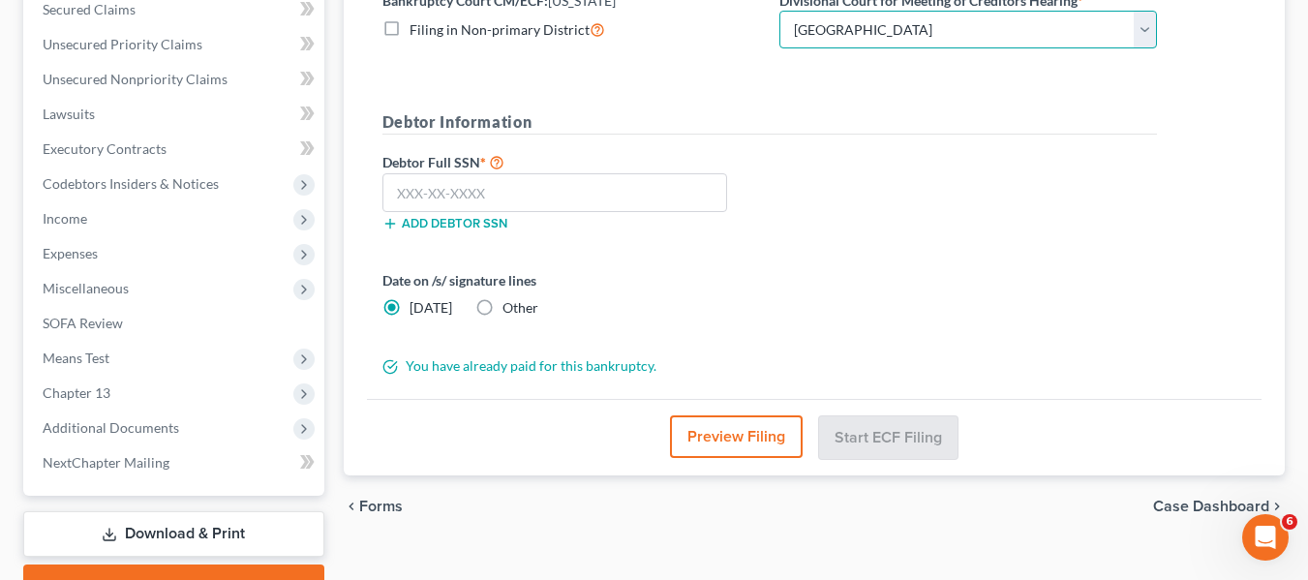
scroll to position [420, 0]
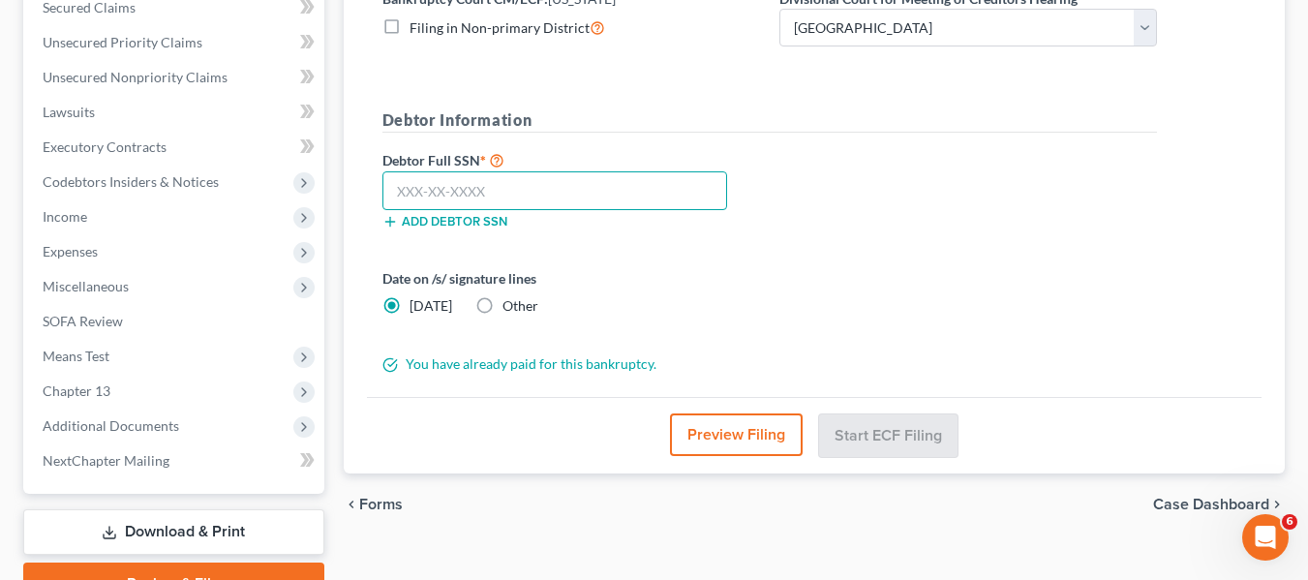
click at [401, 199] on input "text" at bounding box center [554, 190] width 345 height 39
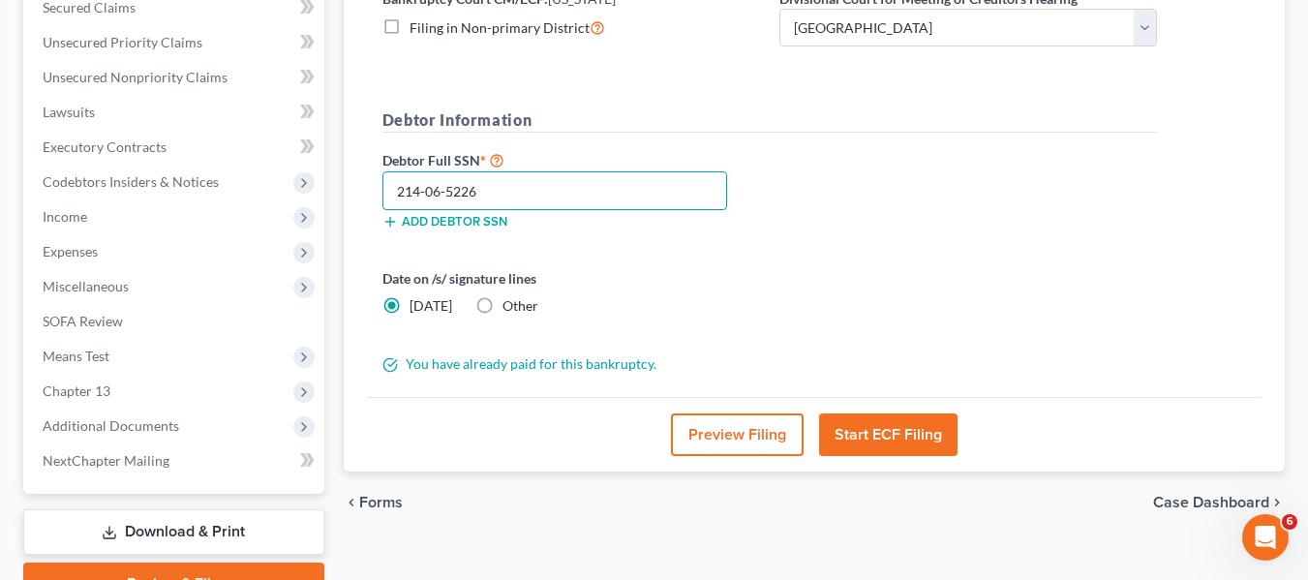
type input "214-06-5226"
click at [883, 433] on button "Start ECF Filing" at bounding box center [888, 434] width 138 height 43
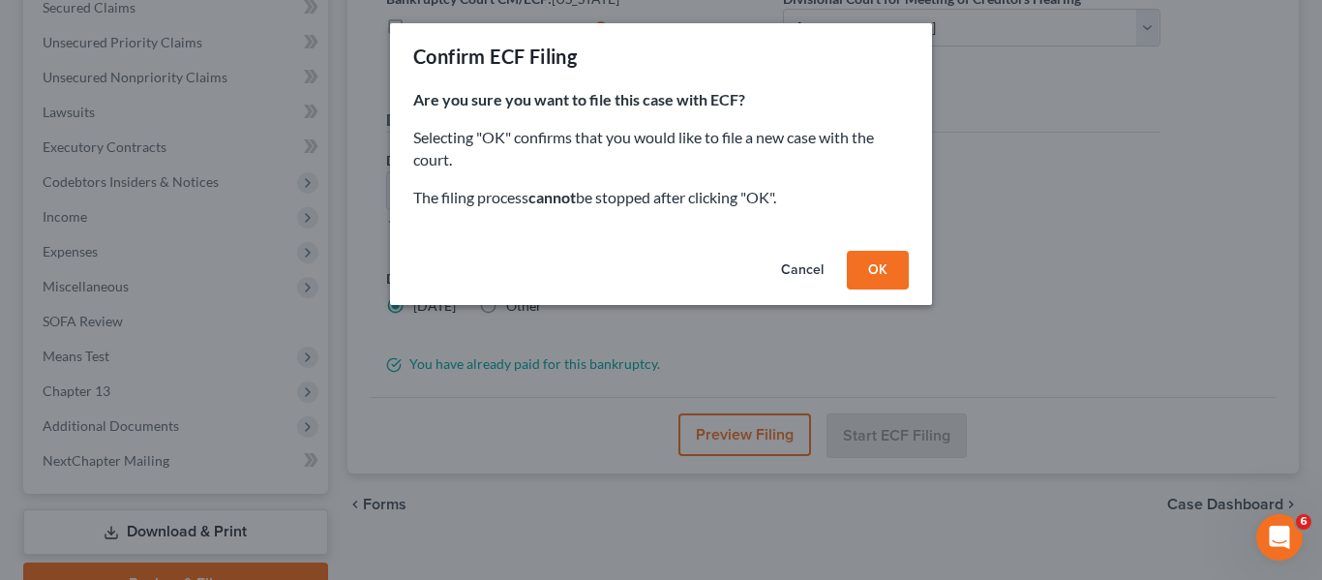
click at [872, 264] on button "OK" at bounding box center [878, 270] width 62 height 39
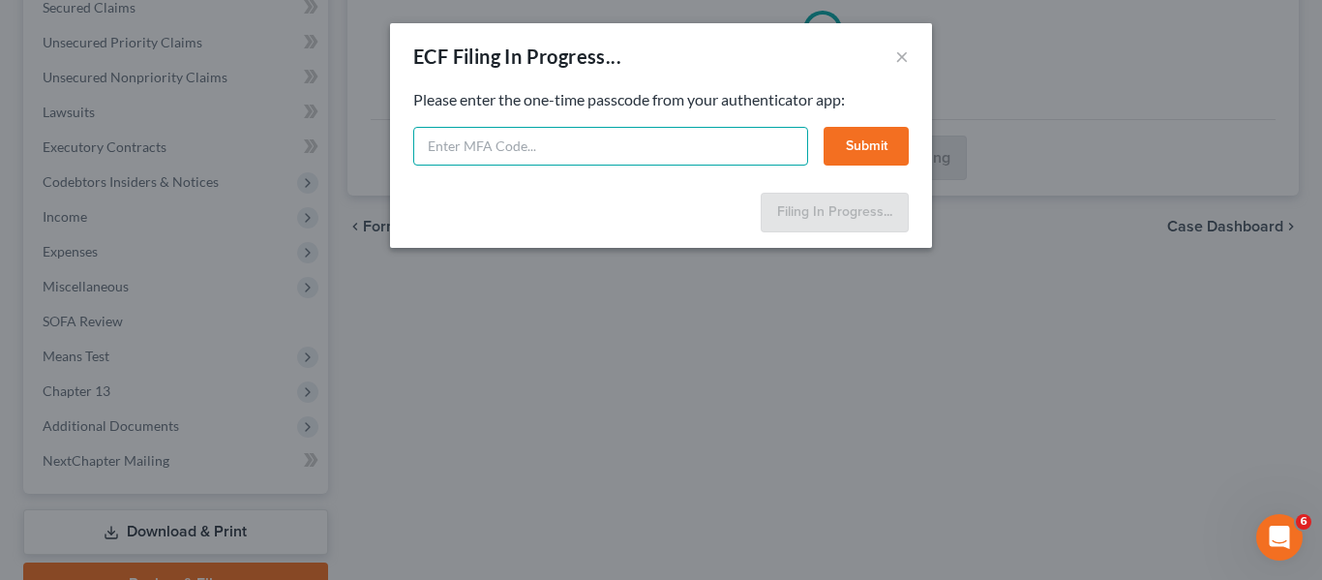
click at [437, 146] on input "text" at bounding box center [610, 146] width 395 height 39
type input "611699"
click at [836, 150] on button "Submit" at bounding box center [866, 146] width 85 height 39
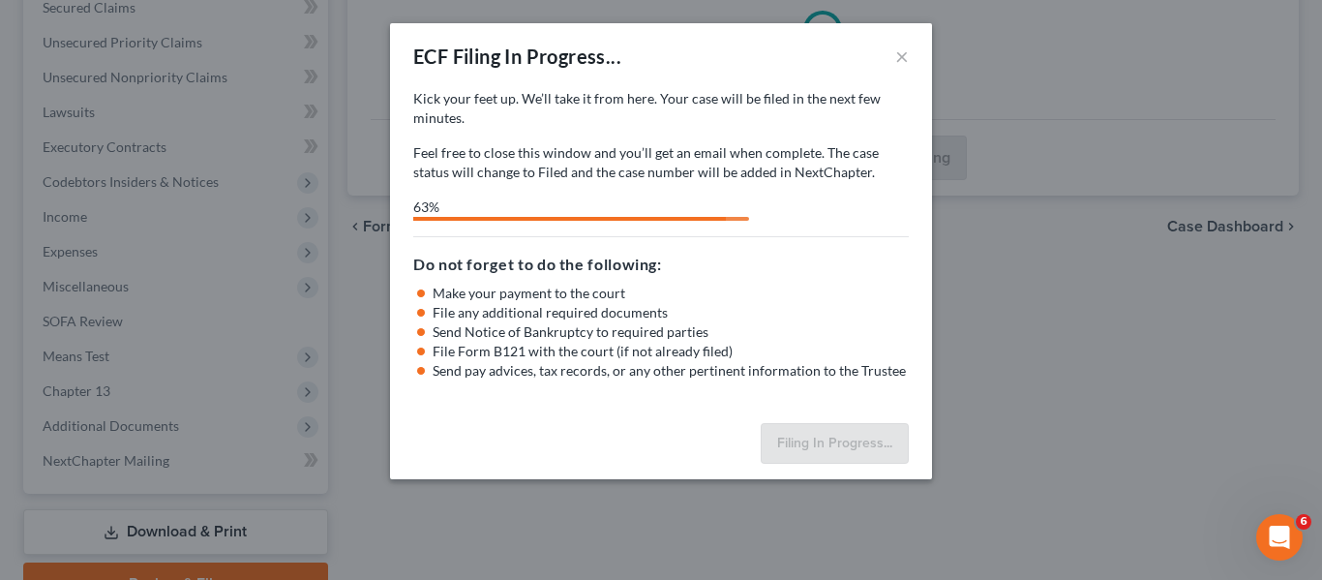
select select "0"
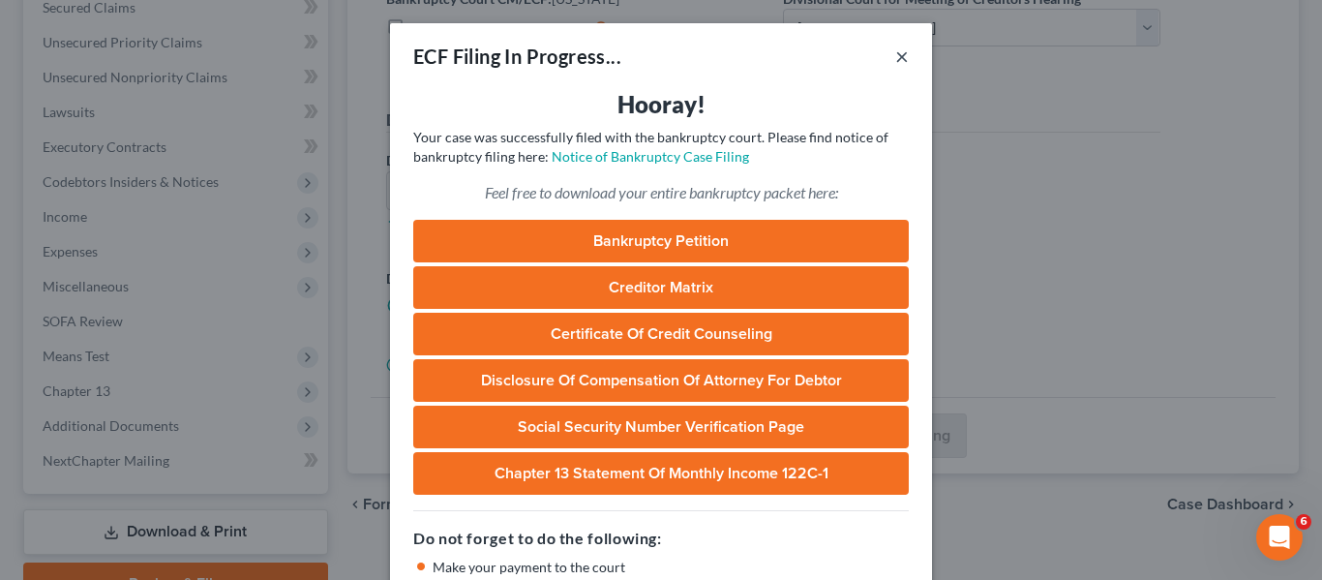
click at [896, 59] on button "×" at bounding box center [902, 56] width 14 height 23
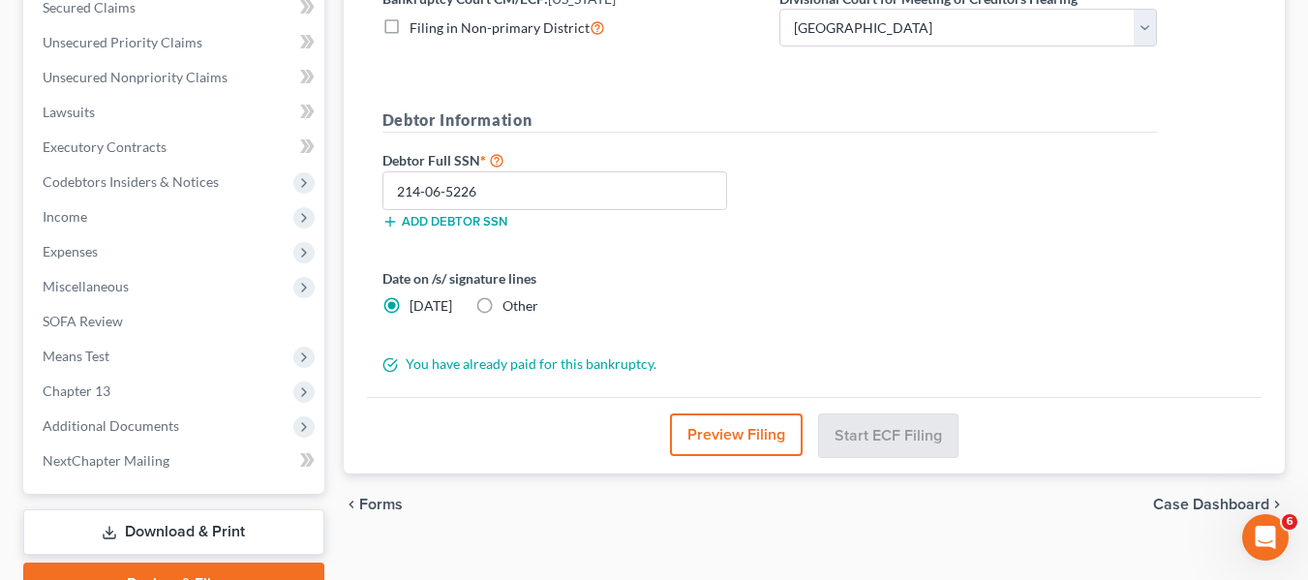
scroll to position [0, 0]
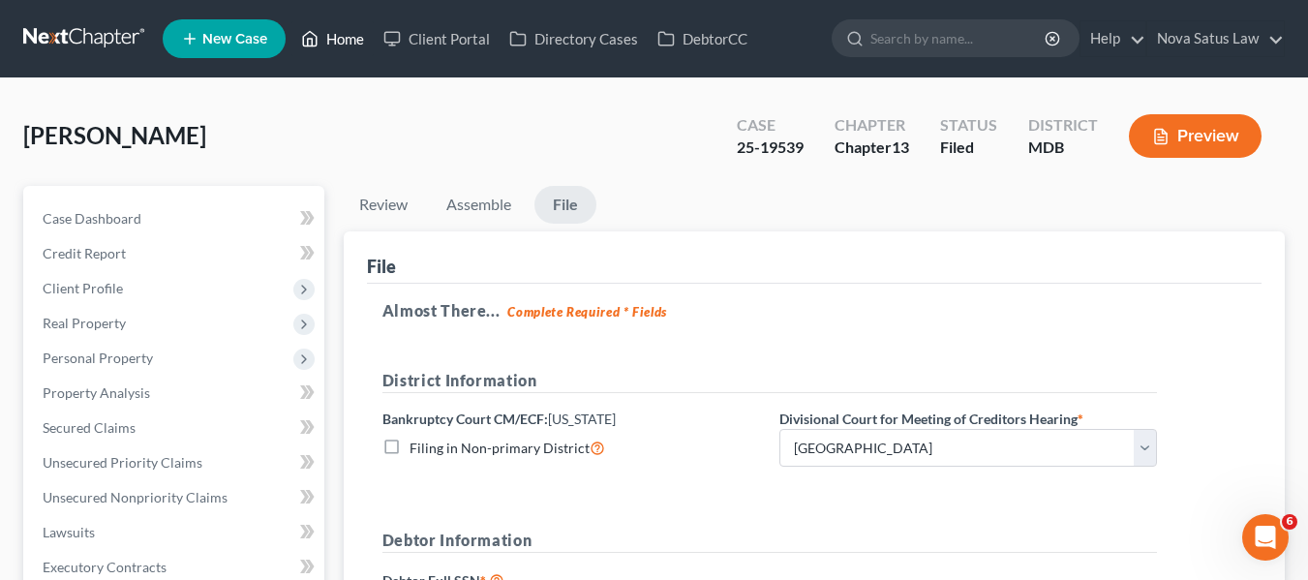
click at [343, 39] on link "Home" at bounding box center [332, 38] width 82 height 35
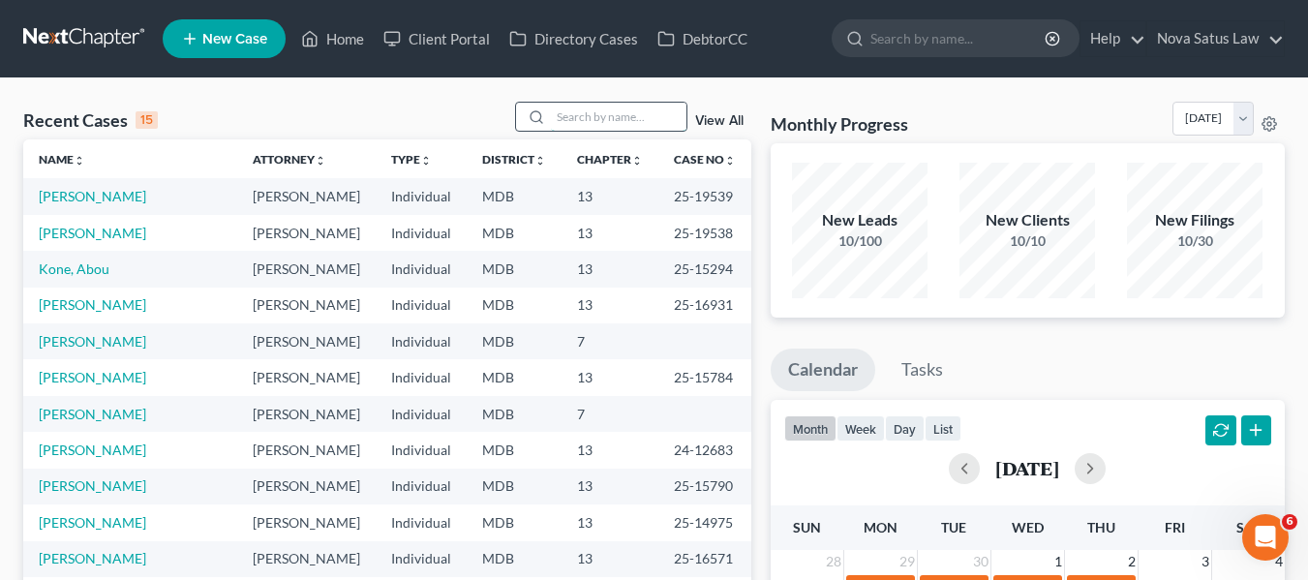
click at [586, 127] on input "search" at bounding box center [619, 117] width 136 height 28
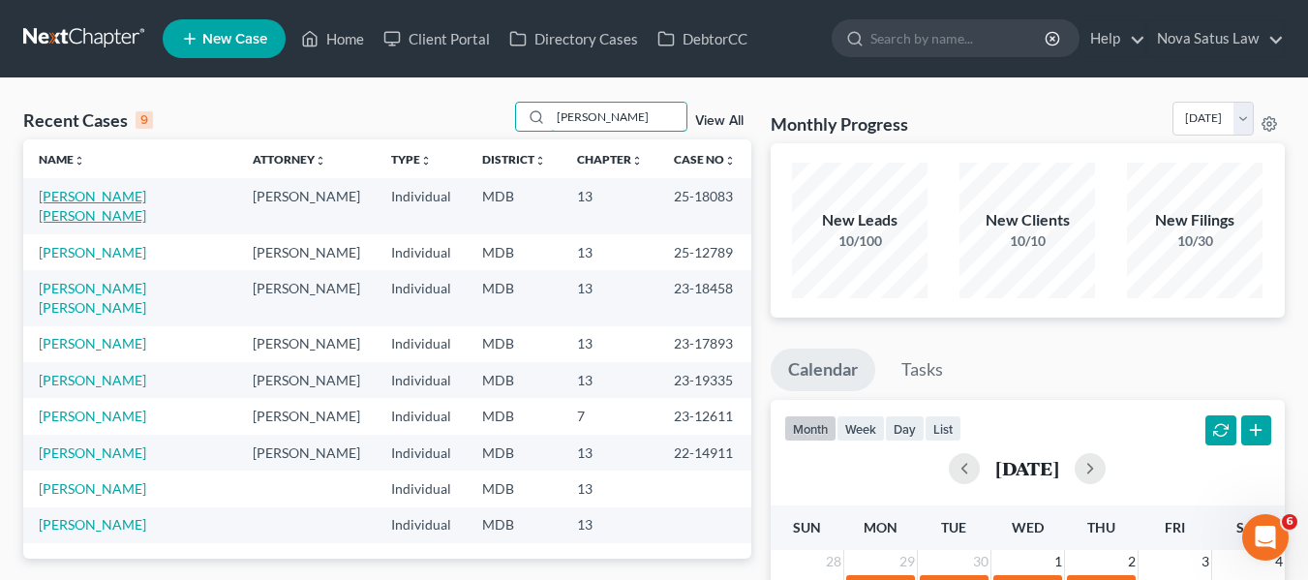
type input "carr"
click at [91, 194] on link "Testa-Carr, Mary Jo" at bounding box center [92, 206] width 107 height 36
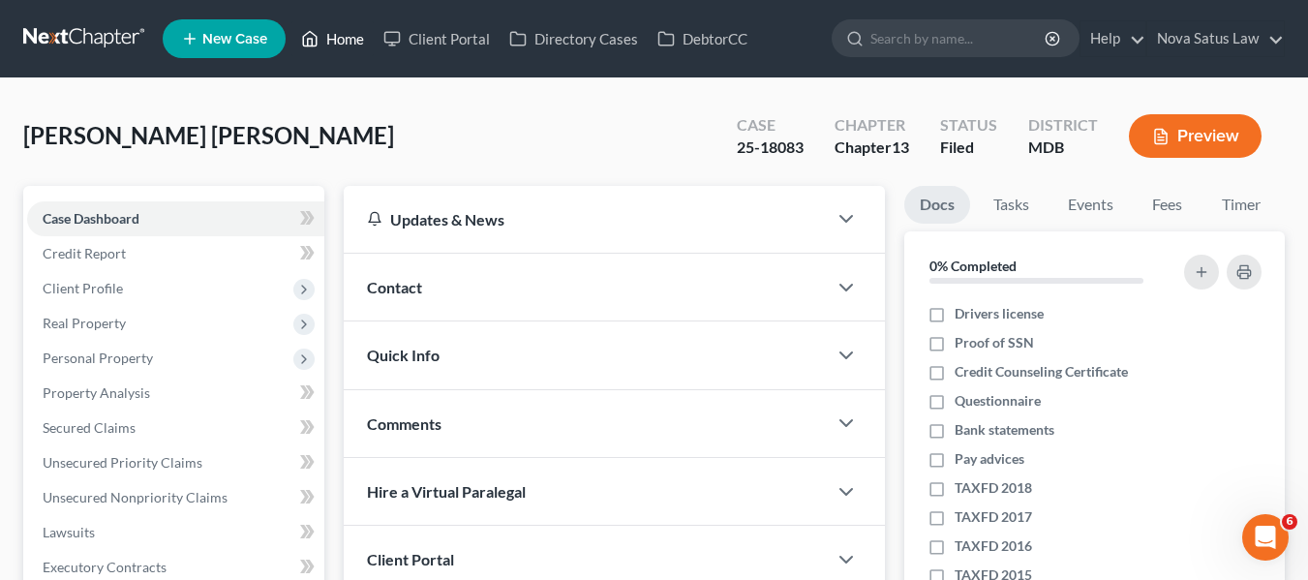
click at [351, 32] on link "Home" at bounding box center [332, 38] width 82 height 35
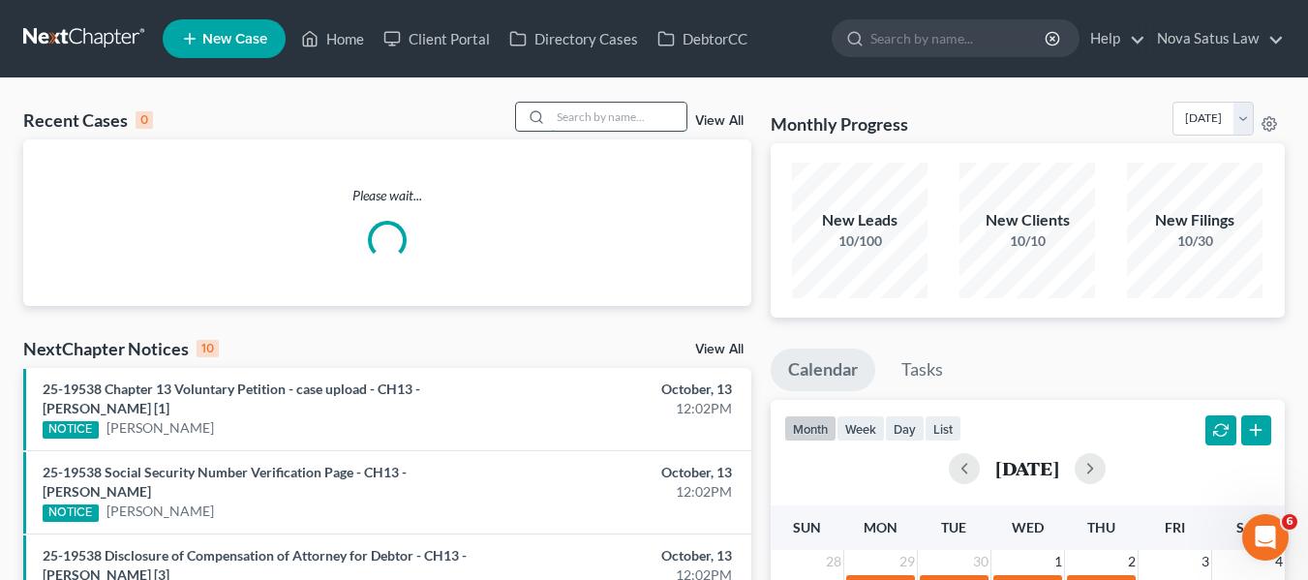
click at [624, 108] on input "search" at bounding box center [619, 117] width 136 height 28
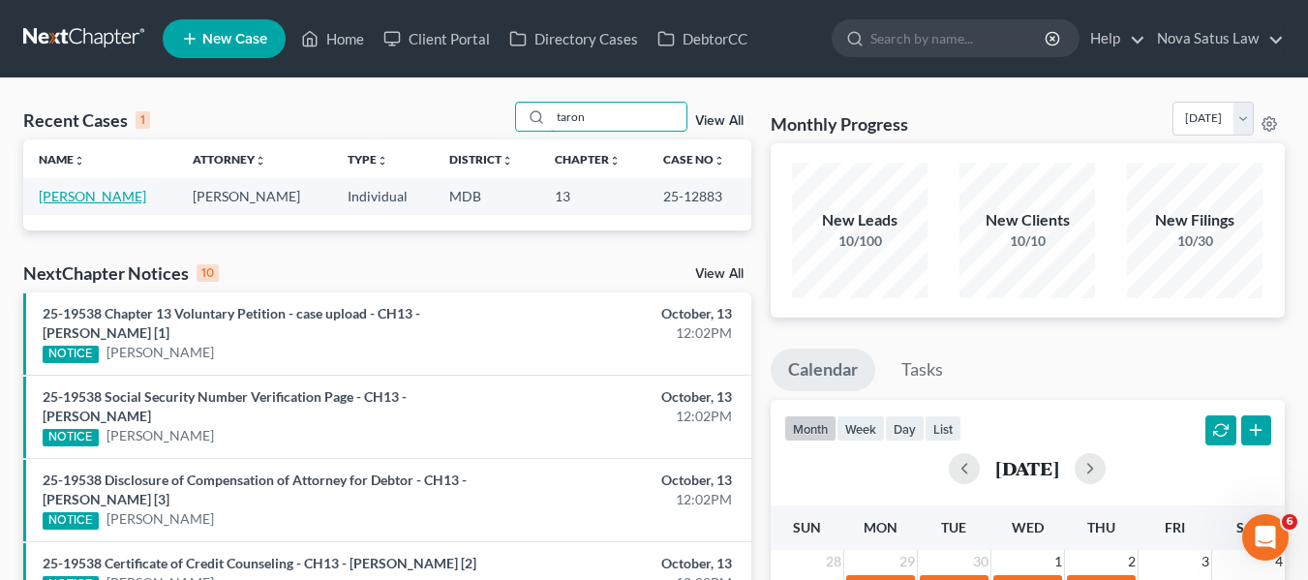
type input "taron"
click at [54, 200] on link "Allison, Taron" at bounding box center [92, 196] width 107 height 16
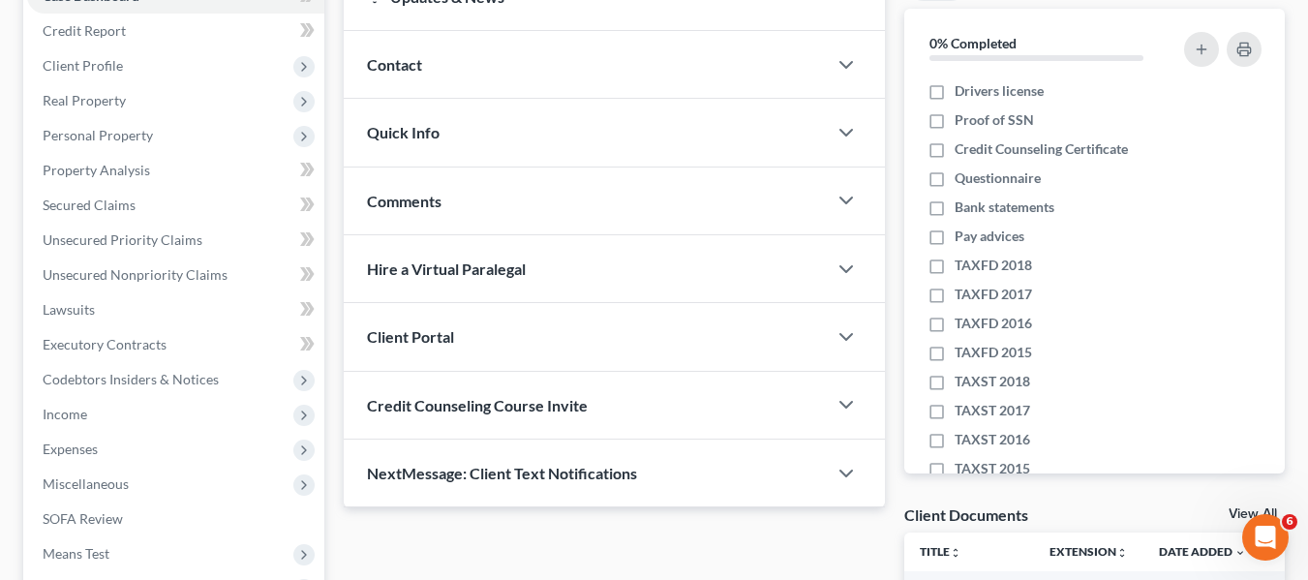
scroll to position [519, 0]
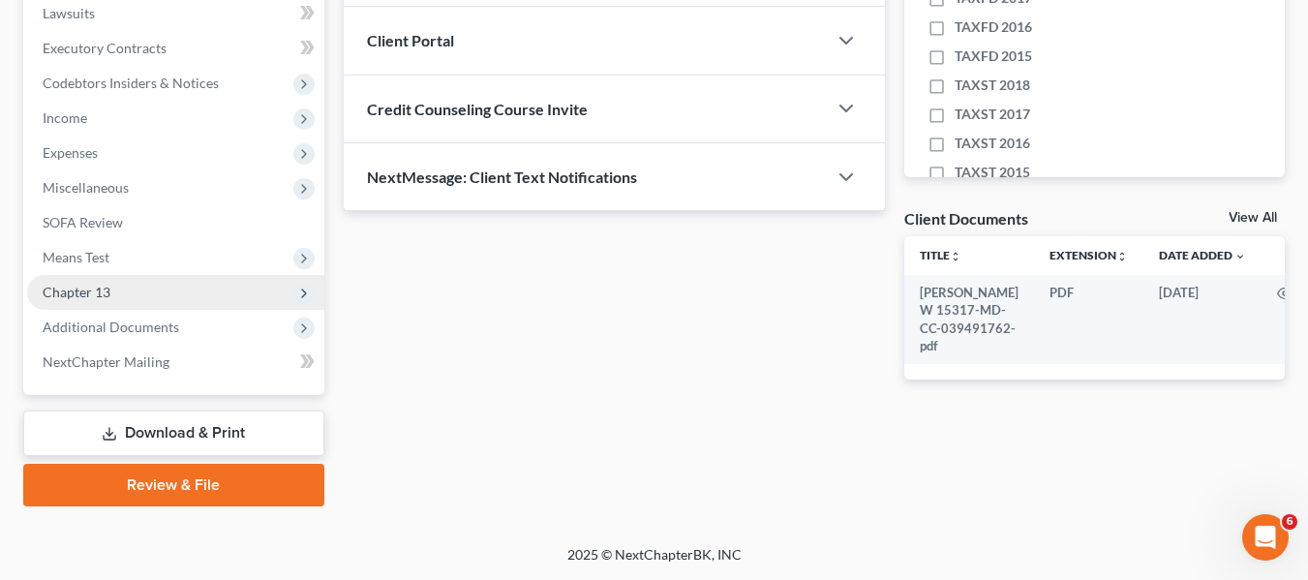
click at [71, 291] on span "Chapter 13" at bounding box center [77, 292] width 68 height 16
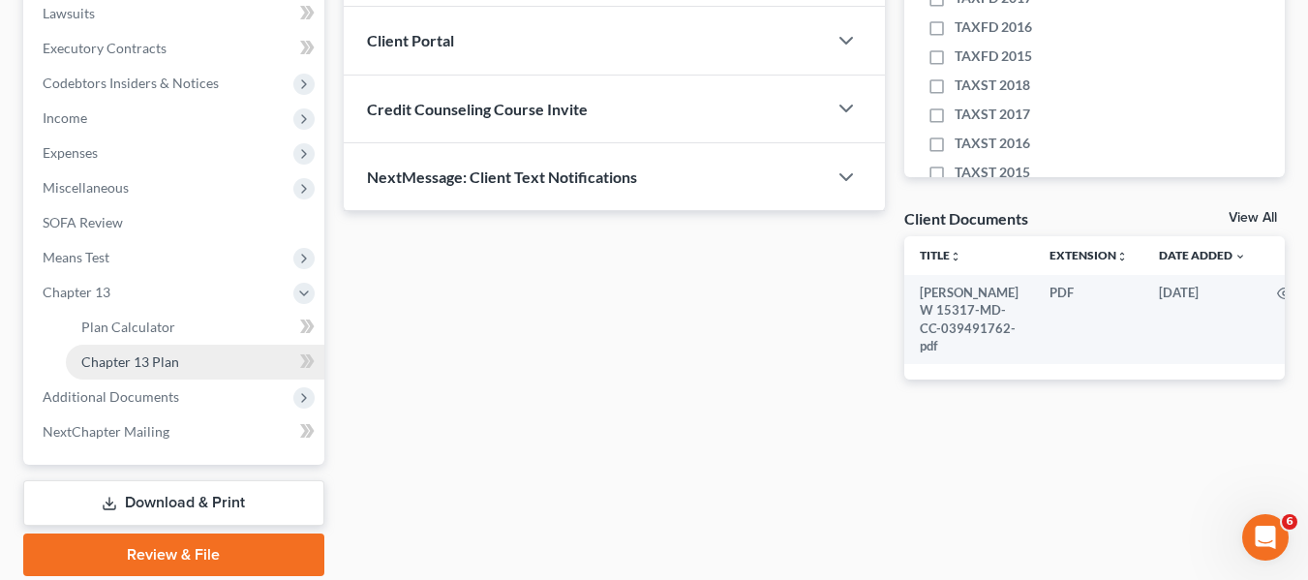
click at [108, 357] on span "Chapter 13 Plan" at bounding box center [130, 361] width 98 height 16
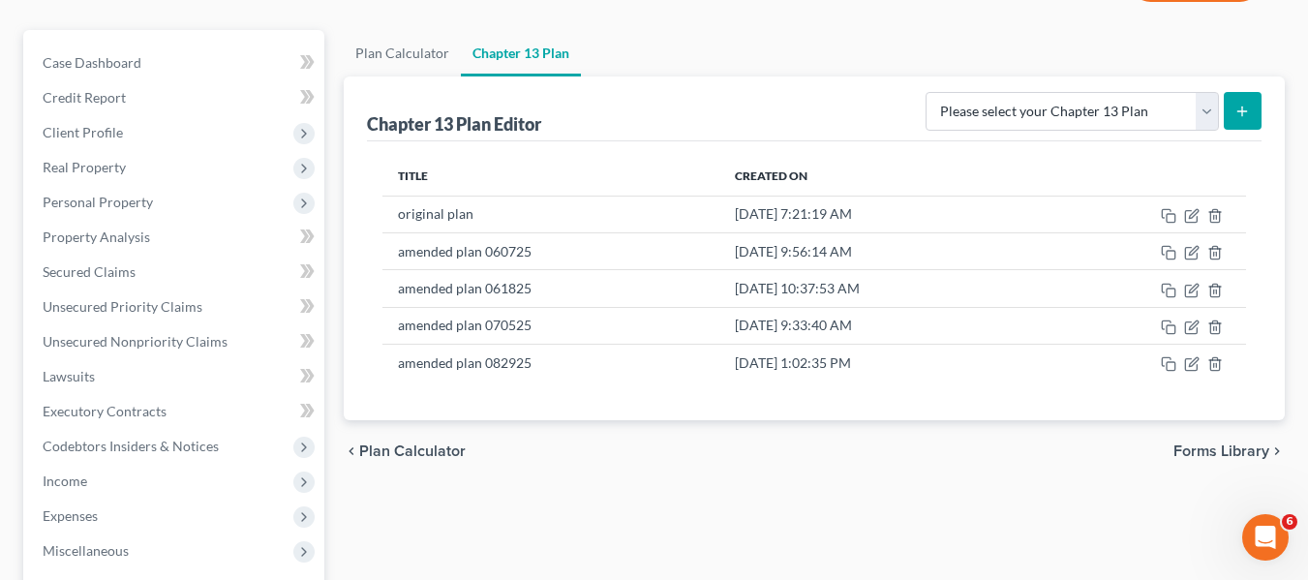
scroll to position [157, 0]
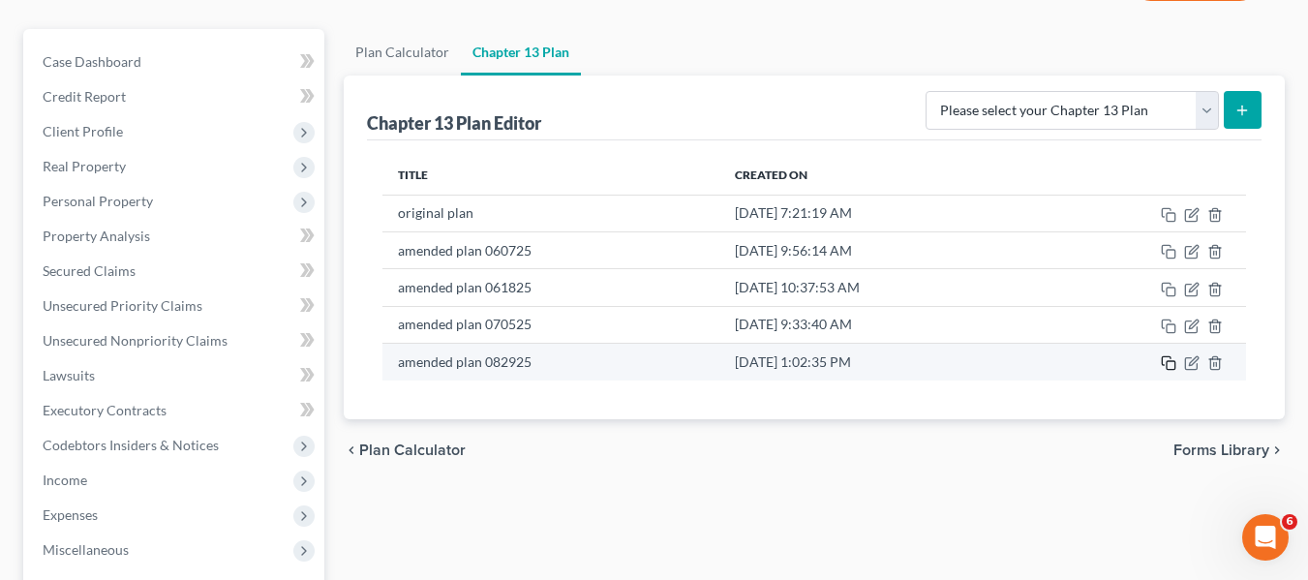
click at [1170, 358] on icon "button" at bounding box center [1166, 361] width 9 height 9
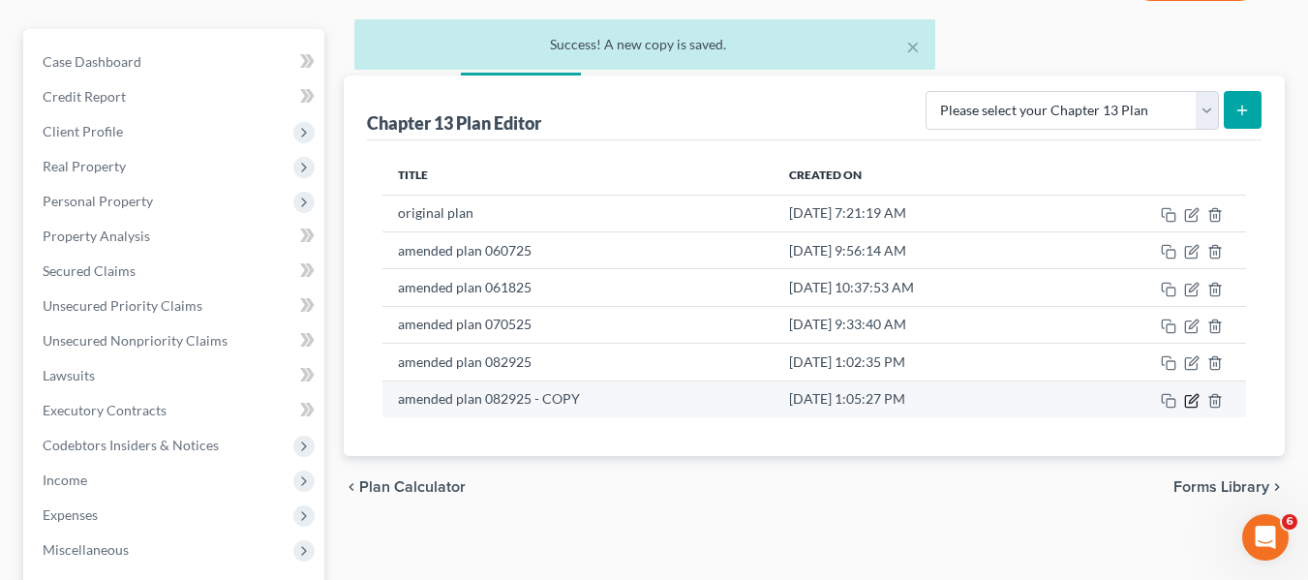
click at [1192, 404] on icon "button" at bounding box center [1191, 400] width 15 height 15
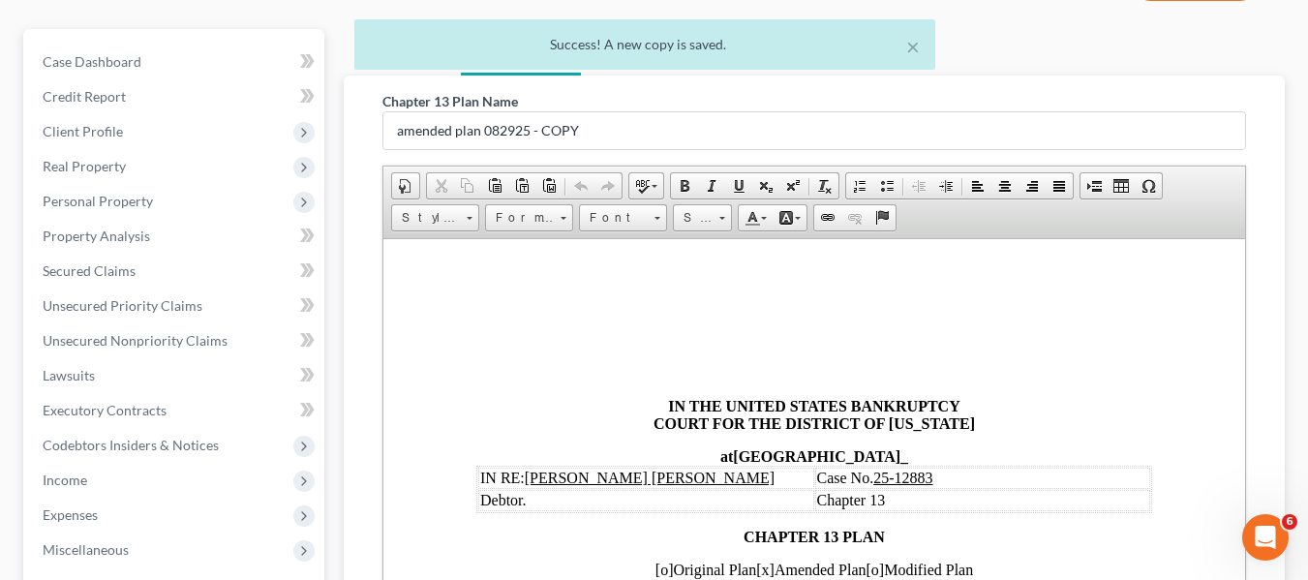
scroll to position [0, 0]
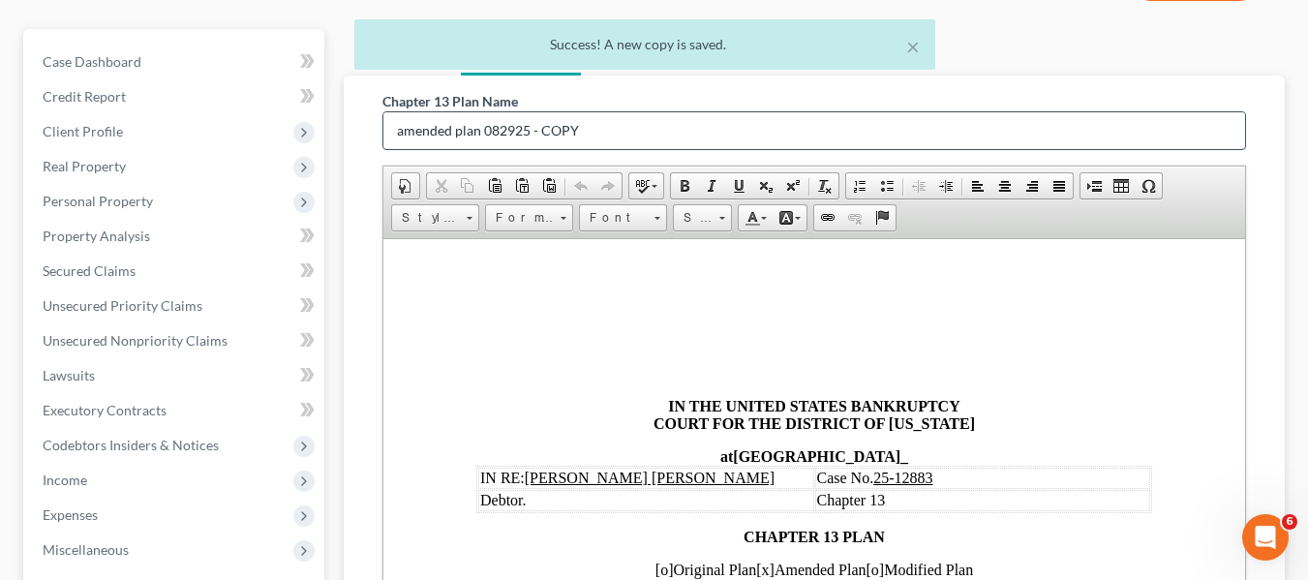
click at [662, 137] on input "amended plan 082925 - COPY" at bounding box center [813, 130] width 861 height 37
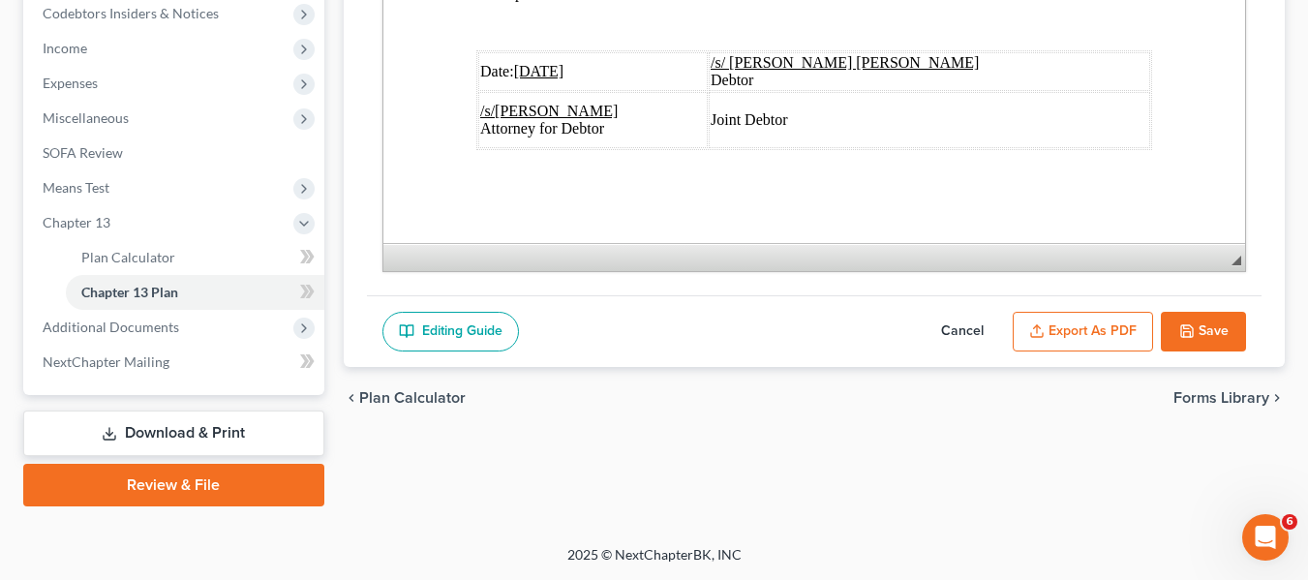
scroll to position [7716, 0]
type input "amended plan 101325"
click at [516, 63] on u "08/29/2025" at bounding box center [538, 71] width 50 height 16
click at [1102, 339] on button "Export as PDF" at bounding box center [1082, 332] width 140 height 41
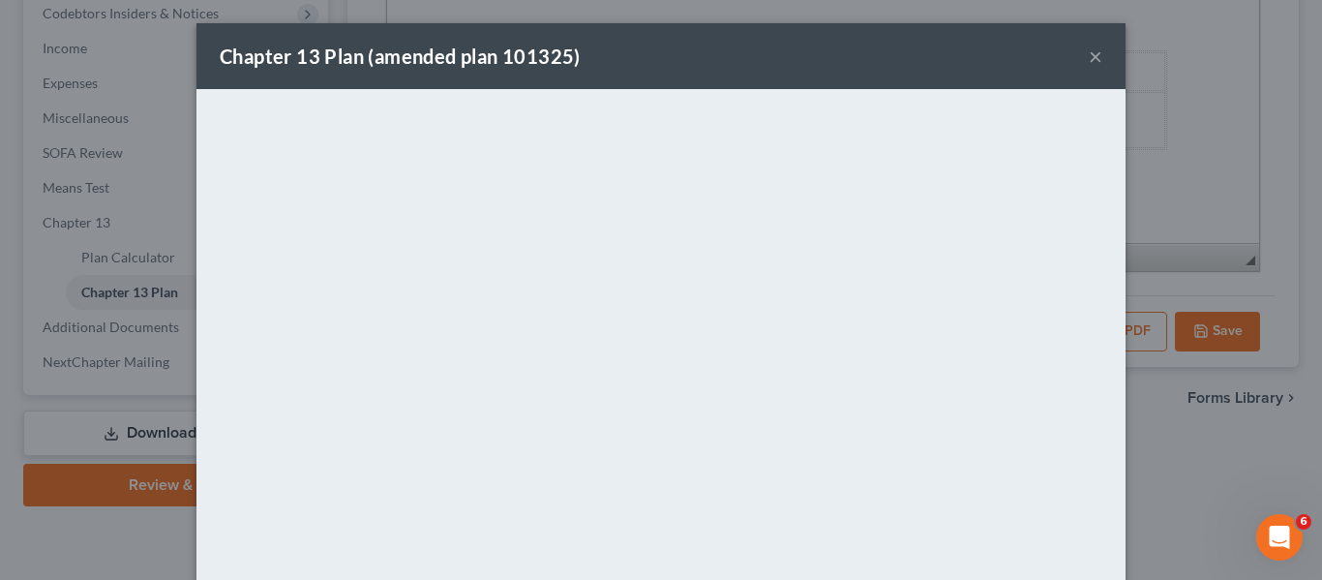
click at [891, 38] on div "Chapter 13 Plan (amended plan 101325) ×" at bounding box center [660, 56] width 929 height 66
click at [1095, 57] on button "×" at bounding box center [1096, 56] width 14 height 23
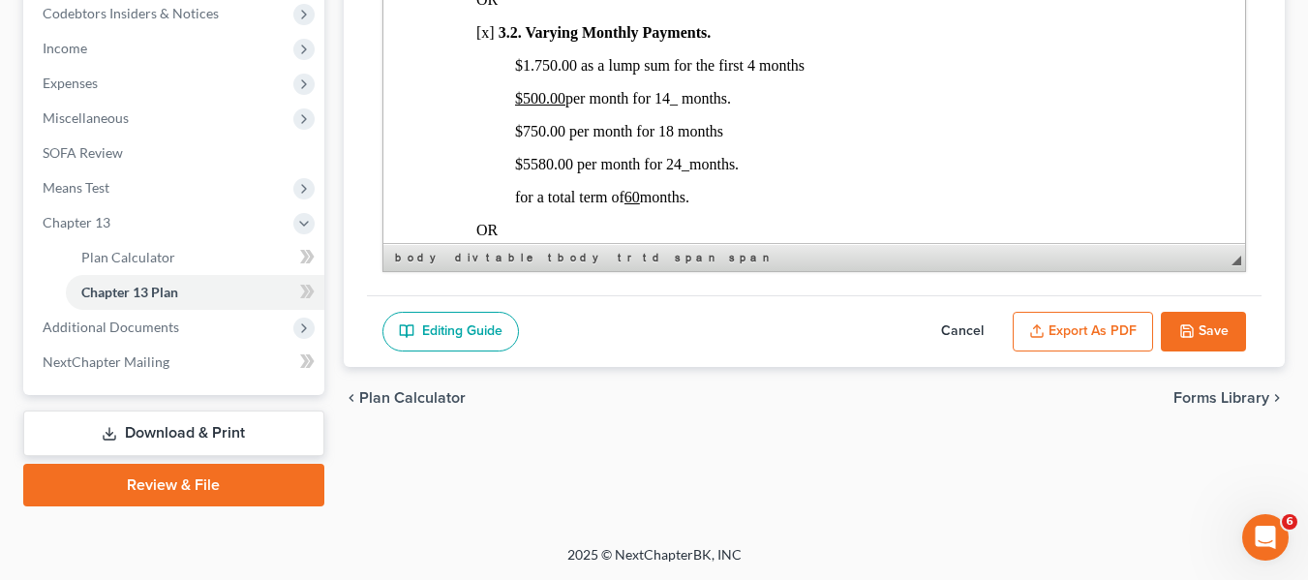
scroll to position [1355, 0]
